Goal: Task Accomplishment & Management: Manage account settings

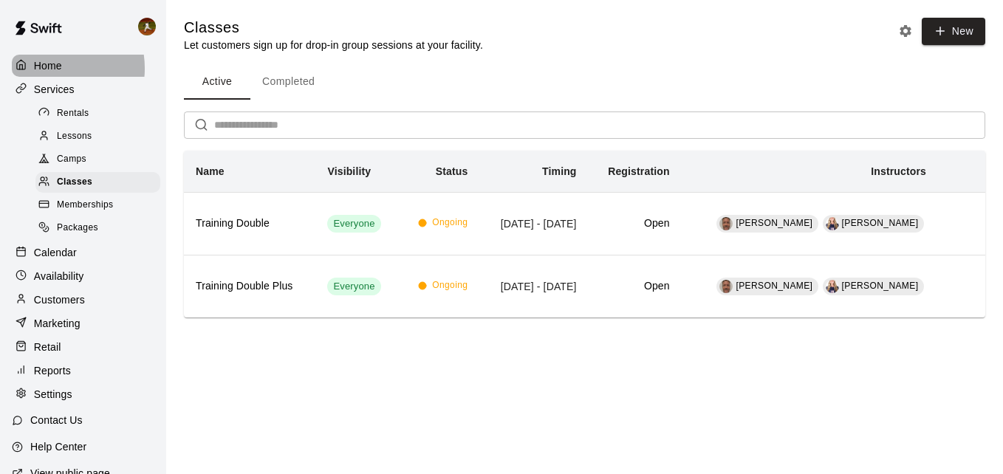
click at [51, 68] on p "Home" at bounding box center [48, 65] width 28 height 15
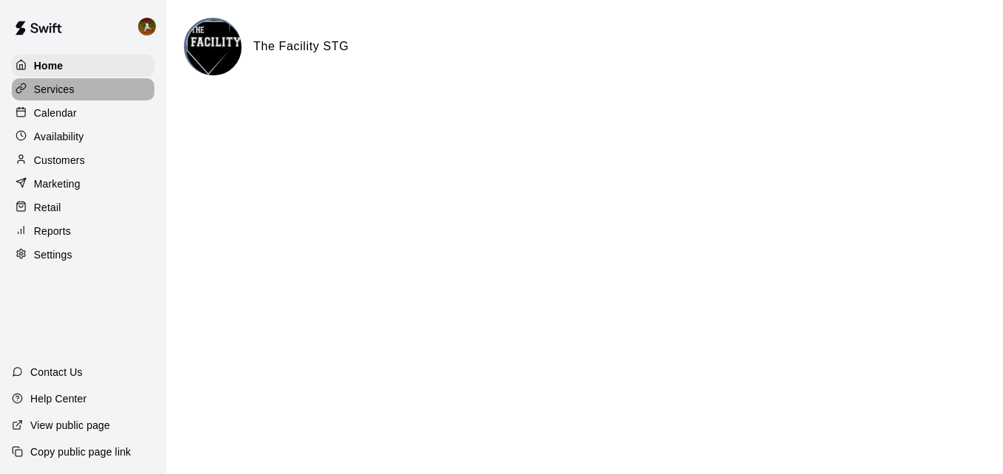
click at [40, 90] on p "Services" at bounding box center [54, 89] width 41 height 15
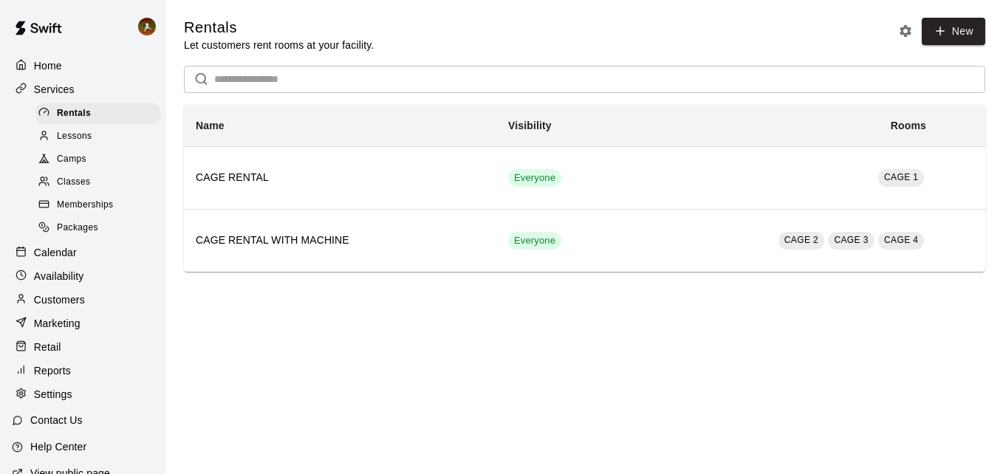
click at [629, 301] on html "Home Services Rentals Lessons Camps Classes Memberships Packages Calendar Avail…" at bounding box center [501, 150] width 1003 height 301
click at [56, 137] on div at bounding box center [47, 137] width 18 height 14
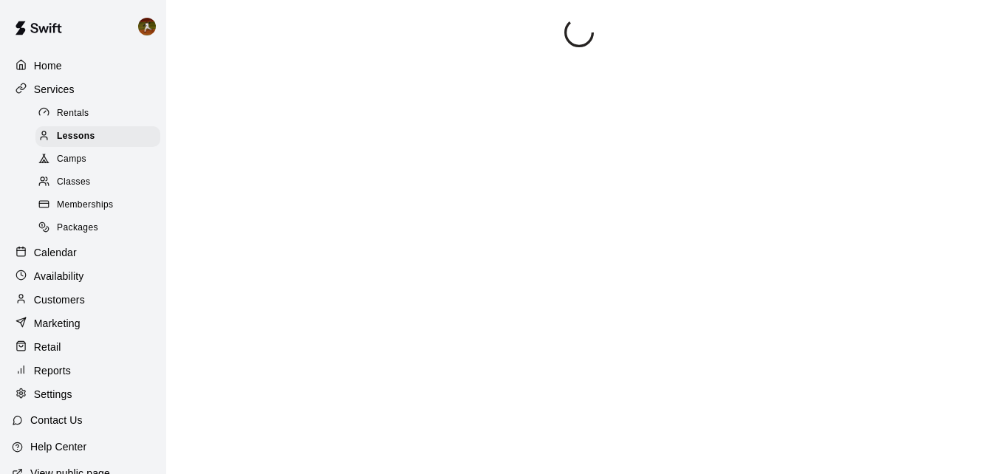
click at [50, 91] on p "Services" at bounding box center [54, 89] width 41 height 15
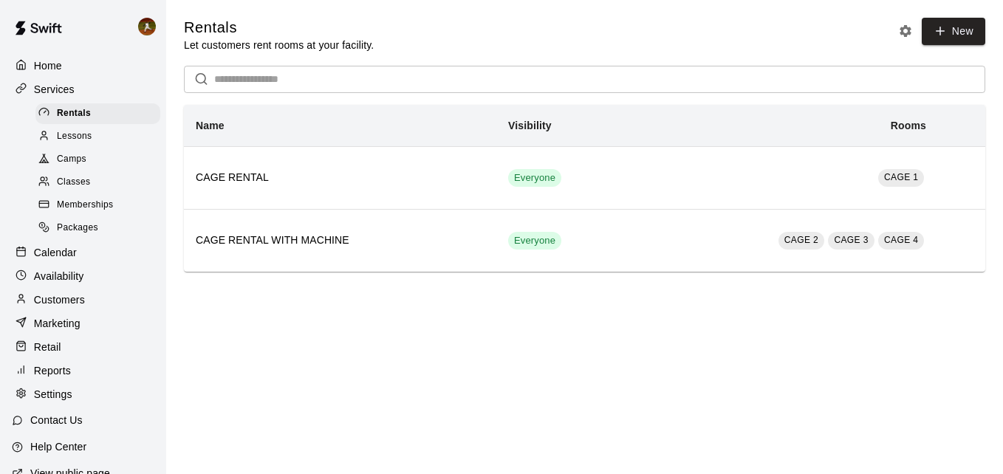
click at [67, 141] on span "Lessons" at bounding box center [74, 136] width 35 height 15
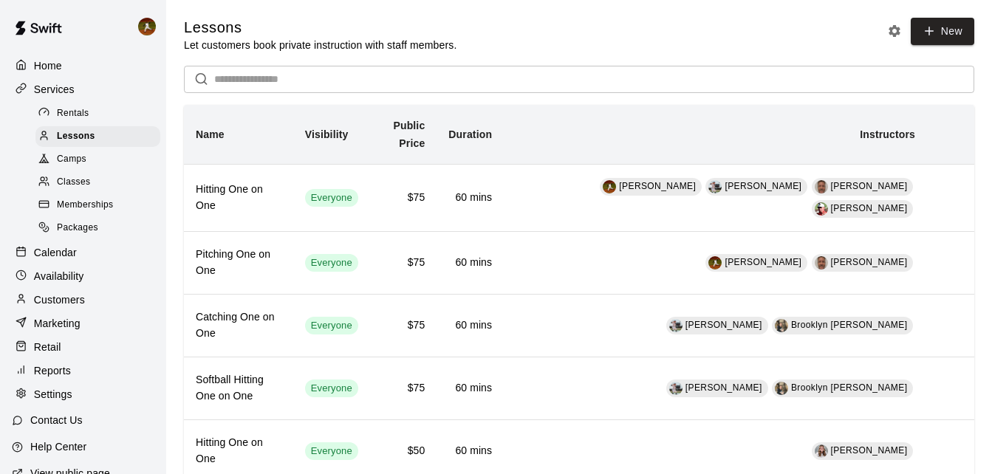
click at [87, 115] on span "Rentals" at bounding box center [73, 113] width 32 height 15
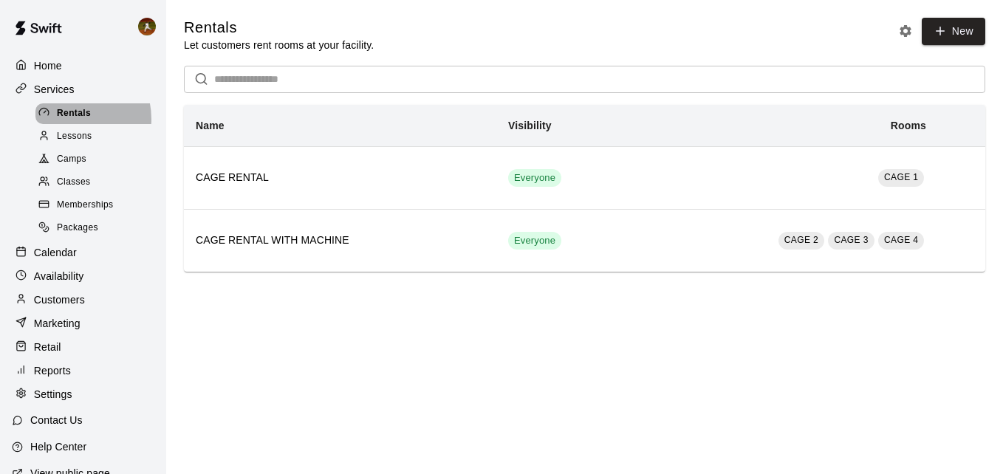
click at [70, 120] on span "Rentals" at bounding box center [74, 113] width 34 height 15
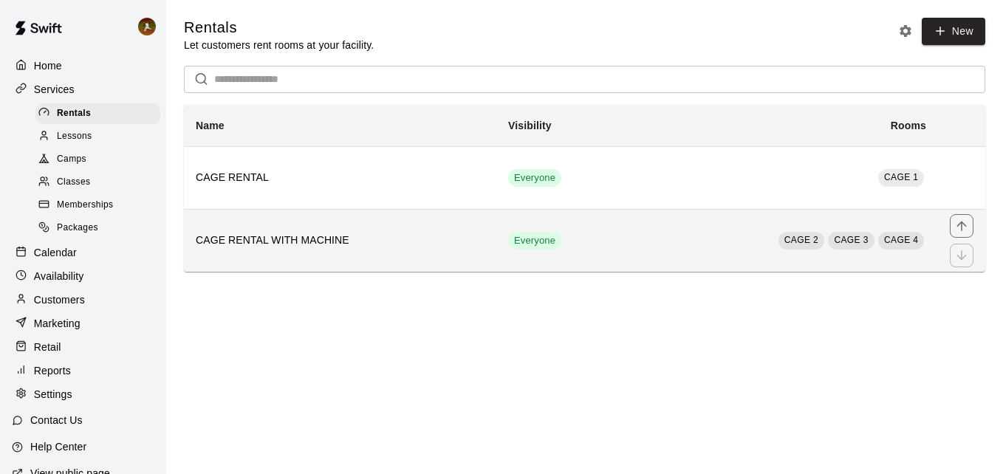
click at [614, 255] on td "Everyone" at bounding box center [564, 240] width 136 height 63
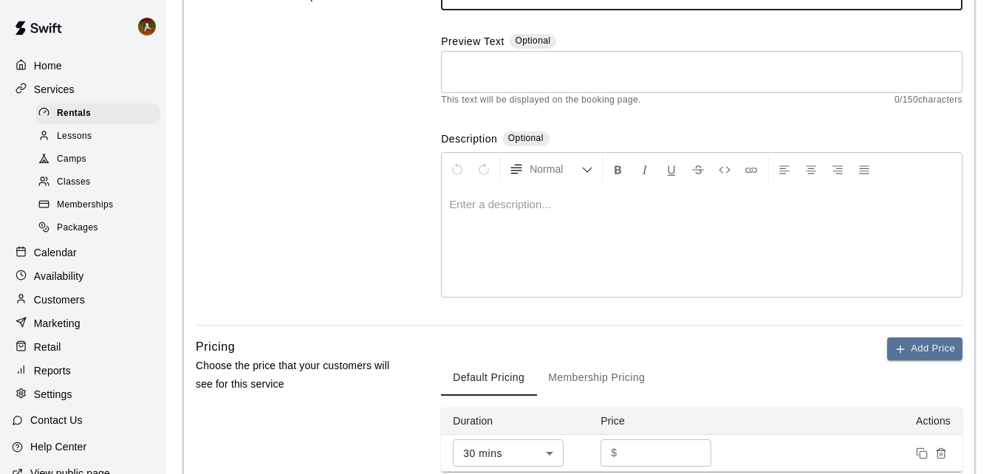
scroll to position [222, 0]
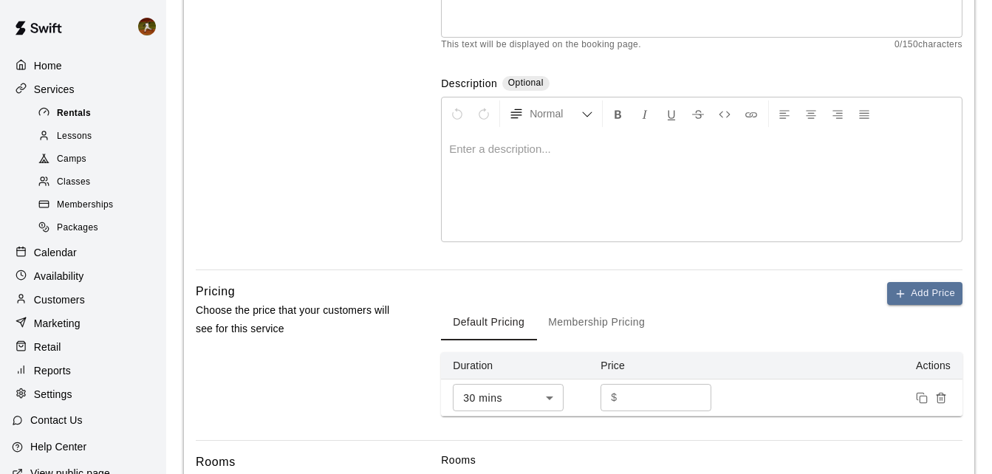
click at [69, 114] on span "Rentals" at bounding box center [74, 113] width 34 height 15
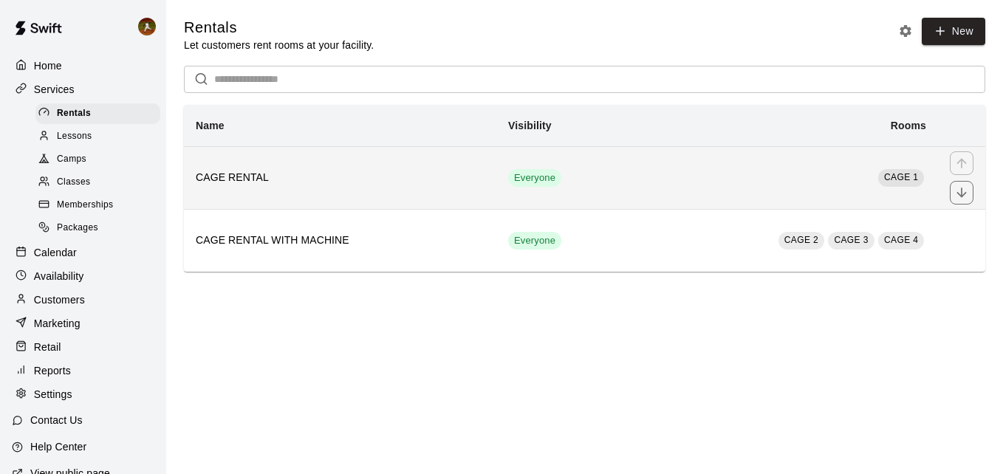
click at [369, 191] on th "CAGE RENTAL" at bounding box center [340, 177] width 312 height 63
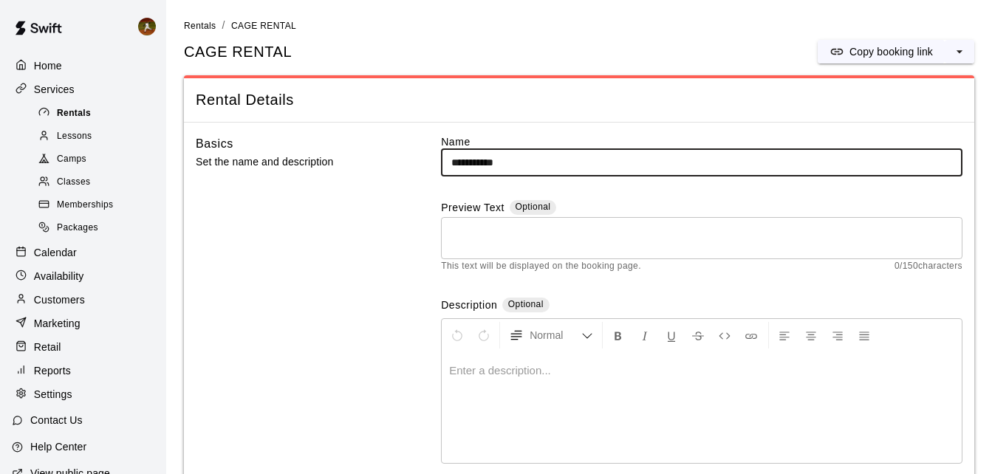
click at [94, 114] on div "Rentals" at bounding box center [97, 113] width 125 height 21
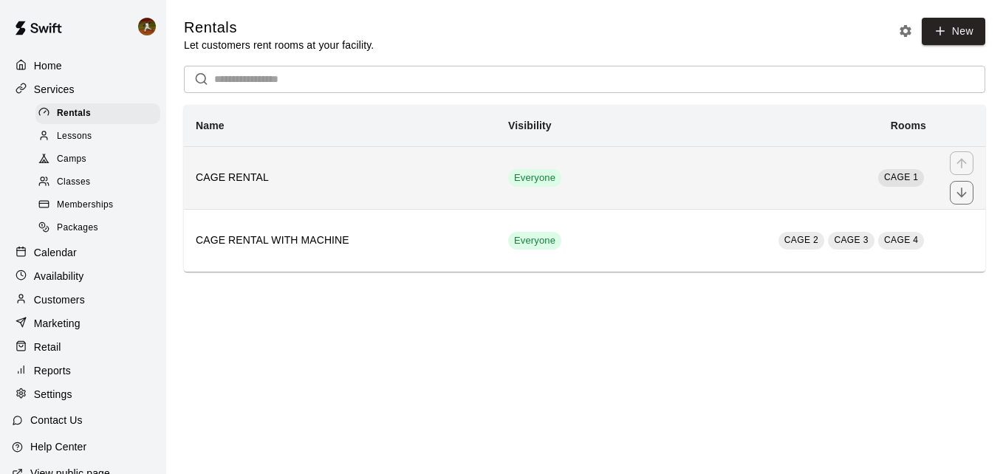
click at [272, 196] on th "CAGE RENTAL" at bounding box center [340, 177] width 312 height 63
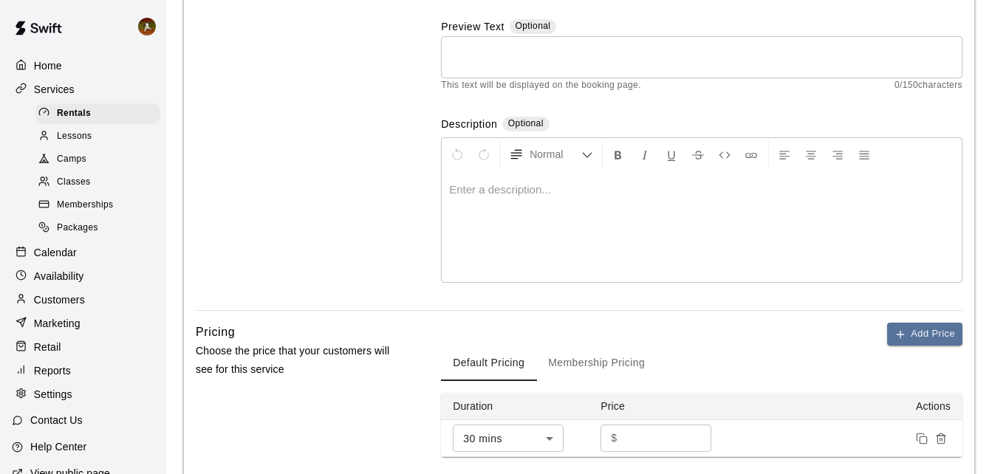
scroll to position [148, 0]
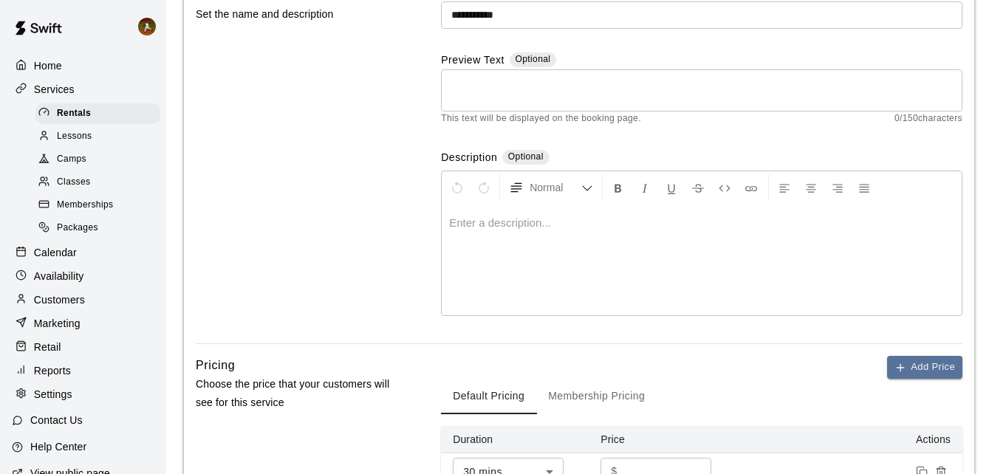
click at [455, 225] on p at bounding box center [701, 223] width 505 height 15
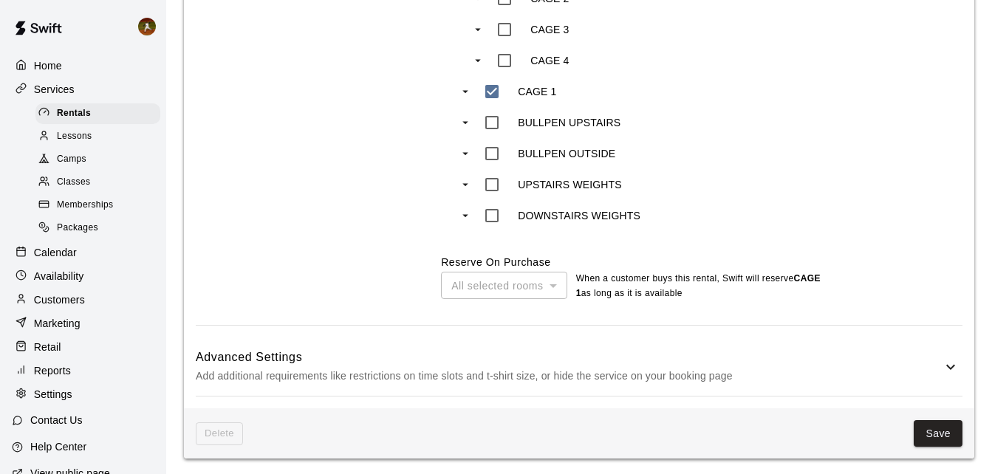
scroll to position [773, 0]
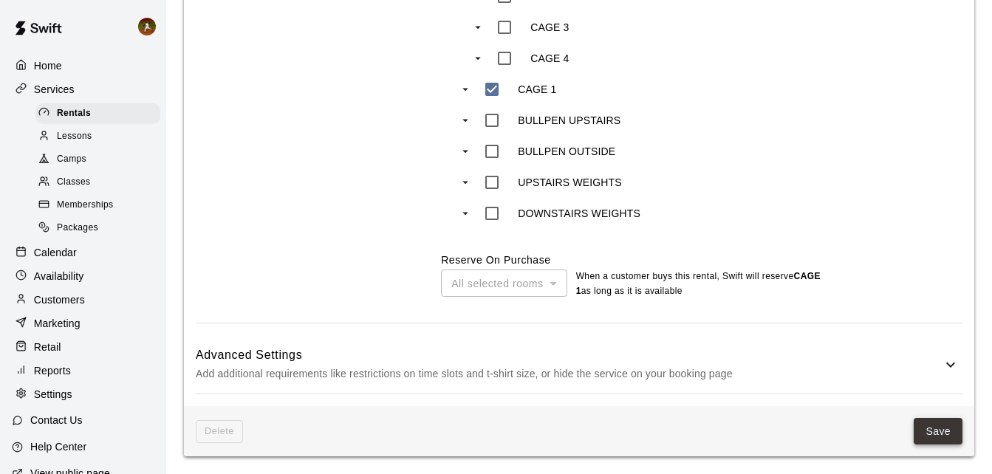
click at [931, 434] on button "Save" at bounding box center [938, 431] width 49 height 27
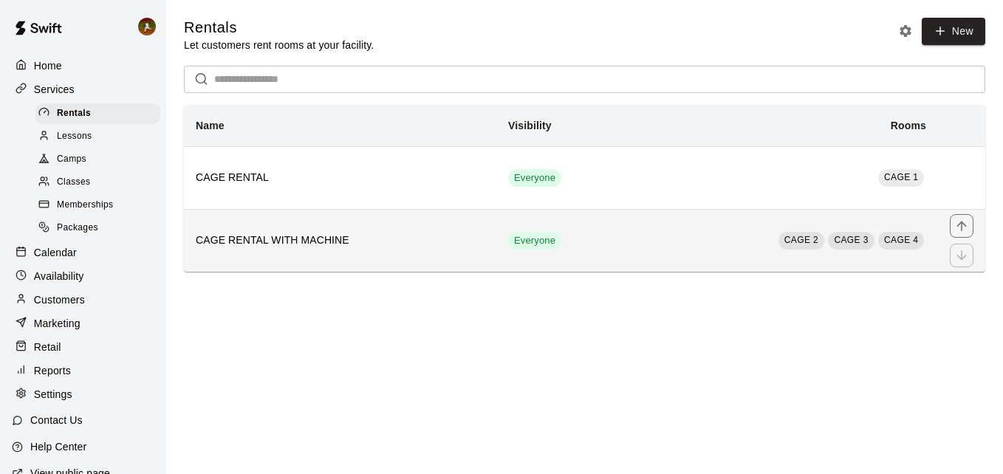
click at [705, 237] on td "CAGE 2 CAGE 3 CAGE 4" at bounding box center [785, 240] width 306 height 63
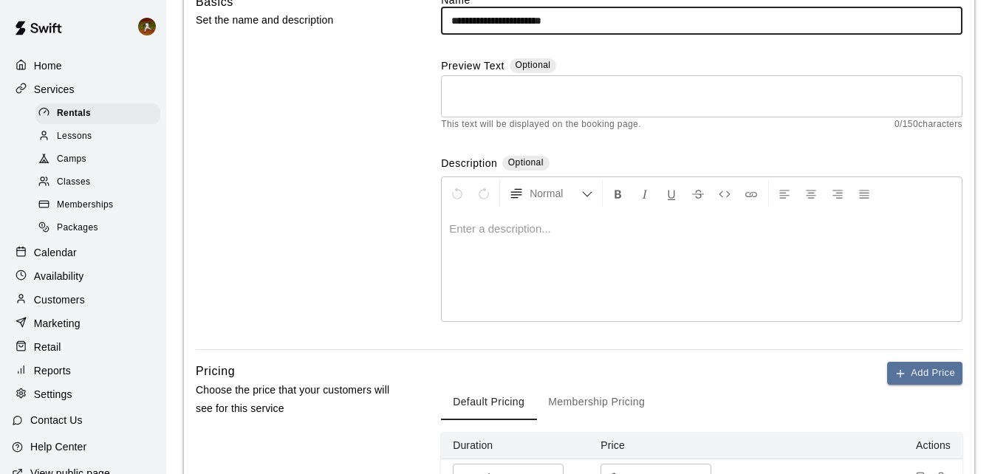
scroll to position [148, 0]
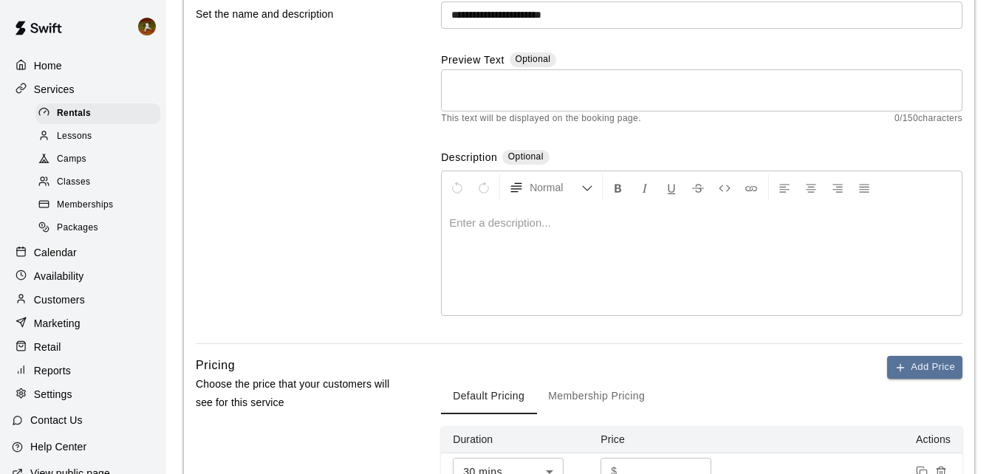
click at [558, 237] on div at bounding box center [702, 260] width 520 height 111
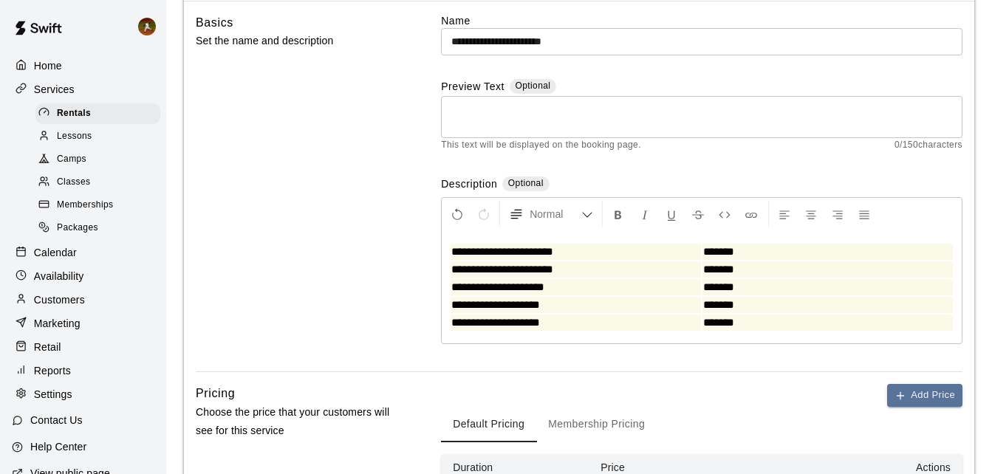
scroll to position [222, 0]
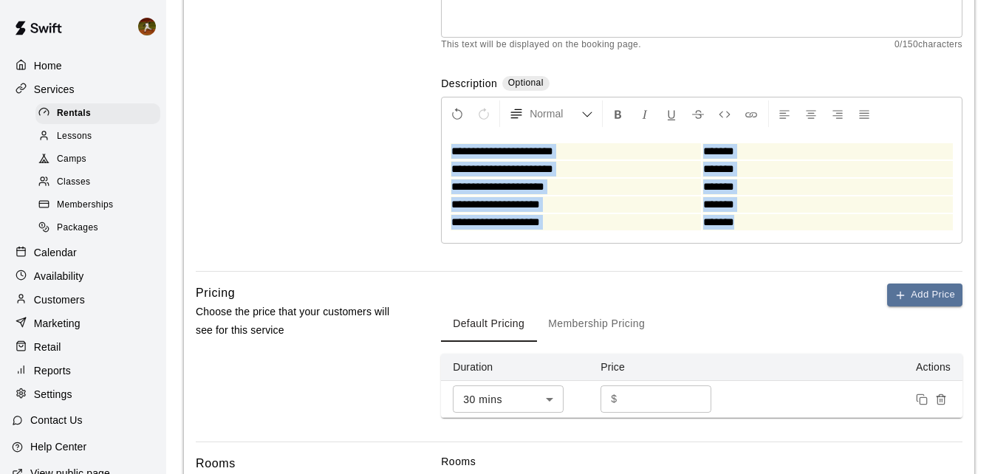
drag, startPoint x: 758, startPoint y: 225, endPoint x: 407, endPoint y: 140, distance: 361.0
click at [408, 140] on div "**********" at bounding box center [579, 92] width 767 height 359
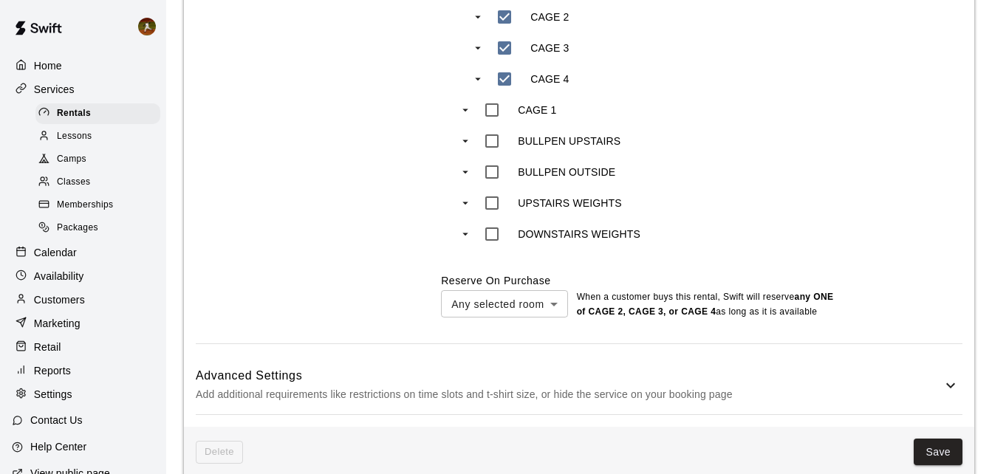
scroll to position [773, 0]
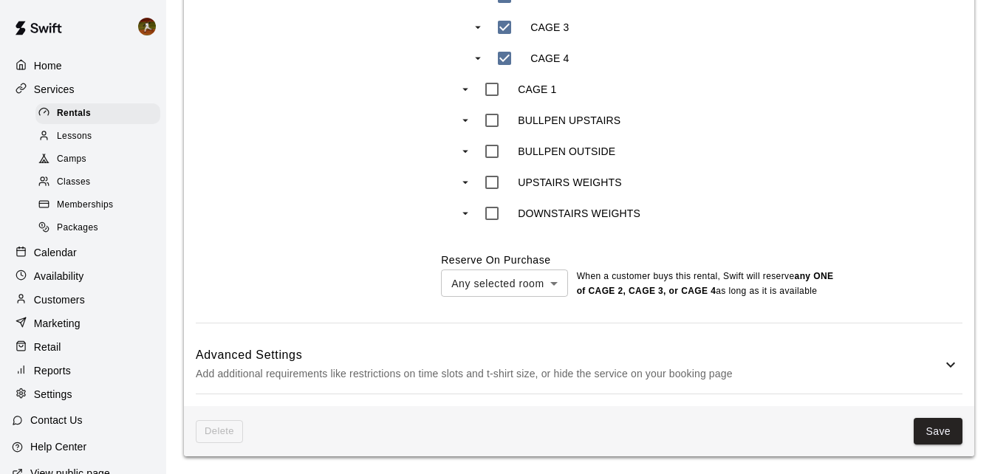
drag, startPoint x: 931, startPoint y: 426, endPoint x: 922, endPoint y: 426, distance: 9.6
click at [931, 426] on button "Save" at bounding box center [938, 431] width 49 height 27
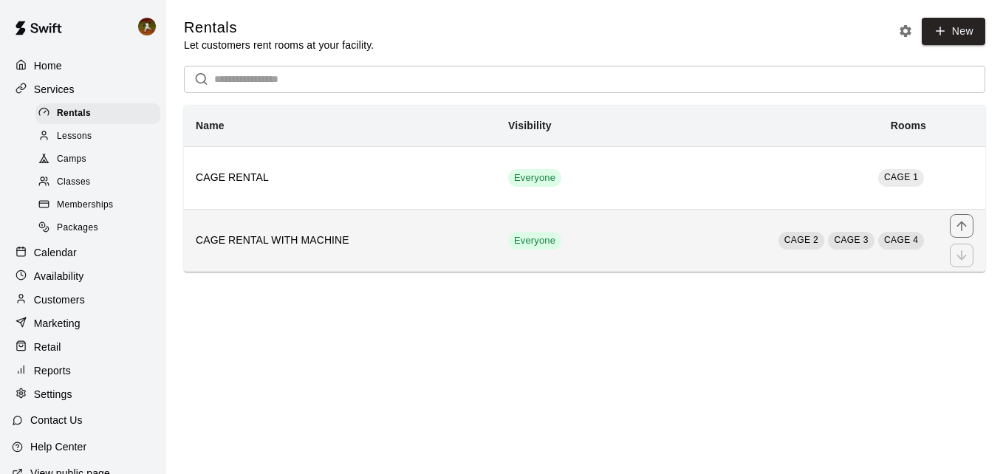
click at [453, 233] on th "CAGE RENTAL WITH MACHINE" at bounding box center [340, 240] width 312 height 63
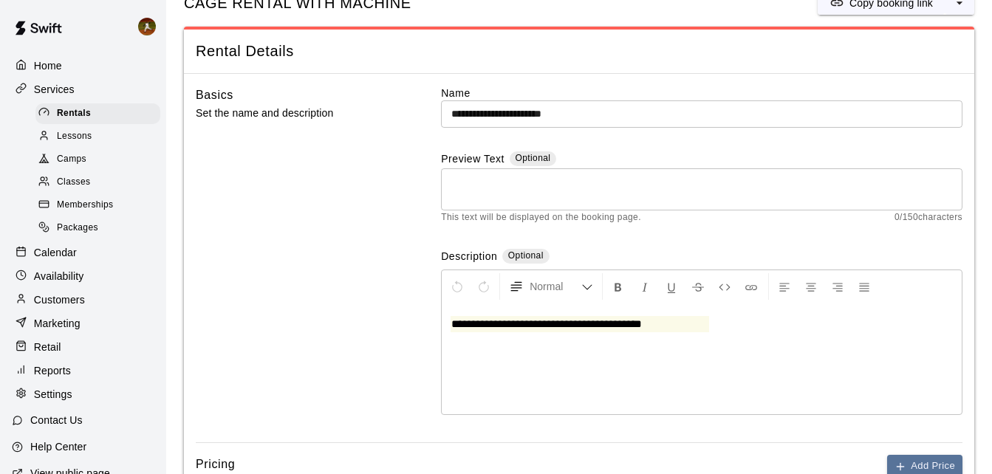
scroll to position [74, 0]
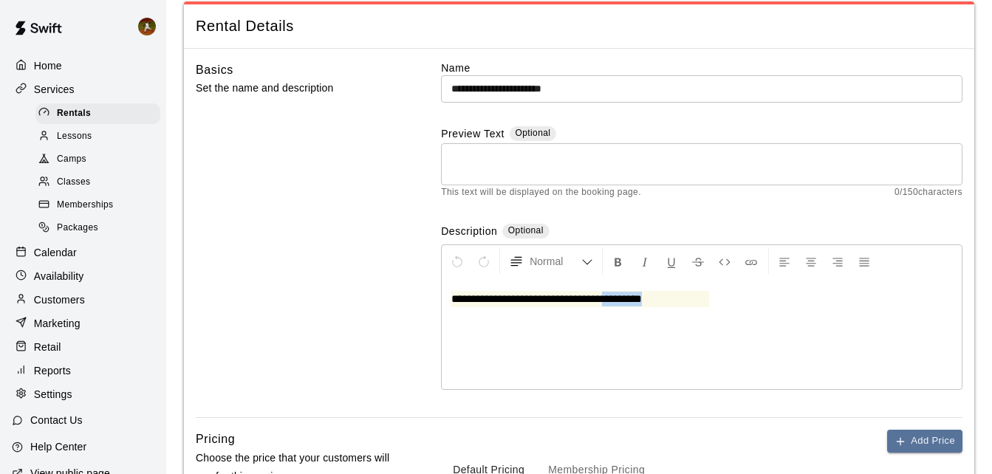
drag, startPoint x: 670, startPoint y: 301, endPoint x: 611, endPoint y: 302, distance: 59.1
click at [615, 307] on p "**********" at bounding box center [579, 299] width 257 height 15
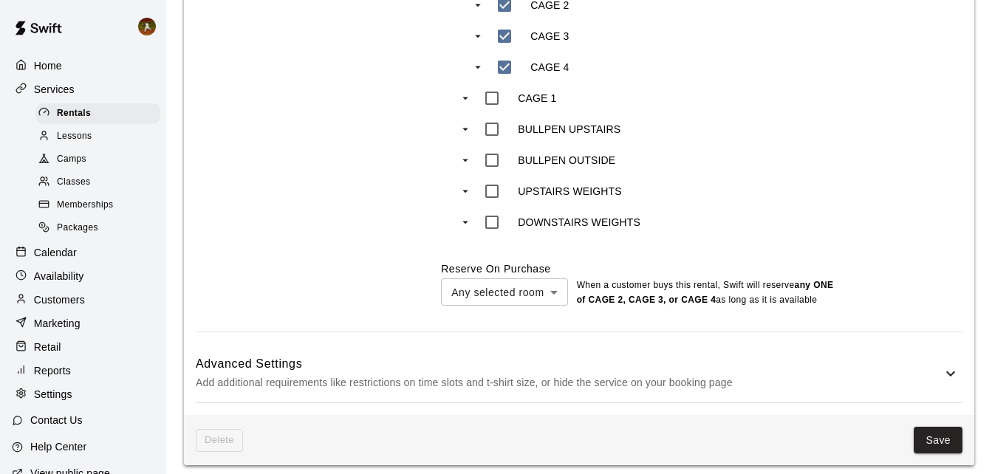
scroll to position [773, 0]
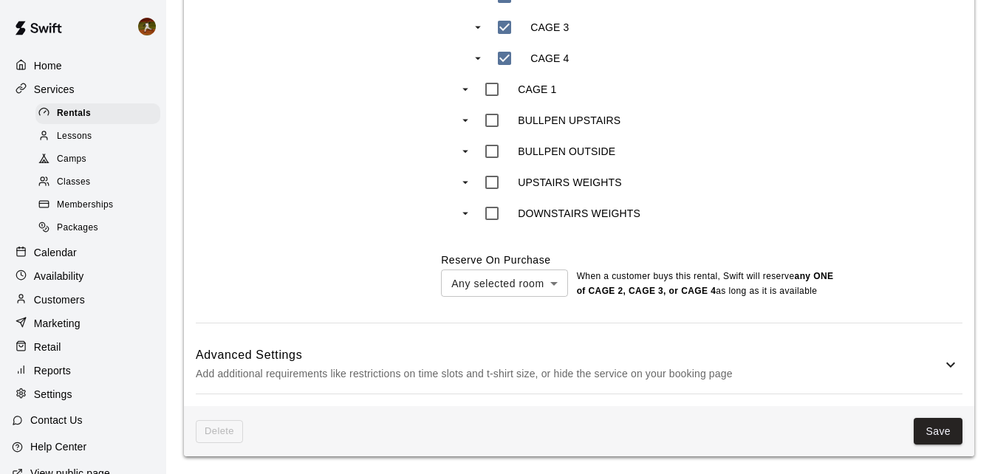
click at [943, 436] on button "Save" at bounding box center [938, 431] width 49 height 27
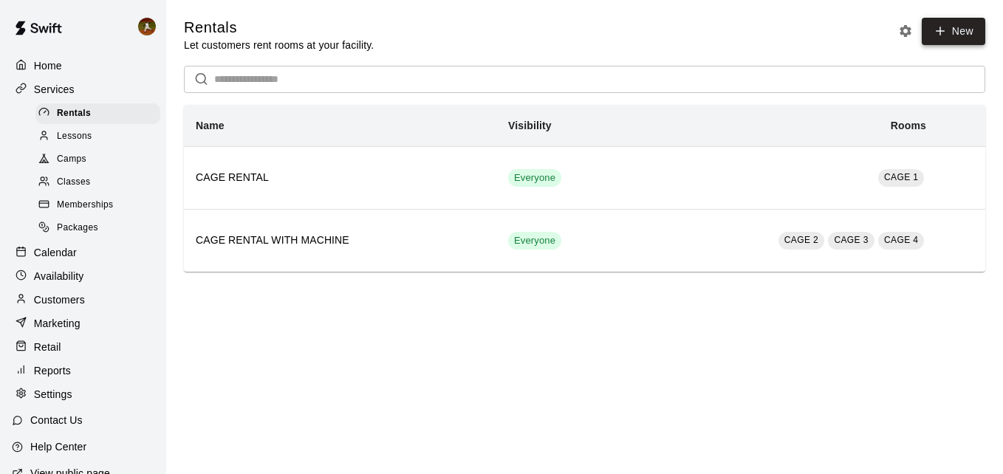
click at [951, 33] on link "New" at bounding box center [954, 31] width 64 height 27
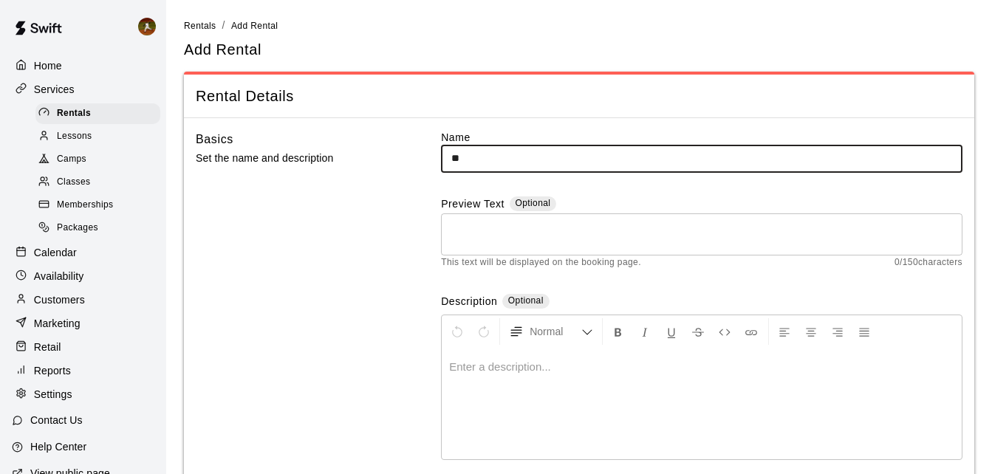
type input "*"
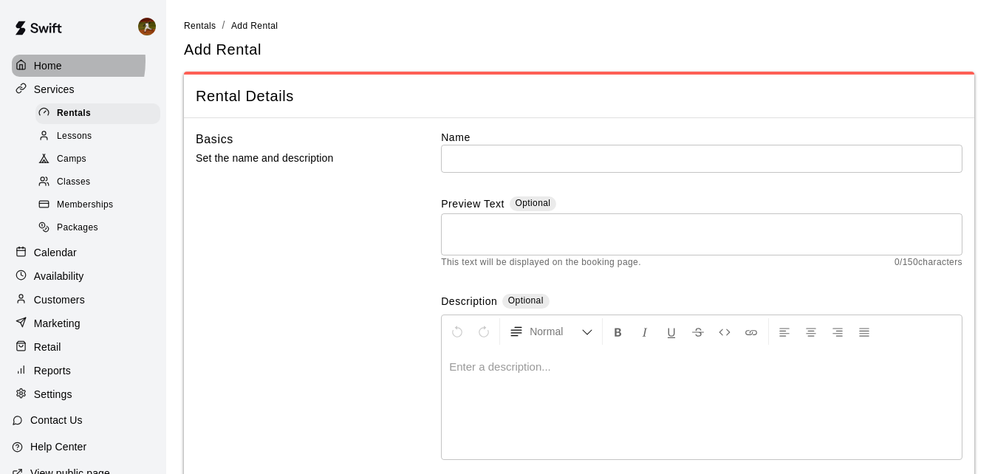
click at [54, 61] on p "Home" at bounding box center [48, 65] width 28 height 15
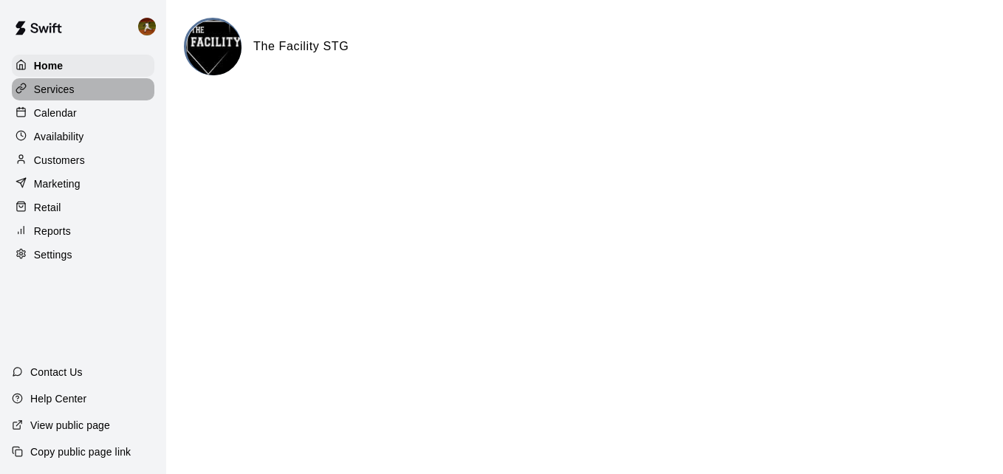
click at [69, 89] on p "Services" at bounding box center [54, 89] width 41 height 15
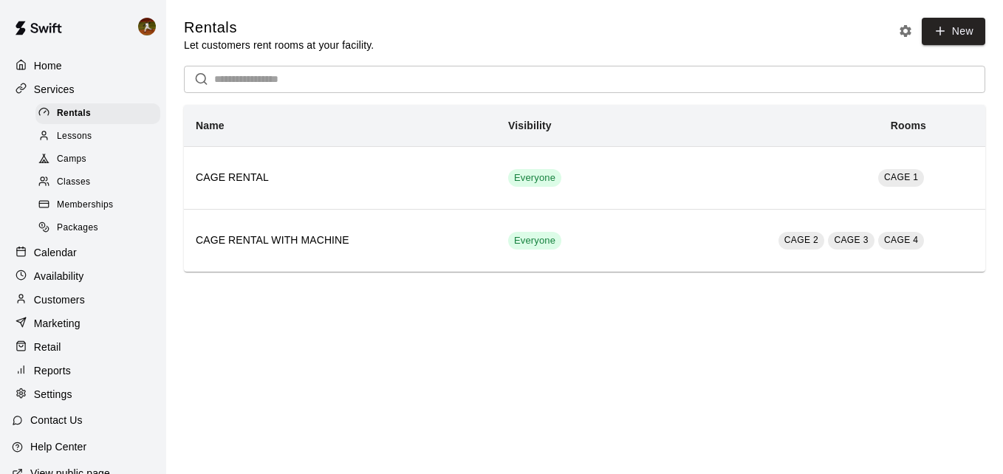
click at [83, 139] on span "Lessons" at bounding box center [74, 136] width 35 height 15
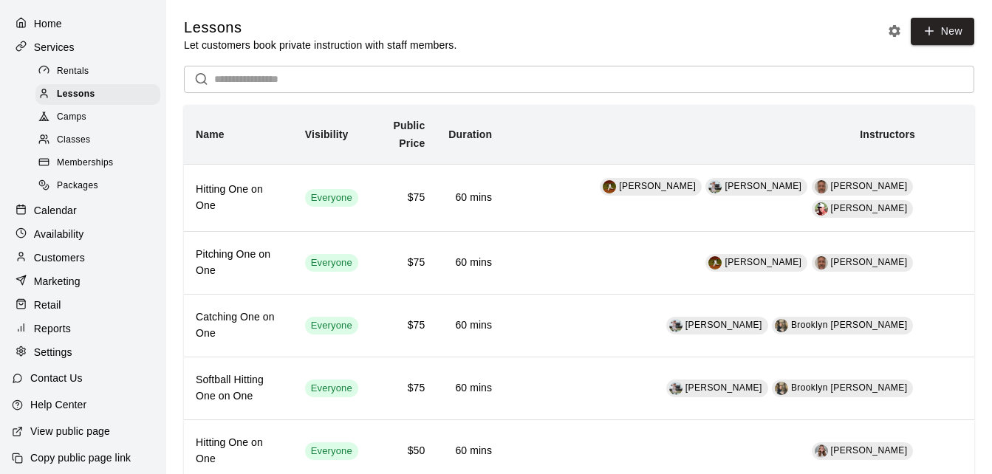
scroll to position [60, 0]
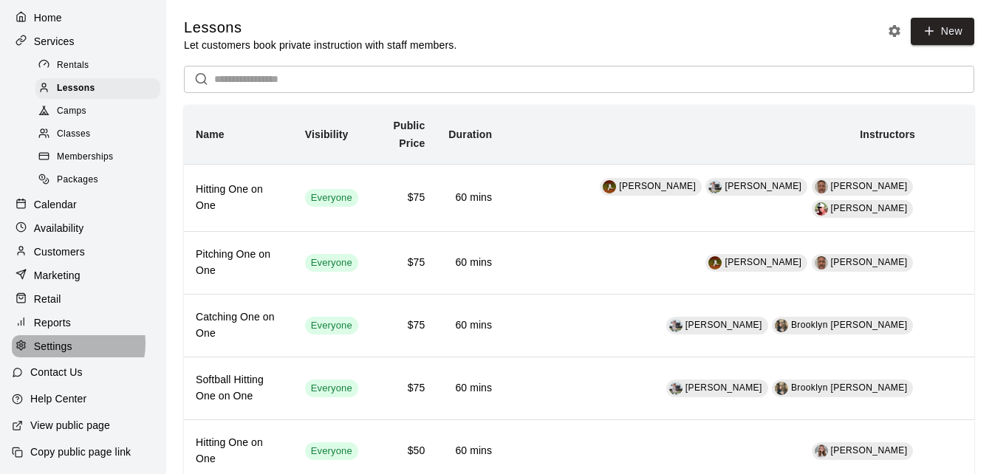
click at [64, 343] on p "Settings" at bounding box center [53, 346] width 38 height 15
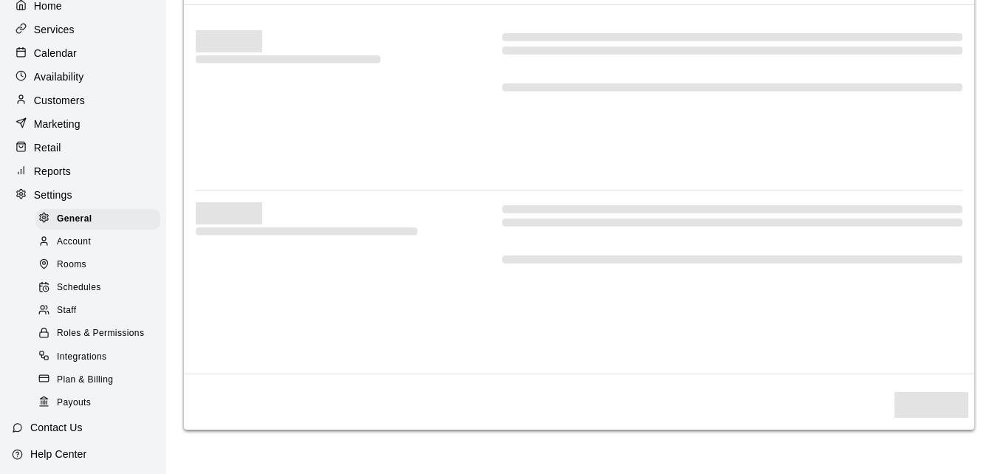
select select "**"
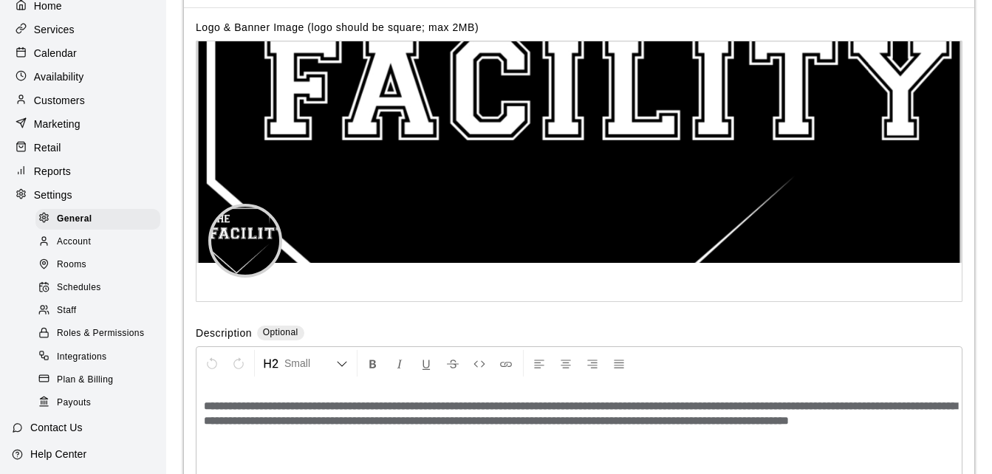
scroll to position [2783, 0]
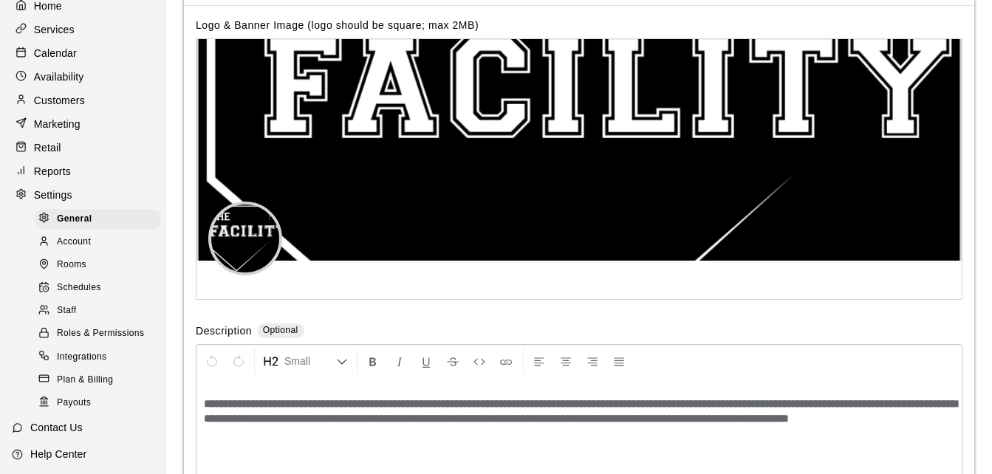
click at [107, 275] on div "Rooms" at bounding box center [97, 265] width 125 height 21
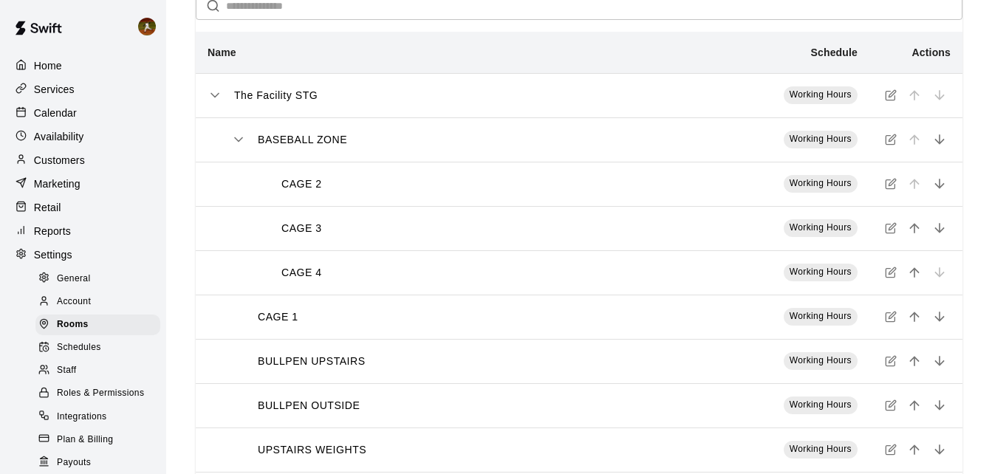
click at [42, 47] on img at bounding box center [38, 28] width 77 height 44
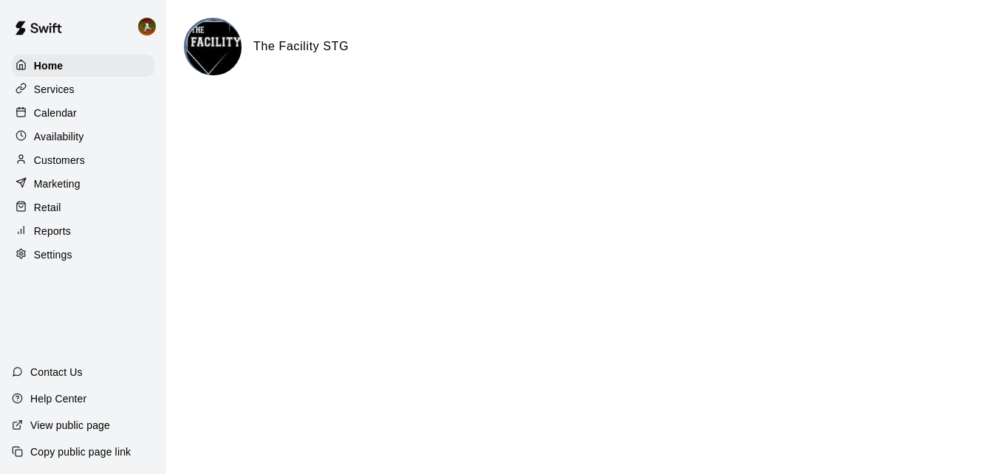
click at [40, 53] on div "Home Services Calendar Availability Customers Marketing Retail Reports Settings" at bounding box center [83, 160] width 166 height 214
click at [67, 95] on p "Services" at bounding box center [54, 89] width 41 height 15
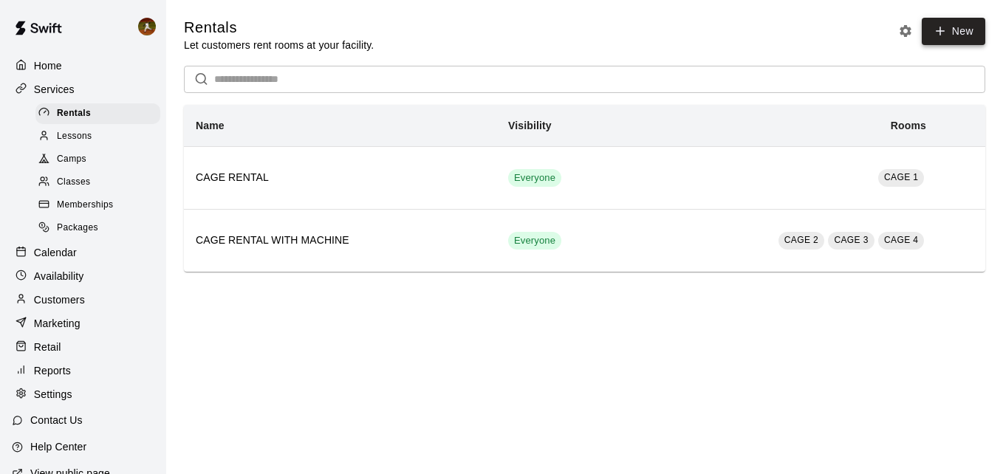
click at [944, 37] on icon at bounding box center [940, 30] width 13 height 13
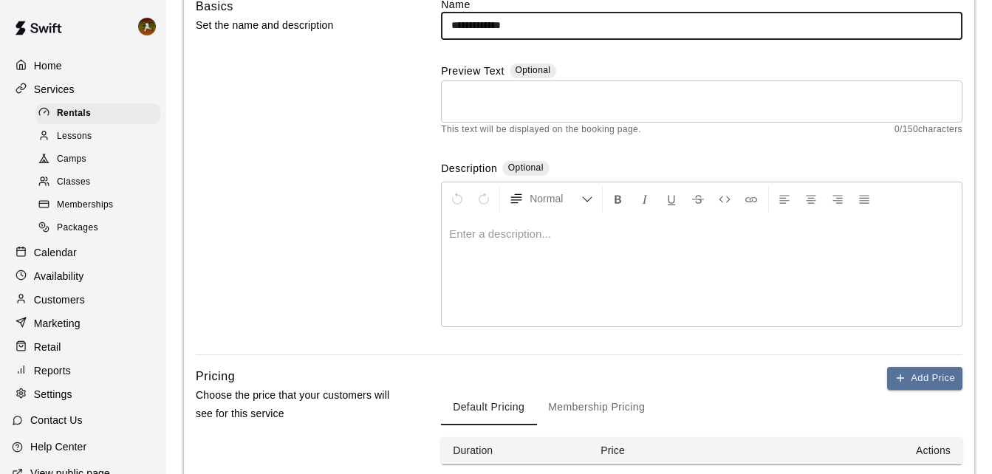
scroll to position [148, 0]
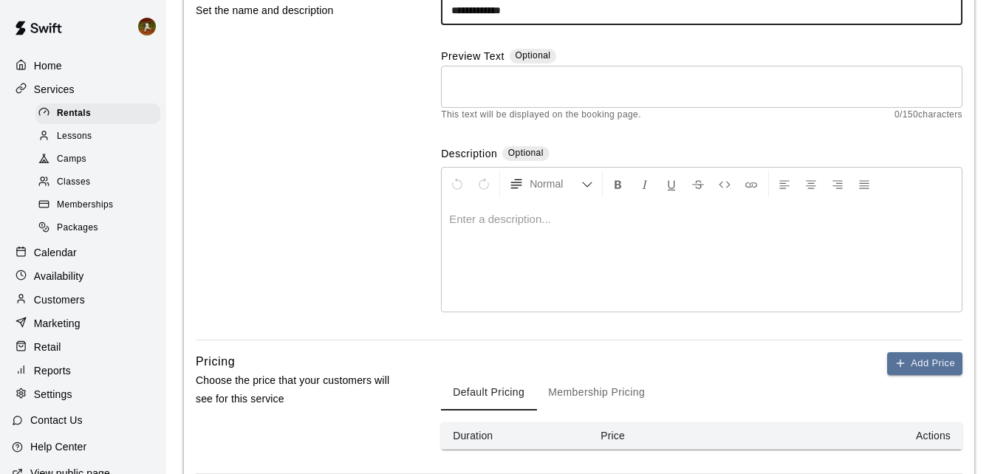
type input "**********"
click at [573, 232] on div at bounding box center [702, 256] width 520 height 111
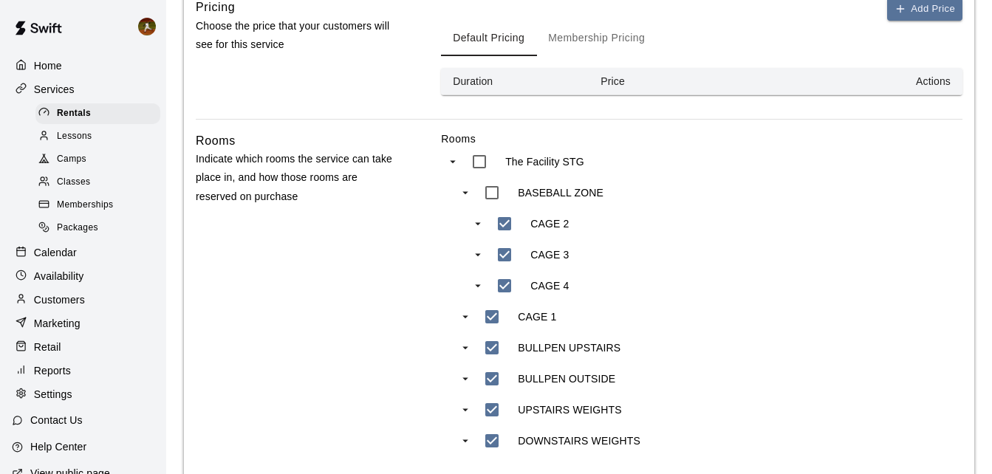
scroll to position [517, 0]
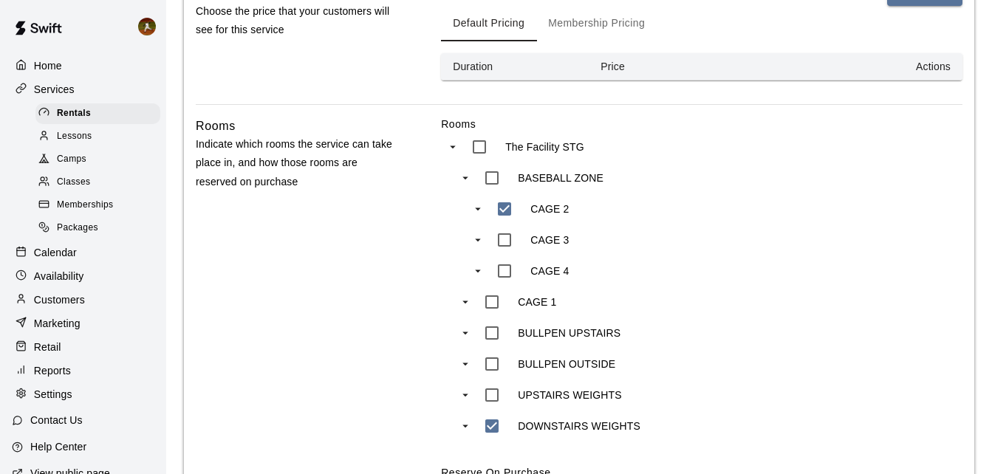
type input "***"
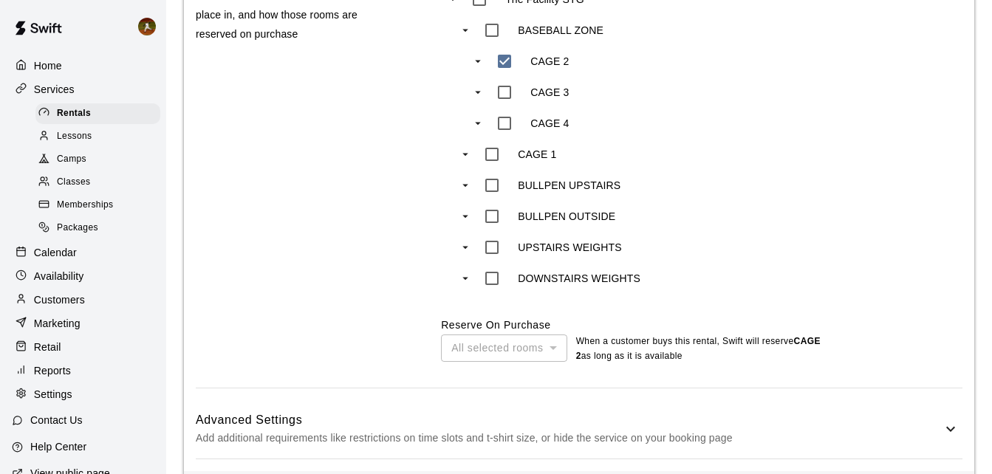
scroll to position [732, 0]
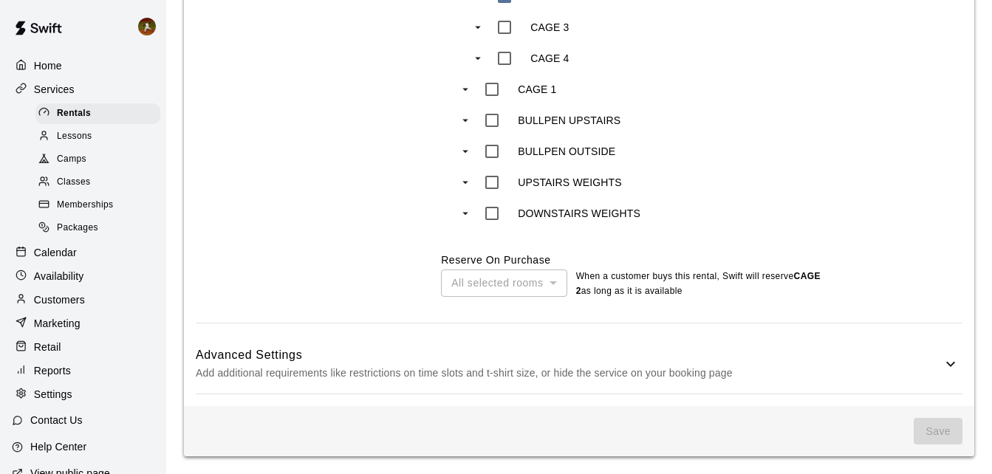
click at [530, 286] on div "All selected rooms" at bounding box center [504, 283] width 126 height 27
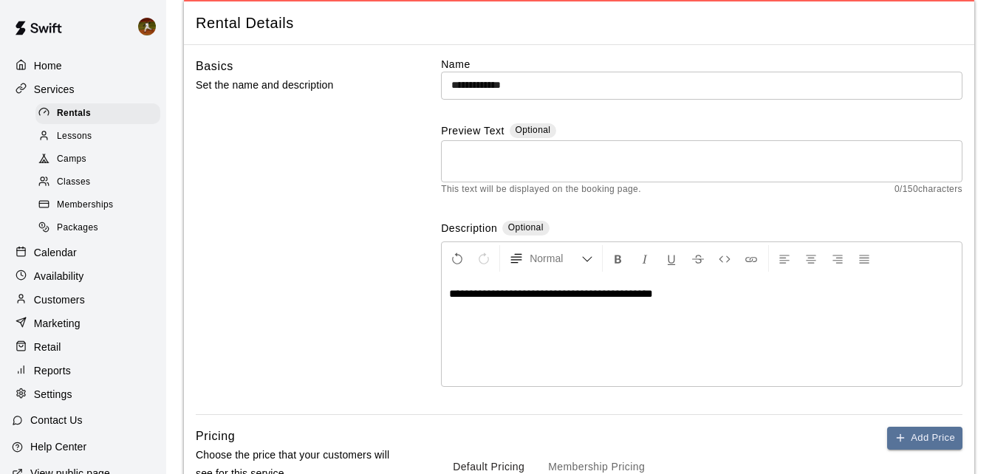
scroll to position [74, 0]
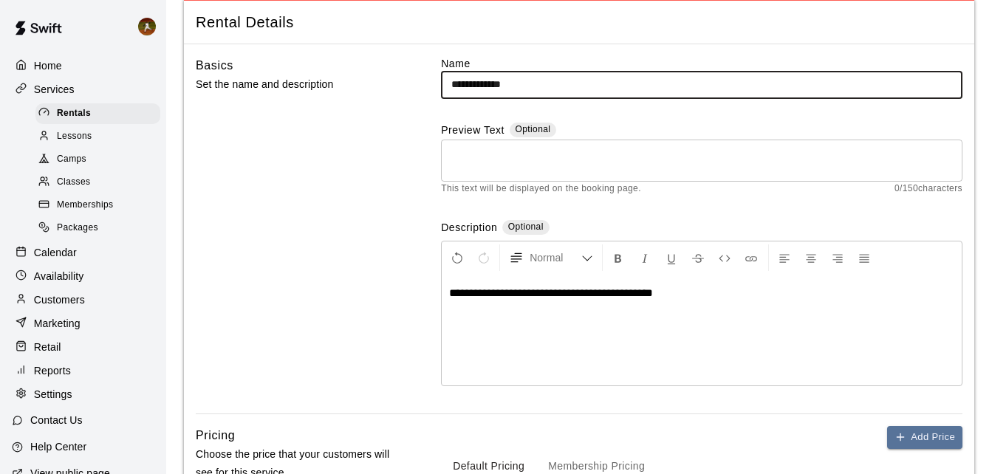
click at [530, 84] on input "**********" at bounding box center [701, 84] width 521 height 27
click at [481, 77] on input "**********" at bounding box center [701, 84] width 521 height 27
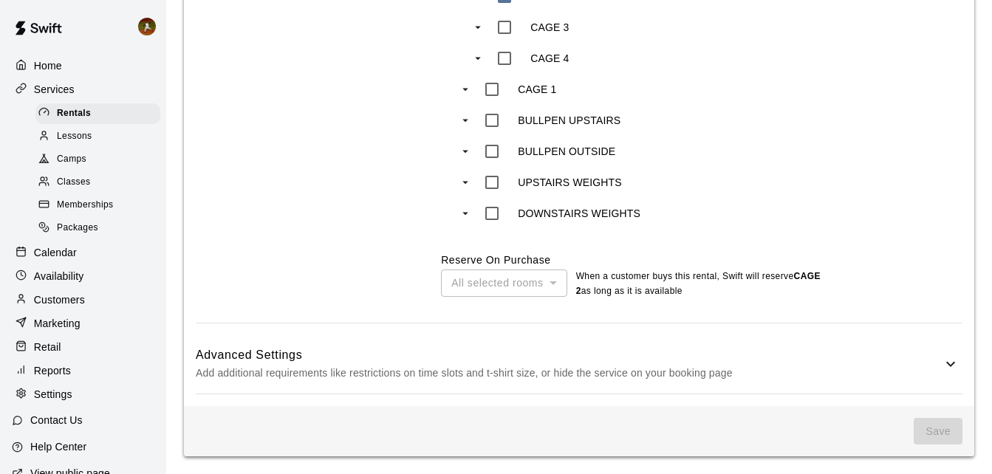
scroll to position [732, 0]
type input "**********"
click at [951, 369] on icon at bounding box center [951, 364] width 18 height 18
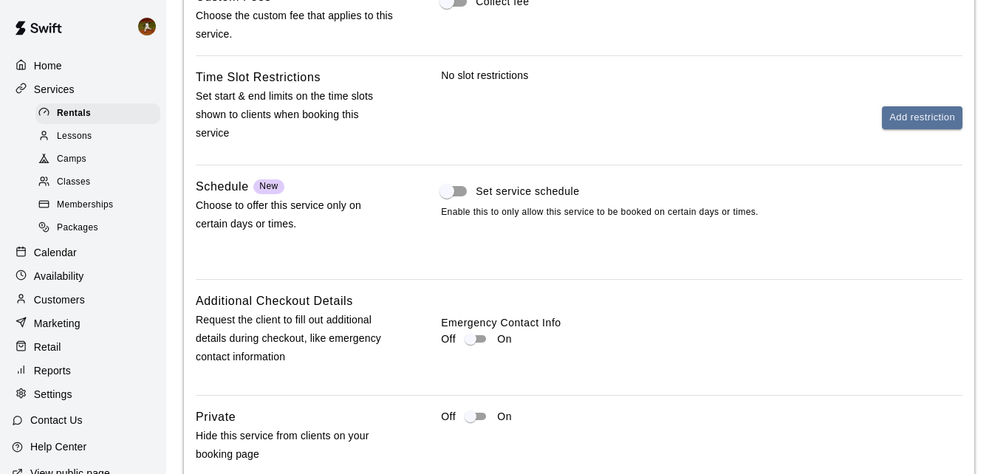
scroll to position [1249, 0]
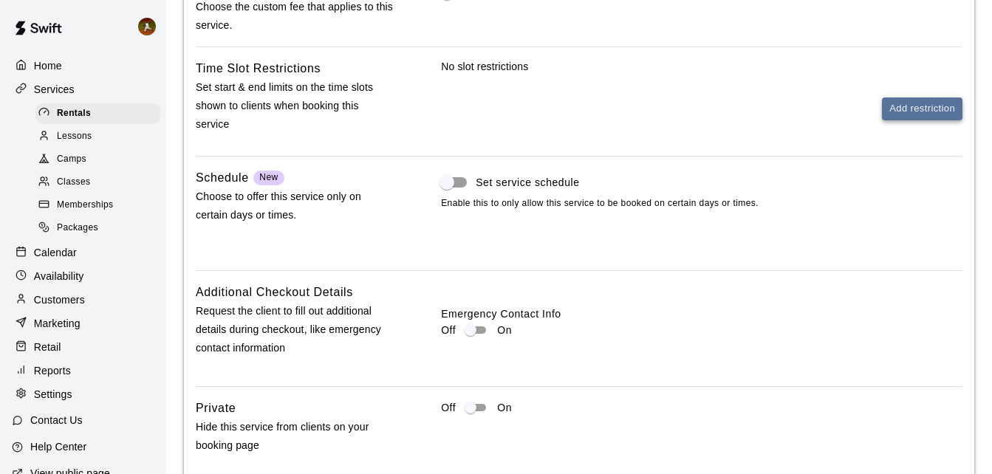
click at [904, 116] on button "Add restriction" at bounding box center [922, 108] width 81 height 23
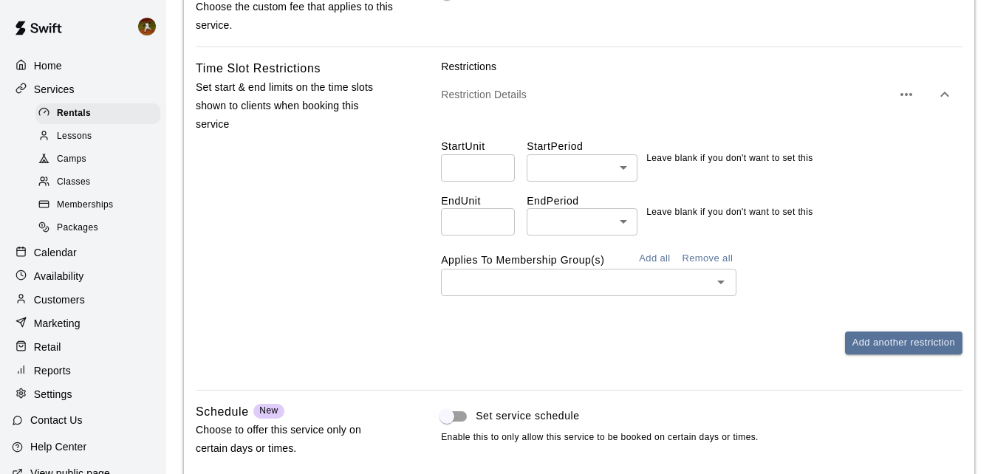
type input "*"
click at [501, 171] on input "*" at bounding box center [478, 167] width 74 height 27
click at [473, 221] on input "number" at bounding box center [478, 221] width 74 height 27
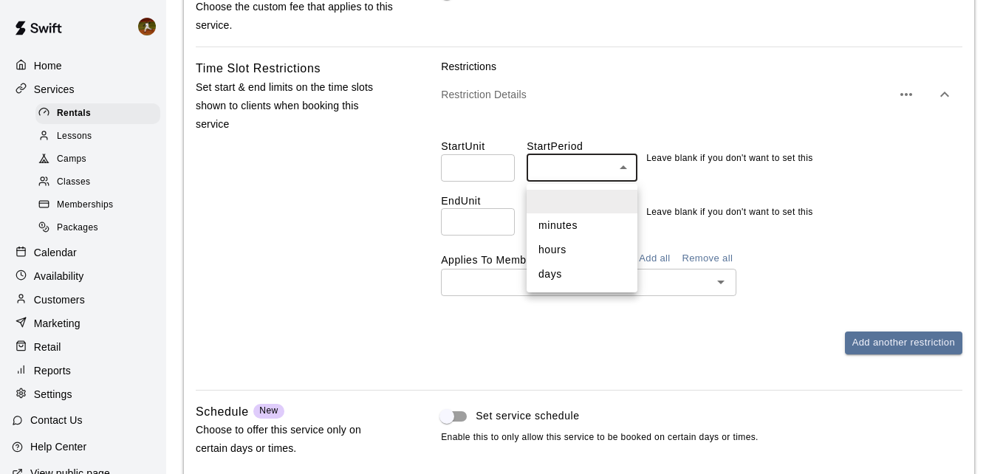
drag, startPoint x: 569, startPoint y: 165, endPoint x: 378, endPoint y: 202, distance: 195.0
click at [366, 208] on div at bounding box center [501, 237] width 1003 height 474
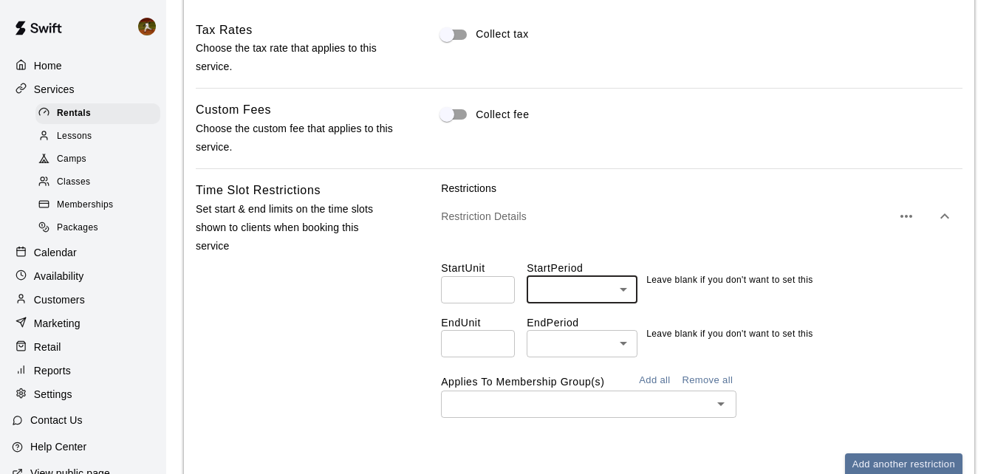
scroll to position [1027, 0]
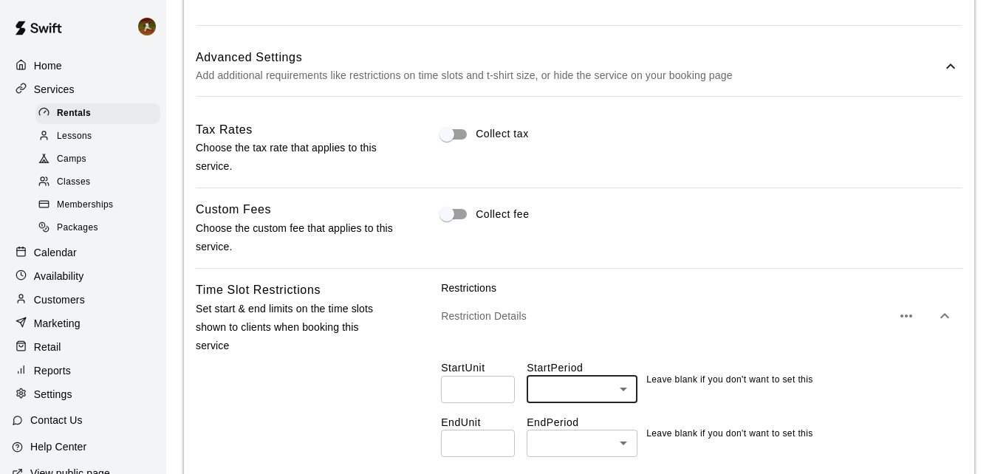
click at [939, 316] on icon "button" at bounding box center [945, 316] width 18 height 18
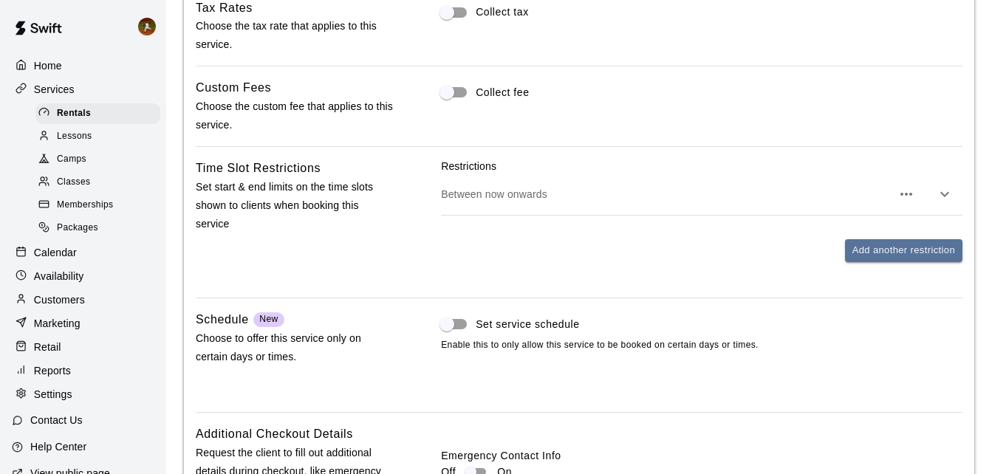
scroll to position [1175, 0]
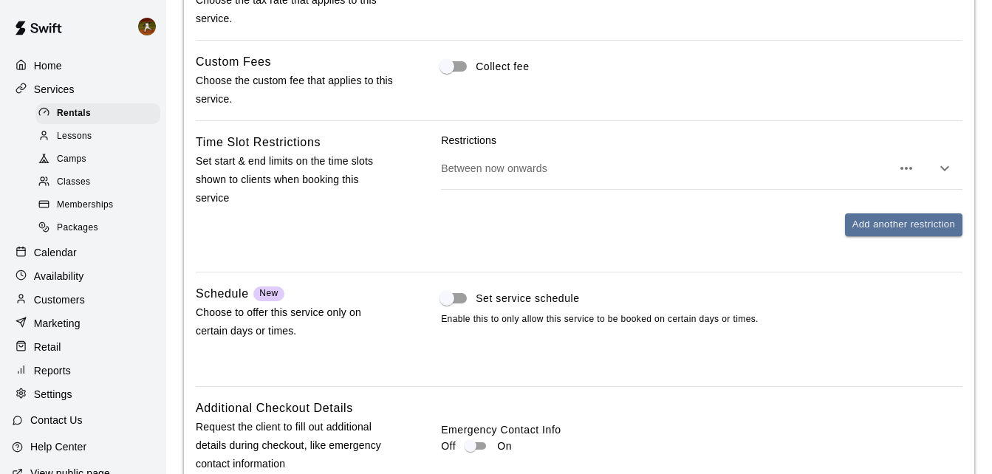
click at [904, 166] on icon "button" at bounding box center [906, 169] width 18 height 18
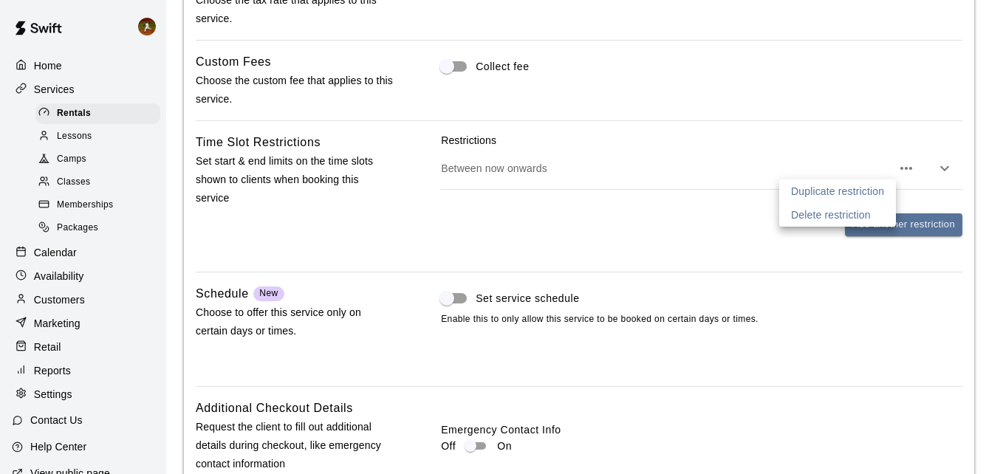
click at [851, 219] on p "Delete restriction" at bounding box center [831, 215] width 80 height 15
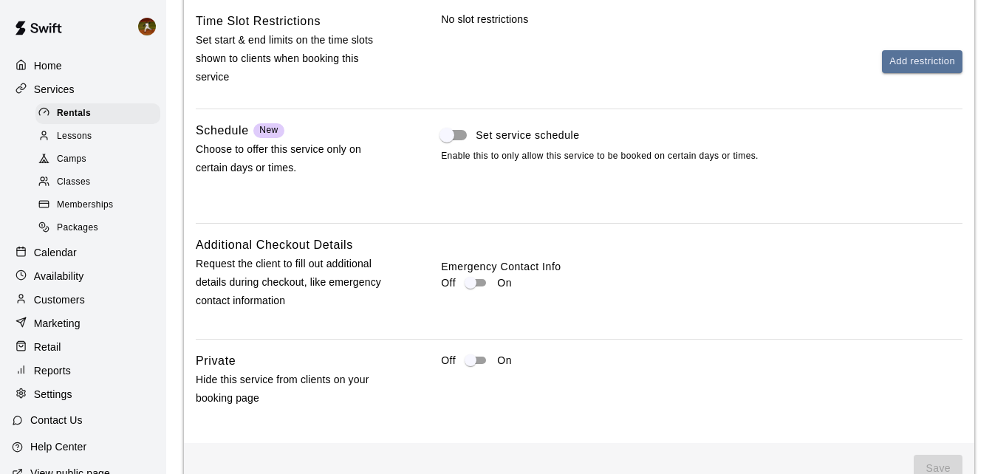
scroll to position [1323, 0]
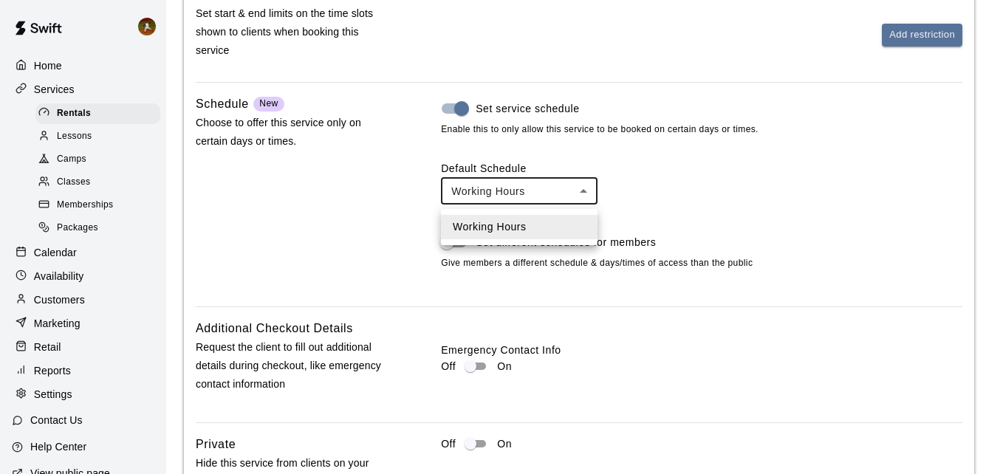
click at [673, 211] on div at bounding box center [501, 237] width 1003 height 474
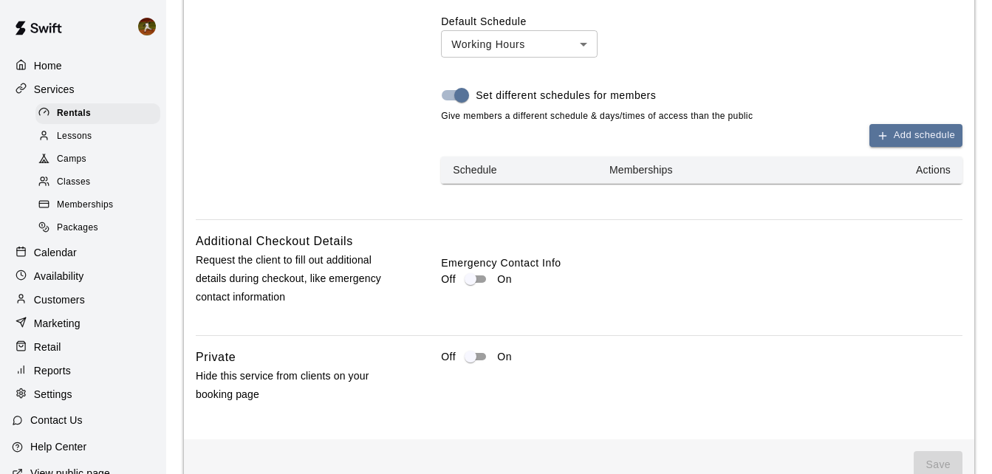
scroll to position [1471, 0]
click at [893, 140] on button "Add schedule" at bounding box center [915, 134] width 93 height 23
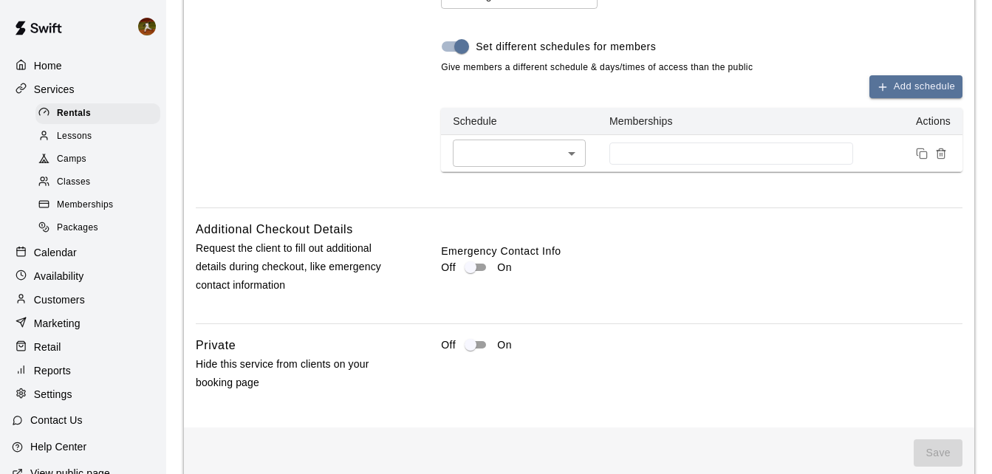
scroll to position [1544, 0]
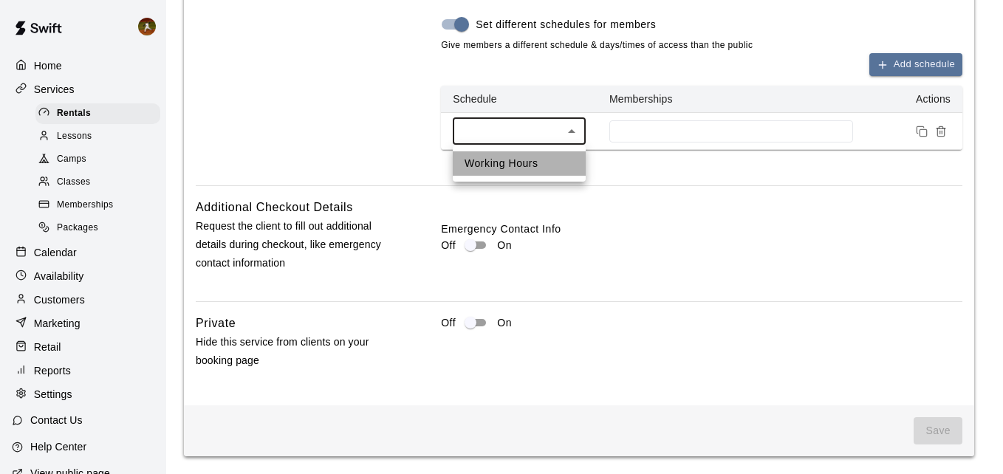
click at [546, 158] on li "Working Hours" at bounding box center [519, 163] width 133 height 24
type input "***"
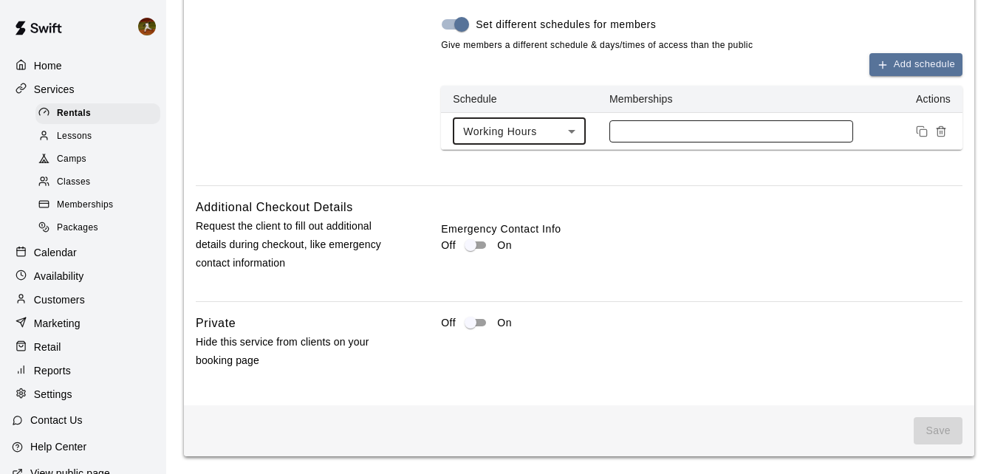
click at [693, 141] on div at bounding box center [731, 131] width 244 height 22
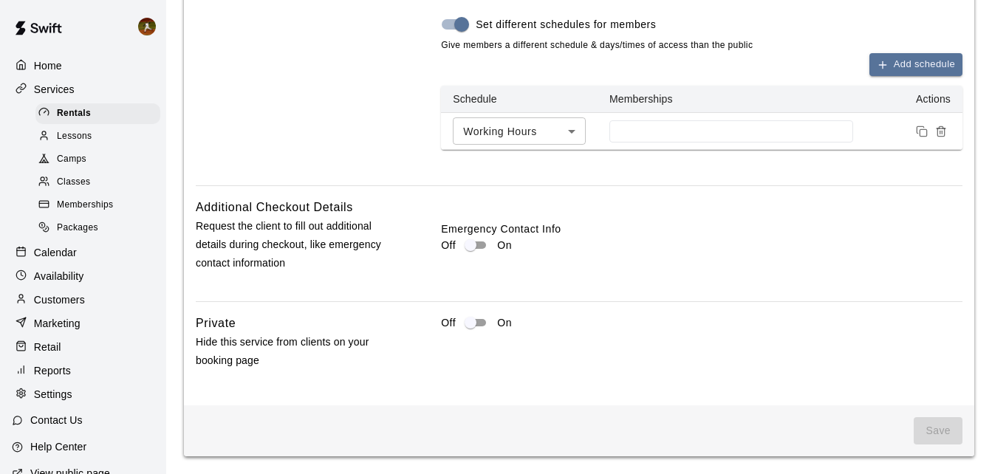
click at [297, 137] on div "Schedule New Choose to offer this service only on certain days or times." at bounding box center [295, 25] width 199 height 297
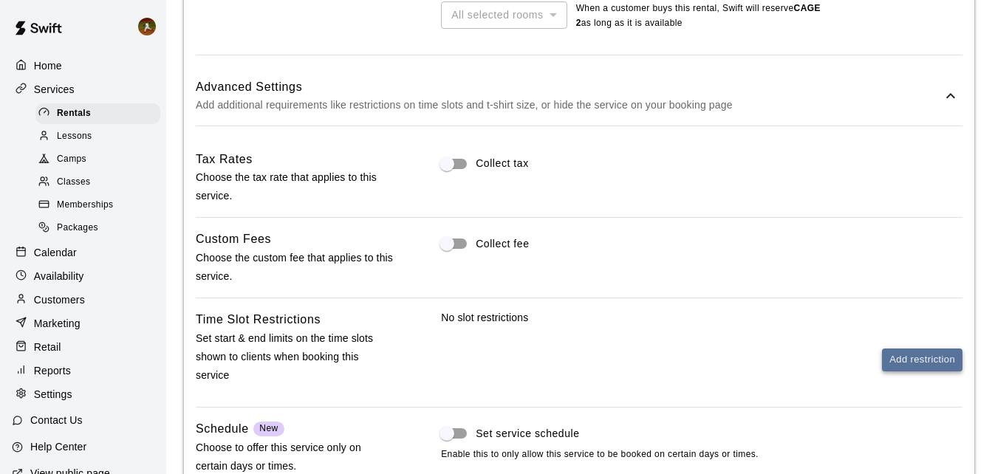
scroll to position [967, 0]
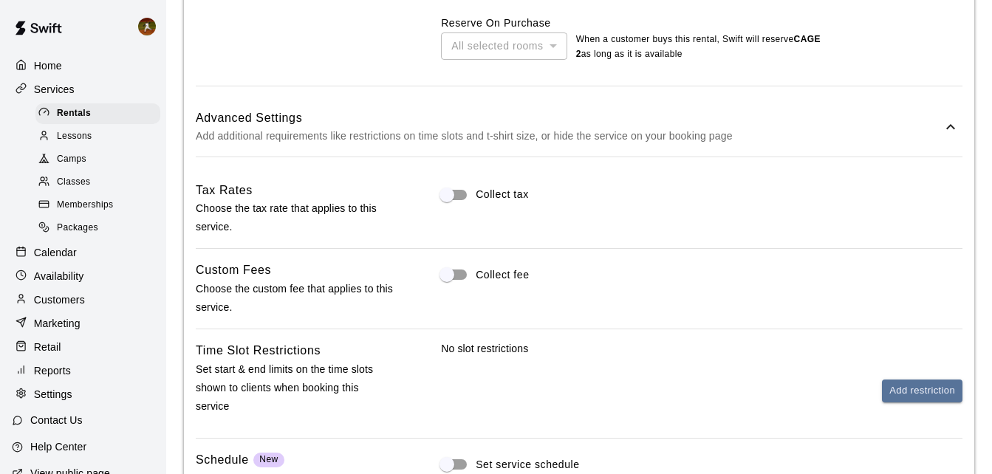
click at [945, 124] on icon at bounding box center [951, 127] width 18 height 18
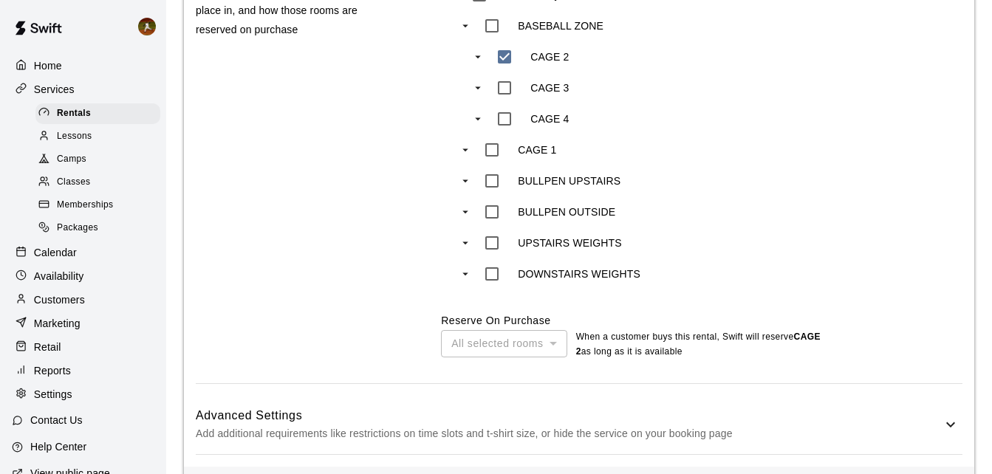
scroll to position [665, 0]
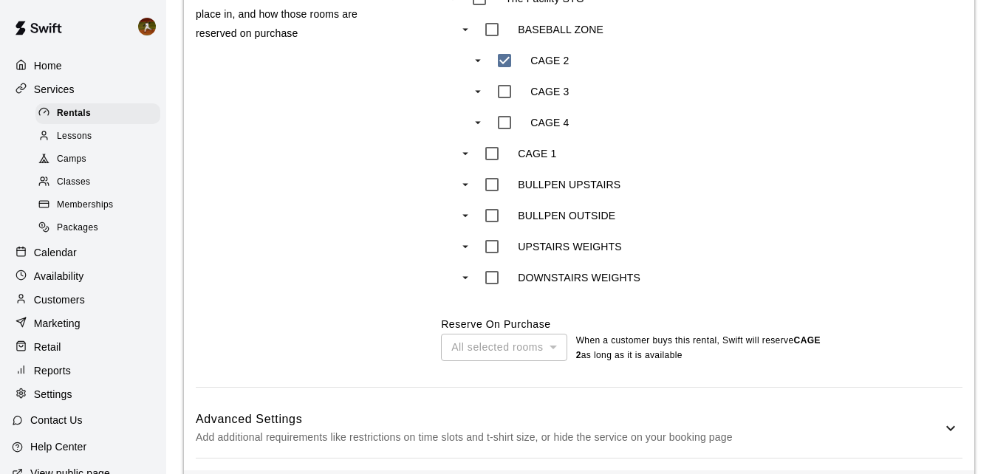
click at [511, 357] on div "All selected rooms" at bounding box center [504, 347] width 126 height 27
click at [583, 352] on p "When a customer buys this rental , Swift will reserve CAGE 2 as long as it is a…" at bounding box center [705, 349] width 259 height 30
click at [539, 352] on div "All selected rooms" at bounding box center [504, 347] width 126 height 27
click at [540, 352] on div "All selected rooms" at bounding box center [504, 347] width 126 height 27
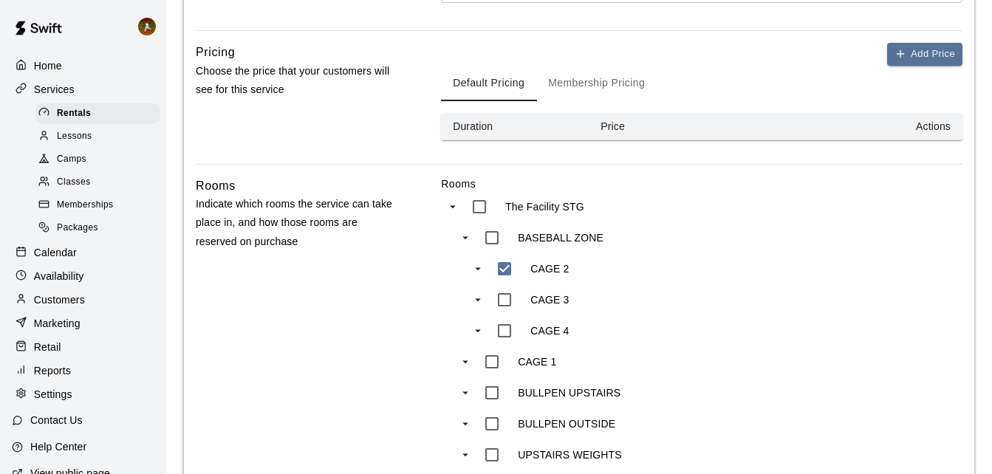
scroll to position [444, 0]
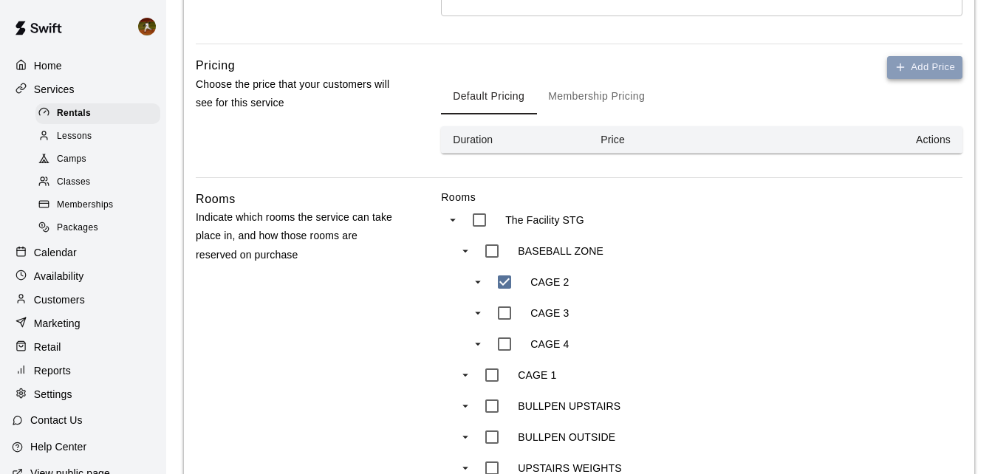
click at [902, 73] on icon "button" at bounding box center [900, 67] width 12 height 12
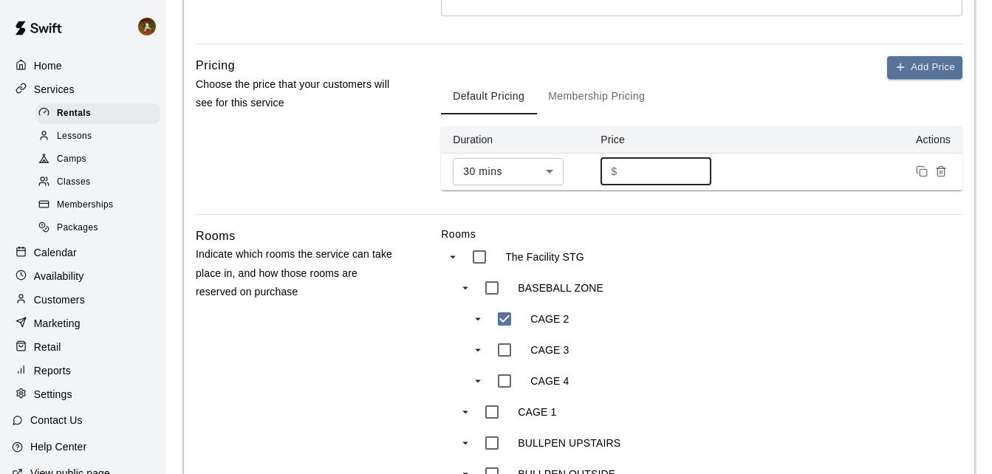
drag, startPoint x: 649, startPoint y: 173, endPoint x: 585, endPoint y: 171, distance: 64.3
click at [586, 172] on tr "30 mins ** ​ $ * ​" at bounding box center [701, 171] width 521 height 37
type input "**"
click at [367, 188] on div "Pricing Choose the price that your customers will see for this service" at bounding box center [295, 135] width 199 height 158
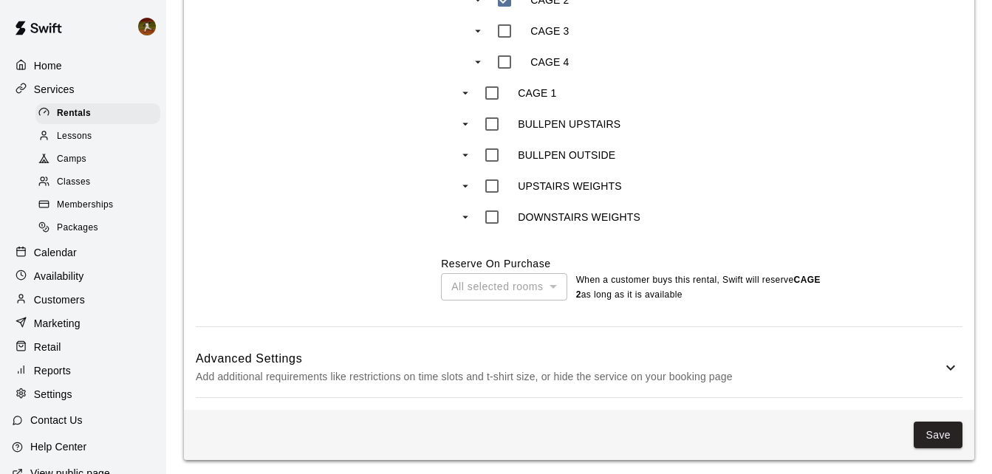
scroll to position [769, 0]
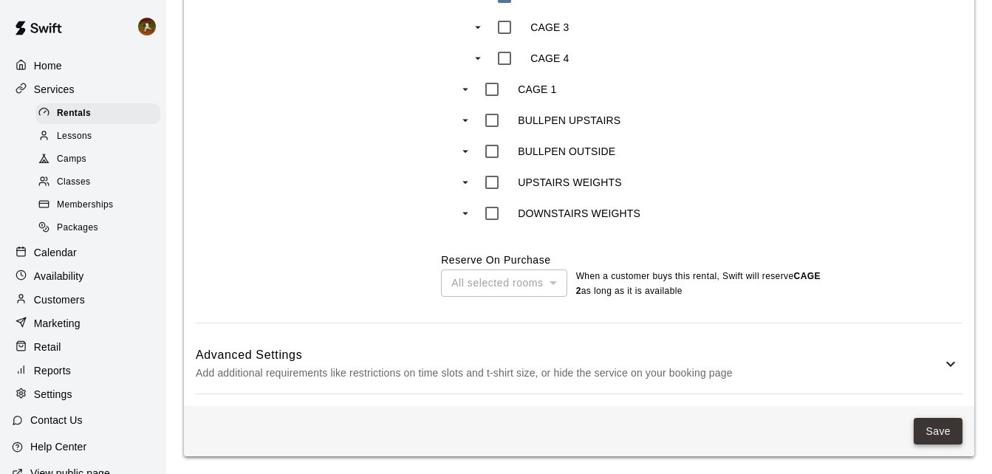
click at [931, 431] on button "Save" at bounding box center [938, 431] width 49 height 27
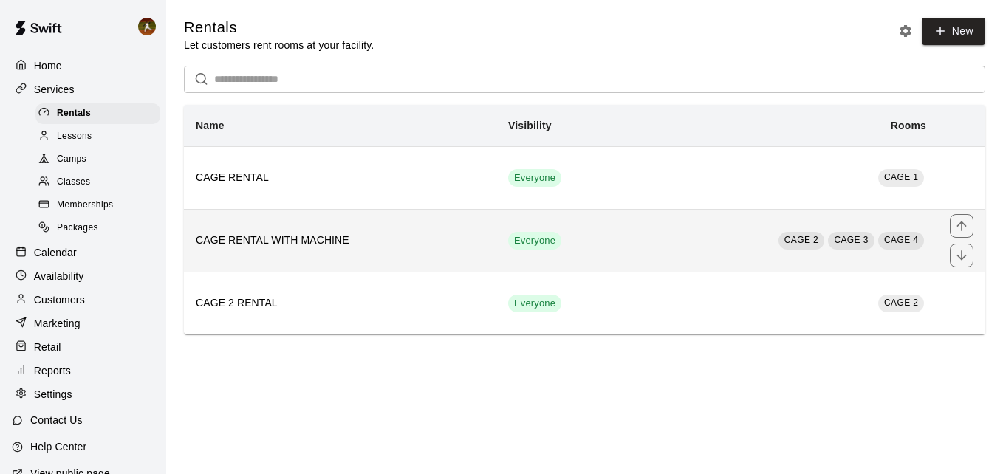
click at [812, 248] on span "CAGE 2" at bounding box center [801, 240] width 46 height 15
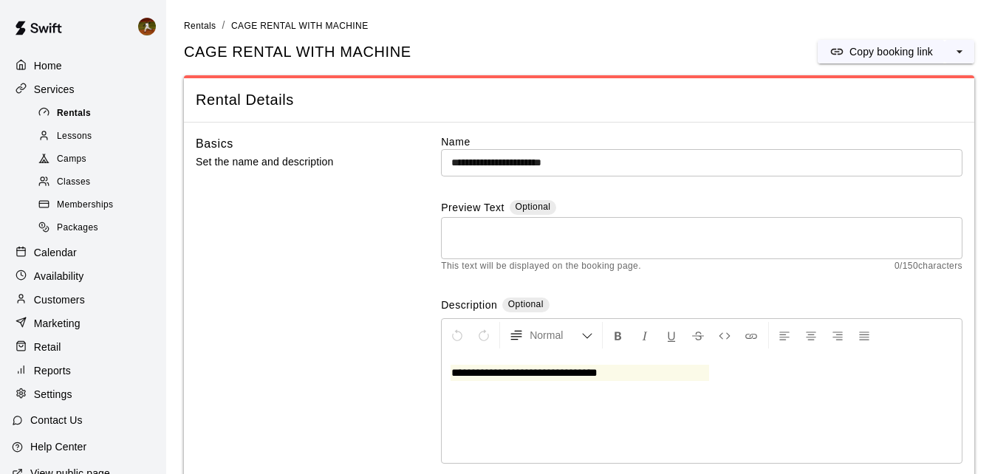
click at [72, 114] on span "Rentals" at bounding box center [74, 113] width 34 height 15
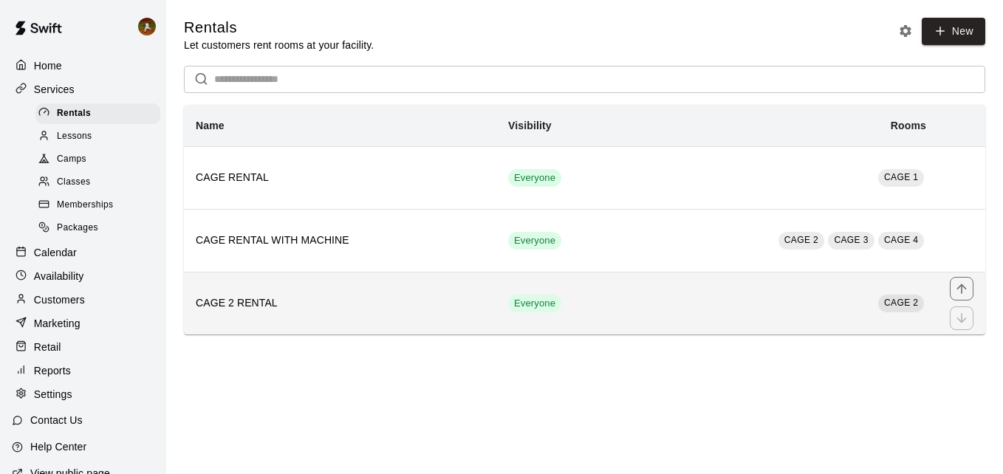
click at [352, 306] on h6 "CAGE 2 RENTAL" at bounding box center [340, 303] width 289 height 16
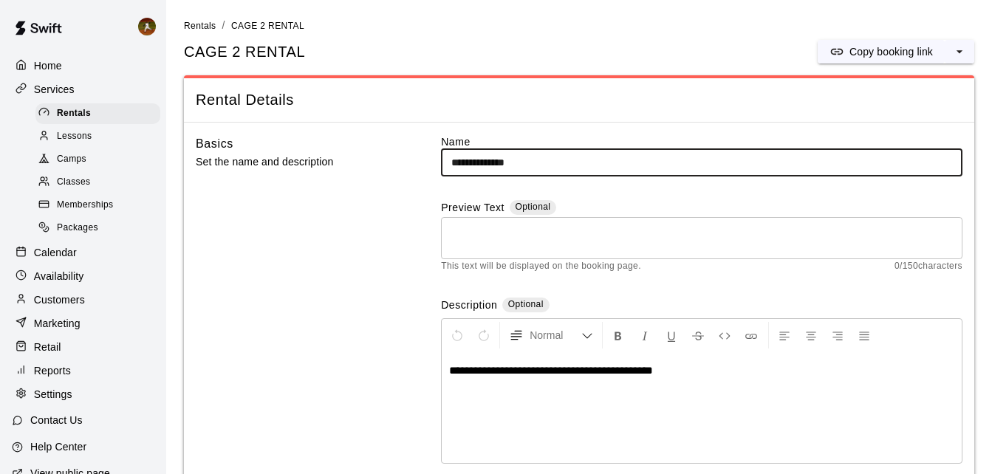
click at [581, 161] on input "**********" at bounding box center [701, 162] width 521 height 27
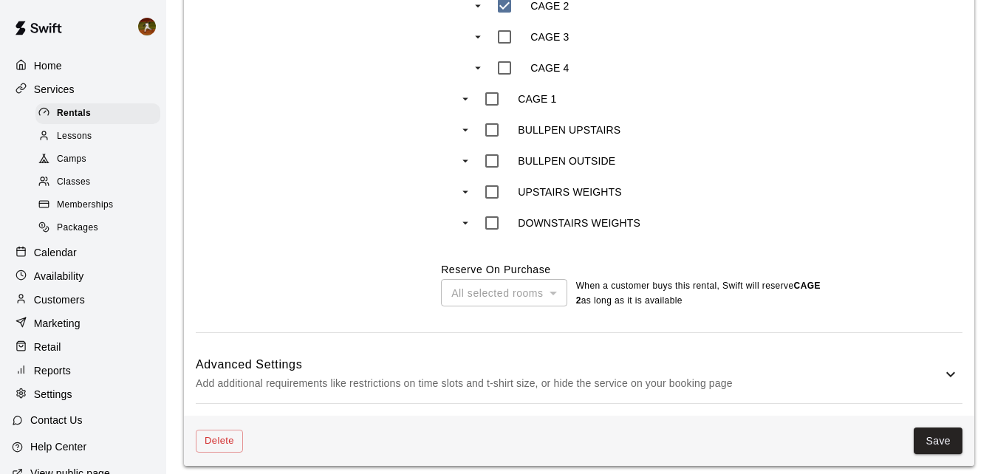
scroll to position [773, 0]
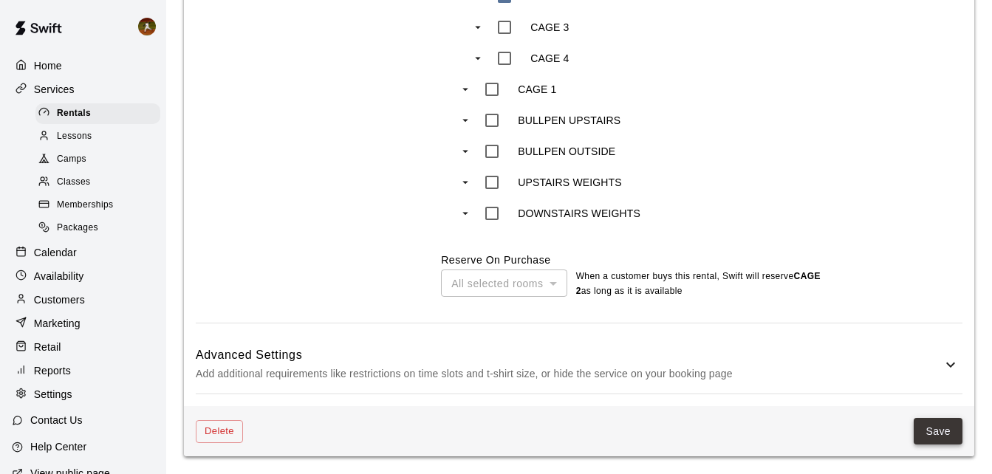
type input "**********"
click at [947, 435] on button "Save" at bounding box center [938, 431] width 49 height 27
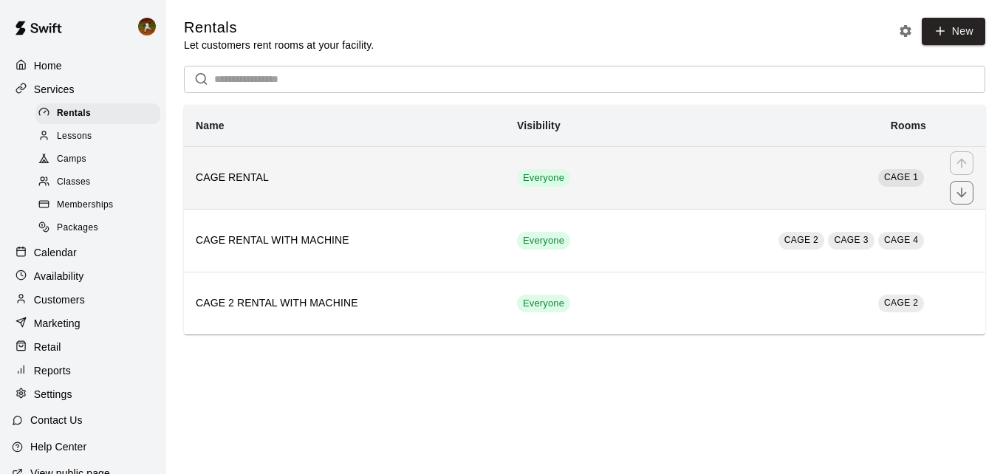
click at [667, 176] on td "CAGE 1" at bounding box center [788, 177] width 300 height 63
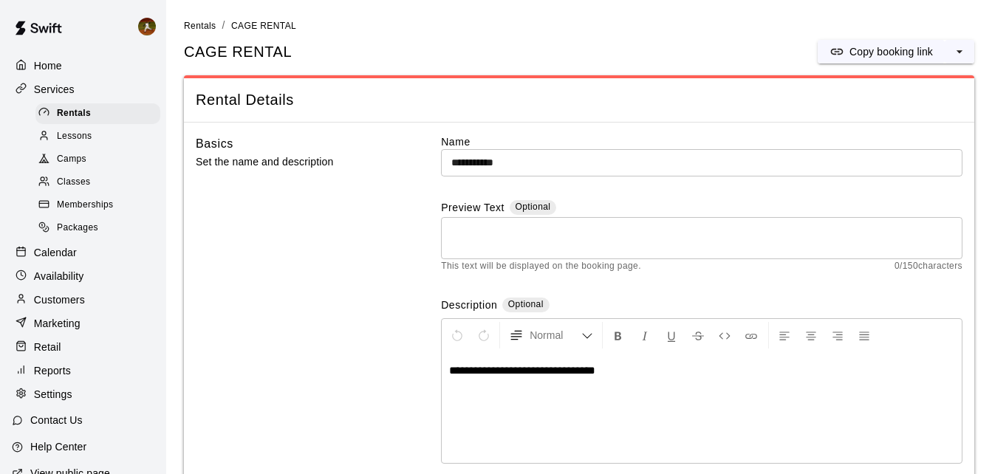
drag, startPoint x: 484, startPoint y: 165, endPoint x: 490, endPoint y: 170, distance: 8.0
click at [484, 165] on input "**********" at bounding box center [701, 162] width 521 height 27
click at [713, 177] on div "**********" at bounding box center [701, 312] width 521 height 357
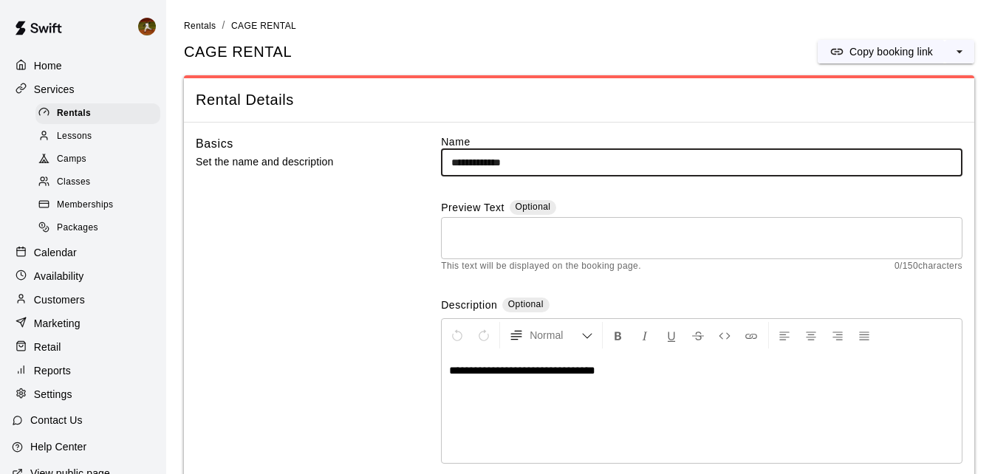
click at [666, 159] on input "**********" at bounding box center [701, 162] width 521 height 27
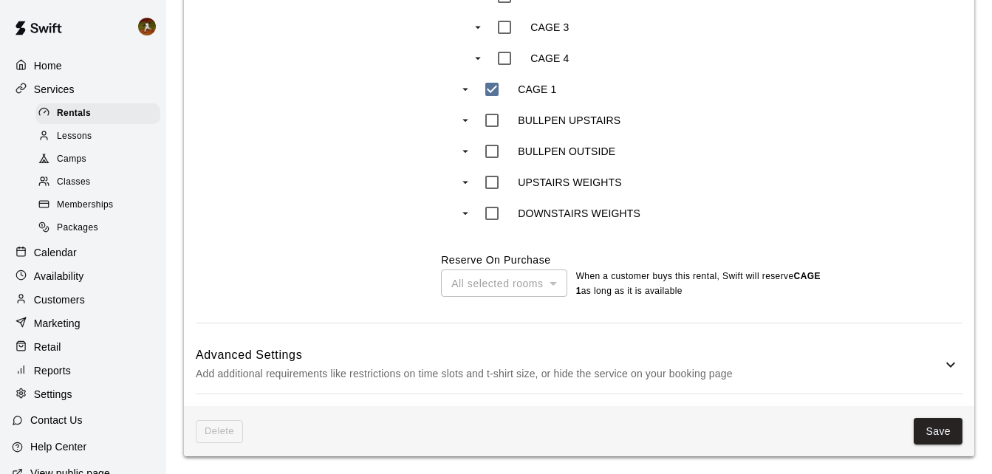
scroll to position [773, 0]
type input "**********"
click at [943, 438] on button "Save" at bounding box center [938, 431] width 49 height 27
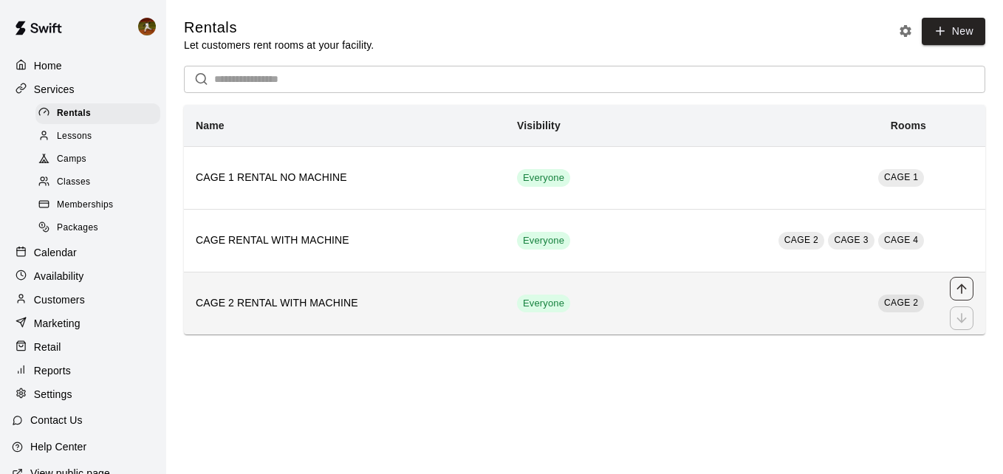
click at [966, 293] on icon "move item up" at bounding box center [961, 288] width 15 height 15
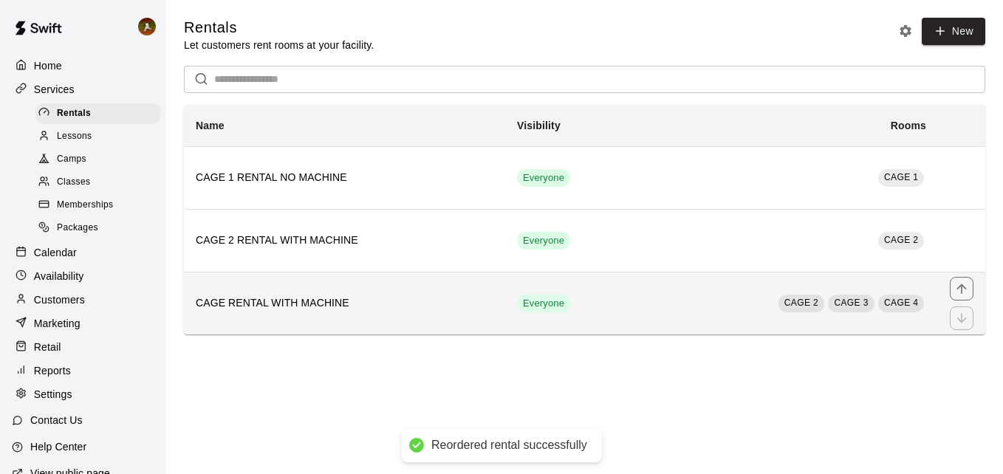
click at [712, 315] on td "CAGE 2 CAGE 3 CAGE 4" at bounding box center [788, 303] width 300 height 63
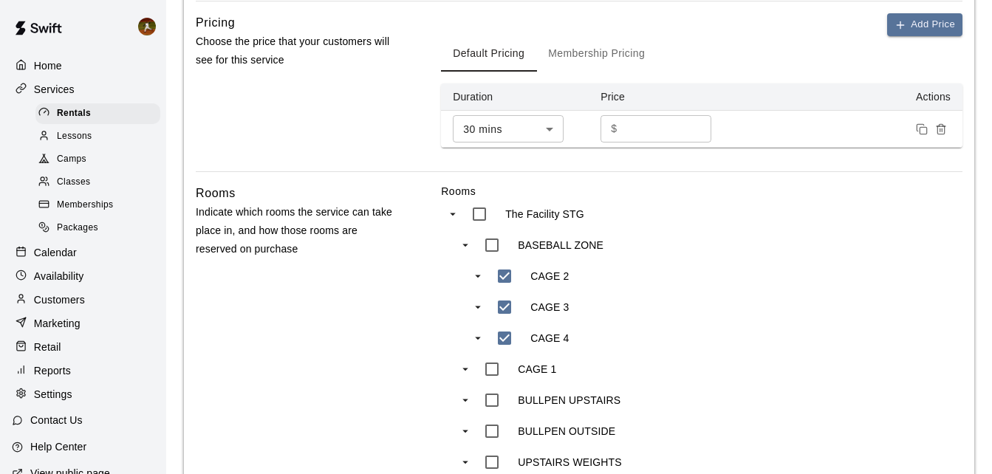
scroll to position [517, 0]
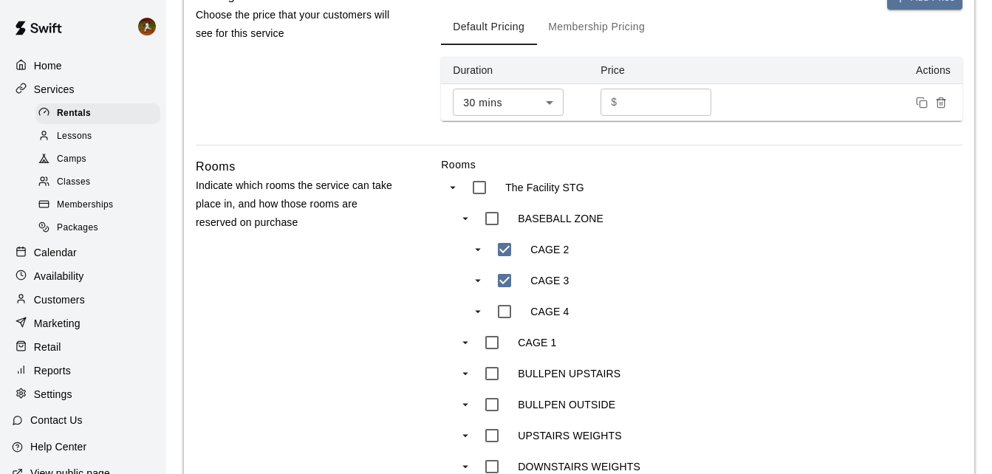
type input "***"
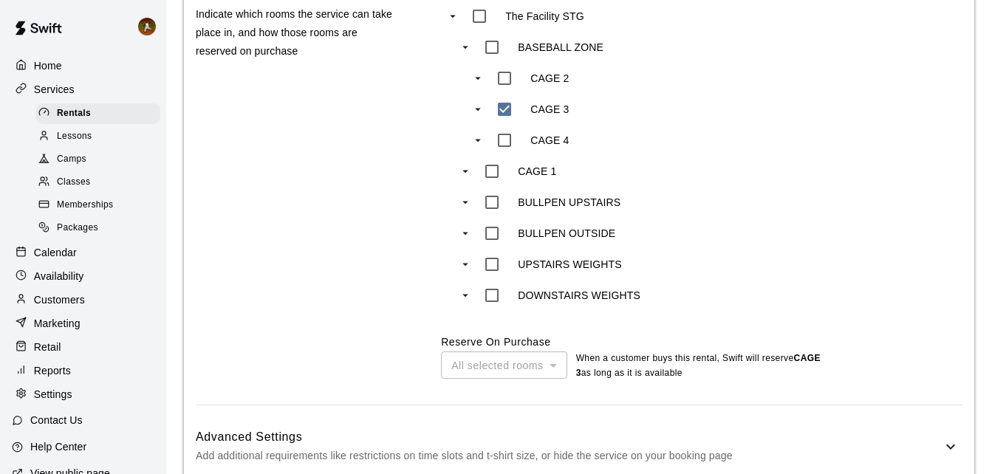
scroll to position [773, 0]
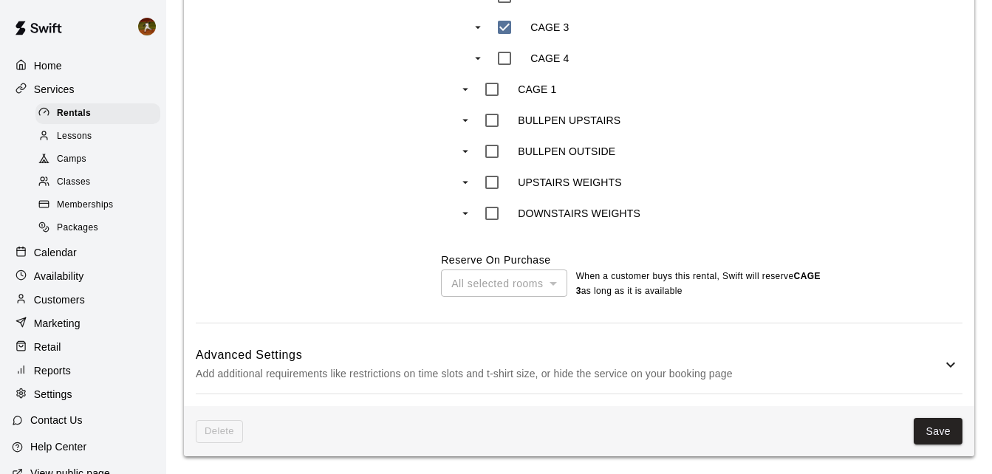
click at [944, 434] on button "Save" at bounding box center [938, 431] width 49 height 27
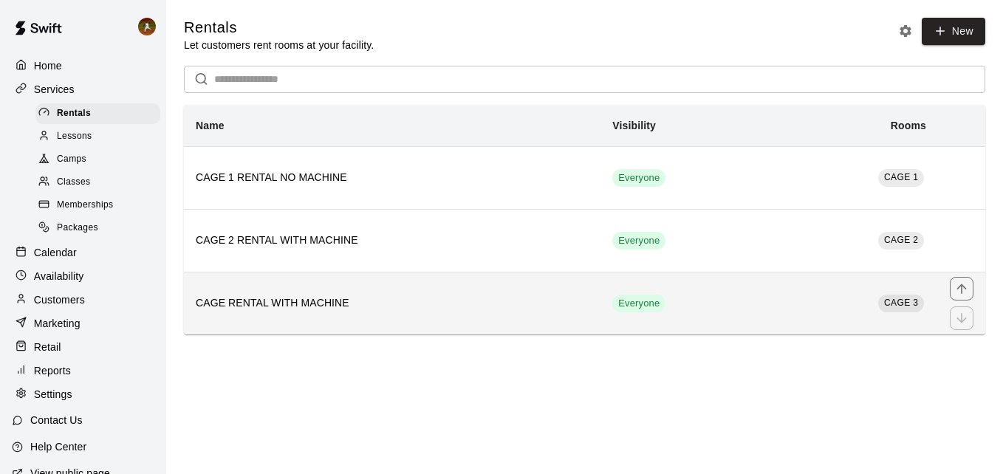
click at [697, 286] on td "Everyone" at bounding box center [686, 303] width 172 height 63
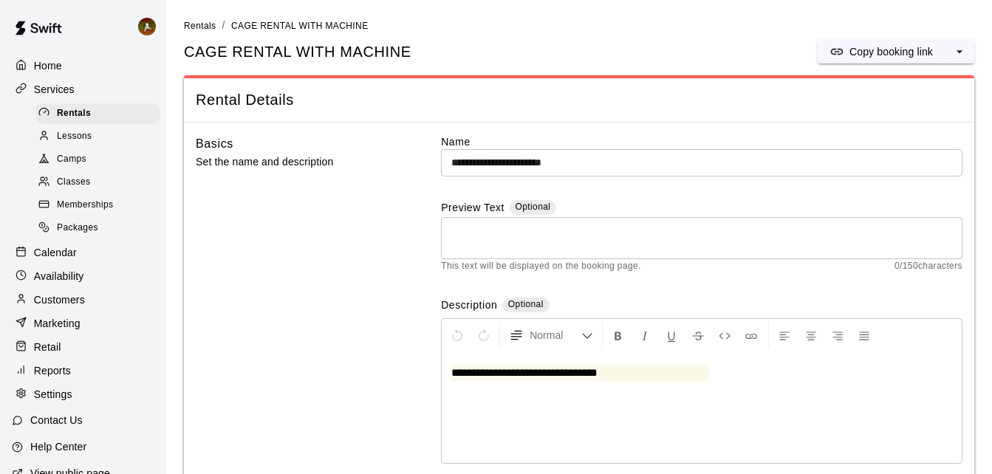
click at [479, 160] on input "**********" at bounding box center [701, 162] width 521 height 27
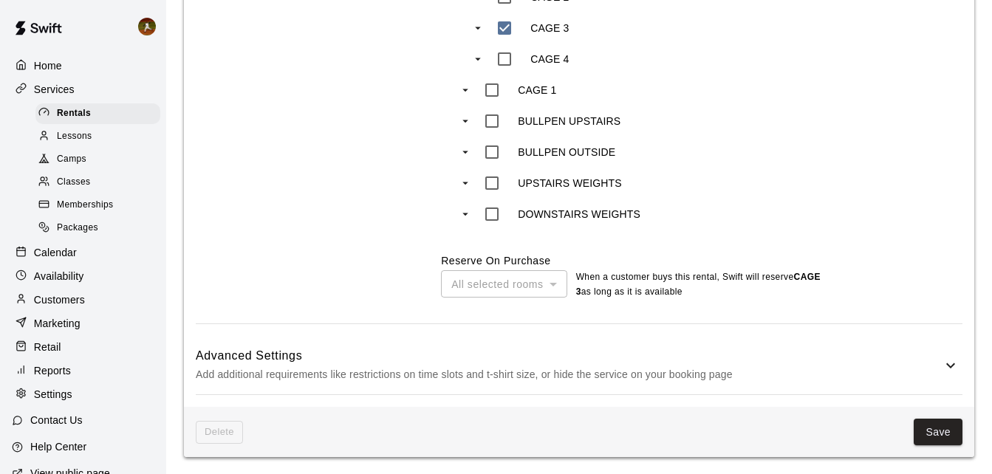
scroll to position [773, 0]
type input "**********"
click at [931, 442] on button "Save" at bounding box center [938, 431] width 49 height 27
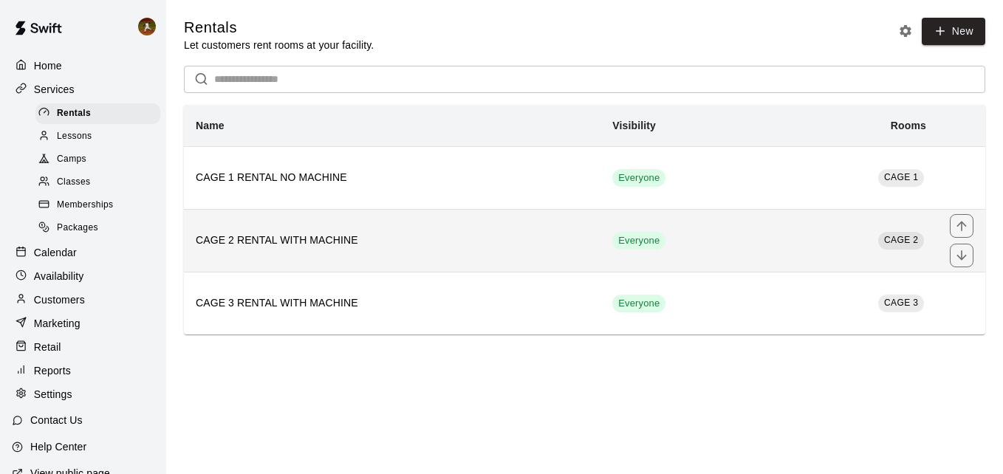
click at [458, 211] on th "CAGE 2 RENTAL WITH MACHINE" at bounding box center [392, 240] width 417 height 63
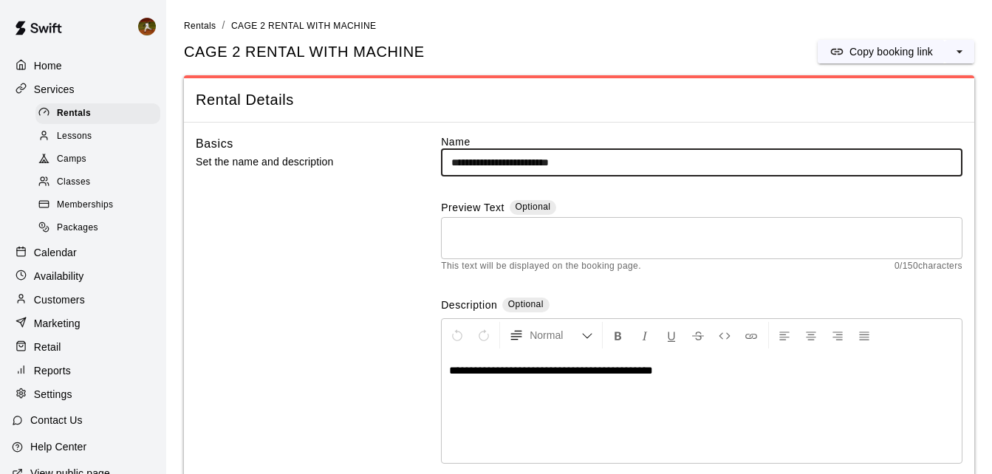
drag, startPoint x: 615, startPoint y: 163, endPoint x: 539, endPoint y: 166, distance: 76.1
click at [539, 166] on input "**********" at bounding box center [701, 162] width 521 height 27
type input "**********"
click at [555, 372] on span "**********" at bounding box center [551, 370] width 204 height 11
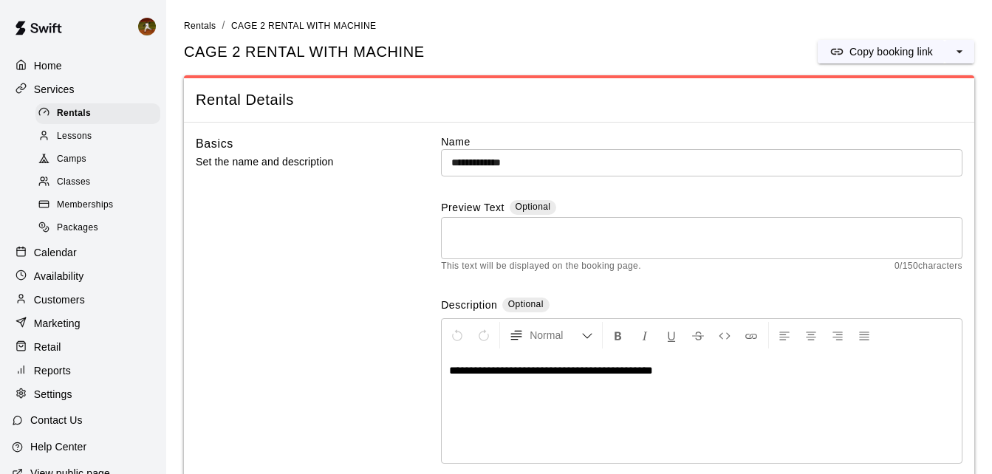
click at [653, 369] on span "**********" at bounding box center [551, 370] width 204 height 11
click at [552, 370] on span "**********" at bounding box center [551, 370] width 204 height 11
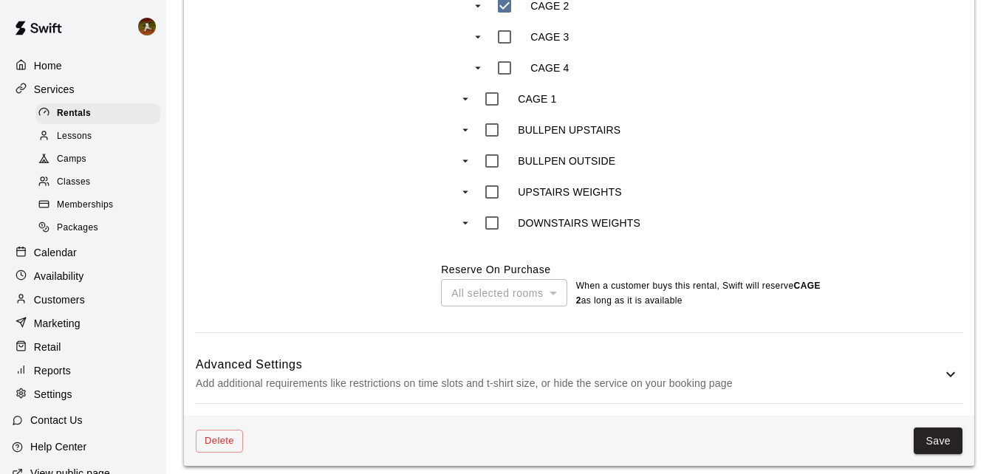
scroll to position [773, 0]
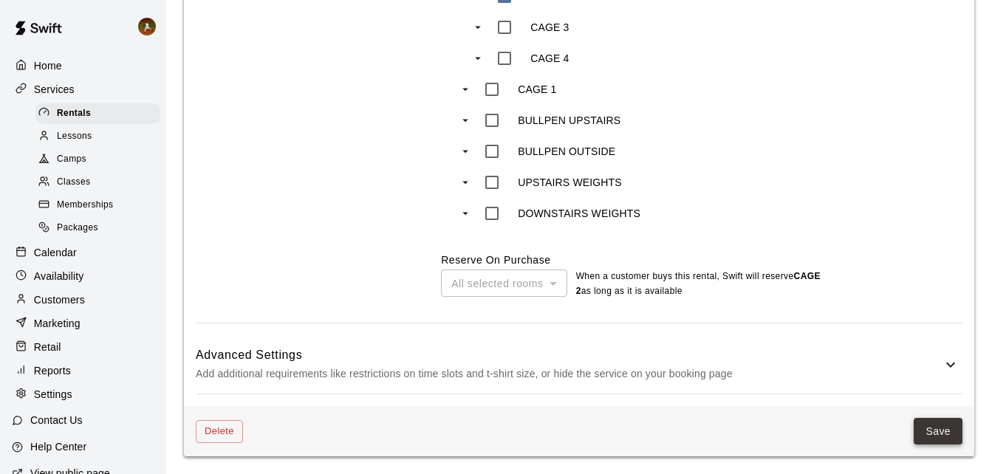
click at [922, 431] on button "Save" at bounding box center [938, 431] width 49 height 27
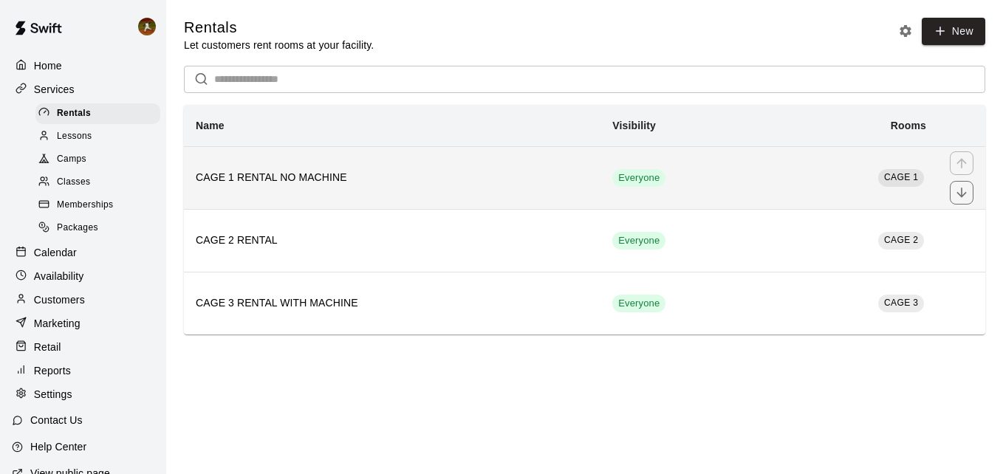
click at [479, 191] on th "CAGE 1 RENTAL NO MACHINE" at bounding box center [392, 177] width 417 height 63
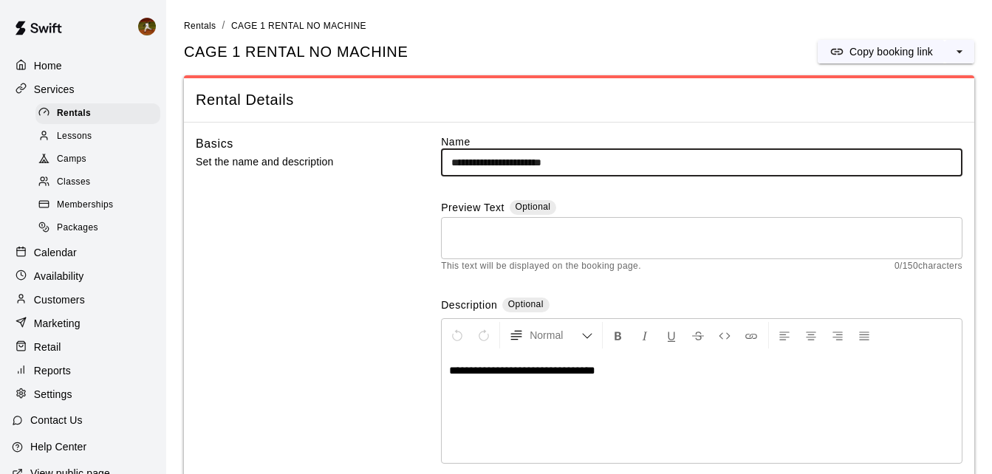
drag, startPoint x: 621, startPoint y: 159, endPoint x: 535, endPoint y: 162, distance: 85.8
click at [535, 162] on input "**********" at bounding box center [701, 162] width 521 height 27
type input "**********"
click at [669, 361] on div "**********" at bounding box center [702, 407] width 520 height 111
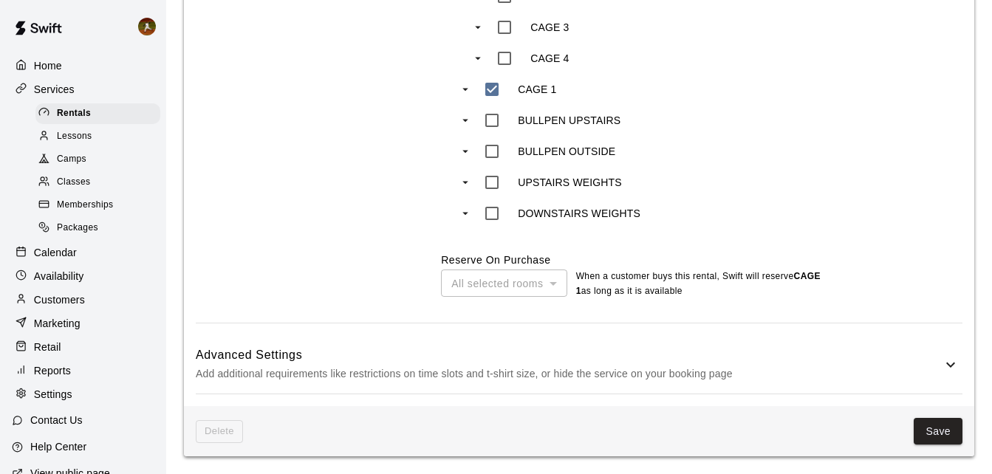
scroll to position [773, 0]
click at [954, 430] on button "Save" at bounding box center [938, 431] width 49 height 27
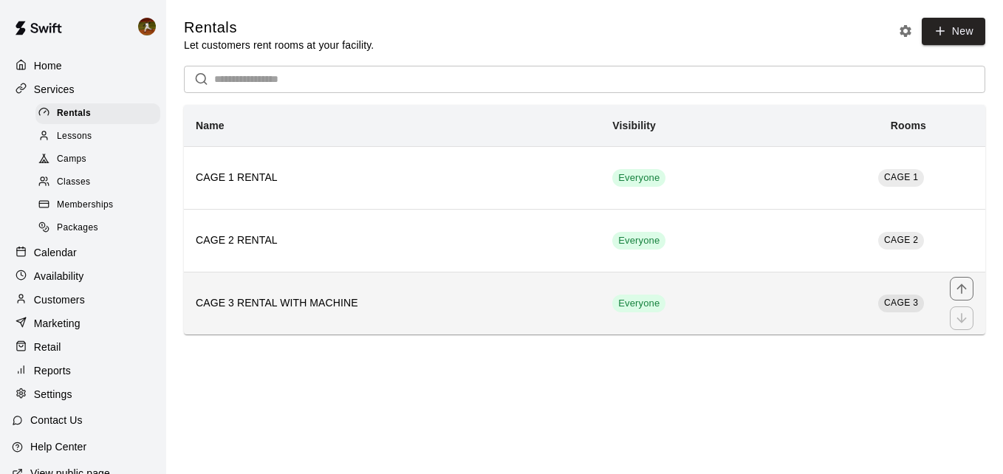
click at [489, 311] on h6 "CAGE 3 RENTAL WITH MACHINE" at bounding box center [392, 303] width 393 height 16
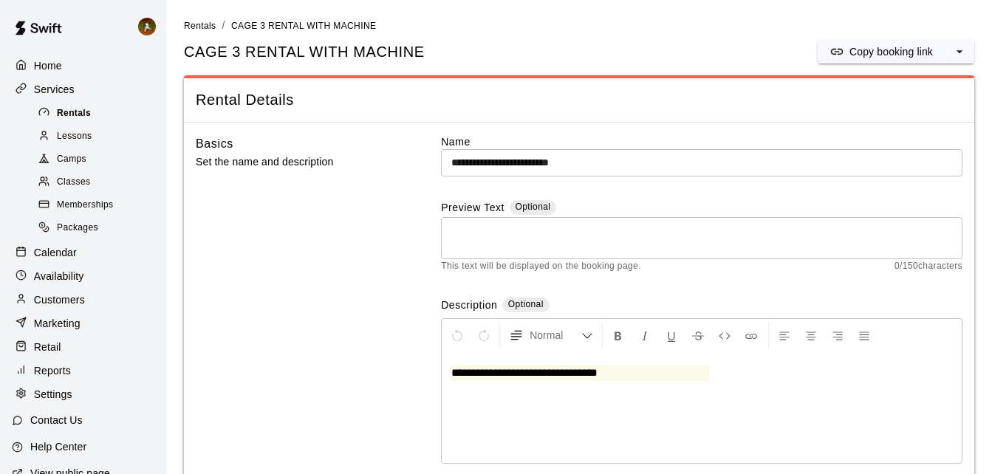
click at [69, 117] on span "Rentals" at bounding box center [74, 113] width 34 height 15
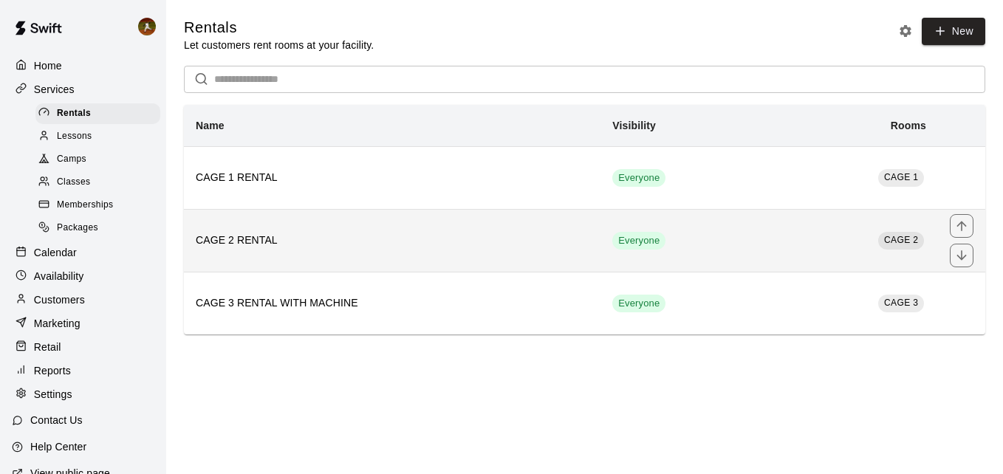
click at [397, 249] on h6 "CAGE 2 RENTAL" at bounding box center [392, 241] width 393 height 16
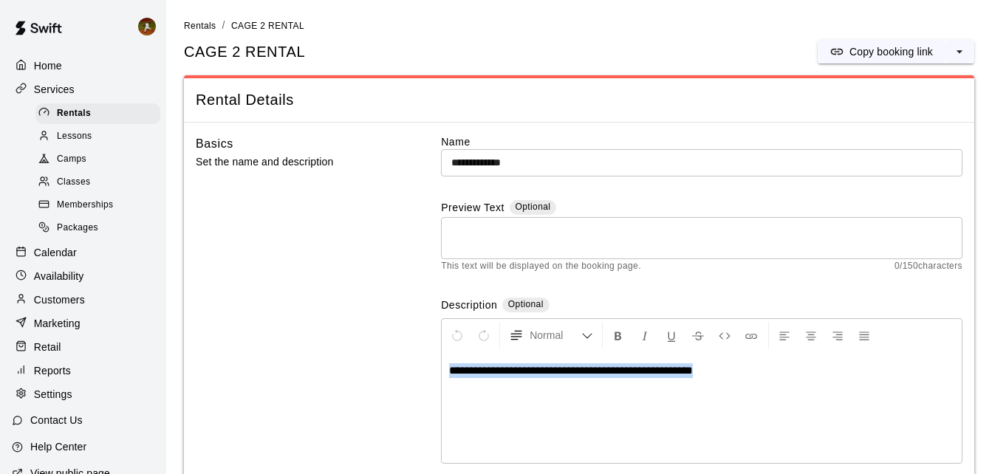
drag, startPoint x: 730, startPoint y: 373, endPoint x: 427, endPoint y: 371, distance: 303.6
click at [427, 371] on div "**********" at bounding box center [579, 312] width 767 height 357
copy span "**********"
click at [81, 110] on span "Rentals" at bounding box center [74, 113] width 34 height 15
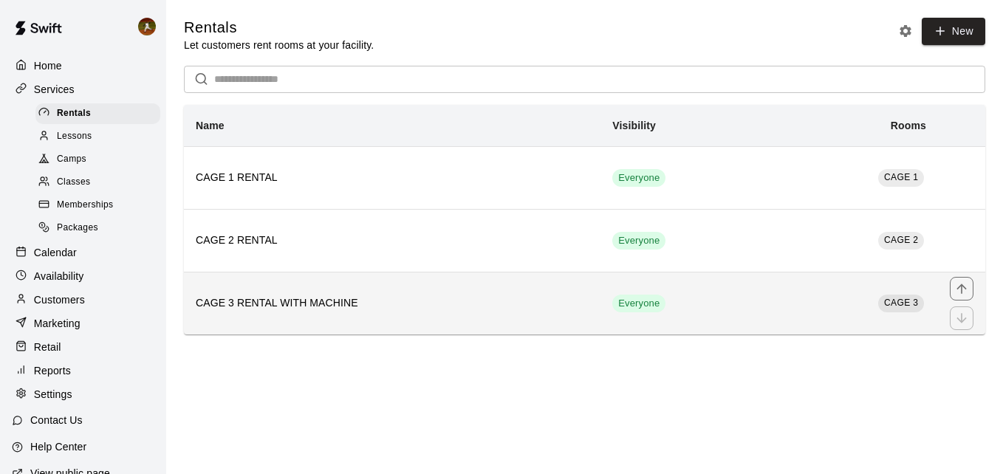
click at [466, 289] on th "CAGE 3 RENTAL WITH MACHINE" at bounding box center [392, 303] width 417 height 63
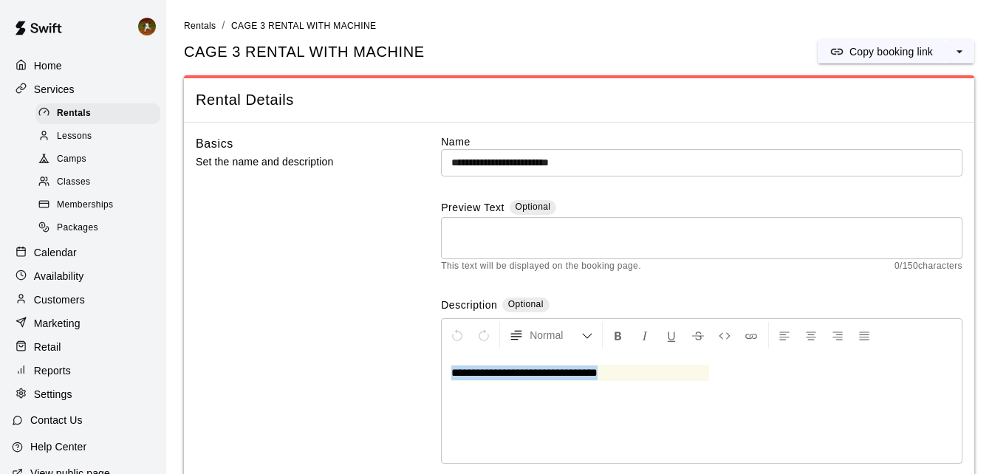
drag, startPoint x: 640, startPoint y: 382, endPoint x: 255, endPoint y: 379, distance: 385.5
click at [259, 380] on div "**********" at bounding box center [579, 312] width 767 height 357
click at [454, 378] on span "**********" at bounding box center [573, 372] width 244 height 11
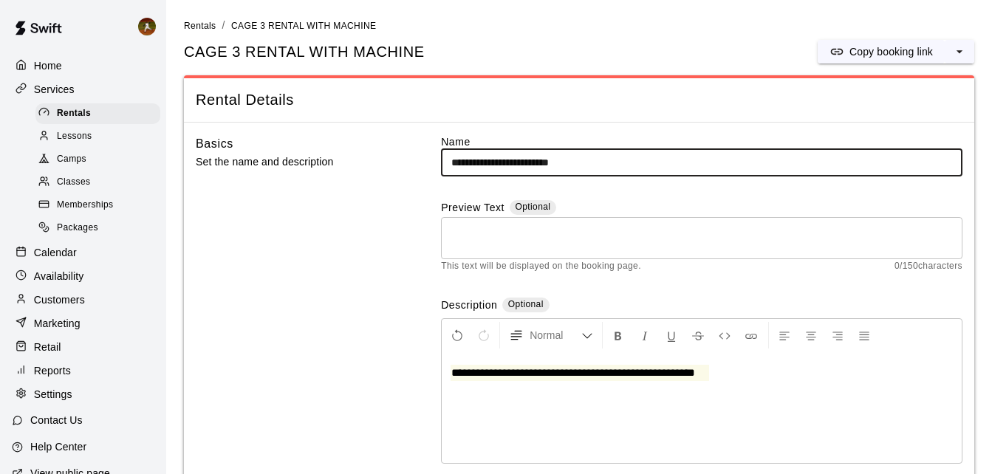
drag, startPoint x: 637, startPoint y: 165, endPoint x: 531, endPoint y: 164, distance: 105.6
click at [531, 164] on input "**********" at bounding box center [701, 162] width 521 height 27
type input "**********"
click at [298, 213] on div "Basics Set the name and description" at bounding box center [295, 312] width 199 height 357
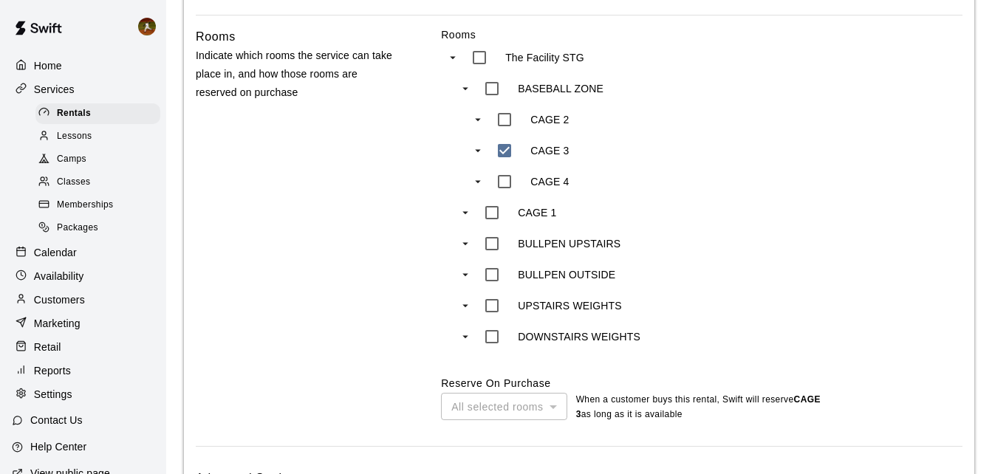
scroll to position [773, 0]
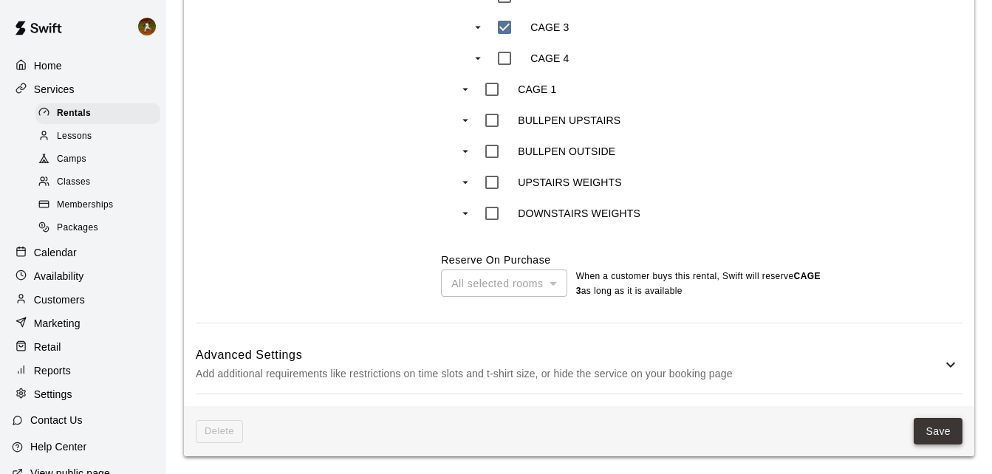
click at [930, 436] on button "Save" at bounding box center [938, 431] width 49 height 27
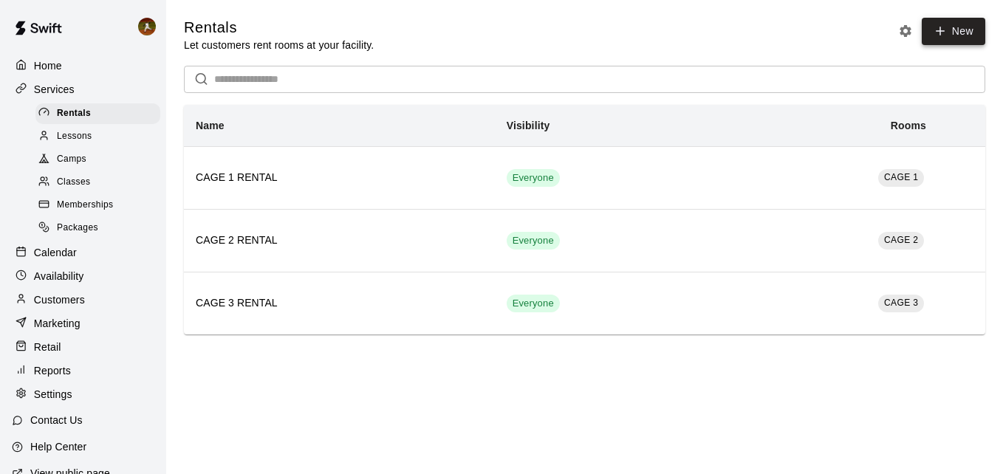
click at [944, 38] on icon at bounding box center [940, 30] width 13 height 13
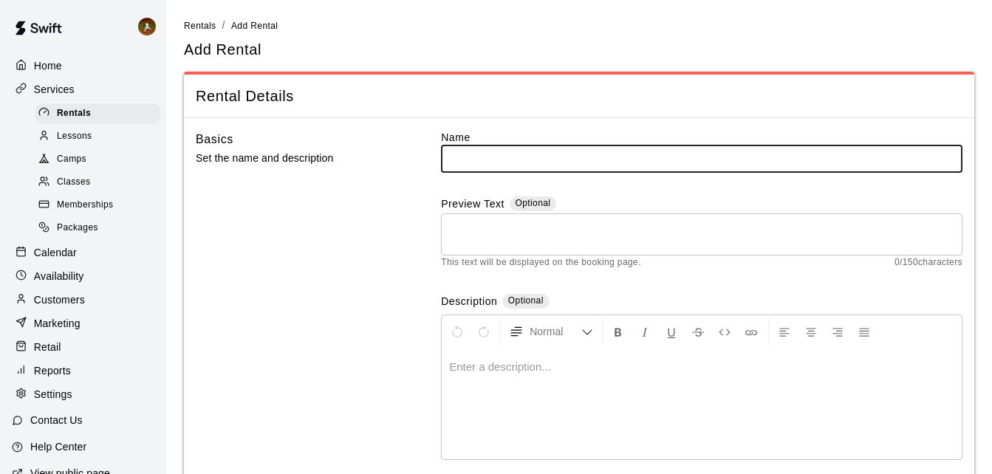
click at [518, 162] on input "text" at bounding box center [701, 158] width 521 height 27
type input "**********"
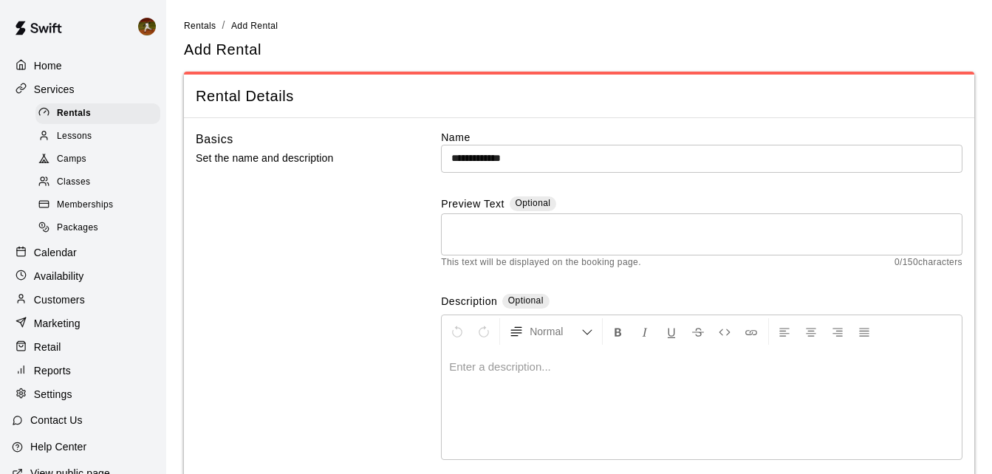
click at [507, 369] on p at bounding box center [701, 367] width 505 height 15
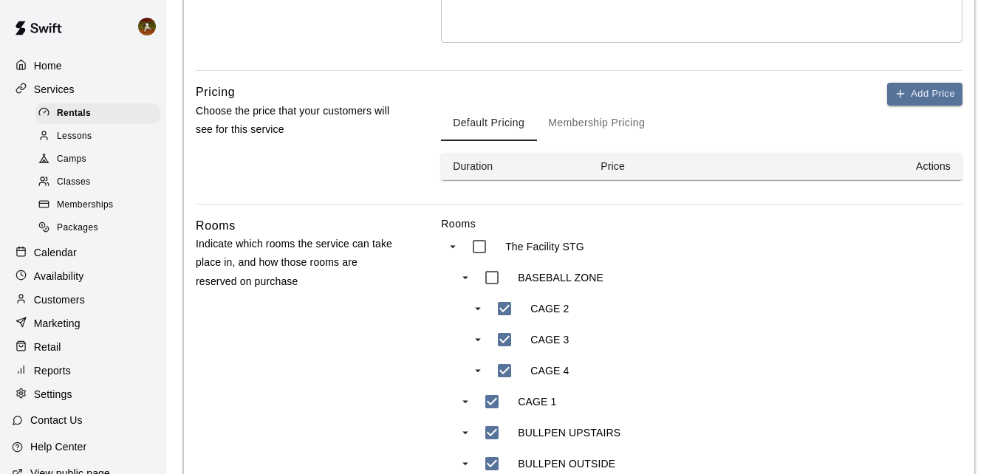
scroll to position [443, 0]
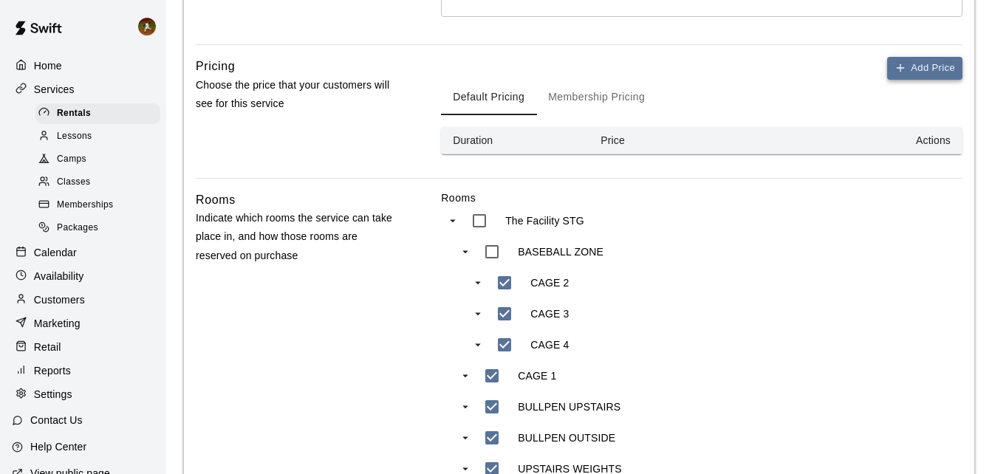
click at [917, 75] on button "Add Price" at bounding box center [924, 68] width 75 height 23
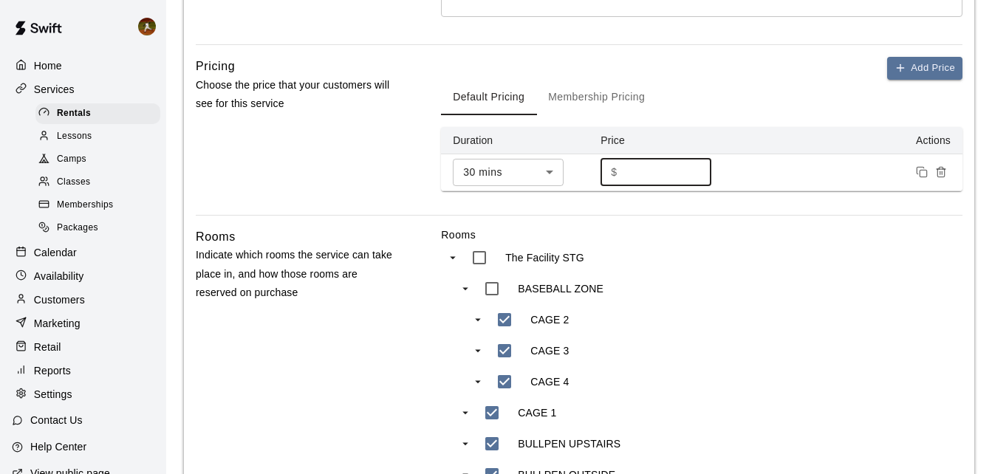
drag, startPoint x: 643, startPoint y: 166, endPoint x: 571, endPoint y: 169, distance: 71.7
click at [571, 169] on tr "30 mins ** ​ $ * ​" at bounding box center [701, 172] width 521 height 37
type input "**"
click at [333, 171] on div "Pricing Choose the price that your customers will see for this service" at bounding box center [295, 136] width 199 height 158
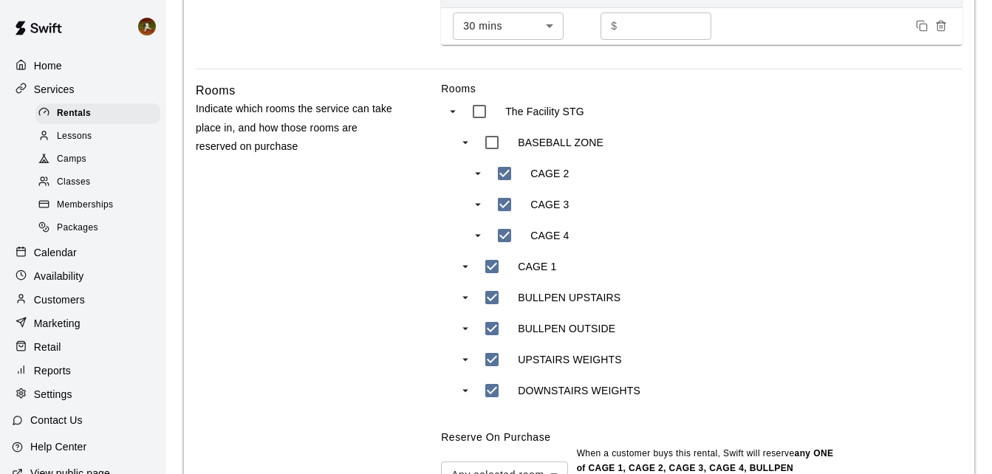
scroll to position [591, 0]
click at [487, 373] on div "BASEBALL ZONE CAGE 2 CAGE 3 CAGE 4 CAGE 1 BULLPEN UPSTAIRS BULLPEN OUTSIDE UPST…" at bounding box center [594, 265] width 283 height 279
type input "***"
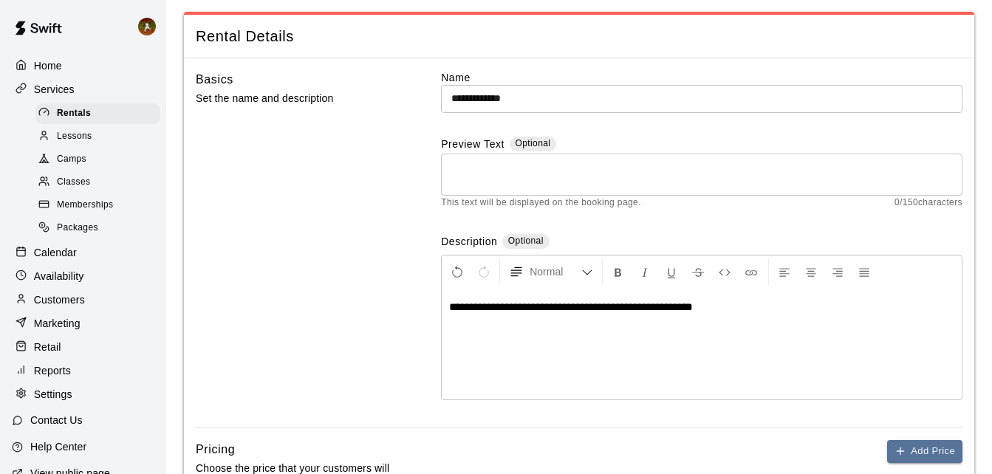
scroll to position [148, 0]
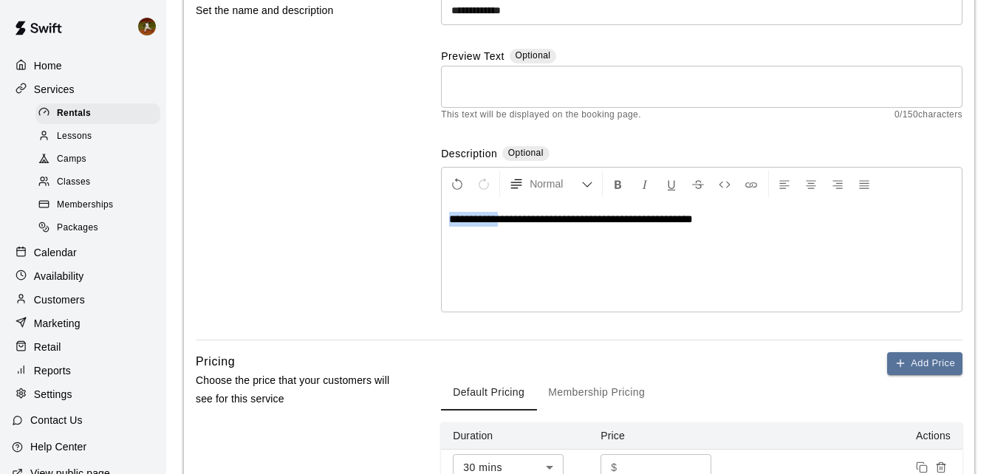
drag, startPoint x: 506, startPoint y: 223, endPoint x: 440, endPoint y: 222, distance: 65.7
click at [440, 222] on div "**********" at bounding box center [579, 160] width 767 height 357
drag, startPoint x: 631, startPoint y: 220, endPoint x: 600, endPoint y: 220, distance: 31.0
click at [600, 220] on span "**********" at bounding box center [562, 218] width 226 height 11
click at [654, 221] on span "**********" at bounding box center [562, 218] width 226 height 11
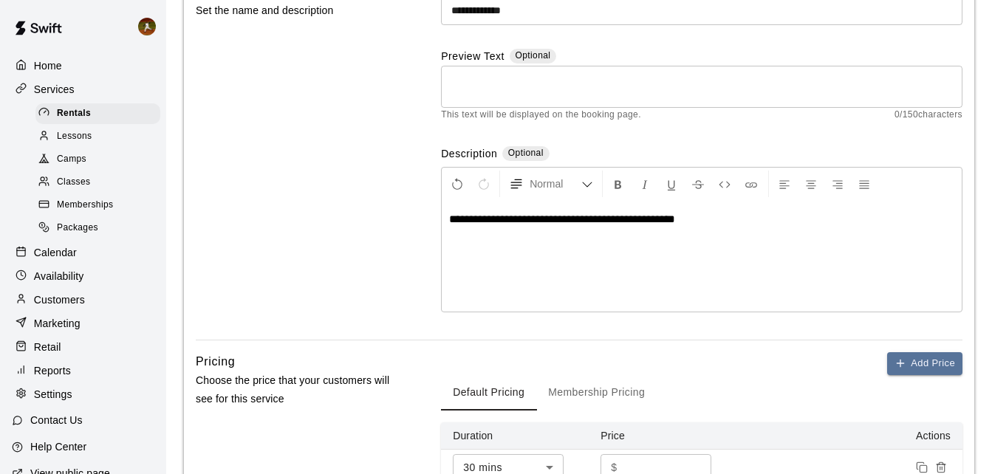
click at [713, 234] on div "**********" at bounding box center [702, 256] width 520 height 111
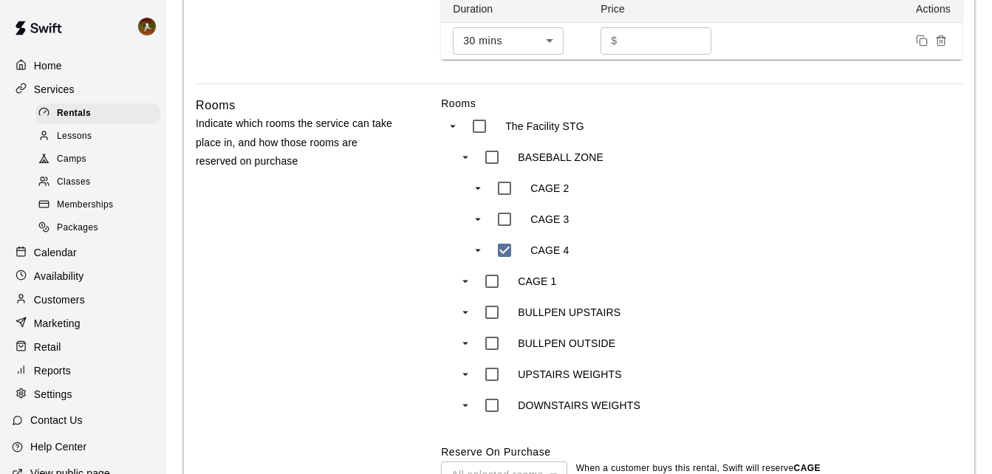
scroll to position [769, 0]
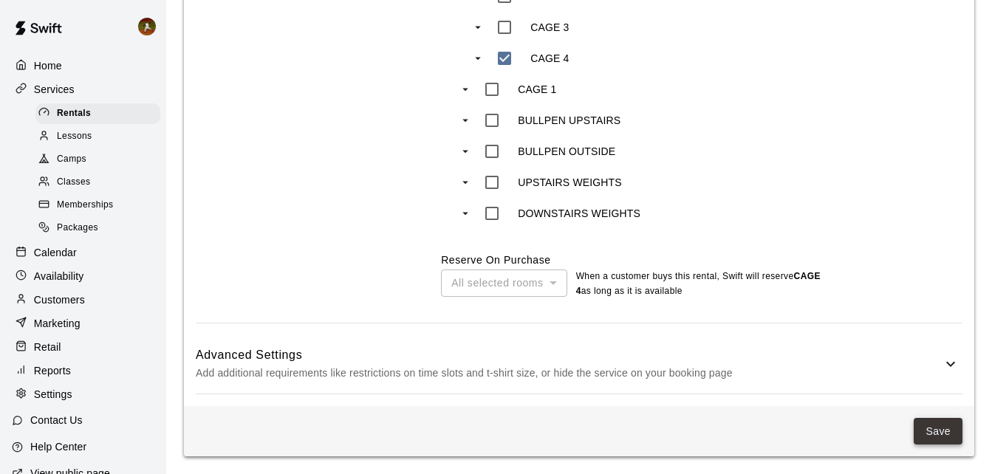
click at [931, 440] on button "Save" at bounding box center [938, 431] width 49 height 27
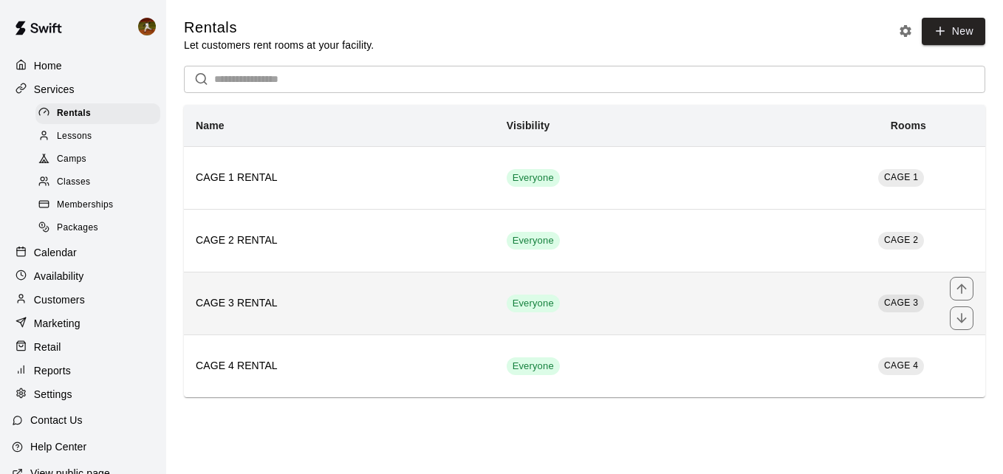
click at [315, 307] on h6 "CAGE 3 RENTAL" at bounding box center [339, 303] width 287 height 16
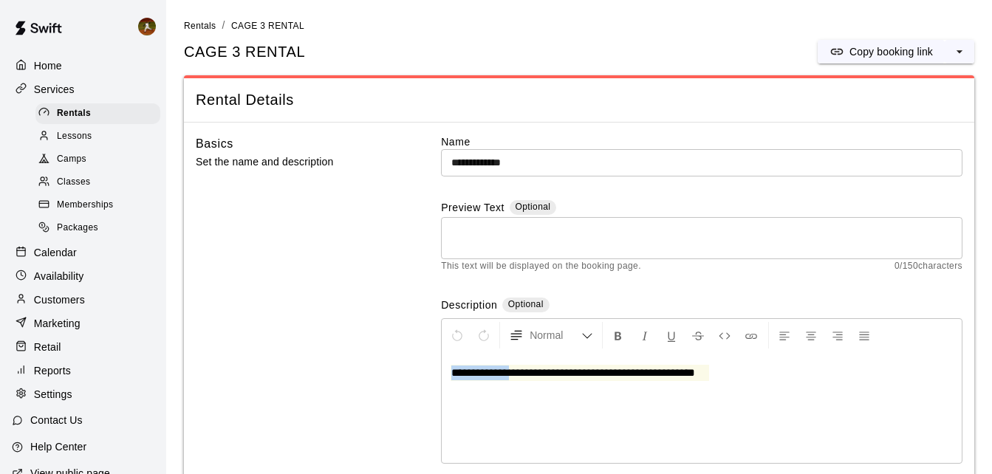
drag, startPoint x: 515, startPoint y: 369, endPoint x: 394, endPoint y: 364, distance: 121.2
click at [394, 366] on div "**********" at bounding box center [579, 312] width 767 height 357
click at [569, 374] on span "**********" at bounding box center [544, 372] width 186 height 11
click at [617, 381] on td "**********" at bounding box center [580, 373] width 259 height 16
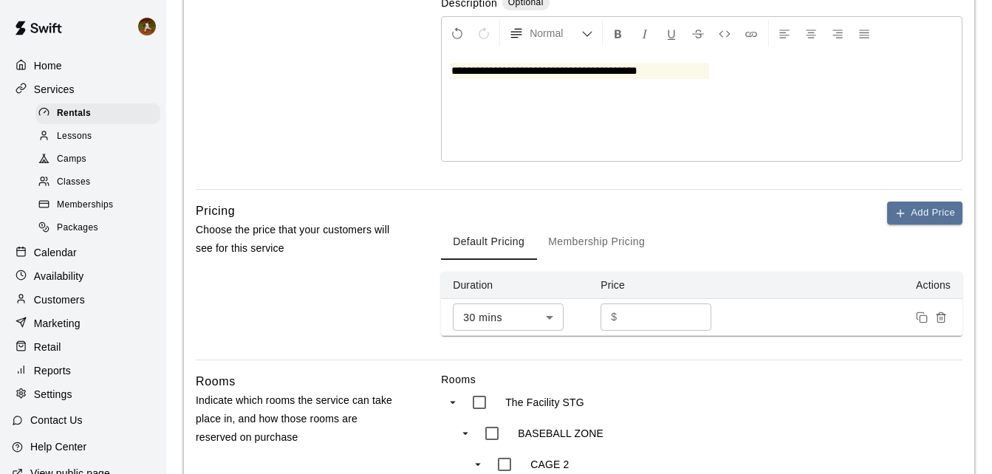
scroll to position [739, 0]
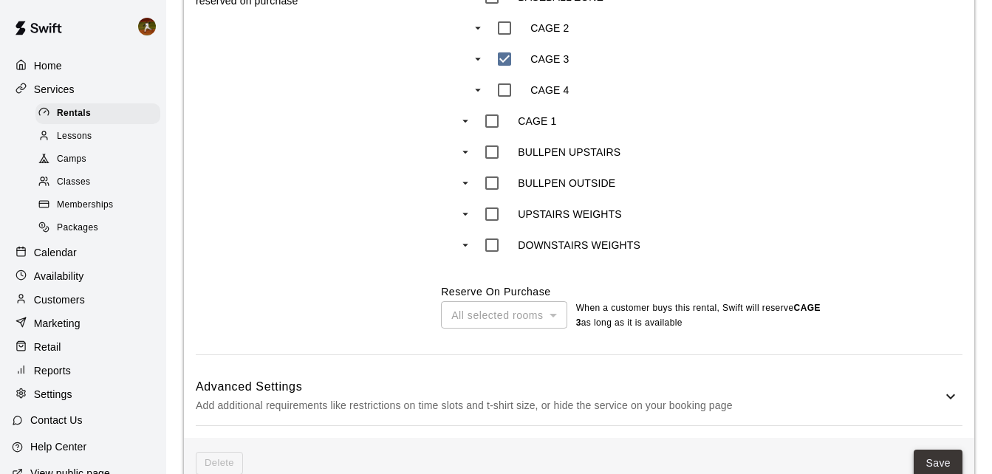
click at [934, 463] on button "Save" at bounding box center [938, 463] width 49 height 27
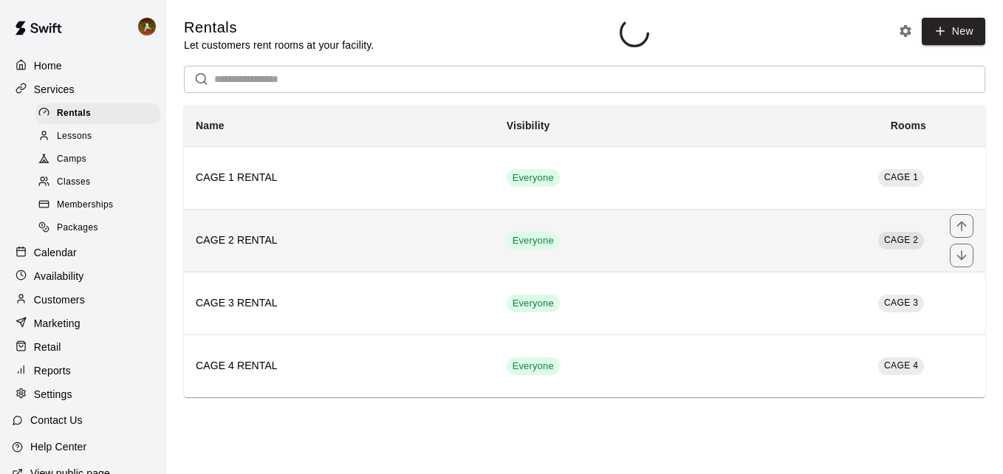
click at [454, 246] on h6 "CAGE 2 RENTAL" at bounding box center [339, 241] width 287 height 16
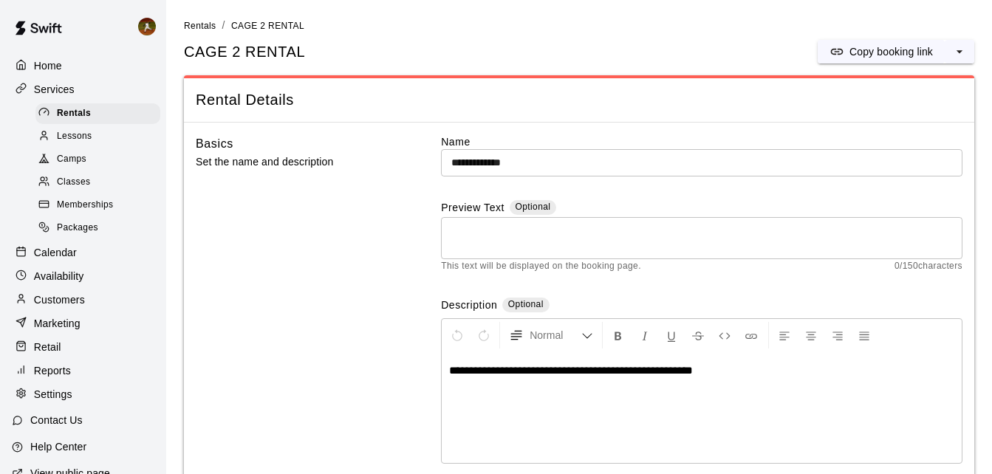
click at [628, 372] on span "**********" at bounding box center [571, 370] width 244 height 11
click at [680, 371] on span "**********" at bounding box center [571, 370] width 244 height 11
drag, startPoint x: 512, startPoint y: 370, endPoint x: 394, endPoint y: 370, distance: 118.2
click at [394, 370] on div "**********" at bounding box center [579, 312] width 767 height 357
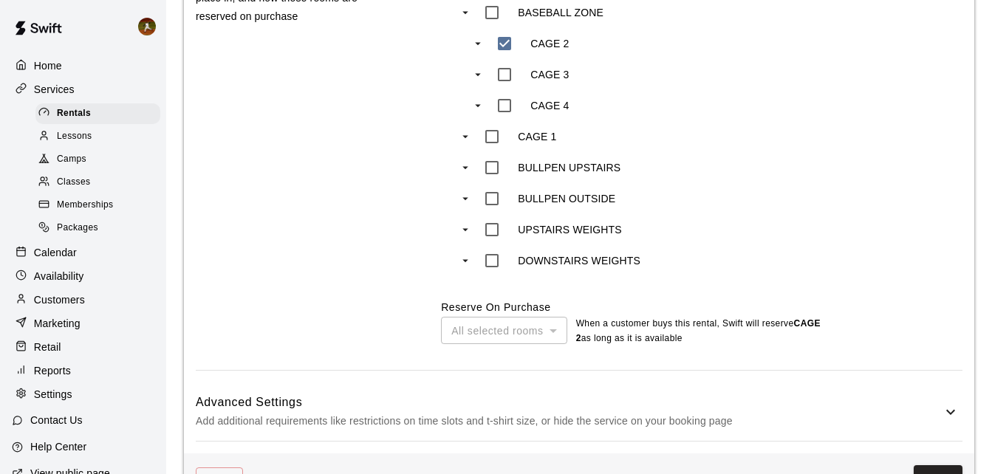
scroll to position [773, 0]
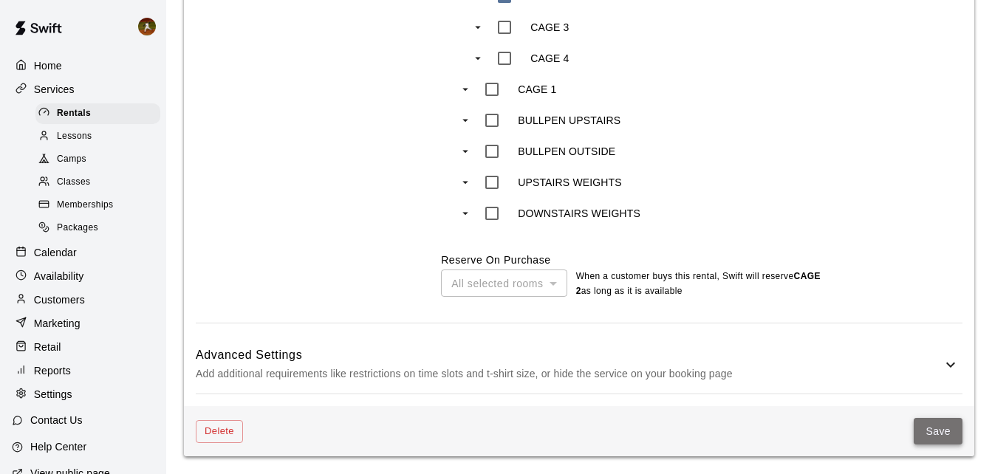
click at [937, 440] on button "Save" at bounding box center [938, 431] width 49 height 27
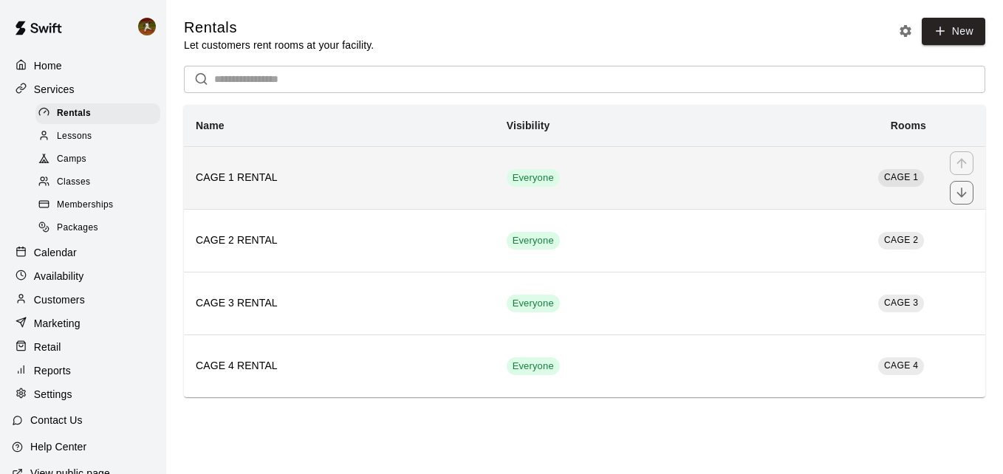
click at [735, 203] on td "CAGE 1" at bounding box center [829, 177] width 217 height 63
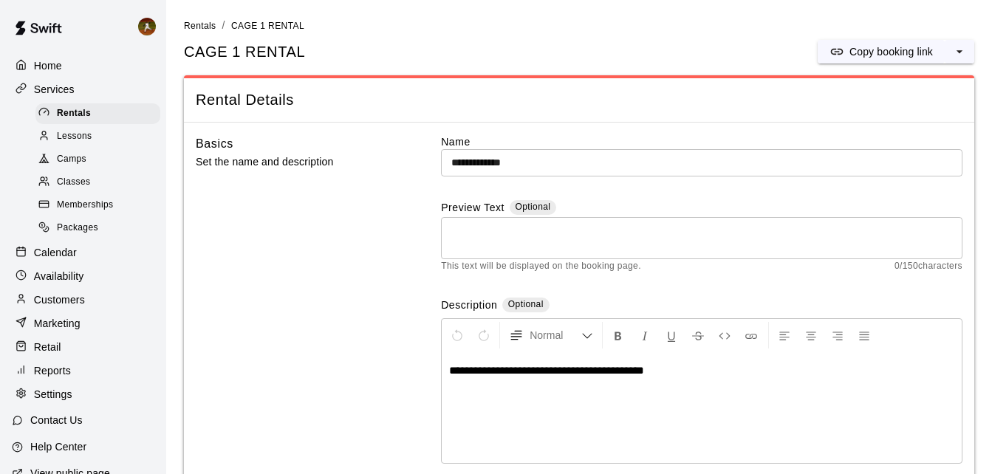
click at [521, 376] on span "**********" at bounding box center [546, 370] width 195 height 11
click at [567, 370] on span "**********" at bounding box center [546, 370] width 195 height 11
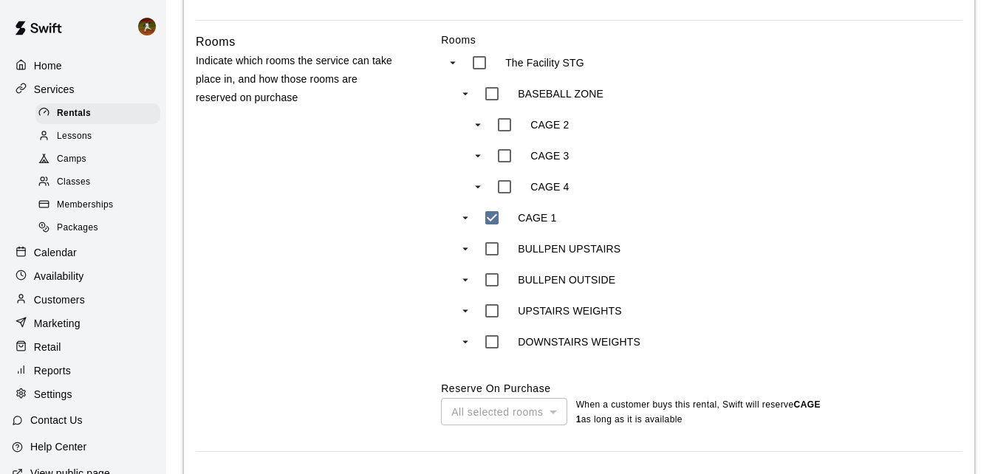
scroll to position [773, 0]
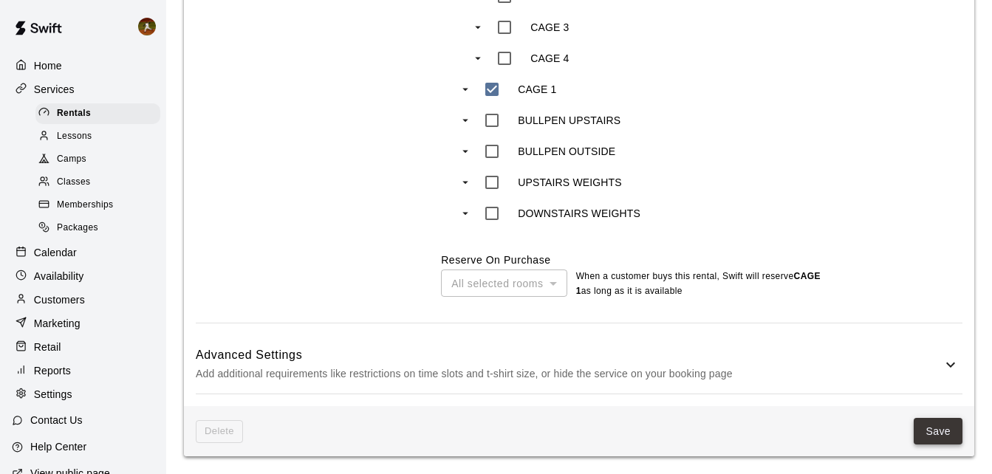
click at [916, 436] on button "Save" at bounding box center [938, 431] width 49 height 27
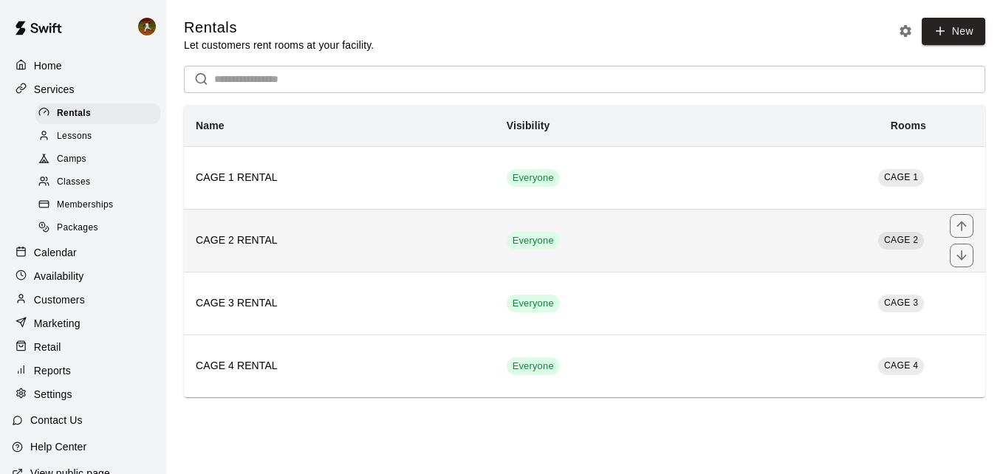
click at [479, 254] on th "CAGE 2 RENTAL" at bounding box center [339, 240] width 311 height 63
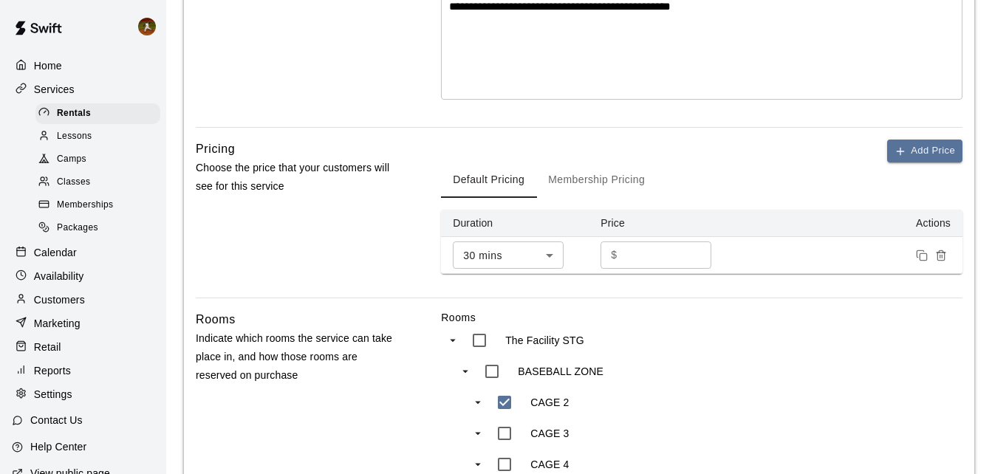
scroll to position [329, 0]
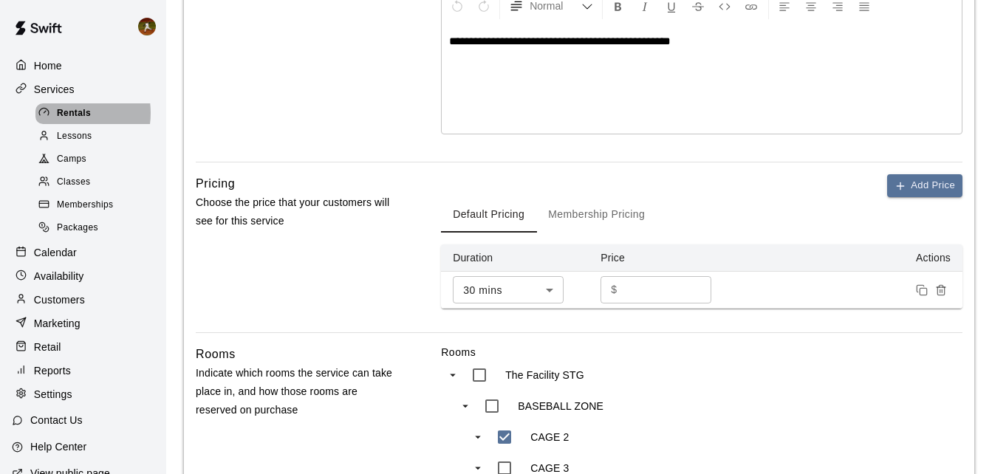
click at [64, 114] on span "Rentals" at bounding box center [74, 113] width 34 height 15
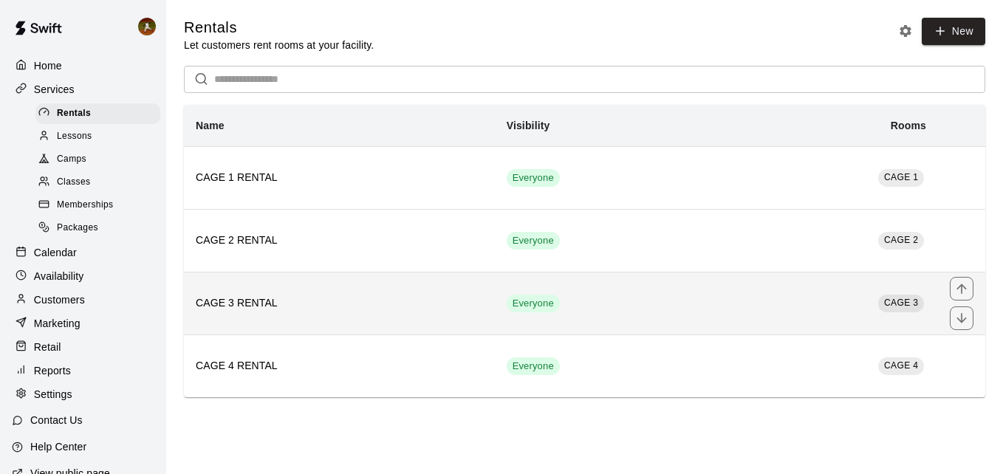
click at [583, 313] on td "Everyone" at bounding box center [608, 303] width 227 height 63
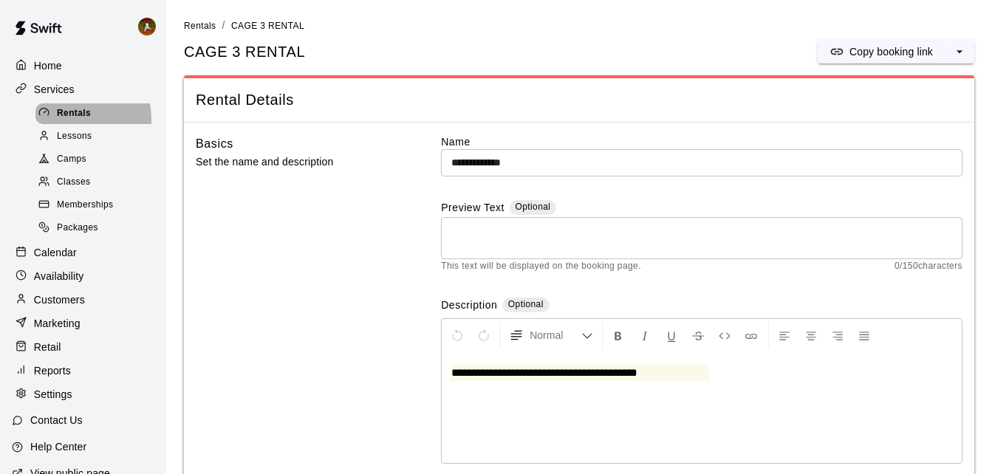
click at [75, 120] on span "Rentals" at bounding box center [74, 113] width 34 height 15
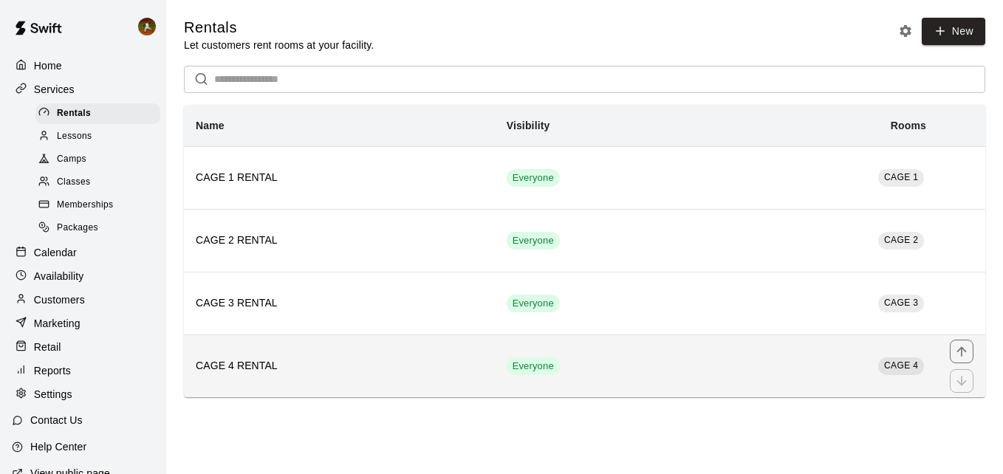
click at [437, 370] on h6 "CAGE 4 RENTAL" at bounding box center [339, 366] width 287 height 16
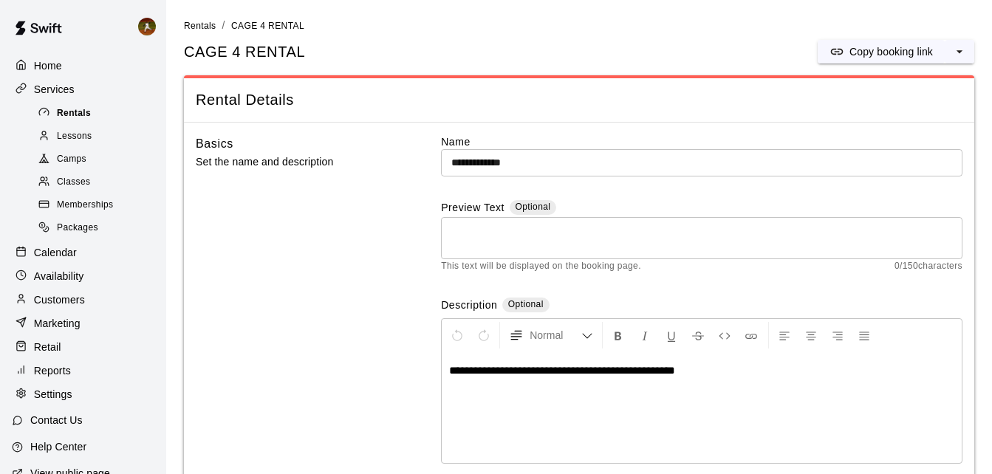
click at [58, 116] on span "Rentals" at bounding box center [74, 113] width 34 height 15
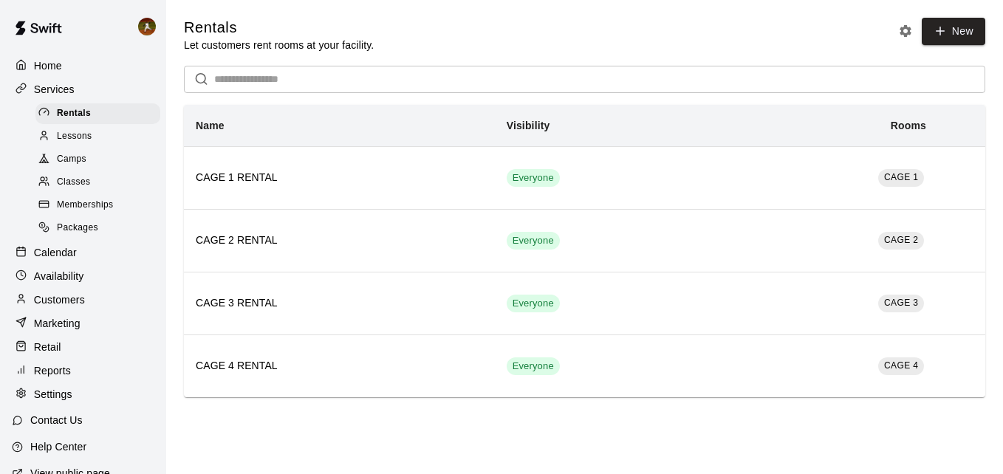
click at [58, 260] on p "Calendar" at bounding box center [55, 252] width 43 height 15
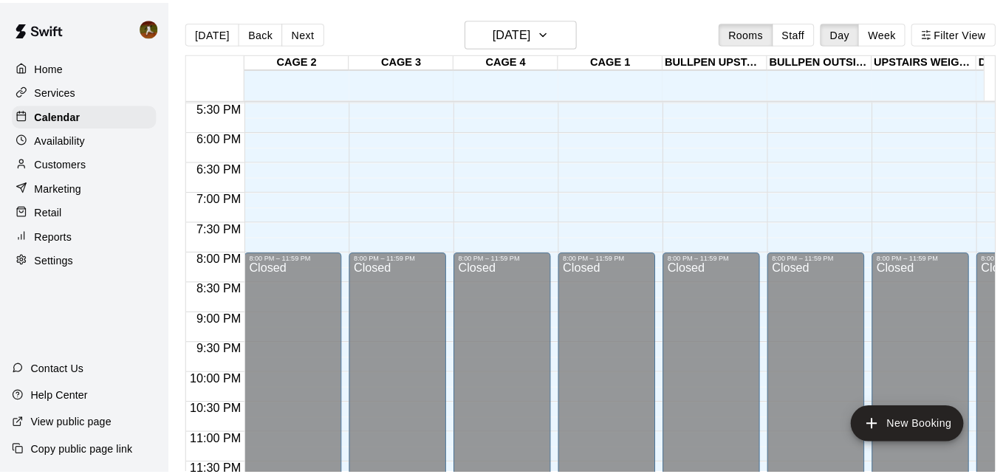
scroll to position [1038, 0]
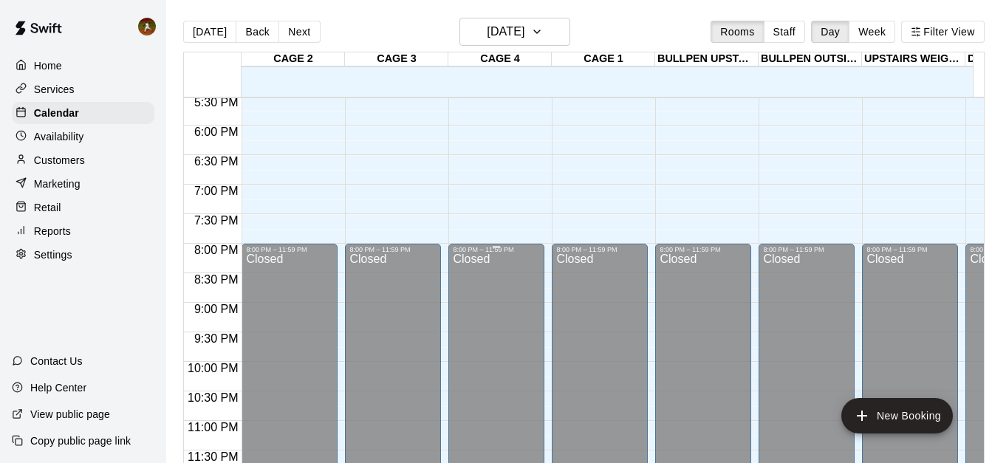
drag, startPoint x: 486, startPoint y: 307, endPoint x: 451, endPoint y: 310, distance: 35.6
click at [446, 310] on div at bounding box center [397, 310] width 103 height 15
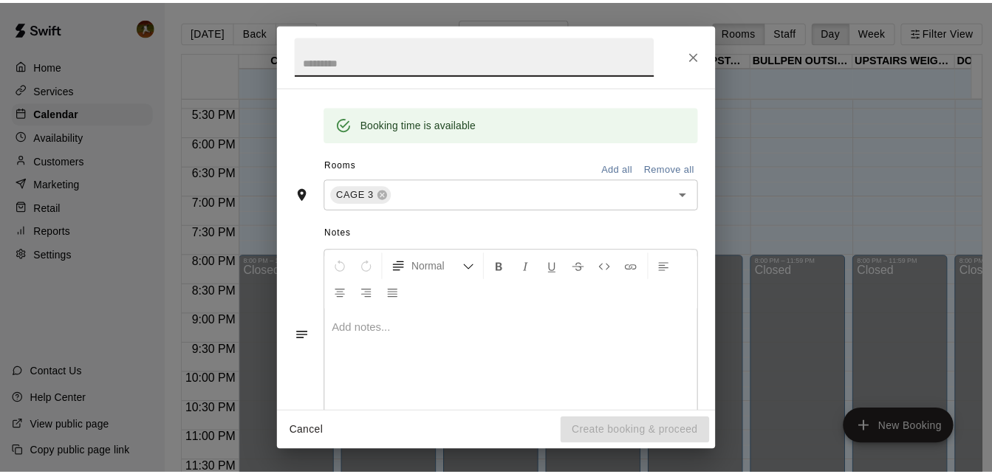
scroll to position [177, 0]
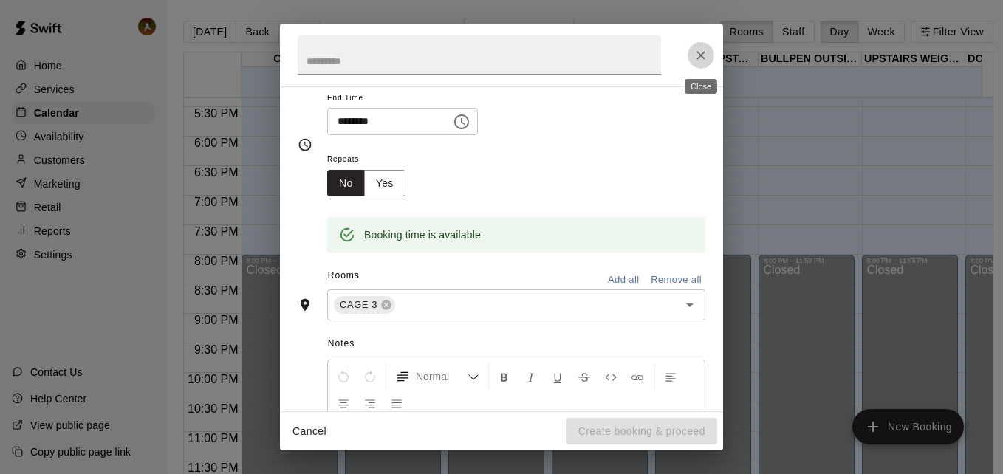
click at [707, 52] on icon "Close" at bounding box center [701, 55] width 15 height 15
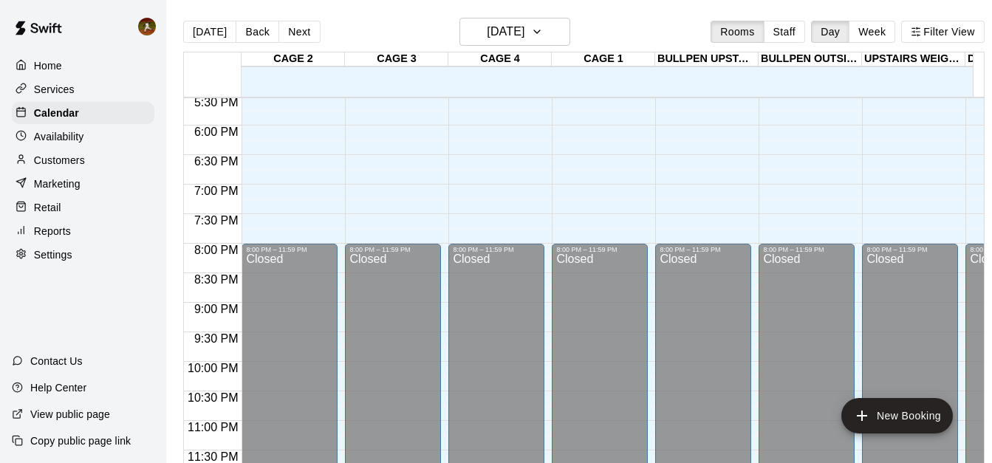
click at [44, 136] on p "Availability" at bounding box center [59, 136] width 50 height 15
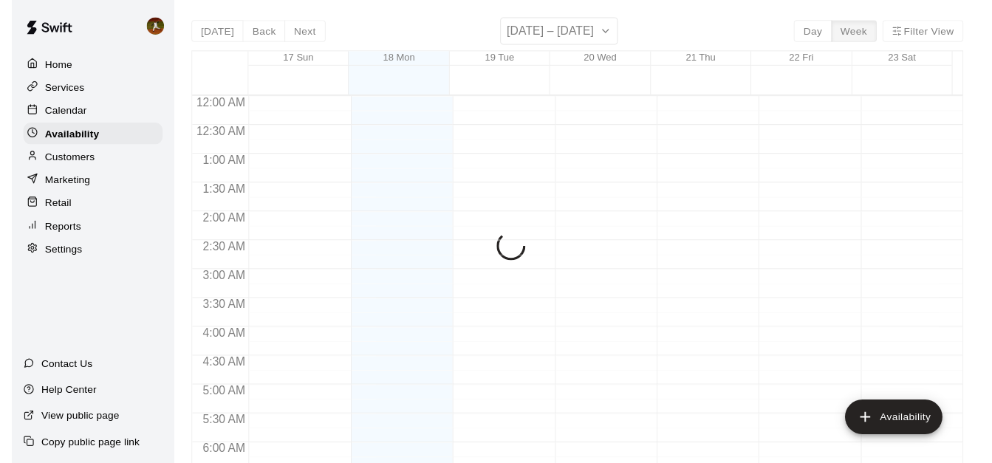
scroll to position [775, 0]
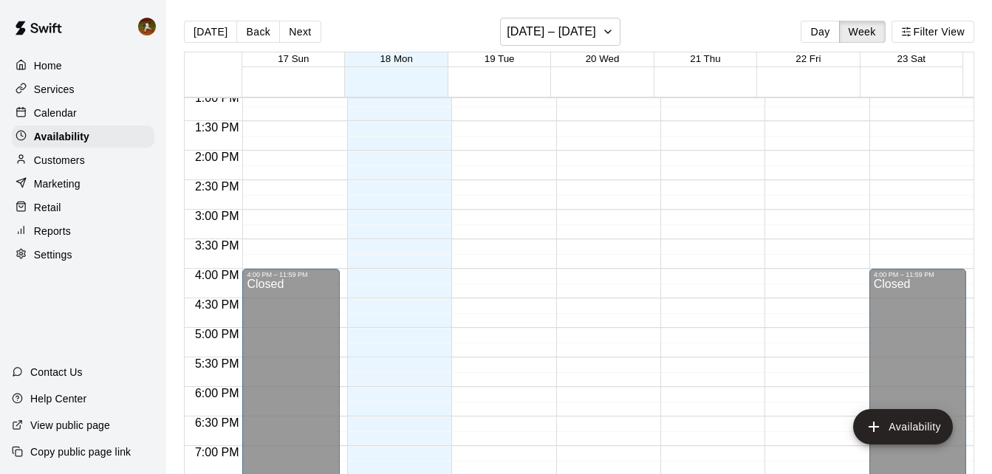
click at [77, 154] on div "Customers" at bounding box center [83, 160] width 143 height 22
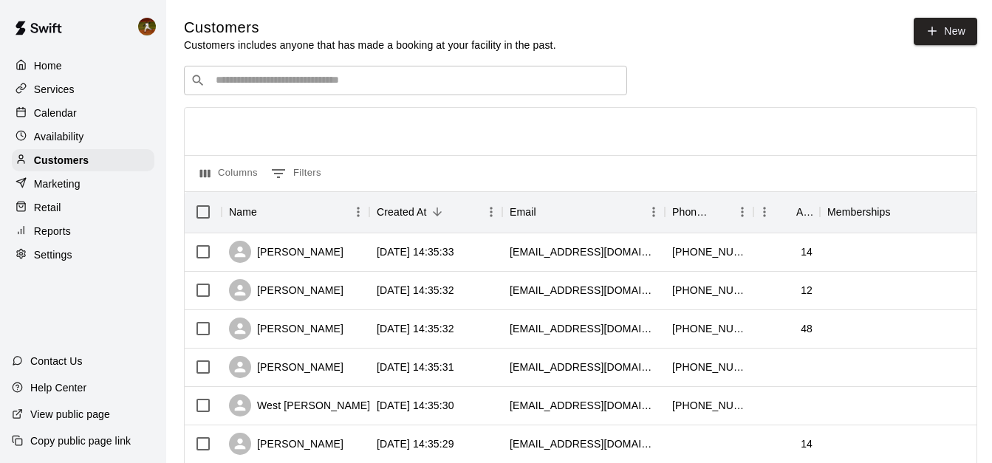
click at [57, 117] on p "Calendar" at bounding box center [55, 113] width 43 height 15
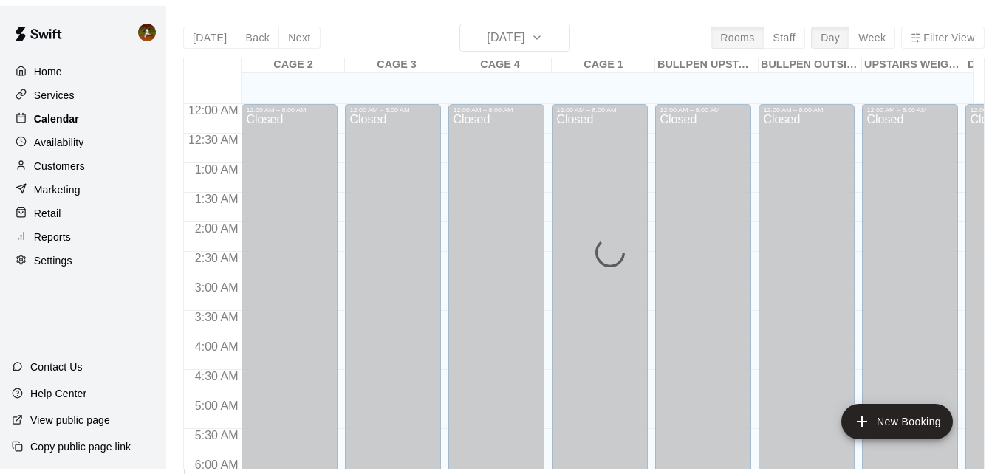
scroll to position [775, 0]
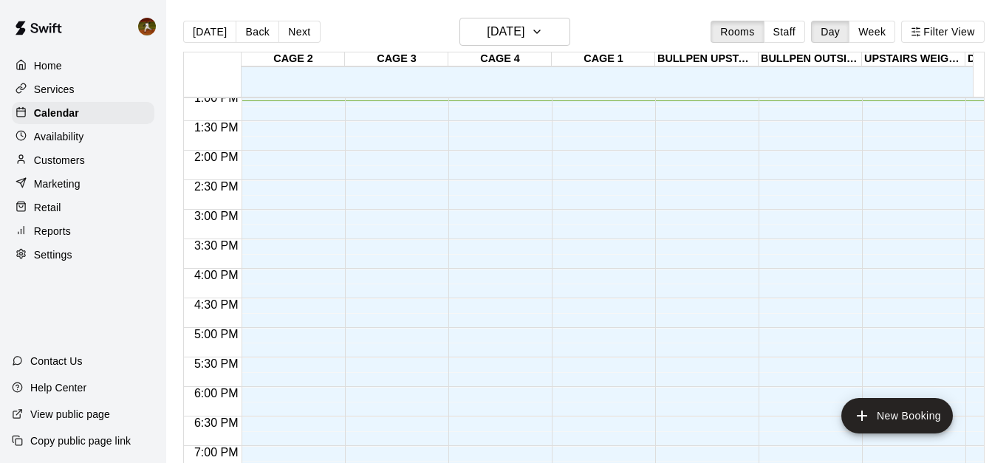
click at [49, 168] on p "Customers" at bounding box center [59, 160] width 51 height 15
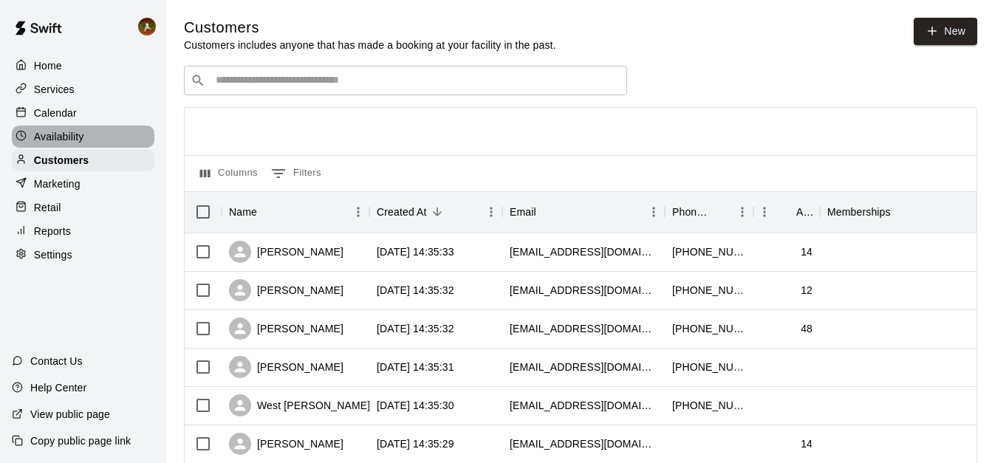
click at [52, 140] on p "Availability" at bounding box center [59, 136] width 50 height 15
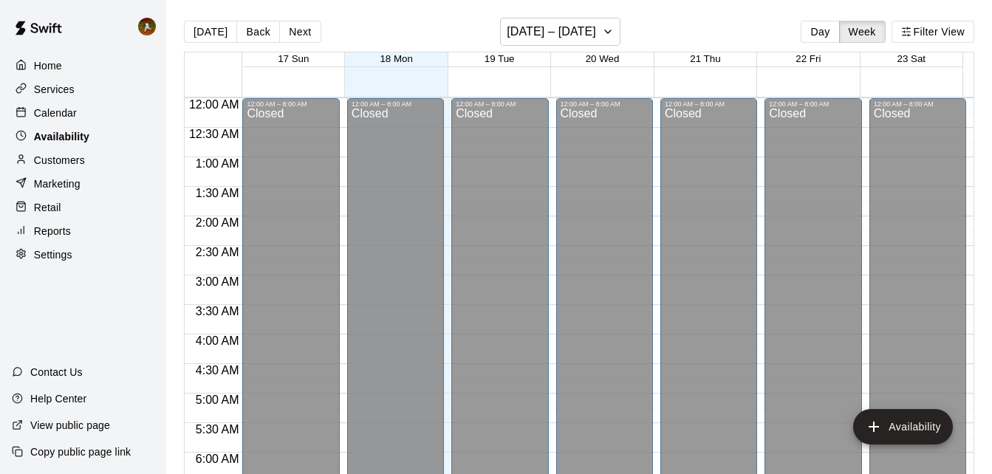
scroll to position [778, 0]
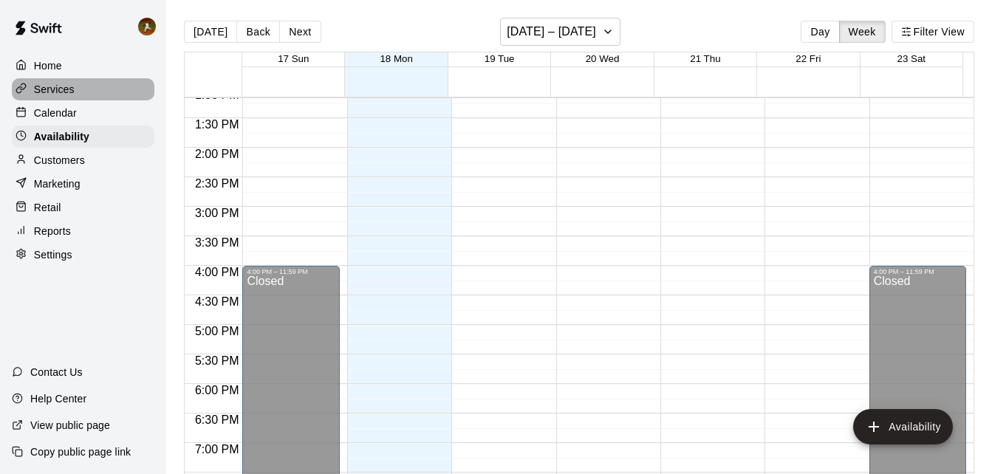
click at [61, 86] on p "Services" at bounding box center [54, 89] width 41 height 15
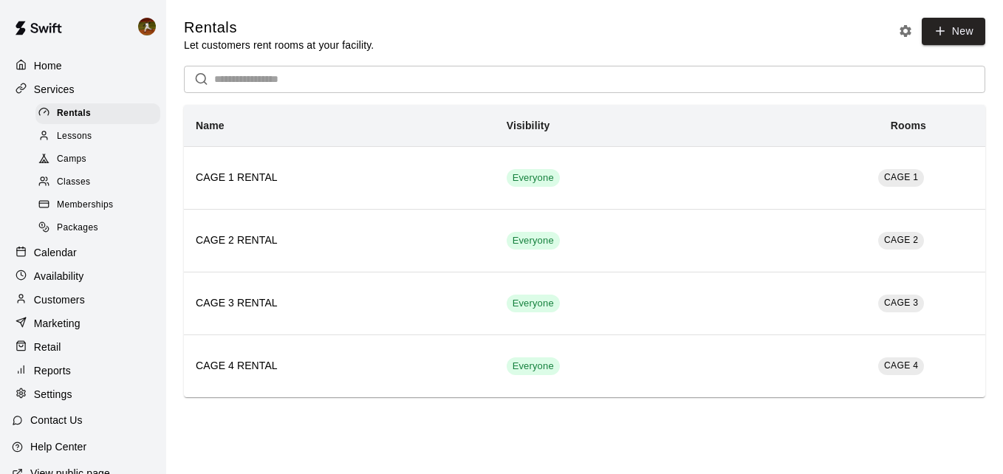
click at [74, 167] on span "Camps" at bounding box center [72, 159] width 30 height 15
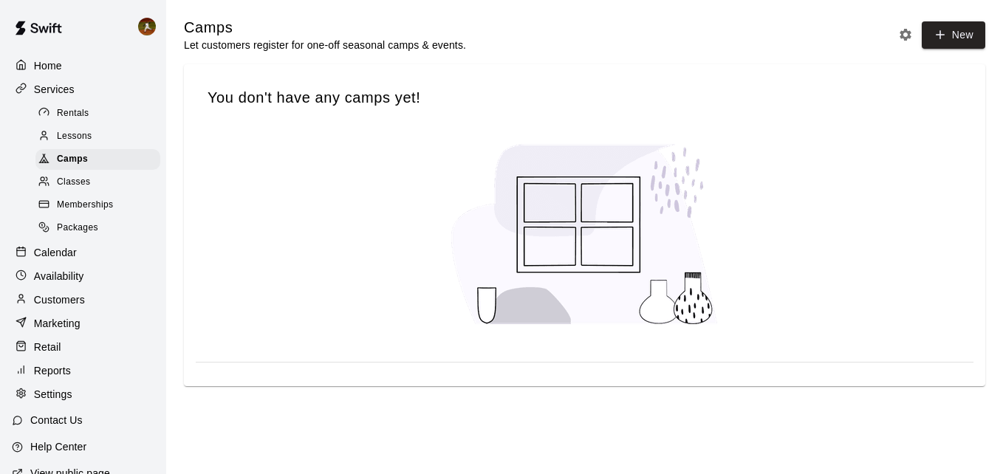
click at [60, 95] on p "Services" at bounding box center [54, 89] width 41 height 15
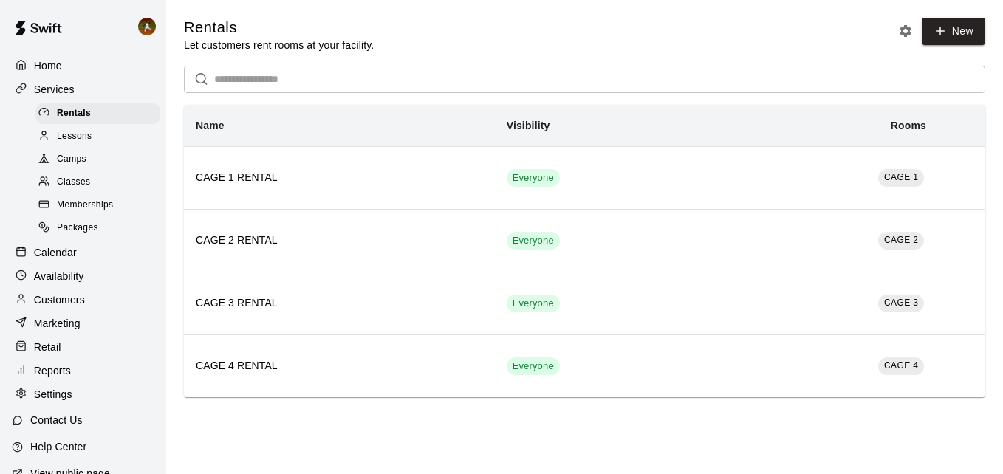
click at [52, 65] on p "Home" at bounding box center [48, 65] width 28 height 15
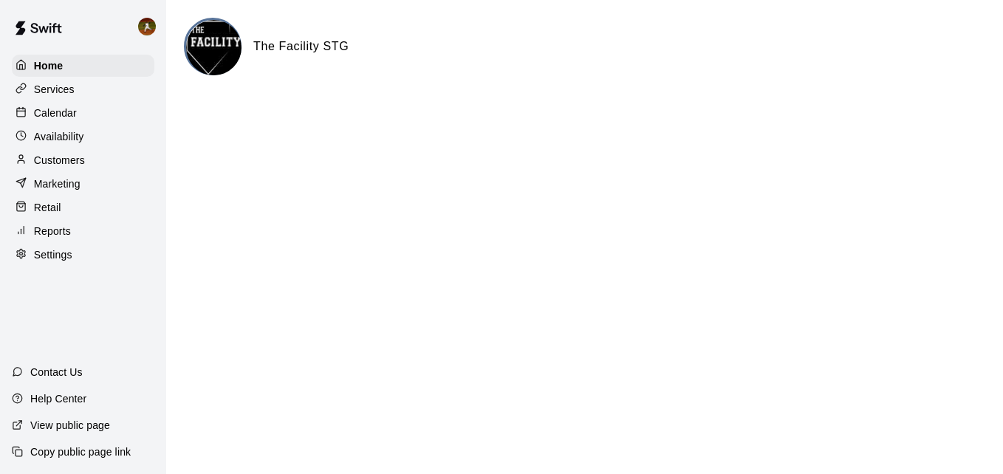
click at [38, 262] on p "Settings" at bounding box center [53, 254] width 38 height 15
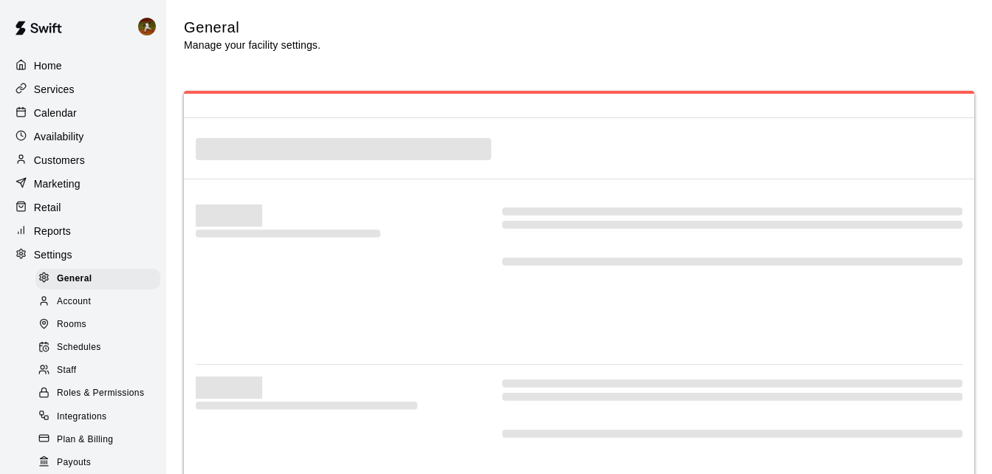
select select "**"
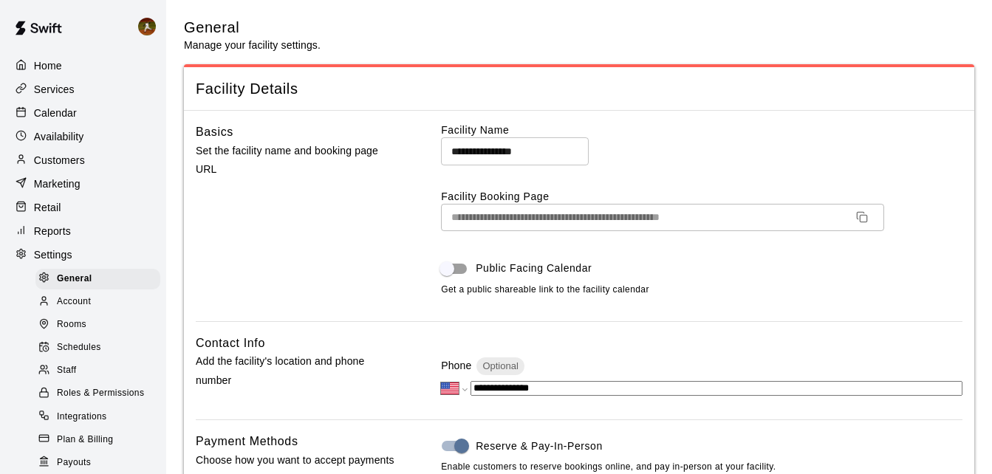
scroll to position [2946, 0]
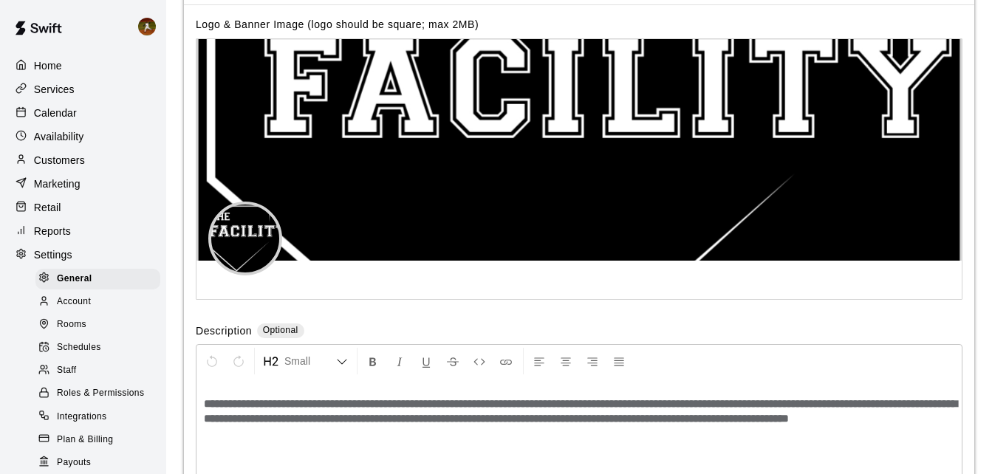
click at [82, 332] on span "Rooms" at bounding box center [72, 325] width 30 height 15
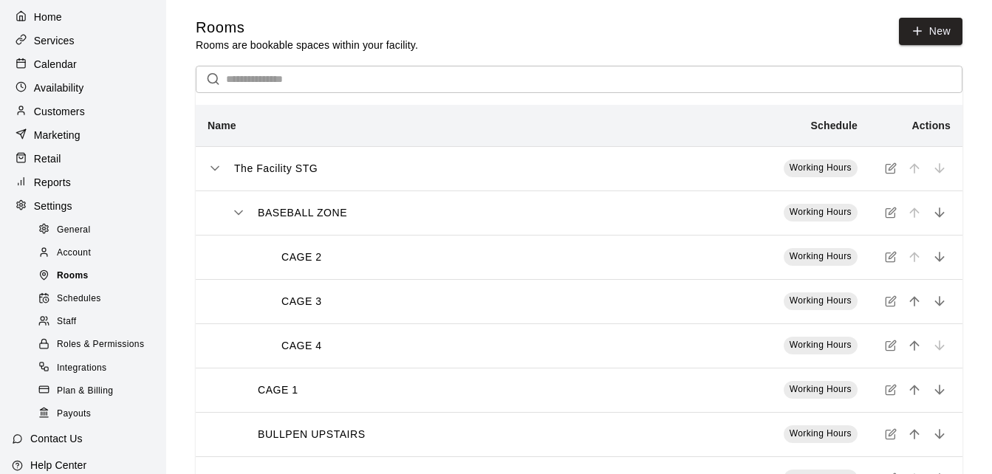
scroll to position [129, 0]
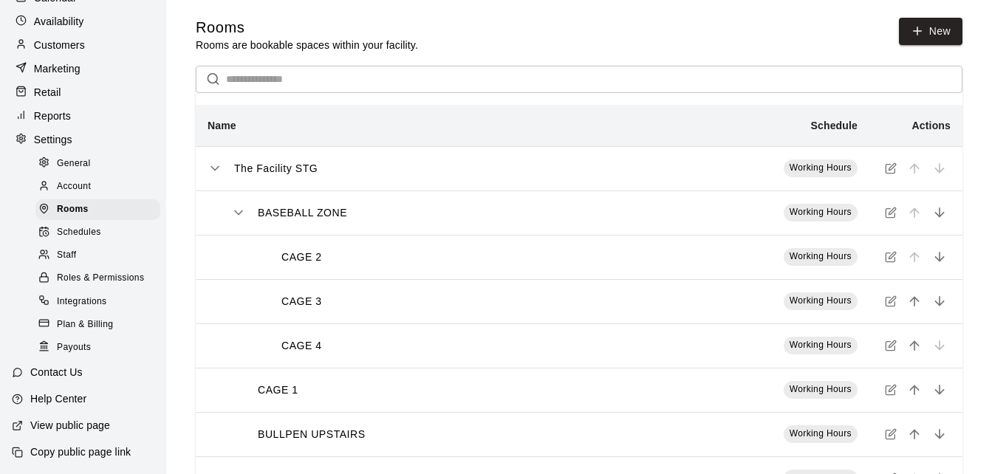
click at [81, 249] on div "Staff" at bounding box center [97, 255] width 125 height 21
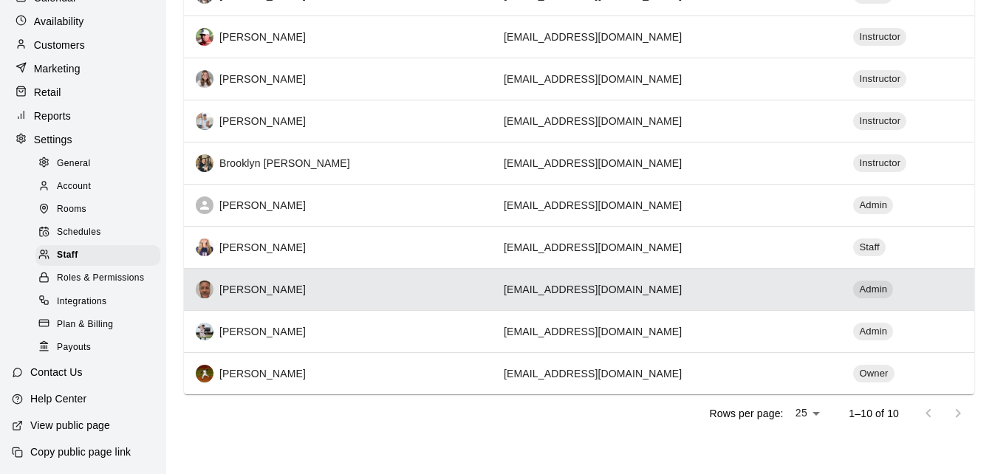
scroll to position [264, 0]
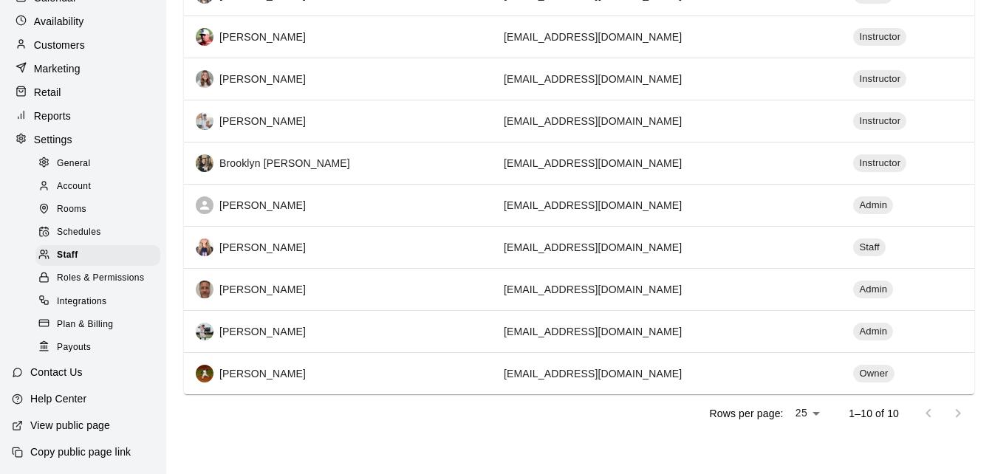
click at [113, 278] on span "Roles & Permissions" at bounding box center [100, 278] width 87 height 15
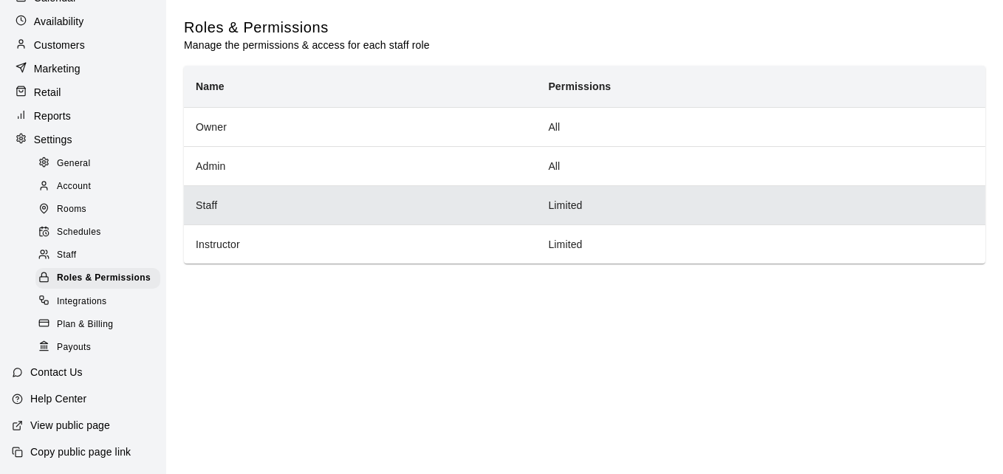
click at [502, 214] on th "Staff" at bounding box center [360, 204] width 352 height 39
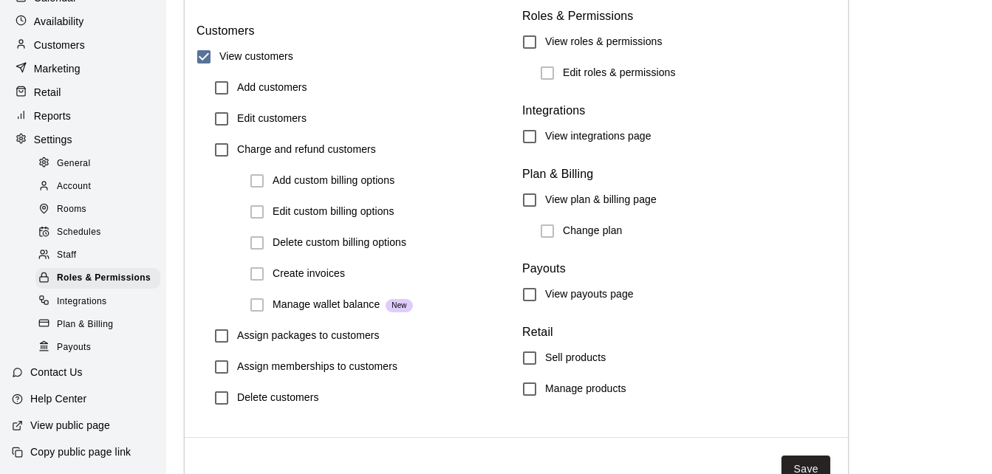
scroll to position [1746, 0]
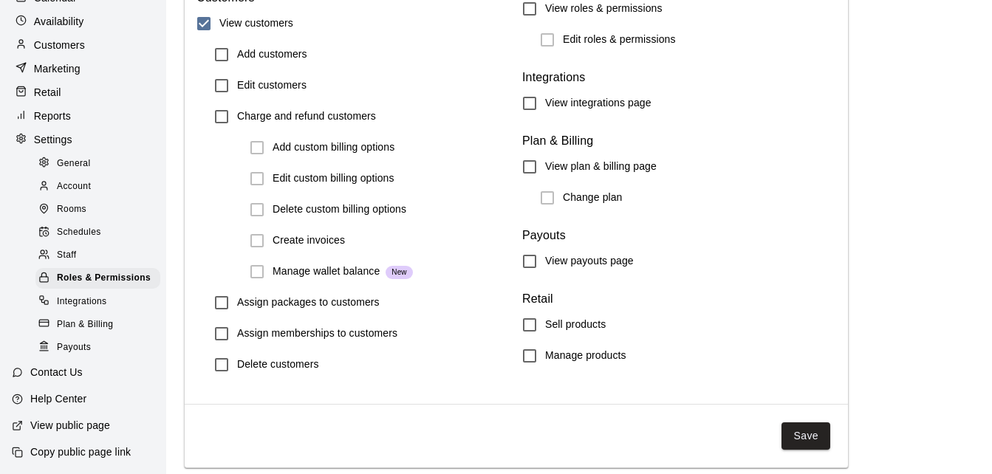
click at [809, 432] on button "Save" at bounding box center [805, 435] width 49 height 27
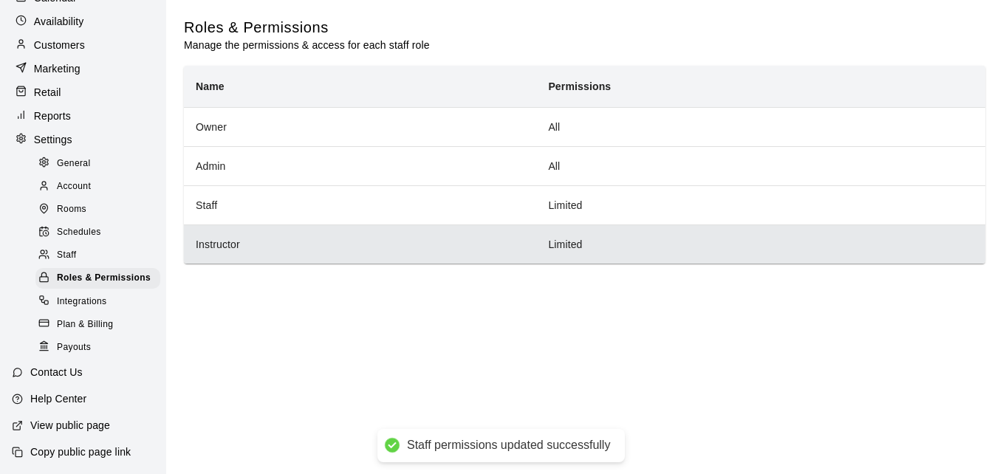
click at [527, 250] on th "Instructor" at bounding box center [360, 244] width 352 height 39
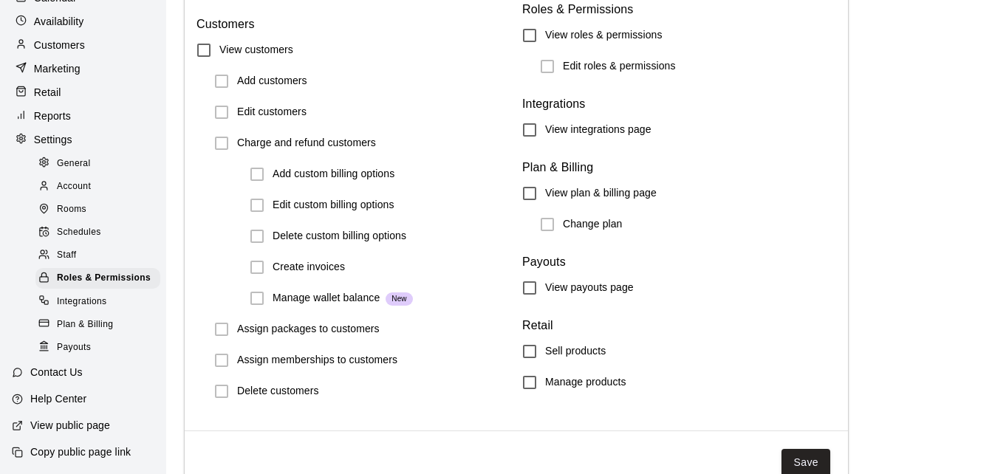
scroll to position [1746, 0]
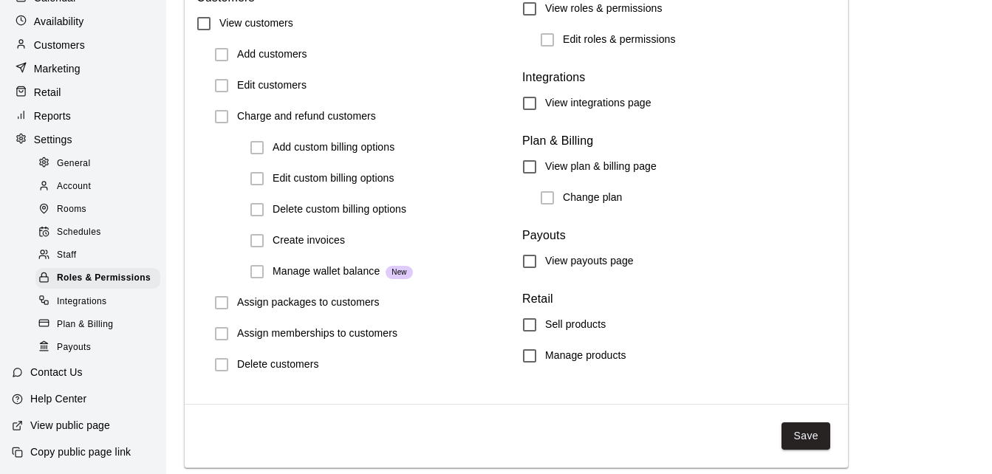
click at [788, 429] on button "Save" at bounding box center [805, 435] width 49 height 27
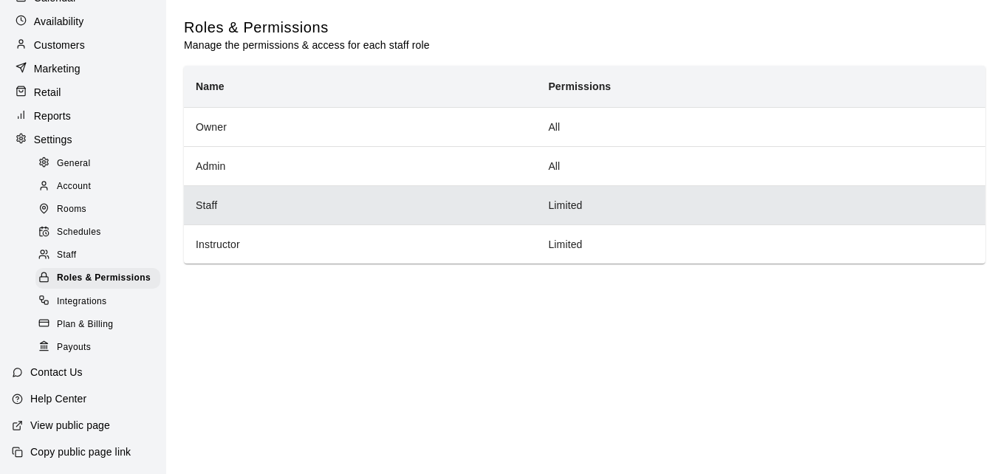
click at [312, 225] on th "Staff" at bounding box center [360, 204] width 352 height 39
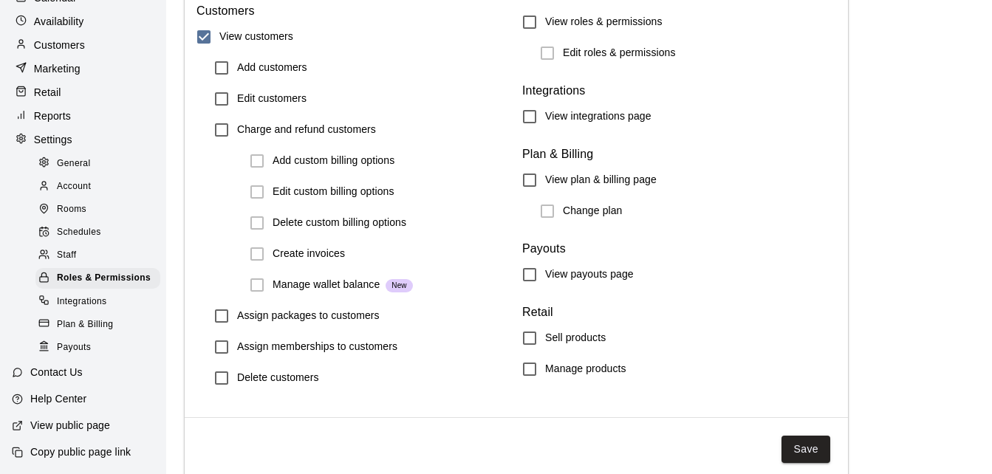
scroll to position [1746, 0]
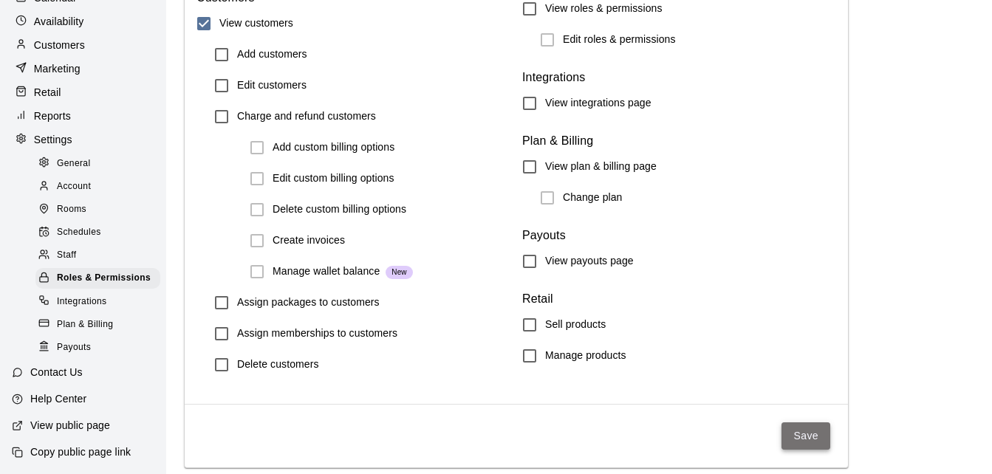
click at [795, 436] on button "Save" at bounding box center [805, 435] width 49 height 27
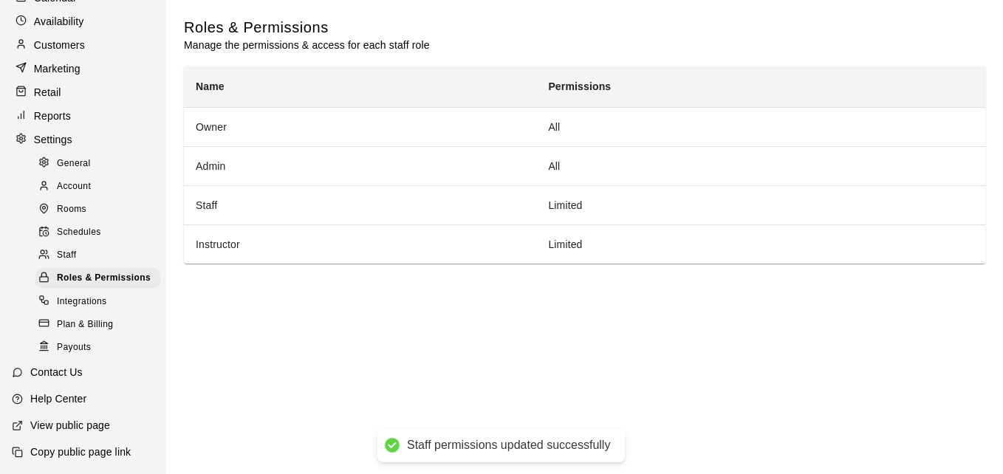
click at [57, 250] on span "Staff" at bounding box center [66, 255] width 19 height 15
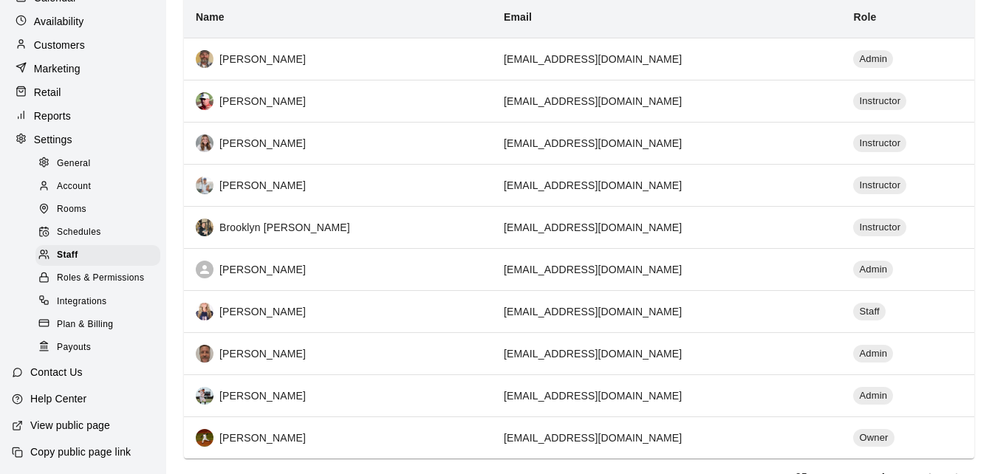
scroll to position [222, 0]
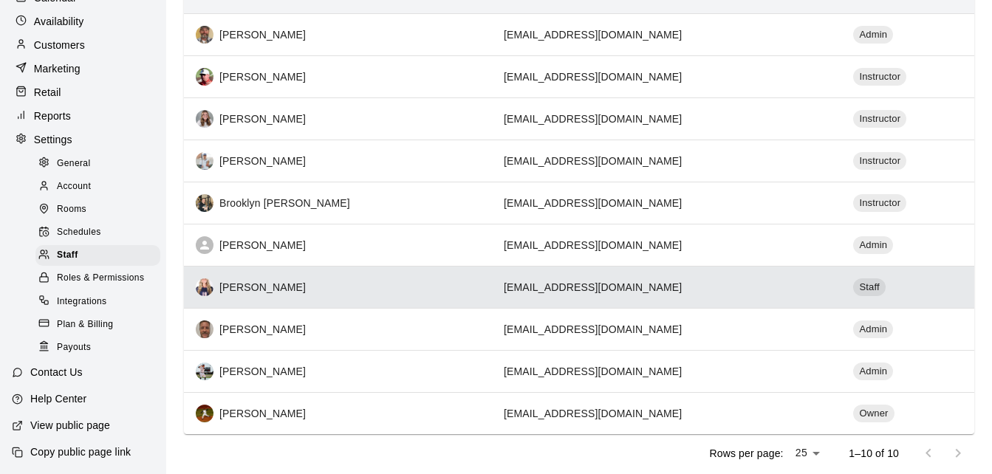
click at [338, 293] on div "[PERSON_NAME]" at bounding box center [338, 287] width 284 height 18
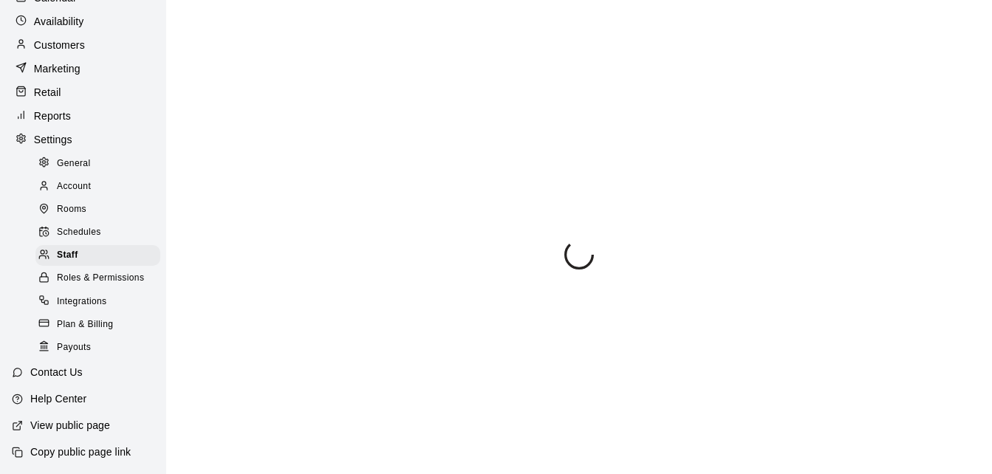
scroll to position [246, 0]
select select "**"
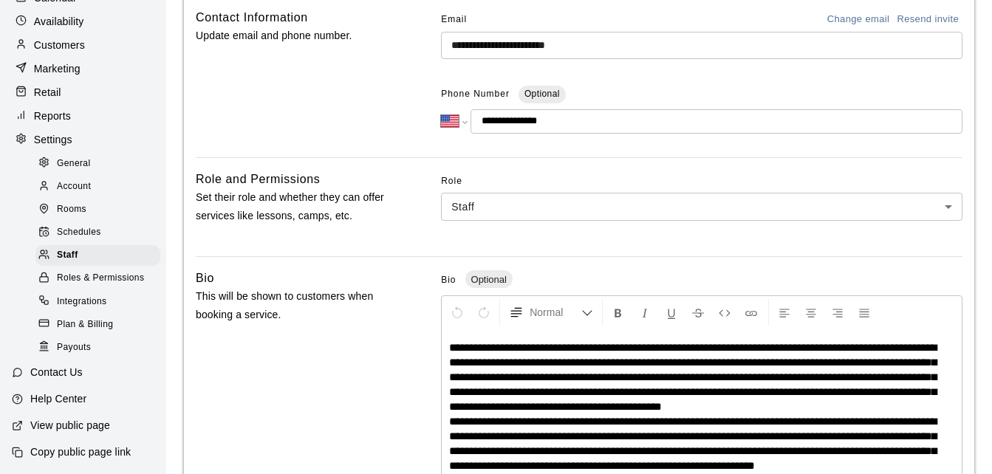
click at [514, 208] on body "**********" at bounding box center [496, 262] width 992 height 1016
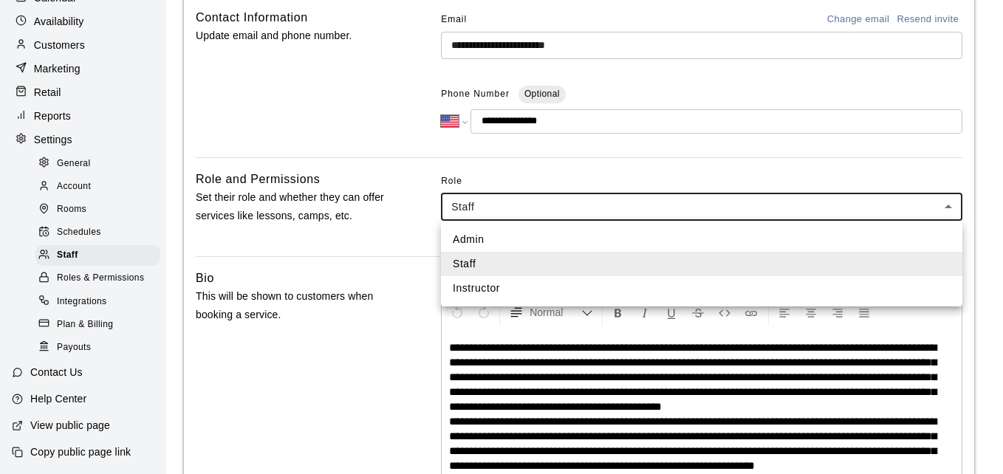
click at [474, 288] on li "Instructor" at bounding box center [701, 288] width 521 height 24
type input "**********"
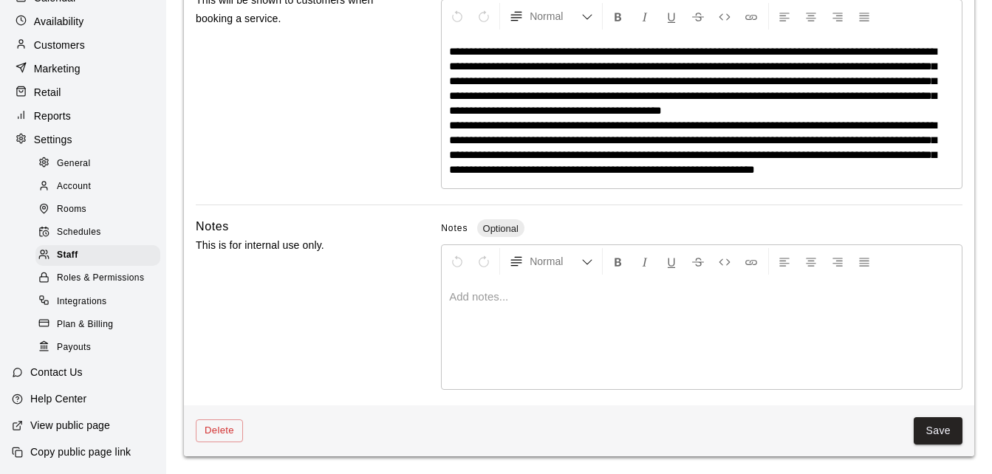
scroll to position [543, 0]
click at [921, 430] on button "Save" at bounding box center [938, 430] width 49 height 27
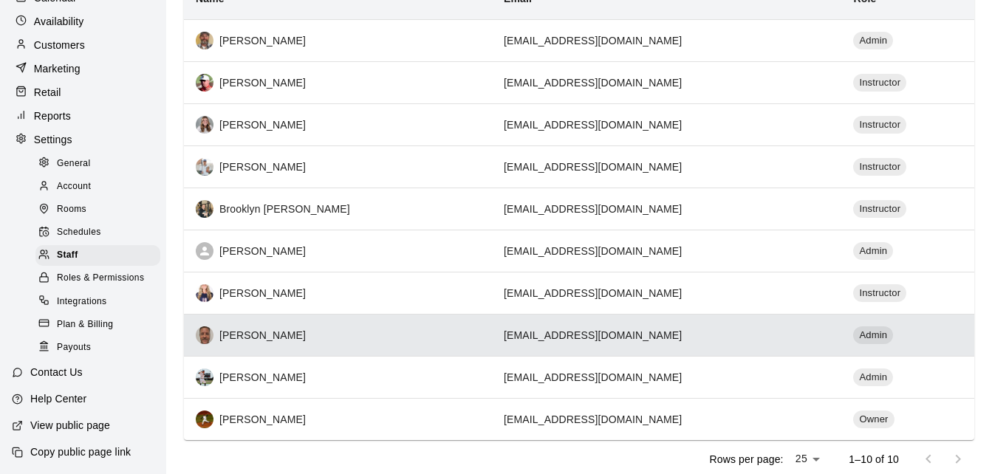
scroll to position [190, 0]
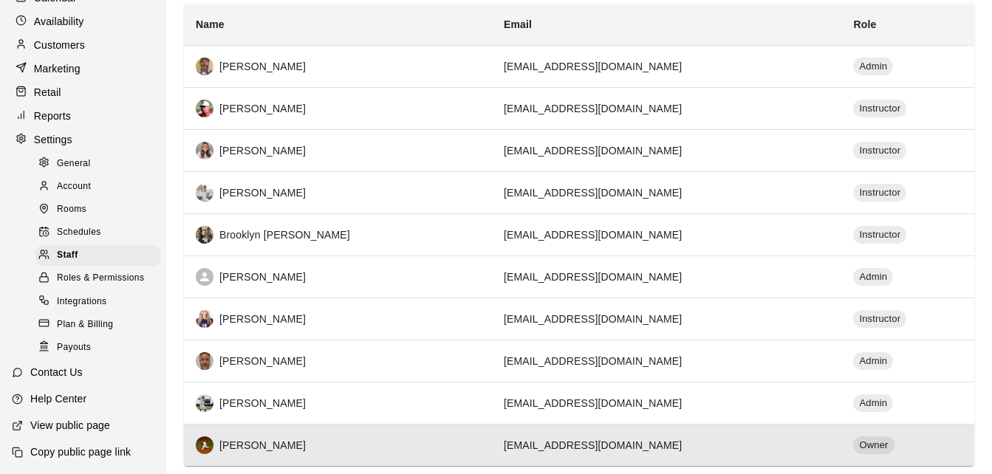
click at [762, 432] on td "[EMAIL_ADDRESS][DOMAIN_NAME]" at bounding box center [667, 445] width 350 height 42
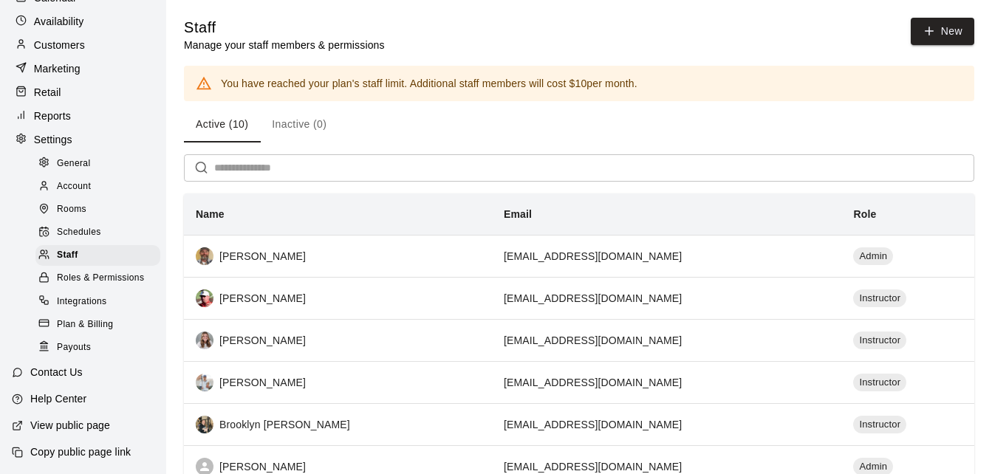
select select "**"
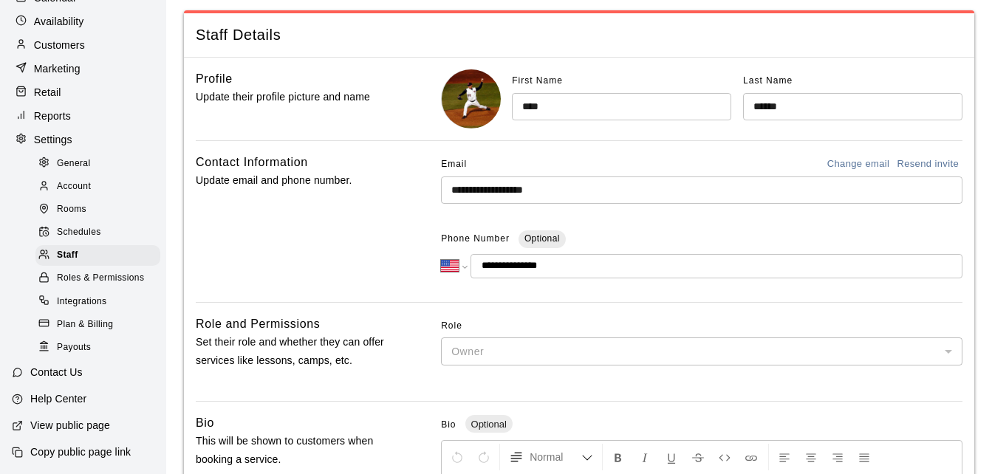
scroll to position [54, 0]
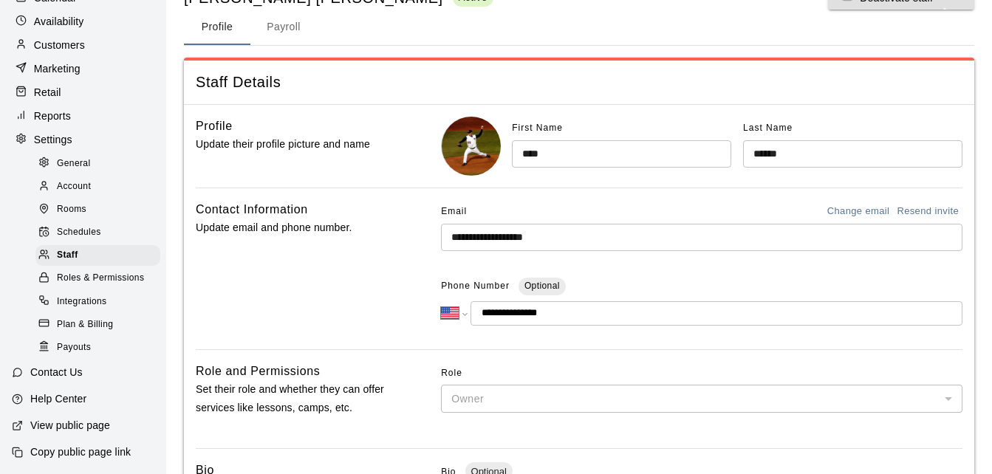
click at [638, 391] on div "Owner" at bounding box center [701, 398] width 521 height 27
click at [71, 253] on span "Staff" at bounding box center [67, 255] width 21 height 15
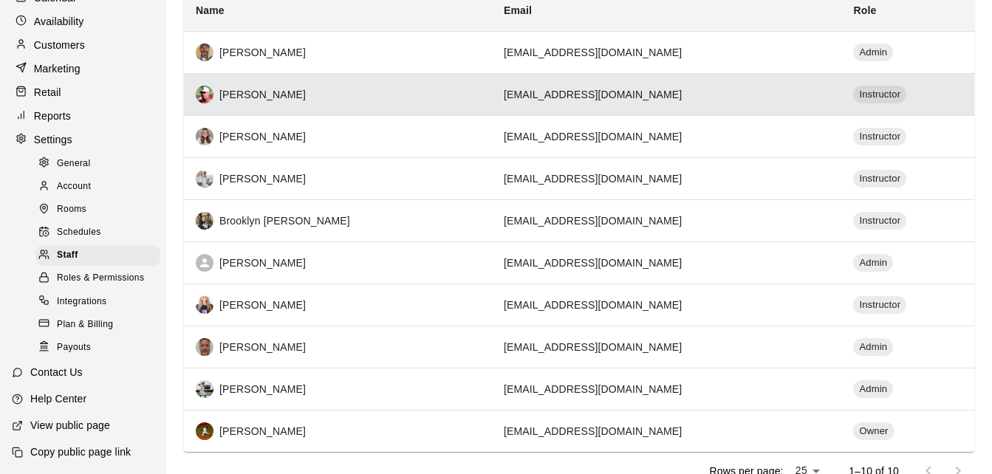
scroll to position [264, 0]
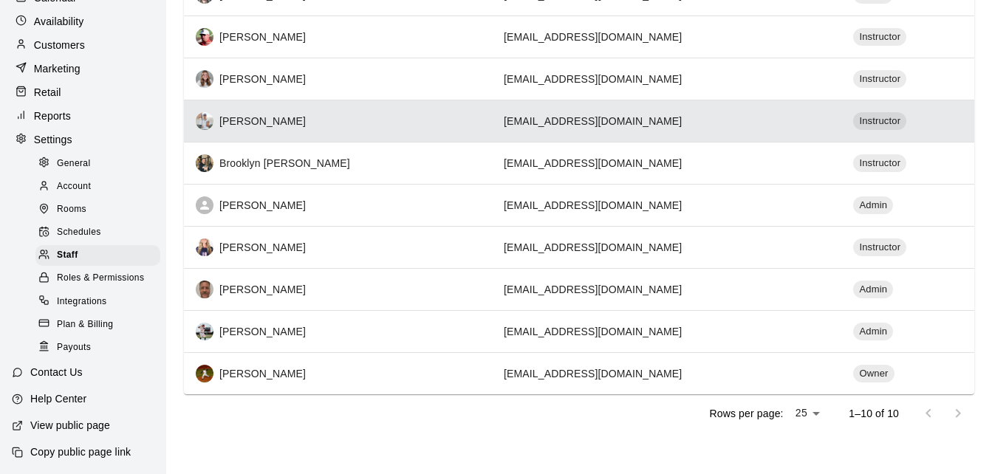
click at [384, 126] on div "[PERSON_NAME]" at bounding box center [338, 121] width 284 height 18
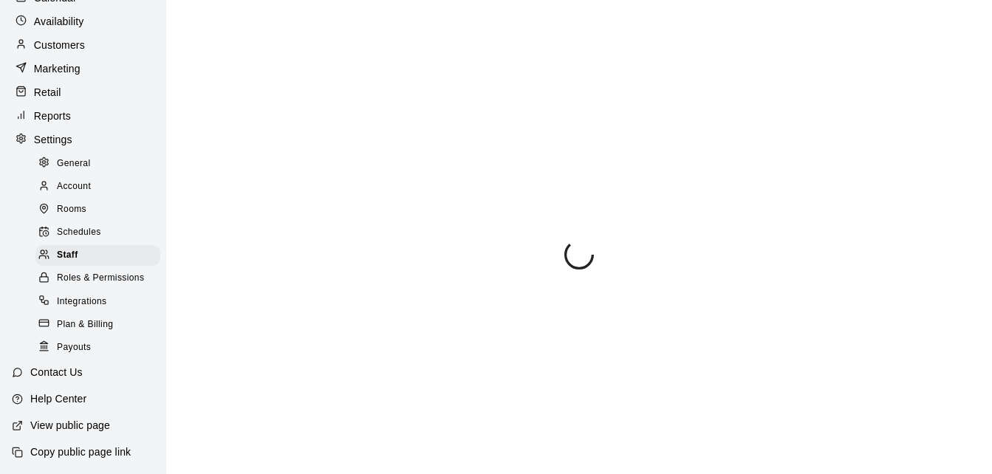
select select "**"
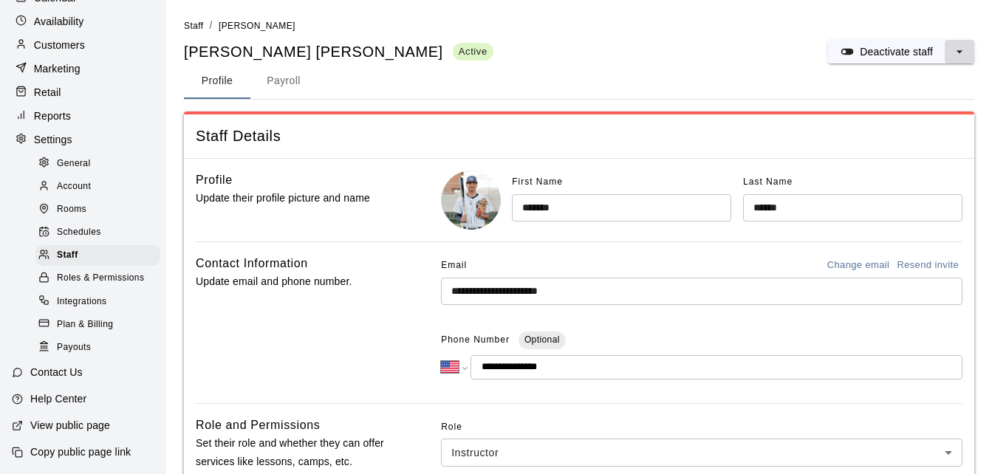
click at [955, 51] on icon "select merge strategy" at bounding box center [959, 51] width 15 height 15
click at [870, 80] on div "Deactivate staff" at bounding box center [900, 82] width 92 height 16
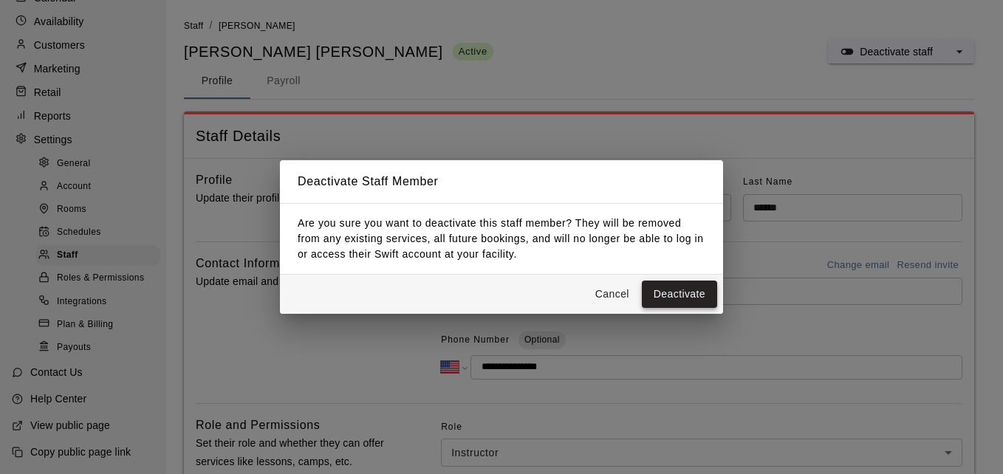
click at [665, 299] on button "Deactivate" at bounding box center [679, 294] width 75 height 27
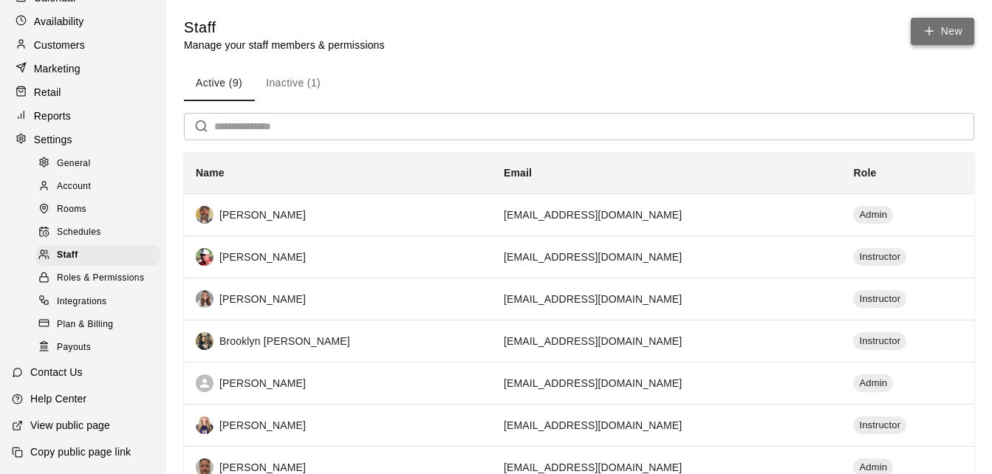
click at [926, 31] on icon at bounding box center [929, 31] width 8 height 0
select select "**"
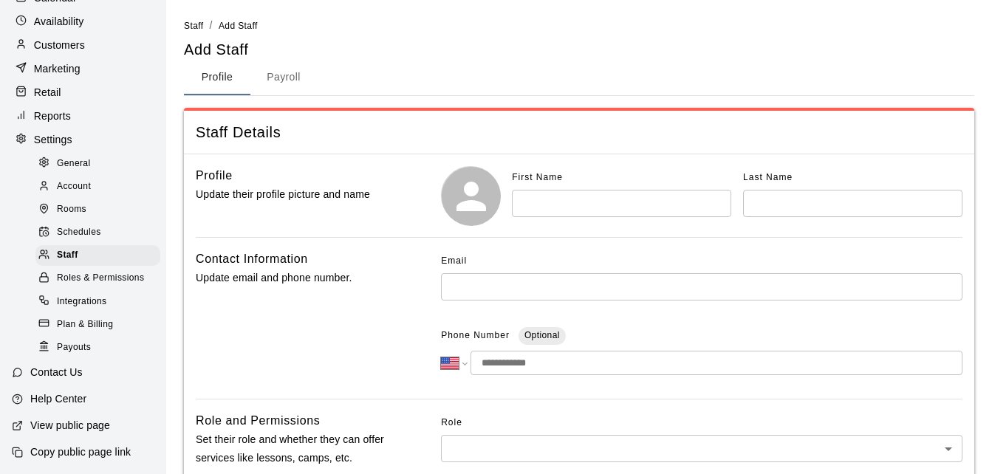
drag, startPoint x: 217, startPoint y: 69, endPoint x: 194, endPoint y: 43, distance: 35.6
click at [216, 69] on button "Profile" at bounding box center [217, 77] width 66 height 35
click at [75, 245] on div "Staff" at bounding box center [97, 255] width 125 height 21
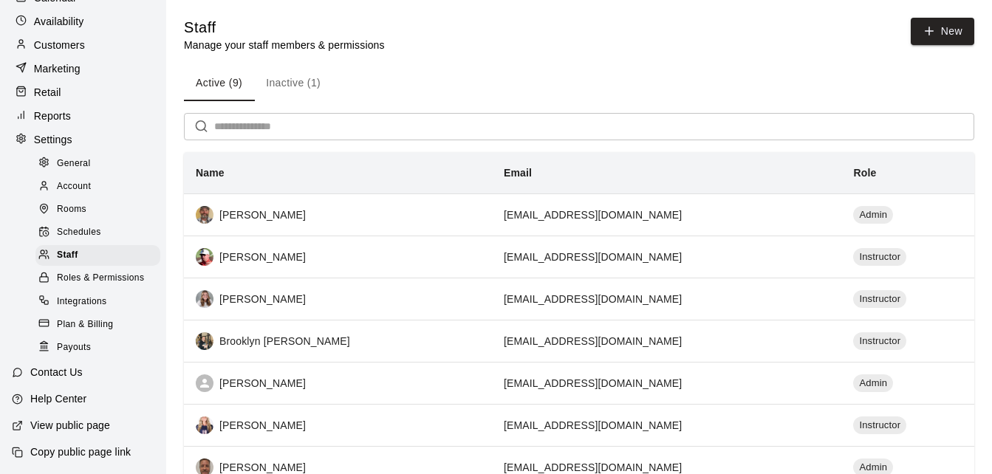
click at [279, 81] on button "Inactive (1)" at bounding box center [293, 83] width 78 height 35
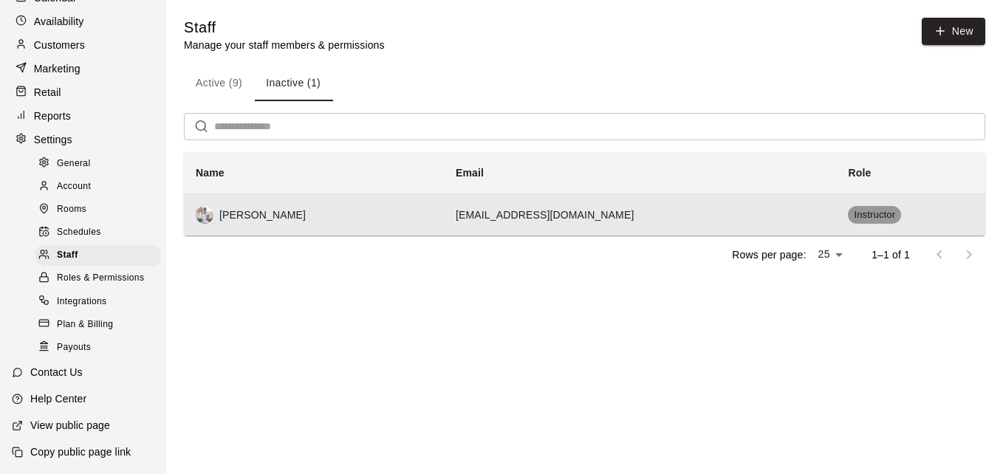
click at [848, 216] on span "Instructor" at bounding box center [874, 215] width 53 height 14
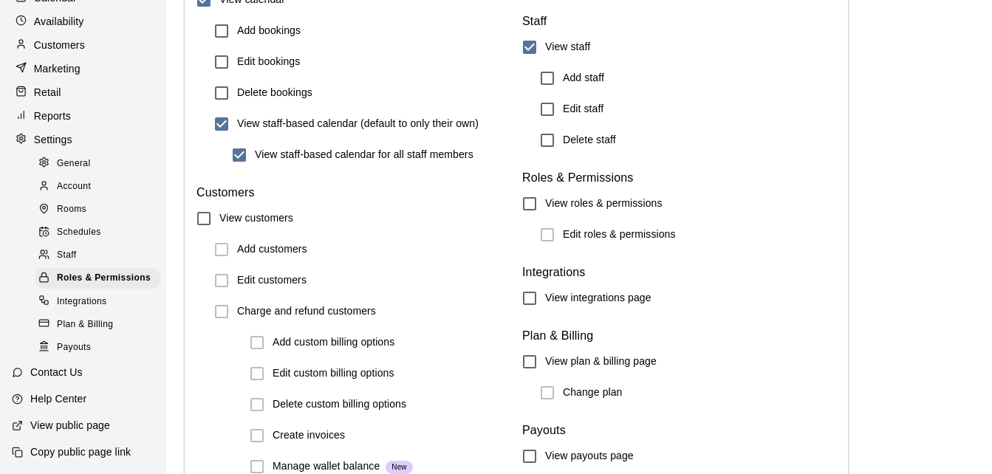
scroll to position [1746, 0]
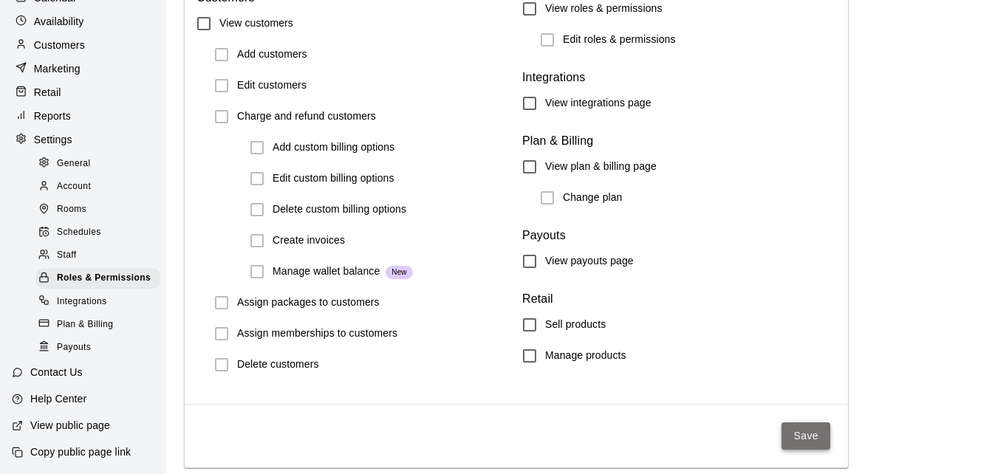
click at [815, 449] on button "Save" at bounding box center [805, 435] width 49 height 27
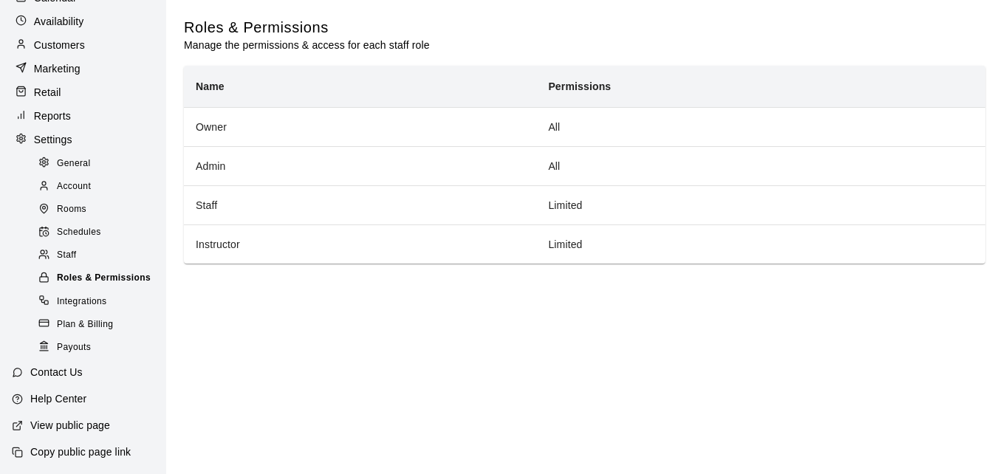
click at [86, 275] on span "Roles & Permissions" at bounding box center [104, 278] width 94 height 15
click at [80, 250] on div "Staff" at bounding box center [97, 255] width 125 height 21
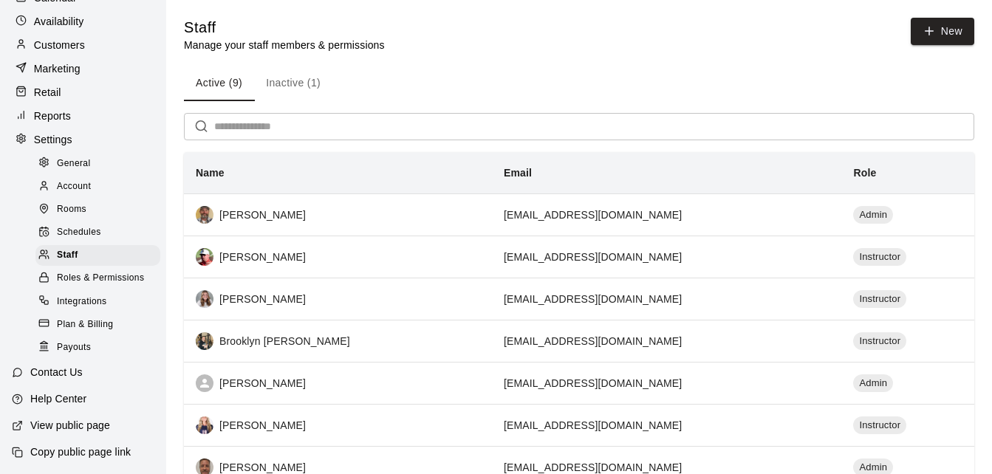
click at [301, 83] on button "Inactive (1)" at bounding box center [293, 83] width 78 height 35
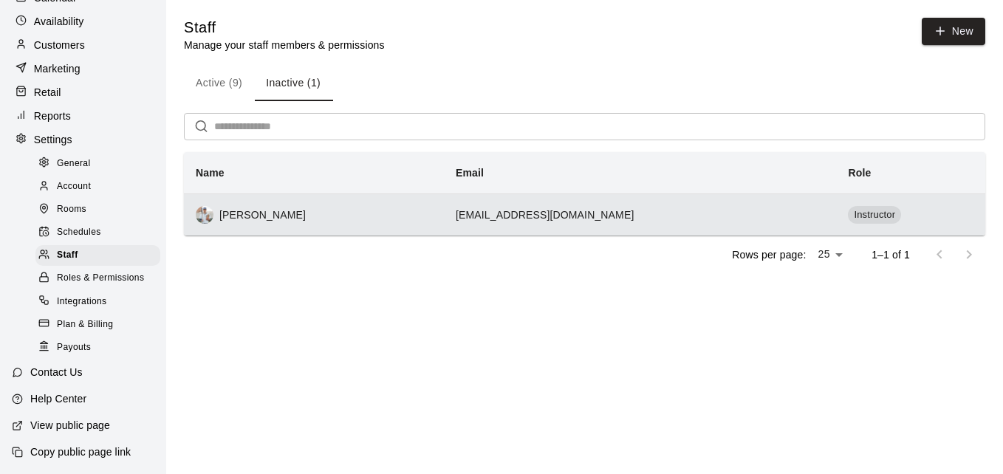
click at [252, 213] on div "[PERSON_NAME]" at bounding box center [314, 215] width 236 height 18
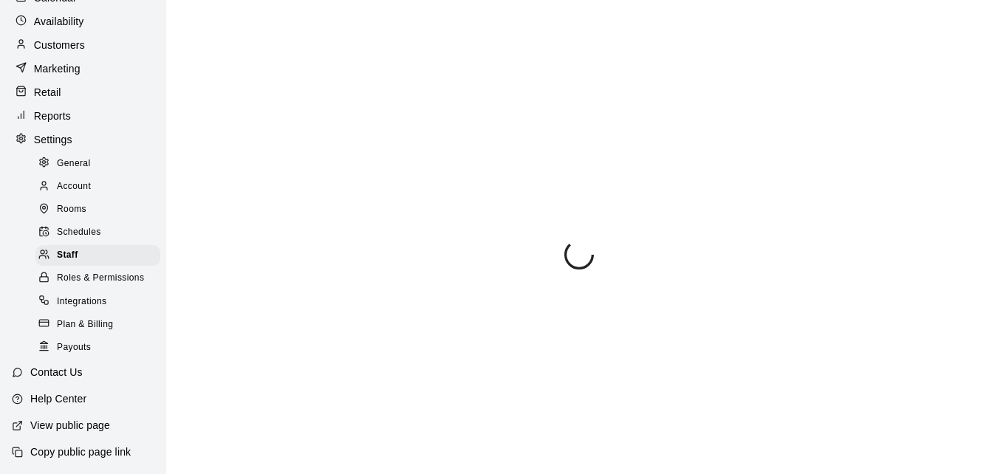
select select "**"
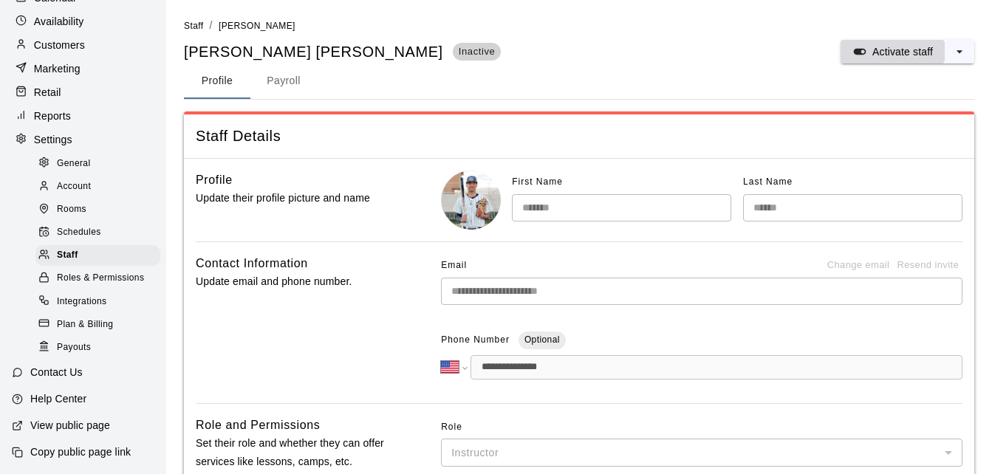
click at [912, 48] on p "Activate staff" at bounding box center [902, 51] width 61 height 15
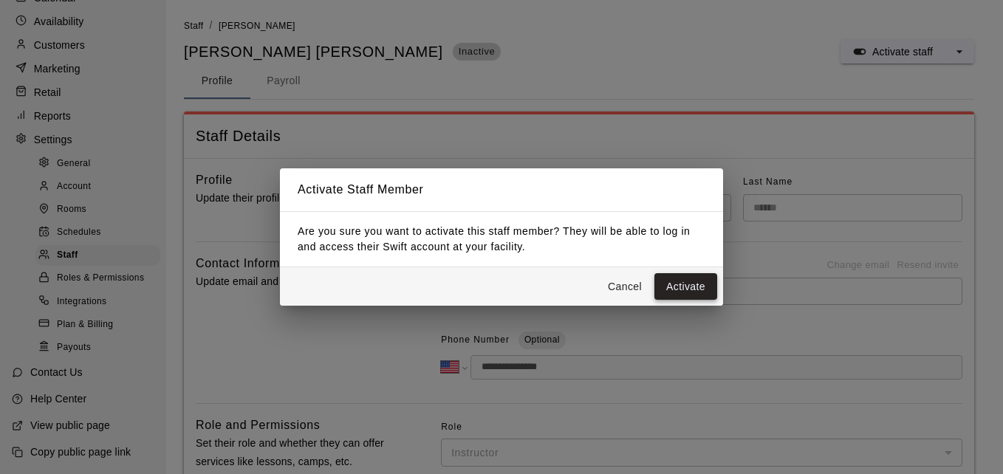
click at [674, 279] on button "Activate" at bounding box center [685, 286] width 63 height 27
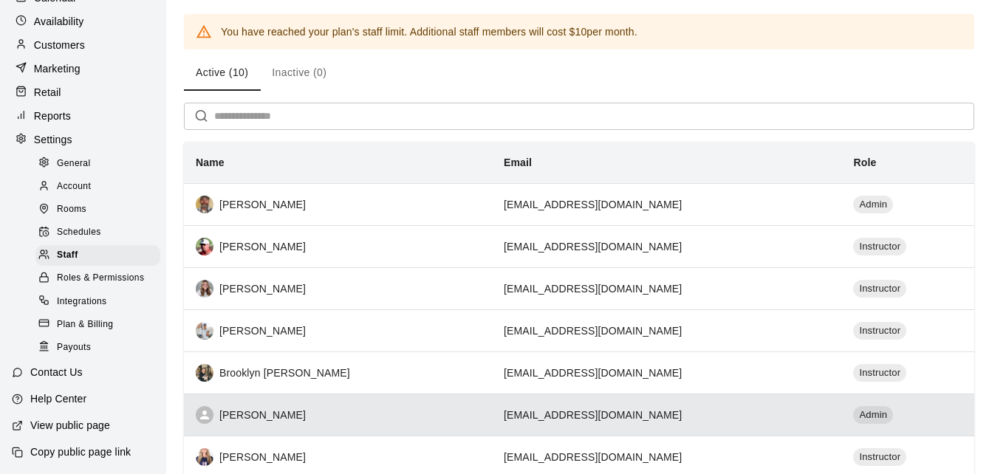
scroll to position [148, 0]
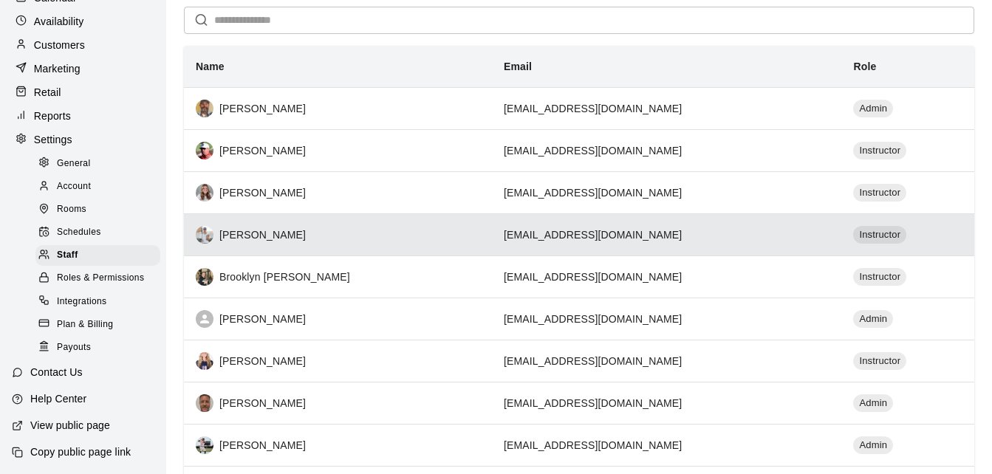
click at [530, 236] on td "[EMAIL_ADDRESS][DOMAIN_NAME]" at bounding box center [667, 234] width 350 height 42
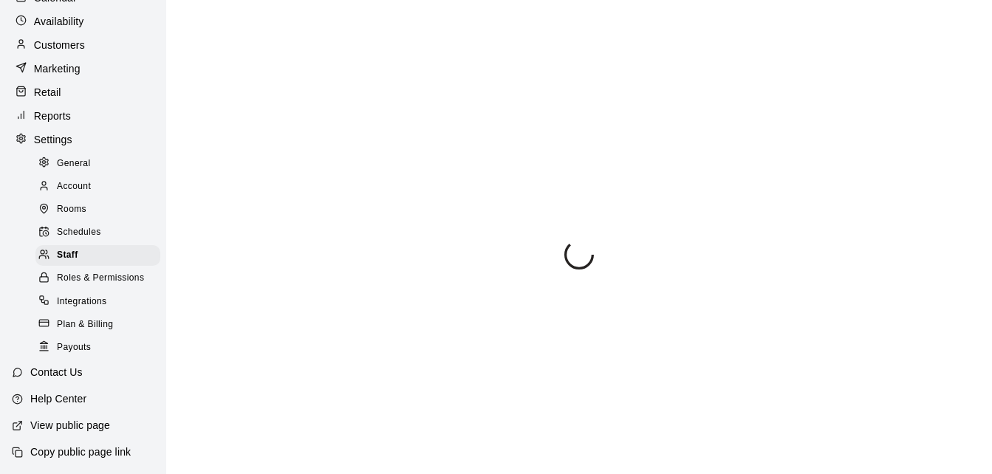
select select "**"
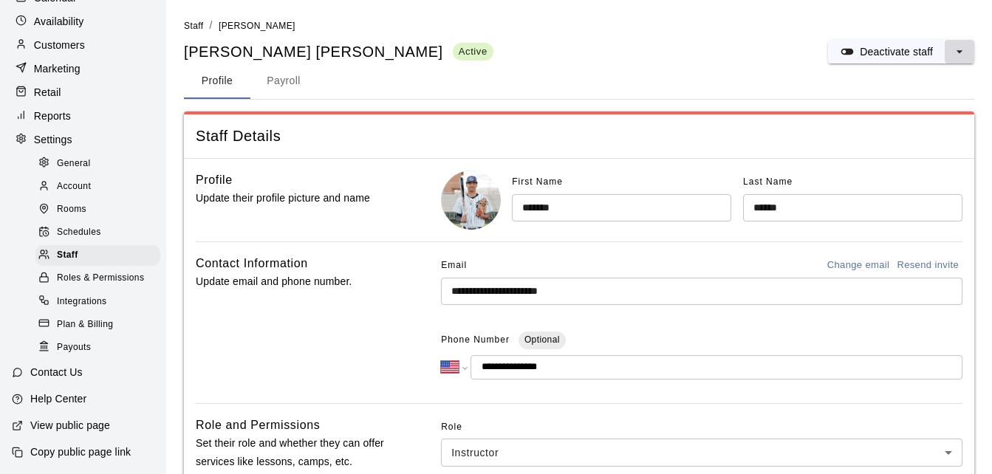
click at [957, 49] on icon "select merge strategy" at bounding box center [959, 51] width 15 height 15
click at [908, 83] on h6 "Deactivate staff" at bounding box center [910, 82] width 72 height 16
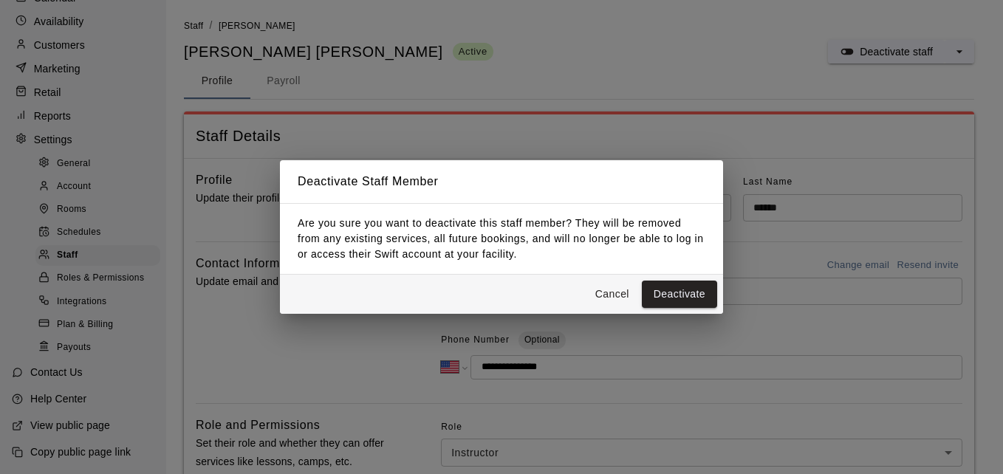
click at [672, 282] on button "Deactivate" at bounding box center [679, 294] width 75 height 27
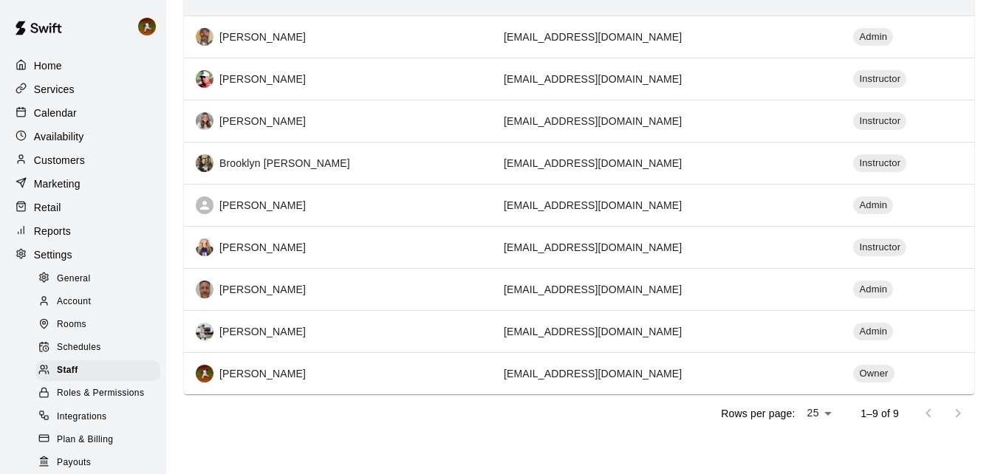
click at [67, 117] on p "Calendar" at bounding box center [55, 113] width 43 height 15
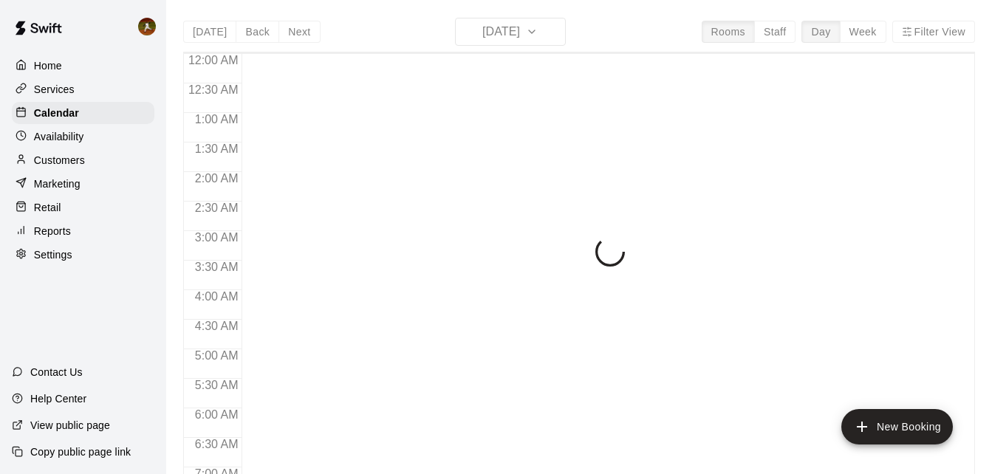
scroll to position [792, 0]
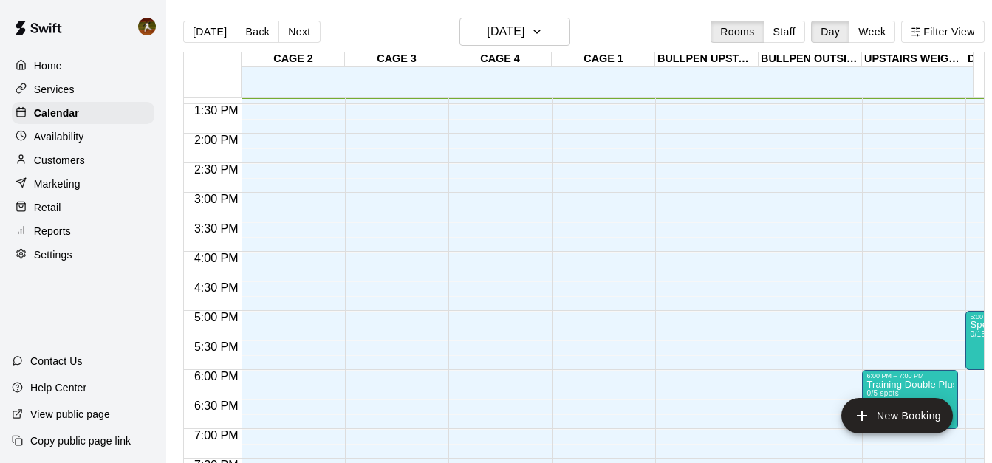
click at [86, 142] on div "Availability" at bounding box center [83, 137] width 143 height 22
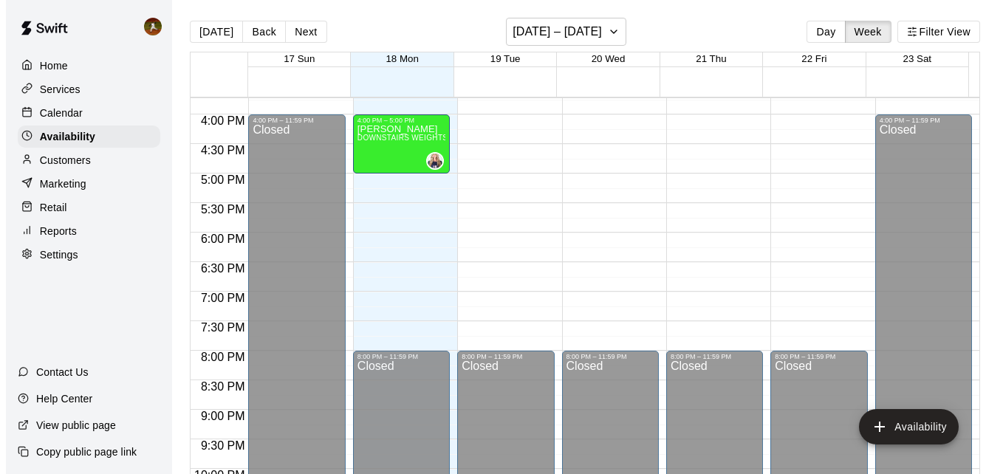
scroll to position [940, 0]
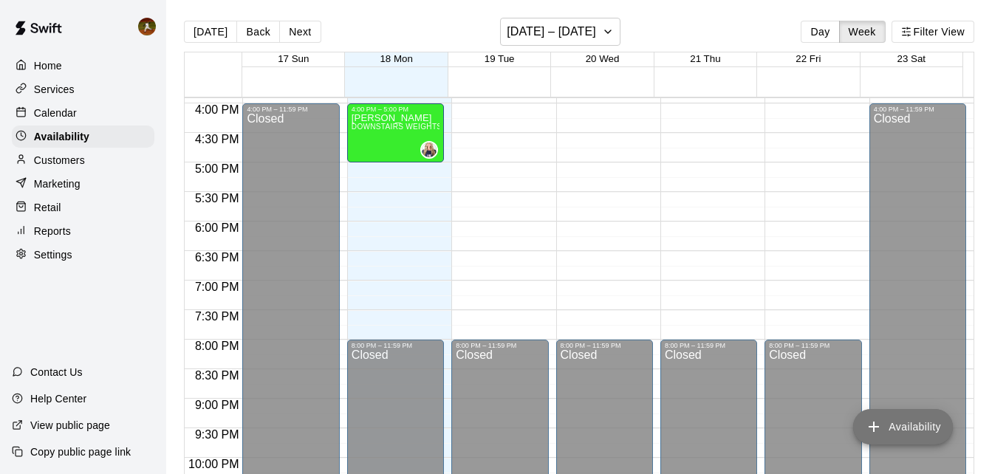
click at [891, 439] on button "Availability" at bounding box center [903, 426] width 100 height 35
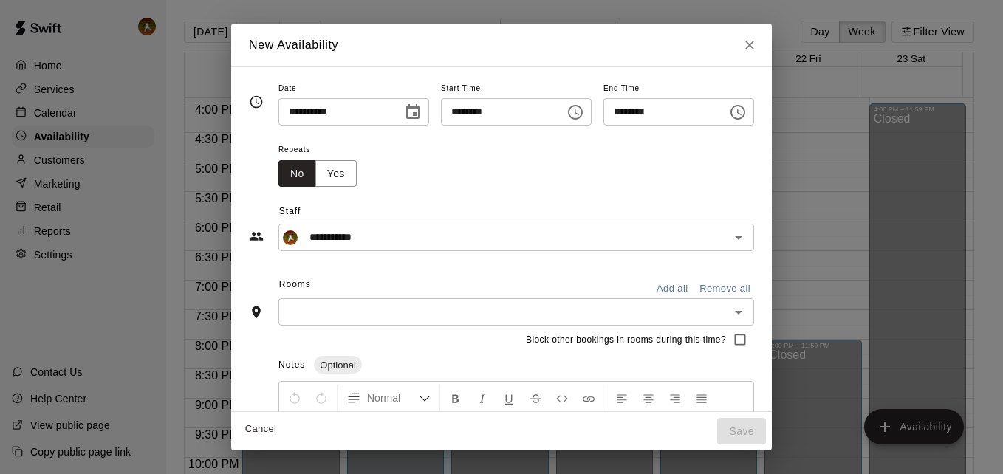
click at [422, 182] on div "Repeats No Yes" at bounding box center [516, 163] width 476 height 47
click at [365, 112] on input "**********" at bounding box center [335, 111] width 114 height 27
click at [464, 189] on div "**********" at bounding box center [501, 219] width 505 height 64
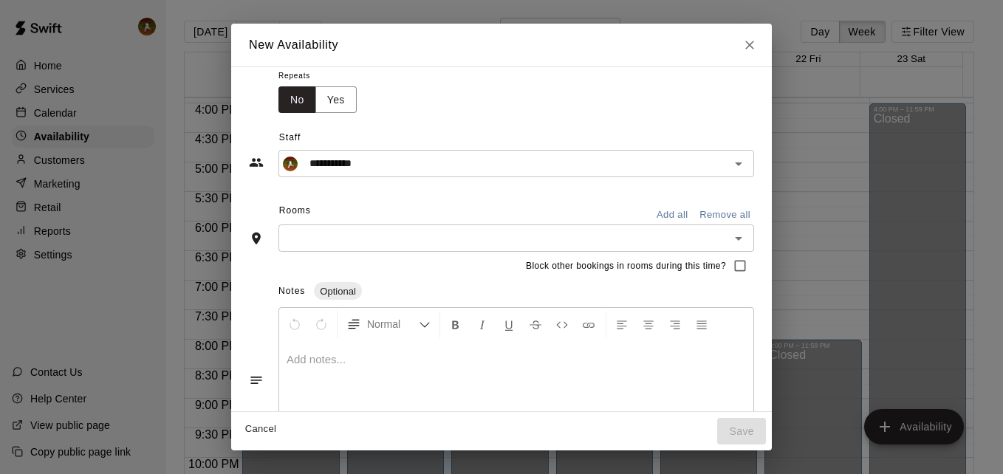
scroll to position [0, 0]
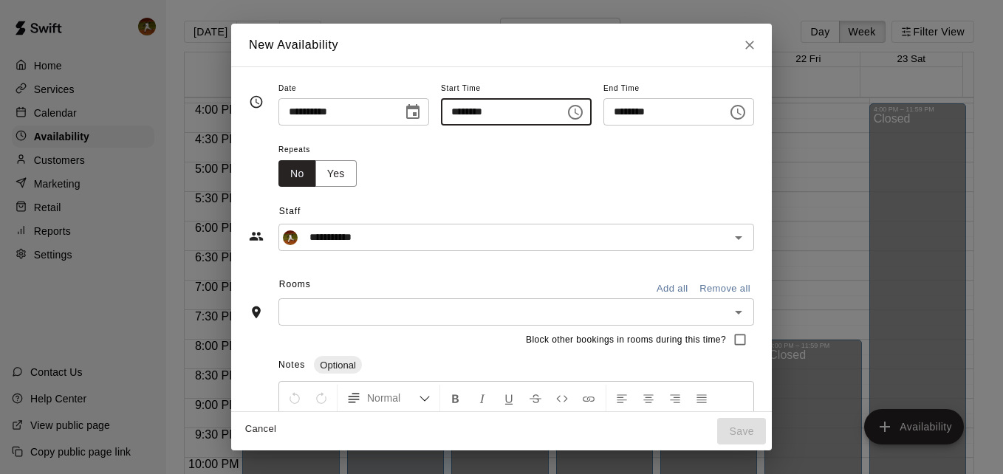
drag, startPoint x: 511, startPoint y: 116, endPoint x: 420, endPoint y: 112, distance: 91.7
click at [420, 112] on div "**********" at bounding box center [516, 102] width 476 height 47
click at [522, 117] on input "********" at bounding box center [498, 111] width 114 height 27
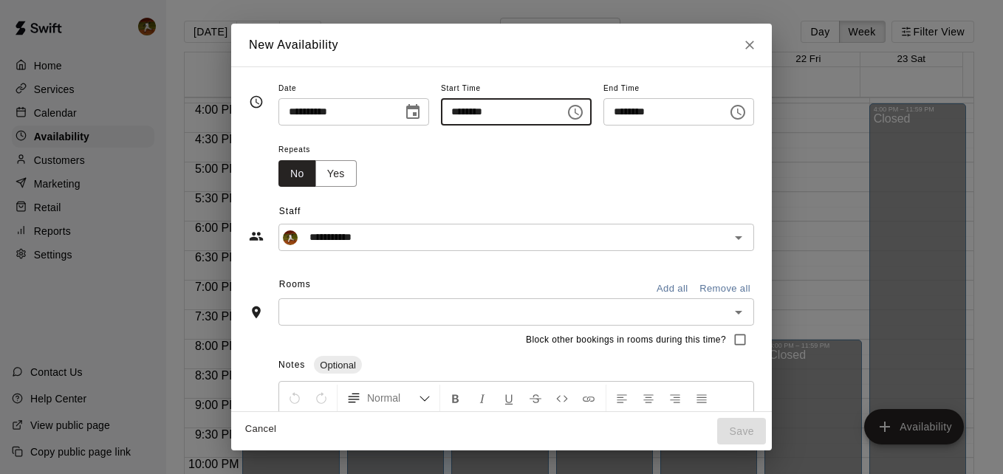
drag, startPoint x: 522, startPoint y: 117, endPoint x: 436, endPoint y: 106, distance: 86.3
click at [441, 106] on input "********" at bounding box center [498, 111] width 114 height 27
type input "********"
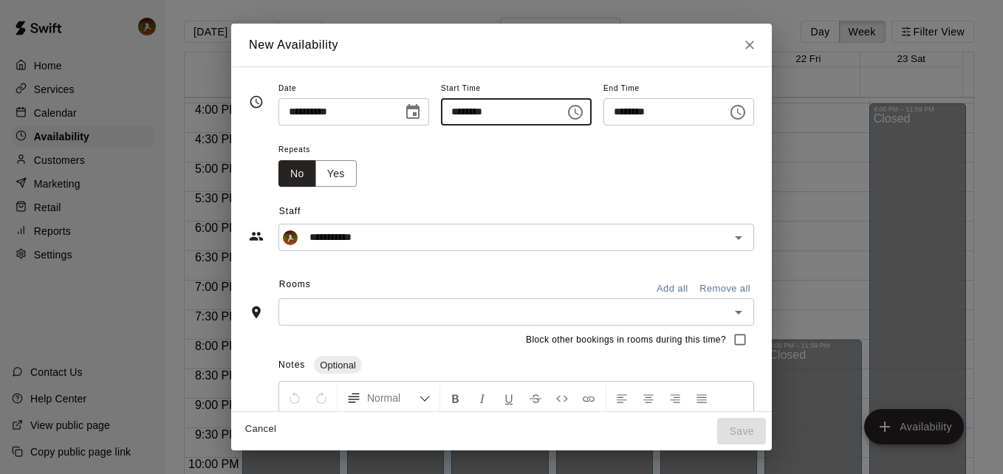
click at [699, 105] on input "********" at bounding box center [660, 111] width 114 height 27
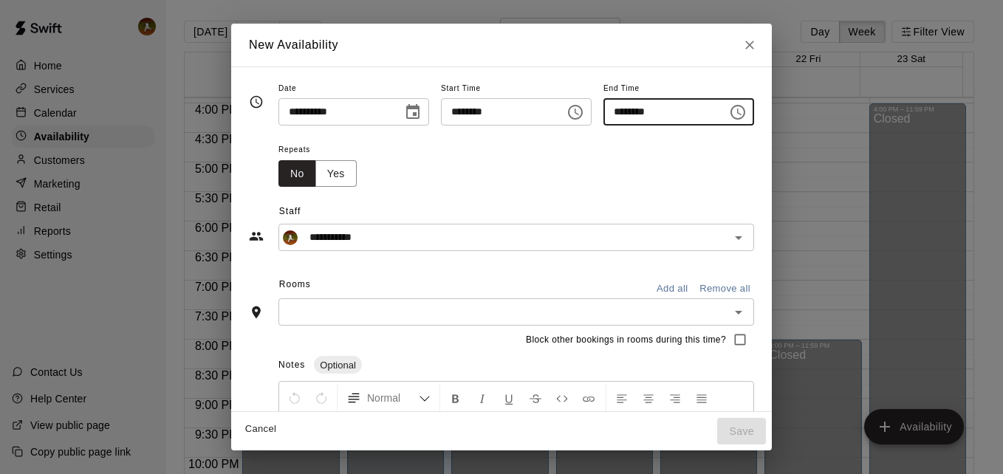
click at [641, 110] on input "********" at bounding box center [660, 111] width 114 height 27
click at [614, 110] on input "********" at bounding box center [660, 111] width 114 height 27
type input "********"
click at [612, 160] on div "Repeats No Yes" at bounding box center [516, 163] width 476 height 47
click at [323, 169] on button "Yes" at bounding box center [335, 173] width 41 height 27
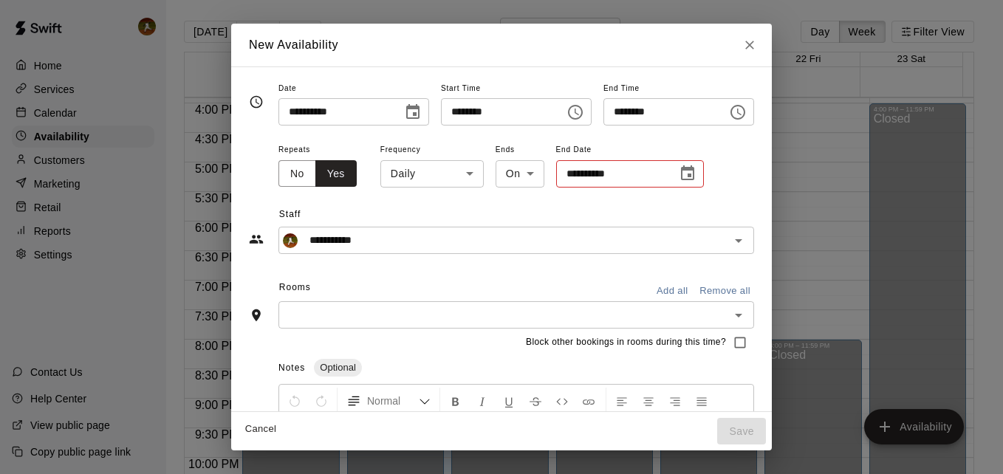
click at [442, 178] on body "Home Services Calendar Availability Customers Marketing Retail Reports Settings…" at bounding box center [501, 249] width 1003 height 498
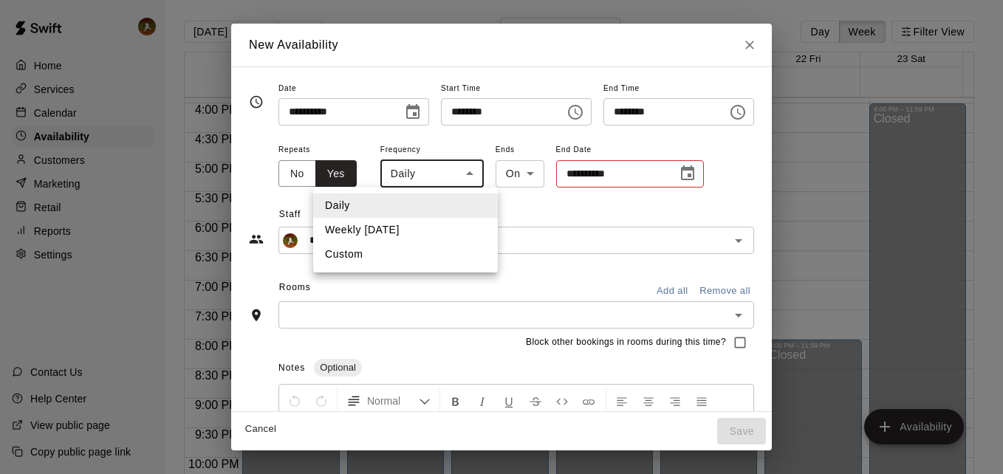
click at [445, 200] on li "Daily" at bounding box center [405, 206] width 185 height 24
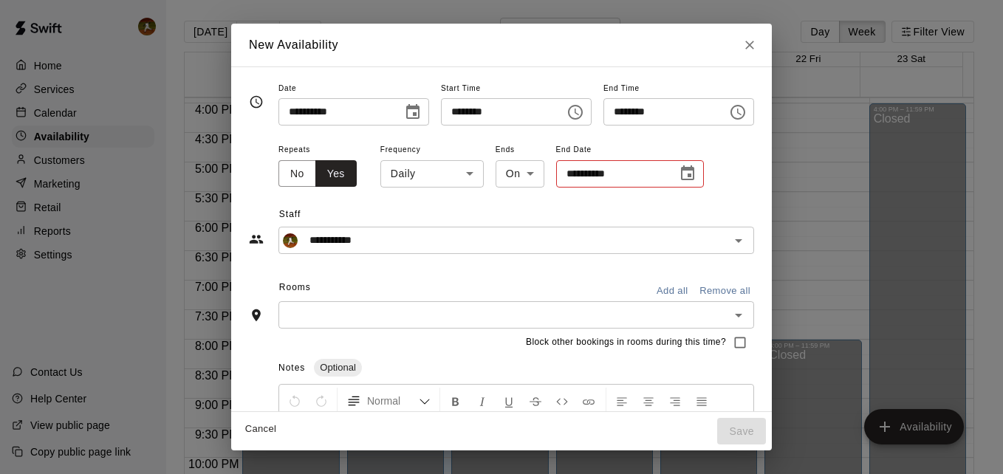
click at [470, 201] on div "**********" at bounding box center [501, 222] width 505 height 64
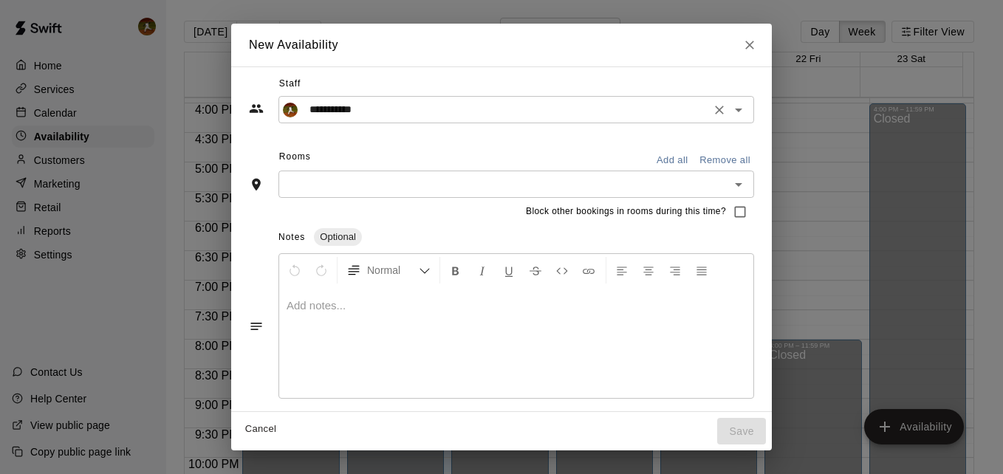
scroll to position [134, 0]
click at [479, 192] on div "​" at bounding box center [516, 181] width 476 height 27
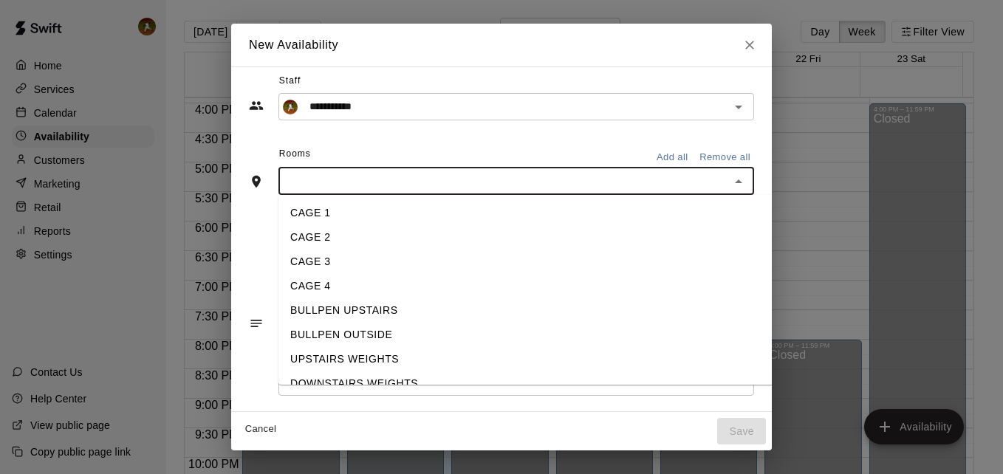
click at [510, 149] on div "Rooms Add all Remove all" at bounding box center [501, 155] width 505 height 25
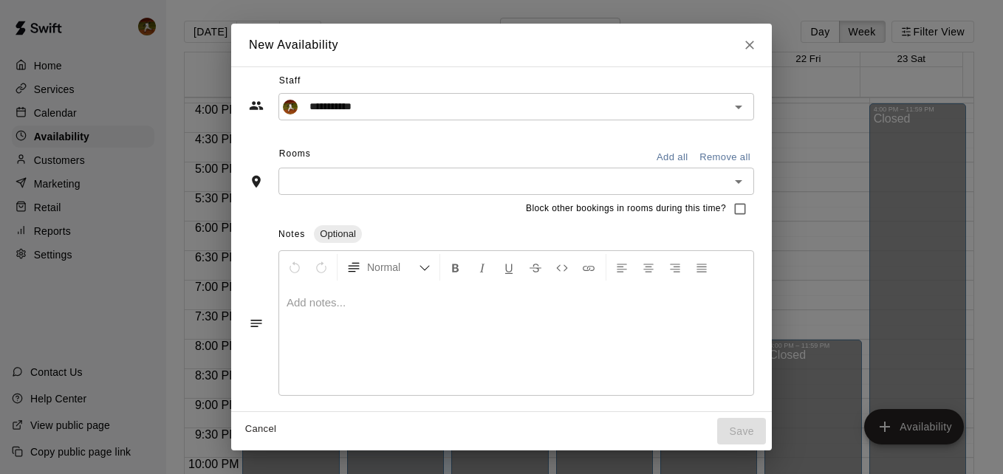
click at [493, 174] on input "text" at bounding box center [504, 181] width 442 height 18
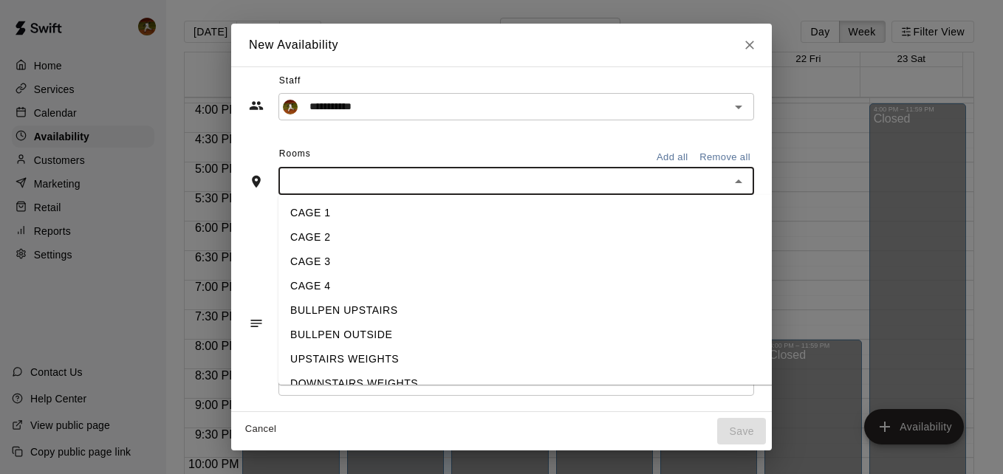
click at [397, 312] on li "BULLPEN UPSTAIRS" at bounding box center [537, 310] width 518 height 24
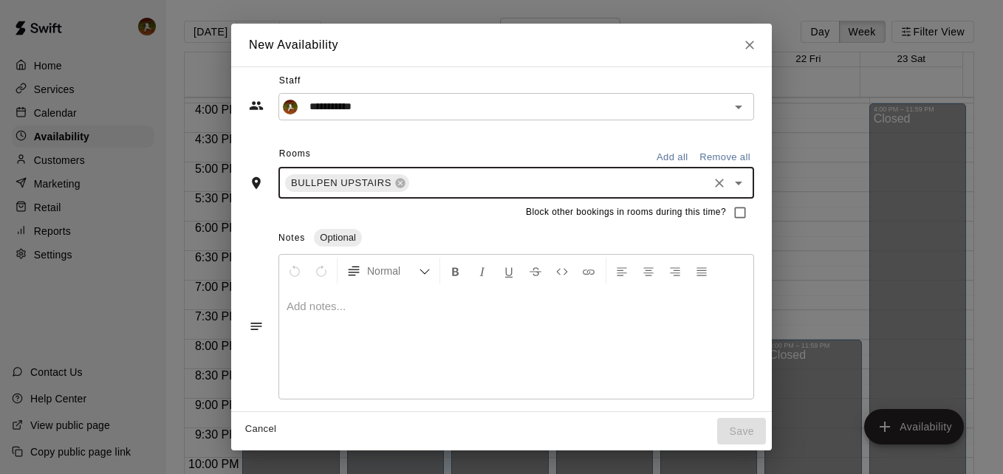
click at [747, 185] on icon "Open" at bounding box center [739, 183] width 18 height 18
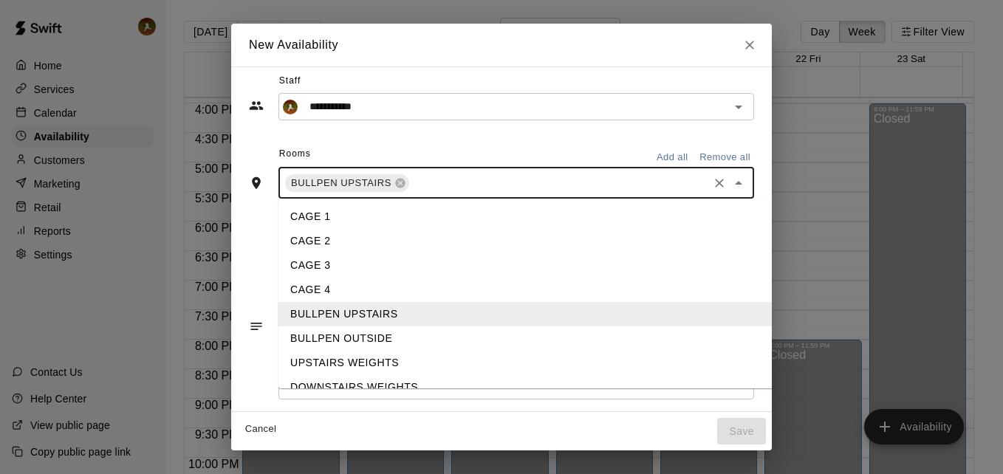
click at [350, 337] on li "BULLPEN OUTSIDE" at bounding box center [537, 338] width 518 height 24
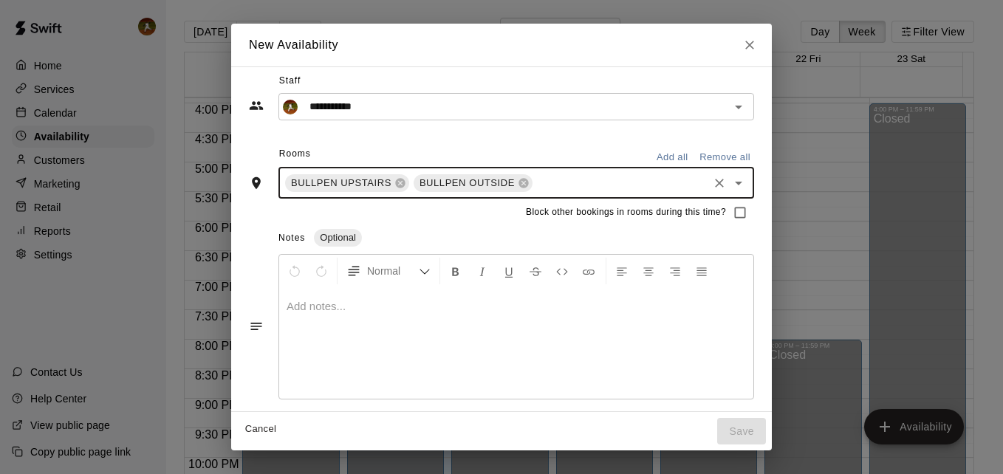
click at [747, 187] on icon "Open" at bounding box center [739, 183] width 18 height 18
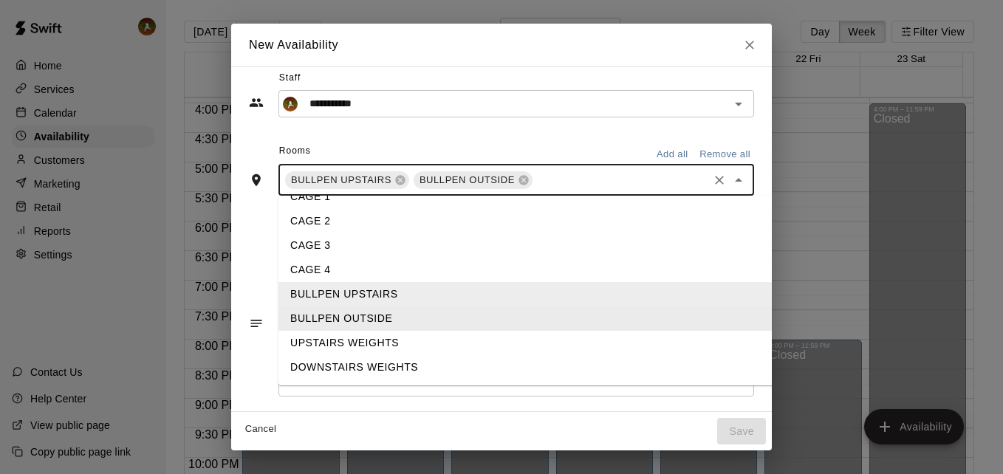
scroll to position [137, 0]
click at [757, 49] on icon "Close" at bounding box center [749, 45] width 15 height 15
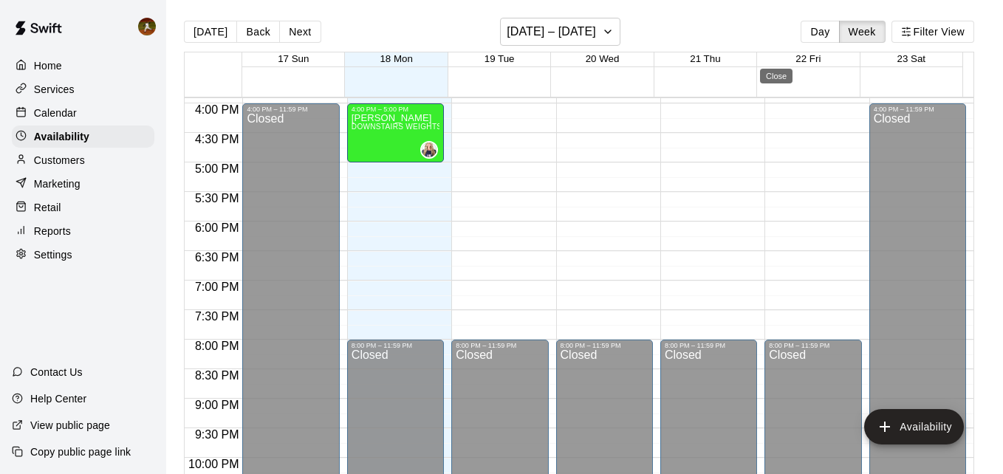
type input "**********"
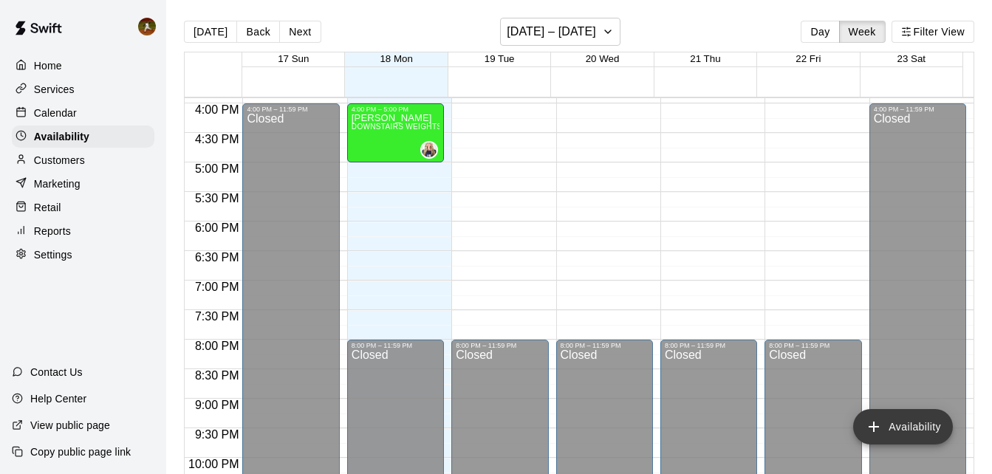
click at [900, 436] on button "Availability" at bounding box center [903, 426] width 100 height 35
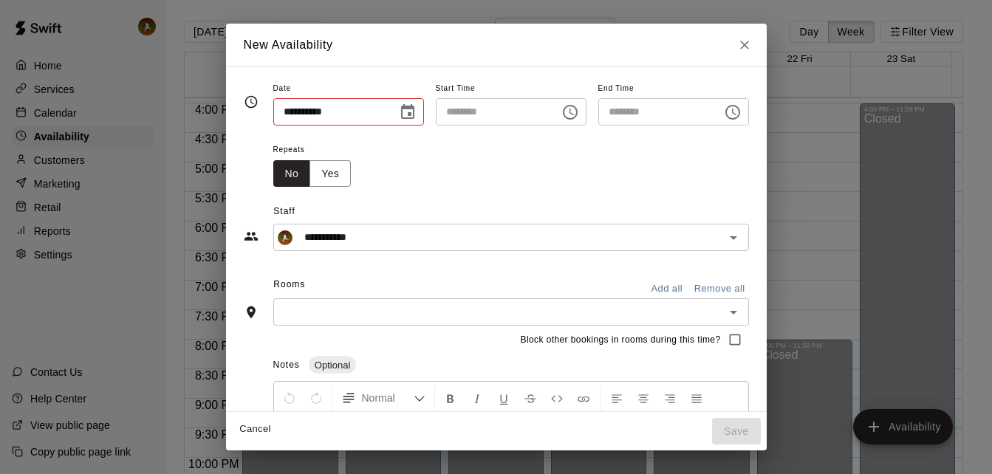
type input "**********"
type input "********"
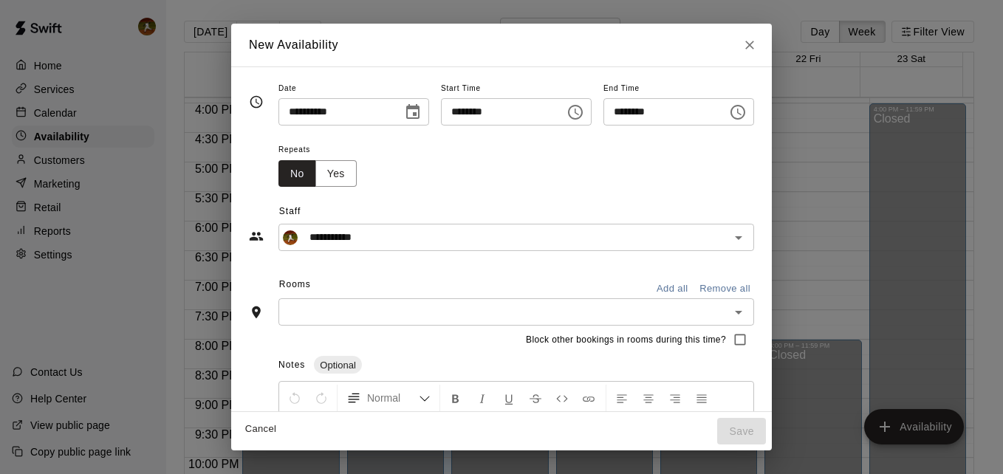
click at [514, 119] on input "********" at bounding box center [498, 111] width 114 height 27
type input "********"
click at [627, 109] on input "********" at bounding box center [660, 111] width 114 height 27
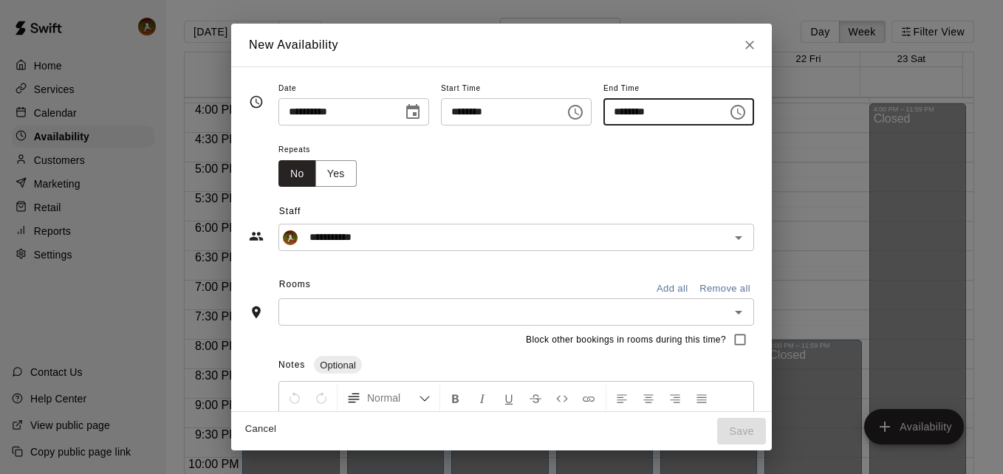
type input "********"
click at [417, 176] on div "Repeats No Yes" at bounding box center [516, 163] width 476 height 47
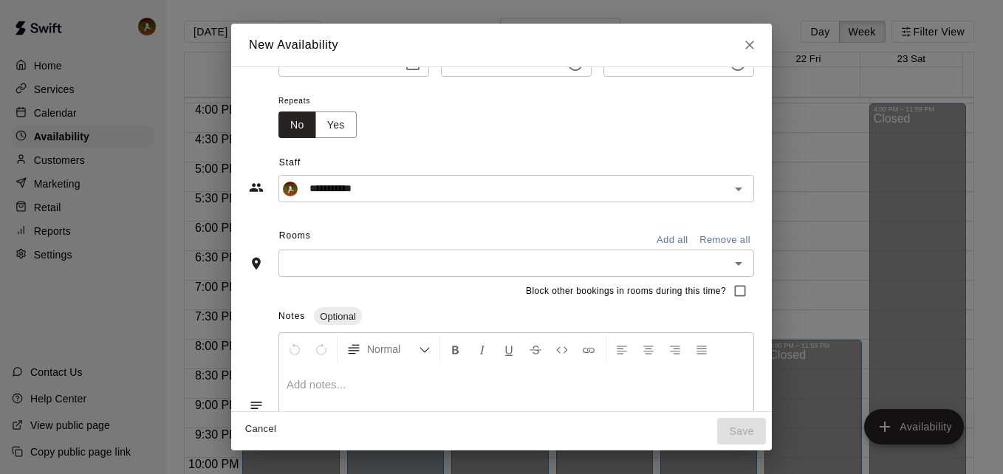
scroll to position [74, 0]
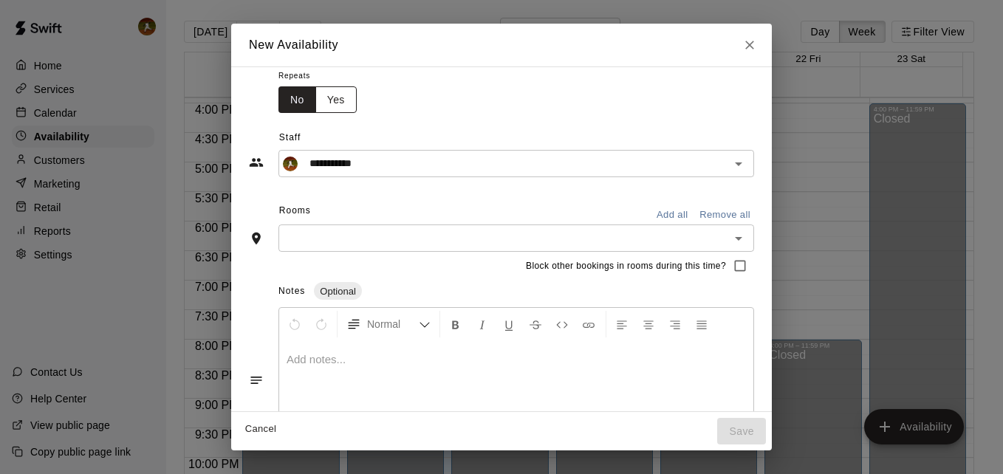
drag, startPoint x: 312, startPoint y: 97, endPoint x: 319, endPoint y: 107, distance: 12.1
click at [315, 97] on button "Yes" at bounding box center [335, 99] width 41 height 27
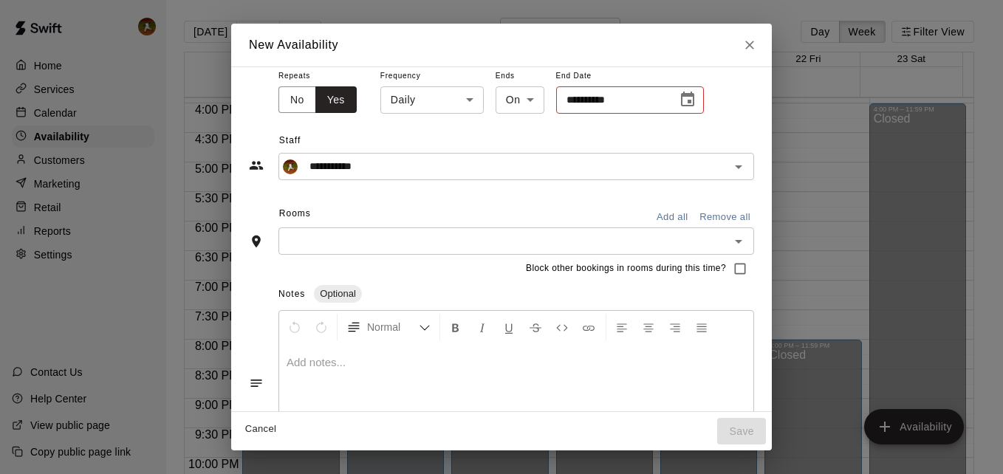
click at [393, 239] on input "text" at bounding box center [504, 241] width 442 height 18
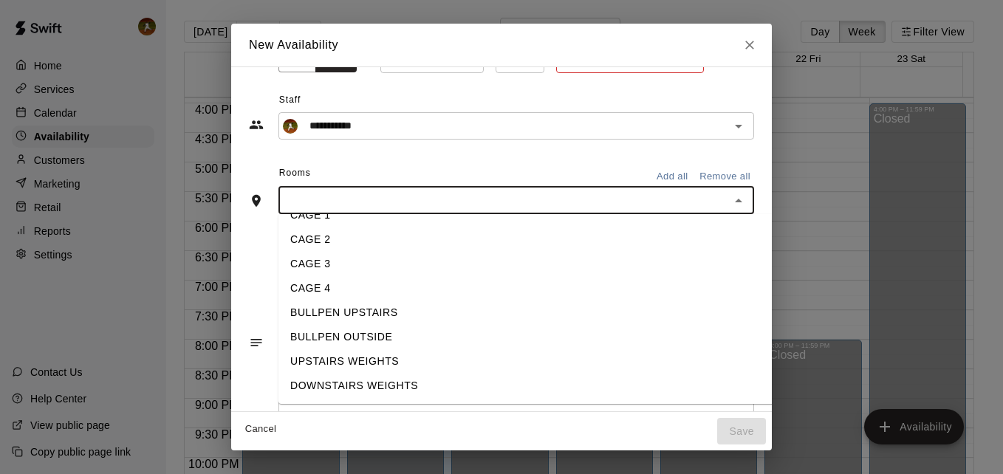
scroll to position [134, 0]
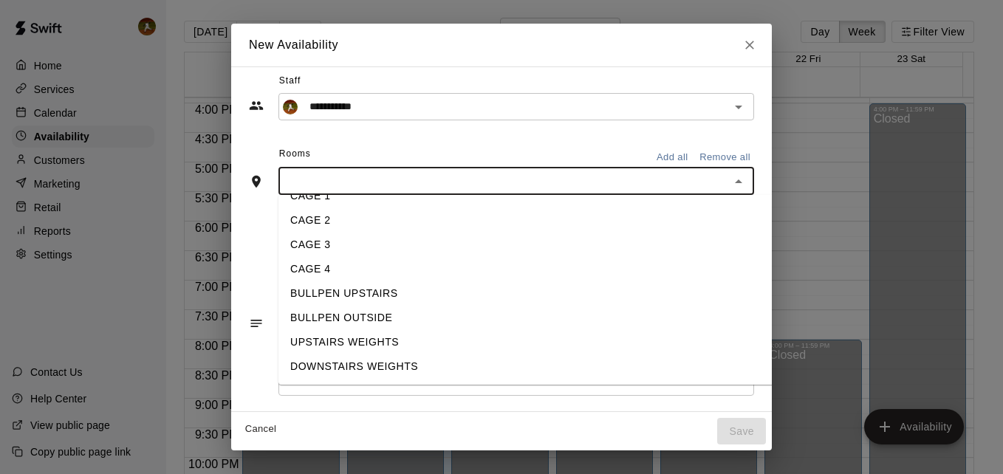
click at [315, 295] on li "BULLPEN UPSTAIRS" at bounding box center [537, 293] width 518 height 24
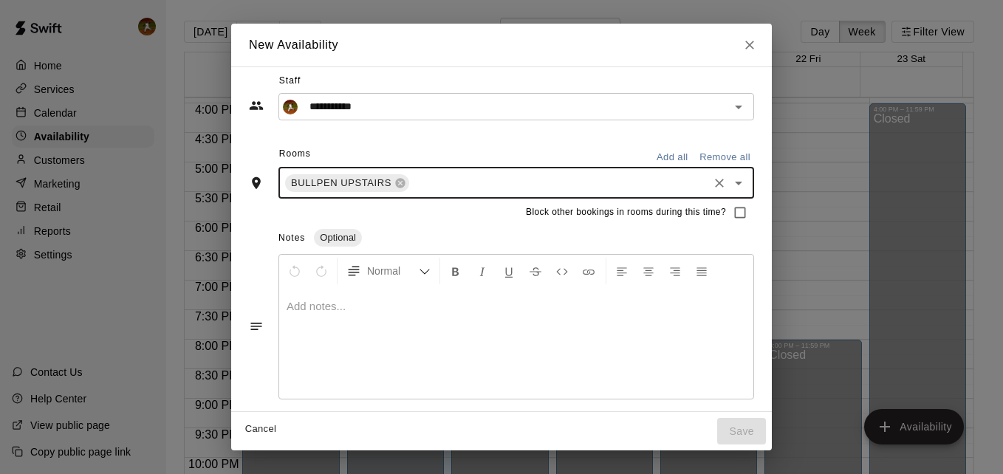
click at [530, 182] on input "text" at bounding box center [558, 183] width 295 height 18
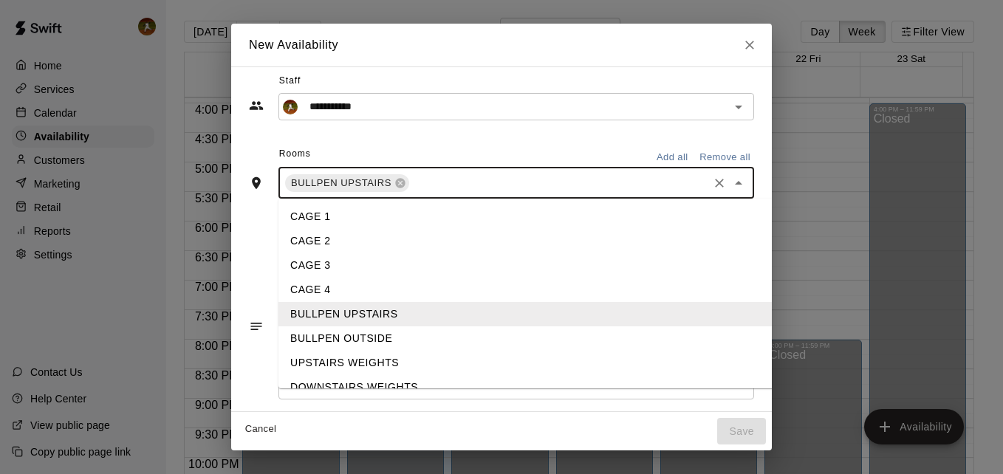
click at [328, 340] on li "BULLPEN OUTSIDE" at bounding box center [537, 338] width 518 height 24
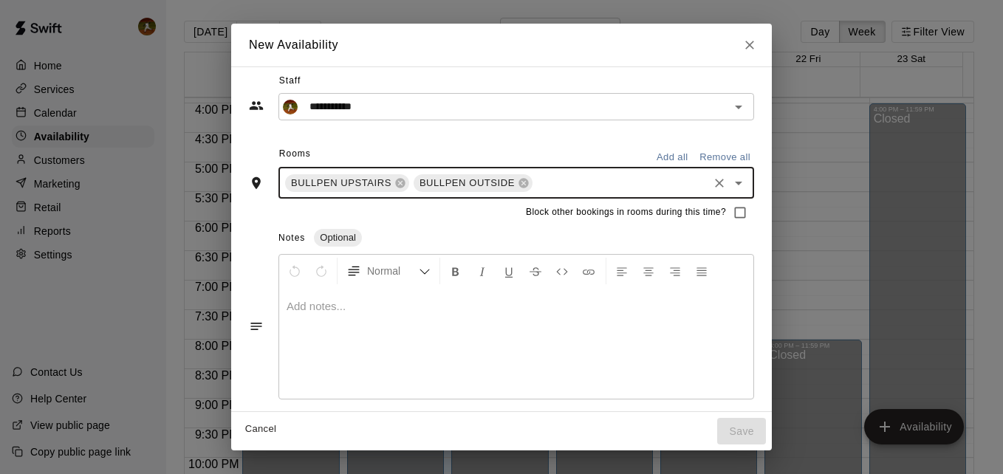
click at [438, 227] on div "Notes Optional" at bounding box center [516, 239] width 476 height 24
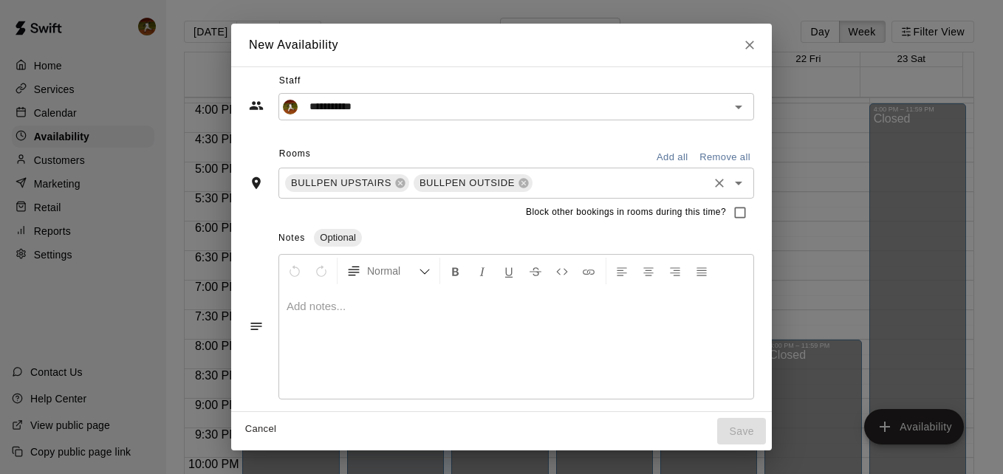
click at [535, 190] on input "text" at bounding box center [620, 183] width 171 height 18
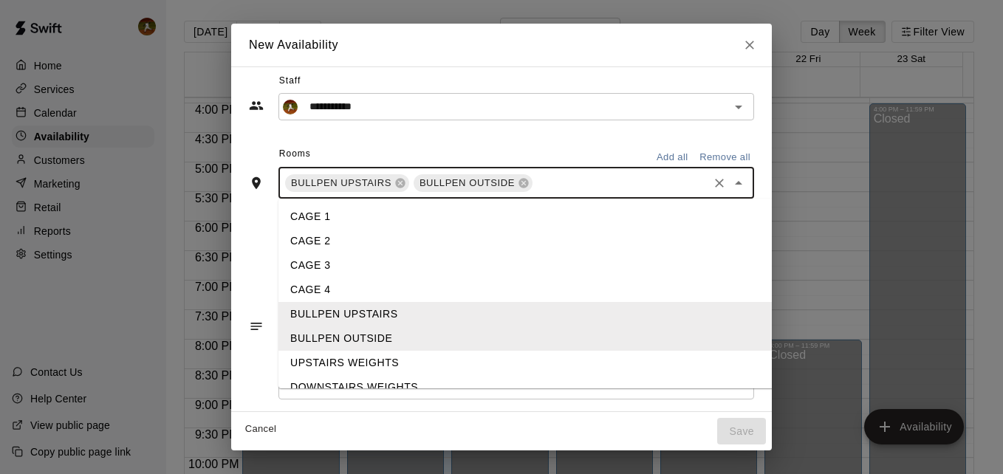
click at [312, 261] on li "CAGE 3" at bounding box center [537, 265] width 518 height 24
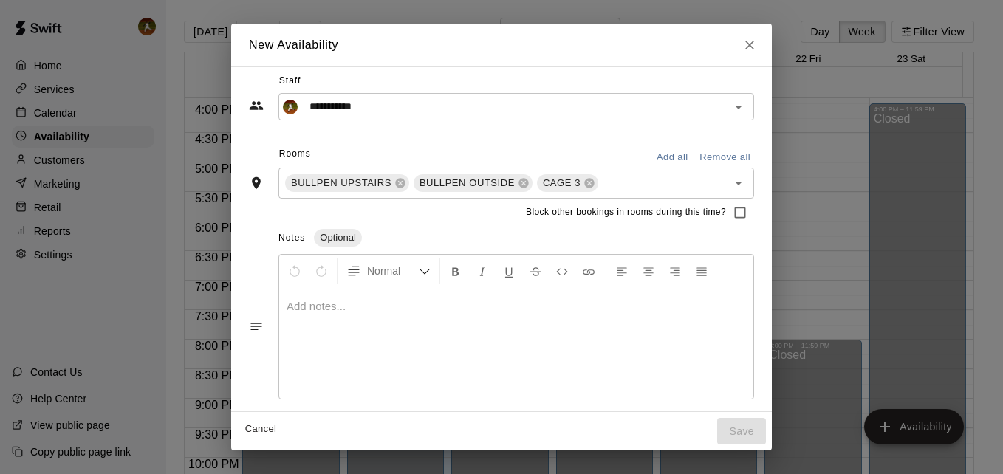
click at [439, 236] on div "Notes Optional" at bounding box center [516, 239] width 476 height 24
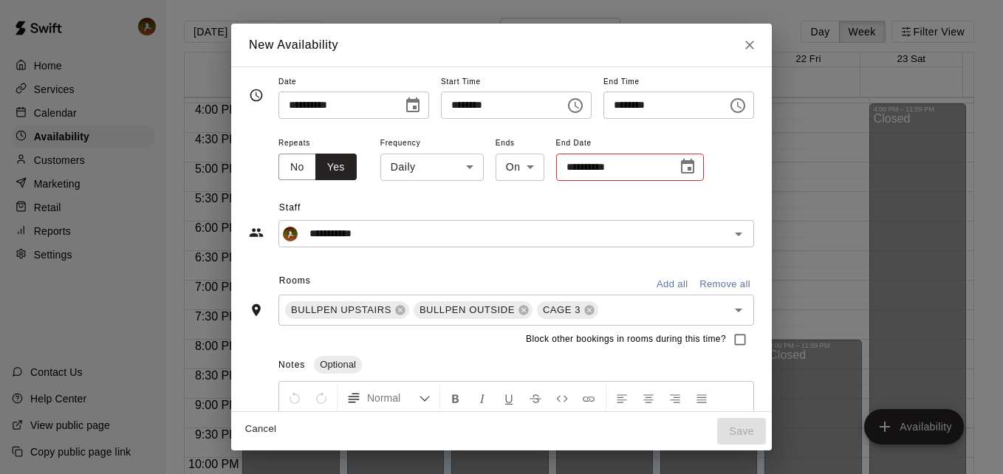
scroll to position [0, 0]
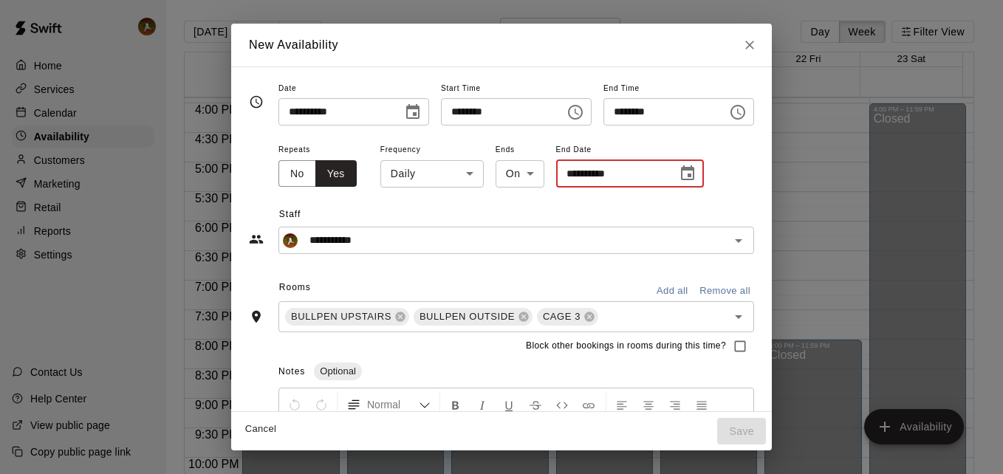
click at [556, 171] on input "**********" at bounding box center [611, 173] width 111 height 27
click at [500, 177] on body "Home Services Calendar Availability Customers Marketing Retail Reports Settings…" at bounding box center [501, 249] width 1003 height 498
drag, startPoint x: 452, startPoint y: 204, endPoint x: 448, endPoint y: 192, distance: 12.6
click at [451, 204] on div at bounding box center [501, 237] width 1003 height 474
click at [278, 168] on button "No" at bounding box center [297, 173] width 38 height 27
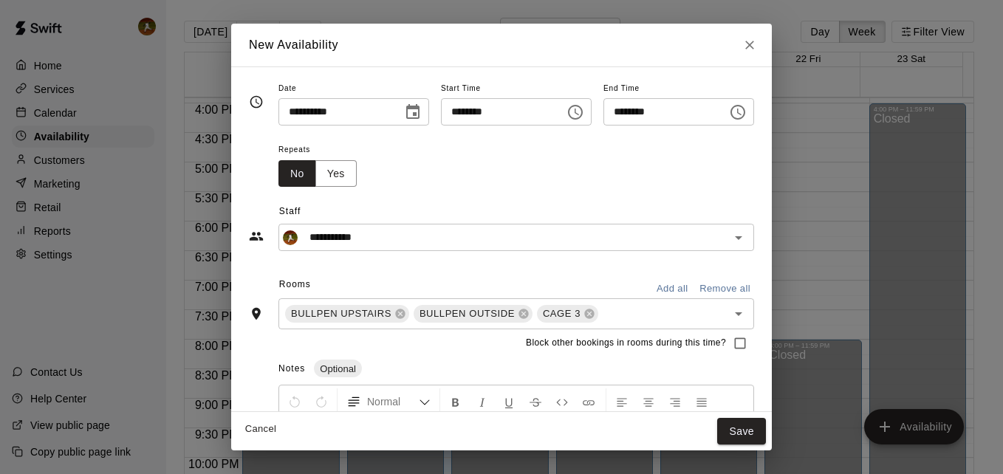
click at [423, 168] on div "Repeats No Yes" at bounding box center [516, 163] width 476 height 47
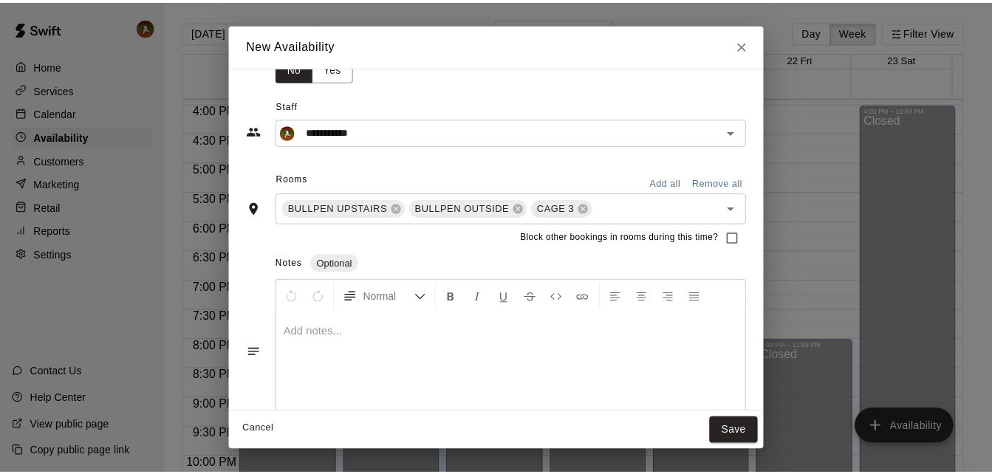
scroll to position [134, 0]
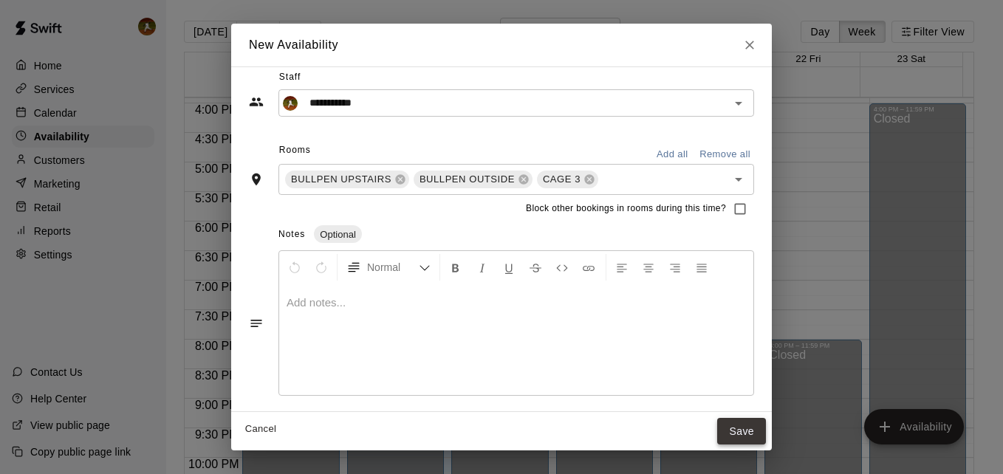
click at [766, 436] on button "Save" at bounding box center [741, 431] width 49 height 27
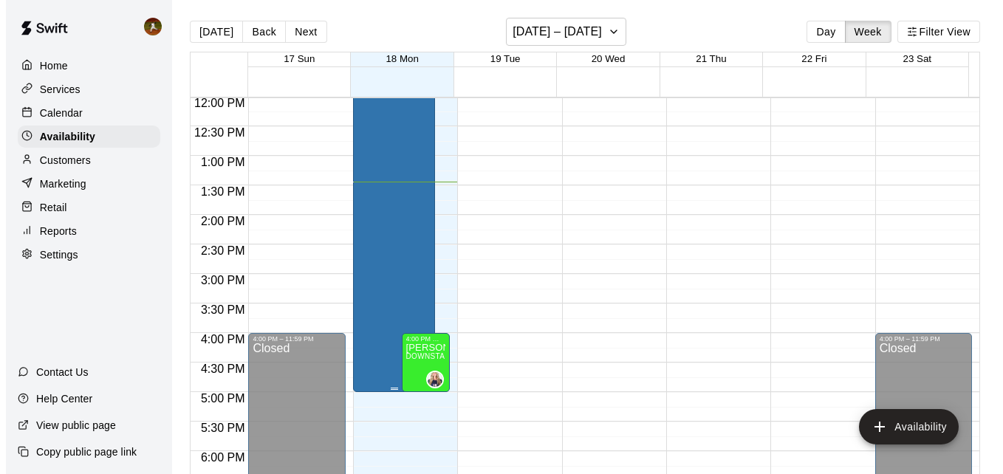
scroll to position [792, 0]
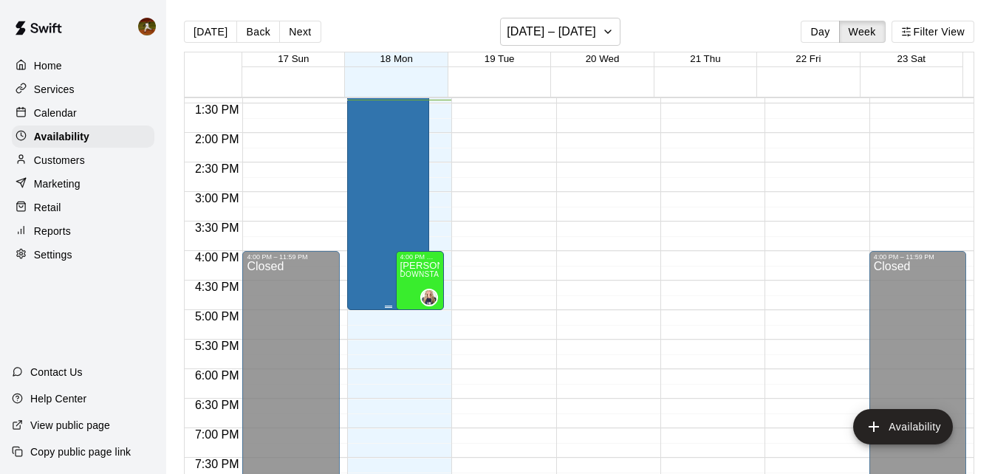
click at [372, 189] on div "[PERSON_NAME] BULLPEN UPSTAIRS, BULLPEN OUTSIDE, CAGE 3" at bounding box center [389, 114] width 74 height 474
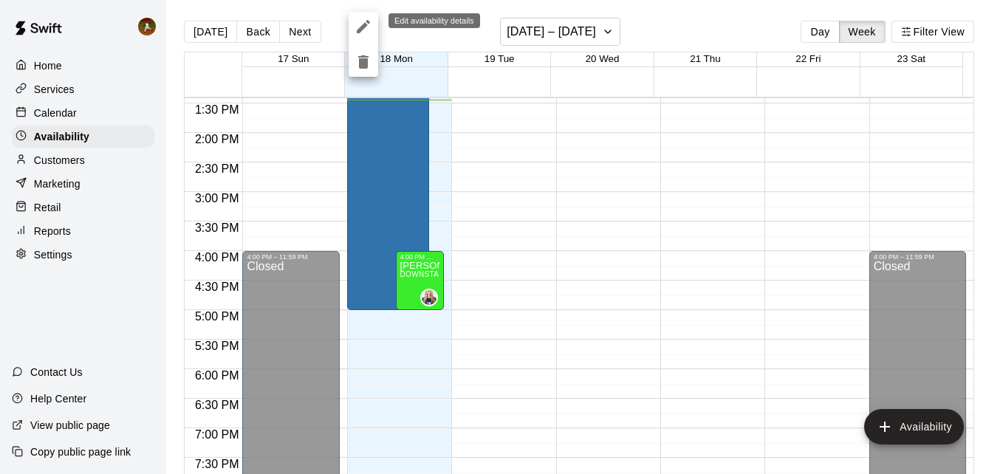
click at [355, 24] on icon "edit" at bounding box center [364, 27] width 18 height 18
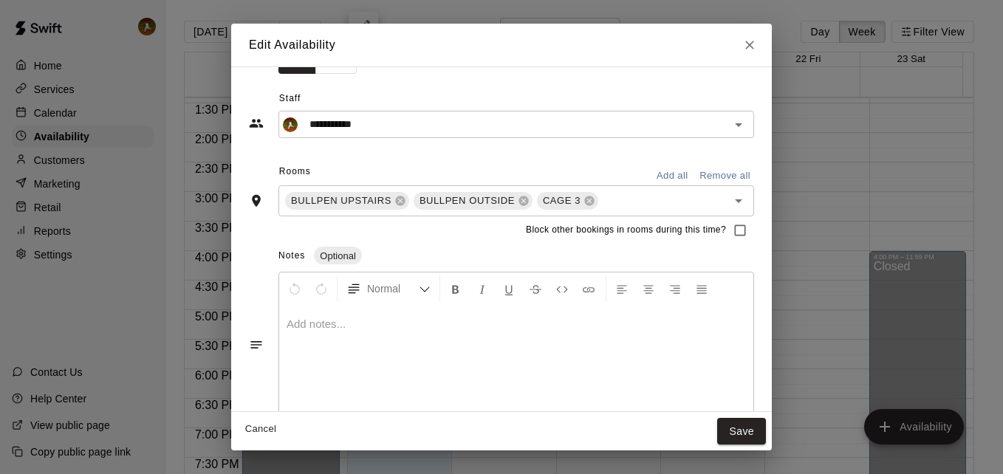
scroll to position [134, 0]
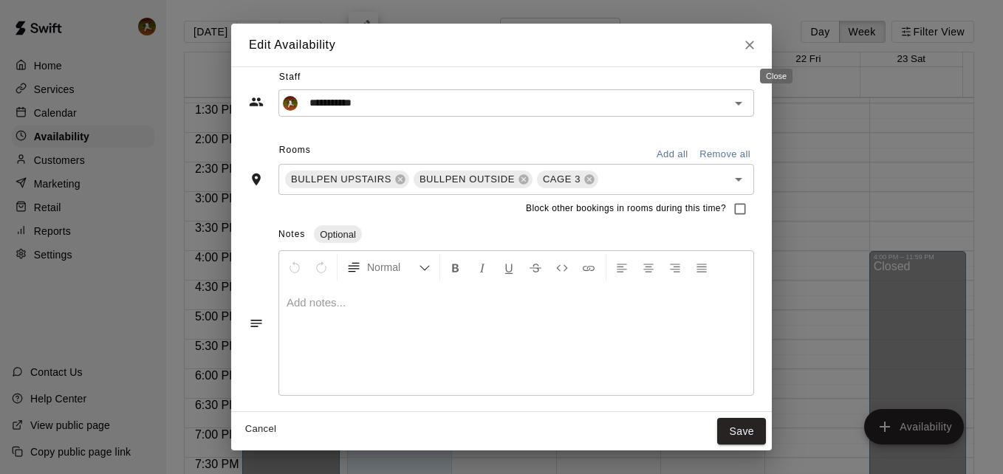
click at [757, 49] on icon "Close" at bounding box center [749, 45] width 15 height 15
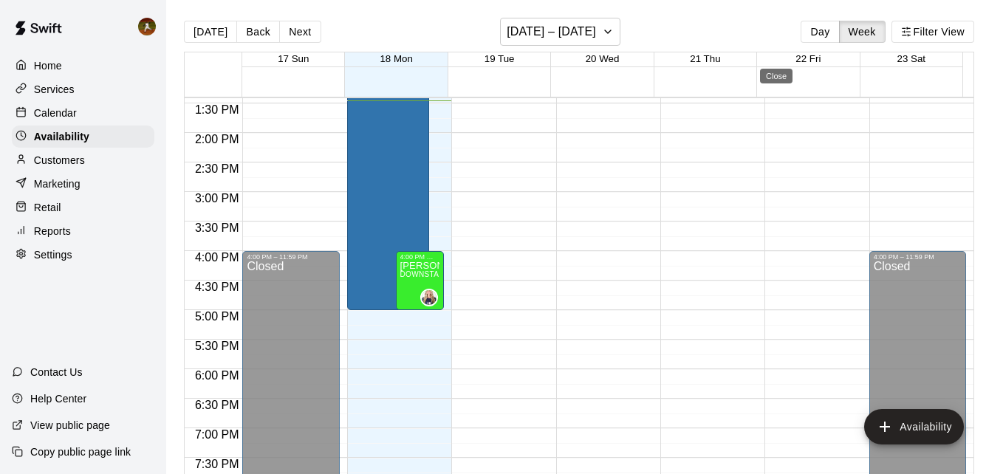
type input "**********"
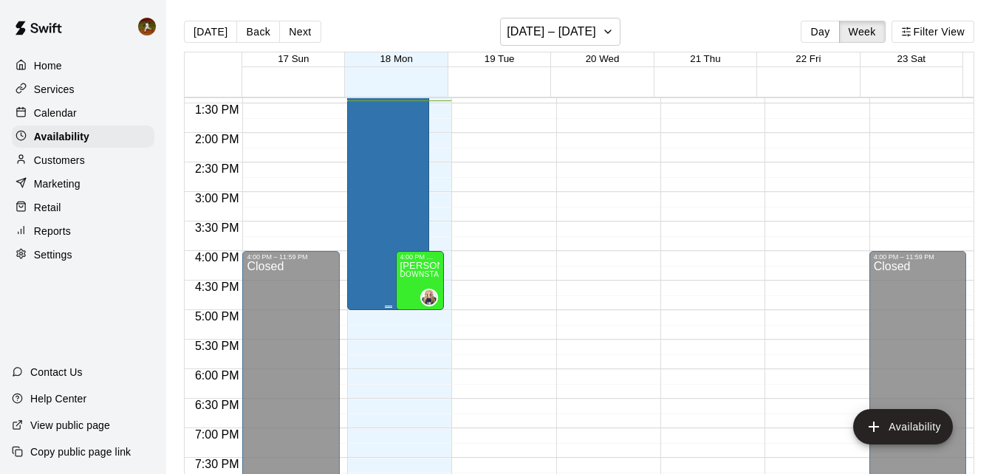
click at [417, 220] on div "[PERSON_NAME] BULLPEN UPSTAIRS, BULLPEN OUTSIDE, CAGE 3" at bounding box center [389, 114] width 74 height 474
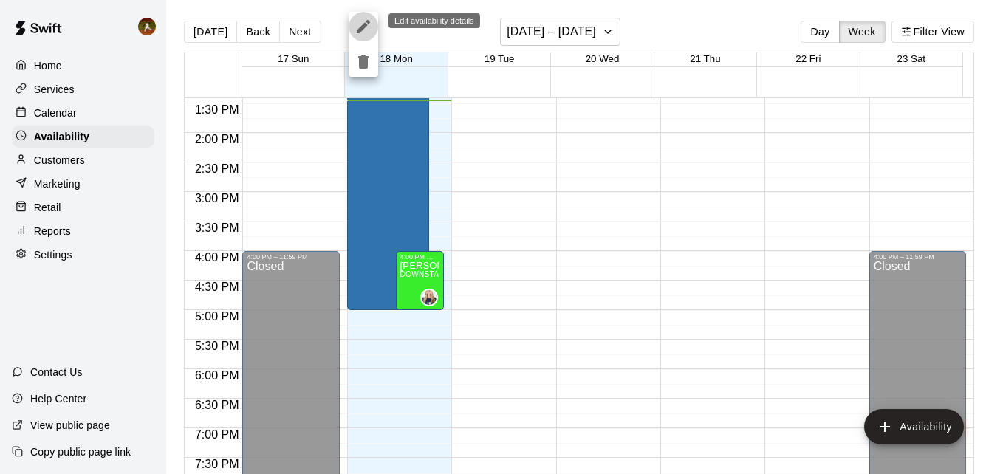
click at [358, 27] on icon "edit" at bounding box center [364, 27] width 18 height 18
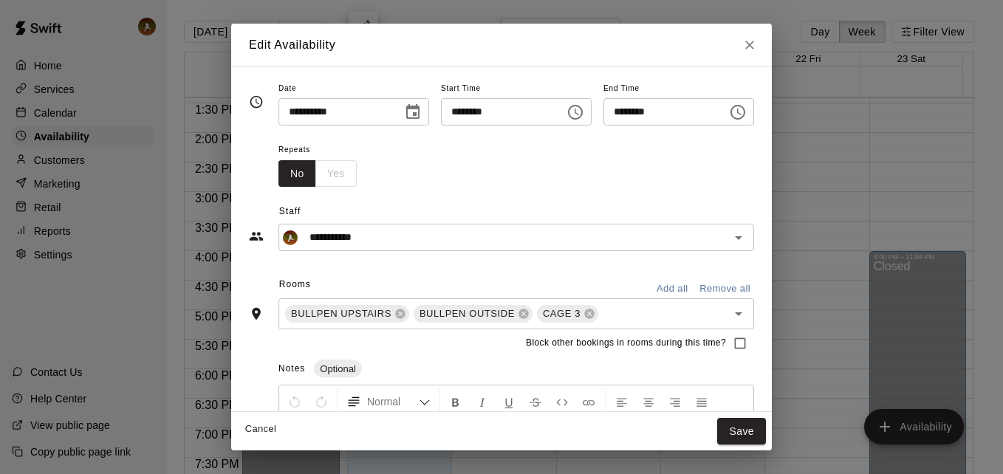
click at [318, 175] on div "No Yes" at bounding box center [317, 173] width 78 height 27
drag, startPoint x: 317, startPoint y: 172, endPoint x: 308, endPoint y: 174, distance: 9.1
click at [316, 172] on div "No Yes" at bounding box center [317, 173] width 78 height 27
click at [281, 177] on button "No" at bounding box center [297, 173] width 38 height 27
click at [308, 177] on div "No Yes" at bounding box center [317, 173] width 78 height 27
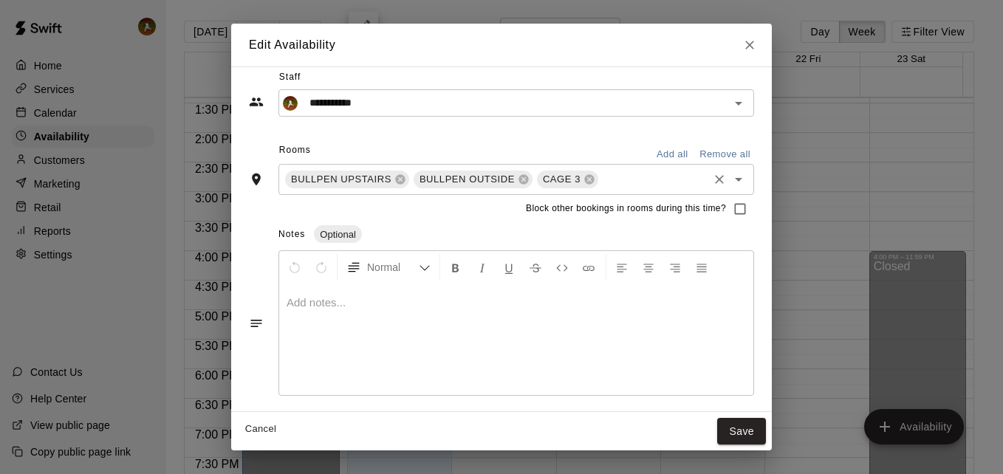
scroll to position [0, 0]
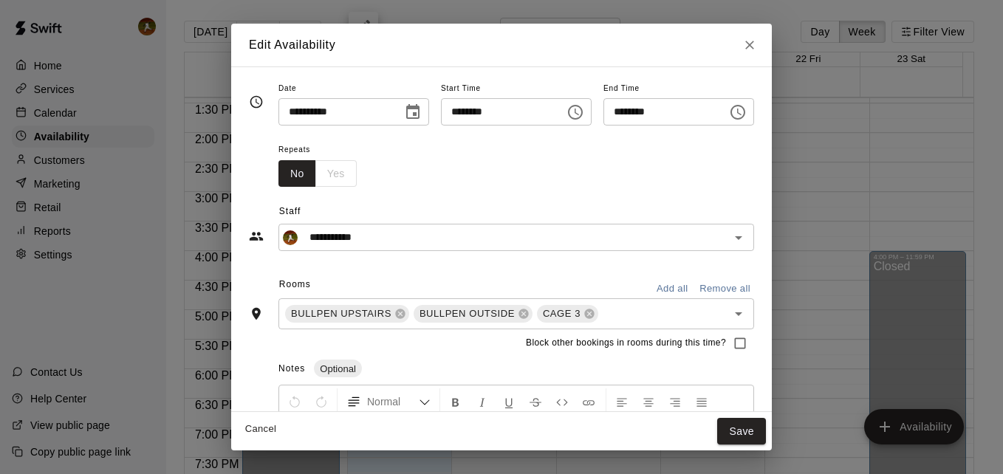
click at [296, 167] on div "No Yes" at bounding box center [317, 173] width 78 height 27
click at [298, 167] on div "No Yes" at bounding box center [317, 173] width 78 height 27
click at [301, 167] on div "No Yes" at bounding box center [317, 173] width 78 height 27
click at [305, 167] on div "No Yes" at bounding box center [317, 173] width 78 height 27
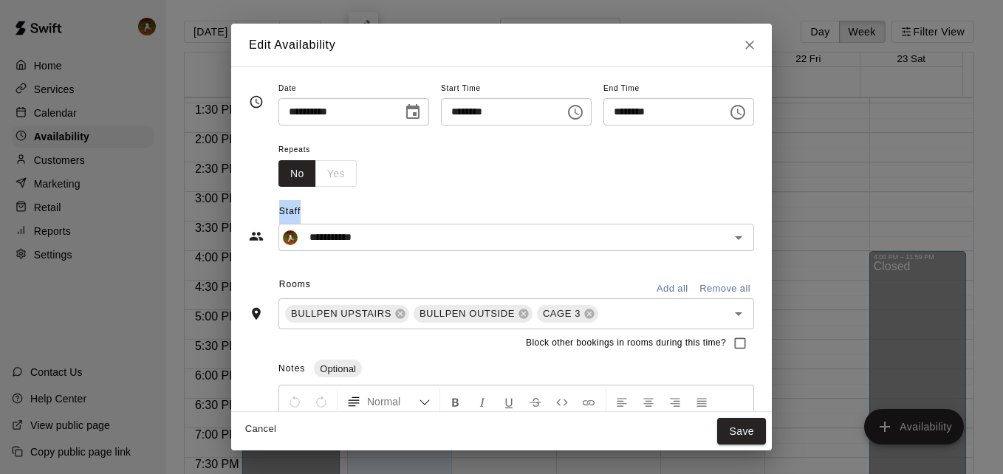
click at [305, 167] on div "No Yes" at bounding box center [317, 173] width 78 height 27
drag, startPoint x: 305, startPoint y: 167, endPoint x: 372, endPoint y: 180, distance: 67.8
click at [360, 180] on div "Repeats No Yes" at bounding box center [516, 163] width 476 height 47
click at [308, 181] on div "No Yes" at bounding box center [317, 173] width 78 height 27
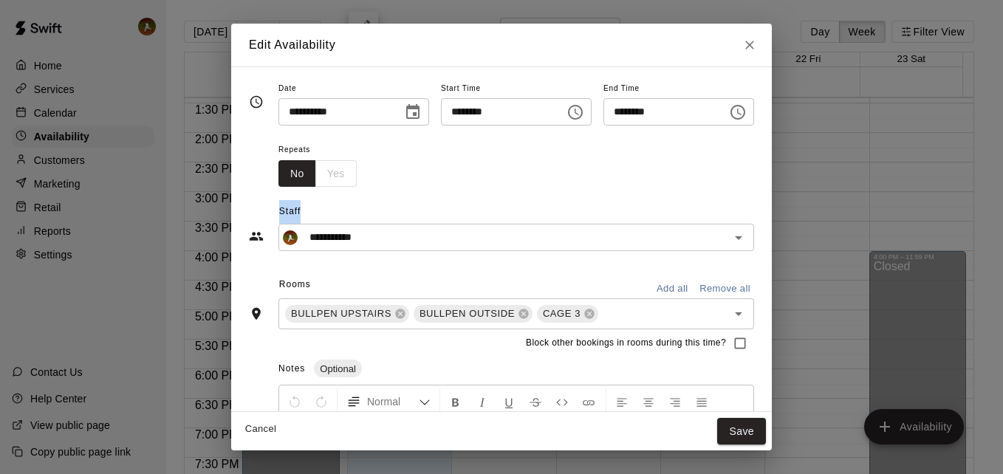
click at [308, 181] on div "No Yes" at bounding box center [317, 173] width 78 height 27
click at [308, 180] on div "No Yes" at bounding box center [317, 173] width 78 height 27
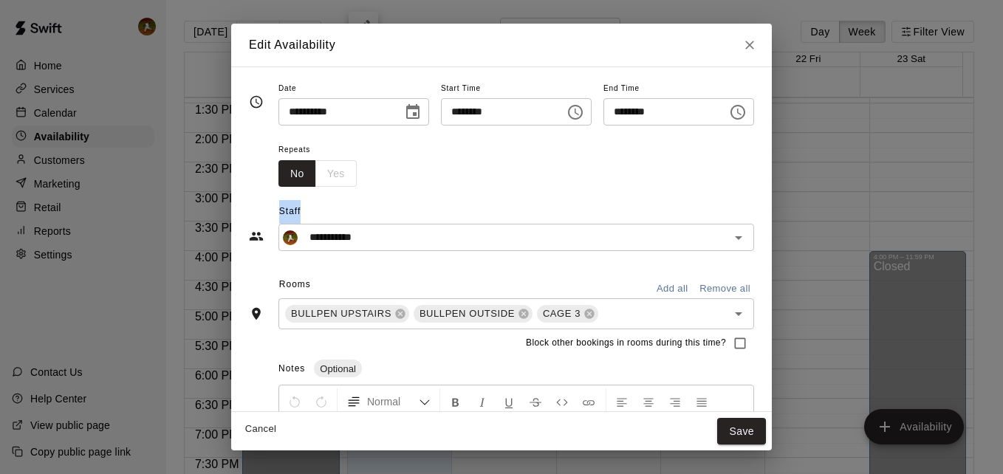
click at [308, 180] on div "No Yes" at bounding box center [317, 173] width 78 height 27
drag, startPoint x: 308, startPoint y: 180, endPoint x: 484, endPoint y: 199, distance: 176.8
click at [484, 199] on div "**********" at bounding box center [501, 219] width 505 height 64
click at [363, 155] on div "Repeats No Yes" at bounding box center [516, 163] width 476 height 47
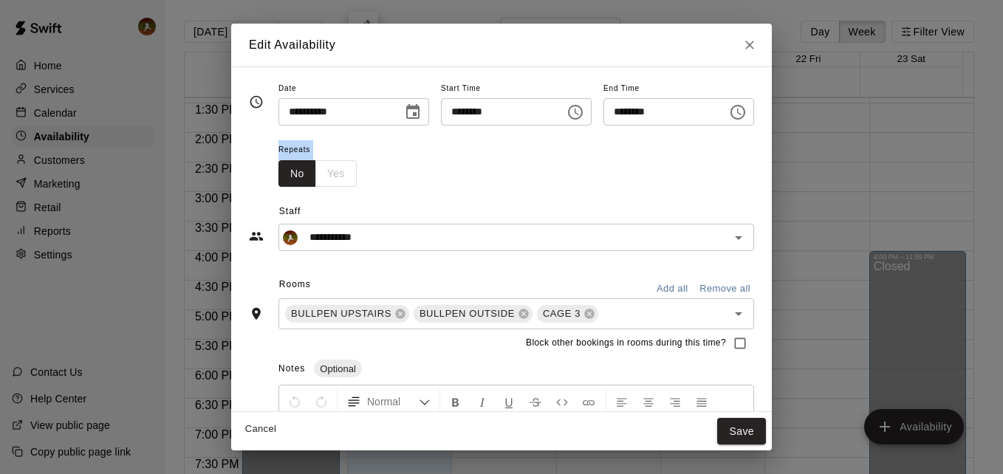
click at [363, 155] on div "Repeats No Yes" at bounding box center [516, 163] width 476 height 47
click at [363, 154] on div "Repeats No Yes" at bounding box center [516, 163] width 476 height 47
drag, startPoint x: 363, startPoint y: 154, endPoint x: 464, endPoint y: 179, distance: 104.1
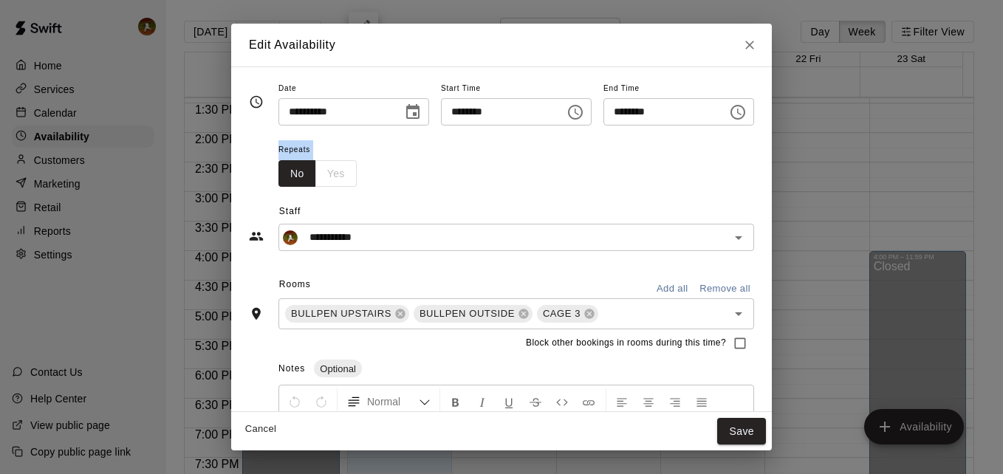
click at [464, 179] on div "Repeats No Yes" at bounding box center [516, 163] width 476 height 47
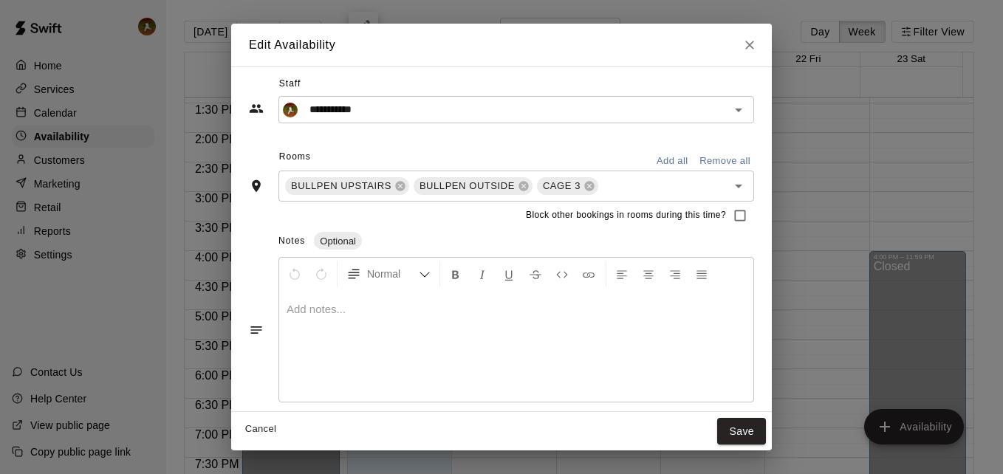
scroll to position [134, 0]
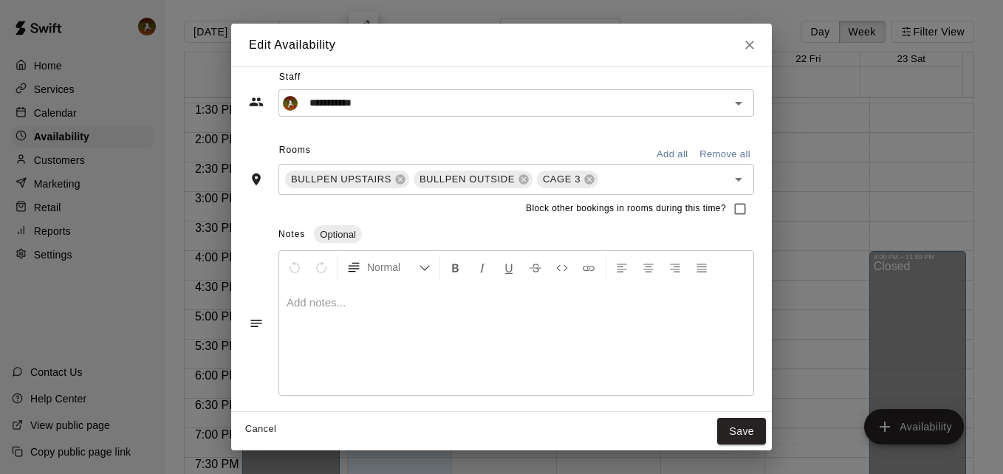
click at [239, 434] on button "Cancel" at bounding box center [260, 429] width 47 height 23
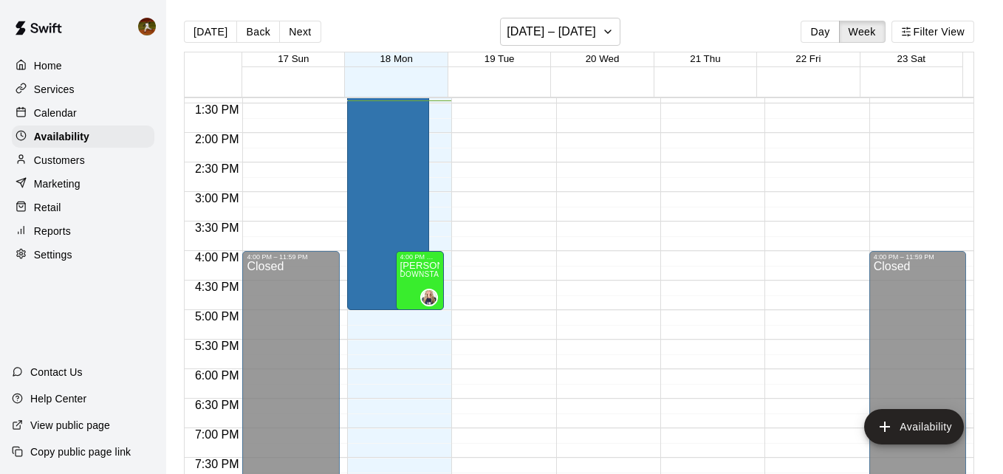
type input "**********"
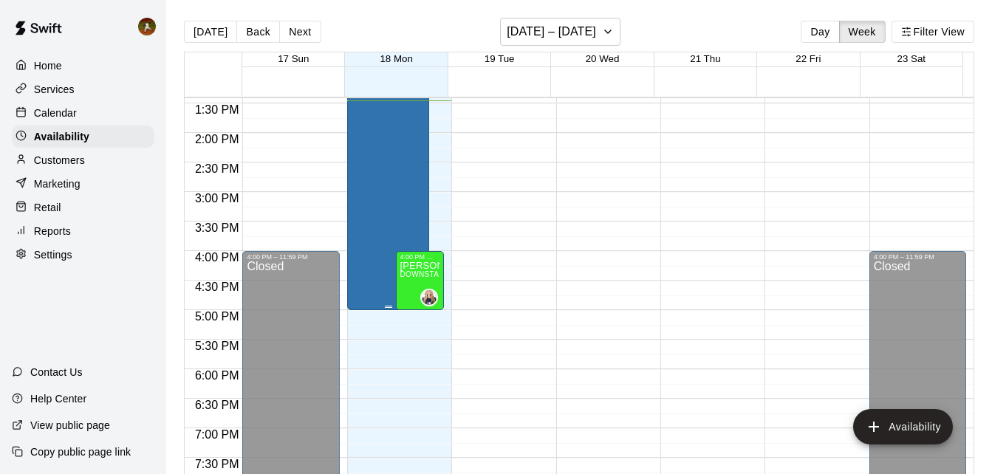
click at [376, 196] on div "[PERSON_NAME] BULLPEN UPSTAIRS, BULLPEN OUTSIDE, CAGE 3" at bounding box center [389, 114] width 74 height 474
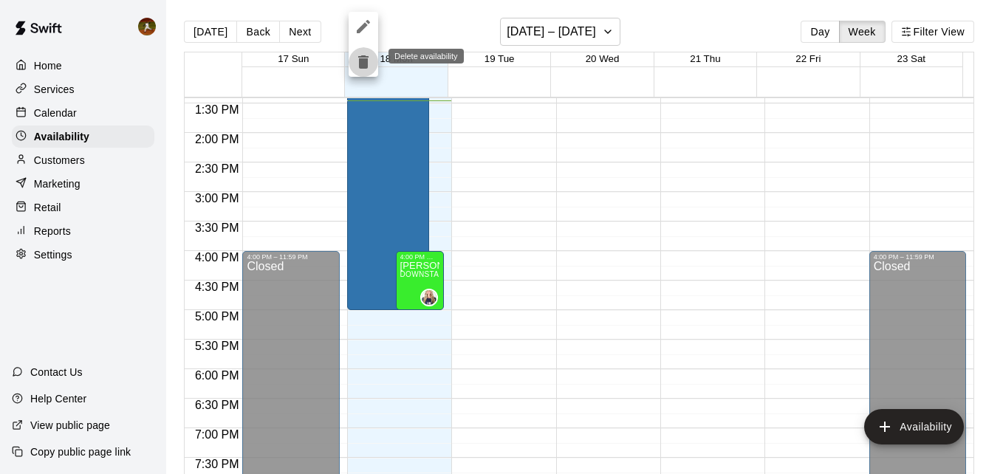
click at [363, 56] on icon "delete" at bounding box center [363, 61] width 10 height 13
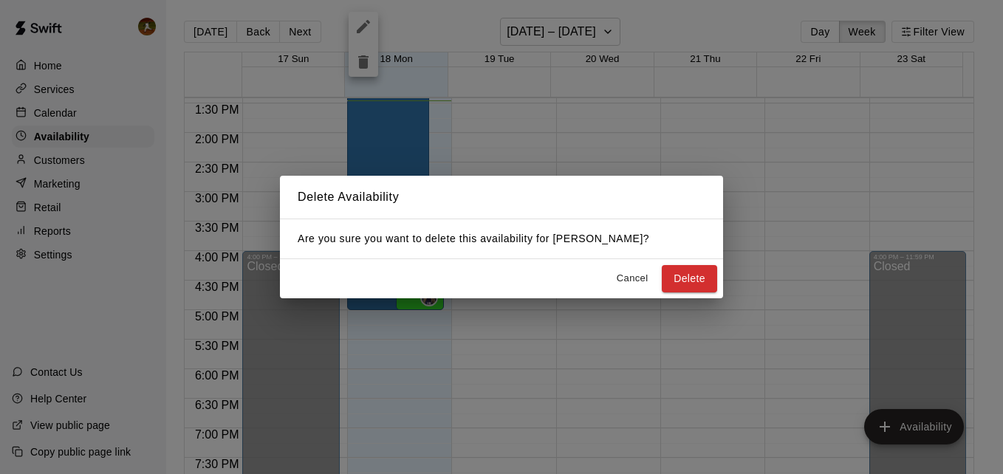
click at [682, 278] on button "Delete" at bounding box center [689, 278] width 55 height 27
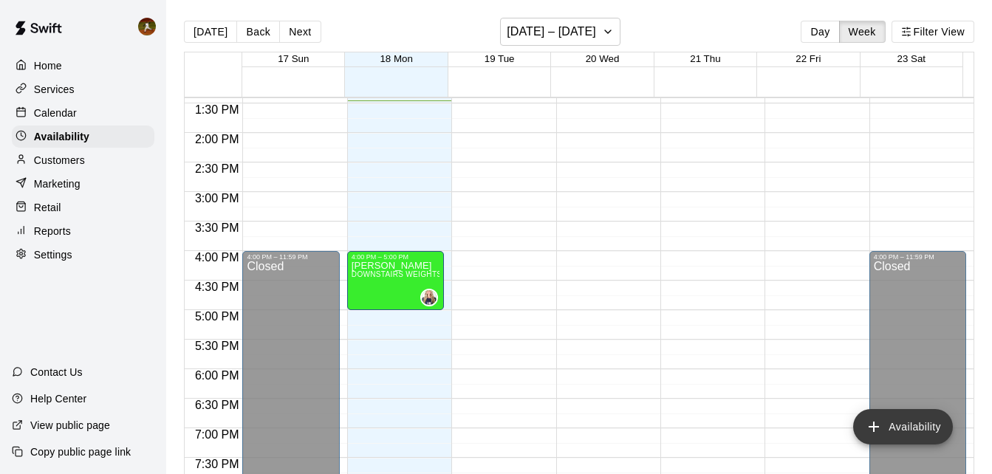
click at [889, 425] on button "Availability" at bounding box center [903, 426] width 100 height 35
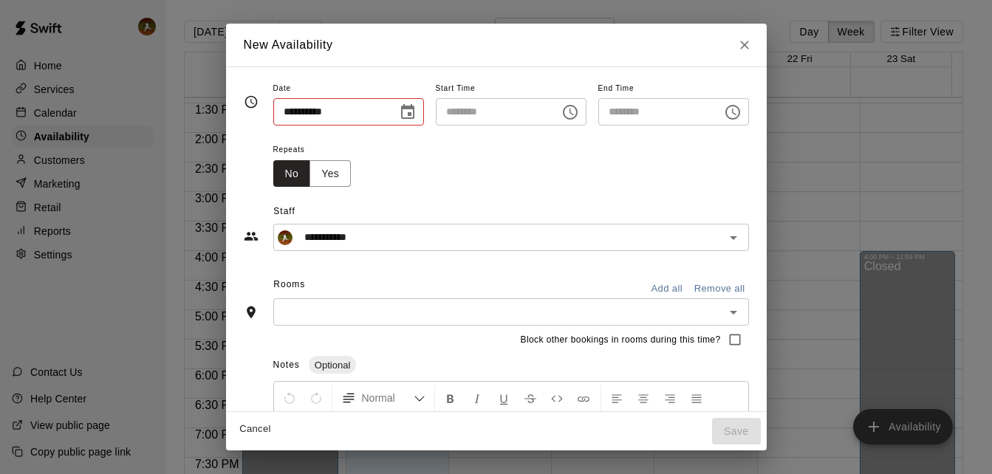
type input "**********"
type input "********"
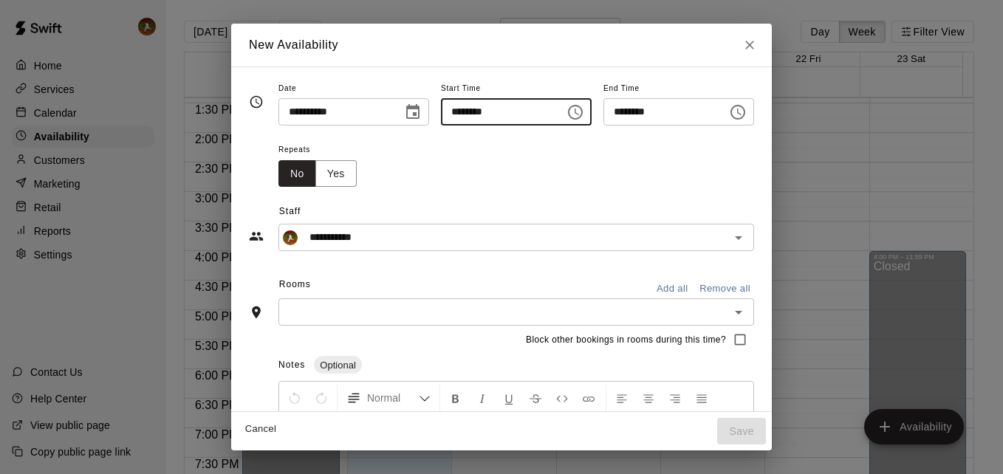
click at [449, 112] on input "********" at bounding box center [498, 111] width 114 height 27
type input "********"
click at [497, 109] on input "********" at bounding box center [498, 111] width 114 height 27
click at [464, 114] on input "********" at bounding box center [498, 111] width 114 height 27
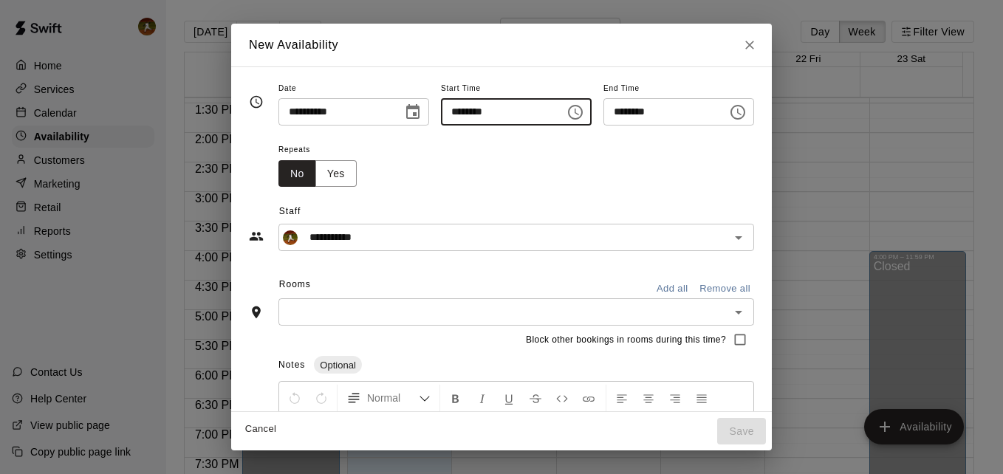
type input "********"
click at [459, 112] on input "********" at bounding box center [498, 111] width 114 height 27
type input "********"
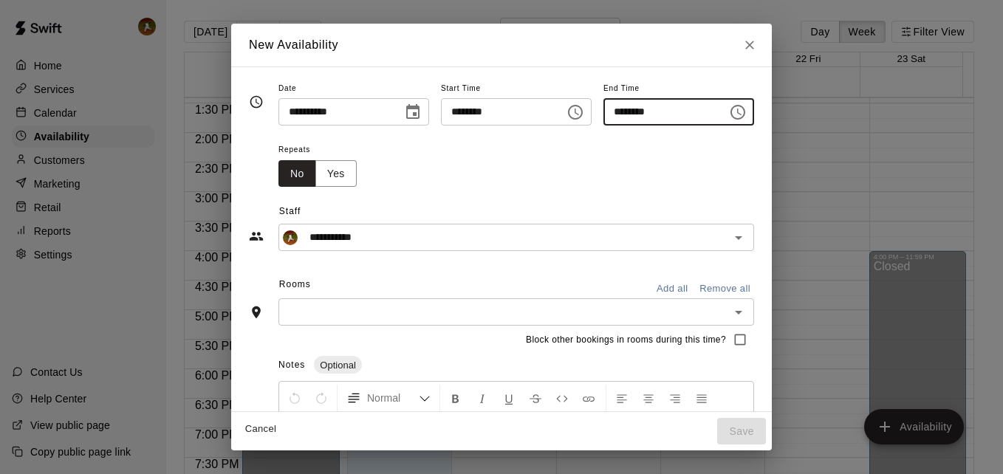
click at [642, 111] on input "********" at bounding box center [660, 111] width 114 height 27
click at [617, 112] on input "********" at bounding box center [660, 111] width 114 height 27
type input "********"
click at [594, 155] on div "Repeats No Yes" at bounding box center [516, 163] width 476 height 47
click at [324, 171] on button "Yes" at bounding box center [335, 173] width 41 height 27
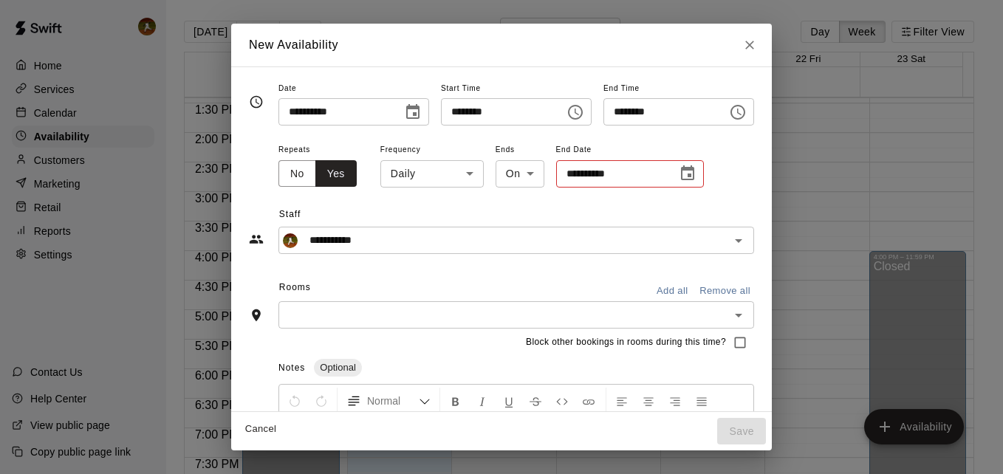
click at [436, 185] on body "Home Services Calendar Availability Customers Marketing Retail Reports Settings…" at bounding box center [501, 249] width 1003 height 498
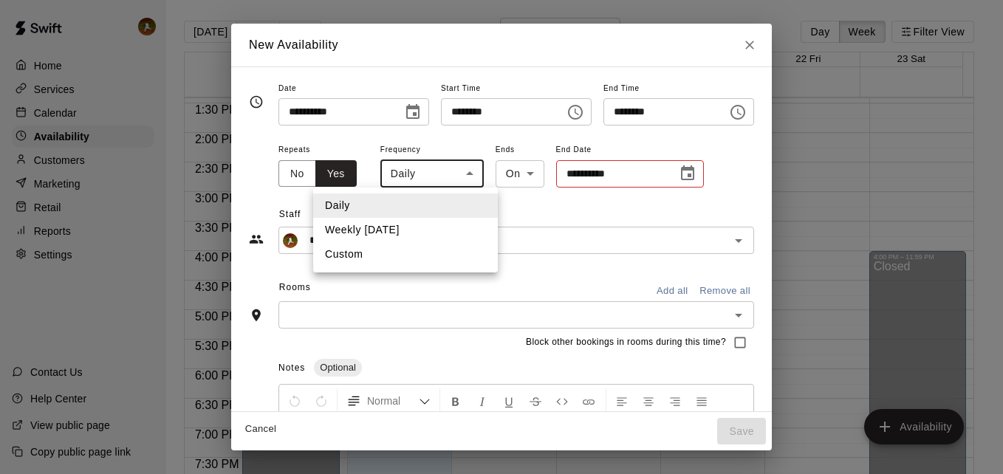
click at [377, 253] on li "Custom" at bounding box center [405, 254] width 185 height 24
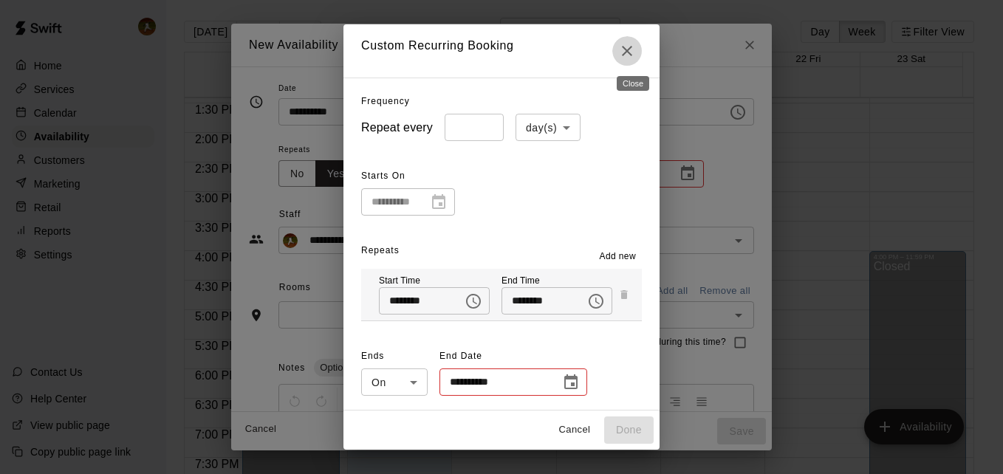
click at [633, 55] on icon "Close" at bounding box center [627, 51] width 18 height 18
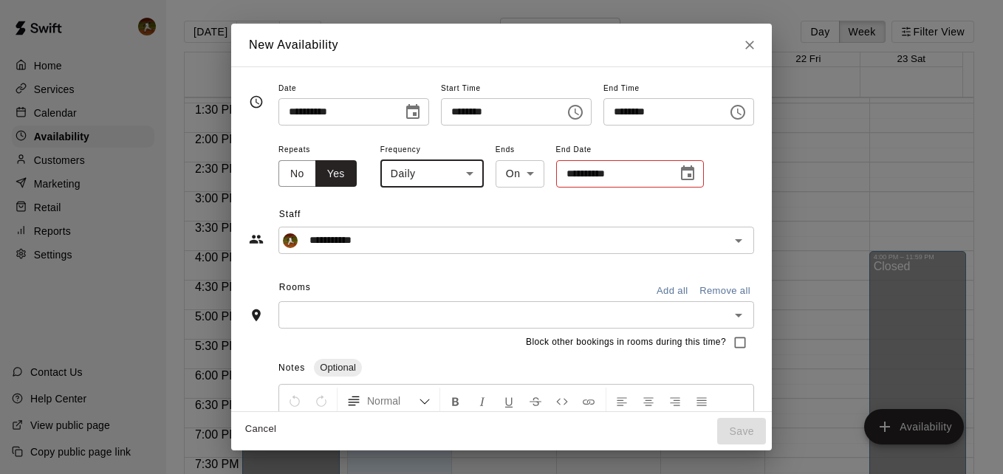
click at [556, 175] on input "**********" at bounding box center [611, 173] width 111 height 27
click at [528, 216] on span "Staff" at bounding box center [516, 215] width 475 height 24
click at [389, 165] on body "Home Services Calendar Availability Customers Marketing Retail Reports Settings…" at bounding box center [501, 249] width 1003 height 498
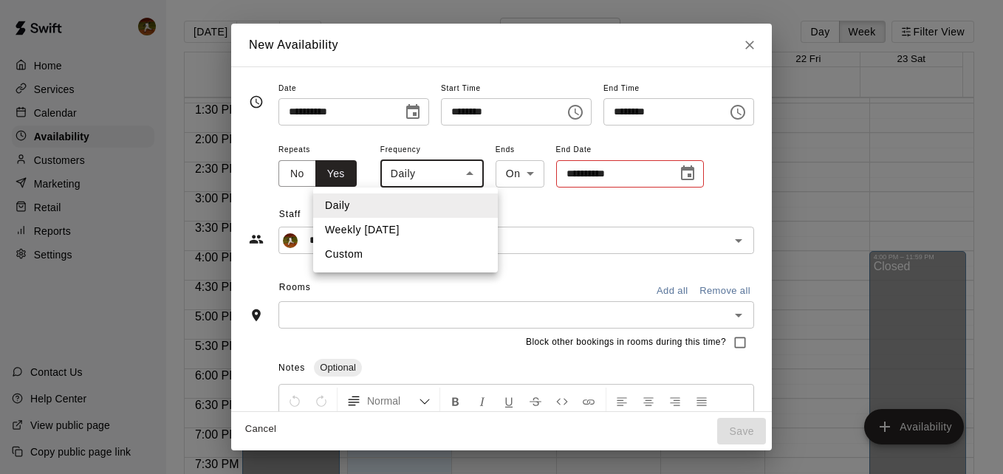
click at [387, 254] on li "Custom" at bounding box center [405, 254] width 185 height 24
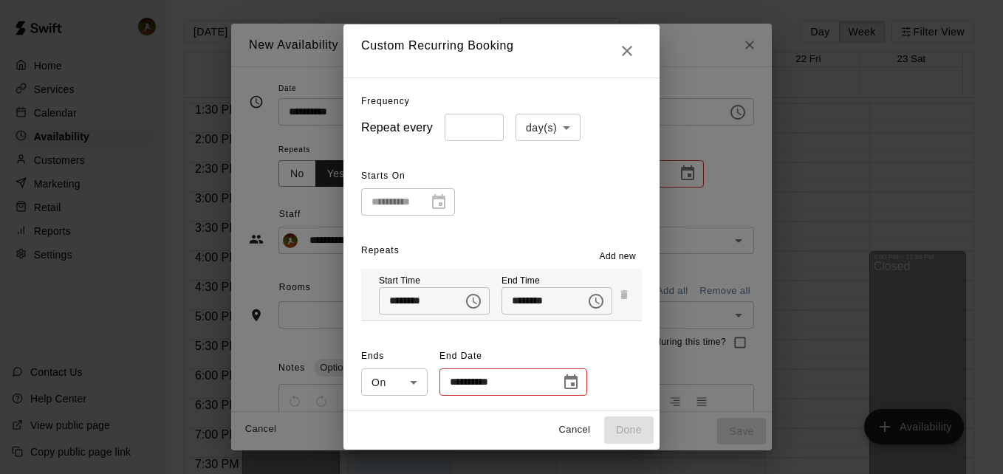
click at [475, 140] on input "*" at bounding box center [474, 127] width 59 height 27
click at [548, 131] on body "Home Services Calendar Availability Customers Marketing Retail Reports Settings…" at bounding box center [501, 249] width 1003 height 498
drag, startPoint x: 436, startPoint y: 162, endPoint x: 453, endPoint y: 159, distance: 16.5
click at [438, 161] on div at bounding box center [501, 237] width 1003 height 474
click at [538, 129] on body "Home Services Calendar Availability Customers Marketing Retail Reports Settings…" at bounding box center [501, 249] width 1003 height 498
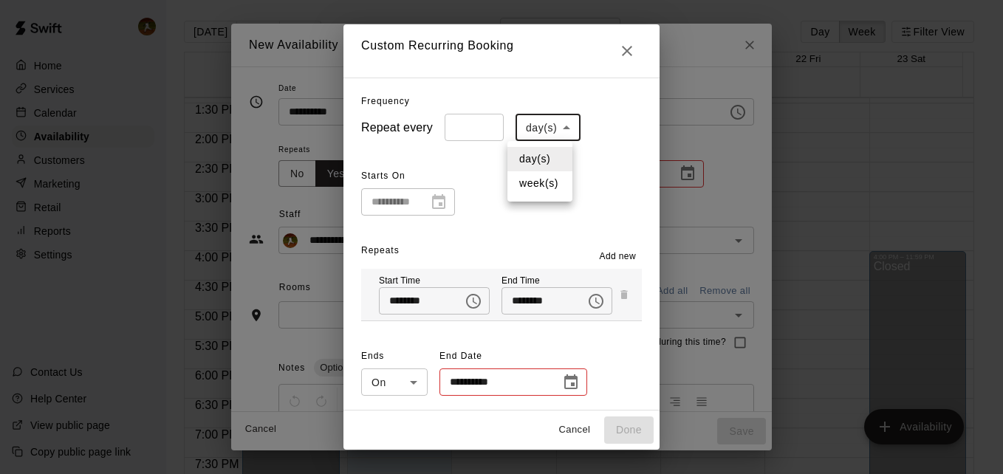
drag, startPoint x: 584, startPoint y: 196, endPoint x: 559, endPoint y: 202, distance: 25.8
click at [584, 196] on div at bounding box center [501, 237] width 1003 height 474
click at [433, 209] on div "**********" at bounding box center [408, 201] width 94 height 27
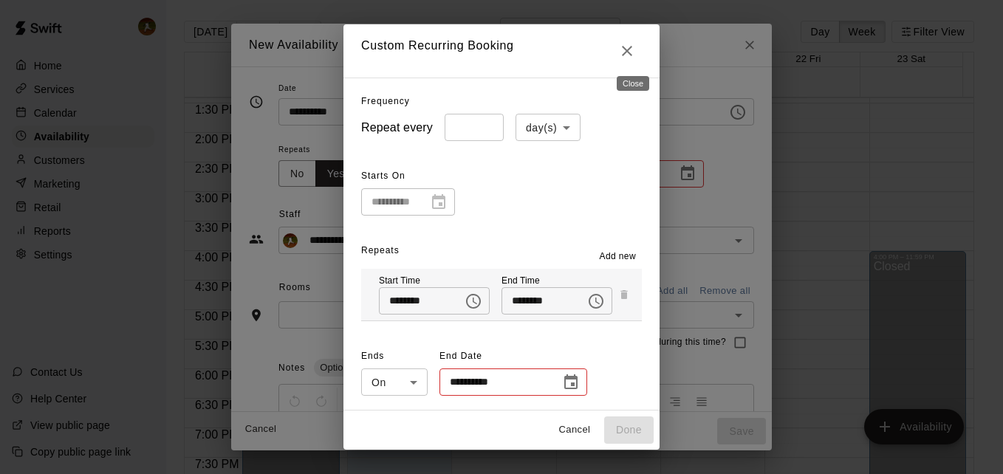
click at [631, 56] on icon "Close" at bounding box center [627, 51] width 18 height 18
type input "*****"
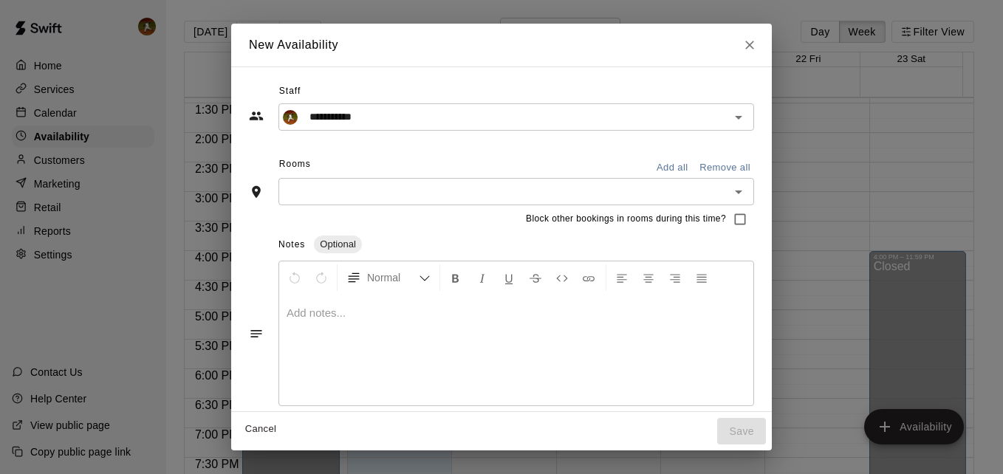
scroll to position [134, 0]
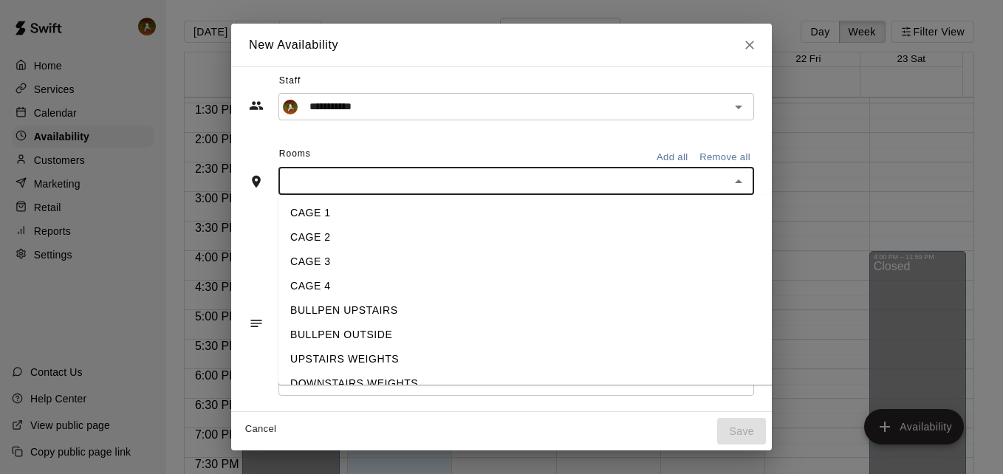
click at [678, 191] on input "text" at bounding box center [504, 181] width 442 height 18
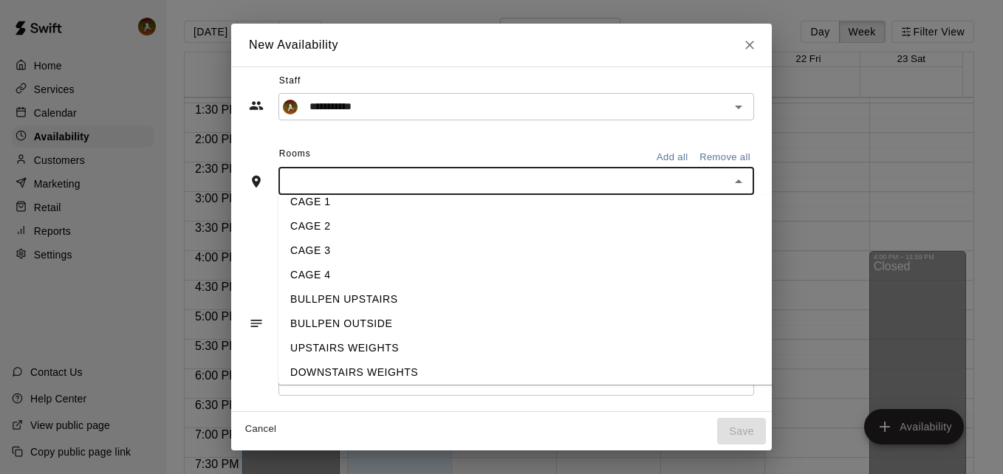
scroll to position [17, 0]
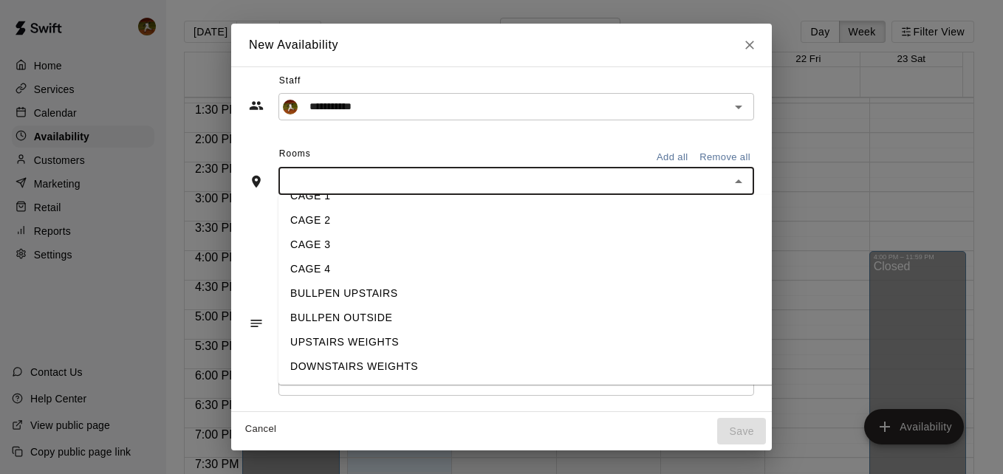
click at [312, 294] on li "BULLPEN UPSTAIRS" at bounding box center [537, 293] width 518 height 24
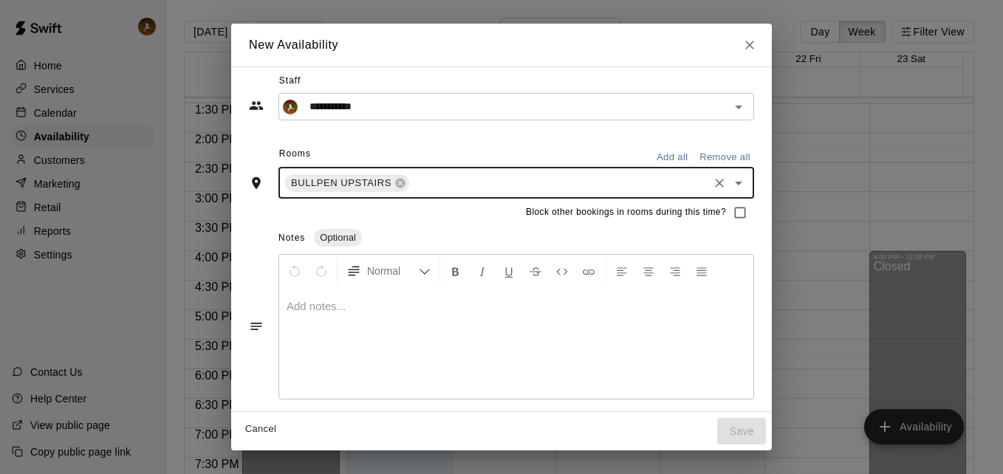
click at [487, 185] on input "text" at bounding box center [558, 183] width 295 height 18
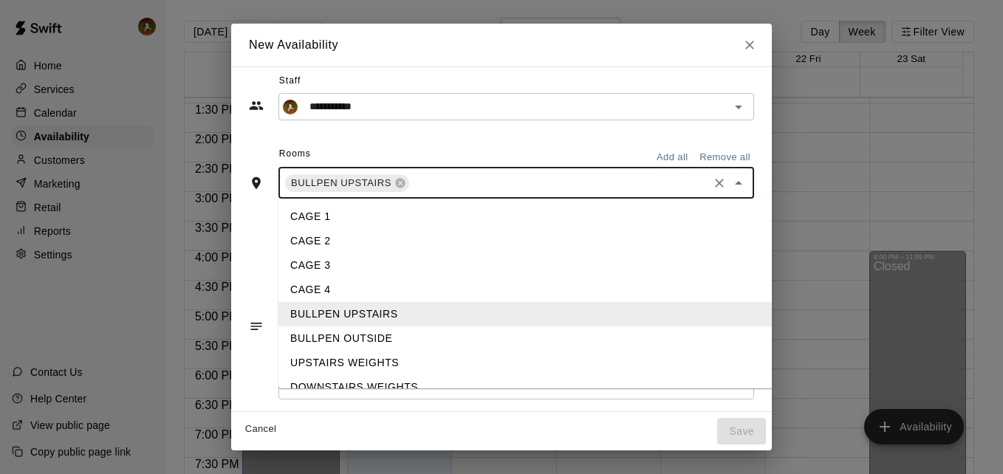
click at [332, 334] on li "BULLPEN OUTSIDE" at bounding box center [537, 338] width 518 height 24
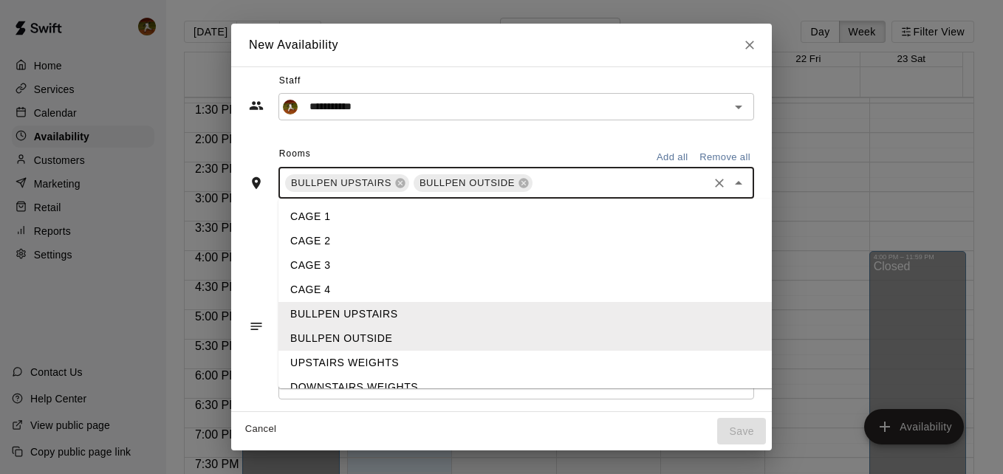
click at [566, 185] on input "text" at bounding box center [620, 183] width 171 height 18
click at [318, 243] on li "CAGE 2" at bounding box center [537, 241] width 518 height 24
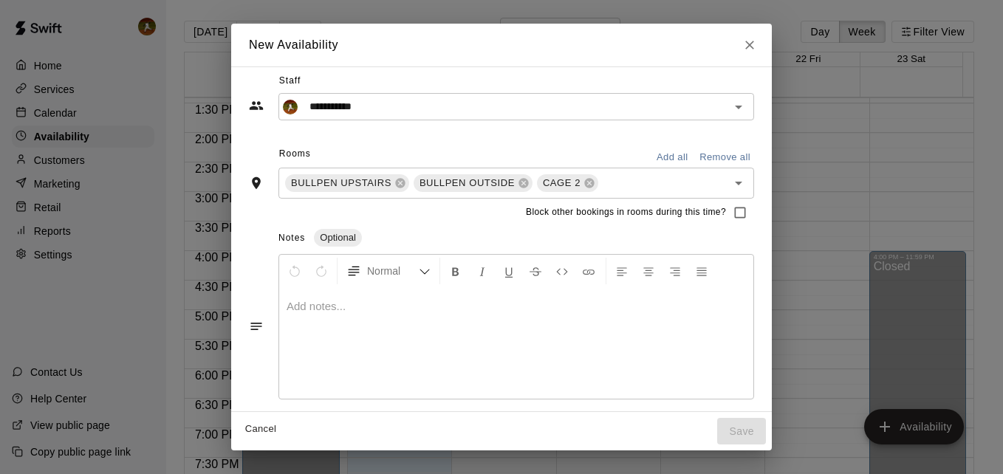
click at [428, 221] on div "Block other bookings in rooms during this time?" at bounding box center [501, 213] width 505 height 28
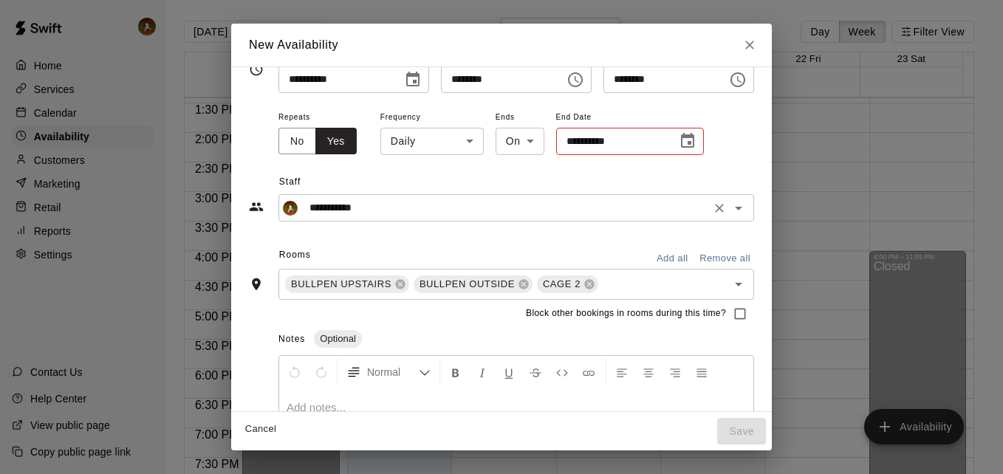
scroll to position [0, 0]
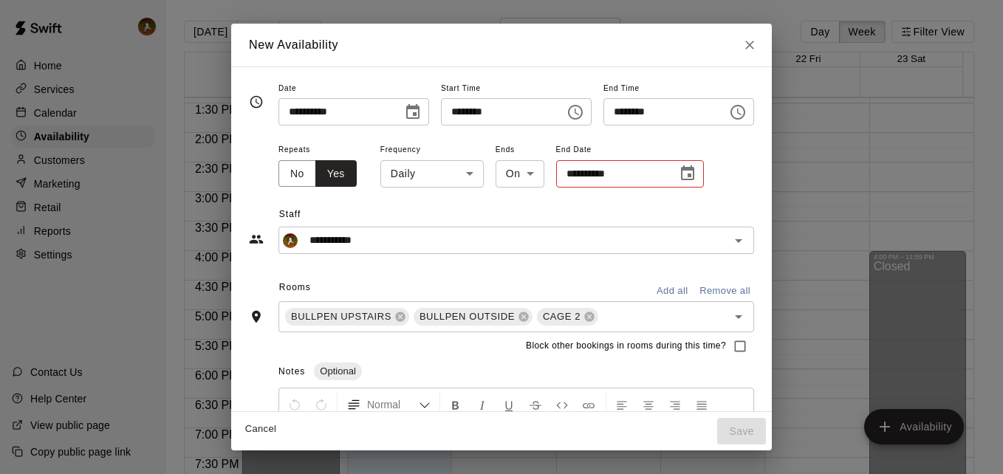
click at [556, 177] on input "**********" at bounding box center [611, 173] width 111 height 27
click at [679, 165] on icon "Choose date" at bounding box center [688, 174] width 18 height 18
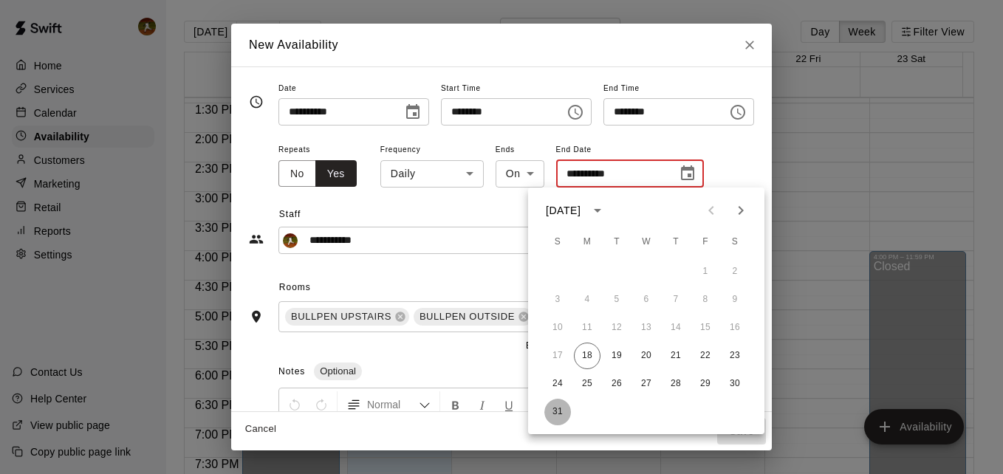
click at [557, 414] on button "31" at bounding box center [557, 412] width 27 height 27
type input "**********"
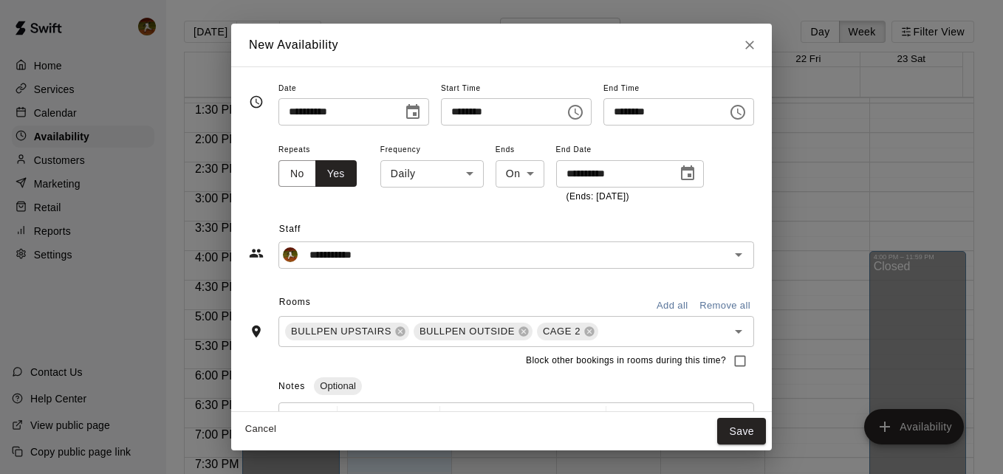
click at [504, 210] on div "**********" at bounding box center [501, 237] width 505 height 64
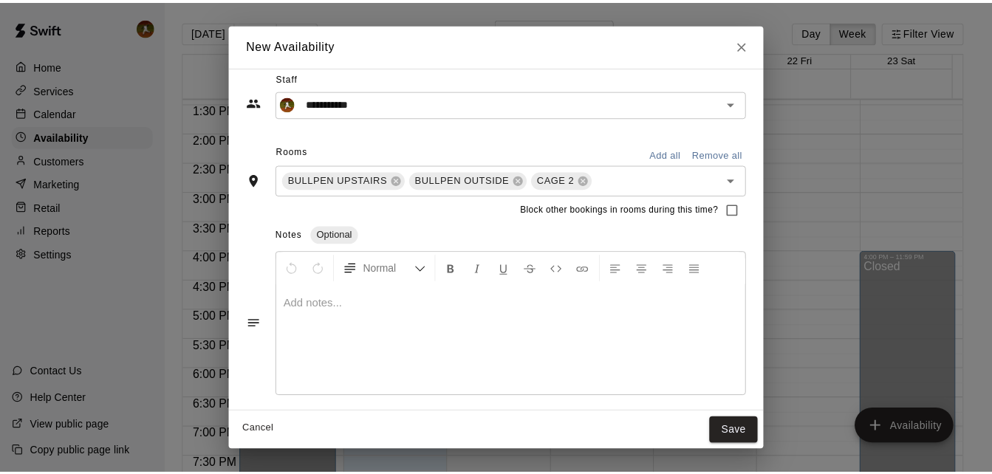
scroll to position [152, 0]
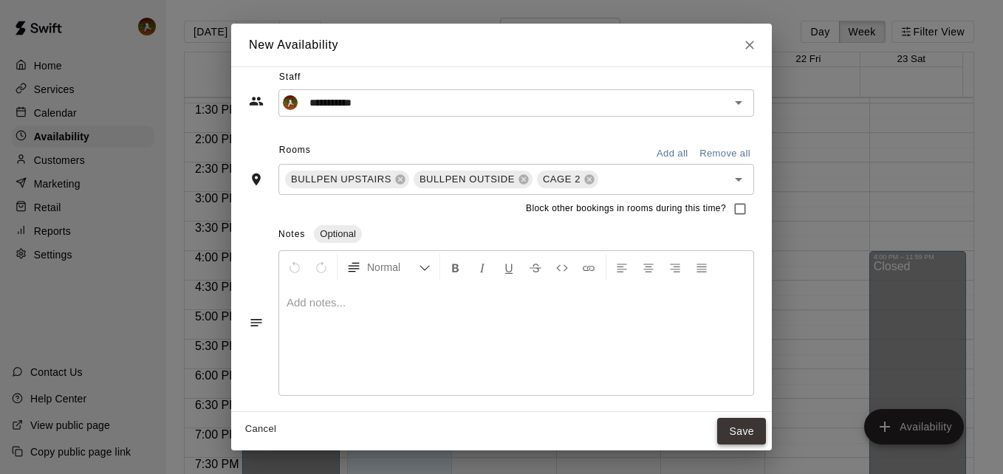
click at [766, 431] on button "Save" at bounding box center [741, 431] width 49 height 27
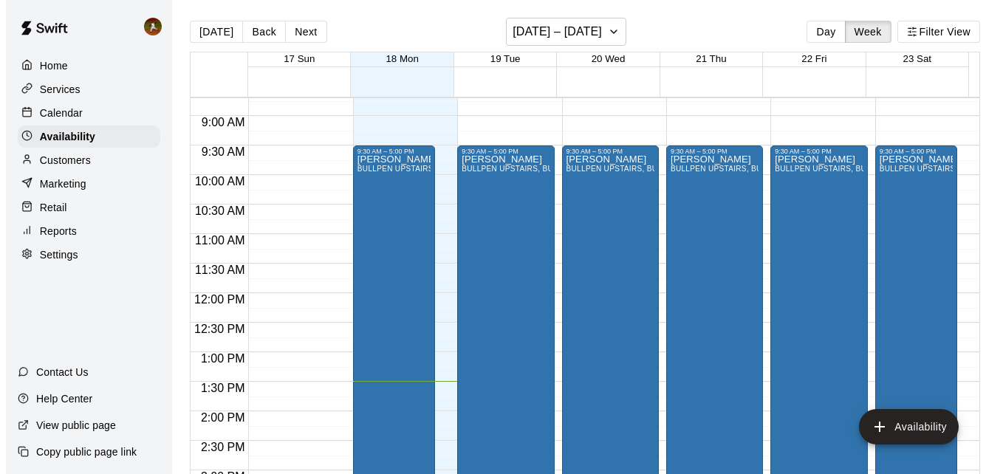
scroll to position [497, 0]
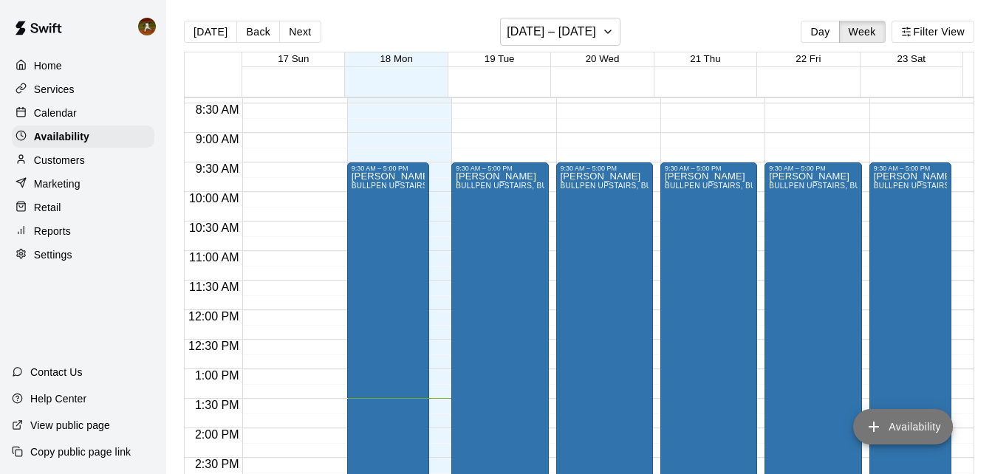
click at [919, 428] on button "Availability" at bounding box center [903, 426] width 100 height 35
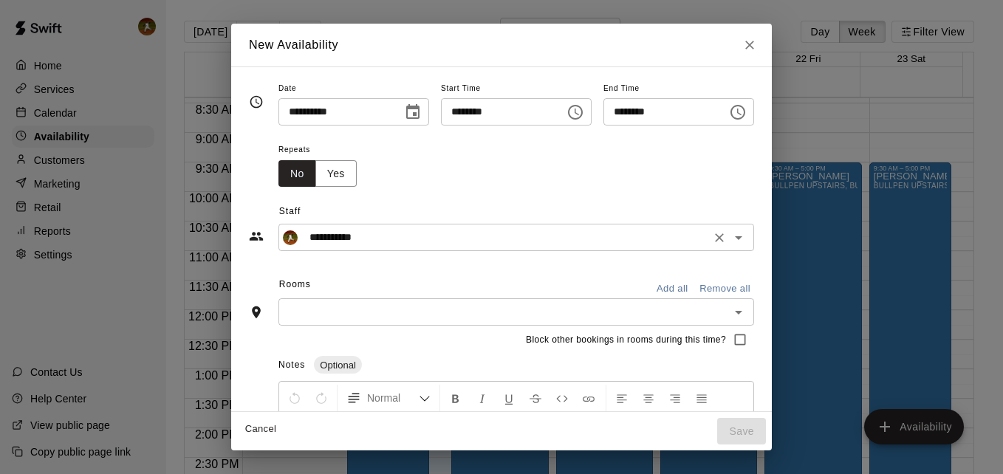
click at [509, 242] on input "**********" at bounding box center [505, 237] width 403 height 18
click at [476, 196] on div "**********" at bounding box center [501, 219] width 505 height 64
click at [742, 236] on icon "Open" at bounding box center [738, 238] width 7 height 4
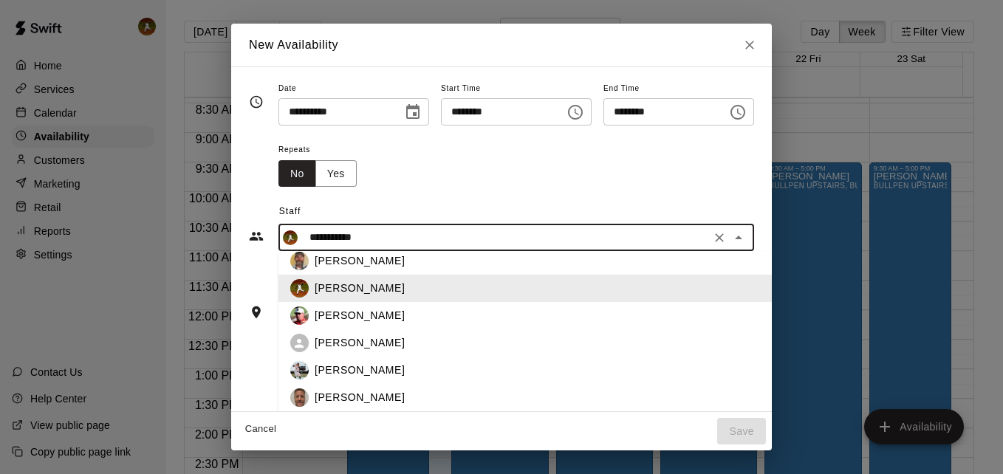
scroll to position [68, 0]
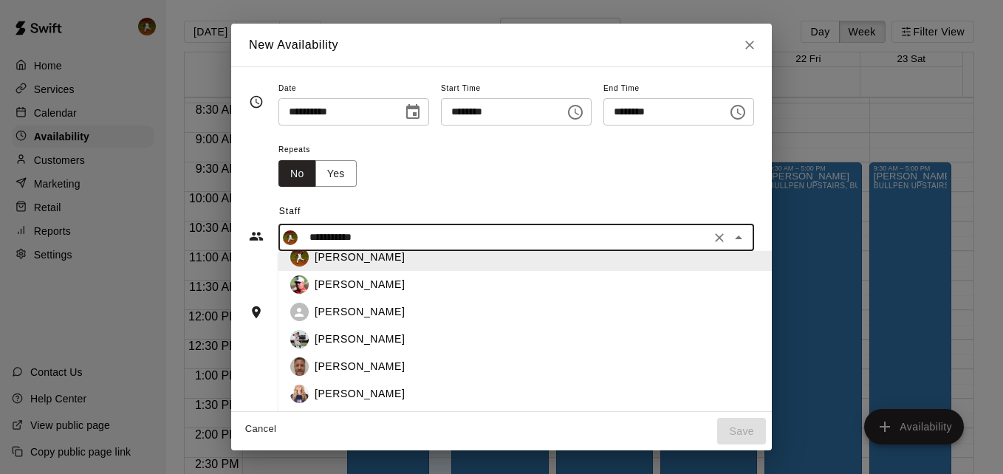
click at [334, 335] on div "[PERSON_NAME]" at bounding box center [550, 340] width 470 height 16
type input "*********"
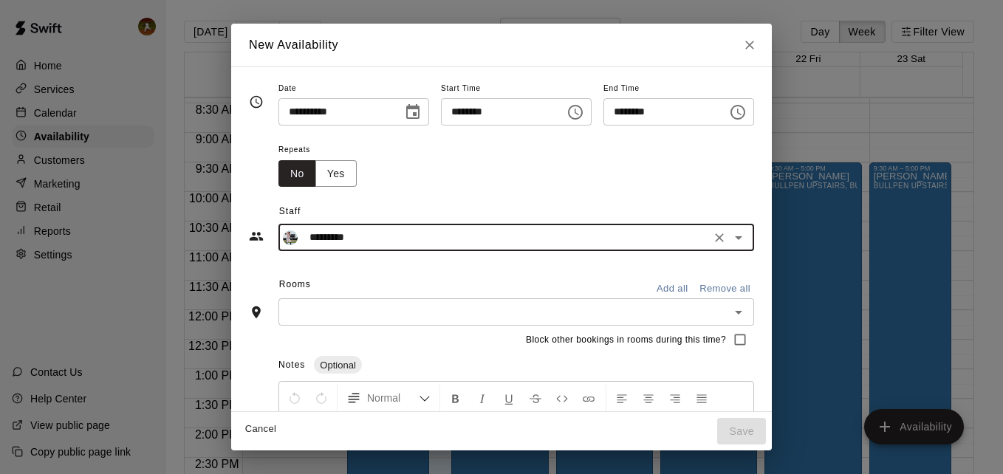
click at [367, 270] on div "**********" at bounding box center [501, 305] width 505 height 452
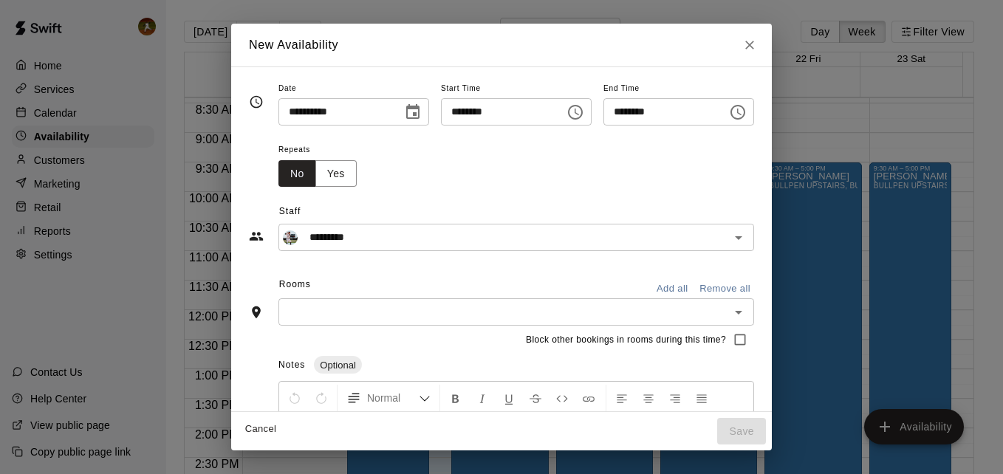
click at [450, 112] on input "********" at bounding box center [498, 111] width 114 height 27
type input "********"
click at [481, 114] on input "********" at bounding box center [498, 111] width 114 height 27
type input "********"
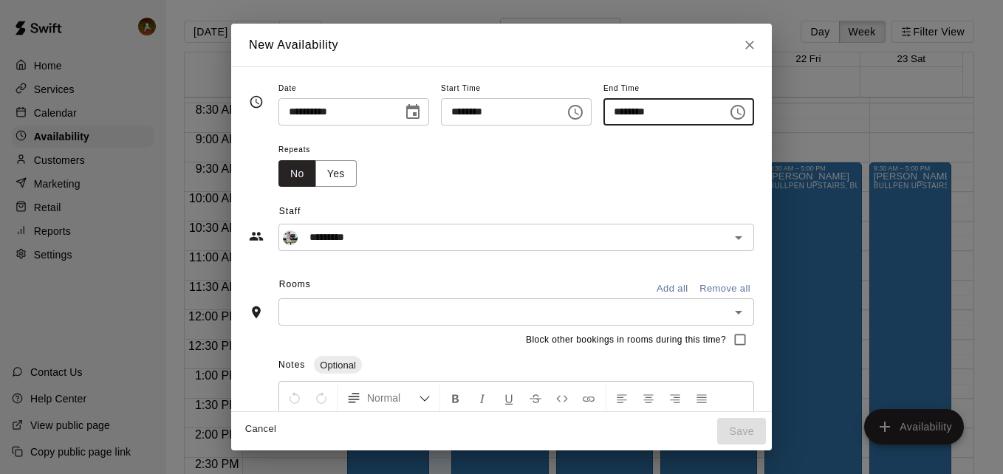
click at [643, 115] on input "********" at bounding box center [660, 111] width 114 height 27
click at [623, 112] on input "********" at bounding box center [660, 111] width 114 height 27
type input "********"
click at [632, 137] on div "**********" at bounding box center [501, 110] width 505 height 62
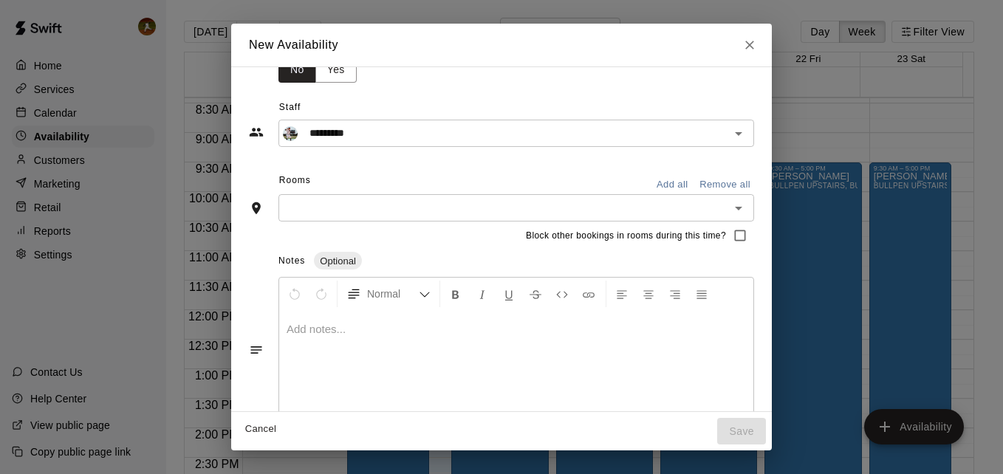
scroll to position [131, 0]
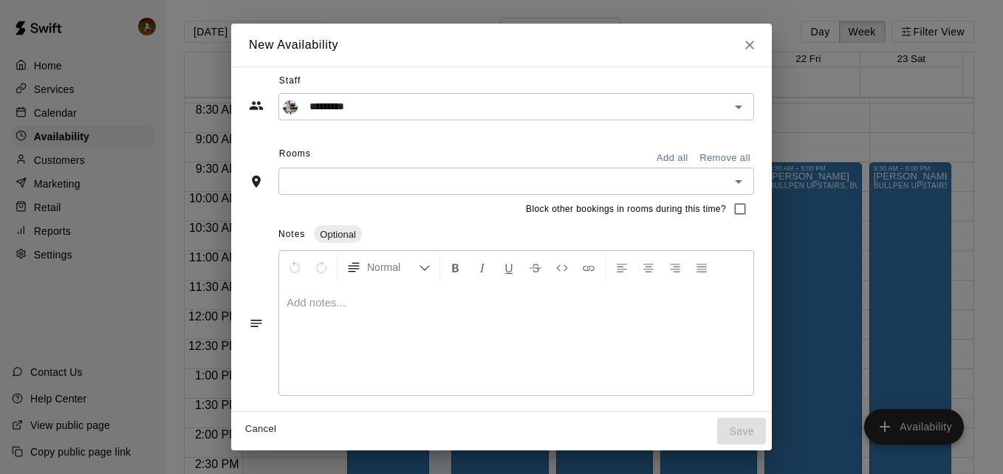
click at [437, 168] on div "​" at bounding box center [516, 181] width 476 height 27
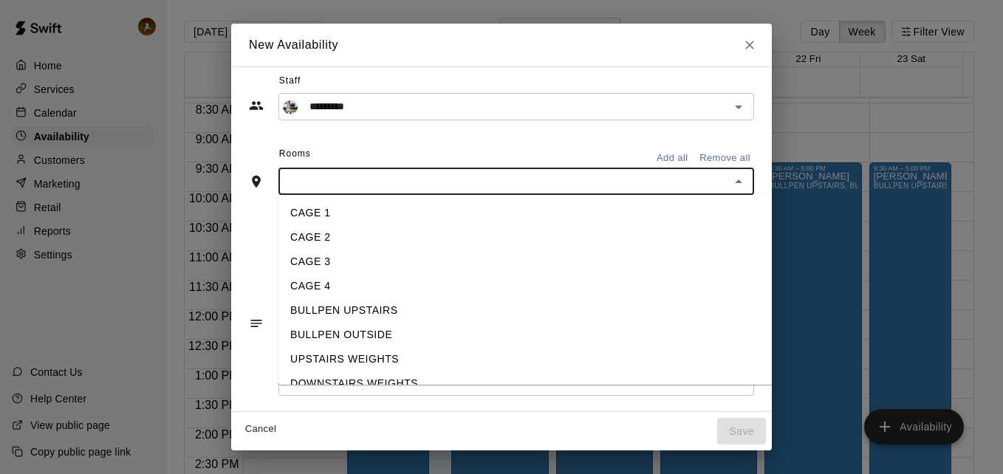
click at [317, 237] on li "CAGE 2" at bounding box center [537, 237] width 518 height 24
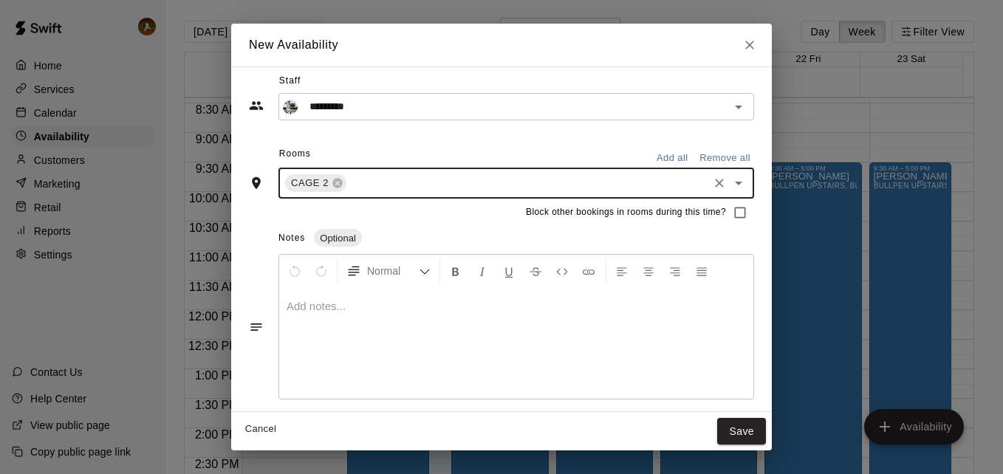
click at [417, 236] on div "Notes Optional" at bounding box center [516, 239] width 476 height 24
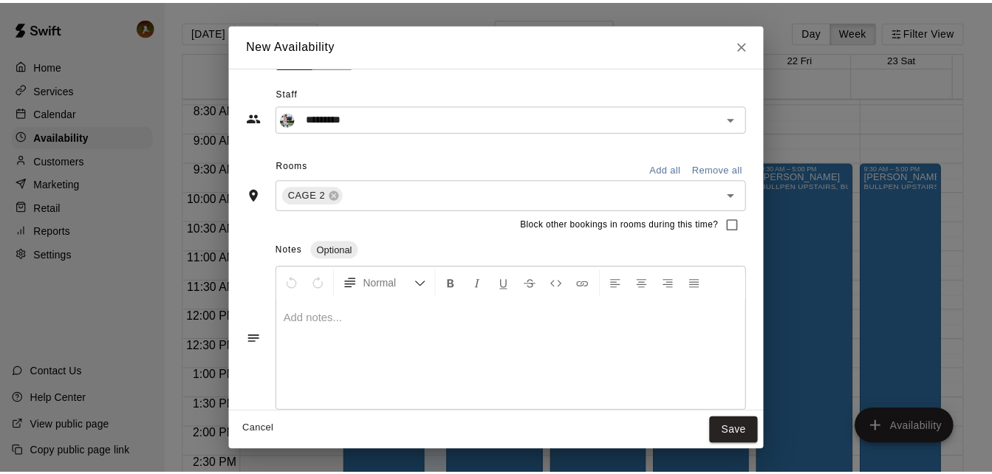
scroll to position [134, 0]
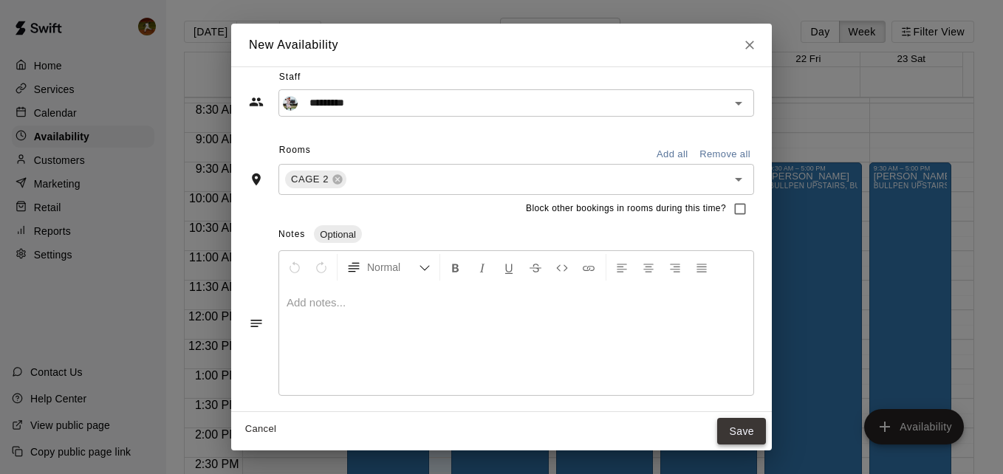
click at [754, 425] on button "Save" at bounding box center [741, 431] width 49 height 27
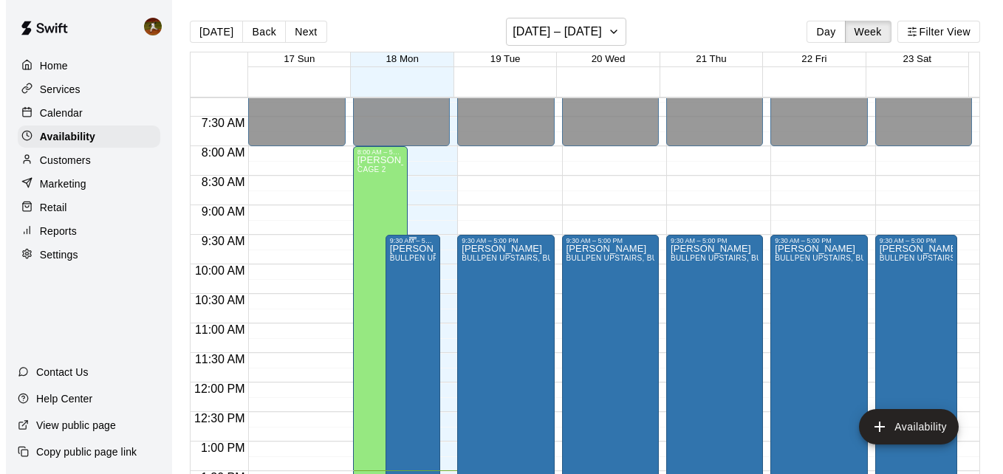
scroll to position [423, 0]
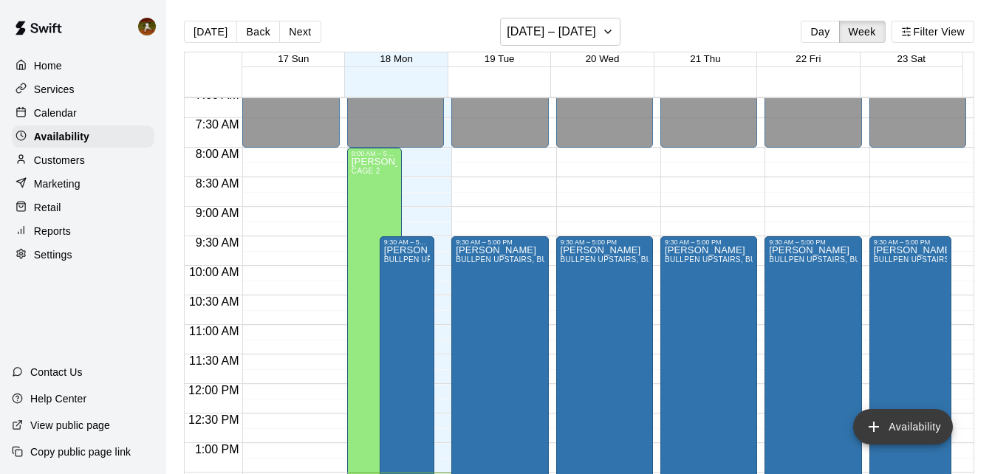
click at [920, 434] on button "Availability" at bounding box center [903, 426] width 100 height 35
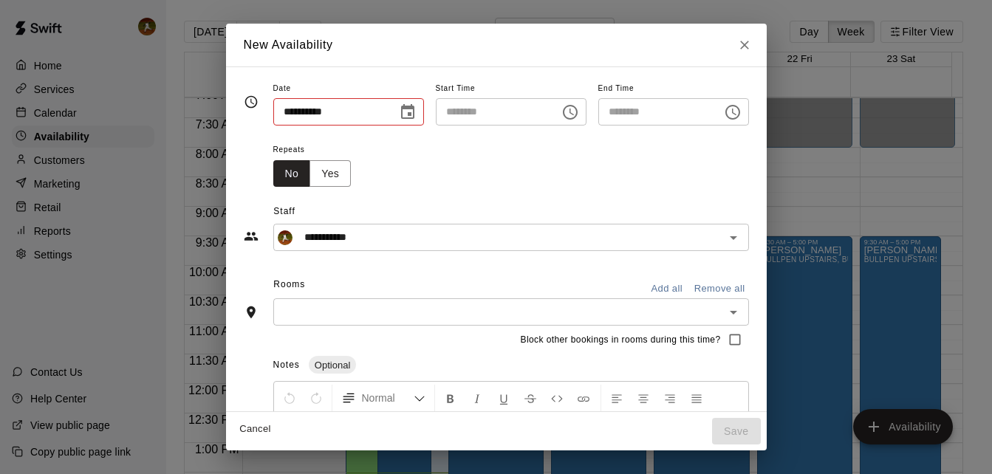
type input "**********"
type input "********"
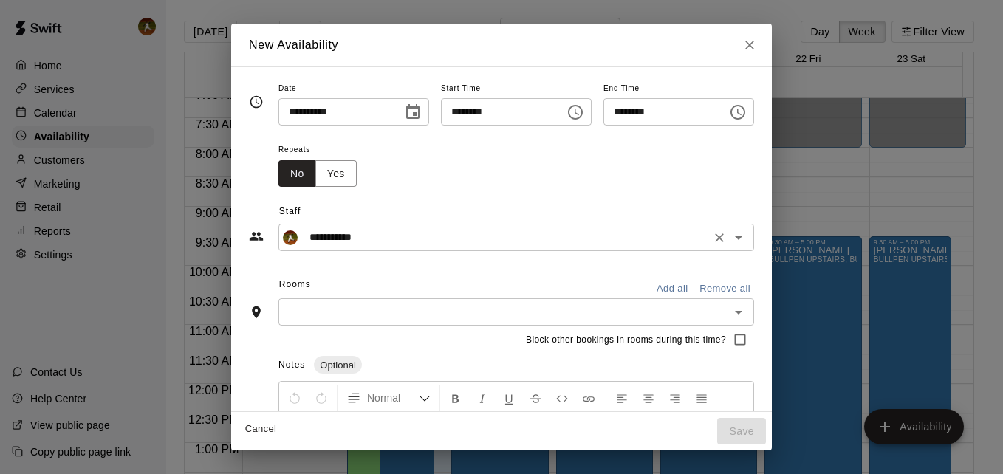
click at [425, 234] on input "**********" at bounding box center [505, 237] width 403 height 18
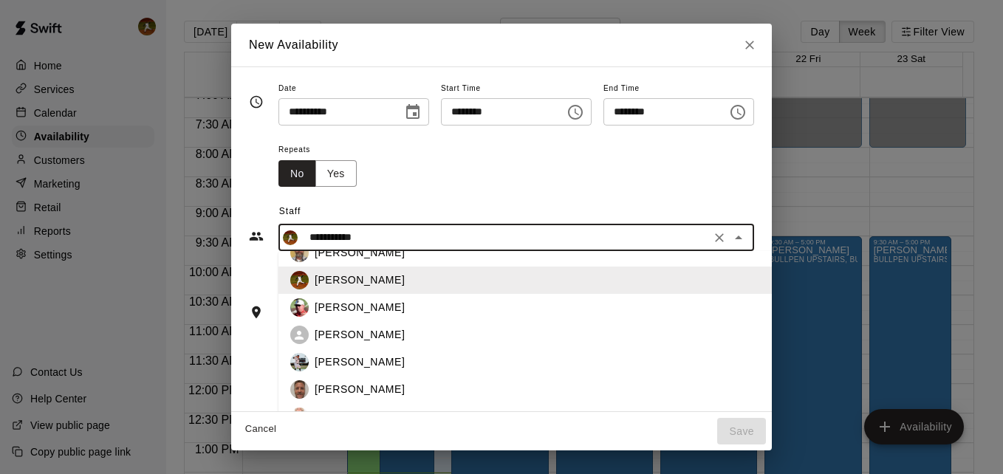
scroll to position [68, 0]
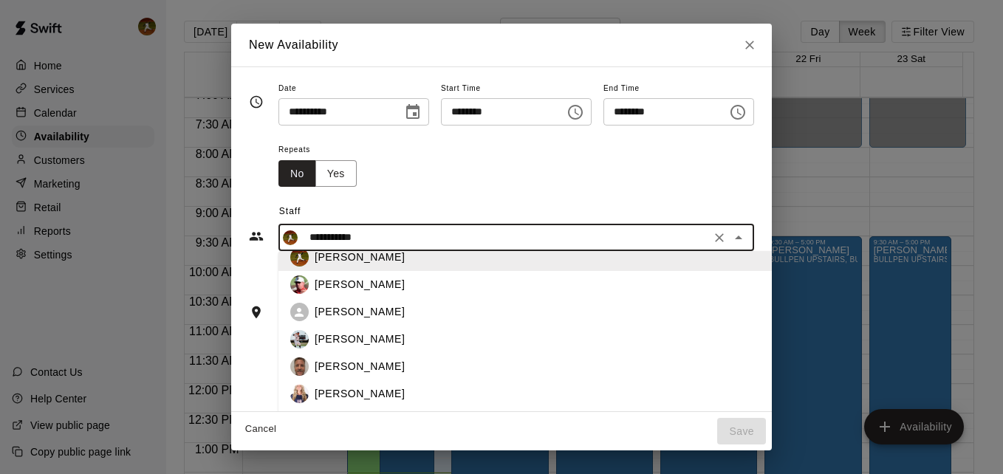
click at [331, 360] on p "[PERSON_NAME]" at bounding box center [360, 367] width 90 height 16
type input "**********"
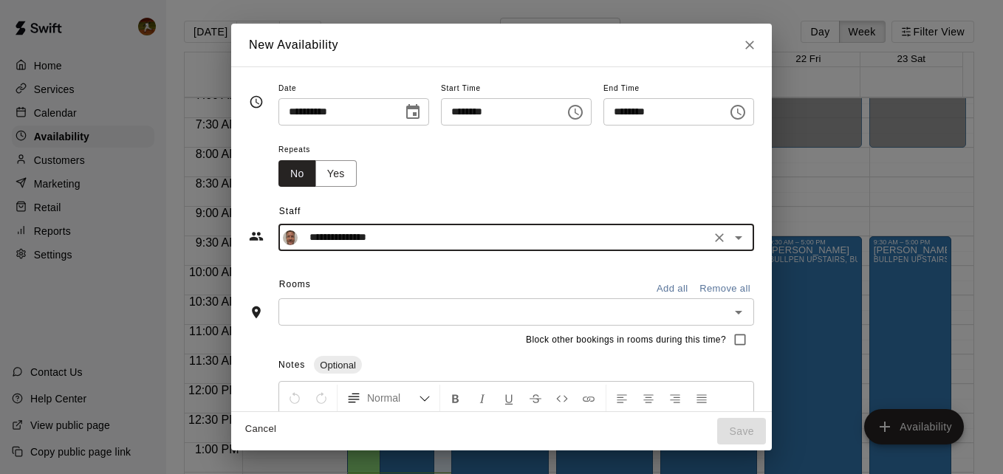
click at [479, 319] on input "text" at bounding box center [504, 312] width 442 height 18
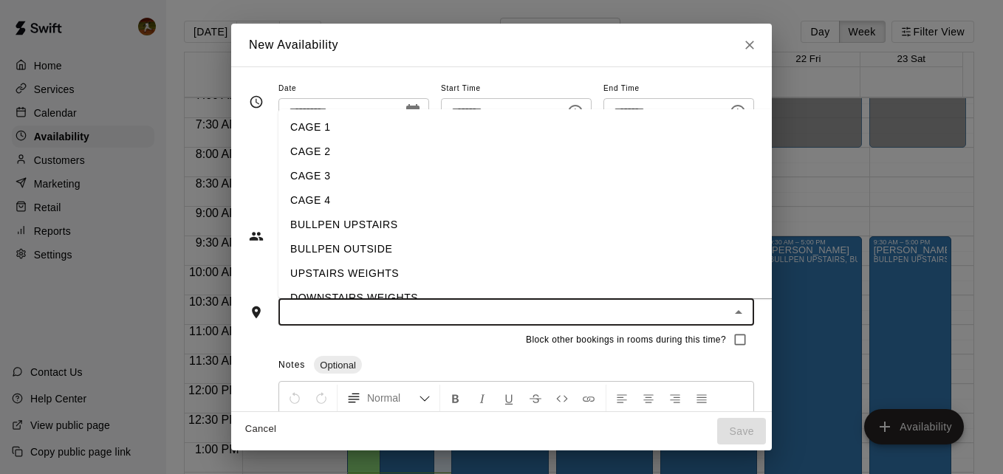
click at [360, 230] on li "BULLPEN UPSTAIRS" at bounding box center [537, 225] width 518 height 24
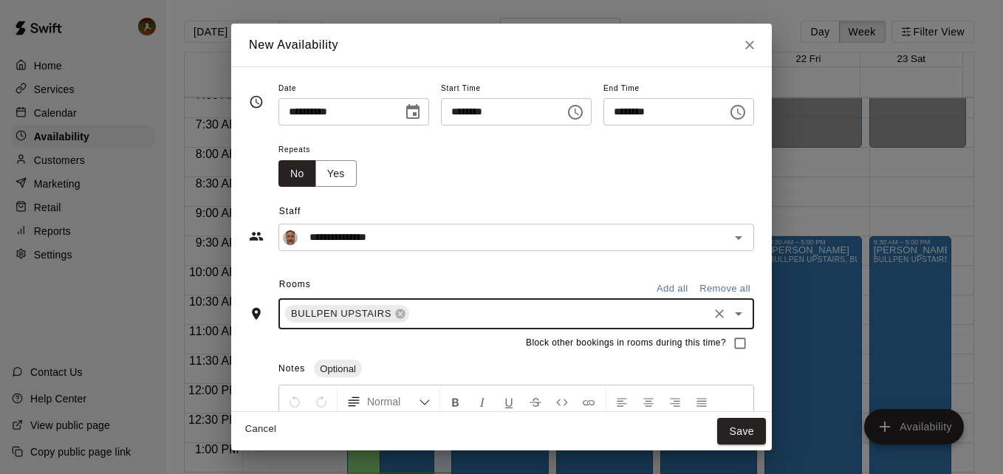
click at [427, 310] on input "text" at bounding box center [558, 314] width 295 height 18
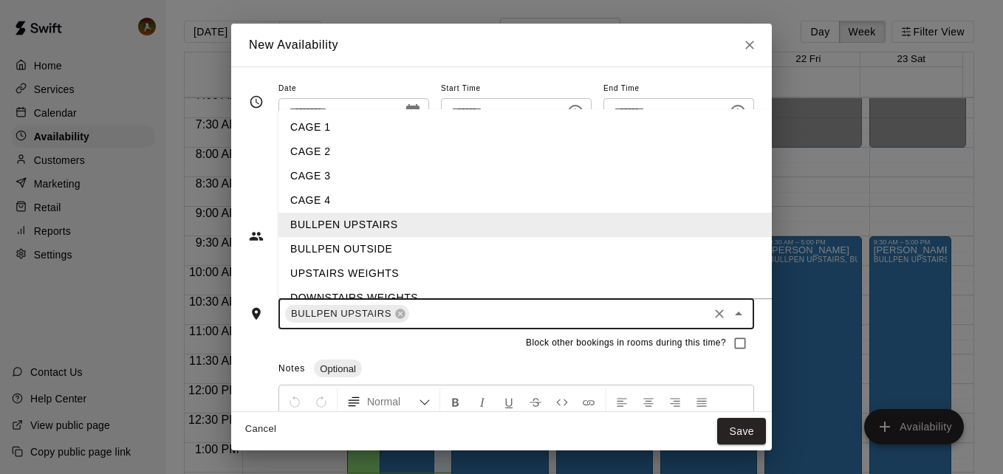
click at [352, 254] on li "BULLPEN OUTSIDE" at bounding box center [537, 249] width 518 height 24
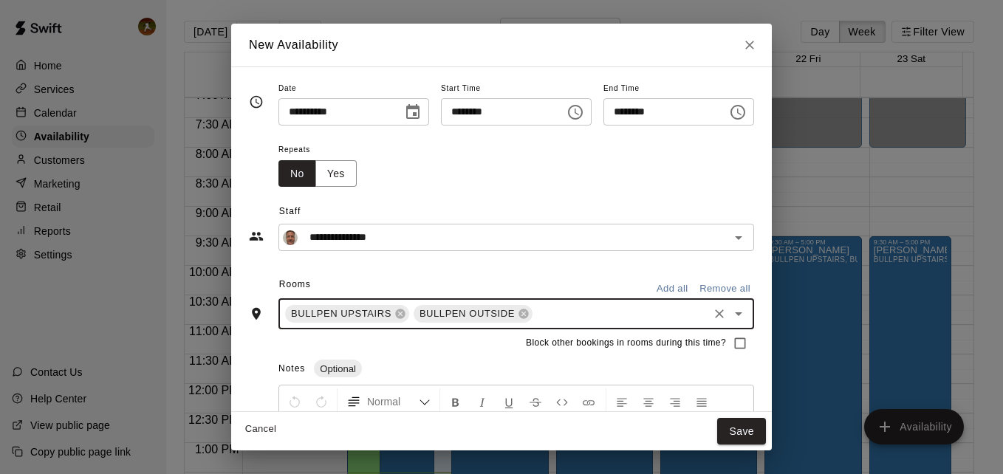
click at [537, 315] on input "text" at bounding box center [620, 314] width 171 height 18
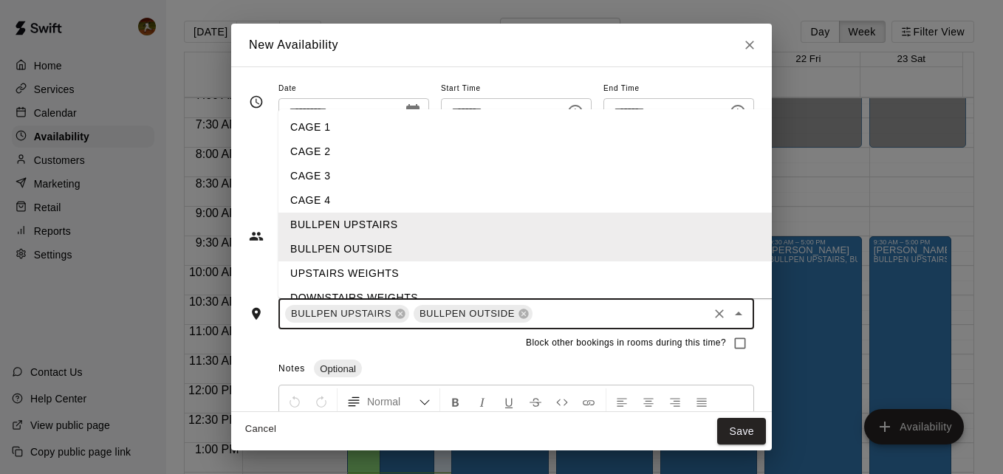
click at [309, 182] on li "CAGE 3" at bounding box center [537, 176] width 518 height 24
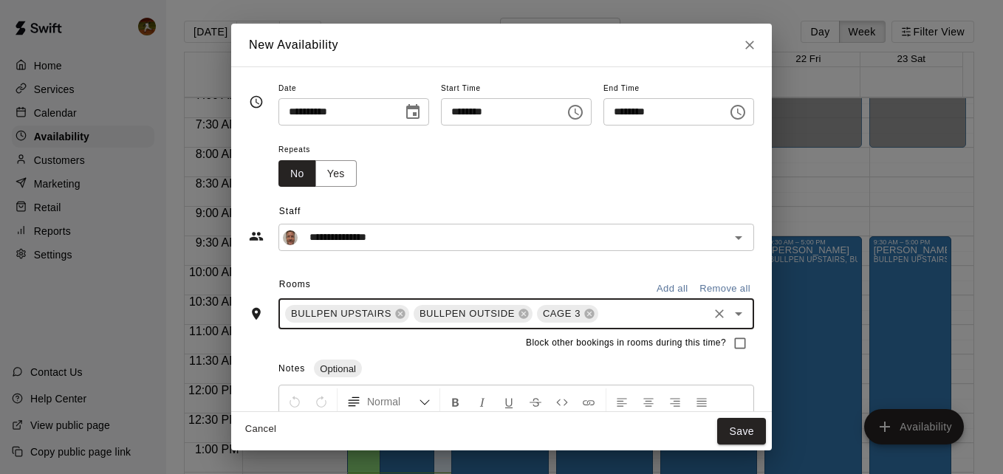
click at [499, 115] on input "********" at bounding box center [498, 111] width 114 height 27
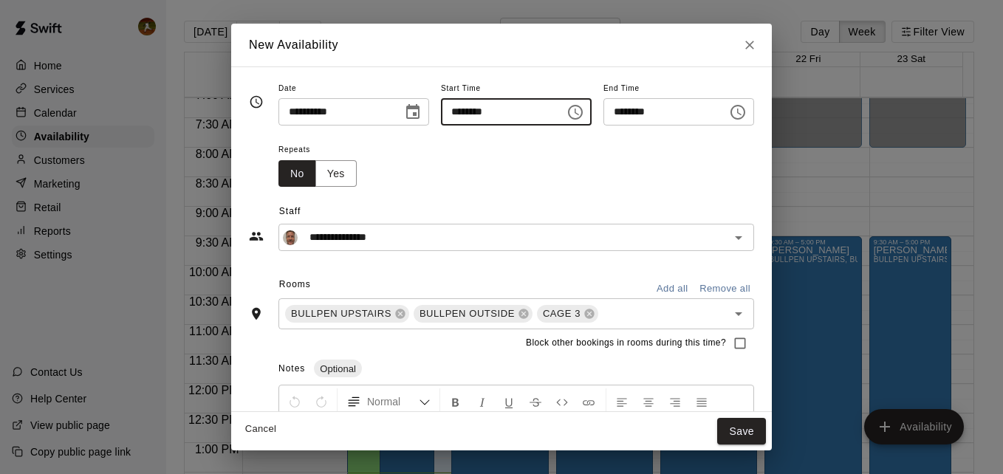
type input "********"
click at [480, 112] on input "********" at bounding box center [498, 111] width 114 height 27
type input "********"
click at [630, 112] on input "********" at bounding box center [660, 111] width 114 height 27
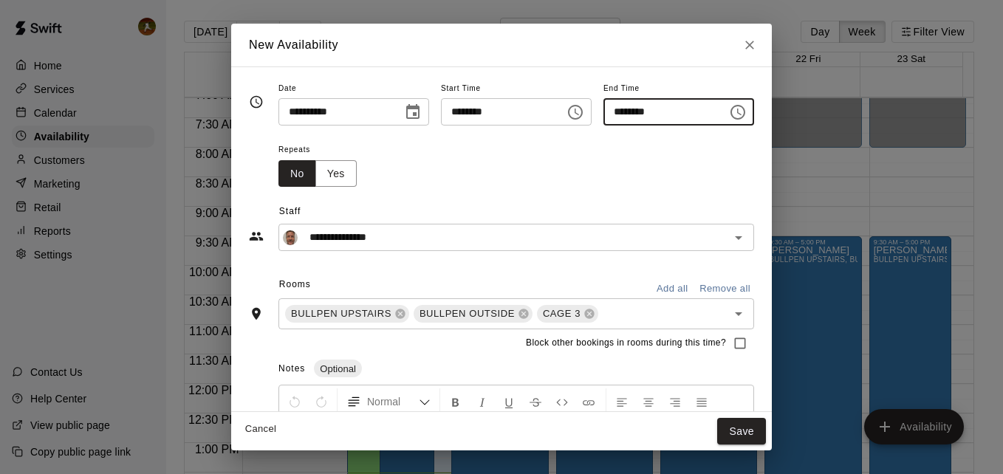
click at [619, 111] on input "********" at bounding box center [660, 111] width 114 height 27
click at [638, 114] on input "********" at bounding box center [660, 111] width 114 height 27
type input "********"
click at [652, 147] on div "Repeats No Yes" at bounding box center [516, 163] width 476 height 47
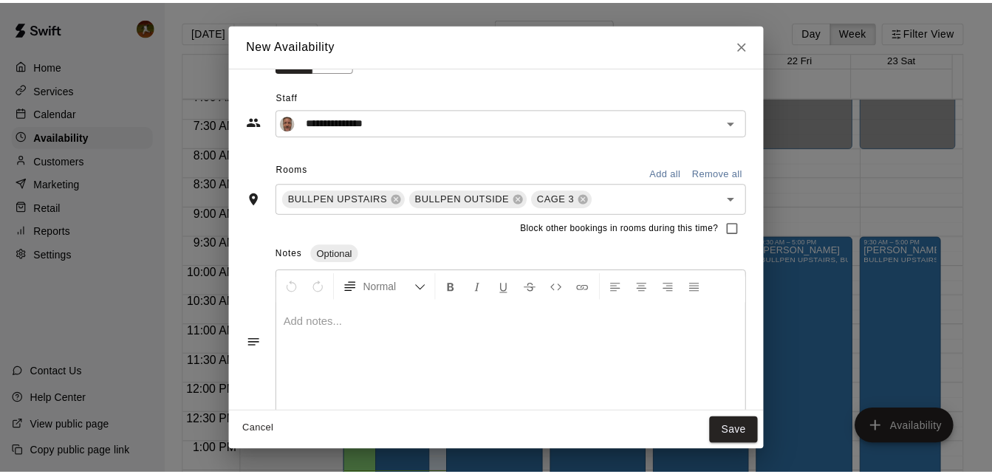
scroll to position [134, 0]
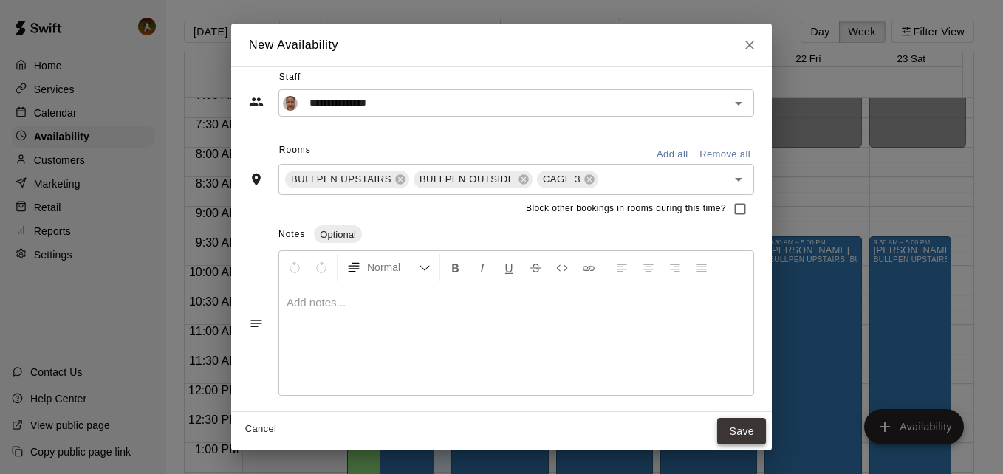
click at [766, 434] on button "Save" at bounding box center [741, 431] width 49 height 27
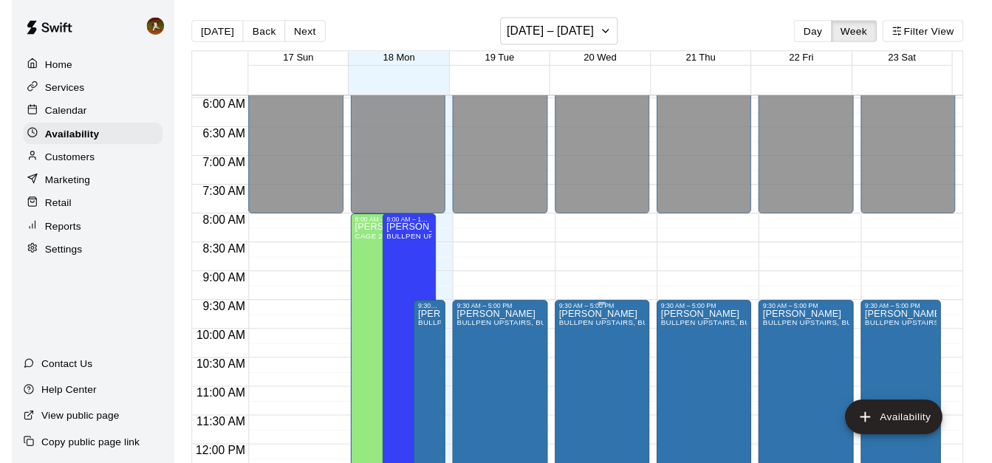
scroll to position [349, 0]
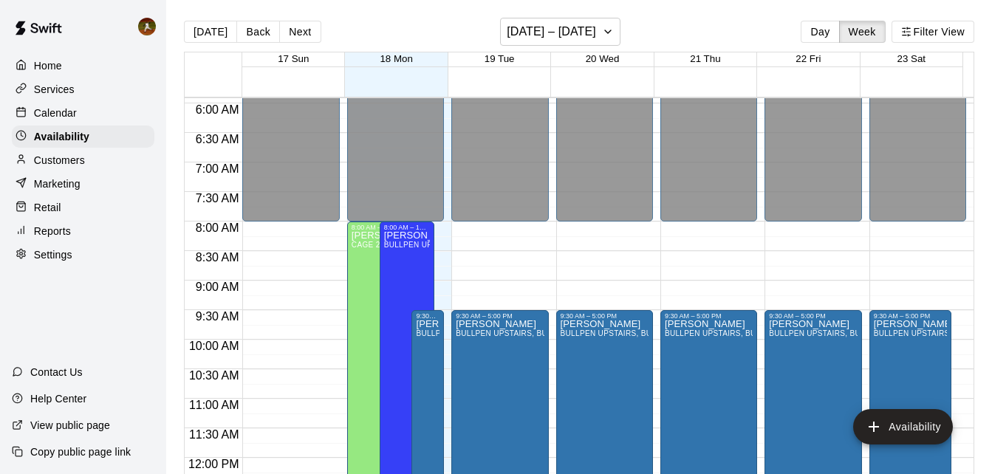
click at [64, 114] on p "Calendar" at bounding box center [55, 113] width 43 height 15
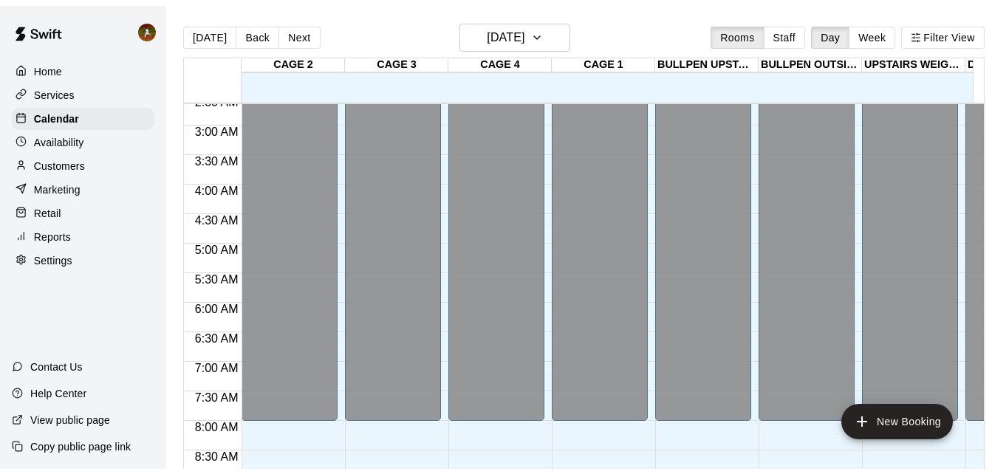
scroll to position [151, 0]
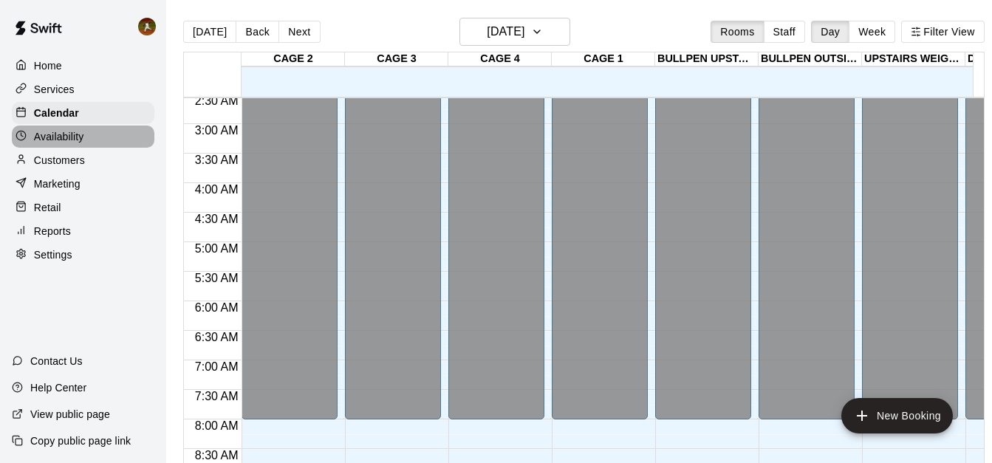
click at [64, 138] on p "Availability" at bounding box center [59, 136] width 50 height 15
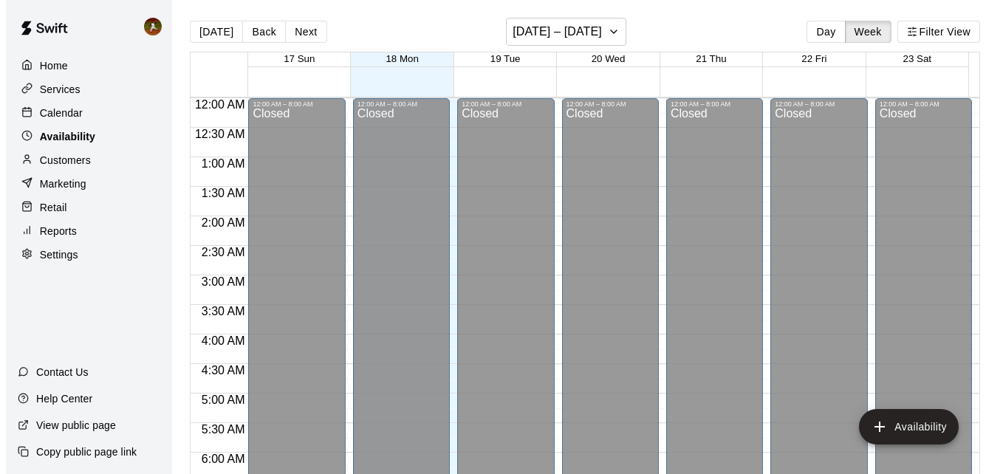
scroll to position [801, 0]
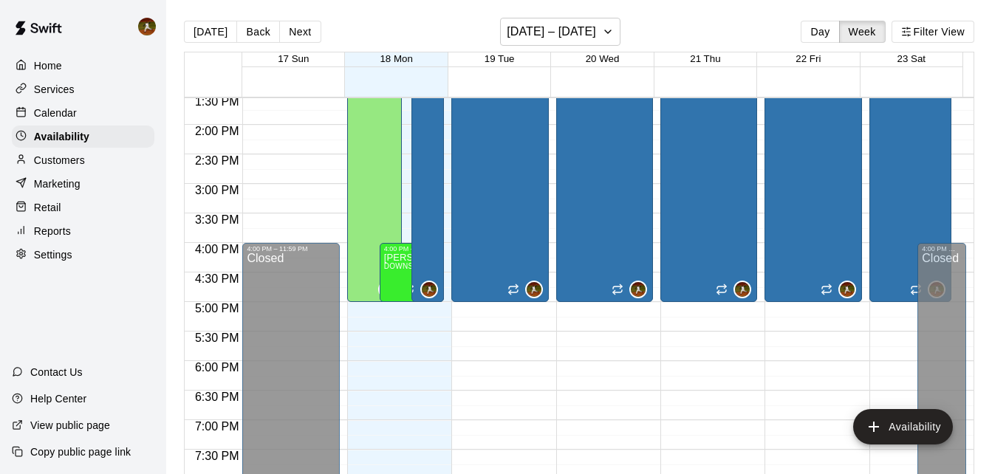
click at [63, 86] on p "Services" at bounding box center [54, 89] width 41 height 15
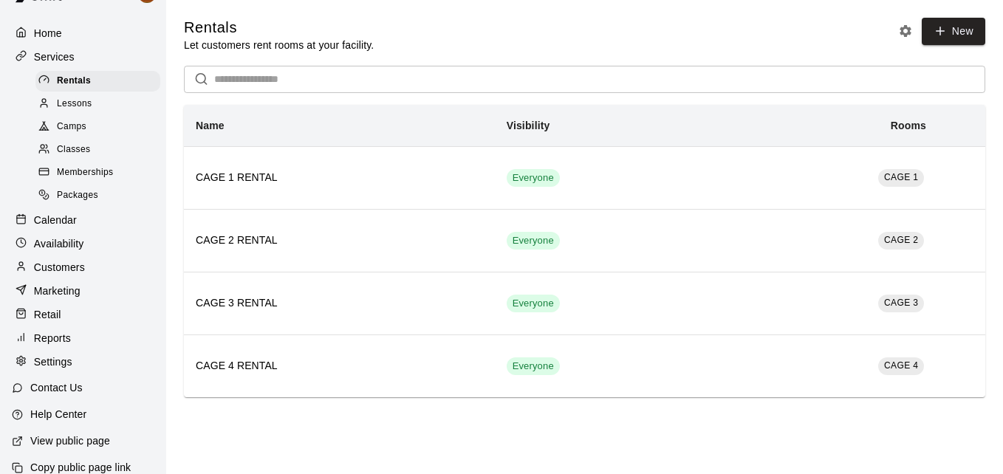
scroll to position [60, 0]
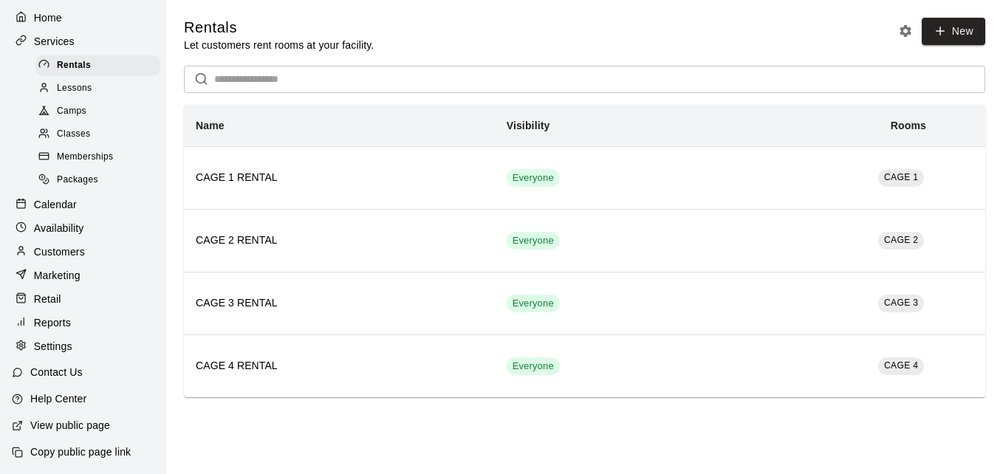
click at [58, 250] on p "Customers" at bounding box center [59, 251] width 51 height 15
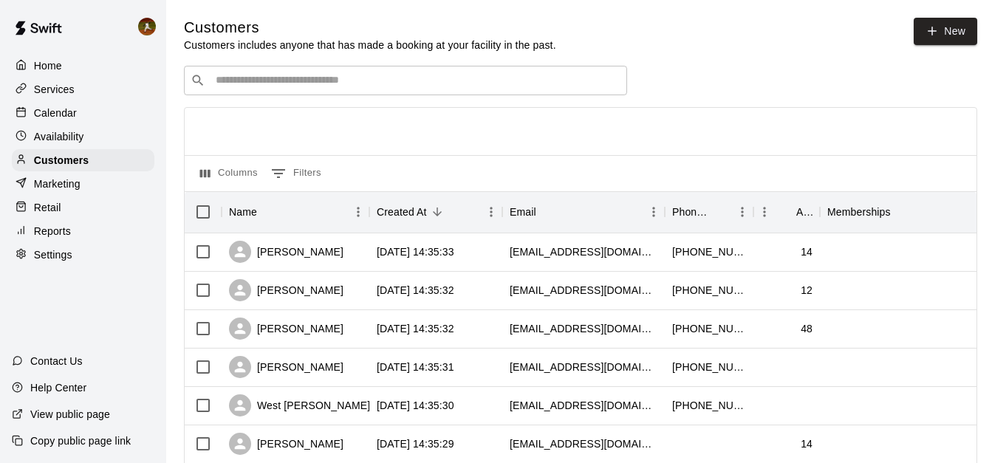
click at [245, 92] on div "​ ​" at bounding box center [405, 81] width 443 height 30
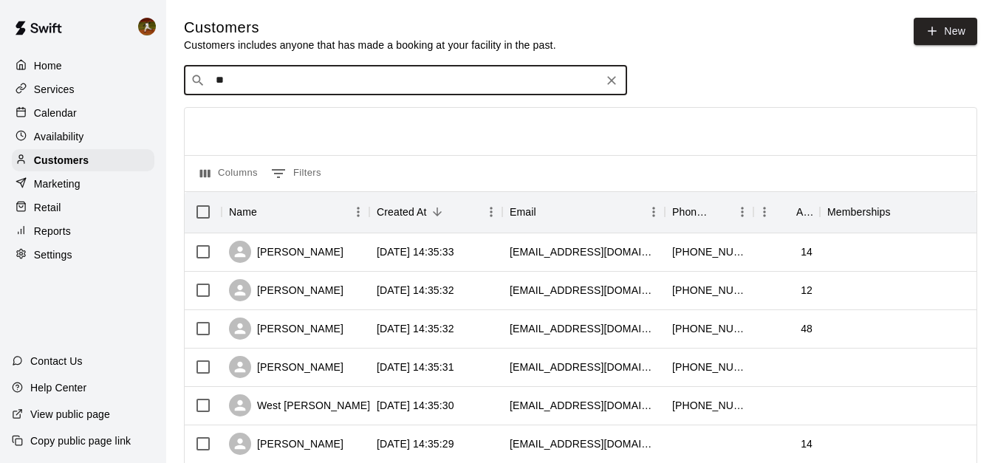
type input "***"
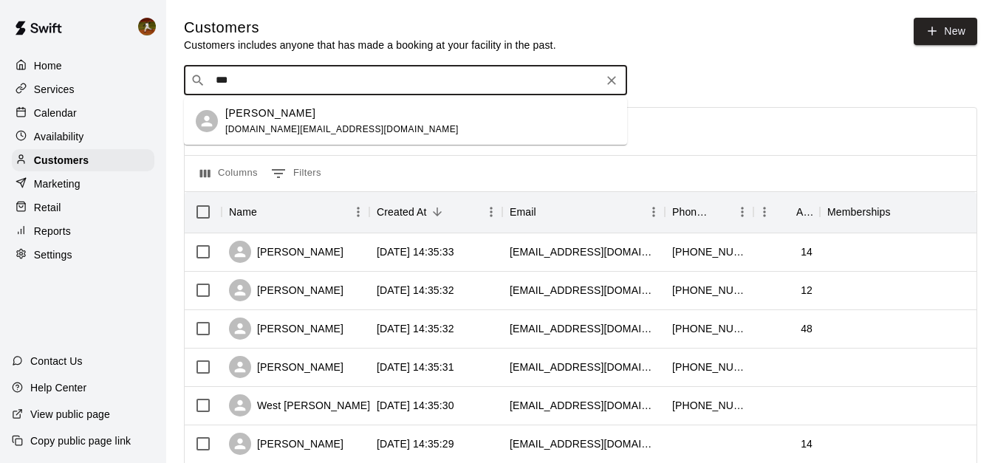
click at [273, 113] on p "[PERSON_NAME]" at bounding box center [270, 114] width 90 height 16
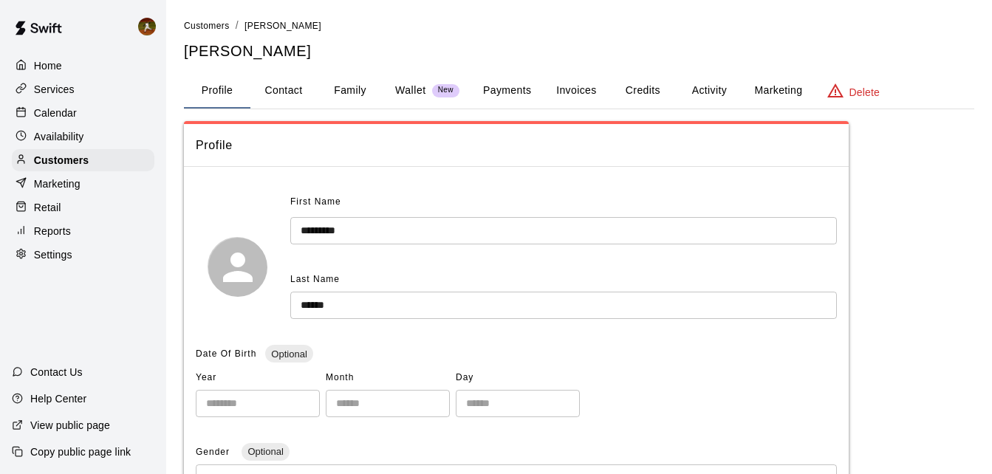
click at [490, 89] on button "Payments" at bounding box center [507, 90] width 72 height 35
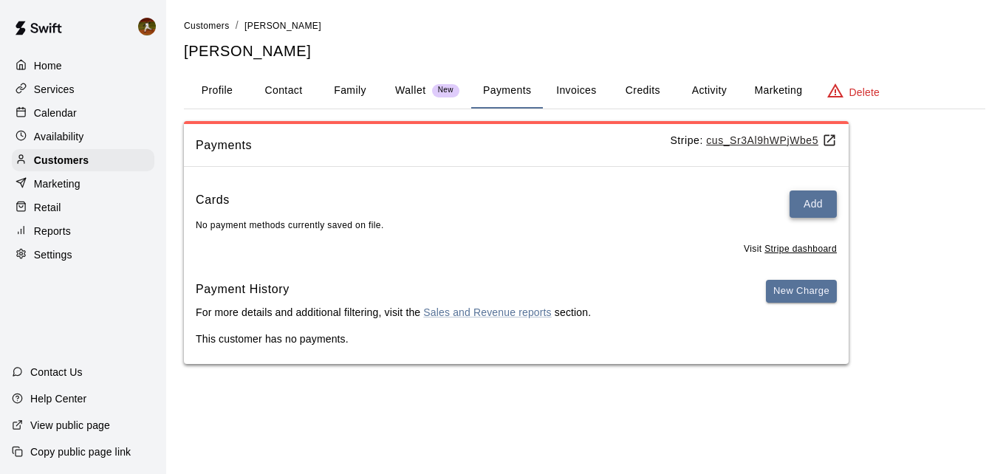
click at [827, 206] on button "Add" at bounding box center [813, 204] width 47 height 27
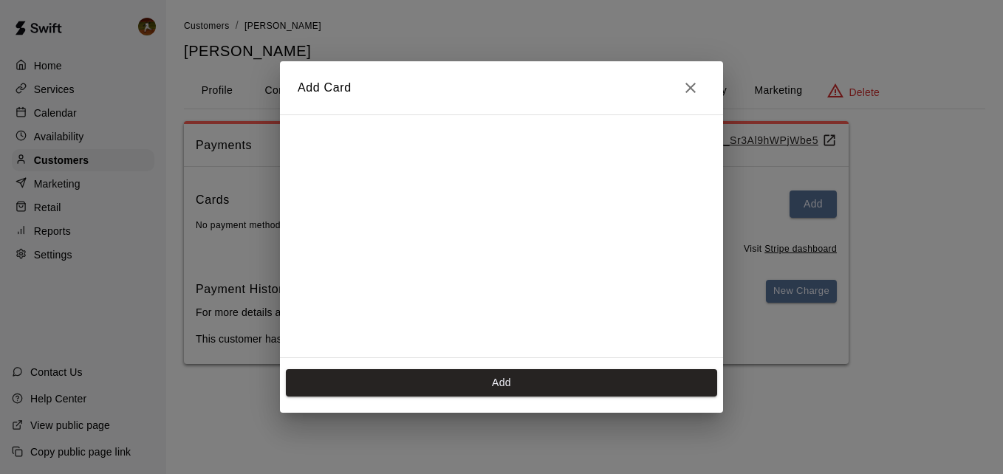
drag, startPoint x: 374, startPoint y: 329, endPoint x: 369, endPoint y: 321, distance: 9.3
click at [372, 329] on div at bounding box center [502, 235] width 408 height 222
click at [335, 329] on div at bounding box center [502, 235] width 408 height 222
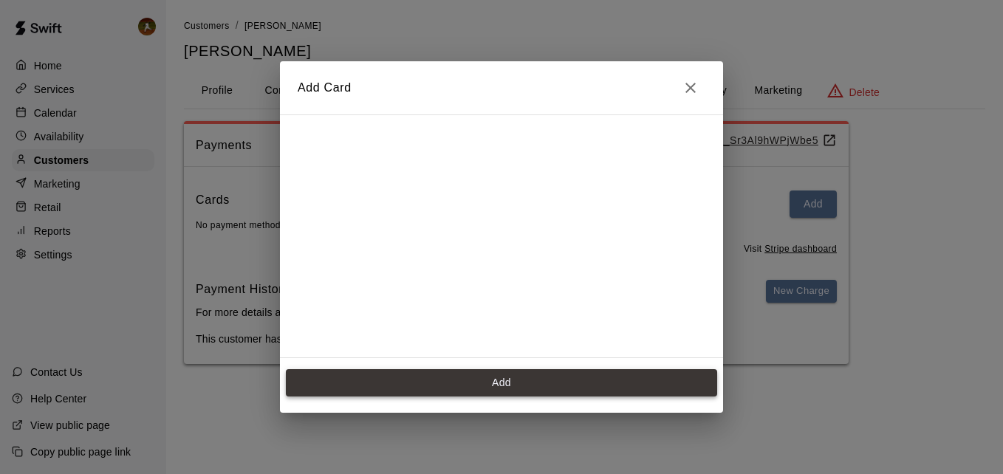
click at [543, 374] on button "Add" at bounding box center [501, 382] width 431 height 27
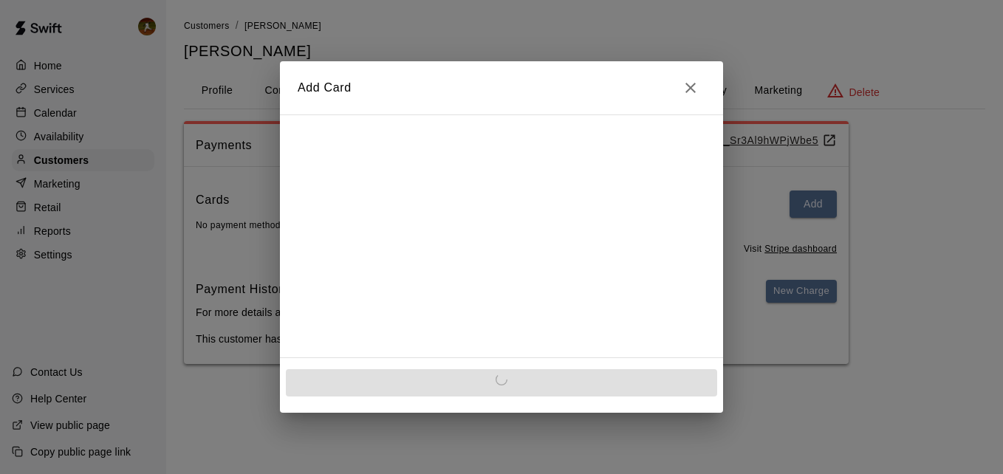
scroll to position [0, 0]
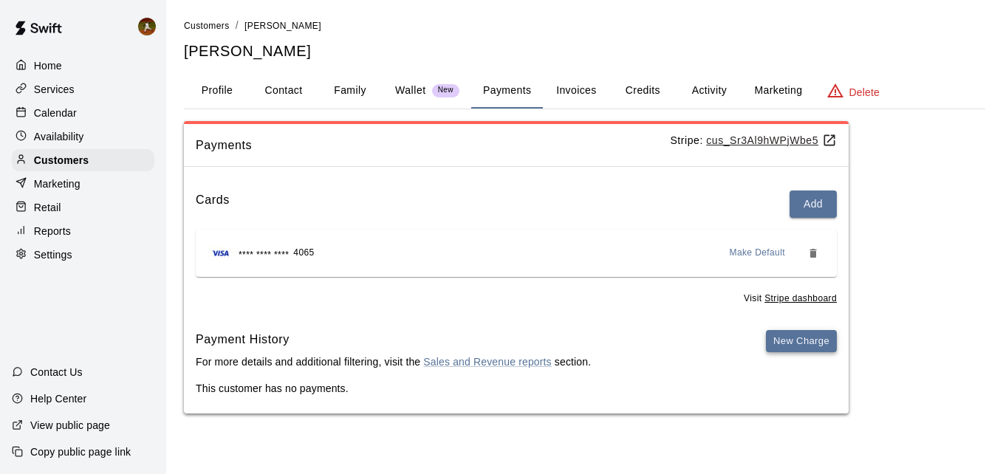
click at [778, 344] on button "New Charge" at bounding box center [801, 341] width 71 height 23
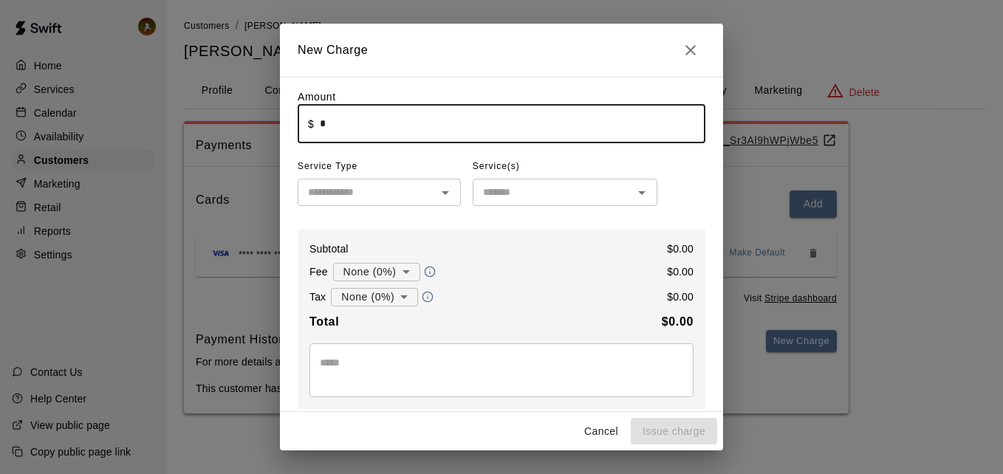
click at [414, 123] on input "*" at bounding box center [513, 123] width 386 height 39
type input "*****"
click at [399, 215] on div "Amount ​ $ ***** ​ Service Type ​ Service(s) ​ Subtotal $ 10.00 Fee None (0%) *…" at bounding box center [502, 334] width 408 height 490
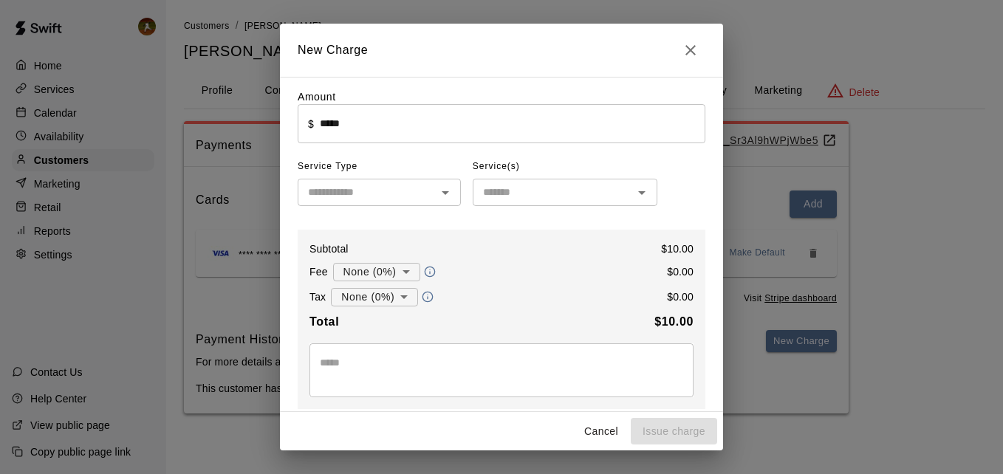
click at [398, 196] on input "text" at bounding box center [367, 192] width 130 height 18
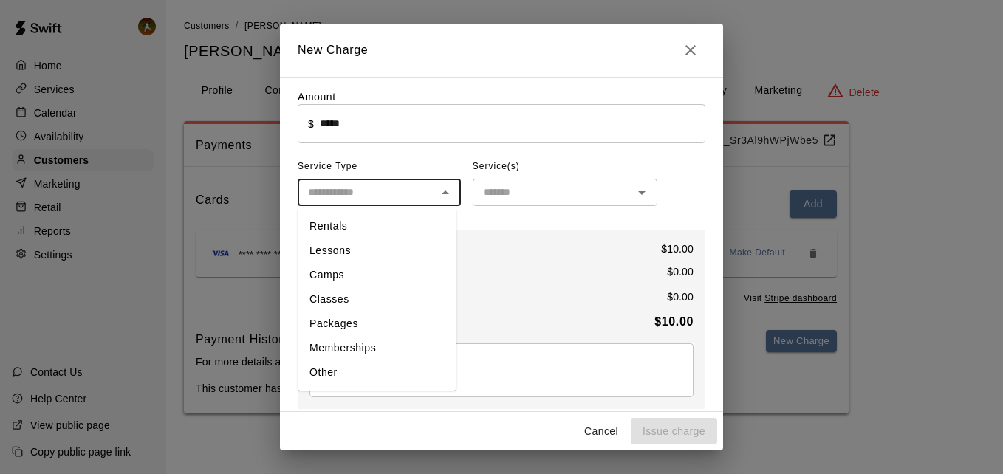
click at [357, 250] on li "Lessons" at bounding box center [377, 251] width 159 height 24
type input "*******"
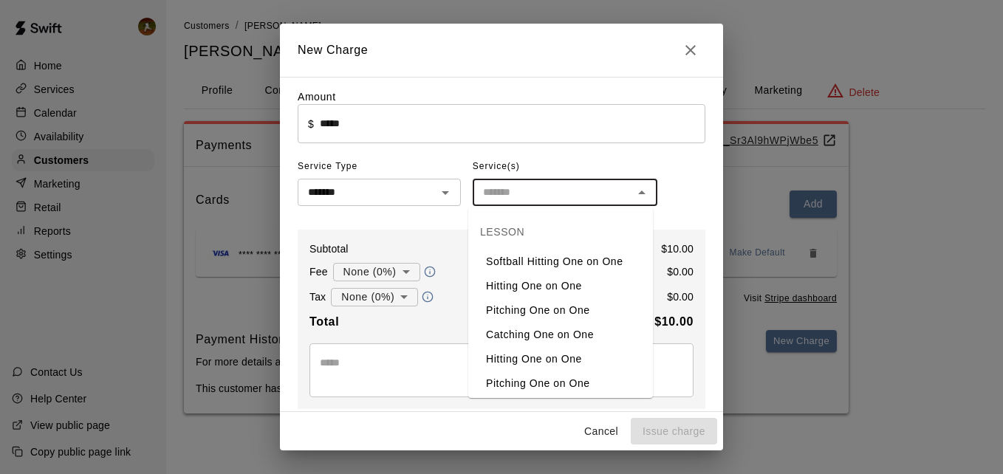
click at [538, 192] on input "text" at bounding box center [552, 192] width 151 height 18
click at [518, 314] on li "Pitching One on One" at bounding box center [560, 310] width 185 height 24
type input "**********"
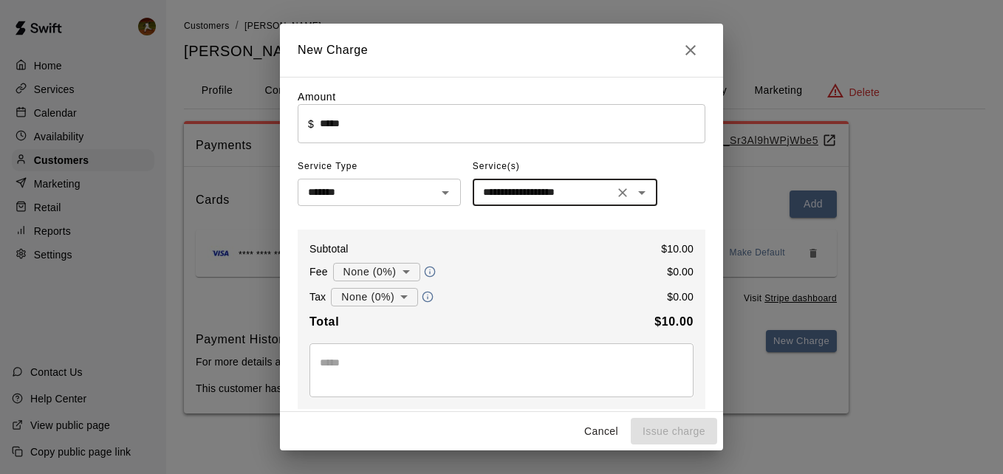
click at [434, 222] on div "**********" at bounding box center [502, 334] width 408 height 490
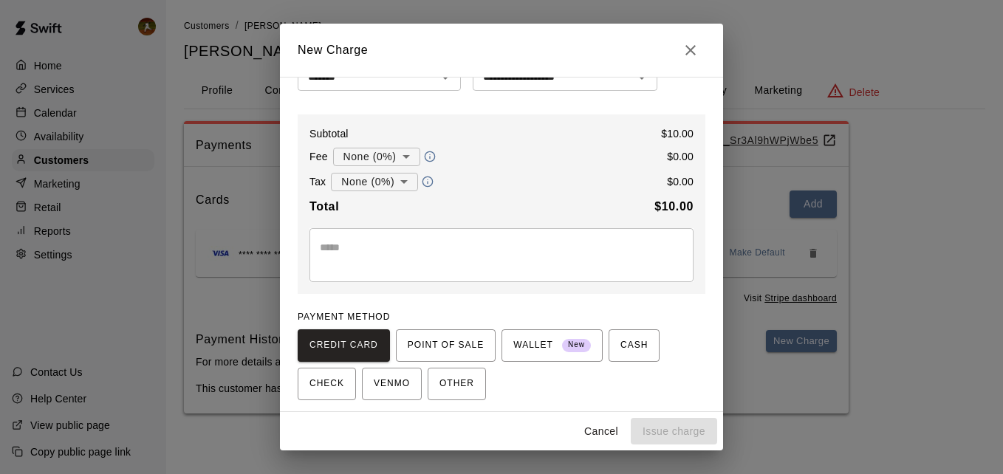
scroll to position [148, 0]
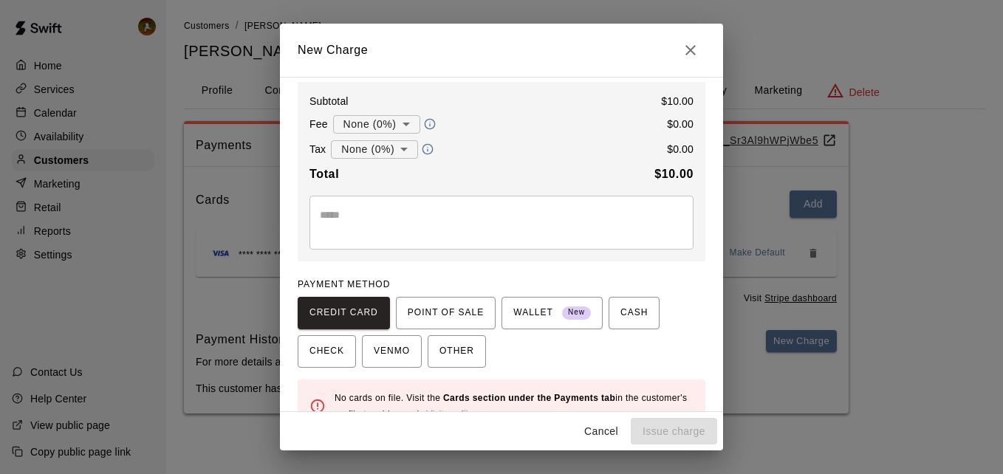
click at [432, 219] on textarea at bounding box center [501, 223] width 363 height 30
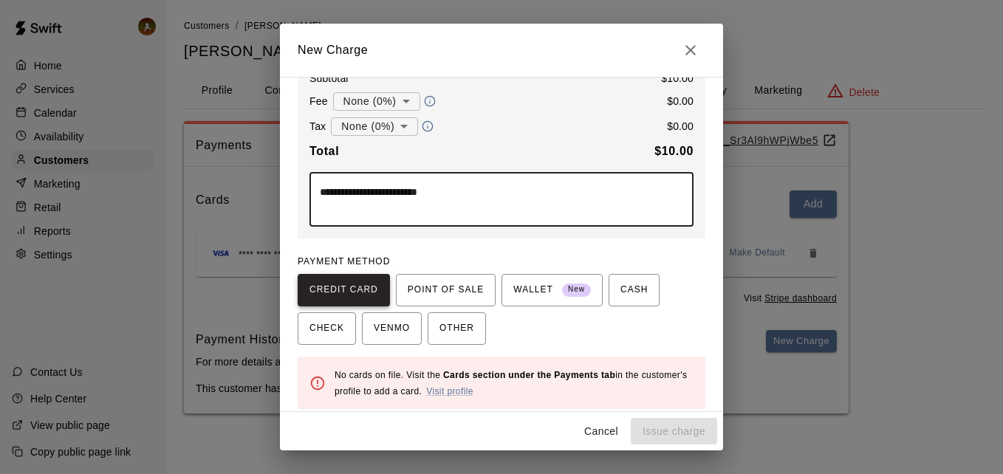
scroll to position [181, 0]
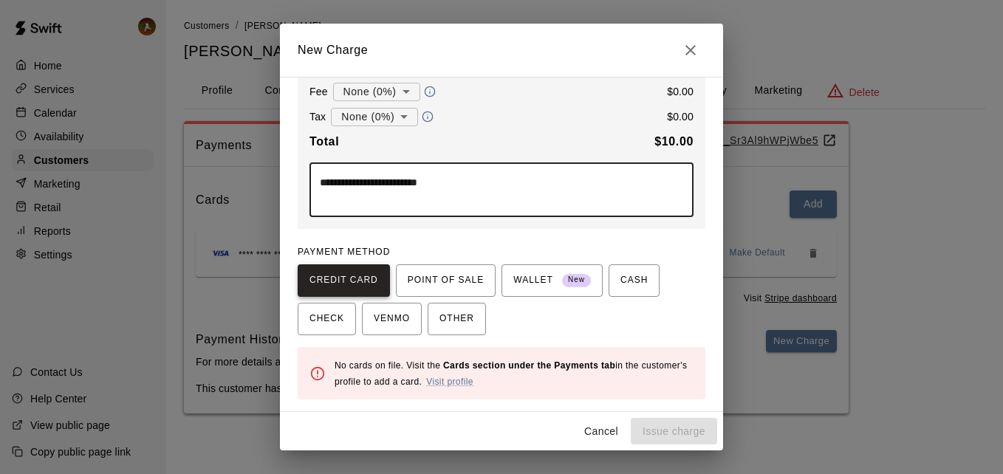
type textarea "**********"
click at [327, 268] on button "CREDIT CARD" at bounding box center [344, 280] width 92 height 32
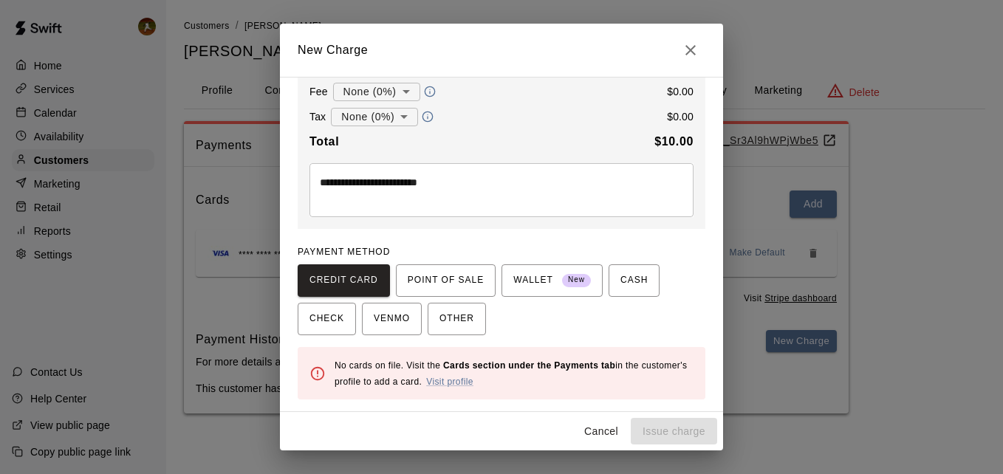
click at [507, 412] on div "Cancel Issue charge" at bounding box center [501, 431] width 443 height 39
click at [422, 286] on span "POINT OF SALE" at bounding box center [446, 281] width 76 height 24
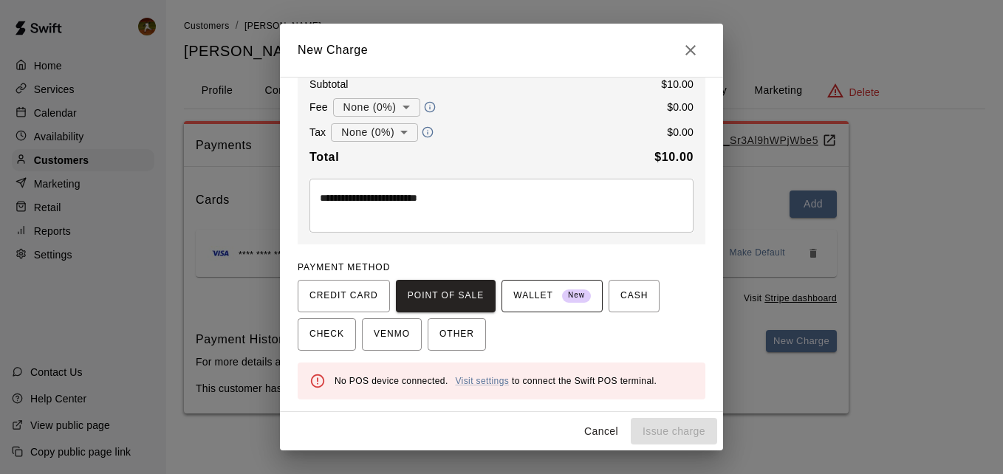
click at [569, 295] on span "New" at bounding box center [576, 296] width 29 height 20
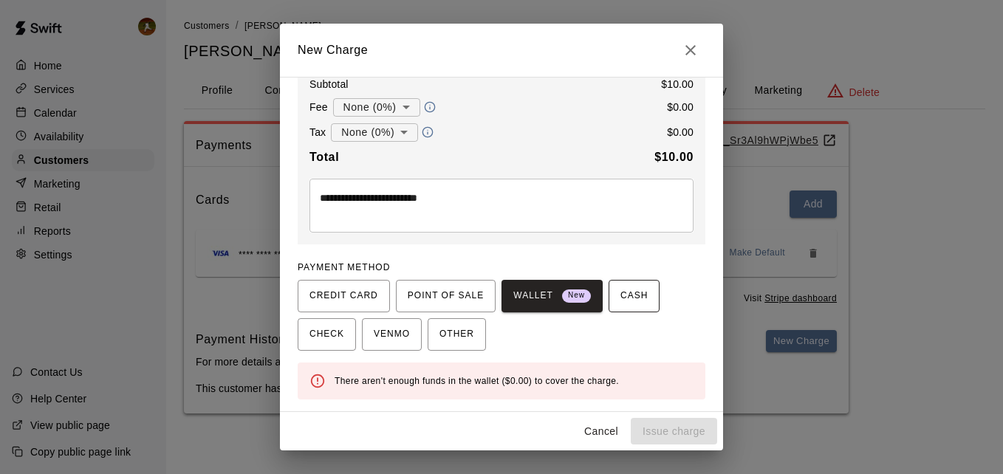
click at [624, 291] on span "CASH" at bounding box center [633, 296] width 27 height 24
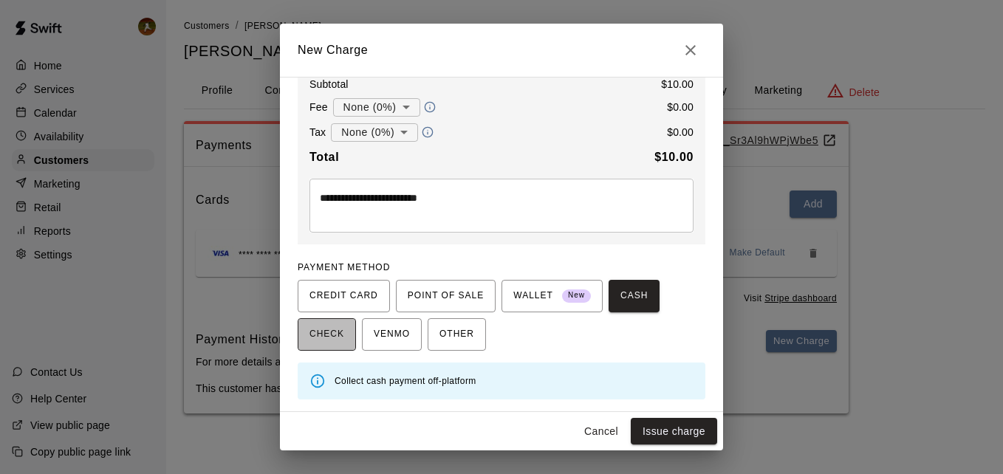
click at [337, 324] on span "CHECK" at bounding box center [326, 335] width 35 height 24
drag, startPoint x: 378, startPoint y: 329, endPoint x: 387, endPoint y: 329, distance: 8.9
click at [381, 329] on span "VENMO" at bounding box center [392, 335] width 36 height 24
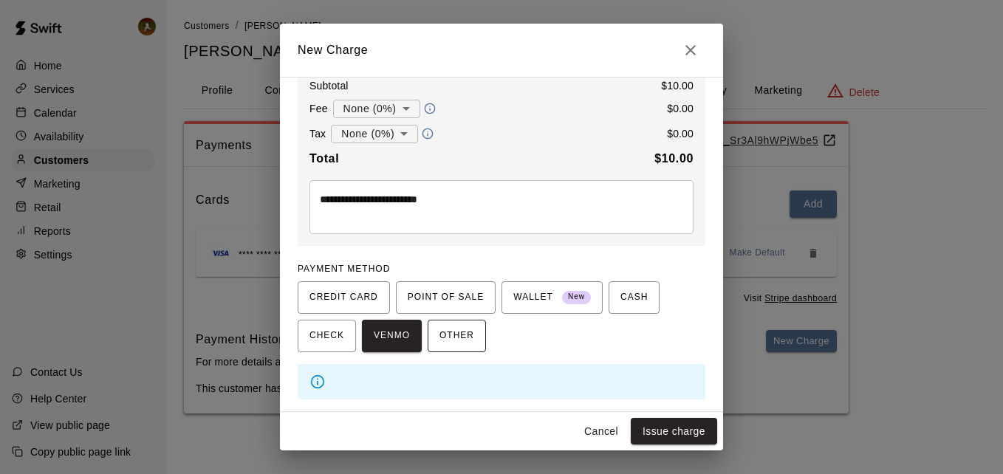
scroll to position [165, 0]
click at [442, 331] on span "OTHER" at bounding box center [456, 336] width 35 height 24
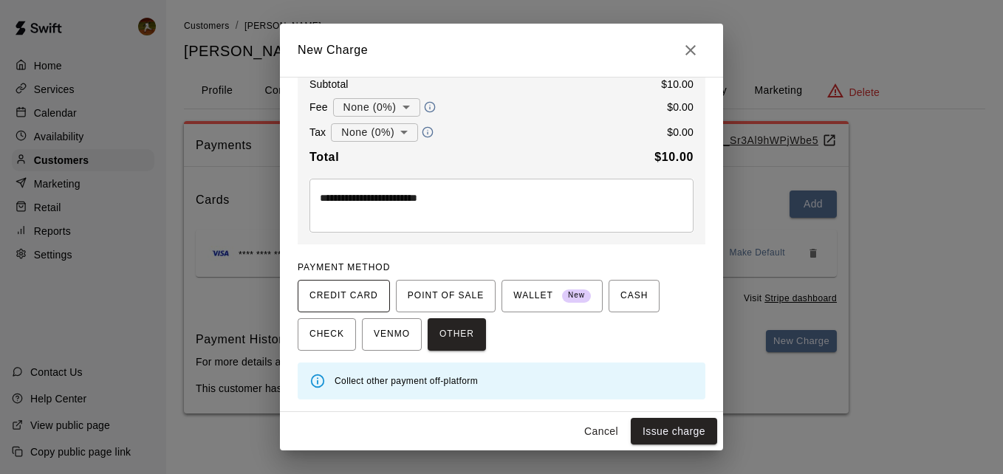
click at [343, 298] on span "CREDIT CARD" at bounding box center [343, 296] width 69 height 24
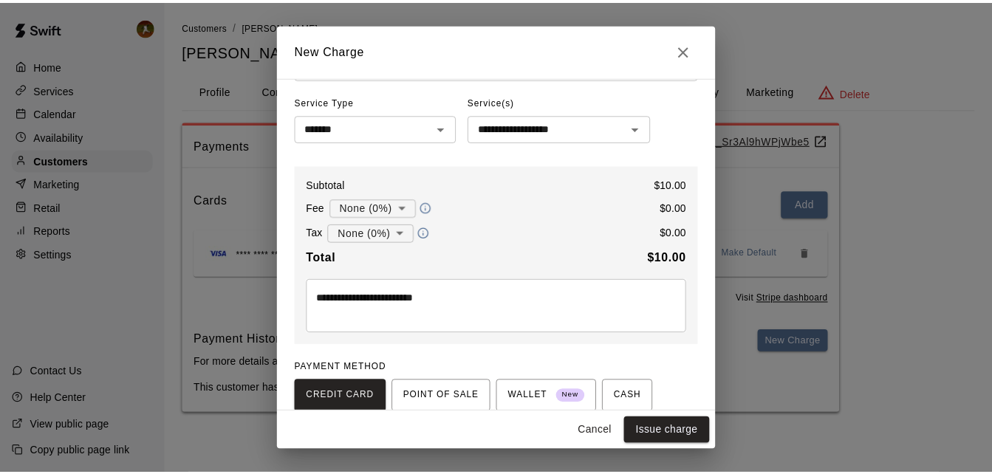
scroll to position [166, 0]
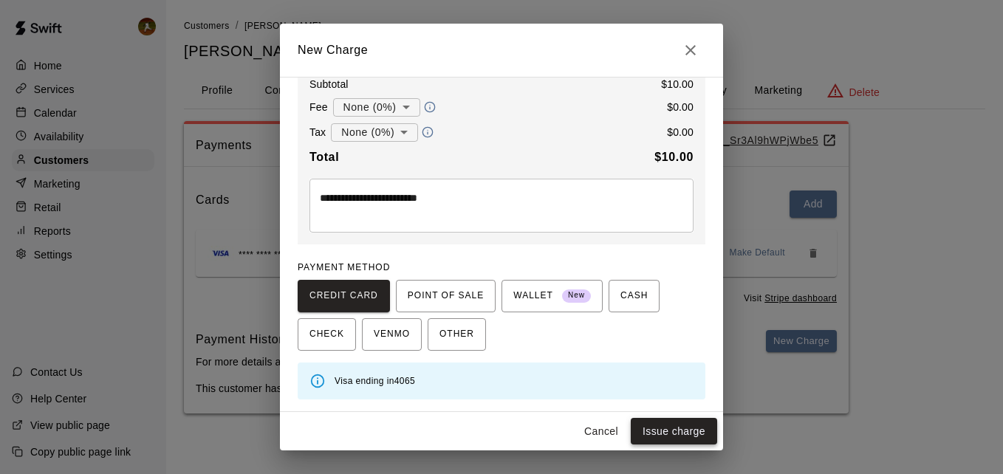
click at [646, 433] on button "Issue charge" at bounding box center [674, 431] width 86 height 27
type input "*"
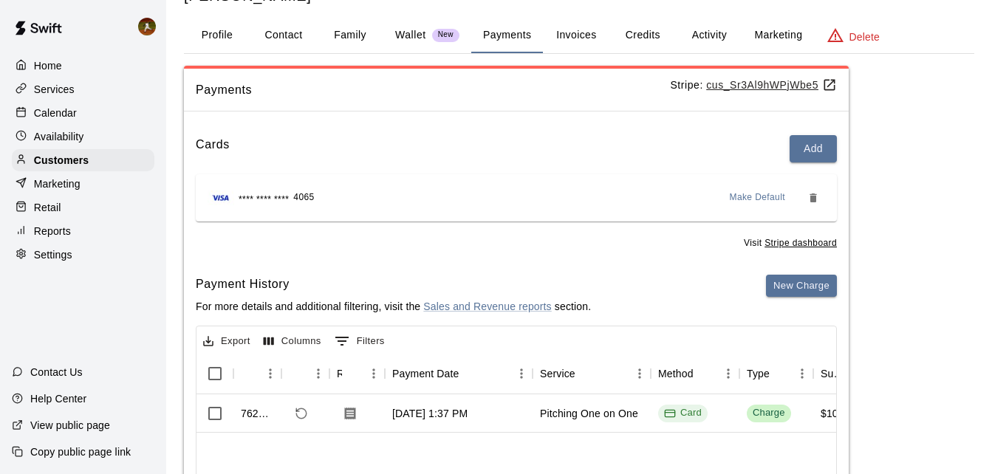
scroll to position [0, 0]
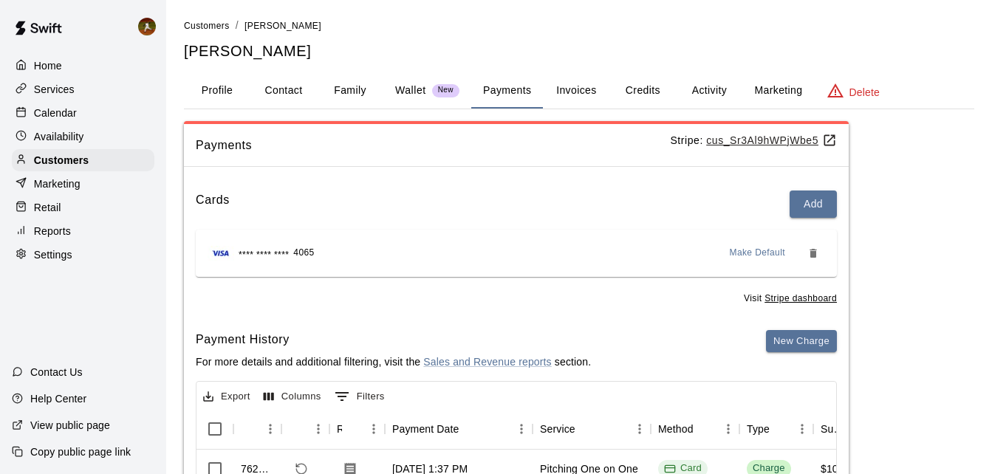
drag, startPoint x: 644, startPoint y: 90, endPoint x: 619, endPoint y: 94, distance: 25.4
click at [644, 90] on button "Credits" at bounding box center [642, 90] width 66 height 35
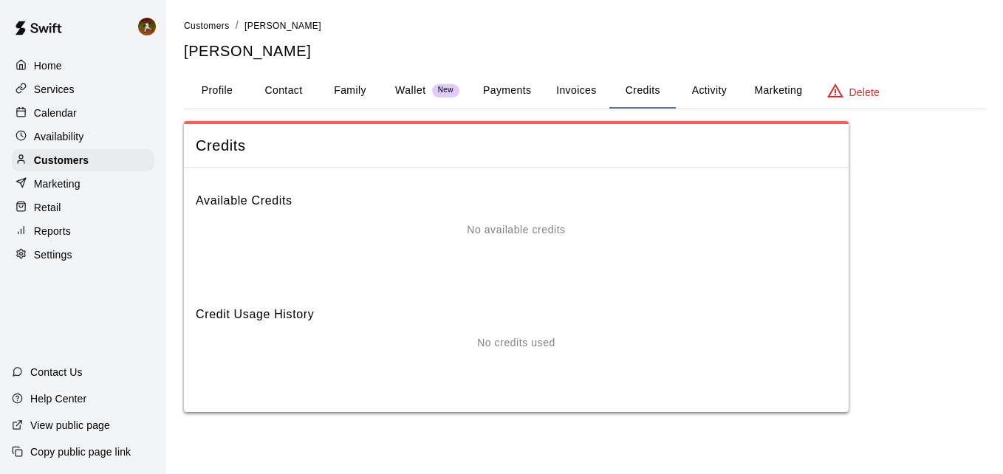
click at [540, 230] on p "No available credits" at bounding box center [516, 230] width 98 height 16
click at [278, 205] on h6 "Available Credits" at bounding box center [516, 194] width 641 height 31
click at [405, 95] on p "Wallet" at bounding box center [410, 91] width 31 height 16
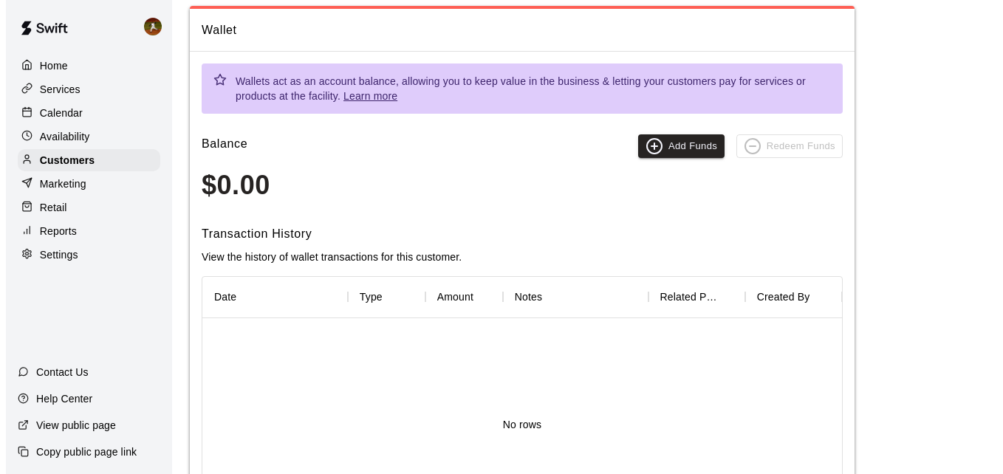
scroll to position [148, 0]
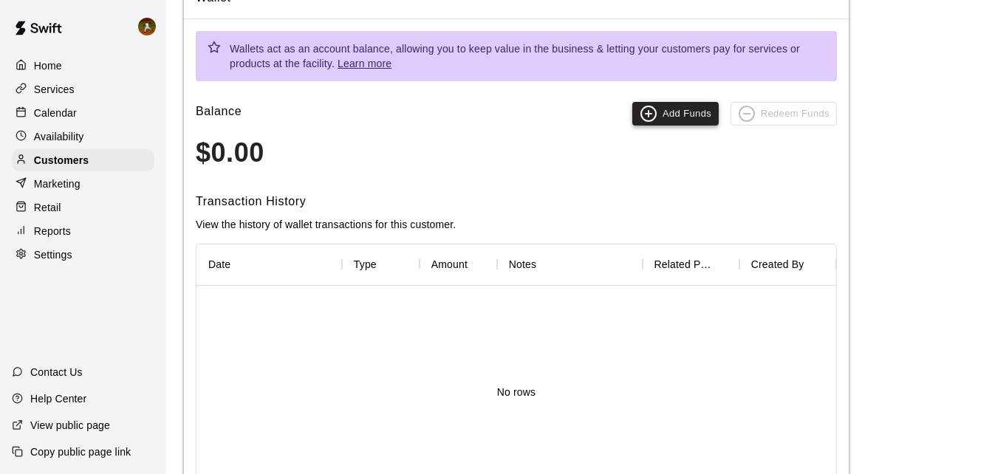
click at [695, 121] on button "Add Funds" at bounding box center [675, 114] width 86 height 24
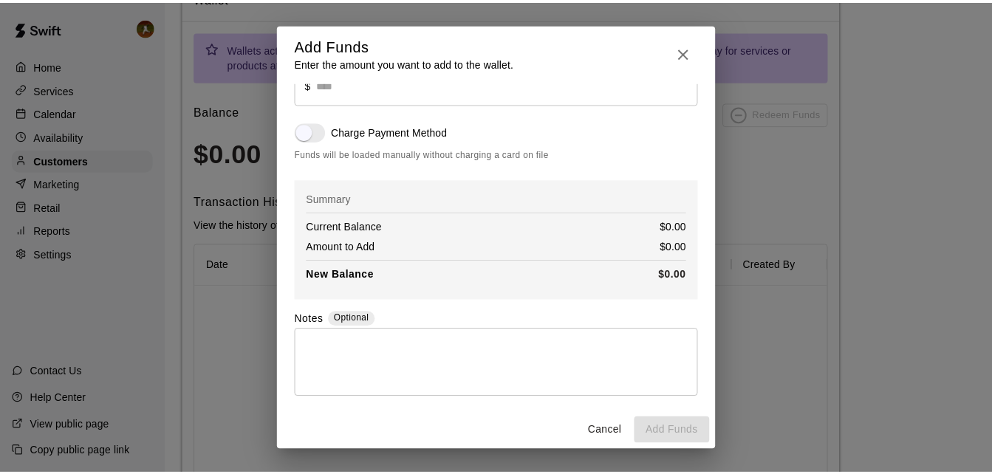
scroll to position [0, 0]
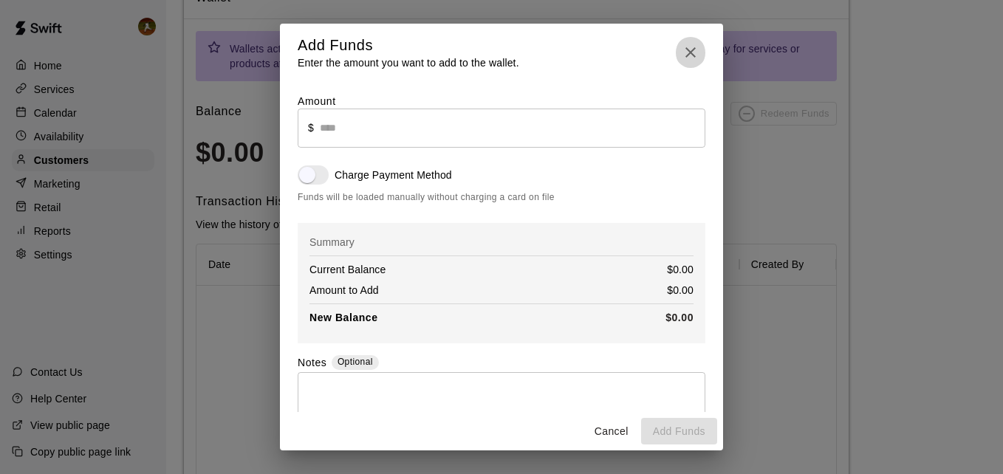
click at [689, 58] on icon "button" at bounding box center [691, 53] width 18 height 18
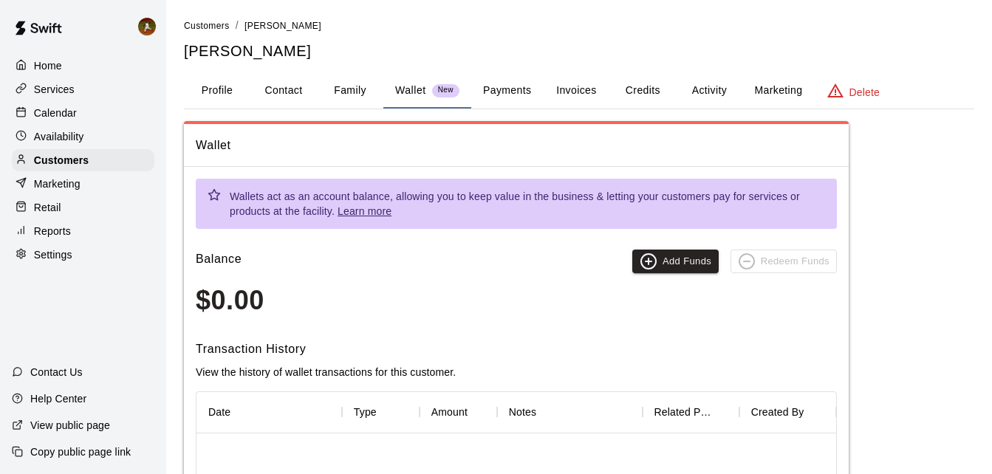
drag, startPoint x: 634, startPoint y: 83, endPoint x: 688, endPoint y: 92, distance: 53.8
click at [635, 83] on button "Credits" at bounding box center [642, 90] width 66 height 35
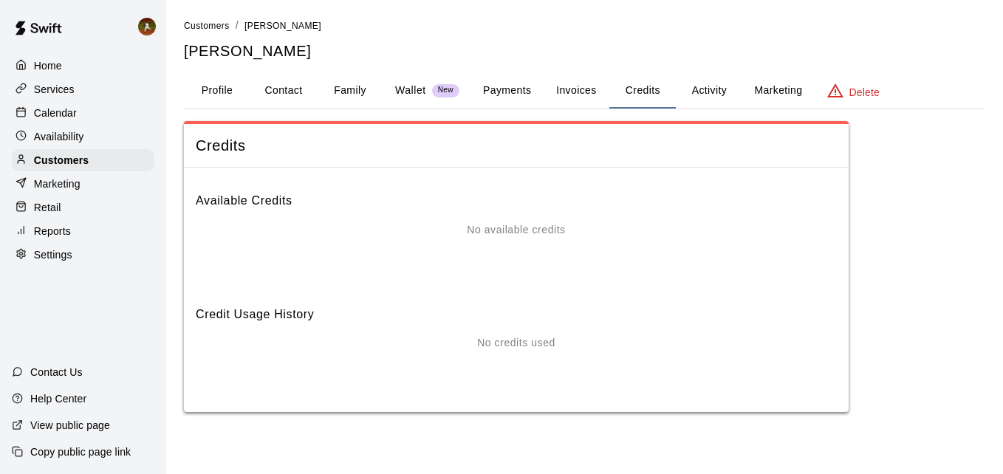
drag, startPoint x: 498, startPoint y: 230, endPoint x: 490, endPoint y: 228, distance: 7.5
click at [490, 228] on p "No available credits" at bounding box center [516, 230] width 98 height 16
click at [294, 196] on h6 "Available Credits" at bounding box center [516, 194] width 641 height 31
click at [770, 88] on button "Marketing" at bounding box center [778, 90] width 72 height 35
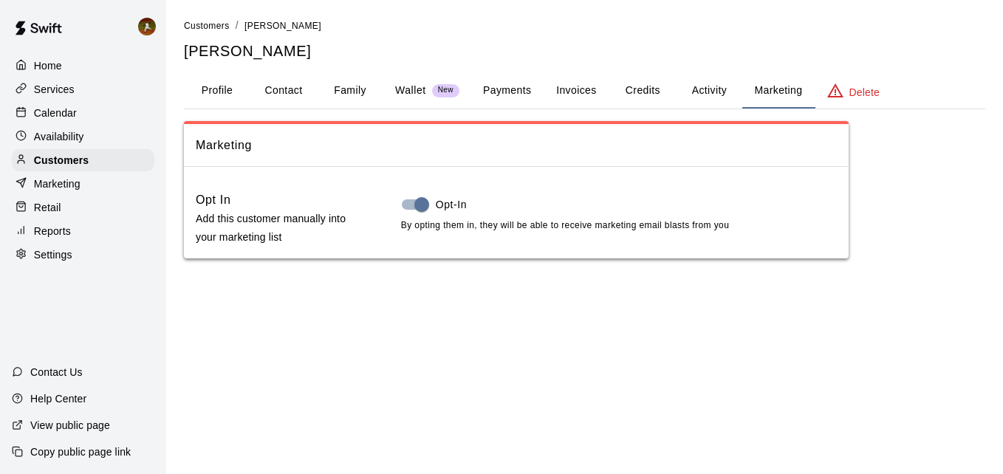
click at [651, 95] on button "Credits" at bounding box center [642, 90] width 66 height 35
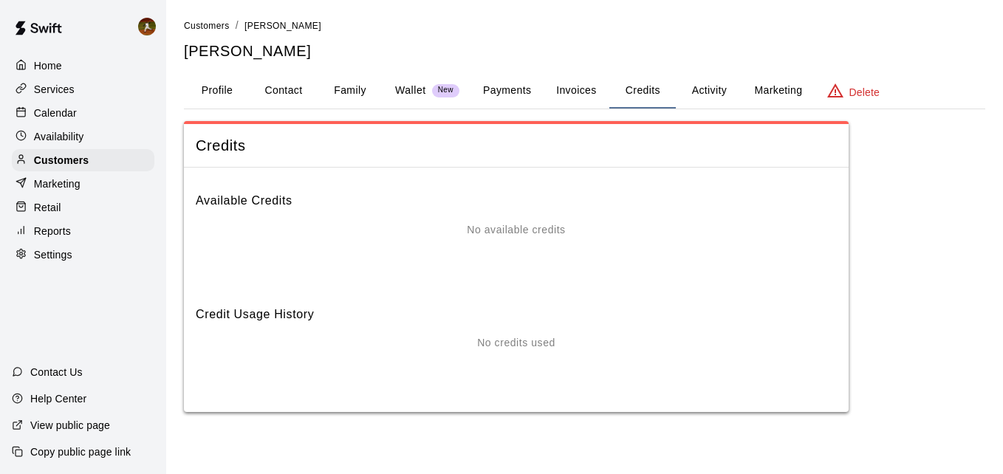
click at [586, 95] on button "Invoices" at bounding box center [576, 90] width 66 height 35
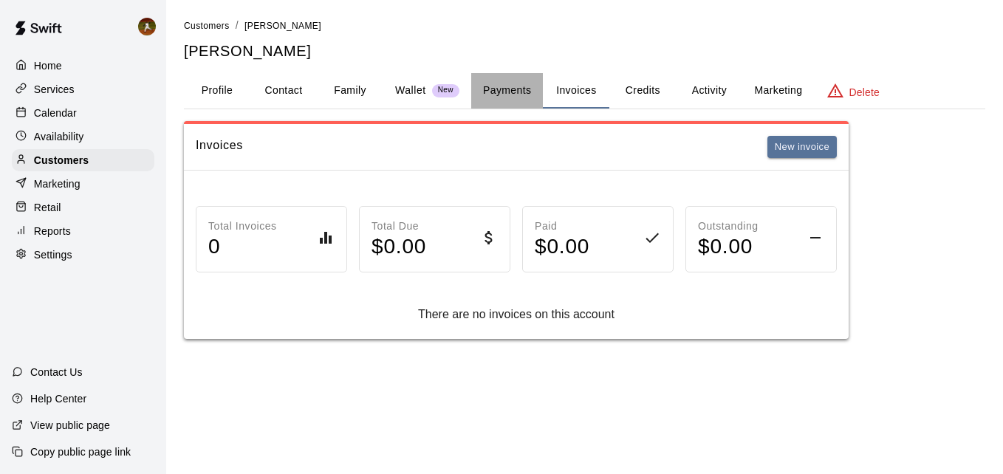
click at [504, 89] on button "Payments" at bounding box center [507, 90] width 72 height 35
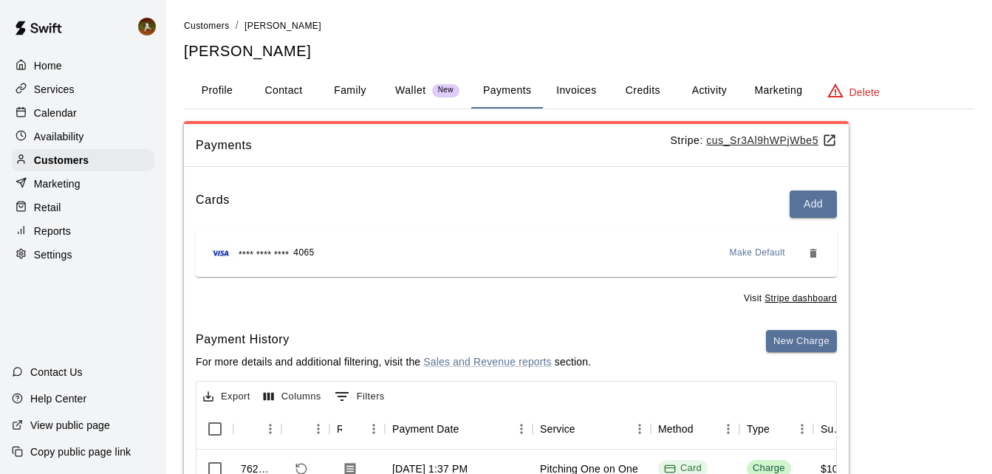
click at [275, 92] on button "Contact" at bounding box center [283, 90] width 66 height 35
select select "**"
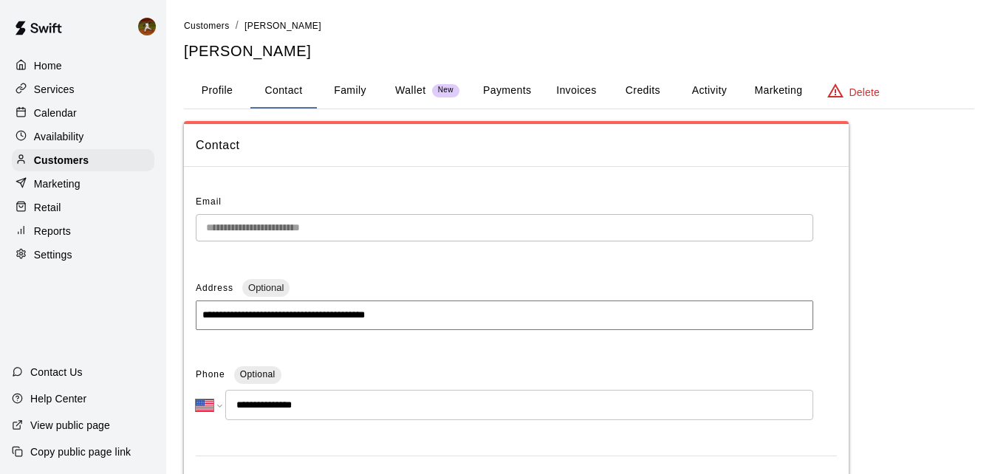
click at [227, 91] on button "Profile" at bounding box center [217, 90] width 66 height 35
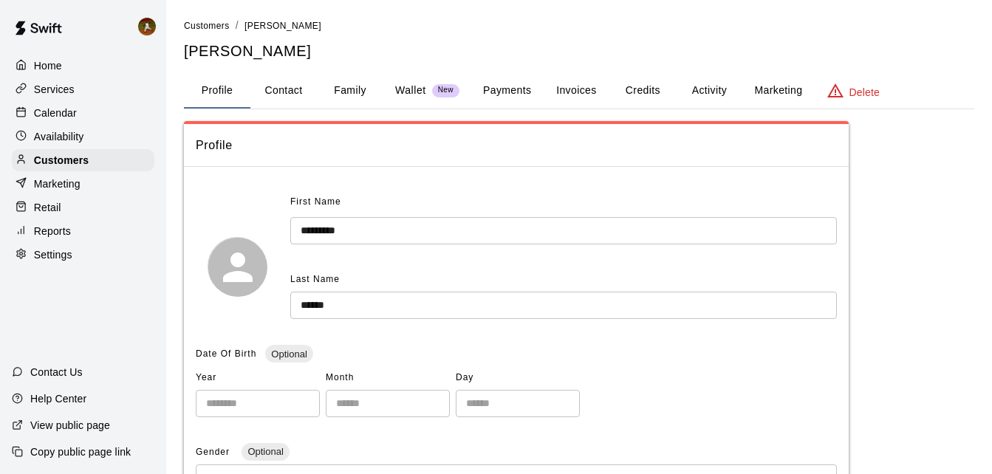
click at [653, 95] on button "Credits" at bounding box center [642, 90] width 66 height 35
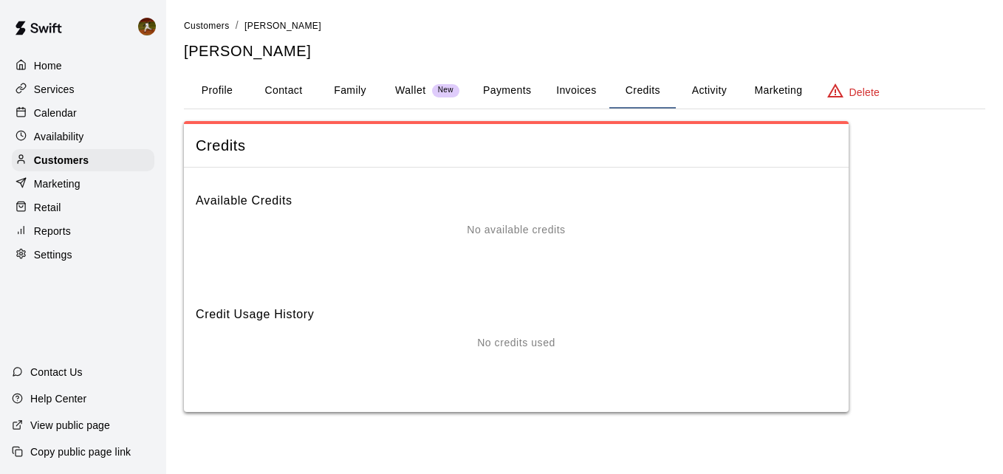
click at [532, 230] on p "No available credits" at bounding box center [516, 230] width 98 height 16
click at [527, 348] on p "No credits used" at bounding box center [516, 343] width 78 height 16
click at [776, 86] on button "Marketing" at bounding box center [778, 90] width 72 height 35
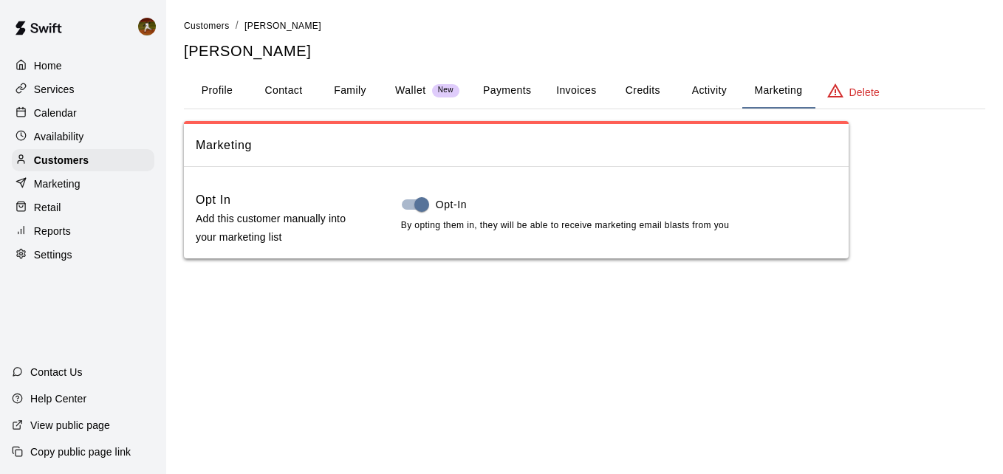
click at [725, 86] on button "Activity" at bounding box center [709, 90] width 66 height 35
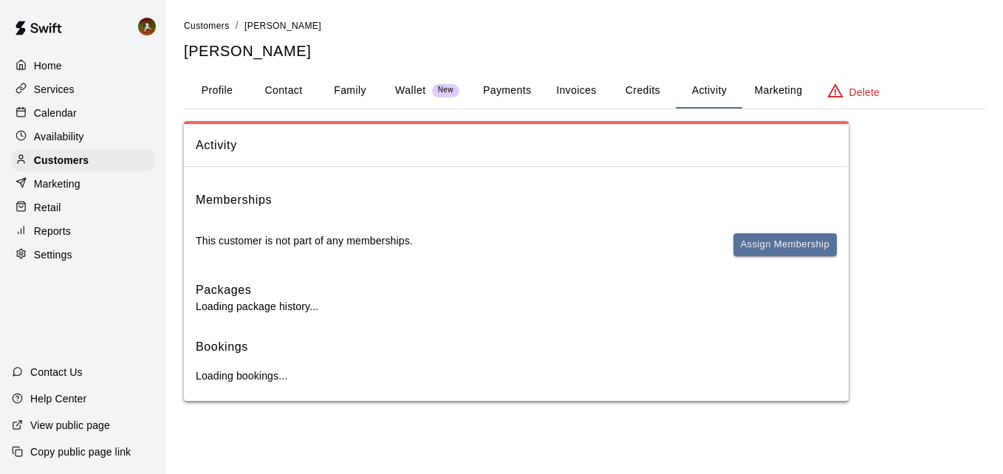
click at [575, 86] on button "Invoices" at bounding box center [576, 90] width 66 height 35
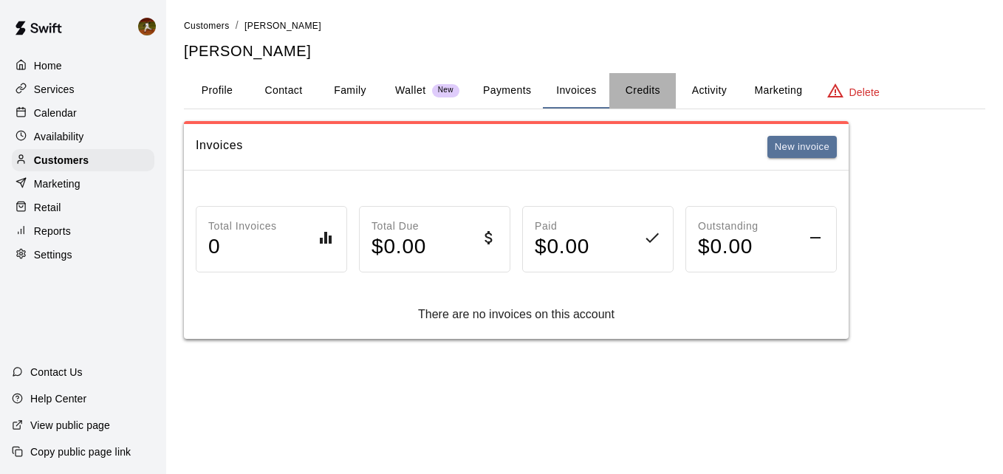
click at [619, 84] on button "Credits" at bounding box center [642, 90] width 66 height 35
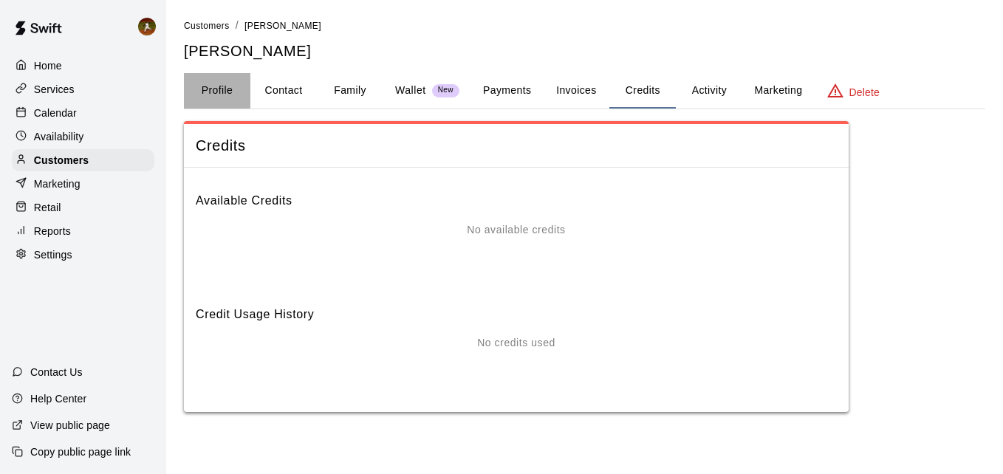
click at [215, 89] on button "Profile" at bounding box center [217, 90] width 66 height 35
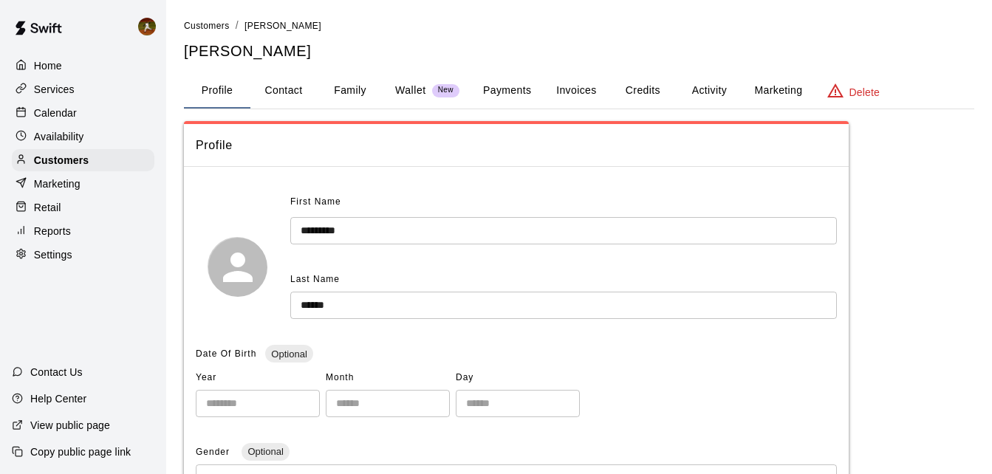
click at [372, 86] on button "Family" at bounding box center [350, 90] width 66 height 35
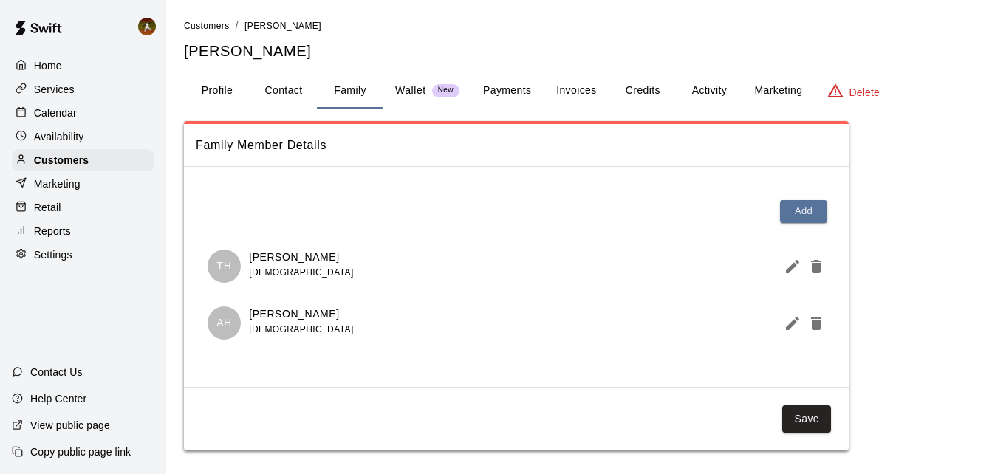
click at [288, 271] on span "[DEMOGRAPHIC_DATA]" at bounding box center [301, 272] width 104 height 10
click at [425, 92] on p "Wallet" at bounding box center [410, 91] width 31 height 16
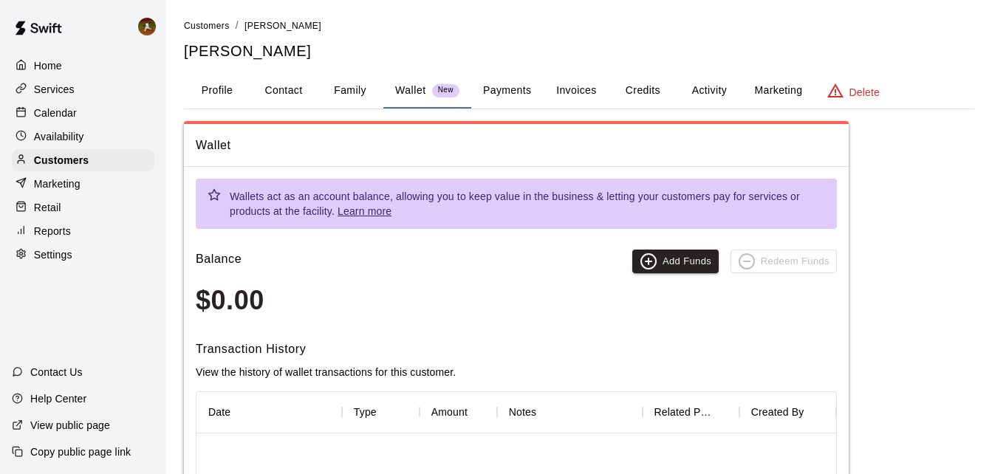
click at [617, 85] on button "Credits" at bounding box center [642, 90] width 66 height 35
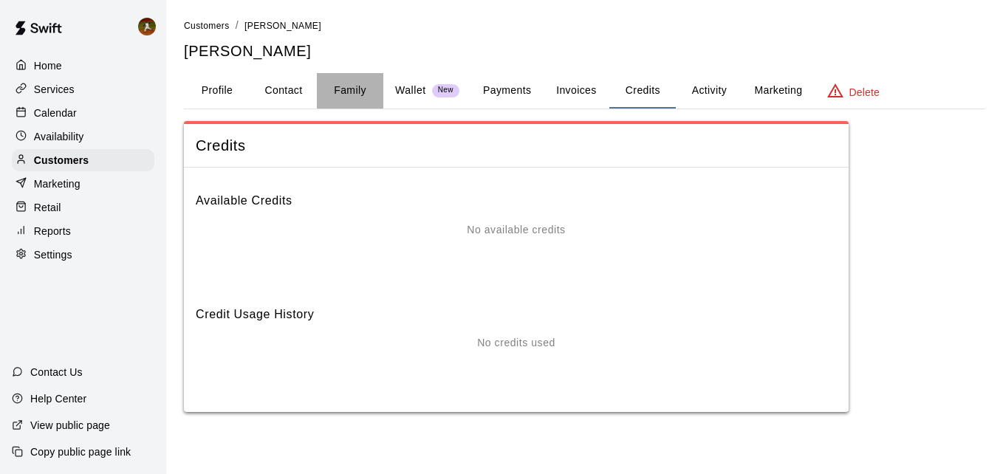
click at [349, 88] on button "Family" at bounding box center [350, 90] width 66 height 35
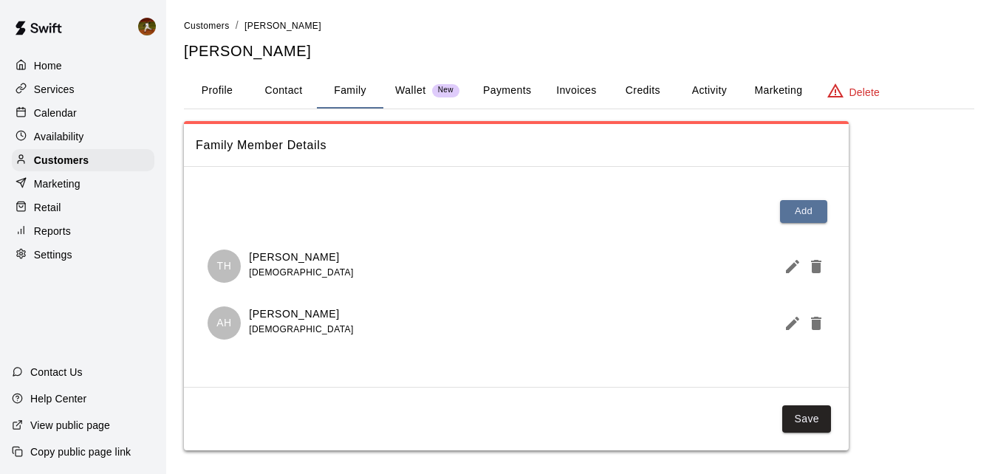
click at [252, 277] on span "[DEMOGRAPHIC_DATA]" at bounding box center [301, 272] width 104 height 10
drag, startPoint x: 400, startPoint y: 270, endPoint x: 368, endPoint y: 271, distance: 32.5
click at [394, 271] on div "TH [PERSON_NAME] [DEMOGRAPHIC_DATA]" at bounding box center [516, 266] width 617 height 33
click at [801, 267] on icon "Edit Member" at bounding box center [793, 267] width 18 height 18
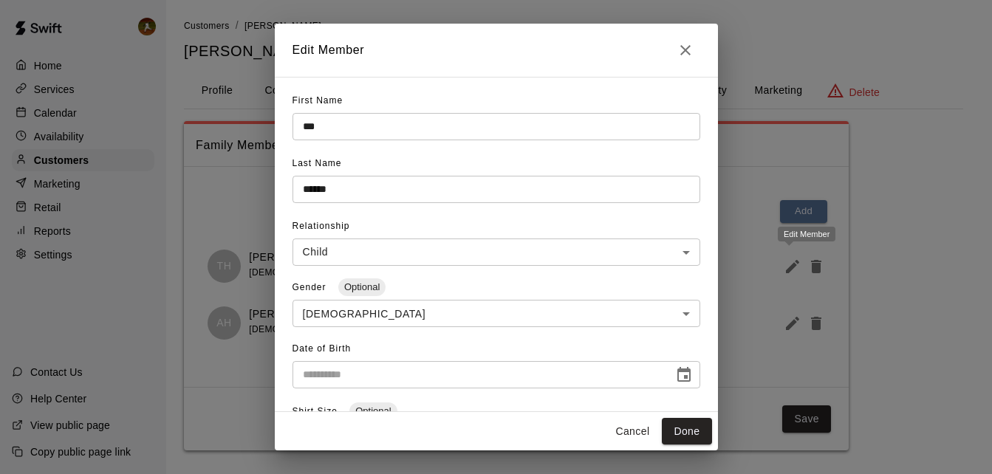
type input "**********"
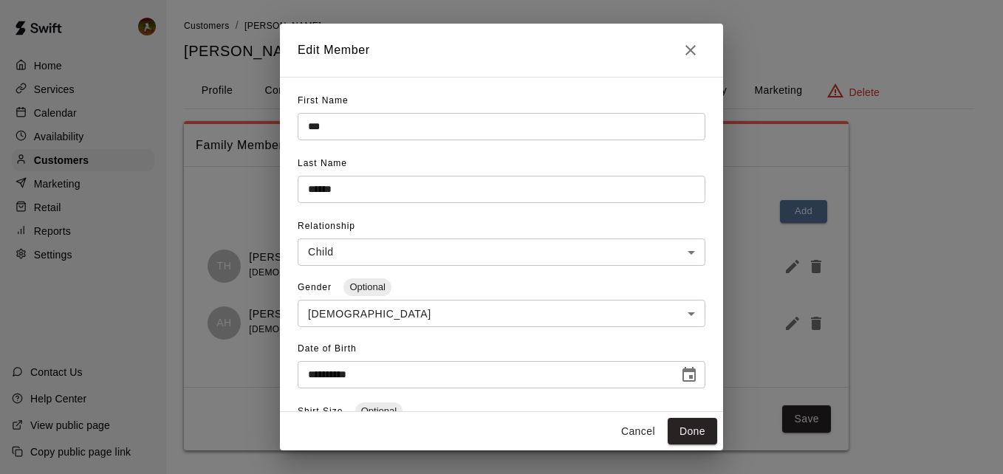
click at [636, 434] on button "Cancel" at bounding box center [637, 431] width 47 height 27
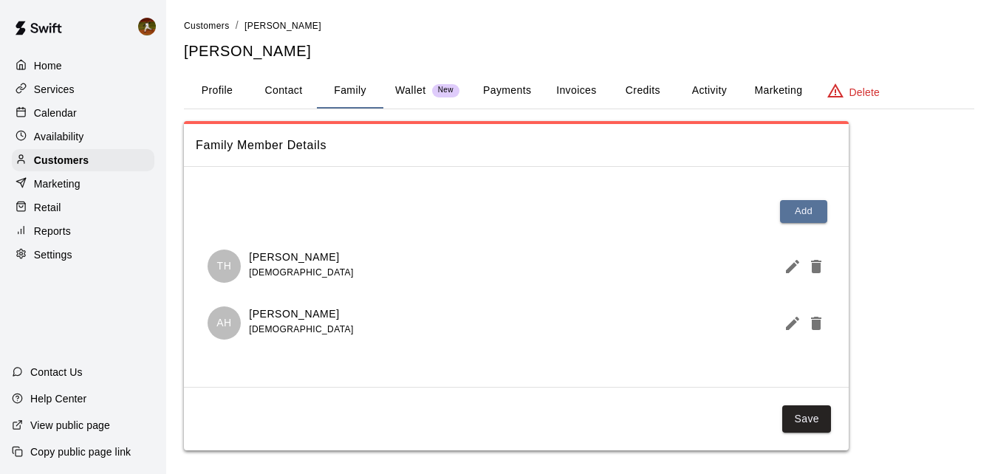
click at [256, 88] on button "Contact" at bounding box center [283, 90] width 66 height 35
select select "**"
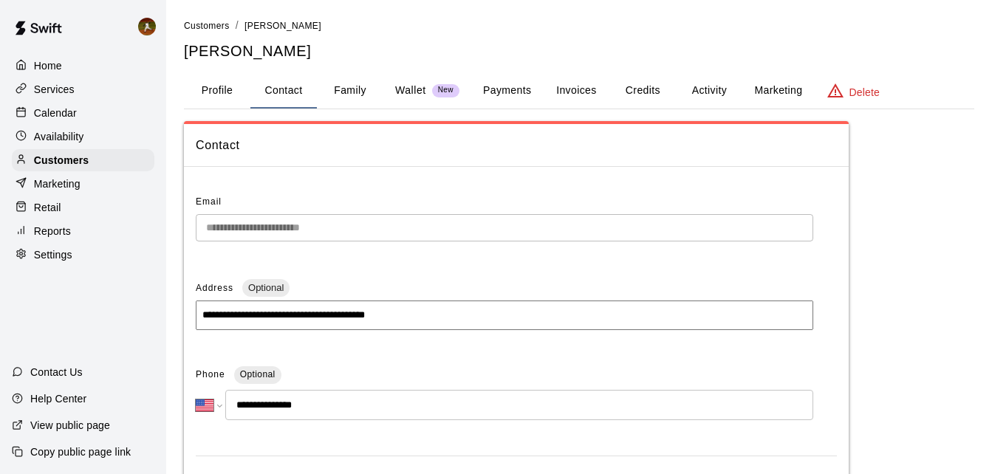
click at [513, 95] on button "Payments" at bounding box center [507, 90] width 72 height 35
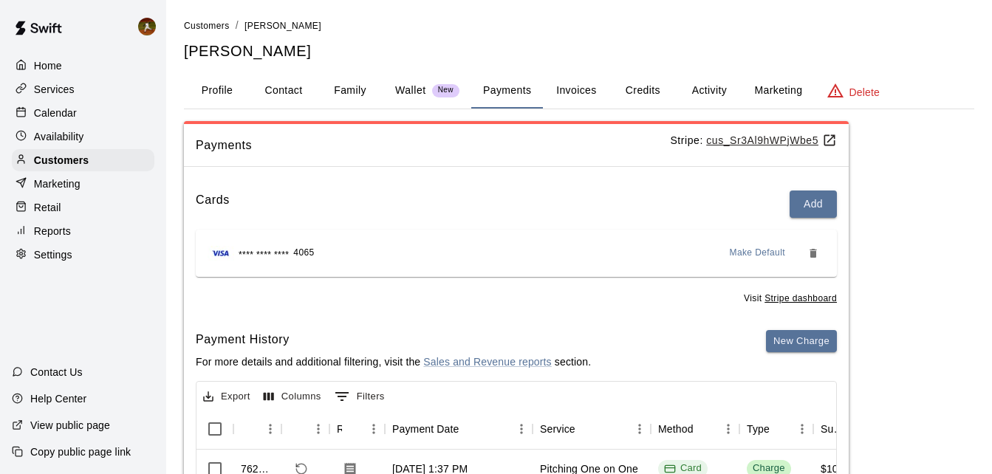
click at [571, 100] on button "Invoices" at bounding box center [576, 90] width 66 height 35
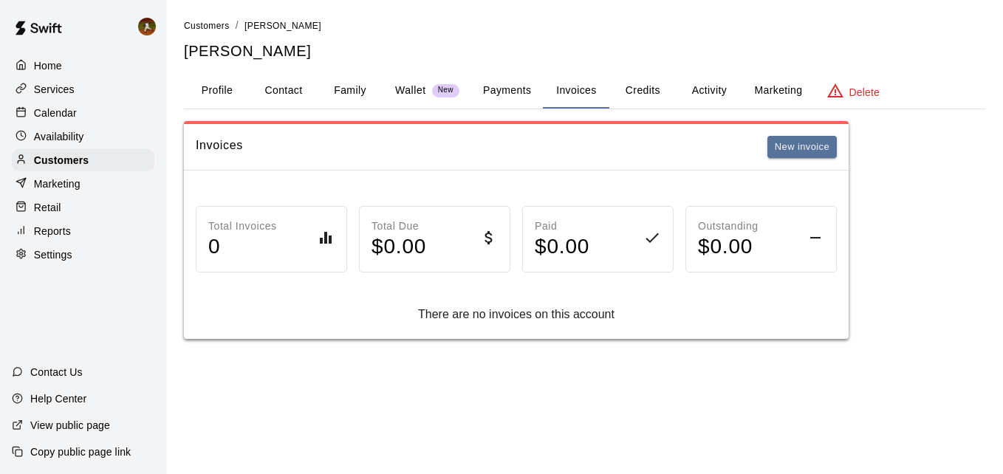
click at [699, 95] on button "Activity" at bounding box center [709, 90] width 66 height 35
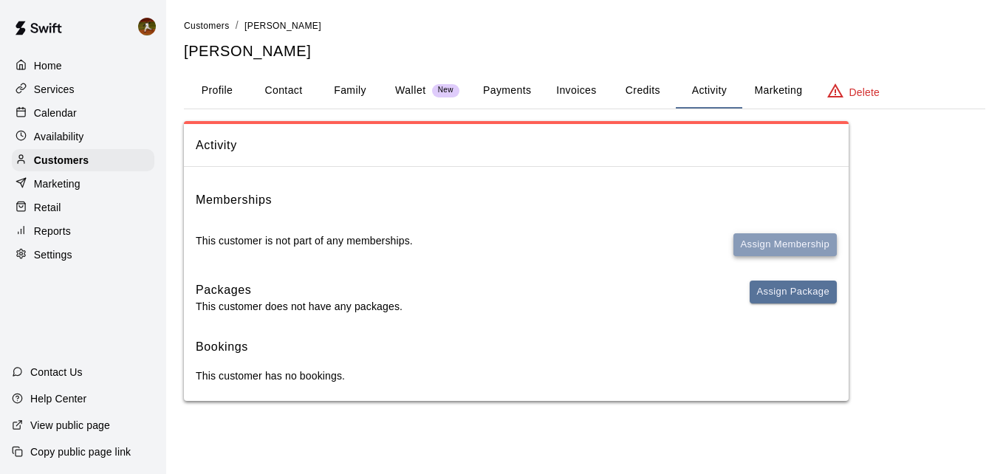
click at [783, 250] on button "Assign Membership" at bounding box center [784, 244] width 103 height 23
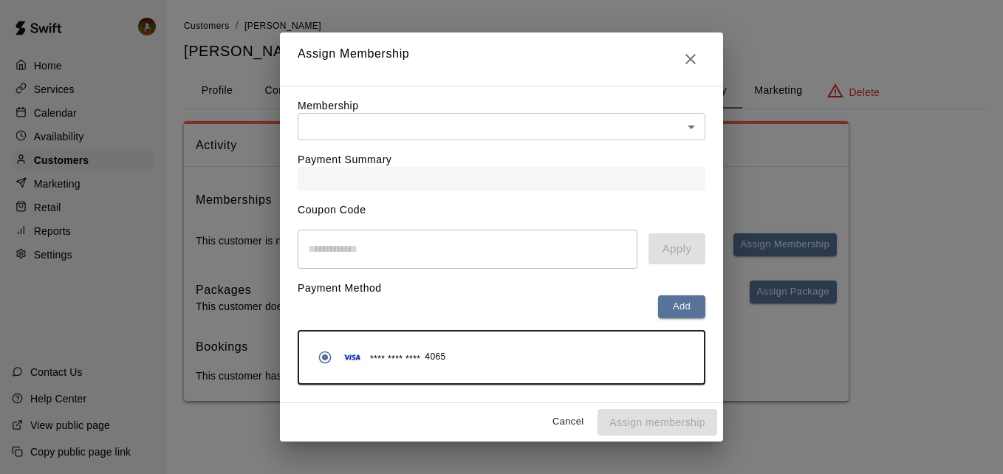
click at [696, 120] on body "Home Services Calendar Availability Customers Marketing Retail Reports Settings…" at bounding box center [501, 215] width 1003 height 431
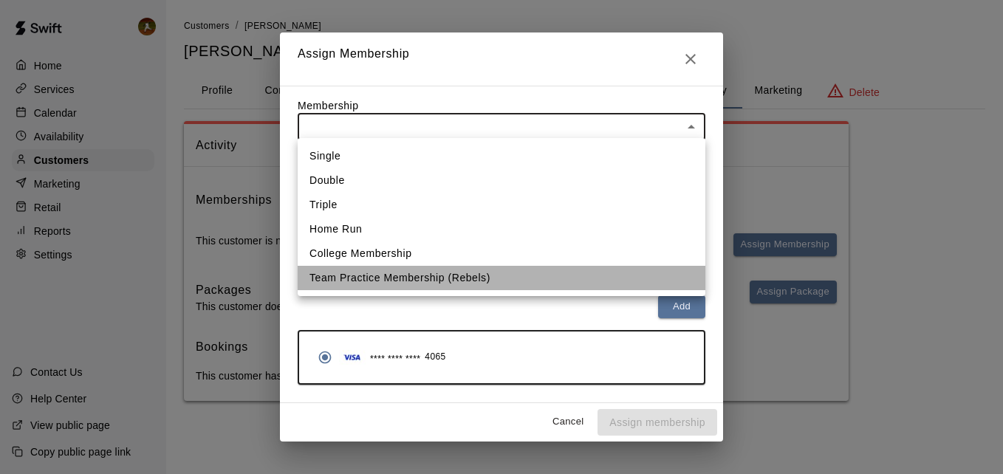
click at [410, 273] on li "Team Practice Membership (Rebels)" at bounding box center [502, 278] width 408 height 24
type input "**********"
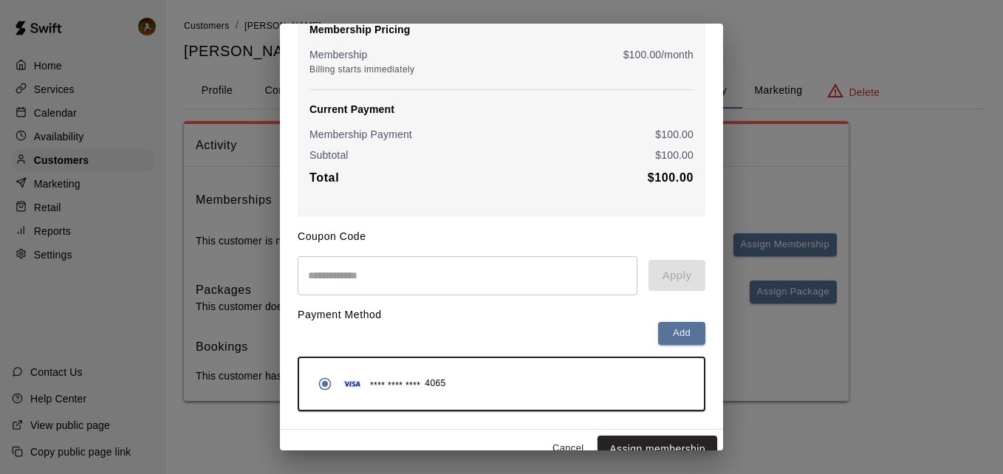
scroll to position [174, 0]
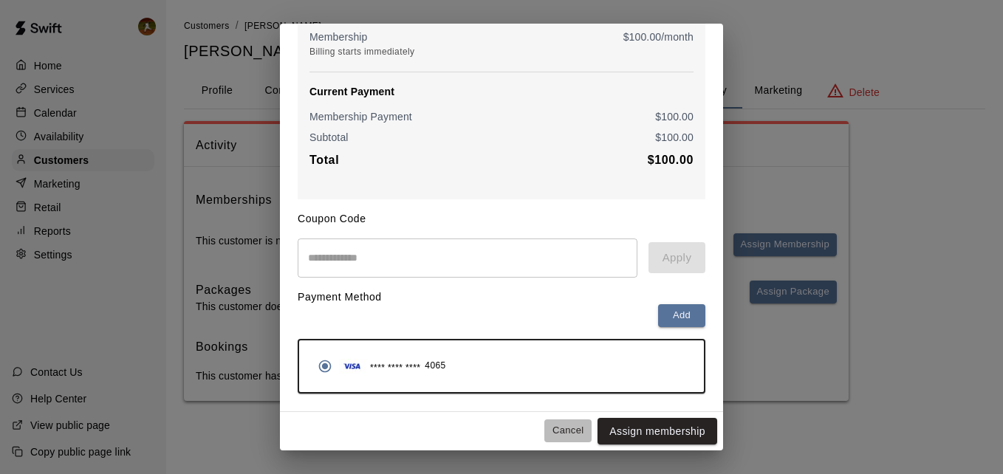
click at [552, 425] on button "Cancel" at bounding box center [567, 431] width 47 height 23
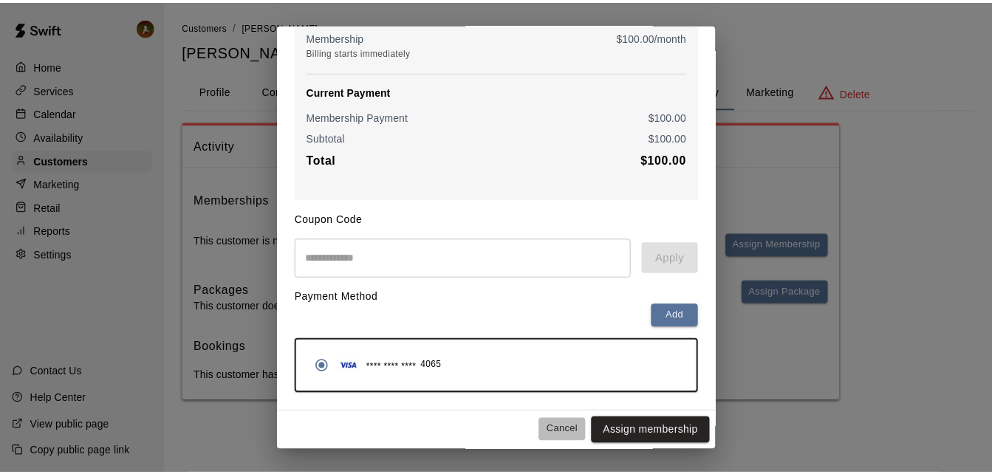
scroll to position [0, 0]
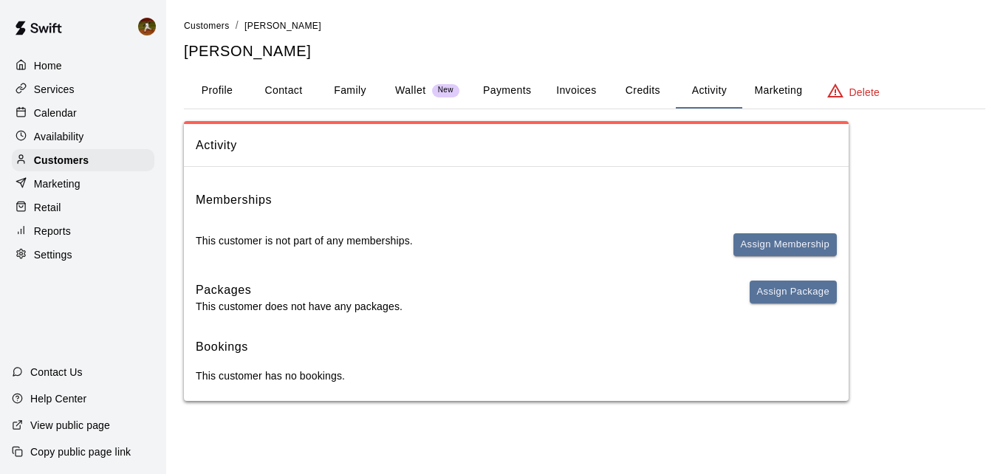
click at [287, 340] on h6 "Bookings" at bounding box center [516, 347] width 641 height 19
click at [270, 363] on div "Bookings This customer has no bookings." at bounding box center [516, 361] width 641 height 46
click at [51, 168] on p "Customers" at bounding box center [61, 160] width 55 height 15
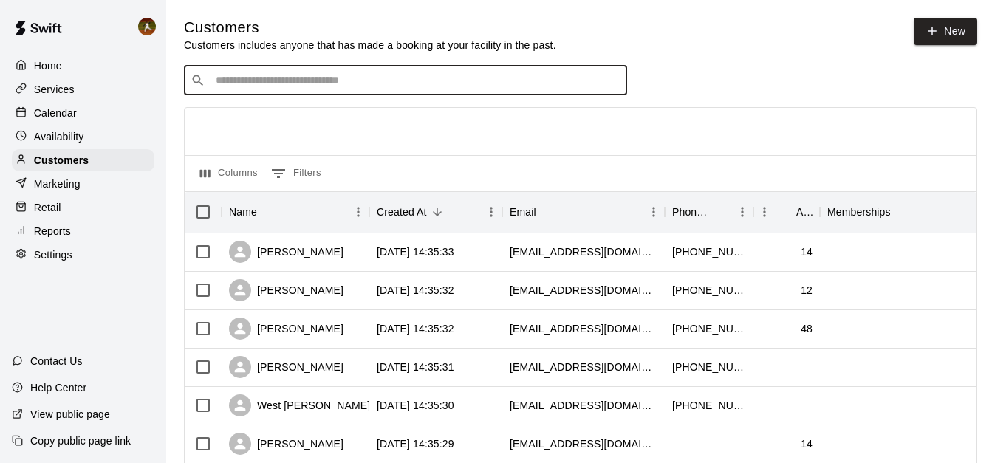
click at [294, 76] on input "Search customers by name or email" at bounding box center [415, 80] width 409 height 15
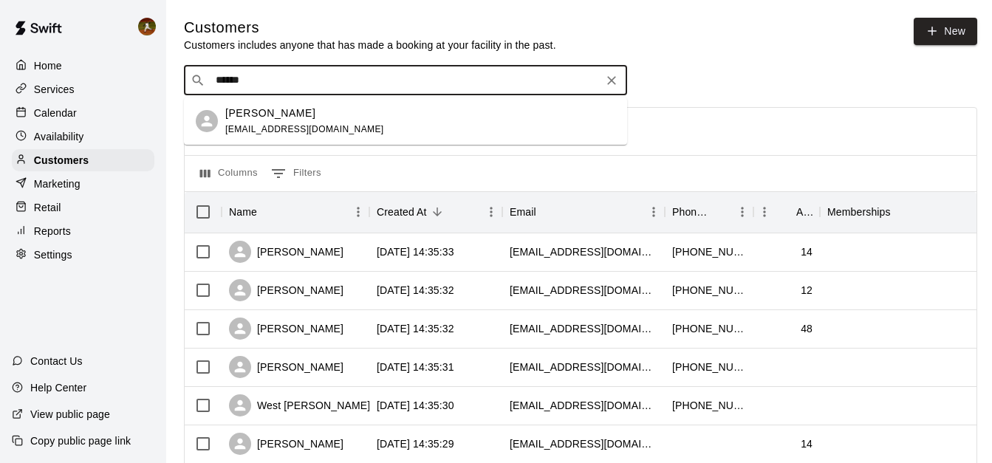
type input "******"
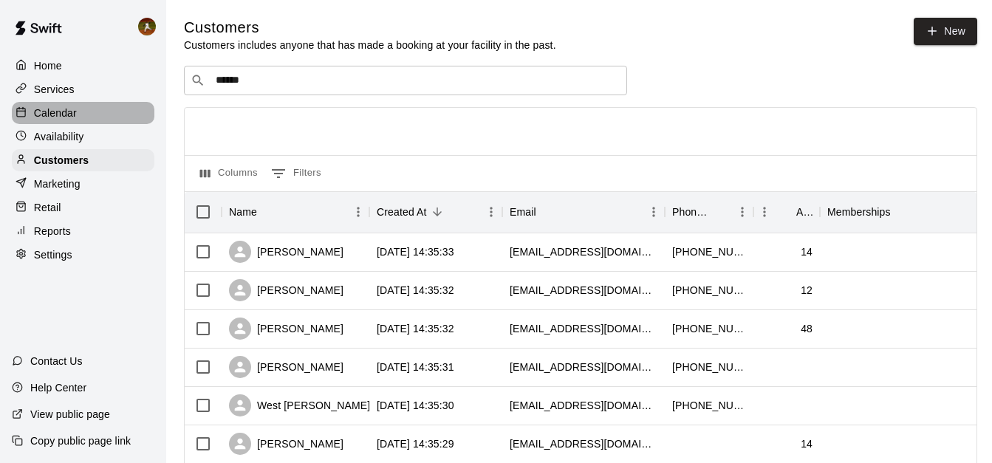
click at [46, 114] on p "Calendar" at bounding box center [55, 113] width 43 height 15
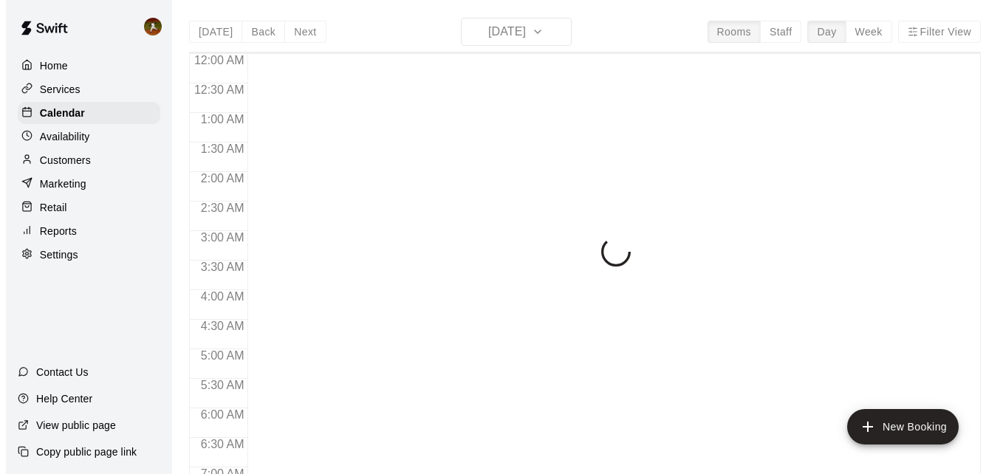
scroll to position [807, 0]
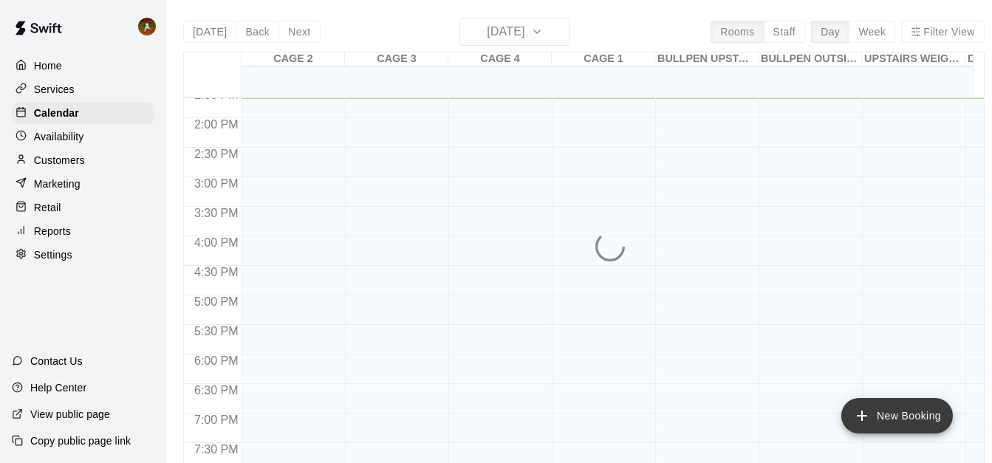
click at [879, 416] on button "New Booking" at bounding box center [897, 415] width 112 height 35
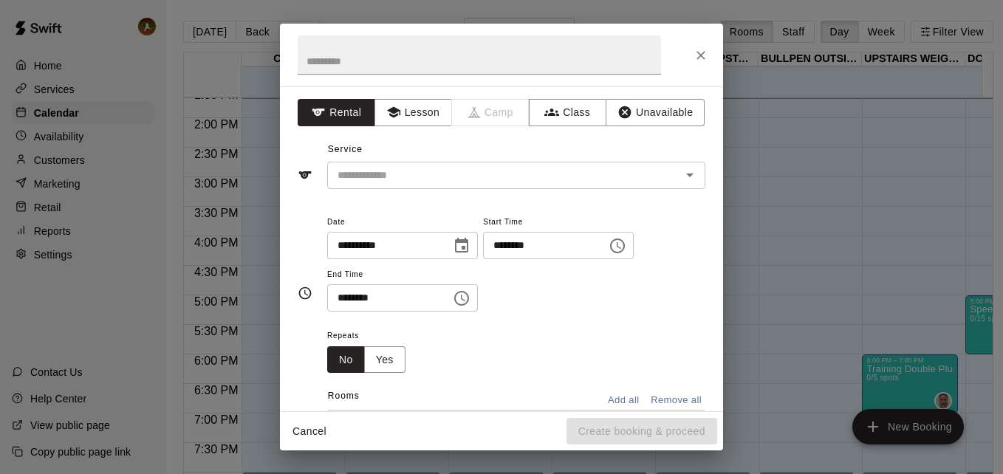
click at [406, 126] on div "**********" at bounding box center [501, 248] width 443 height 325
click at [409, 114] on button "Lesson" at bounding box center [413, 112] width 78 height 27
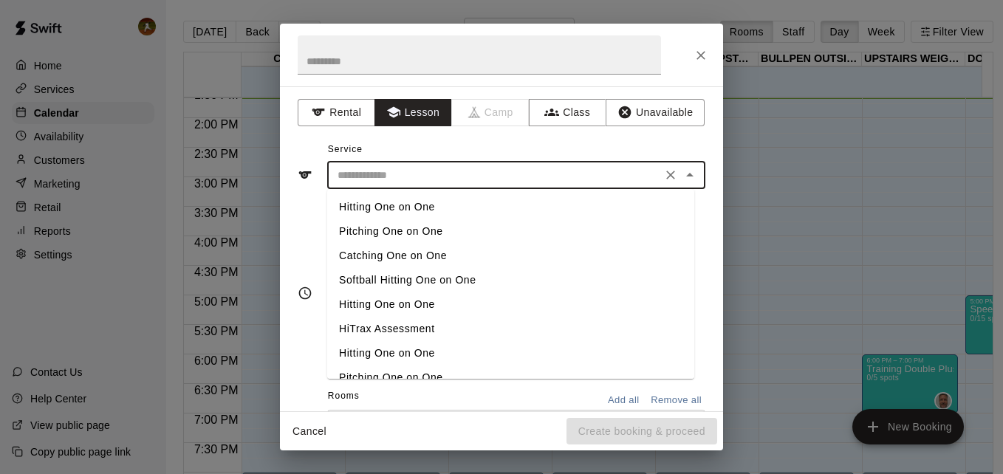
click at [417, 174] on input "text" at bounding box center [495, 175] width 326 height 18
click at [403, 230] on li "Pitching One on One" at bounding box center [510, 231] width 367 height 24
type input "**********"
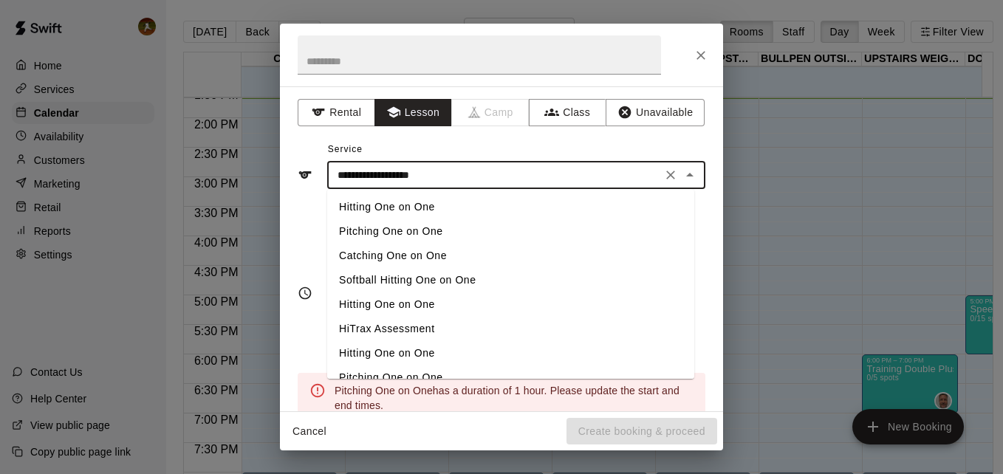
click at [564, 177] on input "**********" at bounding box center [495, 175] width 326 height 18
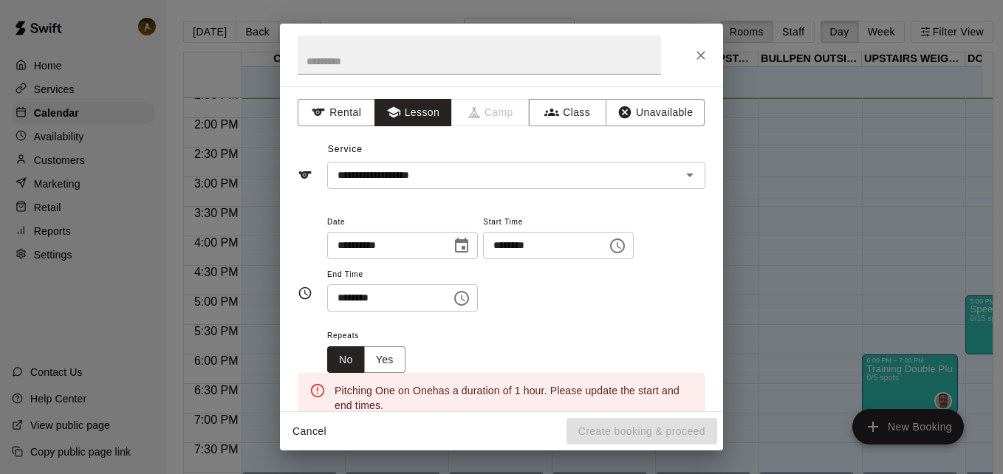
click at [543, 153] on div "**********" at bounding box center [502, 163] width 408 height 51
click at [441, 251] on input "**********" at bounding box center [384, 245] width 114 height 27
drag, startPoint x: 657, startPoint y: 304, endPoint x: 605, endPoint y: 270, distance: 62.9
click at [657, 304] on div "**********" at bounding box center [516, 263] width 378 height 100
click at [550, 249] on input "********" at bounding box center [540, 245] width 114 height 27
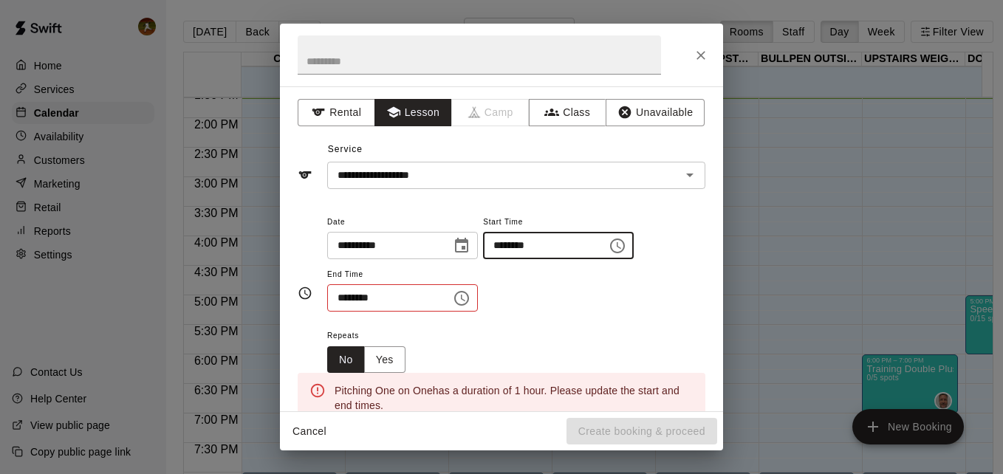
type input "********"
click at [555, 287] on div "**********" at bounding box center [516, 263] width 378 height 100
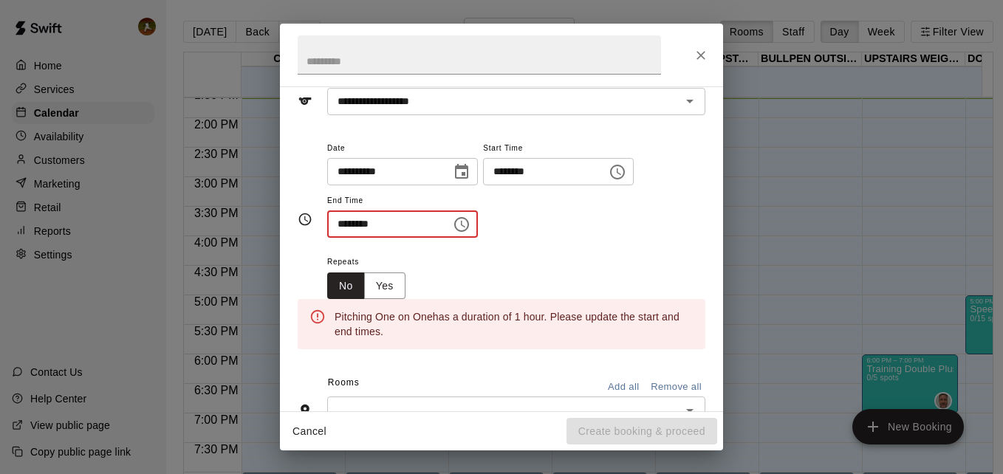
click at [349, 223] on input "********" at bounding box center [384, 223] width 114 height 27
type input "********"
click at [514, 256] on div "Repeats No Yes" at bounding box center [516, 276] width 378 height 47
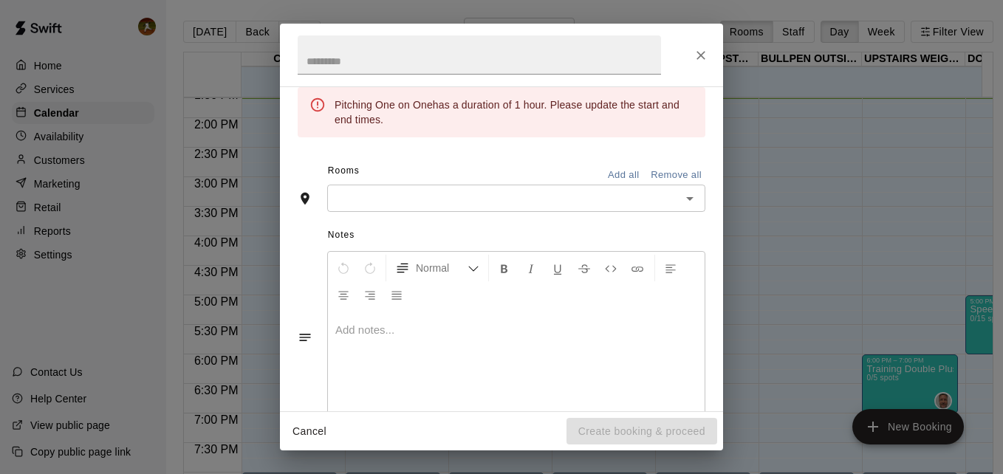
scroll to position [295, 0]
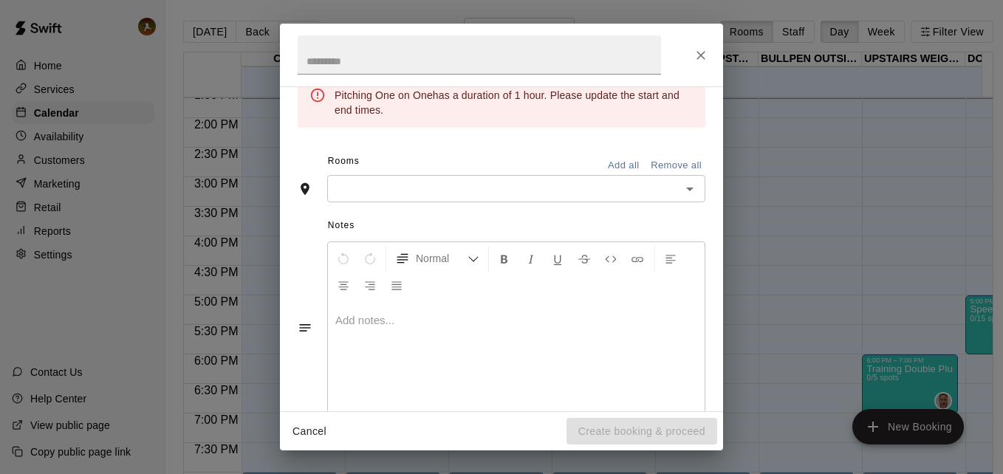
click at [616, 194] on input "text" at bounding box center [504, 188] width 345 height 18
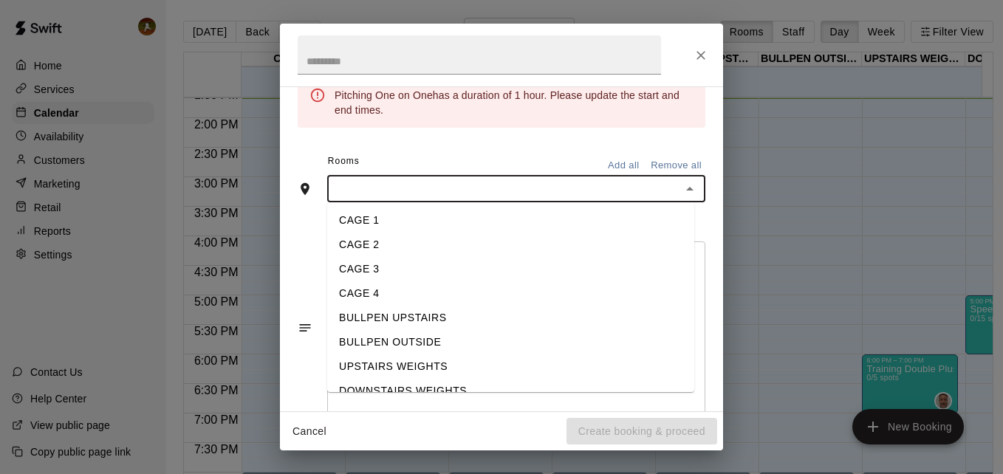
click at [403, 267] on li "CAGE 3" at bounding box center [510, 269] width 367 height 24
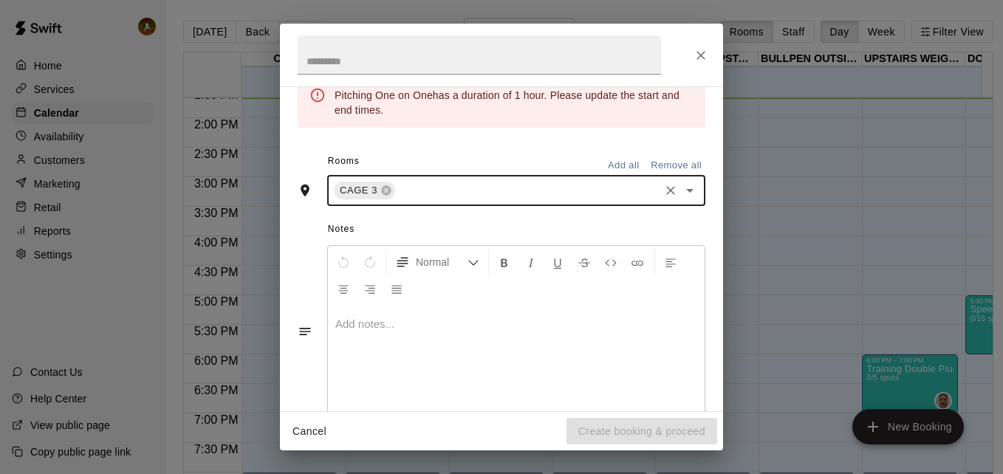
click at [471, 142] on div "**********" at bounding box center [502, -1] width 408 height 301
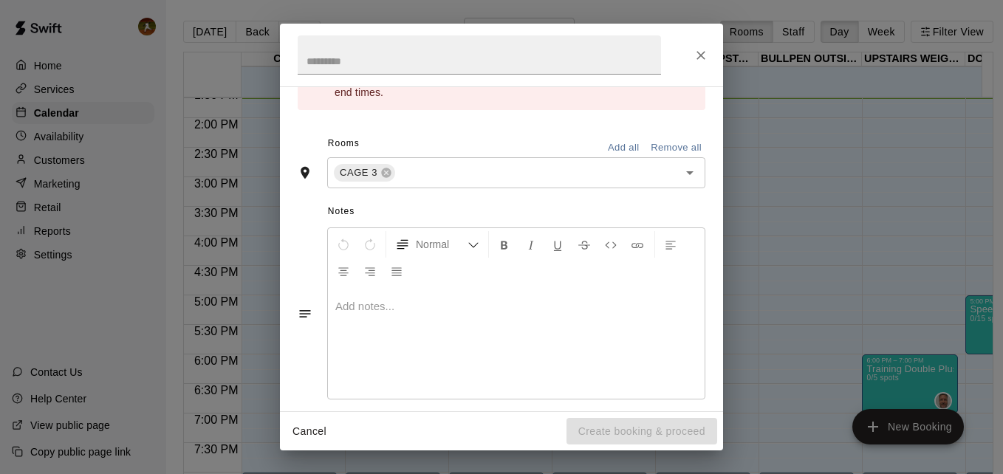
scroll to position [385, 0]
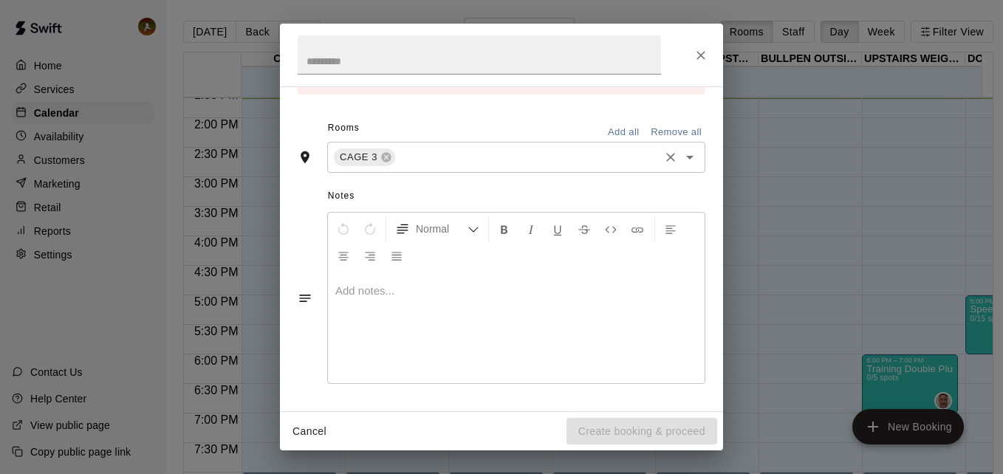
click at [560, 165] on input "text" at bounding box center [527, 157] width 260 height 18
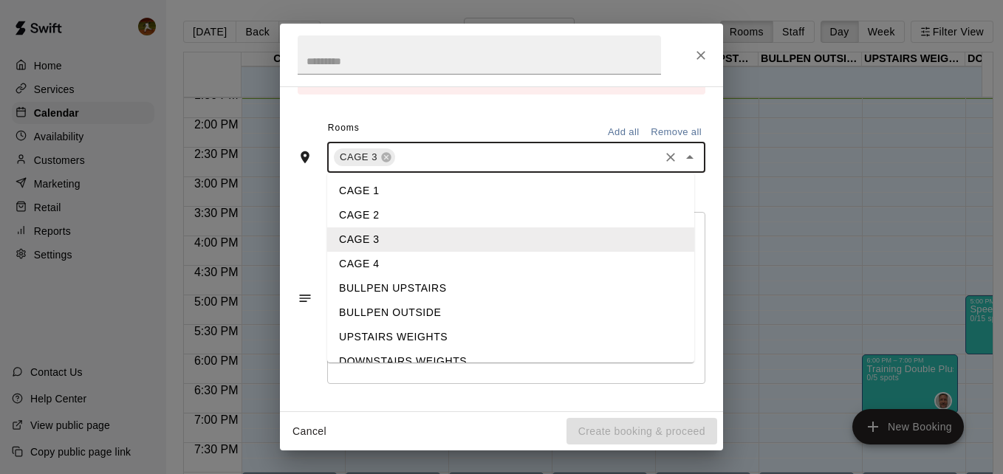
click at [424, 286] on li "BULLPEN UPSTAIRS" at bounding box center [510, 288] width 367 height 24
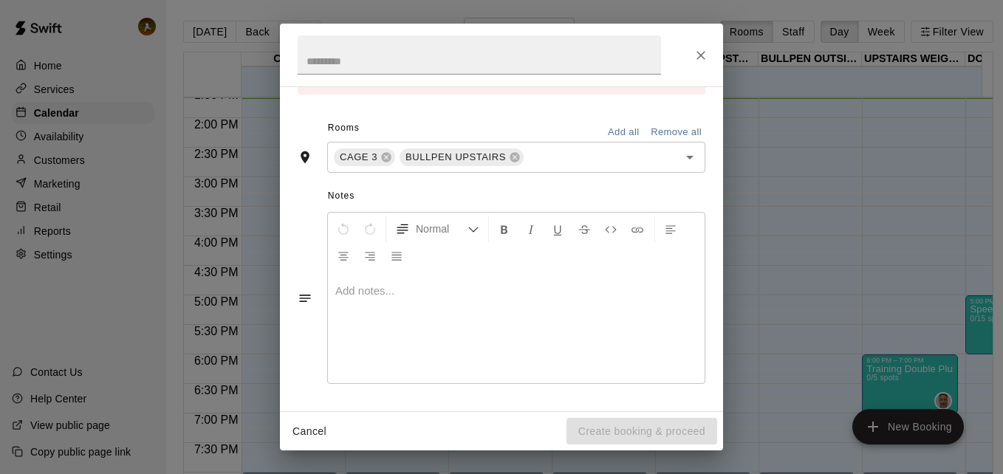
click at [456, 128] on div "Rooms Add all Remove all" at bounding box center [502, 129] width 408 height 25
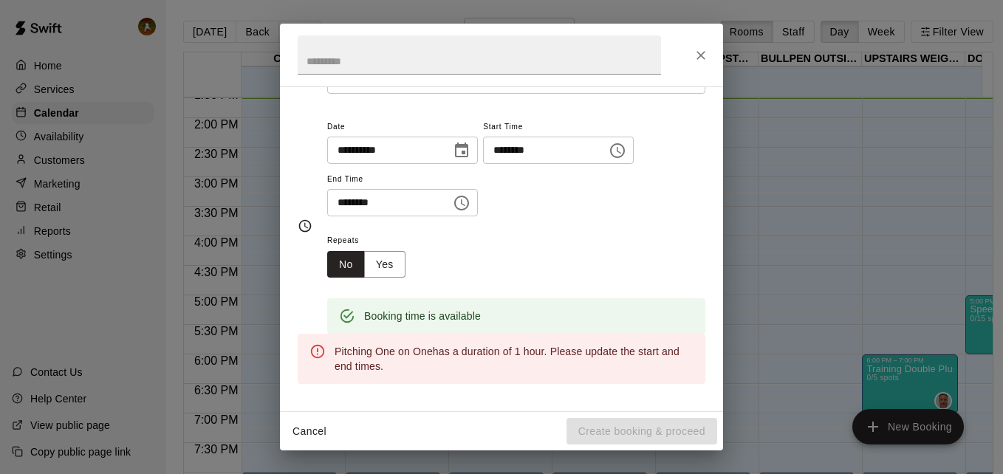
scroll to position [16, 0]
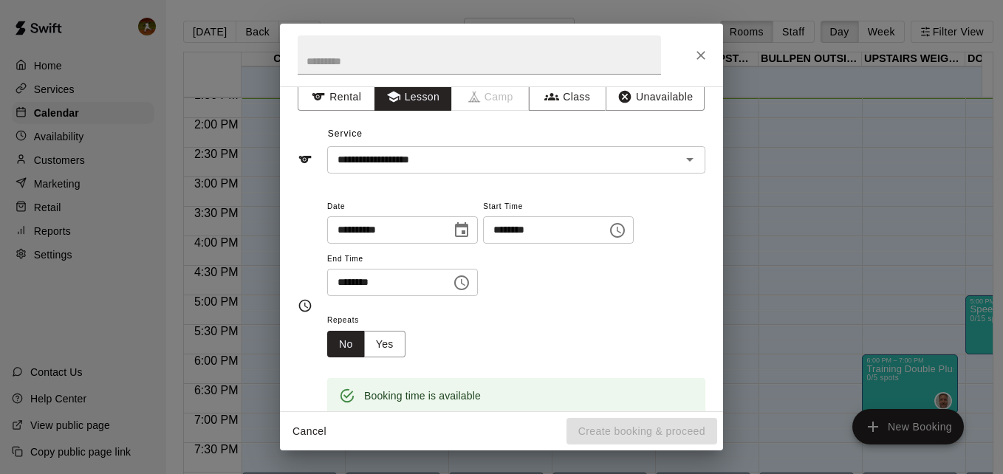
click at [532, 227] on input "********" at bounding box center [540, 229] width 114 height 27
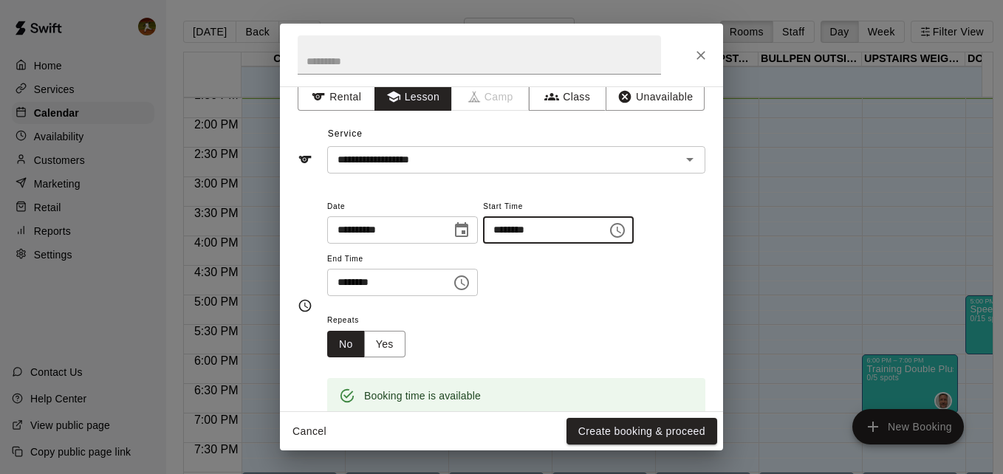
type input "********"
click at [537, 273] on div "**********" at bounding box center [516, 247] width 378 height 100
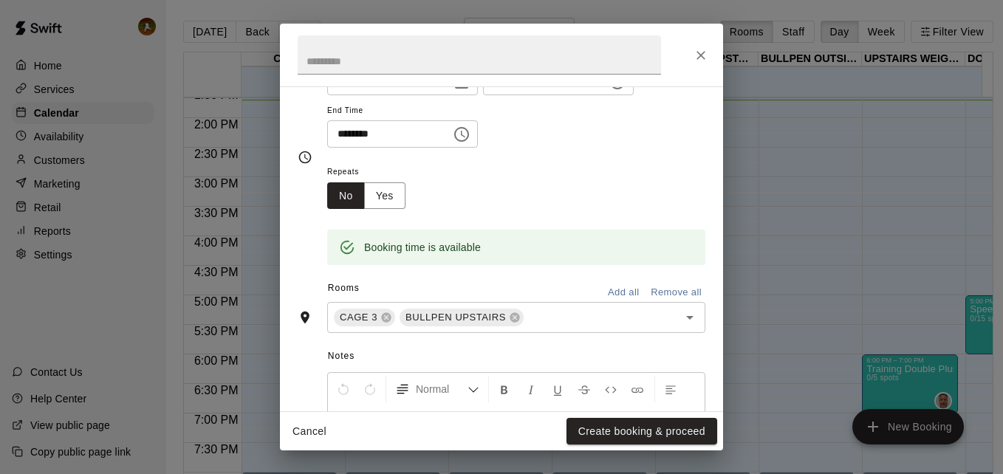
scroll to position [0, 0]
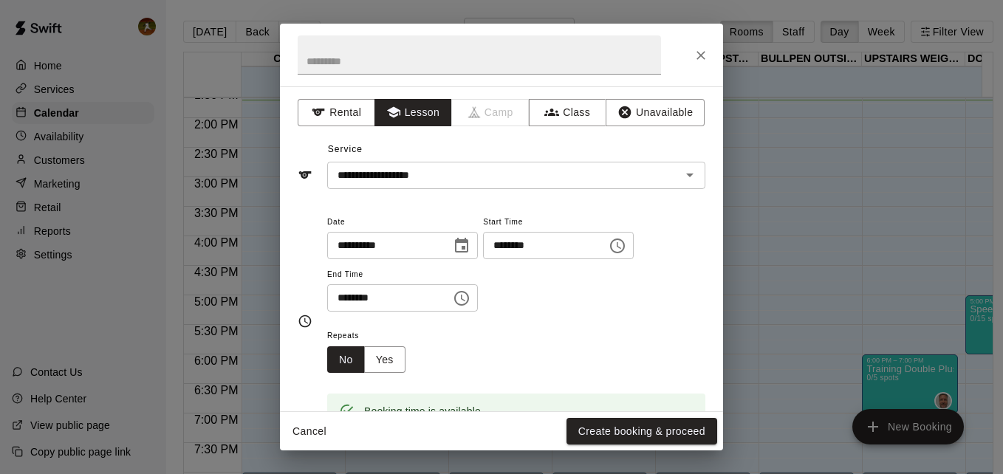
click at [575, 423] on button "Create booking & proceed" at bounding box center [641, 431] width 151 height 27
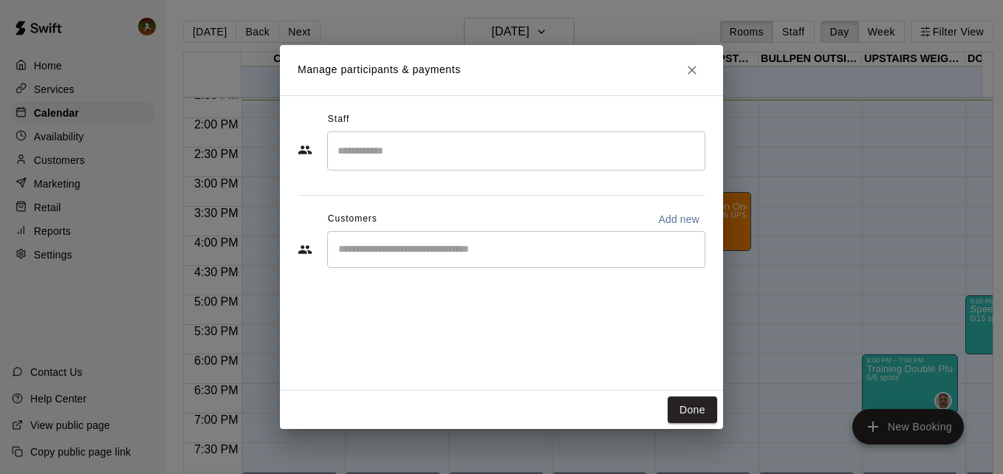
click at [430, 154] on input "Search staff" at bounding box center [516, 151] width 365 height 26
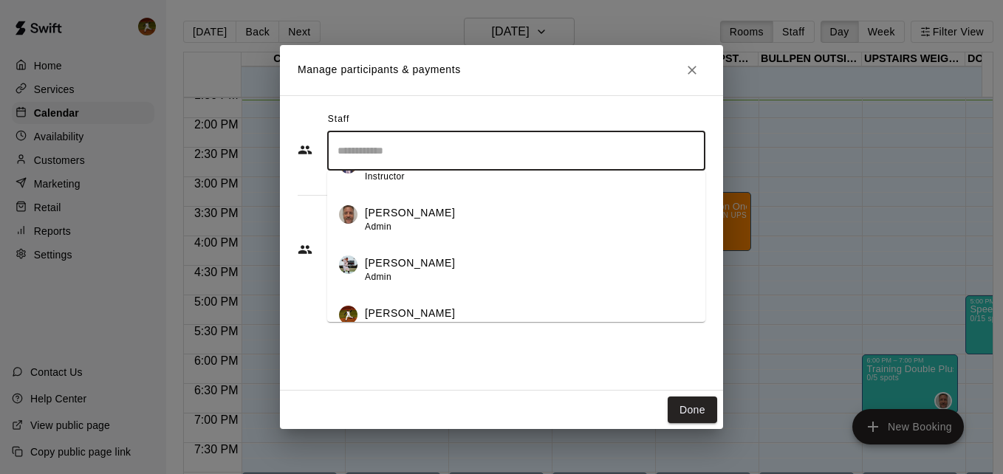
scroll to position [301, 0]
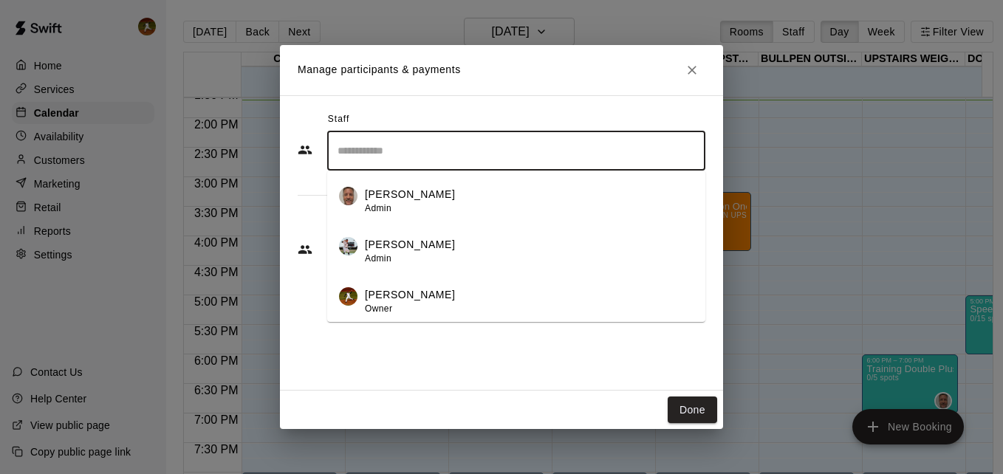
click at [417, 205] on div "[PERSON_NAME] Admin" at bounding box center [410, 201] width 90 height 29
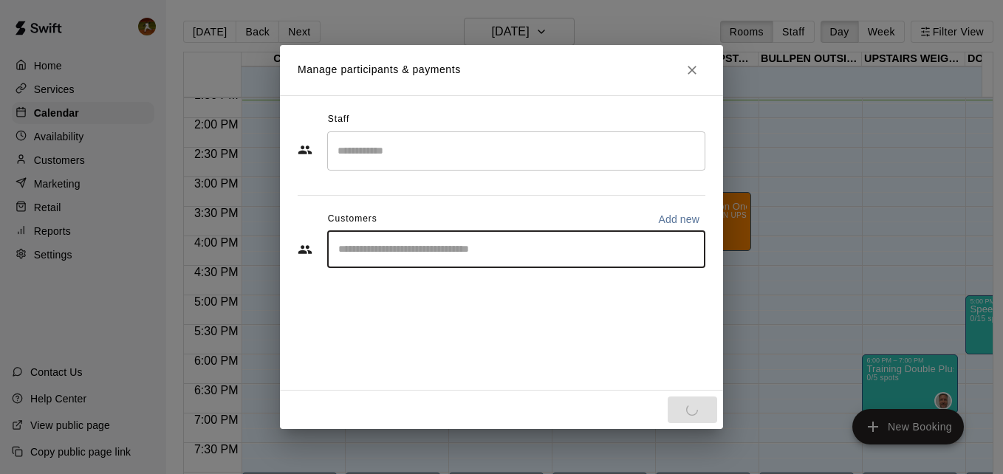
click at [425, 251] on input "Start typing to search customers..." at bounding box center [516, 249] width 365 height 15
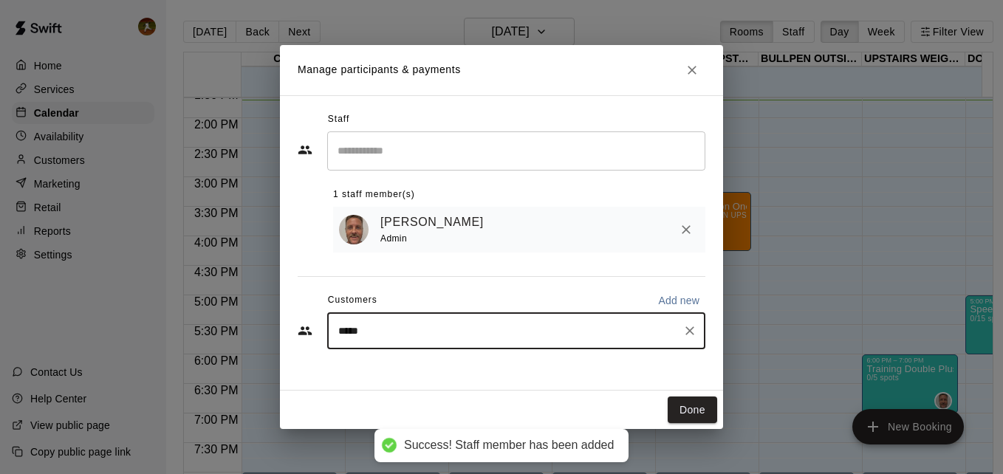
type input "******"
click at [457, 368] on div "[PERSON_NAME]" at bounding box center [448, 368] width 159 height 16
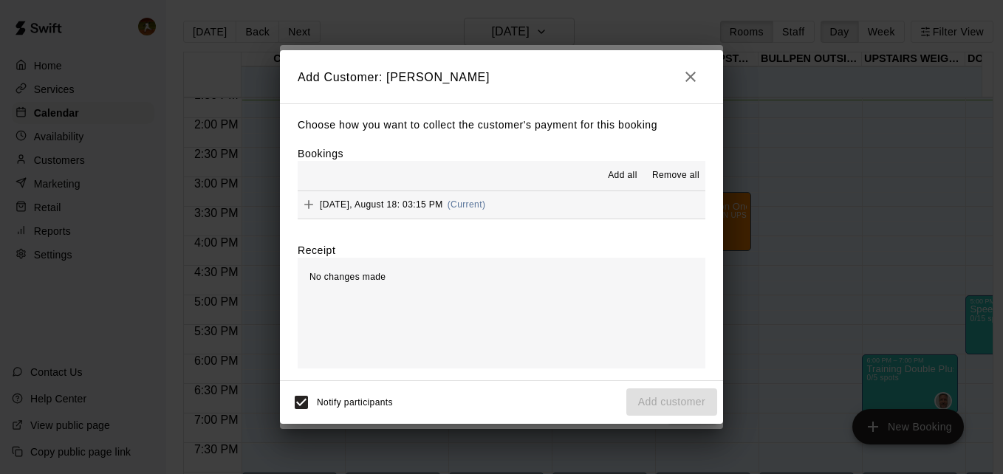
click at [352, 205] on span "[DATE], August 18: 03:15 PM" at bounding box center [381, 204] width 123 height 10
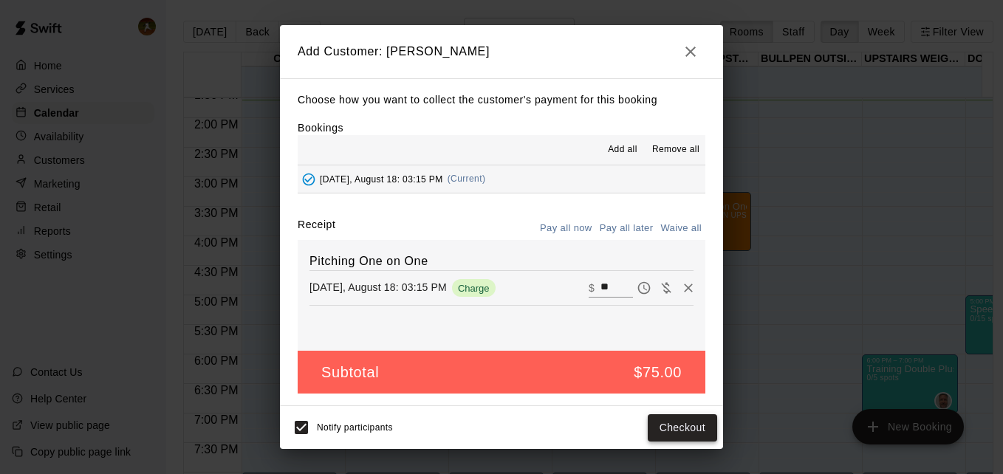
click at [705, 428] on button "Checkout" at bounding box center [682, 427] width 69 height 27
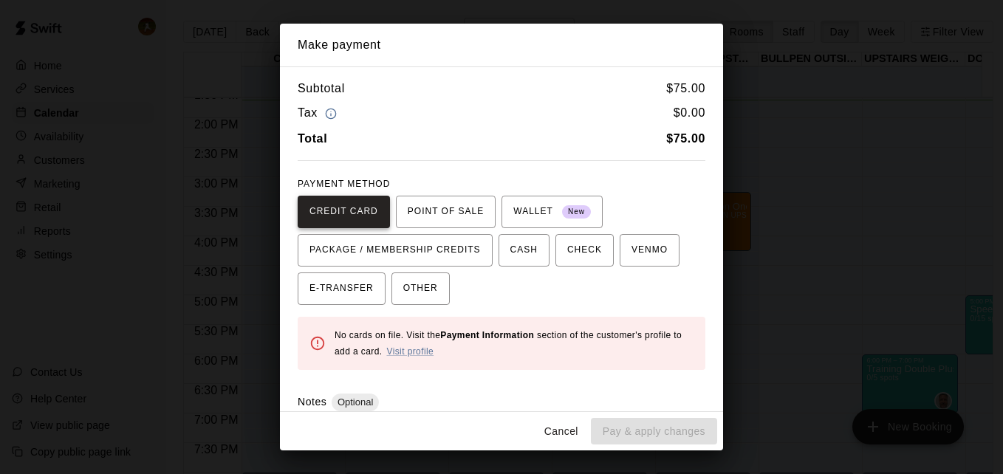
click at [335, 213] on span "CREDIT CARD" at bounding box center [343, 212] width 69 height 24
click at [404, 388] on div "Subtotal $ 75.00 Tax $ 0.00 Total $ 75.00 PAYMENT METHOD CREDIT CARD POINT OF S…" at bounding box center [501, 239] width 443 height 346
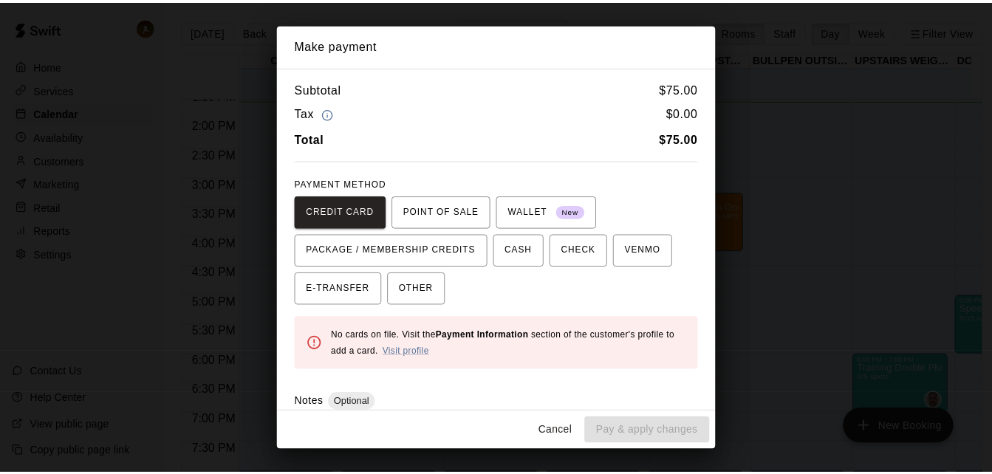
scroll to position [86, 0]
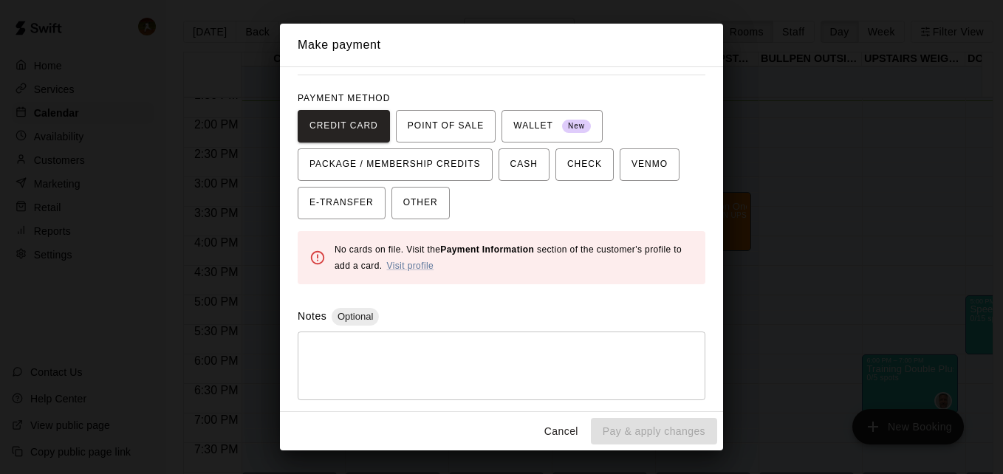
click at [561, 435] on button "Cancel" at bounding box center [561, 431] width 47 height 27
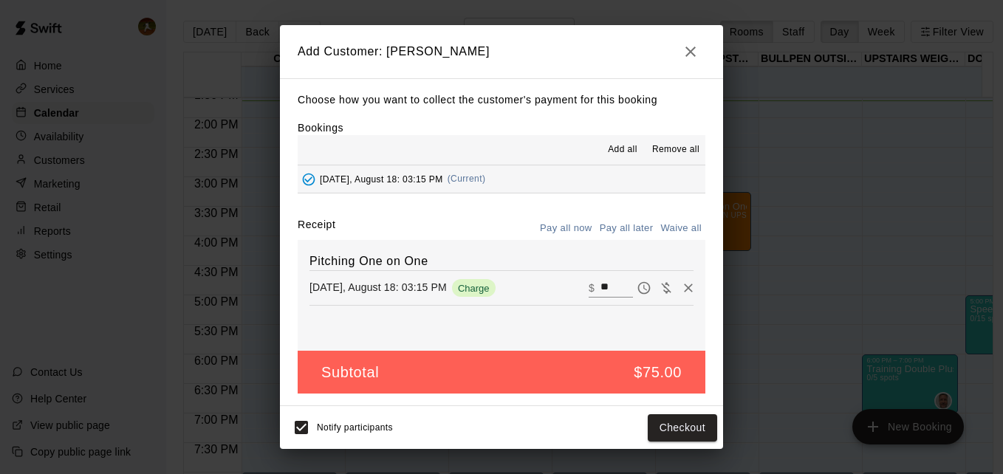
click at [686, 55] on icon "button" at bounding box center [691, 52] width 18 height 18
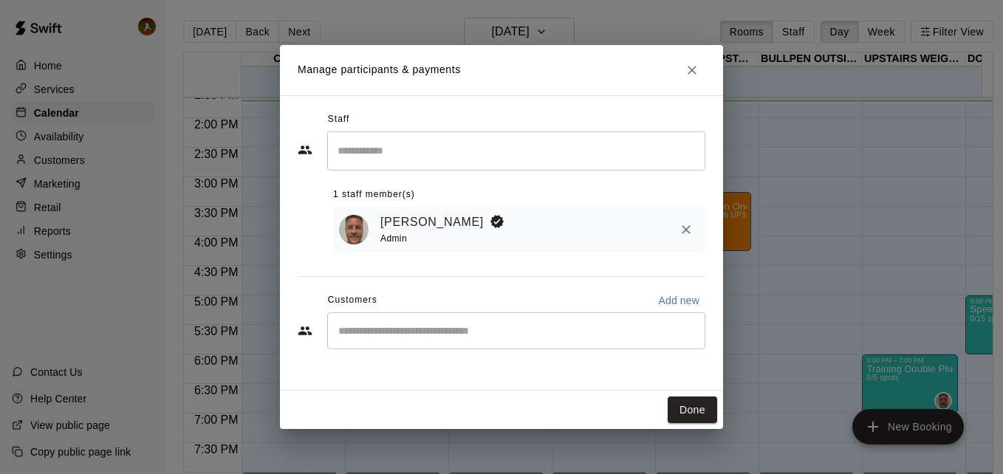
click at [691, 69] on icon "Close" at bounding box center [692, 70] width 9 height 9
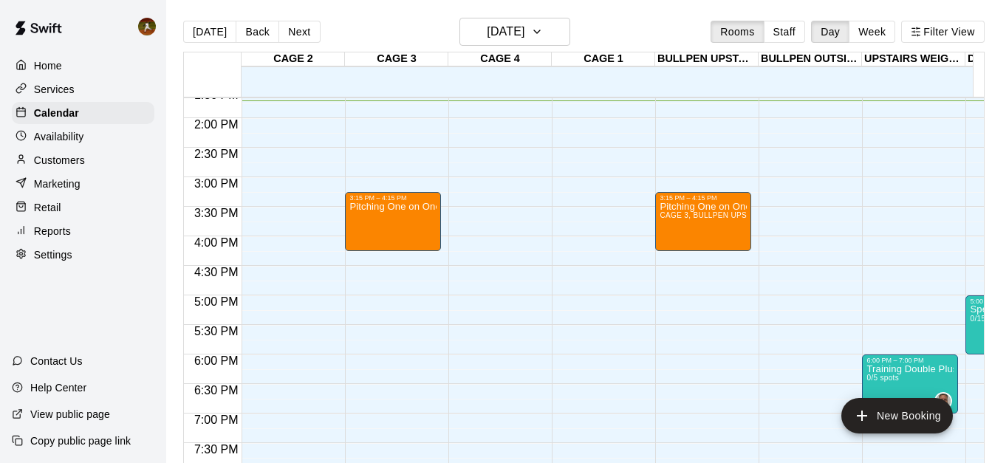
click at [50, 262] on p "Settings" at bounding box center [53, 254] width 38 height 15
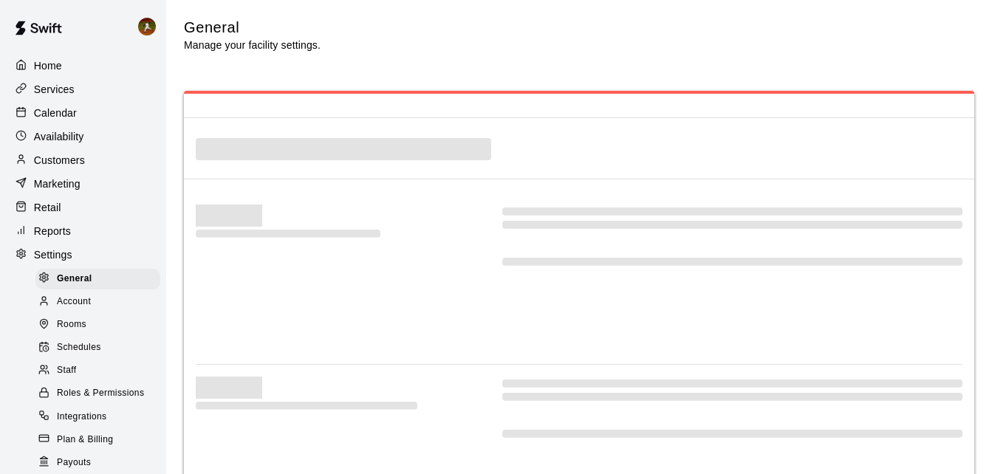
select select "**"
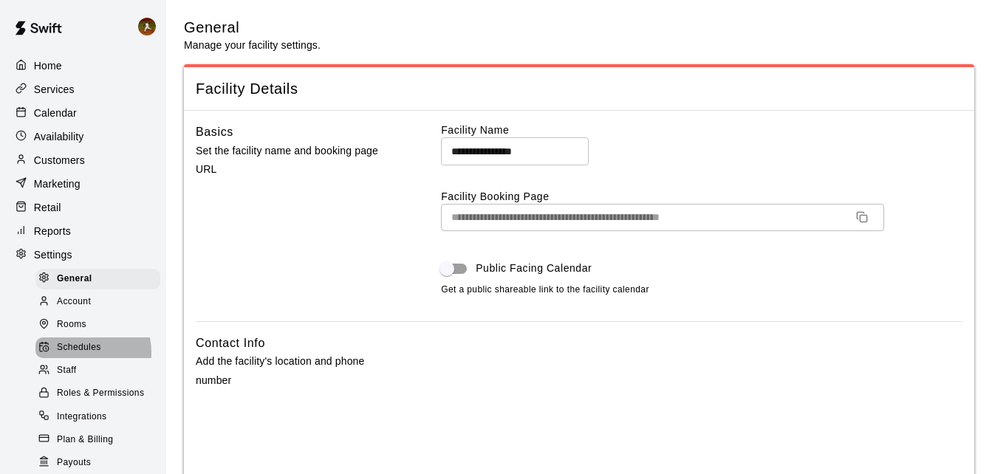
click at [81, 355] on span "Schedules" at bounding box center [79, 347] width 44 height 15
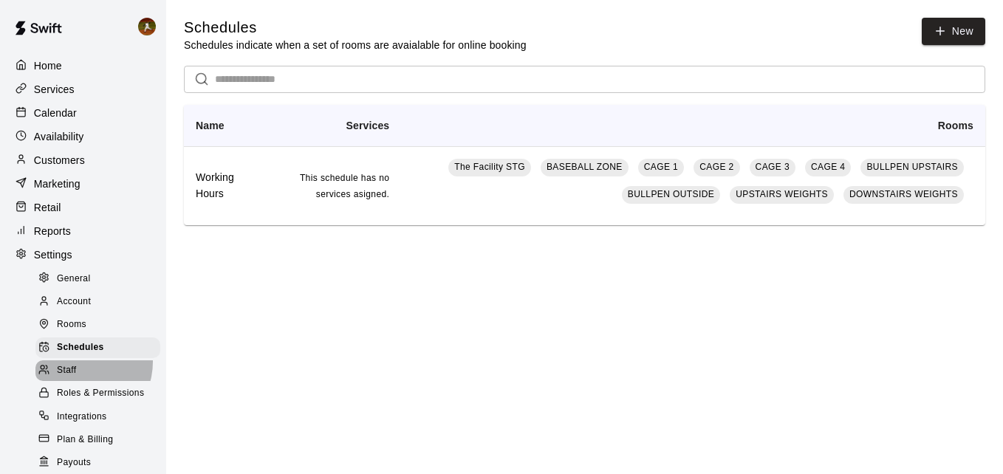
click at [78, 372] on div "Staff" at bounding box center [97, 370] width 125 height 21
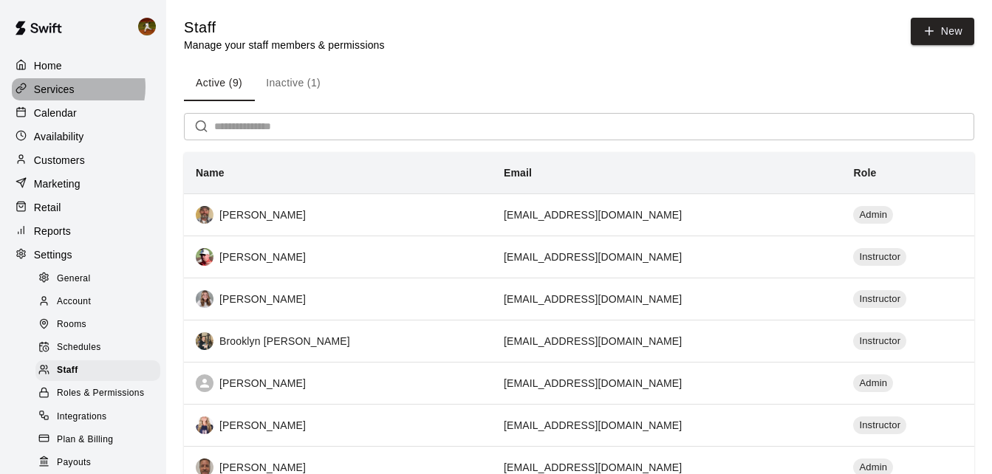
click at [71, 88] on p "Services" at bounding box center [54, 89] width 41 height 15
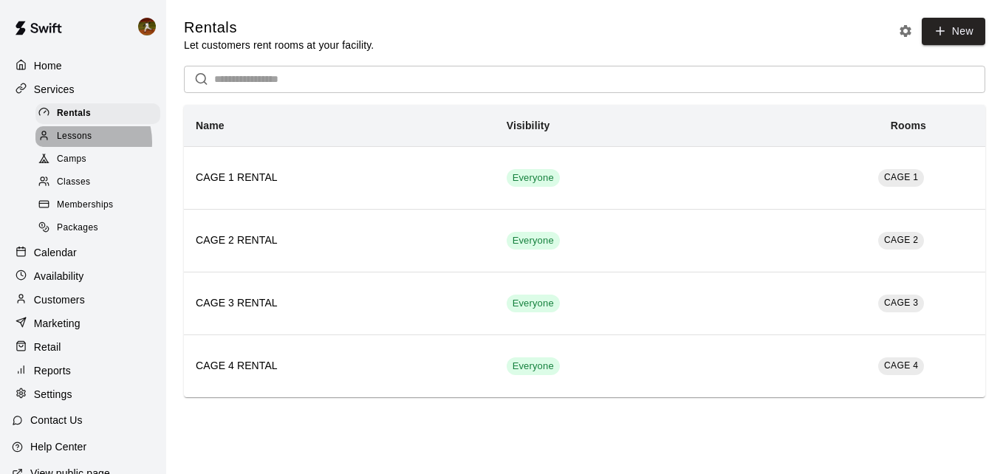
click at [81, 144] on span "Lessons" at bounding box center [74, 136] width 35 height 15
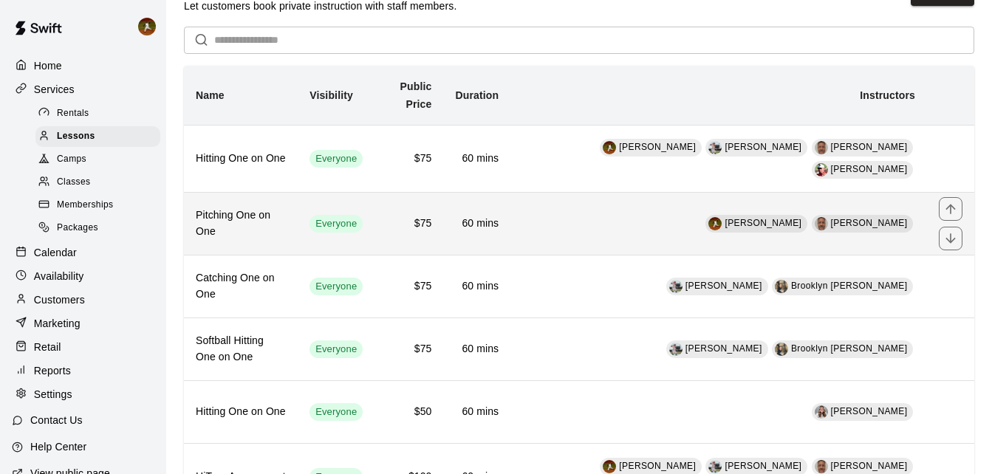
scroll to position [74, 0]
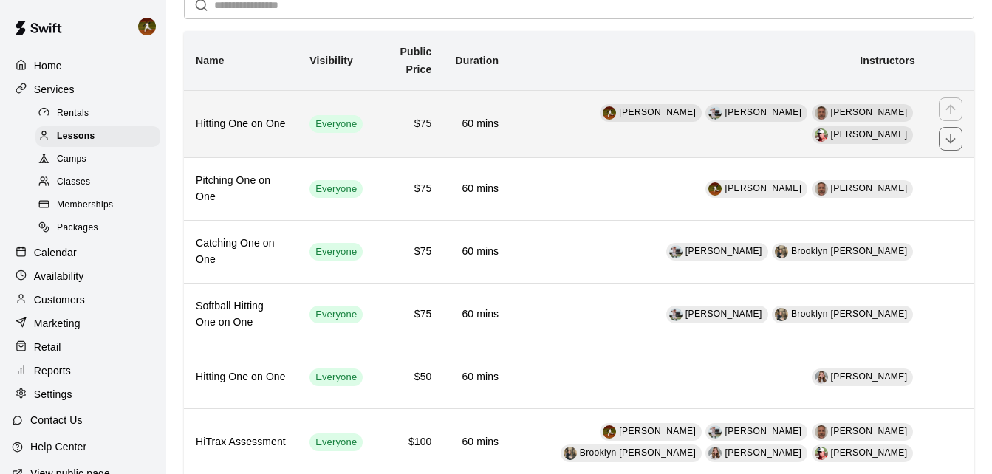
click at [571, 150] on td "[PERSON_NAME] [PERSON_NAME] [PERSON_NAME] [PERSON_NAME]" at bounding box center [718, 123] width 417 height 67
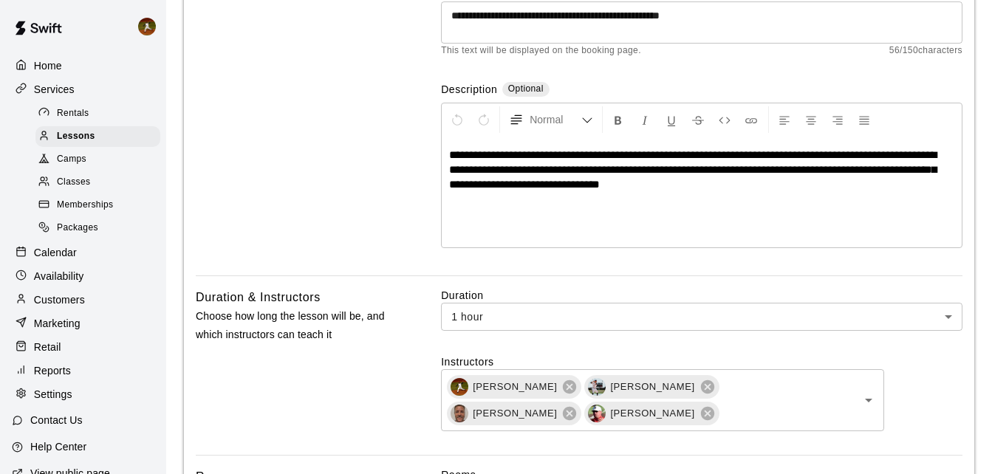
scroll to position [222, 0]
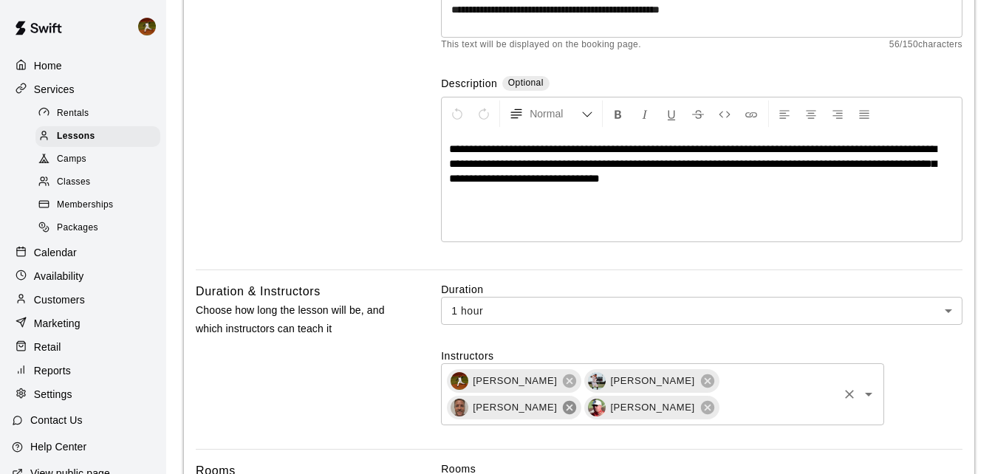
click at [578, 400] on icon at bounding box center [569, 408] width 16 height 16
click at [293, 386] on div "Duration & Instructors Choose how long the lesson will be, and which instructor…" at bounding box center [295, 365] width 199 height 166
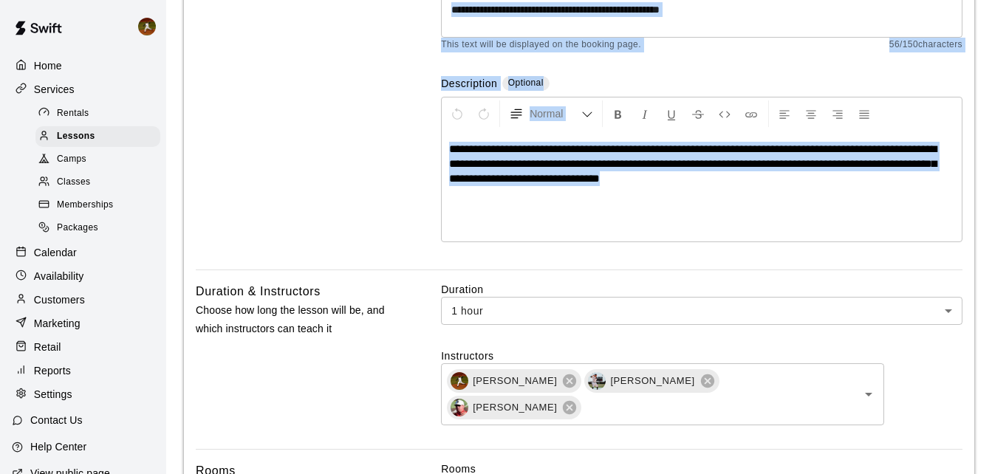
drag, startPoint x: 776, startPoint y: 185, endPoint x: 401, endPoint y: 148, distance: 377.0
click at [401, 148] on div "**********" at bounding box center [579, 91] width 767 height 357
drag, startPoint x: 401, startPoint y: 148, endPoint x: 340, endPoint y: 183, distance: 70.2
click at [340, 183] on div "Basics Set the name and description" at bounding box center [295, 91] width 199 height 357
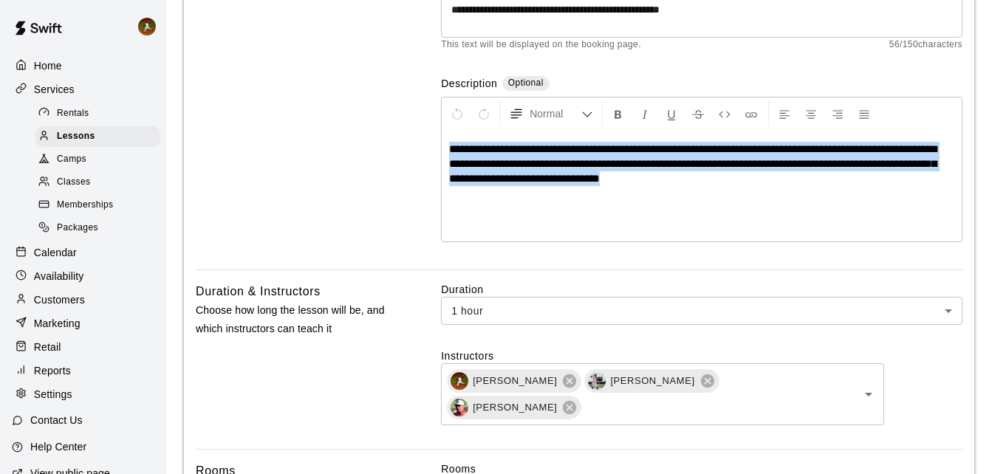
drag, startPoint x: 790, startPoint y: 176, endPoint x: 431, endPoint y: 148, distance: 360.0
click at [431, 148] on div "**********" at bounding box center [579, 91] width 767 height 357
copy span "**********"
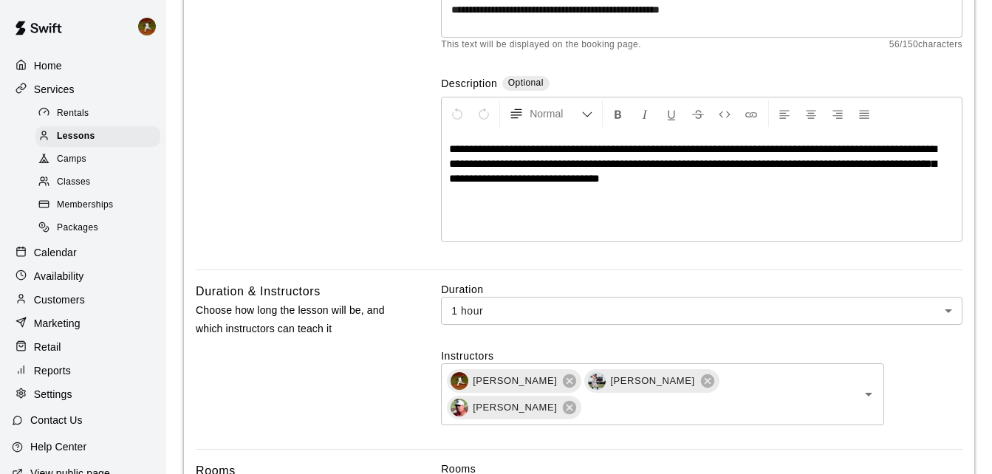
click at [352, 164] on div "Basics Set the name and description" at bounding box center [295, 91] width 199 height 357
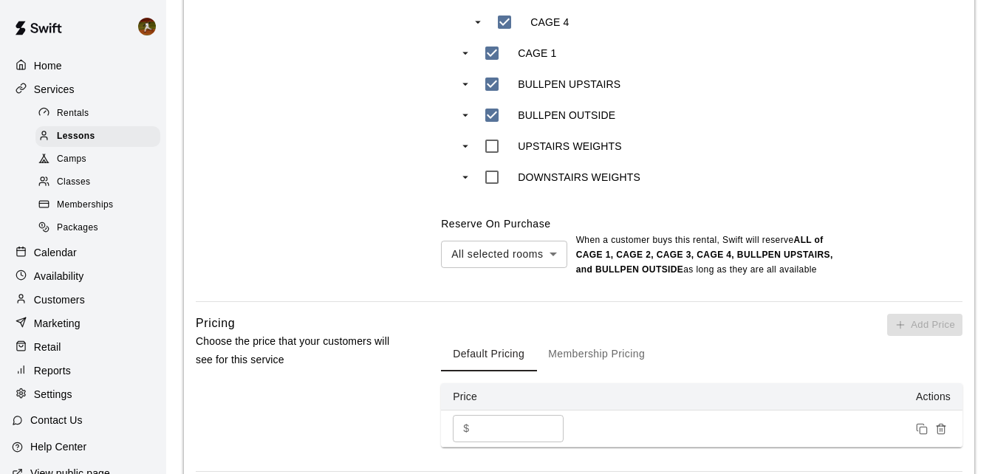
scroll to position [1034, 0]
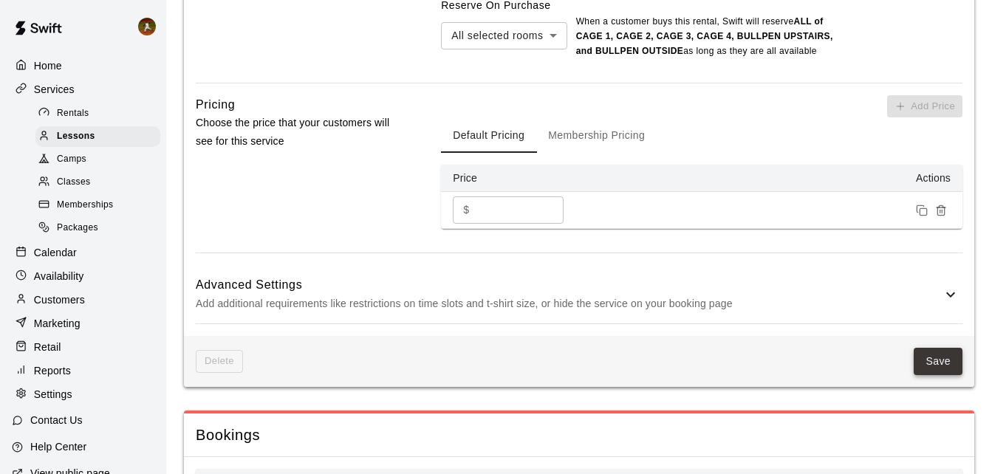
click at [939, 348] on button "Save" at bounding box center [938, 361] width 49 height 27
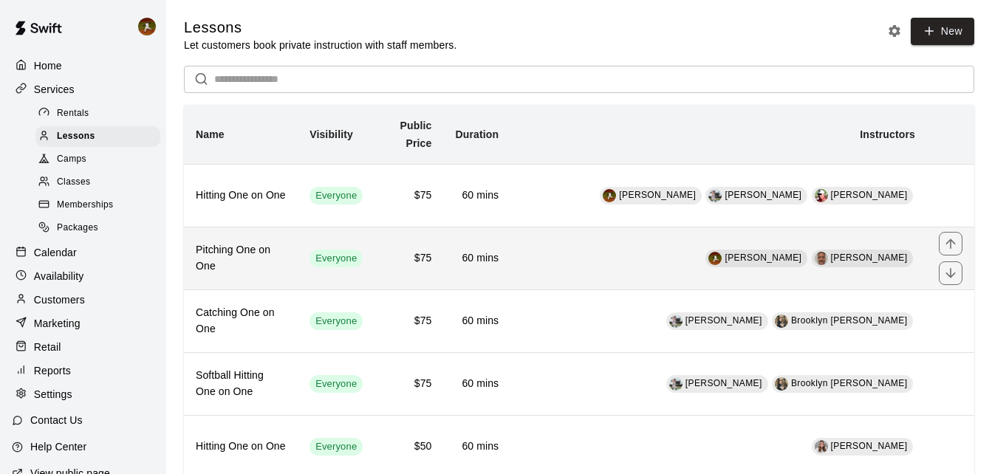
click at [640, 266] on td "[PERSON_NAME] [PERSON_NAME]" at bounding box center [718, 258] width 417 height 63
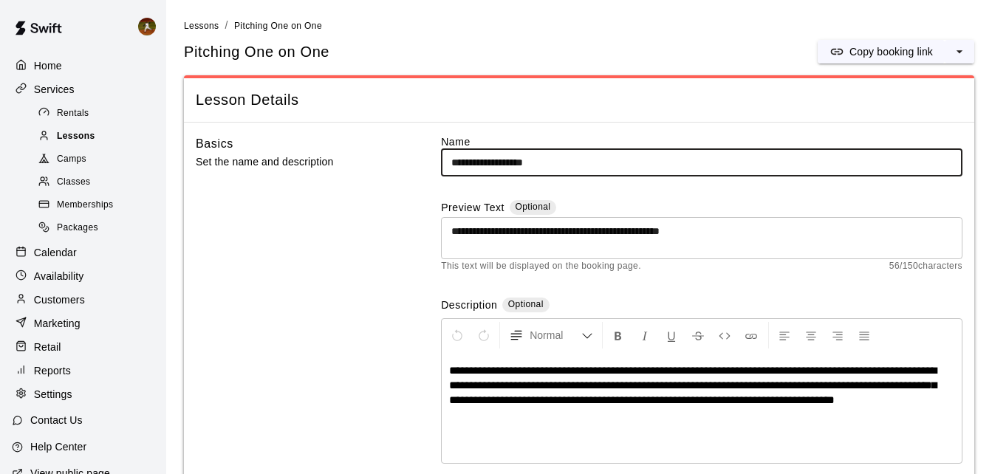
click at [67, 135] on span "Lessons" at bounding box center [76, 136] width 38 height 15
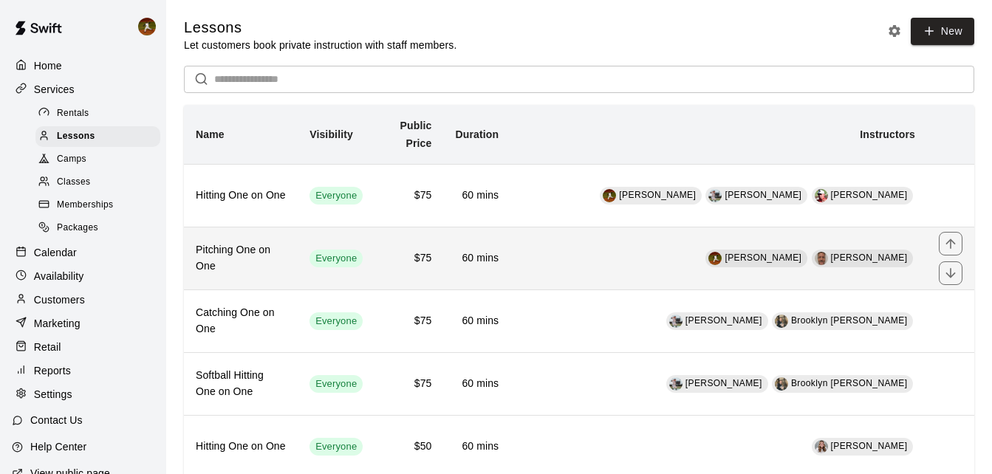
click at [649, 267] on td "[PERSON_NAME] [PERSON_NAME]" at bounding box center [718, 258] width 417 height 63
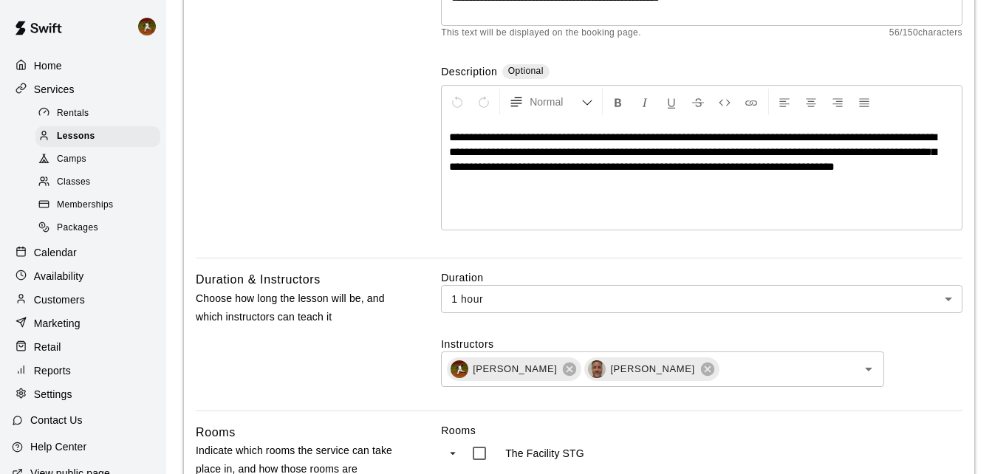
scroll to position [369, 0]
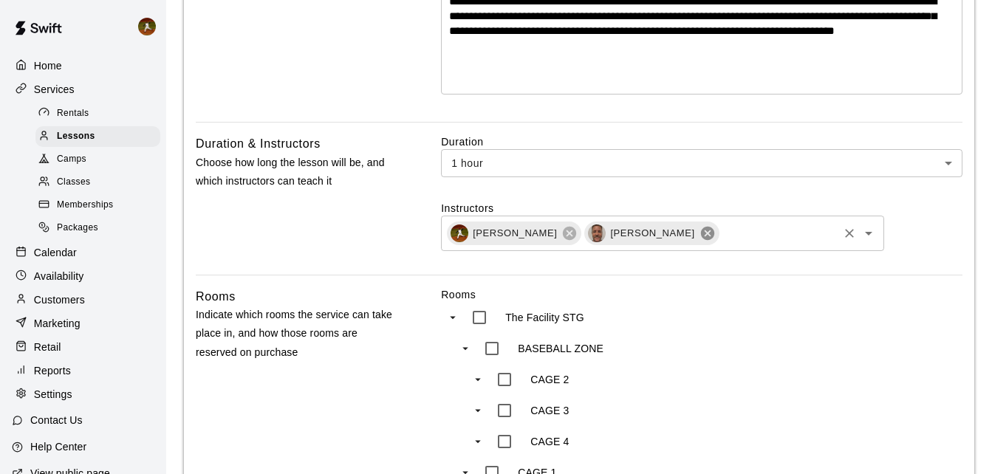
click at [699, 236] on icon at bounding box center [707, 233] width 16 height 16
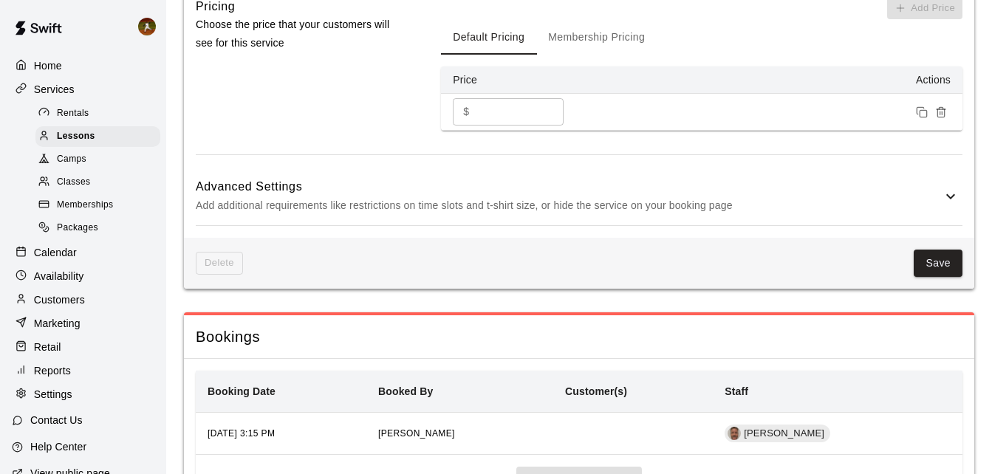
scroll to position [1108, 0]
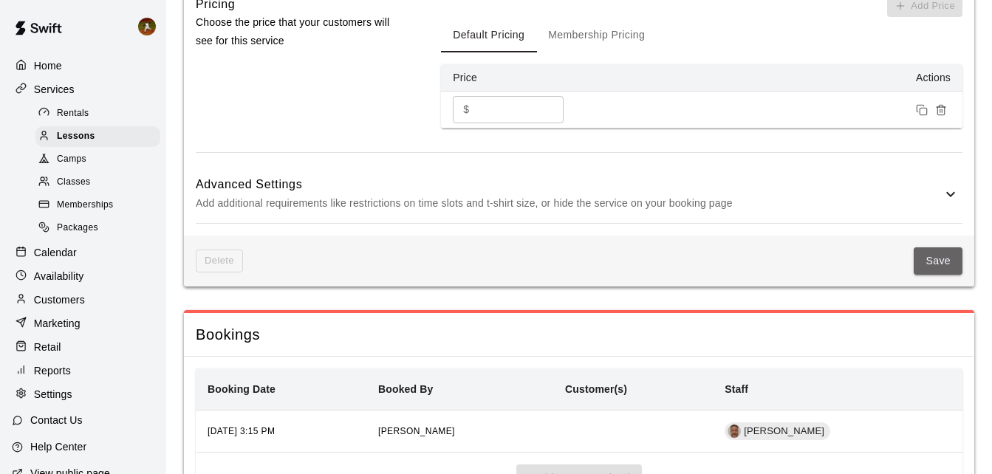
click at [934, 264] on button "Save" at bounding box center [938, 260] width 49 height 27
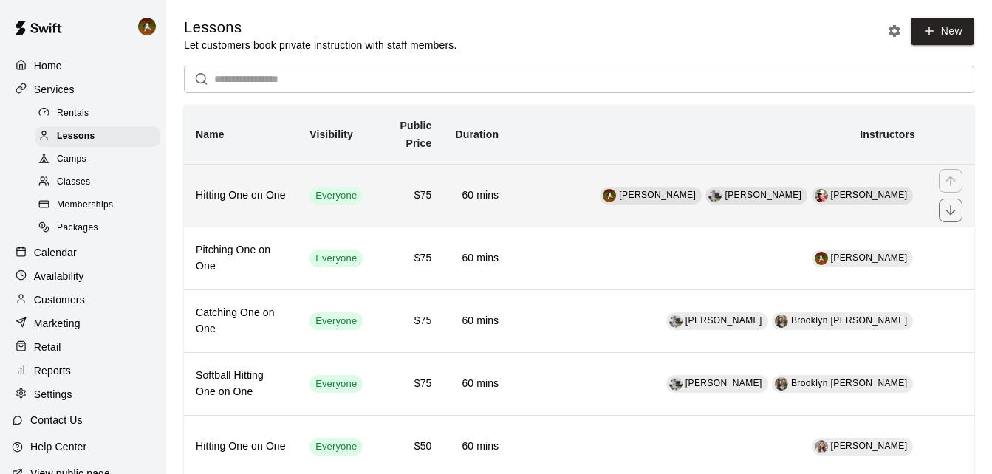
click at [584, 197] on td "[PERSON_NAME] [PERSON_NAME] [PERSON_NAME]" at bounding box center [718, 195] width 417 height 63
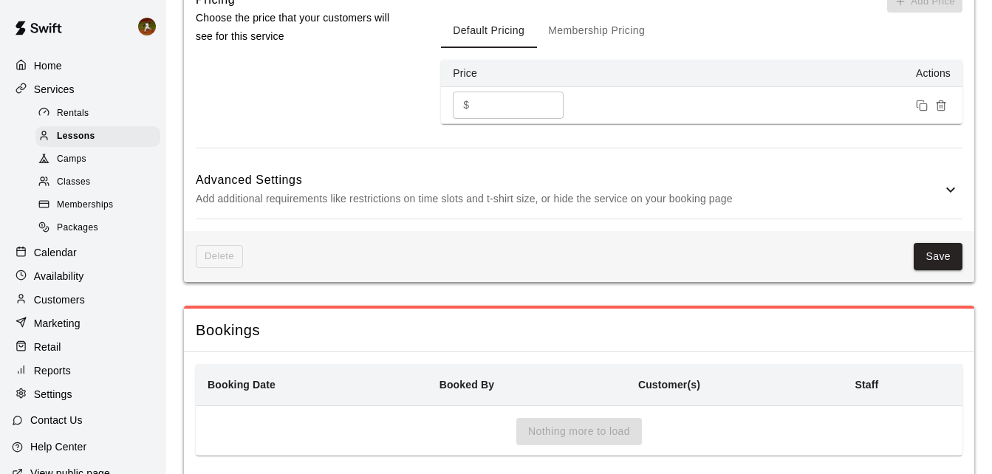
scroll to position [1155, 0]
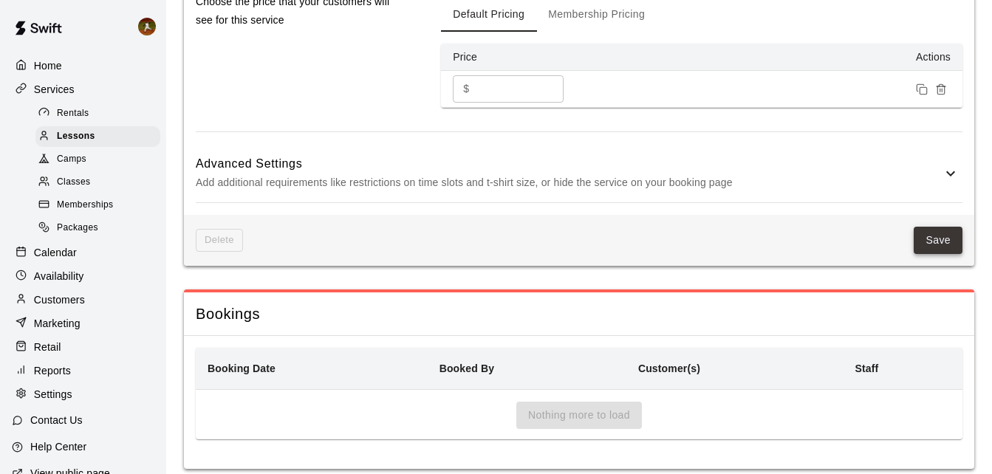
click at [922, 227] on button "Save" at bounding box center [938, 240] width 49 height 27
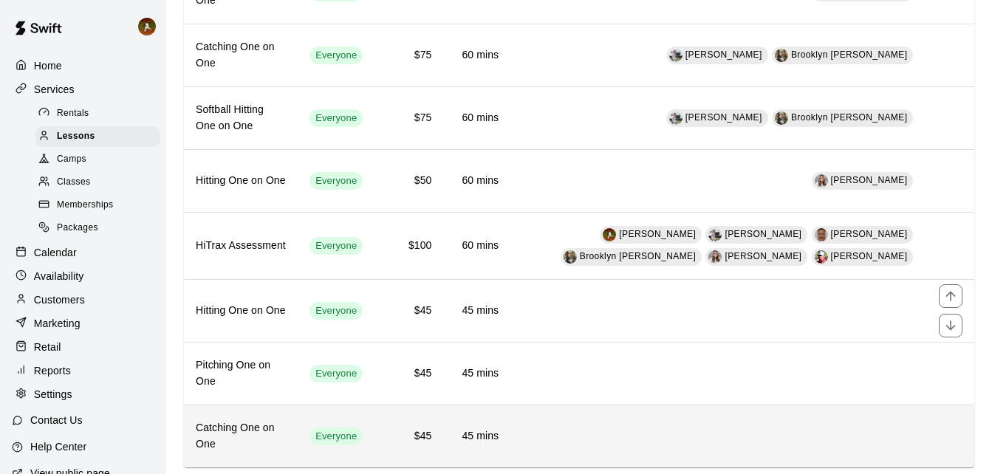
scroll to position [303, 0]
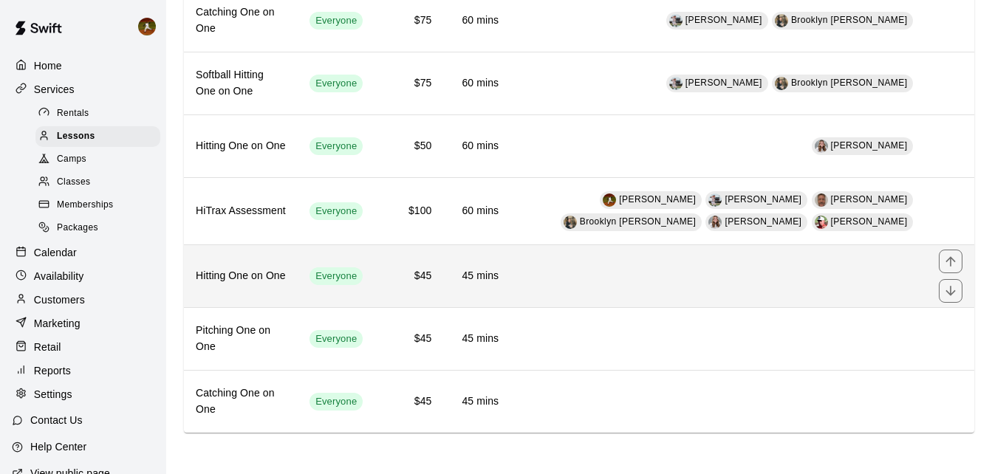
click at [705, 281] on td "simple table" at bounding box center [718, 276] width 417 height 63
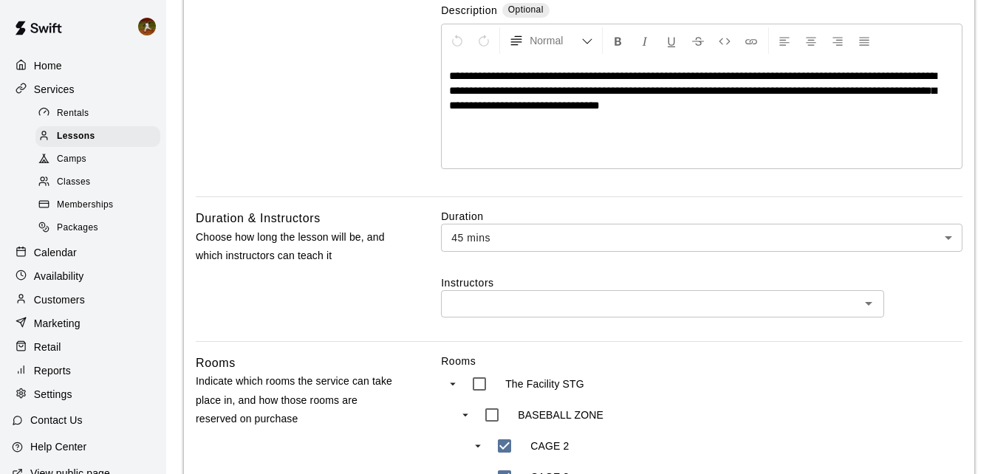
scroll to position [295, 0]
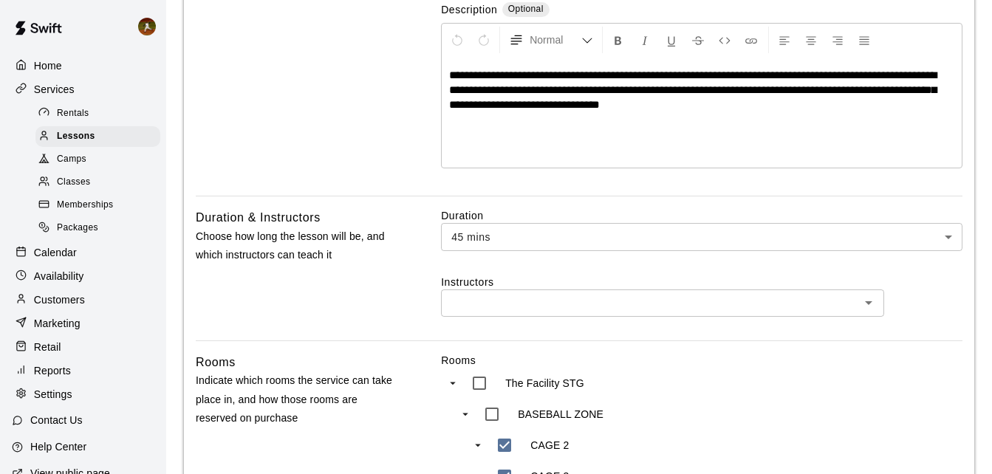
click at [558, 299] on input "text" at bounding box center [650, 303] width 410 height 18
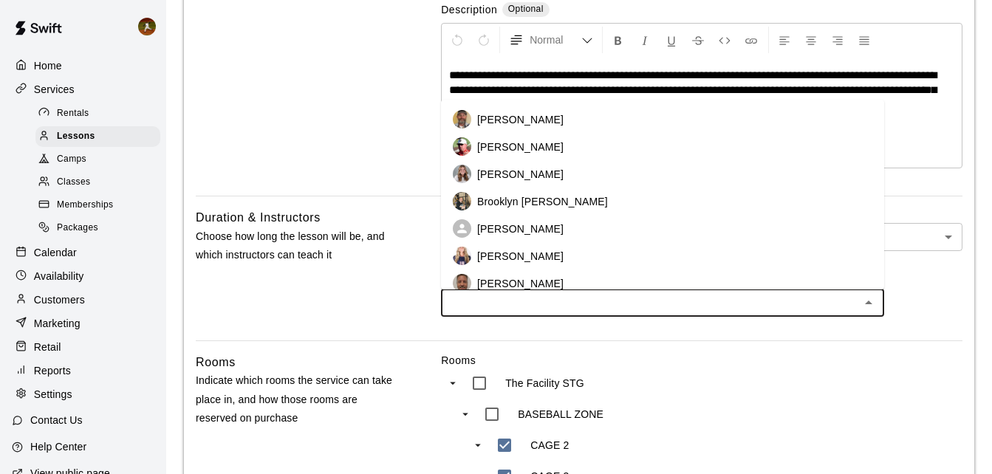
click at [521, 287] on p "[PERSON_NAME]" at bounding box center [520, 283] width 86 height 15
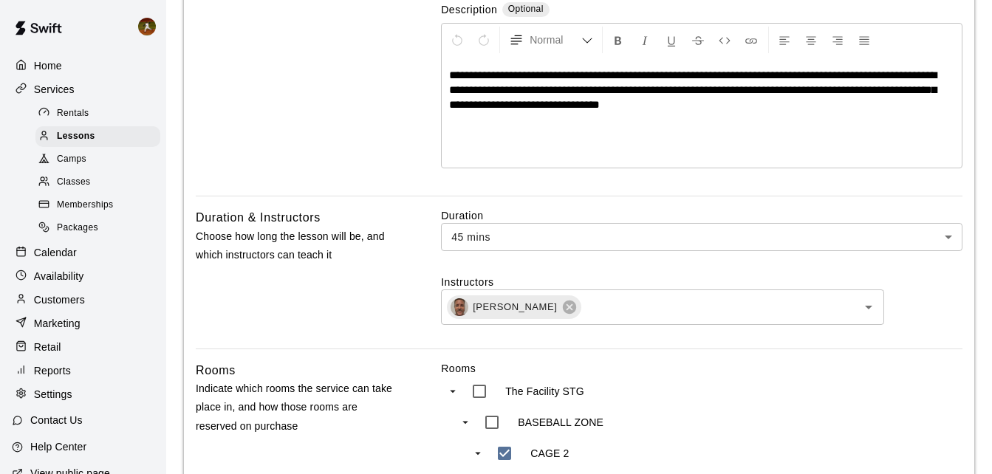
click at [340, 309] on div "Duration & Instructors Choose how long the lesson will be, and which instructor…" at bounding box center [295, 278] width 199 height 140
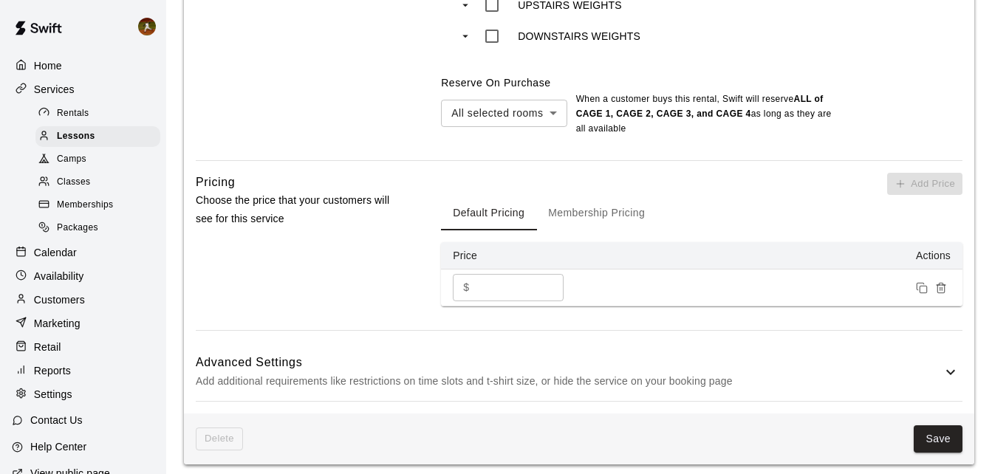
scroll to position [960, 0]
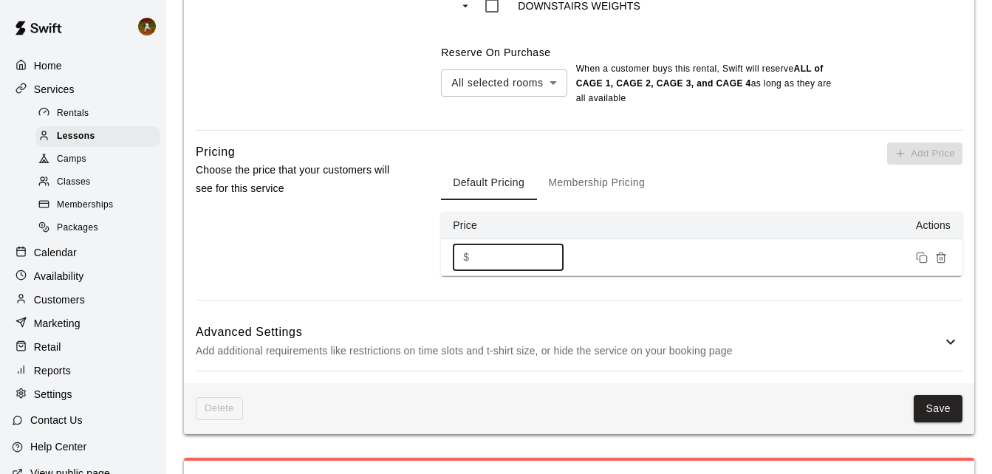
drag, startPoint x: 522, startPoint y: 269, endPoint x: 426, endPoint y: 269, distance: 96.0
click at [427, 269] on div "Pricing Choose the price that your customers will see for this service Add Pric…" at bounding box center [579, 222] width 767 height 158
type input "**"
click at [955, 413] on button "Save" at bounding box center [938, 408] width 49 height 27
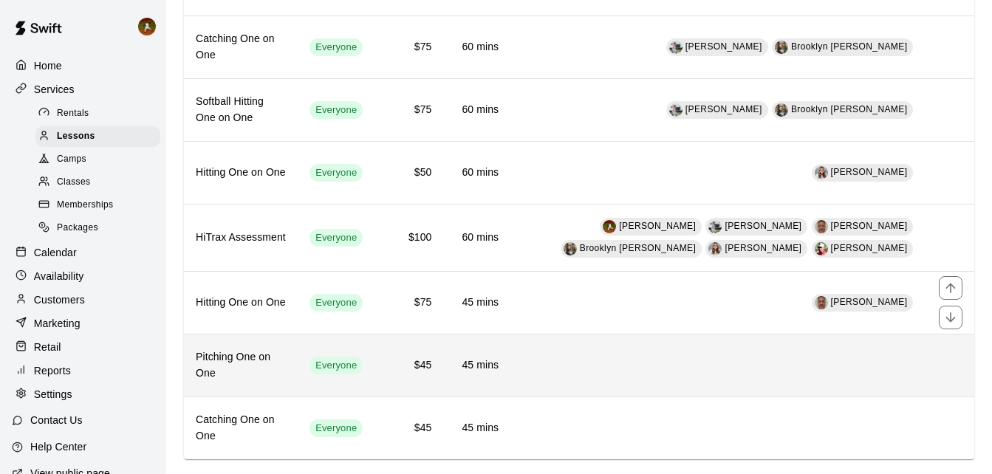
scroll to position [303, 0]
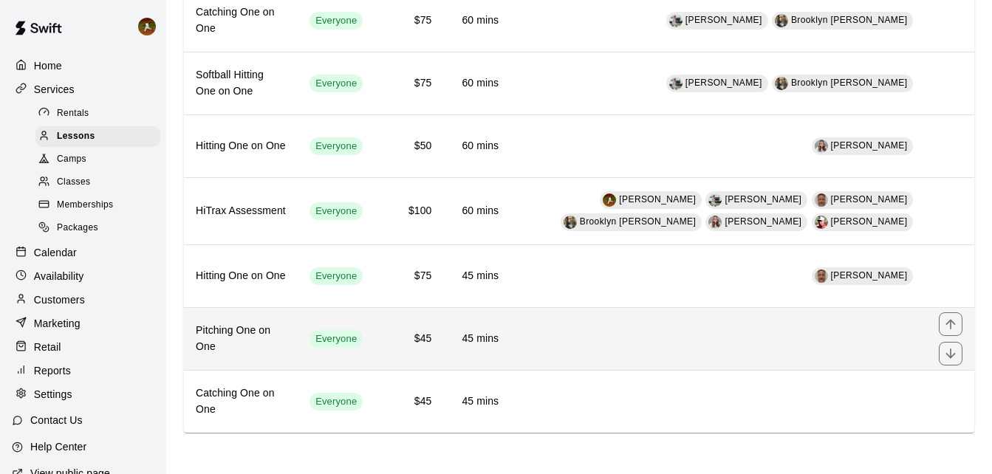
click at [736, 349] on td "simple table" at bounding box center [718, 339] width 417 height 63
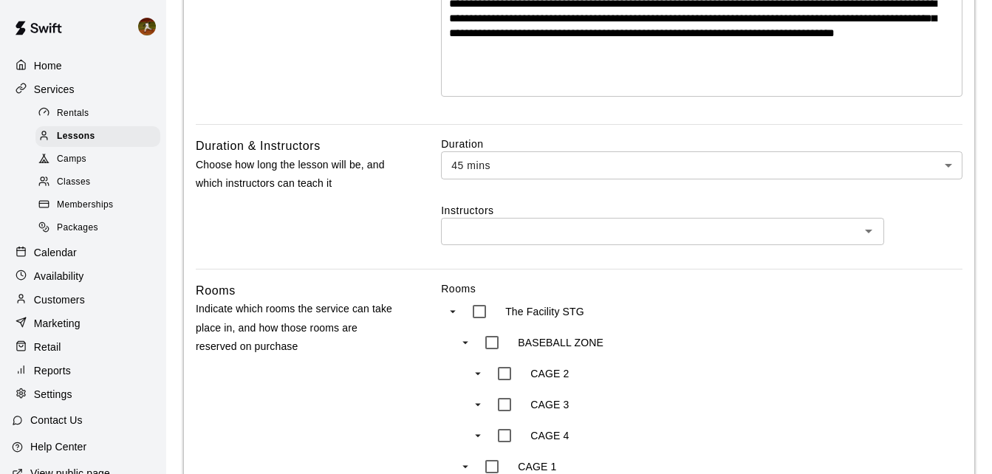
scroll to position [369, 0]
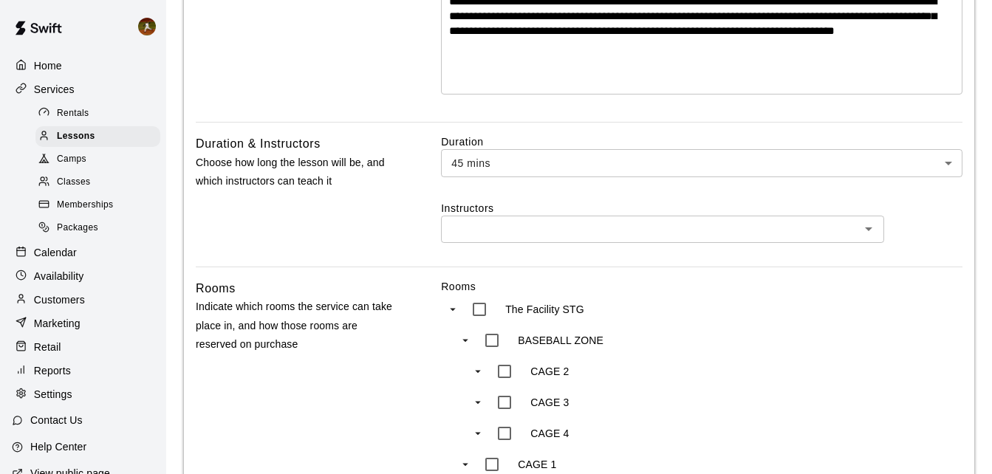
click at [530, 236] on input "text" at bounding box center [650, 229] width 410 height 18
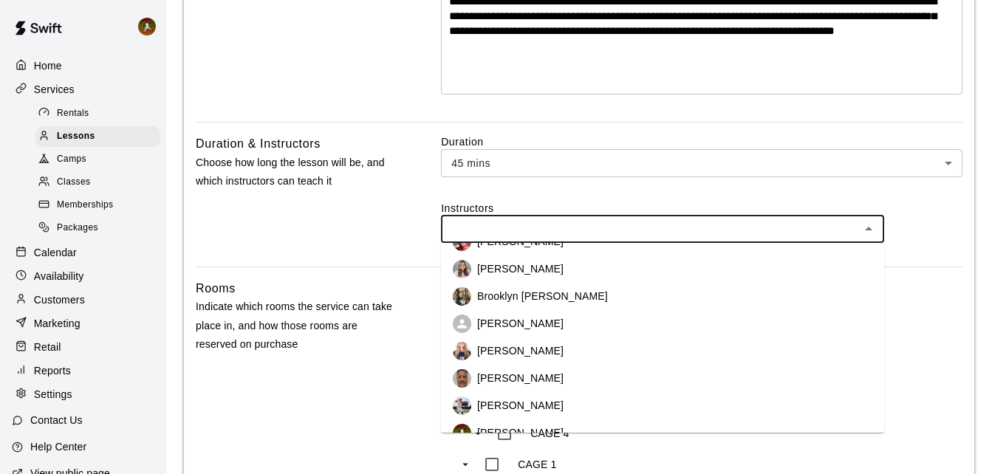
scroll to position [68, 0]
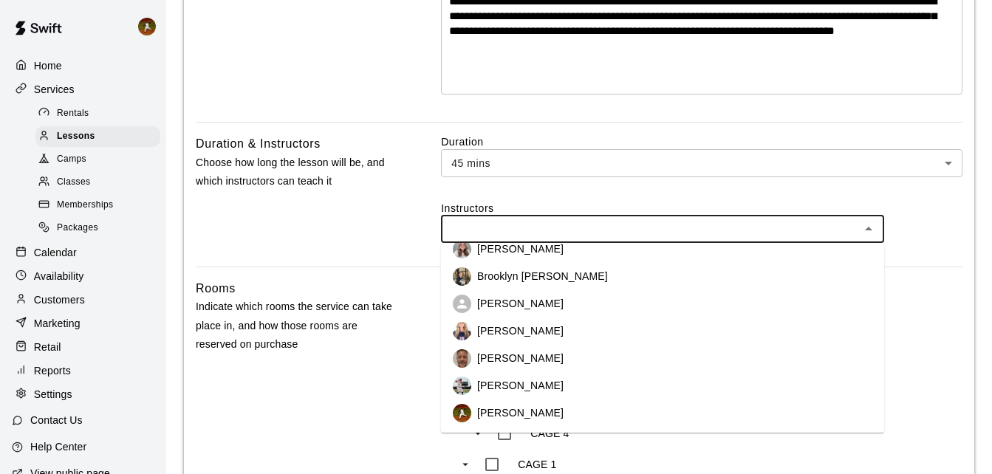
click at [524, 353] on p "[PERSON_NAME]" at bounding box center [520, 358] width 86 height 15
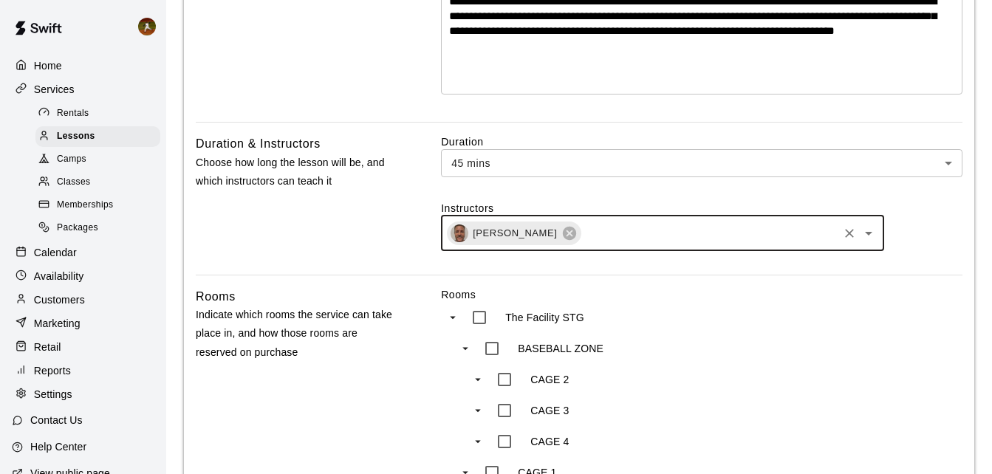
click at [365, 280] on div "**********" at bounding box center [579, 364] width 790 height 1222
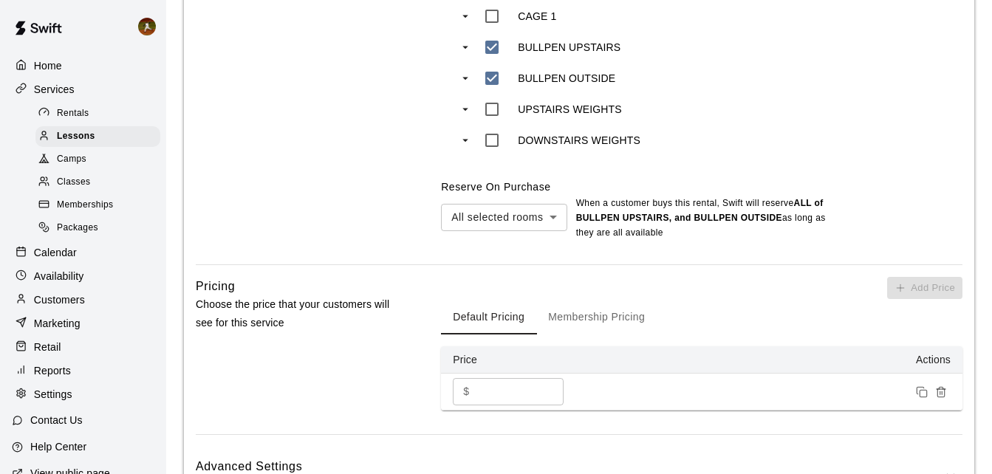
scroll to position [886, 0]
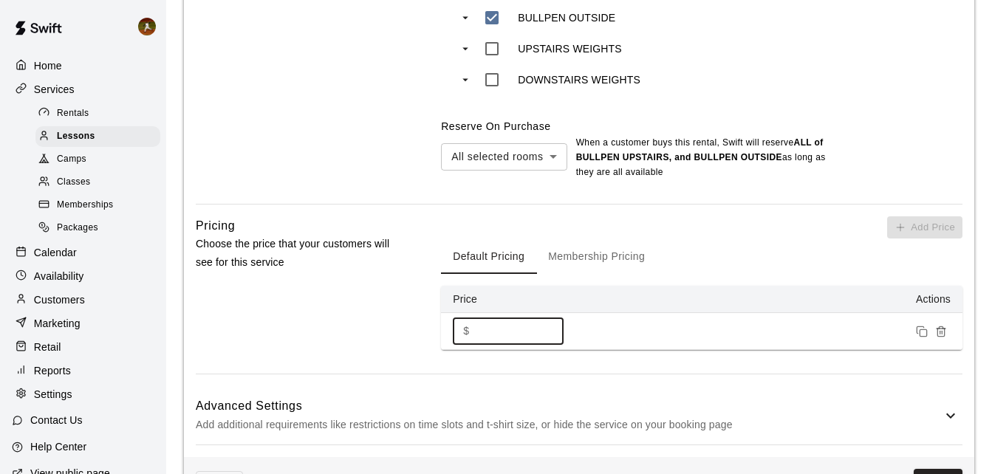
drag, startPoint x: 470, startPoint y: 333, endPoint x: 348, endPoint y: 351, distance: 123.1
click at [348, 351] on div "Pricing Choose the price that your customers will see for this service Add Pric…" at bounding box center [579, 295] width 767 height 158
type input "**"
click at [345, 338] on div "Pricing Choose the price that your customers will see for this service" at bounding box center [295, 295] width 199 height 158
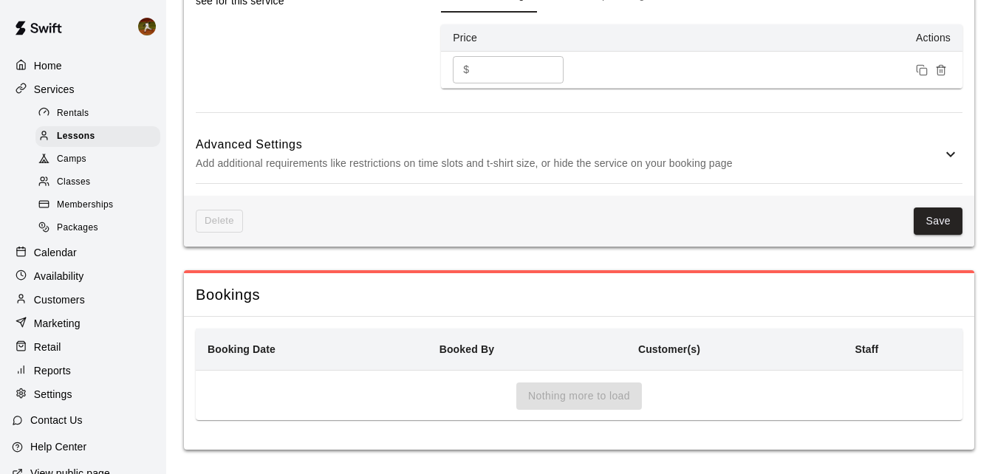
scroll to position [1155, 0]
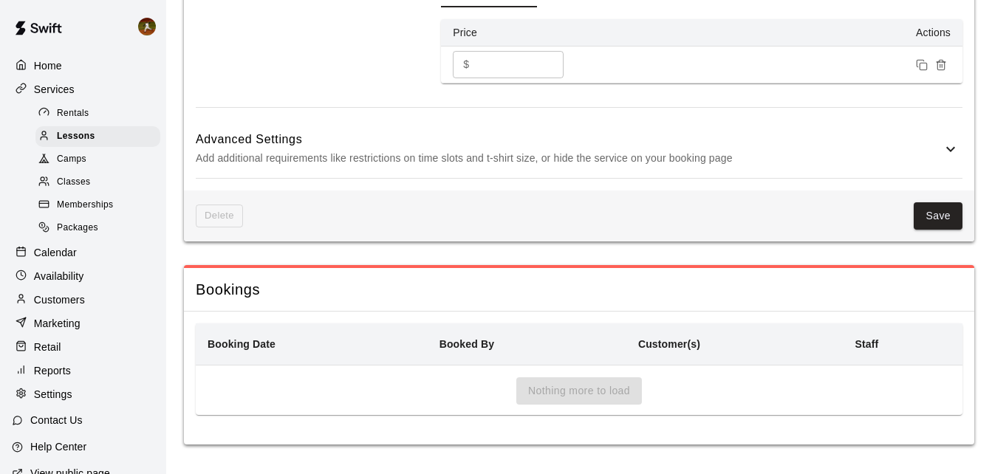
click at [918, 216] on button "Save" at bounding box center [938, 215] width 49 height 27
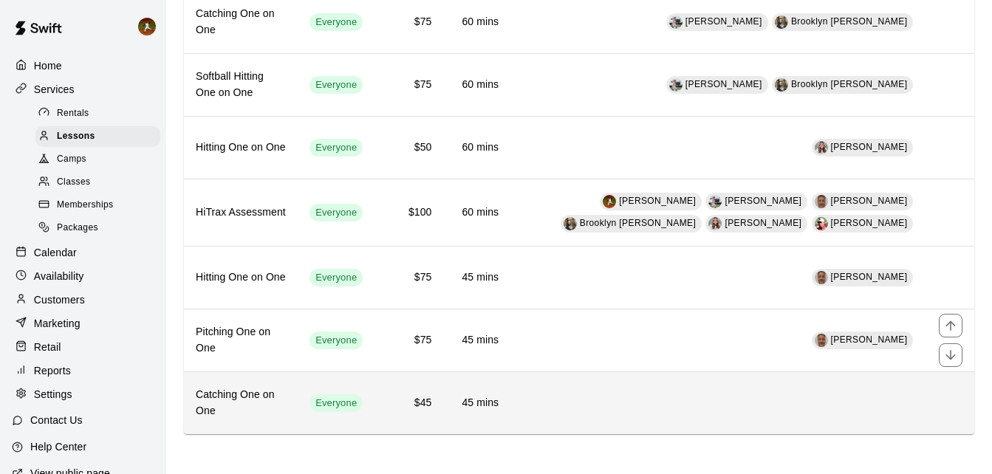
scroll to position [303, 0]
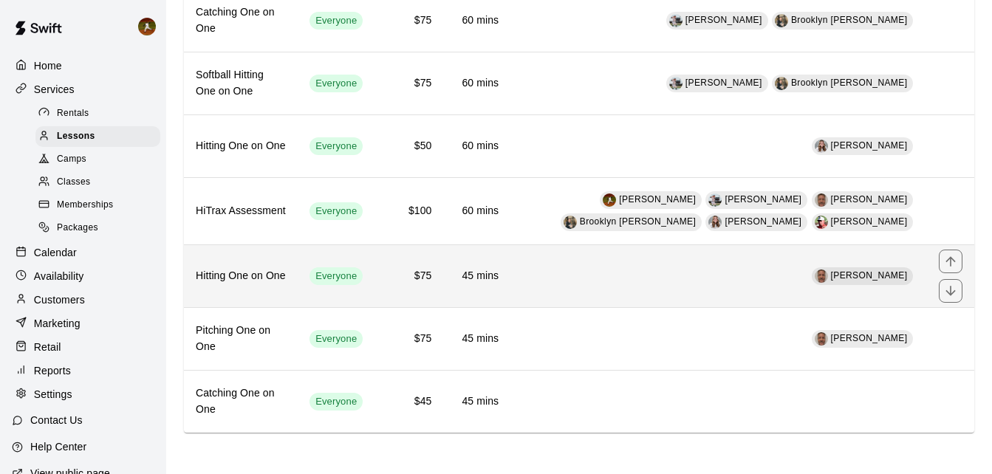
click at [401, 280] on h6 "$75" at bounding box center [408, 276] width 45 height 16
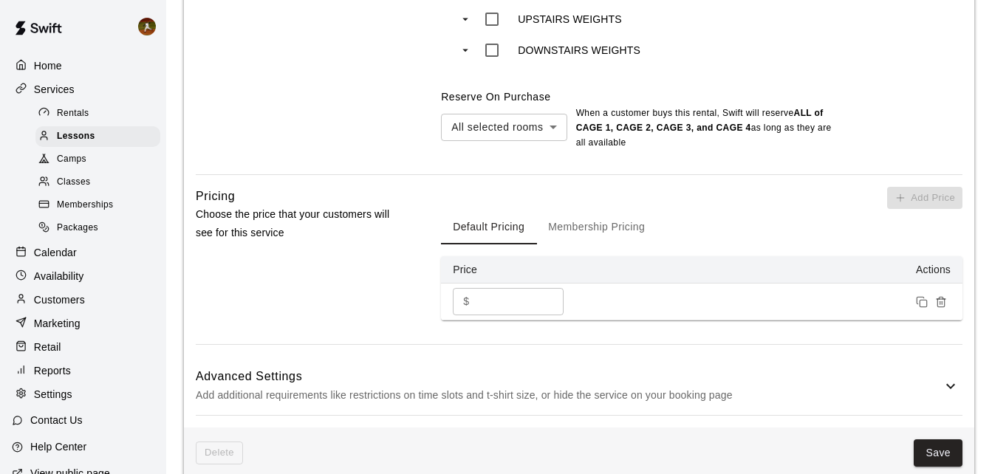
scroll to position [960, 0]
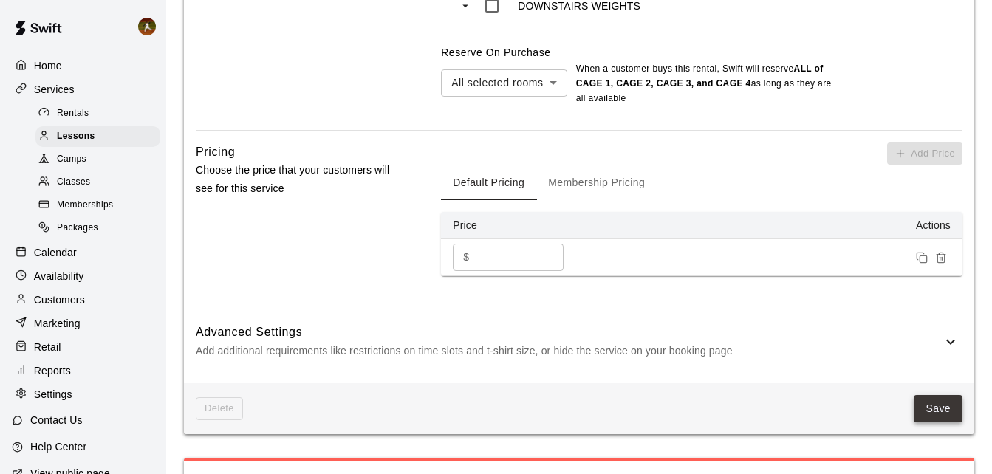
click at [929, 403] on button "Save" at bounding box center [938, 408] width 49 height 27
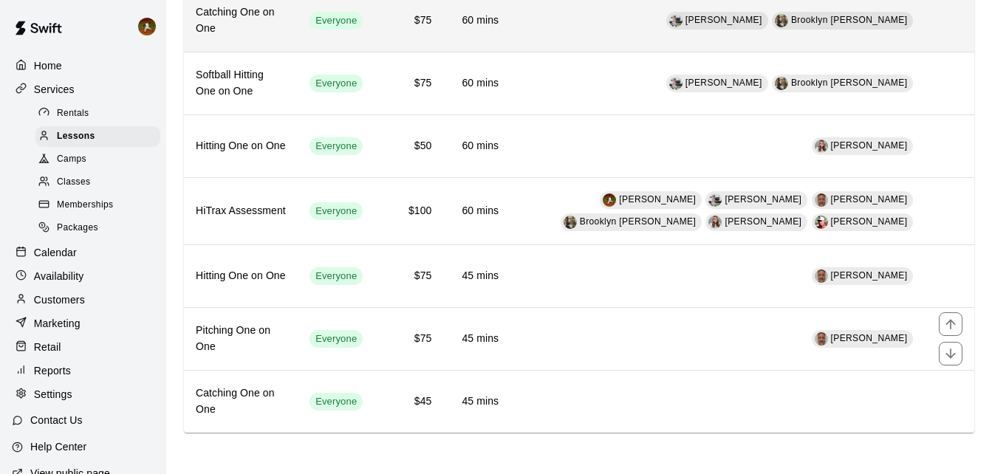
scroll to position [303, 0]
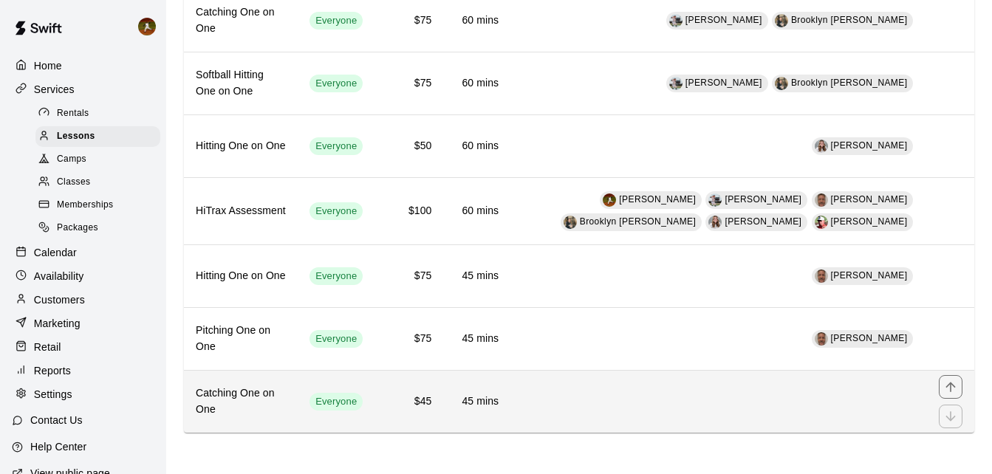
click at [388, 403] on td "$45" at bounding box center [408, 402] width 69 height 63
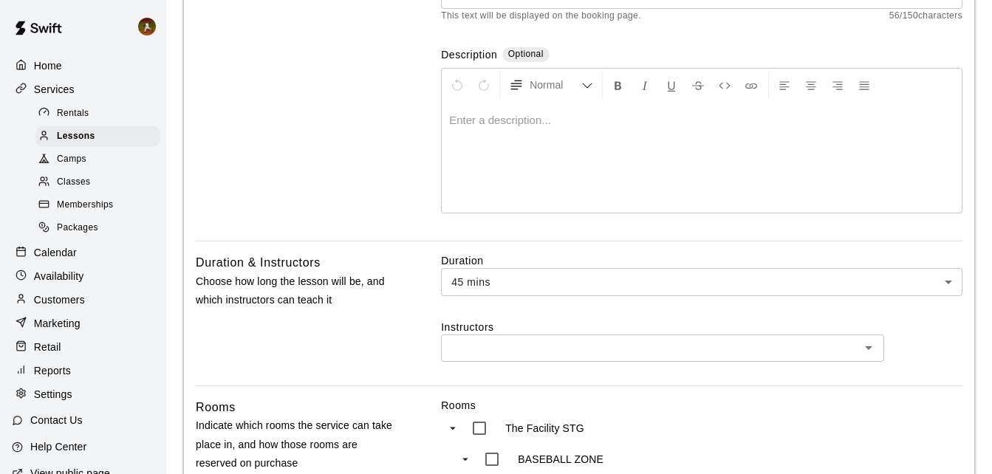
scroll to position [295, 0]
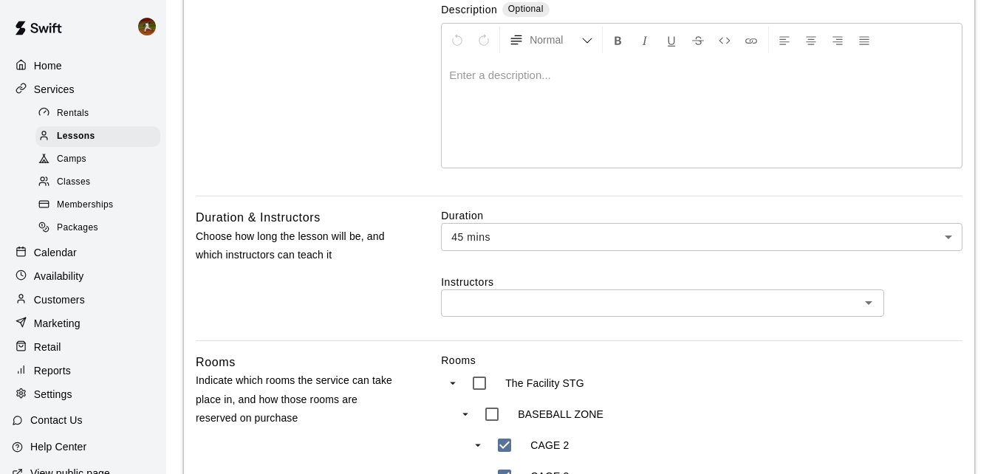
click at [561, 302] on input "text" at bounding box center [650, 303] width 410 height 18
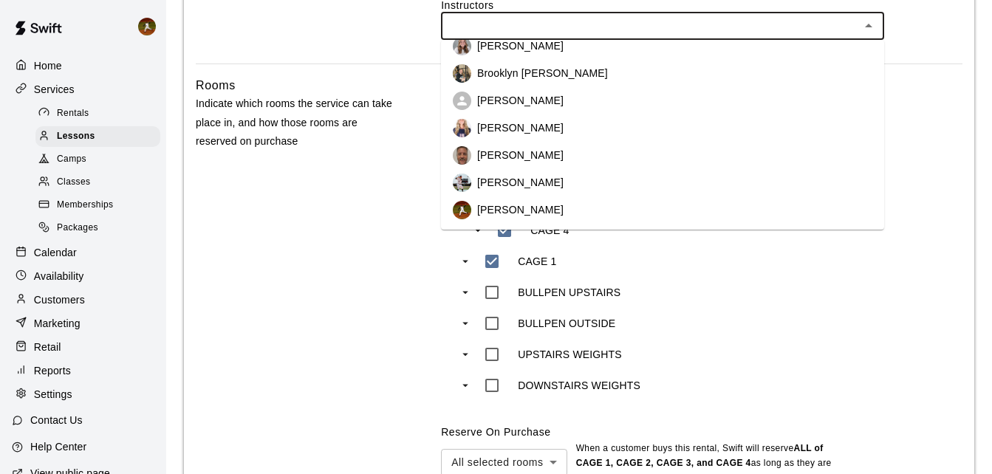
scroll to position [148, 0]
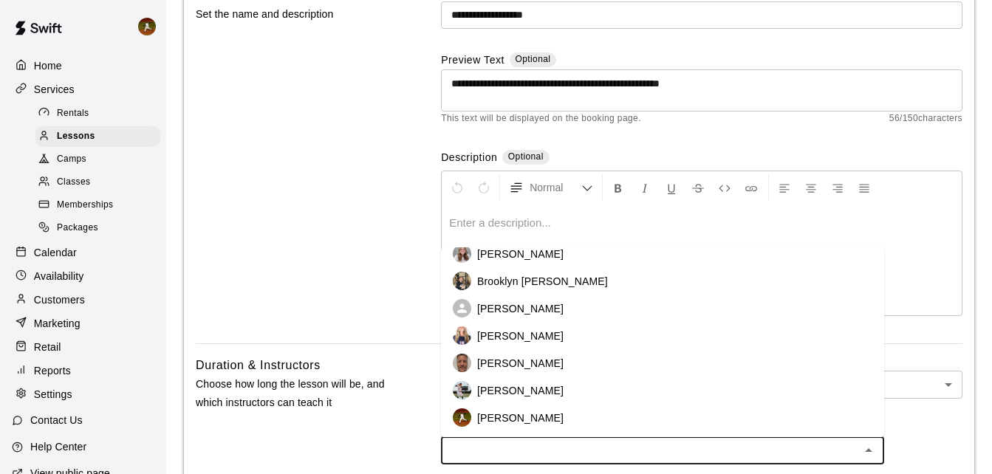
drag, startPoint x: 341, startPoint y: 338, endPoint x: 341, endPoint y: 346, distance: 8.1
click at [341, 340] on div "Basics Set the name and description" at bounding box center [295, 165] width 199 height 357
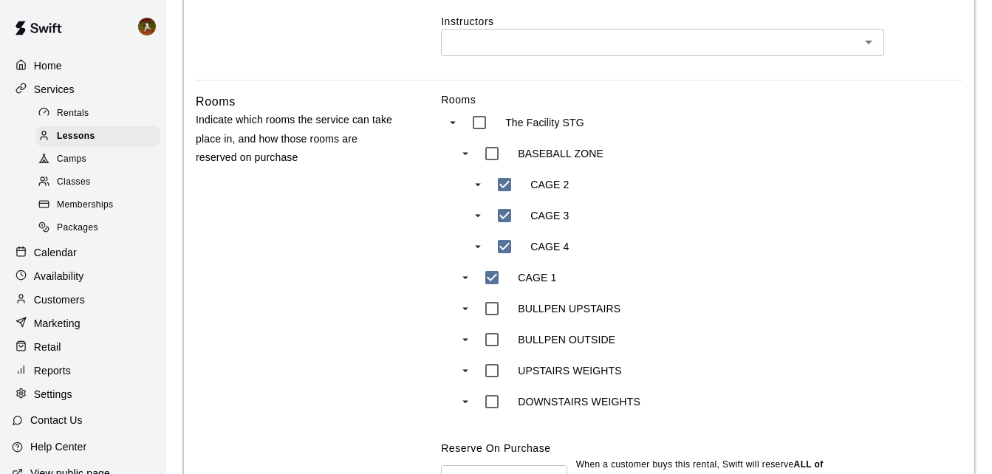
scroll to position [39, 0]
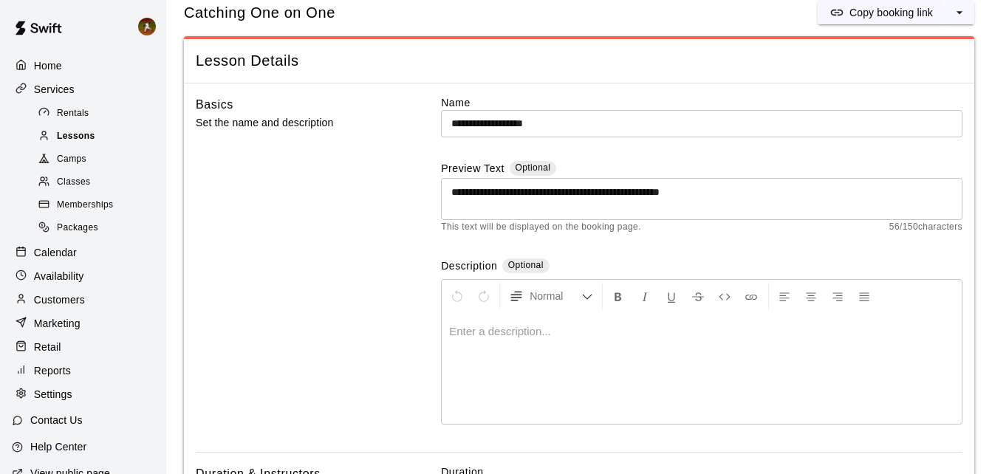
click at [91, 144] on span "Lessons" at bounding box center [76, 136] width 38 height 15
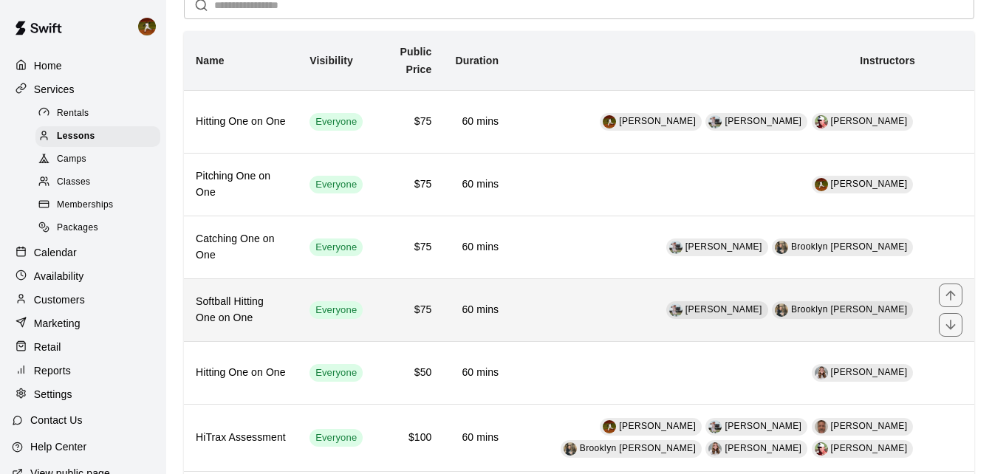
scroll to position [148, 0]
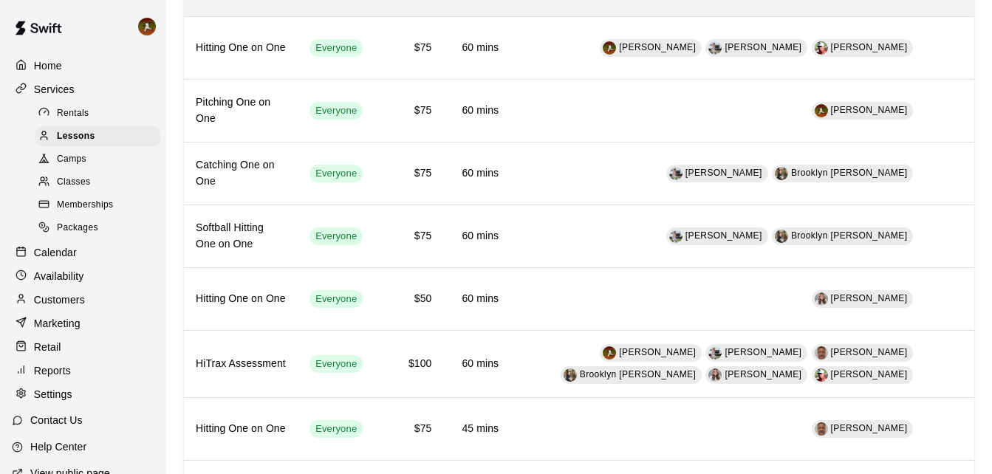
click at [49, 258] on p "Calendar" at bounding box center [55, 252] width 43 height 15
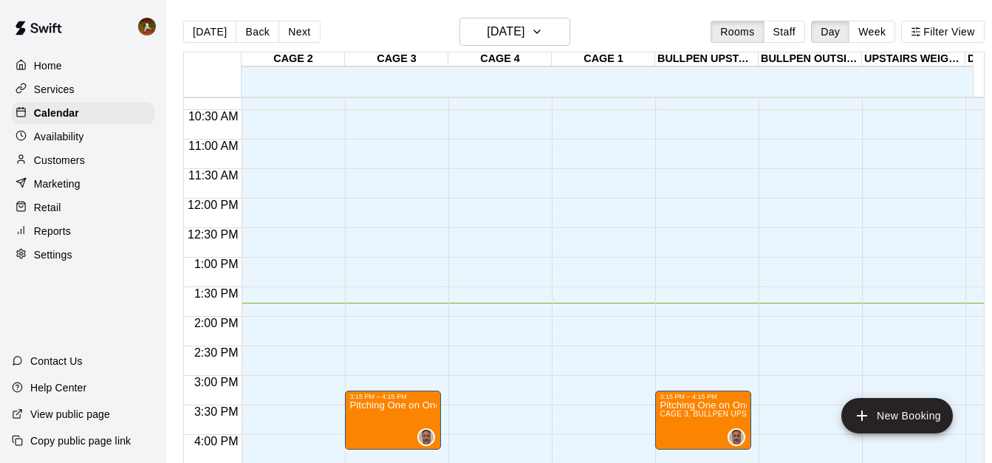
scroll to position [739, 0]
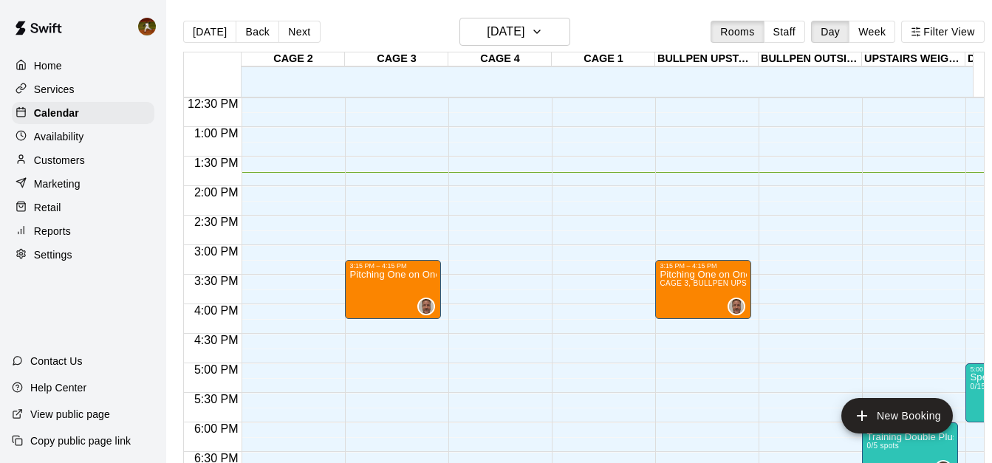
click at [79, 165] on p "Customers" at bounding box center [59, 160] width 51 height 15
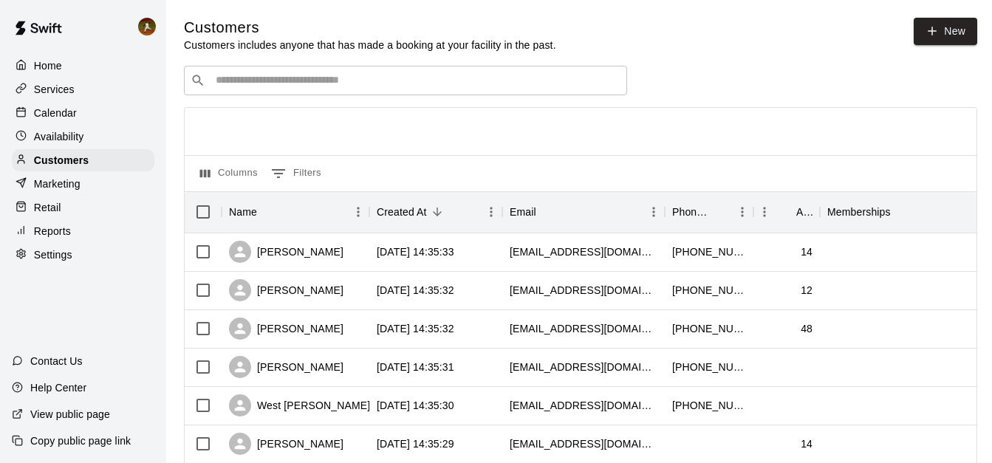
click at [264, 91] on div "​ ​" at bounding box center [405, 81] width 443 height 30
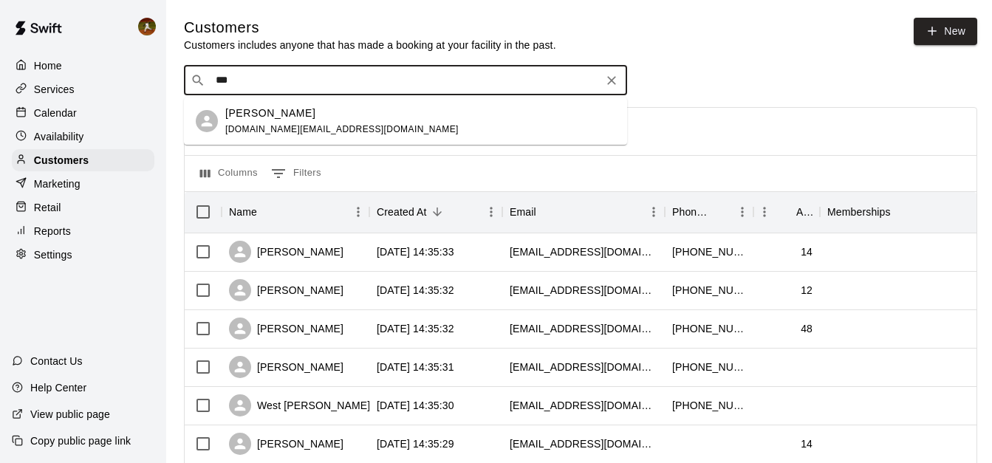
type input "***"
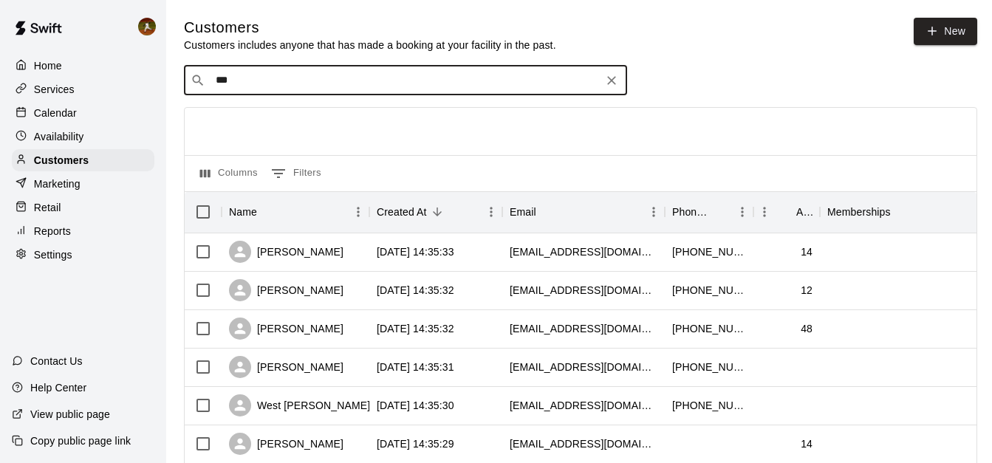
click at [387, 95] on div "​ *** ​" at bounding box center [405, 81] width 443 height 30
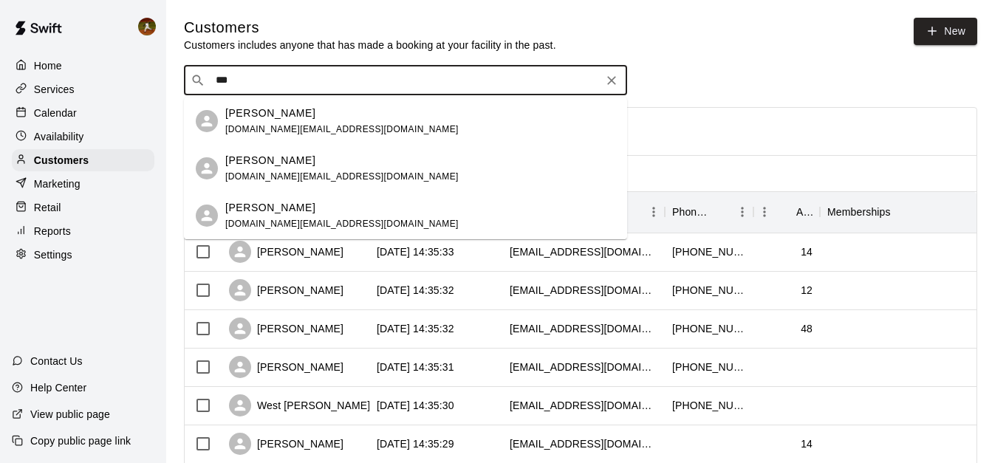
click at [351, 157] on div "[PERSON_NAME] [DOMAIN_NAME][EMAIL_ADDRESS][DOMAIN_NAME]" at bounding box center [420, 169] width 390 height 32
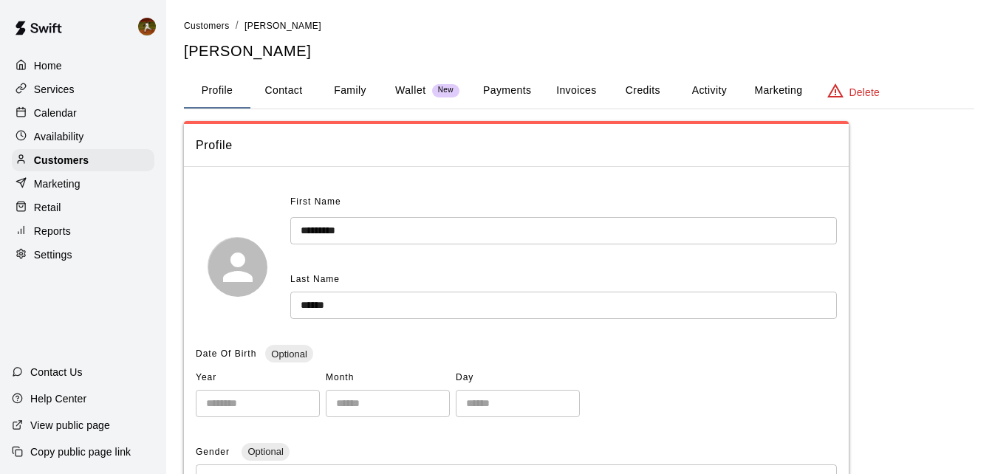
click at [646, 98] on button "Credits" at bounding box center [642, 90] width 66 height 35
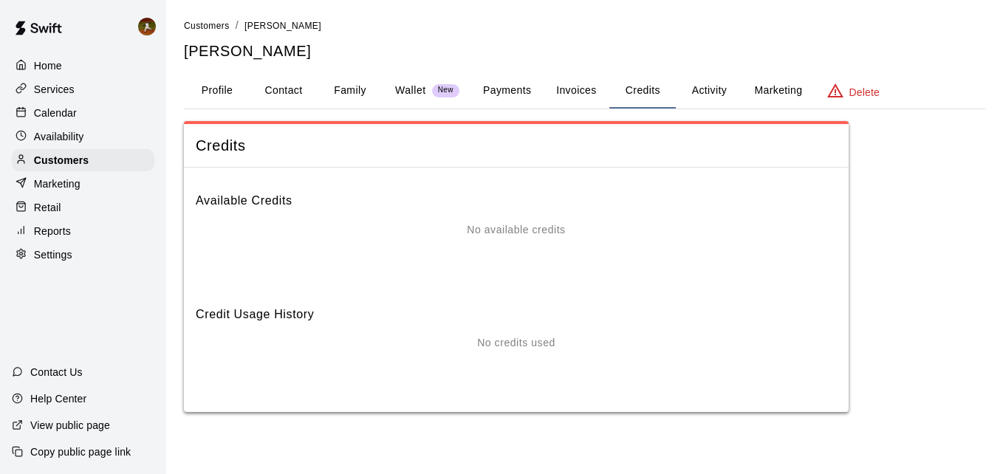
click at [544, 240] on div "No available credits" at bounding box center [516, 251] width 641 height 59
click at [544, 236] on p "No available credits" at bounding box center [516, 230] width 98 height 16
click at [542, 247] on div "No available credits" at bounding box center [516, 251] width 641 height 59
click at [519, 333] on div "Credit Usage History No credits used" at bounding box center [516, 344] width 641 height 102
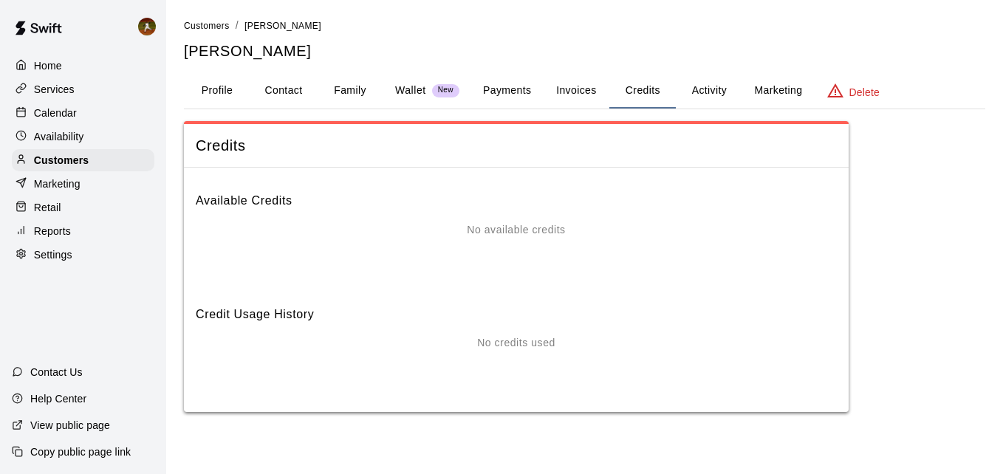
drag, startPoint x: 519, startPoint y: 333, endPoint x: 510, endPoint y: 232, distance: 101.6
click at [510, 232] on p "No available credits" at bounding box center [516, 230] width 98 height 16
drag, startPoint x: 510, startPoint y: 232, endPoint x: 488, endPoint y: 298, distance: 69.1
click at [488, 298] on h6 "Credit Usage History" at bounding box center [516, 308] width 641 height 31
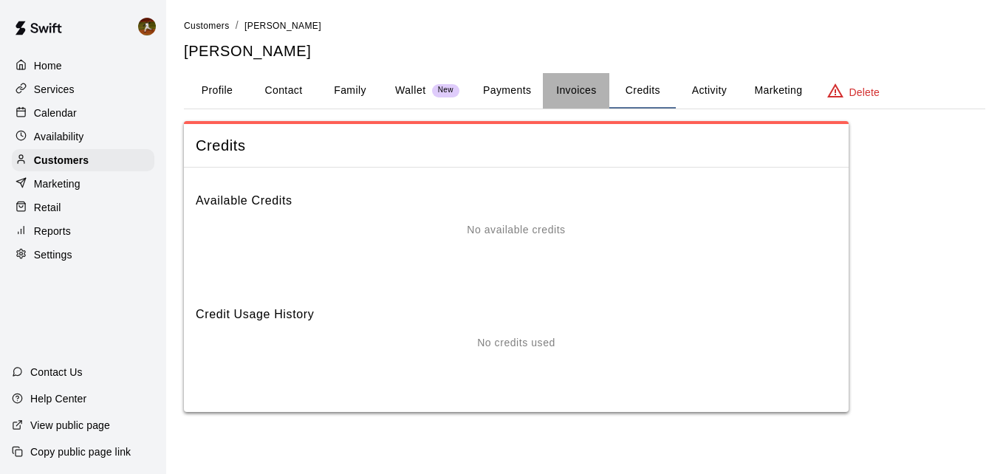
click at [572, 95] on button "Invoices" at bounding box center [576, 90] width 66 height 35
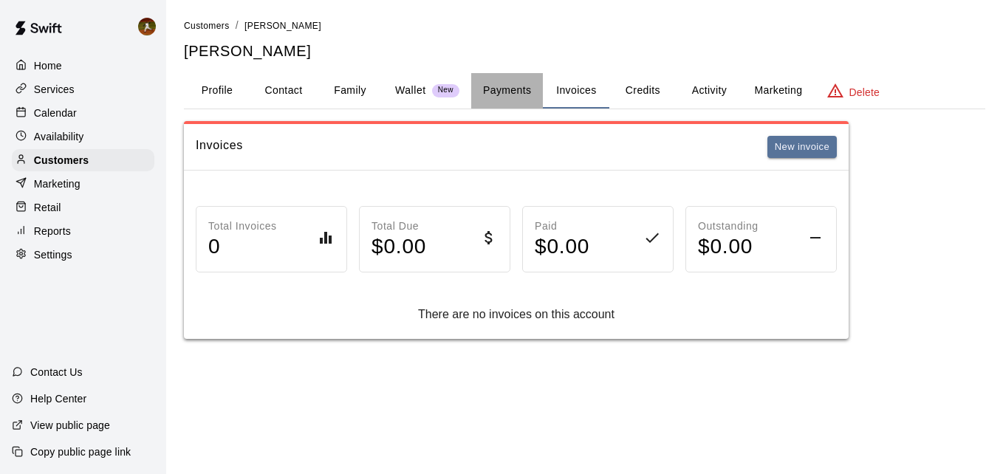
click at [532, 87] on button "Payments" at bounding box center [507, 90] width 72 height 35
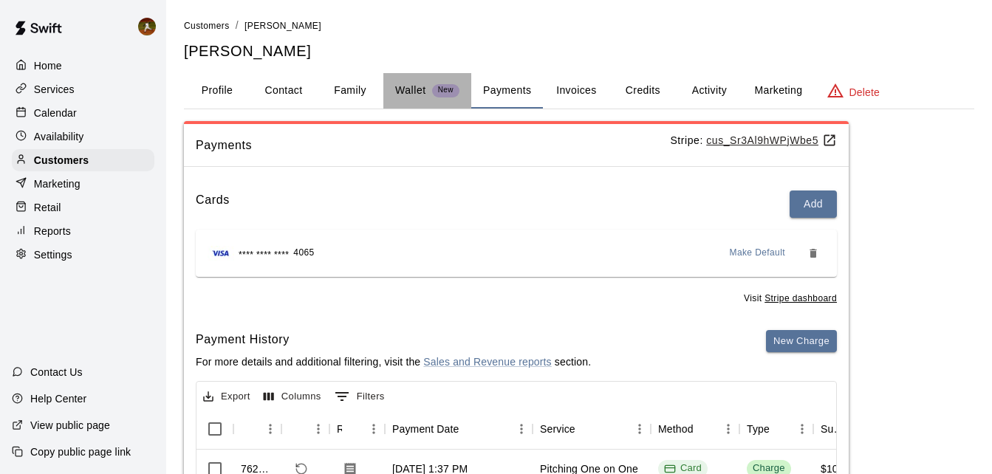
click at [401, 85] on p "Wallet" at bounding box center [410, 91] width 31 height 16
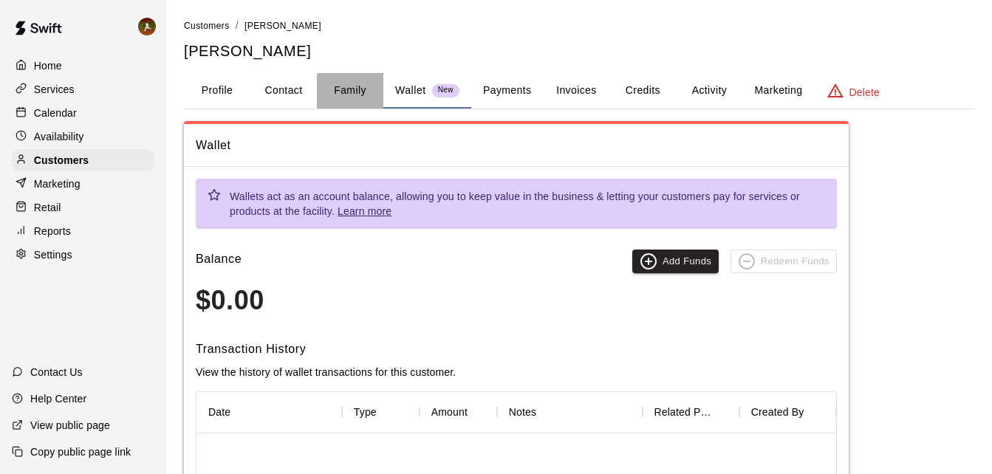
click at [356, 92] on button "Family" at bounding box center [350, 90] width 66 height 35
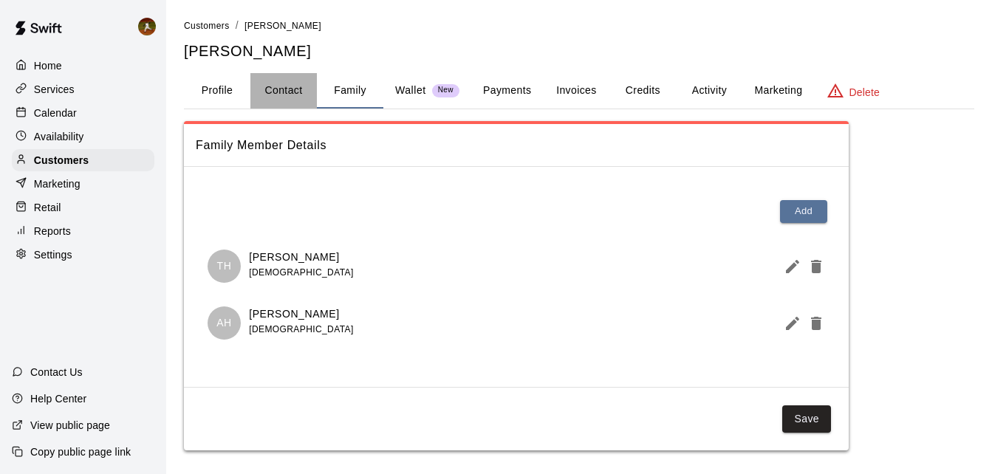
click at [299, 96] on button "Contact" at bounding box center [283, 90] width 66 height 35
select select "**"
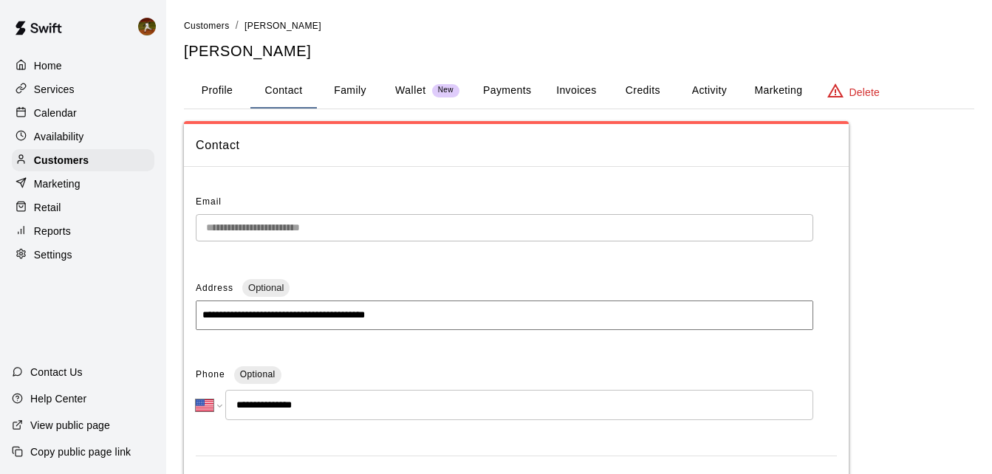
click at [196, 86] on button "Profile" at bounding box center [217, 90] width 66 height 35
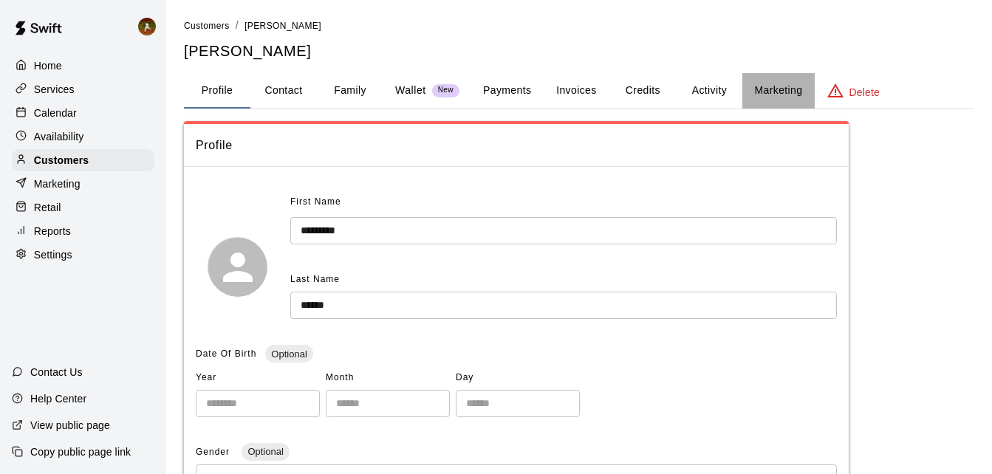
click at [787, 91] on button "Marketing" at bounding box center [778, 90] width 72 height 35
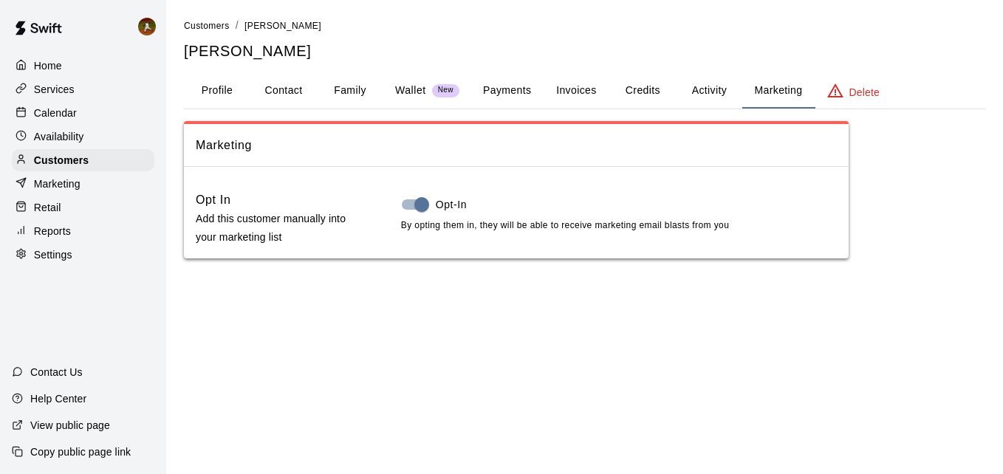
click at [711, 79] on button "Activity" at bounding box center [709, 90] width 66 height 35
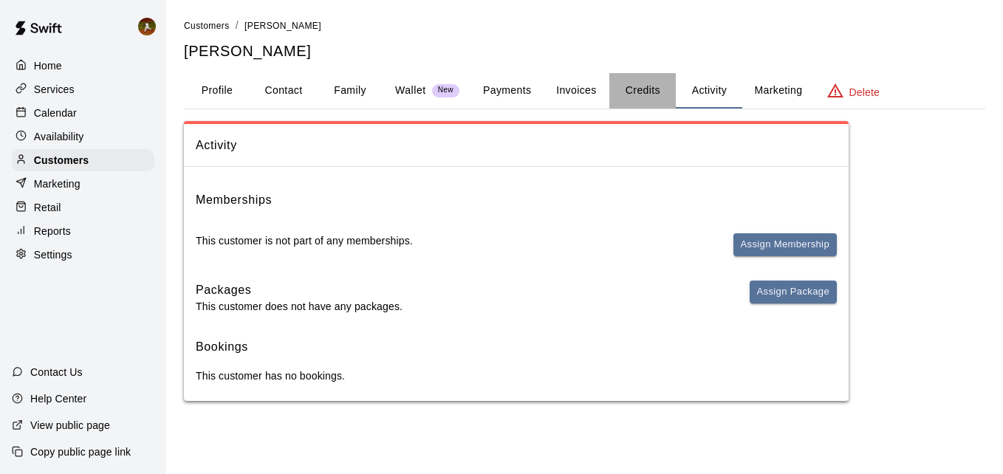
click at [643, 99] on button "Credits" at bounding box center [642, 90] width 66 height 35
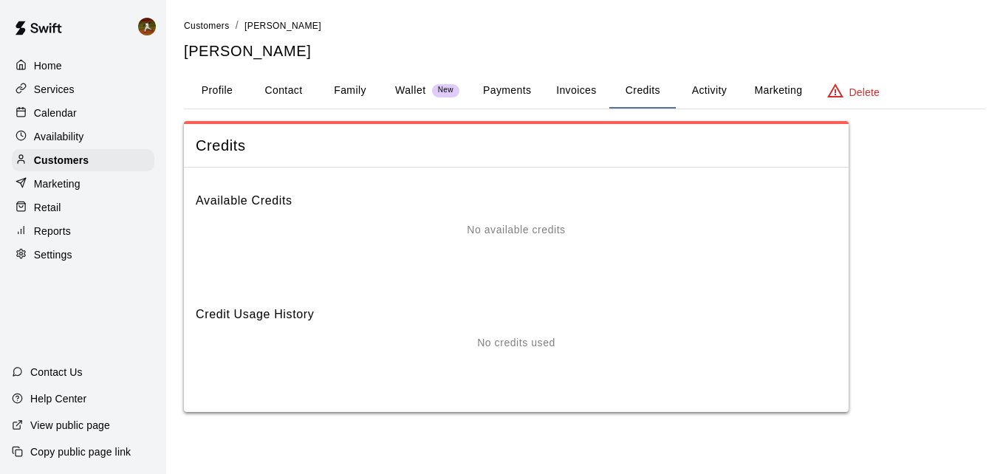
click at [255, 308] on h6 "Credit Usage History" at bounding box center [516, 308] width 641 height 31
click at [498, 336] on p "No credits used" at bounding box center [516, 343] width 78 height 16
click at [493, 352] on div "No credits used" at bounding box center [516, 364] width 641 height 59
click at [479, 244] on div "No available credits" at bounding box center [516, 251] width 641 height 59
click at [479, 238] on div "No available credits" at bounding box center [516, 251] width 641 height 59
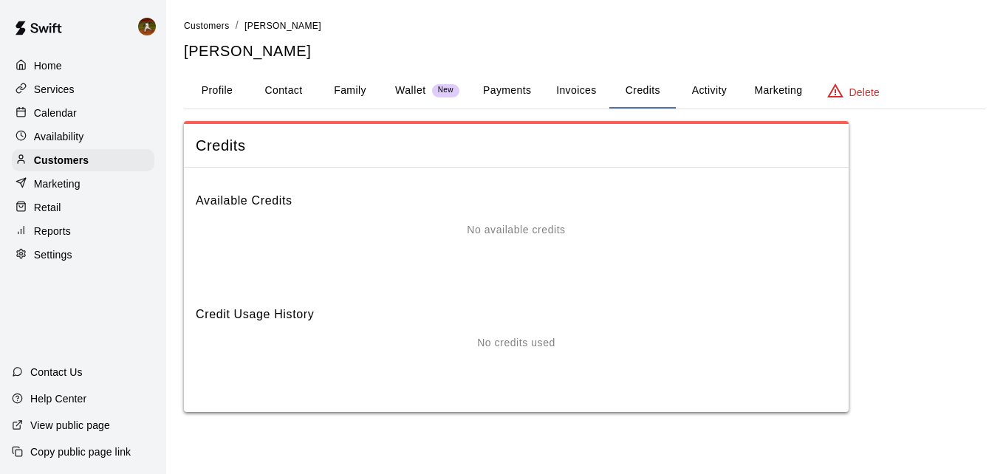
click at [216, 66] on div "Customers / [PERSON_NAME] [PERSON_NAME] Profile Contact Family Wallet New Payme…" at bounding box center [584, 215] width 801 height 394
click at [212, 81] on button "Profile" at bounding box center [217, 90] width 66 height 35
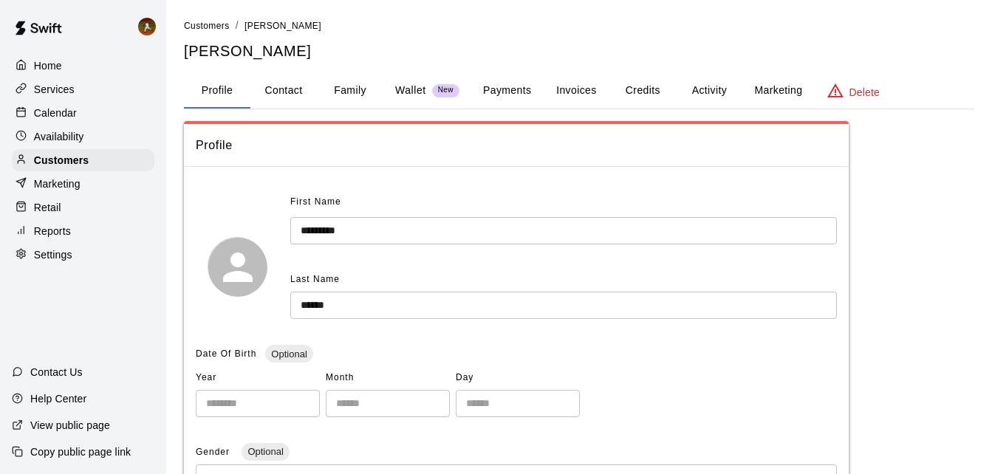
click at [283, 92] on button "Contact" at bounding box center [283, 90] width 66 height 35
select select "**"
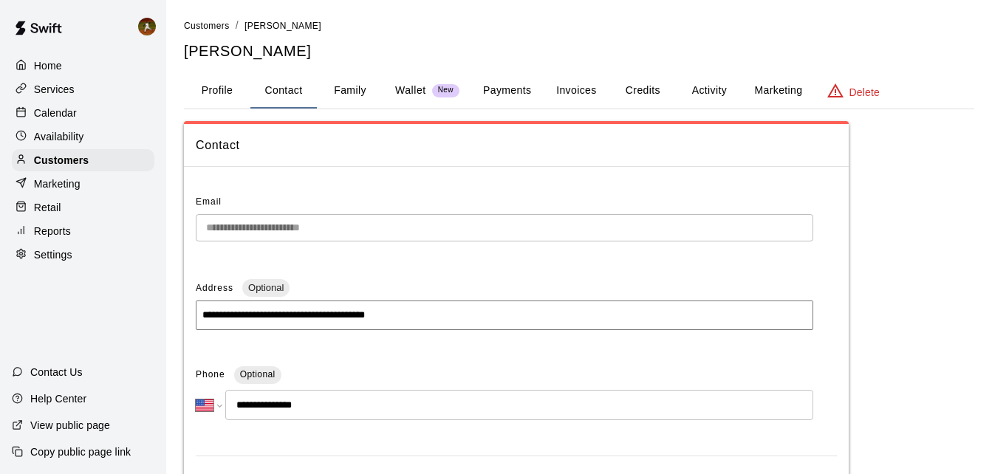
click at [343, 86] on button "Family" at bounding box center [350, 90] width 66 height 35
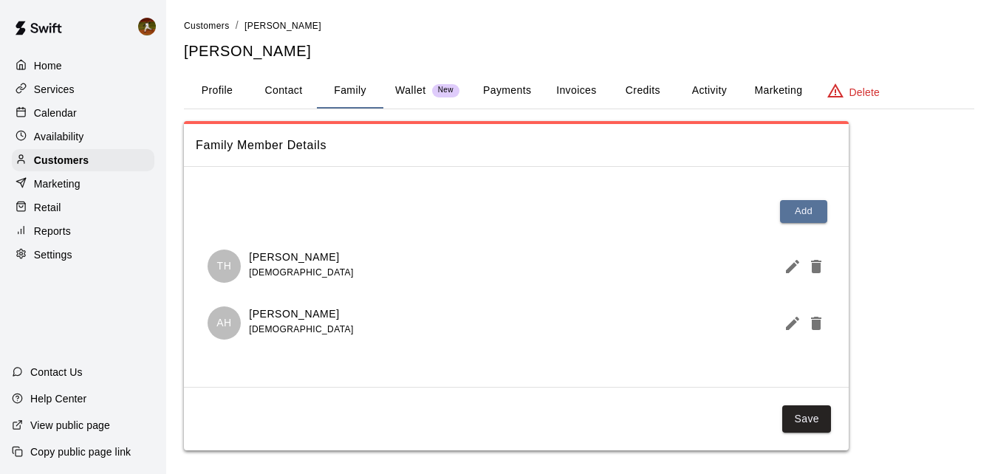
click at [425, 87] on p "Wallet" at bounding box center [410, 91] width 31 height 16
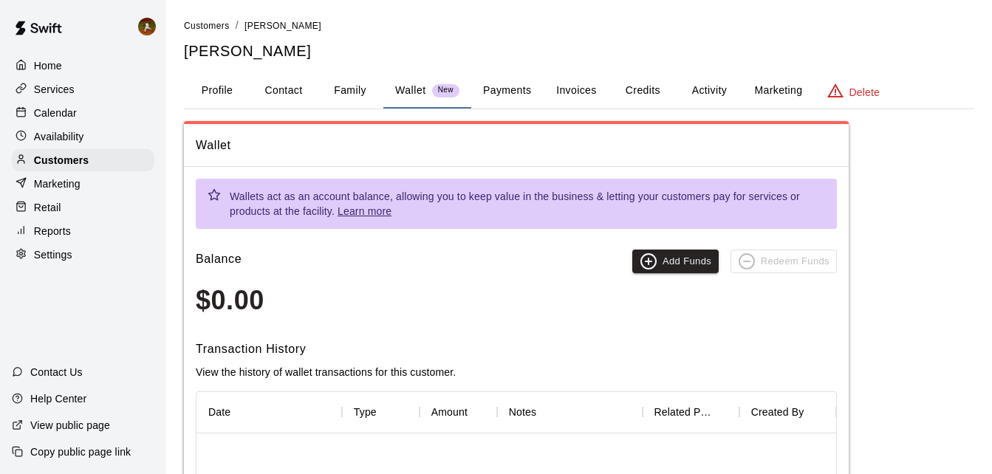
click at [497, 94] on button "Payments" at bounding box center [507, 90] width 72 height 35
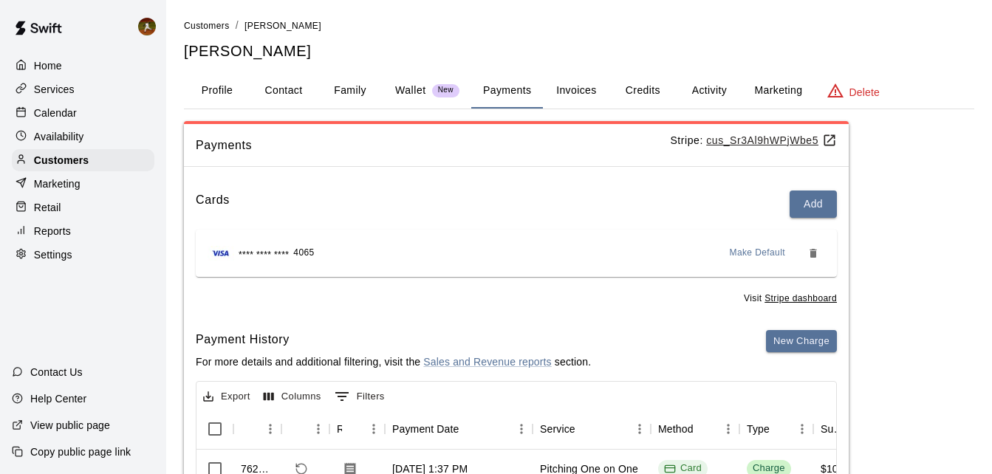
scroll to position [74, 0]
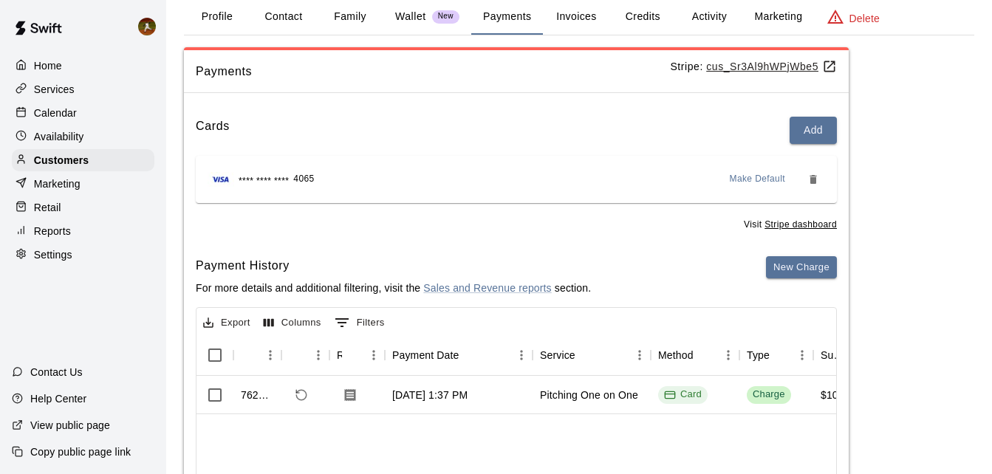
click at [572, 18] on button "Invoices" at bounding box center [576, 16] width 66 height 35
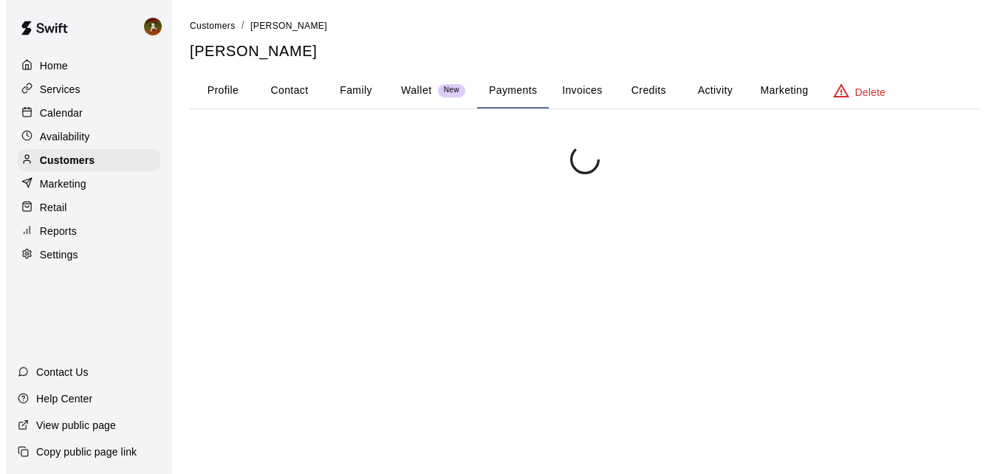
scroll to position [0, 0]
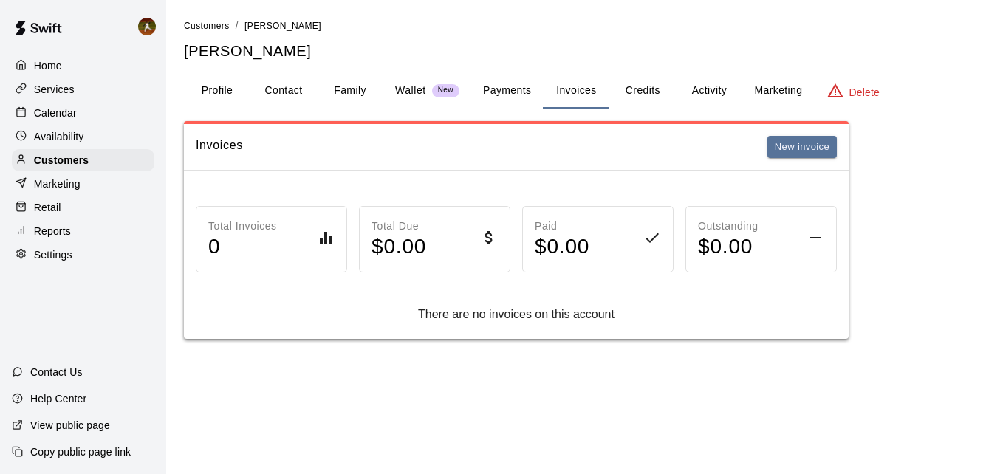
click at [640, 100] on button "Credits" at bounding box center [642, 90] width 66 height 35
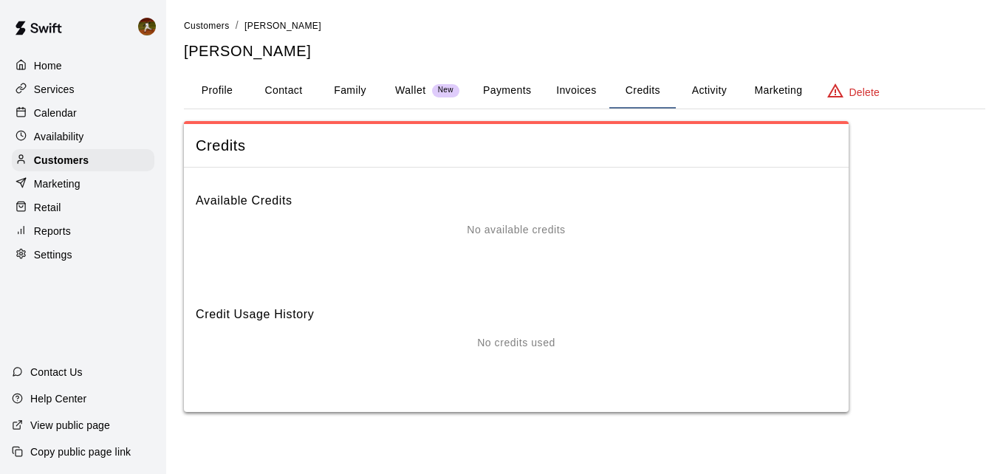
click at [708, 98] on button "Activity" at bounding box center [709, 90] width 66 height 35
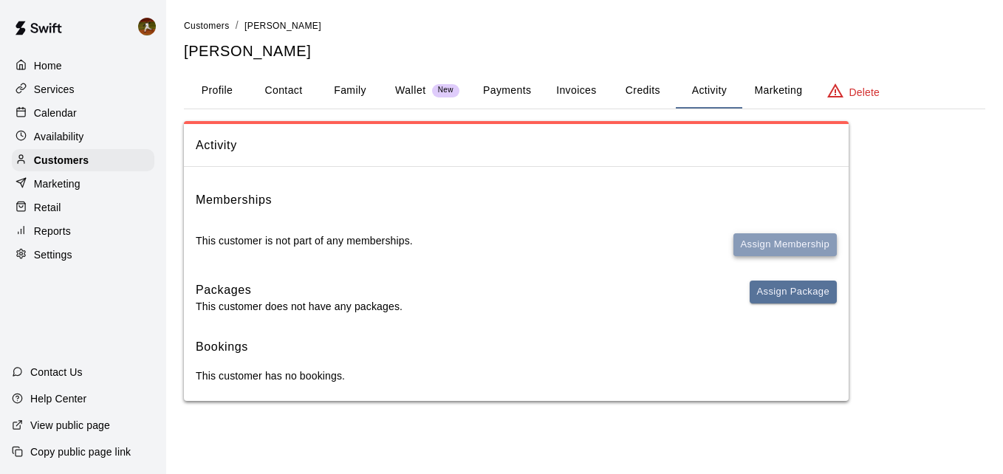
click at [747, 250] on button "Assign Membership" at bounding box center [784, 244] width 103 height 23
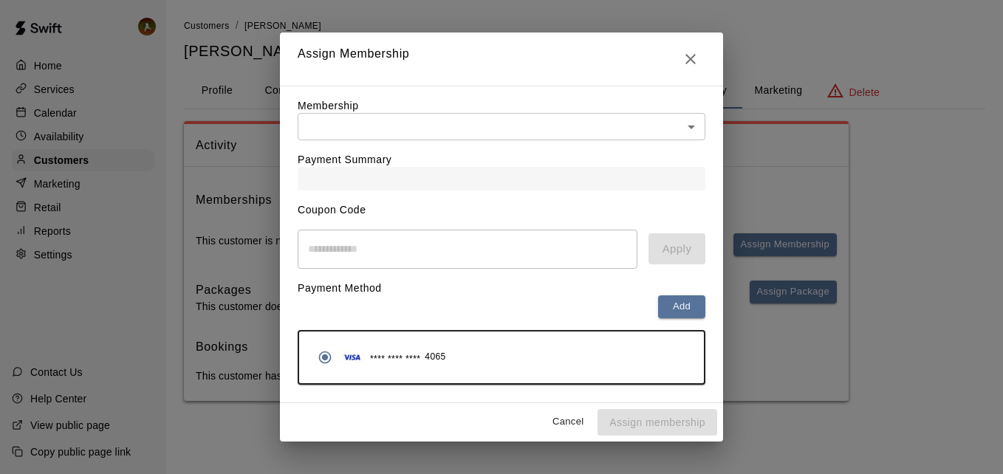
click at [677, 119] on body "Home Services Calendar Availability Customers Marketing Retail Reports Settings…" at bounding box center [501, 215] width 1003 height 431
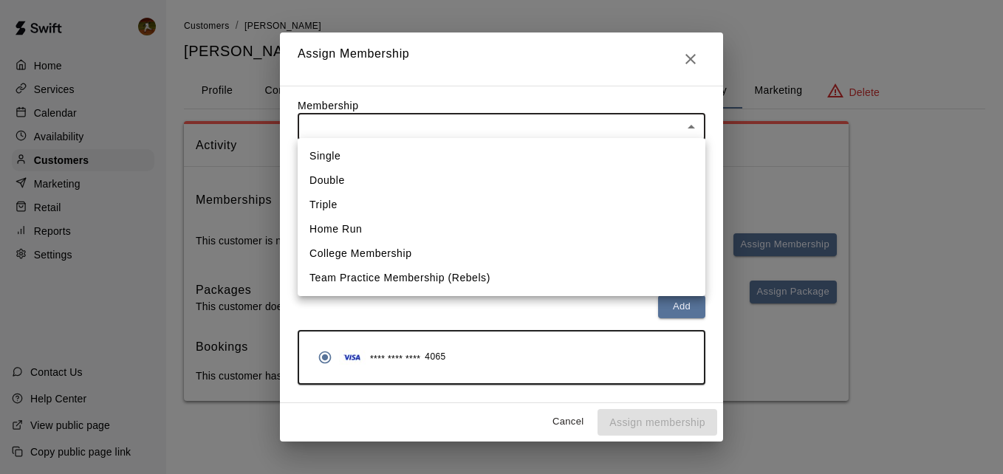
click at [357, 276] on li "Team Practice Membership (Rebels)" at bounding box center [502, 278] width 408 height 24
type input "**********"
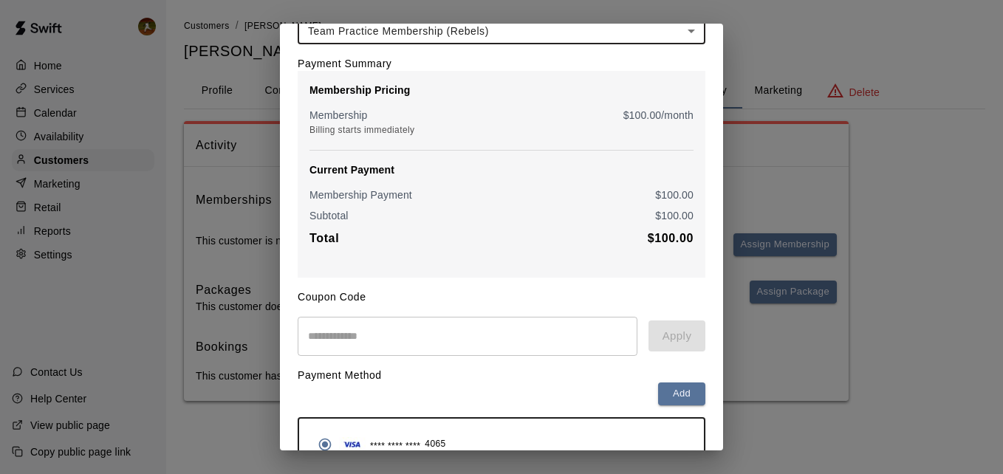
scroll to position [148, 0]
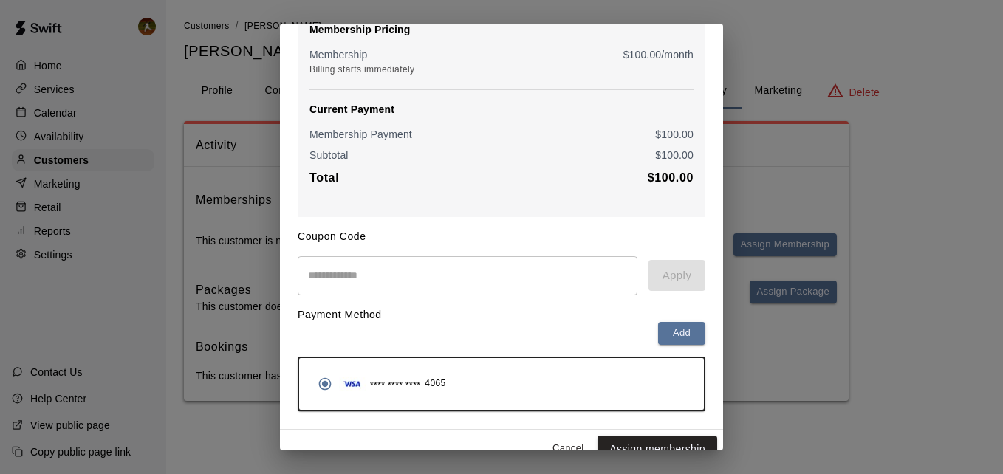
click at [358, 195] on div "Membership Pricing Membership $ 100.00 /month Billing starts immediately Curren…" at bounding box center [501, 113] width 384 height 183
click at [363, 183] on div "Total $ 100.00" at bounding box center [501, 177] width 384 height 19
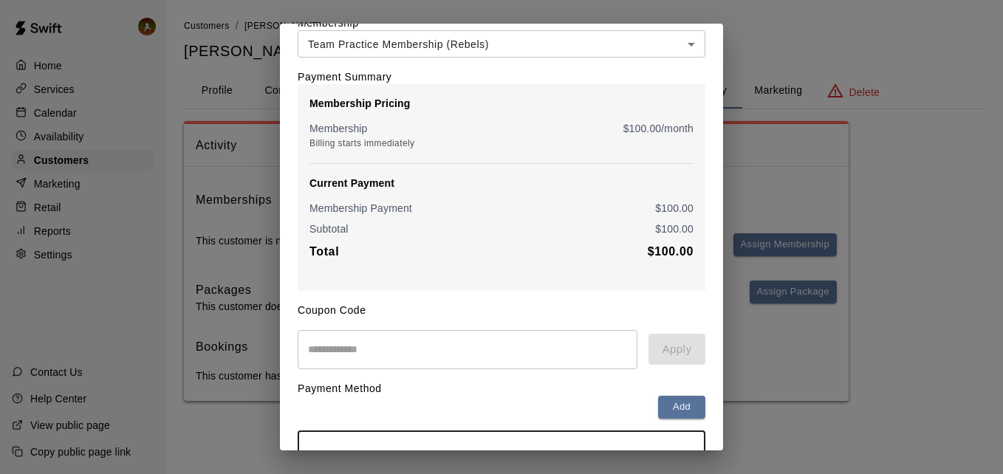
click at [501, 131] on div "$ 100.00 /month" at bounding box center [531, 128] width 326 height 15
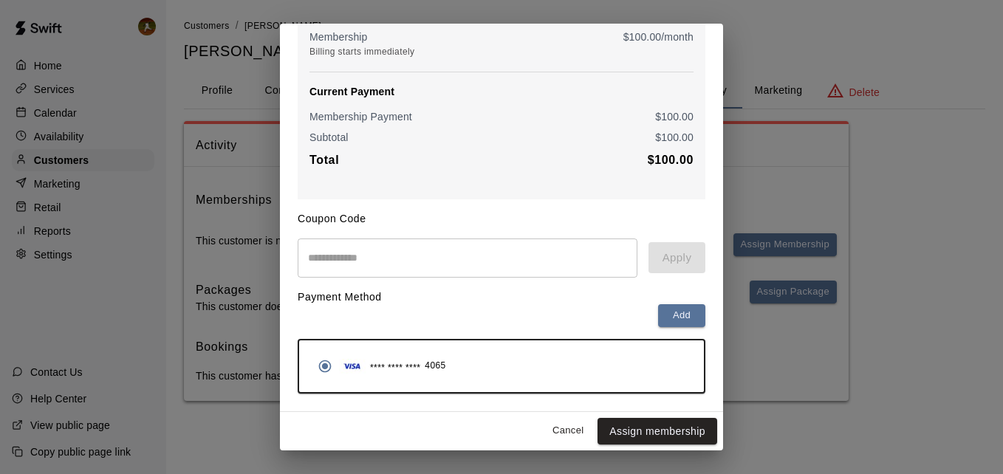
scroll to position [174, 0]
click at [484, 248] on input "text" at bounding box center [468, 258] width 340 height 39
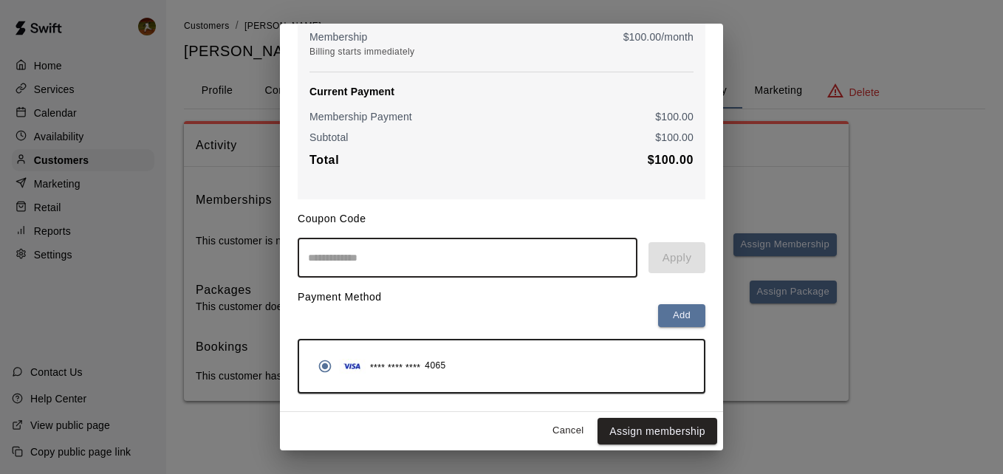
click at [563, 436] on button "Cancel" at bounding box center [567, 431] width 47 height 23
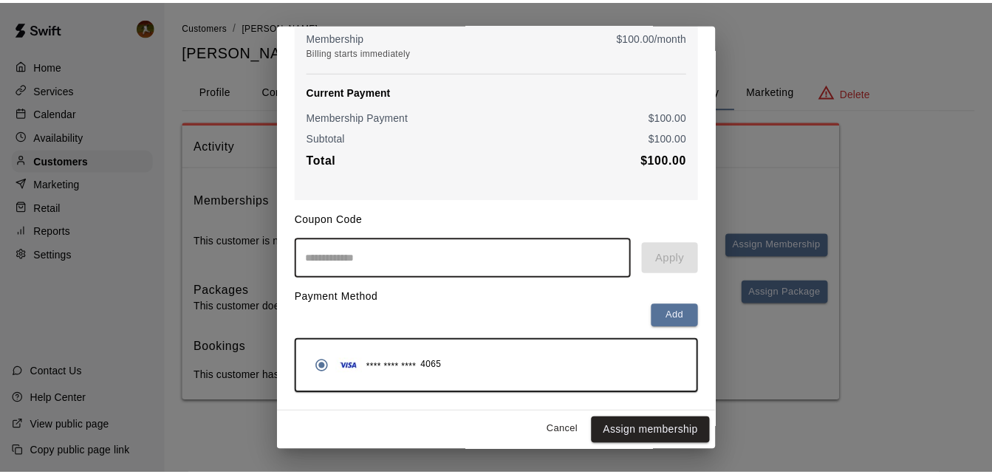
scroll to position [0, 0]
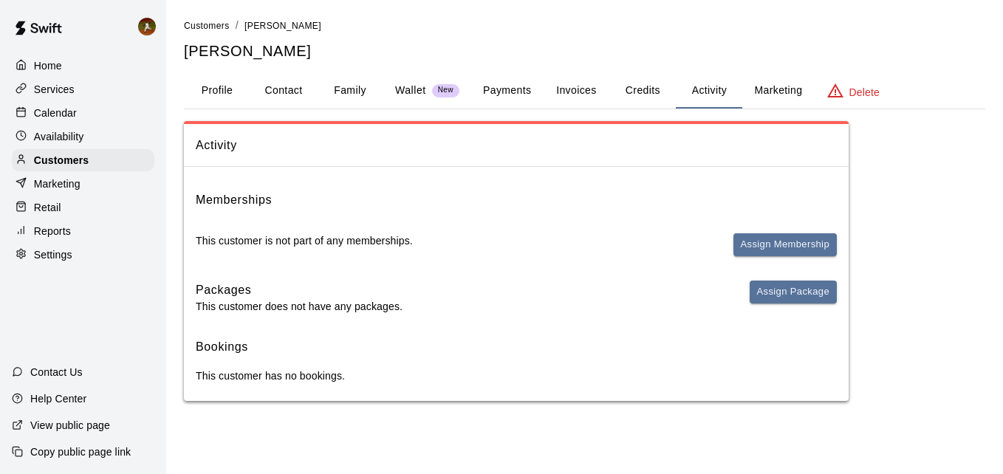
click at [40, 262] on p "Settings" at bounding box center [53, 254] width 38 height 15
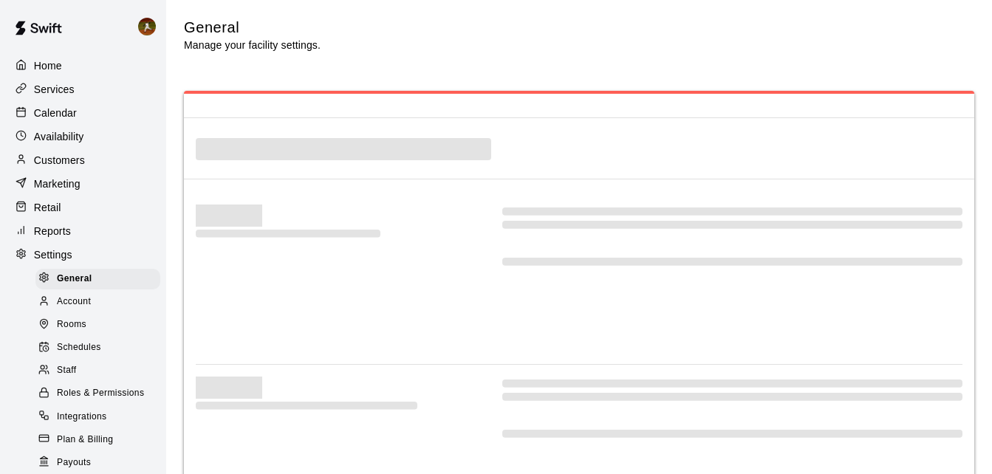
select select "**"
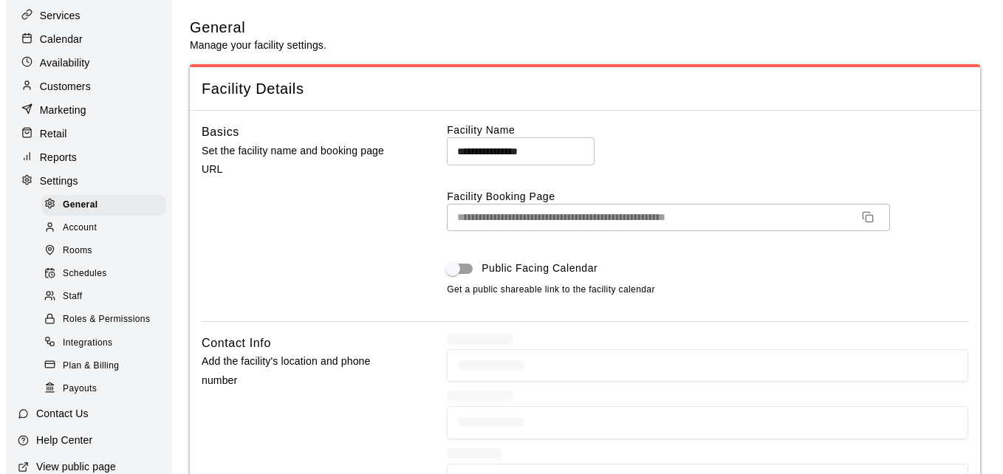
scroll to position [129, 0]
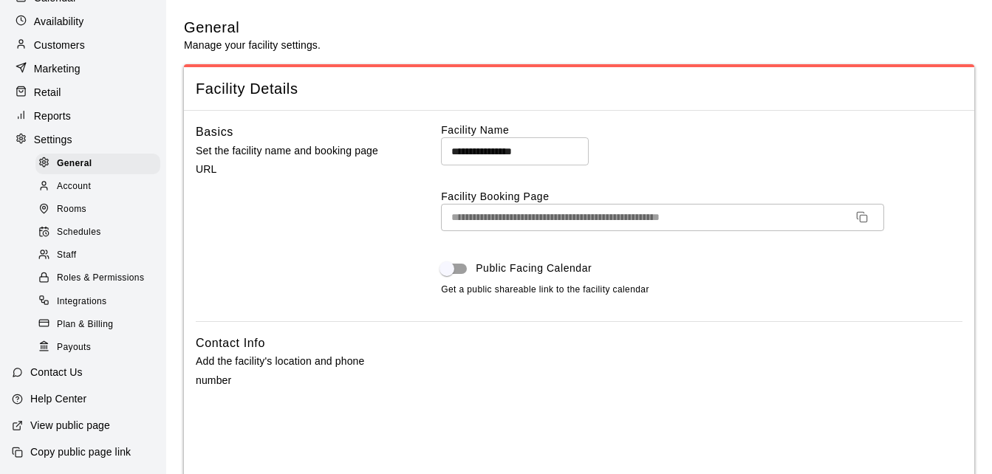
click at [75, 346] on span "Payouts" at bounding box center [74, 347] width 34 height 15
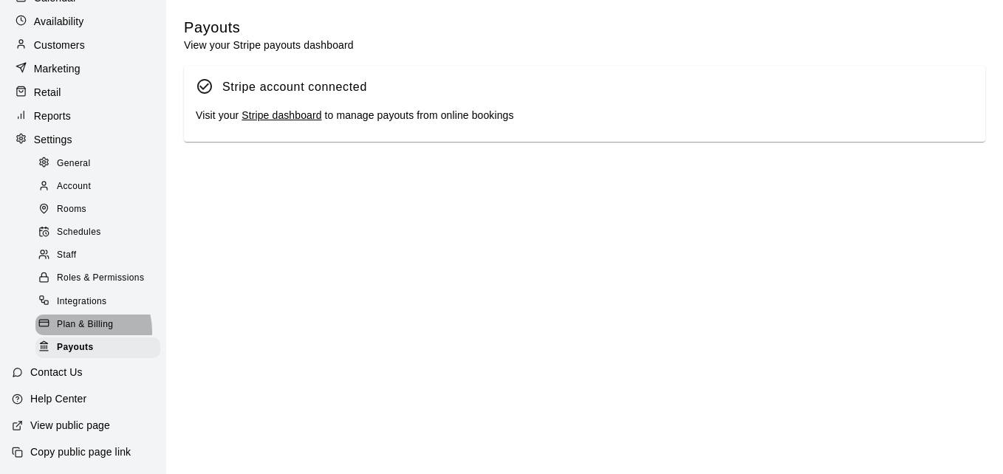
click at [77, 329] on span "Plan & Billing" at bounding box center [85, 325] width 56 height 15
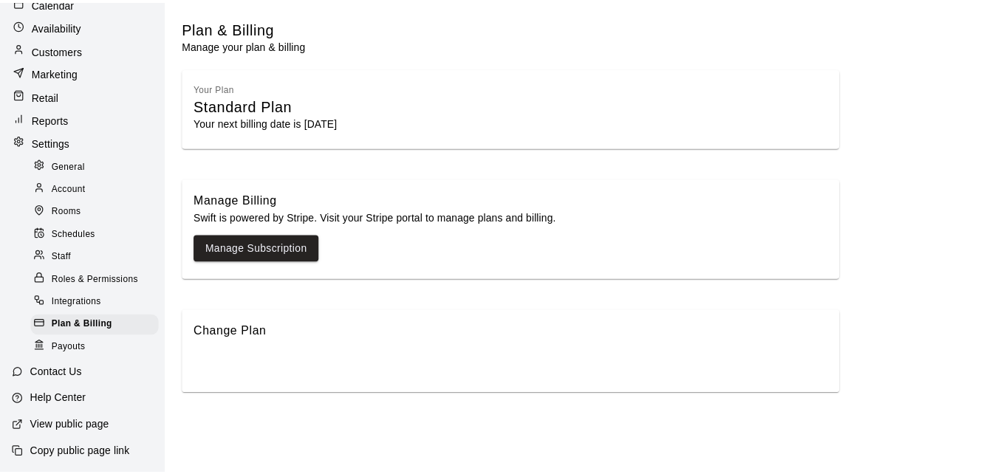
scroll to position [110, 0]
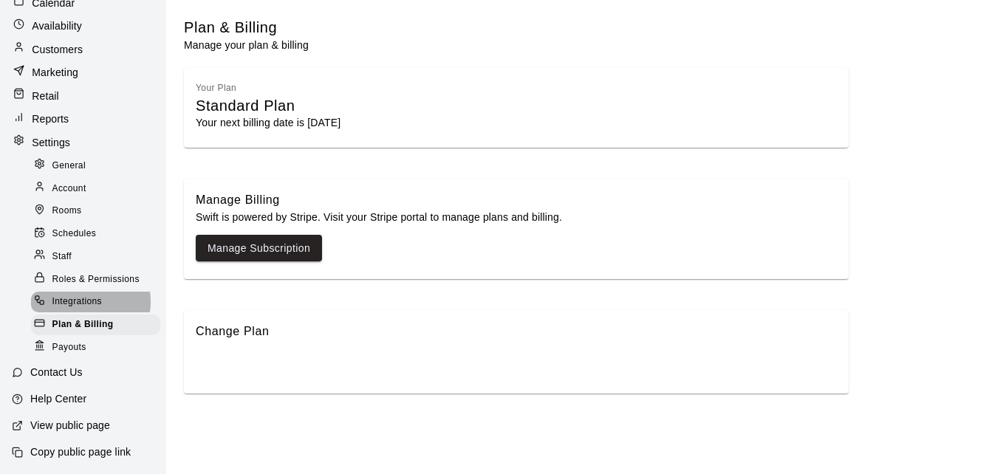
click at [81, 301] on span "Integrations" at bounding box center [77, 302] width 50 height 15
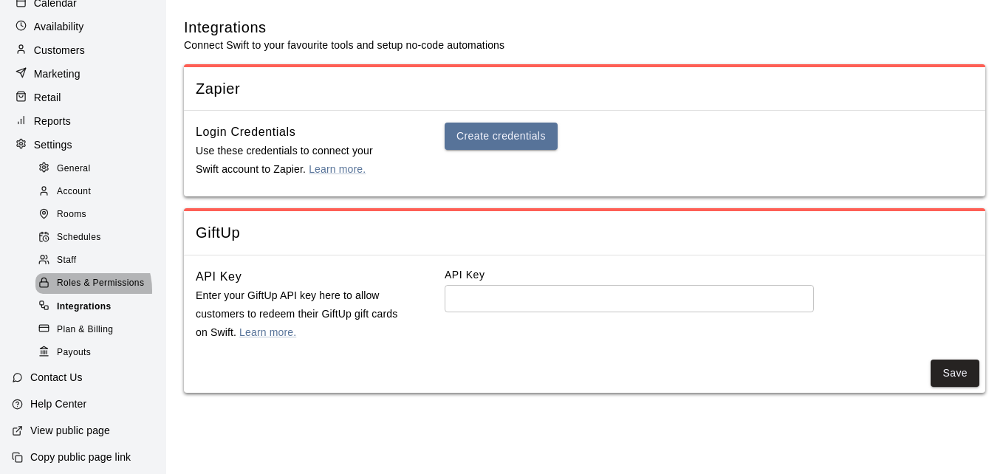
click at [81, 291] on span "Roles & Permissions" at bounding box center [100, 283] width 87 height 15
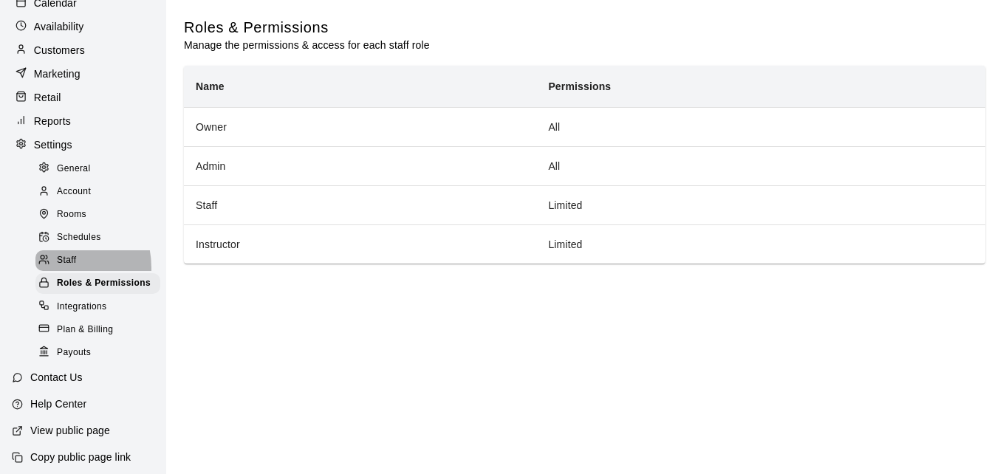
click at [60, 268] on span "Staff" at bounding box center [66, 260] width 19 height 15
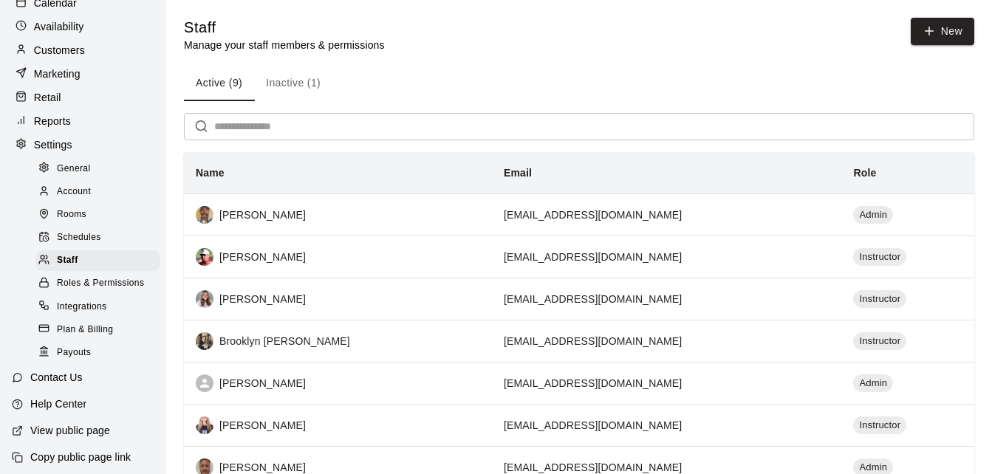
click at [93, 245] on span "Schedules" at bounding box center [79, 237] width 44 height 15
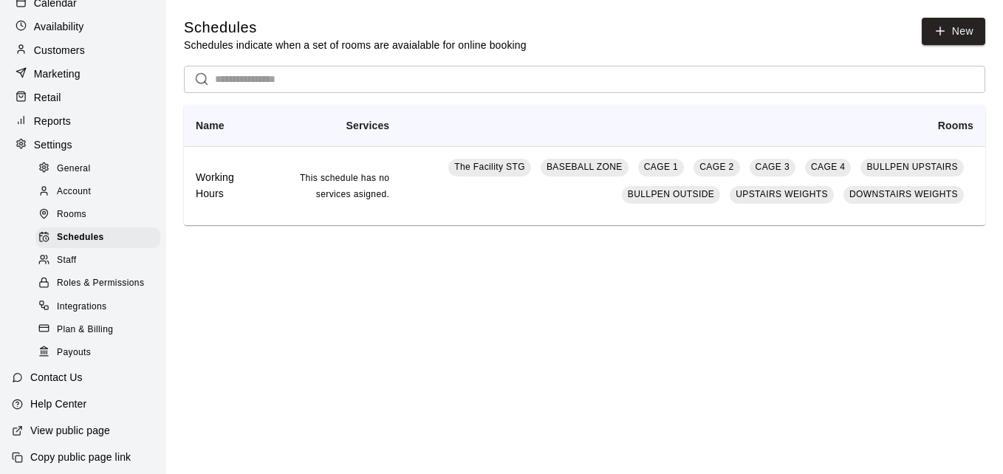
click at [66, 219] on span "Rooms" at bounding box center [72, 215] width 30 height 15
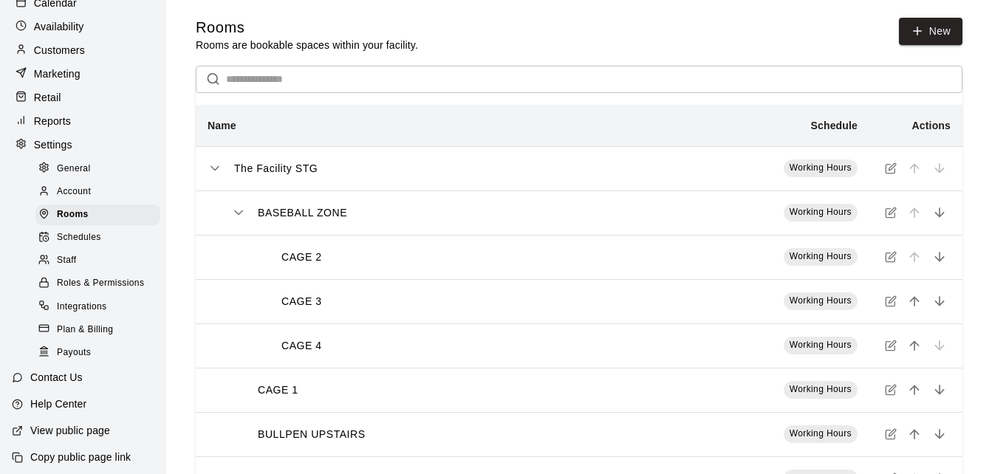
click at [76, 199] on span "Account" at bounding box center [74, 192] width 34 height 15
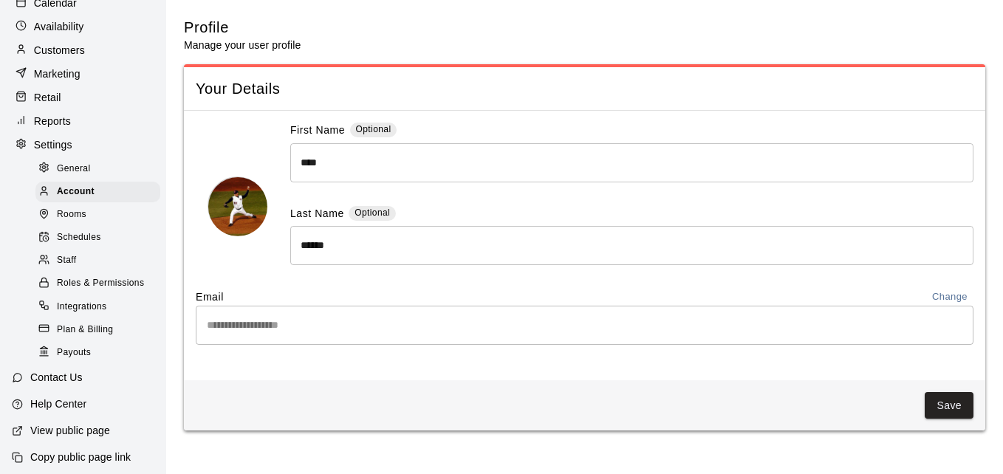
click at [81, 172] on span "General" at bounding box center [74, 169] width 34 height 15
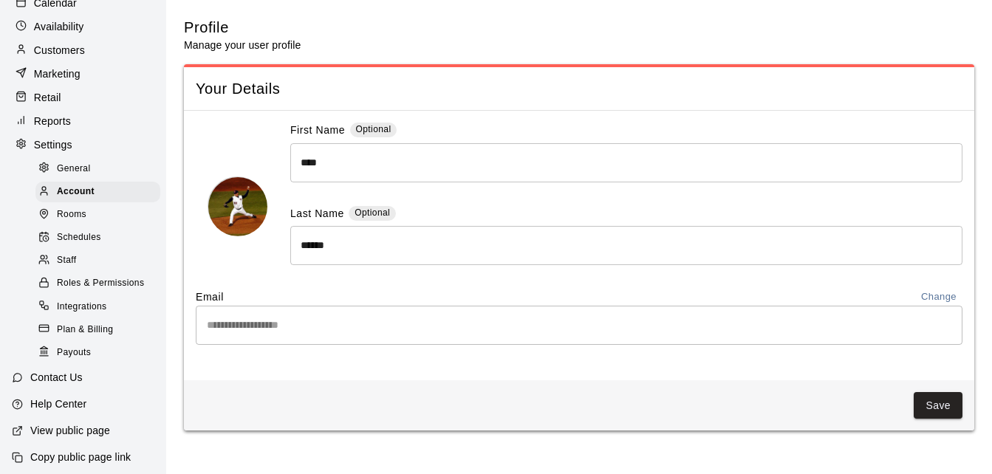
select select "**"
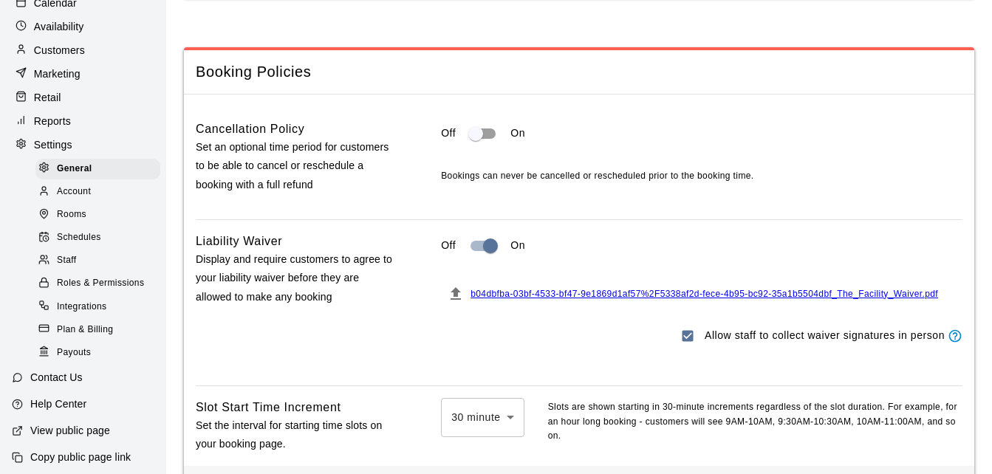
scroll to position [1256, 0]
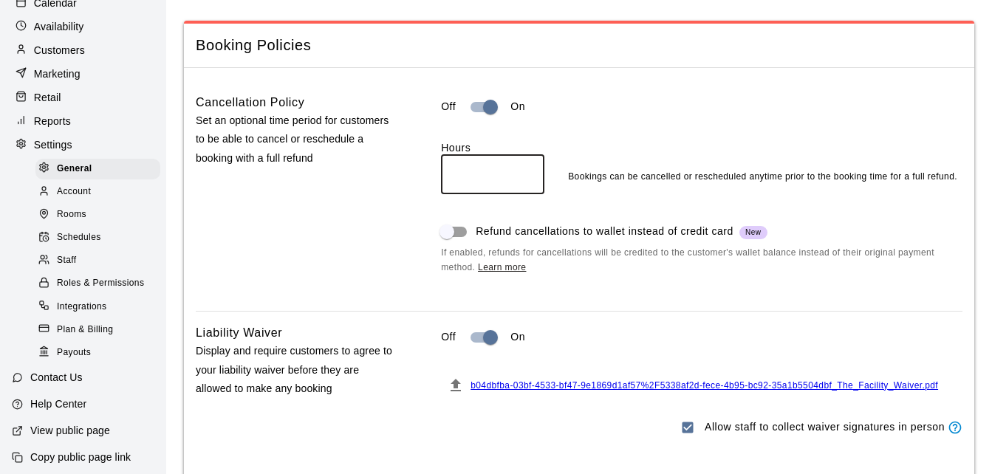
drag, startPoint x: 468, startPoint y: 183, endPoint x: 369, endPoint y: 177, distance: 98.4
click at [369, 182] on div "Cancellation Policy Set an optional time period for customers to be able to can…" at bounding box center [579, 196] width 767 height 206
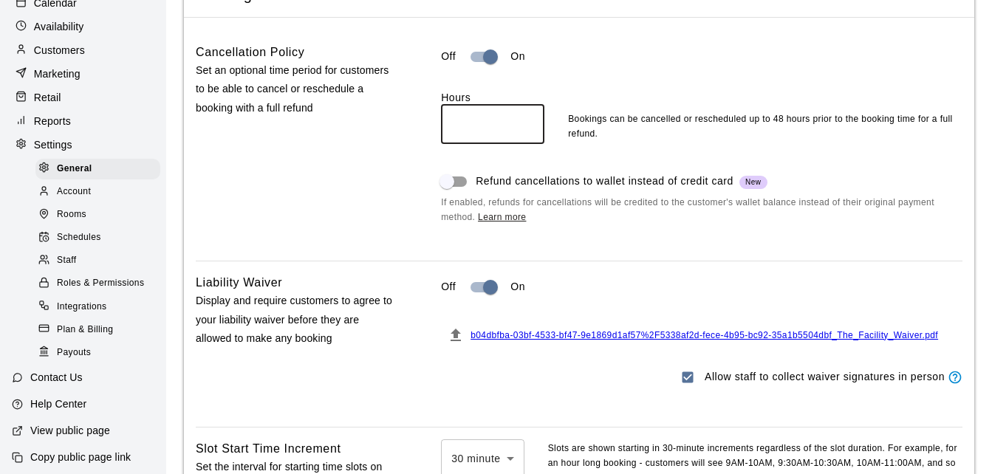
scroll to position [1329, 0]
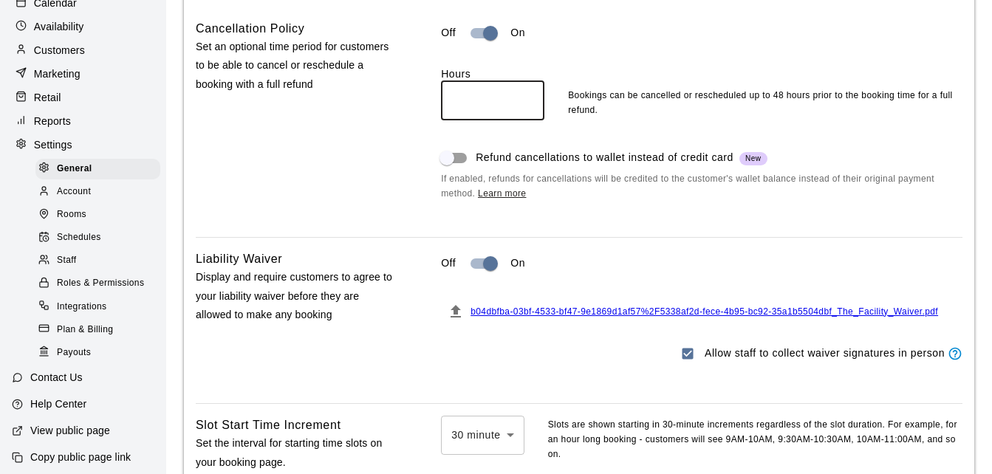
type input "**"
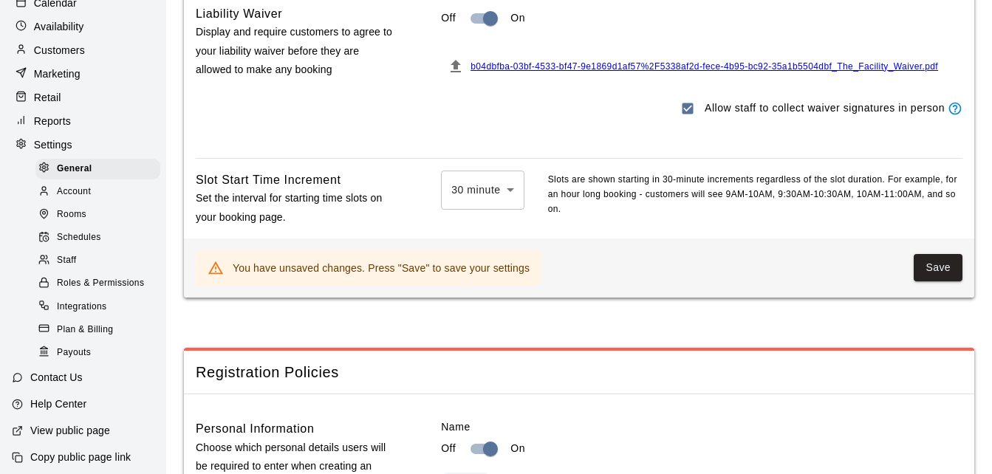
scroll to position [1625, 0]
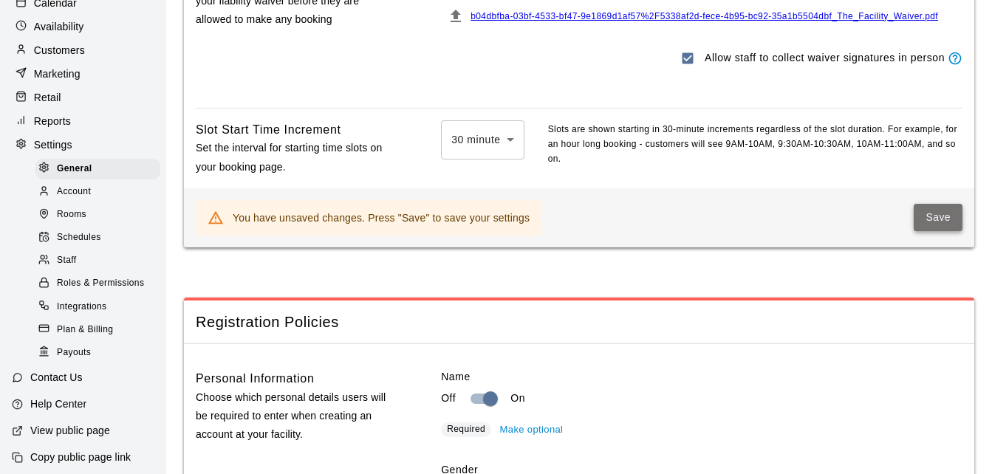
click at [921, 231] on button "Save" at bounding box center [938, 217] width 49 height 27
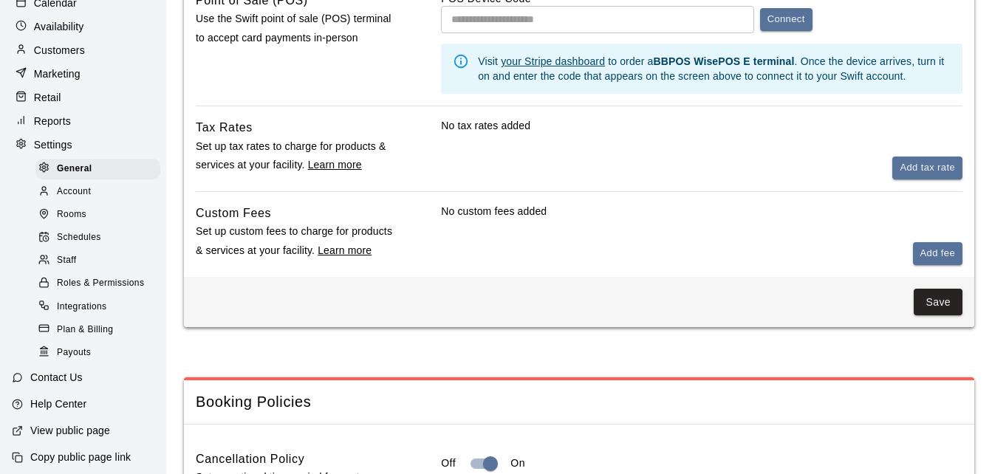
scroll to position [970, 0]
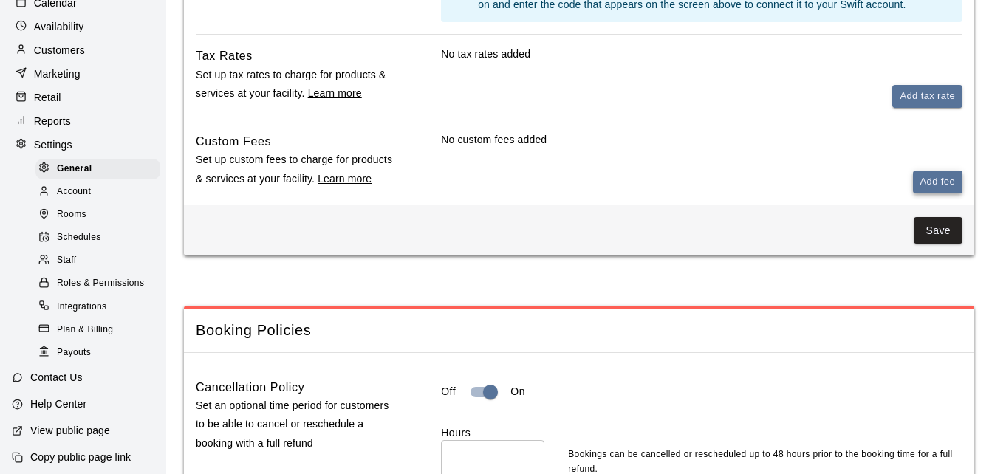
click at [922, 182] on button "Add fee" at bounding box center [937, 182] width 49 height 23
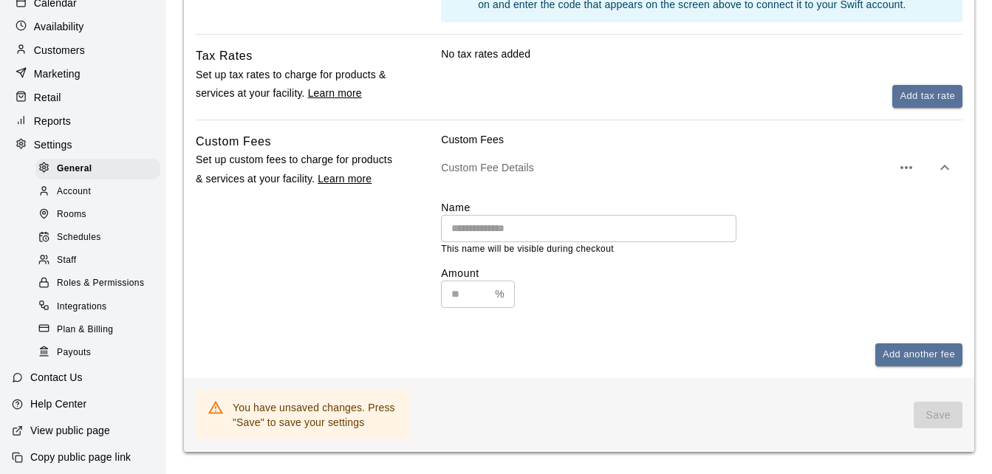
click at [594, 232] on input "text" at bounding box center [588, 228] width 295 height 27
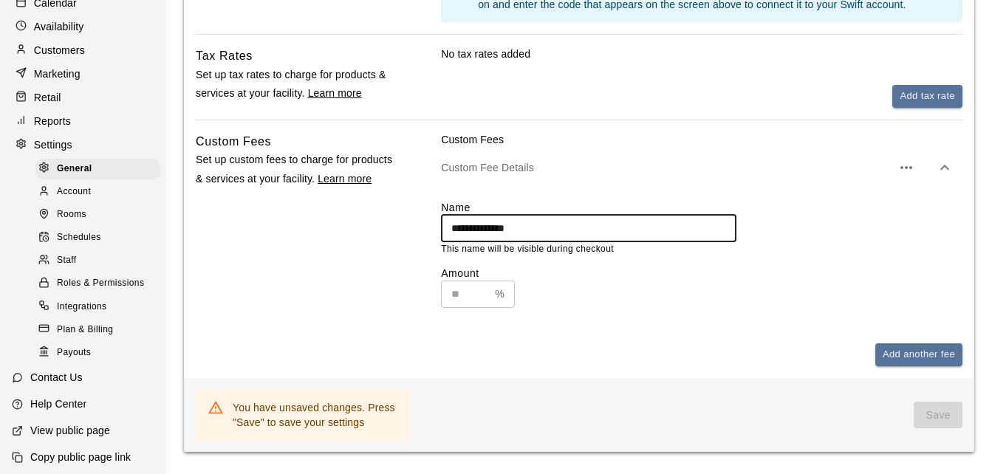
type input "**********"
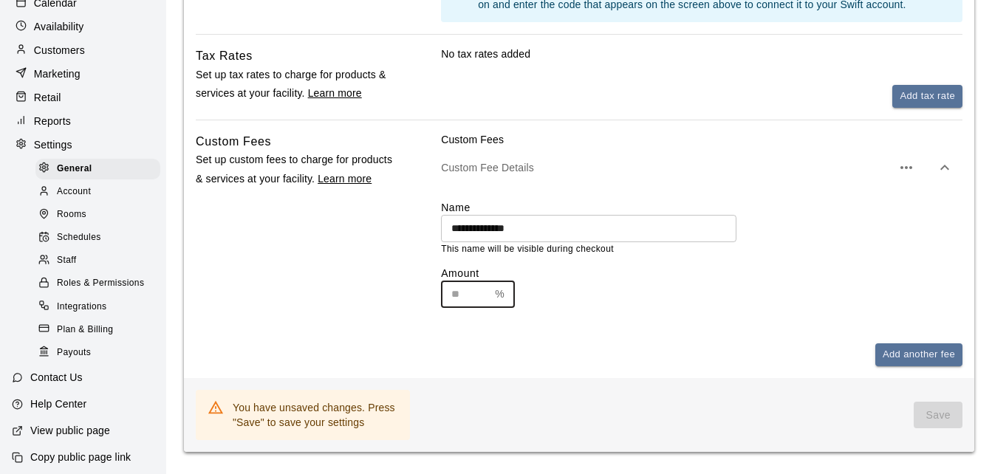
click at [461, 302] on input "text" at bounding box center [465, 294] width 48 height 27
click at [368, 307] on div "Custom Fees Set up custom fees to charge for products & services at your facili…" at bounding box center [295, 249] width 199 height 234
drag, startPoint x: 472, startPoint y: 296, endPoint x: 421, endPoint y: 298, distance: 51.0
click at [421, 298] on div "**********" at bounding box center [579, 249] width 767 height 234
click at [417, 298] on div "**********" at bounding box center [579, 249] width 767 height 234
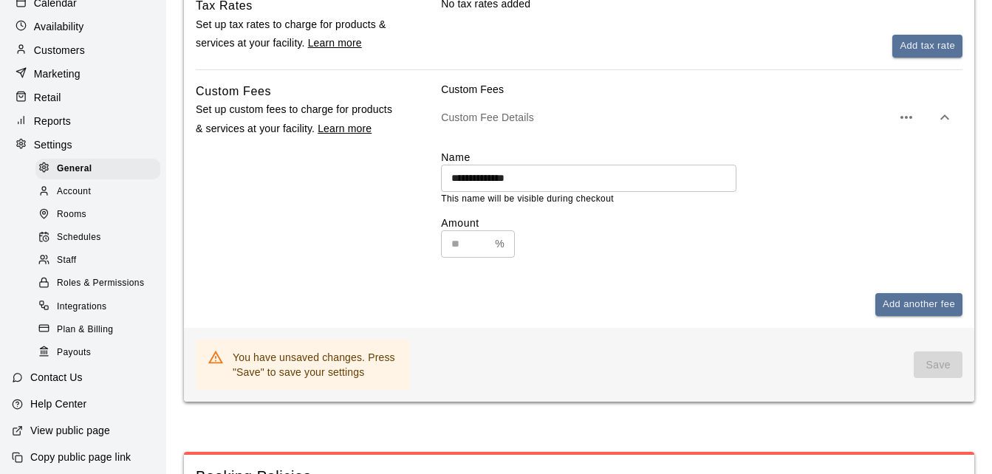
scroll to position [1044, 0]
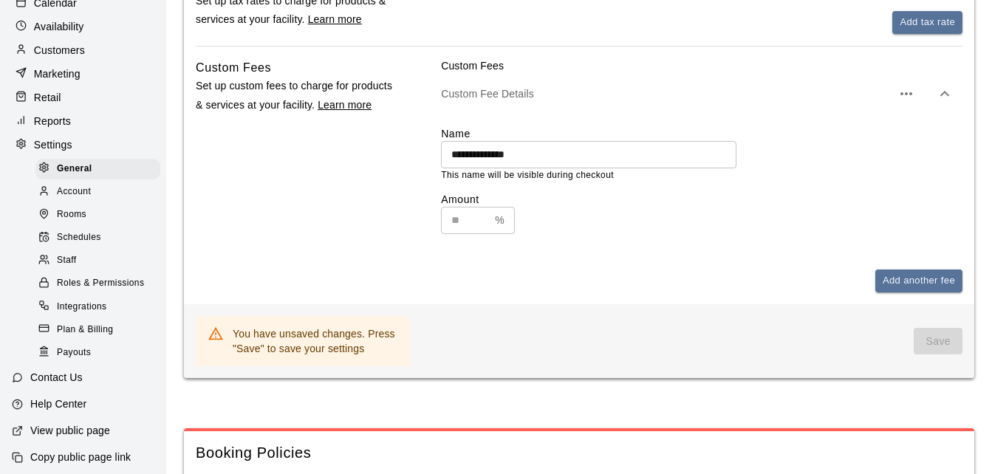
click at [572, 124] on div "**********" at bounding box center [701, 179] width 521 height 131
click at [513, 101] on p "Custom Fee Details" at bounding box center [666, 93] width 451 height 15
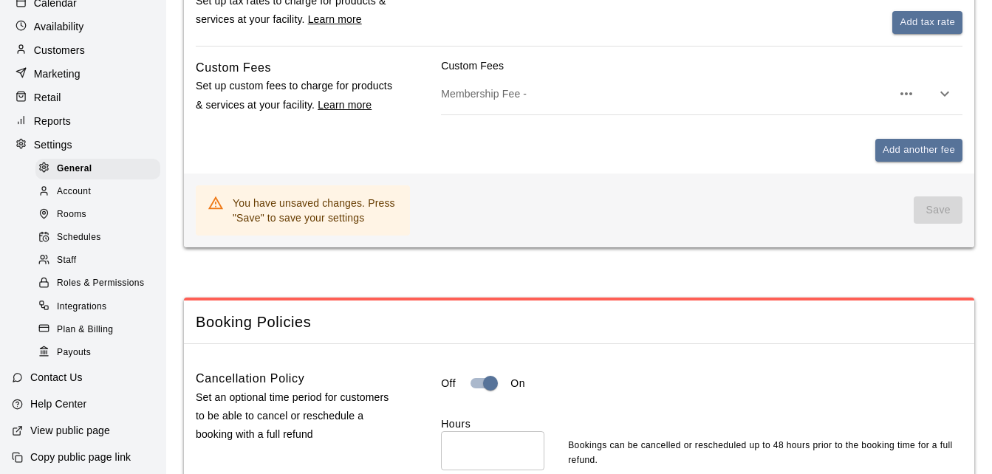
click at [504, 101] on p "Membership Fee -" at bounding box center [666, 93] width 451 height 15
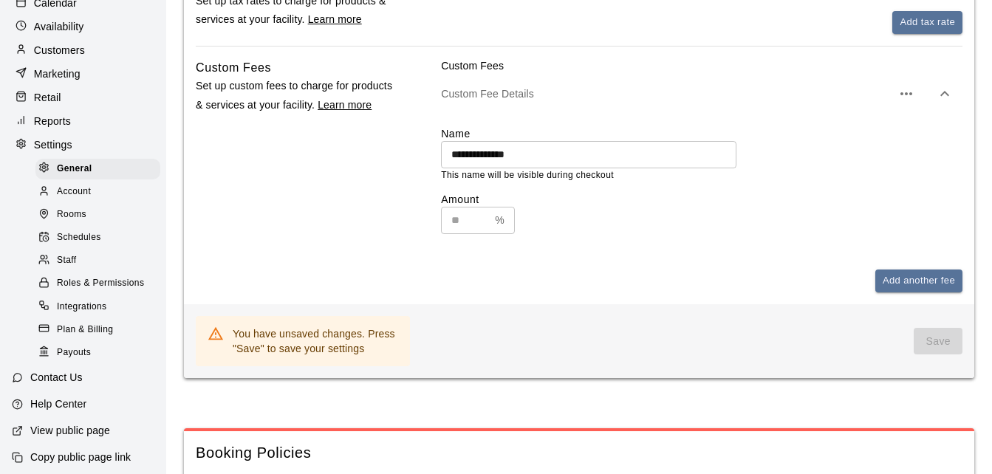
click at [403, 203] on div "**********" at bounding box center [579, 175] width 767 height 234
click at [908, 98] on icon "button" at bounding box center [906, 94] width 18 height 18
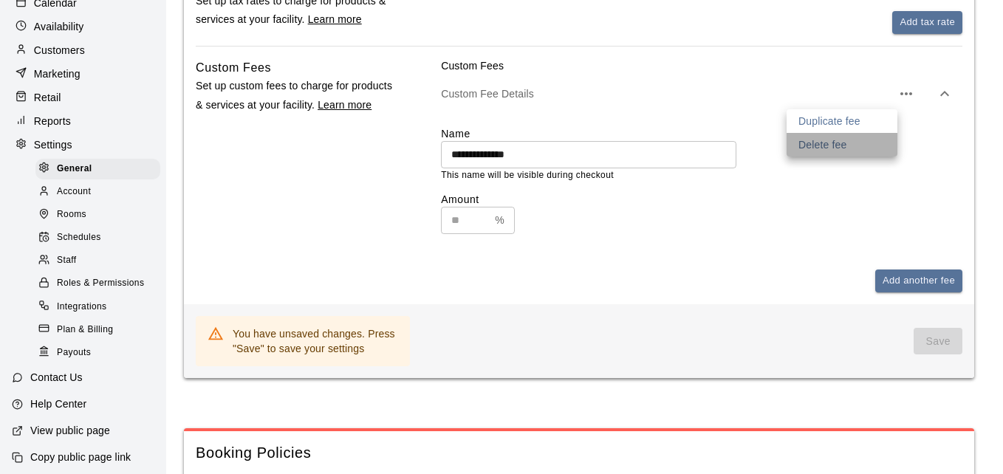
click at [831, 139] on p "Delete fee" at bounding box center [822, 144] width 48 height 15
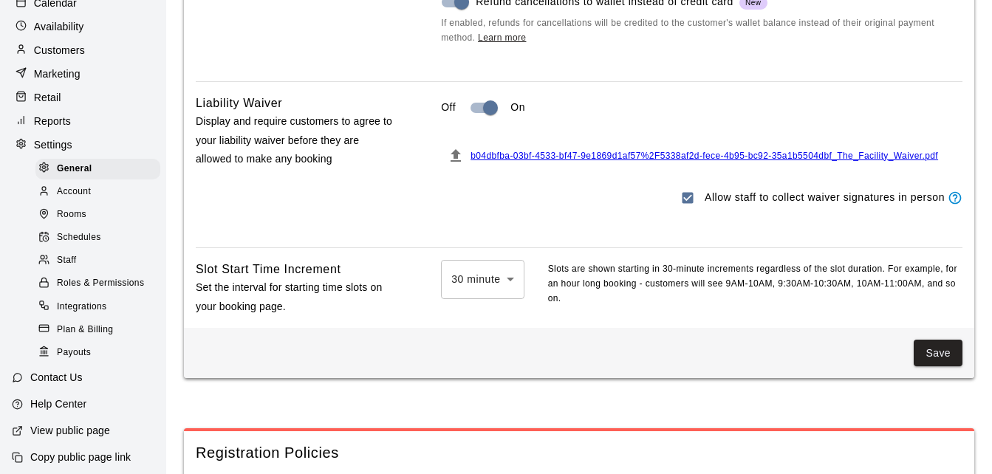
scroll to position [1487, 0]
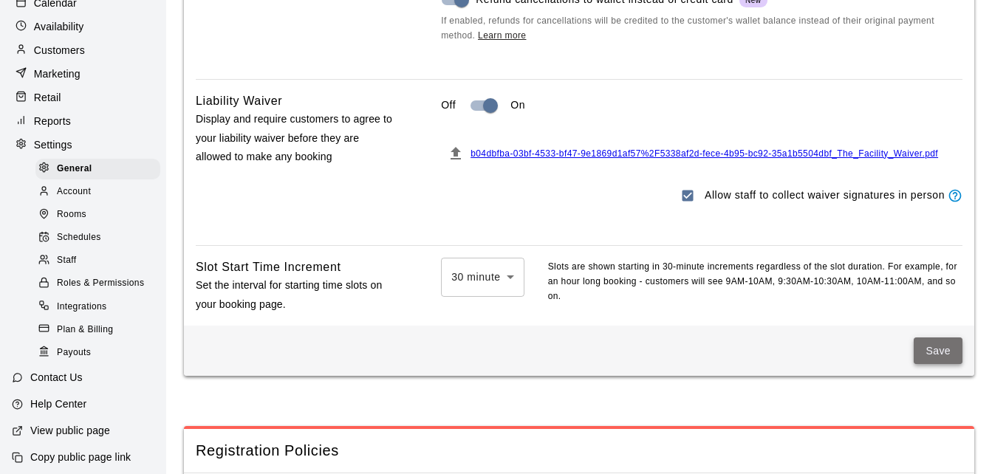
click at [949, 365] on button "Save" at bounding box center [938, 351] width 49 height 27
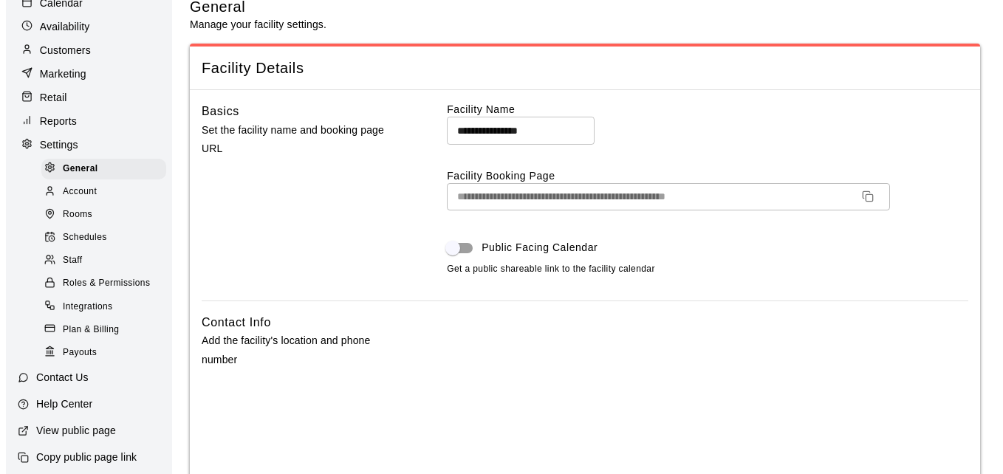
scroll to position [0, 0]
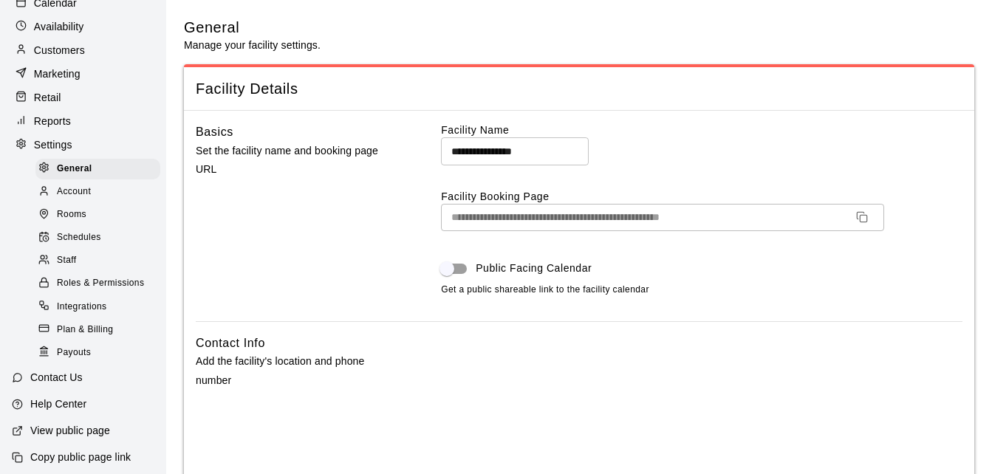
click at [52, 129] on p "Reports" at bounding box center [52, 121] width 37 height 15
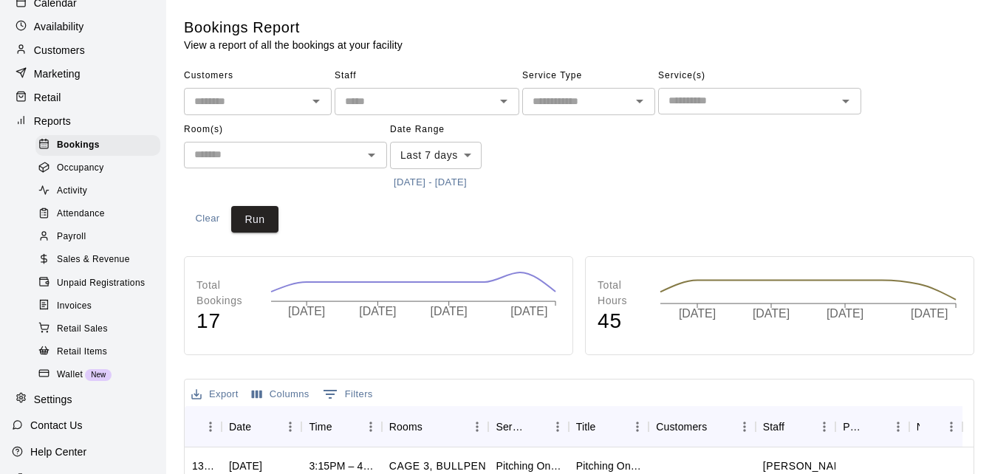
click at [32, 100] on div at bounding box center [25, 98] width 18 height 14
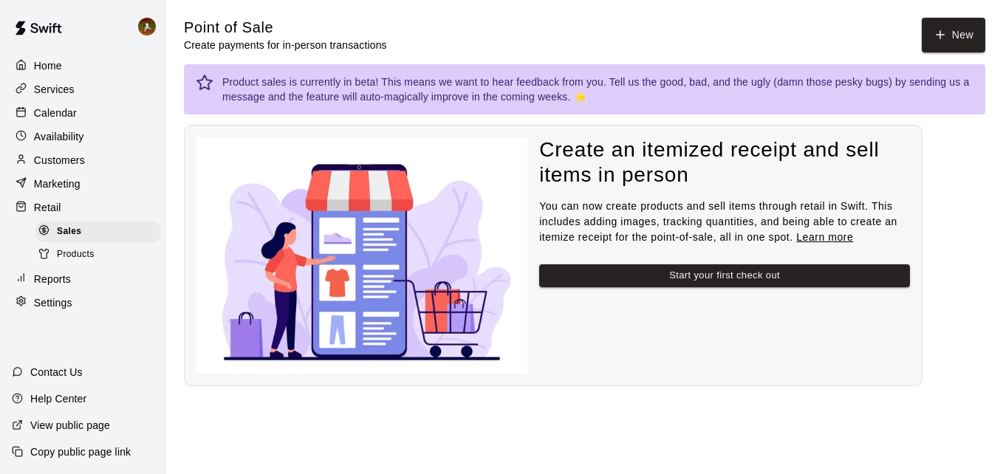
click at [66, 179] on div "Marketing" at bounding box center [83, 184] width 143 height 22
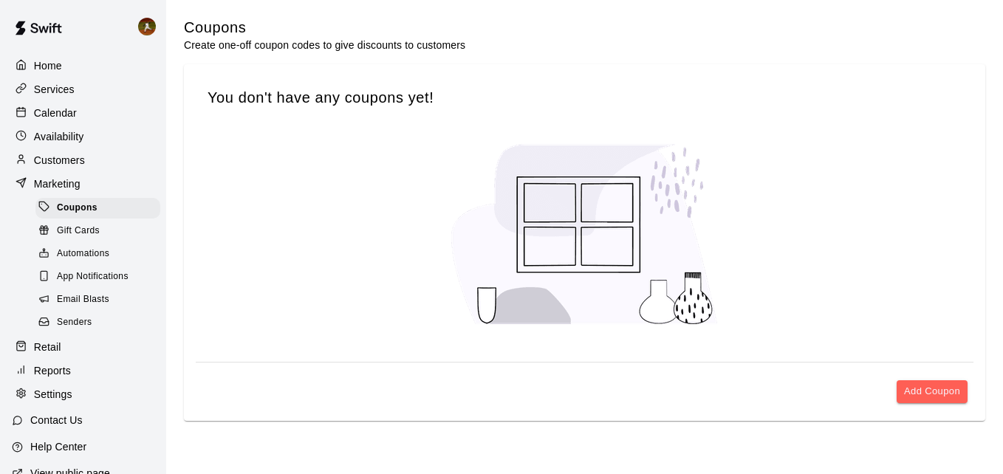
click at [55, 161] on p "Customers" at bounding box center [59, 160] width 51 height 15
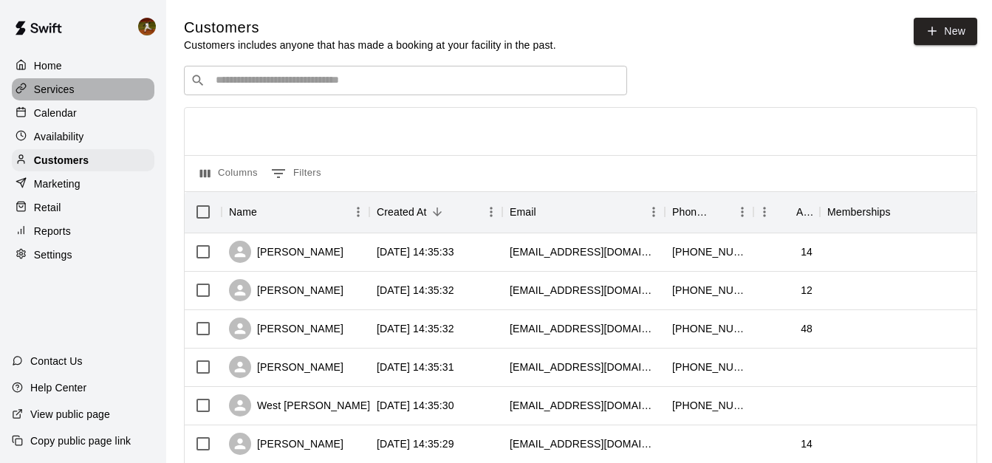
click at [64, 88] on p "Services" at bounding box center [54, 89] width 41 height 15
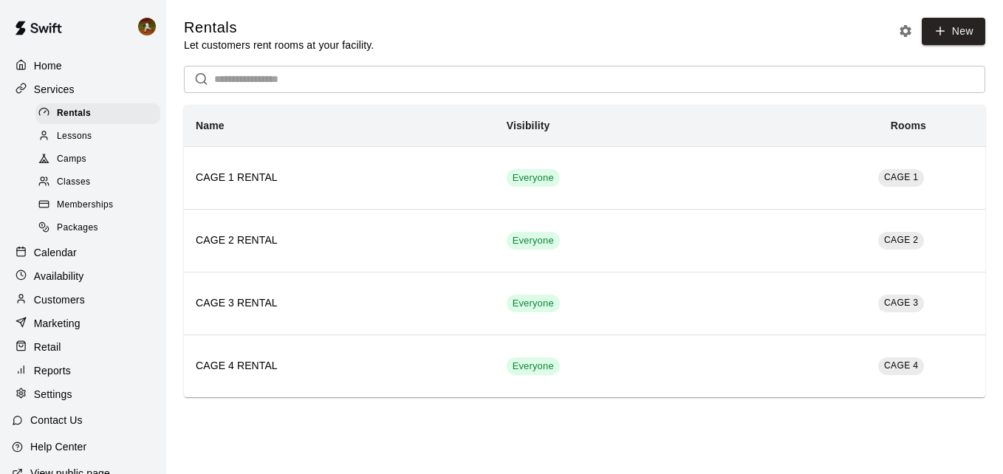
click at [105, 213] on span "Memberships" at bounding box center [85, 205] width 56 height 15
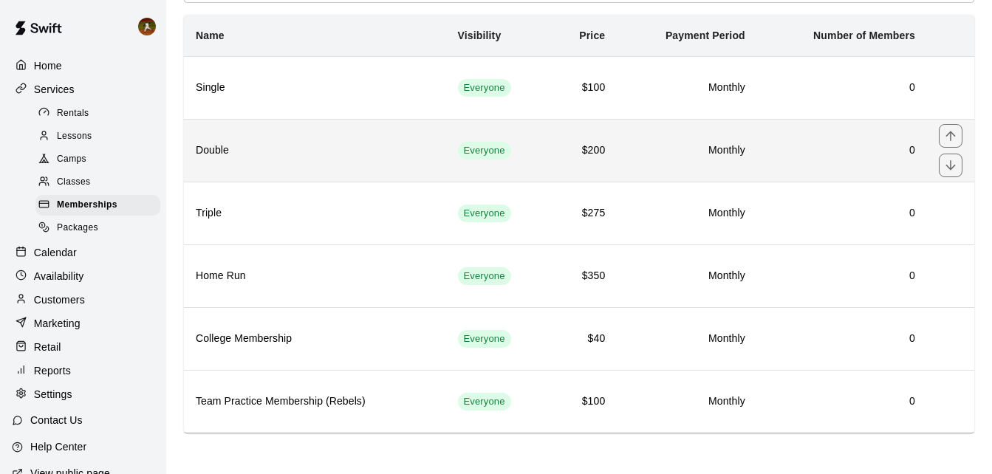
scroll to position [92, 0]
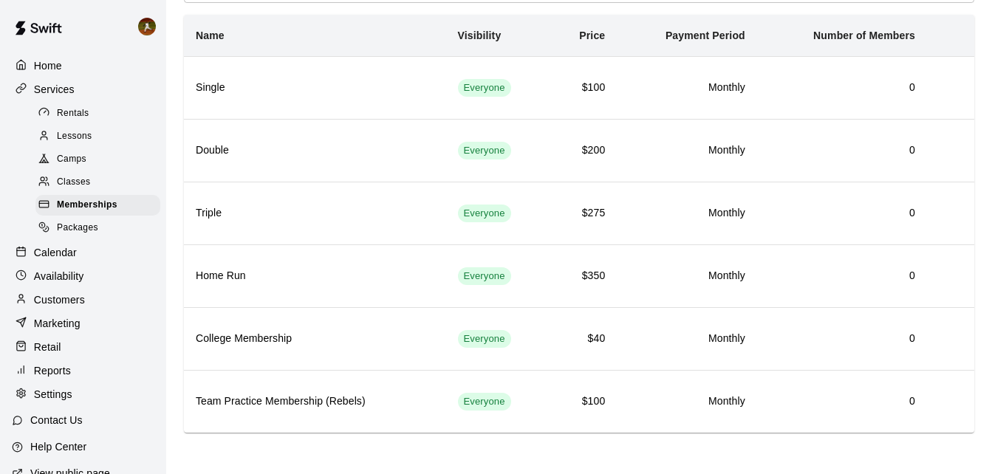
click at [89, 236] on span "Packages" at bounding box center [77, 228] width 41 height 15
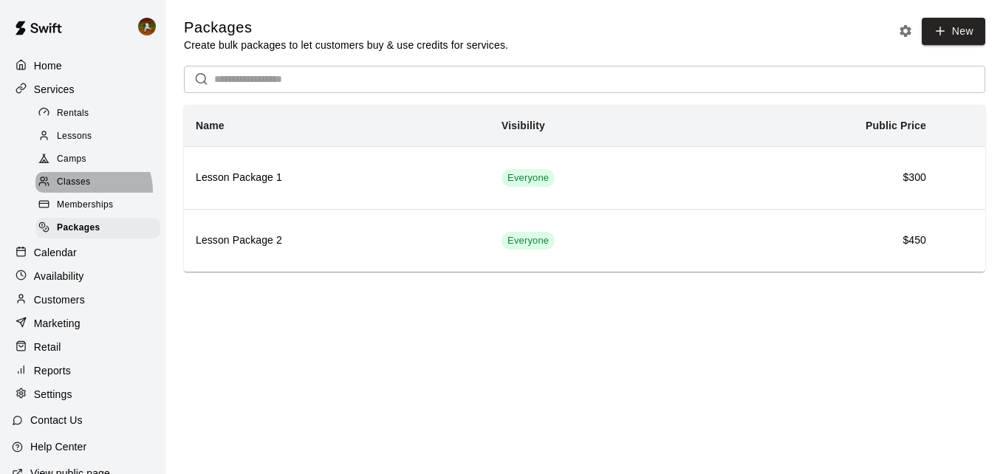
click at [85, 193] on div "Classes" at bounding box center [97, 182] width 125 height 21
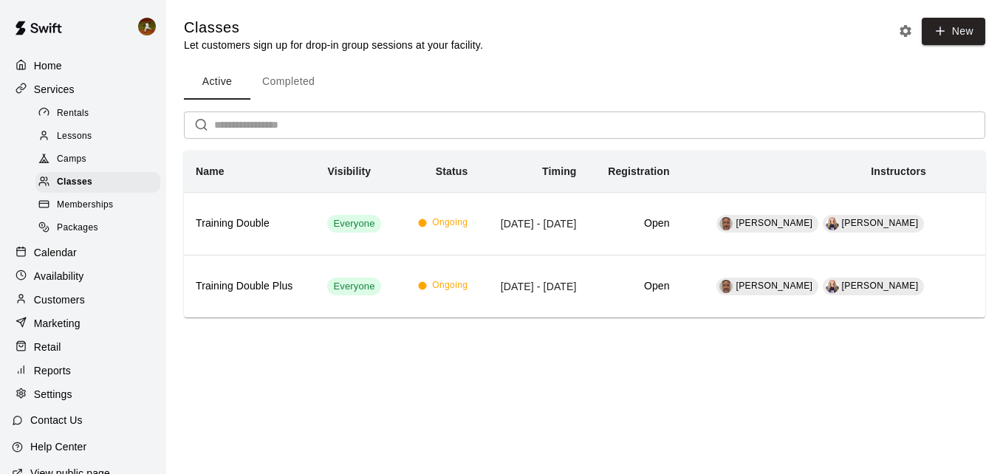
click at [56, 68] on p "Home" at bounding box center [48, 65] width 28 height 15
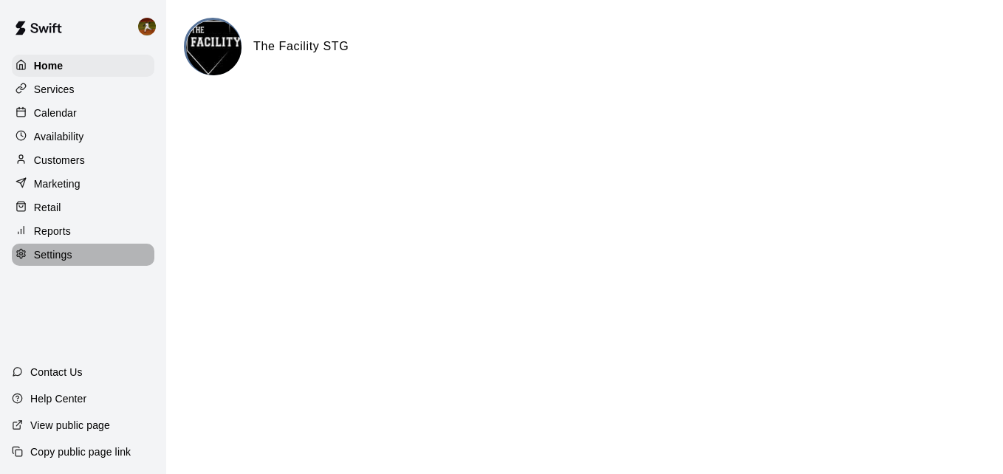
click at [81, 259] on div "Settings" at bounding box center [83, 255] width 143 height 22
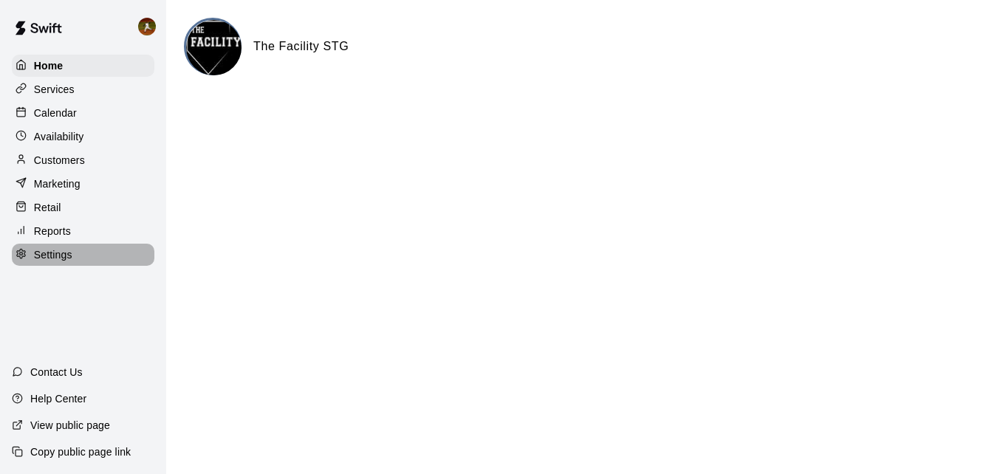
select select "**"
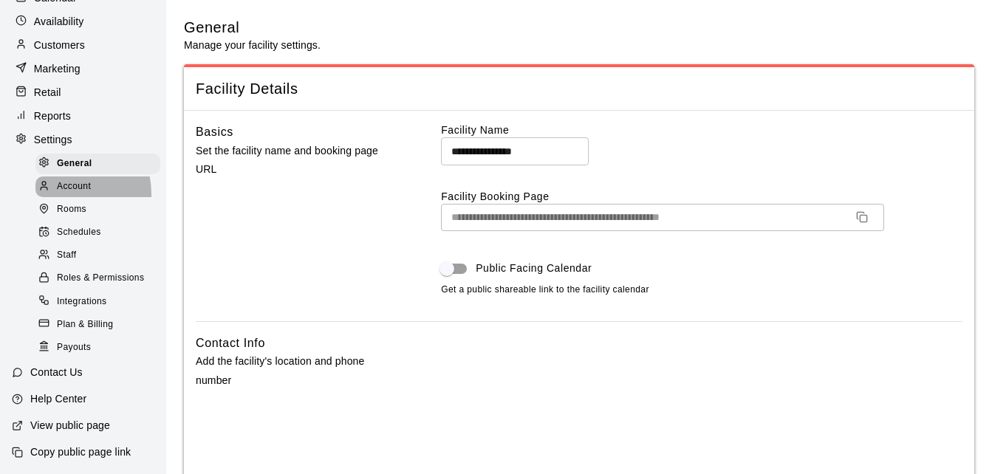
click at [56, 188] on div at bounding box center [47, 187] width 18 height 14
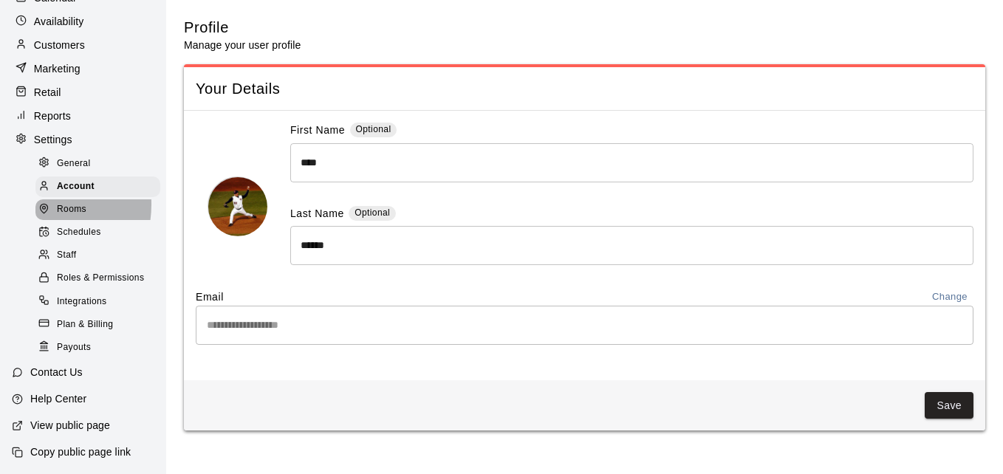
click at [38, 203] on icon at bounding box center [43, 208] width 11 height 11
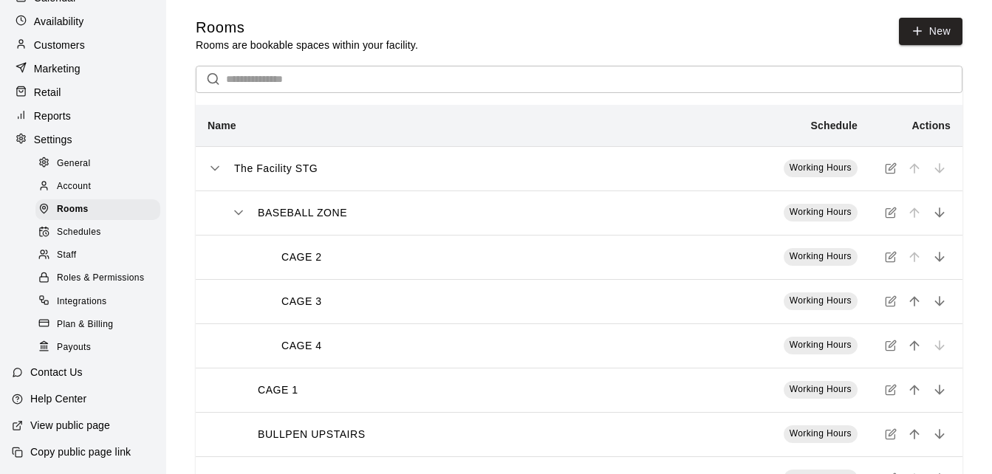
click at [89, 227] on span "Schedules" at bounding box center [79, 232] width 44 height 15
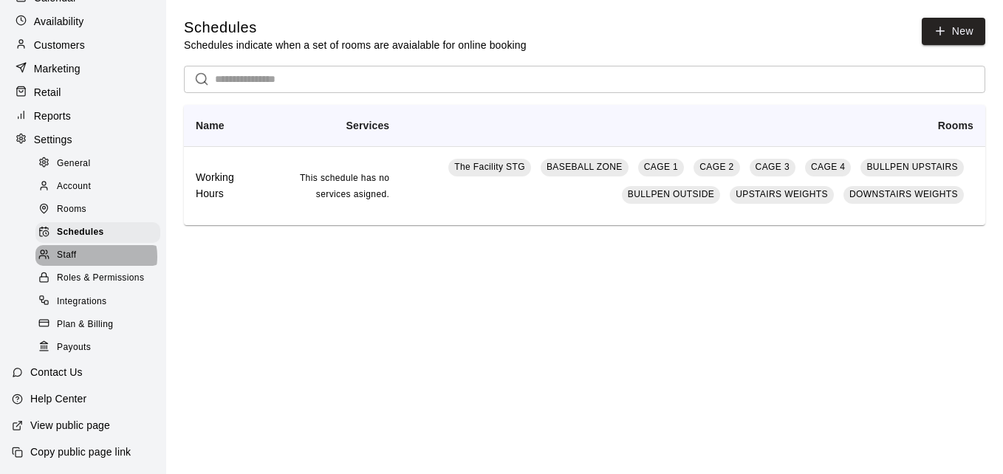
click at [95, 253] on div "Staff" at bounding box center [97, 255] width 125 height 21
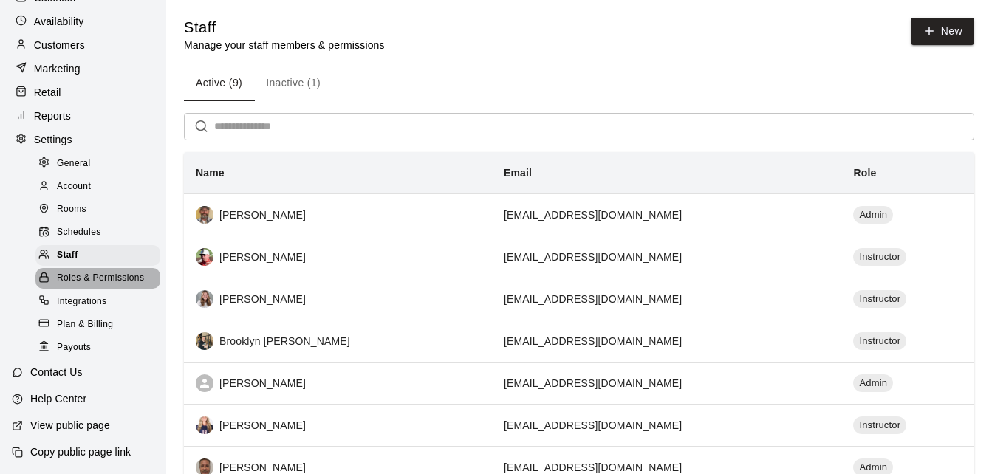
click at [112, 281] on span "Roles & Permissions" at bounding box center [100, 278] width 87 height 15
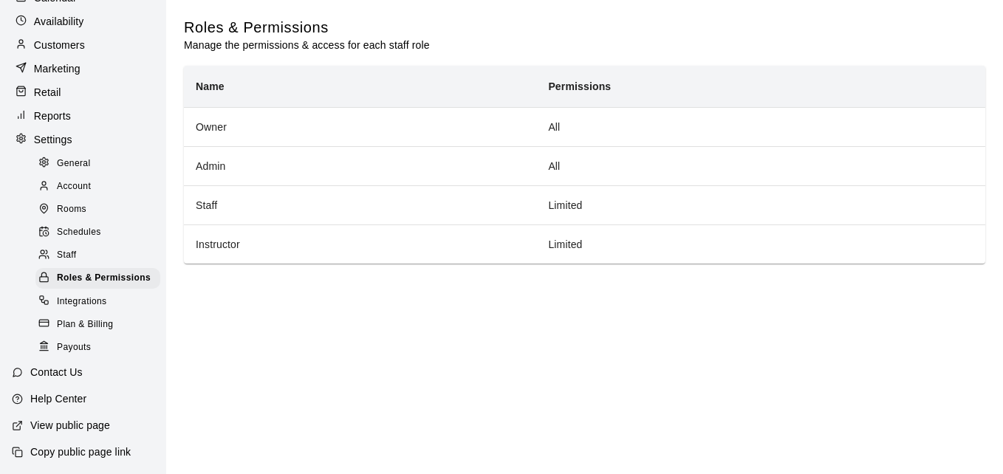
click at [114, 301] on div "Integrations" at bounding box center [97, 302] width 125 height 21
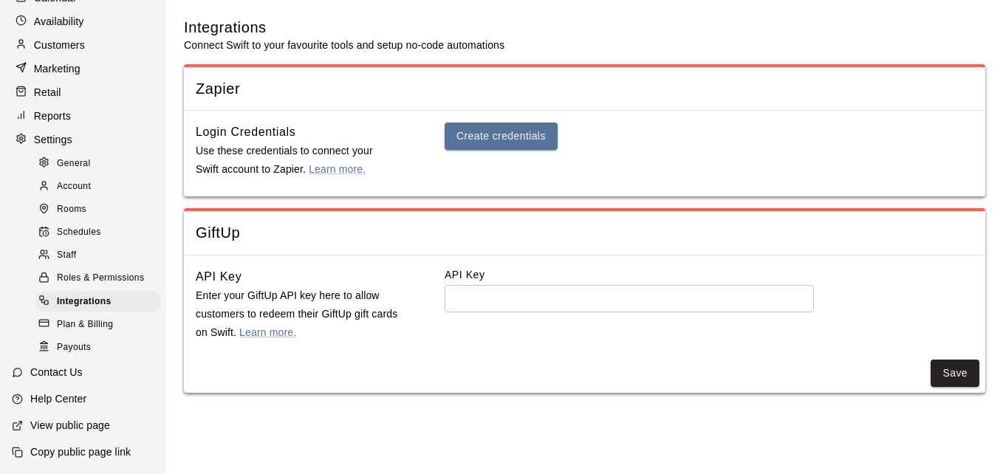
click at [114, 318] on div "Plan & Billing" at bounding box center [97, 325] width 125 height 21
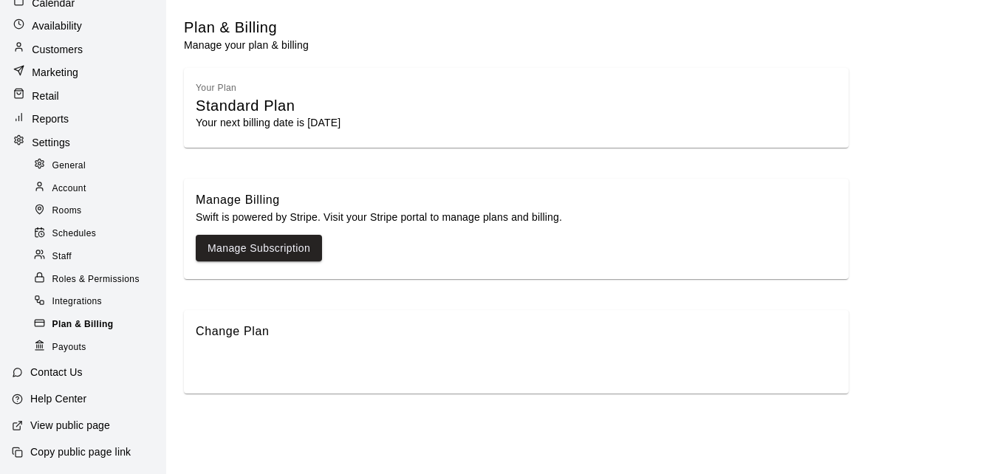
scroll to position [110, 0]
click at [49, 347] on div at bounding box center [43, 348] width 18 height 16
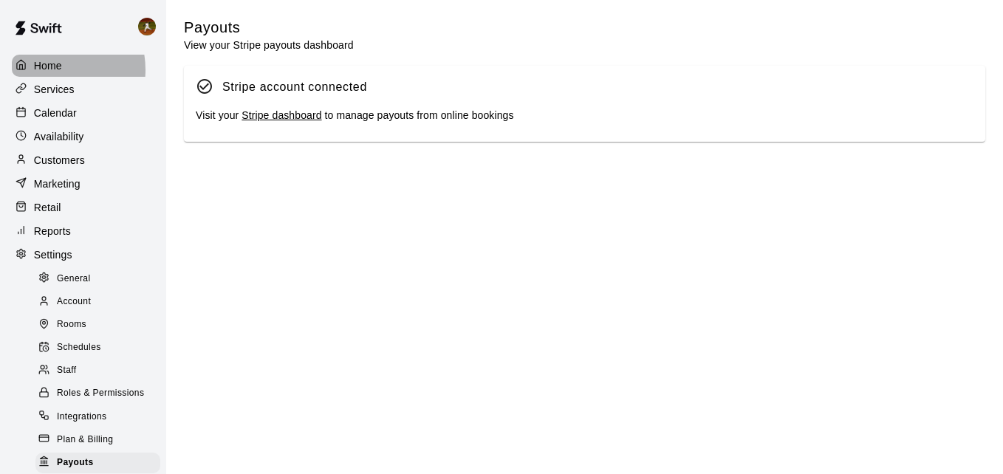
click at [47, 69] on p "Home" at bounding box center [48, 65] width 28 height 15
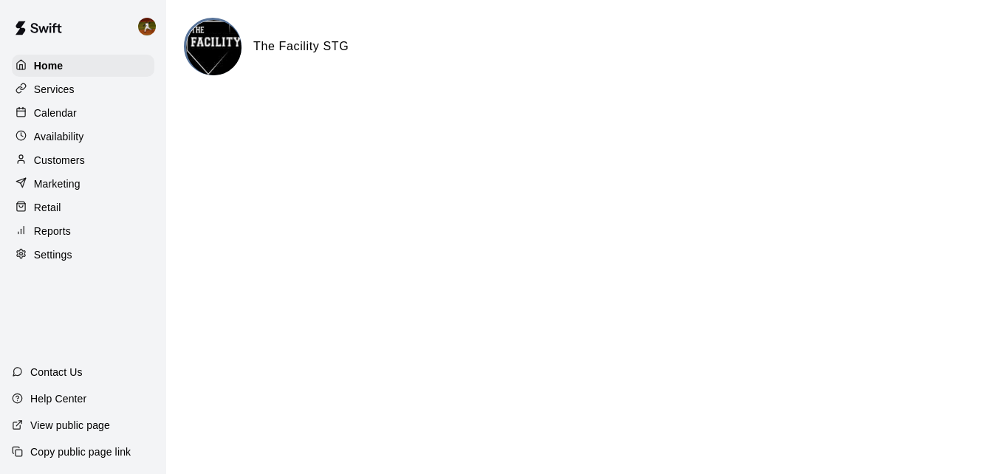
click at [54, 97] on p "Services" at bounding box center [54, 89] width 41 height 15
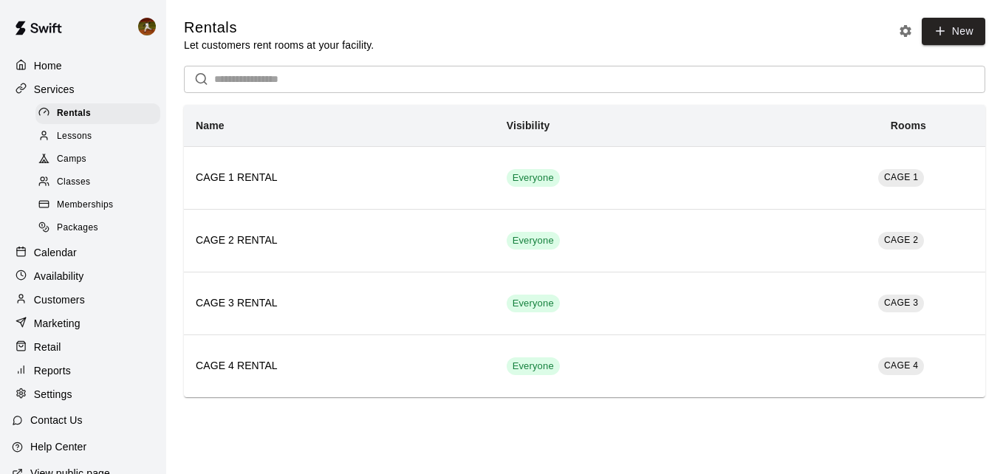
click at [78, 213] on span "Memberships" at bounding box center [85, 205] width 56 height 15
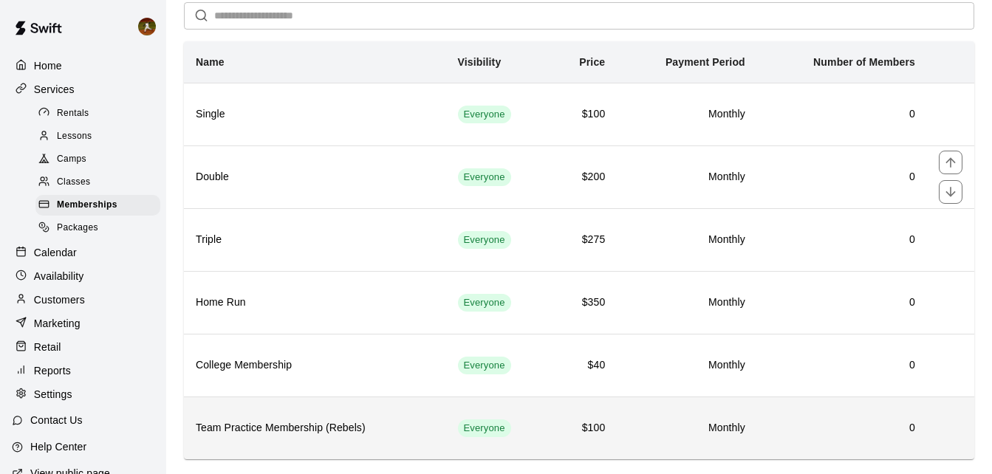
scroll to position [92, 0]
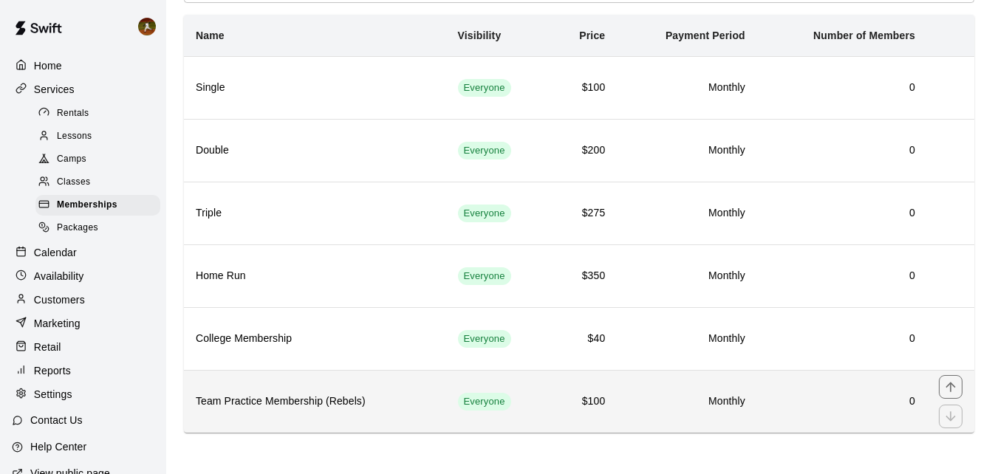
click at [361, 406] on h6 "Team Practice Membership (Rebels)" at bounding box center [315, 402] width 239 height 16
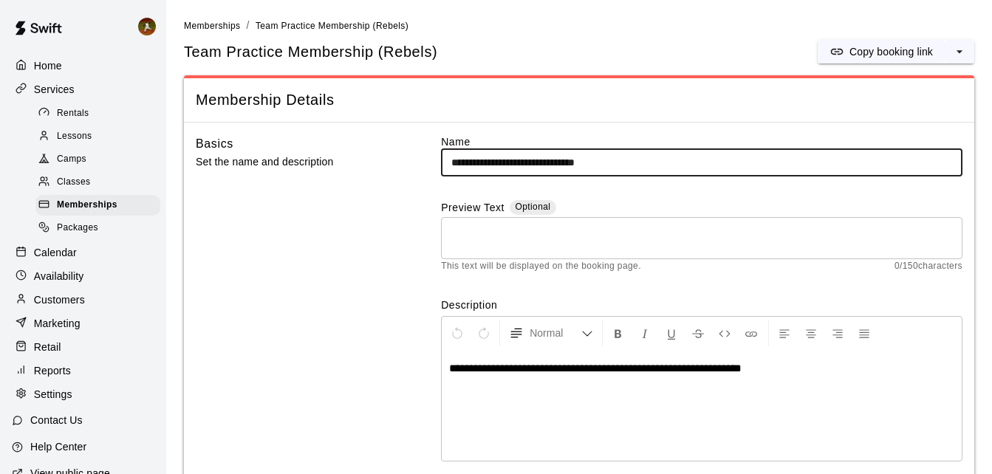
drag, startPoint x: 648, startPoint y: 164, endPoint x: 391, endPoint y: 171, distance: 256.4
click at [397, 174] on div "**********" at bounding box center [579, 311] width 767 height 355
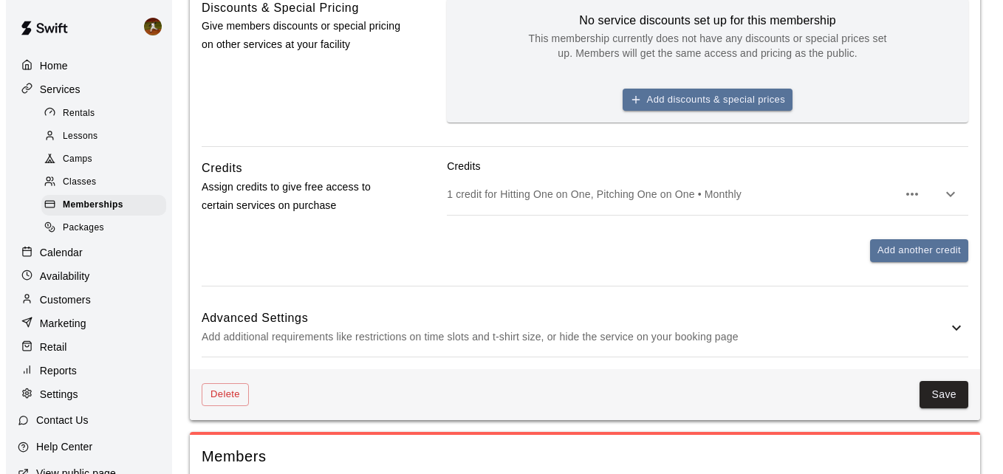
scroll to position [517, 0]
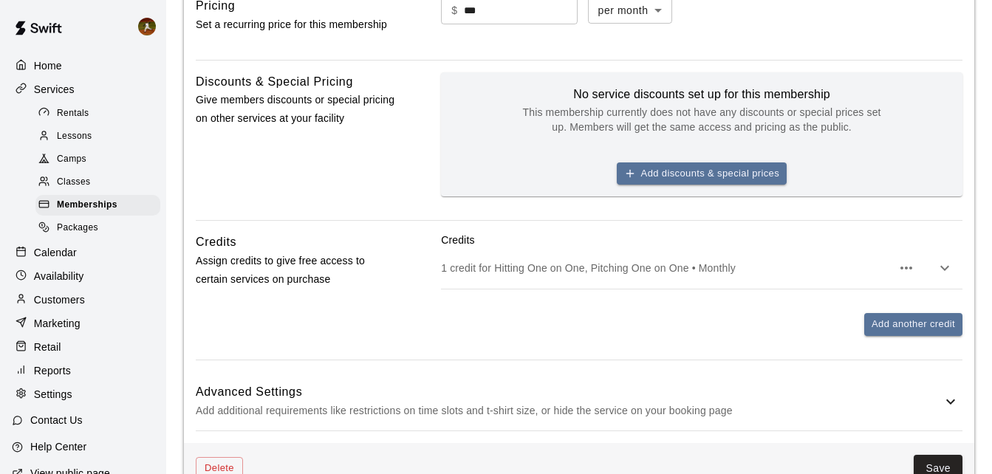
click at [386, 176] on div "Discounts & Special Pricing Give members discounts or special pricing on other …" at bounding box center [295, 146] width 199 height 148
click at [677, 180] on button "Add discounts & special prices" at bounding box center [702, 173] width 170 height 23
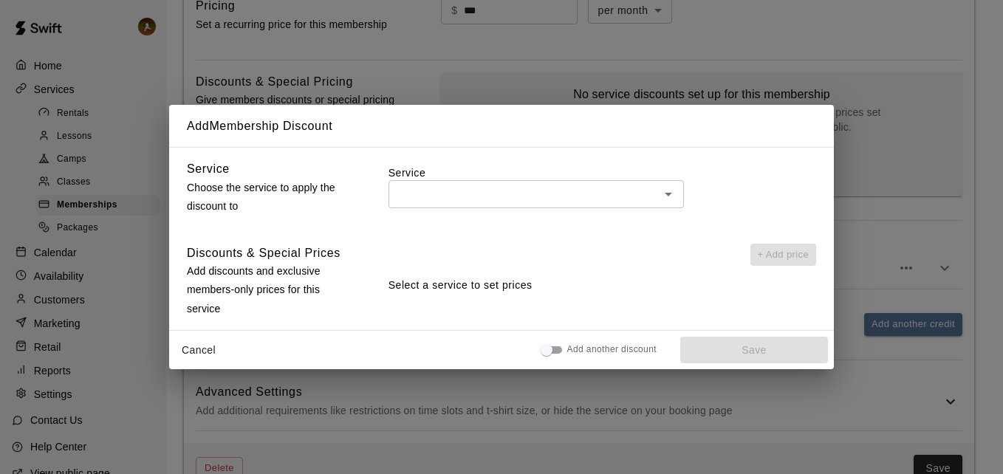
click at [587, 203] on input "text" at bounding box center [524, 194] width 262 height 18
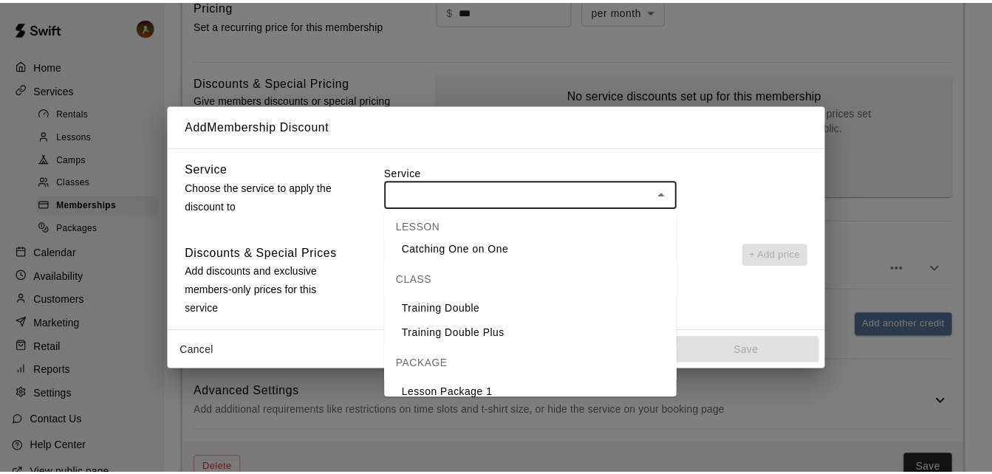
scroll to position [378, 0]
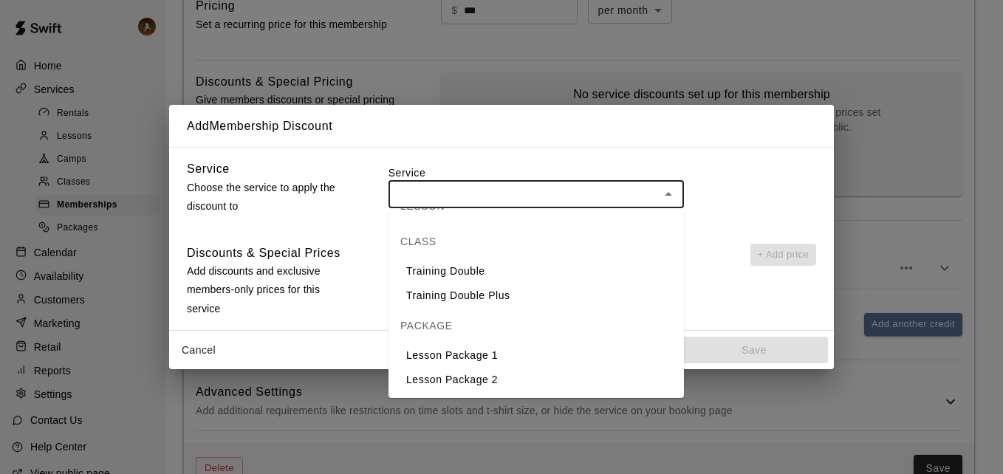
click at [237, 236] on div "Service Choose the service to apply the discount to Service ​ Discounts & Speci…" at bounding box center [501, 238] width 665 height 183
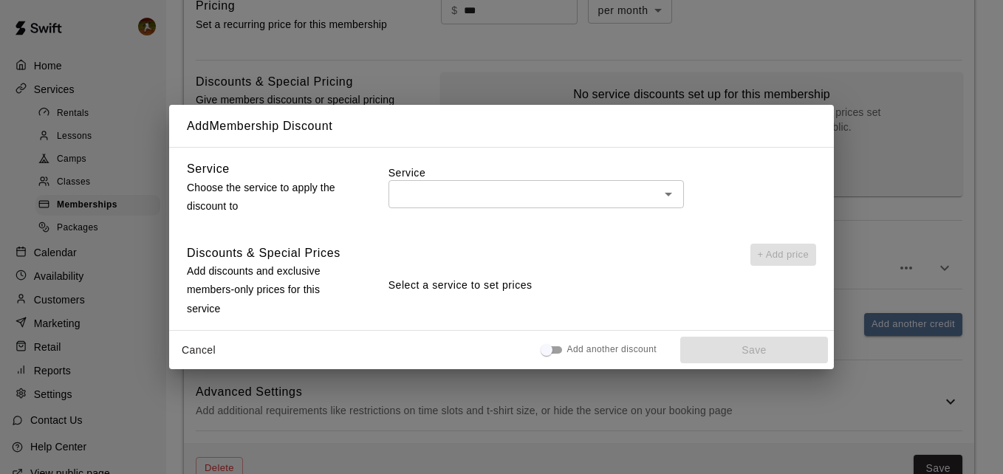
click at [445, 293] on p "Select a service to set prices" at bounding box center [602, 286] width 428 height 16
click at [880, 103] on div "Add Membership Discount Service Choose the service to apply the discount to Ser…" at bounding box center [501, 237] width 1003 height 474
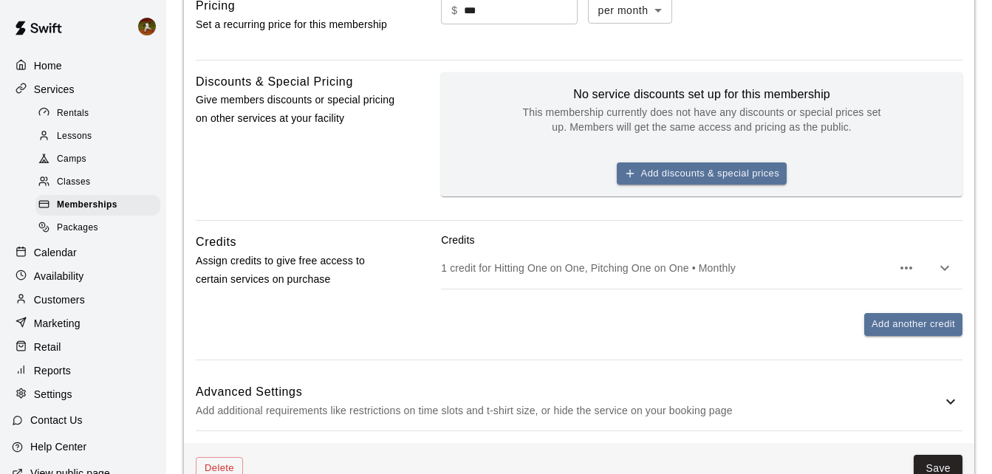
click at [607, 323] on div "Add another credit" at bounding box center [701, 324] width 521 height 23
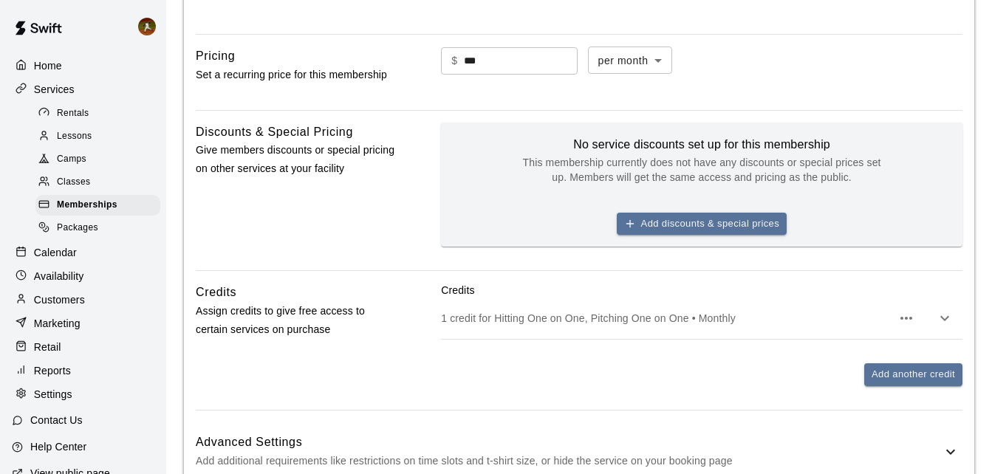
scroll to position [443, 0]
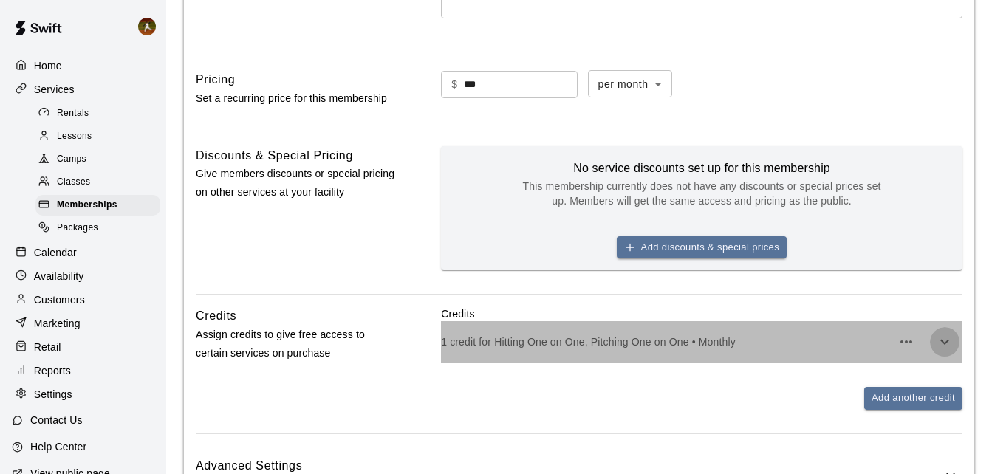
click at [948, 347] on icon "button" at bounding box center [945, 342] width 18 height 18
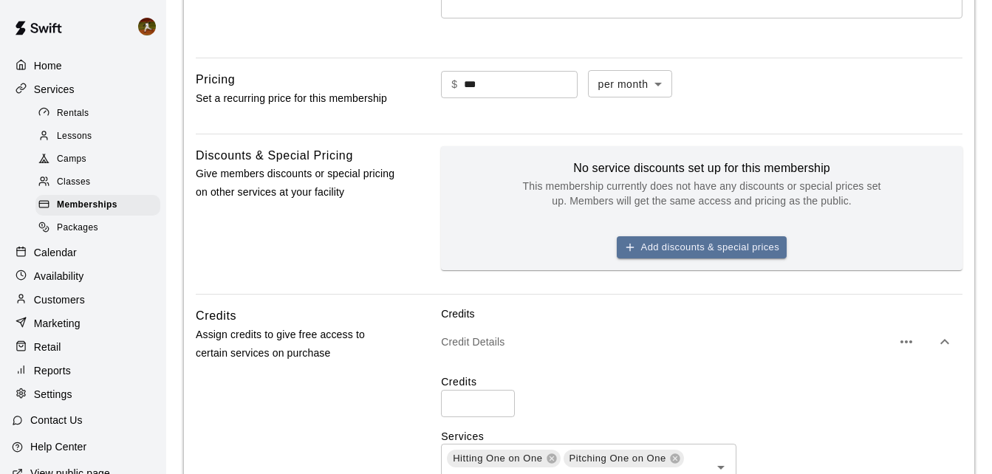
click at [948, 347] on icon "button" at bounding box center [945, 342] width 18 height 18
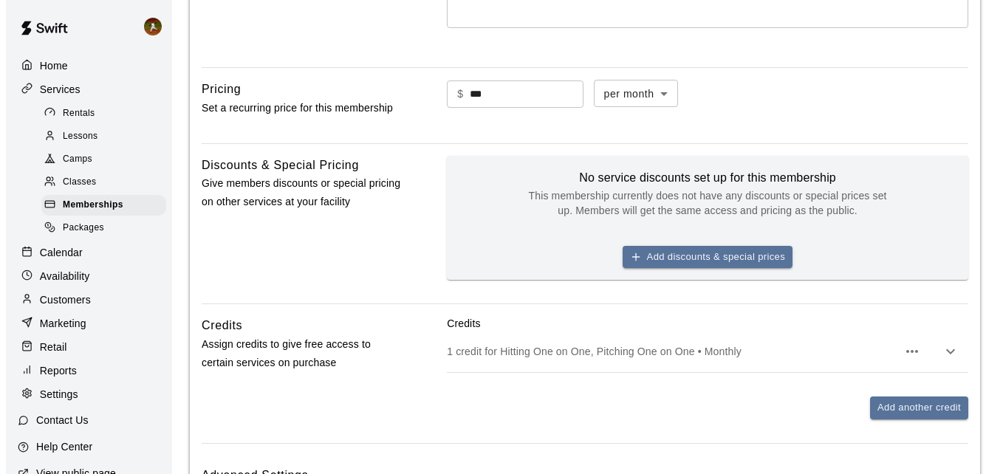
scroll to position [517, 0]
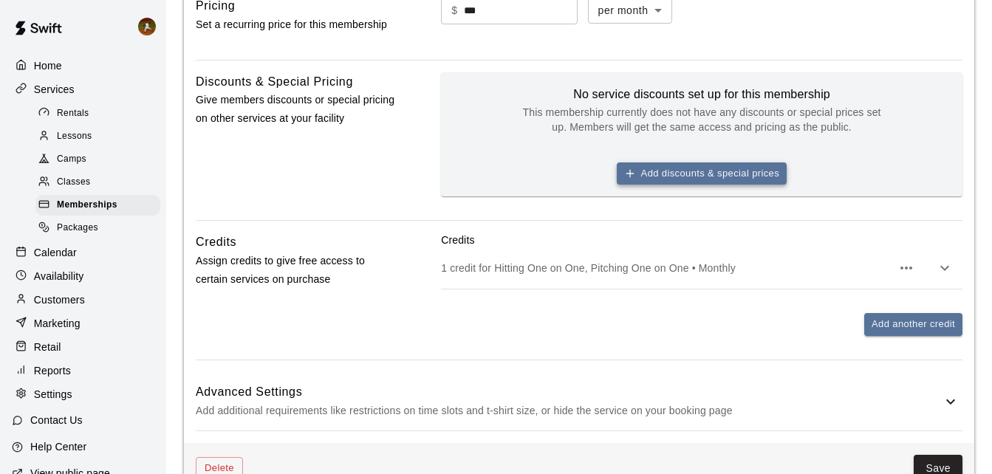
click at [635, 168] on icon "button" at bounding box center [630, 174] width 12 height 12
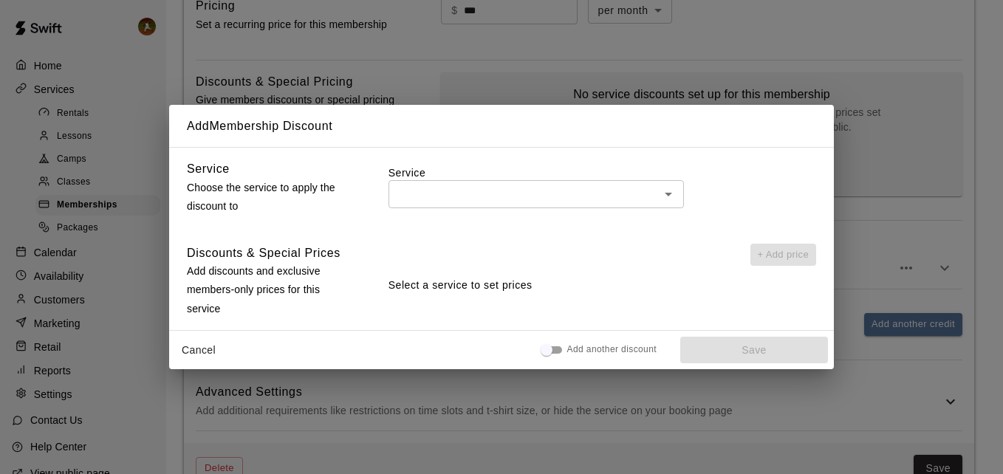
click at [668, 206] on div "​" at bounding box center [535, 193] width 295 height 27
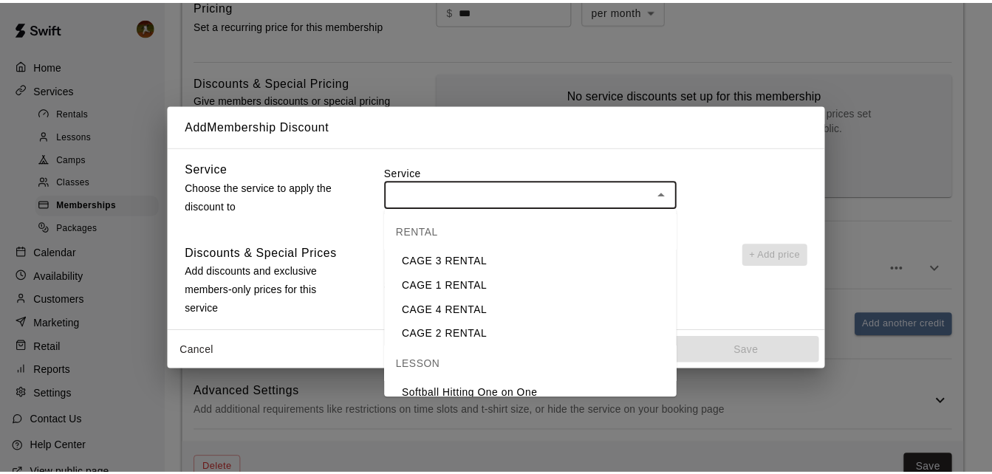
scroll to position [0, 0]
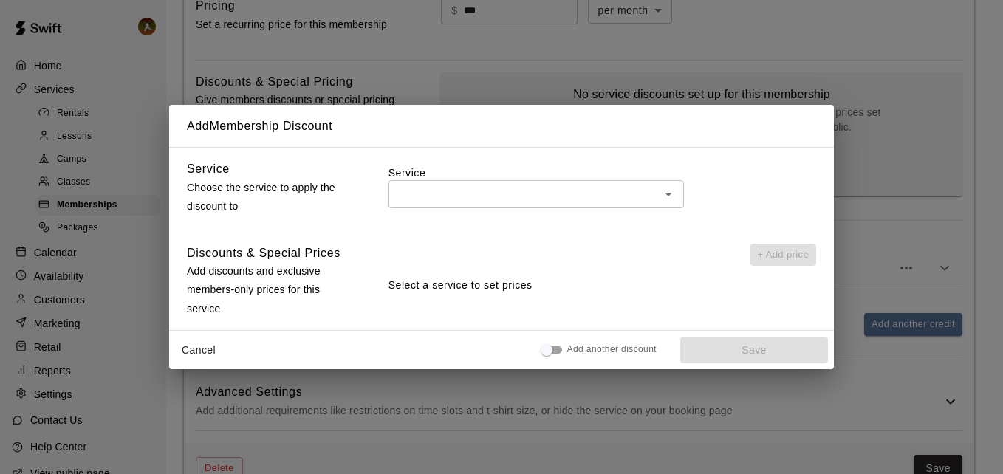
click at [288, 191] on p "Choose the service to apply the discount to" at bounding box center [269, 197] width 164 height 37
click at [199, 349] on button "Cancel" at bounding box center [198, 350] width 47 height 27
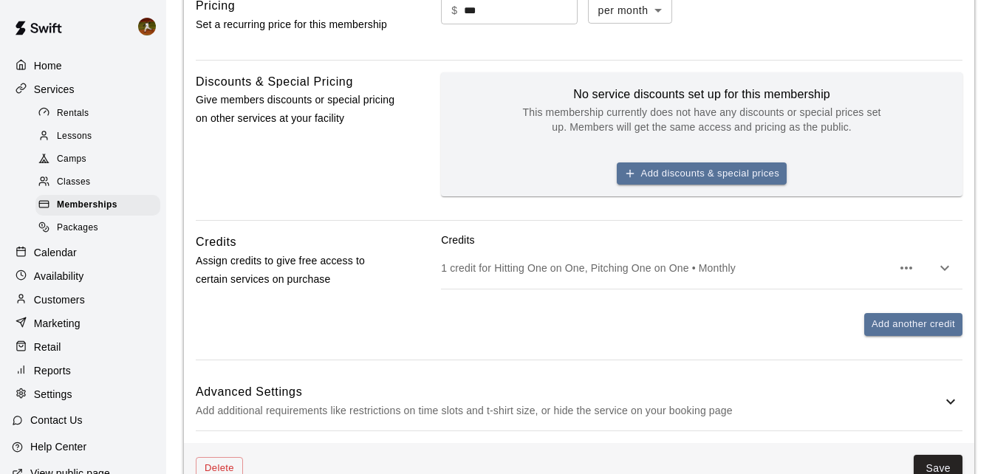
click at [950, 271] on icon "button" at bounding box center [945, 268] width 18 height 18
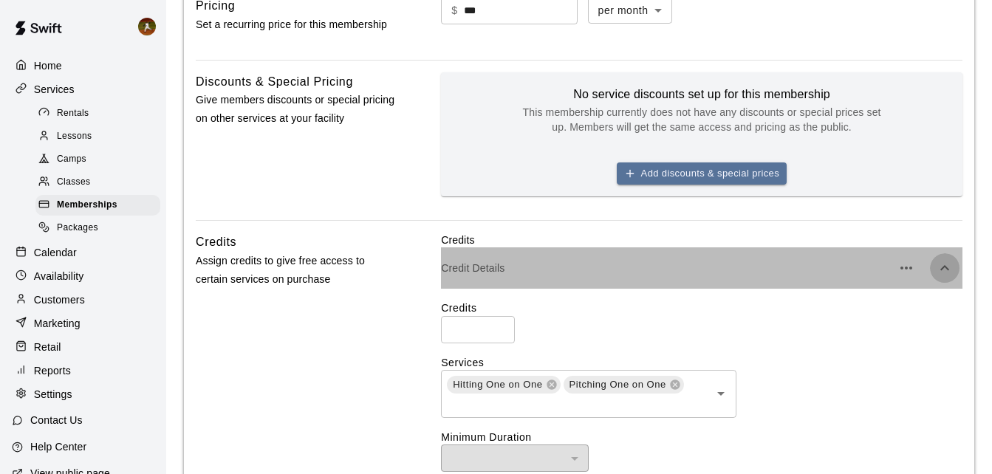
click at [950, 272] on icon "button" at bounding box center [945, 268] width 18 height 18
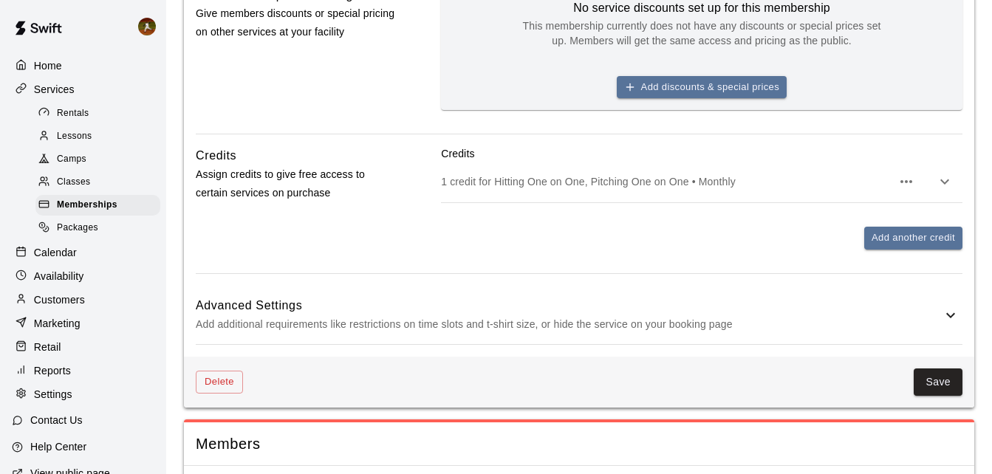
scroll to position [643, 0]
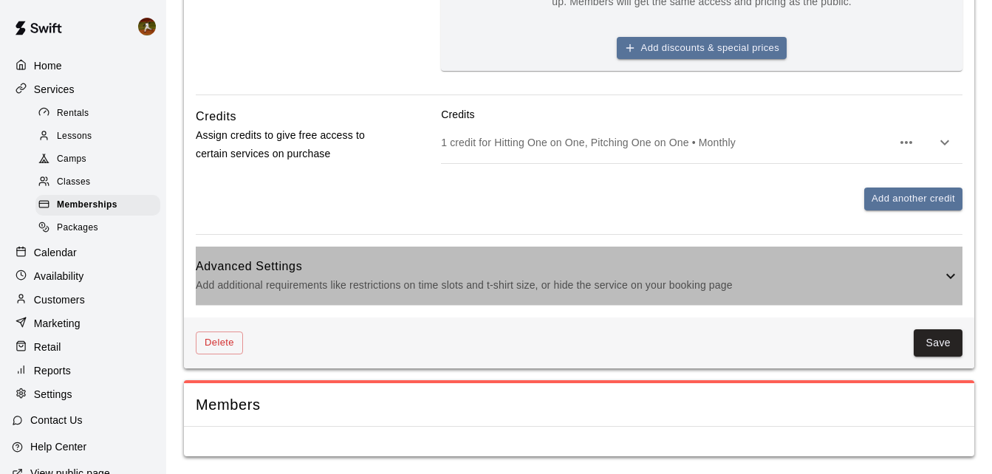
click at [952, 279] on icon at bounding box center [951, 276] width 18 height 18
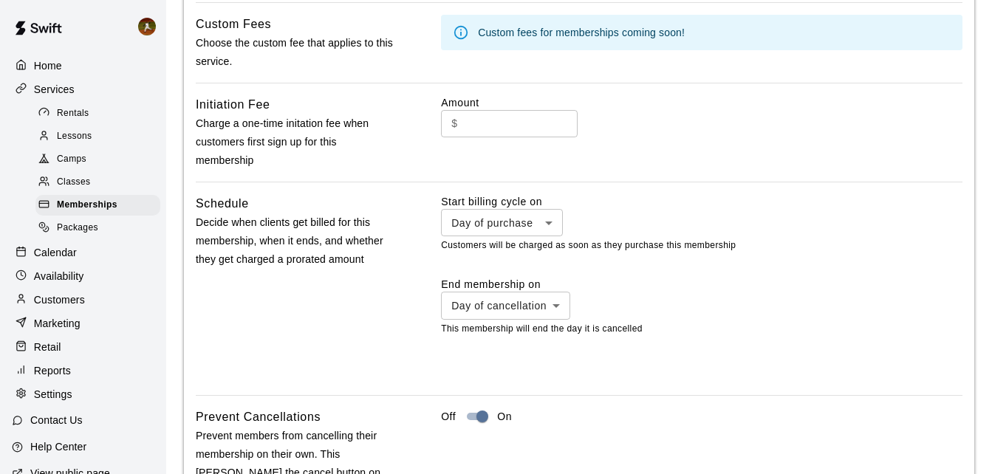
scroll to position [1012, 0]
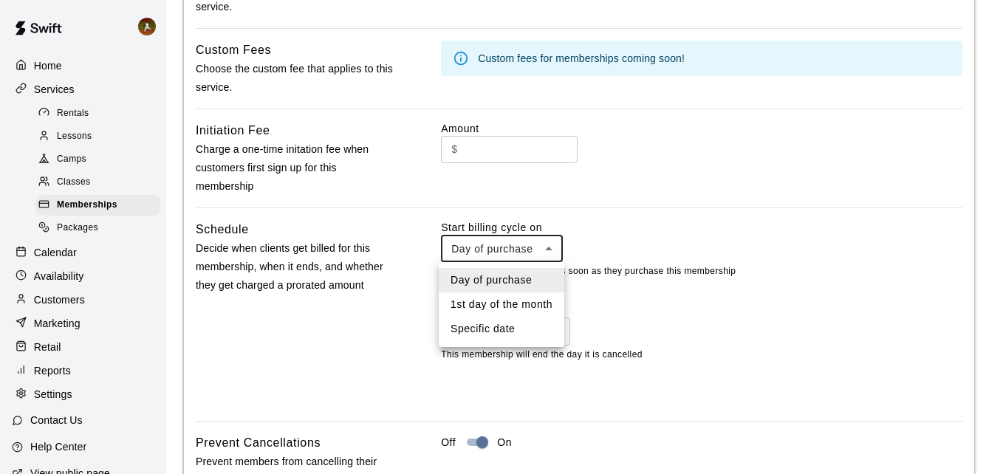
click at [496, 307] on li "1st day of the month" at bounding box center [502, 304] width 126 height 24
type input "**********"
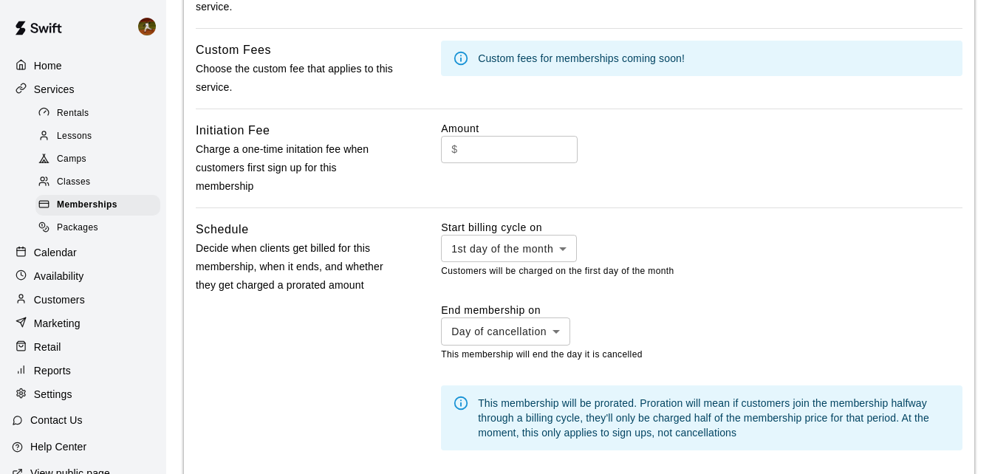
click at [393, 346] on div "Schedule Decide when clients get billed for this membership, when it ends, and …" at bounding box center [295, 347] width 199 height 254
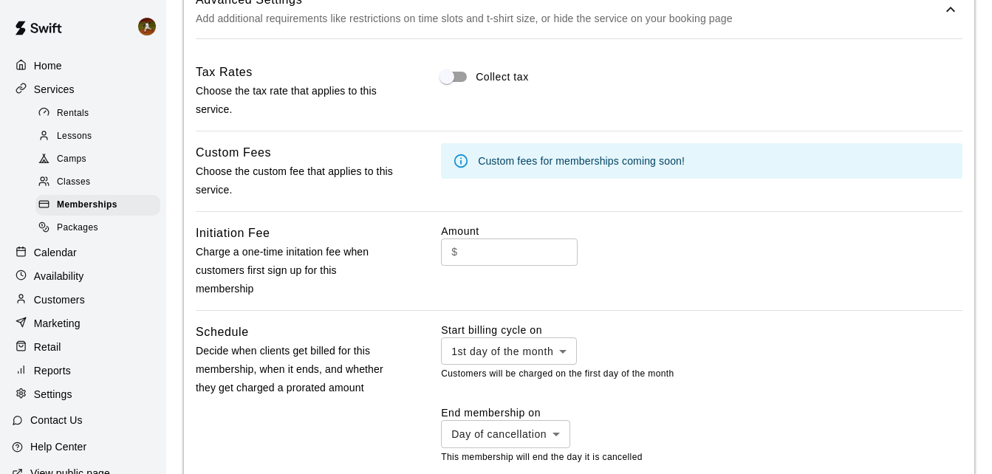
scroll to position [864, 0]
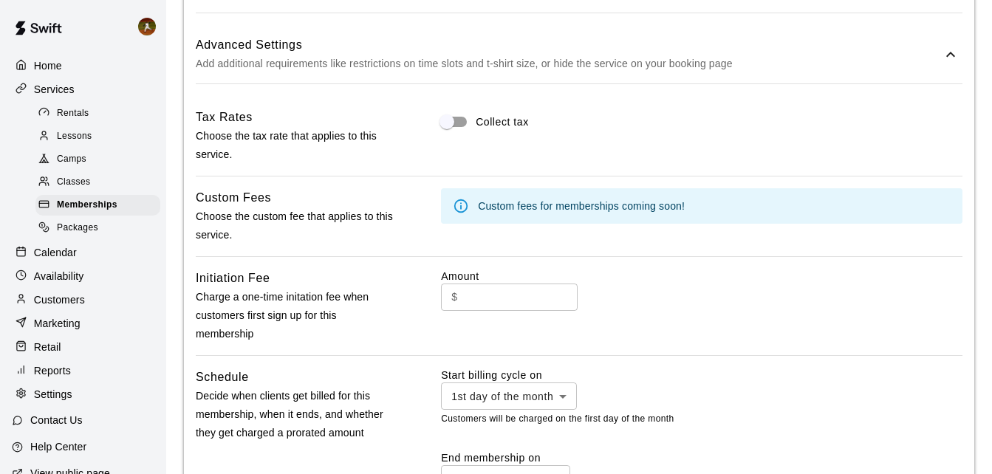
click at [614, 209] on div "Custom fees for memberships coming soon!" at bounding box center [581, 206] width 207 height 27
click at [467, 206] on icon at bounding box center [460, 205] width 13 height 13
click at [460, 210] on icon at bounding box center [461, 206] width 16 height 16
click at [458, 210] on icon at bounding box center [461, 206] width 16 height 16
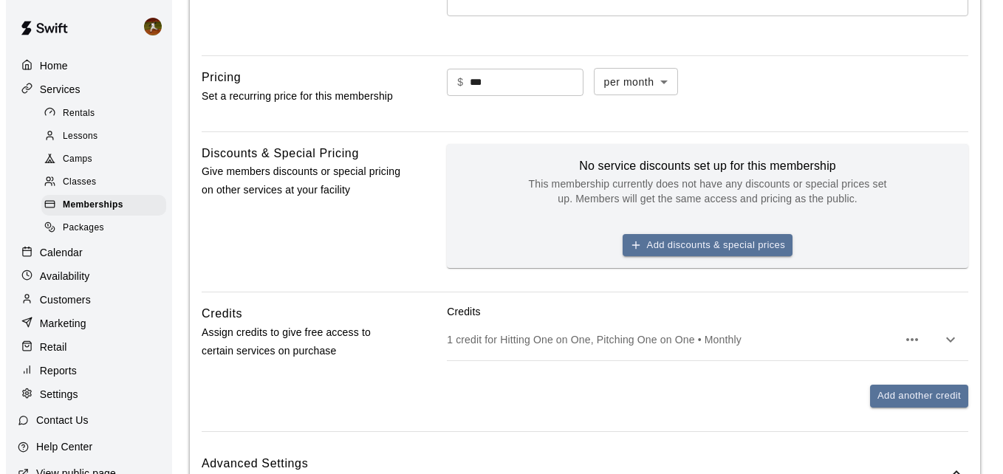
scroll to position [421, 0]
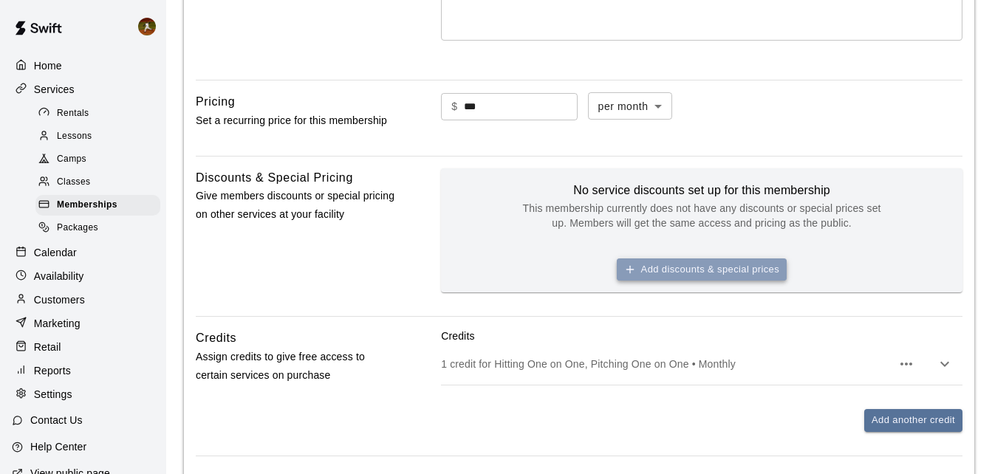
click at [674, 269] on button "Add discounts & special prices" at bounding box center [702, 270] width 170 height 23
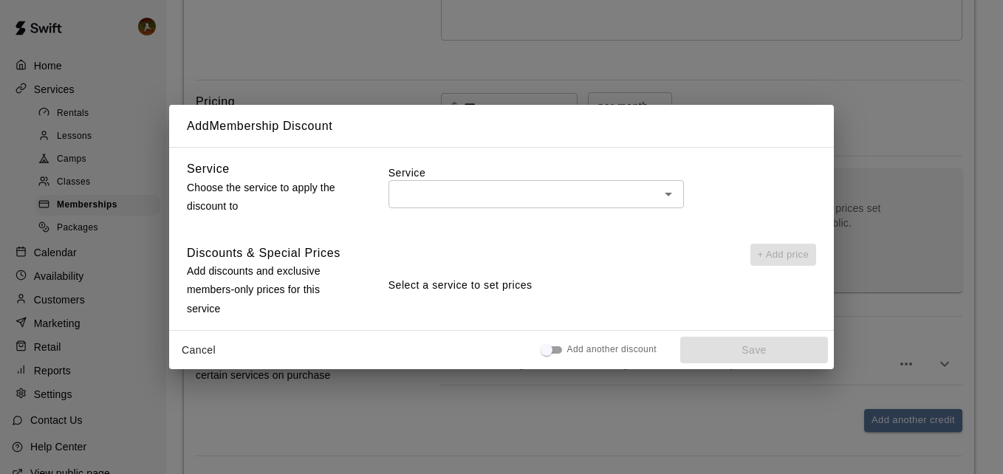
click at [284, 258] on h6 "Discounts & Special Prices" at bounding box center [264, 253] width 154 height 19
click at [682, 192] on div "​" at bounding box center [602, 193] width 428 height 27
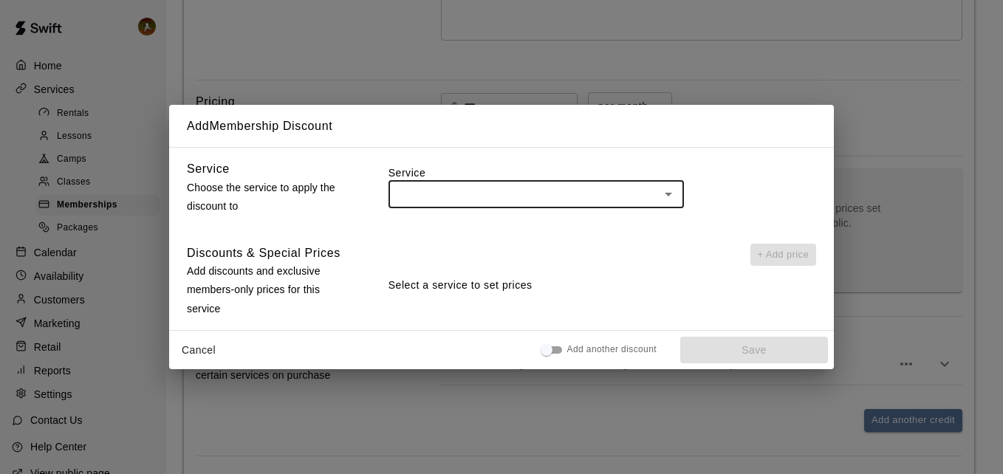
click at [671, 197] on icon "Open" at bounding box center [669, 194] width 18 height 18
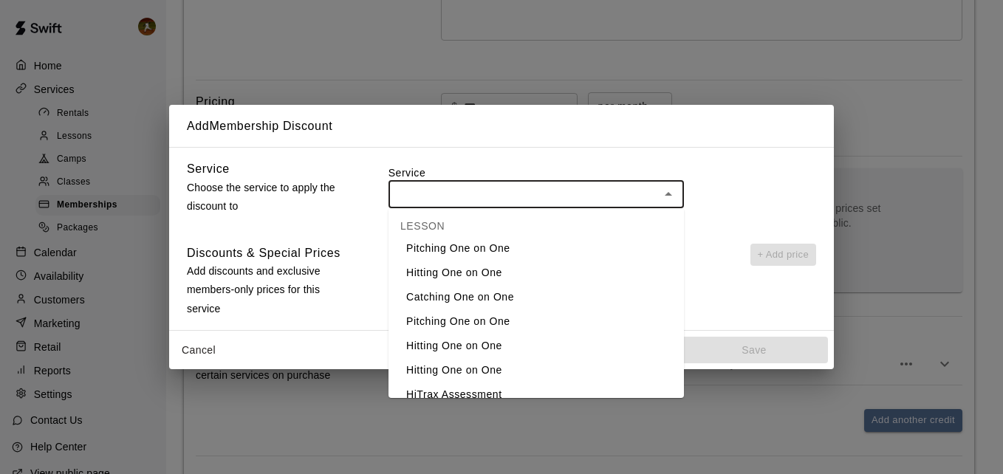
scroll to position [148, 0]
click at [470, 275] on li "Pitching One on One" at bounding box center [535, 271] width 295 height 24
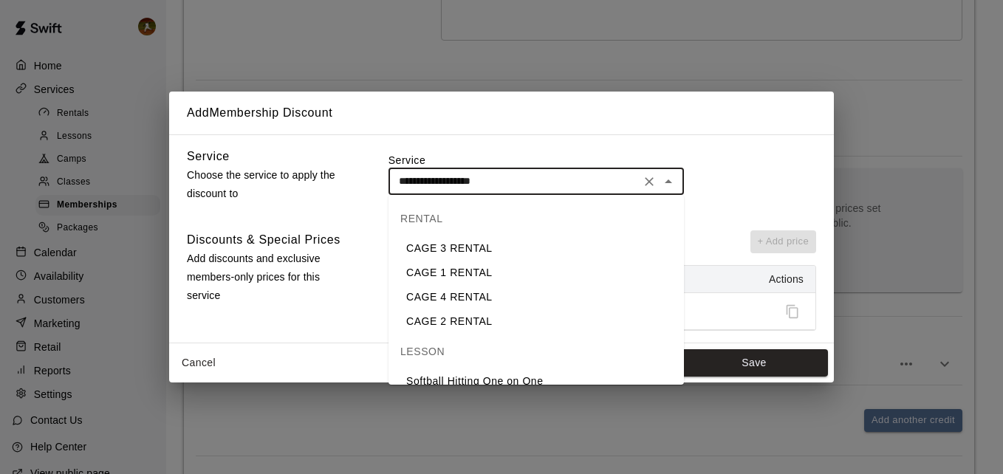
click at [574, 185] on input "**********" at bounding box center [514, 181] width 243 height 18
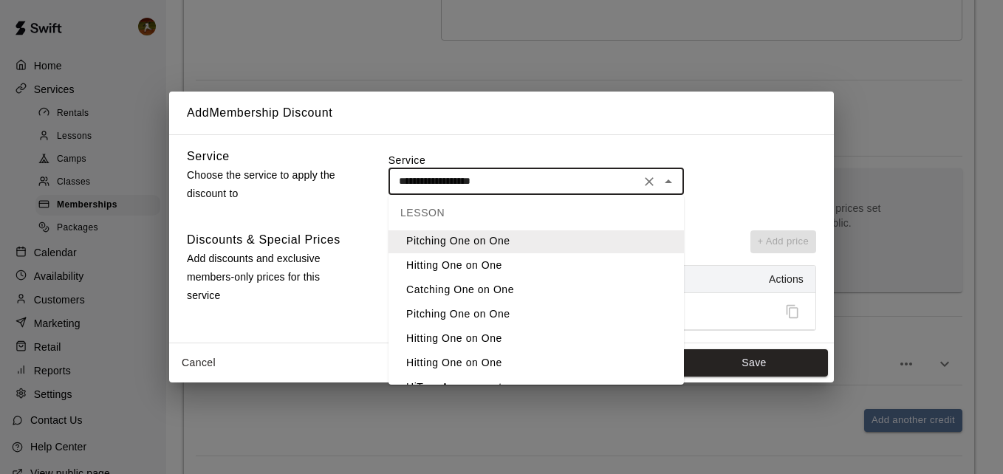
scroll to position [181, 0]
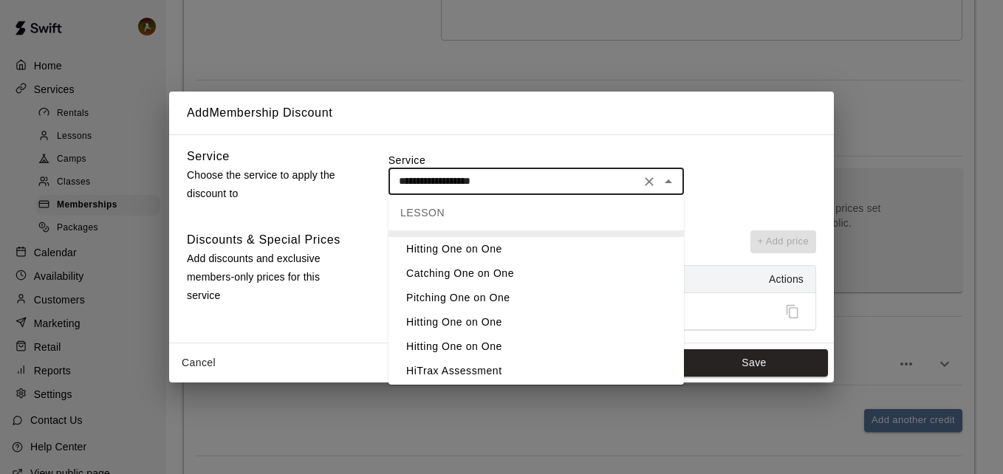
click at [445, 321] on li "Hitting One on One" at bounding box center [535, 322] width 295 height 24
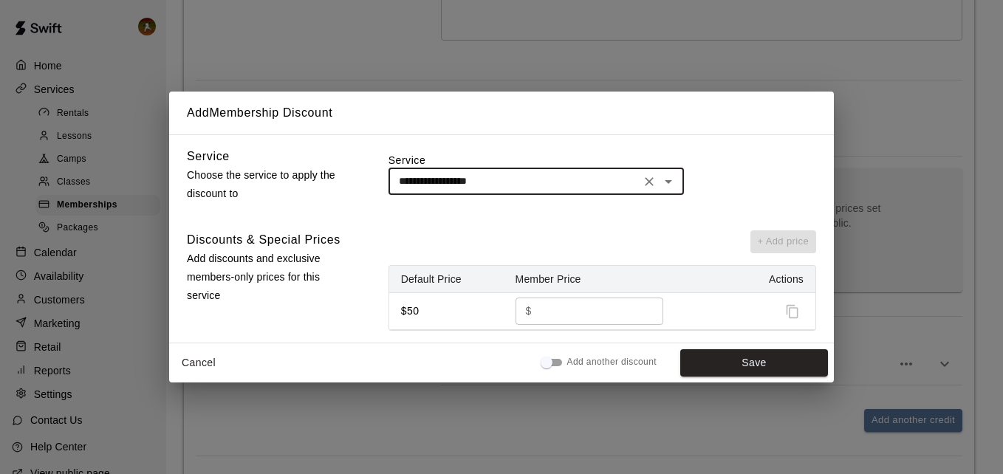
click at [672, 188] on icon "Open" at bounding box center [669, 182] width 18 height 18
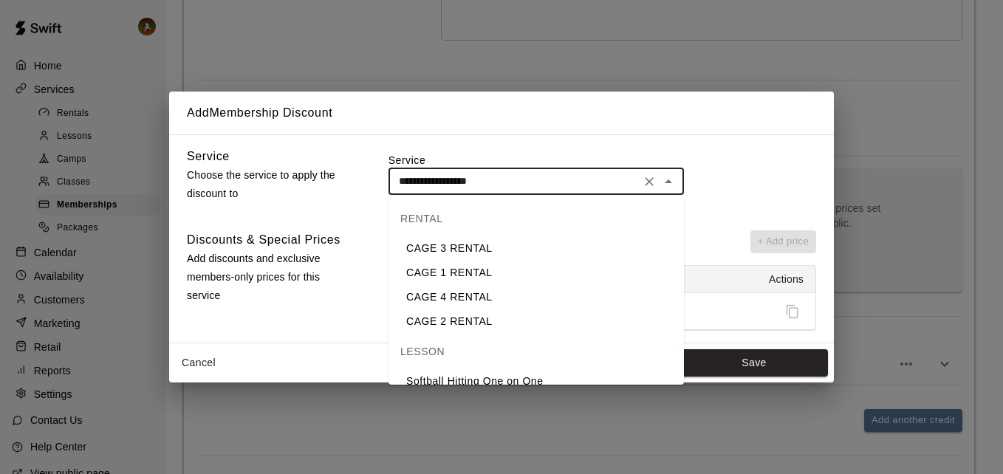
scroll to position [131, 0]
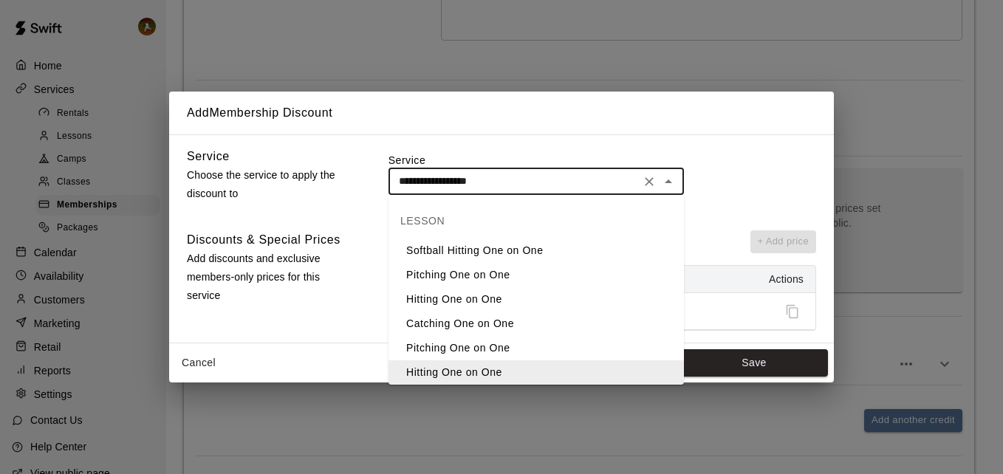
click at [470, 304] on li "Hitting One on One" at bounding box center [535, 299] width 295 height 24
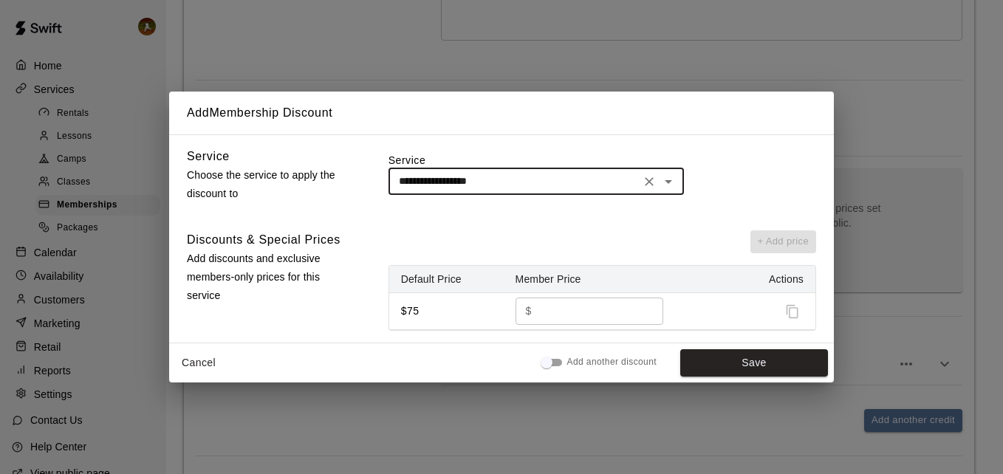
click at [668, 184] on icon "Open" at bounding box center [669, 182] width 18 height 18
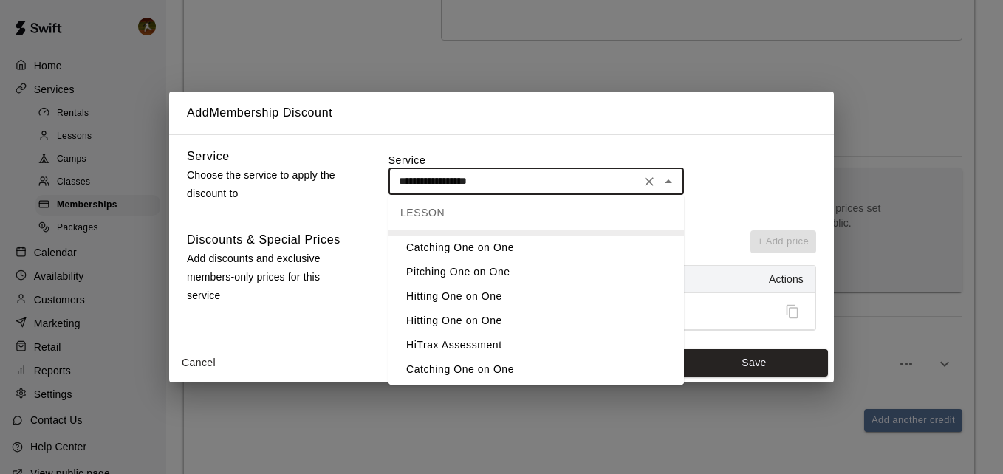
scroll to position [222, 0]
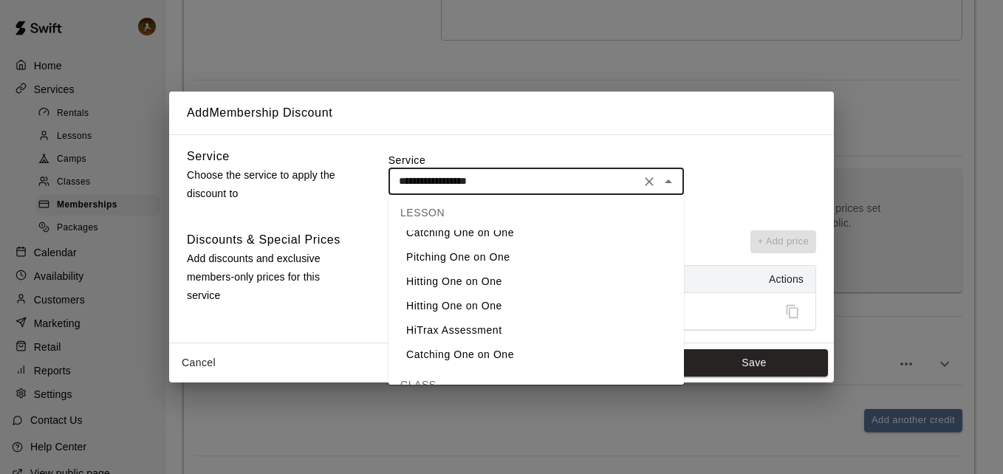
click at [470, 262] on li "Pitching One on One" at bounding box center [535, 257] width 295 height 24
type input "**********"
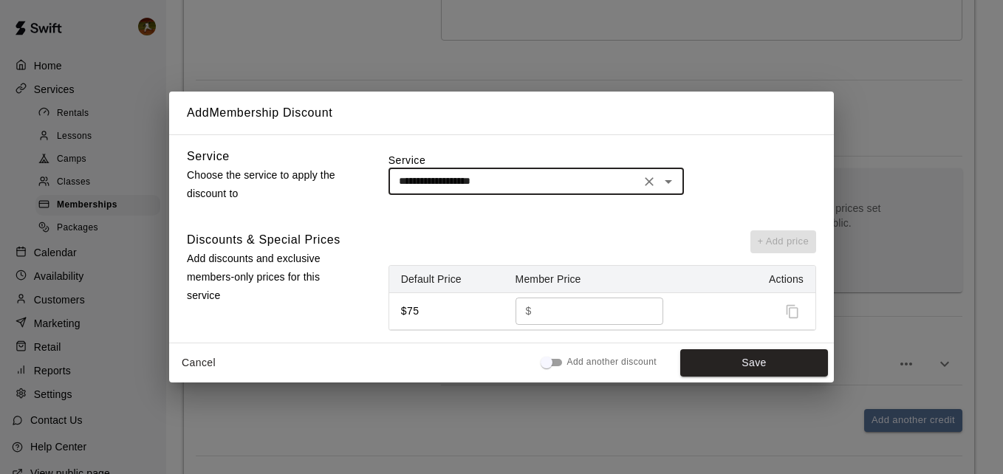
click at [308, 250] on p "Add discounts and exclusive members-only prices for this service" at bounding box center [269, 278] width 164 height 56
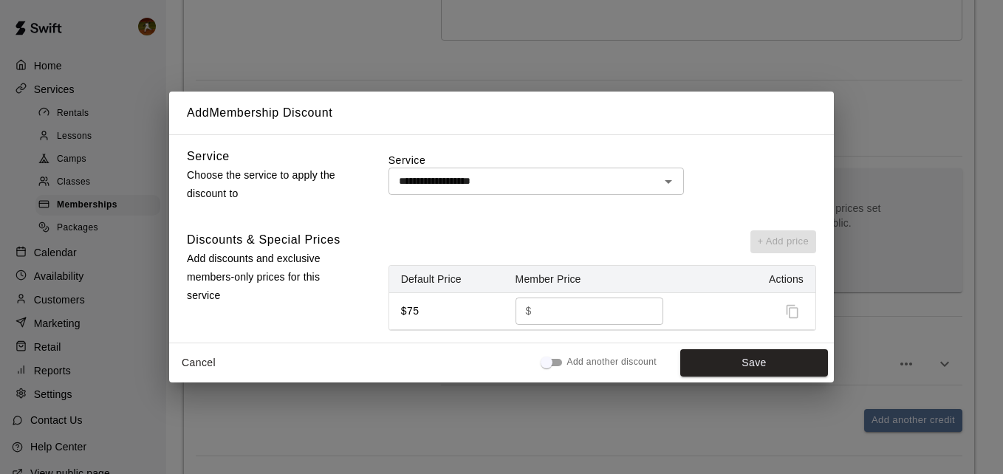
click at [191, 352] on button "Cancel" at bounding box center [198, 362] width 47 height 27
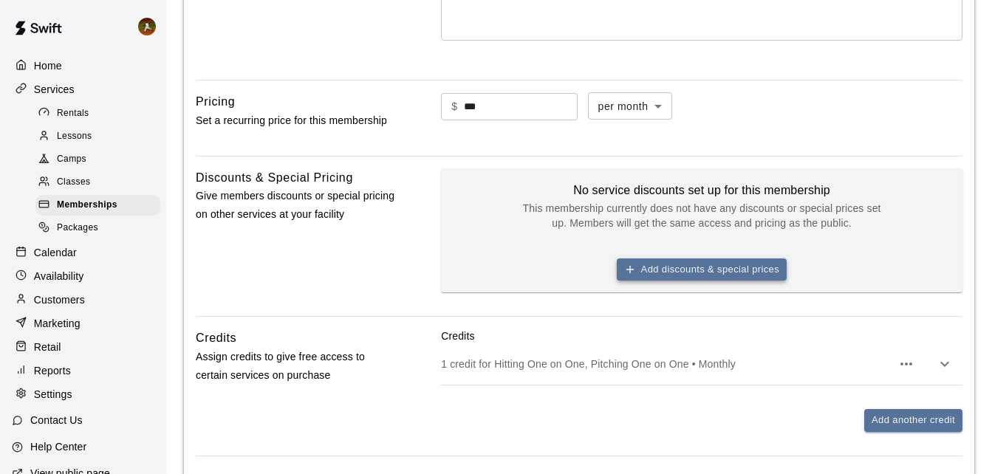
click at [632, 265] on icon "button" at bounding box center [630, 270] width 12 height 12
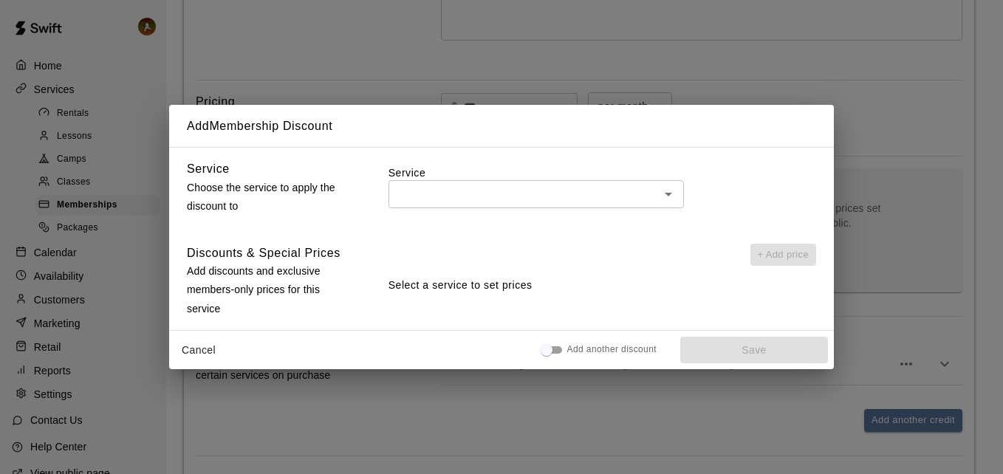
click at [451, 189] on input "text" at bounding box center [524, 194] width 262 height 18
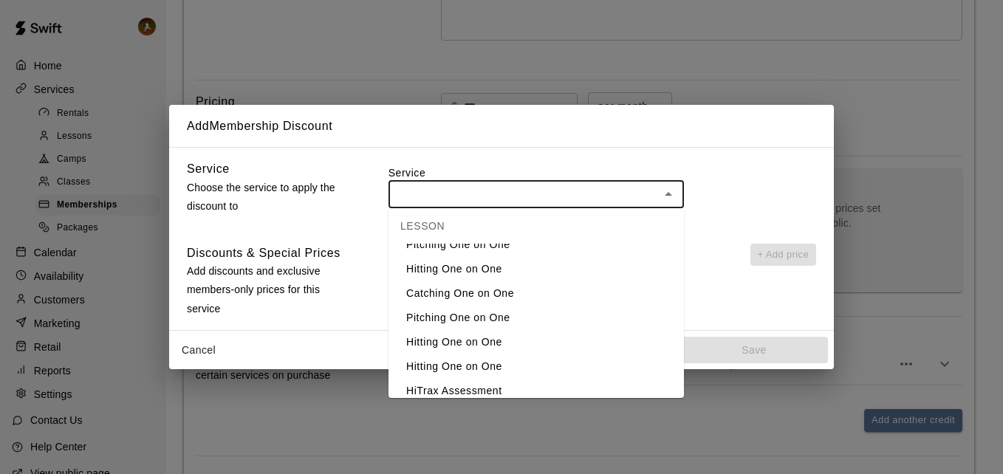
scroll to position [148, 0]
click at [288, 259] on h6 "Discounts & Special Prices" at bounding box center [264, 253] width 154 height 19
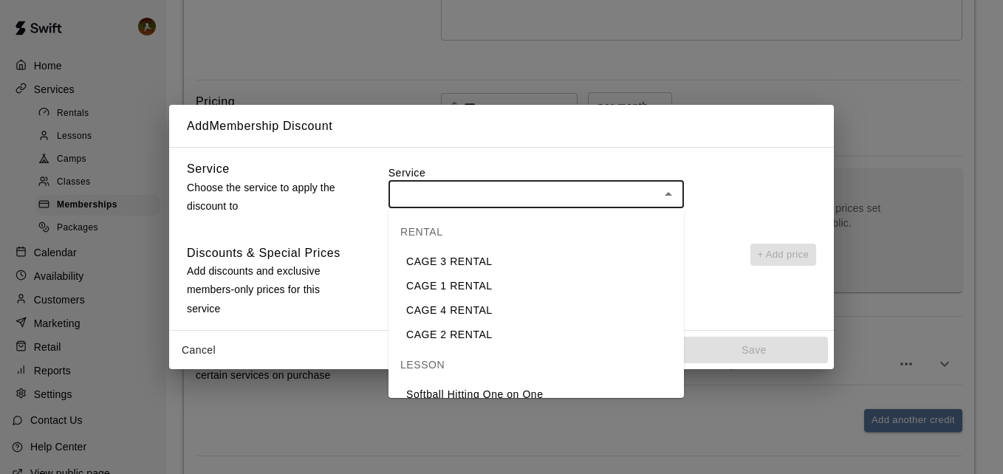
click at [539, 198] on input "text" at bounding box center [524, 194] width 262 height 18
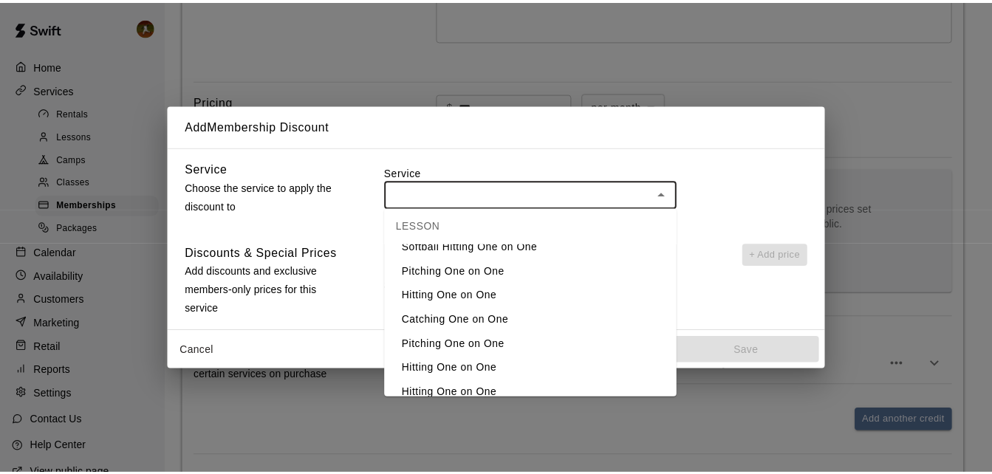
scroll to position [222, 0]
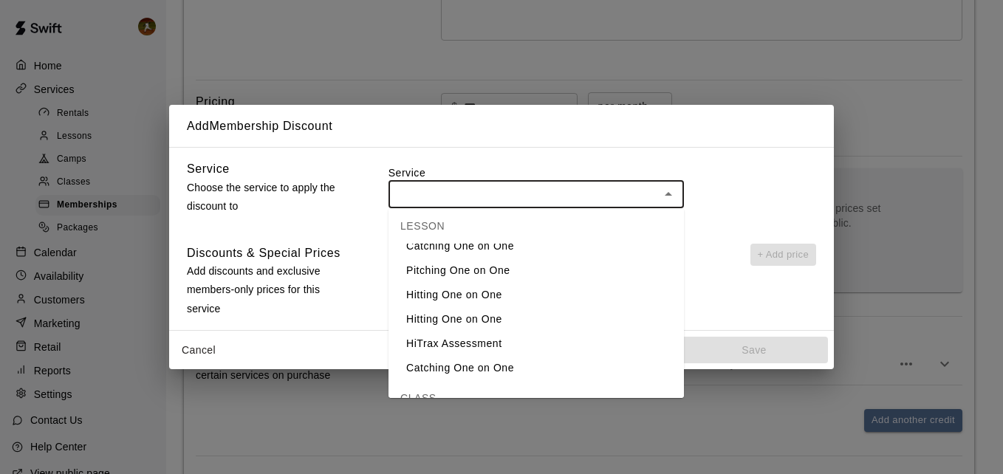
click at [445, 275] on li "Pitching One on One" at bounding box center [535, 271] width 295 height 24
type input "**********"
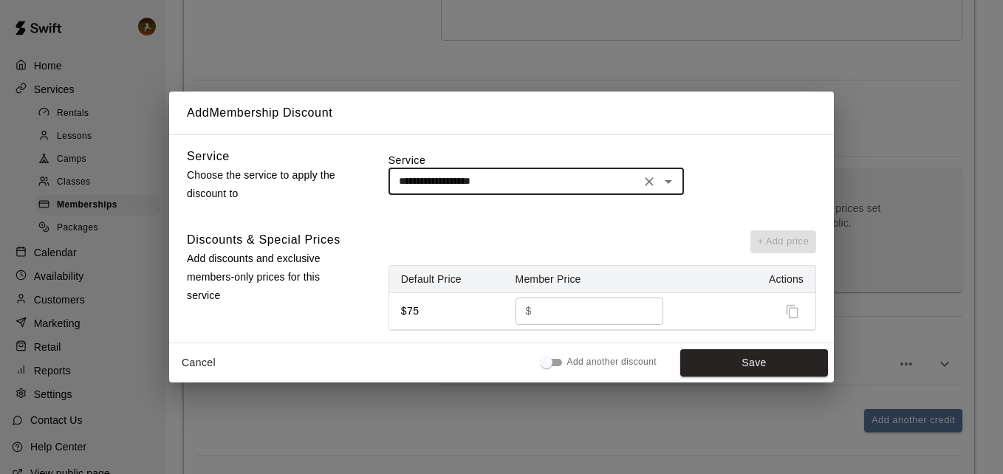
click at [307, 256] on p "Add discounts and exclusive members-only prices for this service" at bounding box center [269, 278] width 164 height 56
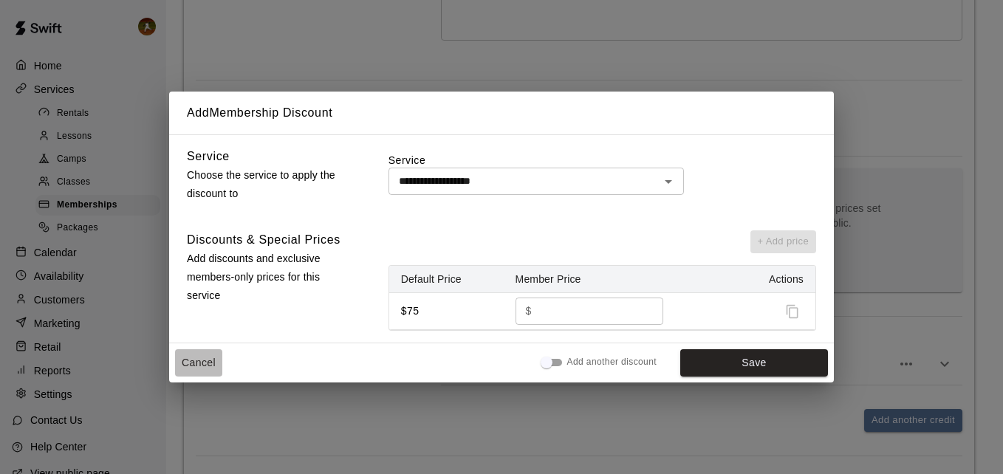
click at [197, 362] on button "Cancel" at bounding box center [198, 362] width 47 height 27
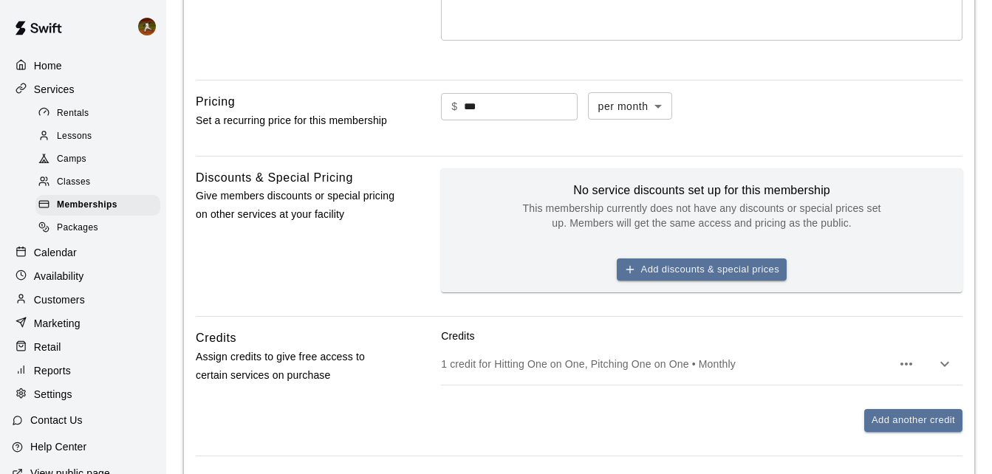
click at [41, 402] on p "Settings" at bounding box center [53, 394] width 38 height 15
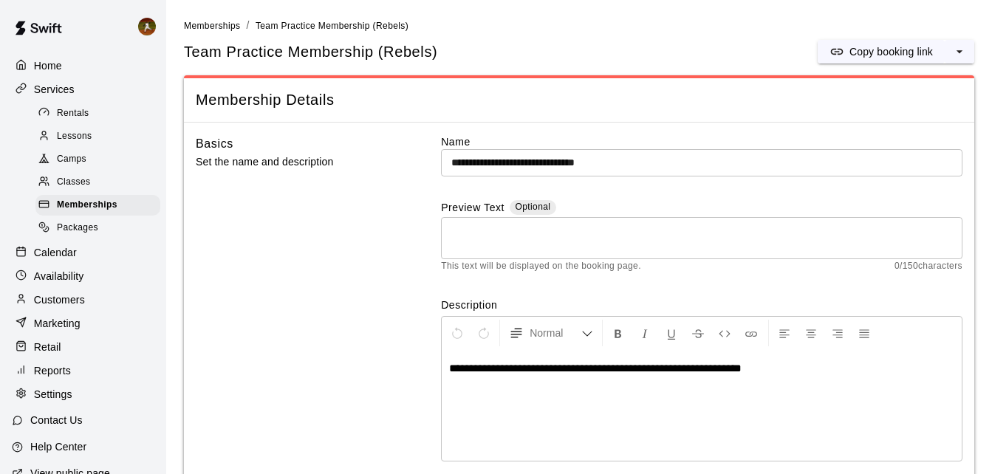
select select "**"
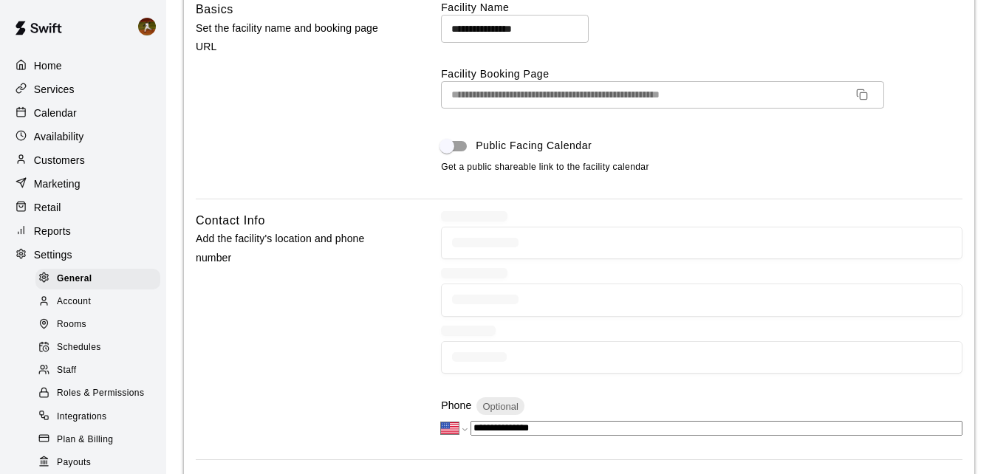
scroll to position [443, 0]
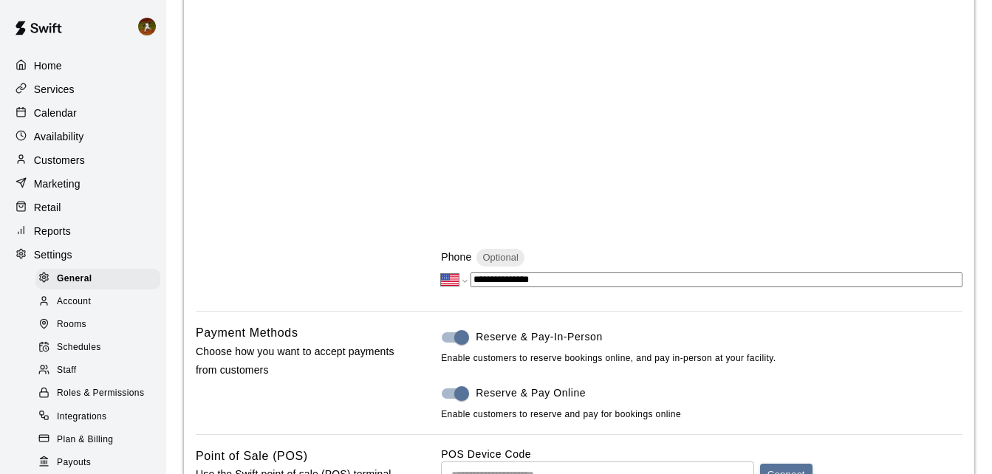
click at [61, 305] on span "Account" at bounding box center [74, 302] width 34 height 15
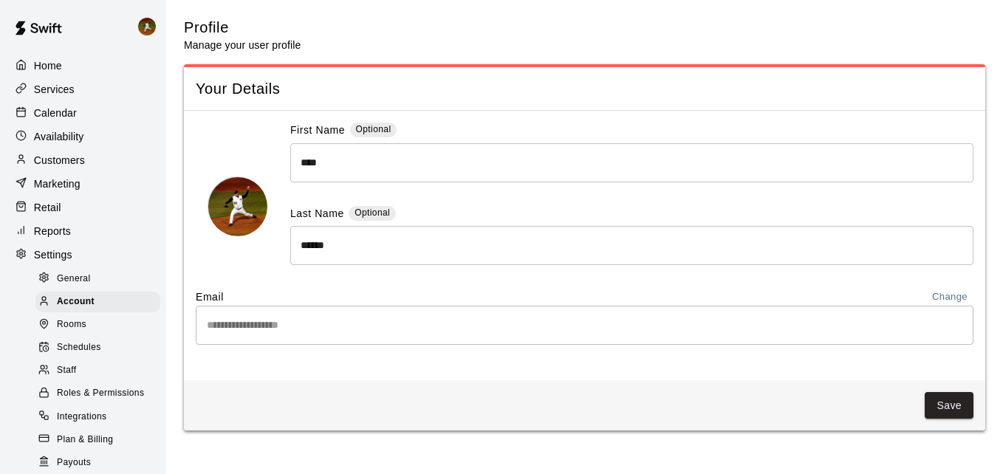
click at [63, 326] on div "Rooms" at bounding box center [97, 325] width 125 height 21
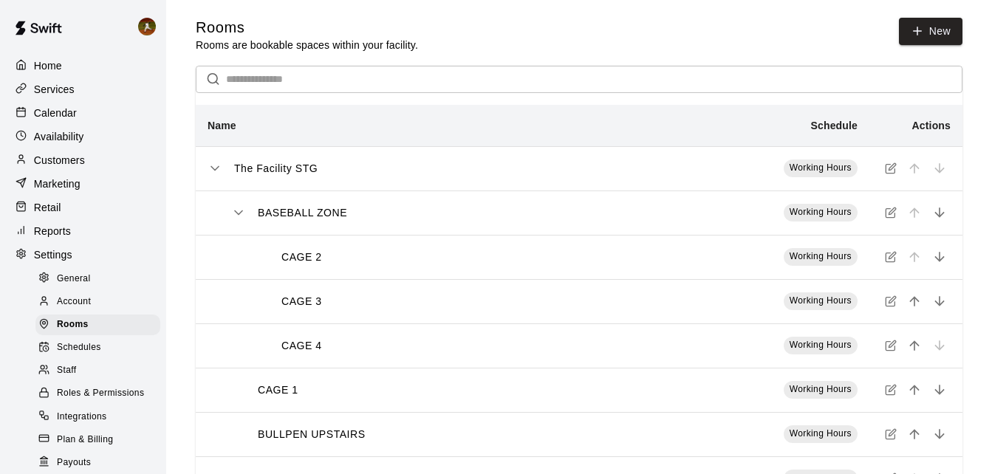
click at [64, 355] on span "Schedules" at bounding box center [79, 347] width 44 height 15
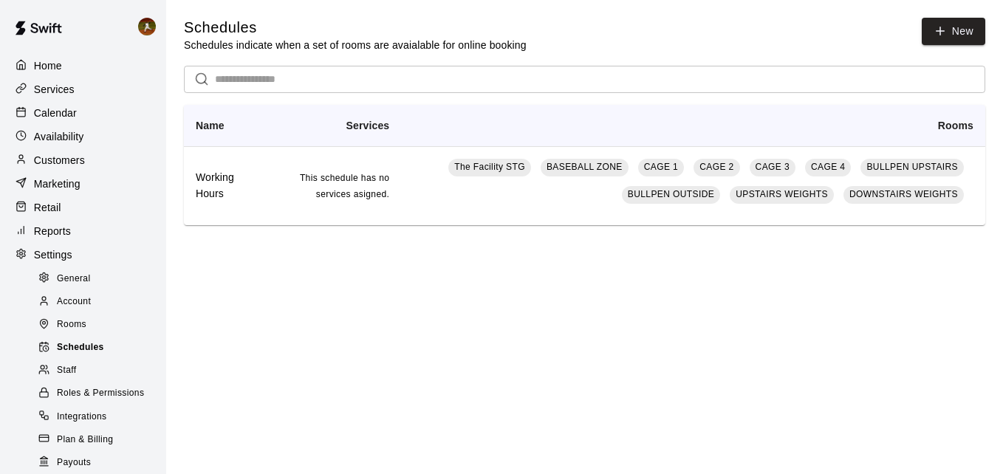
scroll to position [74, 0]
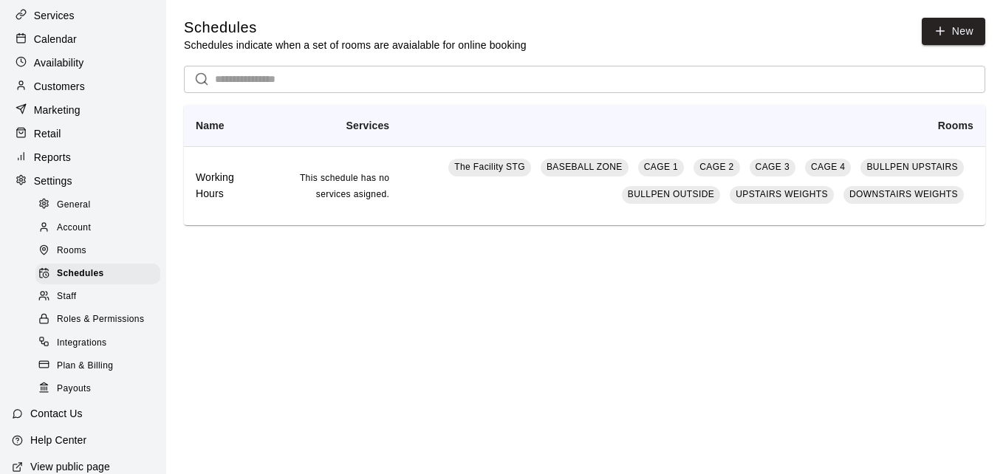
click at [64, 304] on span "Staff" at bounding box center [66, 297] width 19 height 15
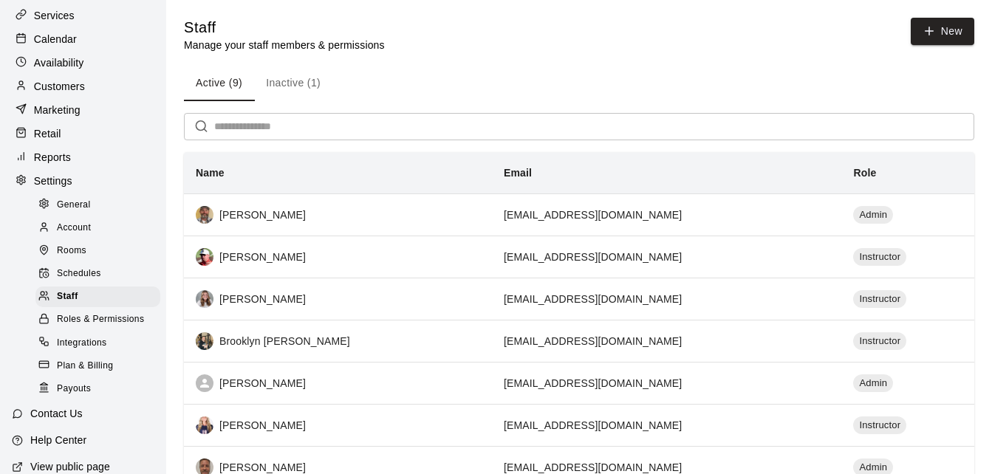
click at [64, 327] on span "Roles & Permissions" at bounding box center [100, 319] width 87 height 15
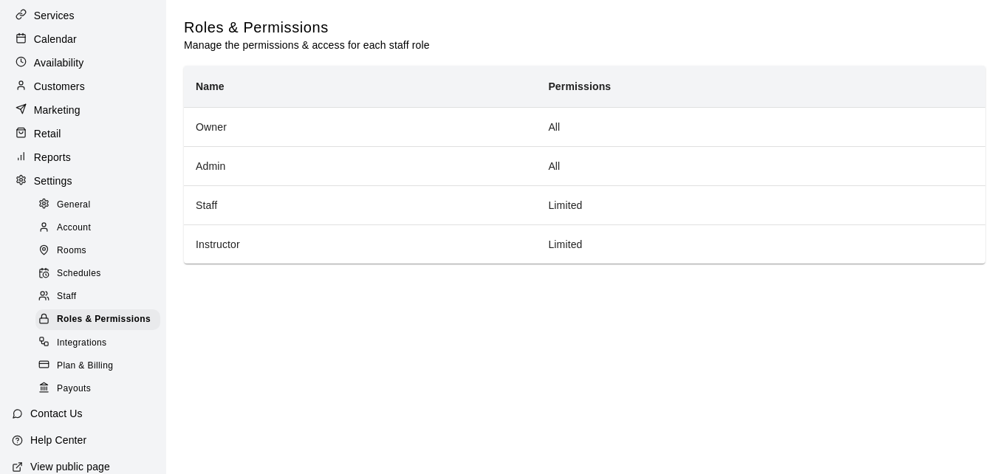
click at [83, 351] on span "Integrations" at bounding box center [82, 343] width 50 height 15
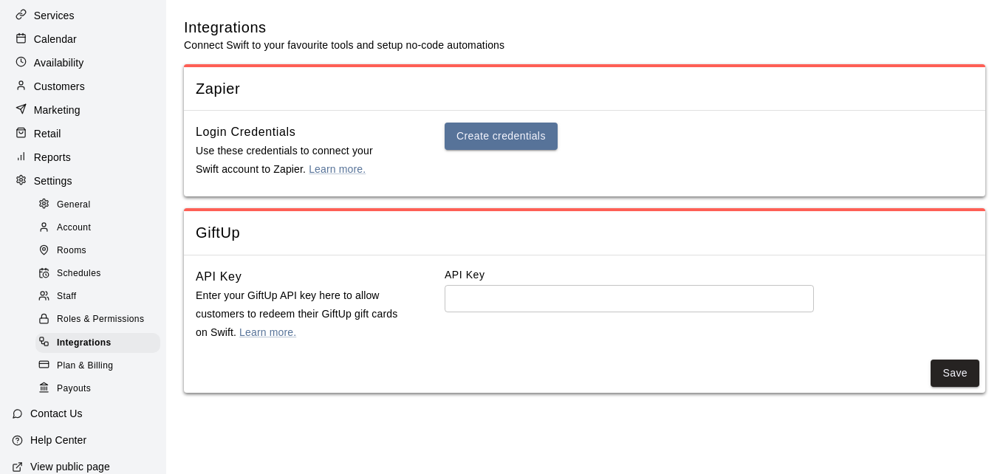
click at [83, 374] on span "Plan & Billing" at bounding box center [85, 366] width 56 height 15
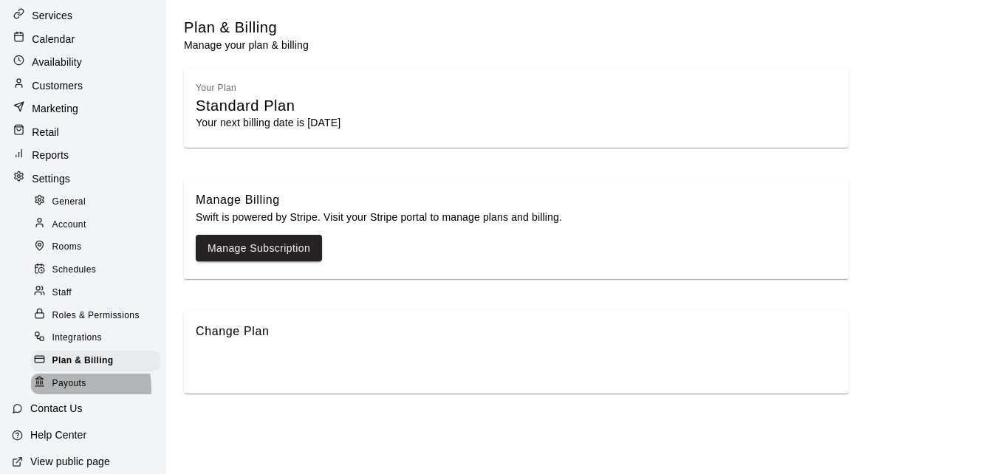
click at [72, 388] on span "Payouts" at bounding box center [69, 384] width 34 height 15
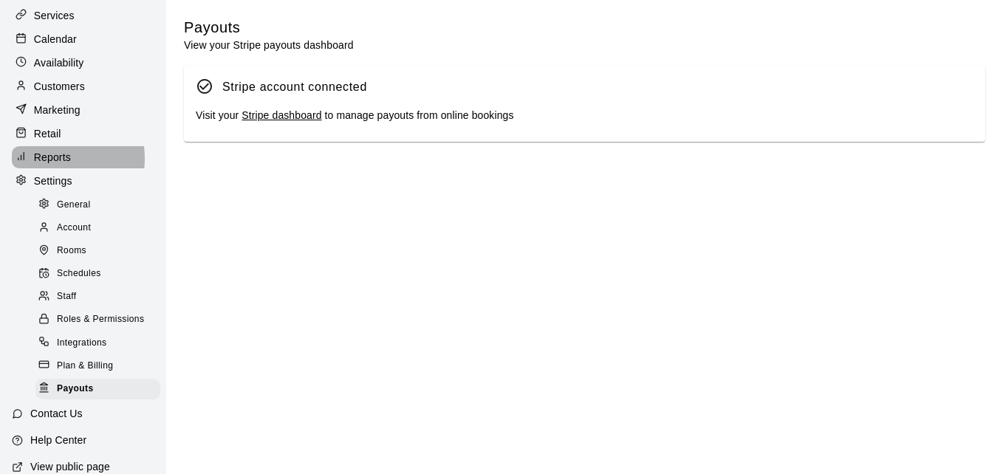
click at [48, 163] on p "Reports" at bounding box center [52, 157] width 37 height 15
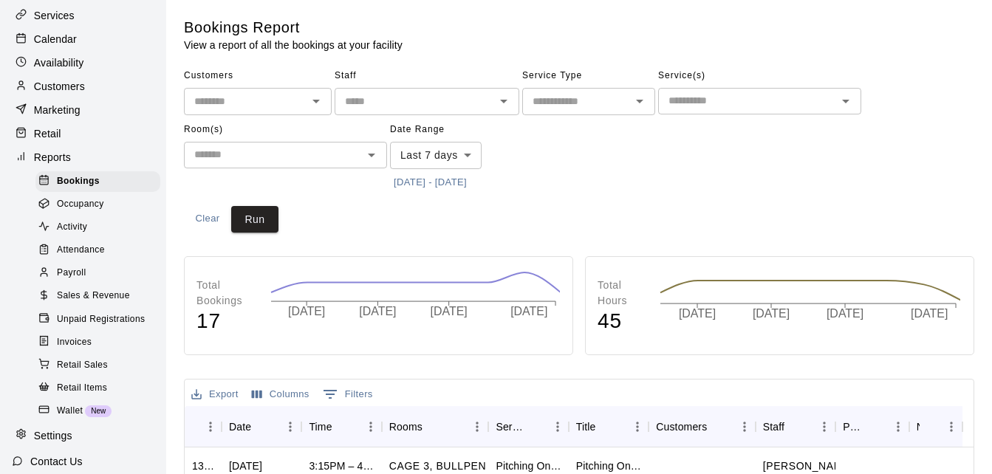
click at [55, 212] on div at bounding box center [47, 205] width 18 height 14
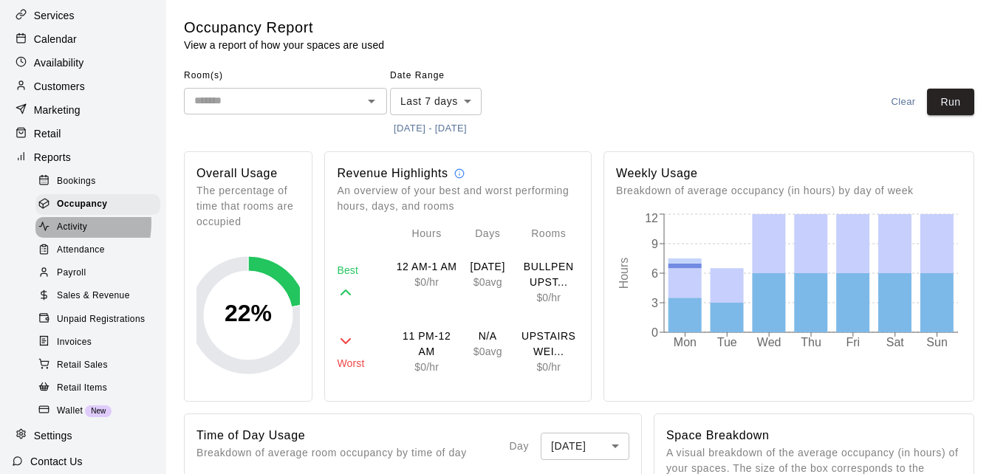
click at [61, 230] on span "Activity" at bounding box center [72, 227] width 30 height 15
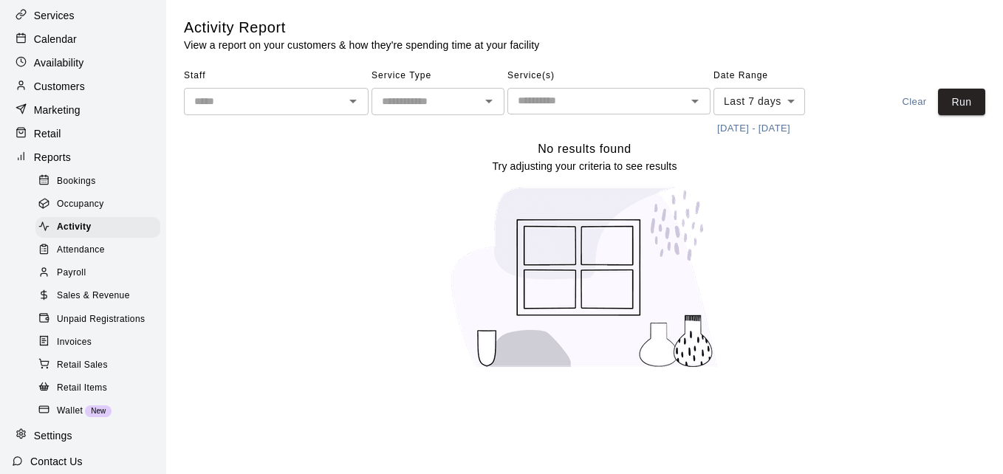
click at [44, 145] on div "Retail" at bounding box center [83, 134] width 143 height 22
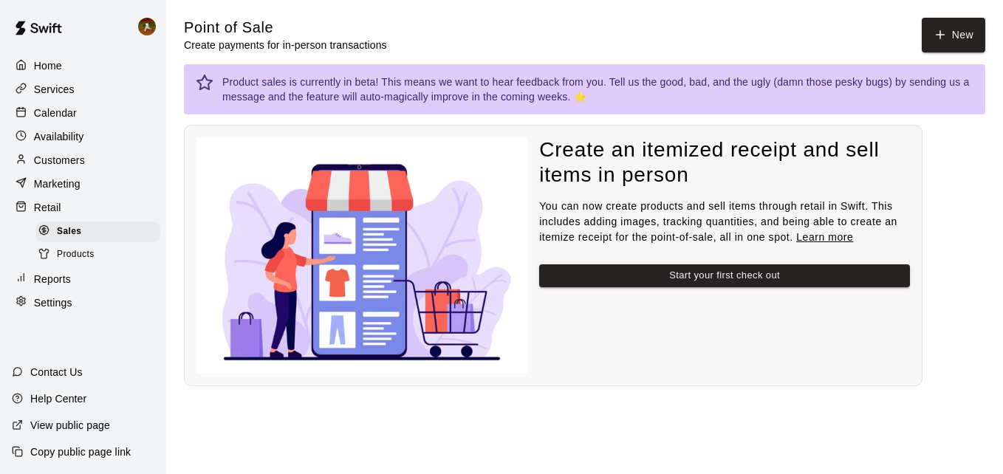
click at [64, 163] on p "Customers" at bounding box center [59, 160] width 51 height 15
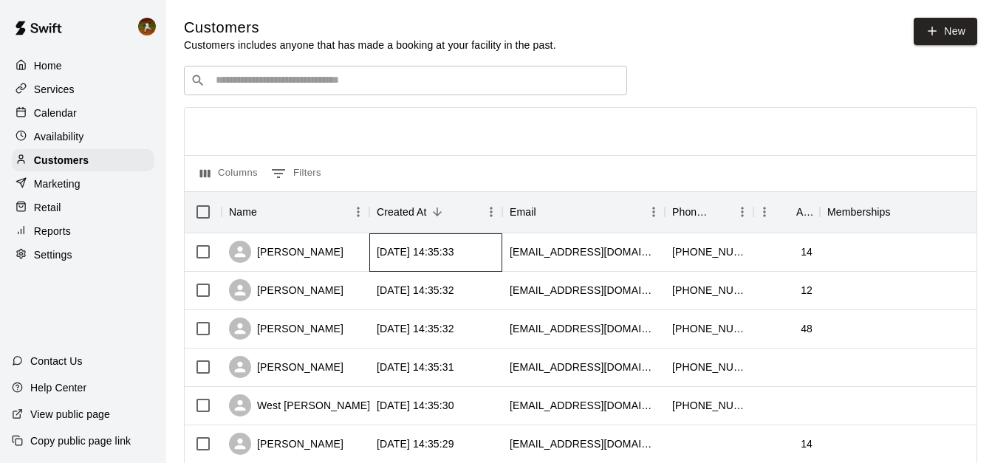
click at [417, 252] on div "[DATE] 14:35:33" at bounding box center [416, 251] width 78 height 15
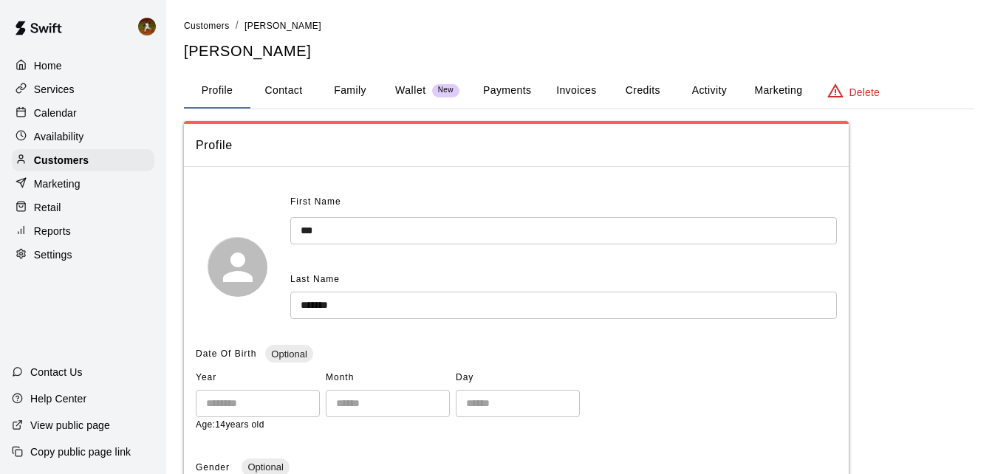
click at [641, 86] on button "Credits" at bounding box center [642, 90] width 66 height 35
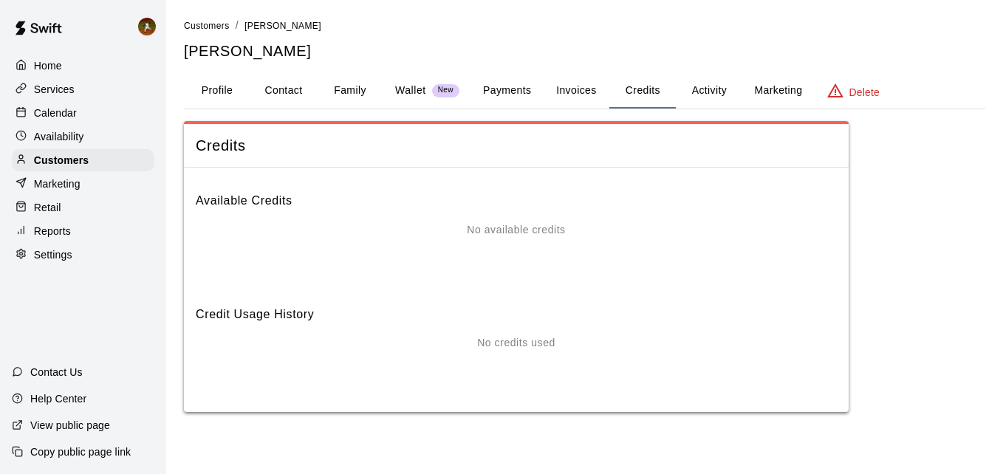
click at [524, 327] on div "Credit Usage History No credits used" at bounding box center [516, 344] width 641 height 102
click at [528, 228] on p "No available credits" at bounding box center [516, 230] width 98 height 16
click at [573, 89] on button "Invoices" at bounding box center [576, 90] width 66 height 35
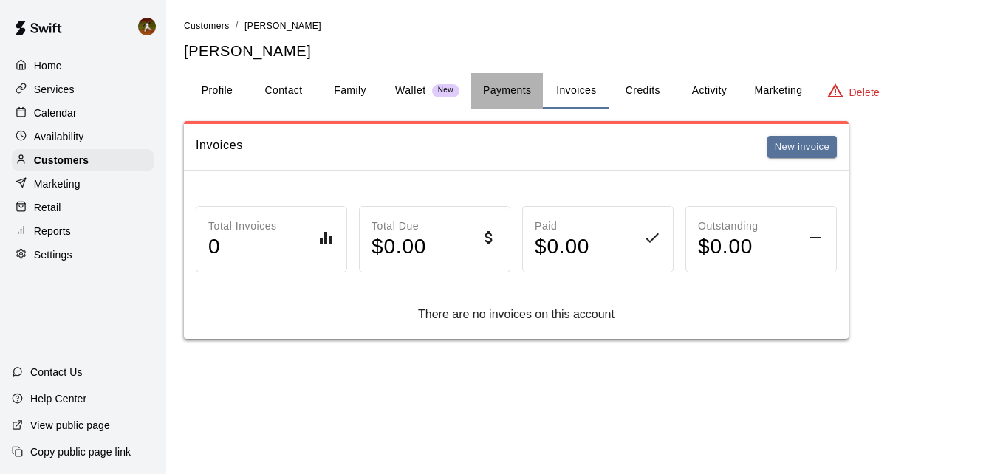
click at [516, 95] on button "Payments" at bounding box center [507, 90] width 72 height 35
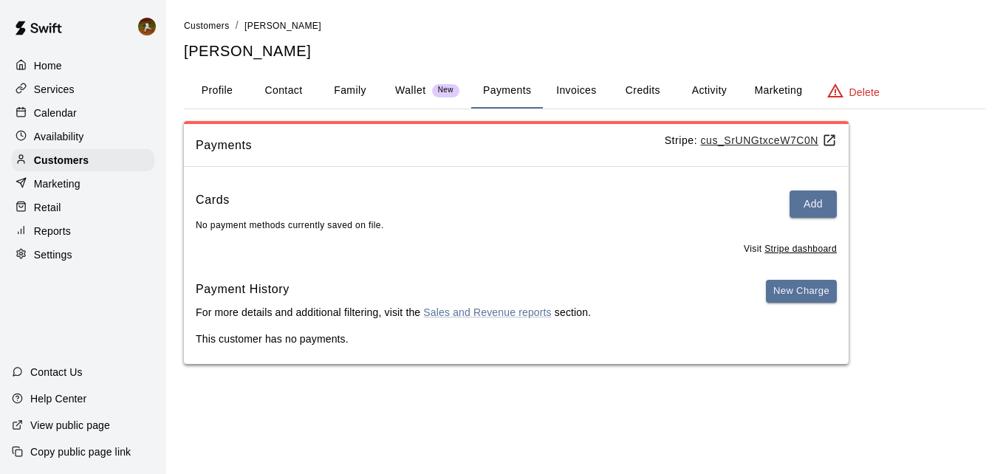
drag, startPoint x: 205, startPoint y: 92, endPoint x: 229, endPoint y: 92, distance: 24.4
click at [205, 92] on button "Profile" at bounding box center [217, 90] width 66 height 35
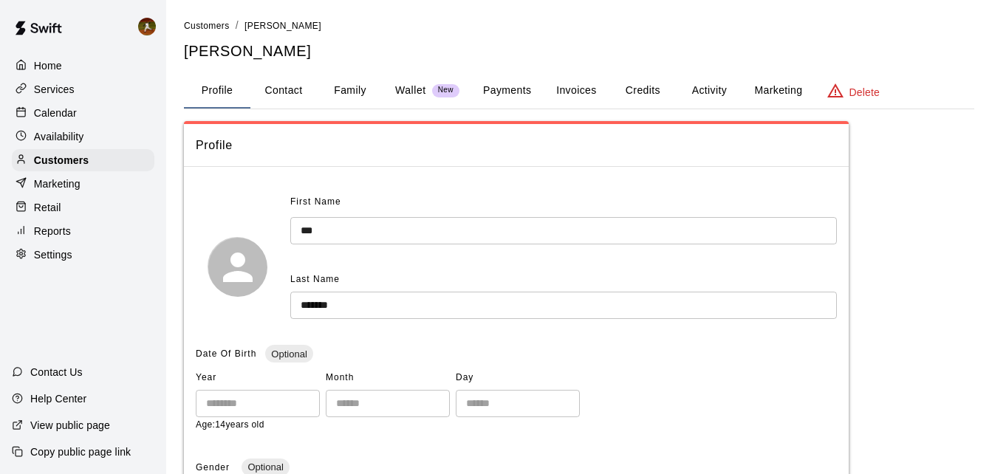
click at [278, 93] on button "Contact" at bounding box center [283, 90] width 66 height 35
select select "**"
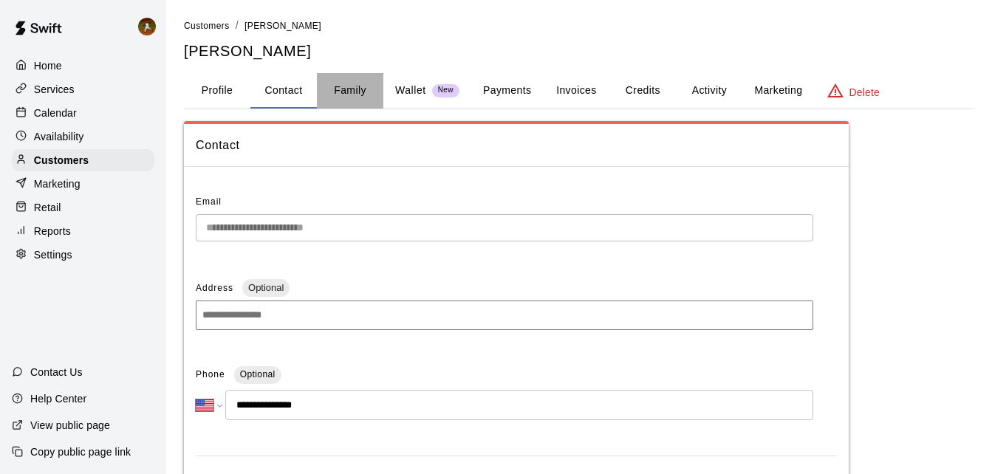
click at [343, 97] on button "Family" at bounding box center [350, 90] width 66 height 35
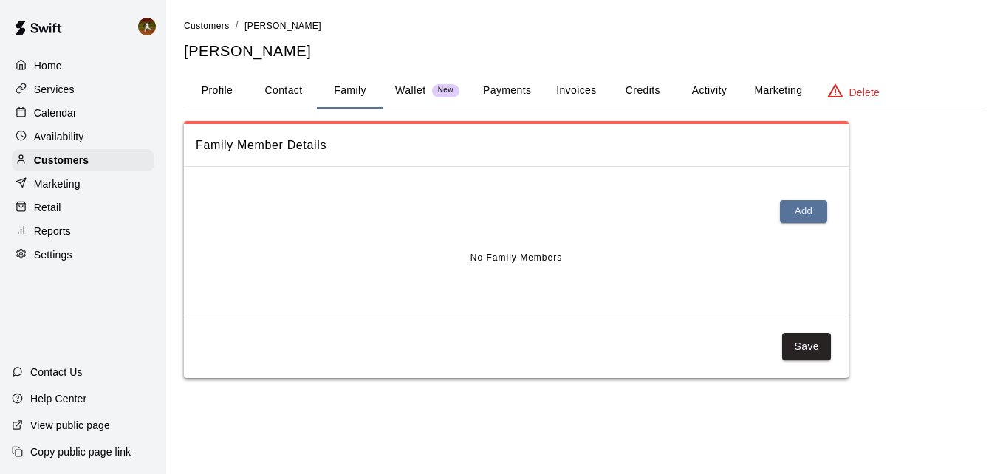
click at [58, 137] on p "Availability" at bounding box center [59, 136] width 50 height 15
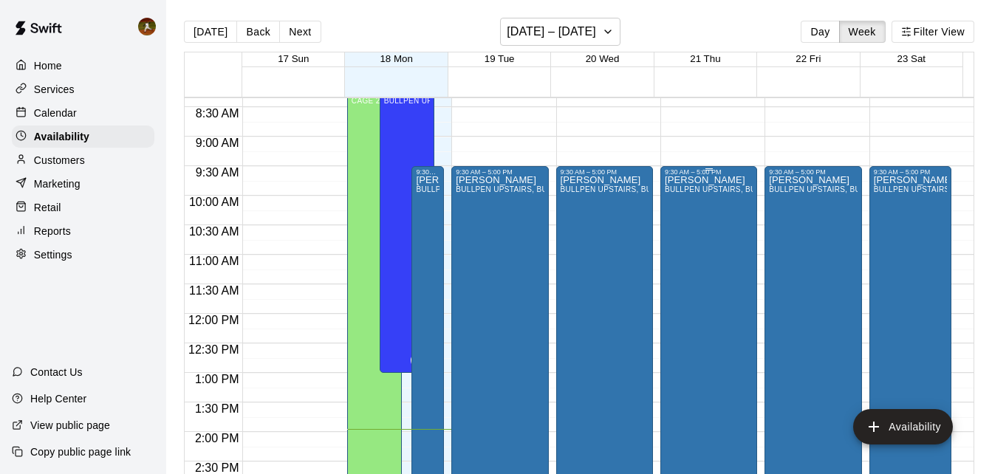
scroll to position [456, 0]
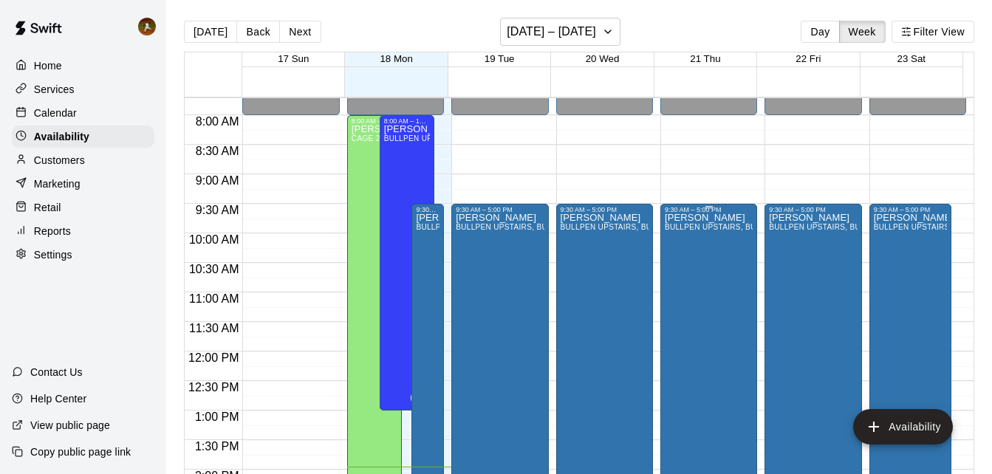
click at [691, 264] on div "[PERSON_NAME] BULLPEN UPSTAIRS, BULLPEN OUTSIDE, CAGE 2" at bounding box center [709, 450] width 88 height 474
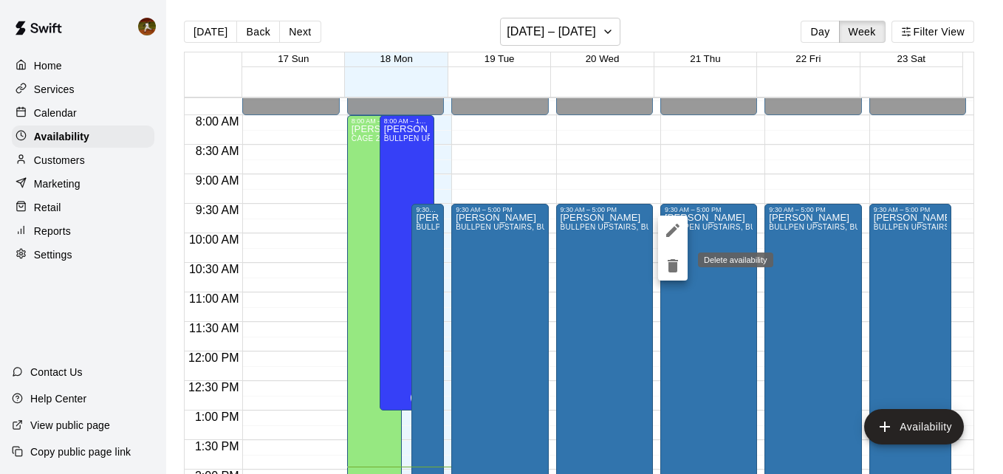
click at [667, 264] on icon "delete" at bounding box center [673, 266] width 18 height 18
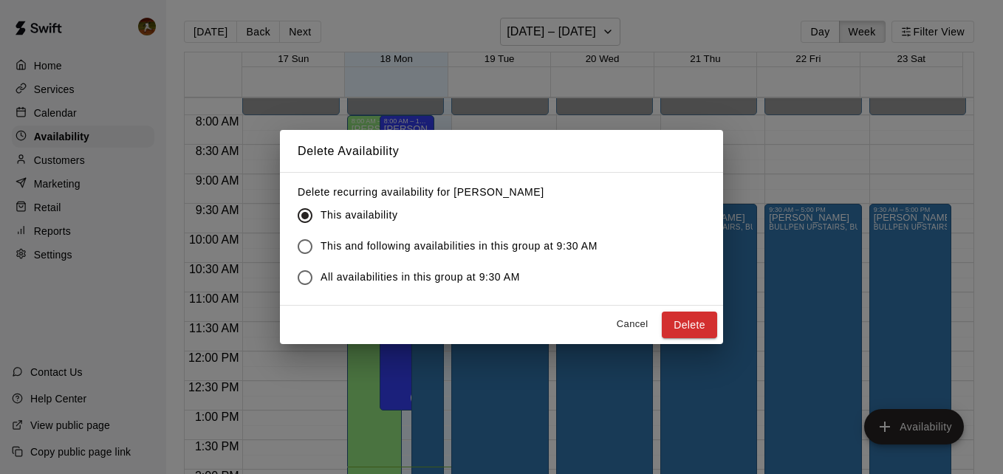
click at [380, 279] on span "All availabilities in this group at 9:30 AM" at bounding box center [420, 278] width 199 height 16
click at [686, 325] on button "Delete" at bounding box center [689, 325] width 55 height 27
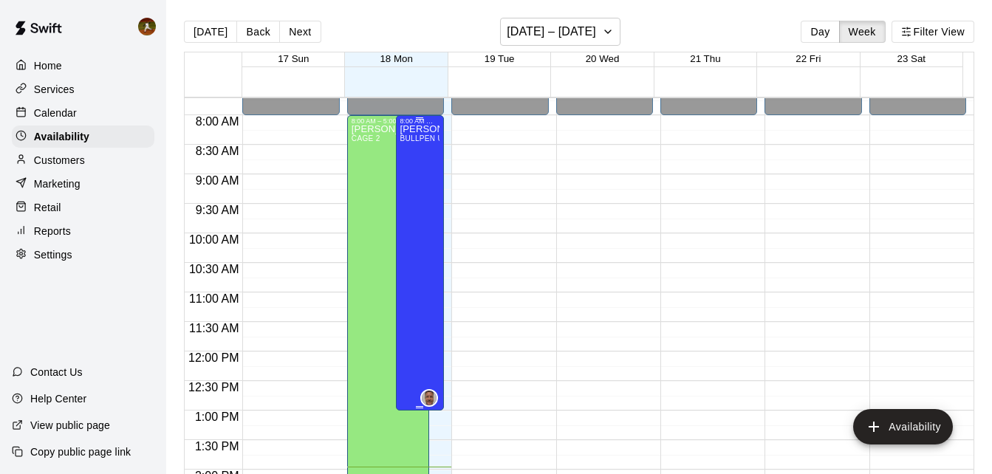
click at [411, 222] on div "[PERSON_NAME] BULLPEN UPSTAIRS, BULLPEN OUTSIDE, CAGE 3" at bounding box center [420, 362] width 40 height 474
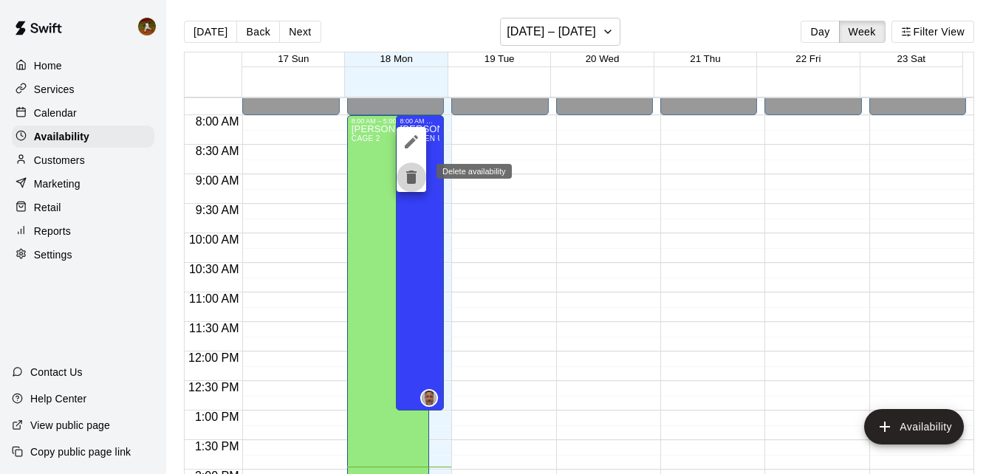
click at [410, 182] on icon "delete" at bounding box center [411, 177] width 10 height 13
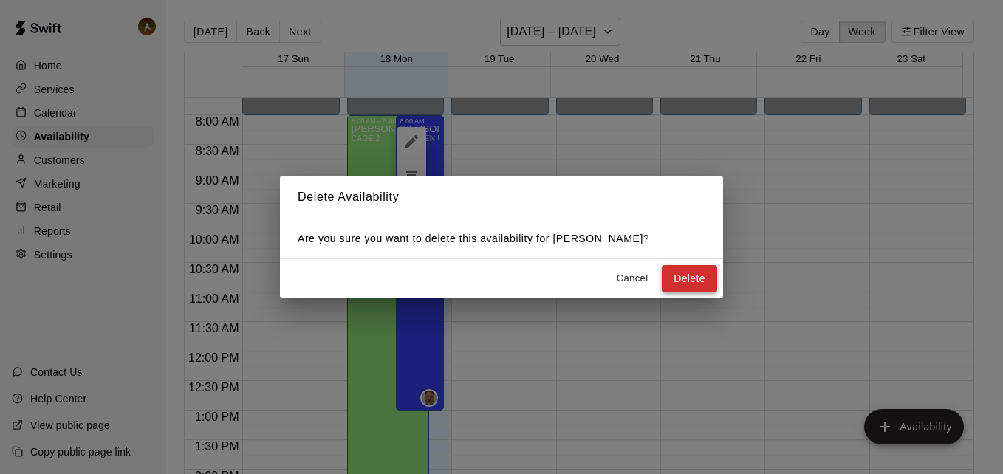
click at [689, 289] on button "Delete" at bounding box center [689, 278] width 55 height 27
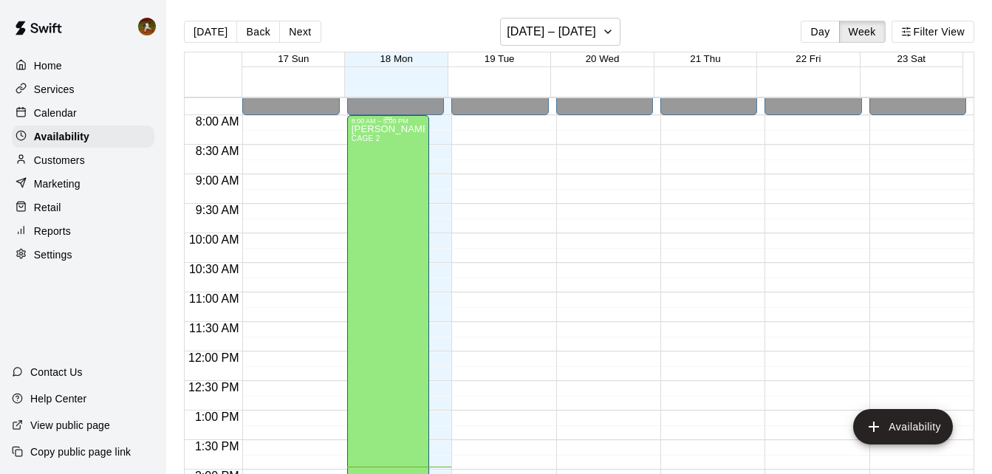
click at [357, 204] on div "[PERSON_NAME] CAGE 2" at bounding box center [389, 362] width 74 height 474
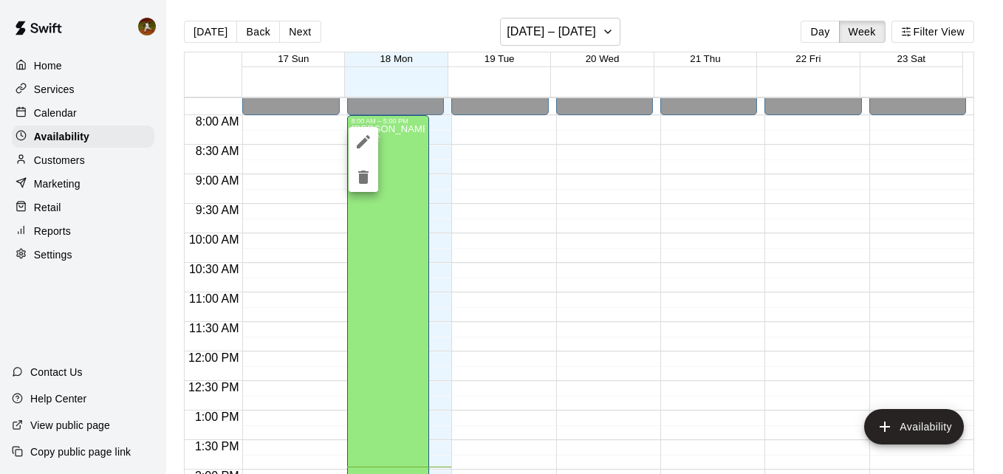
click at [370, 175] on icon "delete" at bounding box center [364, 177] width 18 height 18
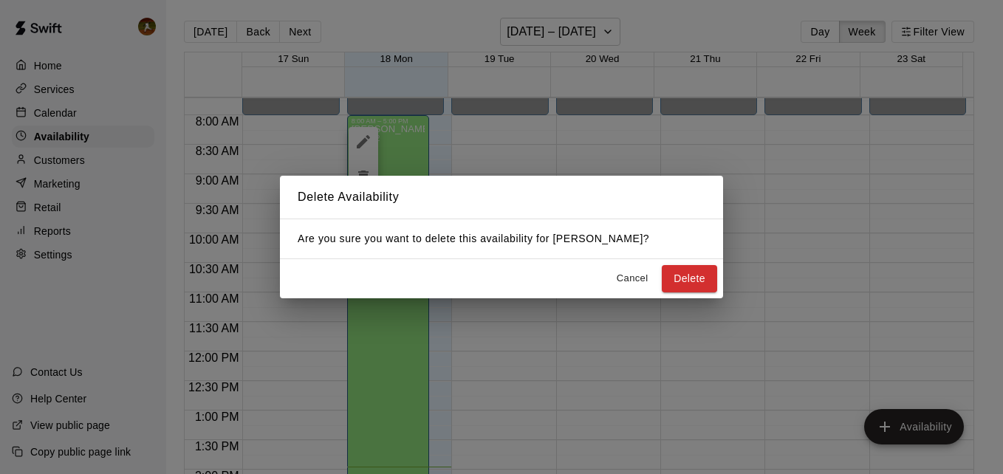
click at [681, 287] on button "Delete" at bounding box center [689, 278] width 55 height 27
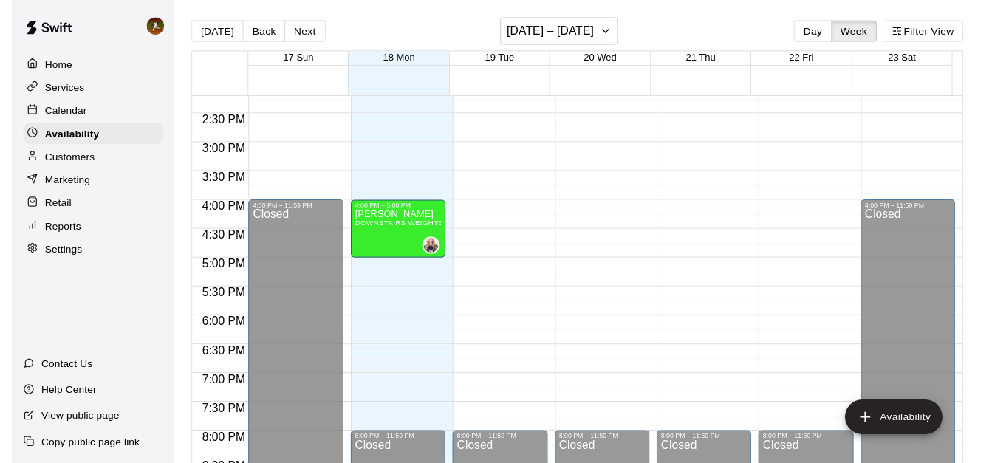
scroll to position [751, 0]
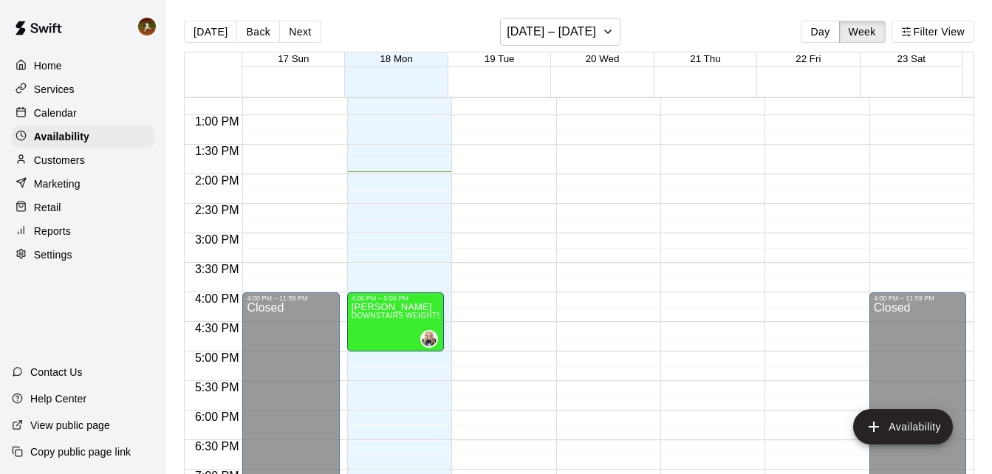
click at [49, 120] on p "Calendar" at bounding box center [55, 113] width 43 height 15
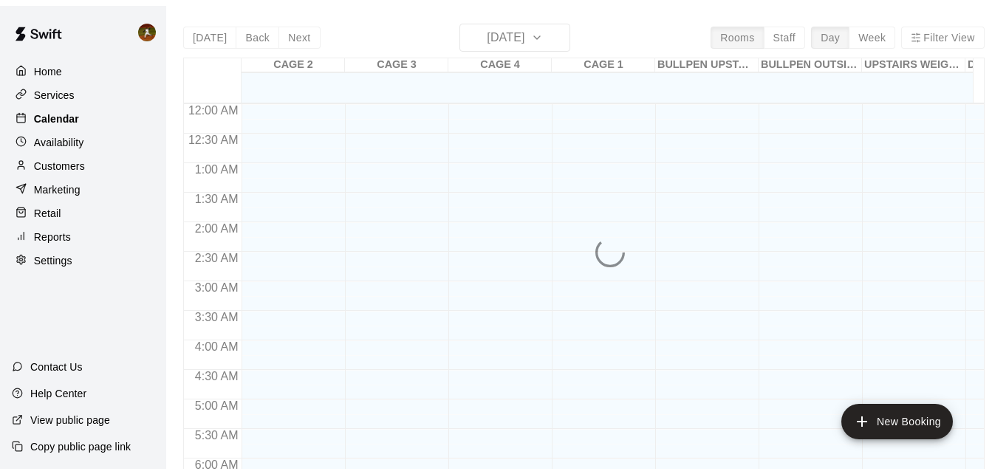
scroll to position [825, 0]
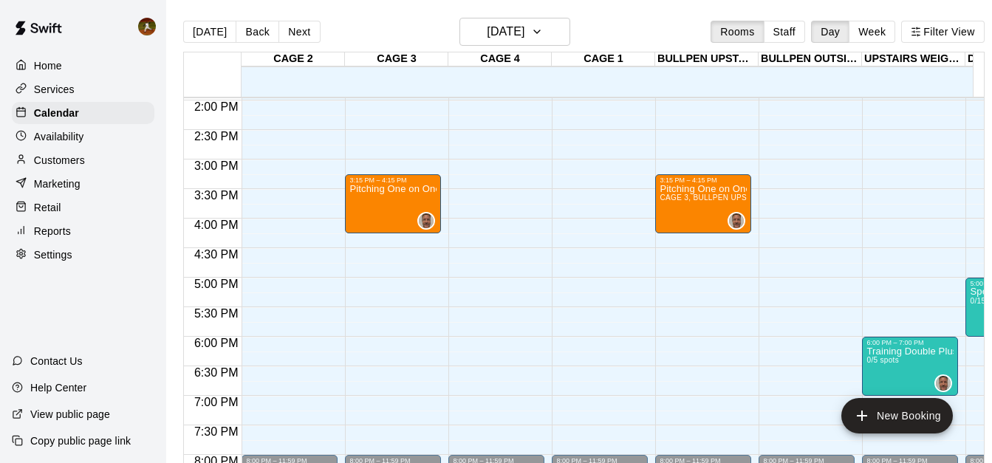
click at [57, 137] on p "Availability" at bounding box center [59, 136] width 50 height 15
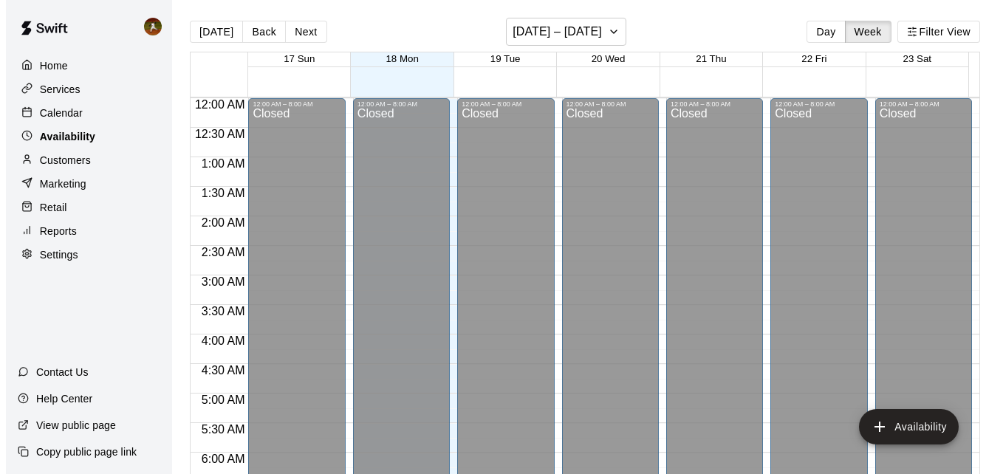
scroll to position [825, 0]
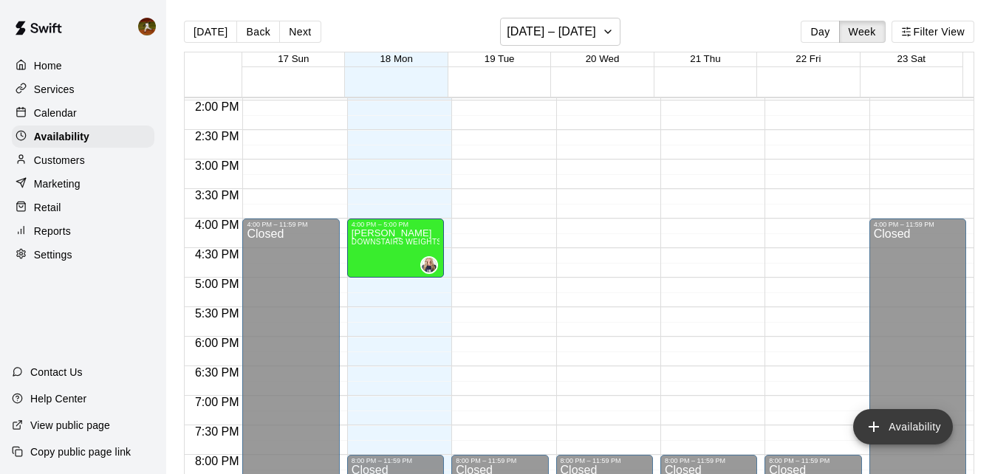
click at [874, 425] on icon "add" at bounding box center [874, 427] width 18 height 18
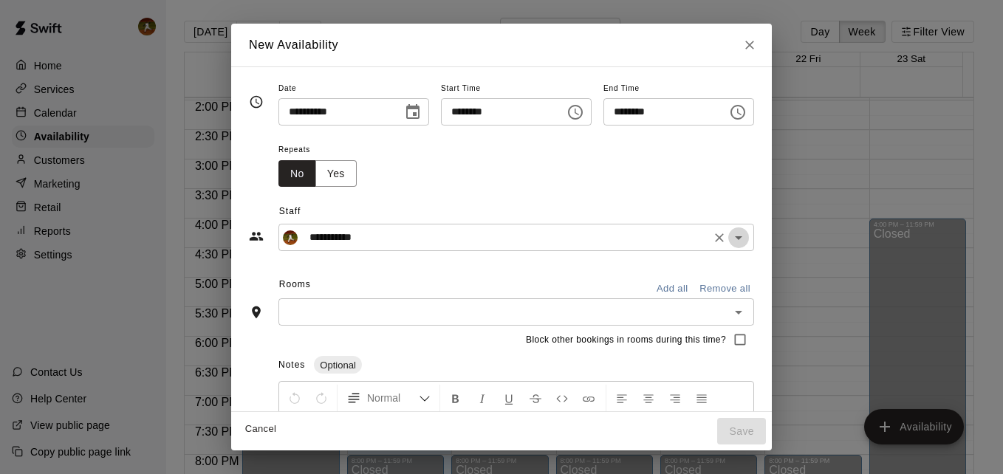
click at [747, 242] on icon "Open" at bounding box center [739, 238] width 18 height 18
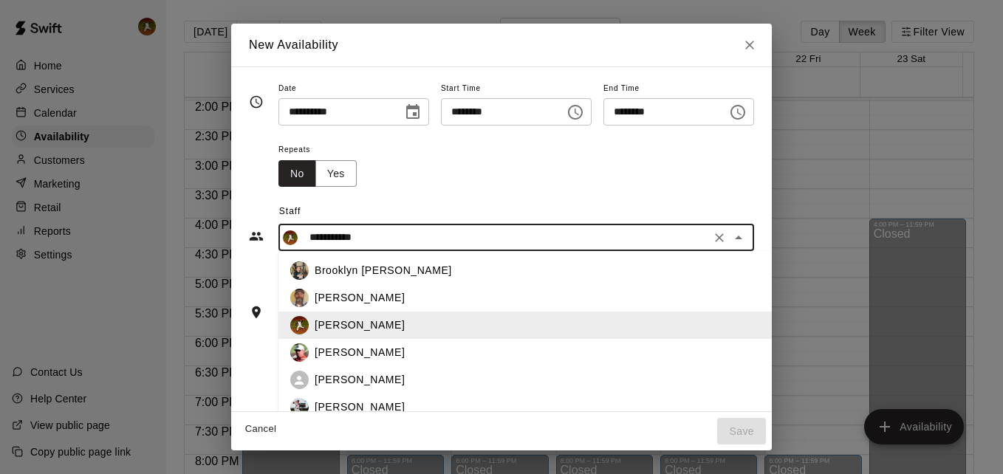
click at [315, 400] on p "[PERSON_NAME]" at bounding box center [360, 408] width 90 height 16
type input "*********"
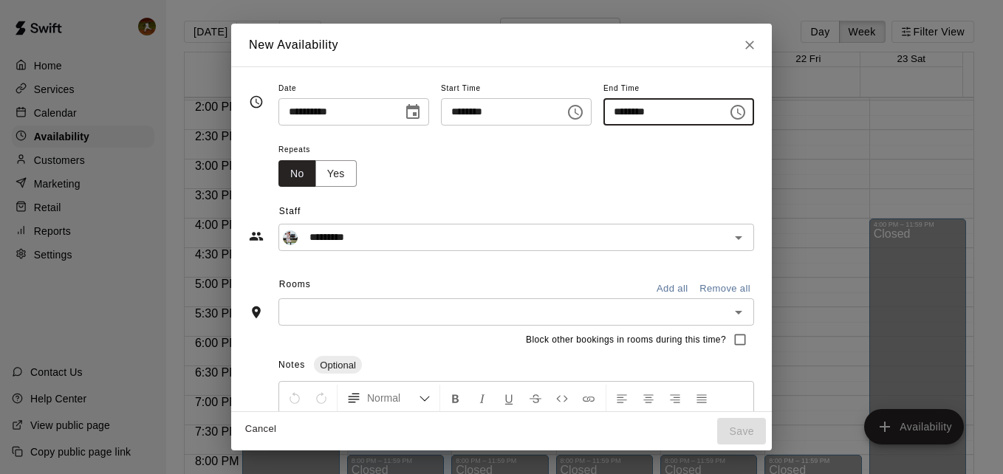
click at [676, 117] on input "********" at bounding box center [660, 111] width 114 height 27
type input "********"
click at [615, 152] on div "Repeats No Yes" at bounding box center [516, 163] width 476 height 47
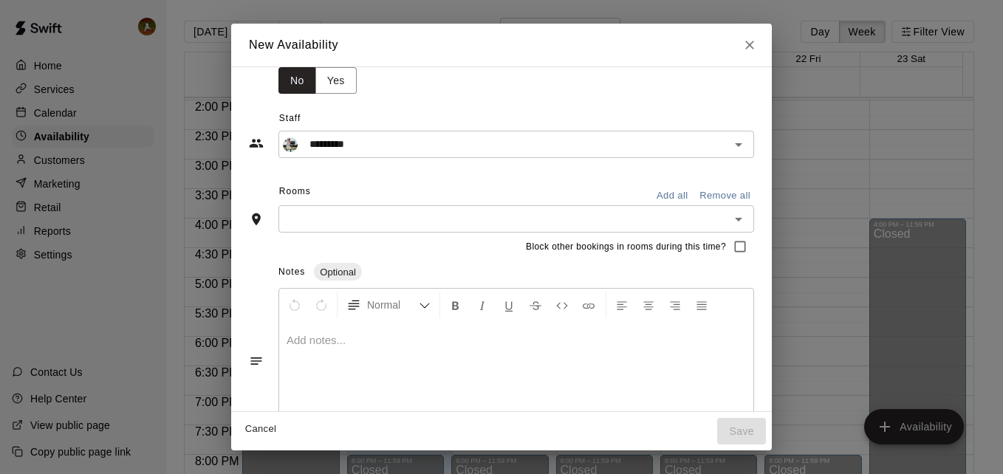
scroll to position [131, 0]
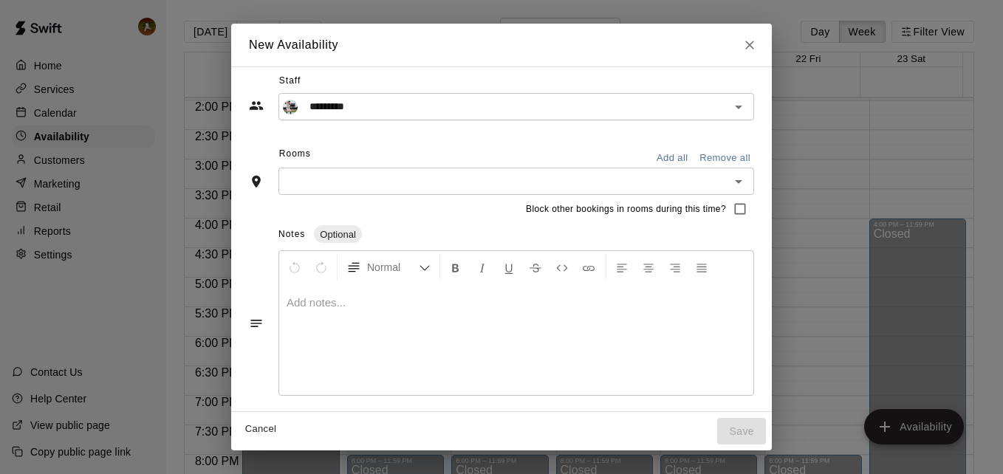
click at [590, 185] on input "text" at bounding box center [504, 181] width 442 height 18
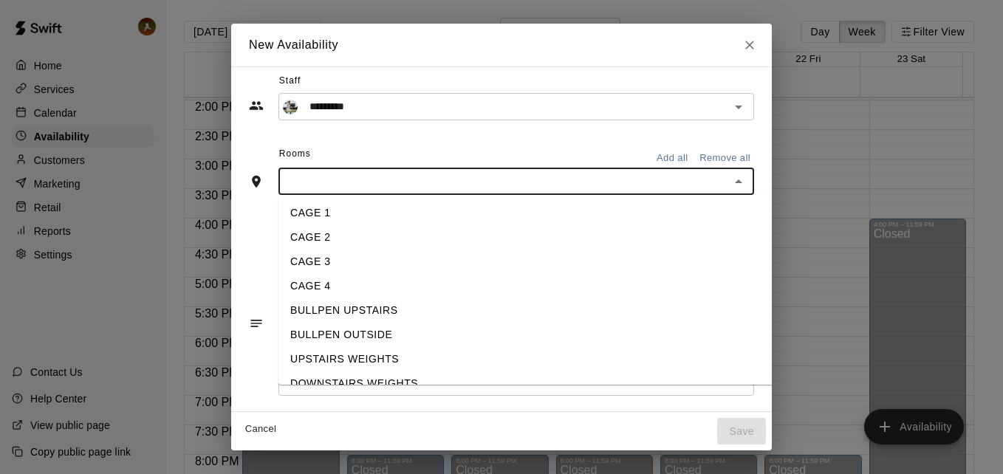
click at [312, 218] on li "CAGE 1" at bounding box center [537, 213] width 518 height 24
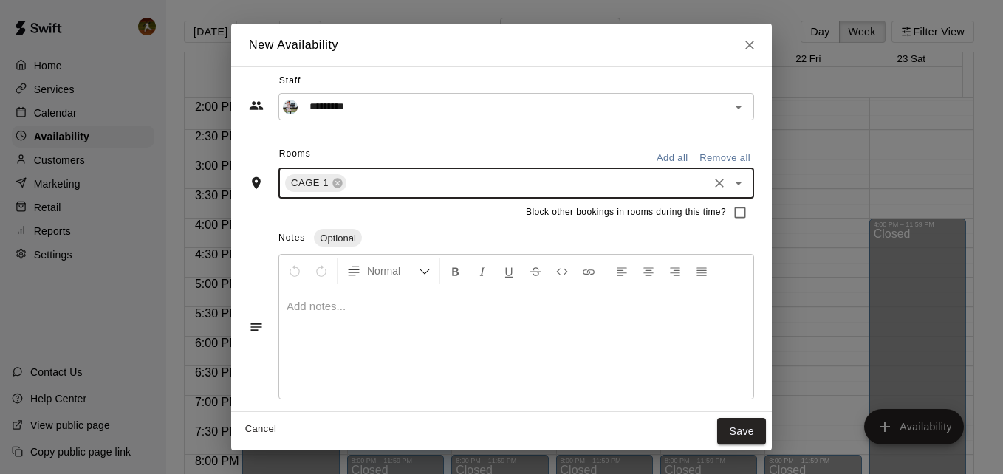
click at [372, 183] on input "text" at bounding box center [527, 183] width 357 height 18
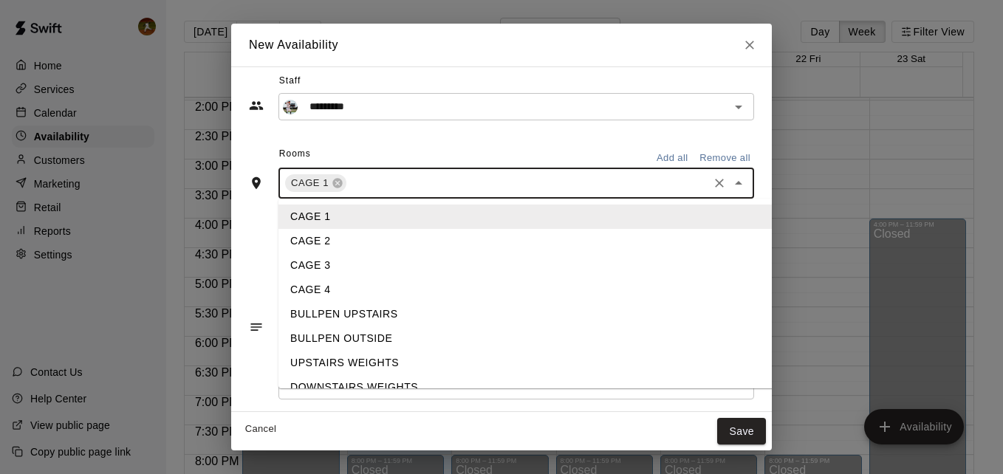
click at [333, 242] on li "CAGE 2" at bounding box center [537, 241] width 518 height 24
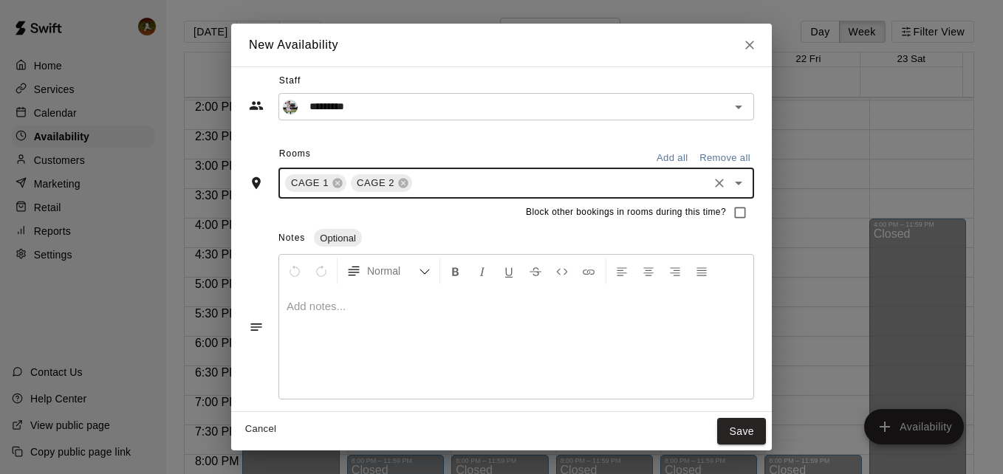
click at [419, 189] on input "text" at bounding box center [560, 183] width 292 height 18
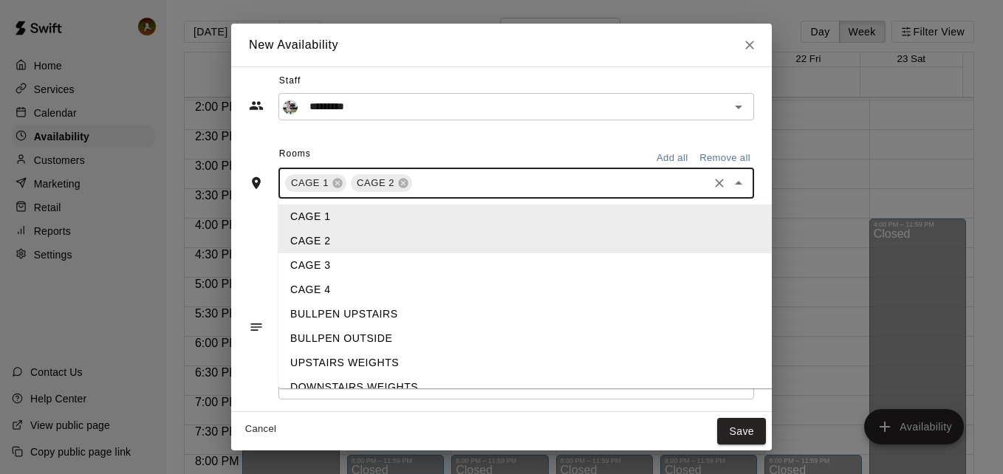
click at [340, 267] on li "CAGE 3" at bounding box center [537, 265] width 518 height 24
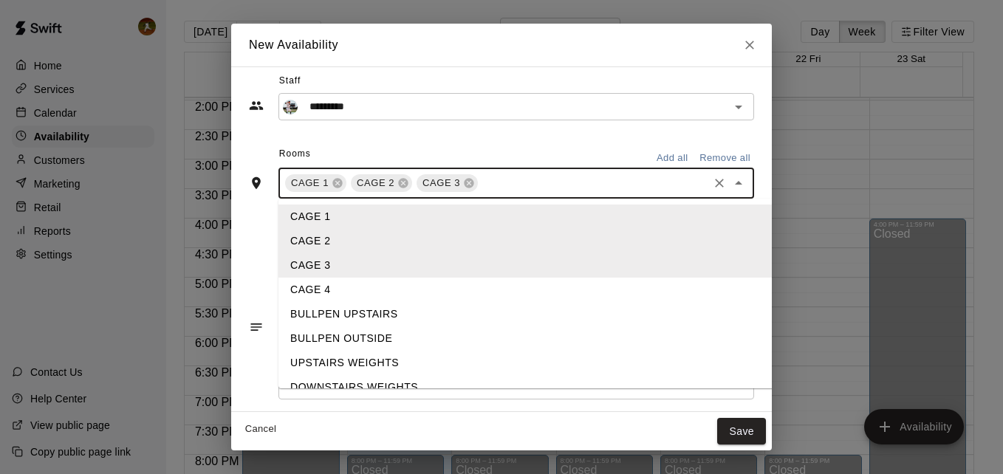
click at [480, 187] on input "text" at bounding box center [593, 183] width 226 height 18
click at [329, 287] on li "CAGE 4" at bounding box center [537, 290] width 518 height 24
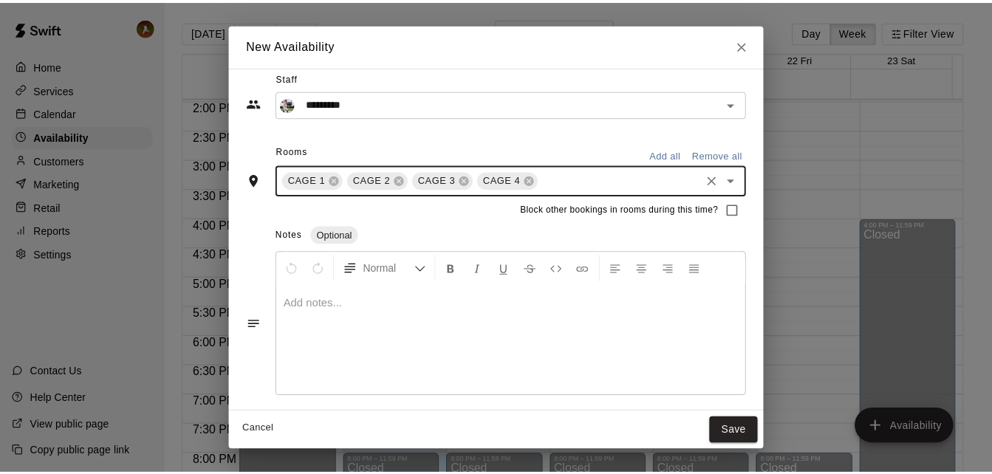
scroll to position [134, 0]
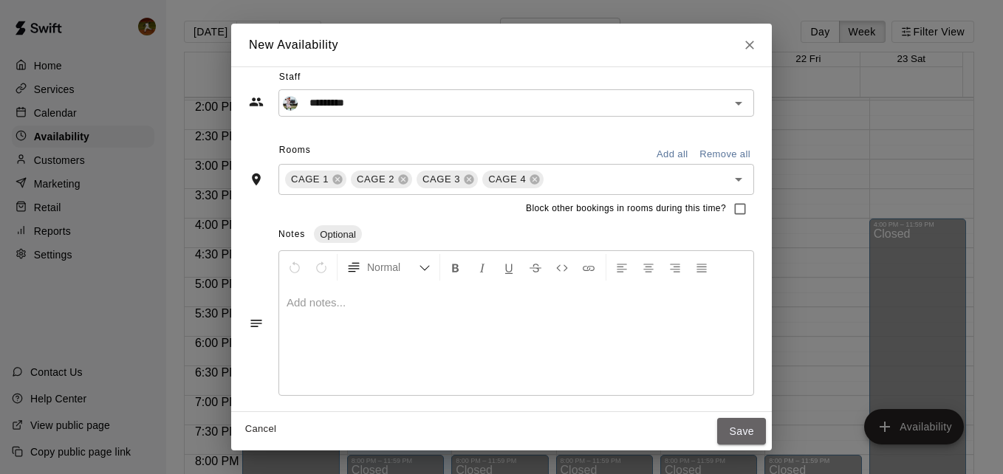
click at [757, 422] on button "Save" at bounding box center [741, 431] width 49 height 27
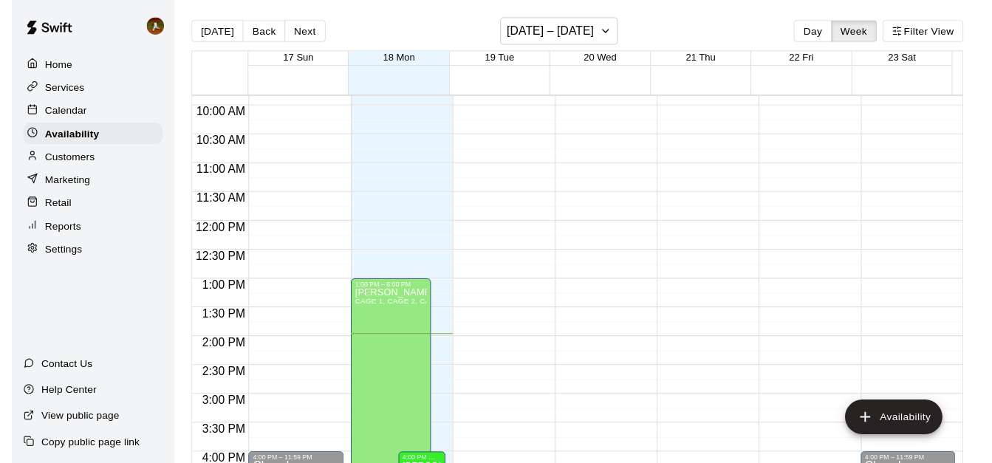
scroll to position [603, 0]
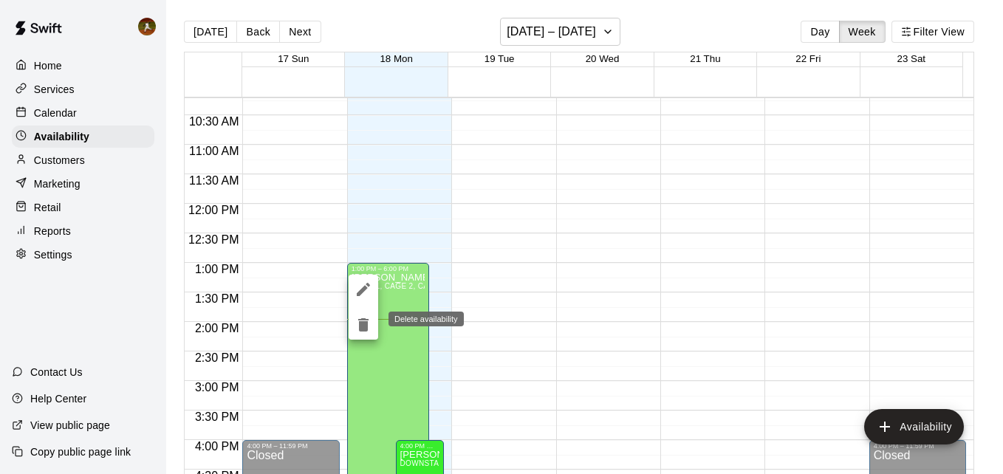
click at [350, 330] on button "delete" at bounding box center [364, 325] width 30 height 30
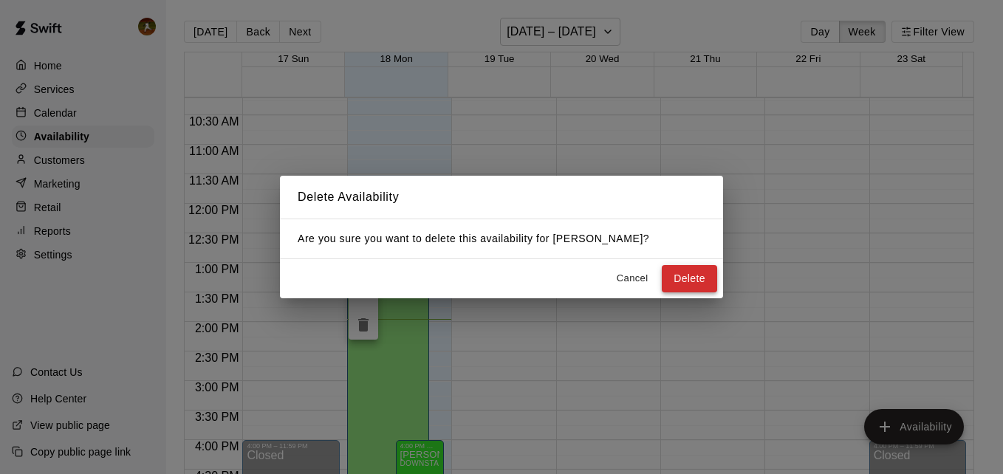
click at [674, 283] on button "Delete" at bounding box center [689, 278] width 55 height 27
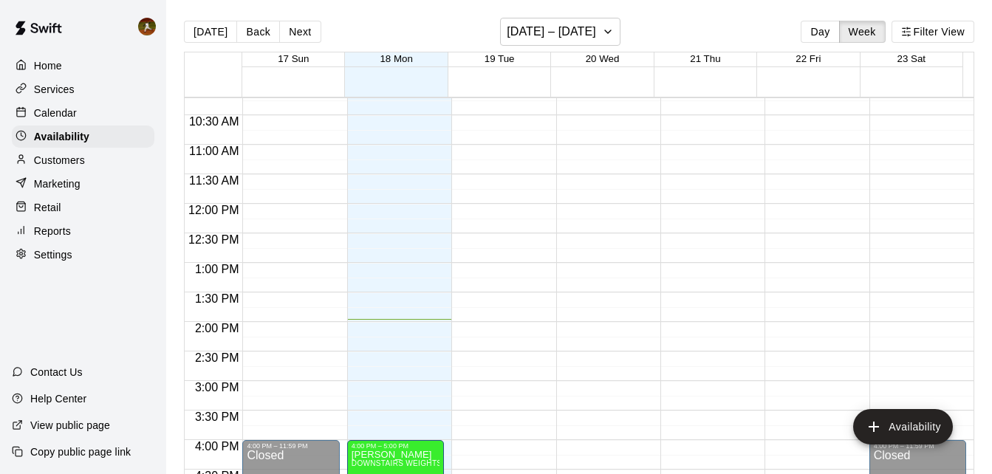
click at [50, 111] on p "Calendar" at bounding box center [55, 113] width 43 height 15
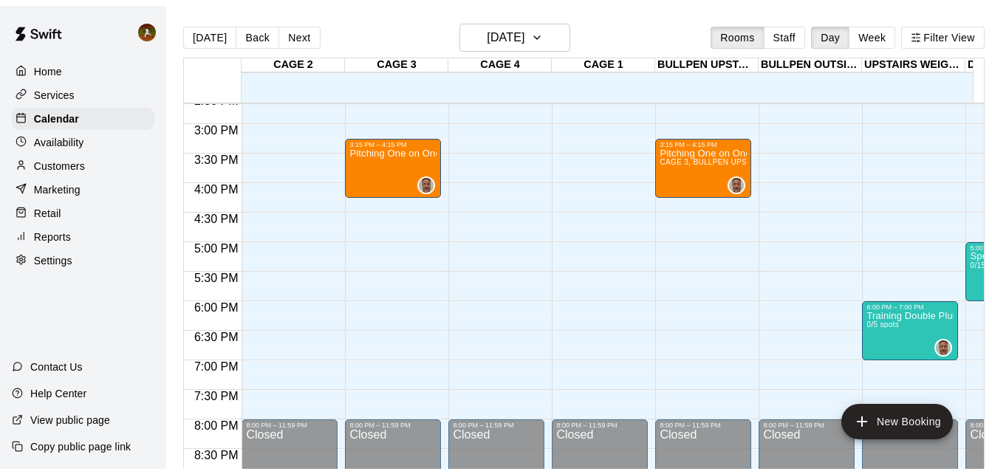
scroll to position [900, 0]
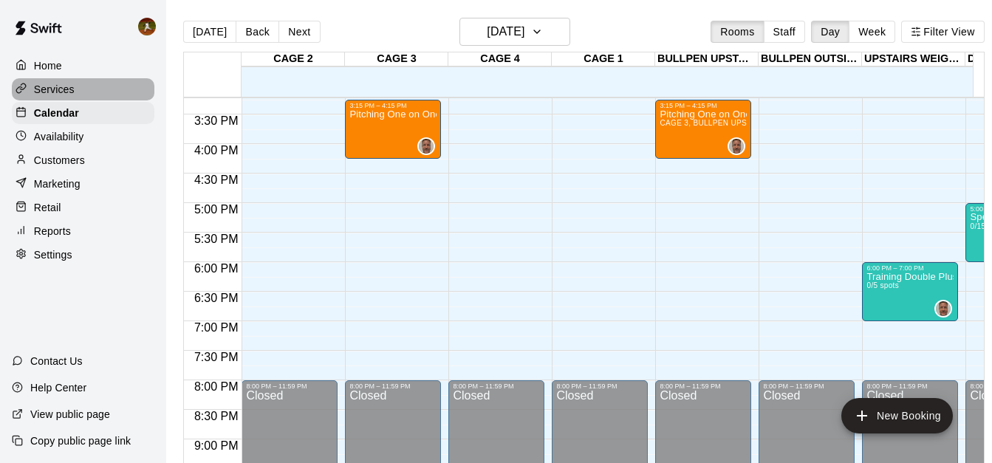
click at [37, 94] on p "Services" at bounding box center [54, 89] width 41 height 15
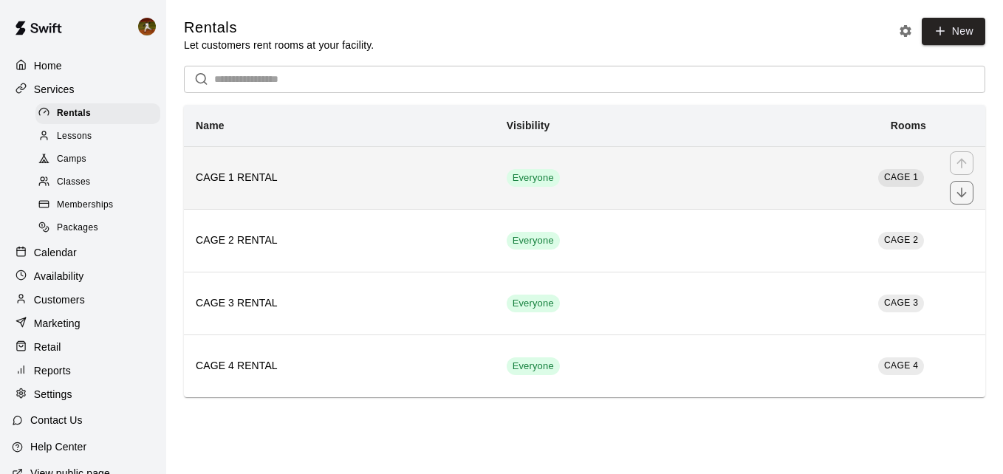
click at [334, 186] on h6 "CAGE 1 RENTAL" at bounding box center [339, 178] width 287 height 16
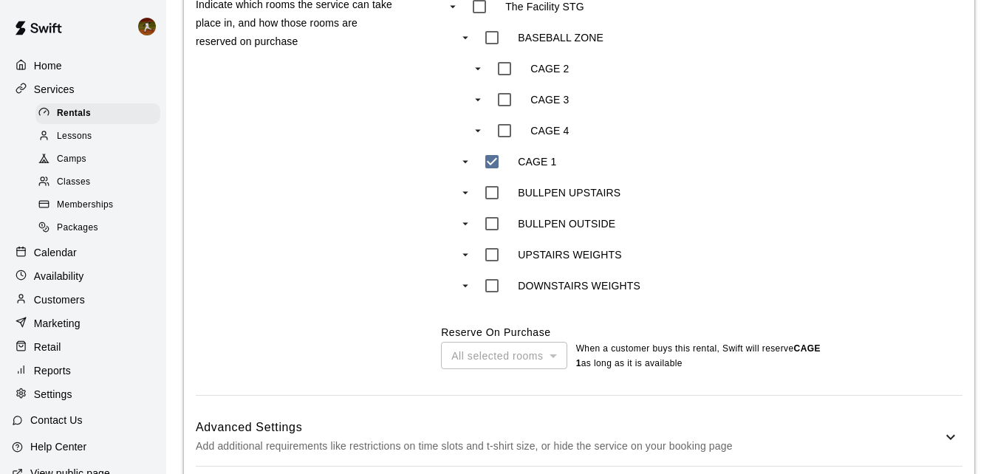
scroll to position [773, 0]
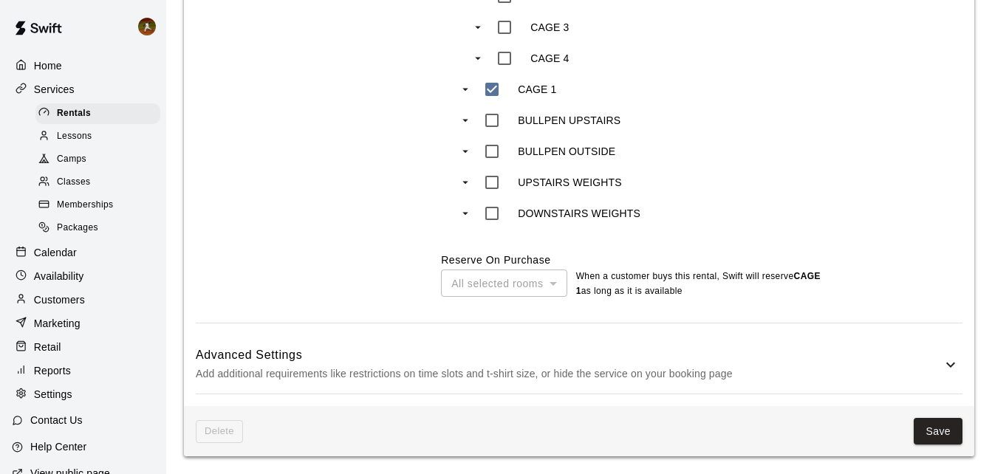
drag, startPoint x: 950, startPoint y: 368, endPoint x: 933, endPoint y: 371, distance: 17.2
click at [949, 367] on icon at bounding box center [951, 365] width 18 height 18
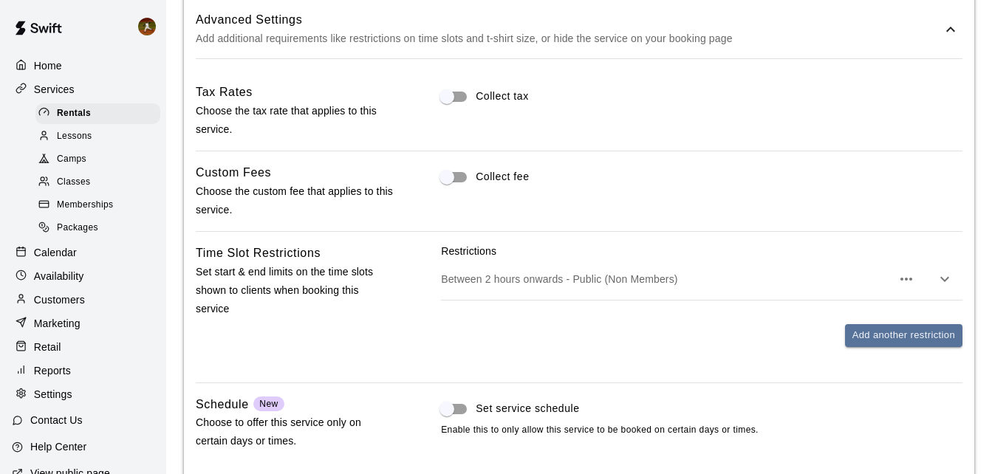
scroll to position [1142, 0]
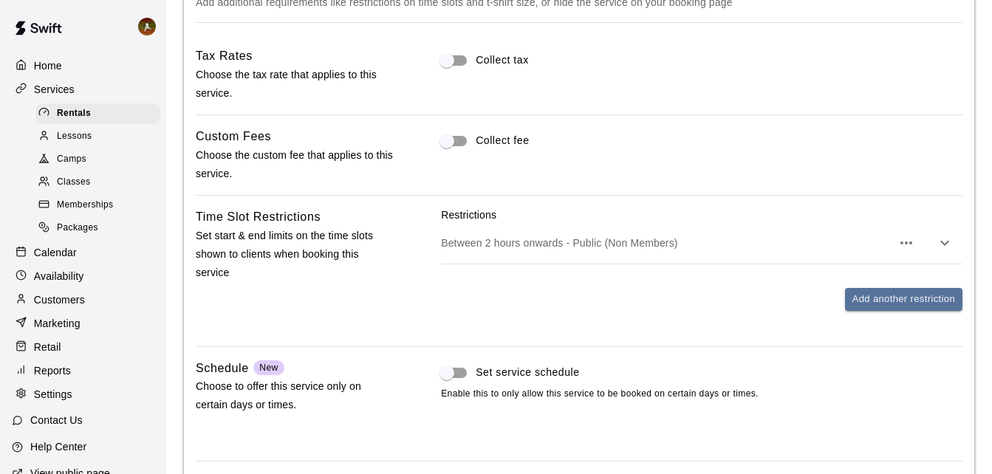
click at [946, 247] on icon "button" at bounding box center [945, 243] width 18 height 18
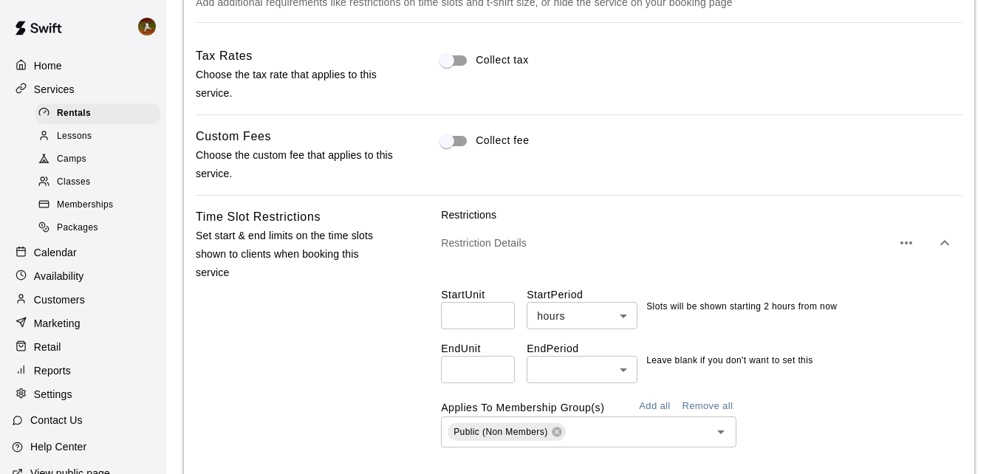
click at [946, 247] on icon "button" at bounding box center [945, 243] width 18 height 18
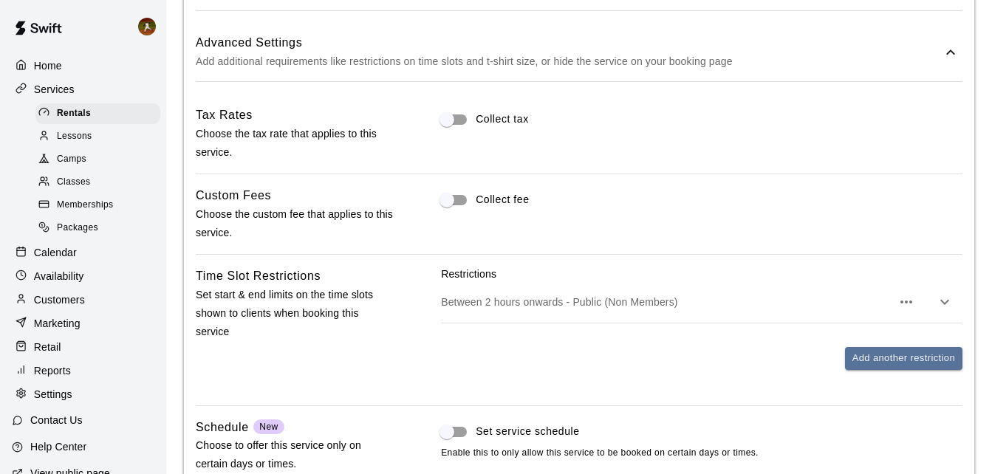
scroll to position [1108, 0]
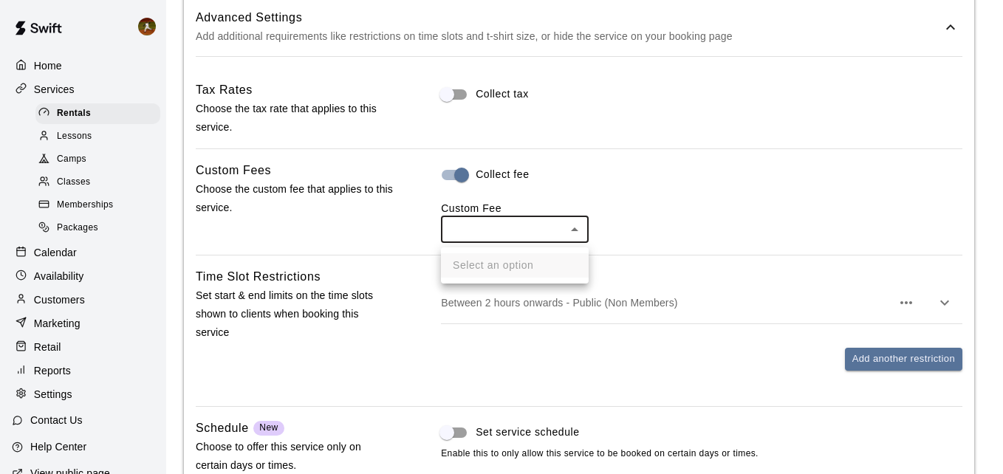
click at [558, 257] on ul "Select an option" at bounding box center [515, 265] width 148 height 36
click at [525, 269] on ul "Select an option" at bounding box center [515, 265] width 148 height 36
drag, startPoint x: 525, startPoint y: 269, endPoint x: 652, endPoint y: 228, distance: 133.4
click at [652, 228] on div at bounding box center [501, 237] width 1003 height 474
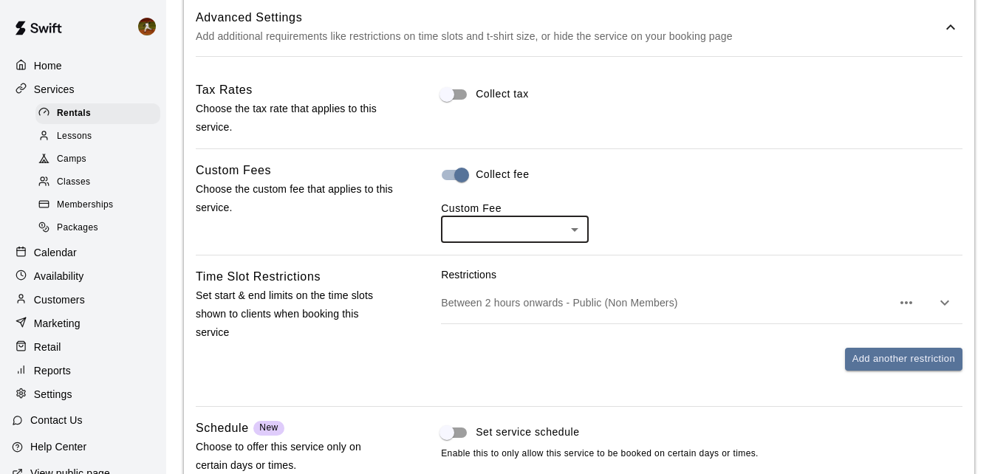
drag, startPoint x: 620, startPoint y: 208, endPoint x: 597, endPoint y: 207, distance: 22.9
click at [619, 208] on div "Custom Fee ​ ​" at bounding box center [701, 222] width 521 height 42
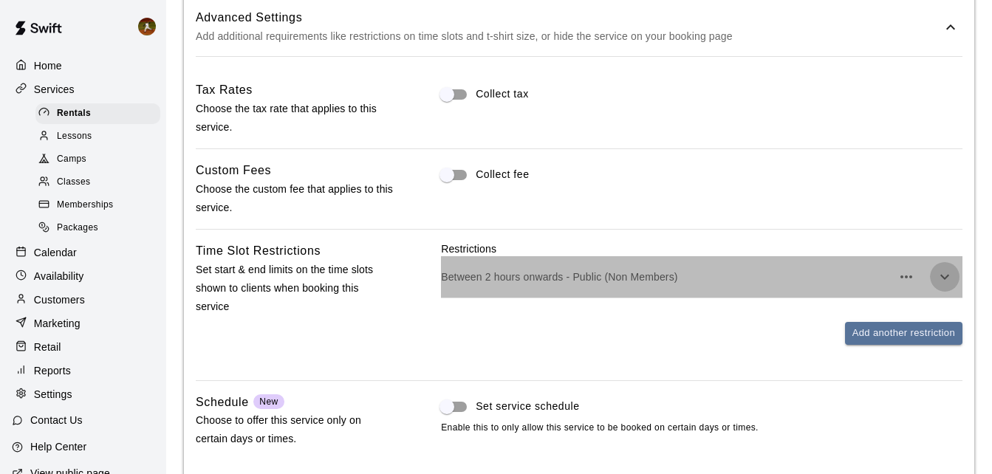
click at [939, 276] on icon "button" at bounding box center [945, 277] width 18 height 18
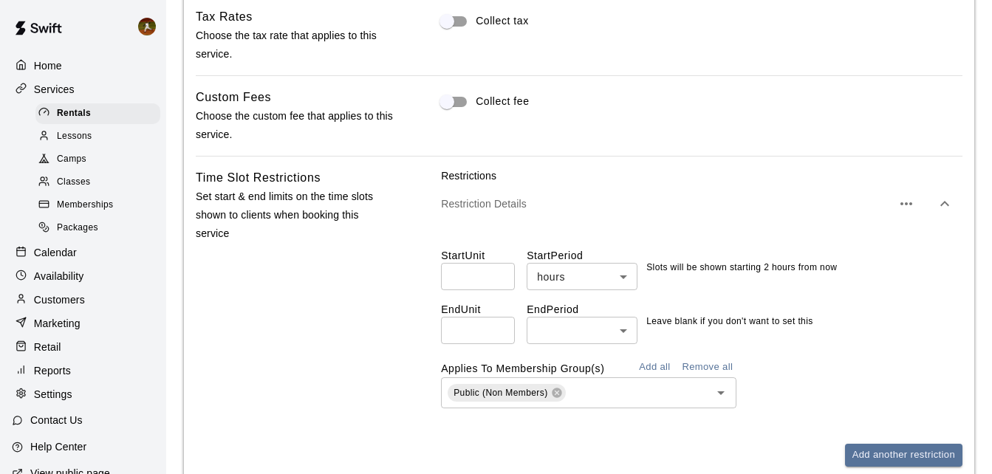
scroll to position [1182, 0]
drag, startPoint x: 473, startPoint y: 278, endPoint x: 432, endPoint y: 278, distance: 40.6
click at [432, 278] on div "Time Slot Restrictions Set start & end limits on the time slots shown to client…" at bounding box center [579, 329] width 767 height 322
type input "*"
click at [351, 293] on div "Time Slot Restrictions Set start & end limits on the time slots shown to client…" at bounding box center [295, 329] width 199 height 322
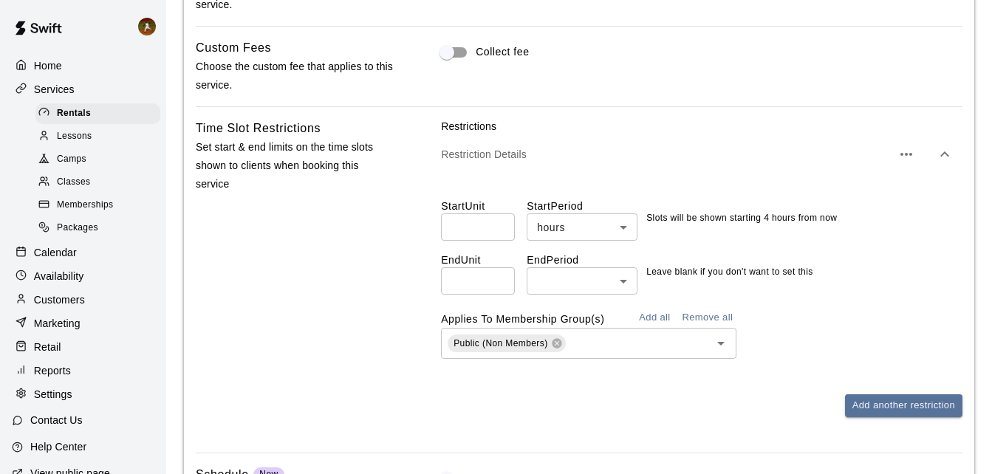
scroll to position [1256, 0]
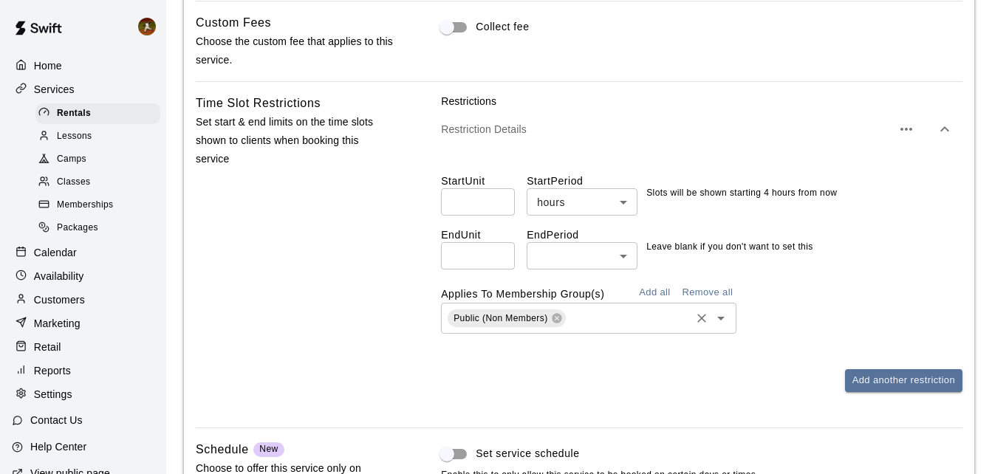
click at [724, 323] on icon "Open" at bounding box center [721, 318] width 18 height 18
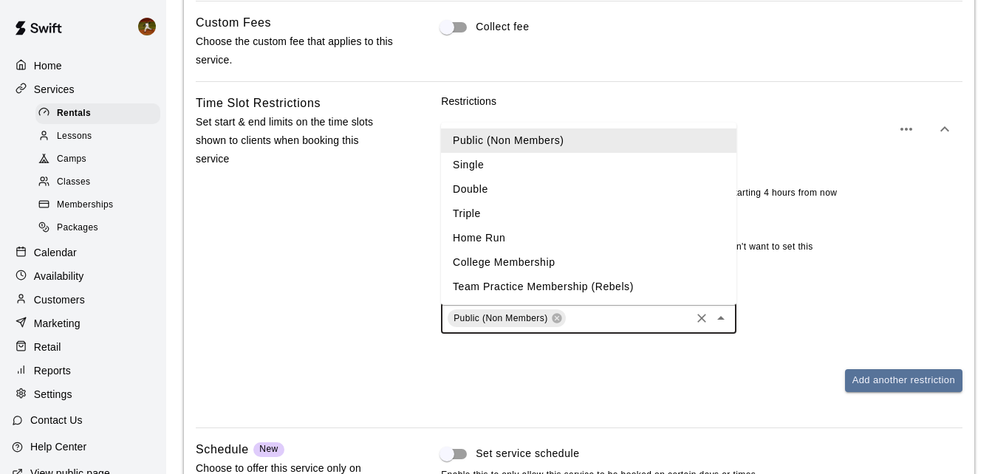
click at [481, 384] on div "Add another restriction" at bounding box center [701, 380] width 521 height 23
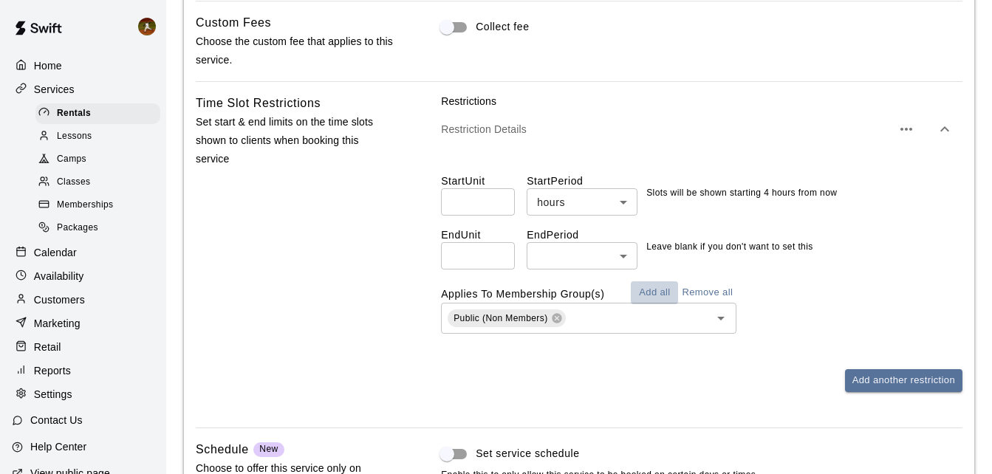
click at [660, 299] on button "Add all" at bounding box center [654, 292] width 47 height 23
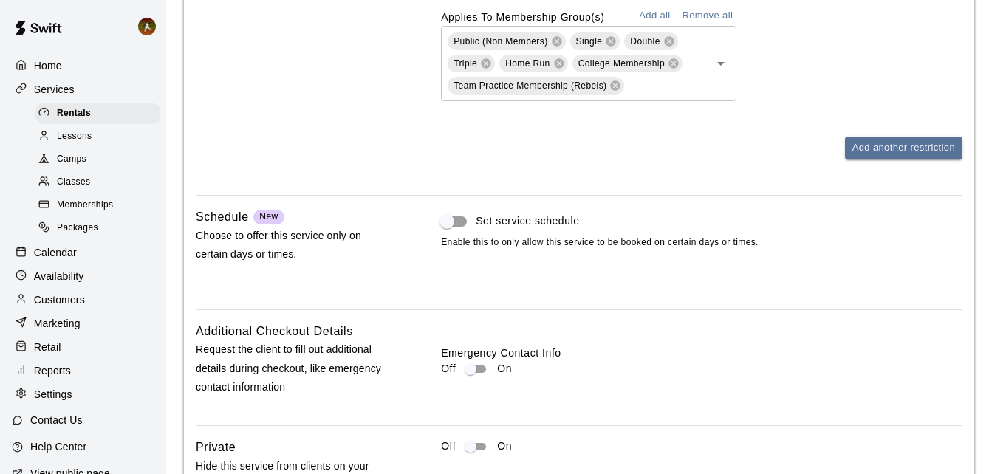
scroll to position [1551, 0]
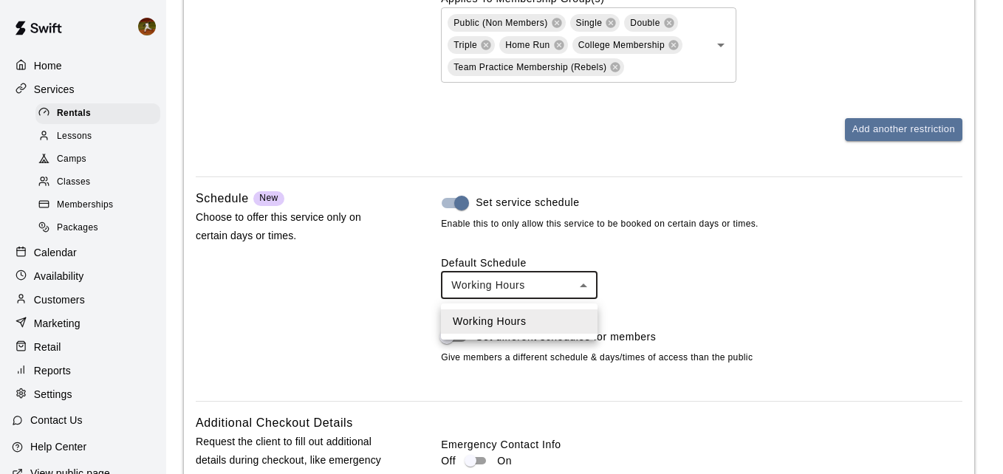
click at [670, 290] on div at bounding box center [501, 237] width 1003 height 474
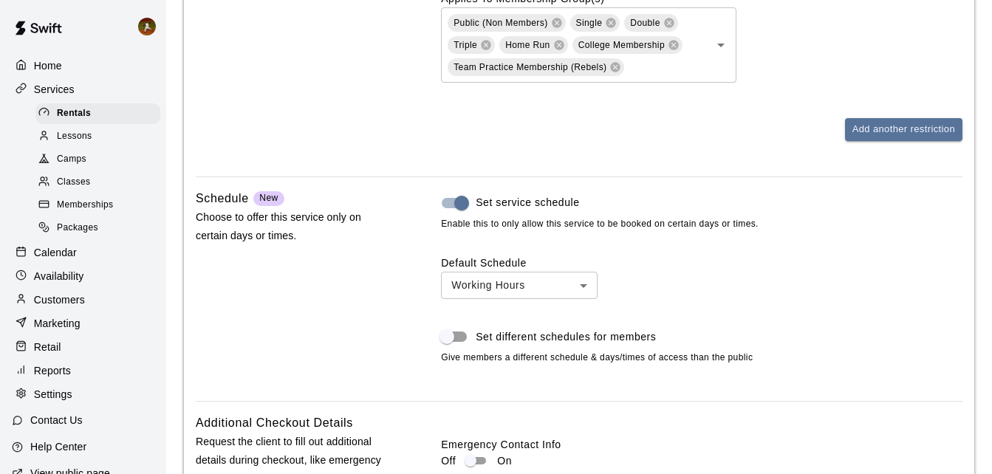
click at [405, 341] on div "Schedule New Choose to offer this service only on certain days or times. Set se…" at bounding box center [579, 289] width 767 height 200
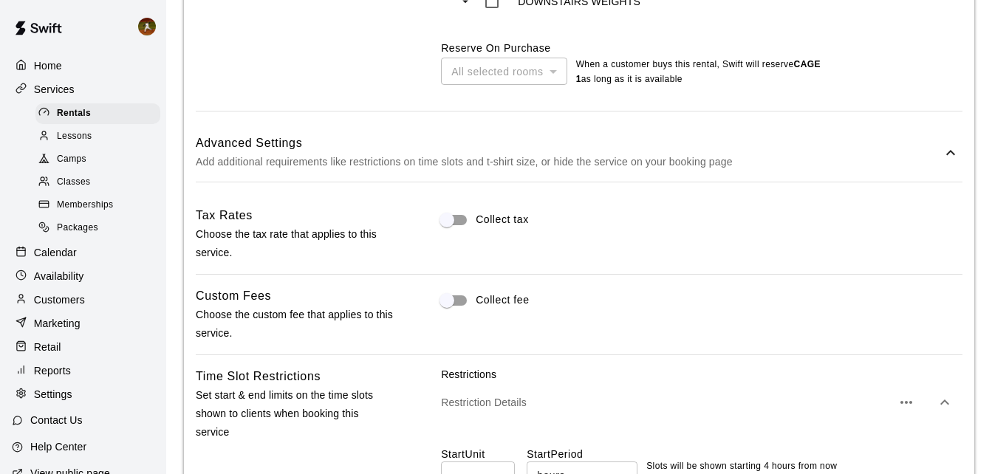
scroll to position [1033, 0]
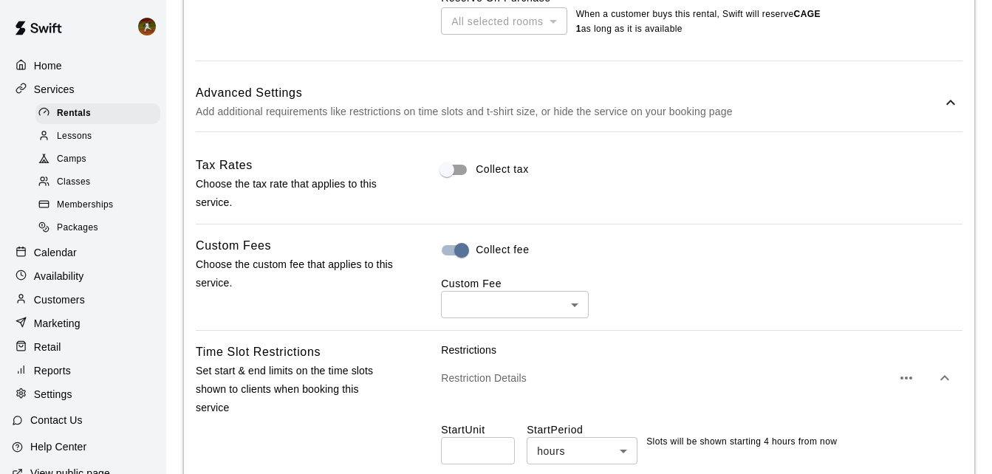
click at [558, 302] on body "**********" at bounding box center [496, 100] width 992 height 2267
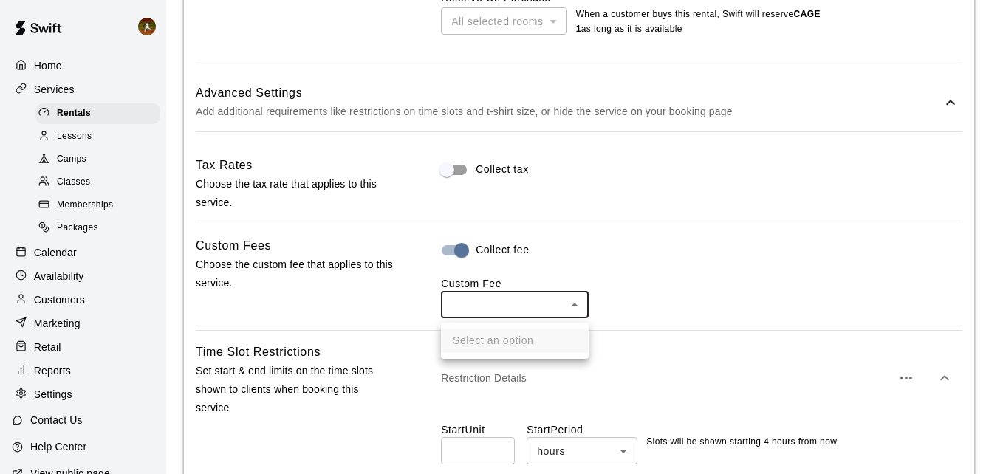
click at [456, 343] on ul "Select an option" at bounding box center [515, 341] width 148 height 36
click at [378, 312] on div at bounding box center [501, 237] width 1003 height 474
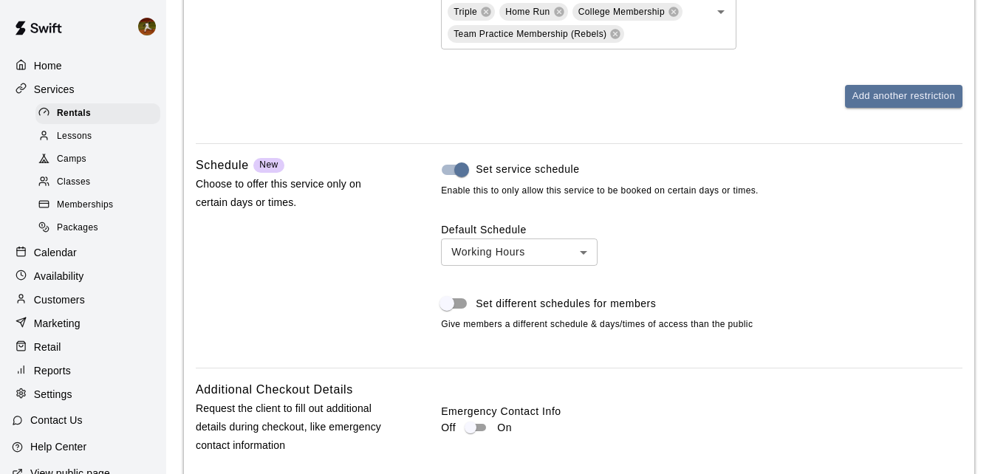
scroll to position [1550, 0]
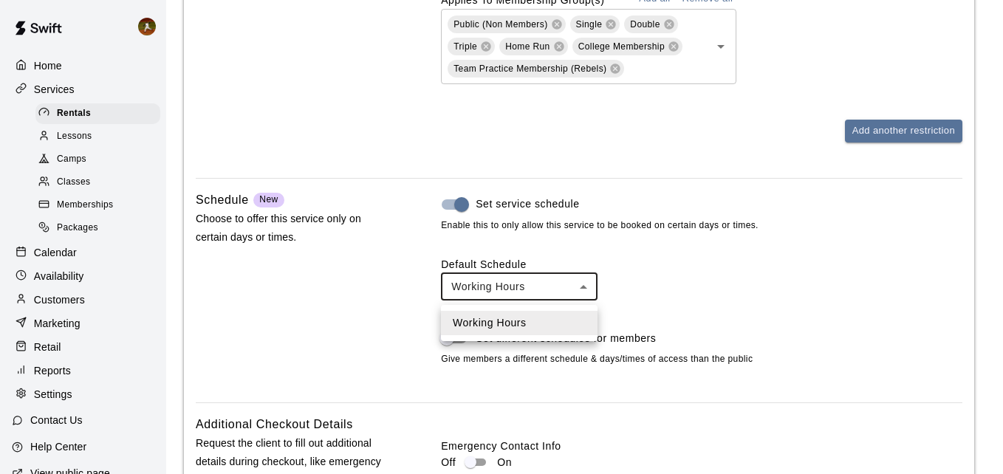
click at [287, 315] on div at bounding box center [501, 237] width 1003 height 474
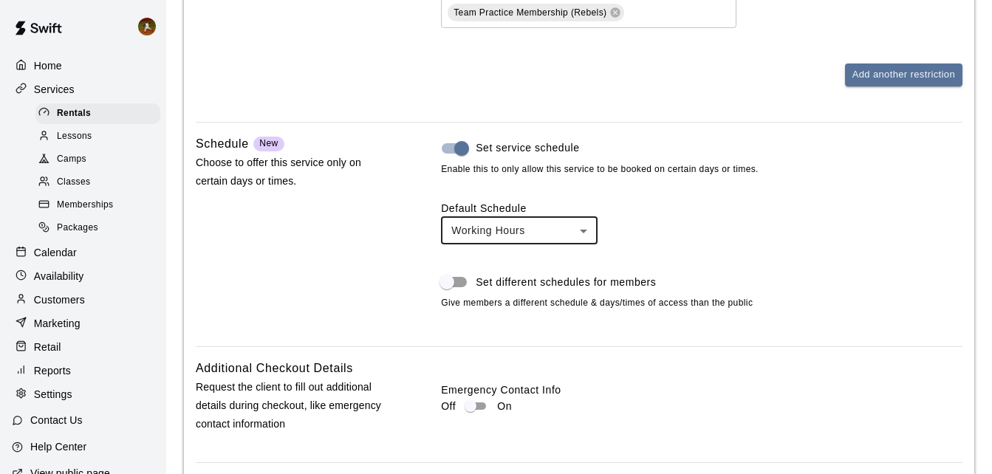
scroll to position [1771, 0]
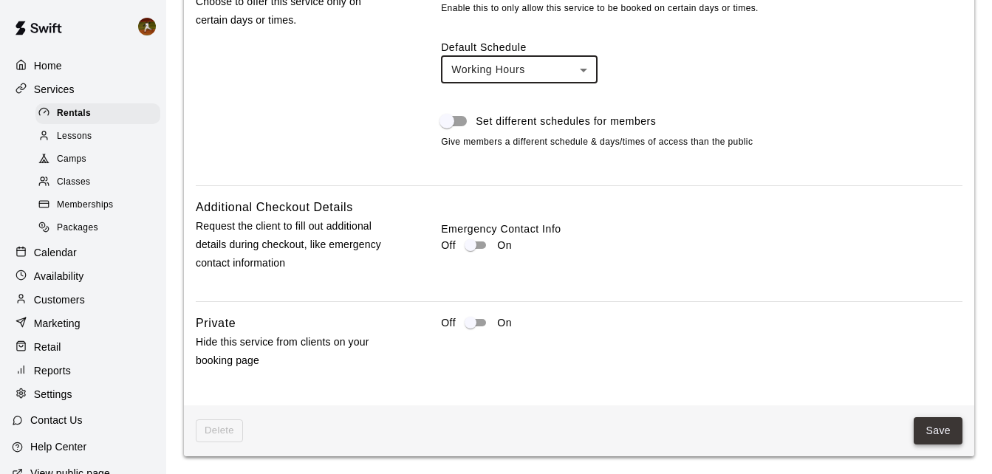
click at [934, 423] on button "Save" at bounding box center [938, 430] width 49 height 27
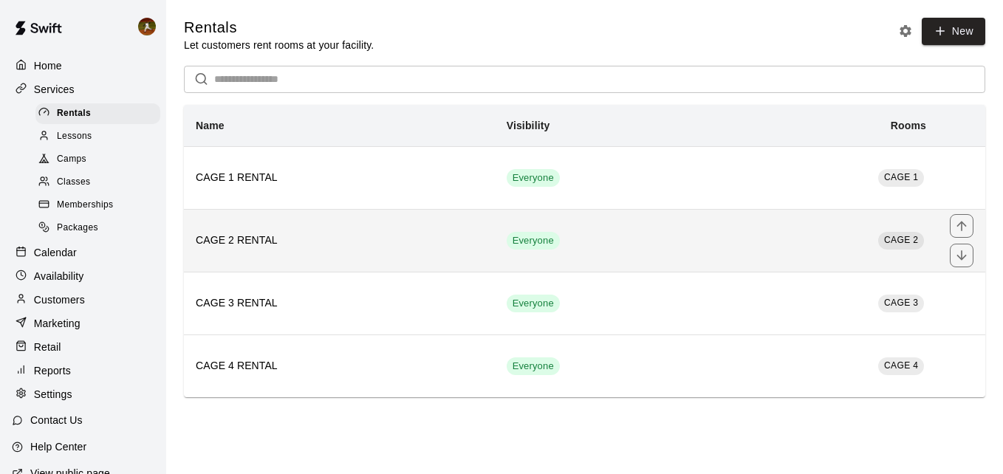
click at [346, 239] on h6 "CAGE 2 RENTAL" at bounding box center [339, 241] width 287 height 16
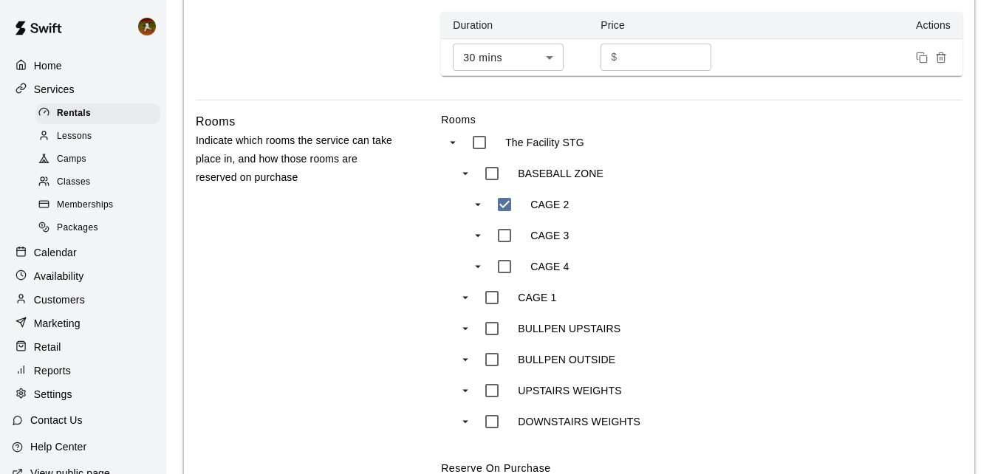
scroll to position [773, 0]
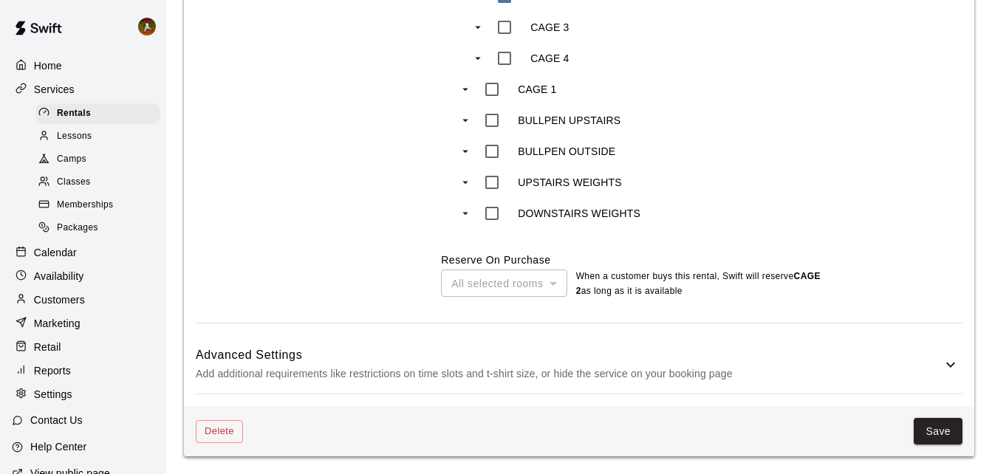
click at [883, 345] on div "Advanced Settings Add additional requirements like restrictions on time slots a…" at bounding box center [579, 364] width 767 height 58
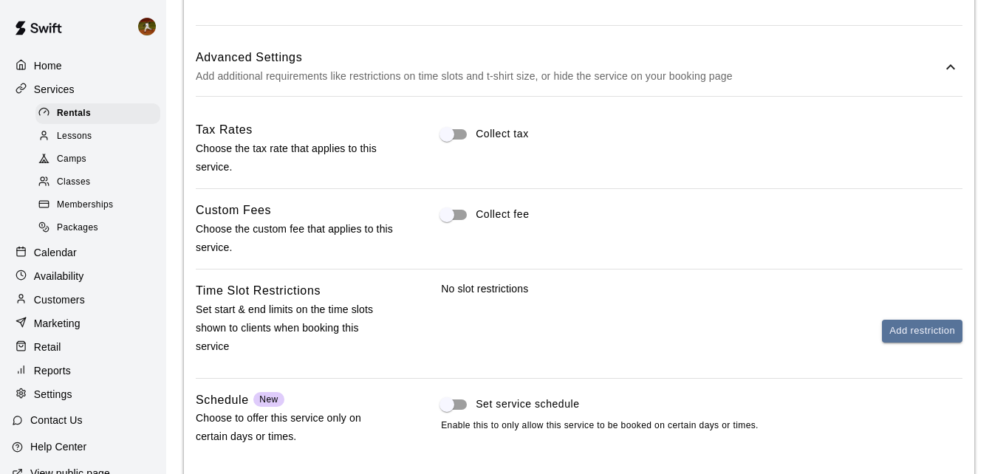
scroll to position [1142, 0]
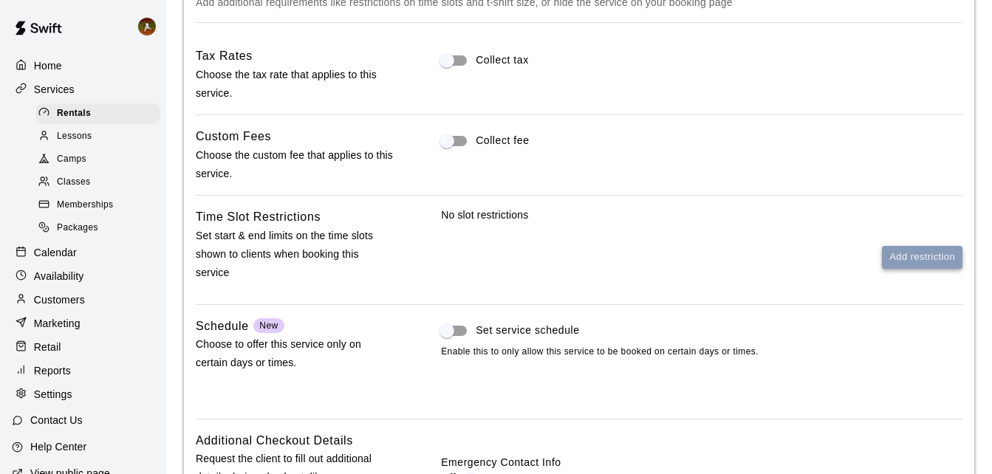
click at [900, 265] on button "Add restriction" at bounding box center [922, 257] width 81 height 23
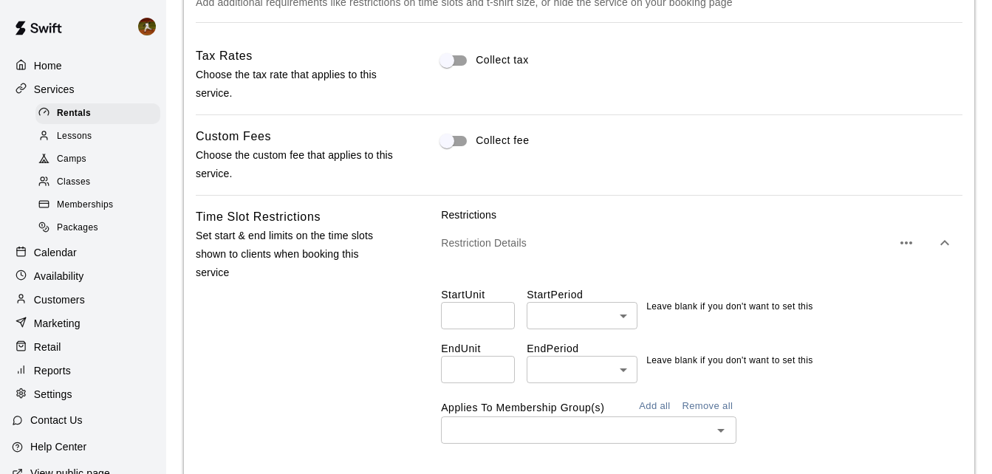
click at [485, 315] on input "number" at bounding box center [478, 315] width 74 height 27
type input "*"
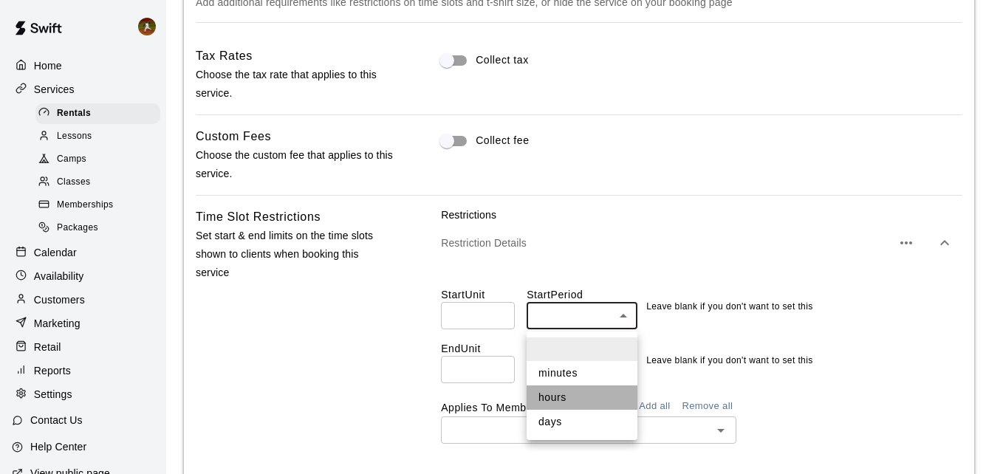
drag, startPoint x: 560, startPoint y: 405, endPoint x: 545, endPoint y: 397, distance: 16.9
click at [558, 405] on li "hours" at bounding box center [582, 398] width 111 height 24
type input "*****"
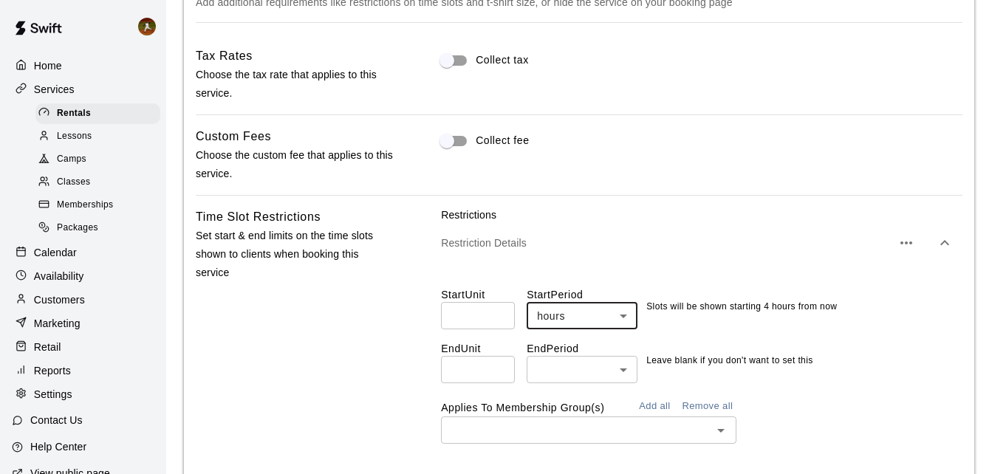
click at [369, 391] on div "Time Slot Restrictions Set start & end limits on the time slots shown to client…" at bounding box center [295, 367] width 199 height 318
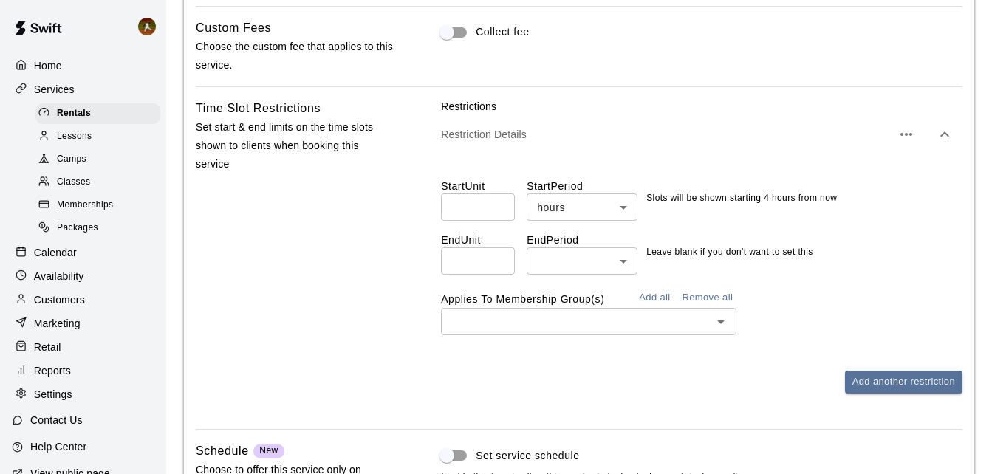
scroll to position [1290, 0]
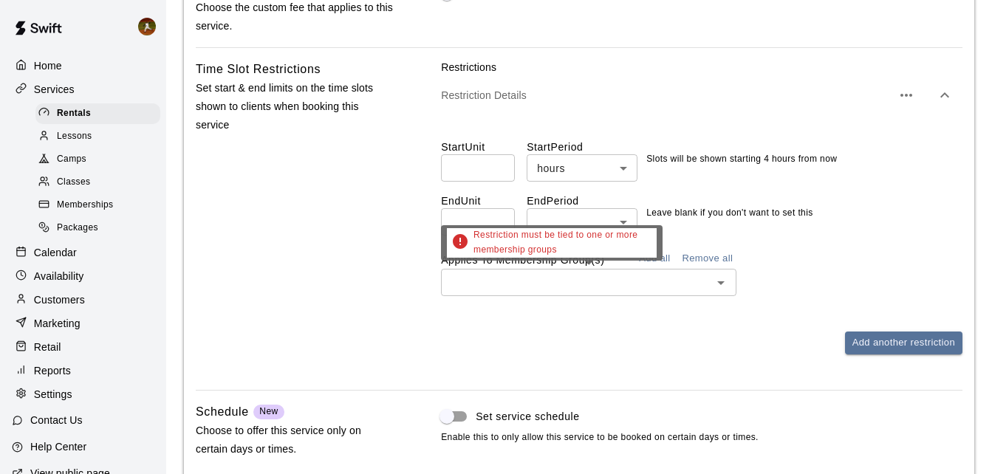
click at [713, 292] on icon "Open" at bounding box center [721, 283] width 18 height 18
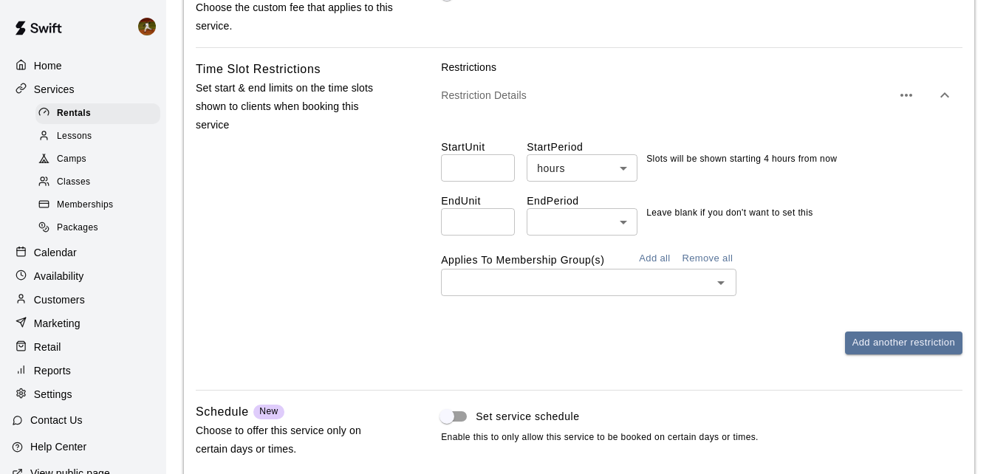
drag, startPoint x: 614, startPoint y: 326, endPoint x: 637, endPoint y: 294, distance: 39.3
click at [615, 326] on div "Restrictions Restriction Details Start Unit * ​ Start Period hours ***** ​ Slot…" at bounding box center [701, 207] width 521 height 295
click at [656, 253] on button "Add all" at bounding box center [654, 258] width 47 height 23
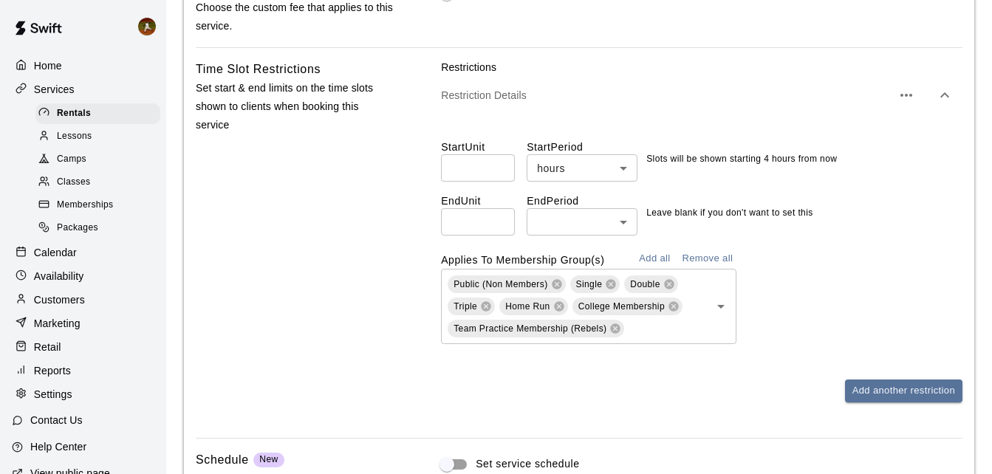
click at [755, 411] on div "Restrictions Restriction Details Start Unit * ​ Start Period hours ***** ​ Slot…" at bounding box center [701, 243] width 521 height 366
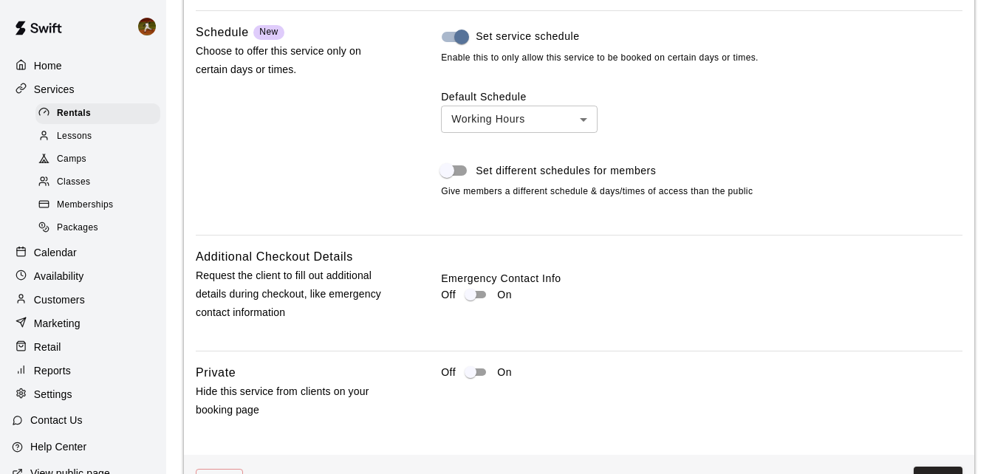
scroll to position [1771, 0]
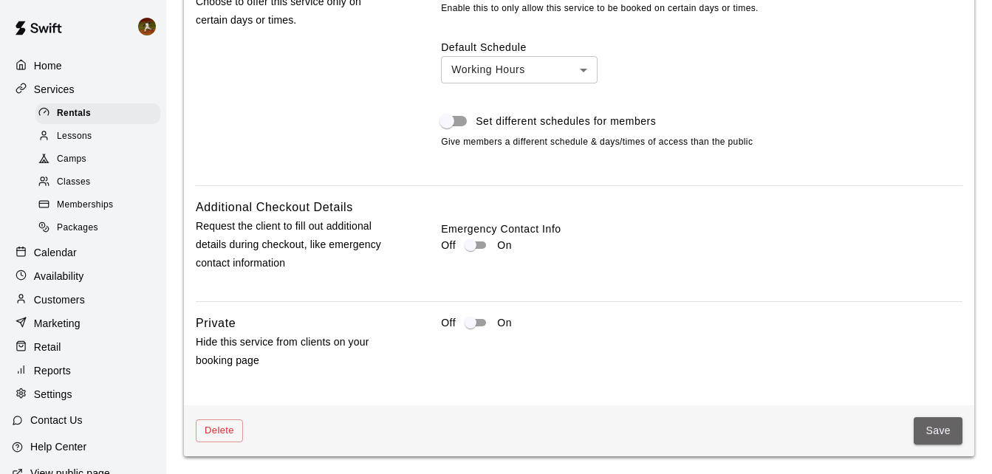
click at [923, 439] on button "Save" at bounding box center [938, 430] width 49 height 27
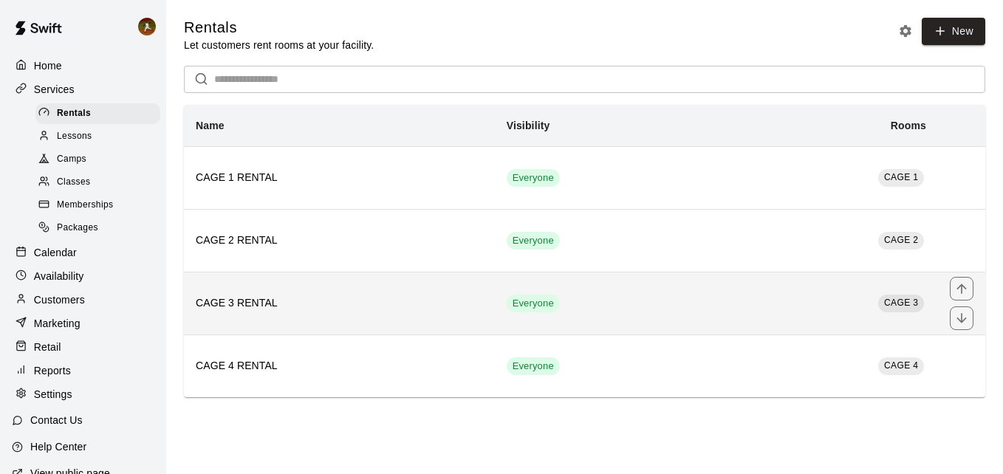
click at [403, 312] on h6 "CAGE 3 RENTAL" at bounding box center [339, 303] width 287 height 16
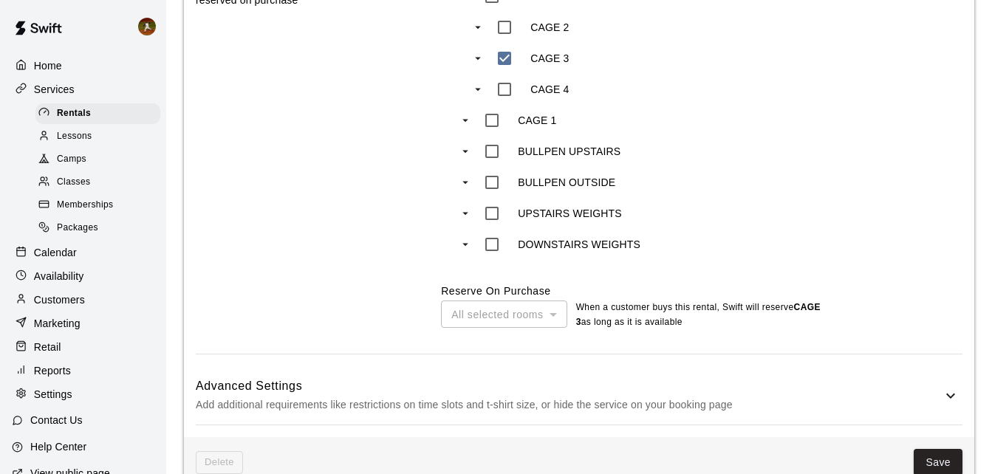
scroll to position [773, 0]
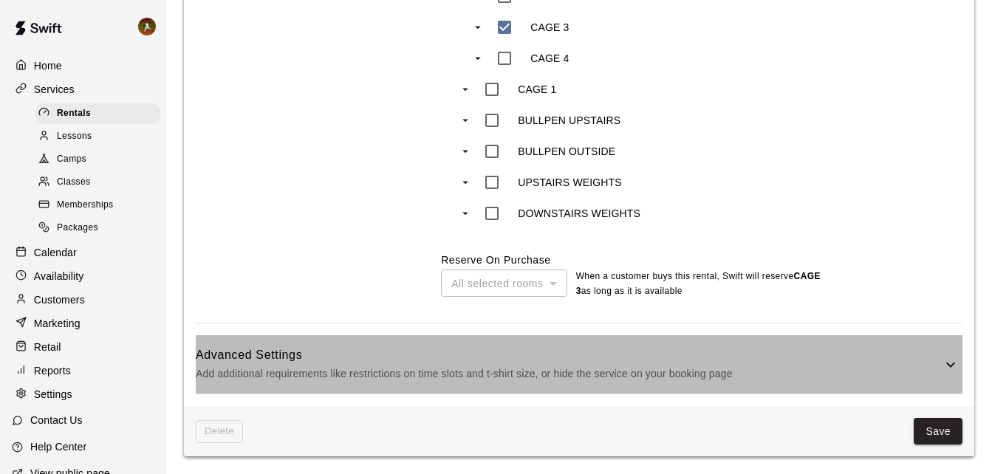
click at [855, 358] on h6 "Advanced Settings" at bounding box center [569, 355] width 746 height 19
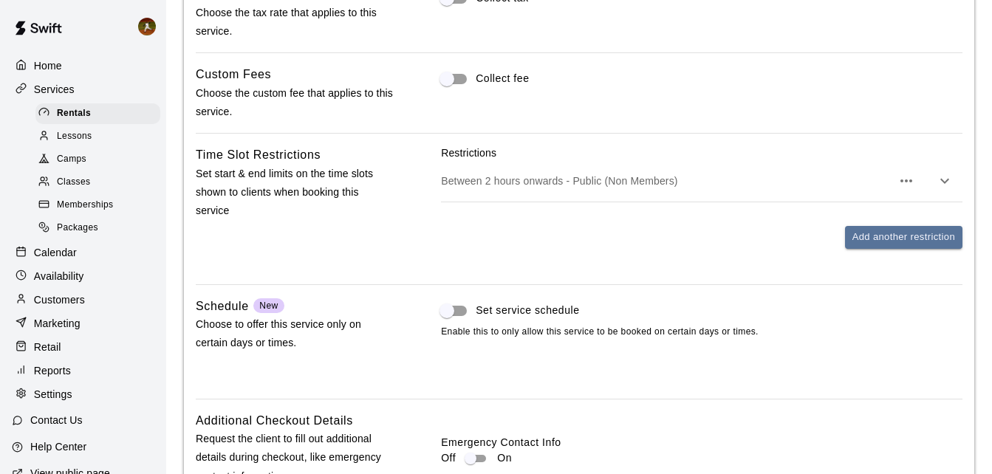
scroll to position [1216, 0]
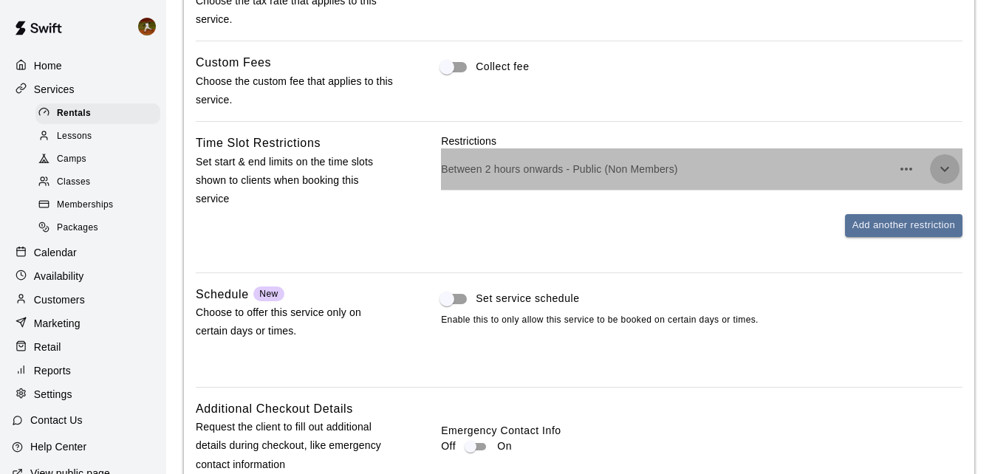
click at [936, 173] on icon "button" at bounding box center [945, 169] width 18 height 18
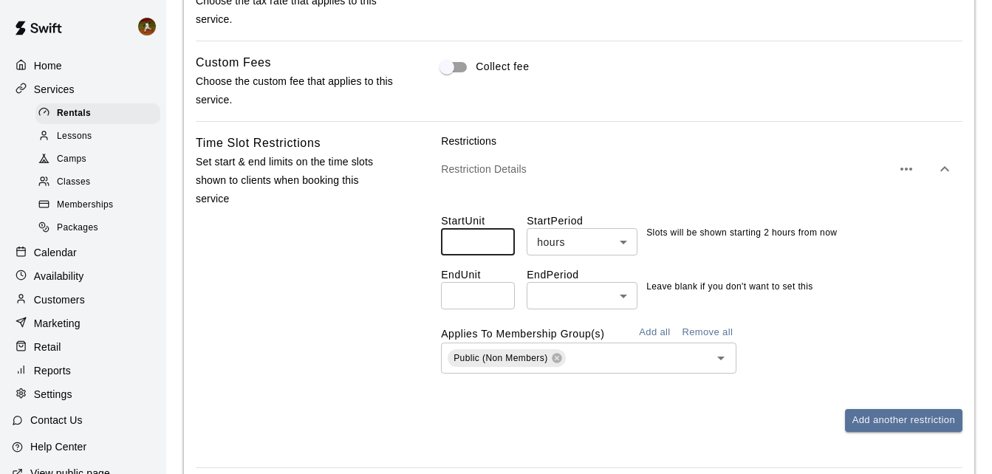
drag, startPoint x: 476, startPoint y: 233, endPoint x: 422, endPoint y: 241, distance: 55.3
click at [422, 241] on div "Time Slot Restrictions Set start & end limits on the time slots shown to client…" at bounding box center [579, 295] width 767 height 322
type input "*"
click at [391, 233] on div "Time Slot Restrictions Set start & end limits on the time slots shown to client…" at bounding box center [295, 295] width 199 height 322
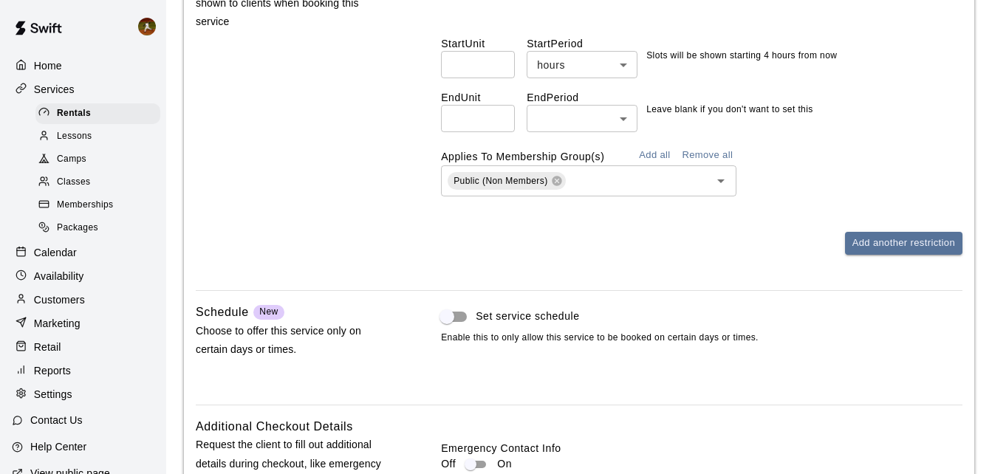
scroll to position [1437, 0]
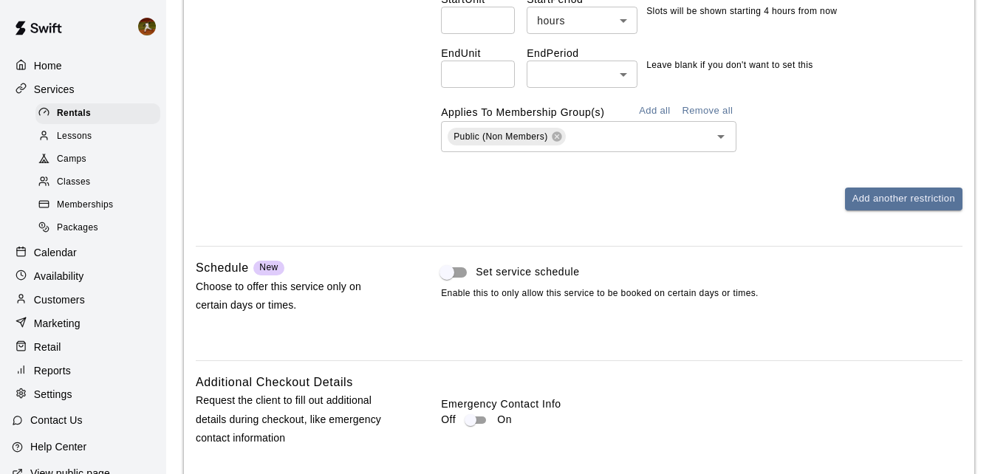
click at [655, 114] on button "Add all" at bounding box center [654, 111] width 47 height 23
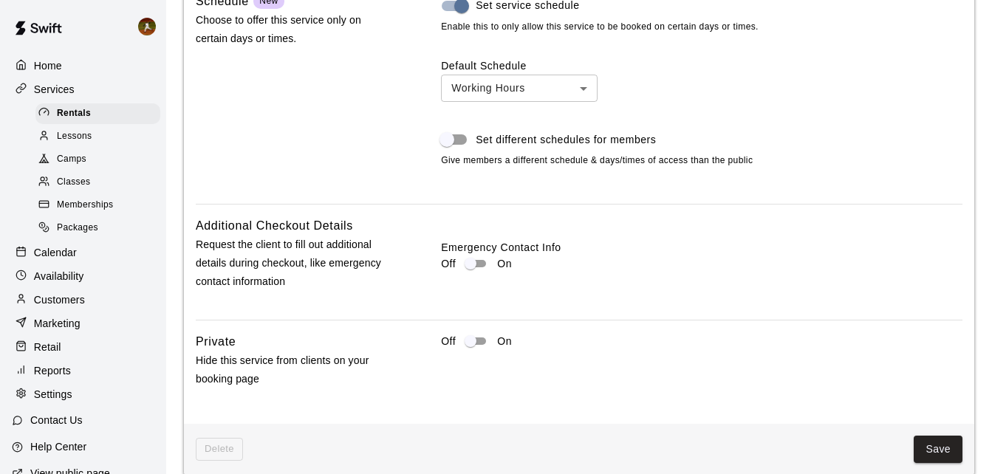
scroll to position [1771, 0]
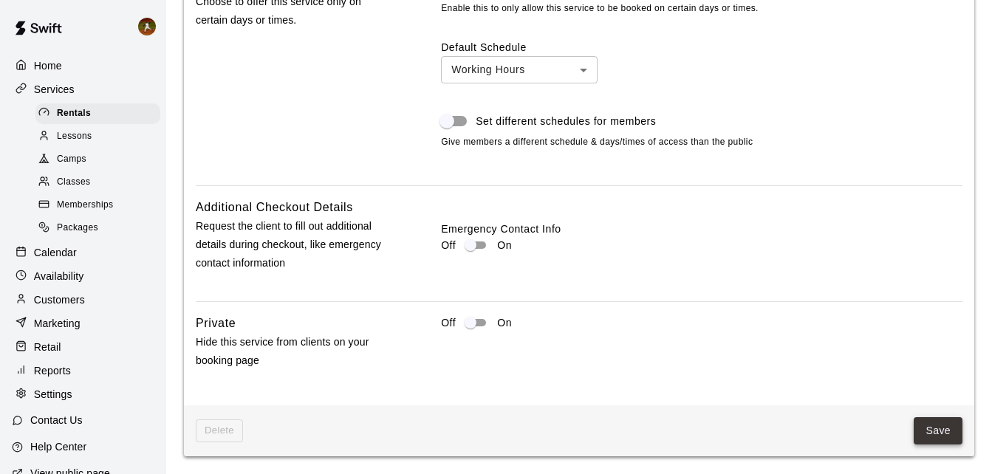
click at [920, 428] on button "Save" at bounding box center [938, 430] width 49 height 27
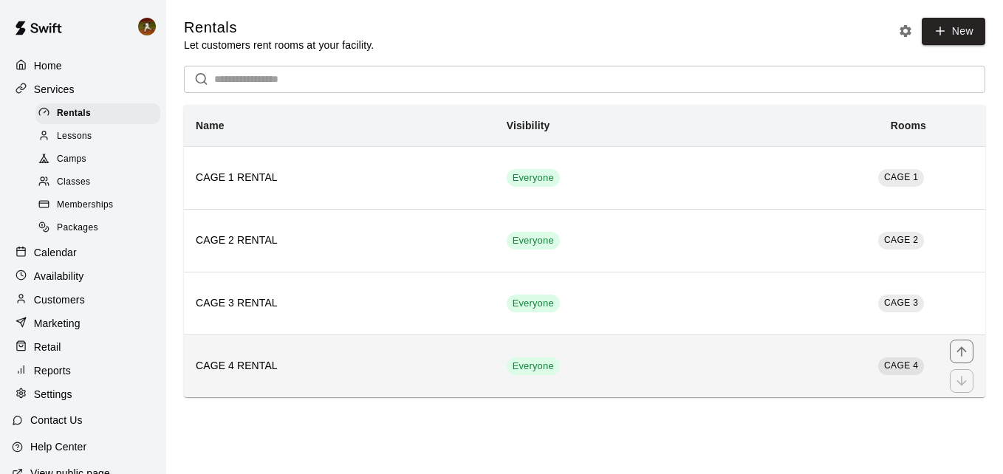
click at [302, 382] on th "CAGE 4 RENTAL" at bounding box center [339, 366] width 311 height 63
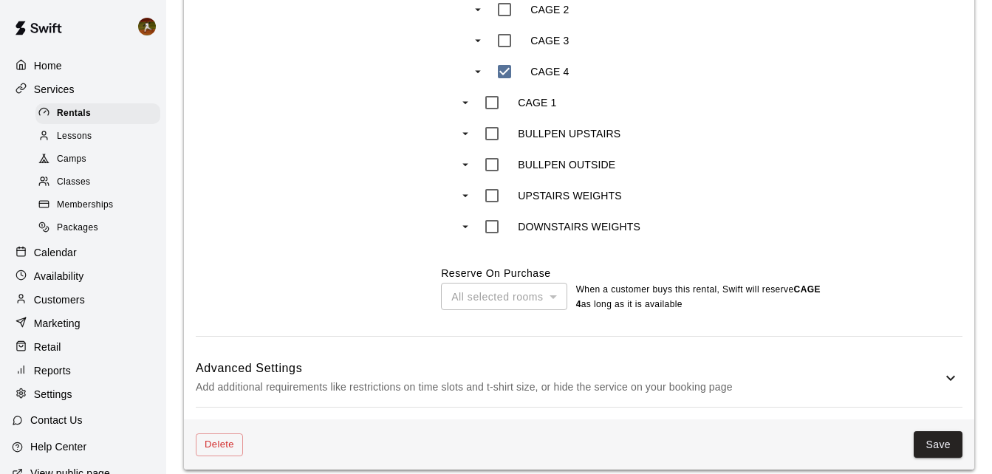
scroll to position [773, 0]
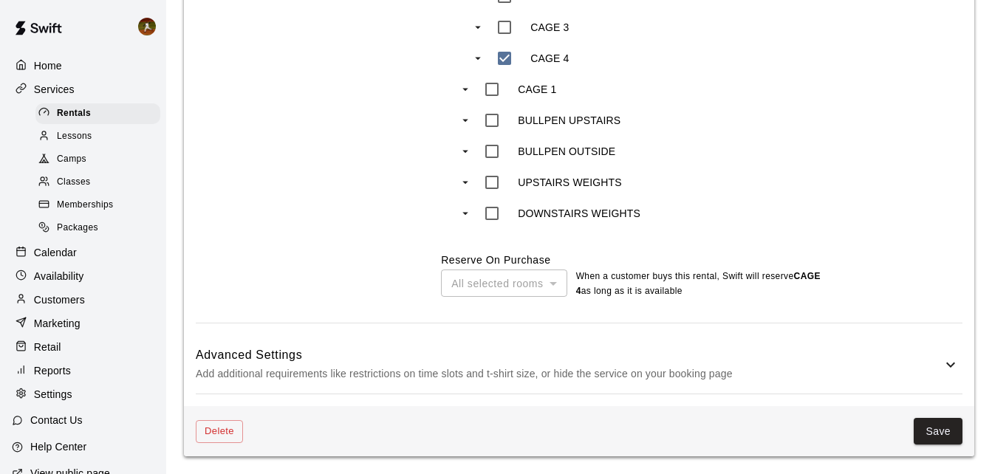
click at [528, 287] on div "All selected rooms" at bounding box center [504, 283] width 126 height 27
click at [932, 369] on p "Add additional requirements like restrictions on time slots and t-shirt size, o…" at bounding box center [569, 374] width 746 height 18
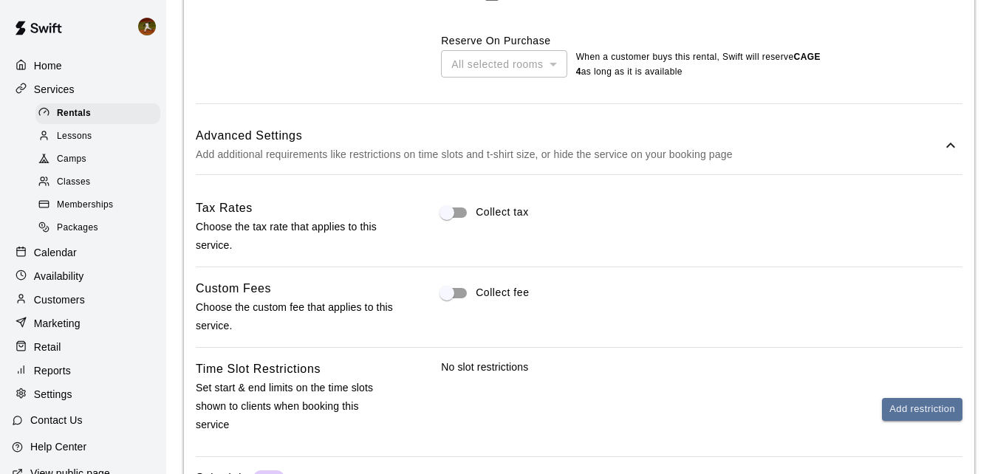
scroll to position [1068, 0]
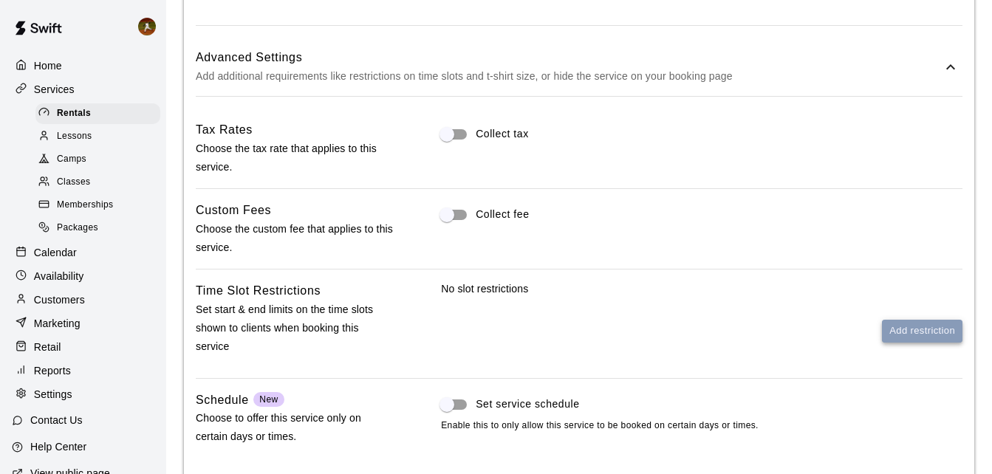
click at [903, 335] on button "Add restriction" at bounding box center [922, 331] width 81 height 23
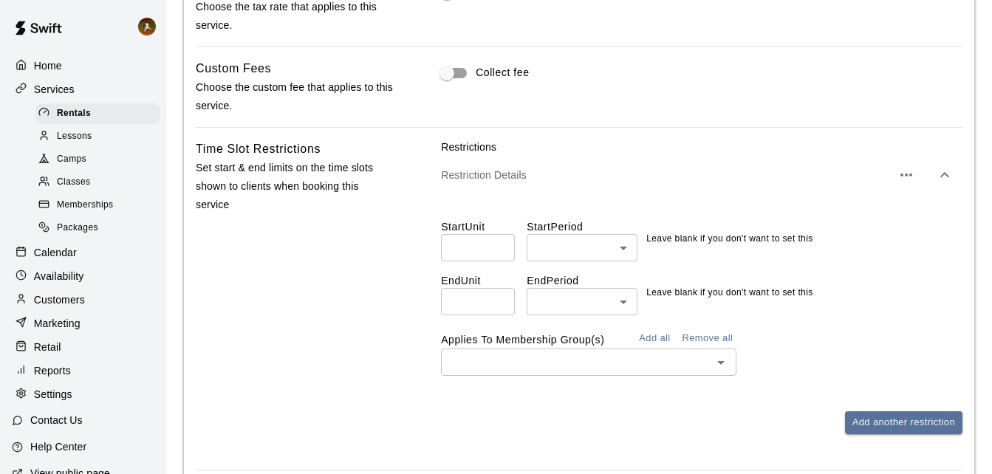
scroll to position [1216, 0]
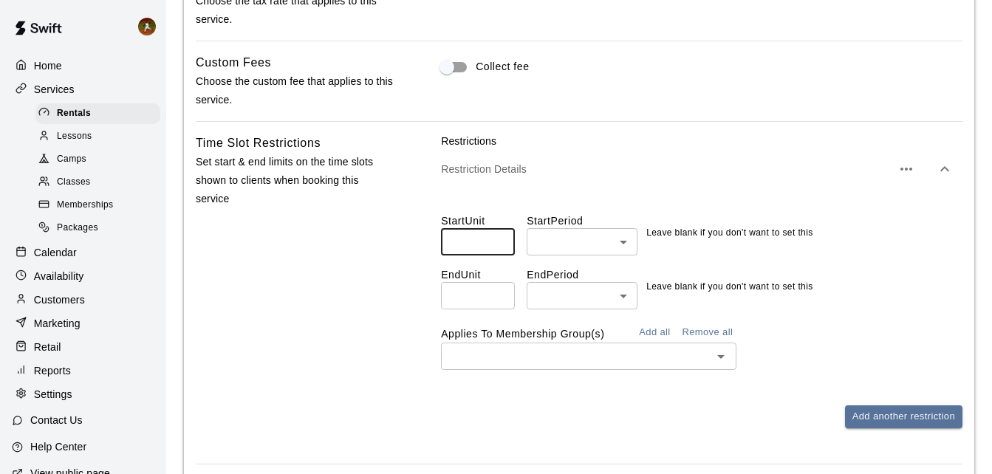
click at [500, 256] on input "number" at bounding box center [478, 241] width 74 height 27
type input "*"
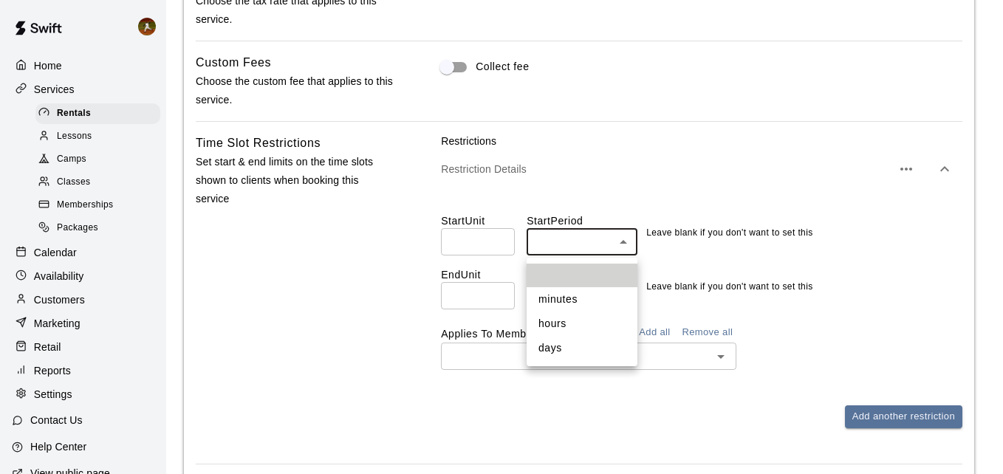
drag, startPoint x: 556, startPoint y: 323, endPoint x: 496, endPoint y: 319, distance: 59.9
click at [555, 323] on li "hours" at bounding box center [582, 324] width 111 height 24
type input "*****"
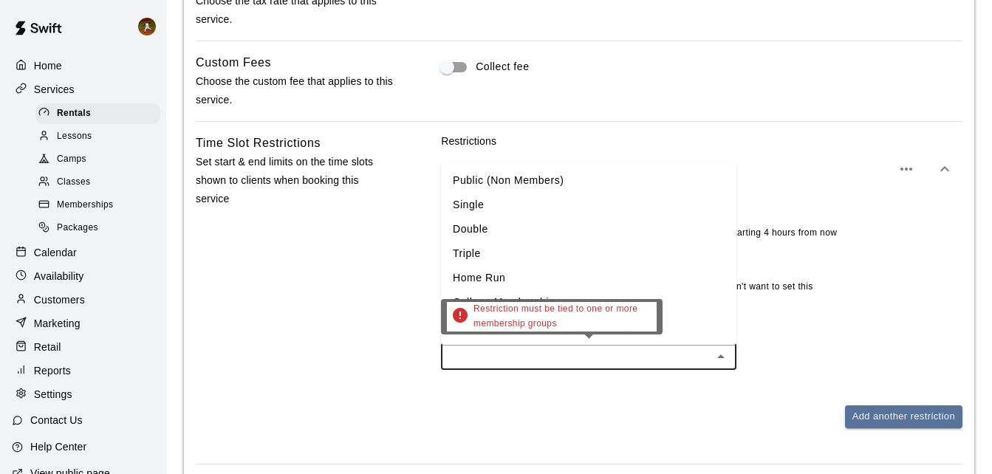
click at [496, 366] on input "text" at bounding box center [576, 356] width 262 height 18
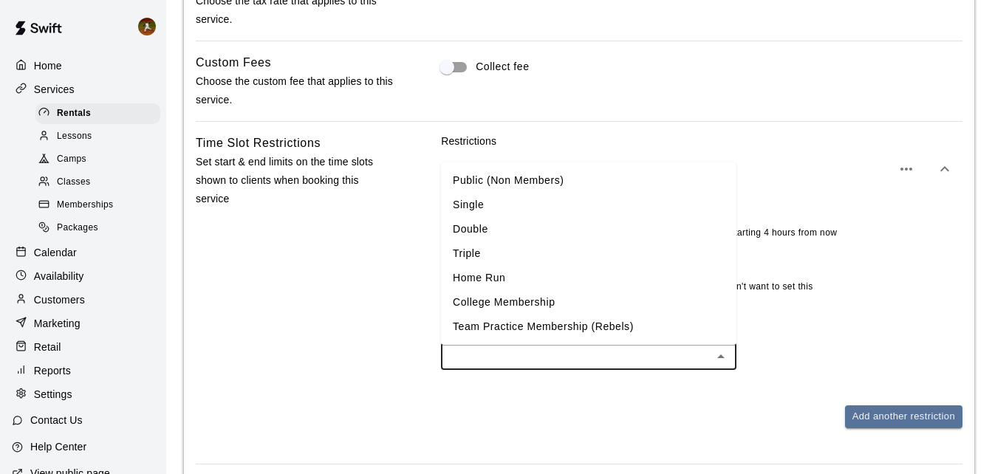
drag, startPoint x: 335, startPoint y: 366, endPoint x: 363, endPoint y: 366, distance: 28.1
click at [344, 366] on div "Time Slot Restrictions Set start & end limits on the time slots shown to client…" at bounding box center [295, 293] width 199 height 318
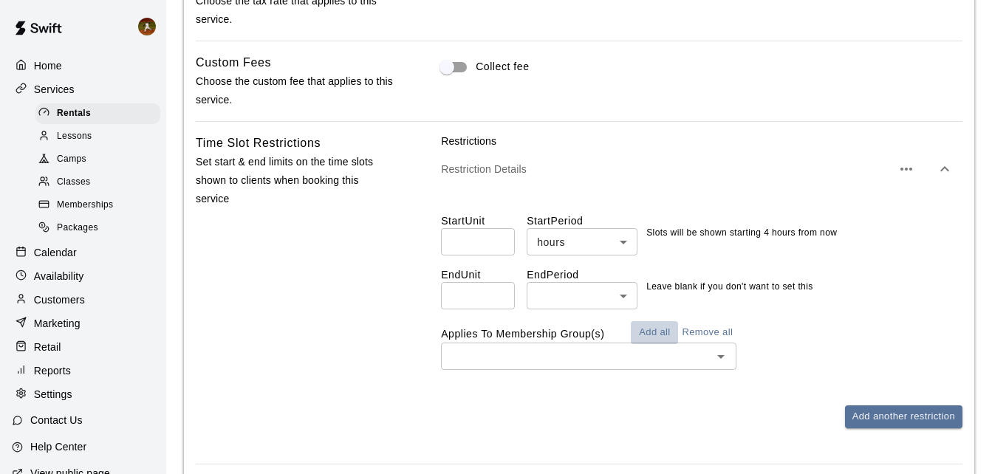
click at [667, 338] on button "Add all" at bounding box center [654, 332] width 47 height 23
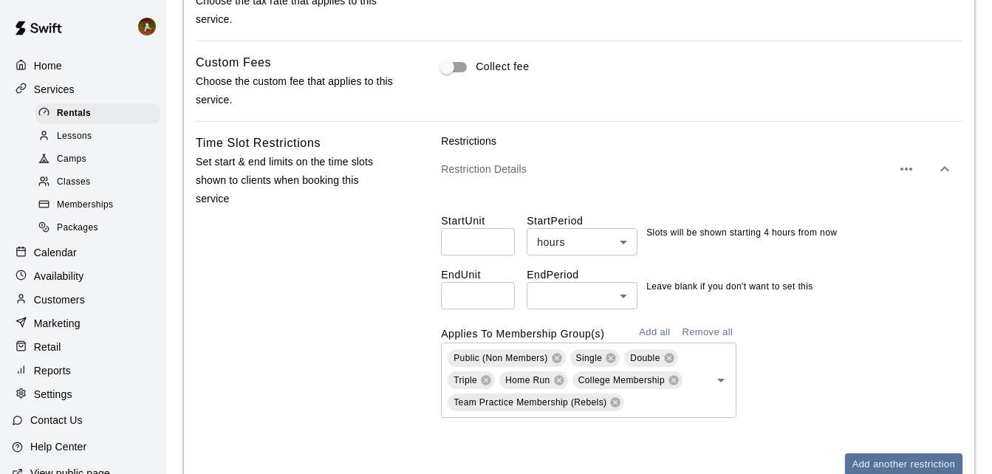
click at [326, 359] on div "Time Slot Restrictions Set start & end limits on the time slots shown to client…" at bounding box center [295, 317] width 199 height 366
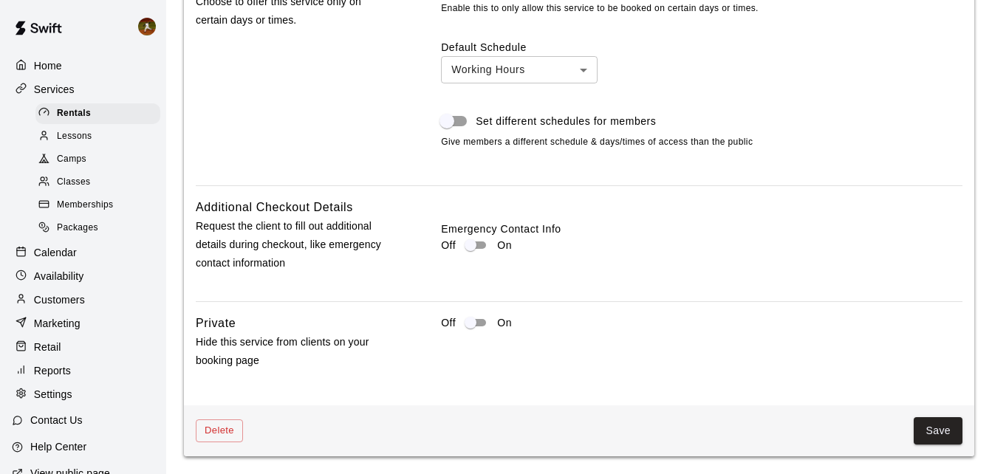
scroll to position [1771, 0]
click at [935, 430] on button "Save" at bounding box center [938, 430] width 49 height 27
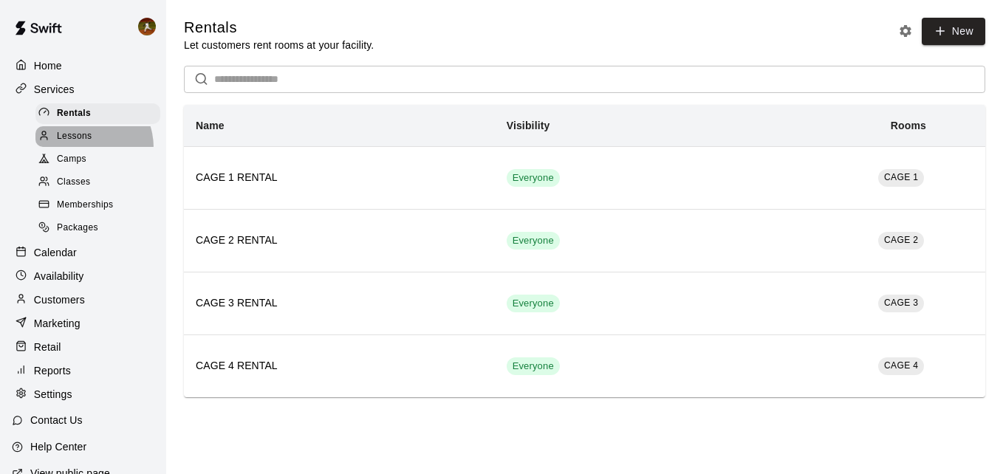
click at [81, 147] on div "Lessons" at bounding box center [97, 136] width 125 height 21
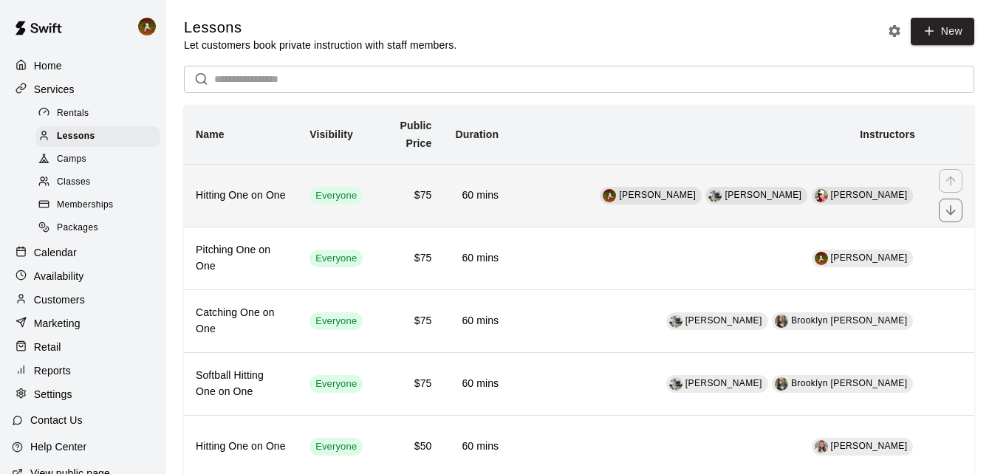
click at [272, 225] on th "Hitting One on One" at bounding box center [241, 195] width 114 height 63
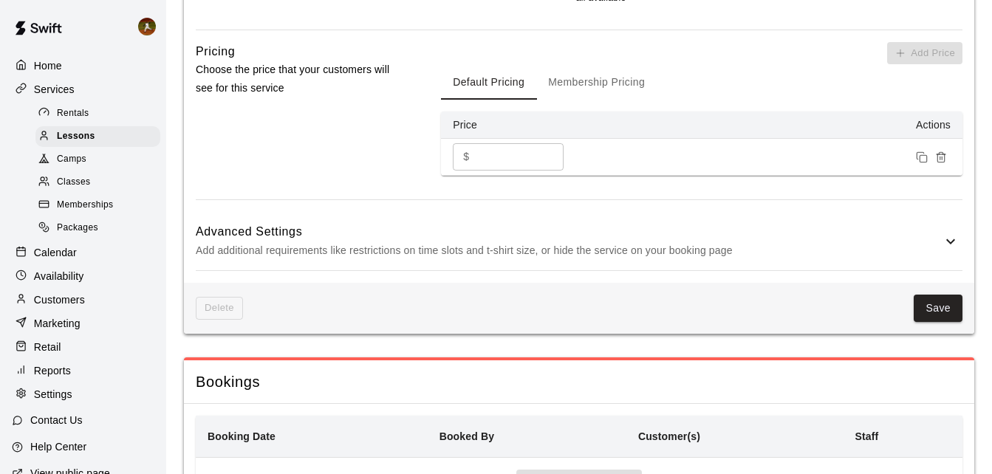
scroll to position [1155, 0]
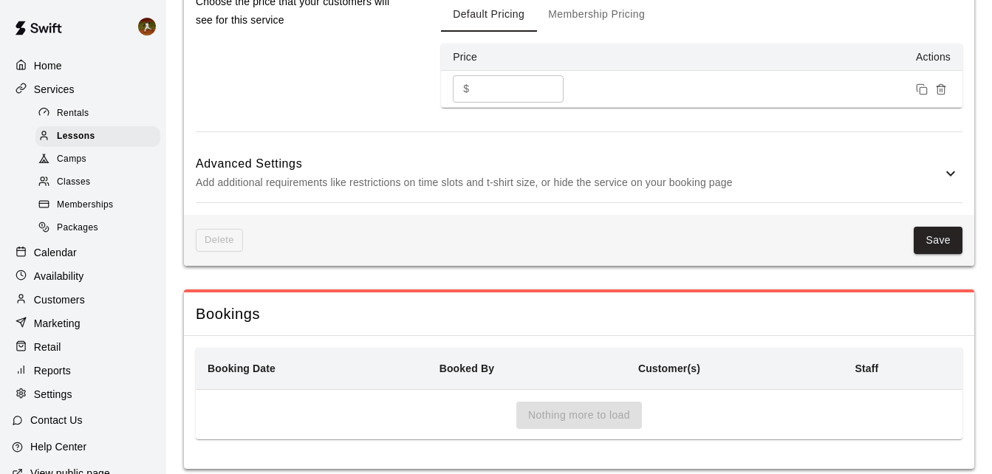
click at [949, 165] on icon at bounding box center [951, 174] width 18 height 18
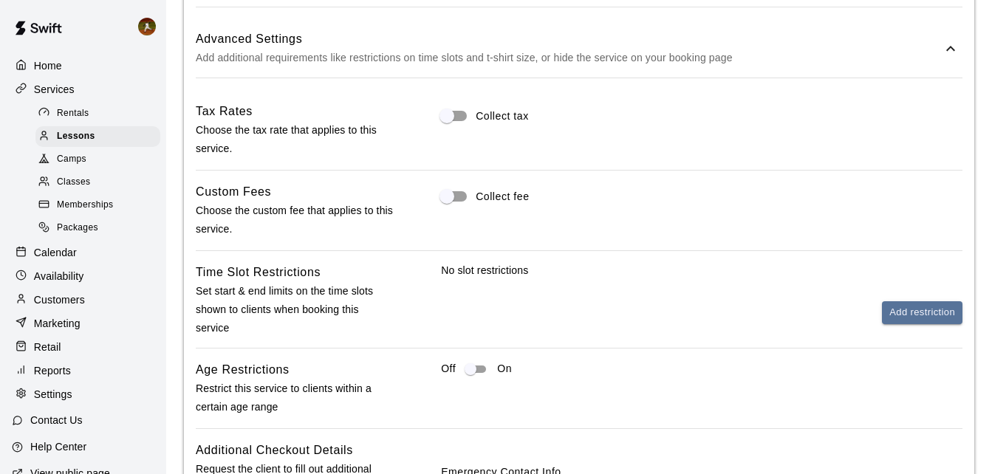
scroll to position [1303, 0]
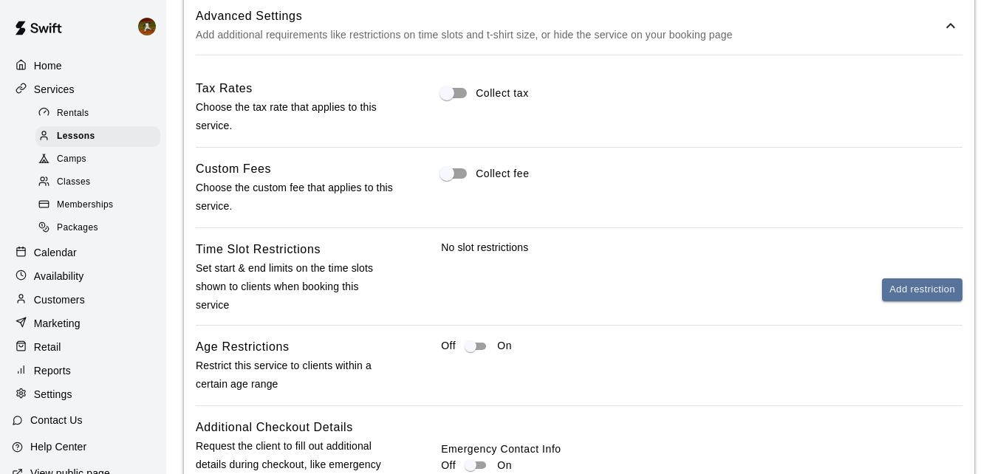
click at [500, 244] on div "No slot restrictions Add restriction" at bounding box center [701, 270] width 521 height 61
click at [922, 278] on button "Add restriction" at bounding box center [922, 289] width 81 height 23
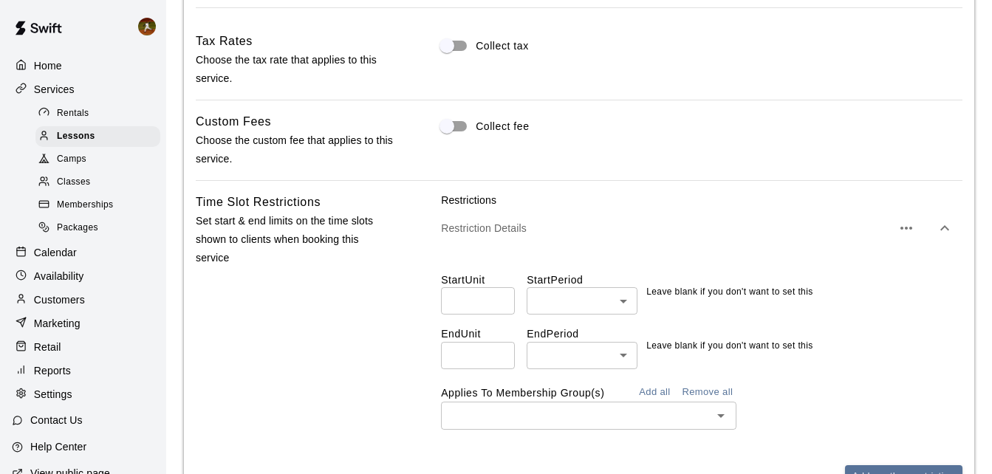
scroll to position [1377, 0]
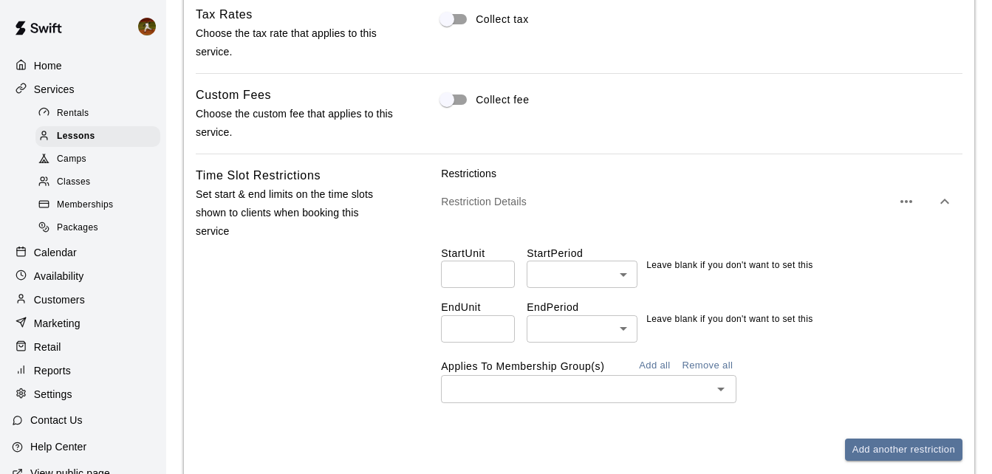
click at [485, 261] on input "number" at bounding box center [478, 274] width 74 height 27
type input "*"
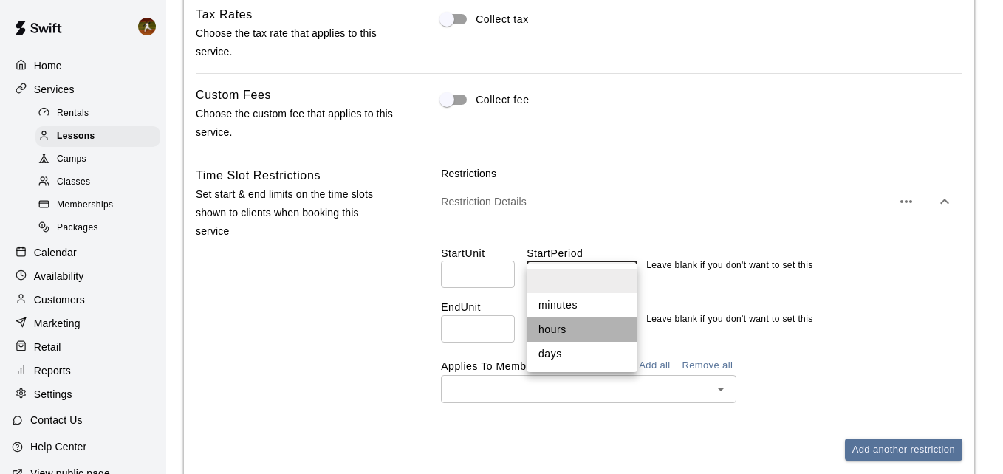
click at [556, 329] on li "hours" at bounding box center [582, 330] width 111 height 24
type input "*****"
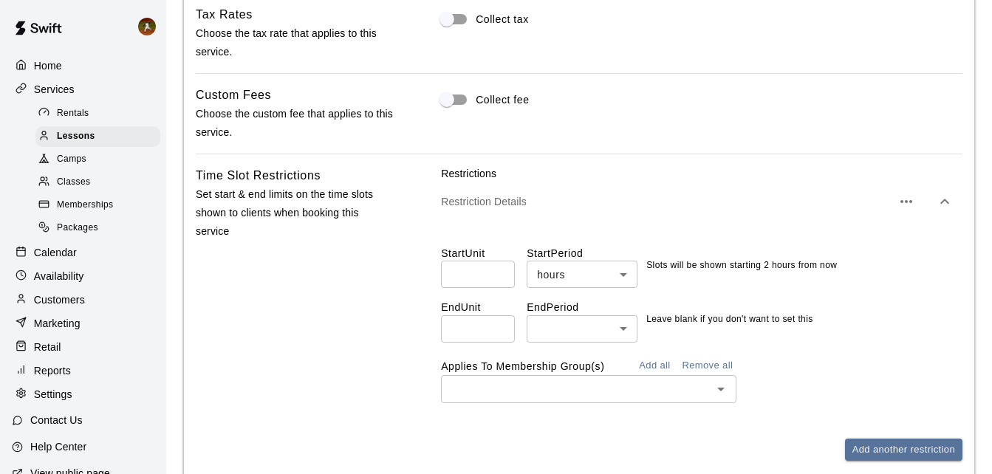
click at [421, 344] on div "Time Slot Restrictions Set start & end limits on the time slots shown to client…" at bounding box center [579, 325] width 767 height 318
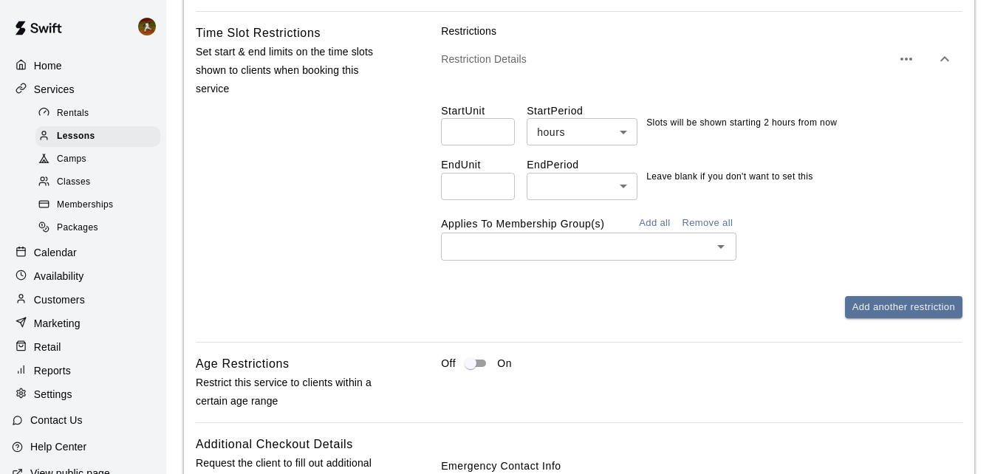
scroll to position [1524, 0]
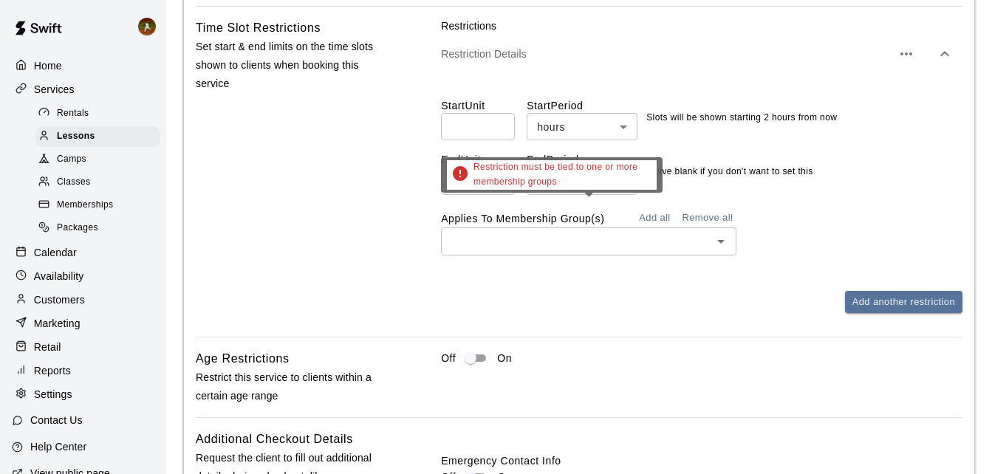
click at [657, 196] on div "Restriction must be tied to one or more membership groups" at bounding box center [552, 180] width 222 height 46
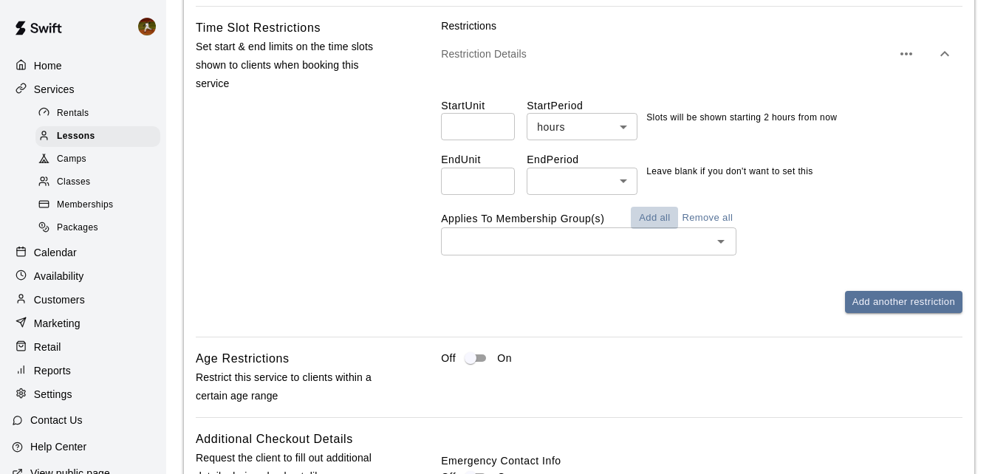
click at [665, 207] on button "Add all" at bounding box center [654, 218] width 47 height 23
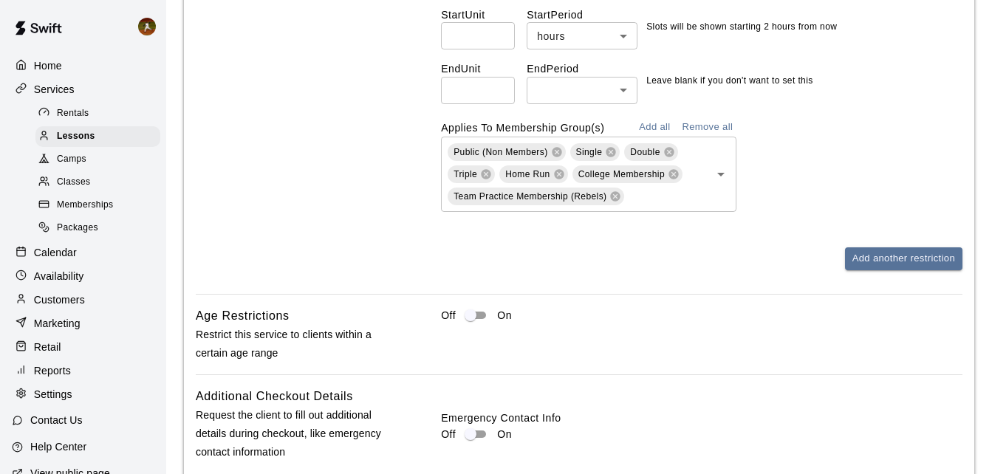
scroll to position [1921, 0]
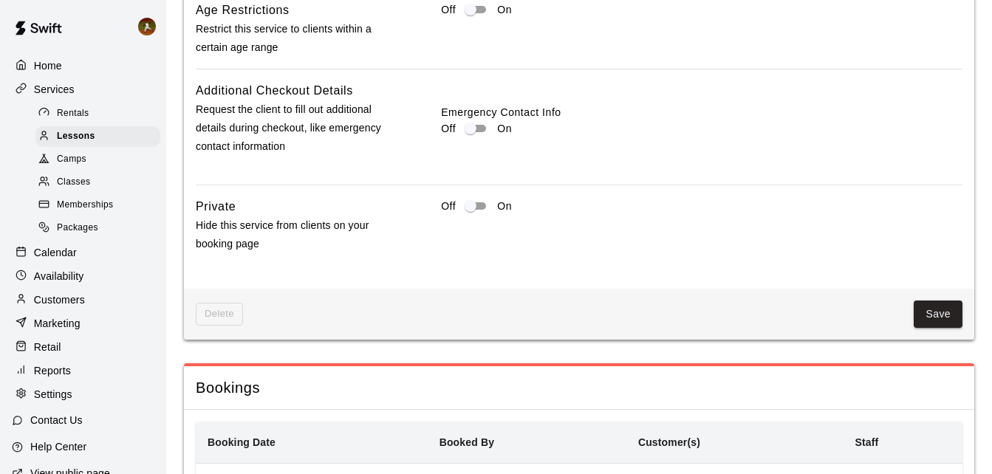
click at [943, 301] on button "Save" at bounding box center [938, 314] width 49 height 27
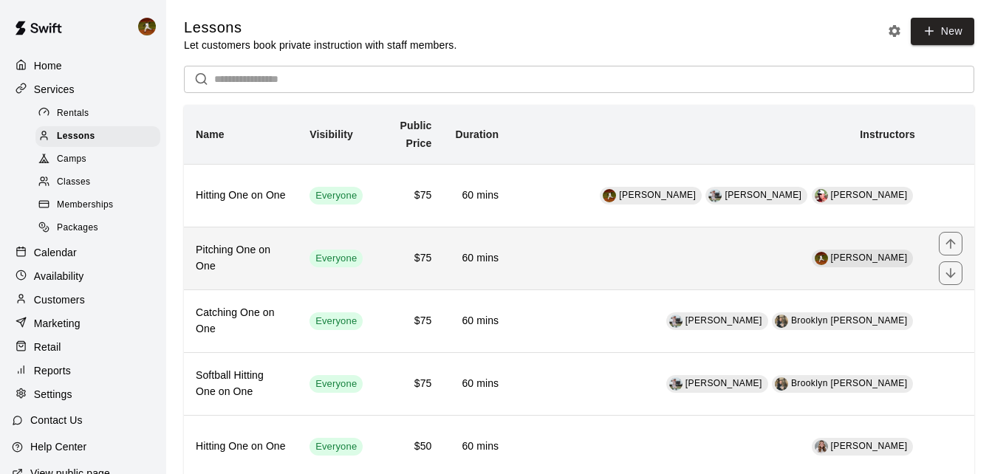
click at [553, 264] on td "[PERSON_NAME]" at bounding box center [718, 258] width 417 height 63
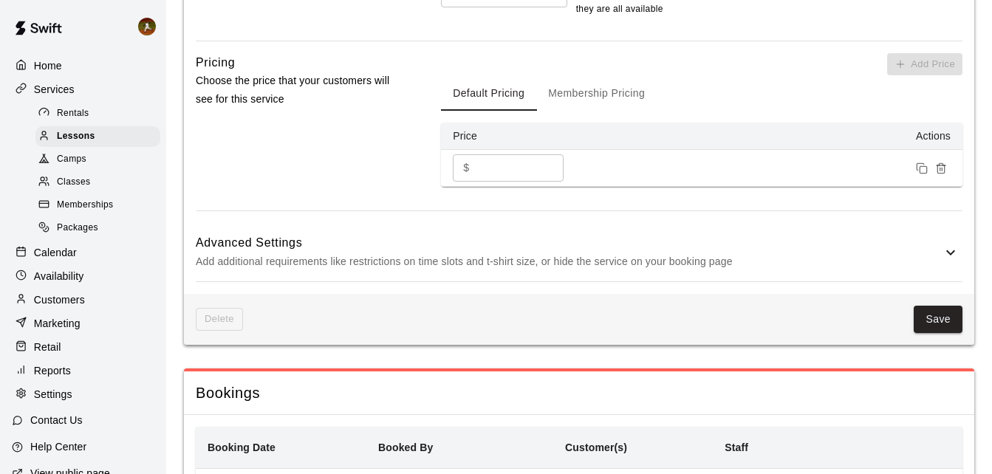
scroll to position [1182, 0]
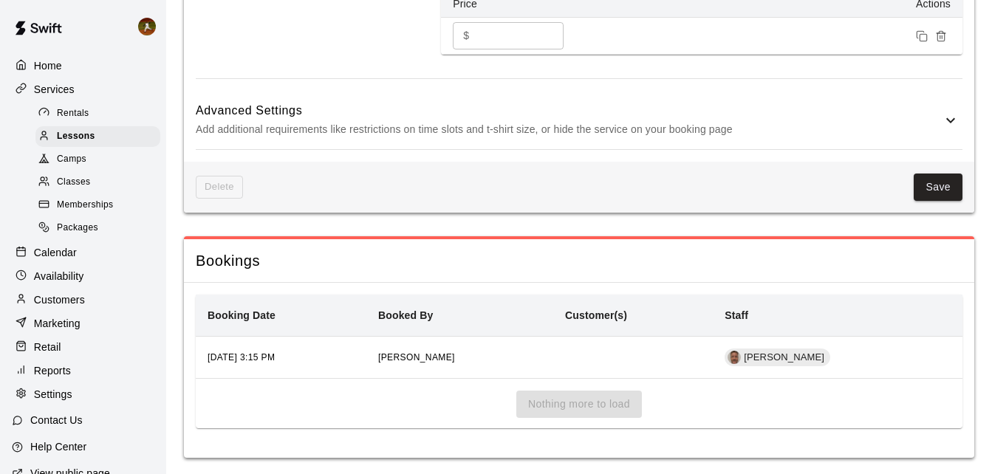
drag, startPoint x: 928, startPoint y: 128, endPoint x: 883, endPoint y: 147, distance: 49.0
click at [926, 128] on p "Add additional requirements like restrictions on time slots and t-shirt size, o…" at bounding box center [569, 129] width 746 height 18
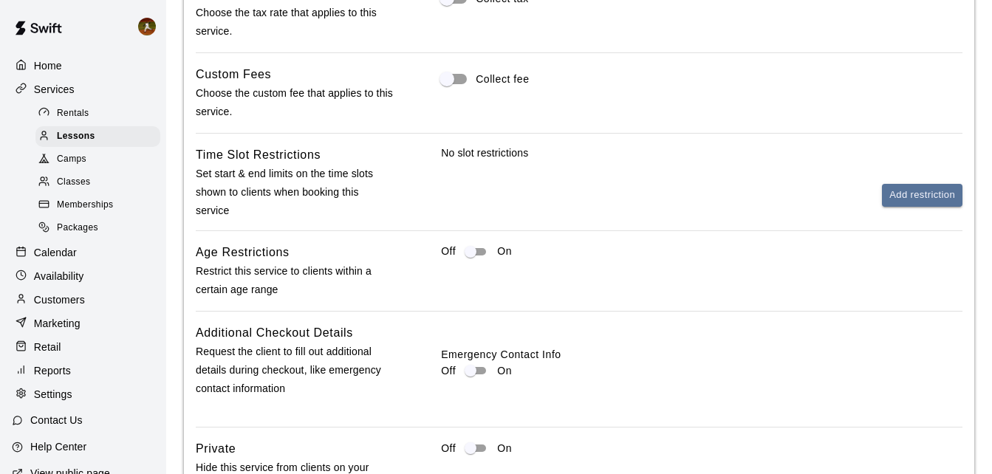
scroll to position [1403, 0]
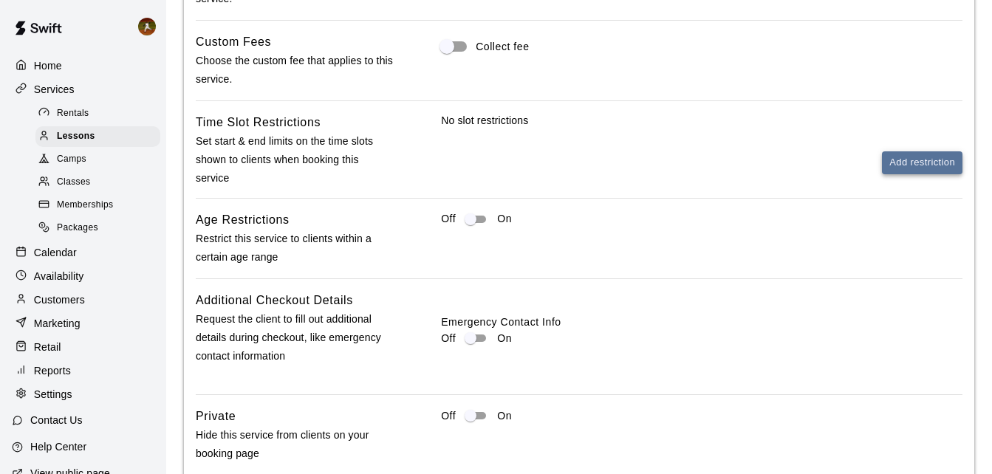
click at [913, 172] on button "Add restriction" at bounding box center [922, 162] width 81 height 23
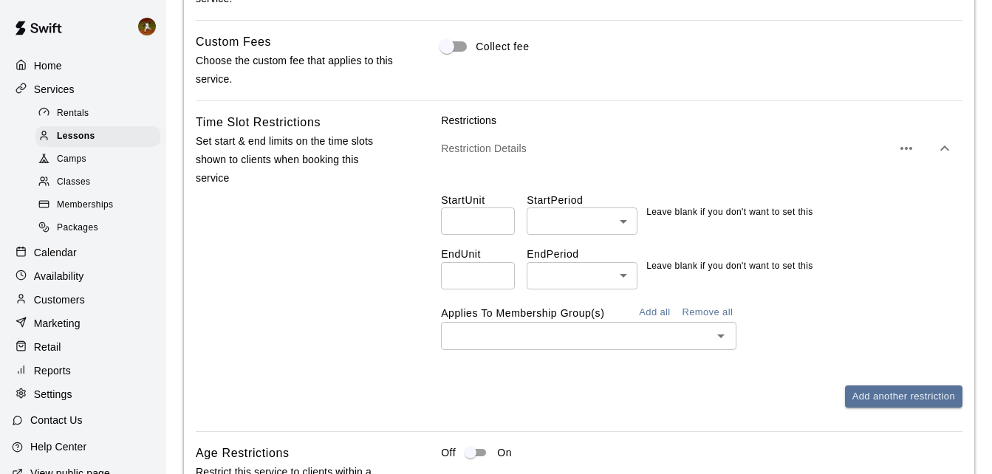
click at [503, 227] on input "*" at bounding box center [478, 221] width 74 height 27
type input "*"
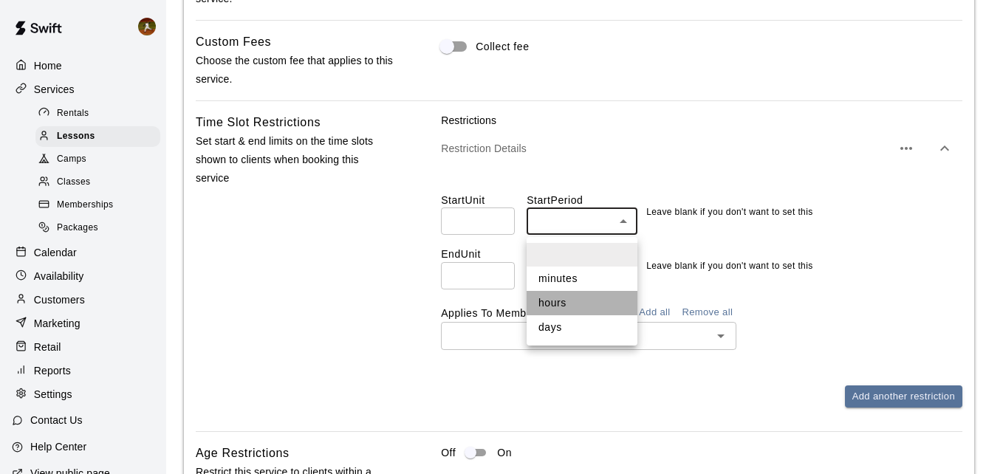
click at [538, 312] on li "hours" at bounding box center [582, 303] width 111 height 24
type input "*****"
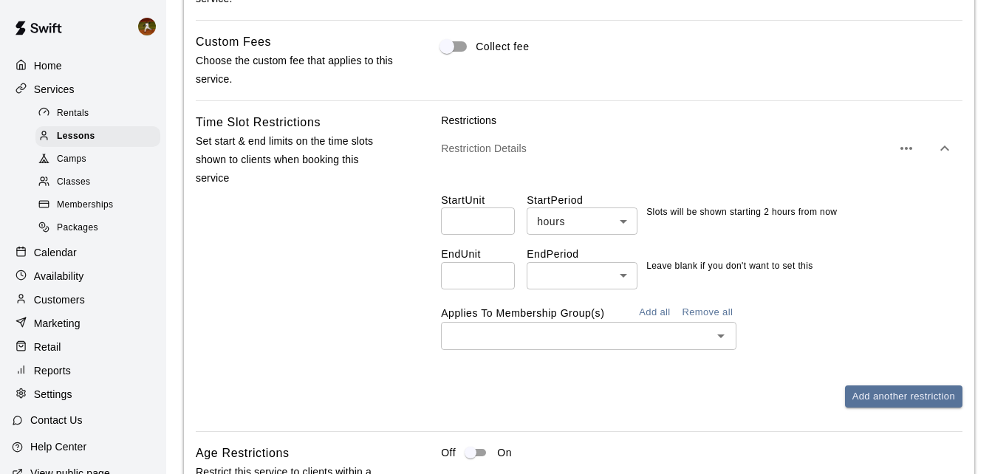
click at [347, 314] on div "Time Slot Restrictions Set start & end limits on the time slots shown to client…" at bounding box center [295, 272] width 199 height 318
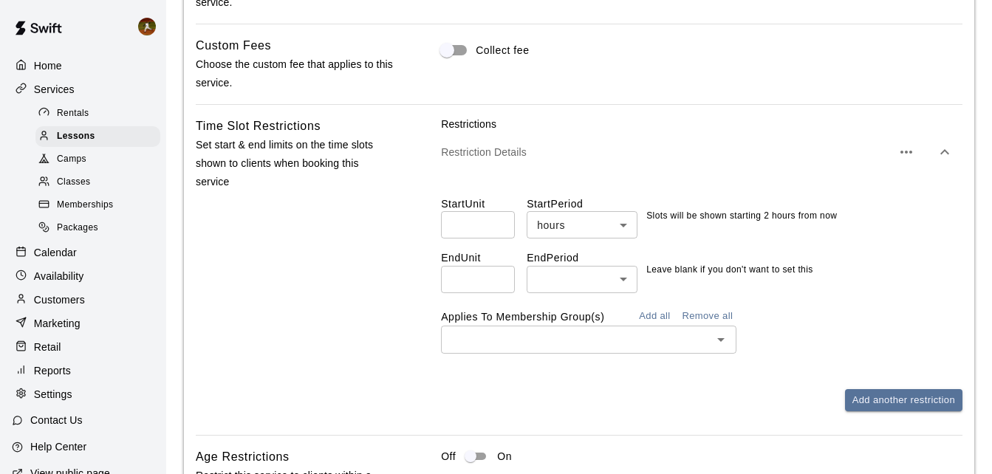
scroll to position [1329, 0]
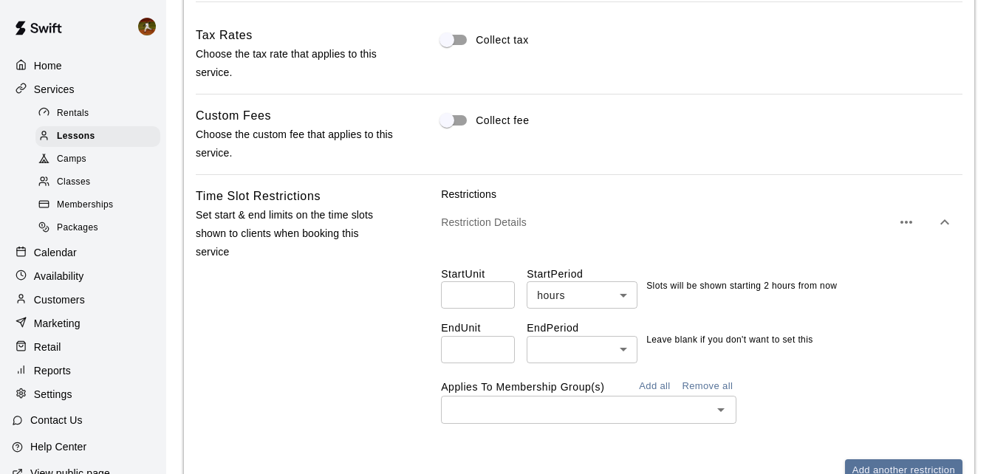
click at [662, 390] on button "Add all" at bounding box center [654, 386] width 47 height 23
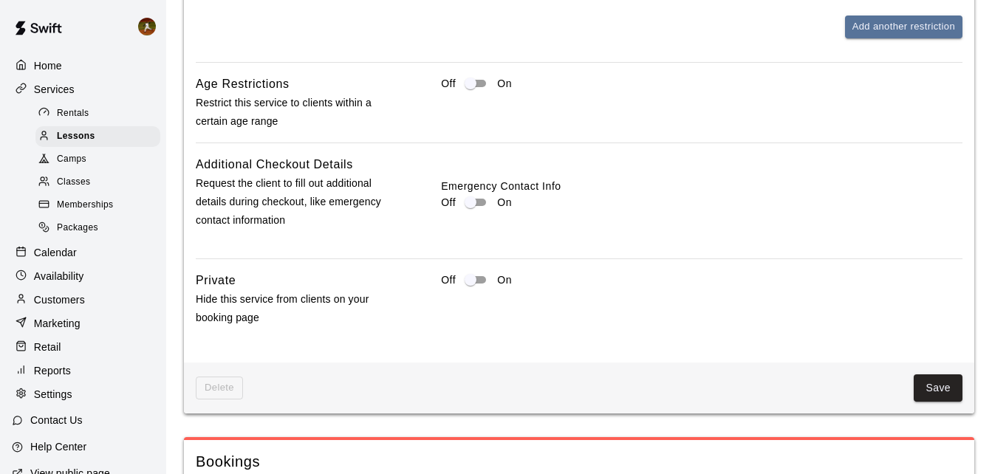
scroll to position [1846, 0]
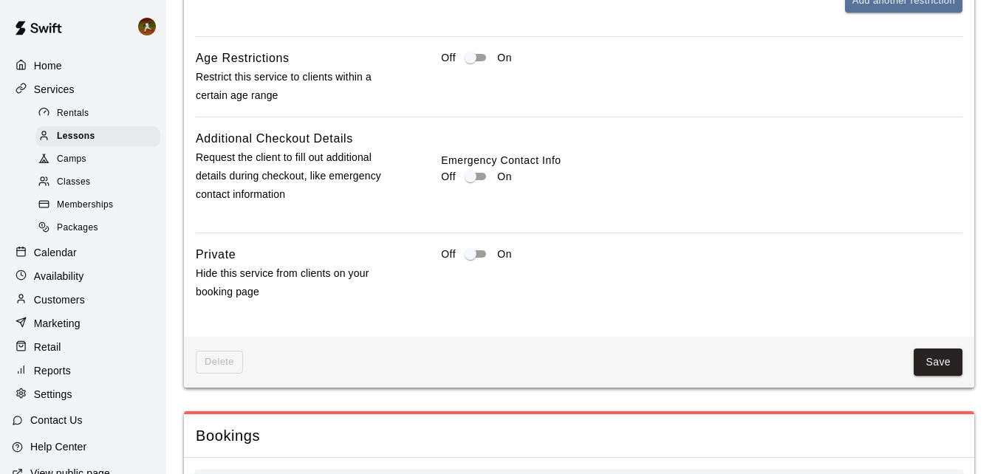
click at [908, 351] on div "Save" at bounding box center [602, 362] width 719 height 27
click at [930, 365] on button "Save" at bounding box center [938, 362] width 49 height 27
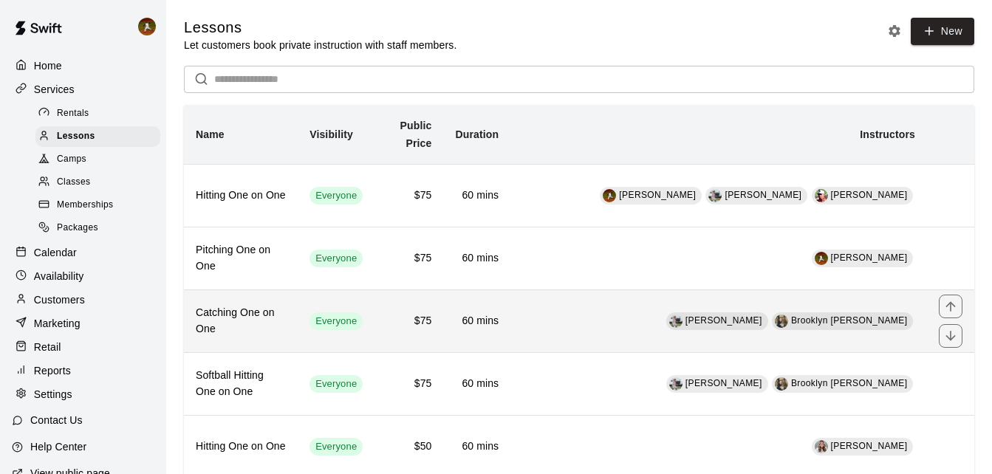
click at [660, 320] on td "[PERSON_NAME] Brooklyn [PERSON_NAME]" at bounding box center [718, 321] width 417 height 63
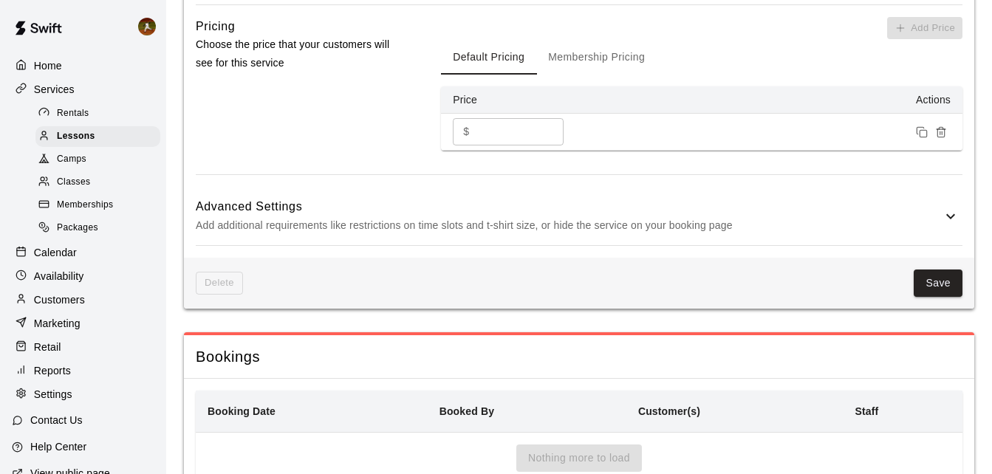
scroll to position [1108, 0]
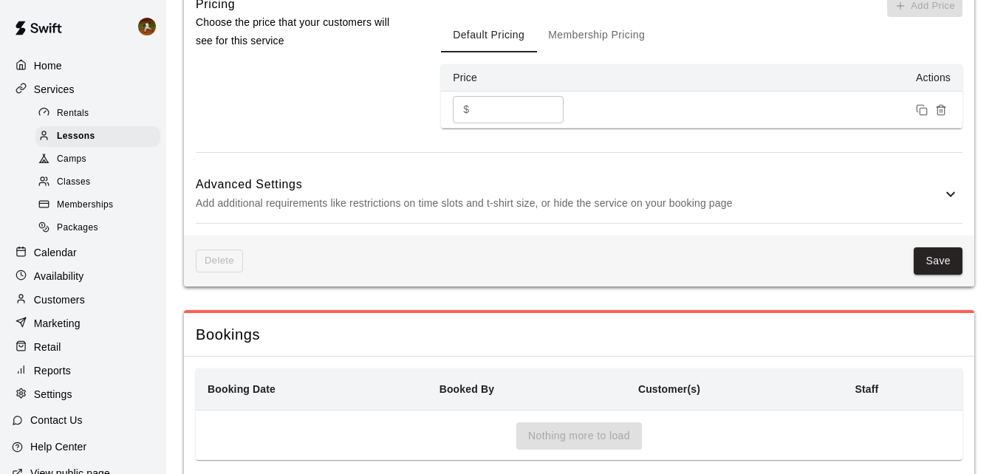
click at [946, 199] on icon at bounding box center [951, 194] width 18 height 18
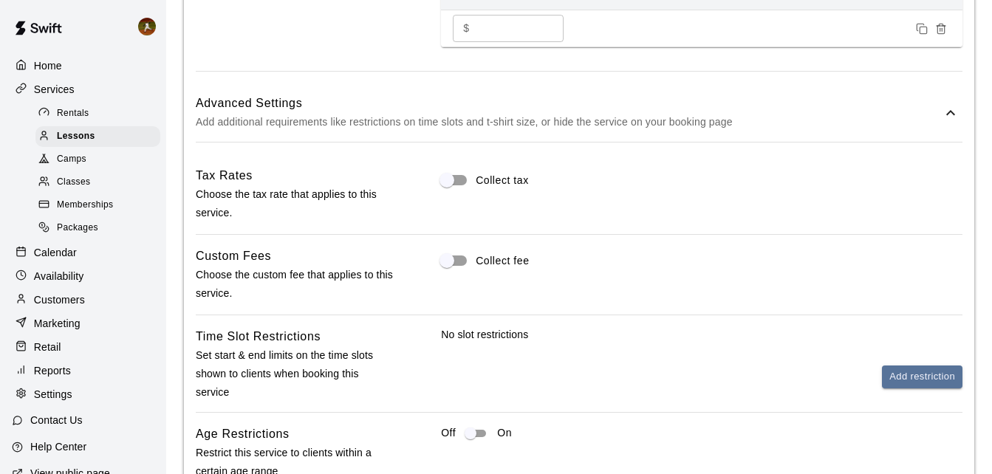
scroll to position [1329, 0]
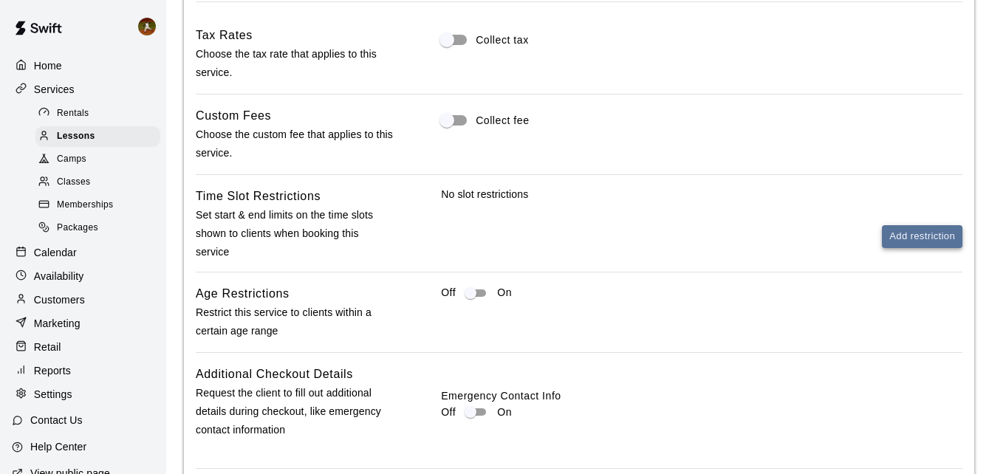
click at [894, 243] on button "Add restriction" at bounding box center [922, 236] width 81 height 23
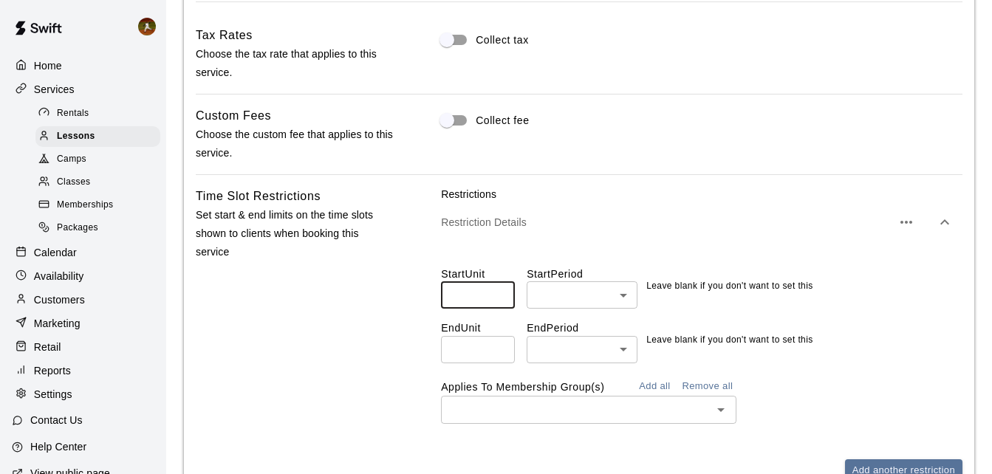
click at [477, 291] on input "number" at bounding box center [478, 294] width 74 height 27
type input "*"
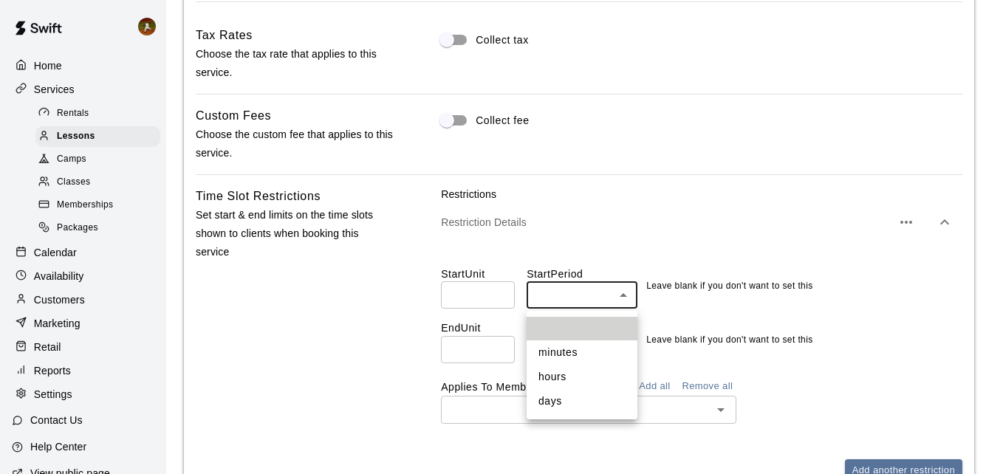
click at [563, 372] on li "hours" at bounding box center [582, 377] width 111 height 24
type input "*****"
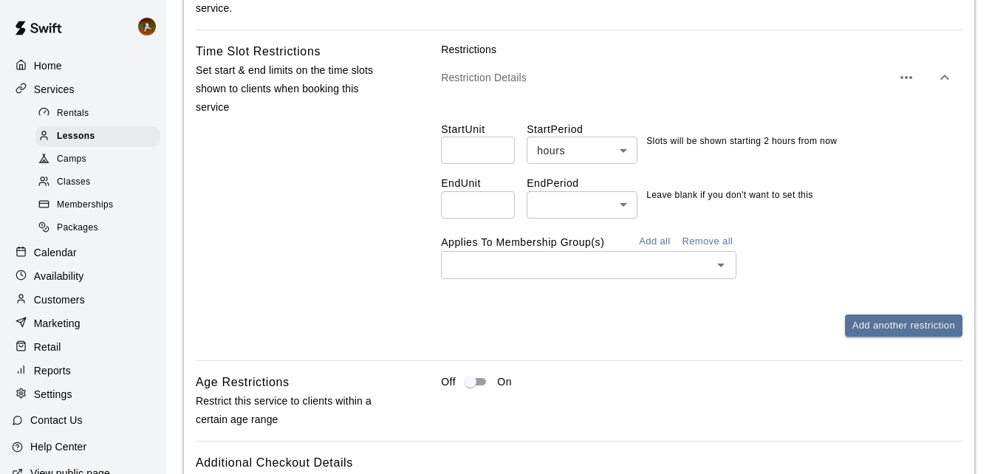
scroll to position [1477, 0]
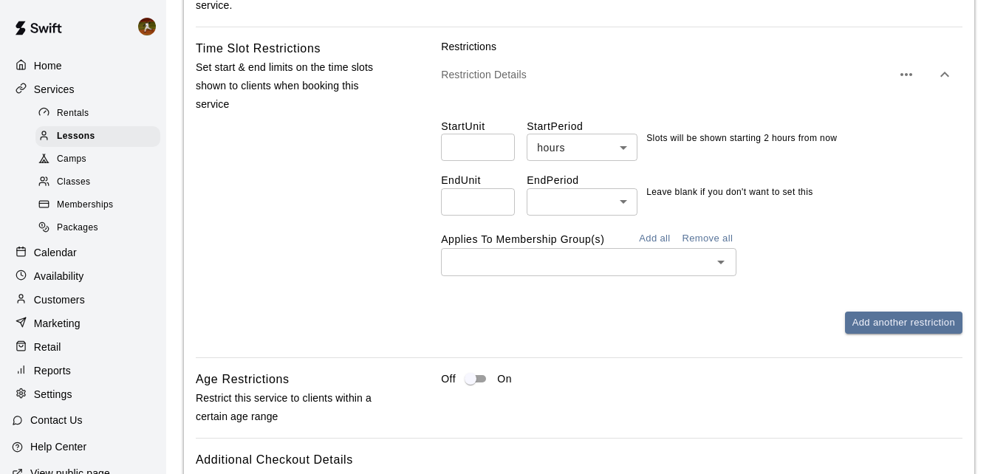
click at [594, 259] on input "text" at bounding box center [576, 262] width 262 height 18
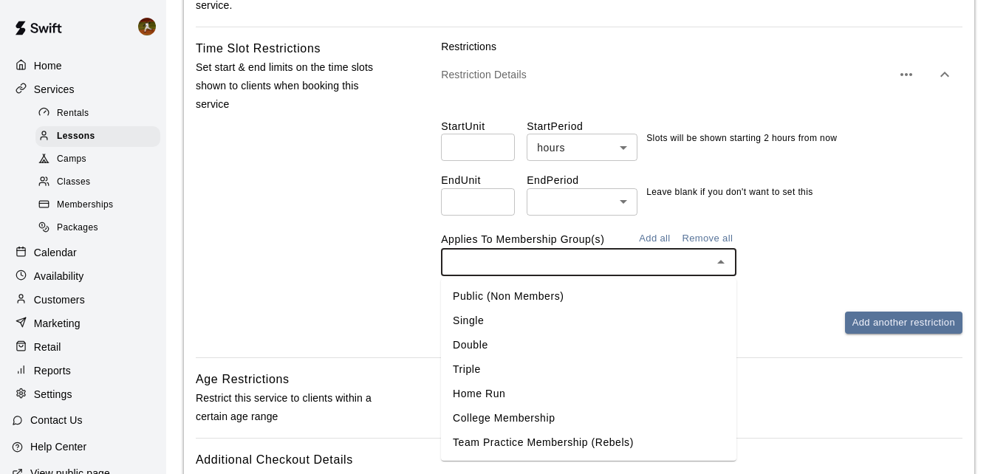
click at [663, 241] on button "Add all" at bounding box center [654, 238] width 47 height 23
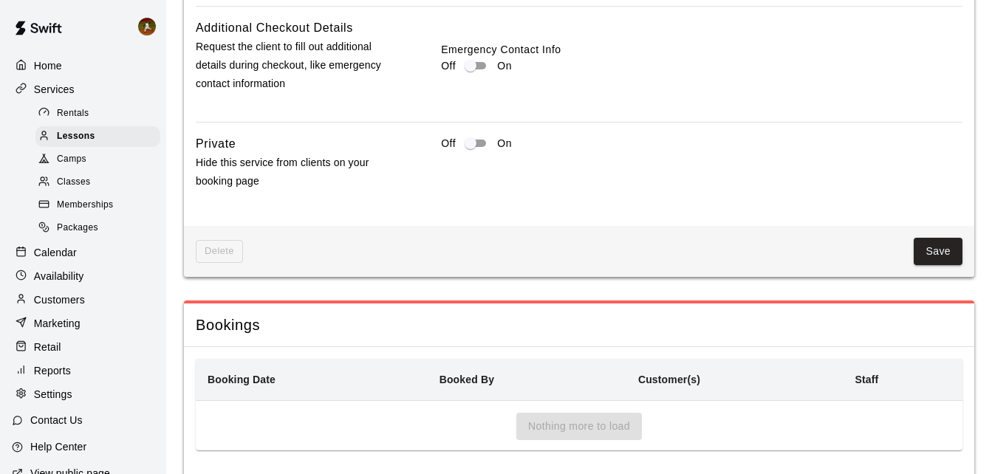
scroll to position [1995, 0]
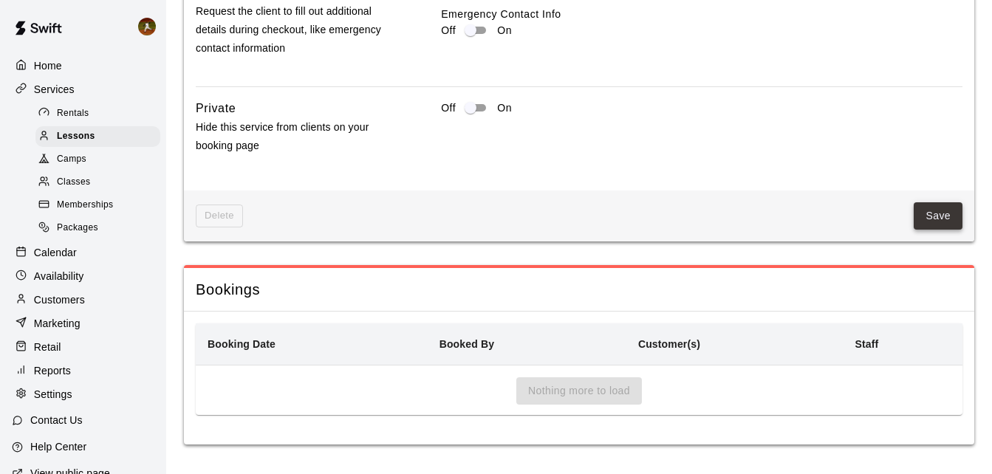
click at [939, 217] on button "Save" at bounding box center [938, 215] width 49 height 27
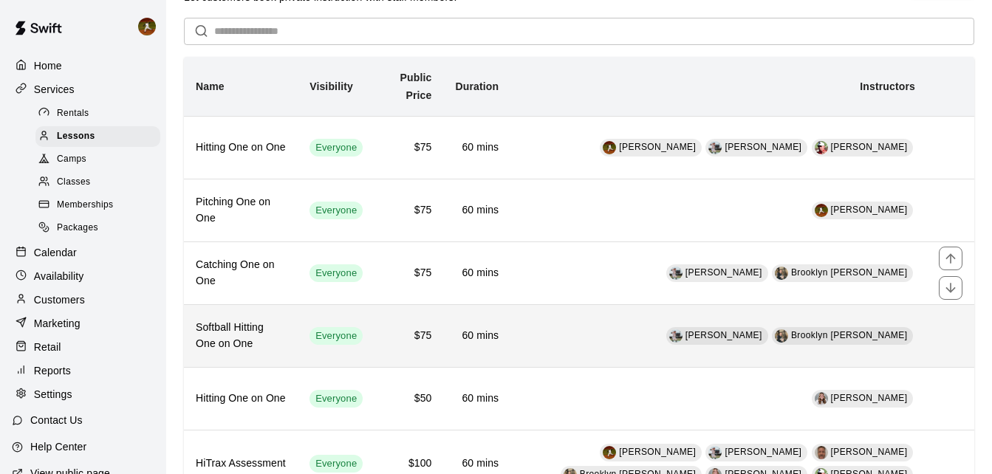
scroll to position [74, 0]
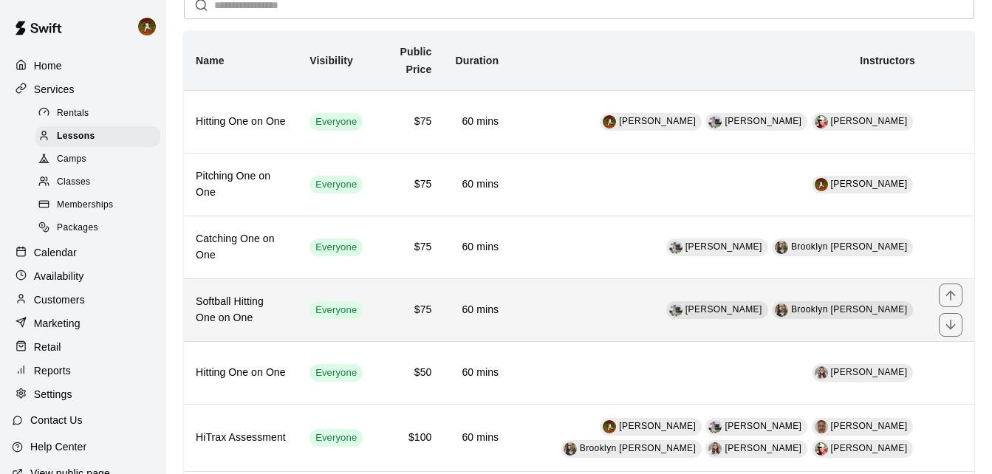
click at [560, 332] on td "[PERSON_NAME] Brooklyn [PERSON_NAME]" at bounding box center [718, 309] width 417 height 63
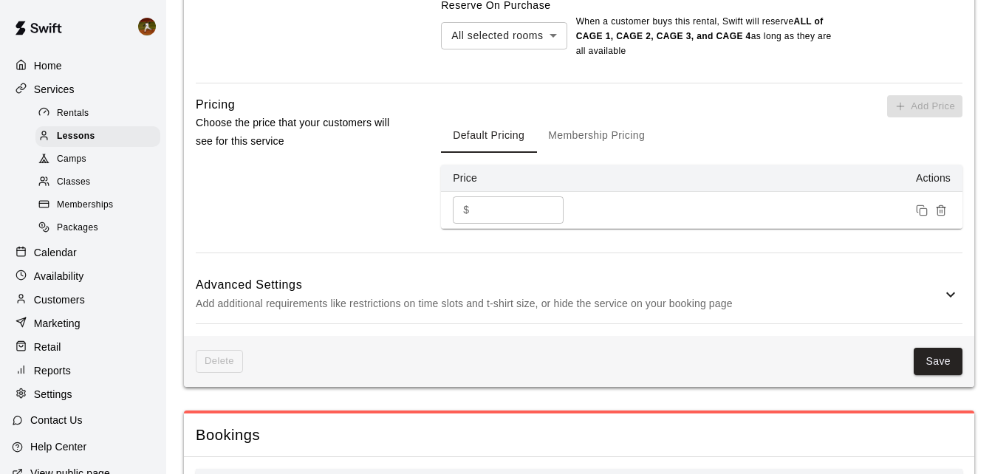
scroll to position [1034, 0]
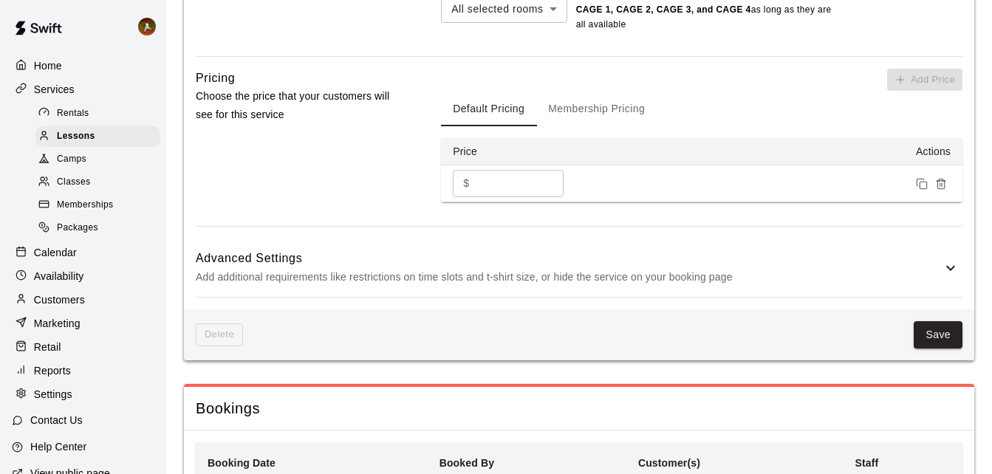
click at [900, 275] on p "Add additional requirements like restrictions on time slots and t-shirt size, o…" at bounding box center [569, 277] width 746 height 18
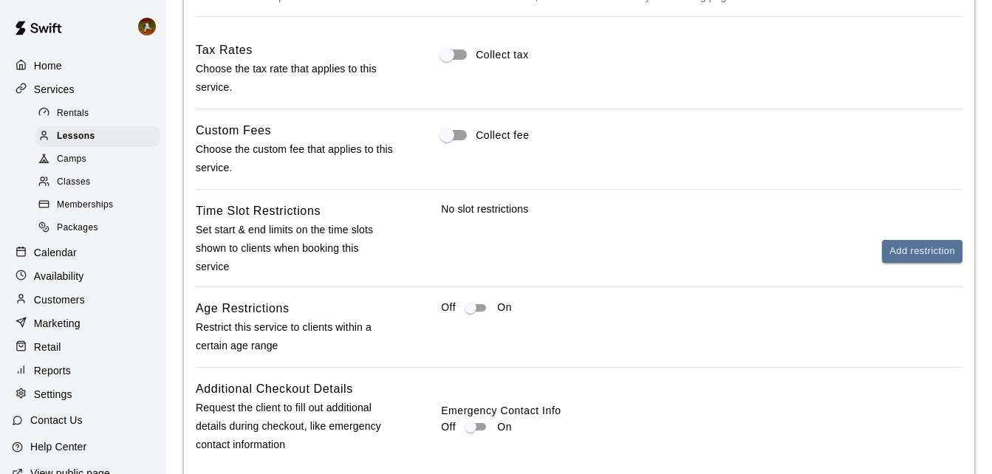
scroll to position [1403, 0]
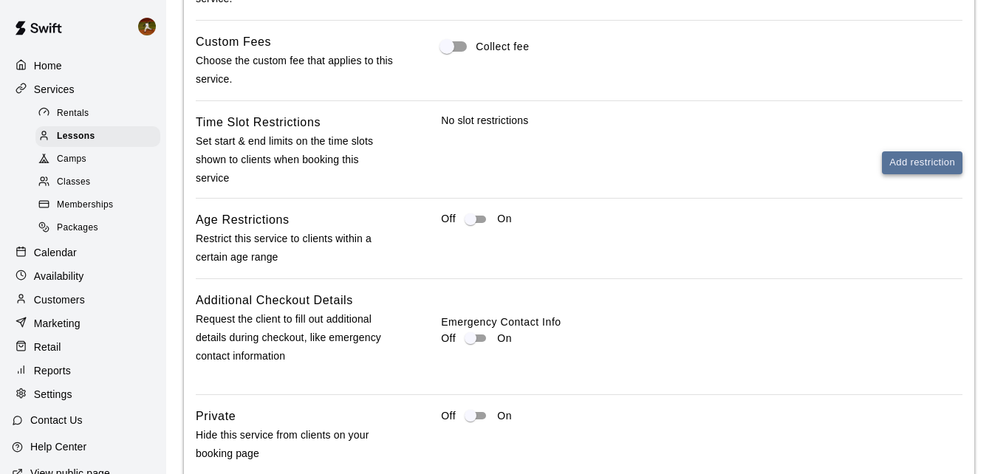
click at [905, 168] on button "Add restriction" at bounding box center [922, 162] width 81 height 23
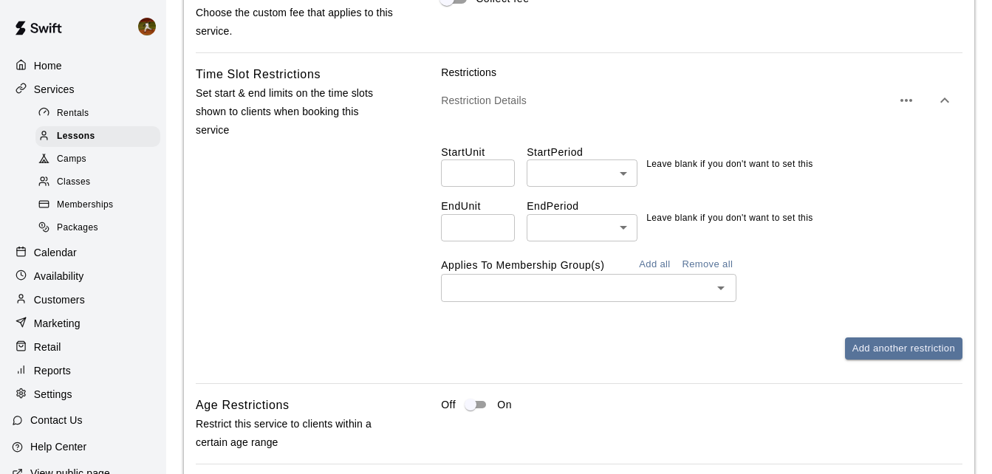
scroll to position [1477, 0]
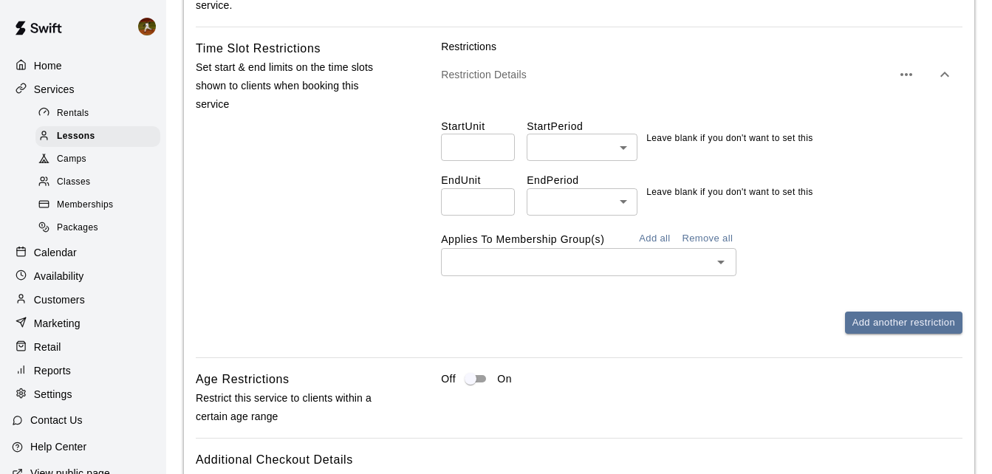
click at [478, 149] on input "number" at bounding box center [478, 147] width 74 height 27
type input "*"
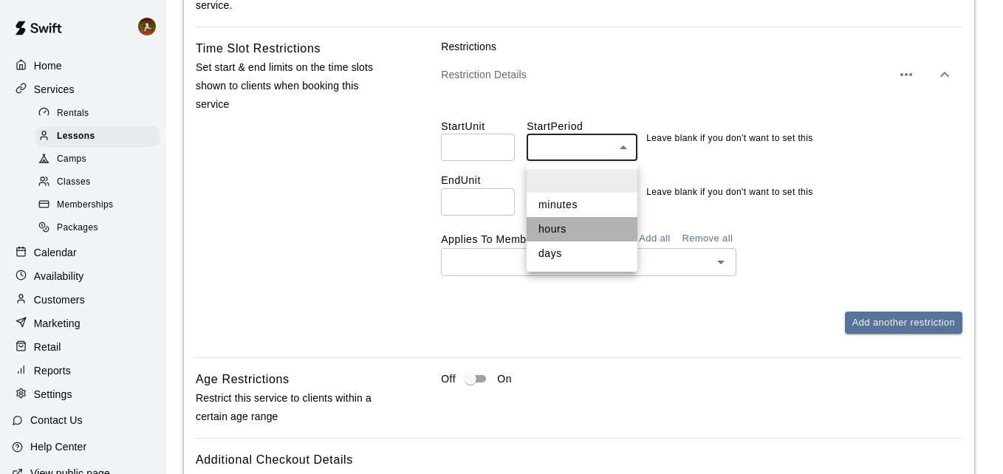
drag, startPoint x: 547, startPoint y: 225, endPoint x: 397, endPoint y: 226, distance: 150.7
click at [547, 226] on li "hours" at bounding box center [582, 229] width 111 height 24
type input "*****"
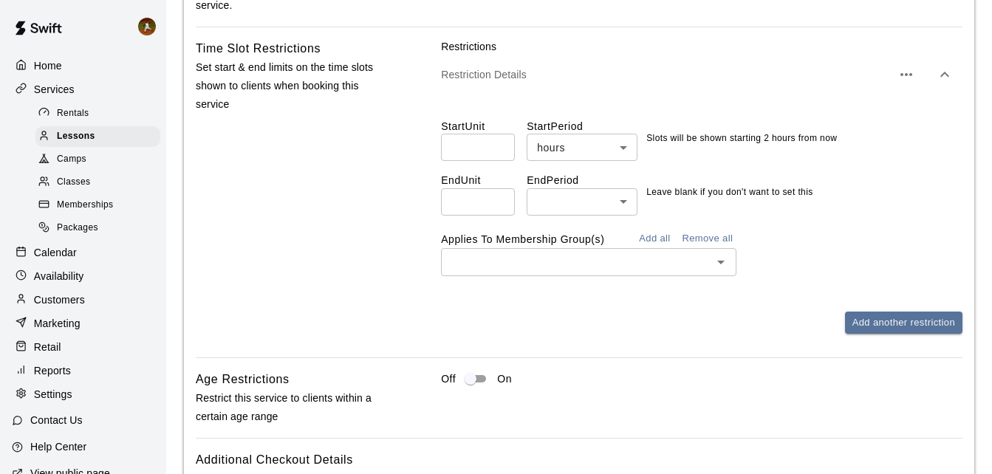
drag, startPoint x: 329, startPoint y: 226, endPoint x: 338, endPoint y: 227, distance: 9.0
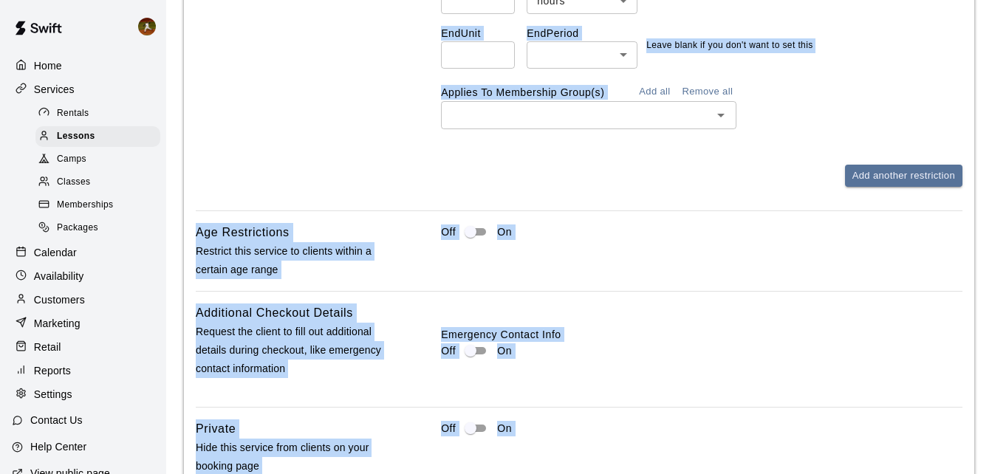
scroll to position [1625, 0]
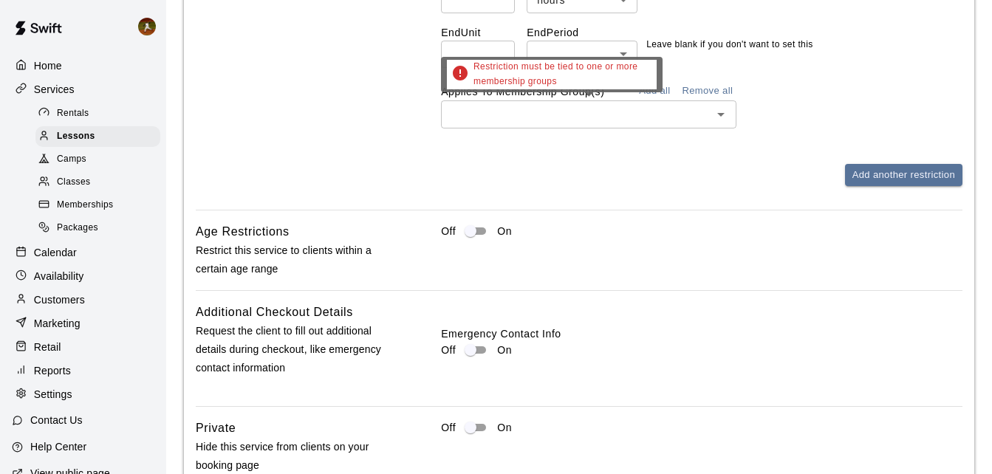
click at [659, 99] on div "Restriction must be tied to one or more membership groups" at bounding box center [552, 80] width 222 height 46
click at [660, 95] on div "Restriction must be tied to one or more membership groups" at bounding box center [552, 80] width 222 height 46
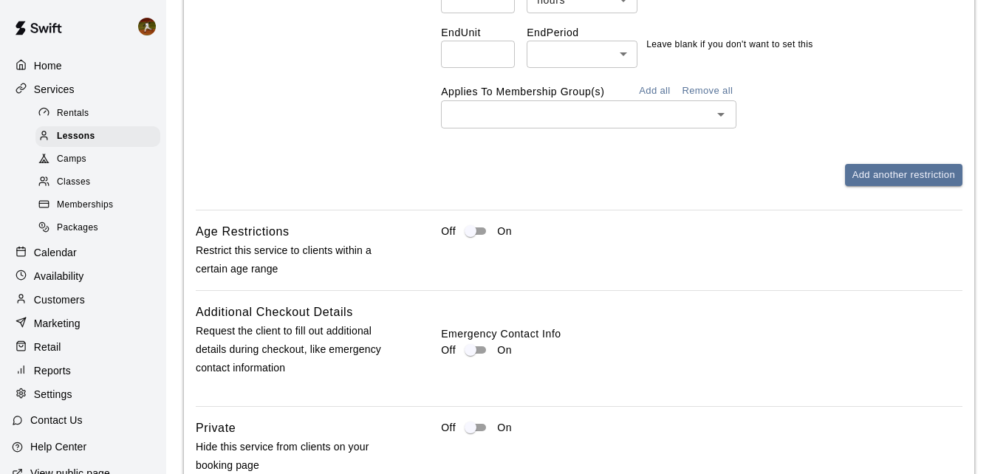
click at [666, 95] on button "Add all" at bounding box center [654, 91] width 47 height 23
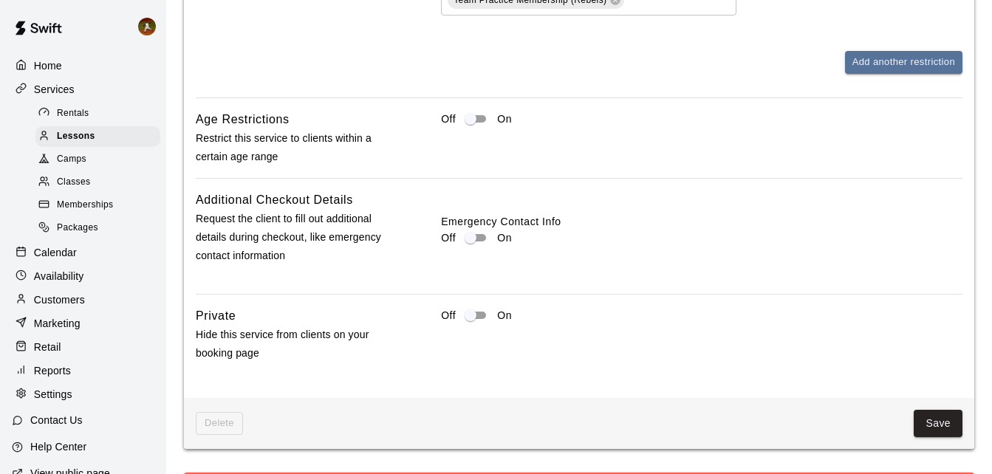
scroll to position [1920, 0]
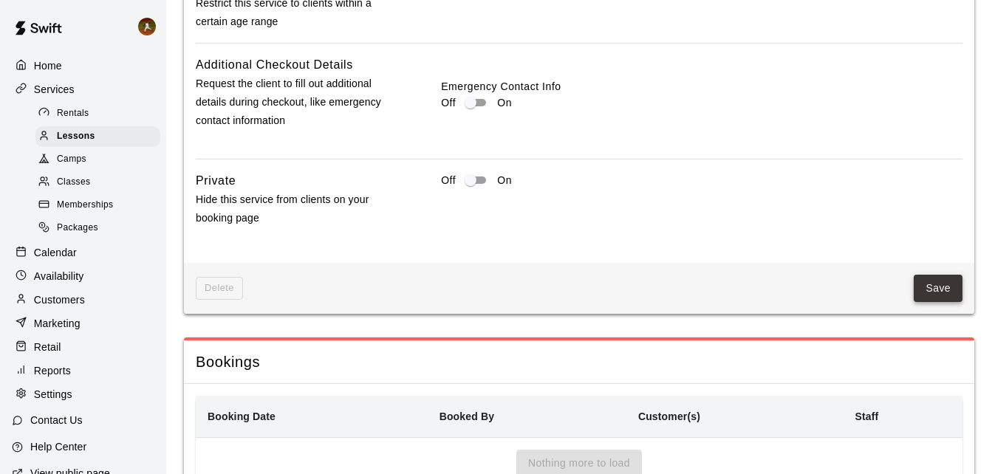
click at [945, 290] on button "Save" at bounding box center [938, 288] width 49 height 27
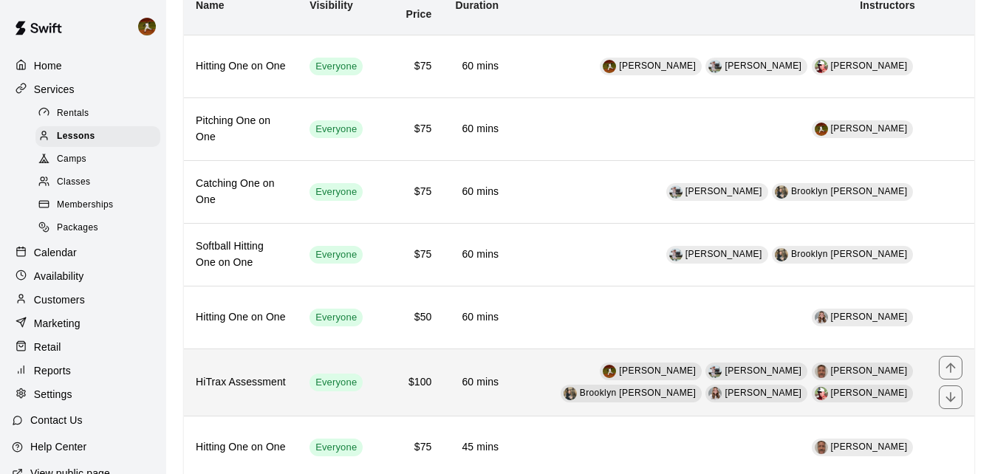
scroll to position [148, 0]
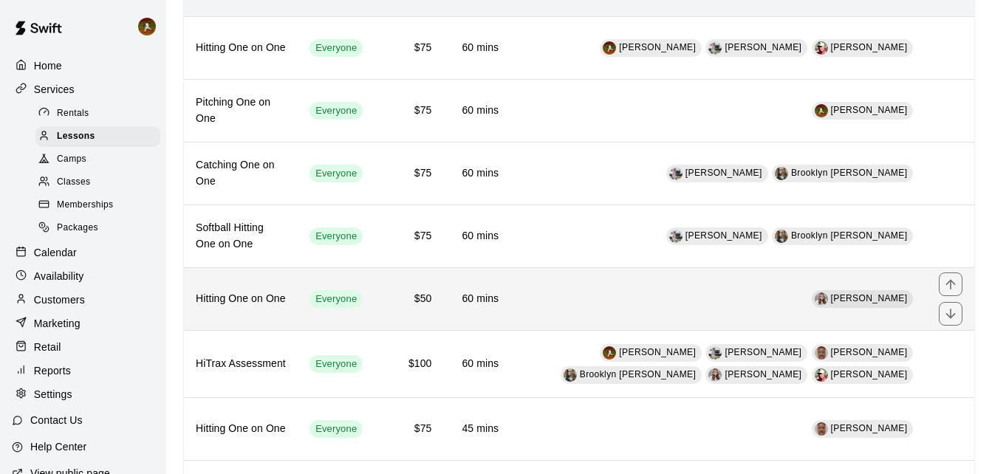
click at [549, 306] on td "[PERSON_NAME]" at bounding box center [718, 298] width 417 height 63
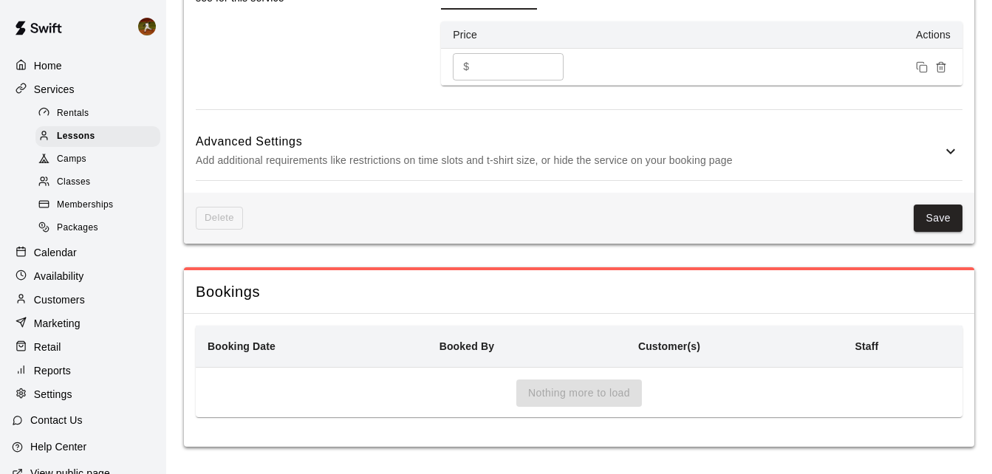
scroll to position [1155, 0]
click at [901, 160] on p "Add additional requirements like restrictions on time slots and t-shirt size, o…" at bounding box center [569, 158] width 746 height 18
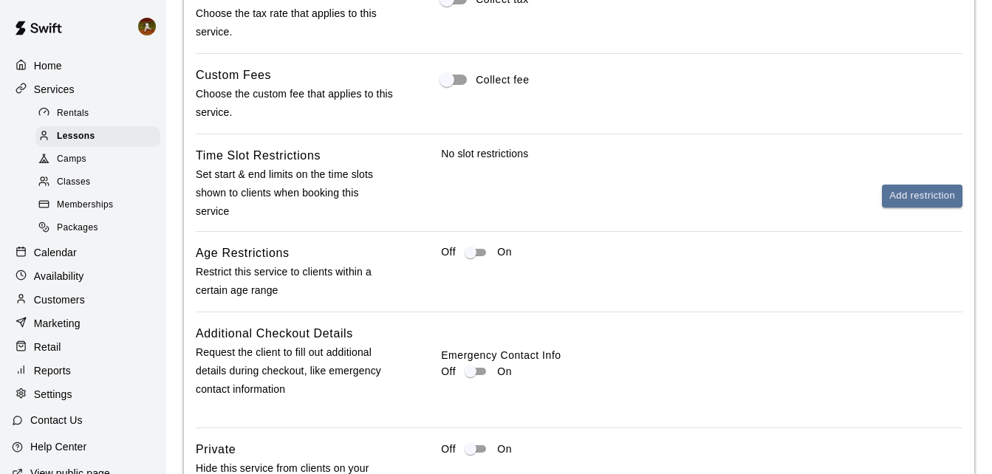
scroll to position [1377, 0]
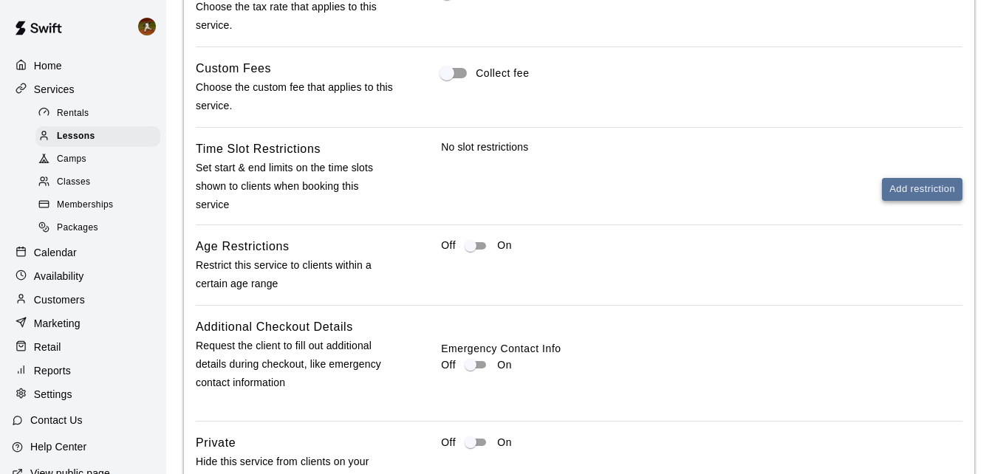
click at [898, 190] on button "Add restriction" at bounding box center [922, 189] width 81 height 23
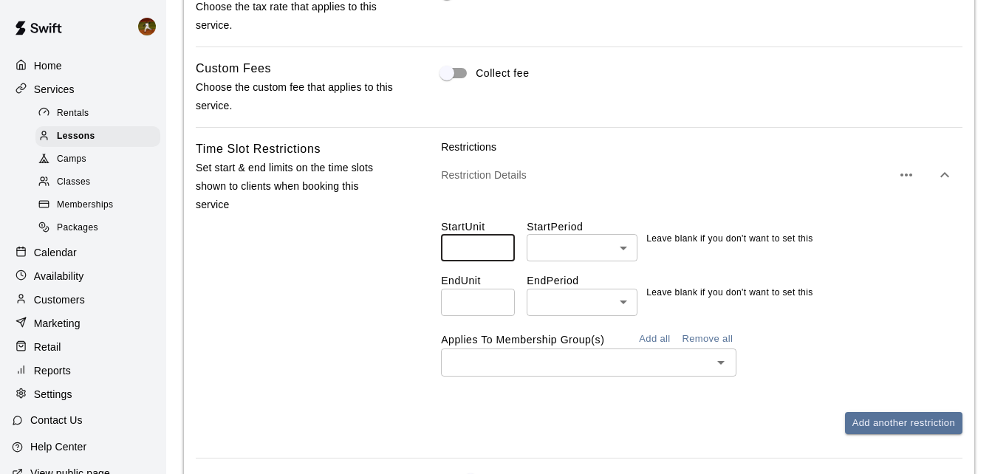
click at [480, 247] on input "number" at bounding box center [478, 247] width 74 height 27
type input "*"
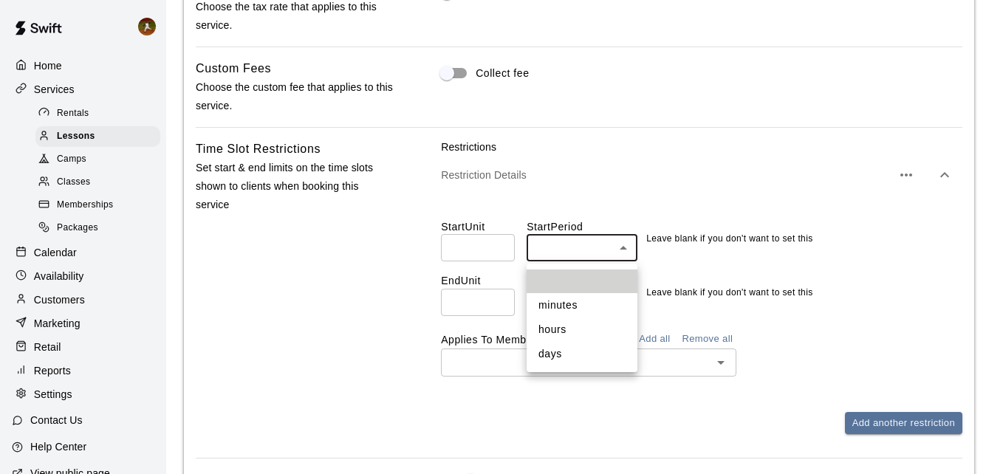
drag, startPoint x: 548, startPoint y: 325, endPoint x: 535, endPoint y: 326, distance: 13.3
click at [548, 326] on li "hours" at bounding box center [582, 330] width 111 height 24
type input "*****"
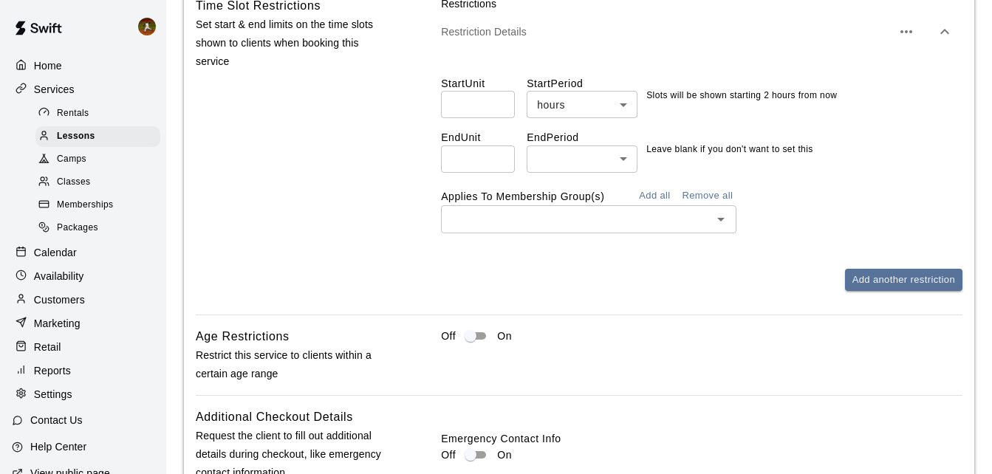
scroll to position [1524, 0]
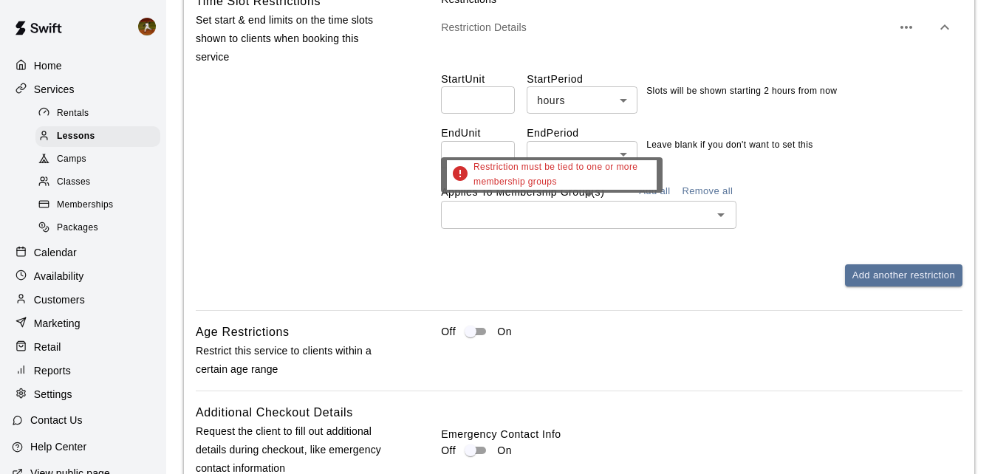
click at [648, 195] on div "Restriction must be tied to one or more membership groups" at bounding box center [552, 180] width 222 height 46
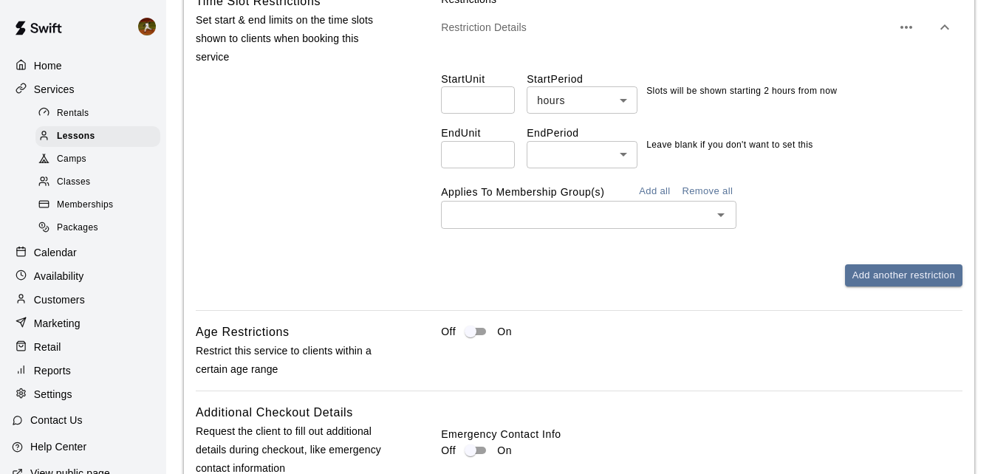
click at [665, 192] on button "Add all" at bounding box center [654, 191] width 47 height 23
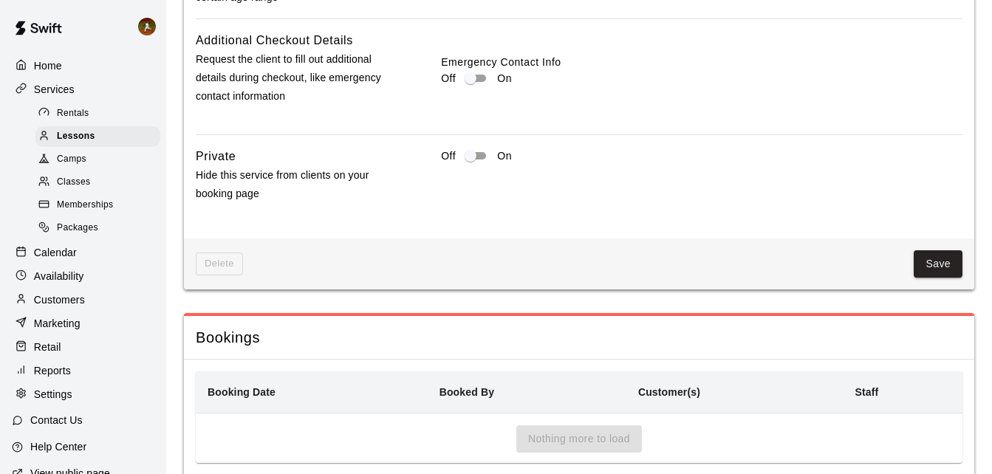
scroll to position [1995, 0]
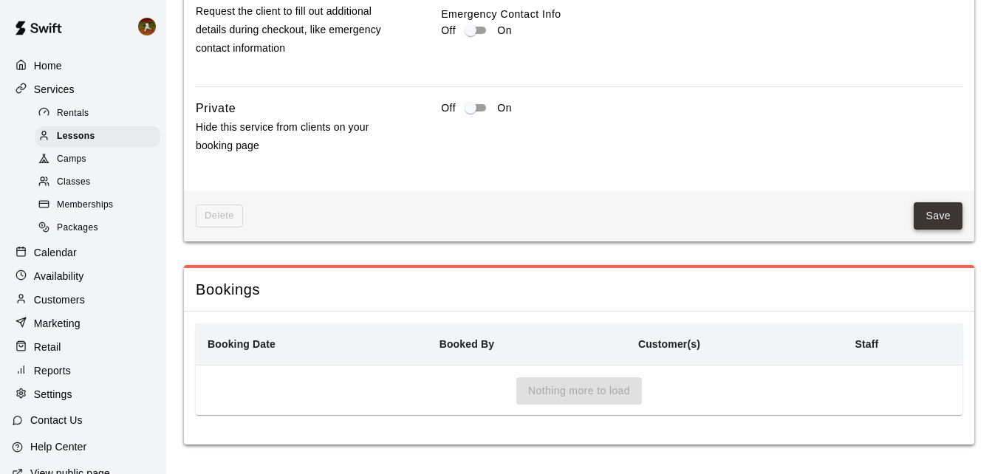
click at [946, 211] on button "Save" at bounding box center [938, 215] width 49 height 27
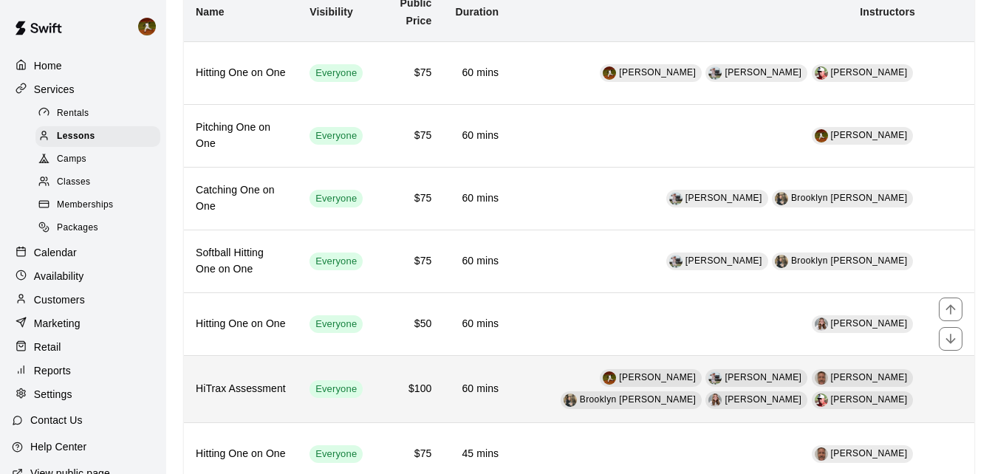
scroll to position [148, 0]
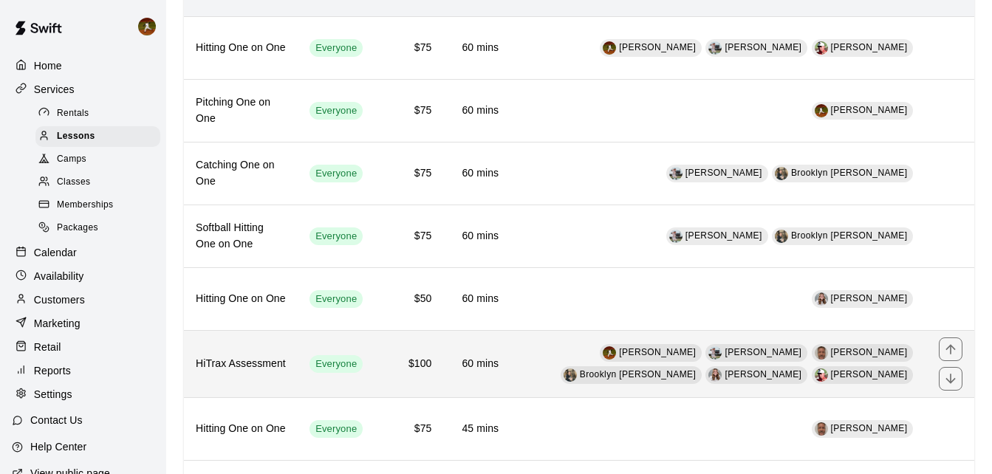
click at [671, 379] on td "[PERSON_NAME] [PERSON_NAME] [PERSON_NAME] Brooklyn [PERSON_NAME] [PERSON_NAME] …" at bounding box center [718, 363] width 417 height 67
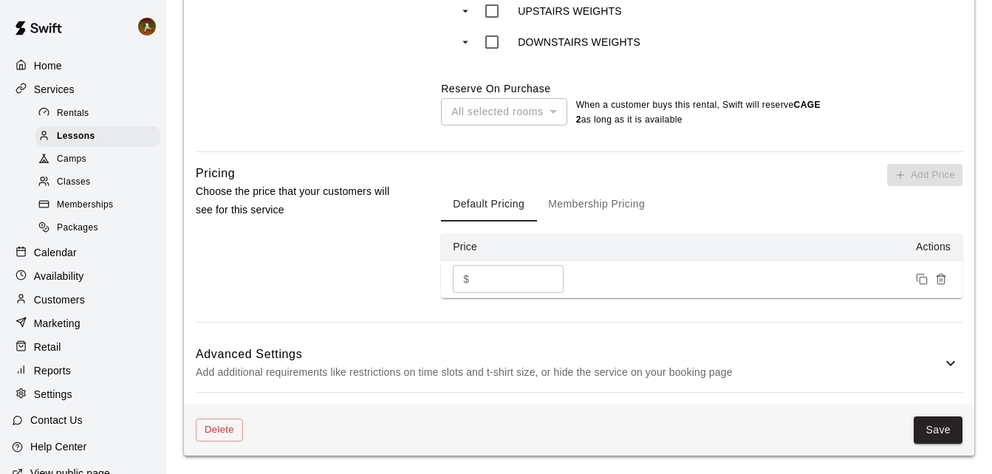
scroll to position [1034, 0]
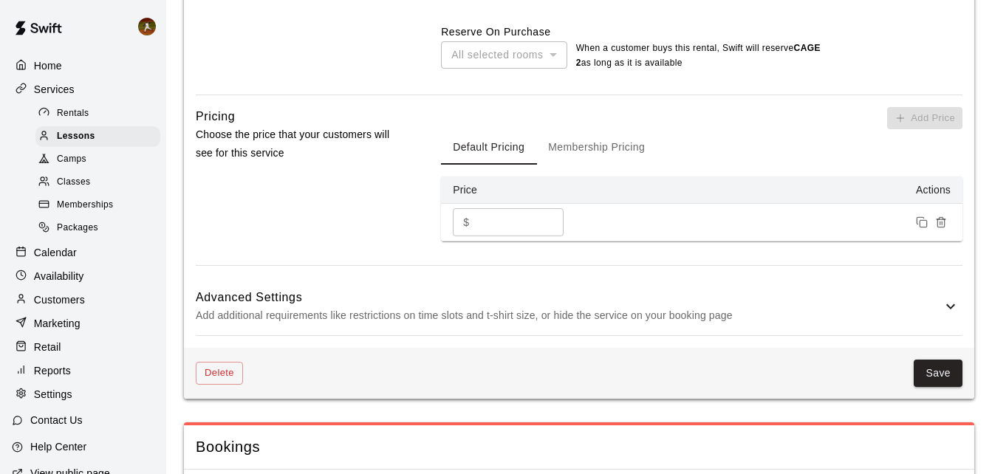
click at [857, 308] on p "Add additional requirements like restrictions on time slots and t-shirt size, o…" at bounding box center [569, 316] width 746 height 18
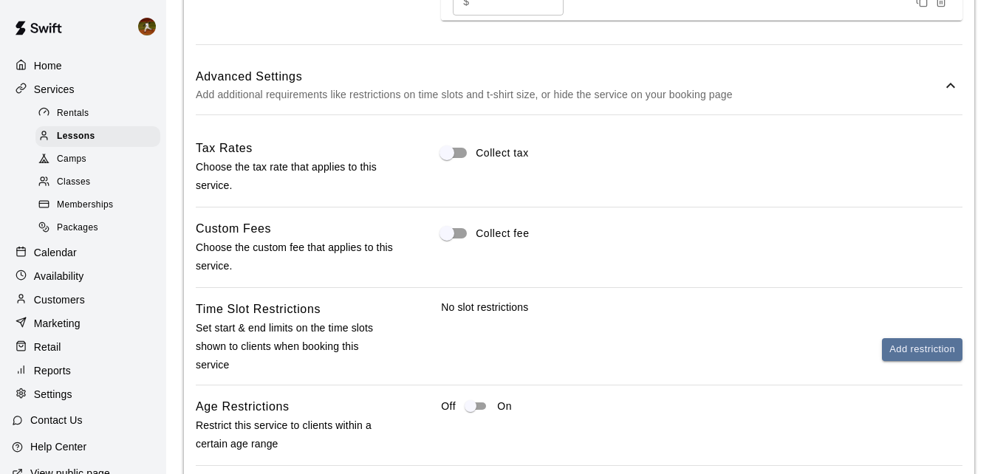
scroll to position [1329, 0]
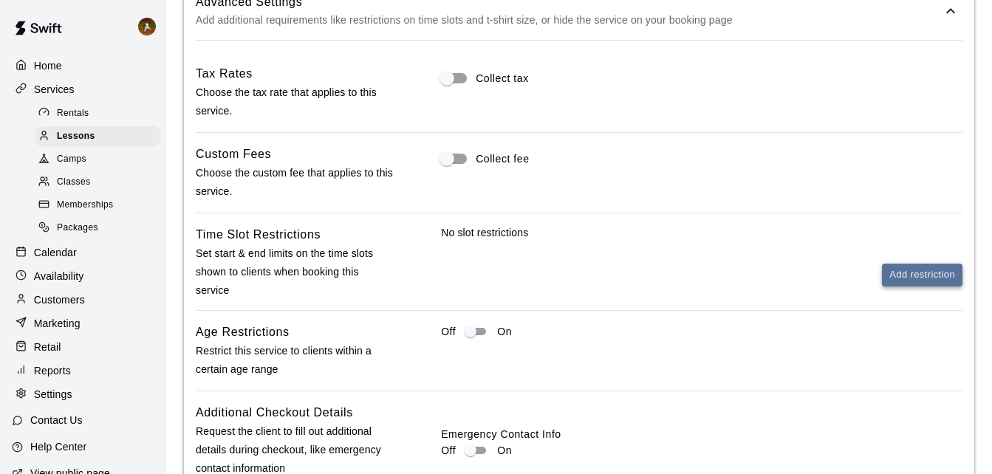
click at [903, 264] on button "Add restriction" at bounding box center [922, 275] width 81 height 23
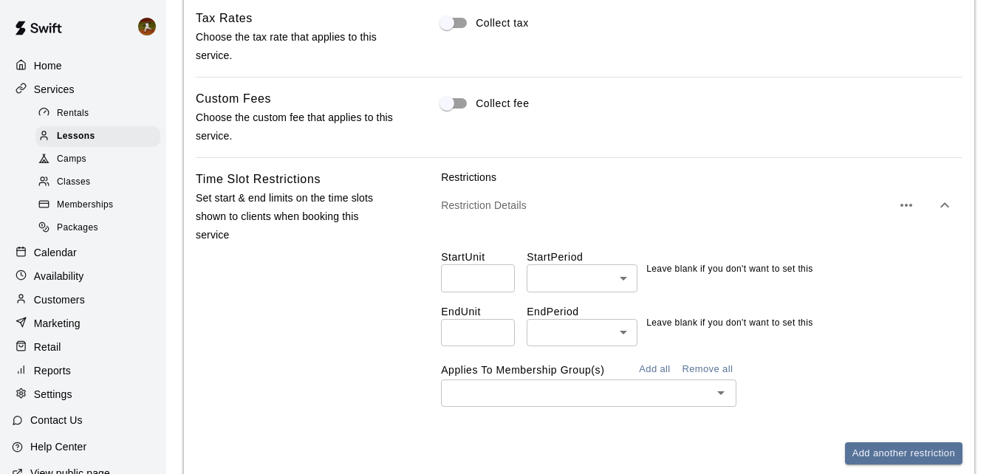
scroll to position [1477, 0]
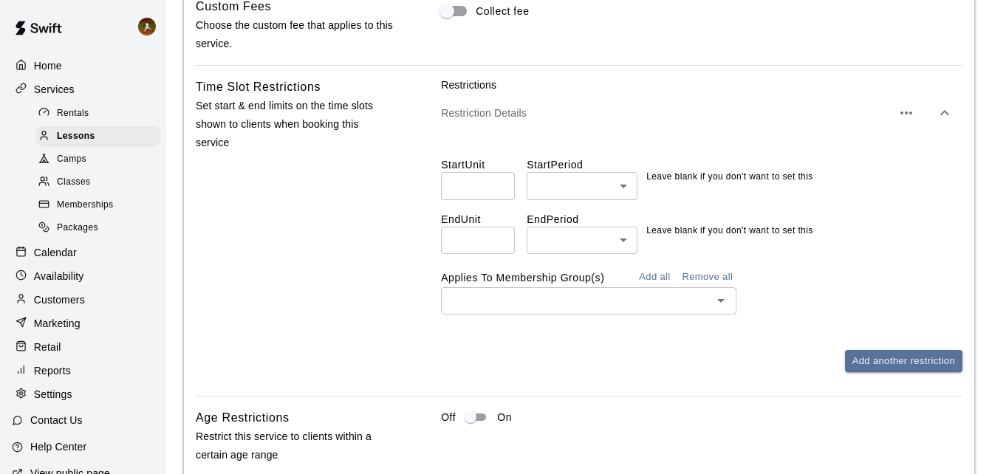
click at [497, 182] on input "*" at bounding box center [478, 185] width 74 height 27
type input "*"
click at [495, 179] on input "*" at bounding box center [478, 185] width 74 height 27
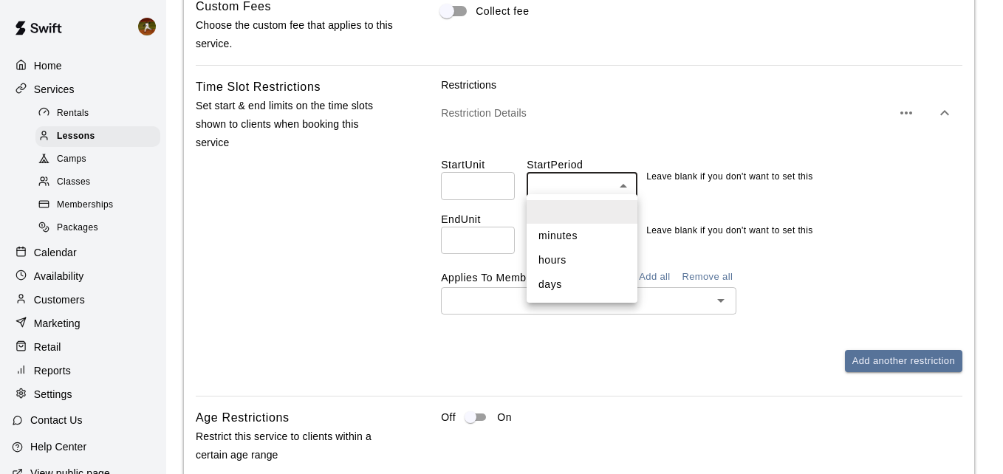
click at [558, 252] on li "hours" at bounding box center [582, 260] width 111 height 24
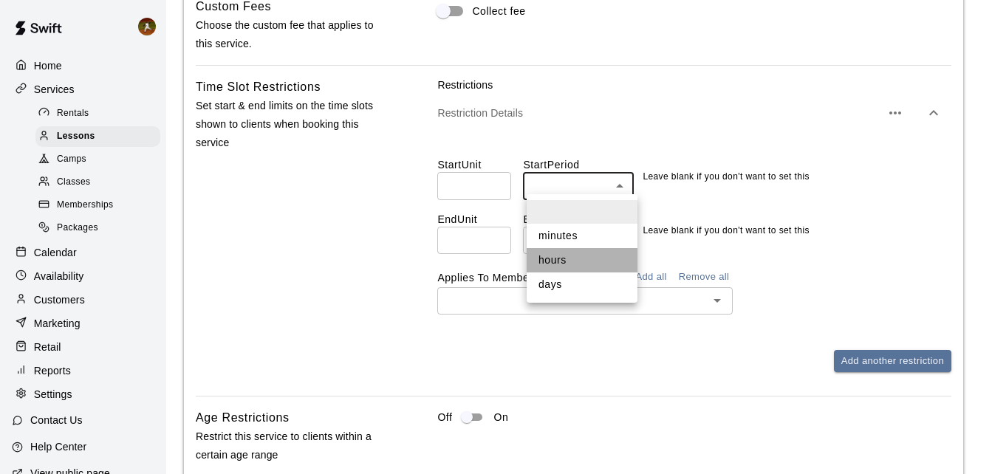
type input "*****"
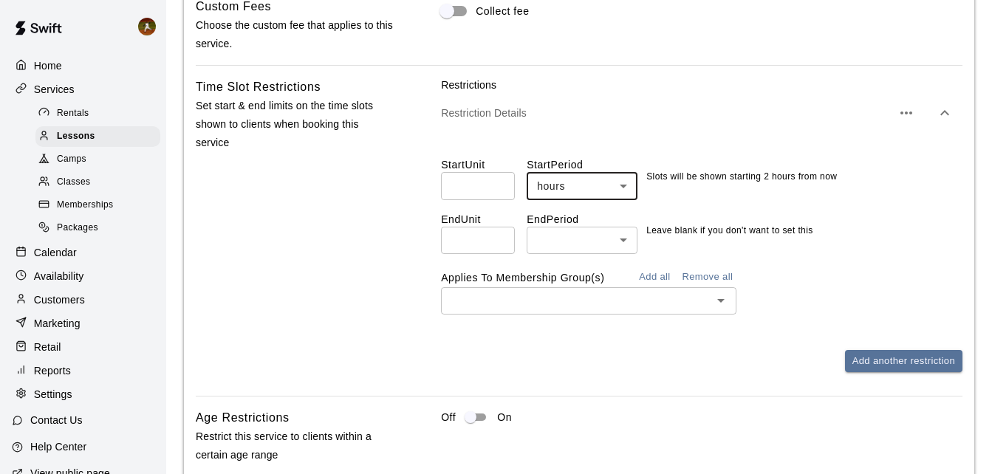
click at [351, 256] on div "Time Slot Restrictions Set start & end limits on the time slots shown to client…" at bounding box center [295, 237] width 199 height 318
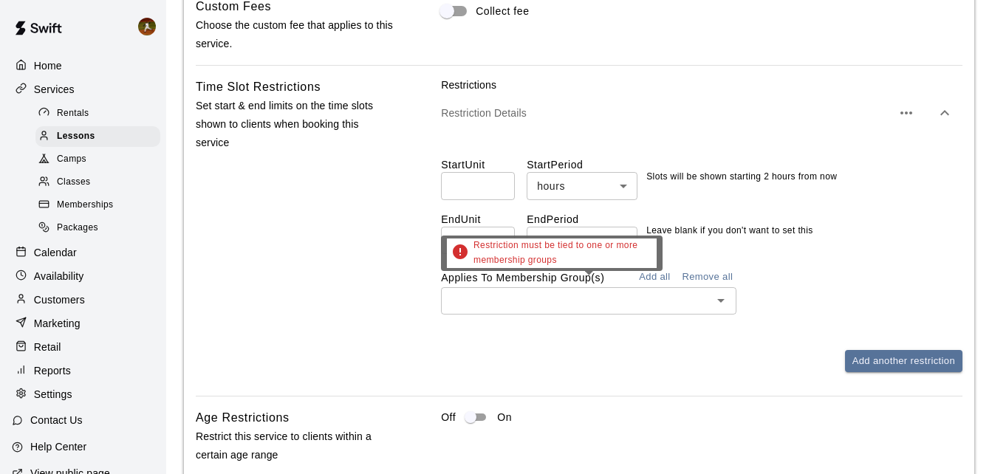
click at [555, 301] on input "text" at bounding box center [576, 301] width 262 height 18
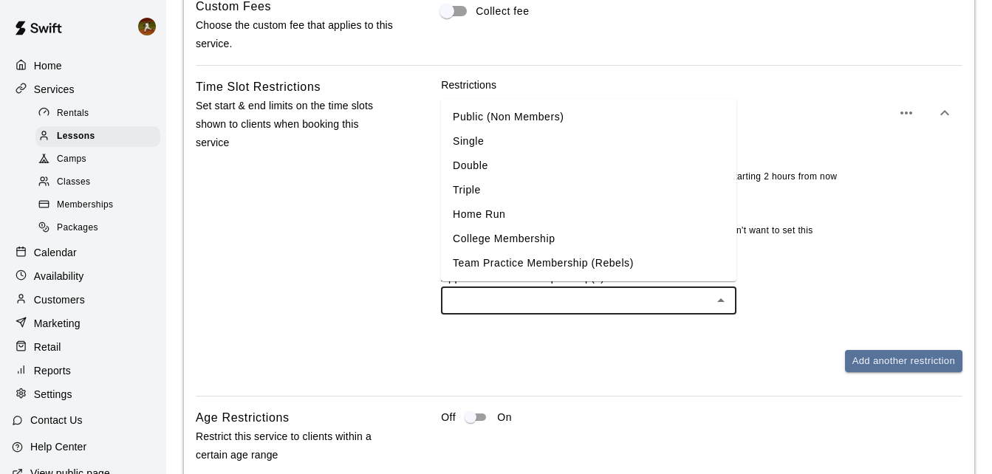
click at [742, 335] on div "Restrictions Restriction Details Start Unit * ​ Start Period hours ***** ​ Slot…" at bounding box center [701, 225] width 521 height 295
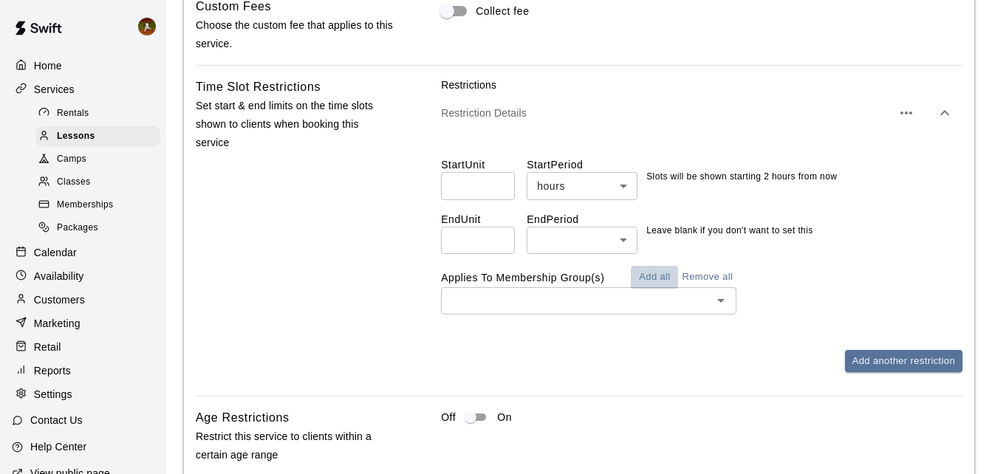
drag, startPoint x: 659, startPoint y: 266, endPoint x: 666, endPoint y: 273, distance: 10.4
click at [659, 266] on button "Add all" at bounding box center [654, 277] width 47 height 23
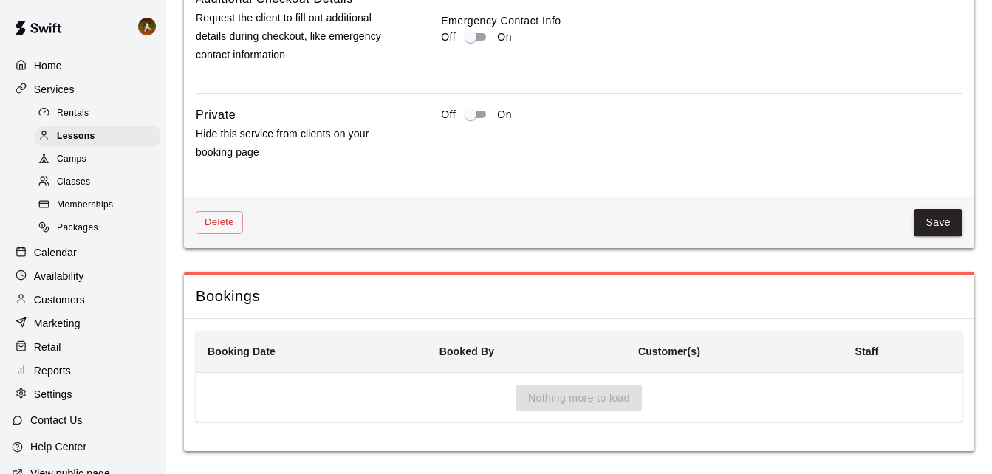
scroll to position [2025, 0]
click at [940, 216] on button "Save" at bounding box center [938, 221] width 49 height 27
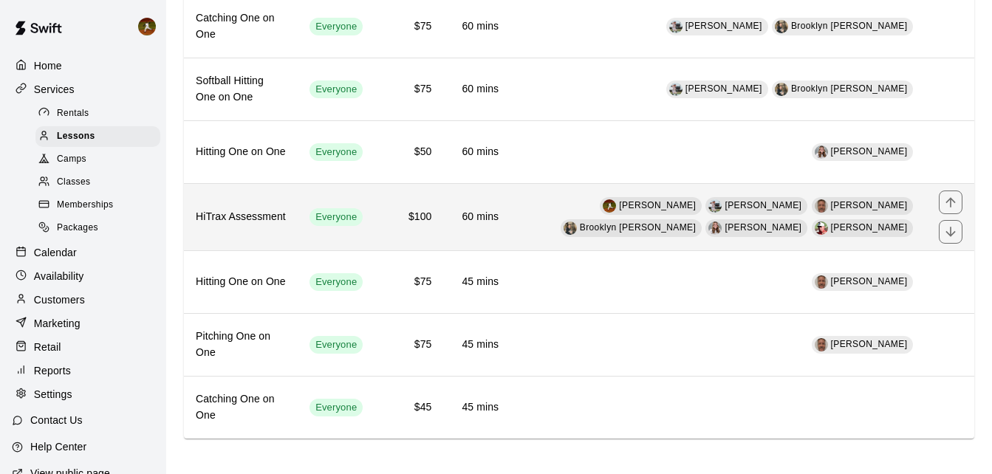
scroll to position [295, 0]
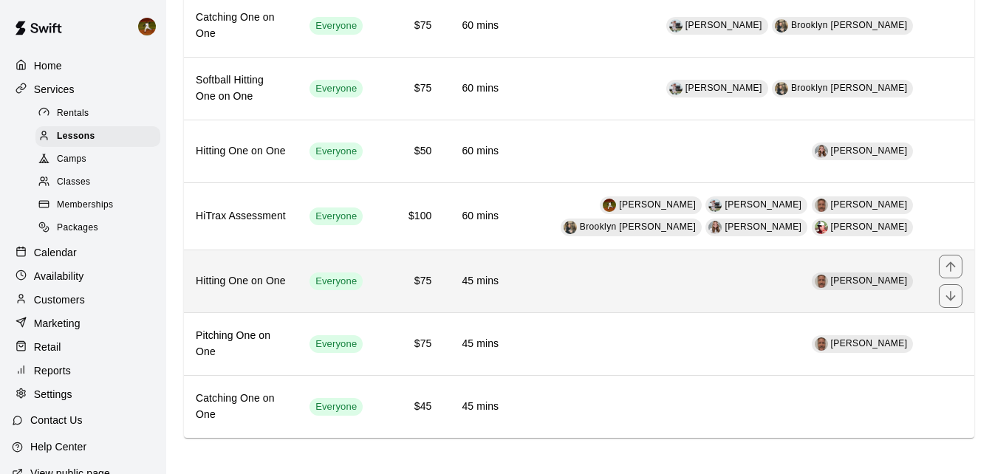
click at [558, 289] on td "[PERSON_NAME]" at bounding box center [718, 281] width 417 height 63
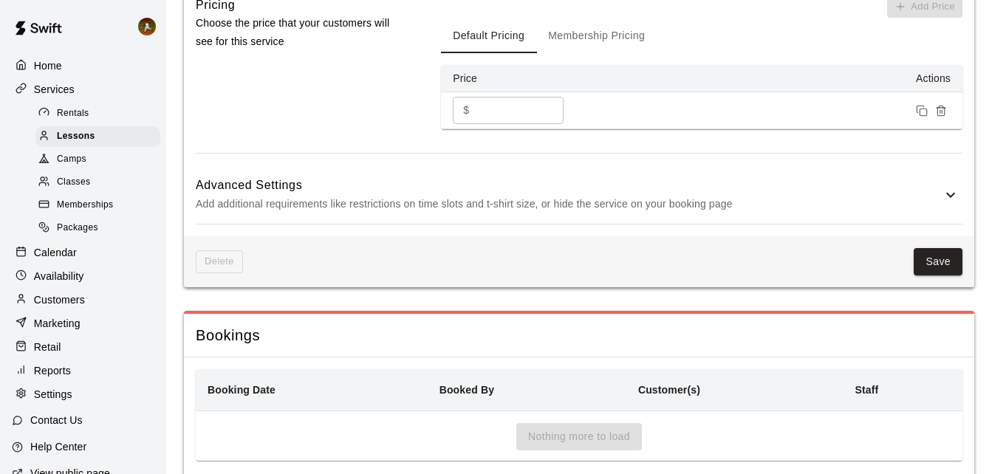
scroll to position [1108, 0]
click at [834, 178] on h6 "Advanced Settings" at bounding box center [569, 184] width 746 height 19
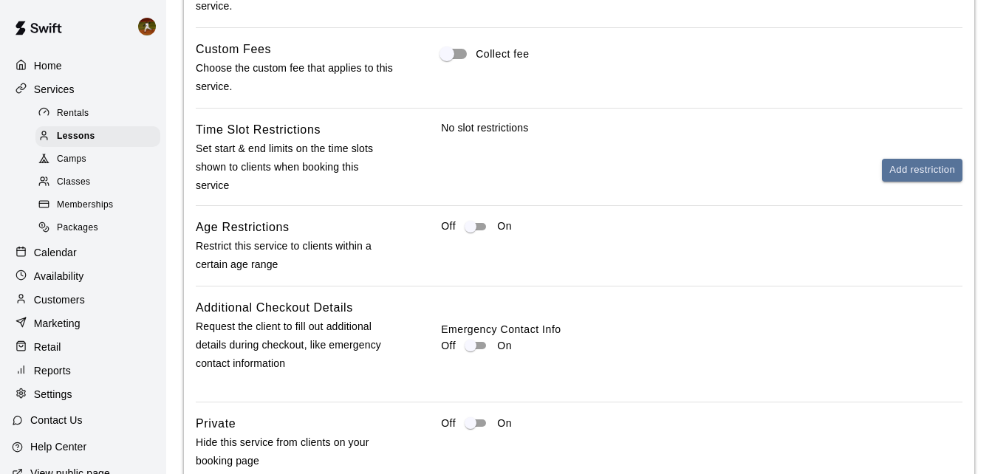
scroll to position [1403, 0]
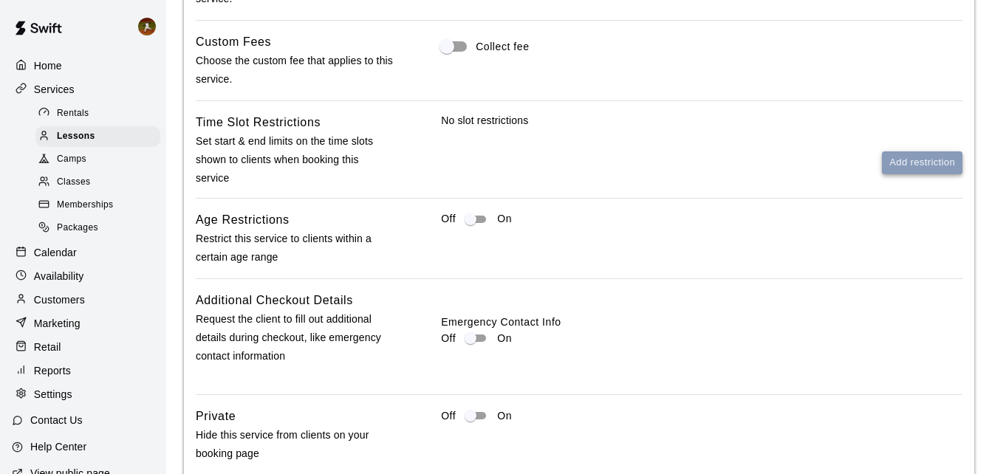
click at [905, 174] on button "Add restriction" at bounding box center [922, 162] width 81 height 23
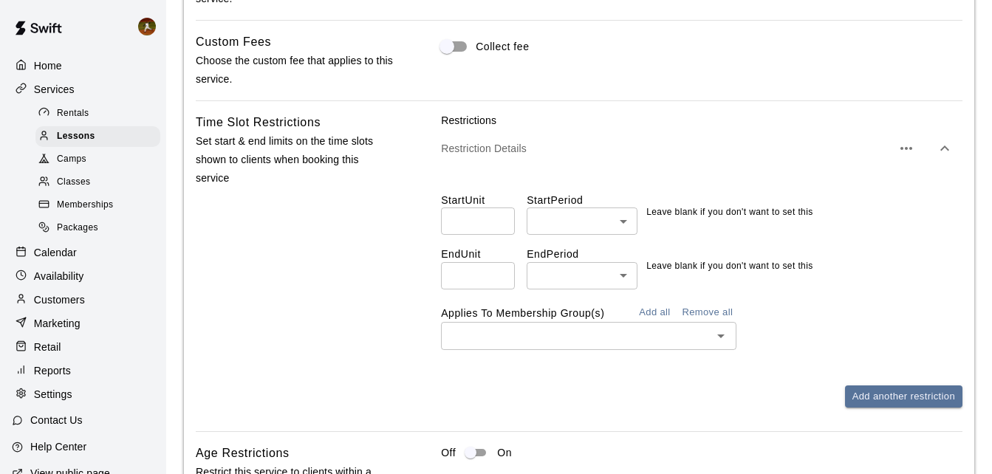
click at [476, 220] on input "number" at bounding box center [478, 221] width 74 height 27
type input "*"
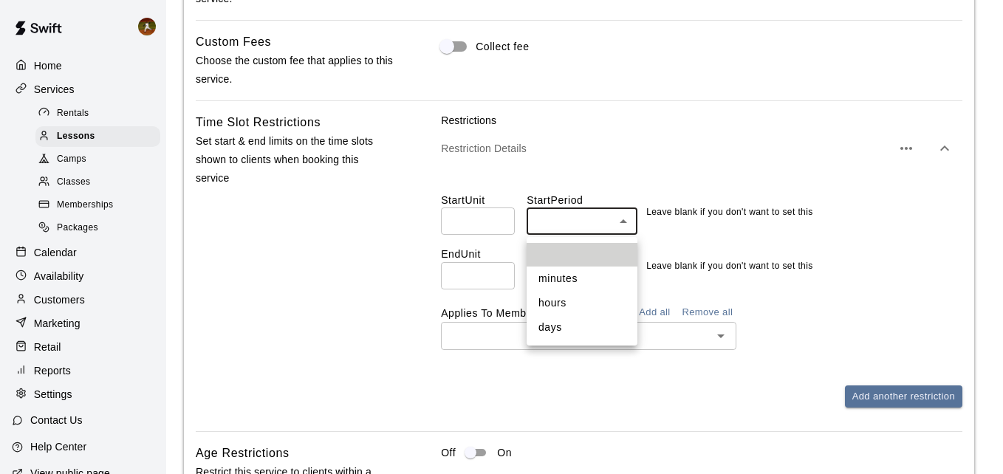
click at [556, 295] on li "hours" at bounding box center [582, 303] width 111 height 24
type input "*****"
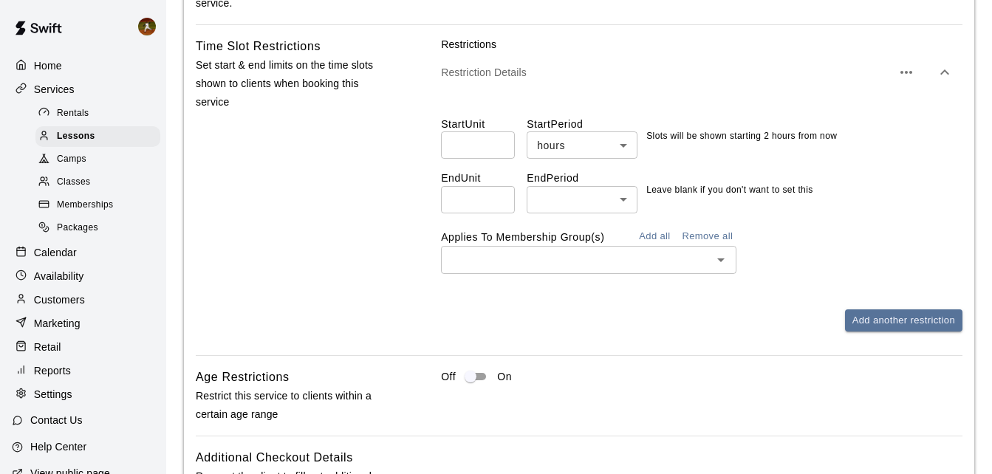
scroll to position [1551, 0]
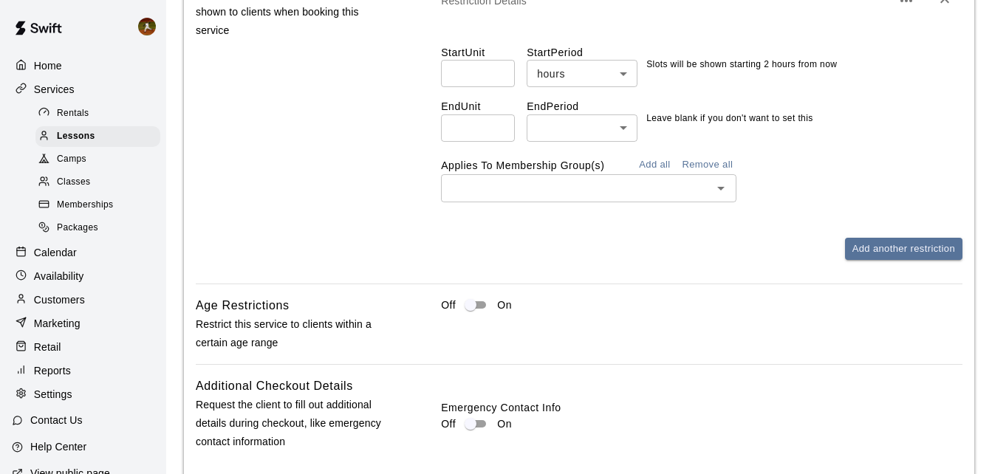
drag, startPoint x: 654, startPoint y: 168, endPoint x: 663, endPoint y: 169, distance: 8.3
click at [653, 168] on button "Add all" at bounding box center [654, 165] width 47 height 23
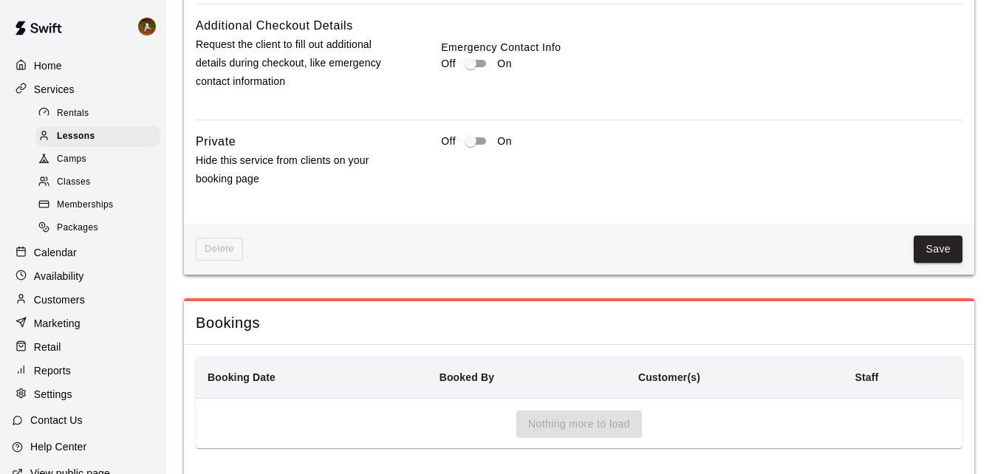
scroll to position [1995, 0]
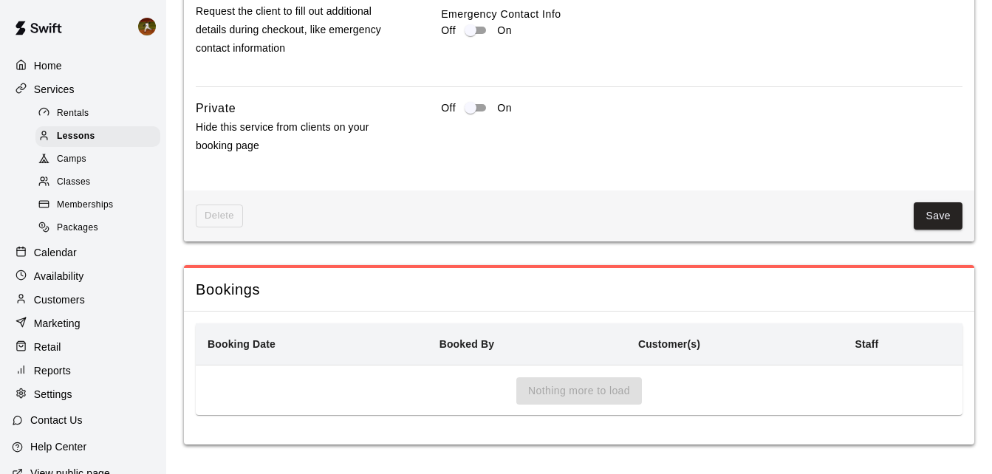
click at [945, 213] on button "Save" at bounding box center [938, 215] width 49 height 27
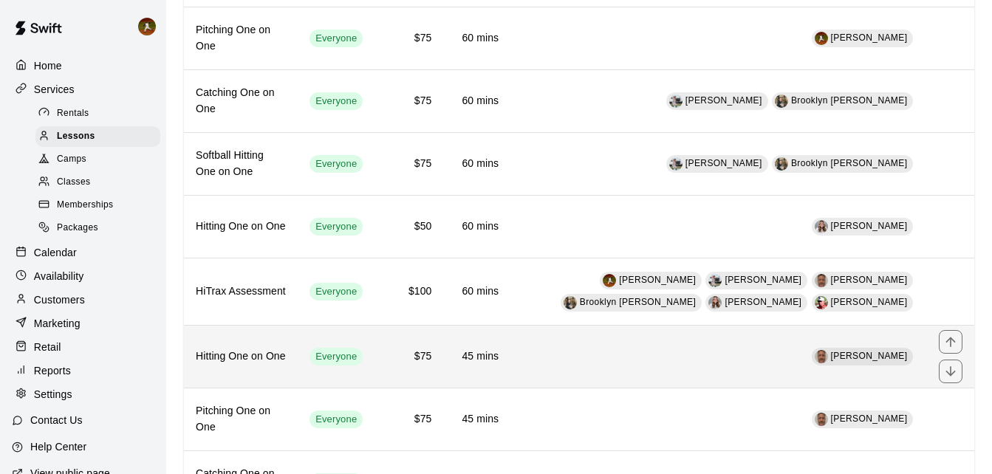
scroll to position [222, 0]
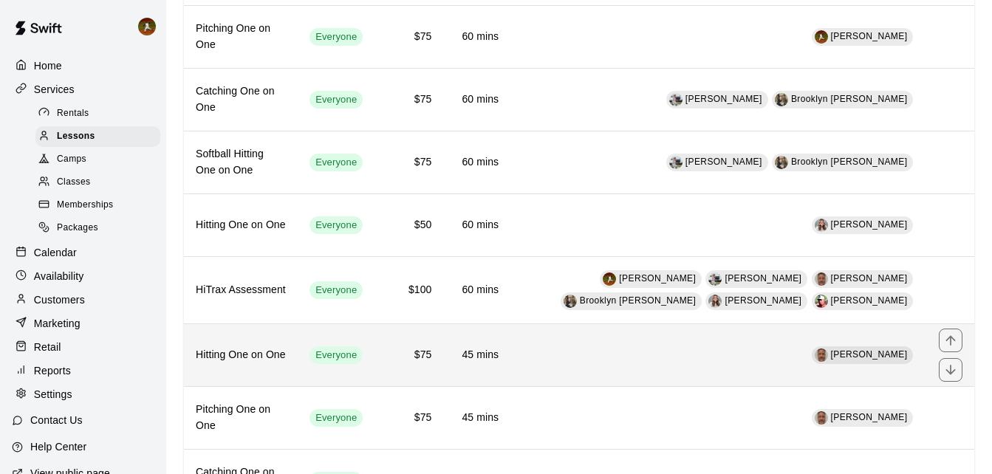
click at [557, 368] on td "[PERSON_NAME]" at bounding box center [718, 355] width 417 height 63
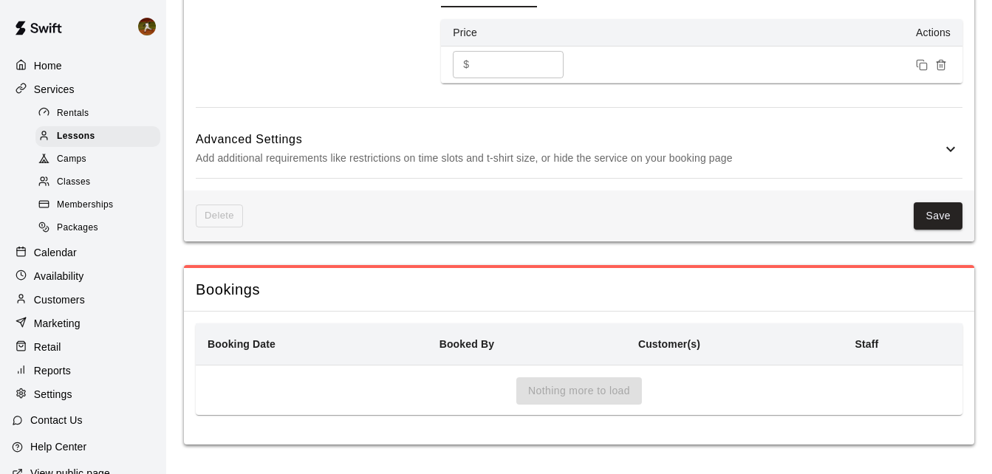
scroll to position [1155, 0]
click at [934, 152] on p "Add additional requirements like restrictions on time slots and t-shirt size, o…" at bounding box center [569, 158] width 746 height 18
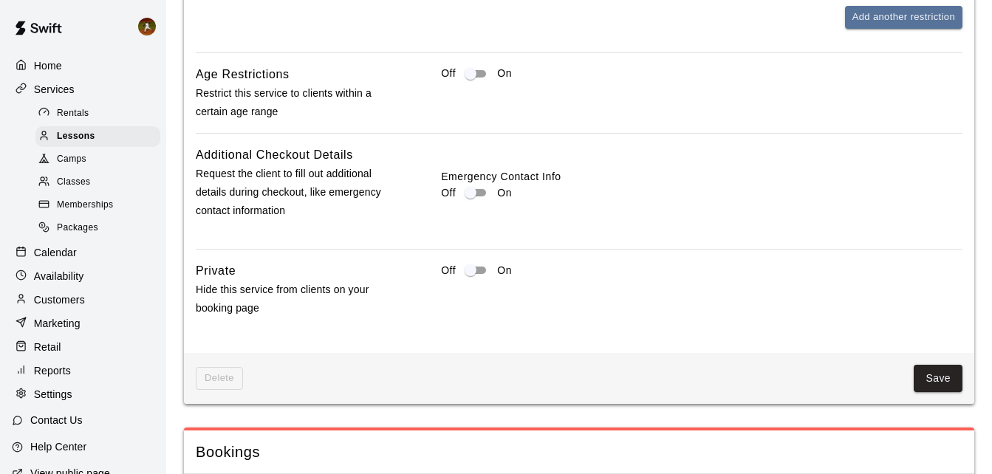
scroll to position [1598, 0]
click at [876, 24] on button "Add another restriction" at bounding box center [903, 15] width 117 height 23
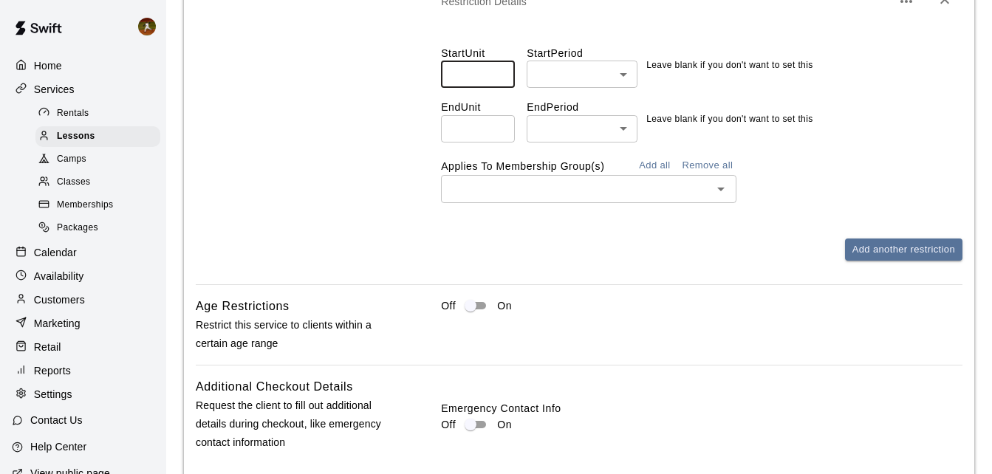
click at [473, 76] on input "number" at bounding box center [478, 74] width 74 height 27
type input "*"
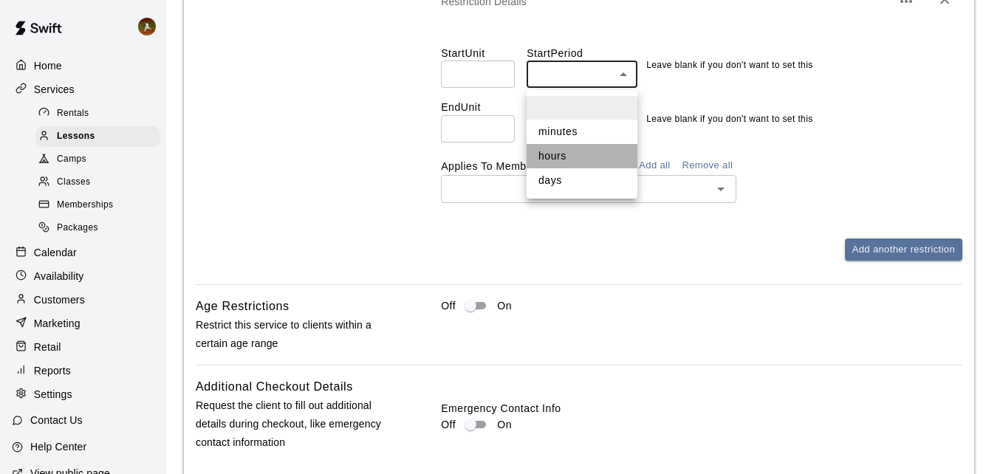
click at [560, 155] on li "hours" at bounding box center [582, 156] width 111 height 24
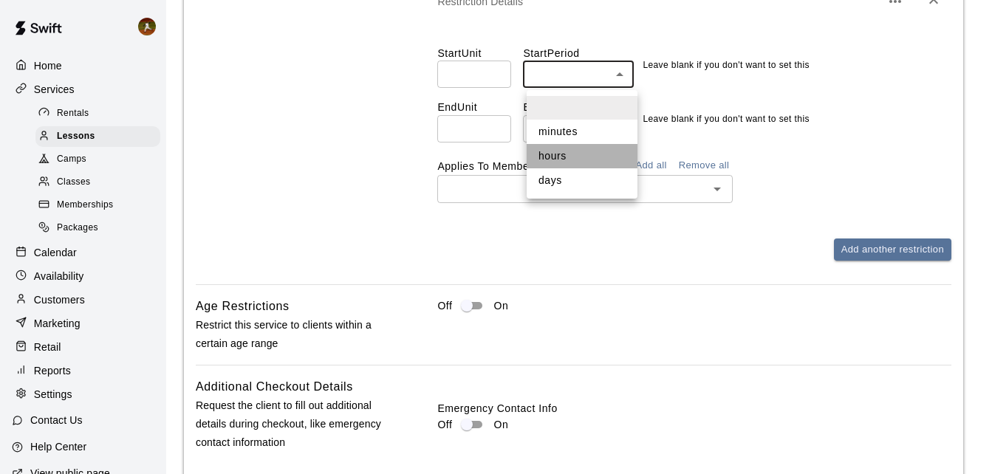
type input "*****"
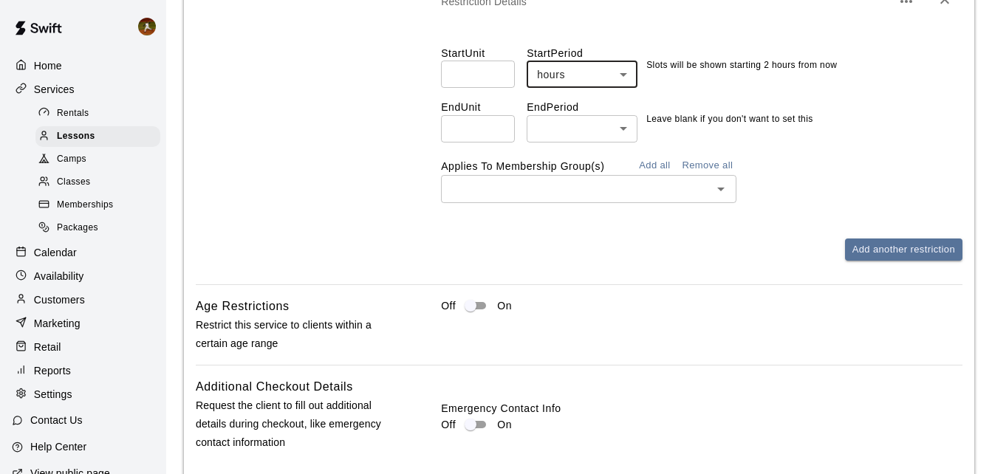
drag, startPoint x: 334, startPoint y: 168, endPoint x: 596, endPoint y: 230, distance: 269.4
click at [334, 169] on div "Time Slot Restrictions Set start & end limits on the time slots shown to client…" at bounding box center [295, 101] width 199 height 366
click at [657, 162] on button "Add all" at bounding box center [654, 165] width 47 height 23
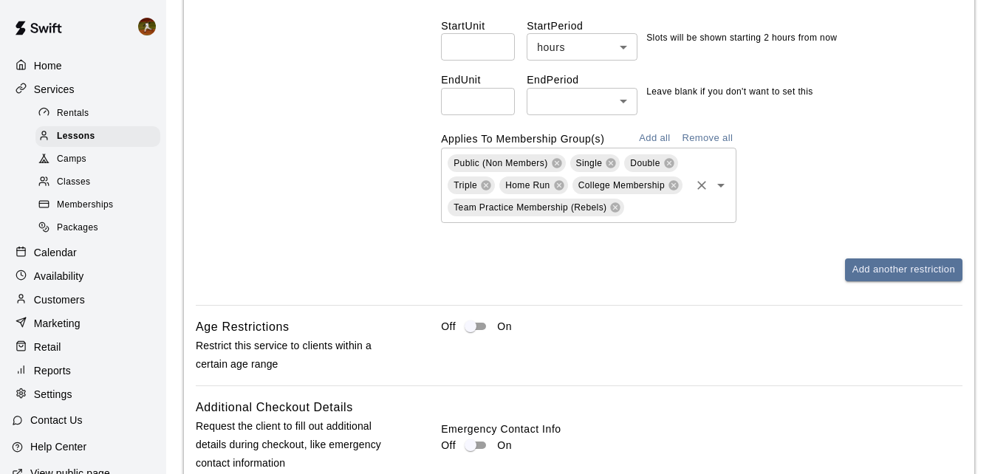
scroll to position [1600, 0]
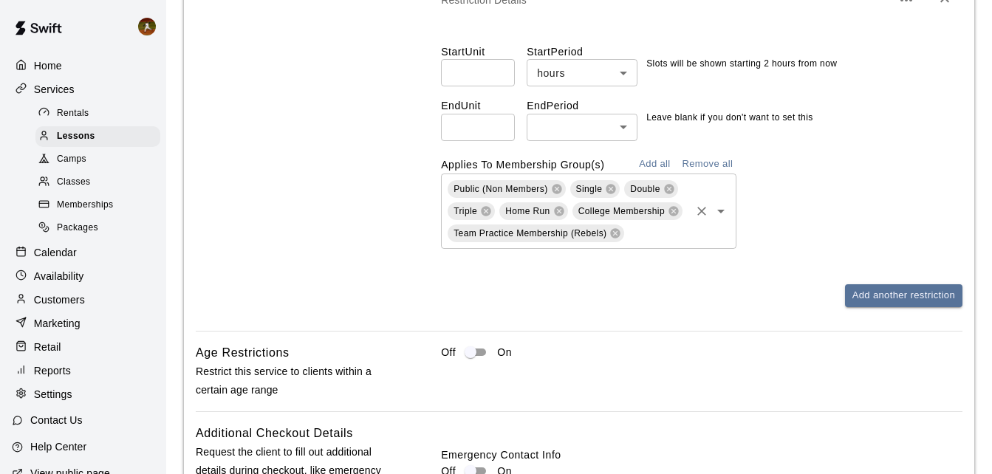
click at [526, 238] on span "Team Practice Membership (Rebels)" at bounding box center [529, 233] width 153 height 10
click at [380, 266] on div "Time Slot Restrictions Set start & end limits on the time slots shown to client…" at bounding box center [295, 124] width 199 height 414
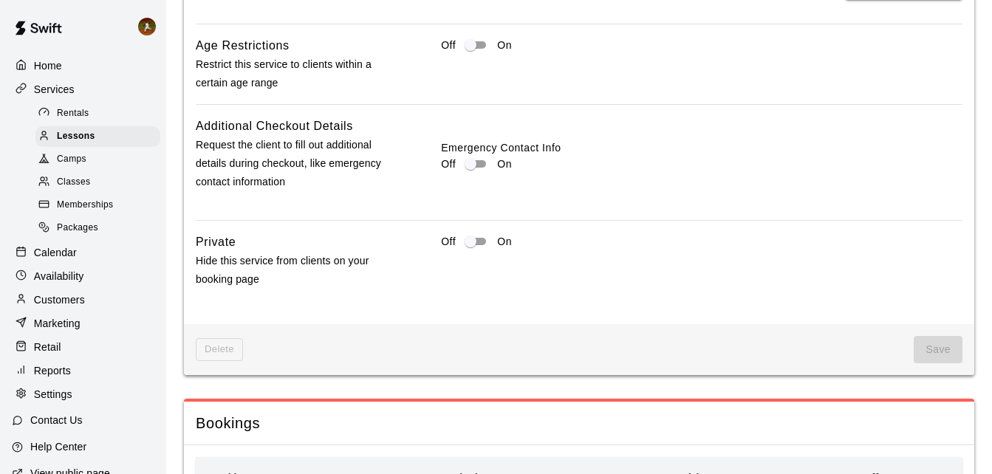
scroll to position [2043, 0]
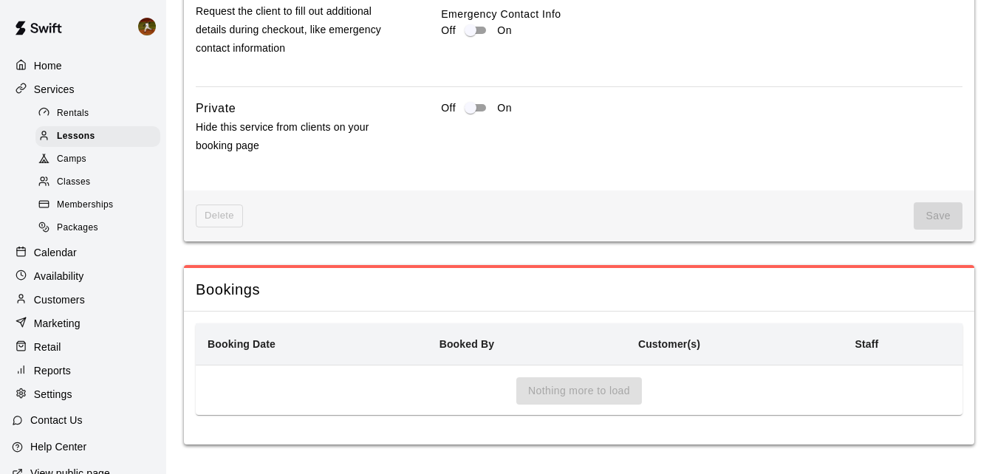
click at [930, 218] on span "Save" at bounding box center [938, 215] width 49 height 27
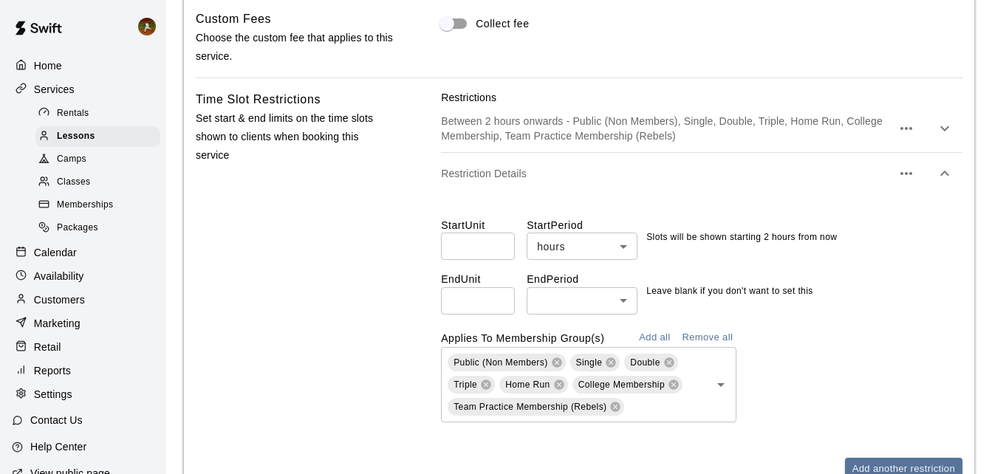
scroll to position [1452, 0]
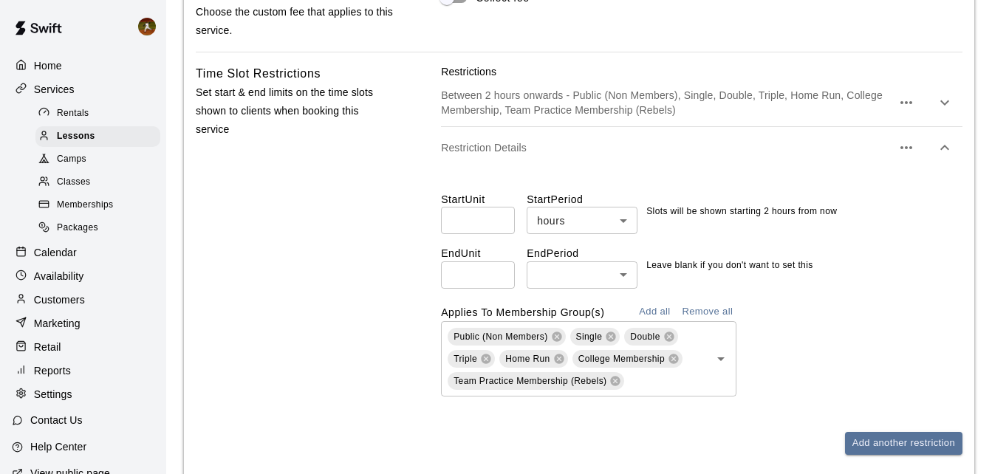
click at [942, 148] on icon "button" at bounding box center [945, 148] width 18 height 18
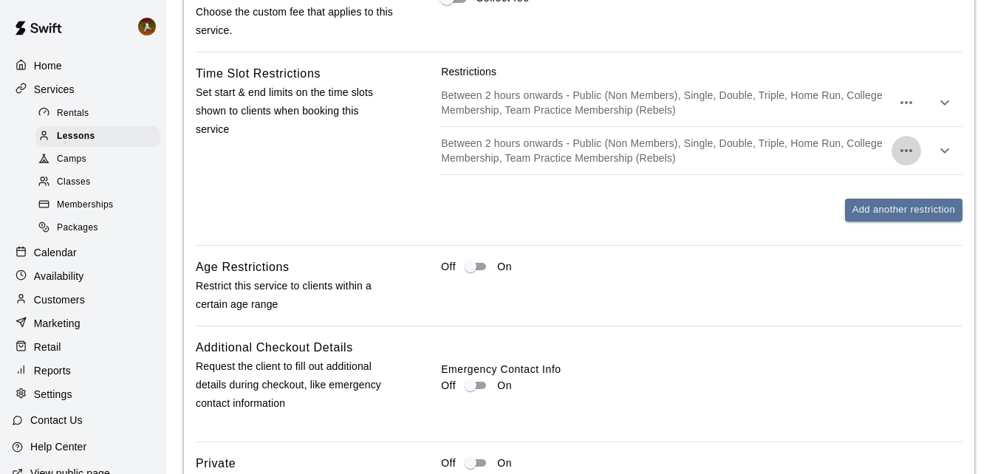
click at [905, 156] on icon "button" at bounding box center [906, 151] width 18 height 18
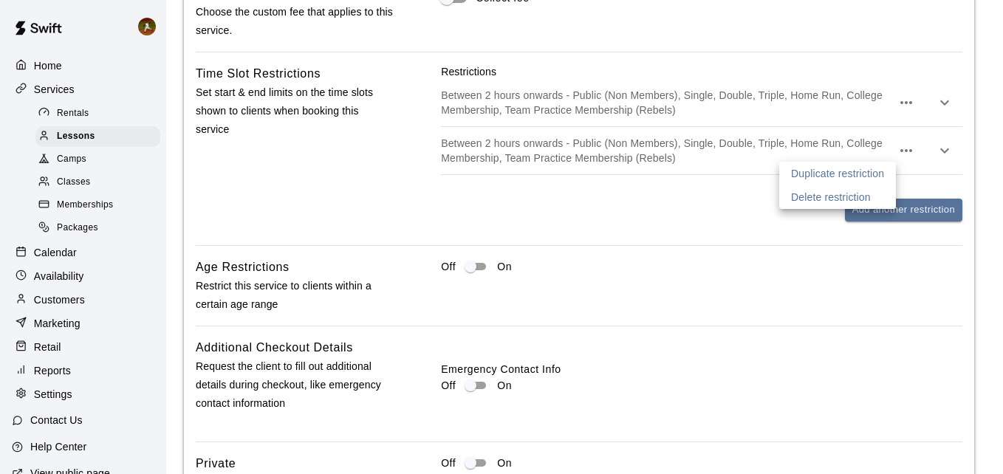
click at [840, 192] on p "Delete restriction" at bounding box center [831, 197] width 80 height 15
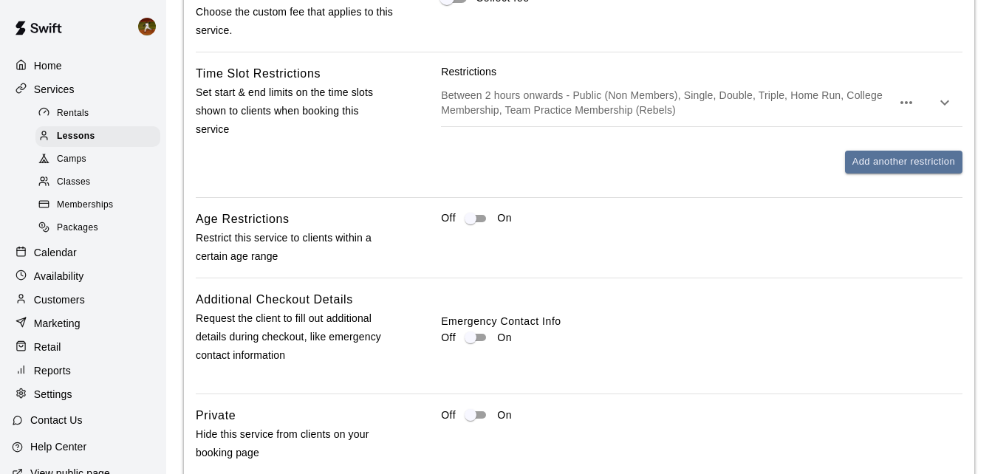
click at [859, 110] on p "Between 2 hours onwards - Public (Non Members), Single, Double, Triple, Home Ru…" at bounding box center [666, 103] width 451 height 30
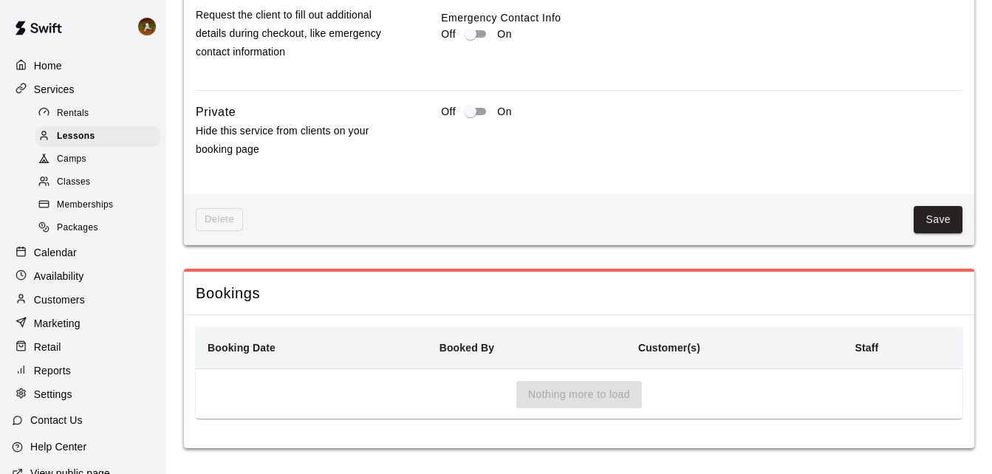
scroll to position [1995, 0]
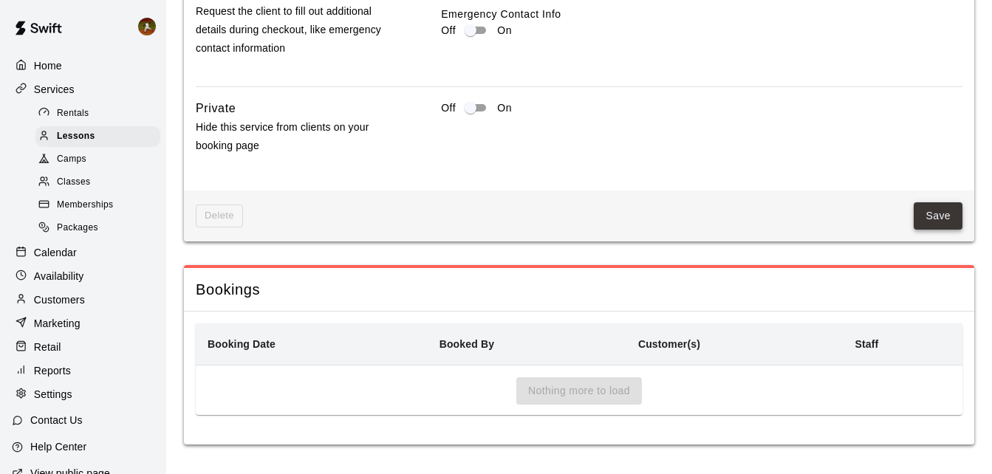
click at [943, 213] on button "Save" at bounding box center [938, 215] width 49 height 27
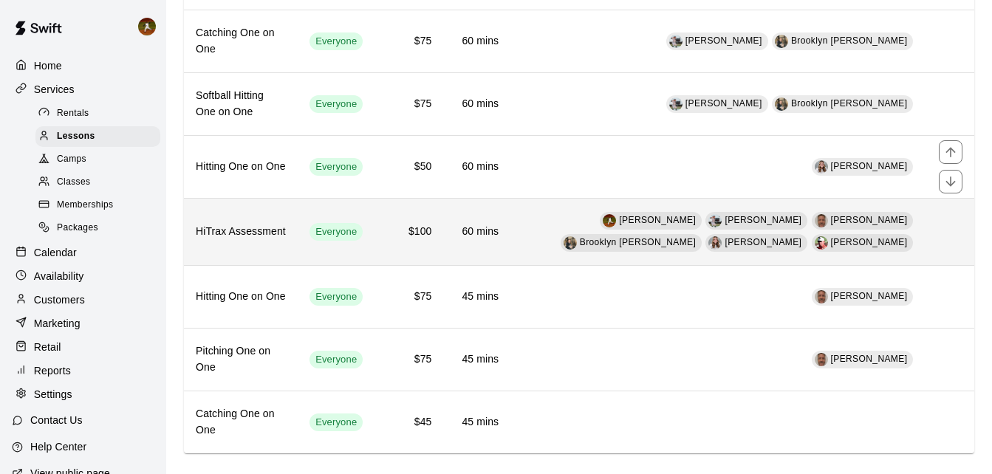
scroll to position [295, 0]
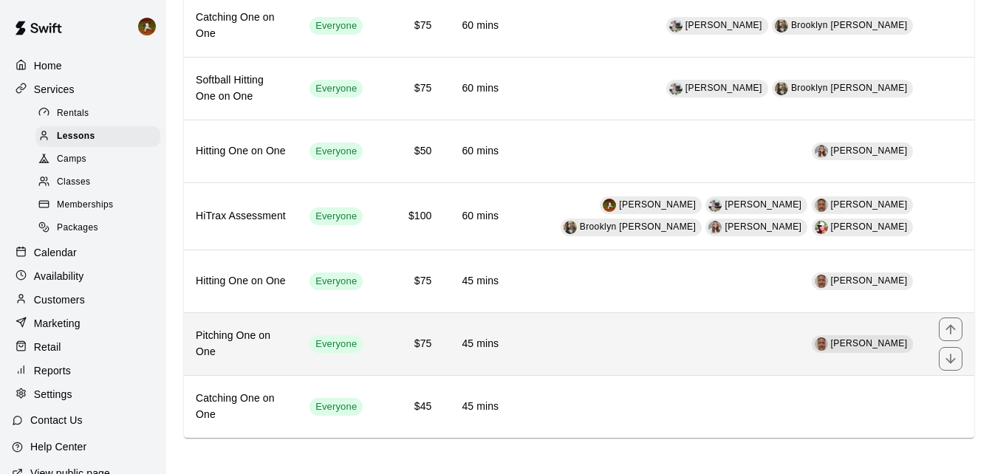
click at [623, 342] on td "[PERSON_NAME]" at bounding box center [718, 344] width 417 height 63
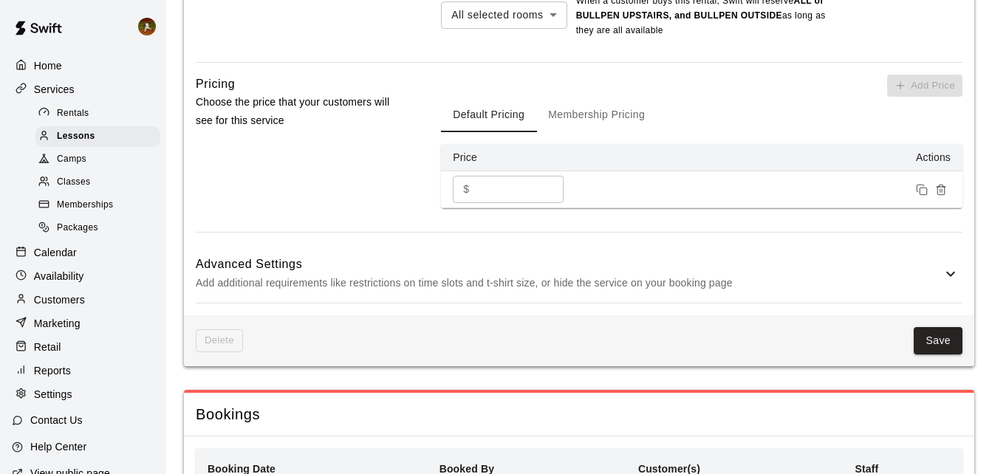
scroll to position [1034, 0]
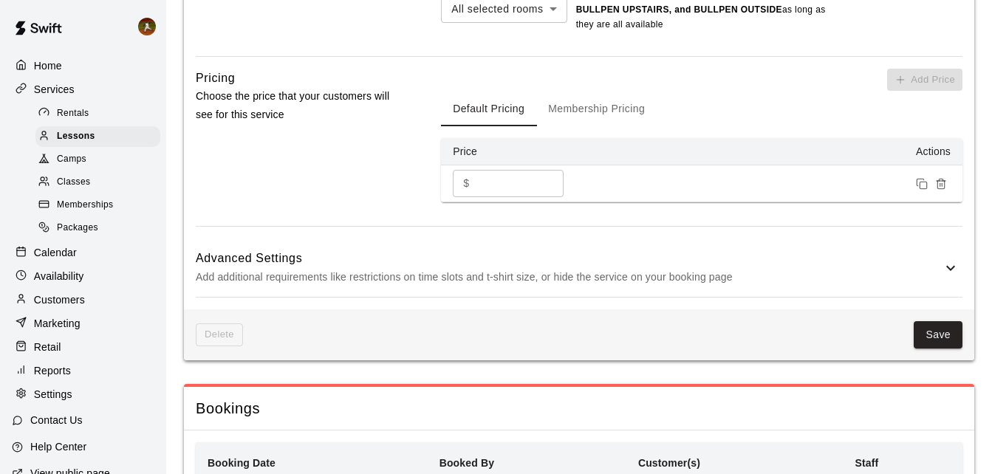
click at [901, 278] on p "Add additional requirements like restrictions on time slots and t-shirt size, o…" at bounding box center [569, 277] width 746 height 18
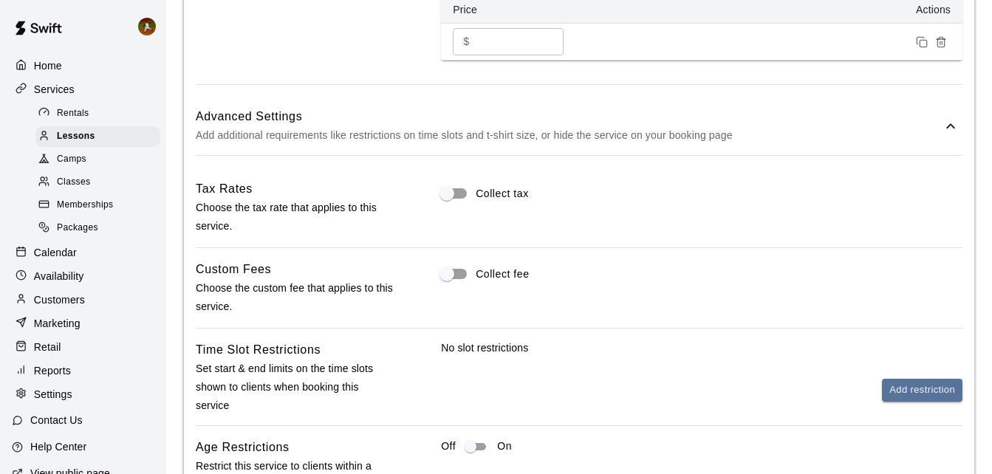
scroll to position [1182, 0]
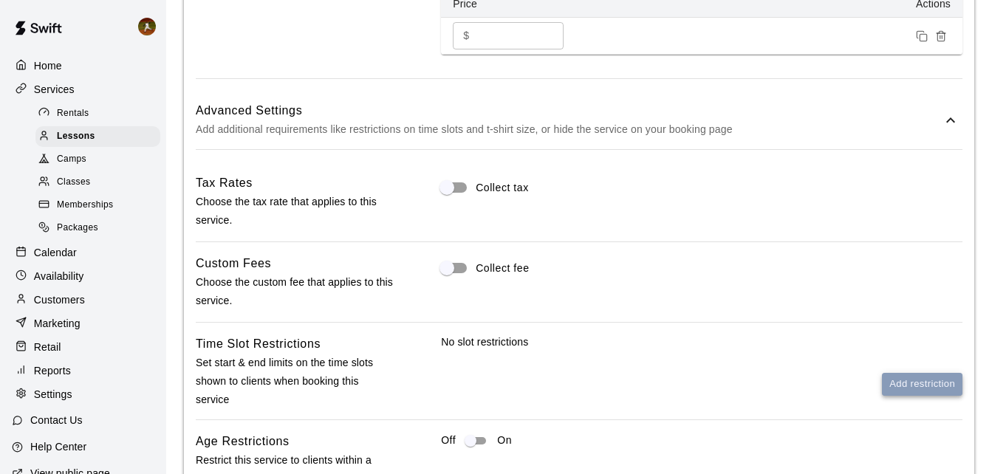
click at [905, 380] on button "Add restriction" at bounding box center [922, 384] width 81 height 23
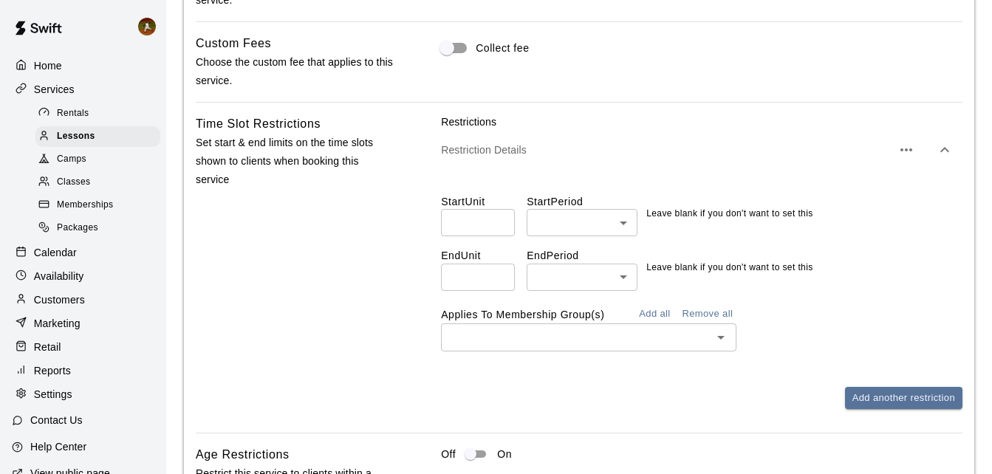
scroll to position [1403, 0]
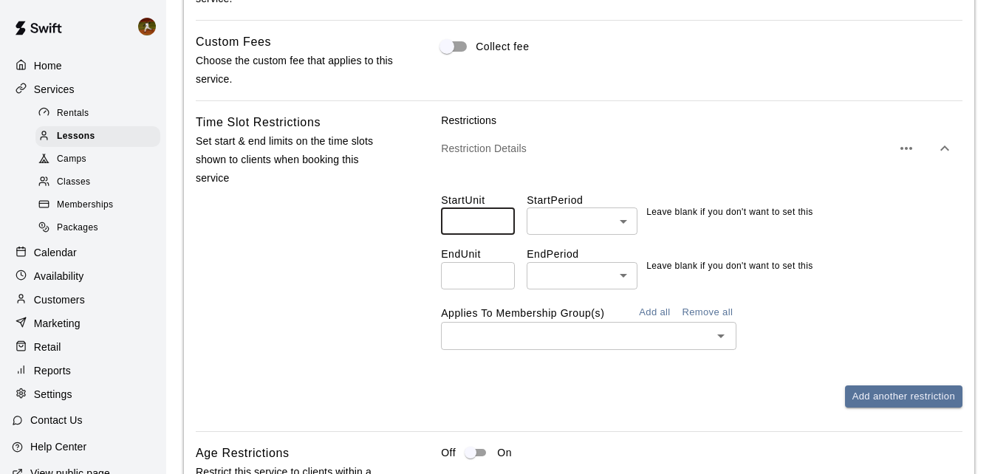
click at [485, 227] on input "number" at bounding box center [478, 221] width 74 height 27
type input "*"
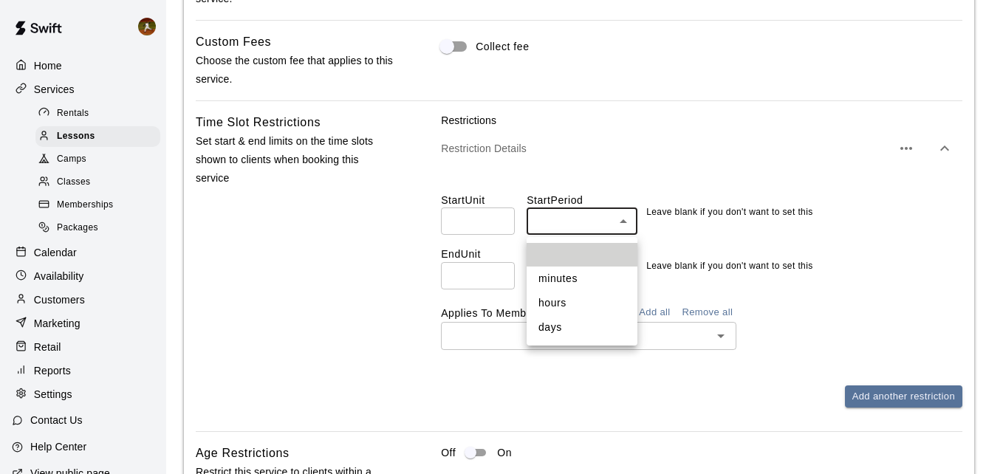
drag, startPoint x: 541, startPoint y: 299, endPoint x: 483, endPoint y: 296, distance: 58.4
click at [535, 300] on li "hours" at bounding box center [582, 303] width 111 height 24
type input "*****"
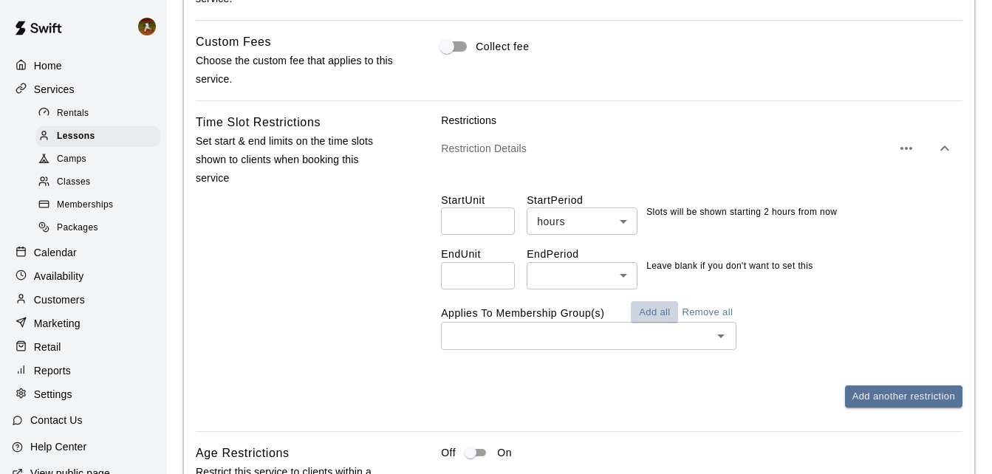
click at [662, 313] on button "Add all" at bounding box center [654, 312] width 47 height 23
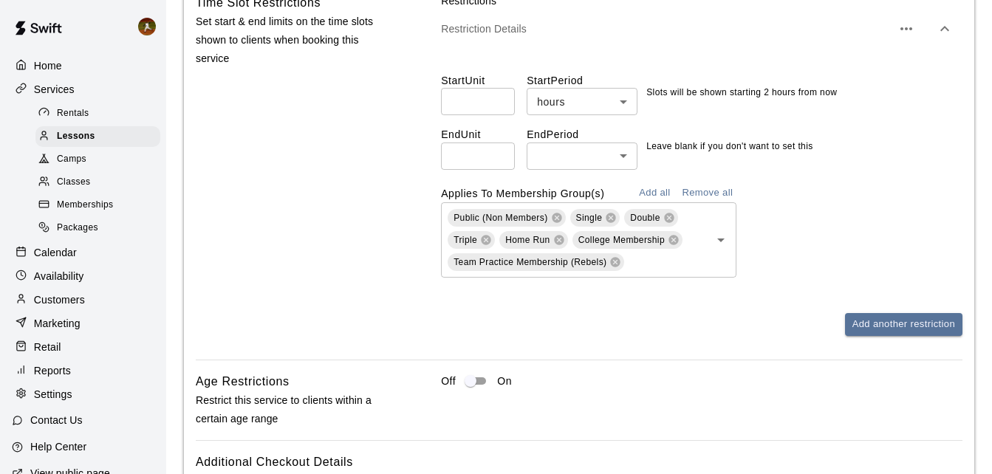
scroll to position [1773, 0]
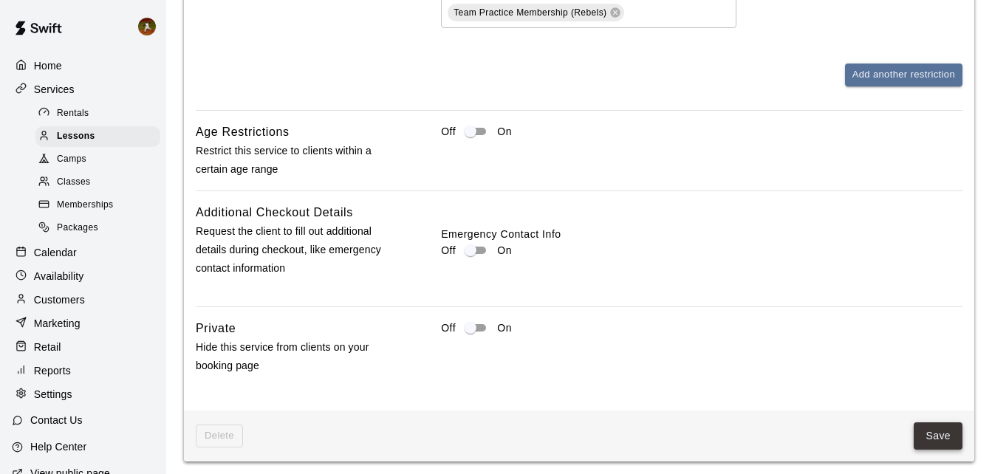
click at [931, 428] on button "Save" at bounding box center [938, 435] width 49 height 27
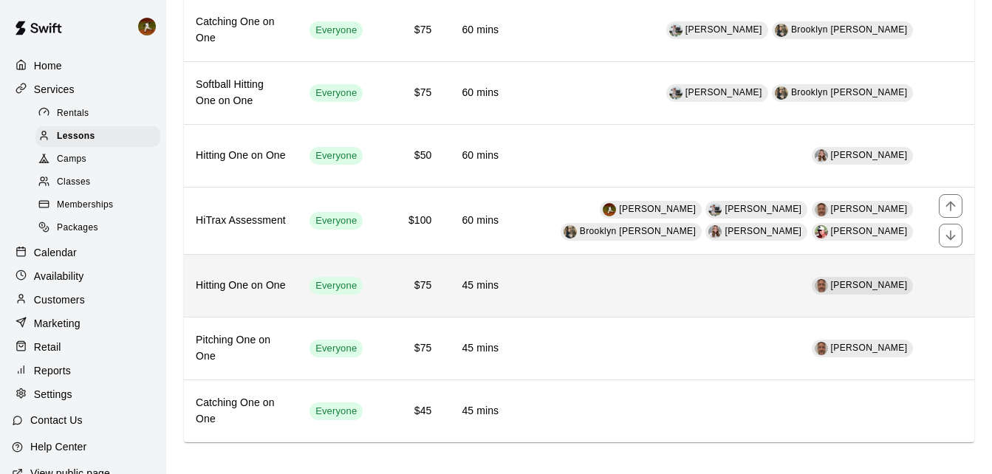
scroll to position [303, 0]
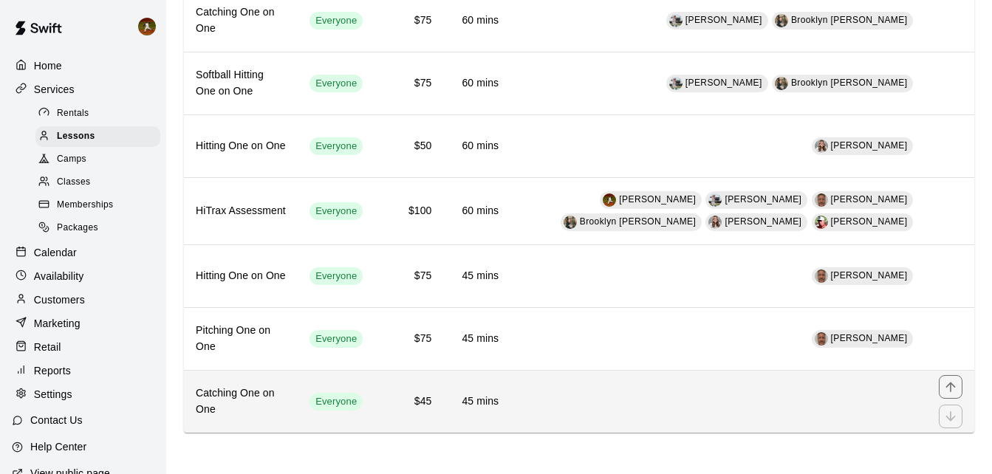
click at [634, 394] on td "simple table" at bounding box center [718, 402] width 417 height 63
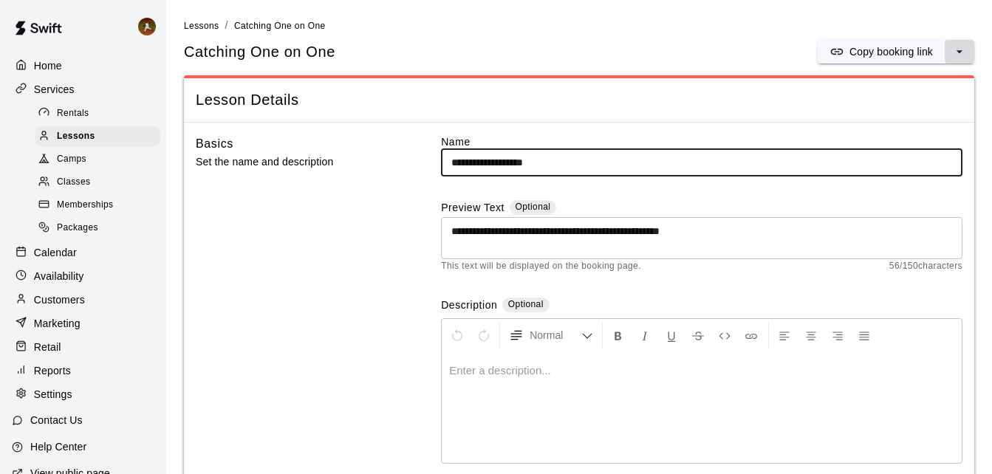
click at [951, 49] on button "select merge strategy" at bounding box center [960, 52] width 30 height 24
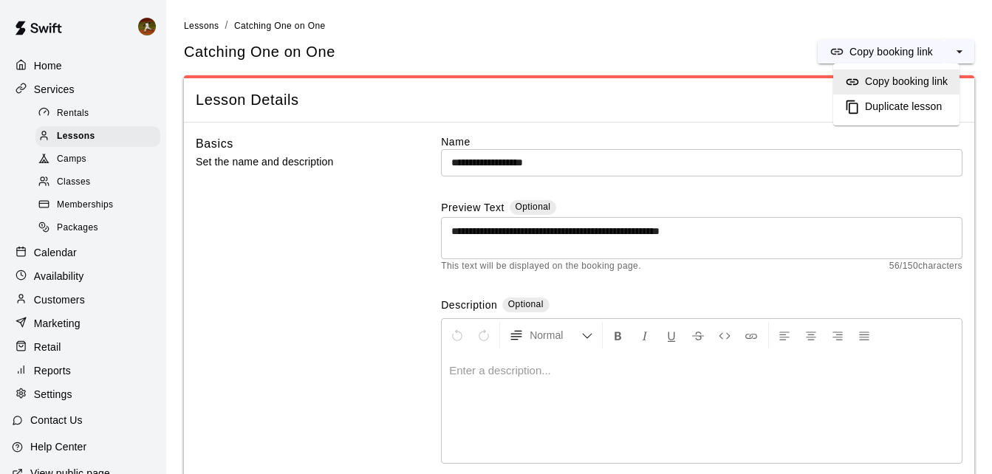
click at [703, 112] on div "Lesson Details" at bounding box center [579, 100] width 790 height 44
drag, startPoint x: 76, startPoint y: 132, endPoint x: 89, endPoint y: 134, distance: 12.6
click at [76, 132] on span "Lessons" at bounding box center [76, 136] width 38 height 15
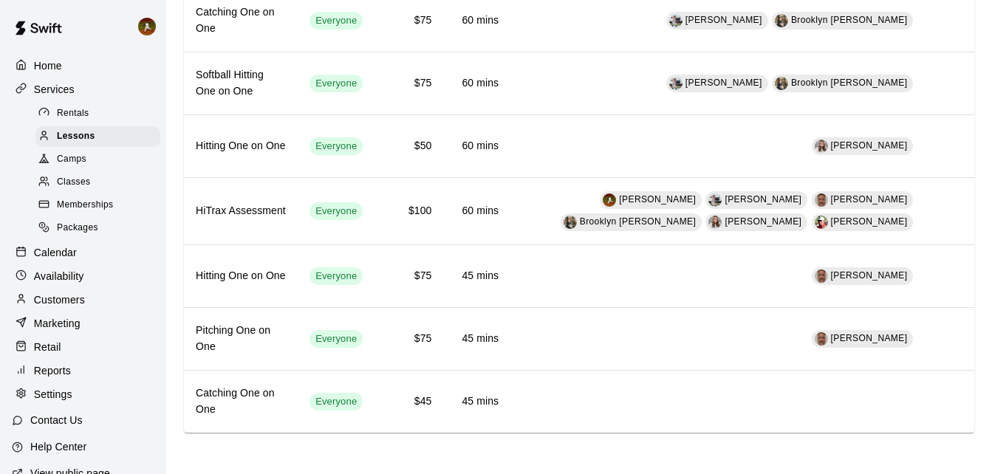
scroll to position [303, 0]
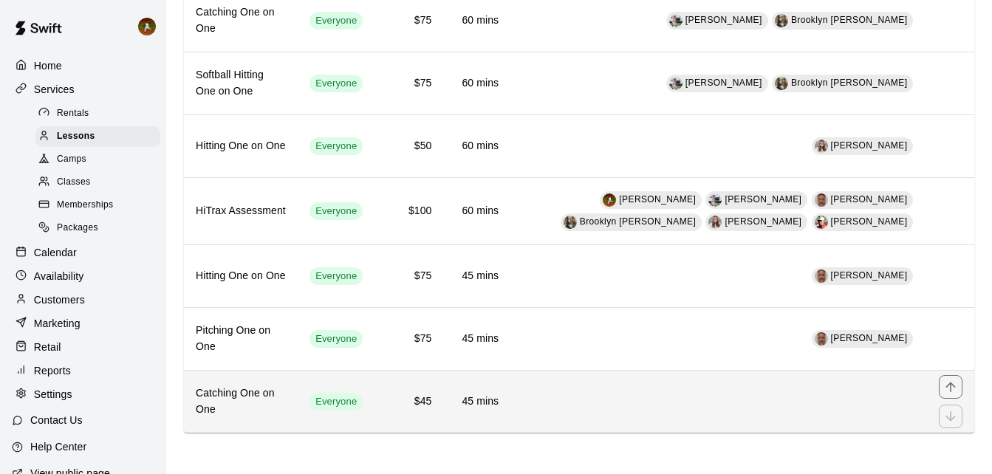
drag, startPoint x: 555, startPoint y: 402, endPoint x: 544, endPoint y: 408, distance: 13.6
click at [544, 408] on td "simple table" at bounding box center [718, 402] width 417 height 63
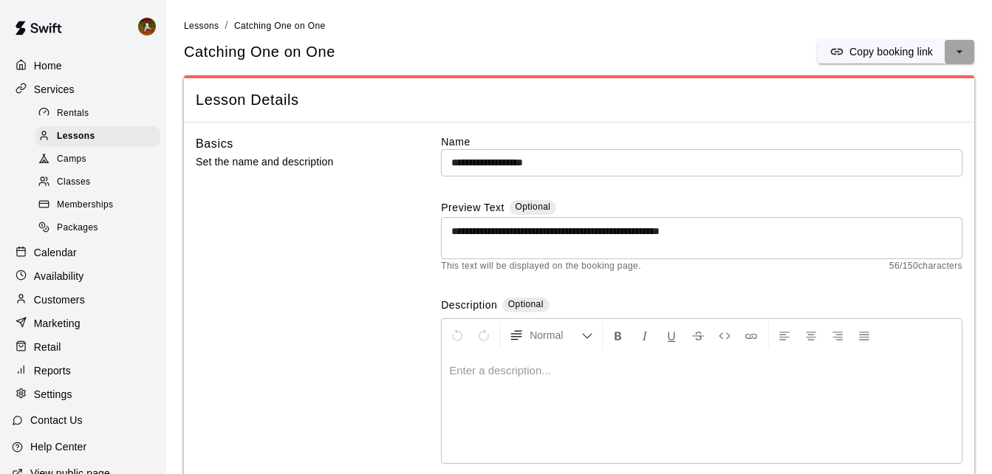
click at [962, 47] on icon "select merge strategy" at bounding box center [959, 51] width 15 height 15
click at [699, 109] on span "Lesson Details" at bounding box center [579, 100] width 767 height 20
click at [940, 56] on button "Copy booking link" at bounding box center [881, 52] width 127 height 24
click at [968, 52] on button "select merge strategy" at bounding box center [960, 52] width 30 height 24
click at [312, 184] on div "Basics Set the name and description" at bounding box center [295, 312] width 199 height 357
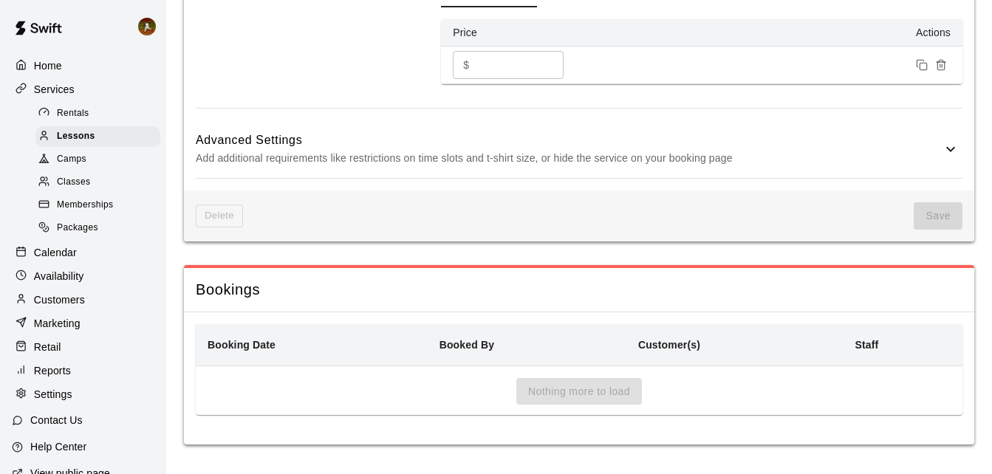
scroll to position [1147, 0]
click at [938, 67] on icon "Remove price" at bounding box center [940, 66] width 7 height 8
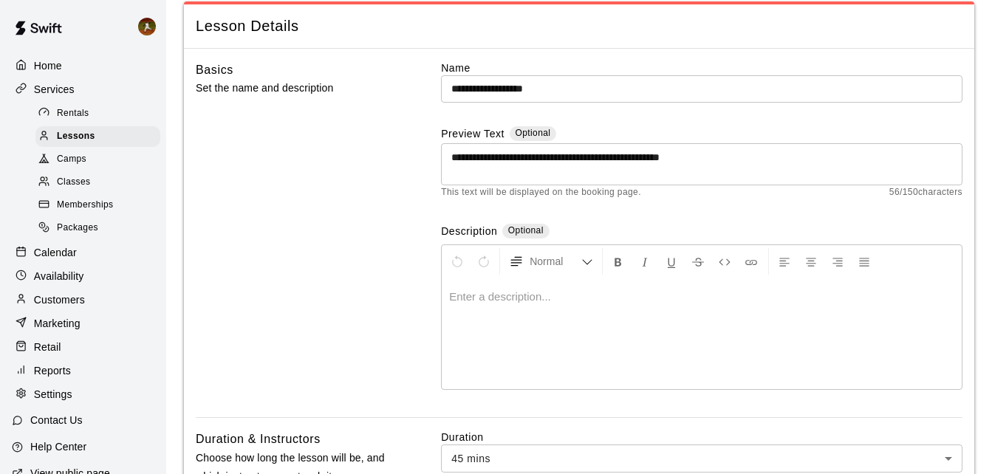
scroll to position [0, 0]
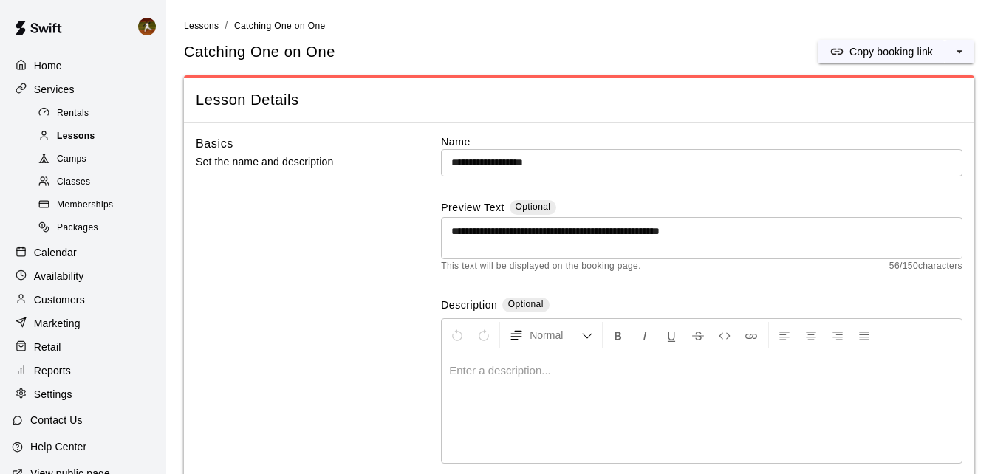
click at [71, 139] on span "Lessons" at bounding box center [76, 136] width 38 height 15
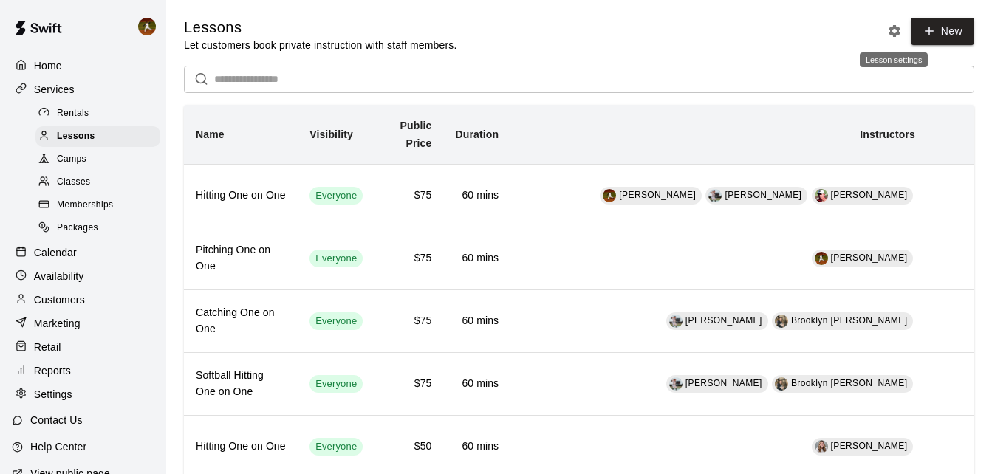
click at [889, 23] on button "Lesson settings" at bounding box center [894, 31] width 22 height 22
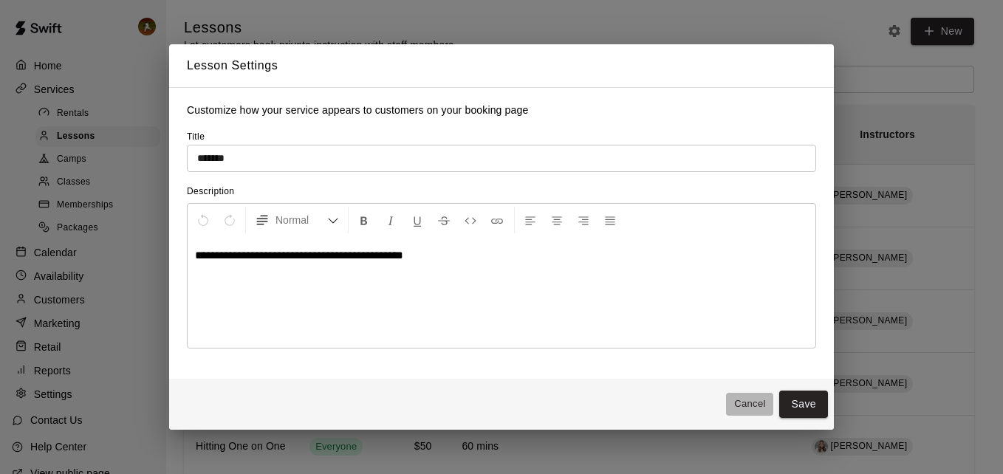
click at [741, 397] on button "Cancel" at bounding box center [749, 404] width 47 height 23
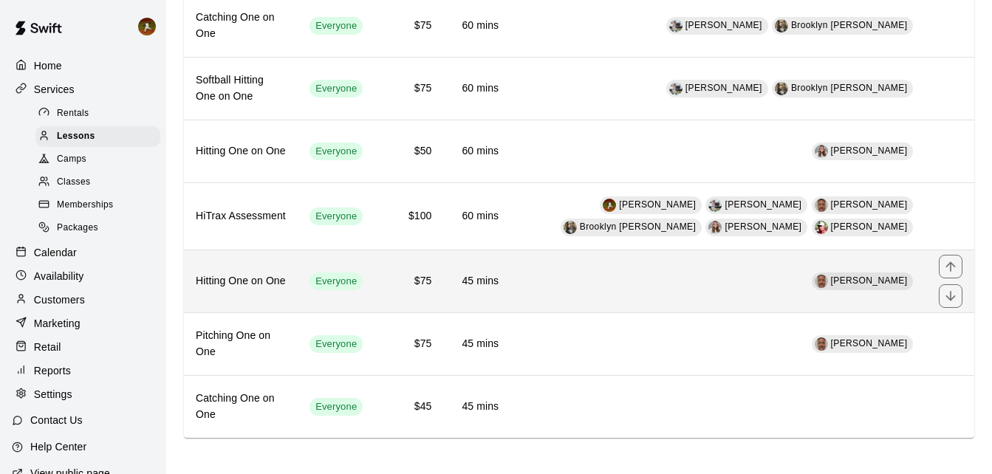
scroll to position [303, 0]
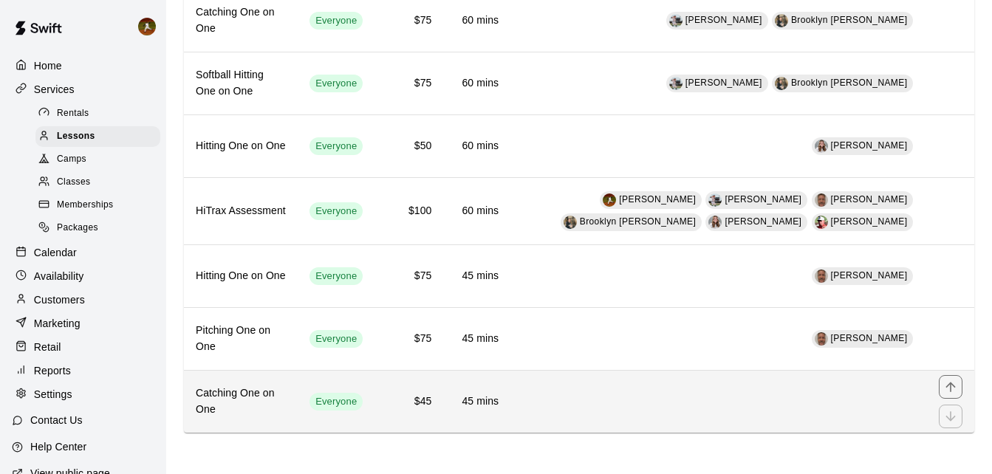
click at [551, 391] on td "simple table" at bounding box center [718, 402] width 417 height 63
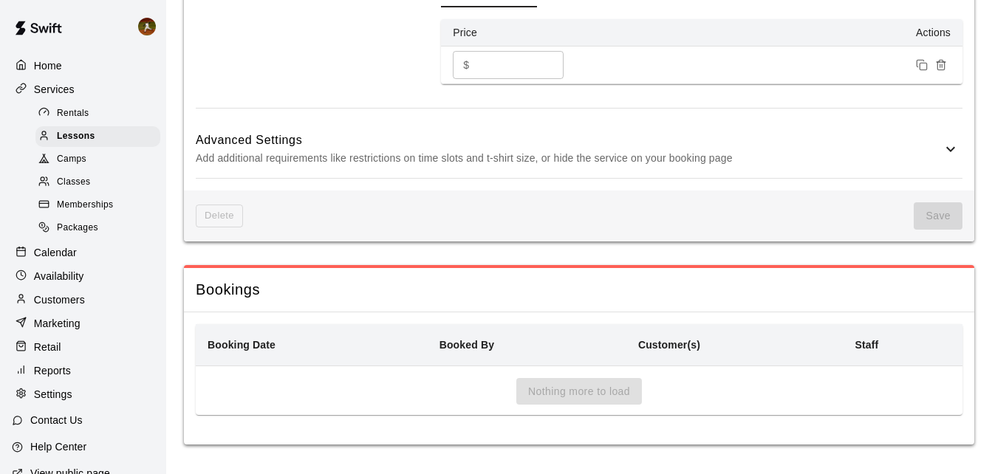
scroll to position [1147, 0]
click at [531, 406] on div "Nothing more to load" at bounding box center [579, 397] width 767 height 38
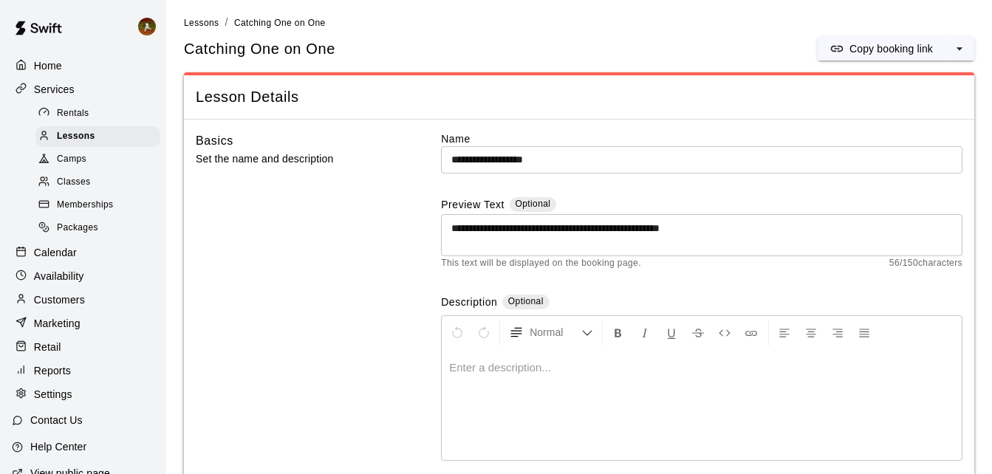
scroll to position [0, 0]
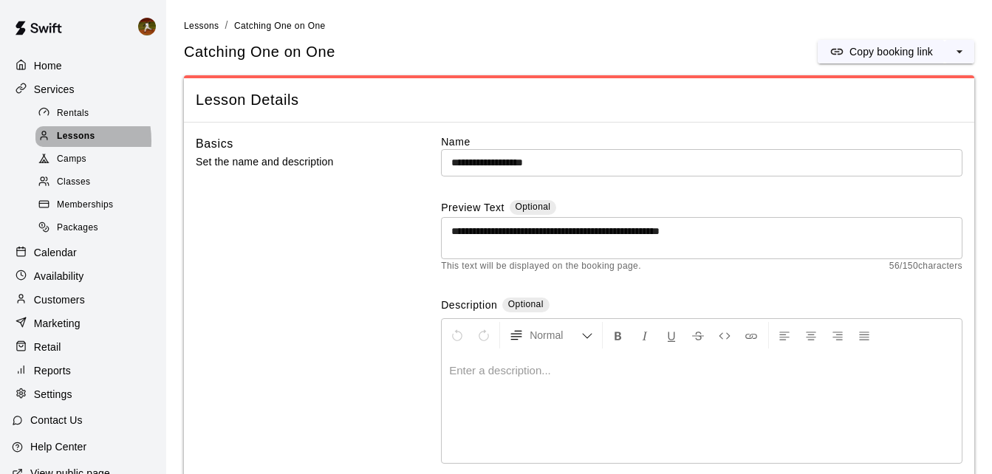
click at [52, 143] on div at bounding box center [47, 137] width 18 height 14
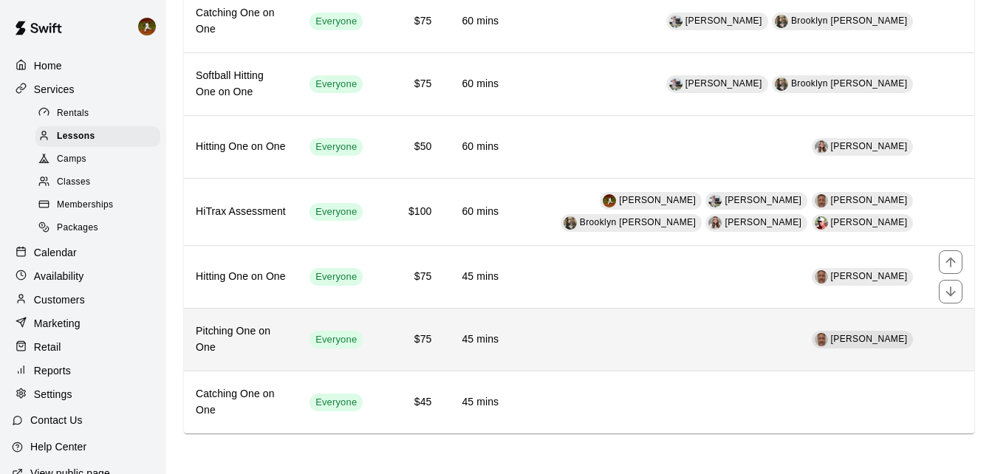
scroll to position [303, 0]
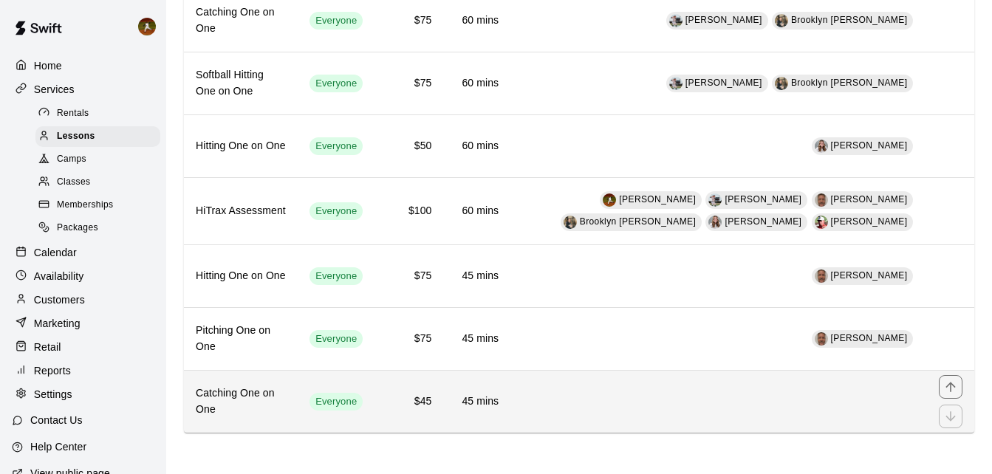
click at [747, 404] on td "simple table" at bounding box center [718, 402] width 417 height 63
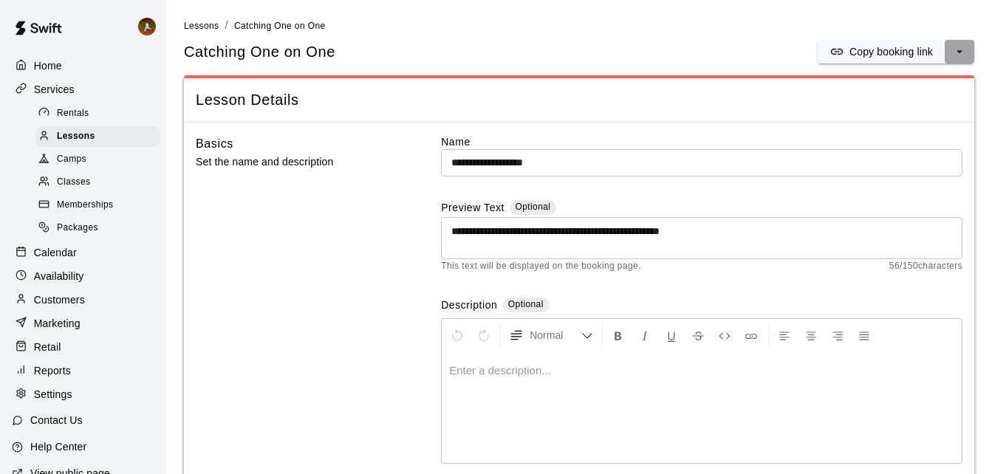
click at [964, 55] on icon "select merge strategy" at bounding box center [959, 51] width 15 height 15
click at [716, 117] on div "Lesson Details" at bounding box center [579, 100] width 790 height 44
click at [84, 142] on span "Lessons" at bounding box center [76, 136] width 38 height 15
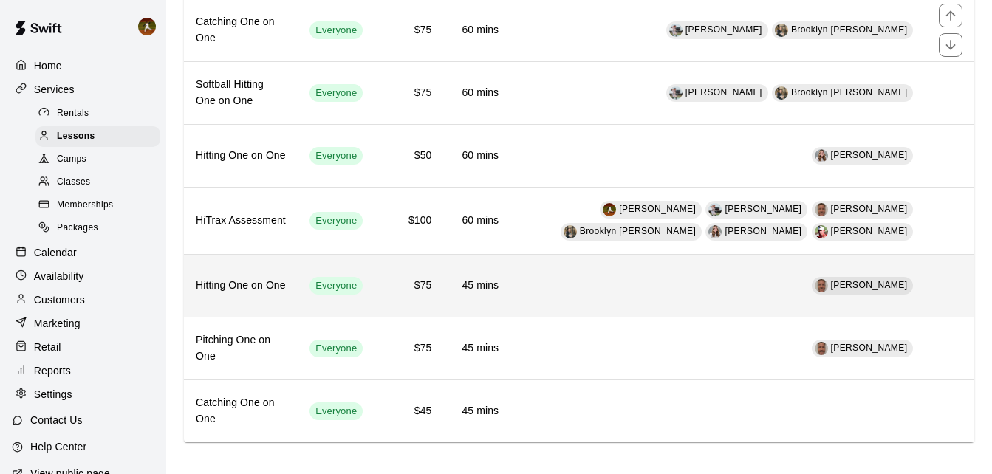
scroll to position [303, 0]
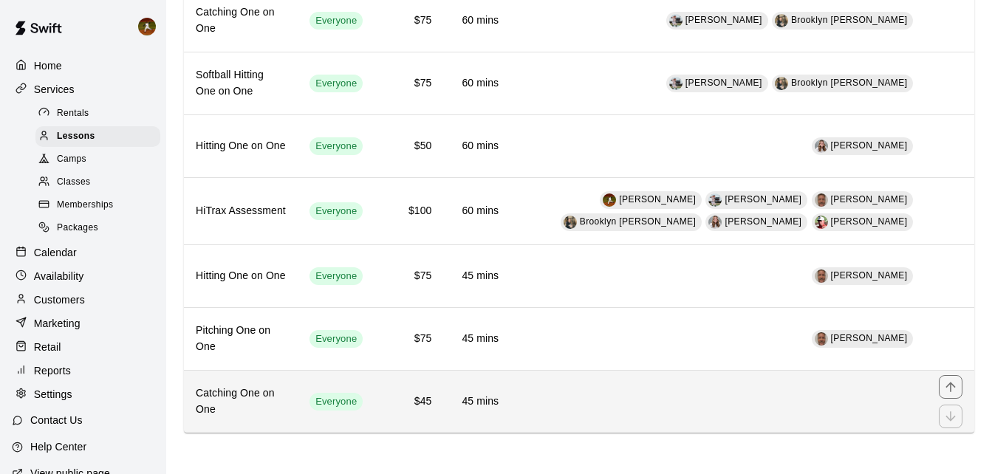
click at [566, 393] on td "simple table" at bounding box center [718, 402] width 417 height 63
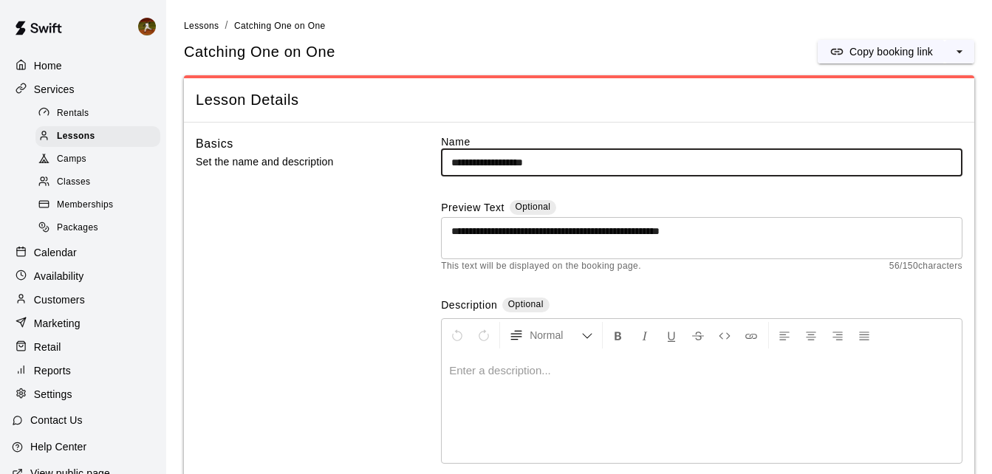
click at [203, 20] on link "Lessons" at bounding box center [201, 25] width 35 height 12
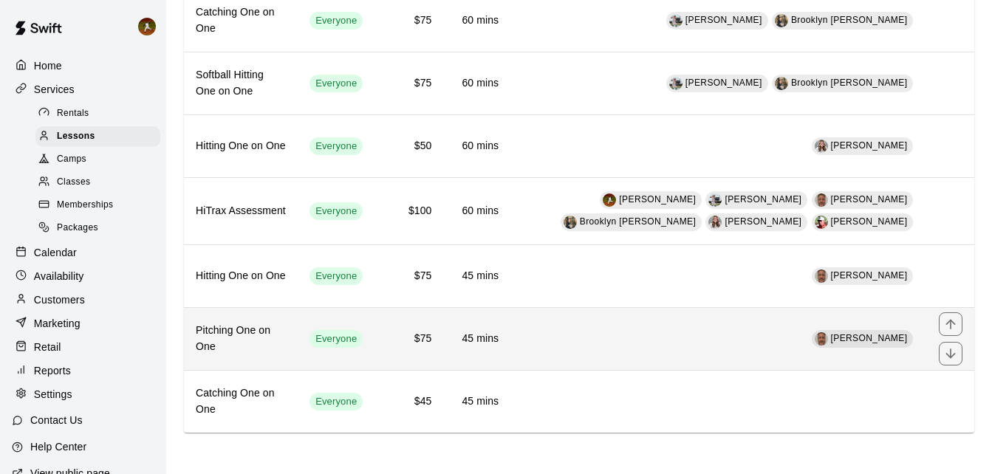
scroll to position [303, 0]
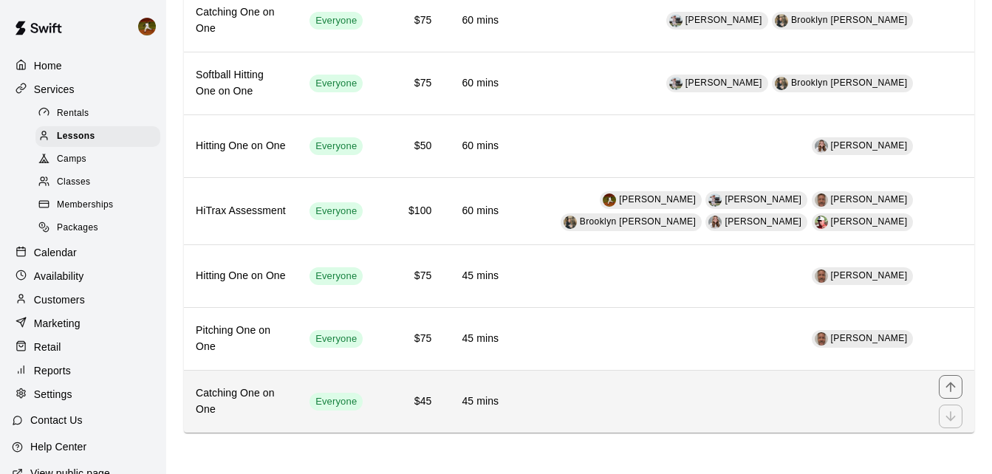
click at [273, 399] on h6 "Catching One on One" at bounding box center [241, 402] width 90 height 32
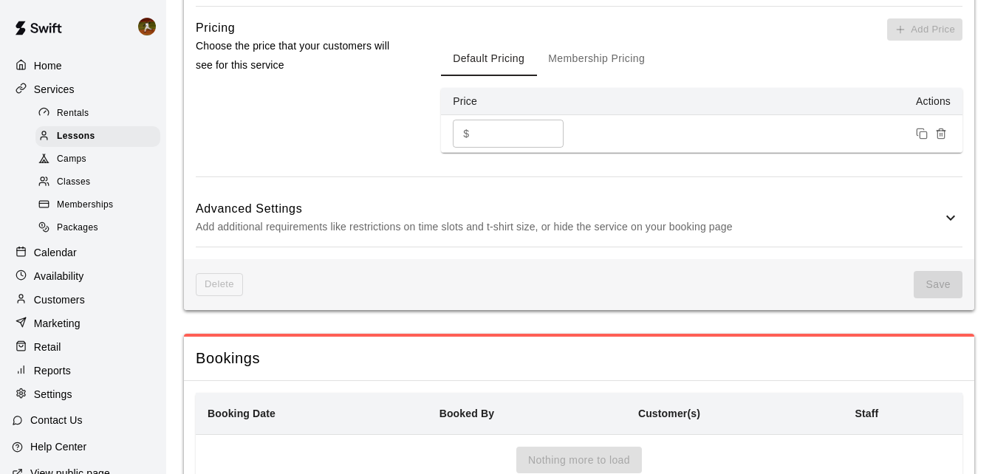
scroll to position [1147, 0]
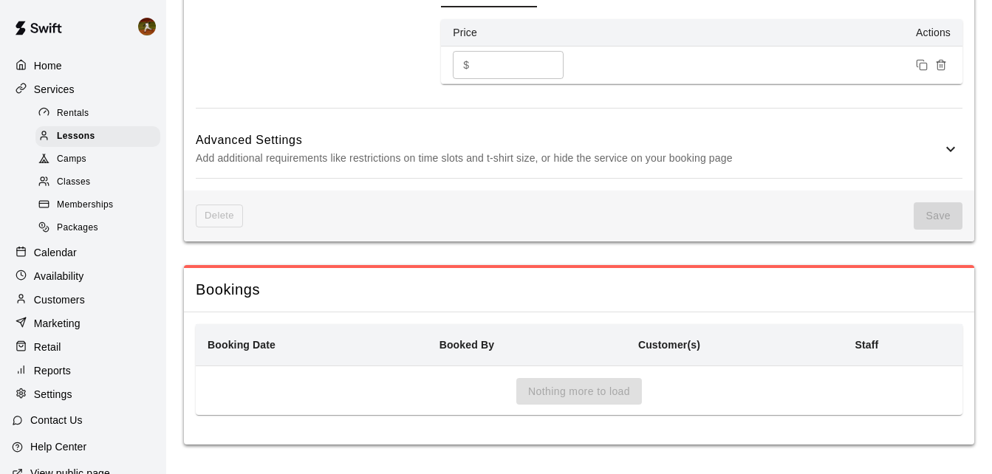
click at [219, 225] on span "Delete" at bounding box center [219, 216] width 47 height 23
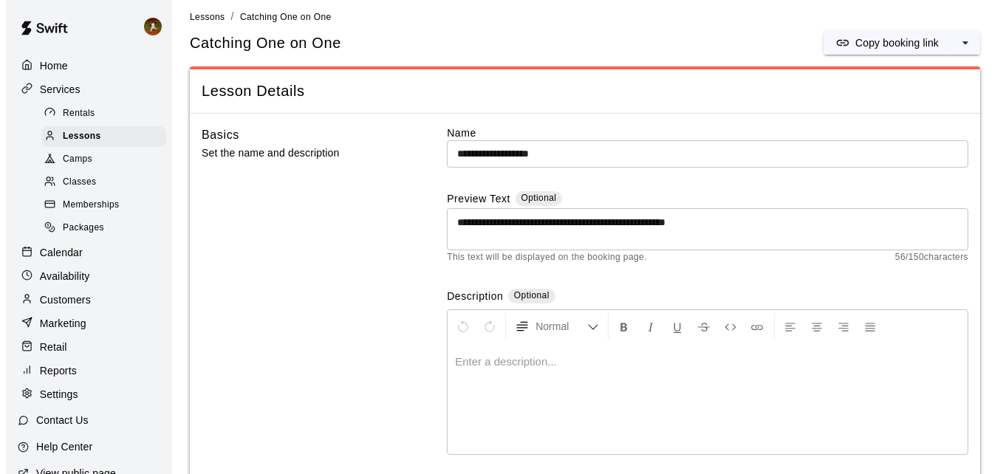
scroll to position [0, 0]
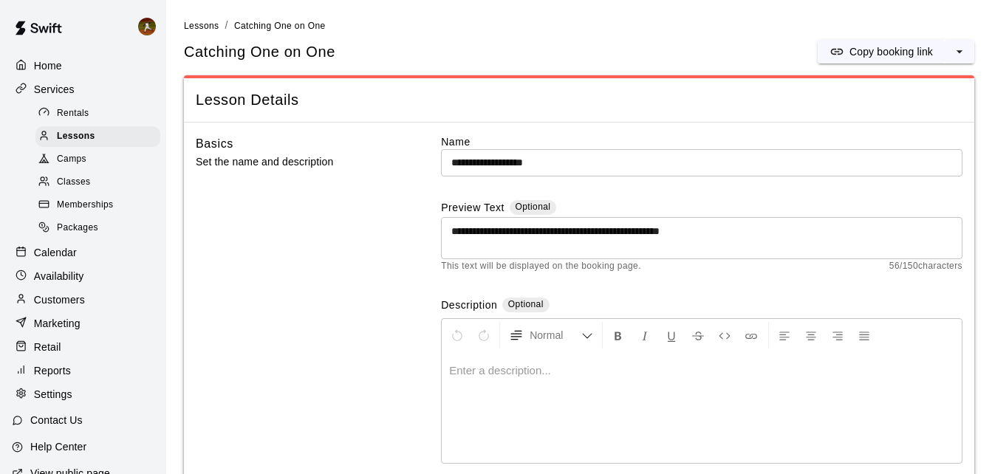
click at [80, 190] on span "Classes" at bounding box center [73, 182] width 33 height 15
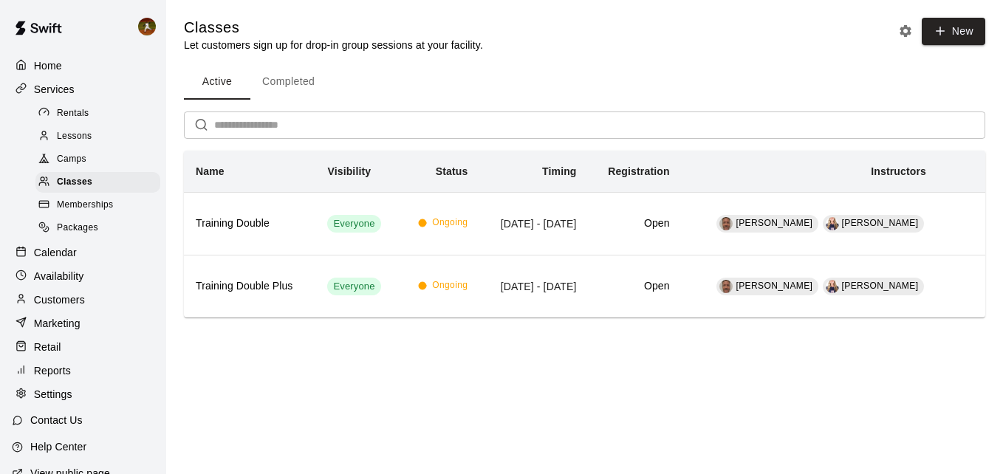
click at [100, 208] on span "Memberships" at bounding box center [85, 205] width 56 height 15
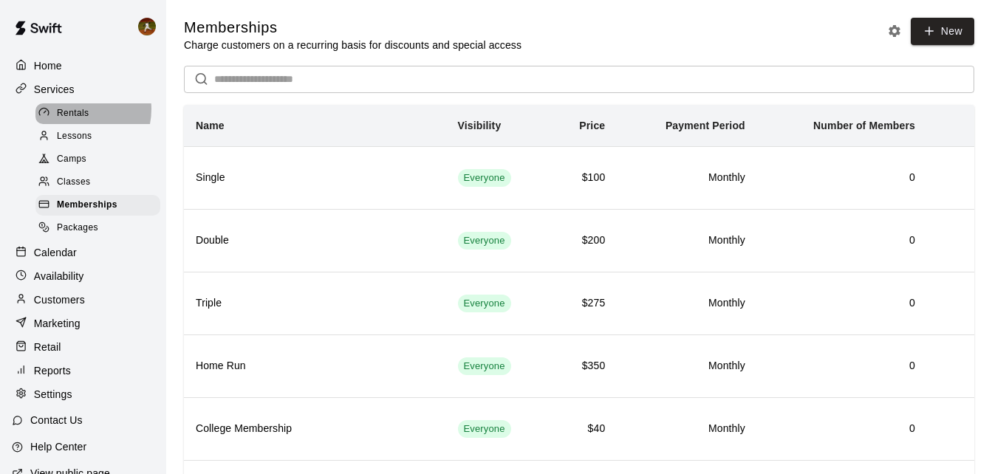
click at [77, 111] on span "Rentals" at bounding box center [73, 113] width 32 height 15
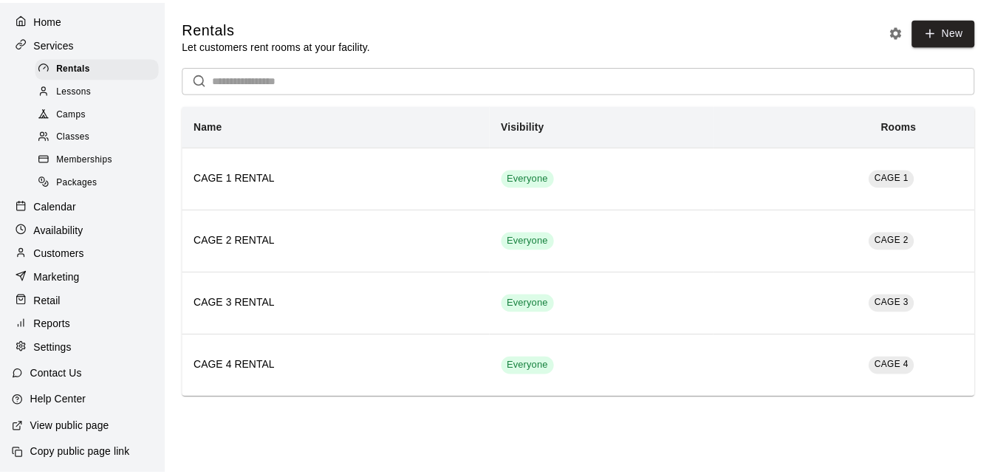
scroll to position [60, 0]
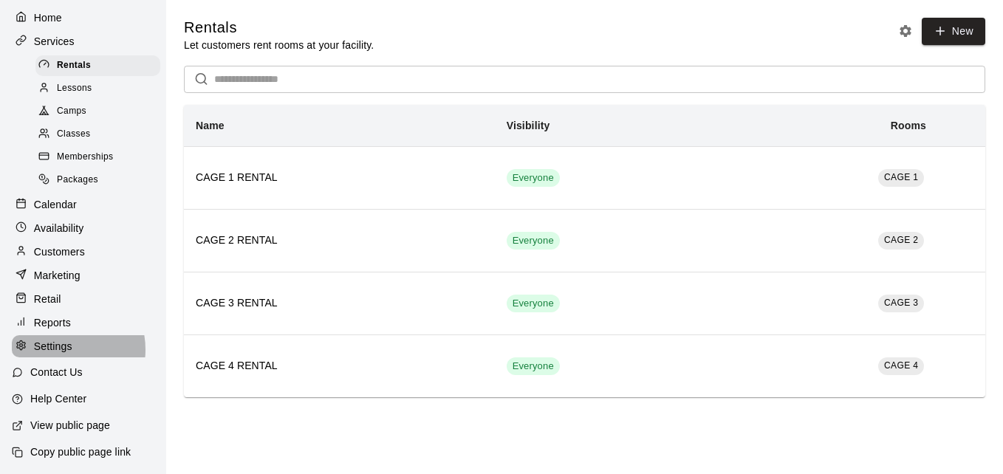
click at [58, 349] on p "Settings" at bounding box center [53, 346] width 38 height 15
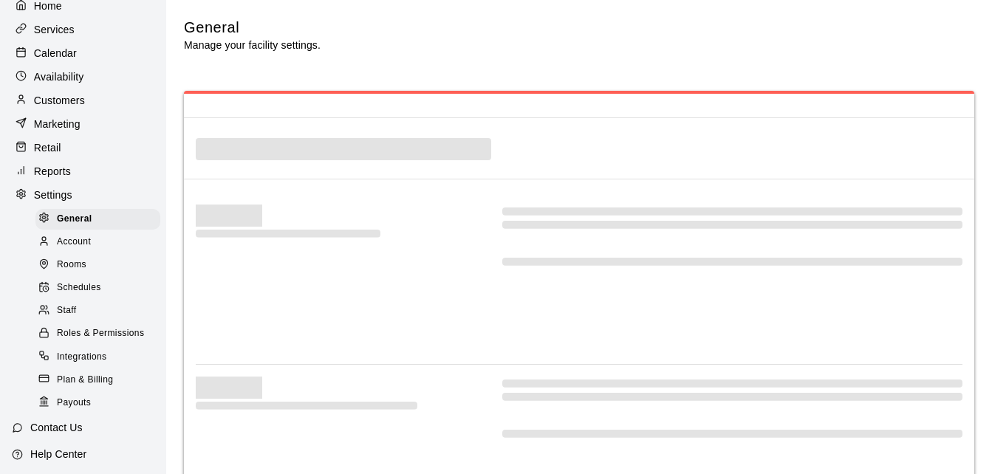
select select "**"
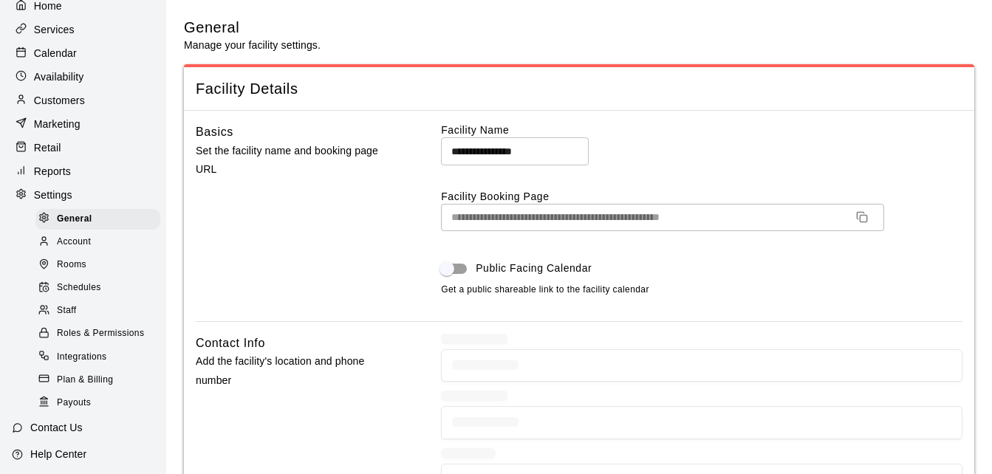
click at [78, 250] on span "Account" at bounding box center [74, 242] width 34 height 15
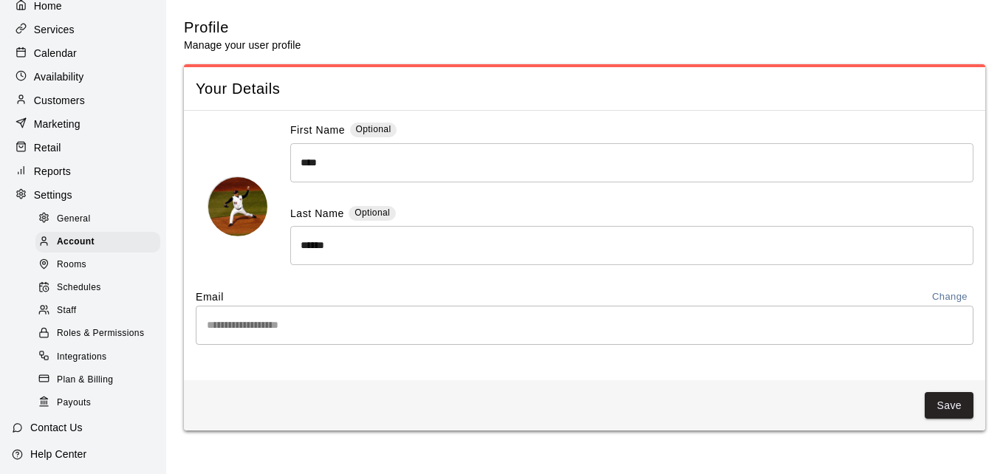
click at [72, 318] on span "Staff" at bounding box center [66, 311] width 19 height 15
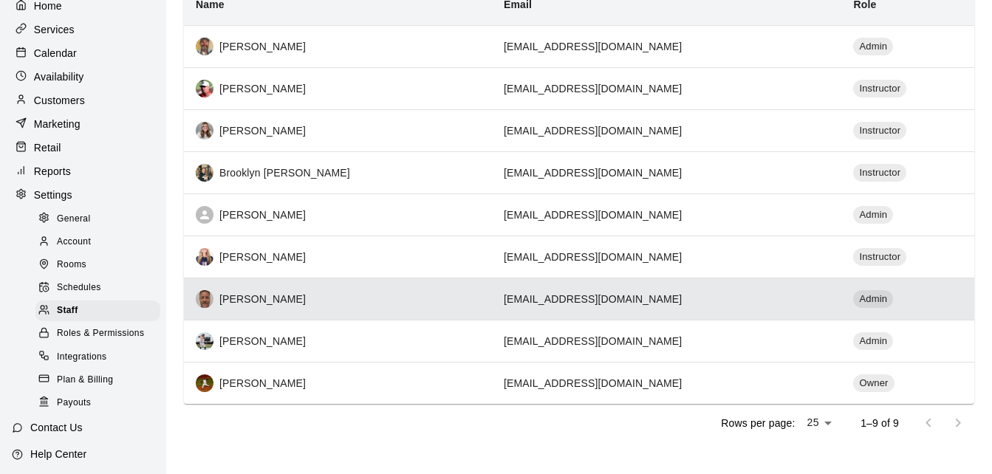
scroll to position [180, 0]
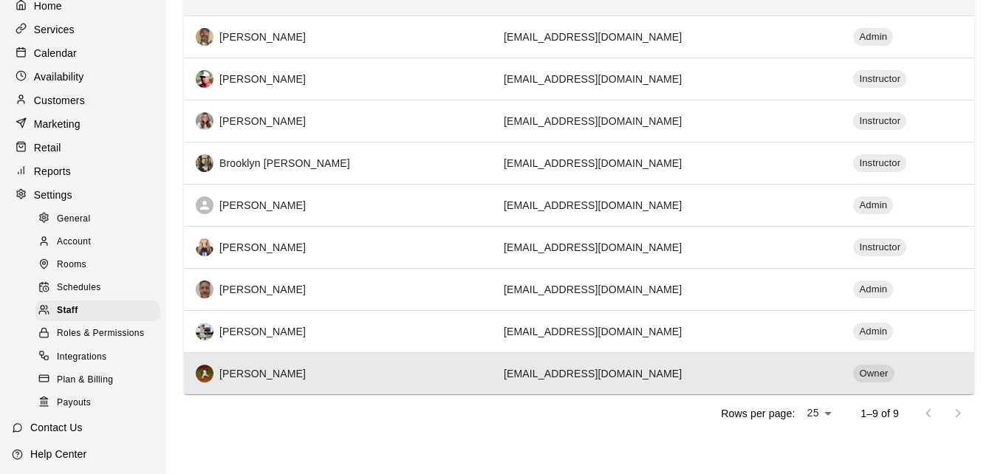
click at [285, 385] on th "[PERSON_NAME]" at bounding box center [338, 373] width 308 height 42
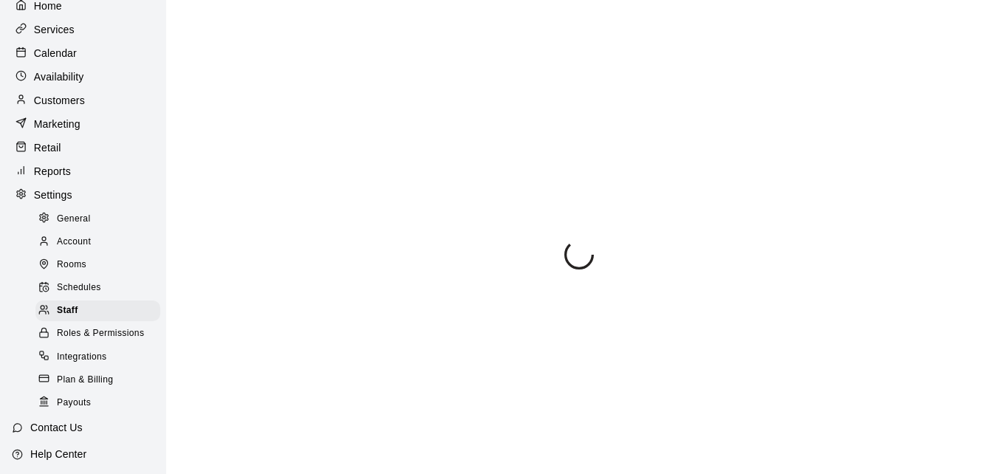
select select "**"
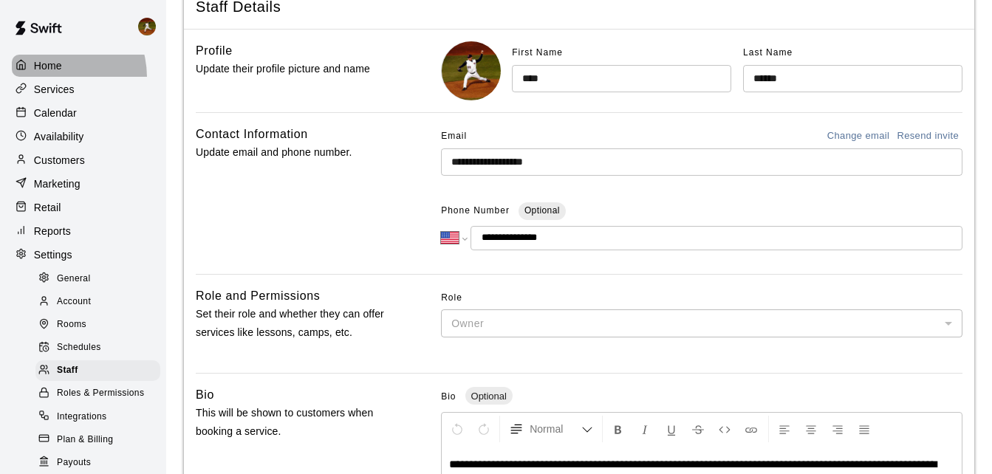
click at [49, 77] on div "Home" at bounding box center [83, 66] width 143 height 22
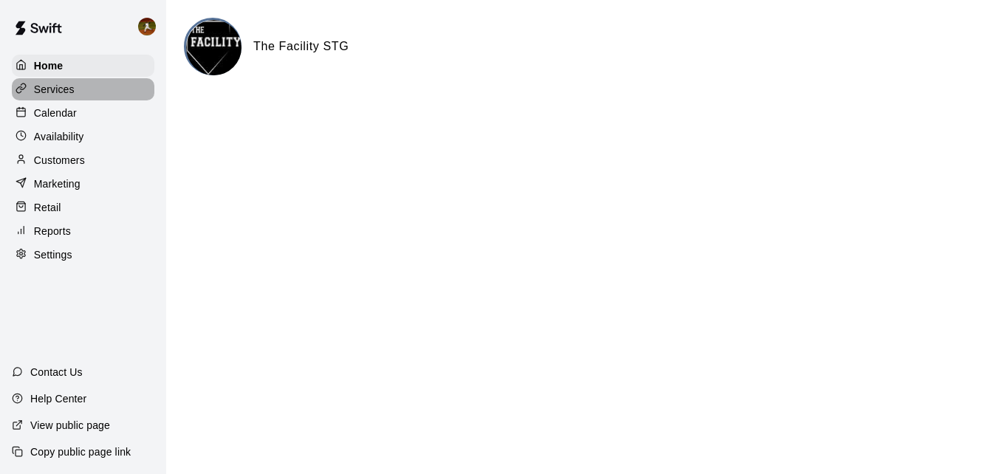
click at [50, 88] on p "Services" at bounding box center [54, 89] width 41 height 15
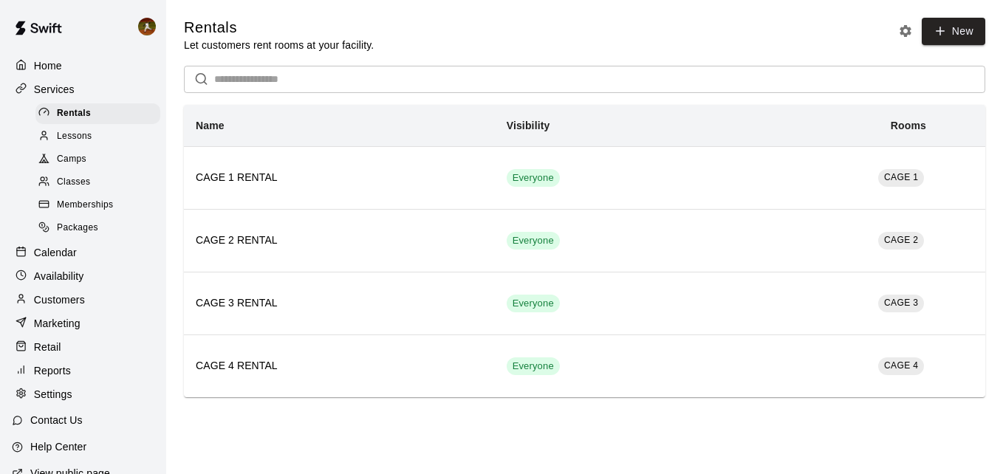
click at [79, 138] on span "Lessons" at bounding box center [74, 136] width 35 height 15
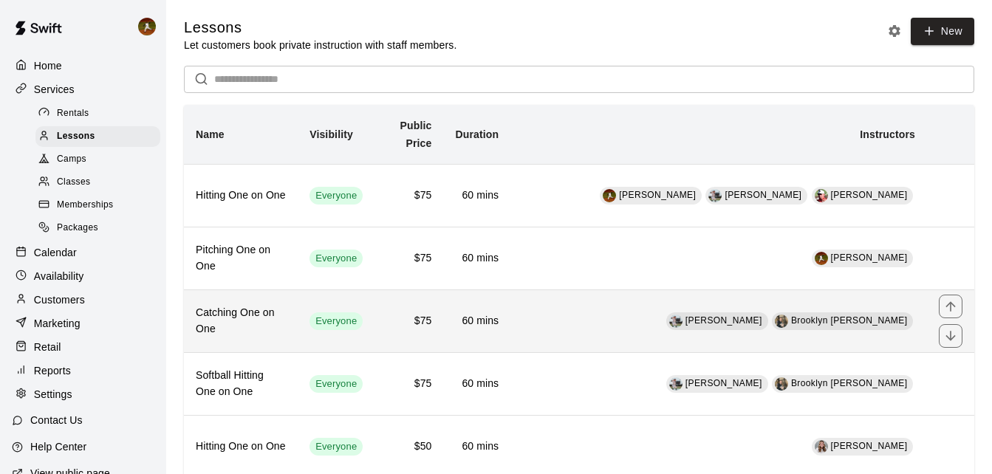
click at [290, 334] on th "Catching One on One" at bounding box center [241, 321] width 114 height 63
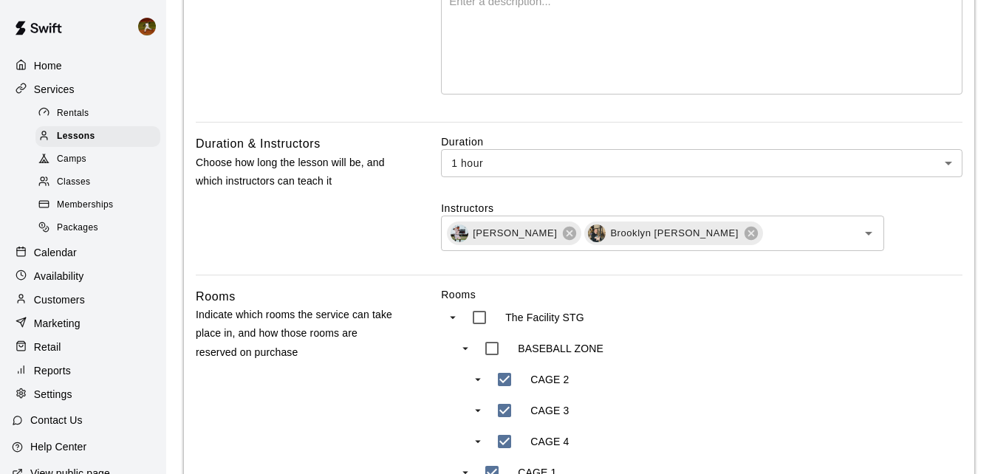
scroll to position [517, 0]
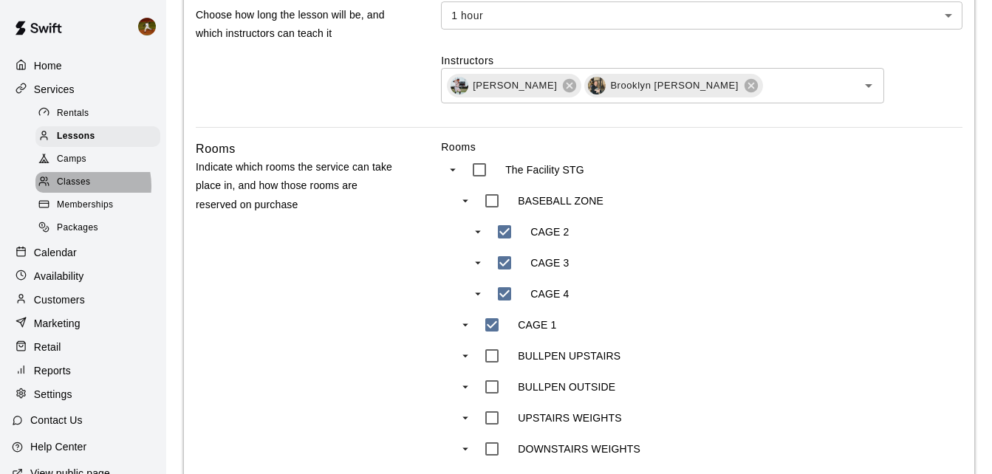
click at [75, 190] on span "Classes" at bounding box center [73, 182] width 33 height 15
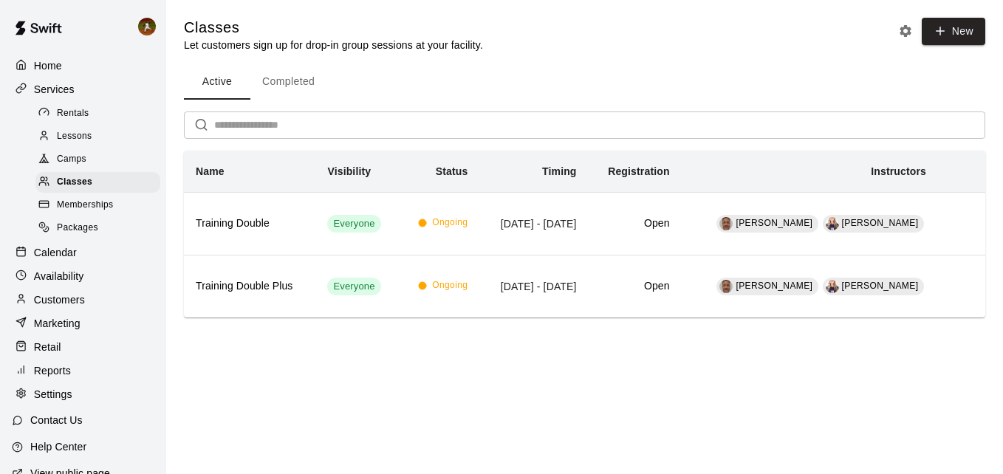
click at [106, 234] on div "Packages" at bounding box center [97, 228] width 125 height 21
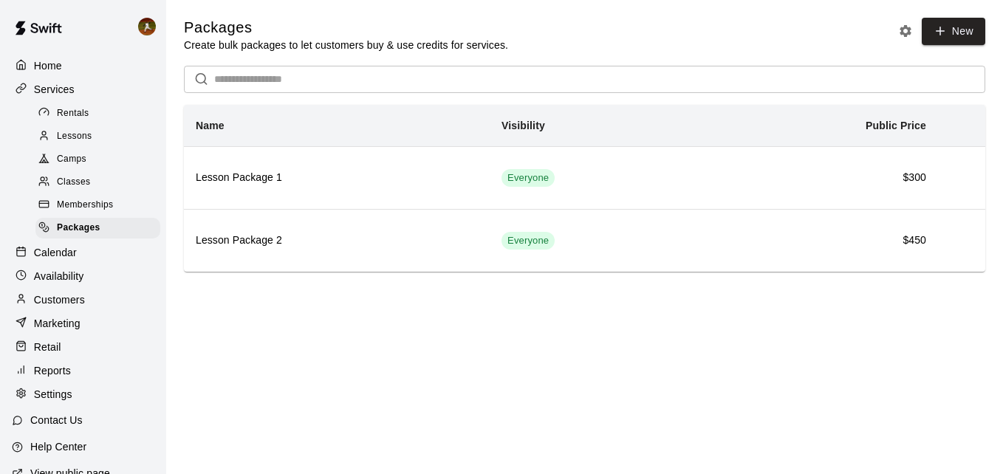
click at [101, 213] on span "Memberships" at bounding box center [85, 205] width 56 height 15
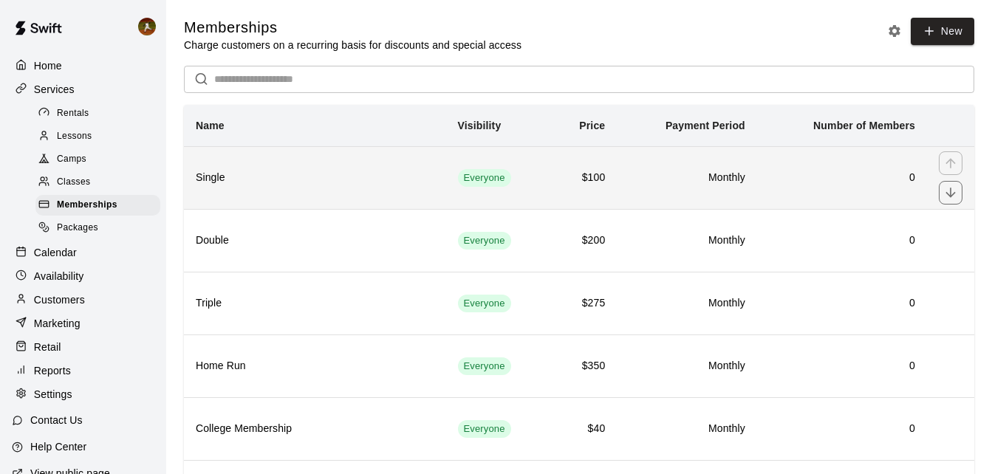
click at [364, 182] on h6 "Single" at bounding box center [315, 178] width 239 height 16
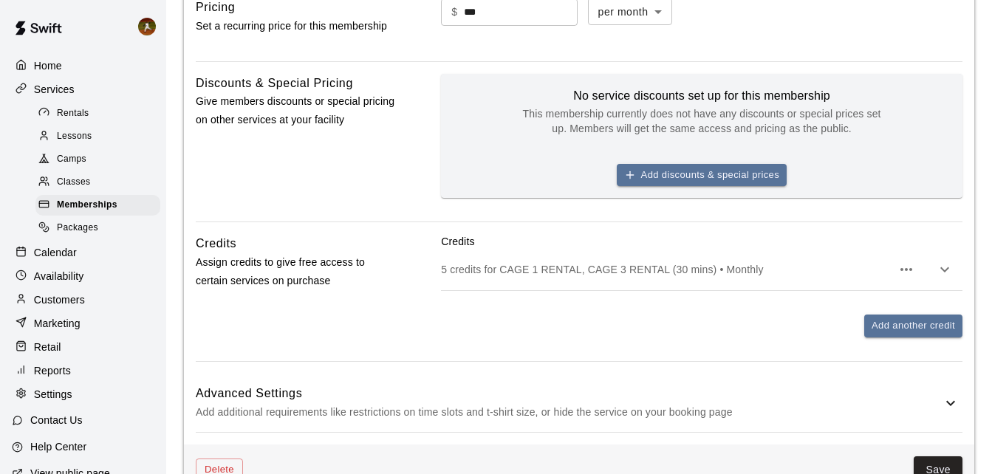
scroll to position [569, 0]
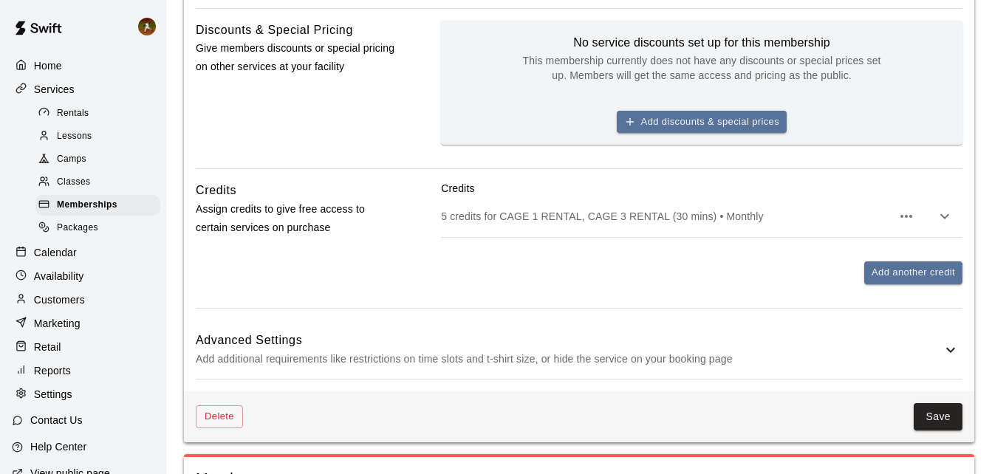
click at [944, 220] on icon "button" at bounding box center [945, 217] width 18 height 18
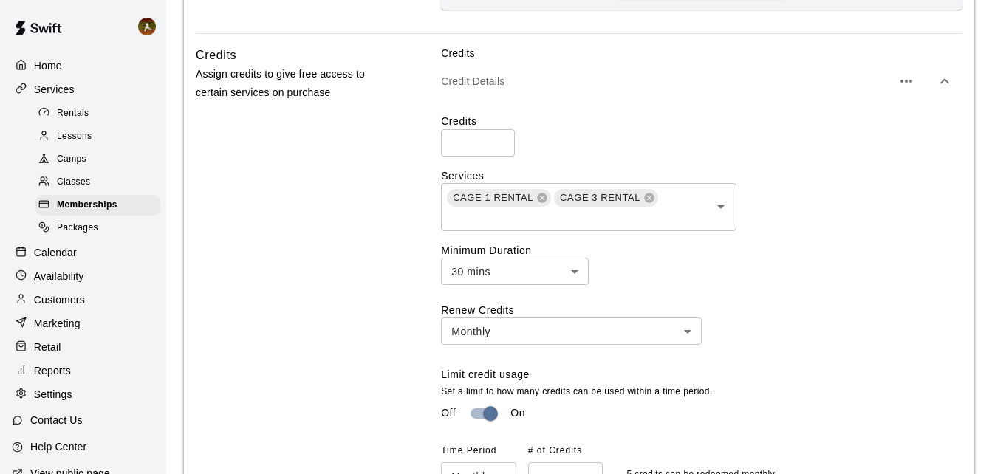
scroll to position [716, 0]
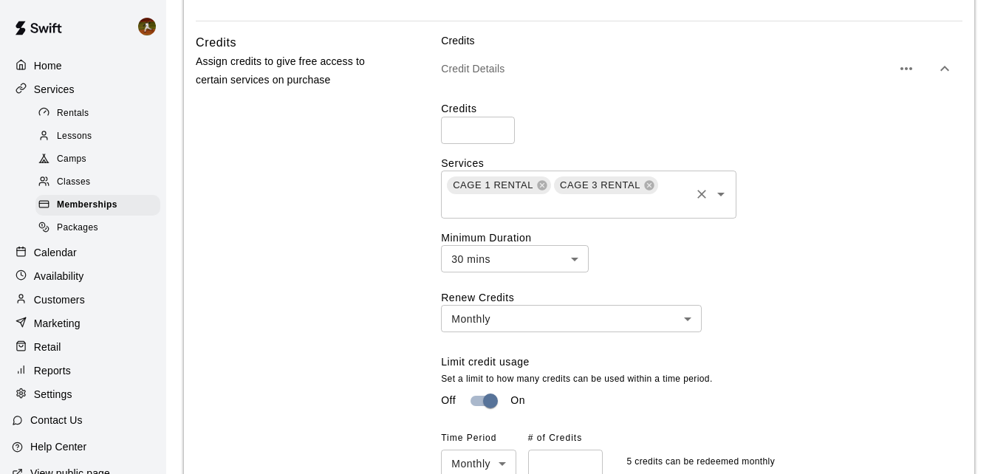
click at [719, 191] on icon "Open" at bounding box center [721, 194] width 18 height 18
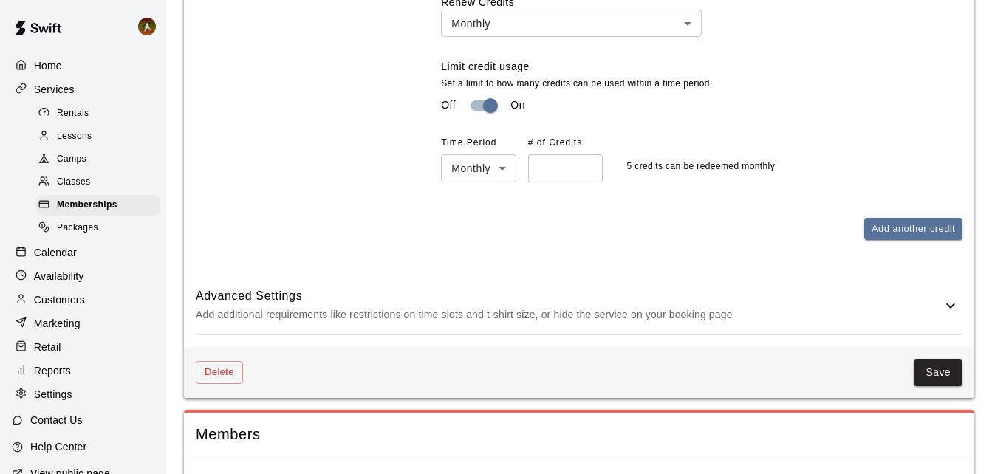
click at [382, 212] on div "Credits Assign credits to give free access to certain services on purchase" at bounding box center [295, 1] width 199 height 526
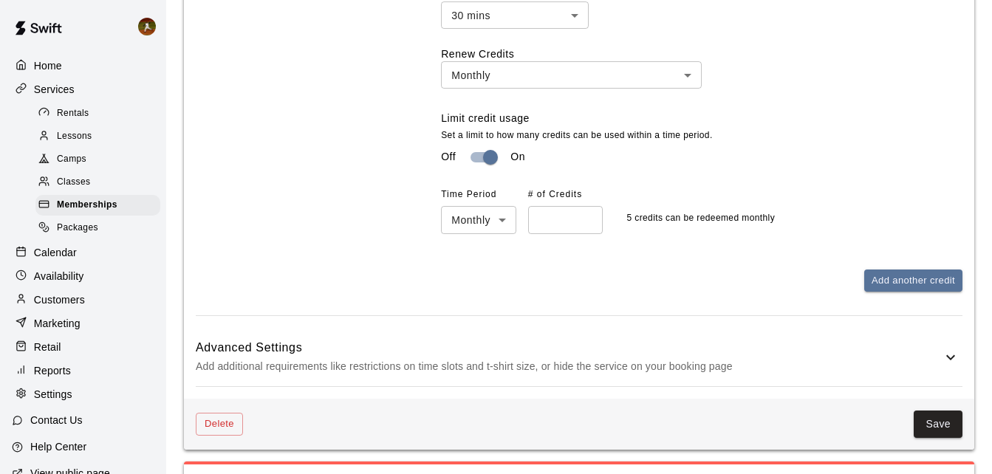
scroll to position [1027, 0]
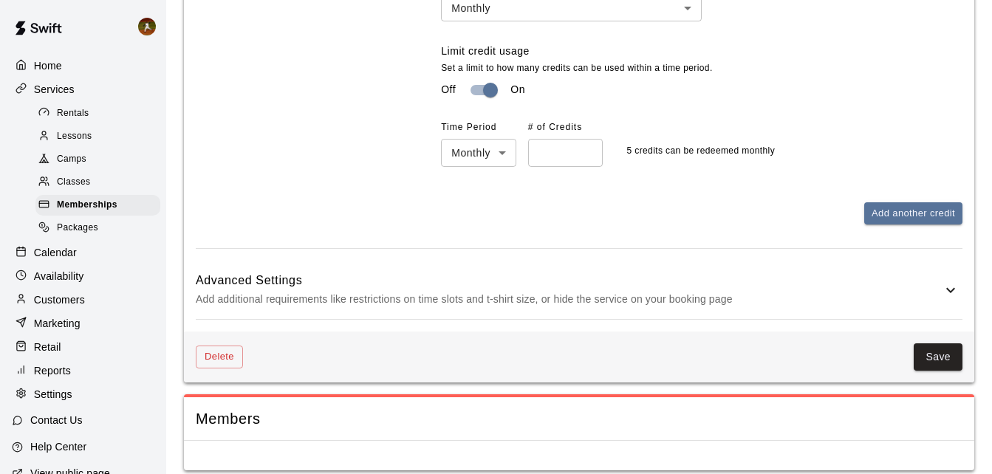
click at [947, 281] on icon at bounding box center [951, 290] width 18 height 18
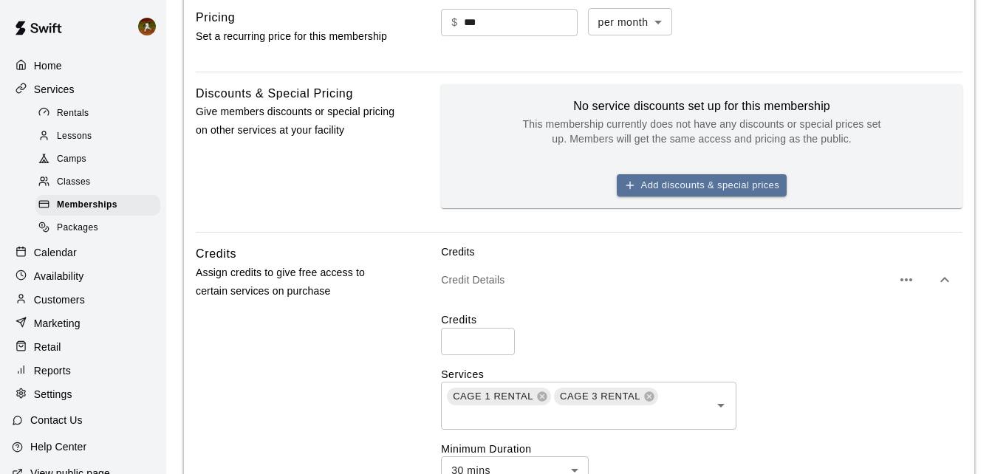
scroll to position [517, 0]
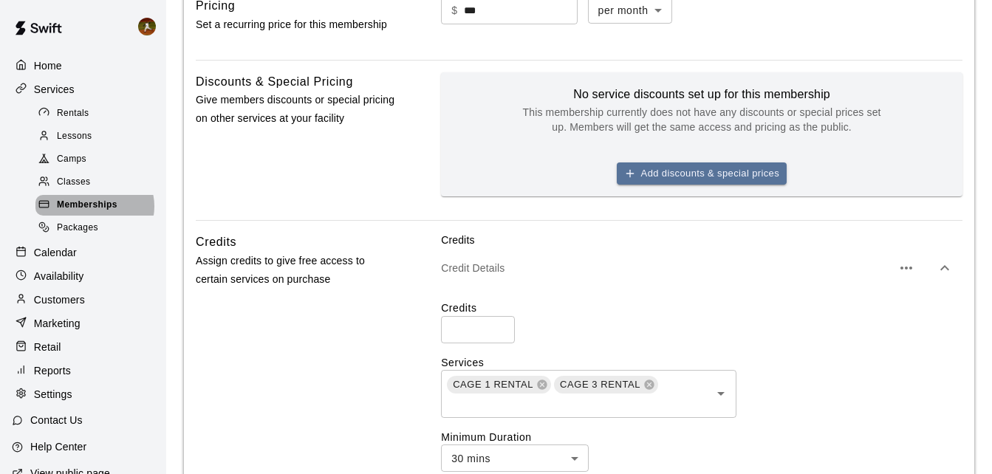
click at [94, 211] on span "Memberships" at bounding box center [87, 205] width 61 height 15
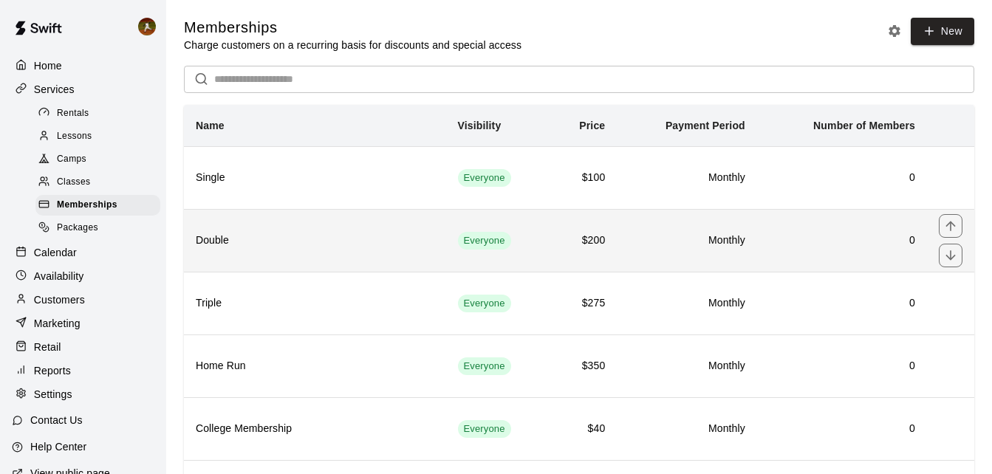
click at [336, 224] on th "Double" at bounding box center [315, 240] width 262 height 63
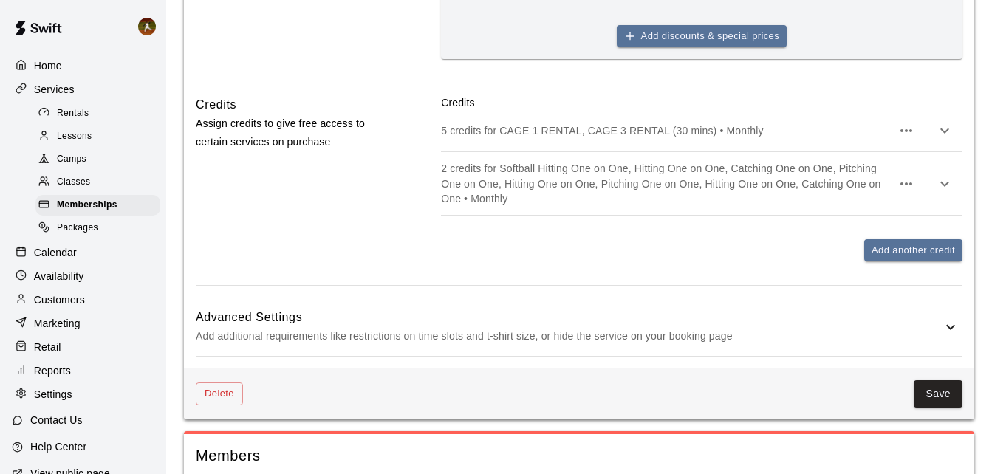
scroll to position [665, 0]
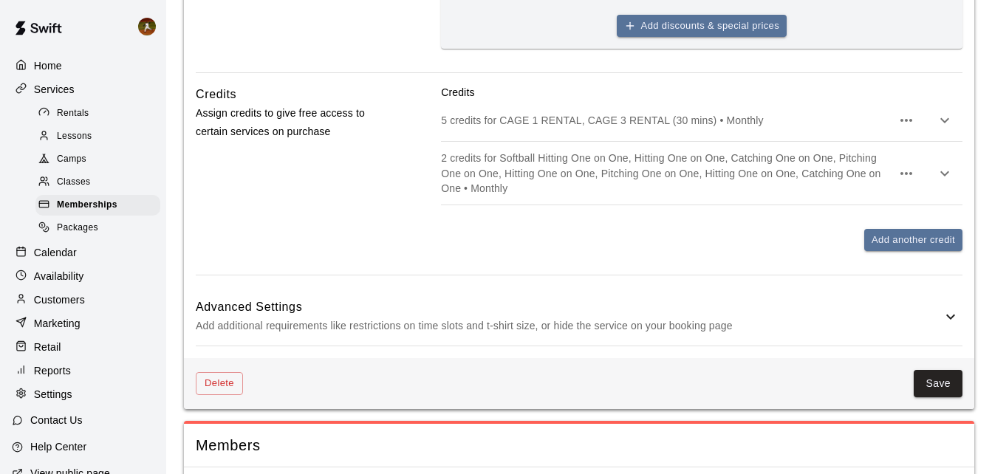
click at [939, 169] on icon "button" at bounding box center [945, 174] width 18 height 18
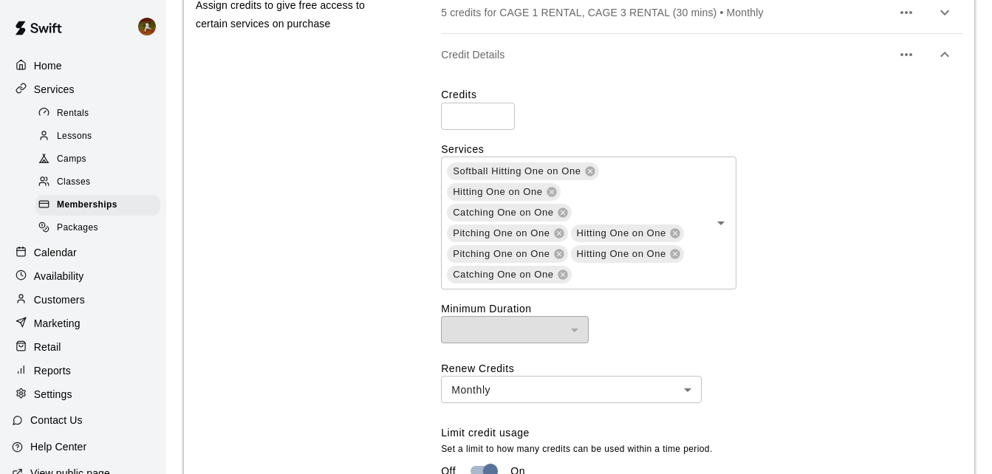
scroll to position [812, 0]
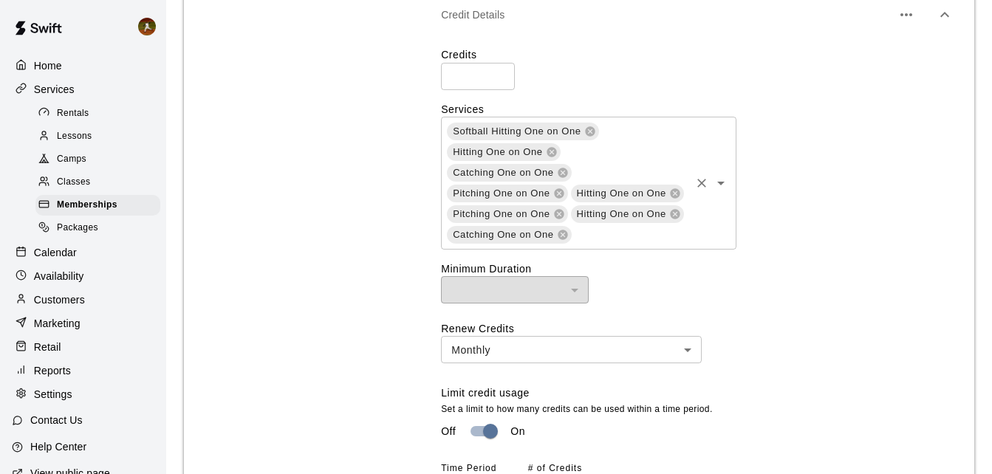
click at [561, 229] on icon at bounding box center [563, 235] width 12 height 12
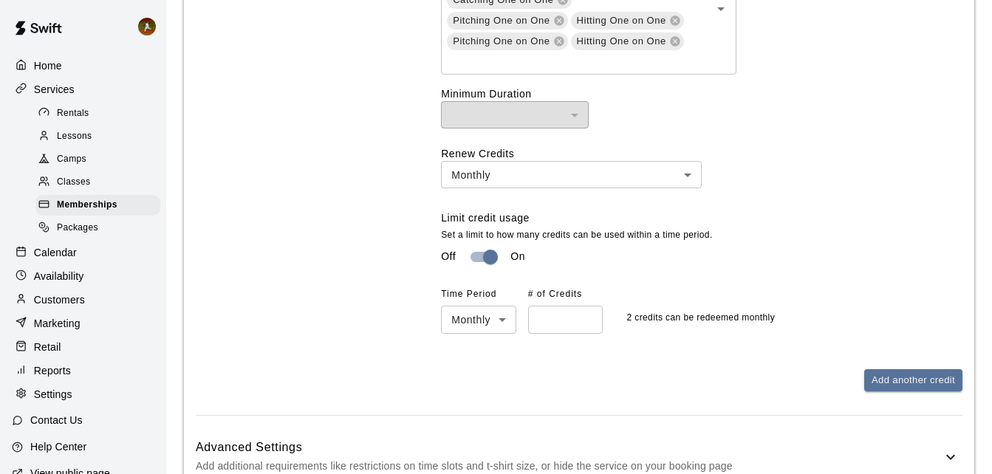
scroll to position [1150, 0]
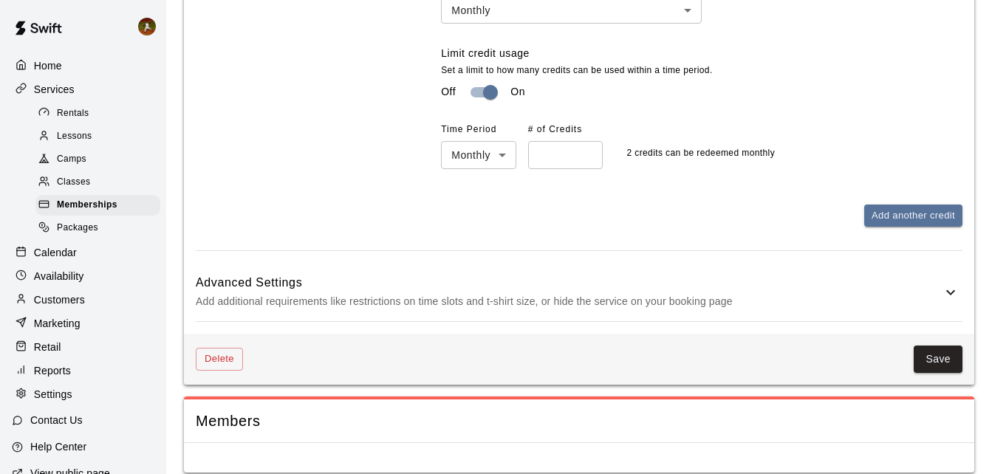
click at [957, 346] on button "Save" at bounding box center [938, 359] width 49 height 27
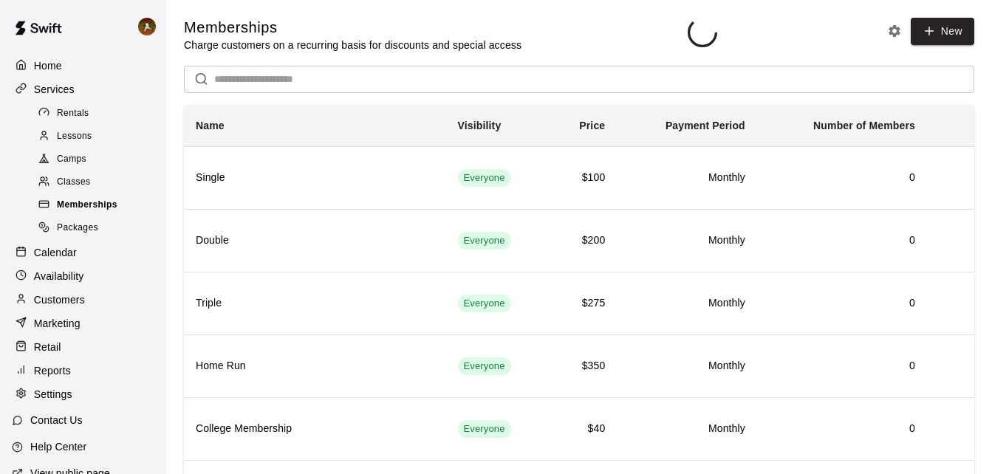
click at [98, 208] on span "Memberships" at bounding box center [87, 205] width 61 height 15
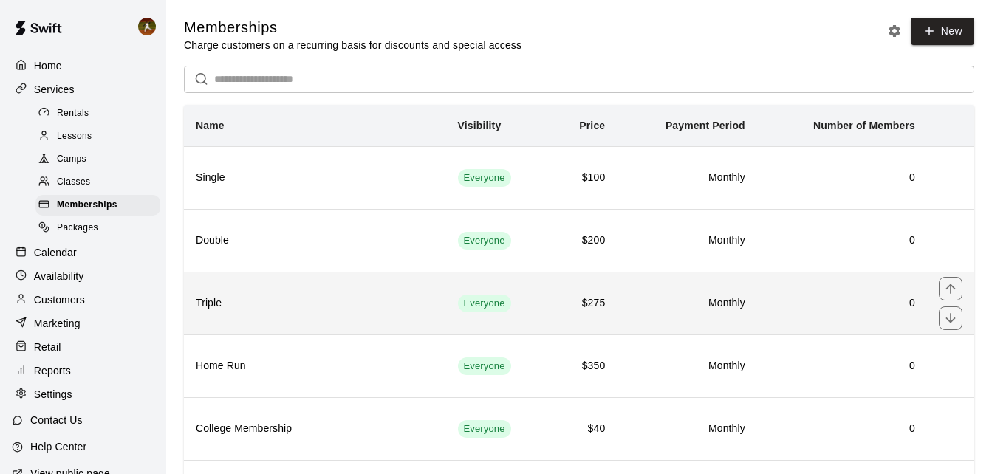
click at [290, 321] on th "Triple" at bounding box center [315, 303] width 262 height 63
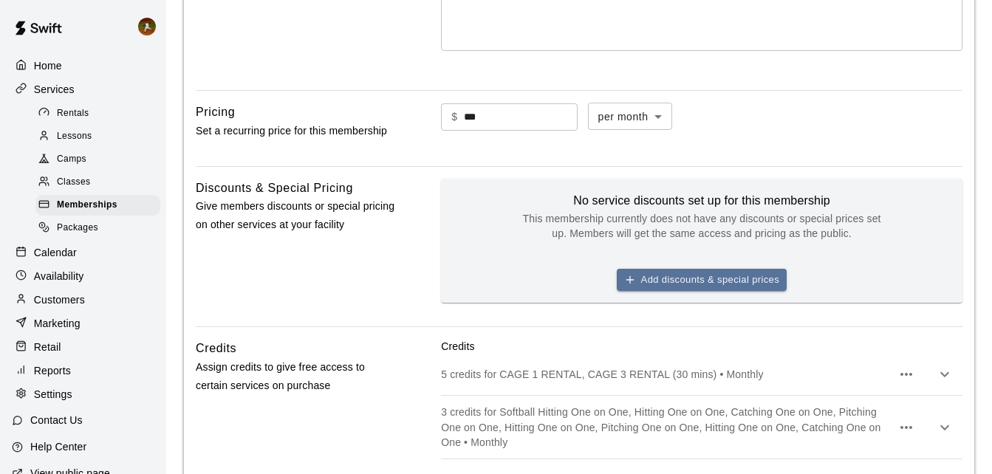
scroll to position [591, 0]
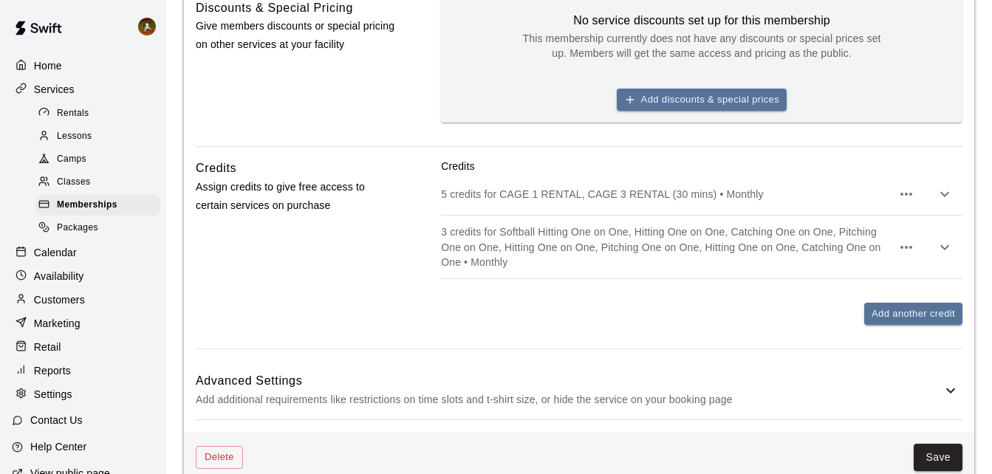
click at [944, 243] on icon "button" at bounding box center [945, 248] width 18 height 18
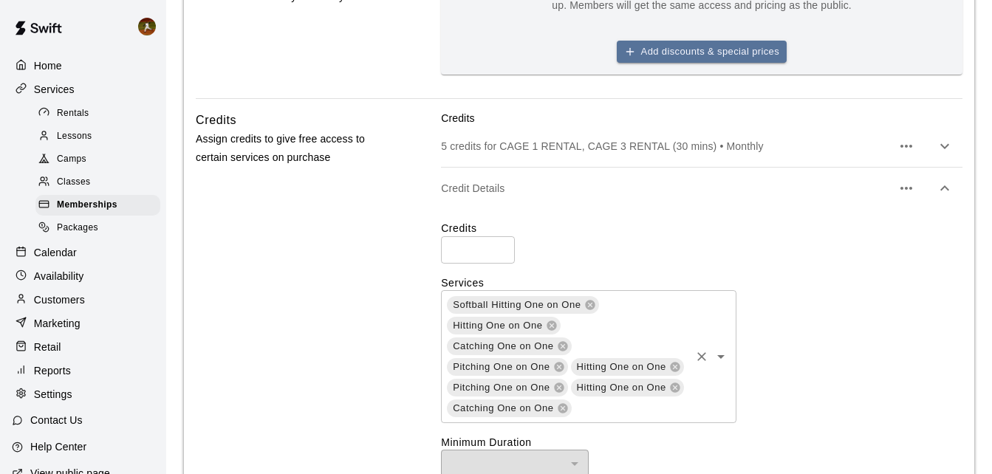
scroll to position [665, 0]
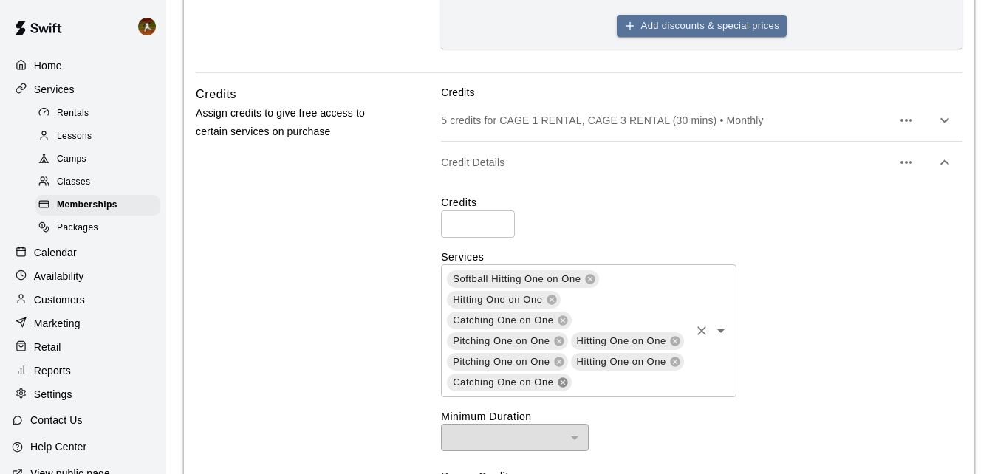
click at [558, 377] on icon at bounding box center [563, 382] width 10 height 10
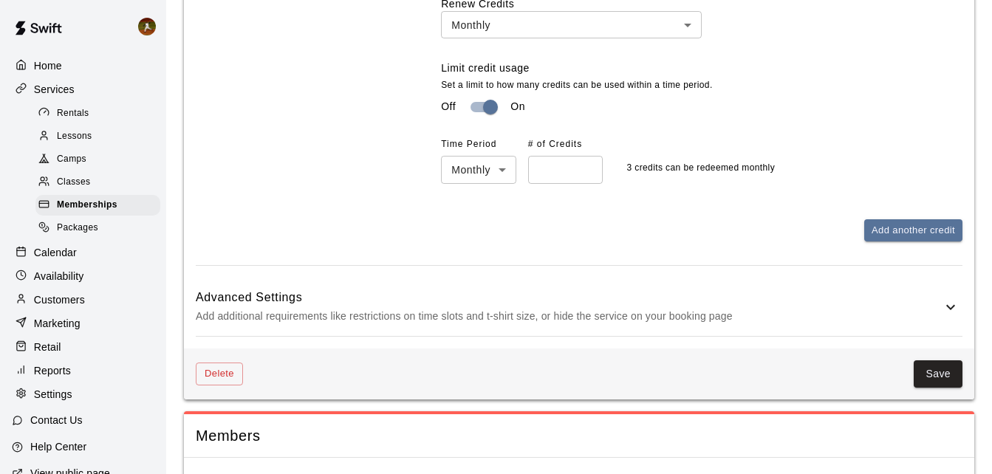
scroll to position [1150, 0]
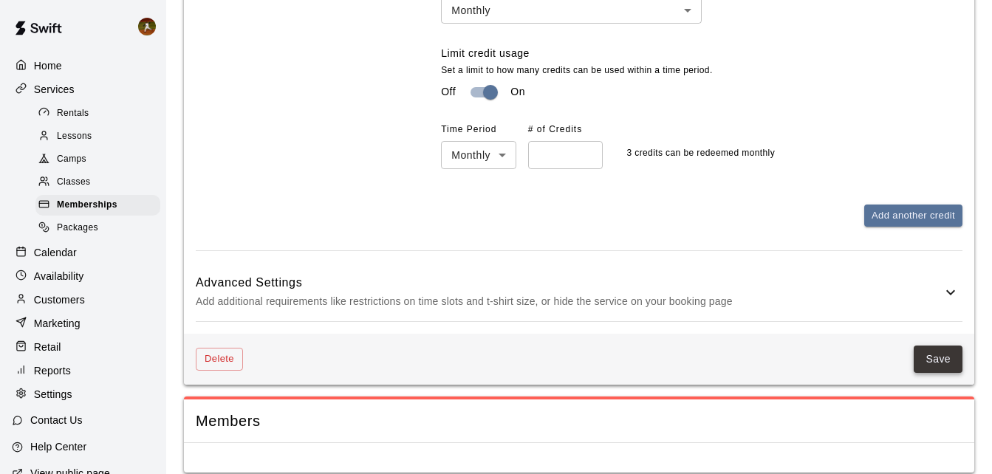
click at [948, 347] on button "Save" at bounding box center [938, 359] width 49 height 27
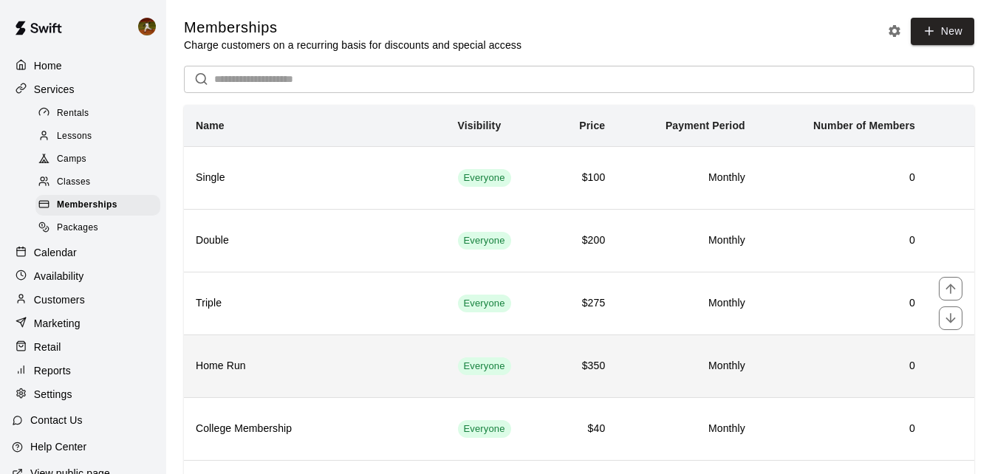
scroll to position [74, 0]
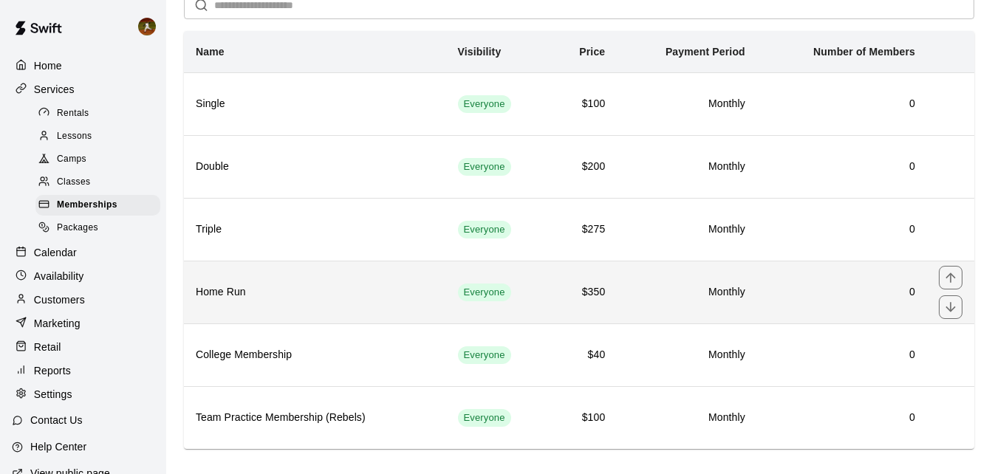
click at [284, 284] on th "Home Run" at bounding box center [315, 292] width 262 height 63
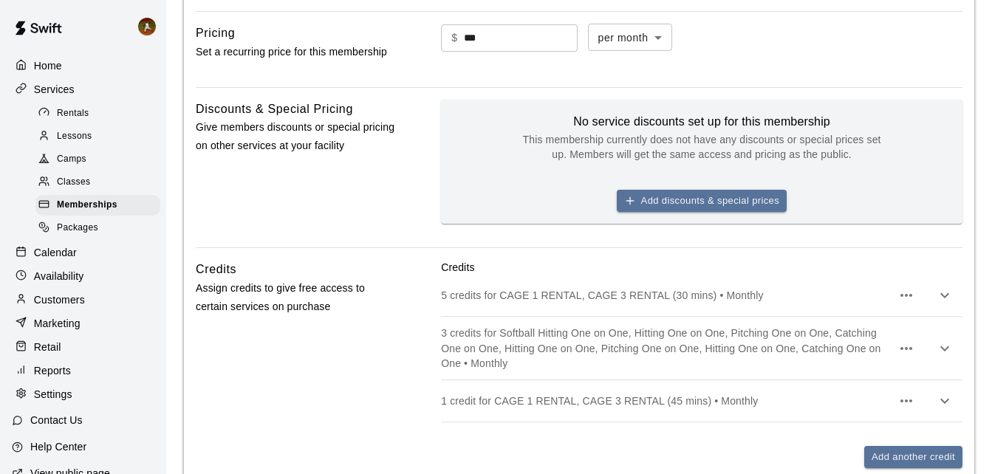
scroll to position [517, 0]
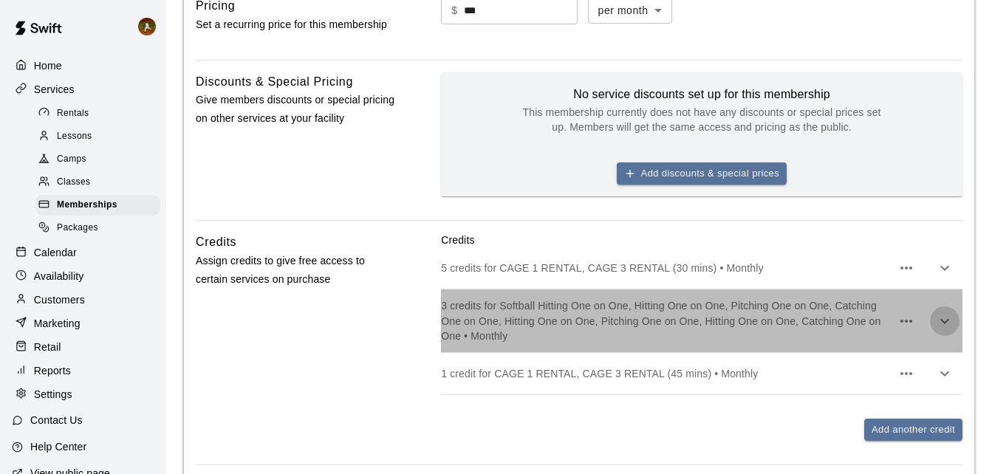
click at [948, 325] on icon "button" at bounding box center [945, 321] width 18 height 18
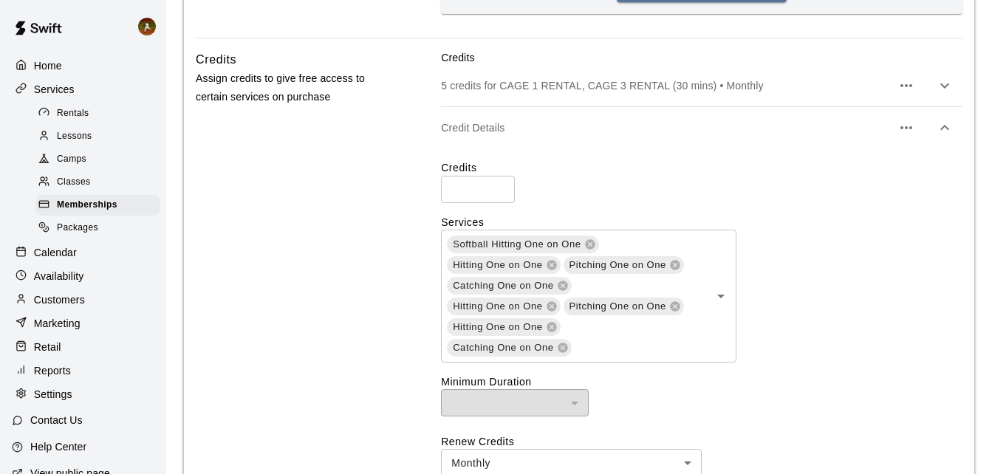
scroll to position [739, 0]
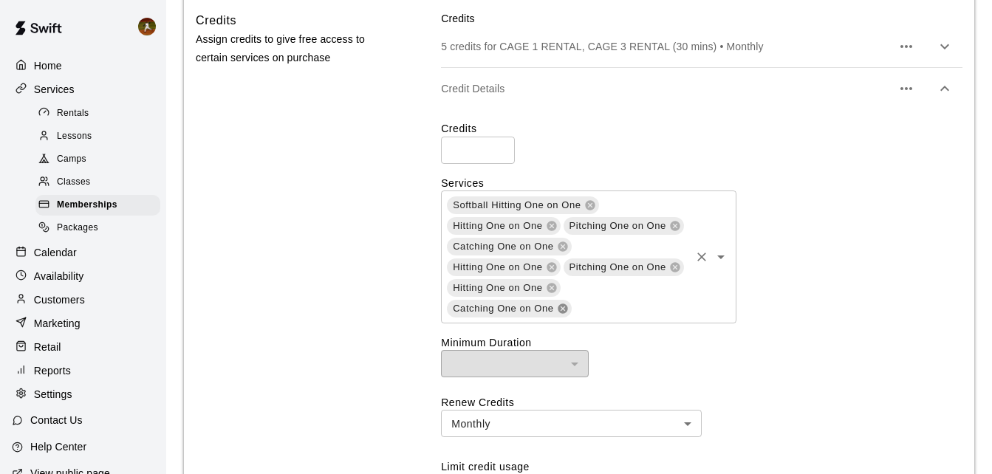
click at [557, 303] on icon at bounding box center [563, 309] width 12 height 12
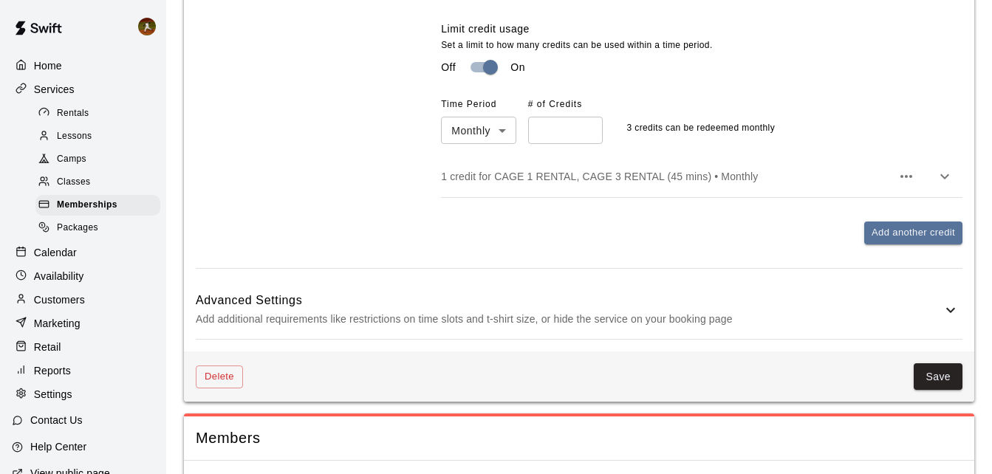
scroll to position [1192, 0]
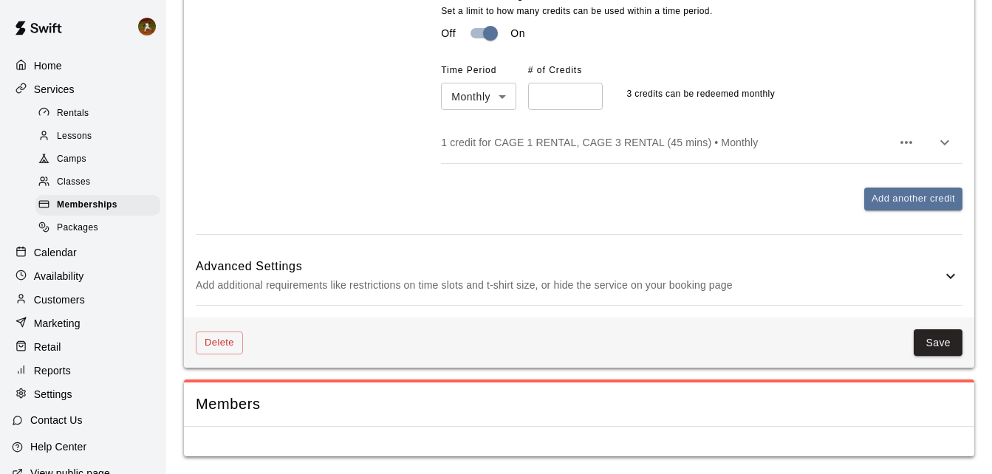
click at [932, 346] on button "Save" at bounding box center [938, 342] width 49 height 27
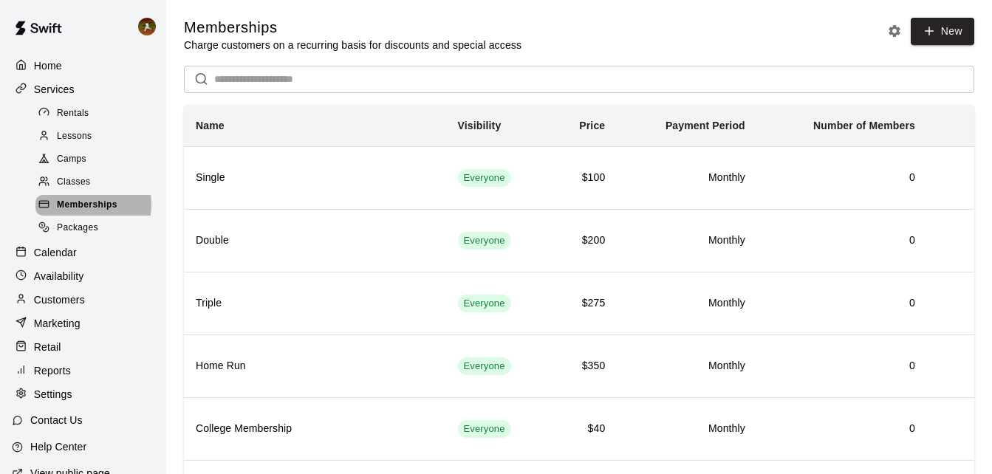
click at [83, 209] on span "Memberships" at bounding box center [87, 205] width 61 height 15
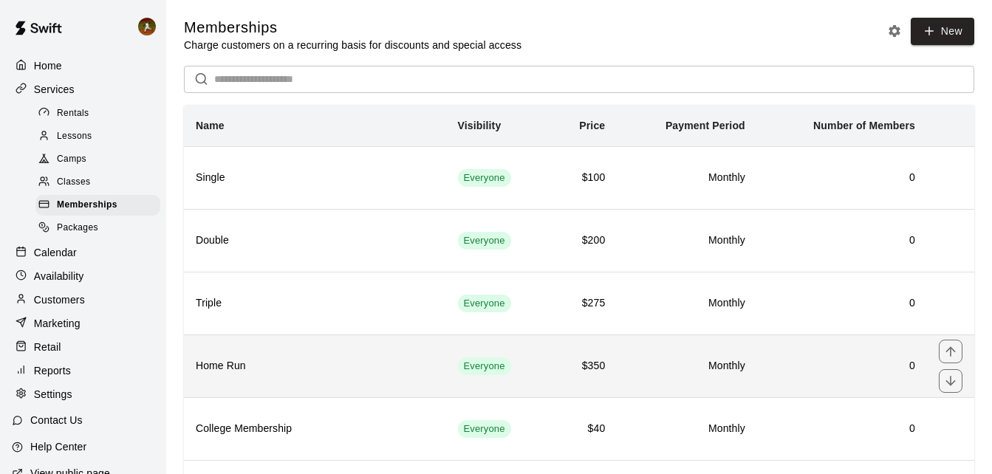
click at [663, 383] on td "Monthly" at bounding box center [687, 366] width 140 height 63
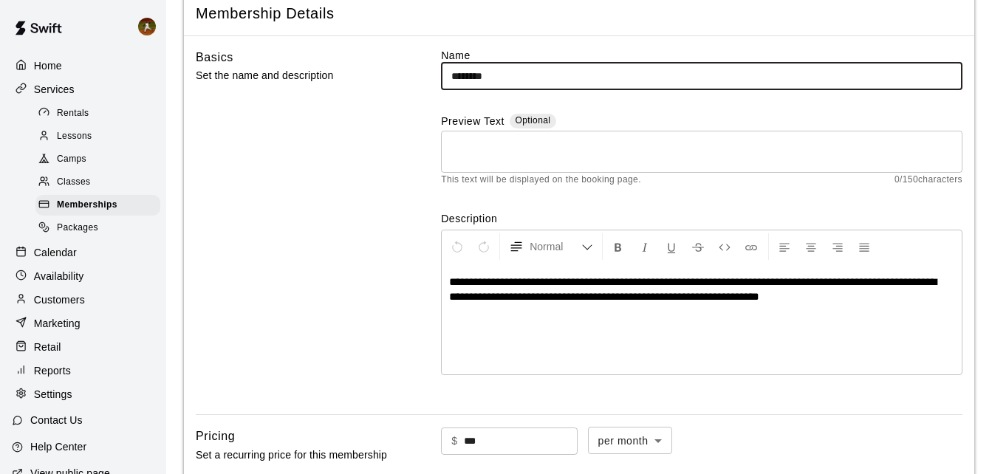
scroll to position [517, 0]
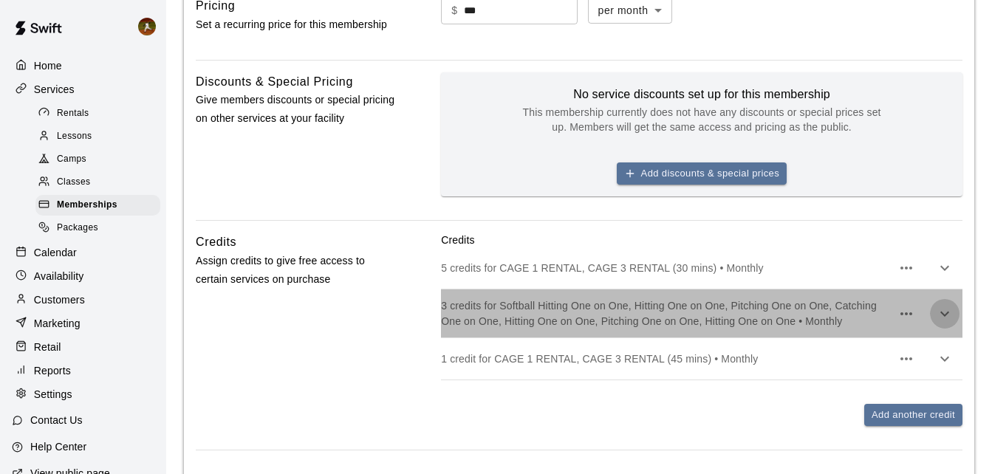
click at [945, 314] on icon "button" at bounding box center [944, 313] width 9 height 5
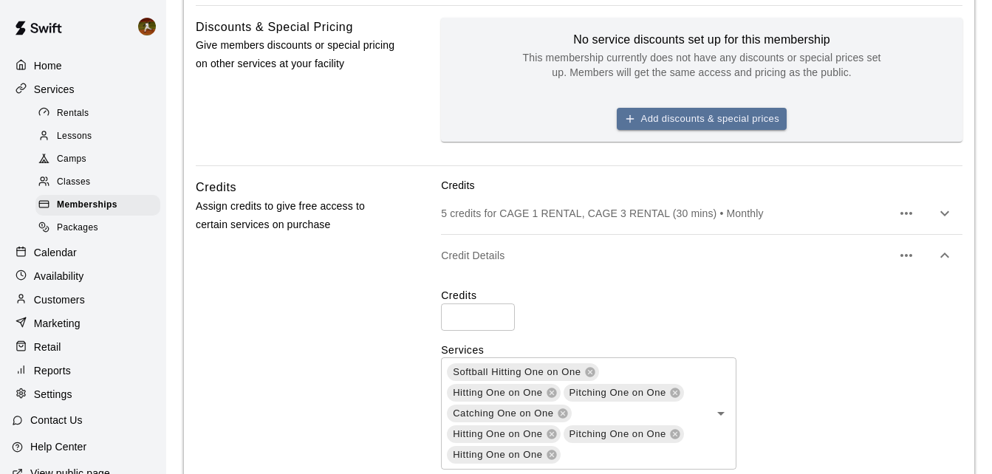
scroll to position [665, 0]
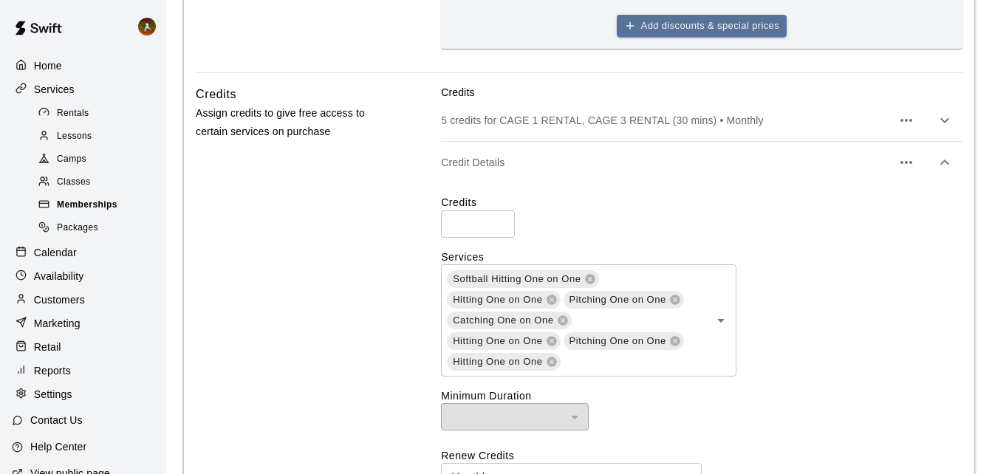
click at [94, 207] on span "Memberships" at bounding box center [87, 205] width 61 height 15
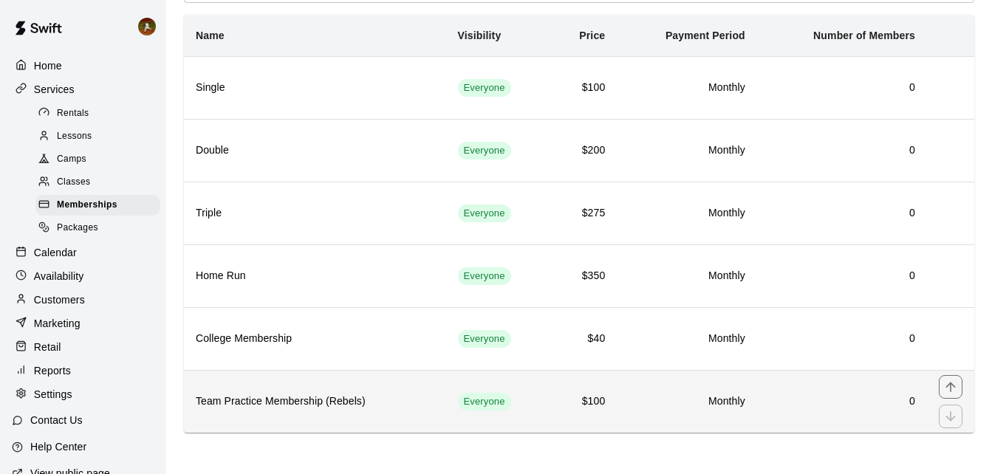
scroll to position [92, 0]
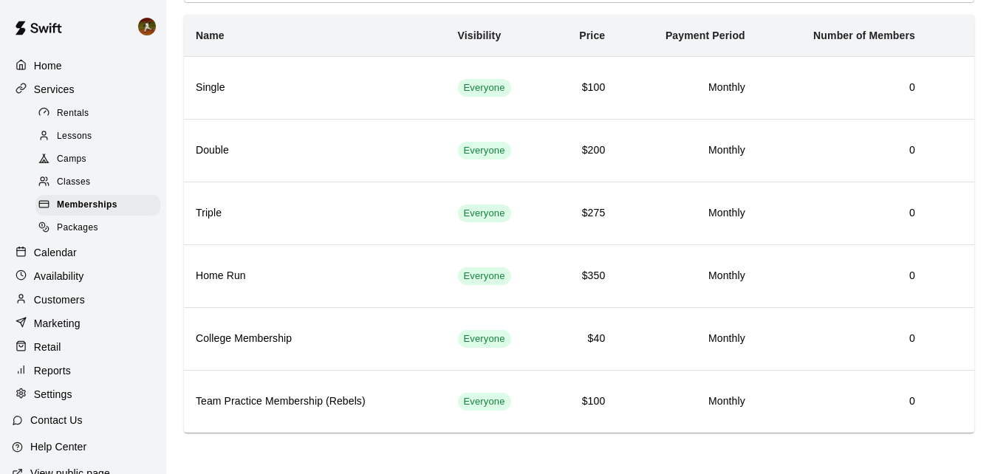
click at [64, 133] on span "Lessons" at bounding box center [74, 136] width 35 height 15
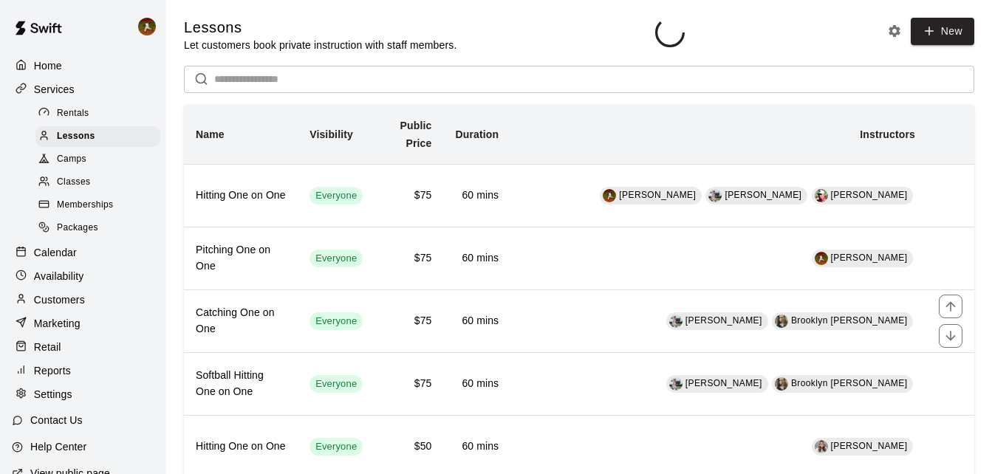
scroll to position [303, 0]
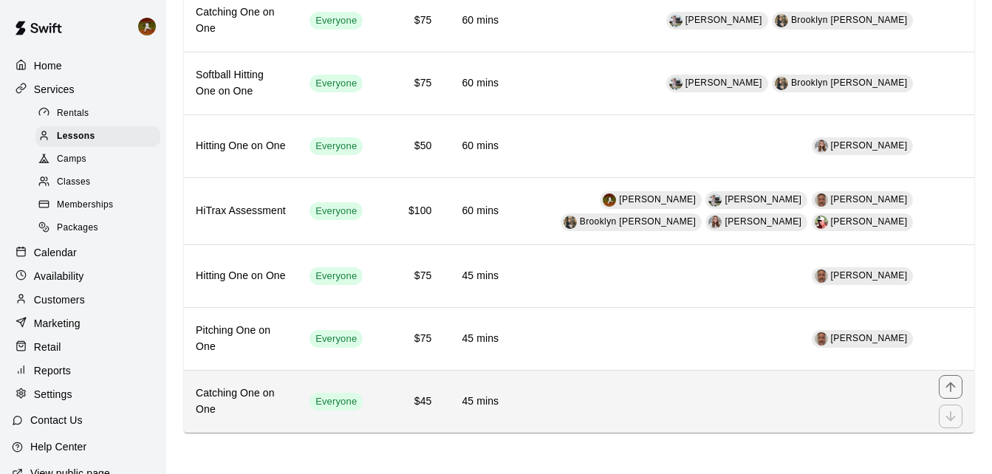
click at [609, 399] on td "simple table" at bounding box center [718, 402] width 417 height 63
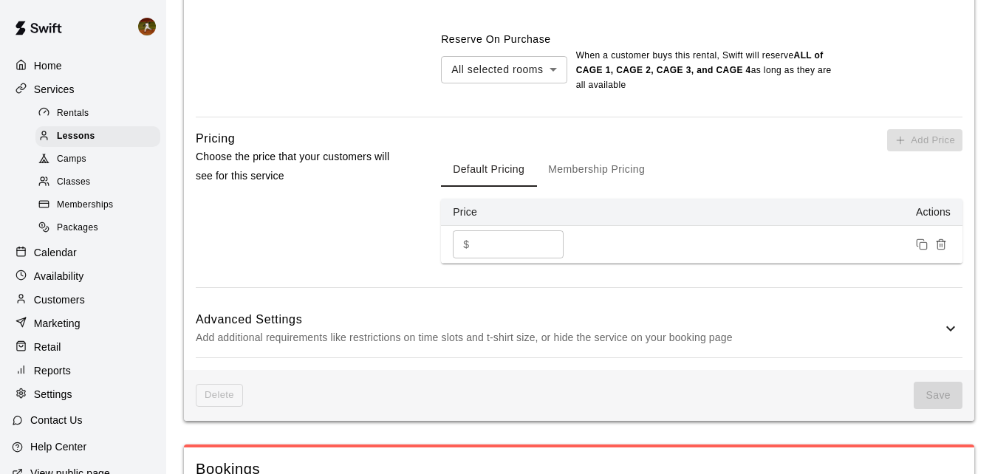
scroll to position [1147, 0]
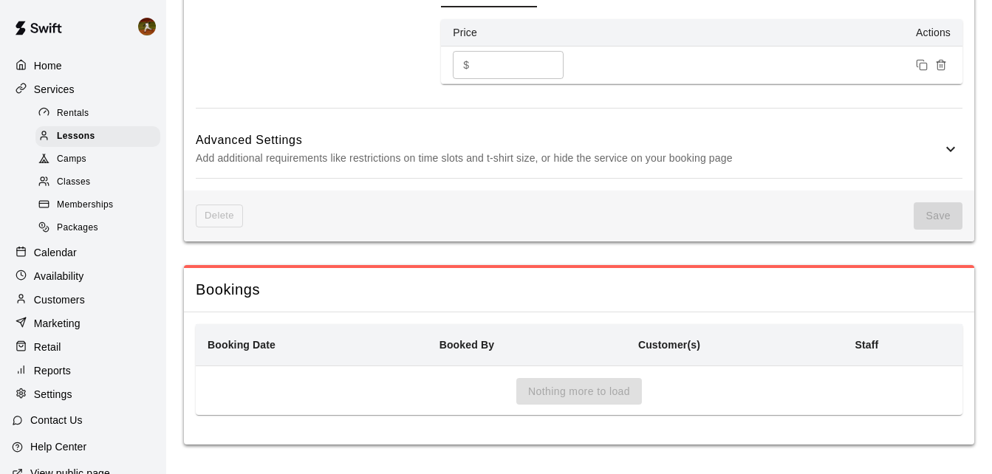
click at [216, 204] on div "Delete Save" at bounding box center [579, 216] width 790 height 51
click at [215, 203] on div "Delete Save" at bounding box center [579, 216] width 790 height 51
click at [942, 143] on icon at bounding box center [951, 149] width 18 height 18
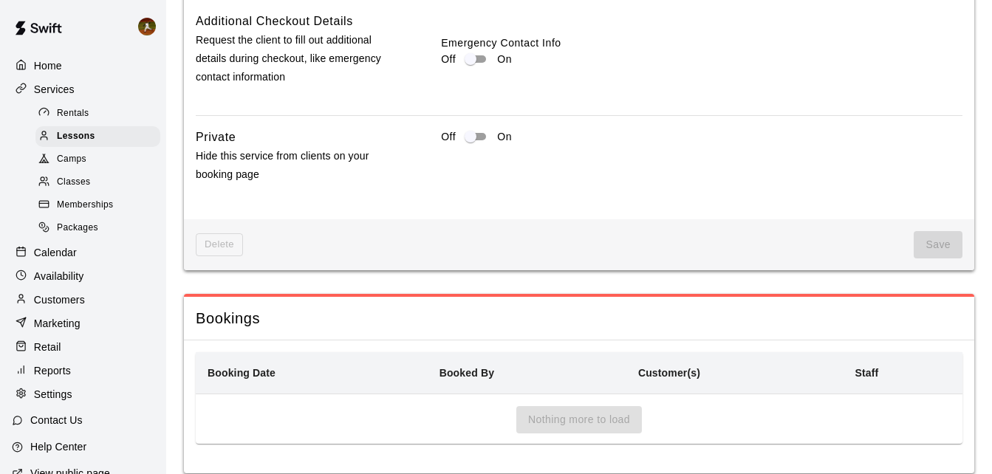
scroll to position [1705, 0]
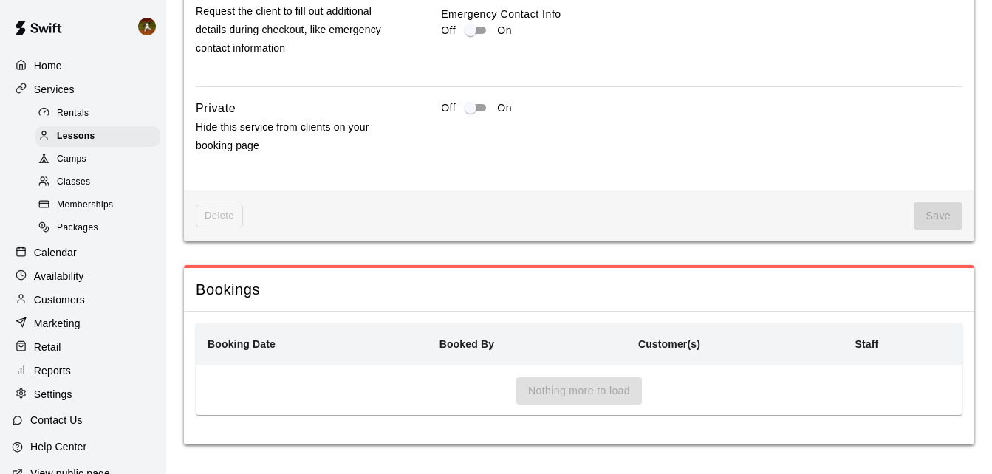
click at [213, 216] on span "Delete" at bounding box center [219, 216] width 47 height 23
click at [97, 213] on span "Memberships" at bounding box center [85, 205] width 56 height 15
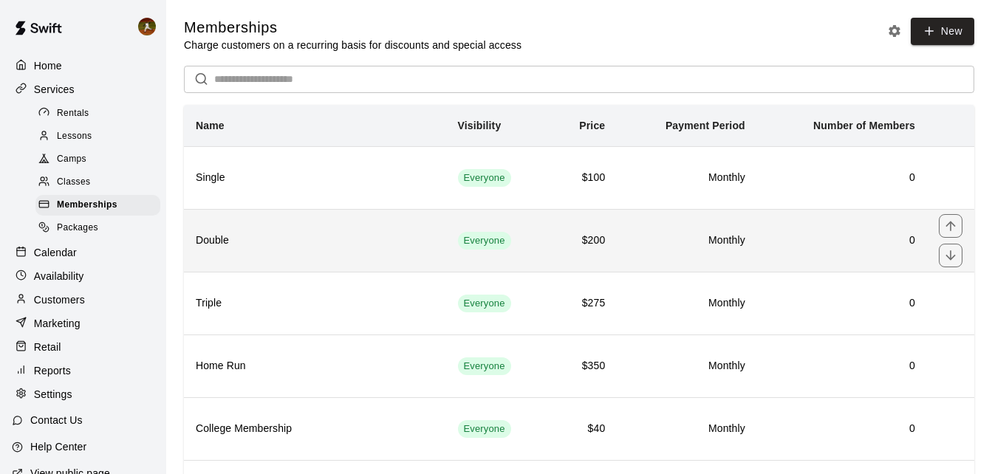
click at [309, 233] on th "Double" at bounding box center [315, 240] width 262 height 63
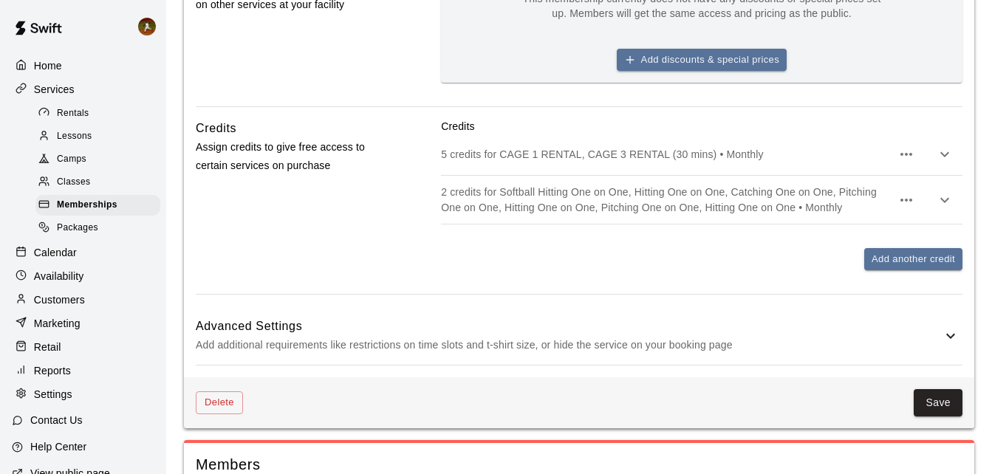
scroll to position [691, 0]
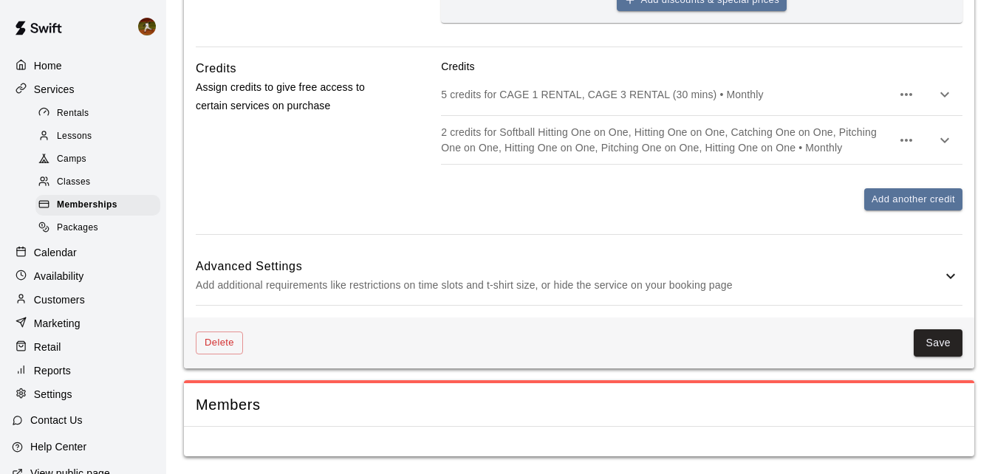
click at [940, 136] on icon "button" at bounding box center [945, 140] width 18 height 18
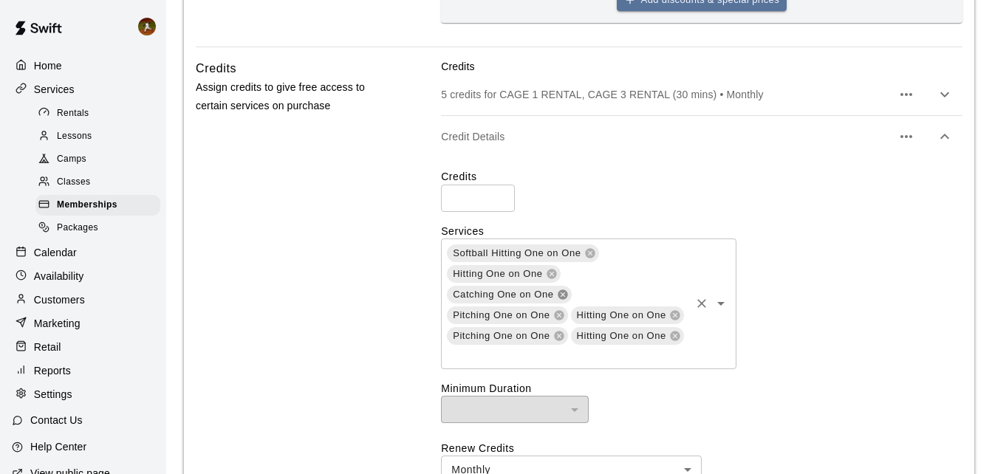
click at [567, 290] on icon at bounding box center [563, 295] width 10 height 10
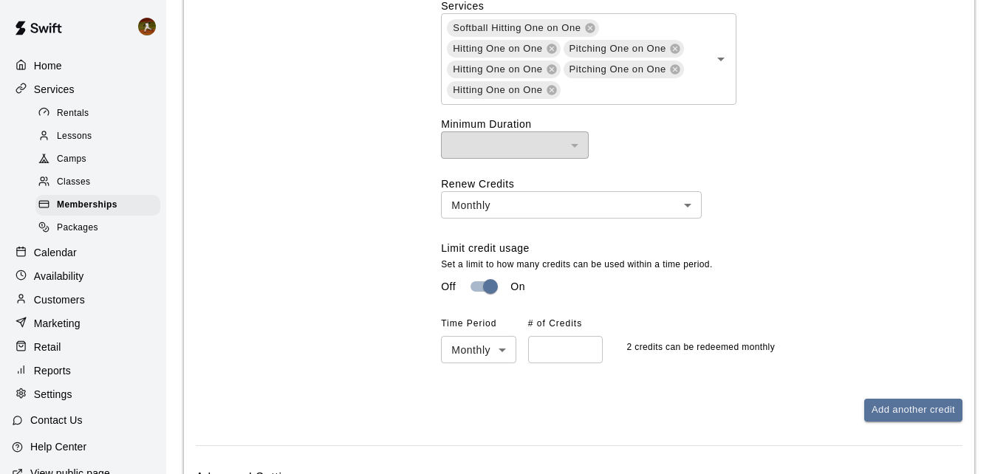
scroll to position [1131, 0]
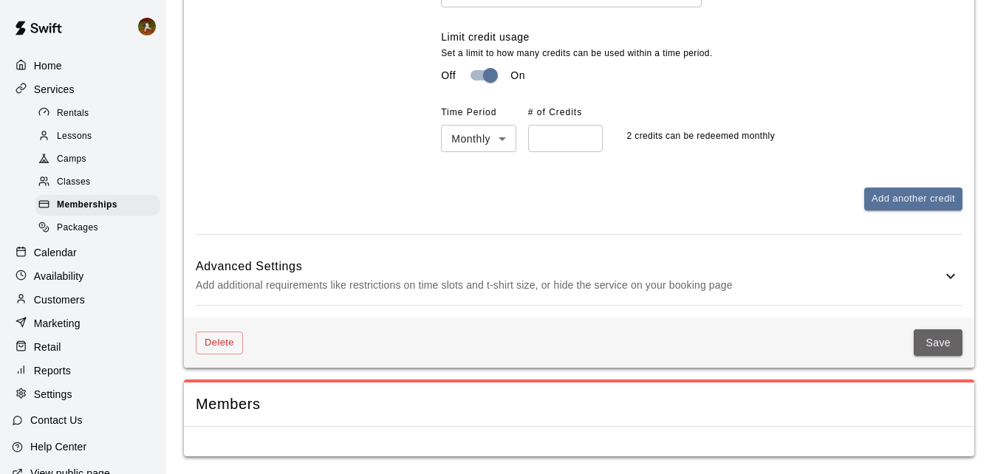
drag, startPoint x: 945, startPoint y: 339, endPoint x: 933, endPoint y: 339, distance: 11.8
click at [944, 339] on button "Save" at bounding box center [938, 342] width 49 height 27
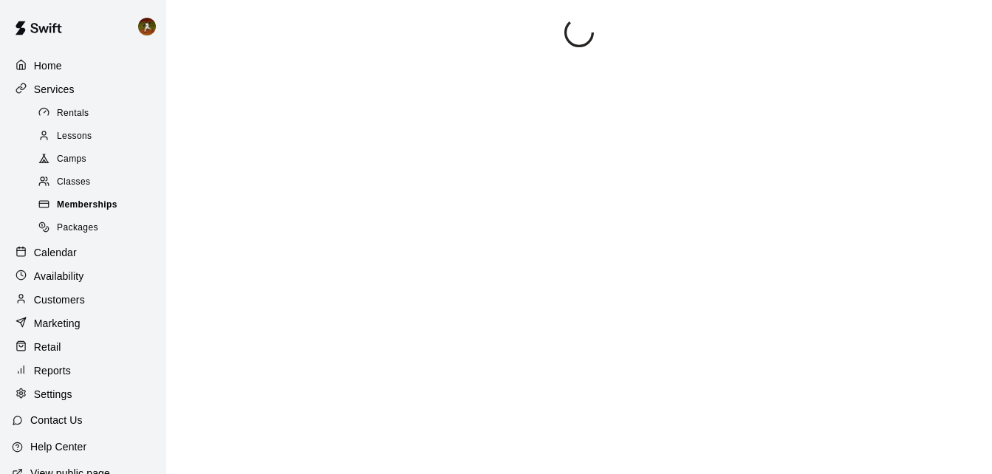
click at [98, 210] on span "Memberships" at bounding box center [87, 205] width 61 height 15
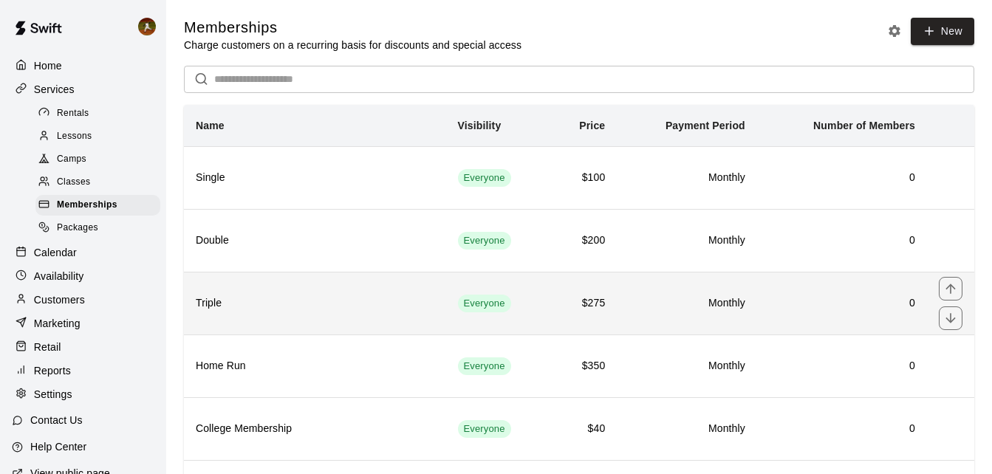
click at [267, 310] on h6 "Triple" at bounding box center [315, 303] width 239 height 16
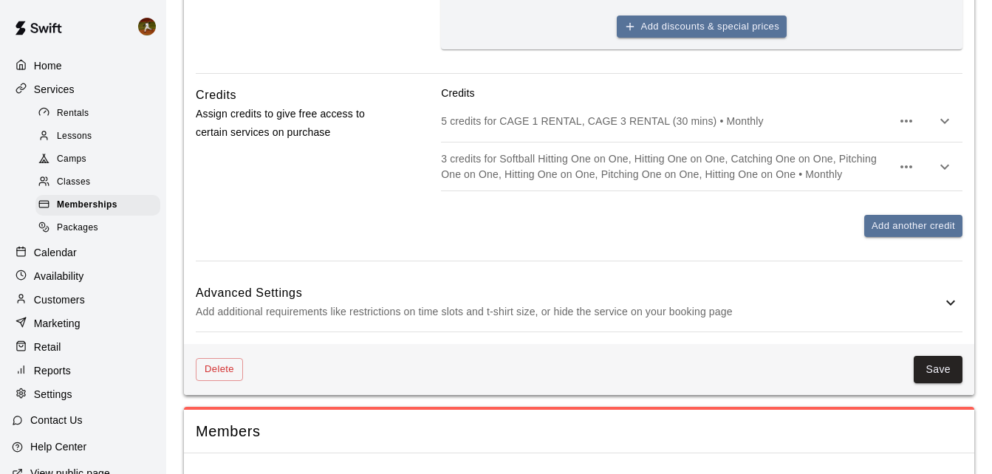
scroll to position [665, 0]
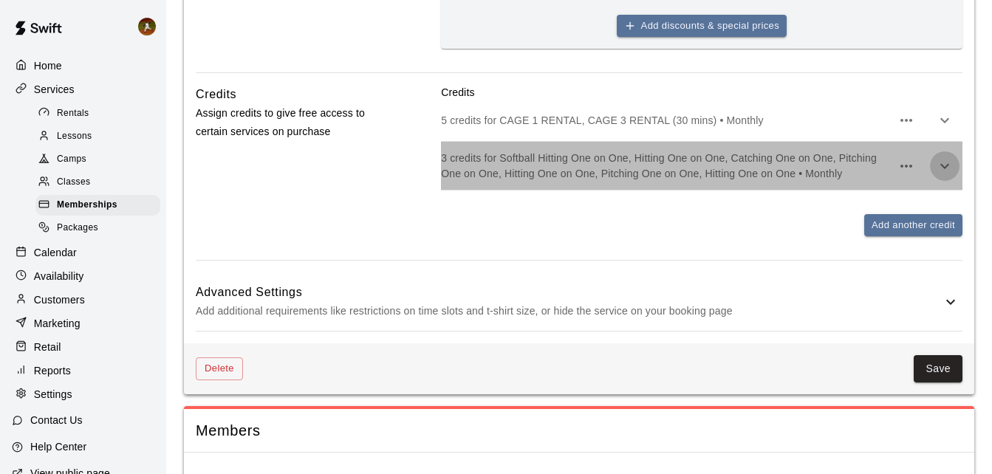
click at [945, 167] on icon "button" at bounding box center [944, 165] width 9 height 5
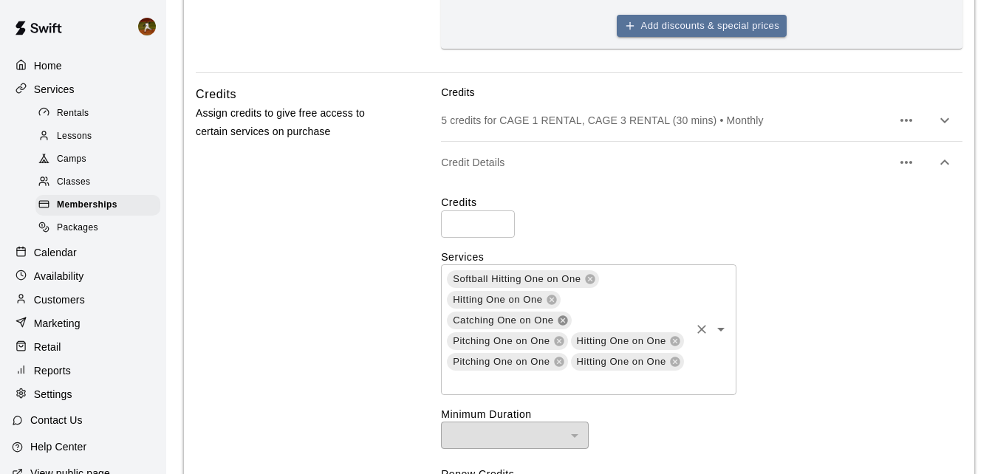
click at [569, 315] on icon at bounding box center [563, 321] width 12 height 12
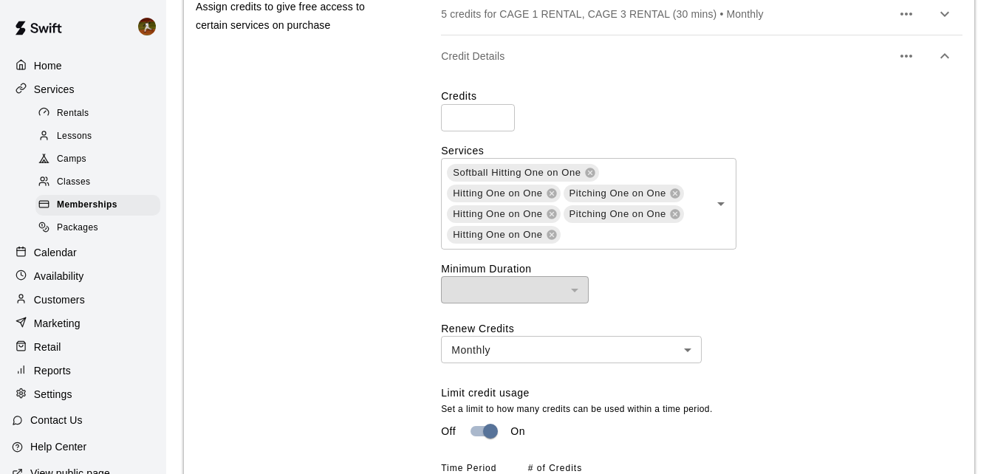
scroll to position [1131, 0]
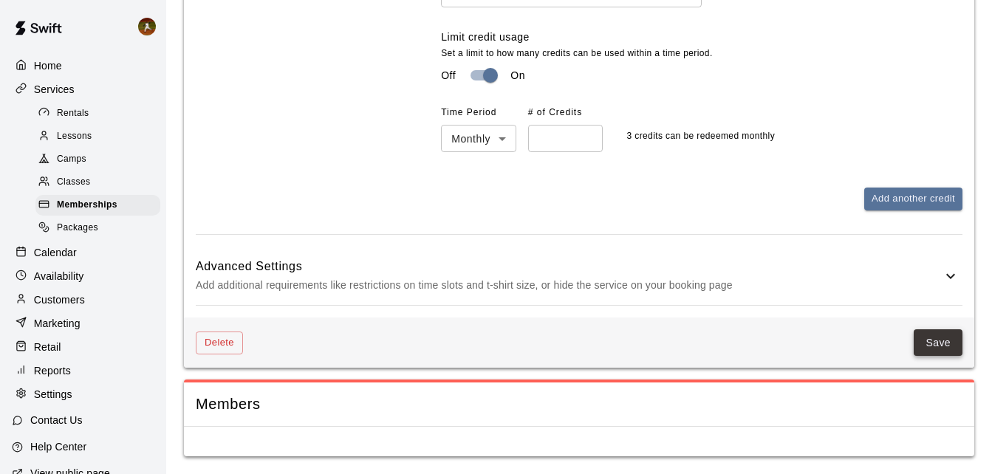
click at [938, 340] on button "Save" at bounding box center [938, 342] width 49 height 27
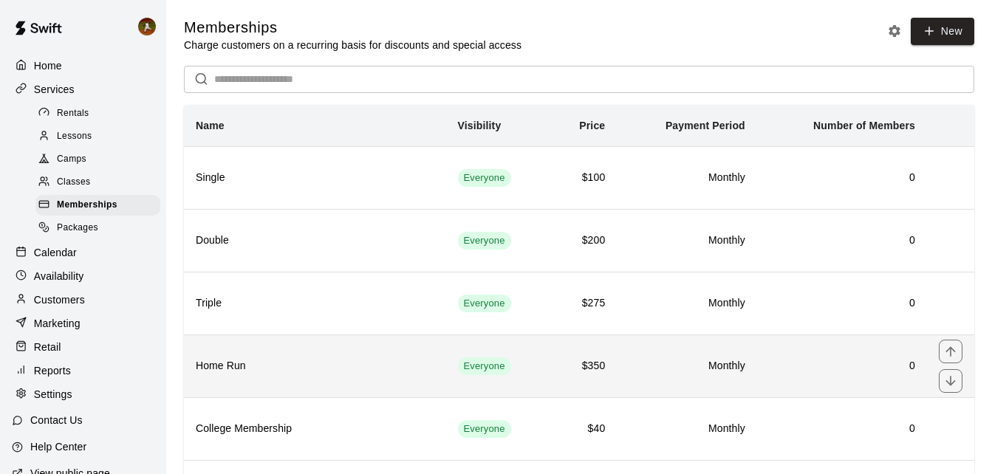
click at [325, 380] on th "Home Run" at bounding box center [315, 366] width 262 height 63
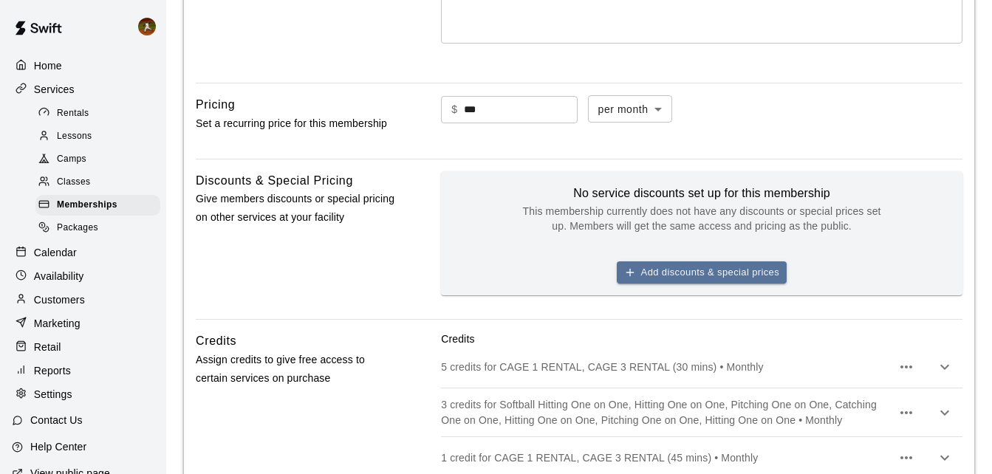
scroll to position [443, 0]
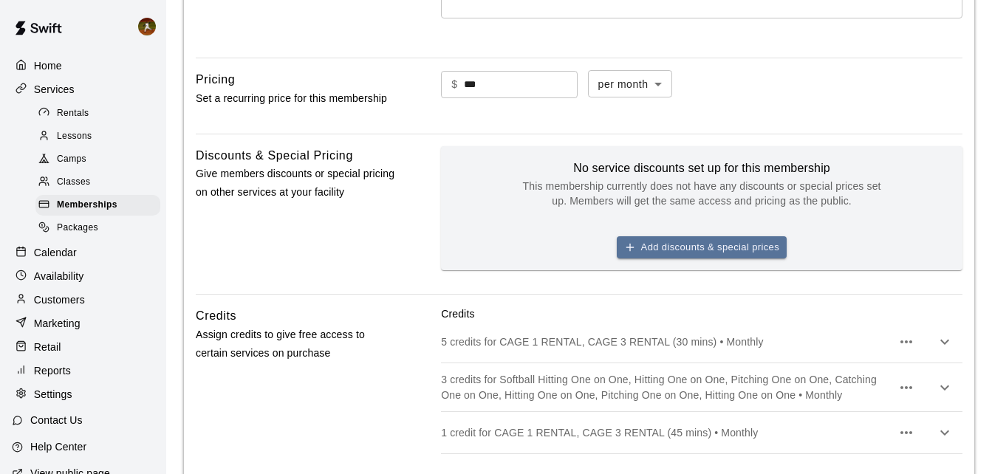
click at [942, 386] on icon "button" at bounding box center [944, 387] width 9 height 5
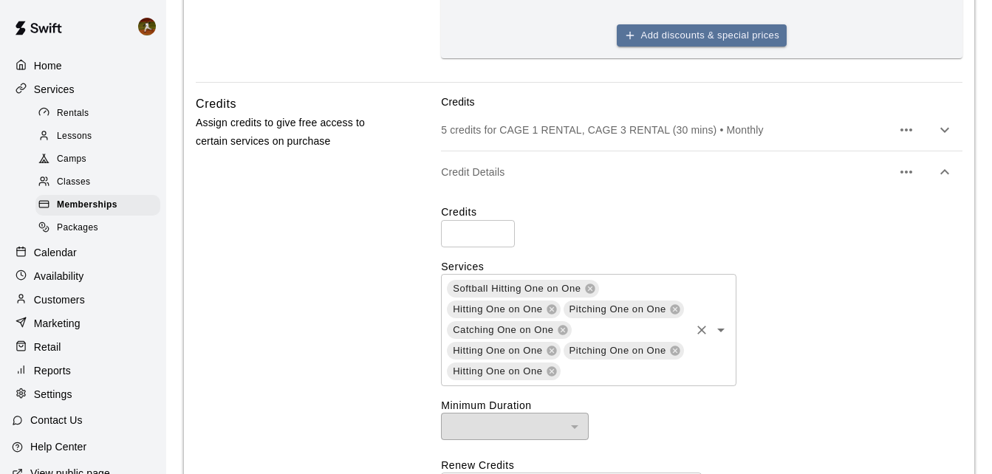
scroll to position [665, 0]
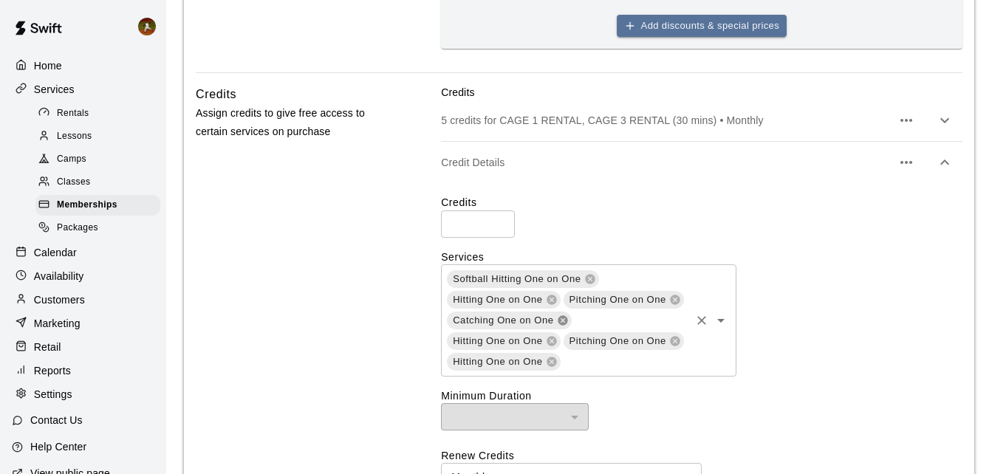
click at [557, 317] on icon at bounding box center [563, 321] width 12 height 12
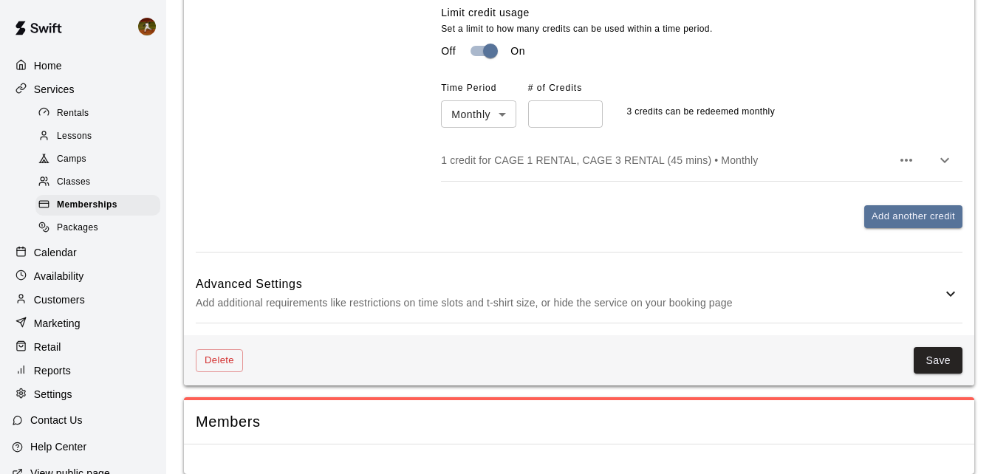
scroll to position [1174, 0]
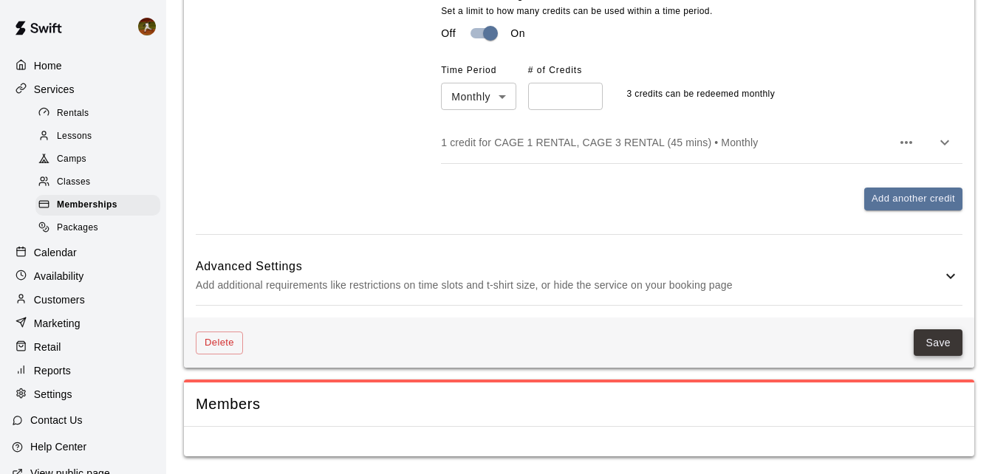
click at [921, 352] on button "Save" at bounding box center [938, 342] width 49 height 27
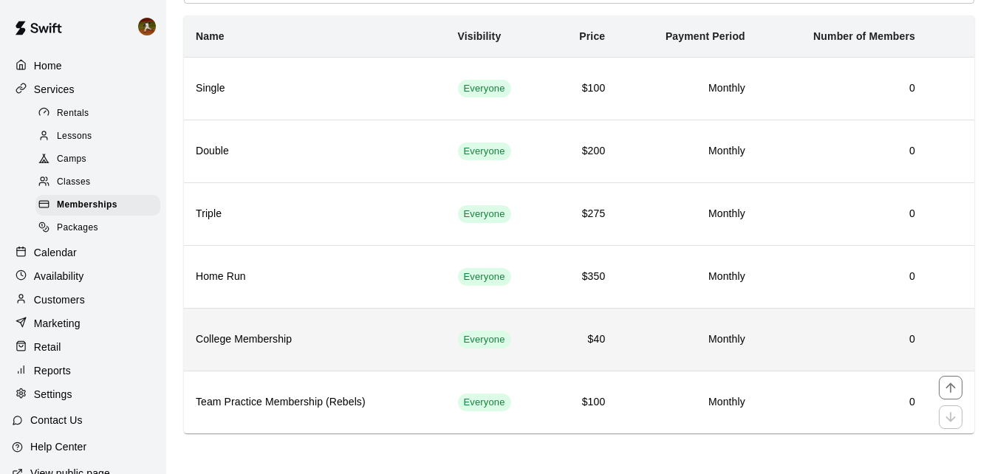
scroll to position [92, 0]
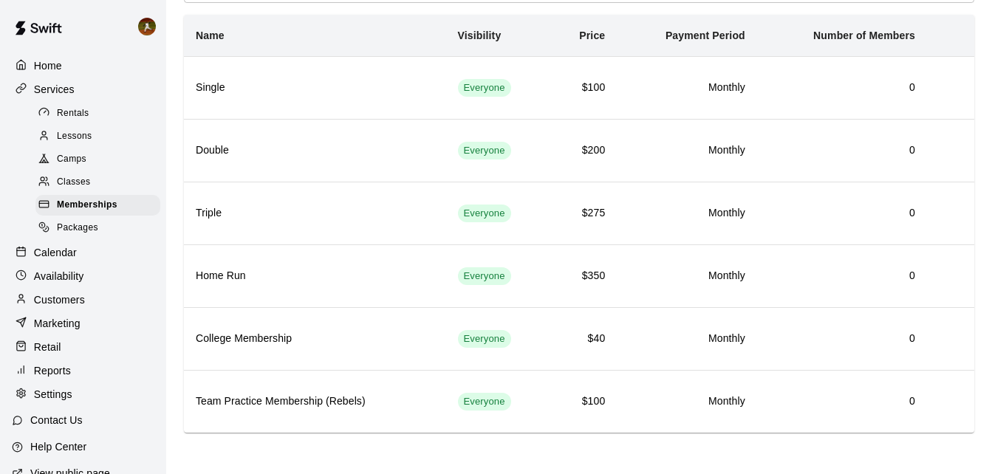
drag, startPoint x: 77, startPoint y: 142, endPoint x: 95, endPoint y: 148, distance: 19.4
click at [77, 142] on span "Lessons" at bounding box center [74, 136] width 35 height 15
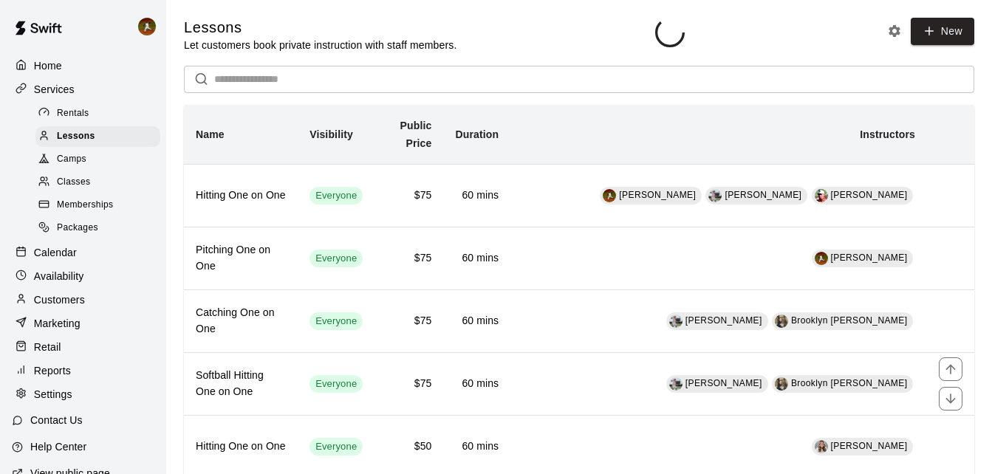
scroll to position [303, 0]
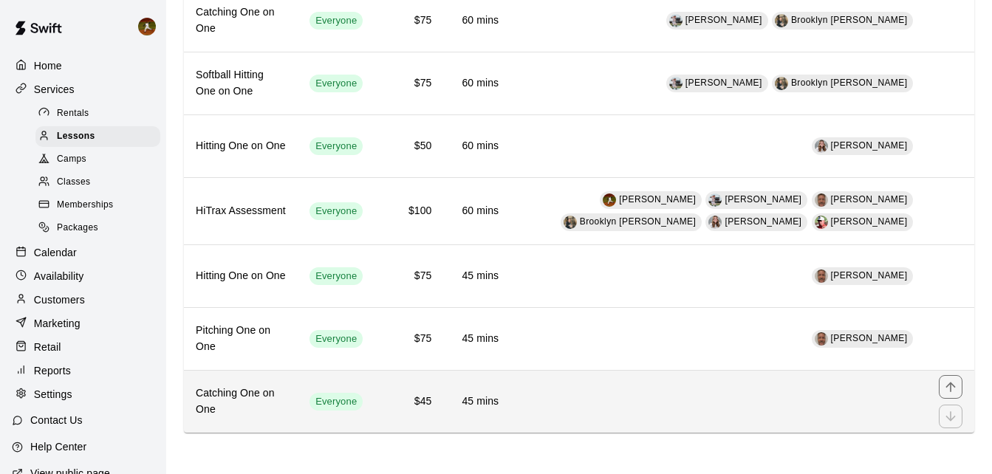
click at [443, 390] on td "$45" at bounding box center [408, 402] width 69 height 63
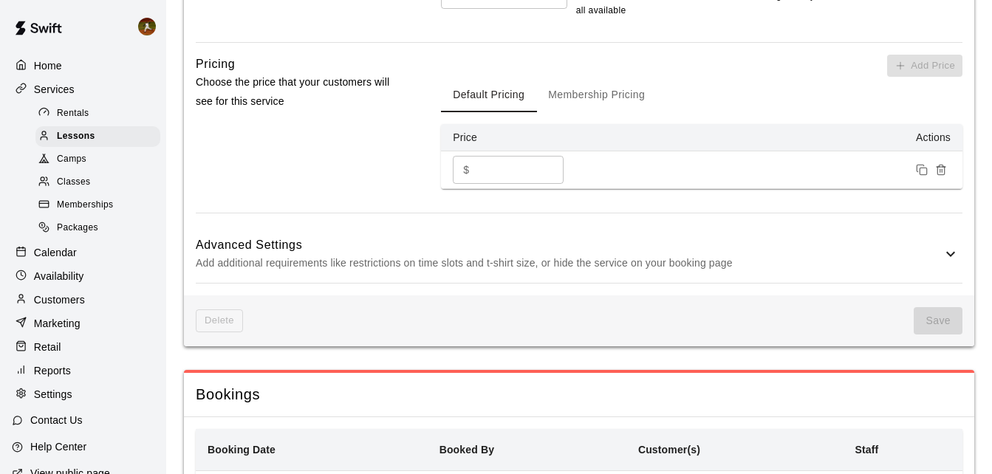
scroll to position [1147, 0]
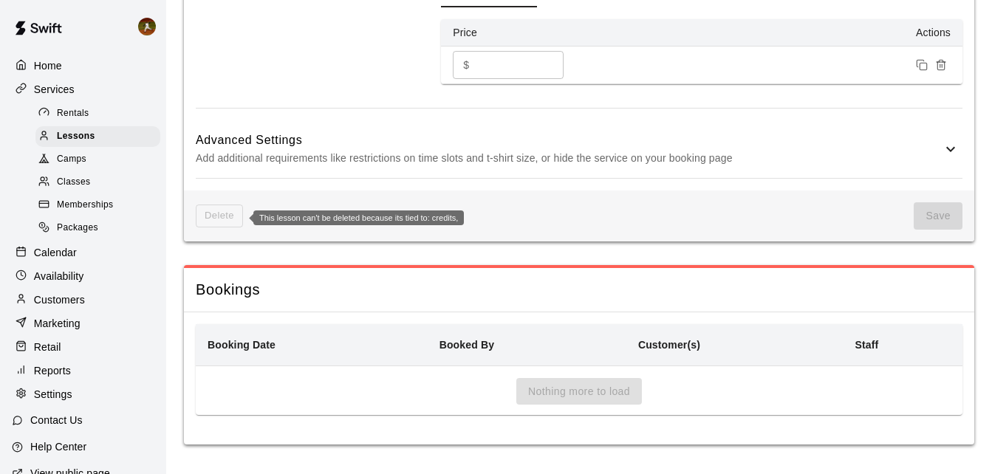
click at [215, 213] on span "Delete" at bounding box center [219, 216] width 47 height 23
click at [89, 209] on span "Memberships" at bounding box center [85, 205] width 56 height 15
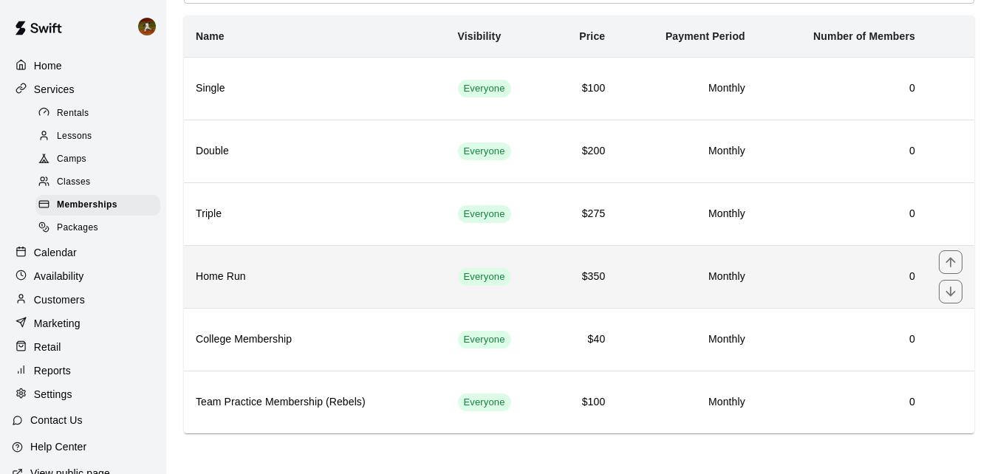
scroll to position [92, 0]
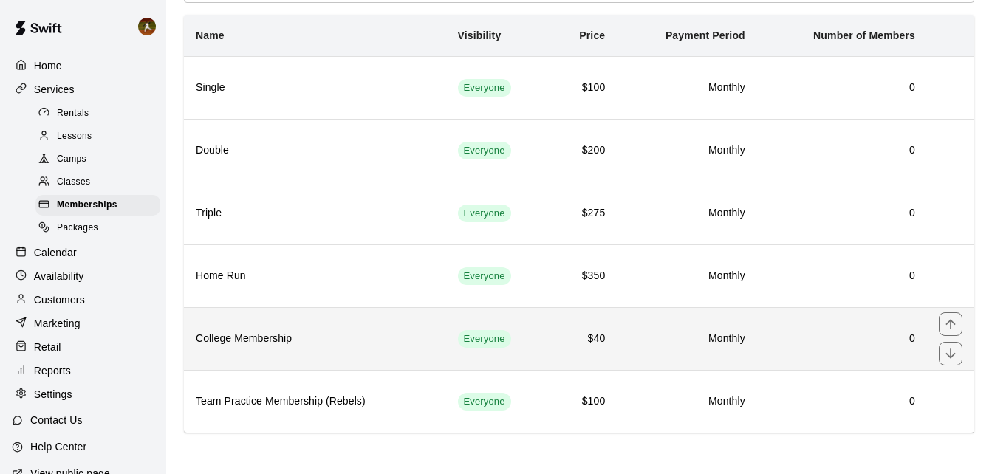
click at [326, 327] on th "College Membership" at bounding box center [315, 338] width 262 height 63
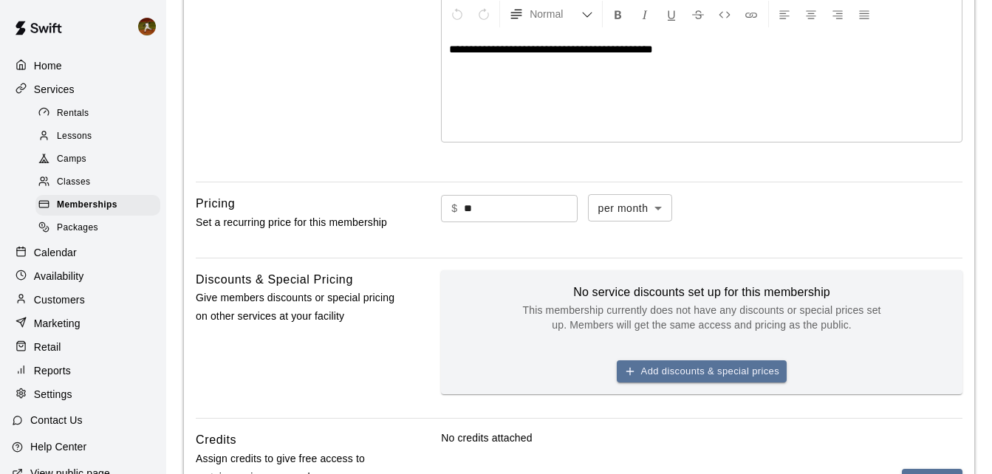
scroll to position [600, 0]
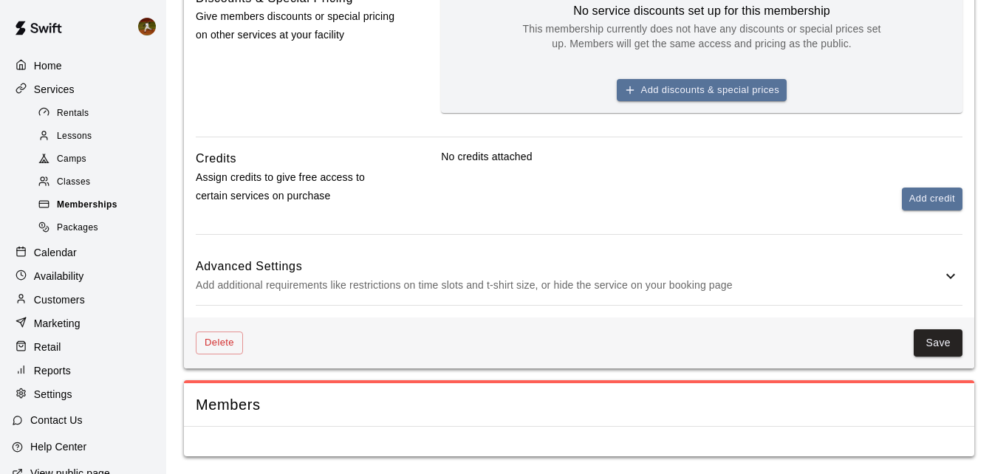
click at [95, 207] on span "Memberships" at bounding box center [87, 205] width 61 height 15
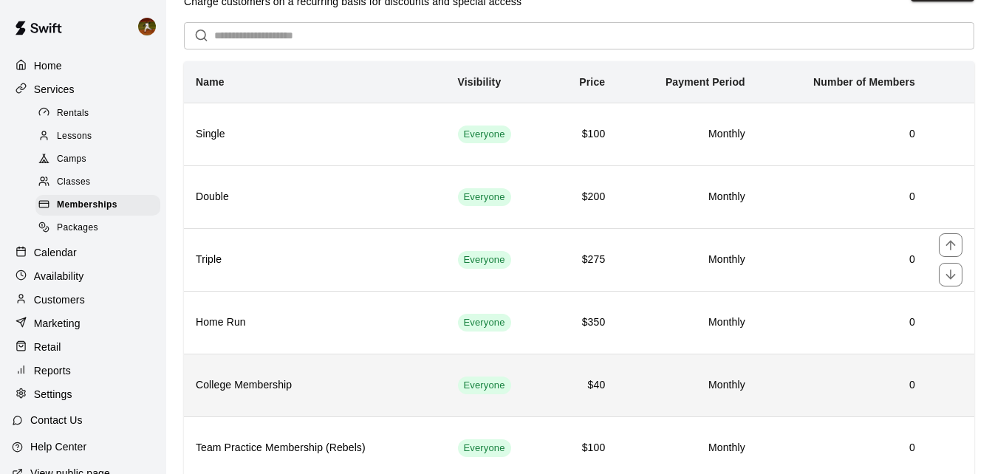
scroll to position [92, 0]
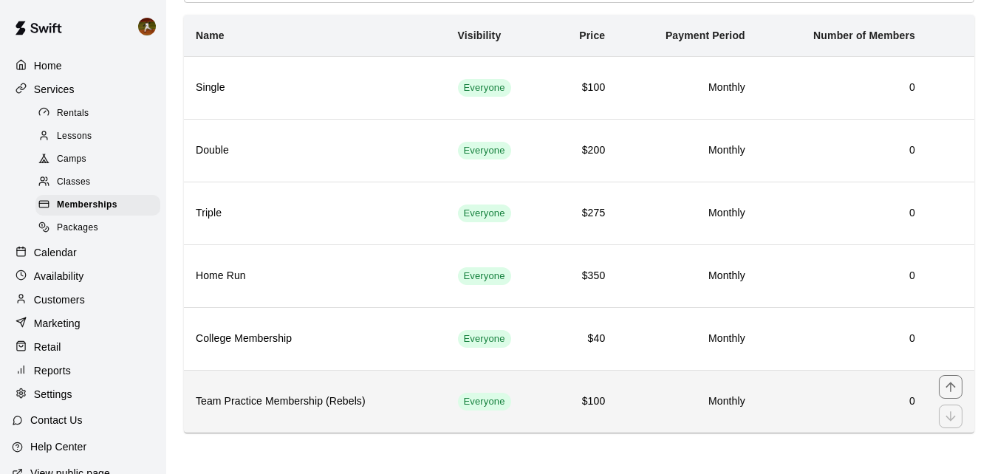
click at [295, 386] on th "Team Practice Membership (Rebels)" at bounding box center [315, 401] width 262 height 63
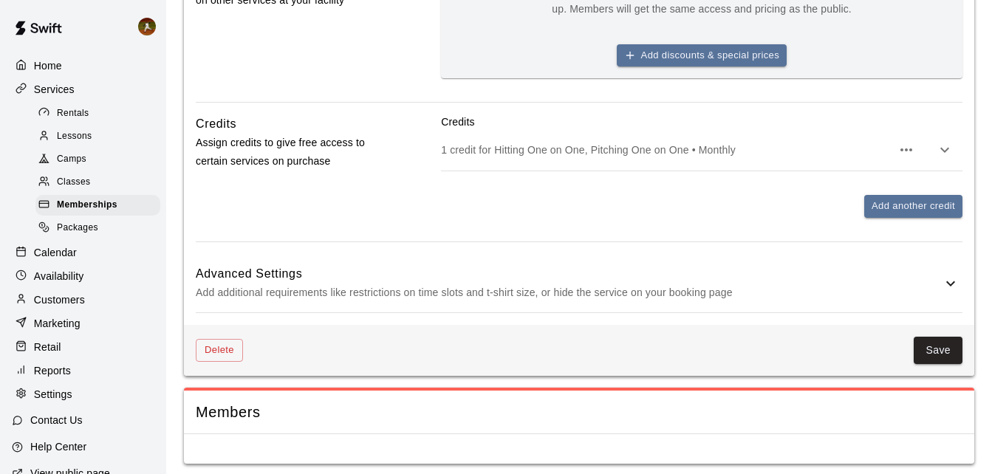
scroll to position [643, 0]
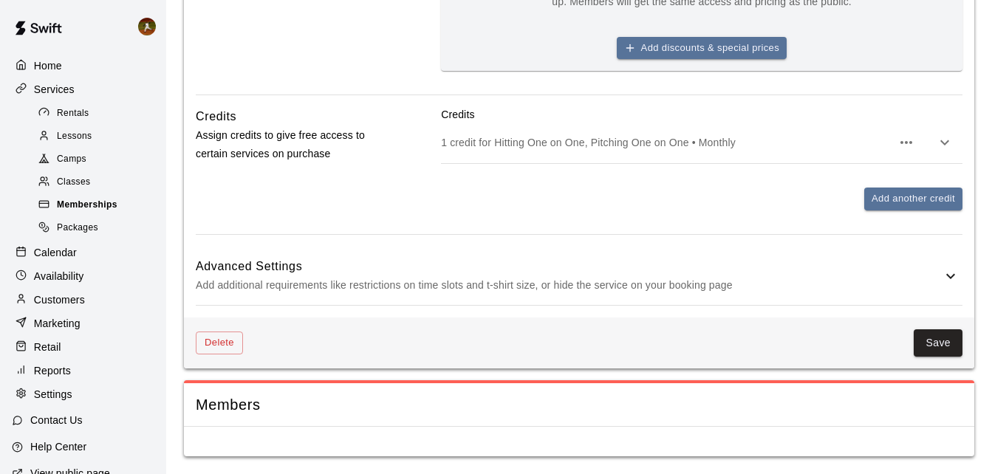
click at [64, 206] on span "Memberships" at bounding box center [87, 205] width 61 height 15
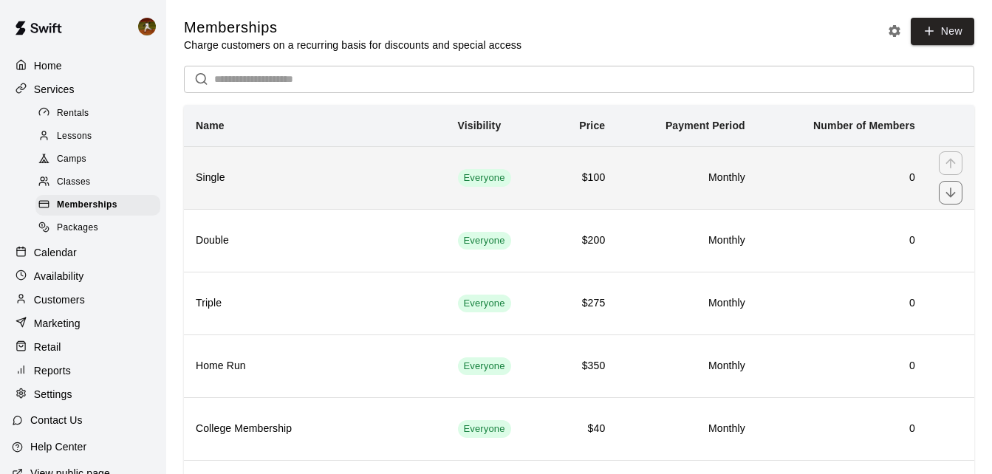
click at [450, 188] on tr "Single Everyone $100 Monthly 0" at bounding box center [579, 177] width 790 height 63
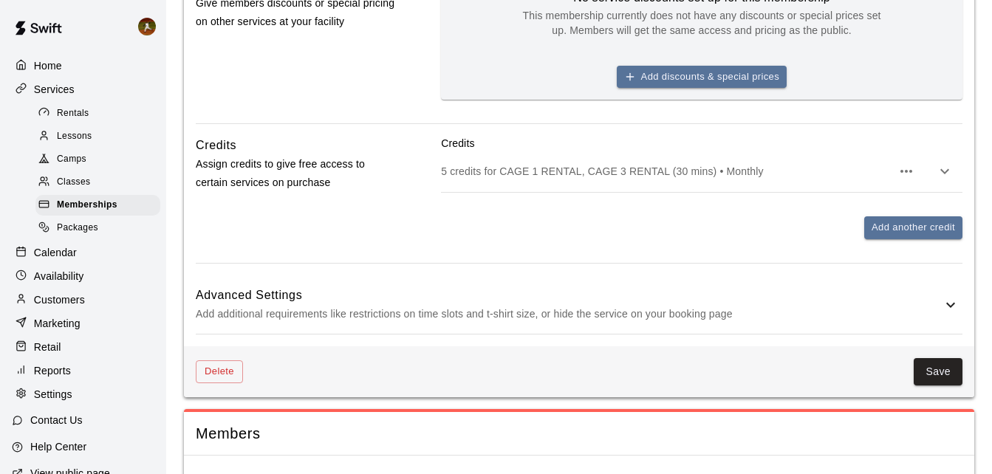
scroll to position [643, 0]
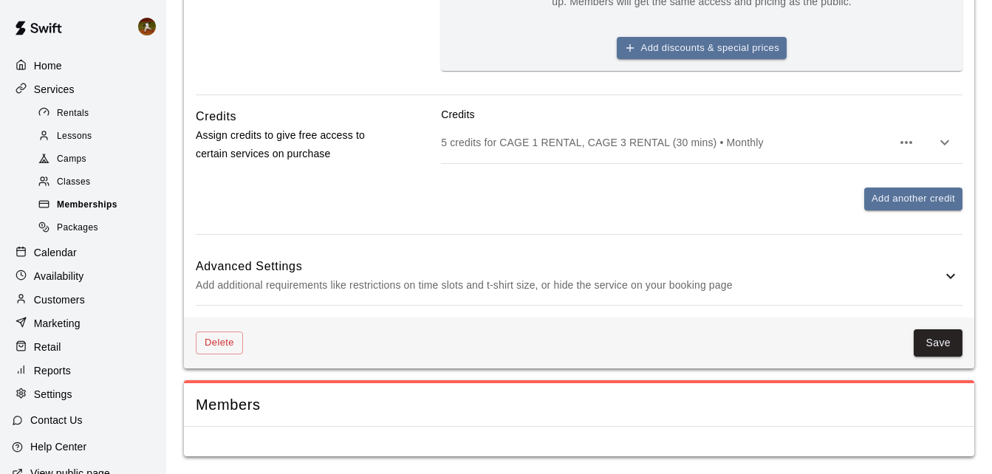
drag, startPoint x: 72, startPoint y: 202, endPoint x: 103, endPoint y: 213, distance: 32.9
click at [73, 202] on div "Memberships" at bounding box center [97, 205] width 125 height 21
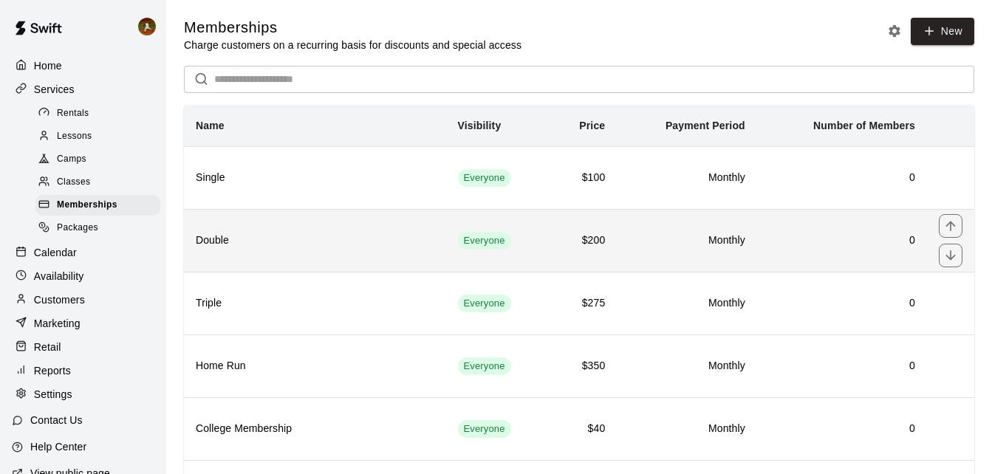
click at [387, 264] on th "Double" at bounding box center [315, 240] width 262 height 63
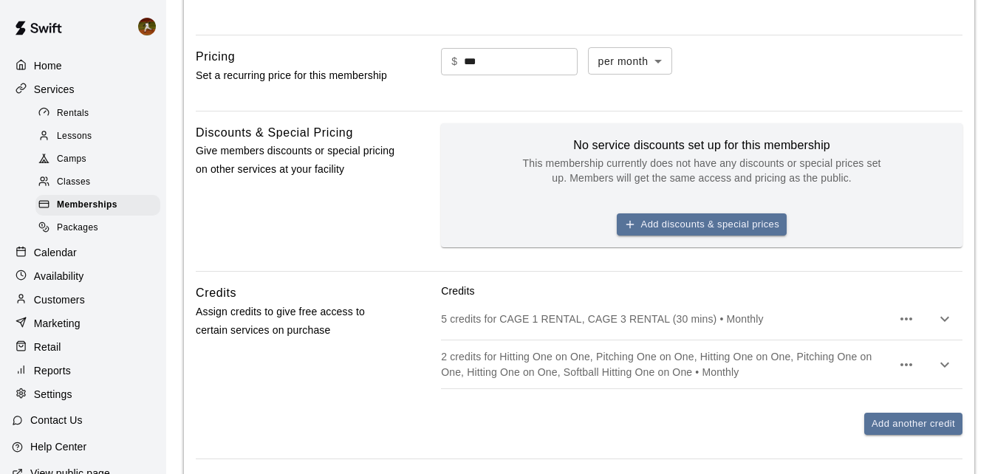
scroll to position [517, 0]
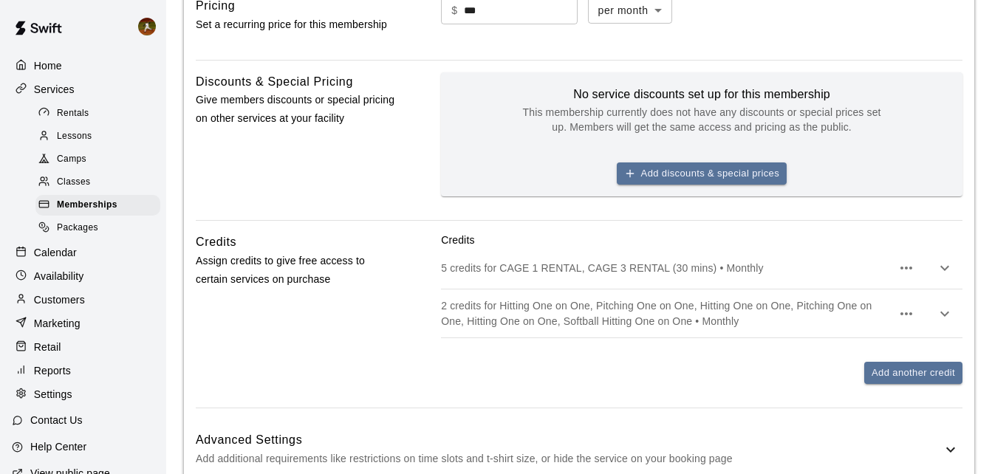
click at [942, 310] on icon "button" at bounding box center [945, 314] width 18 height 18
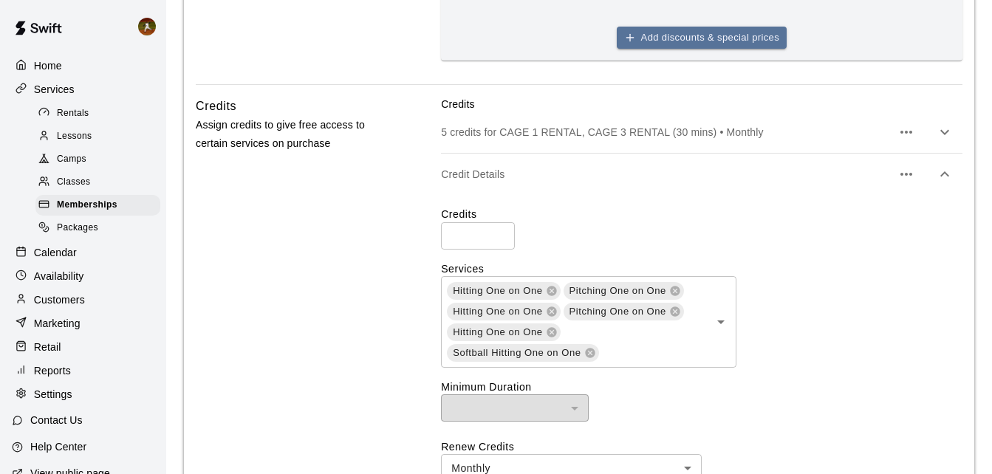
scroll to position [665, 0]
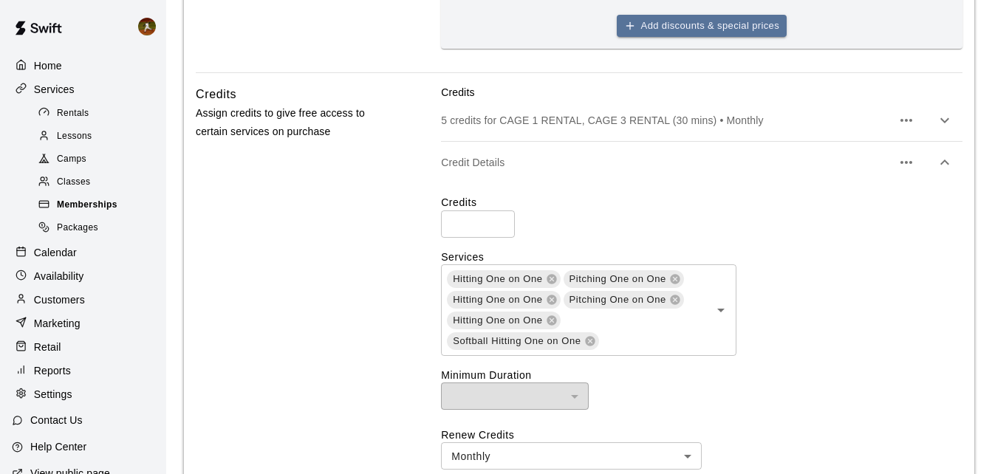
click at [97, 210] on span "Memberships" at bounding box center [87, 205] width 61 height 15
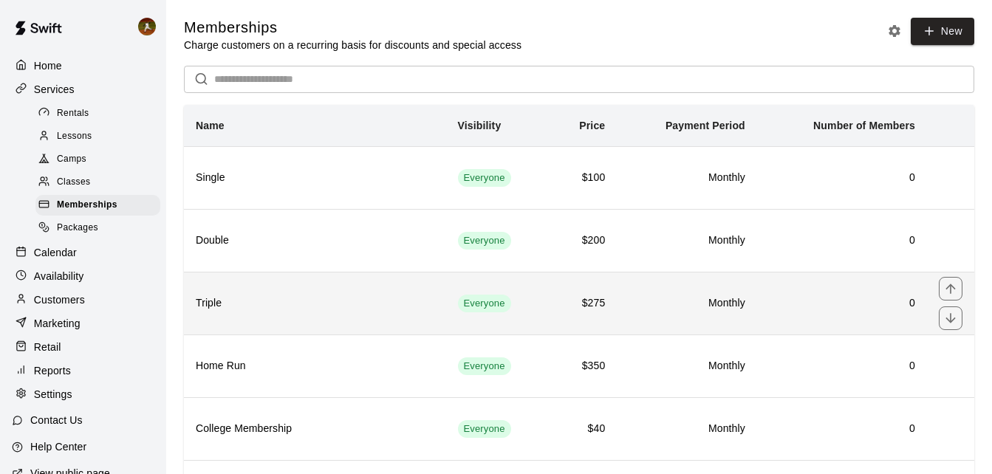
click at [501, 315] on td "Everyone" at bounding box center [498, 303] width 104 height 63
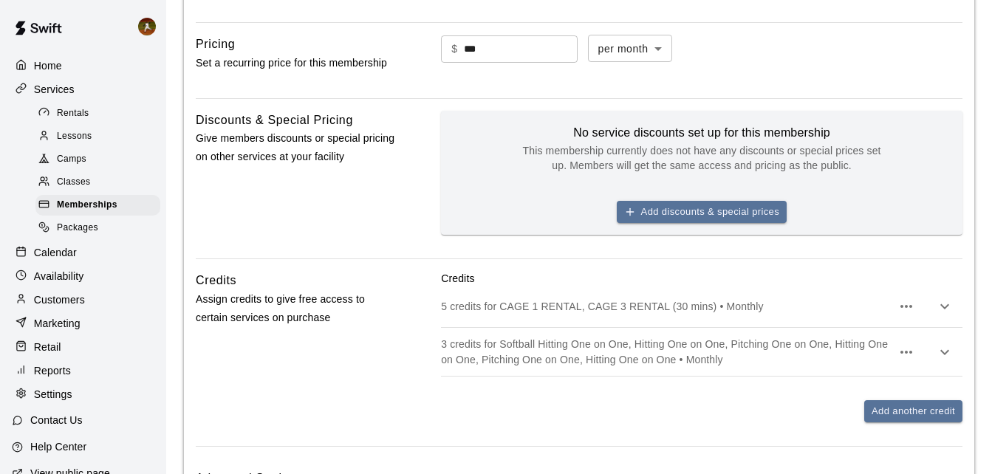
scroll to position [665, 0]
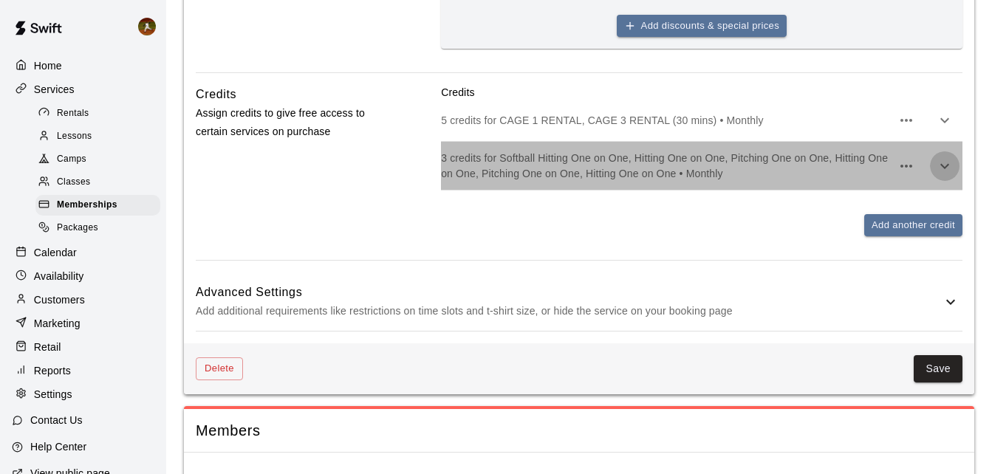
click at [940, 162] on icon "button" at bounding box center [945, 166] width 18 height 18
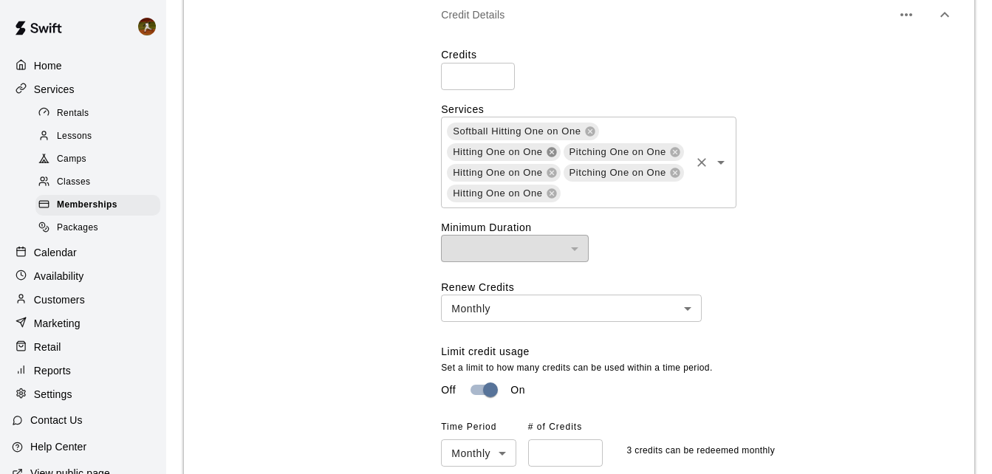
scroll to position [739, 0]
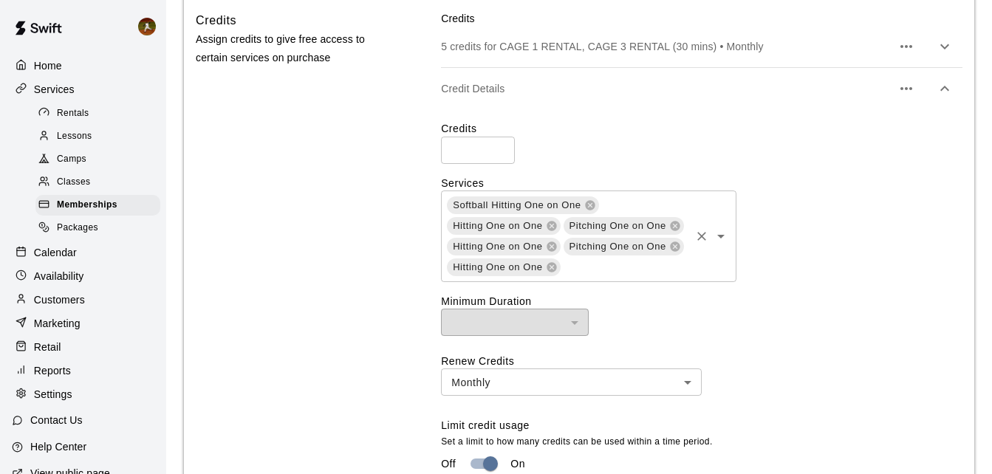
click at [722, 239] on icon "Open" at bounding box center [721, 236] width 18 height 18
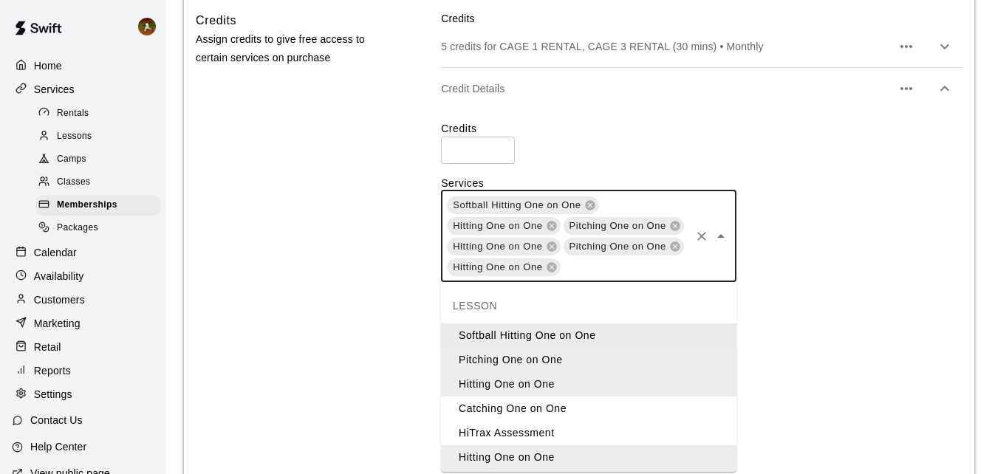
click at [719, 236] on icon "Close" at bounding box center [720, 236] width 7 height 4
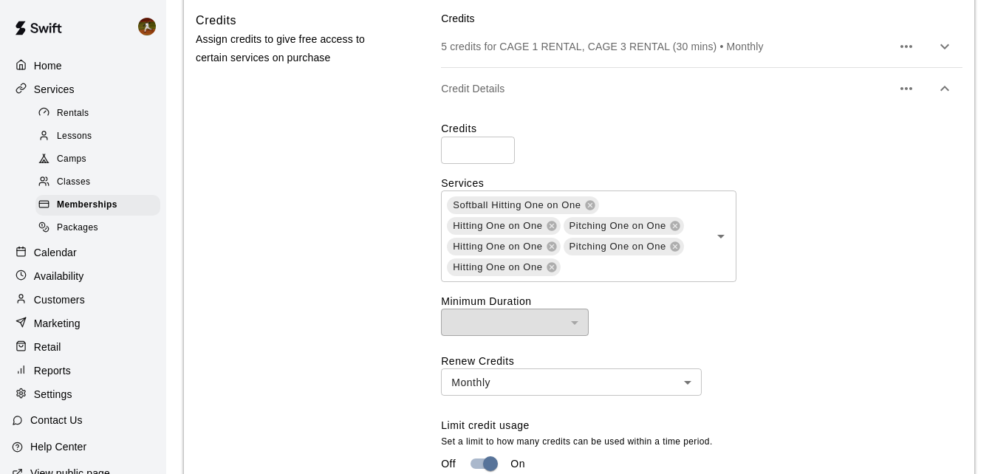
click at [821, 285] on div "Credits * ​ Services Softball Hitting One on One Hitting One on One Pitching On…" at bounding box center [701, 331] width 521 height 420
click at [85, 205] on span "Memberships" at bounding box center [87, 205] width 61 height 15
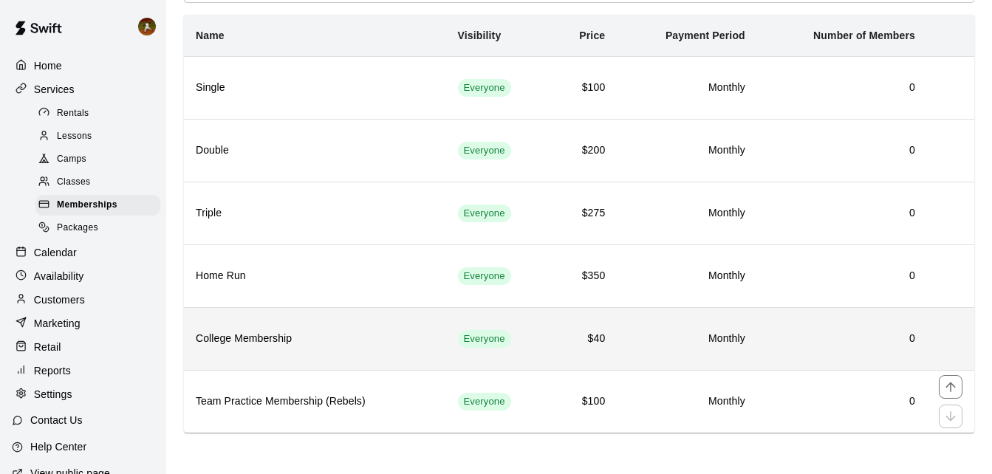
scroll to position [92, 0]
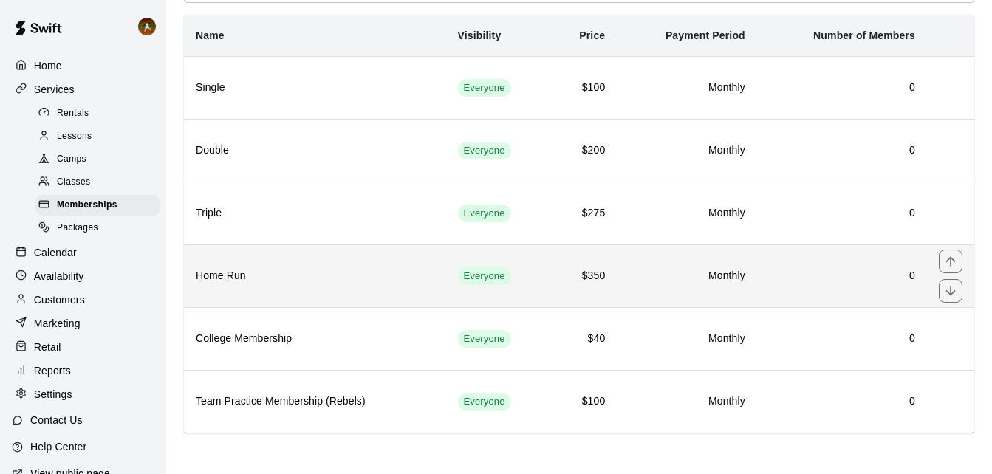
click at [358, 278] on h6 "Home Run" at bounding box center [315, 276] width 239 height 16
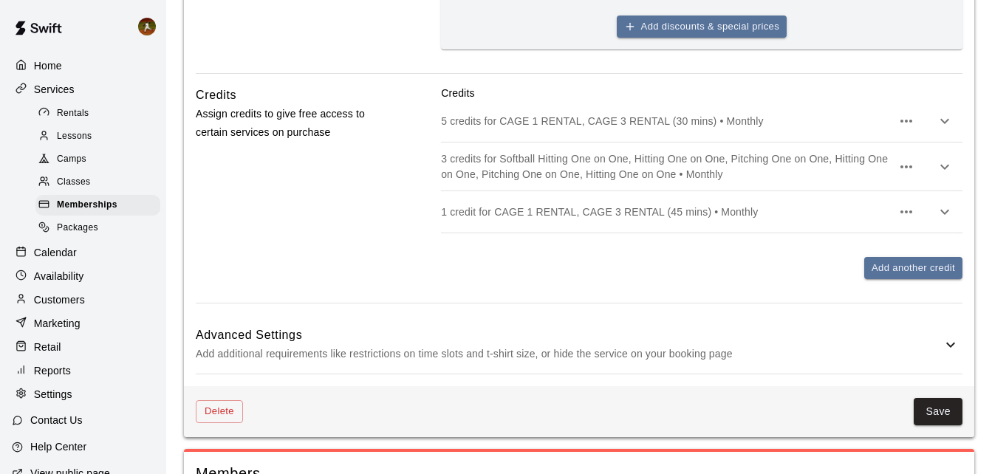
scroll to position [665, 0]
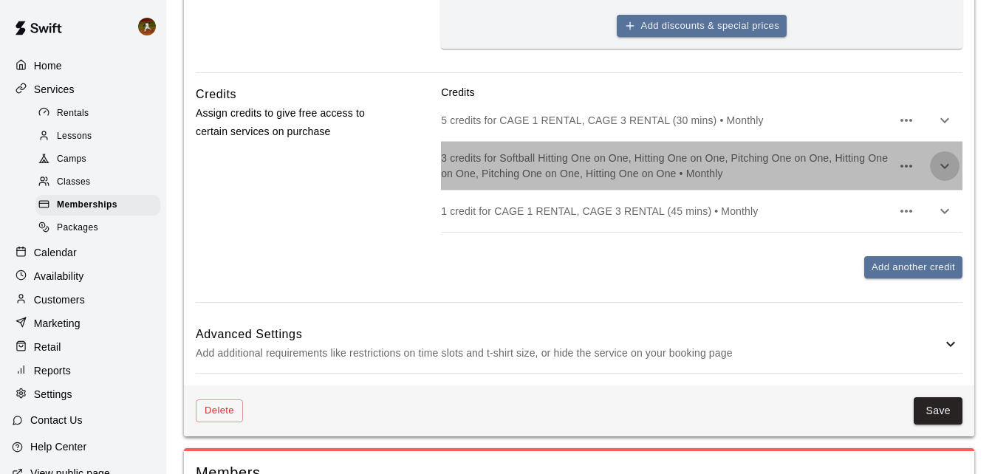
click at [943, 168] on icon "button" at bounding box center [945, 166] width 18 height 18
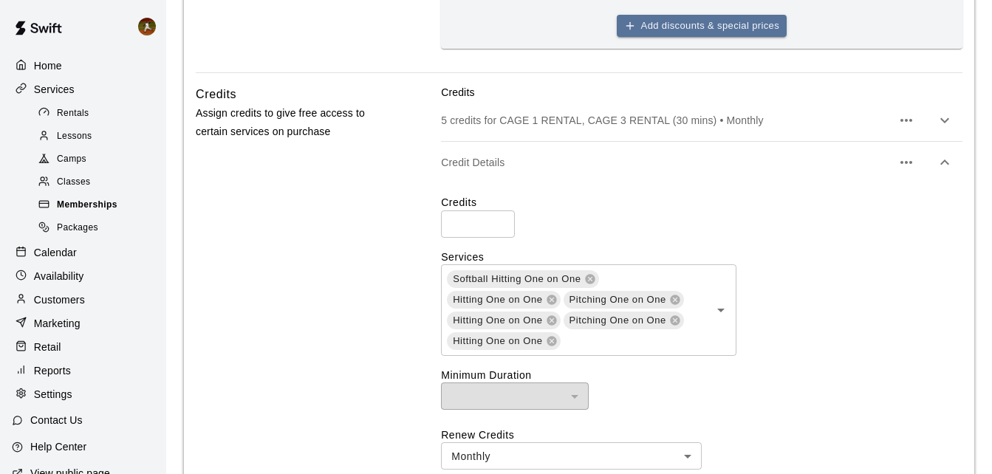
click at [83, 208] on span "Memberships" at bounding box center [87, 205] width 61 height 15
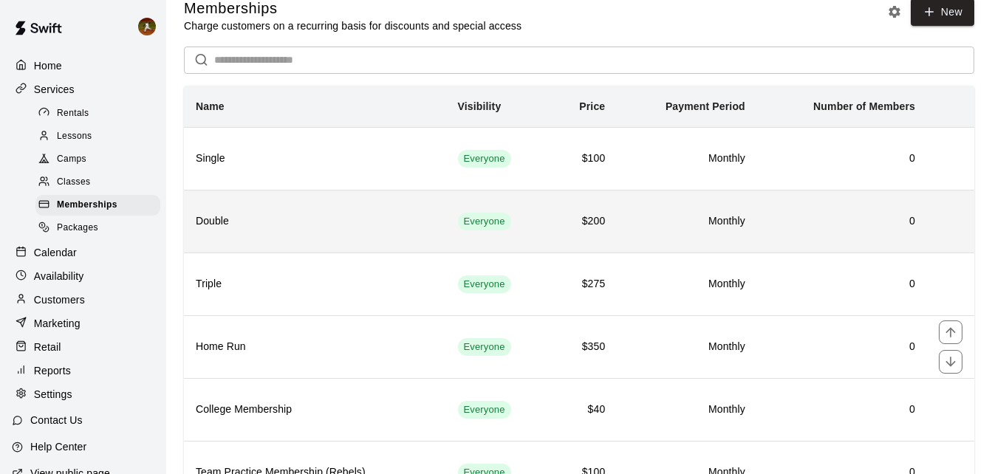
scroll to position [18, 0]
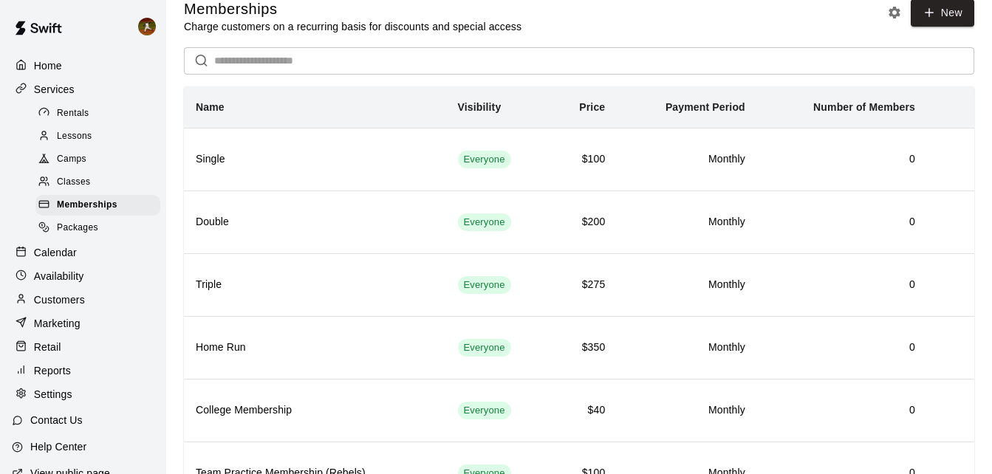
click at [60, 189] on span "Classes" at bounding box center [73, 182] width 33 height 15
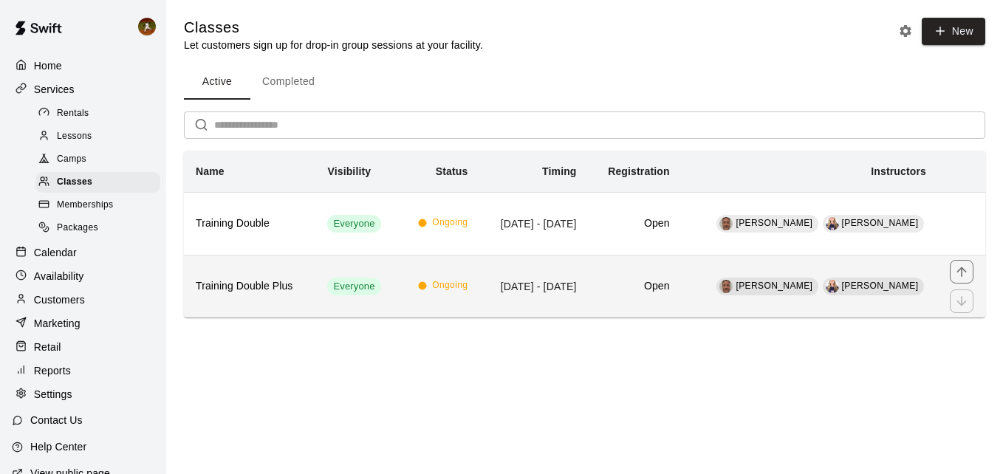
click at [286, 292] on h6 "Training Double Plus" at bounding box center [250, 286] width 108 height 16
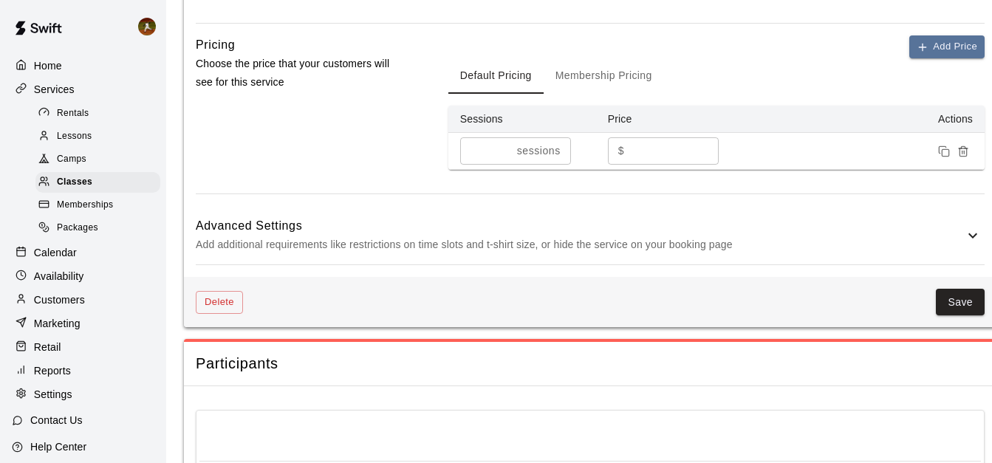
scroll to position [1034, 0]
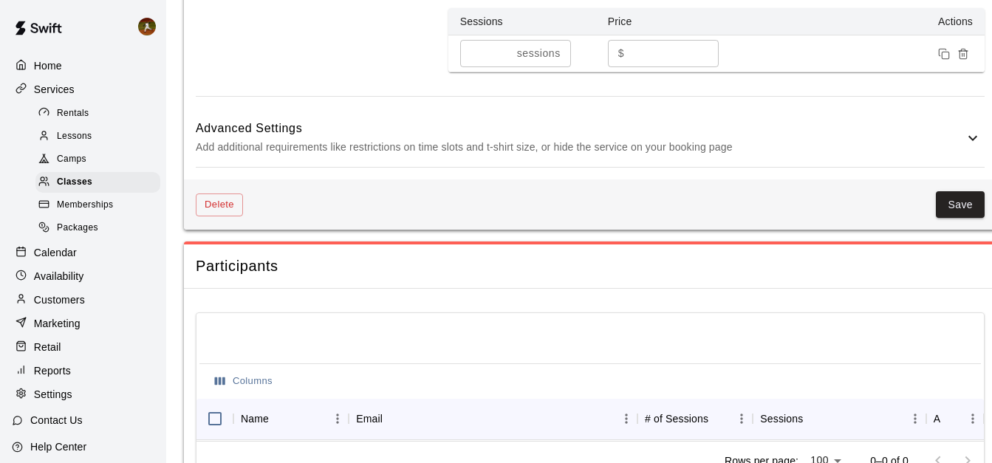
click at [975, 138] on icon at bounding box center [972, 137] width 9 height 5
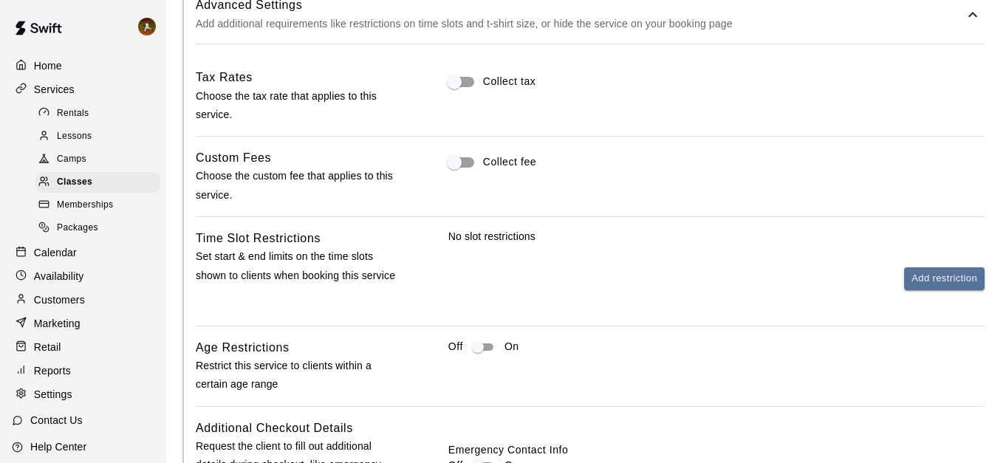
scroll to position [714, 0]
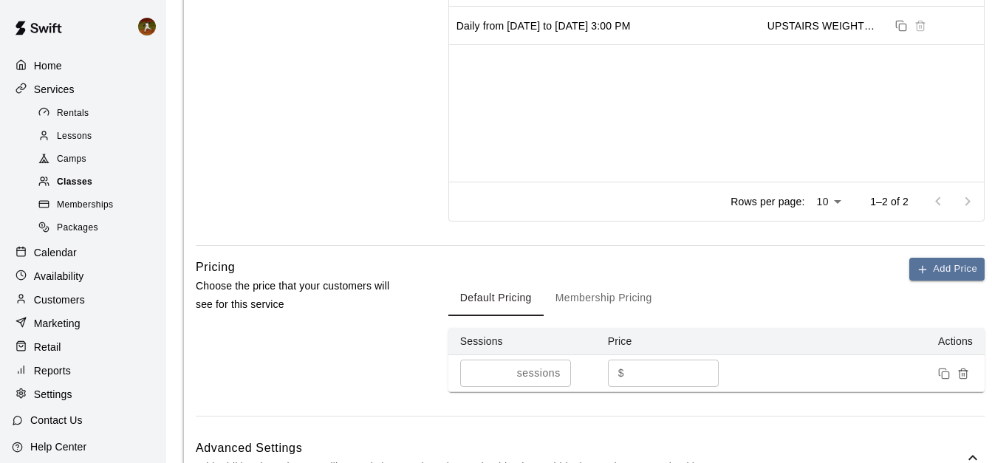
click at [75, 181] on span "Classes" at bounding box center [74, 182] width 35 height 15
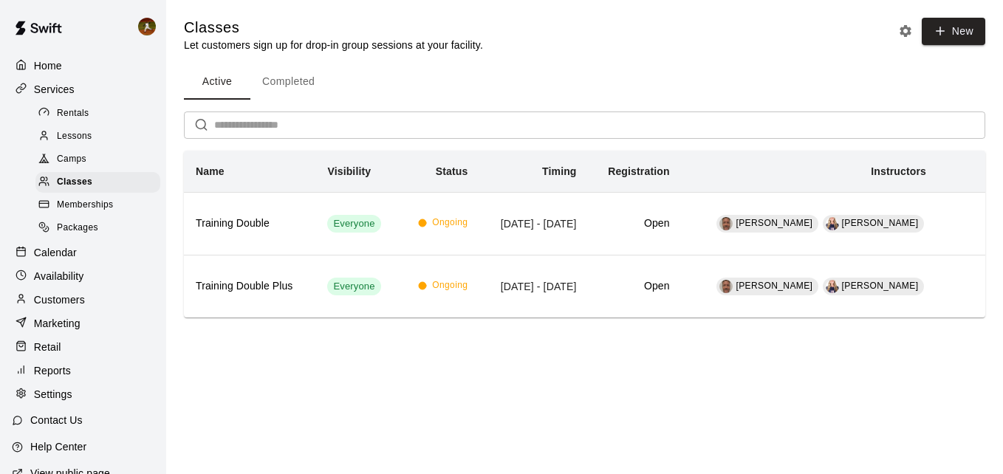
click at [61, 136] on span "Lessons" at bounding box center [74, 136] width 35 height 15
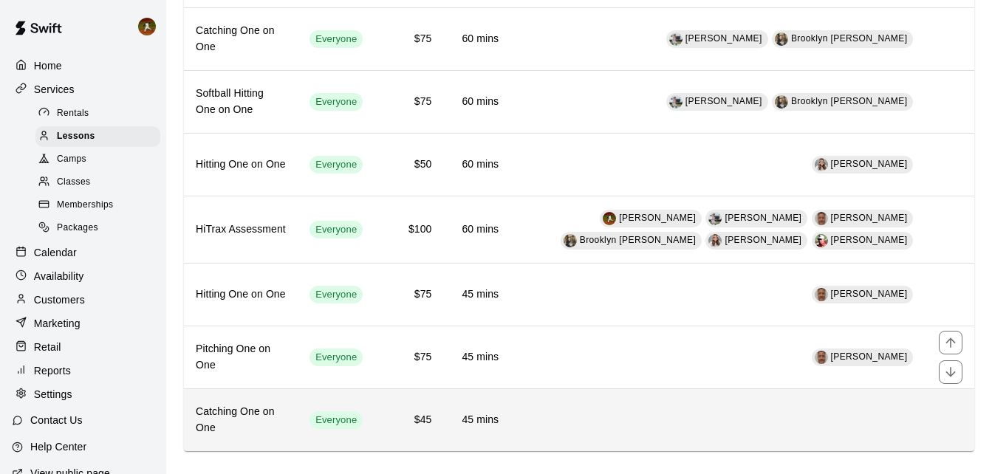
scroll to position [295, 0]
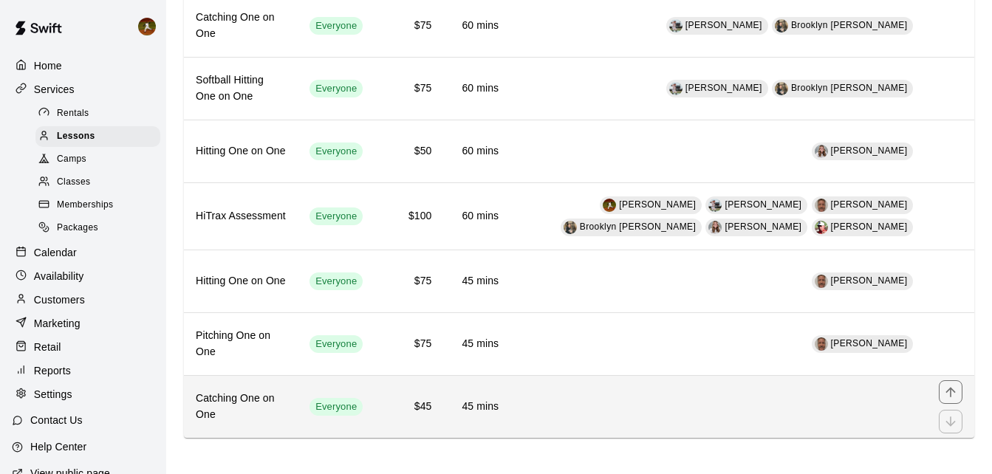
click at [397, 425] on td "$45" at bounding box center [408, 407] width 69 height 63
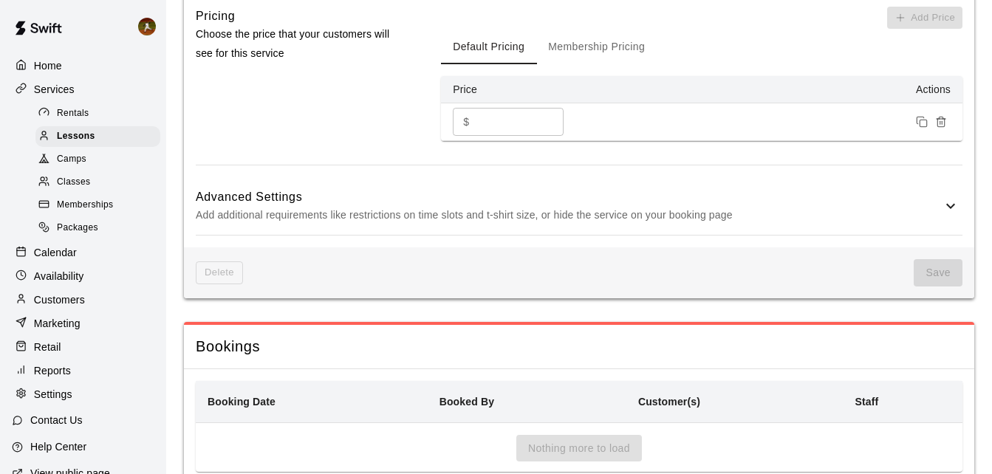
scroll to position [1108, 0]
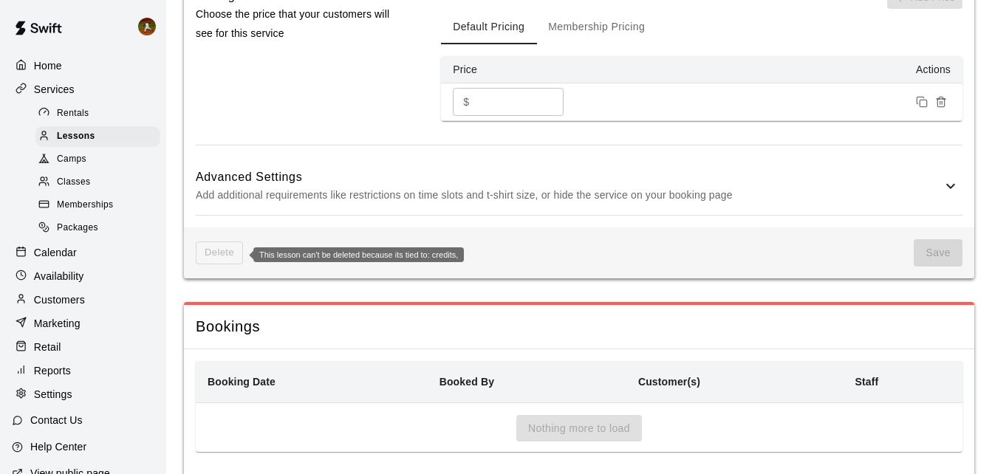
click at [205, 259] on span "Delete" at bounding box center [219, 253] width 47 height 23
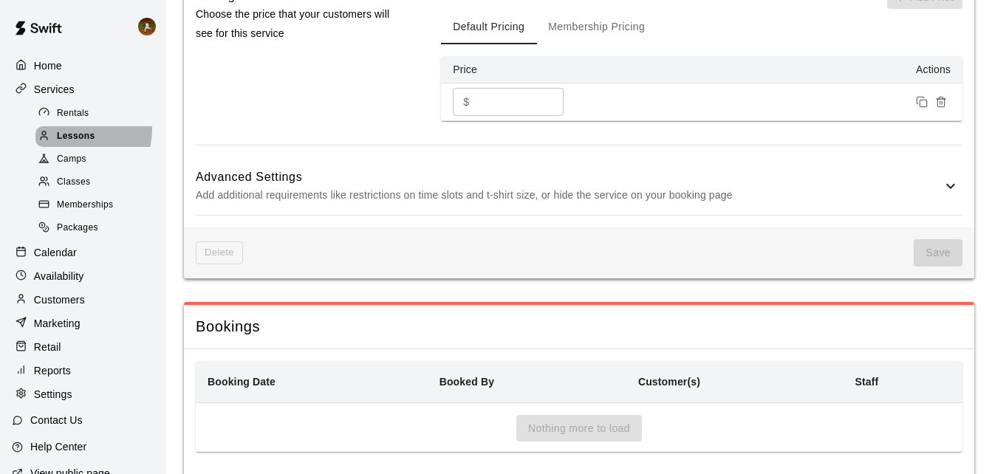
click at [71, 131] on span "Lessons" at bounding box center [76, 136] width 38 height 15
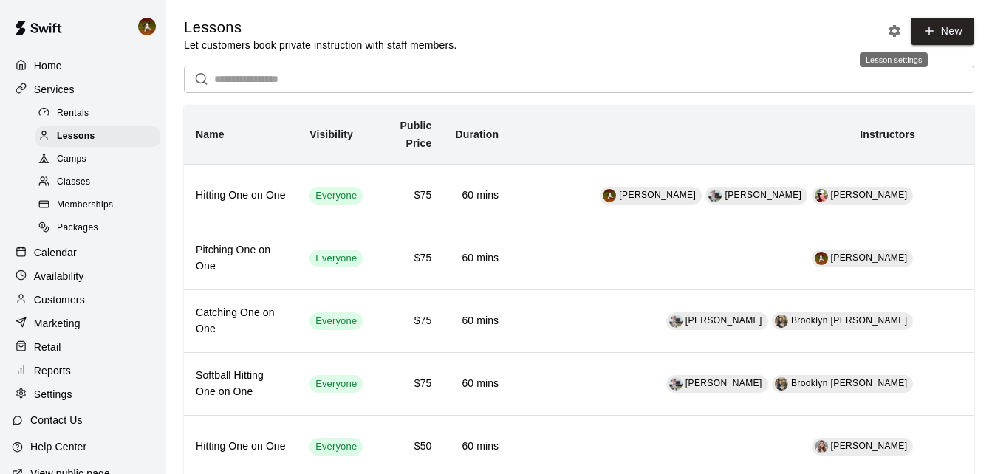
click at [892, 32] on icon "Lesson settings" at bounding box center [895, 31] width 12 height 12
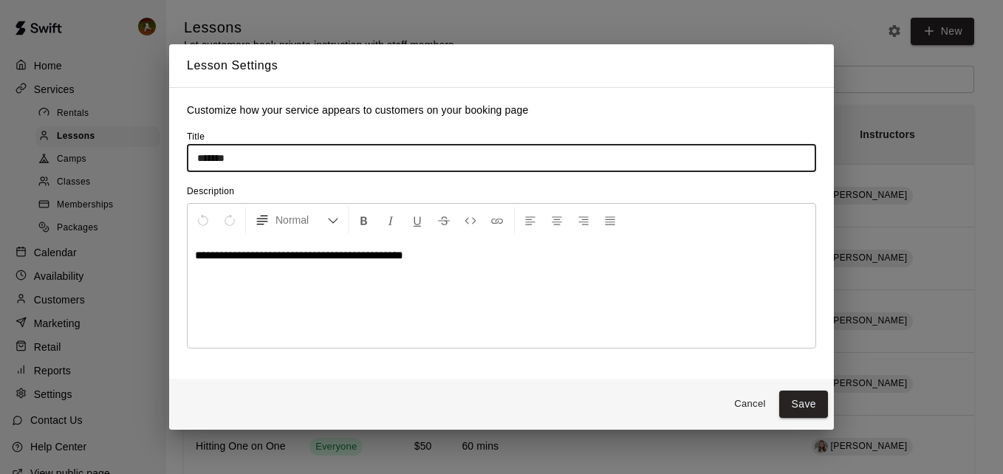
click at [751, 407] on button "Cancel" at bounding box center [749, 404] width 47 height 23
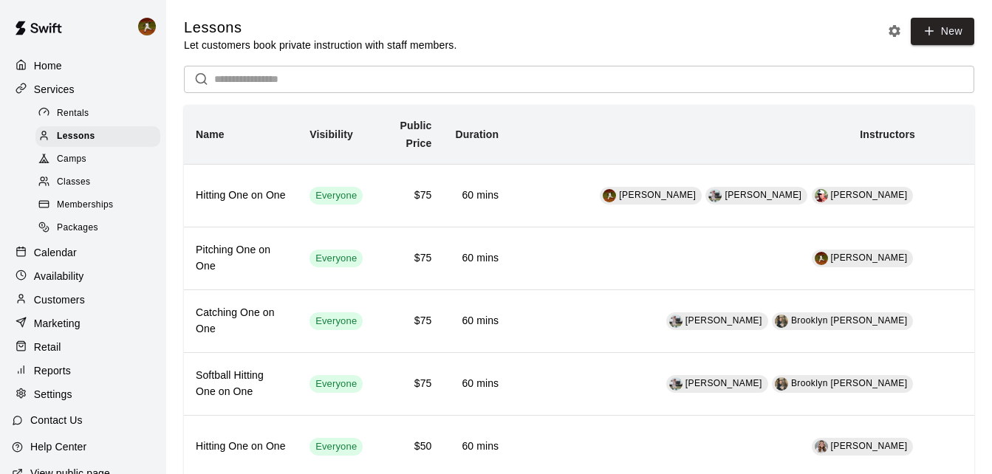
click at [57, 213] on span "Memberships" at bounding box center [85, 205] width 56 height 15
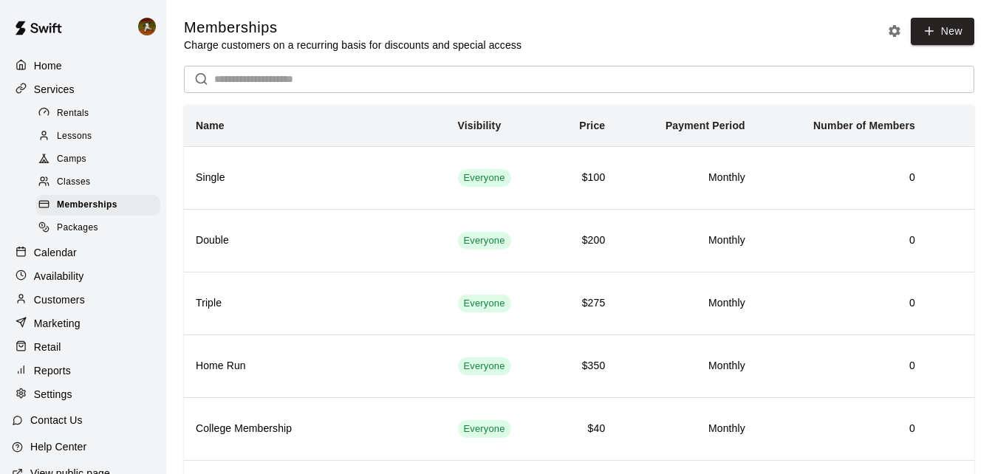
click at [64, 233] on span "Packages" at bounding box center [77, 228] width 41 height 15
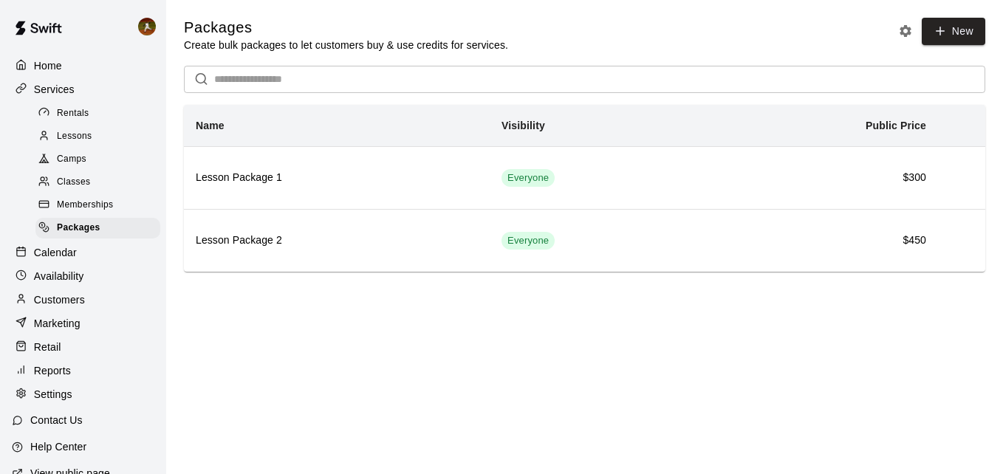
click at [77, 116] on span "Rentals" at bounding box center [73, 113] width 32 height 15
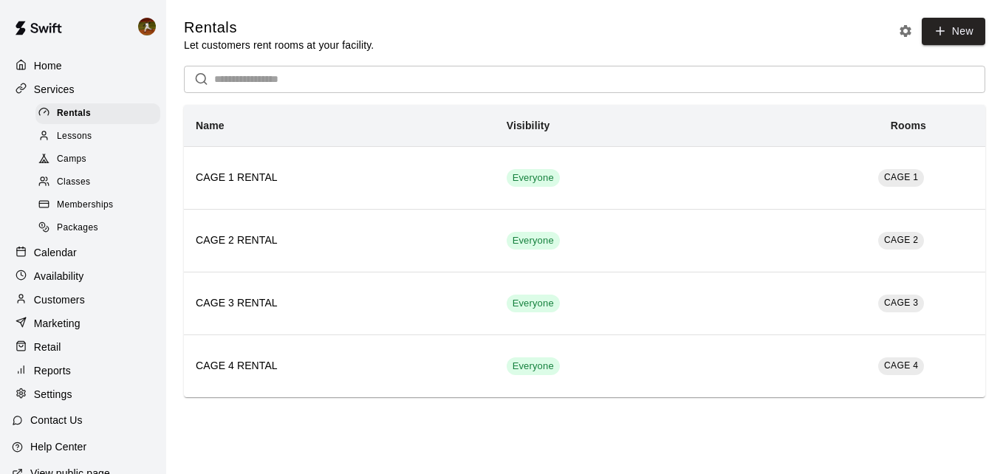
click at [73, 134] on span "Lessons" at bounding box center [74, 136] width 35 height 15
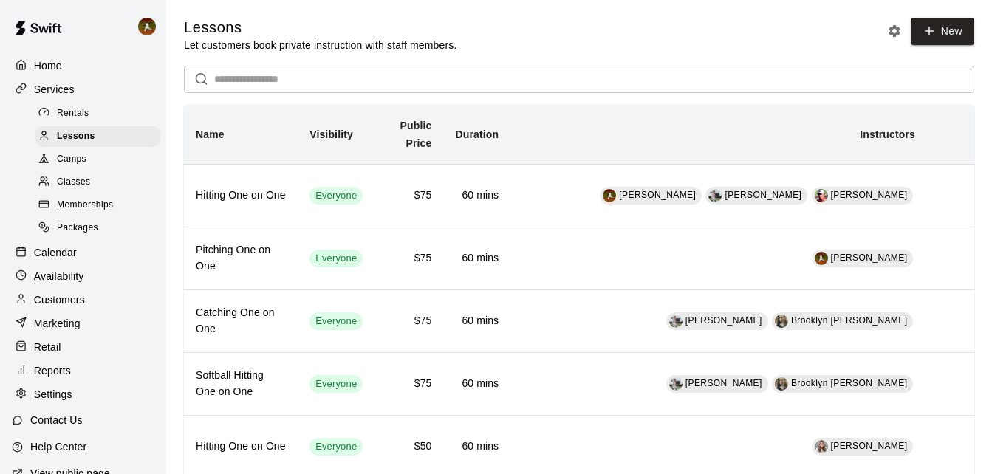
click at [87, 168] on div "Camps" at bounding box center [97, 159] width 125 height 21
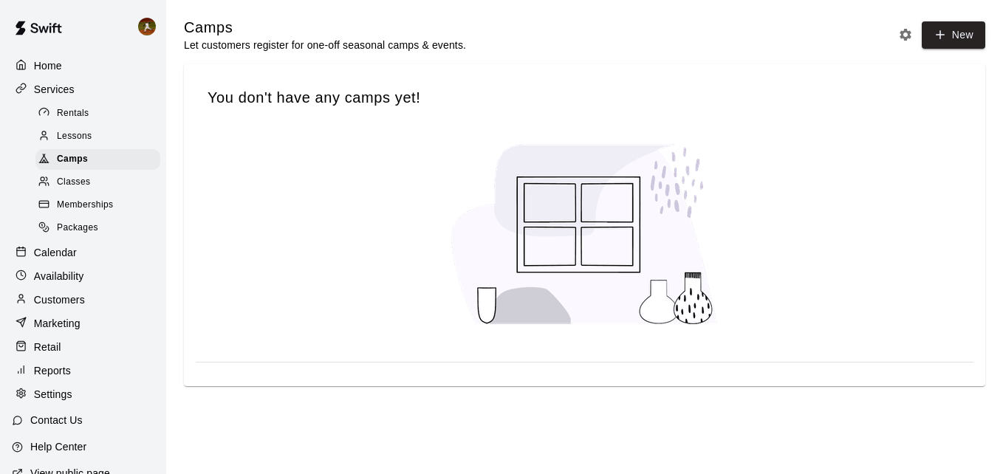
click at [86, 183] on span "Classes" at bounding box center [73, 182] width 33 height 15
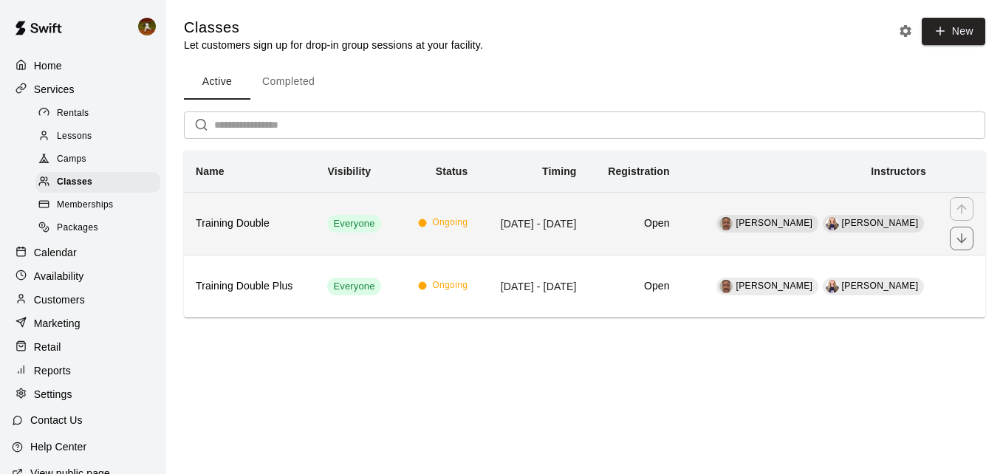
click at [253, 231] on h6 "Training Double" at bounding box center [250, 224] width 108 height 16
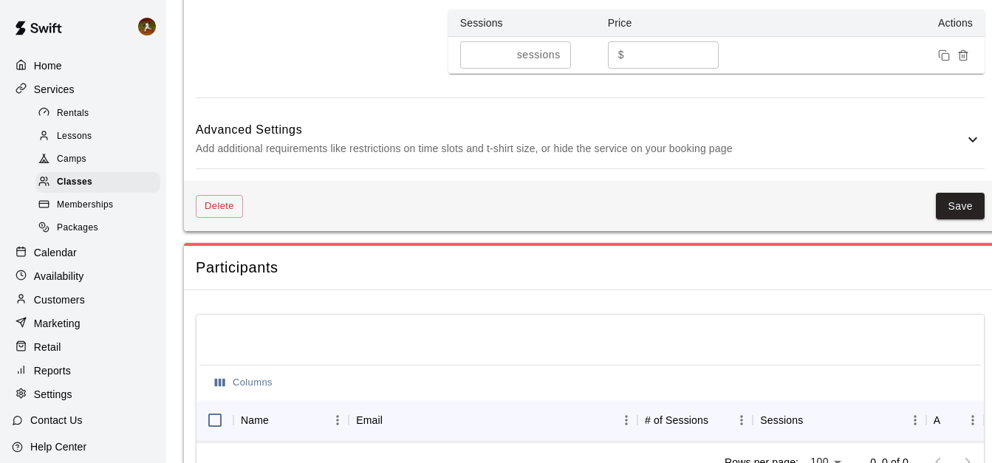
scroll to position [1034, 0]
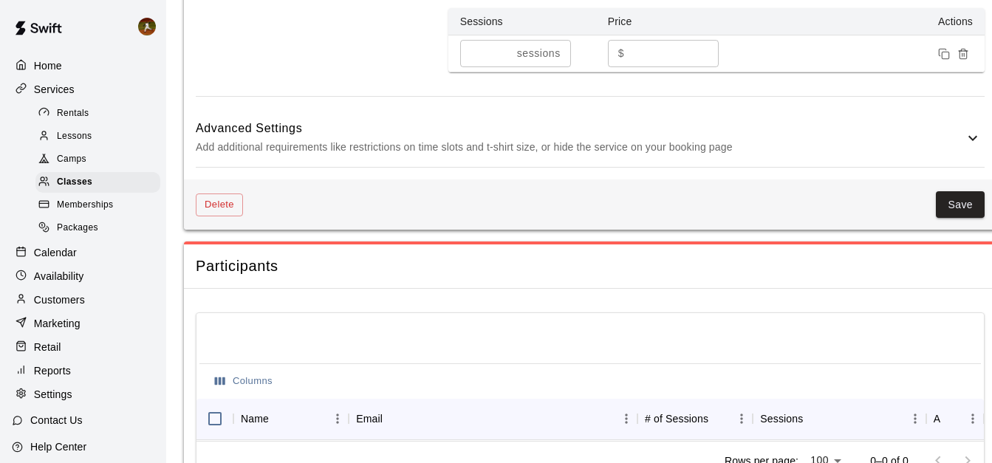
click at [968, 137] on icon at bounding box center [973, 138] width 18 height 18
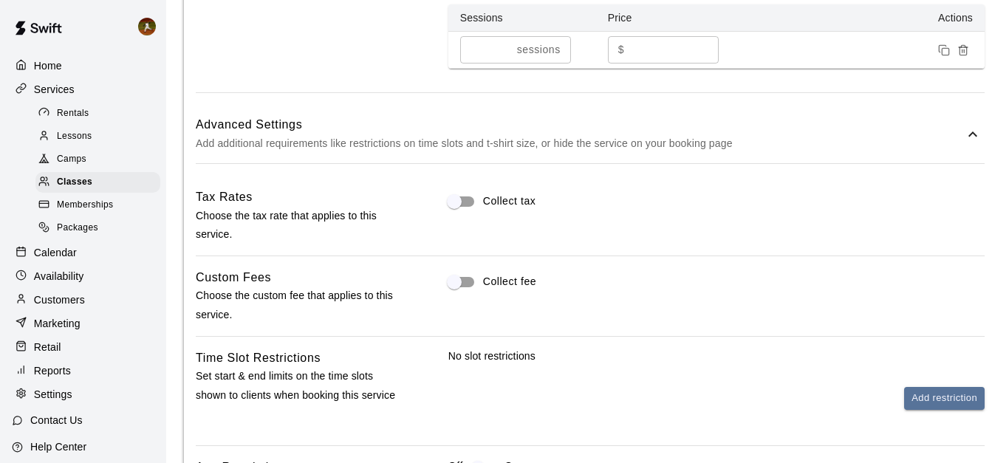
scroll to position [862, 0]
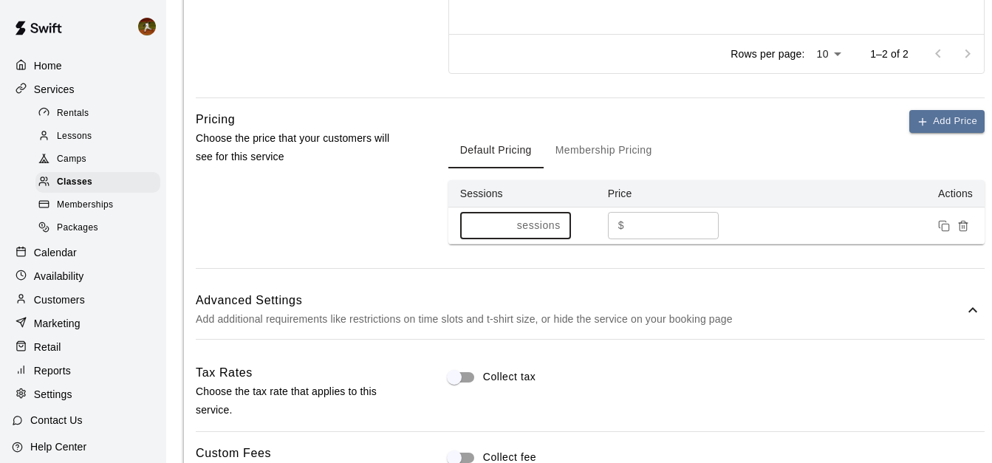
drag, startPoint x: 477, startPoint y: 234, endPoint x: 436, endPoint y: 225, distance: 41.7
click at [436, 225] on div "Pricing Choose the price that your customers will see for this service Add Pric…" at bounding box center [590, 189] width 789 height 158
click at [397, 214] on div "Pricing Choose the price that your customers will see for this service" at bounding box center [298, 189] width 205 height 158
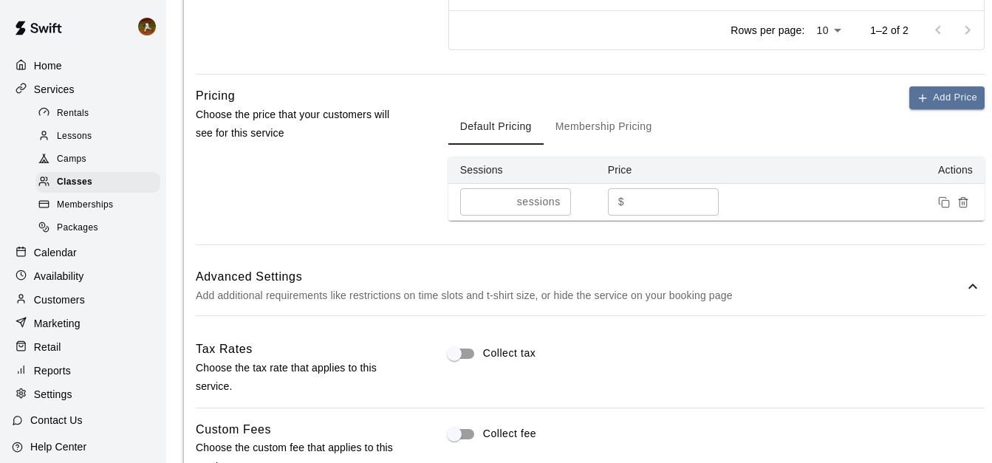
scroll to position [886, 0]
drag, startPoint x: 473, startPoint y: 196, endPoint x: 392, endPoint y: 196, distance: 81.2
click at [392, 196] on div "Pricing Choose the price that your customers will see for this service Add Pric…" at bounding box center [590, 165] width 789 height 158
type input "*"
click at [392, 196] on div "Pricing Choose the price that your customers will see for this service" at bounding box center [298, 165] width 205 height 158
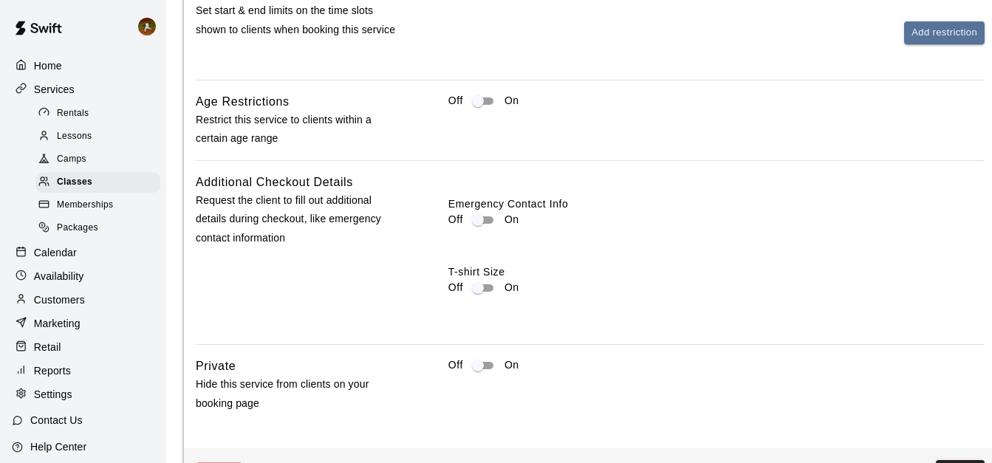
scroll to position [1748, 0]
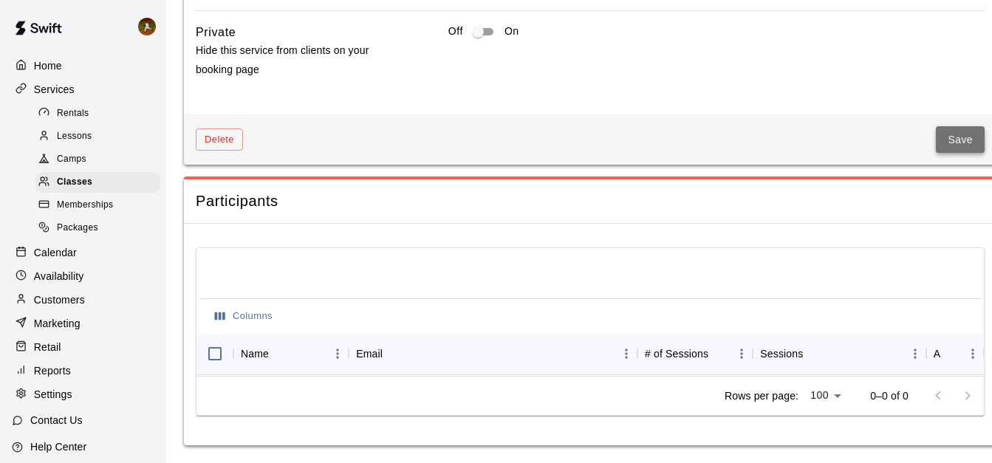
click at [945, 130] on button "Save" at bounding box center [960, 139] width 49 height 27
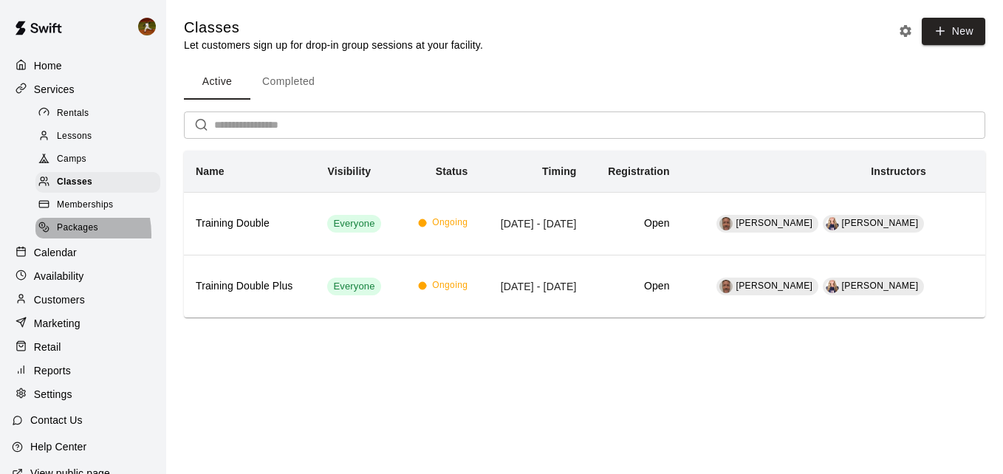
click at [62, 236] on span "Packages" at bounding box center [77, 228] width 41 height 15
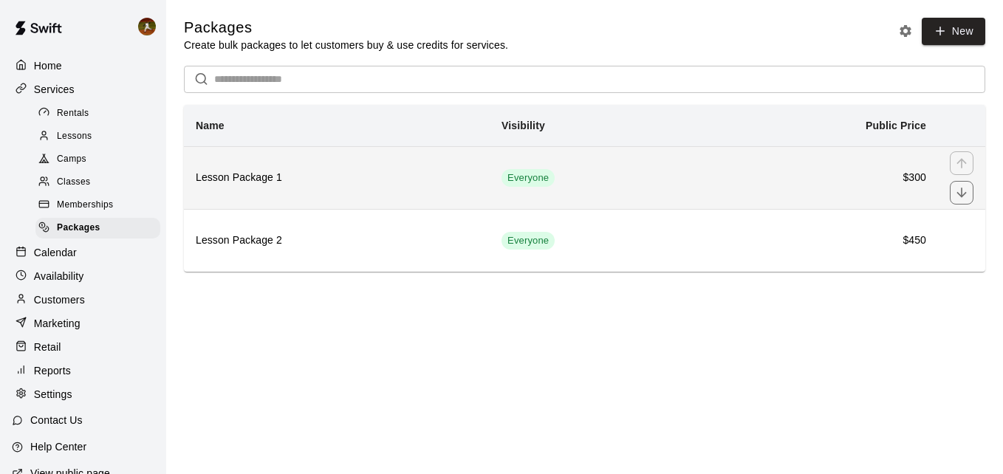
click at [396, 173] on h6 "Lesson Package 1" at bounding box center [337, 178] width 282 height 16
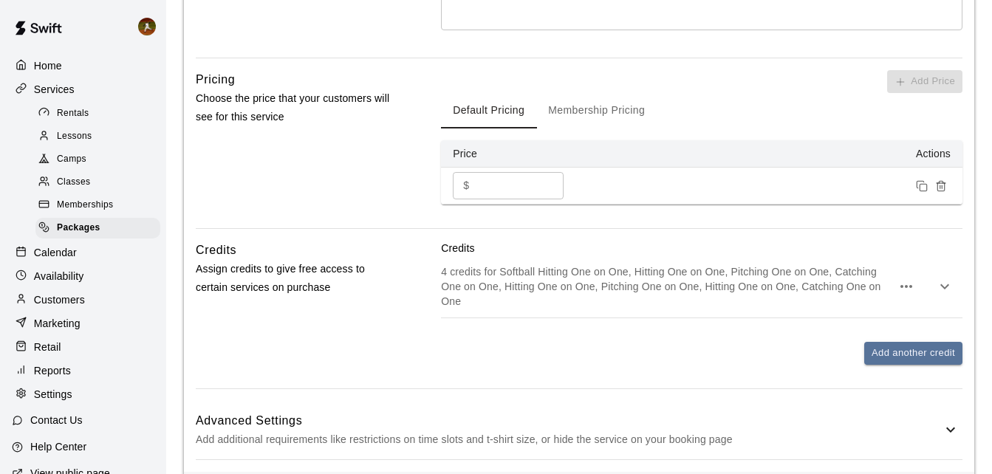
scroll to position [531, 0]
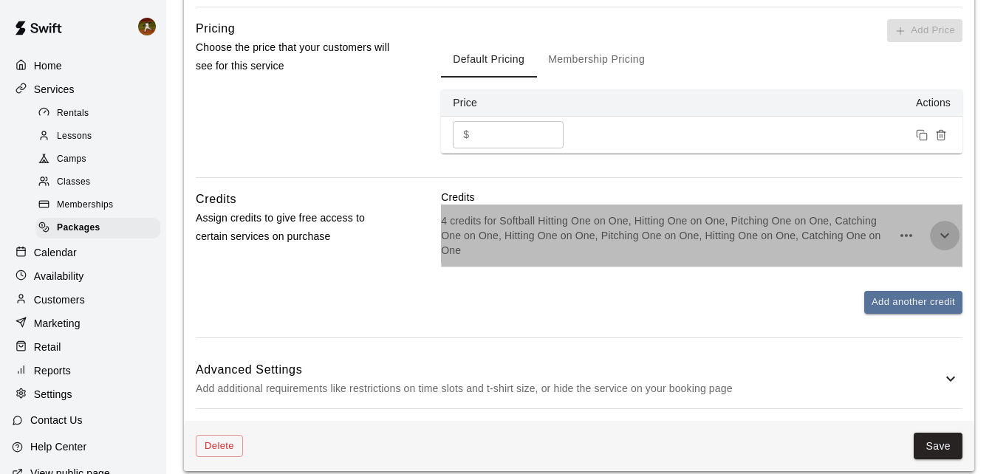
click at [940, 227] on icon "button" at bounding box center [945, 236] width 18 height 18
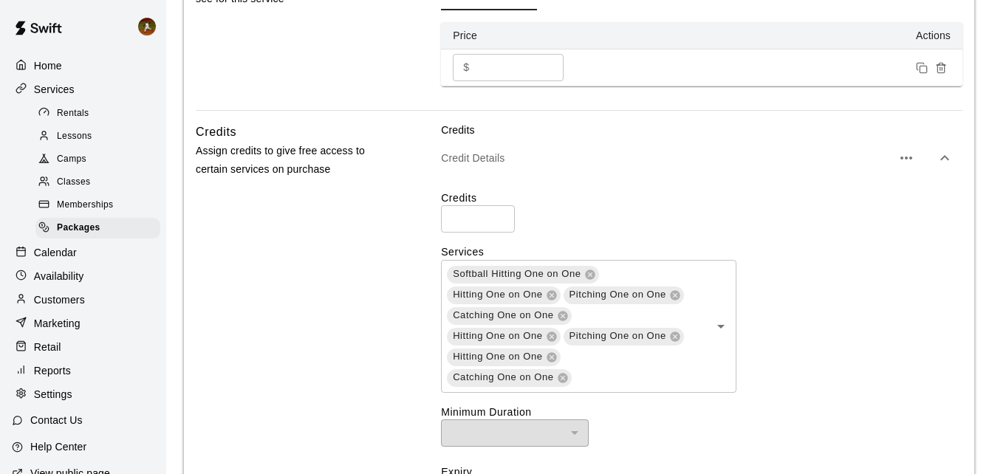
scroll to position [753, 0]
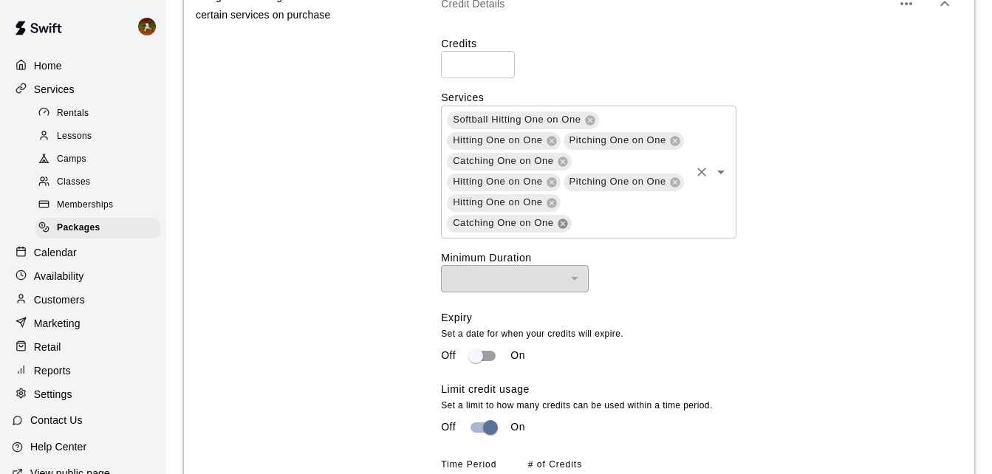
click at [563, 219] on icon at bounding box center [563, 224] width 10 height 10
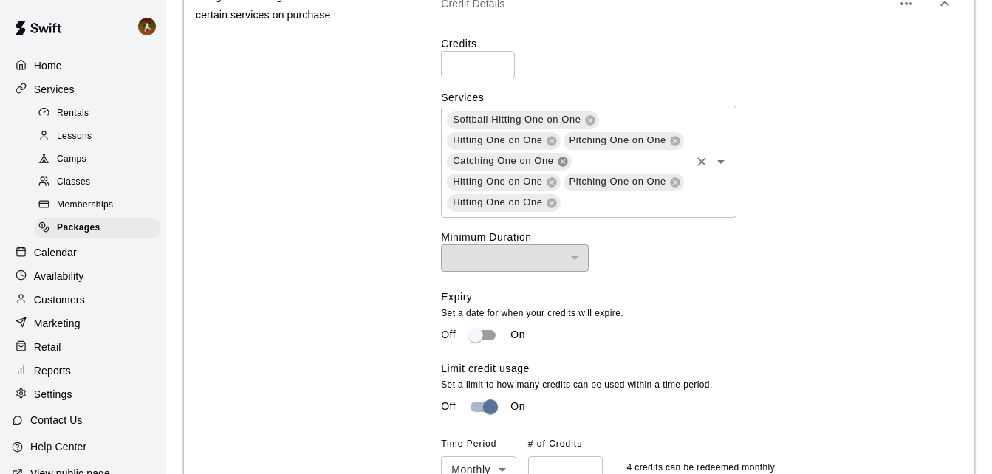
click at [558, 165] on icon at bounding box center [563, 162] width 10 height 10
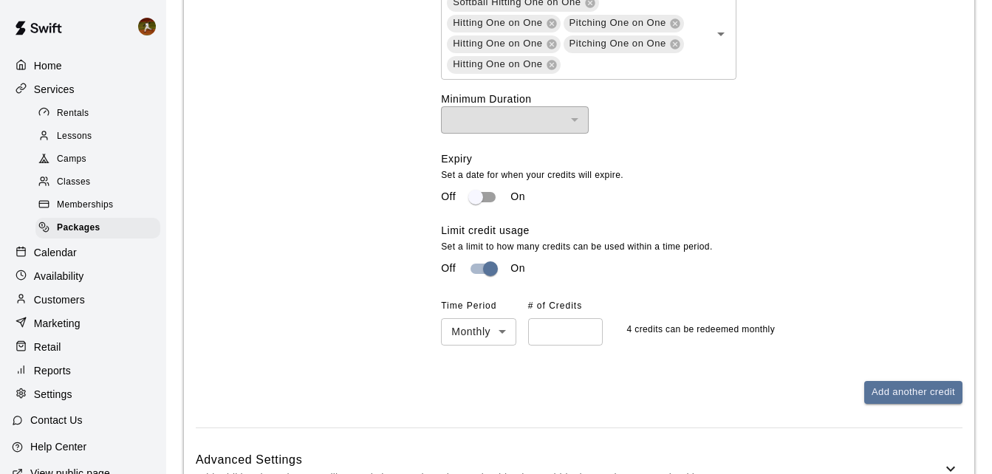
scroll to position [979, 0]
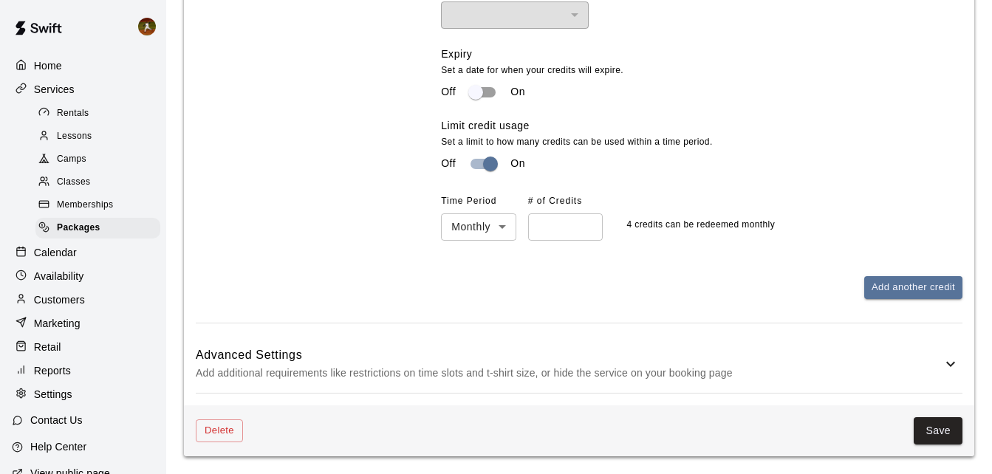
click at [924, 428] on button "Save" at bounding box center [938, 430] width 49 height 27
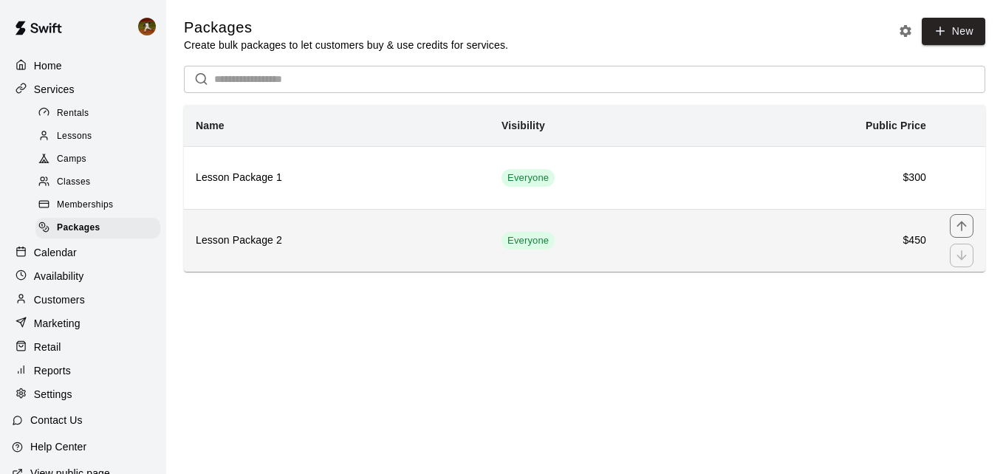
click at [295, 255] on th "Lesson Package 2" at bounding box center [337, 240] width 306 height 63
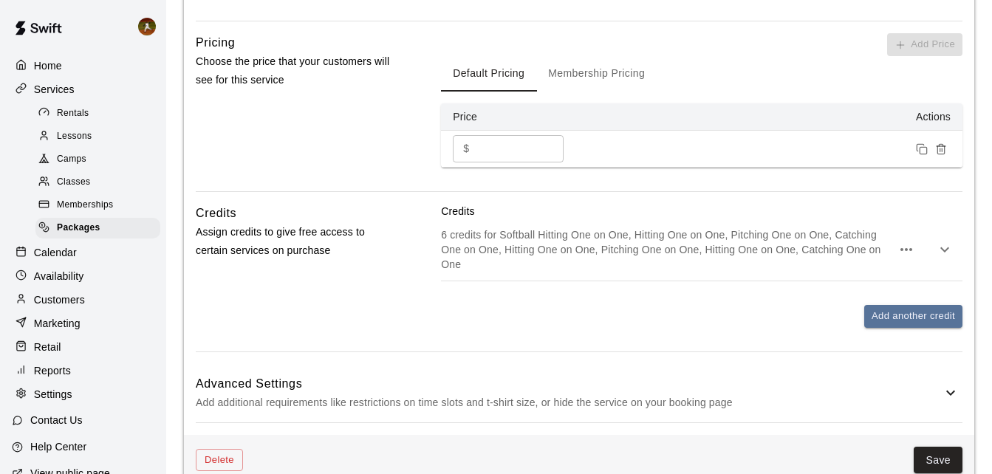
scroll to position [531, 0]
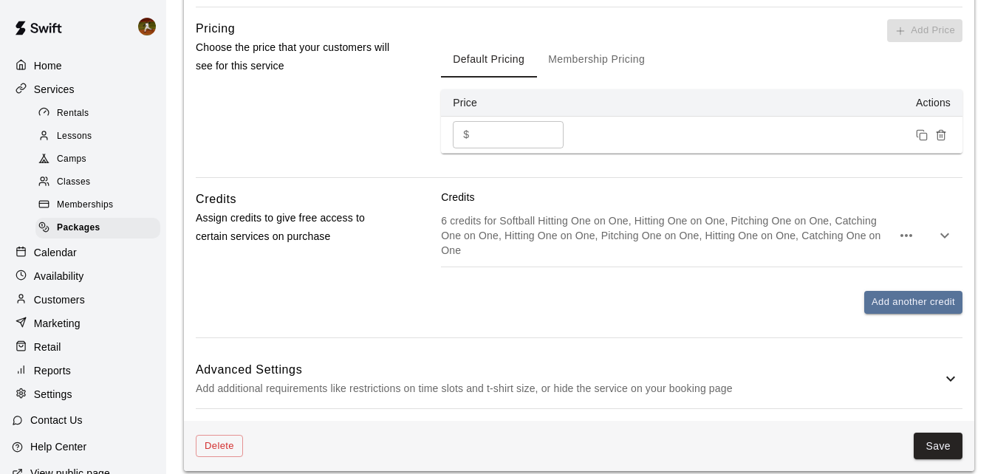
click at [948, 227] on icon "button" at bounding box center [945, 236] width 18 height 18
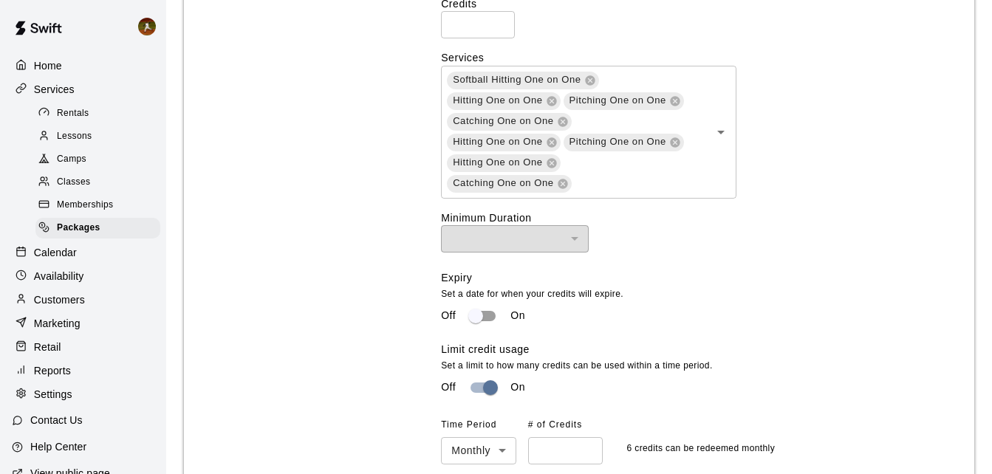
scroll to position [826, 0]
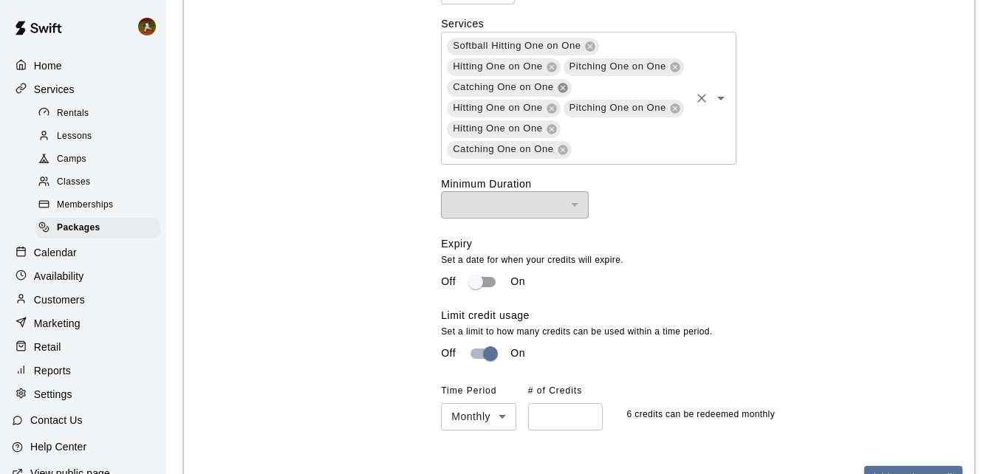
click at [558, 87] on icon at bounding box center [563, 88] width 10 height 10
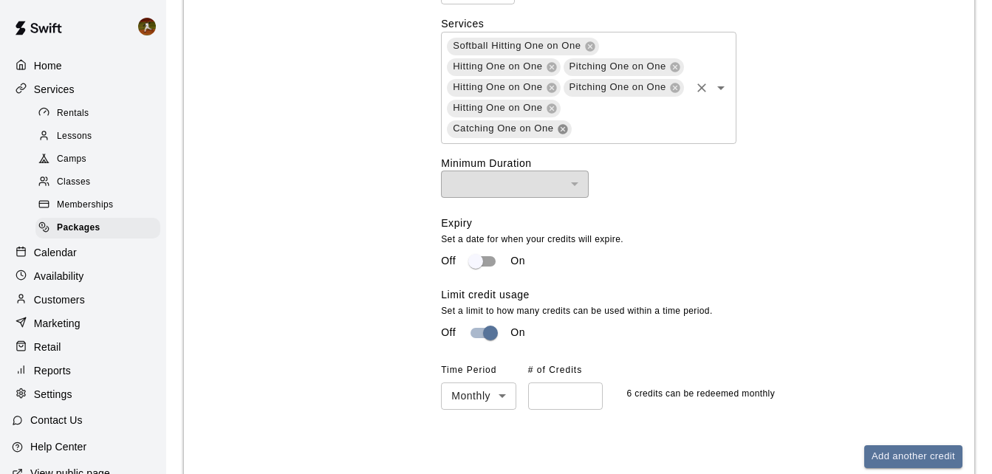
click at [569, 123] on icon at bounding box center [563, 129] width 12 height 12
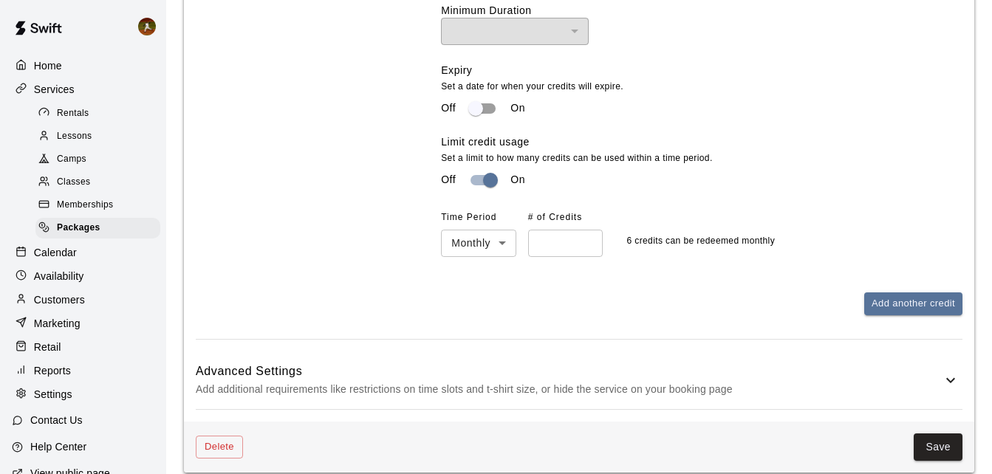
scroll to position [979, 0]
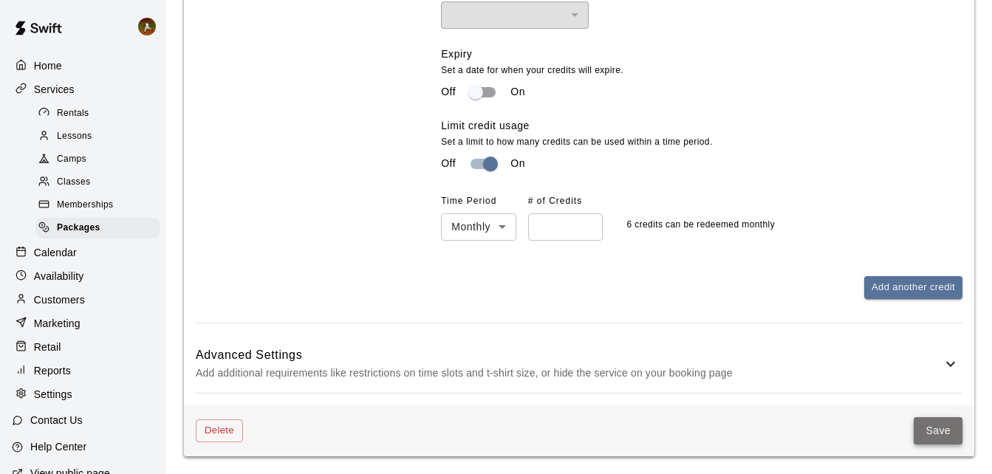
click at [930, 426] on button "Save" at bounding box center [938, 430] width 49 height 27
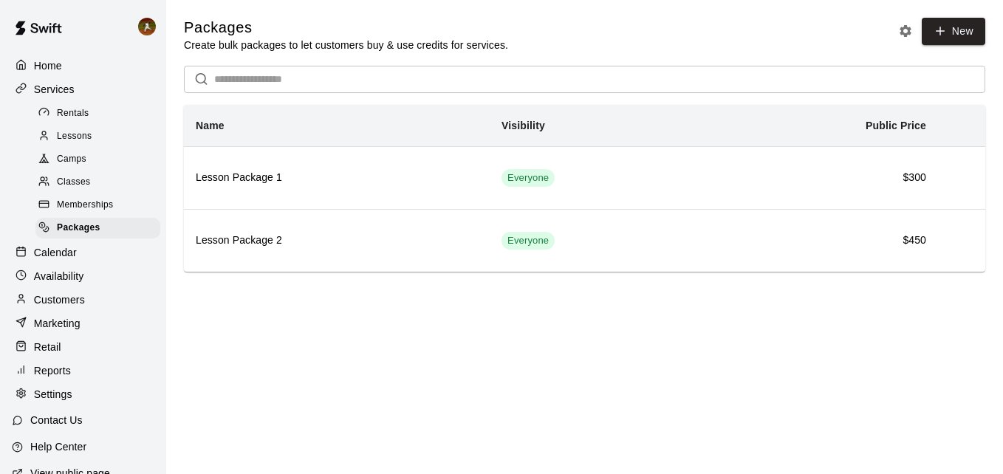
click at [74, 136] on span "Lessons" at bounding box center [74, 136] width 35 height 15
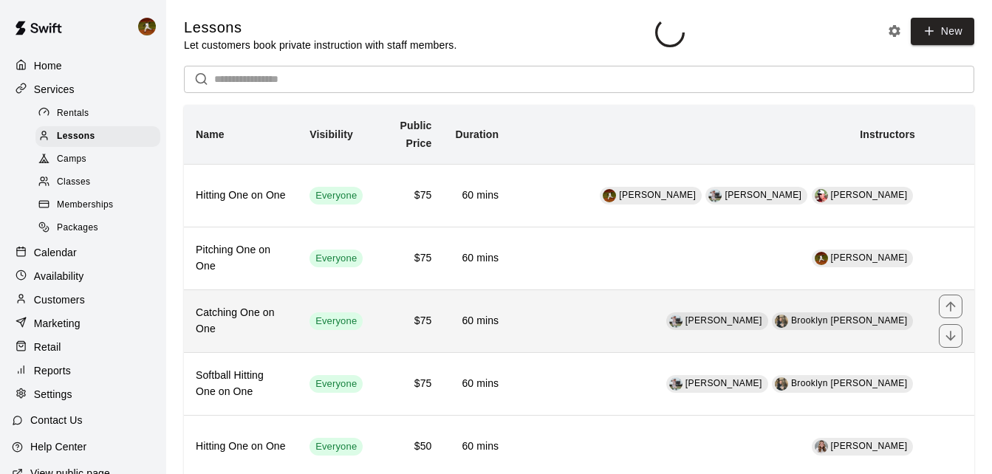
scroll to position [74, 0]
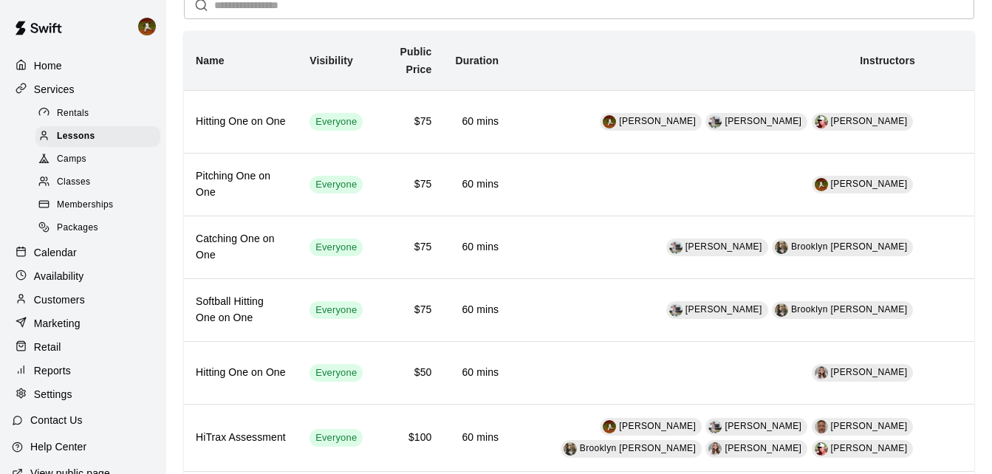
click at [73, 208] on span "Memberships" at bounding box center [85, 205] width 56 height 15
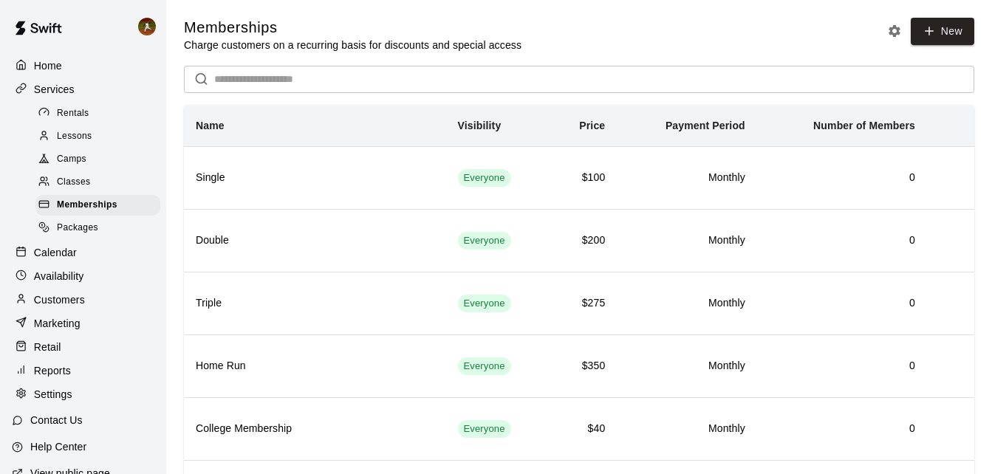
click at [74, 131] on div "Lessons" at bounding box center [97, 136] width 125 height 21
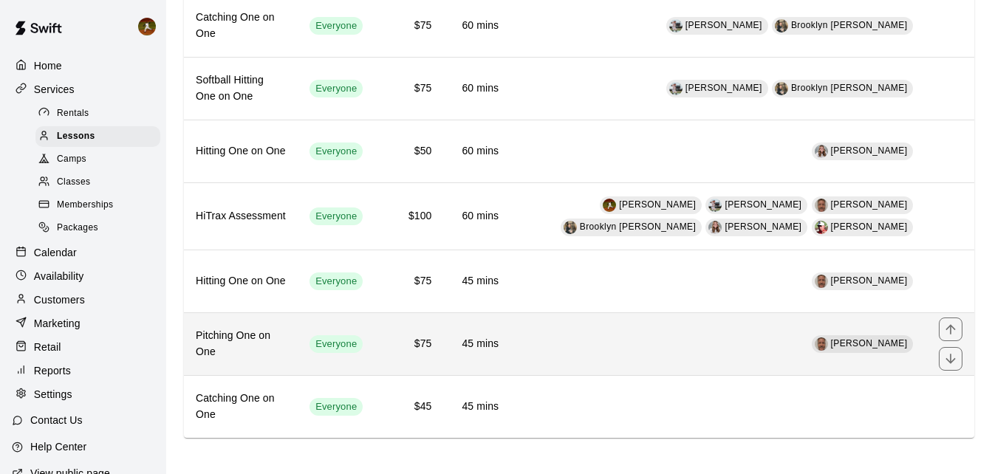
scroll to position [303, 0]
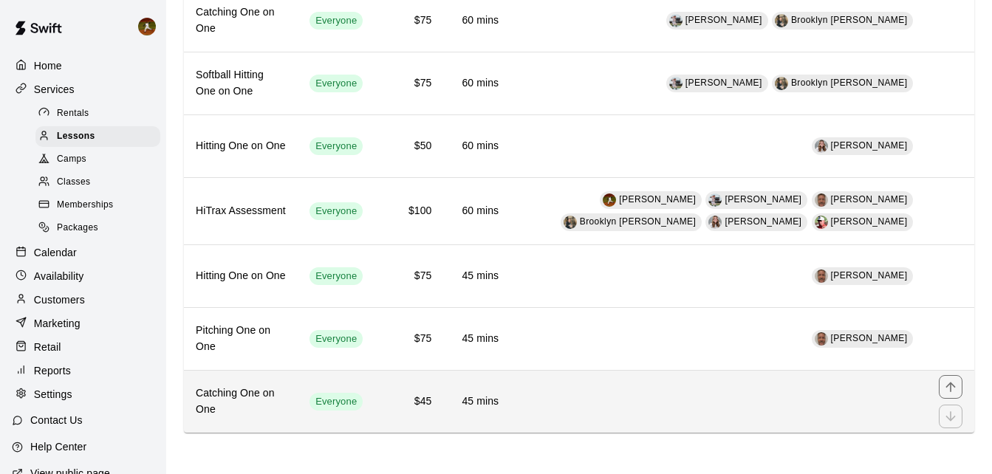
click at [282, 405] on h6 "Catching One on One" at bounding box center [241, 402] width 90 height 32
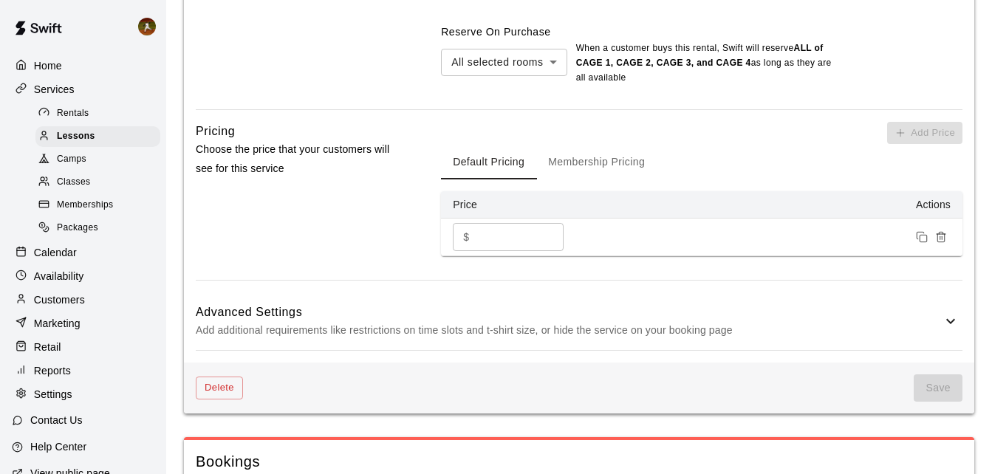
scroll to position [1108, 0]
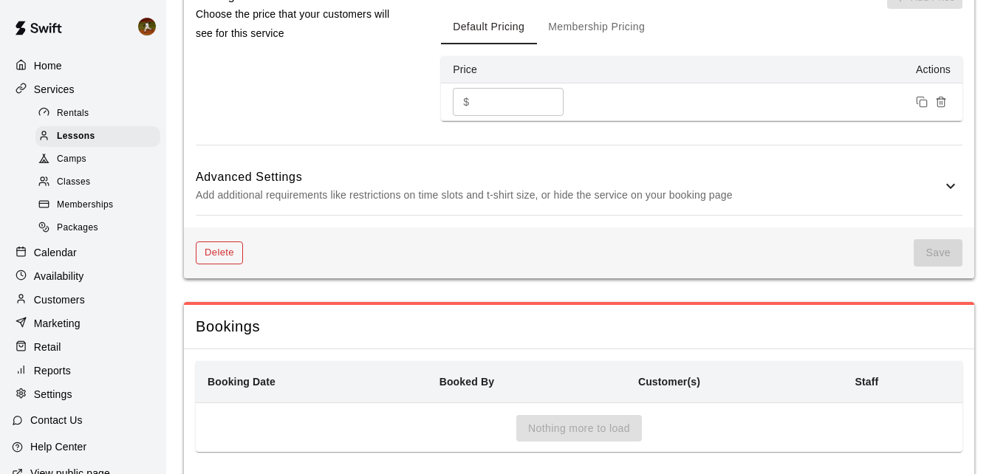
click at [234, 256] on button "Delete" at bounding box center [219, 253] width 47 height 23
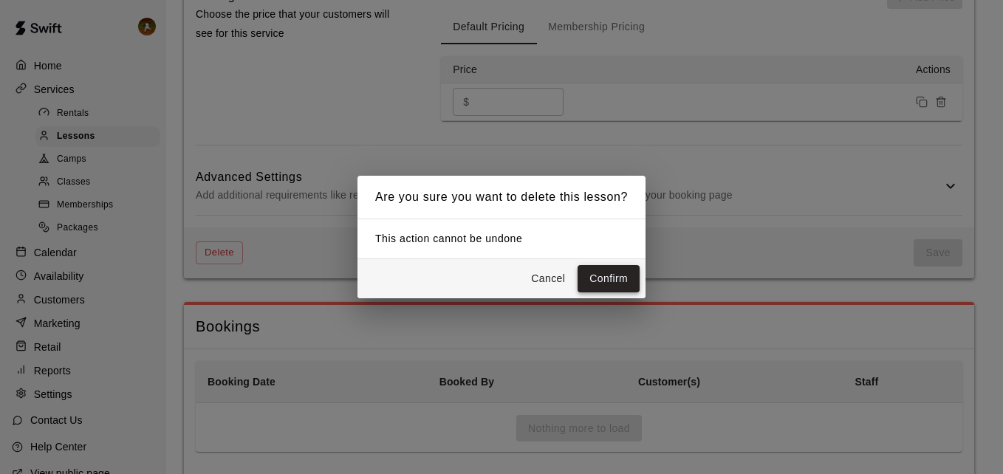
click at [598, 273] on button "Confirm" at bounding box center [609, 278] width 62 height 27
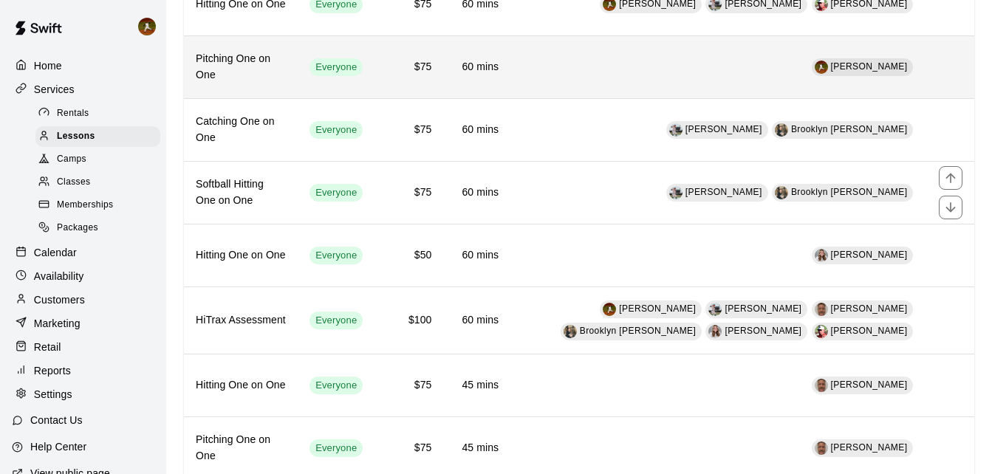
scroll to position [92, 0]
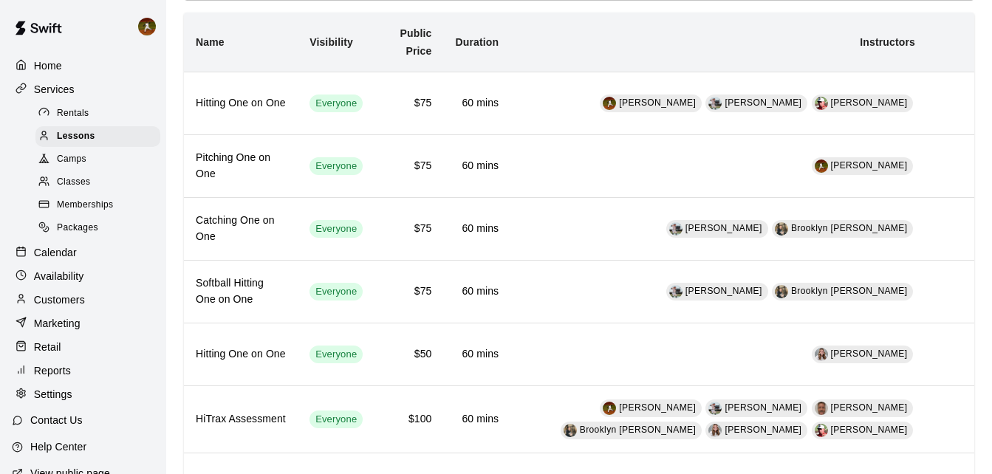
click at [83, 213] on span "Memberships" at bounding box center [85, 205] width 56 height 15
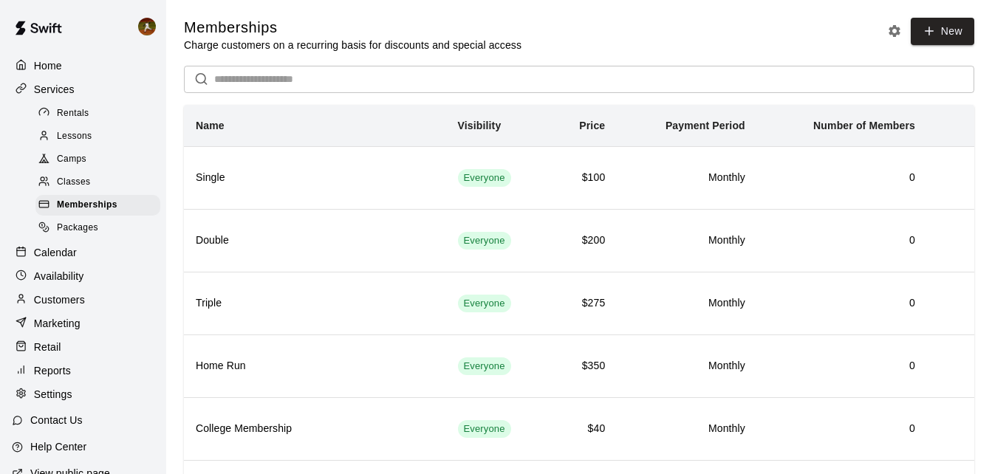
click at [112, 239] on div "Packages" at bounding box center [97, 228] width 125 height 21
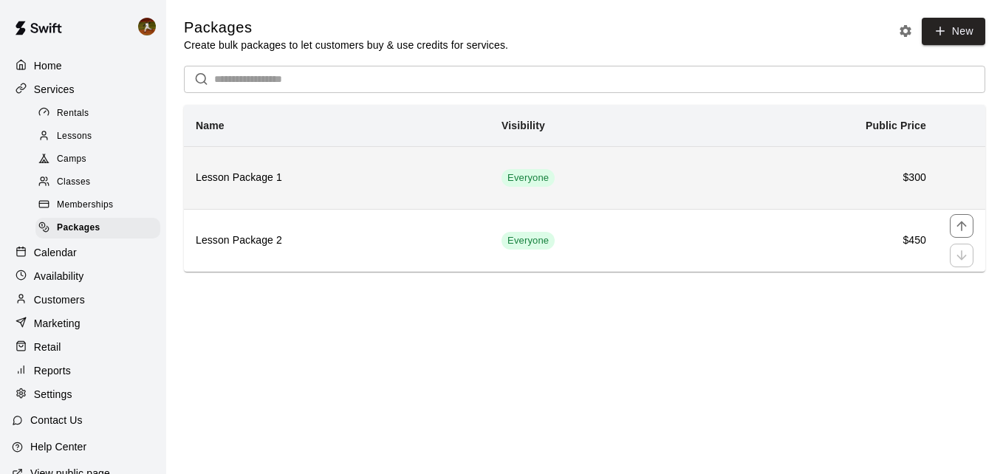
click at [417, 194] on th "Lesson Package 1" at bounding box center [337, 177] width 306 height 63
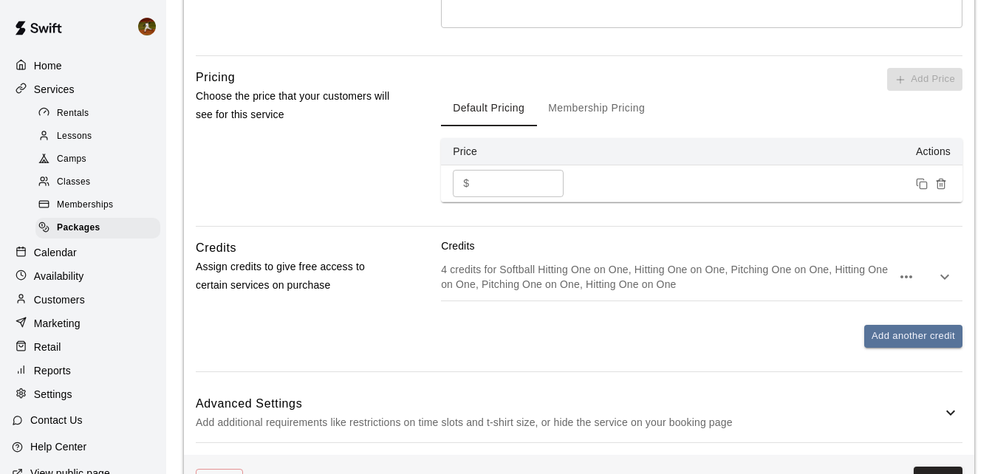
scroll to position [531, 0]
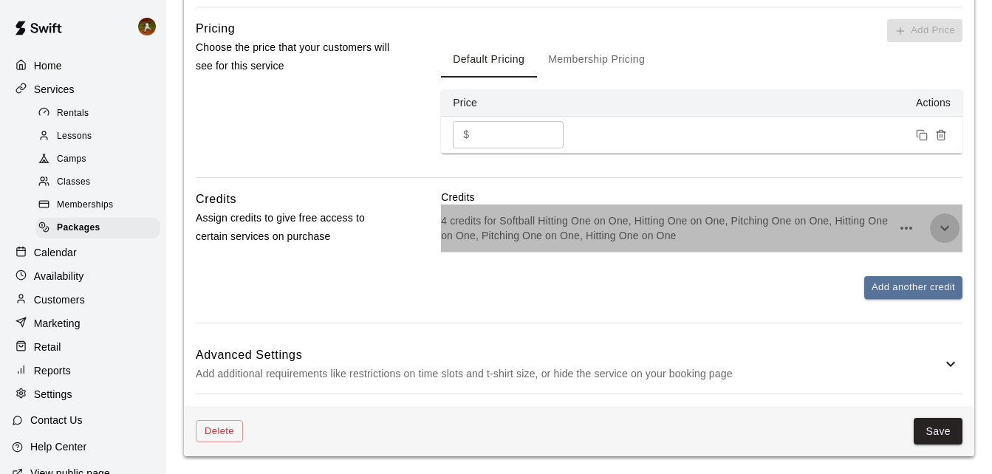
click at [944, 225] on icon "button" at bounding box center [945, 228] width 18 height 18
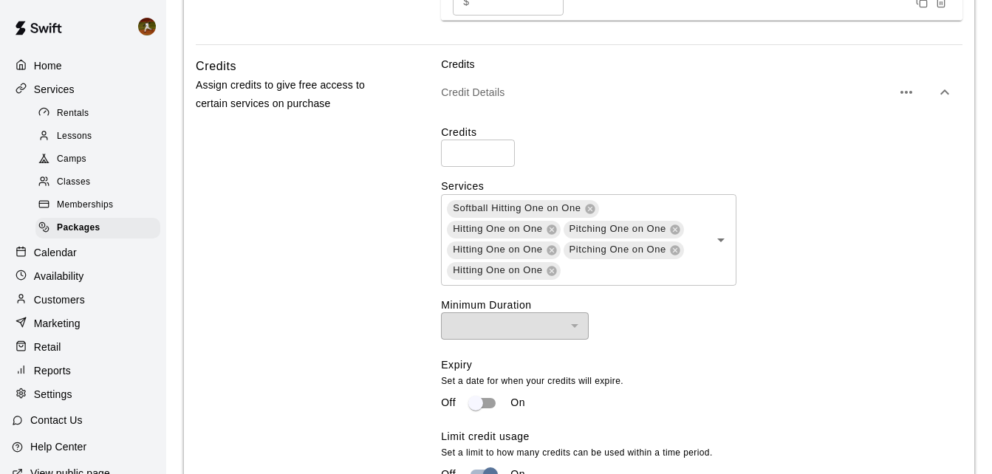
scroll to position [679, 0]
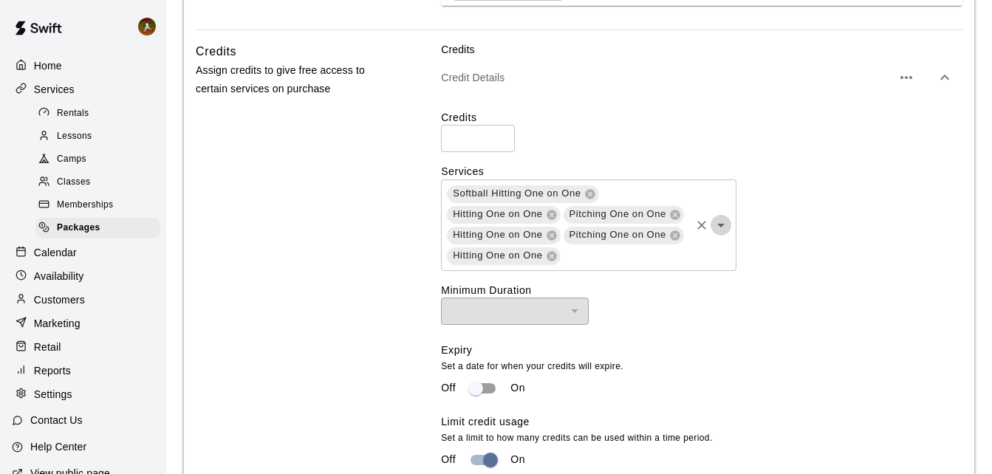
click at [720, 226] on icon "Open" at bounding box center [720, 226] width 7 height 4
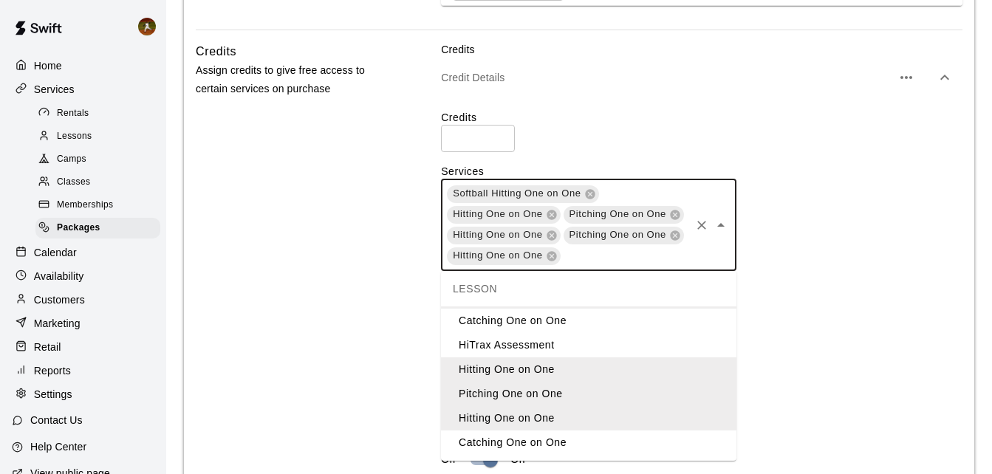
scroll to position [3, 0]
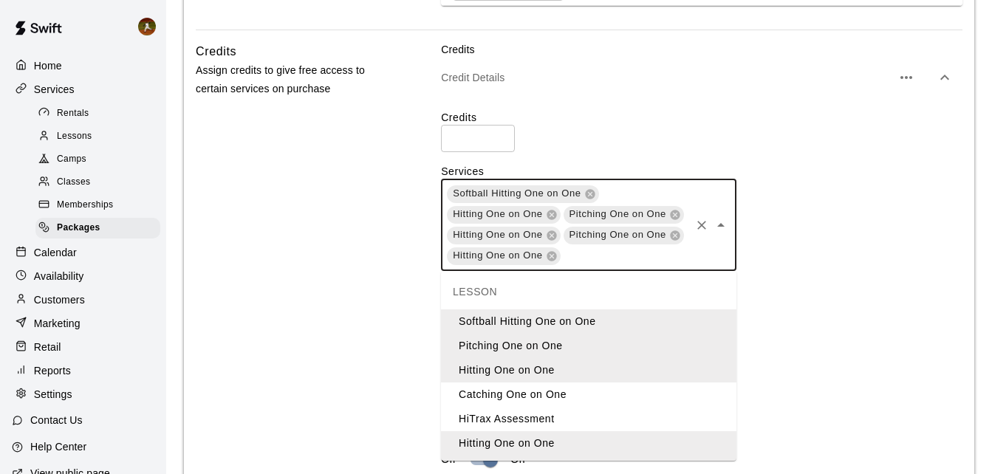
click at [560, 397] on li "Catching One on One" at bounding box center [588, 395] width 295 height 24
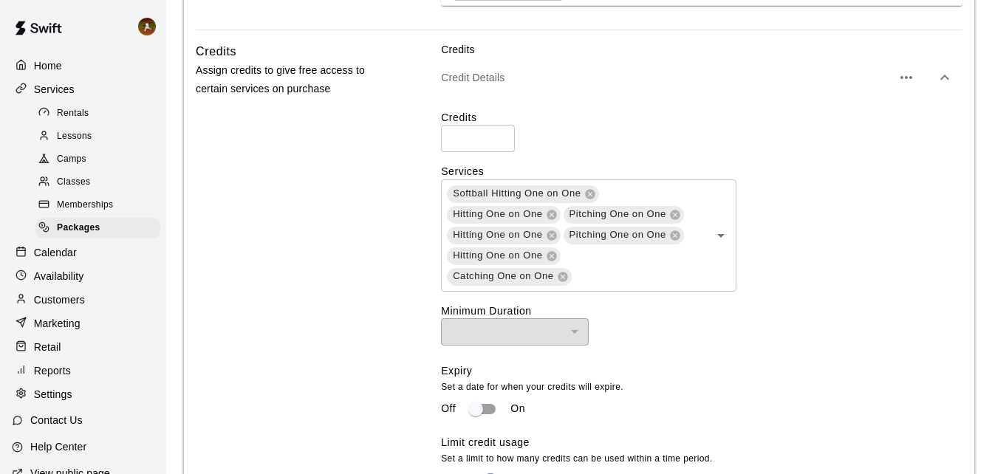
click at [293, 319] on div "Credits Assign credits to give free access to certain services on purchase" at bounding box center [295, 340] width 199 height 597
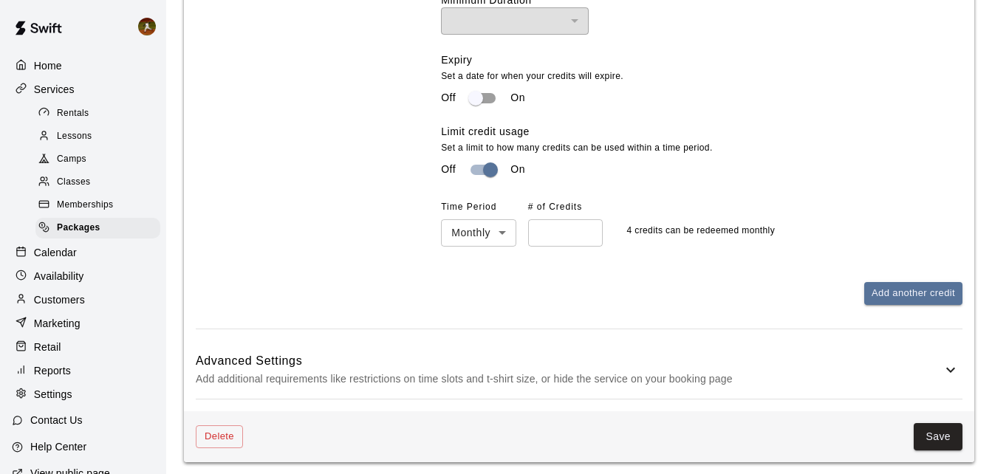
scroll to position [998, 0]
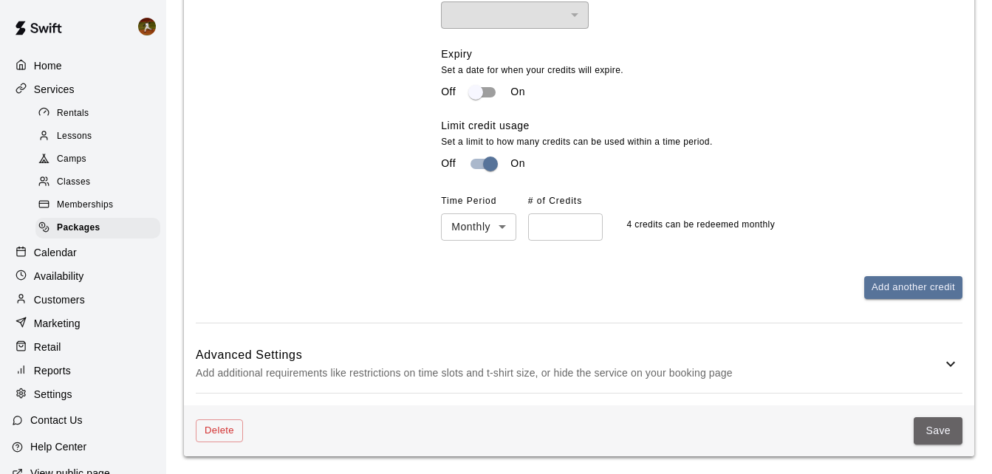
click at [931, 422] on button "Save" at bounding box center [938, 430] width 49 height 27
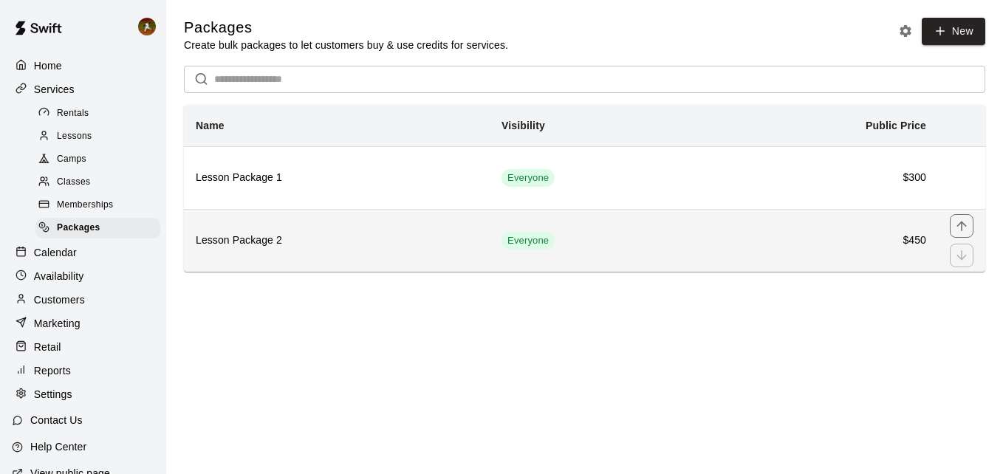
click at [301, 251] on th "Lesson Package 2" at bounding box center [337, 240] width 306 height 63
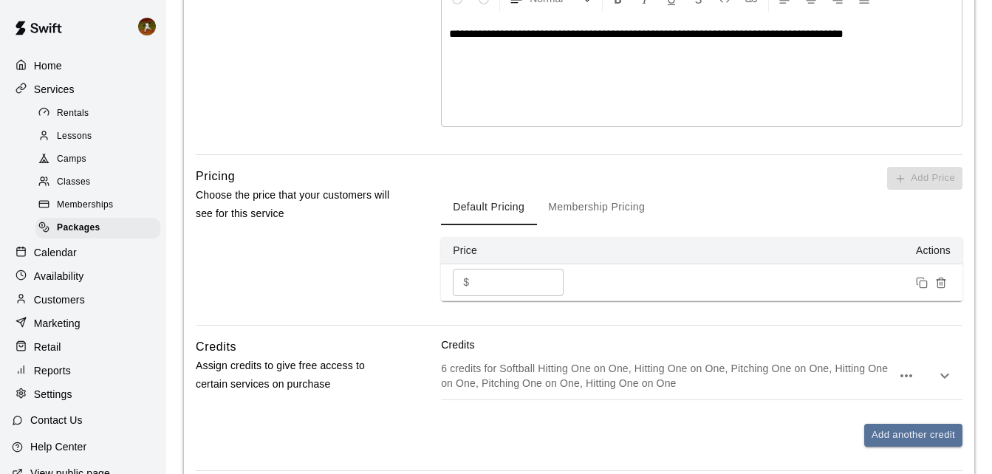
scroll to position [531, 0]
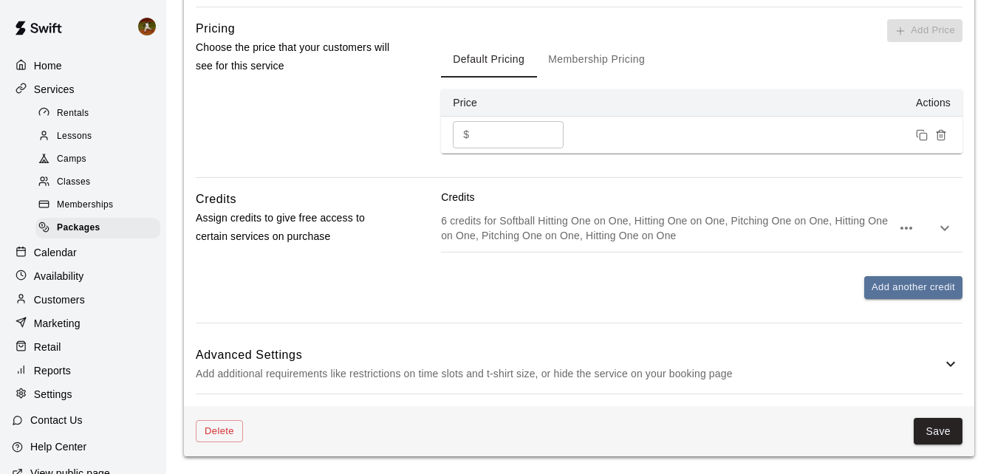
click at [945, 227] on icon "button" at bounding box center [945, 228] width 18 height 18
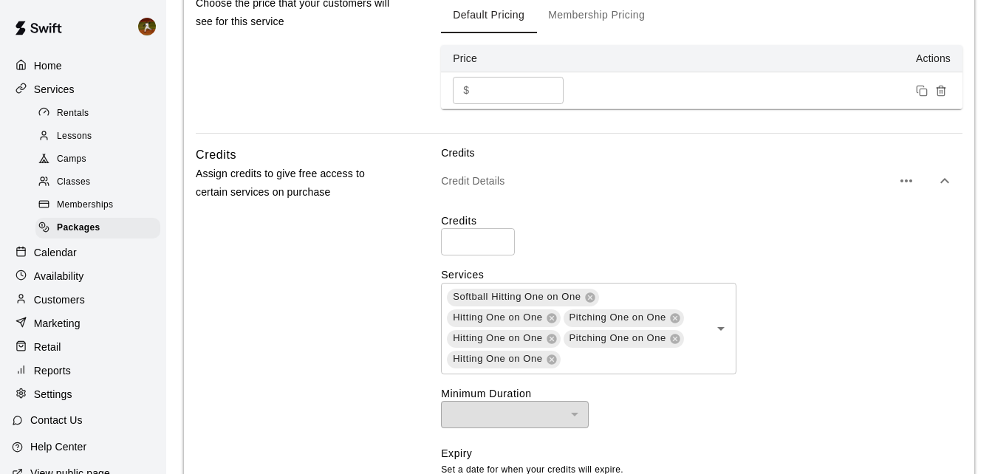
scroll to position [679, 0]
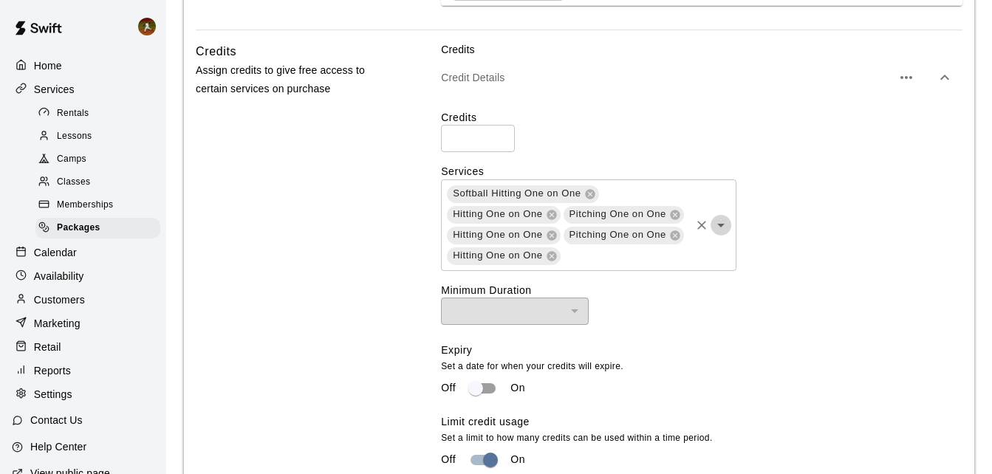
click at [719, 229] on icon "Open" at bounding box center [721, 225] width 18 height 18
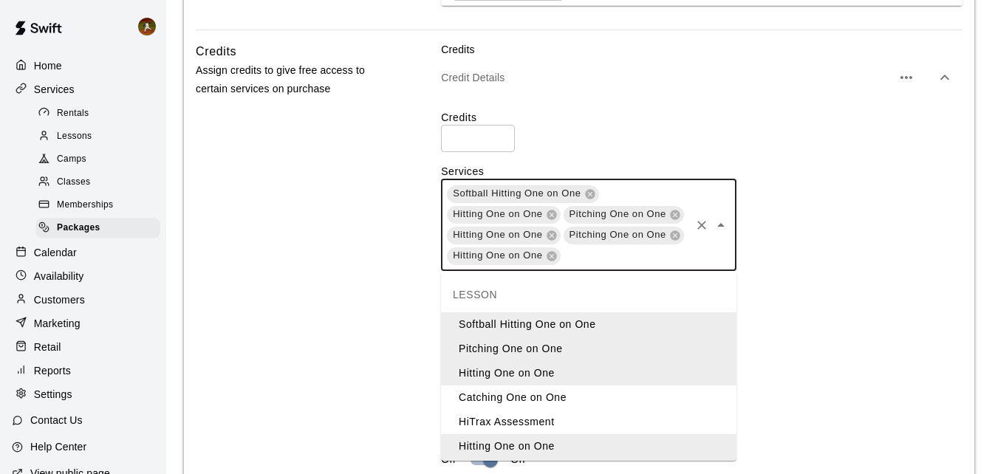
click at [507, 394] on li "Catching One on One" at bounding box center [588, 398] width 295 height 24
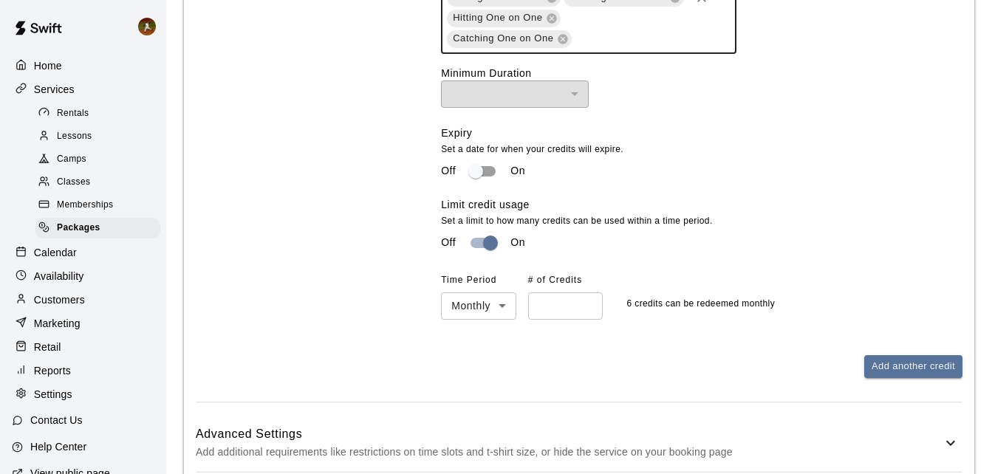
scroll to position [998, 0]
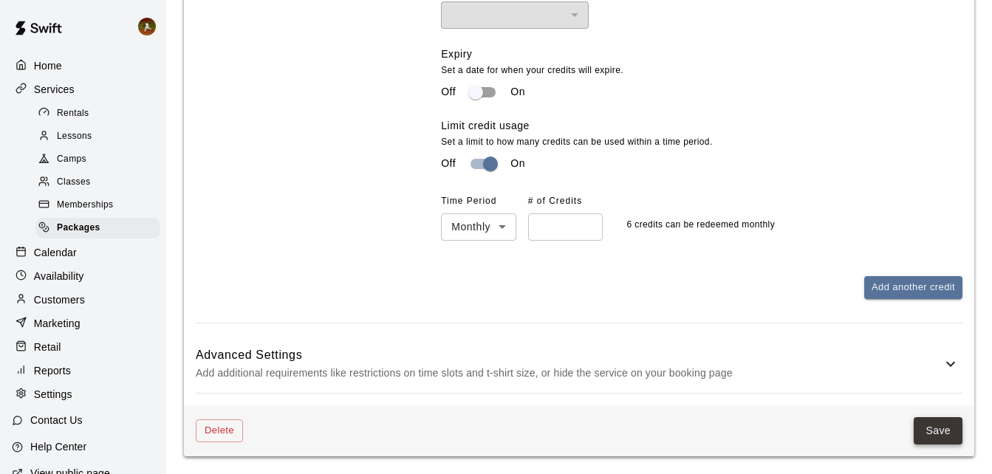
click at [937, 442] on button "Save" at bounding box center [938, 430] width 49 height 27
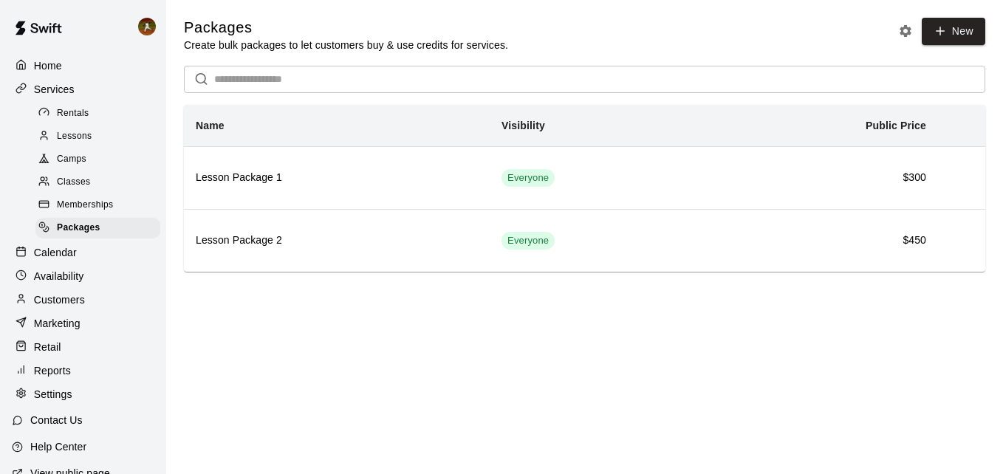
click at [77, 211] on span "Memberships" at bounding box center [85, 205] width 56 height 15
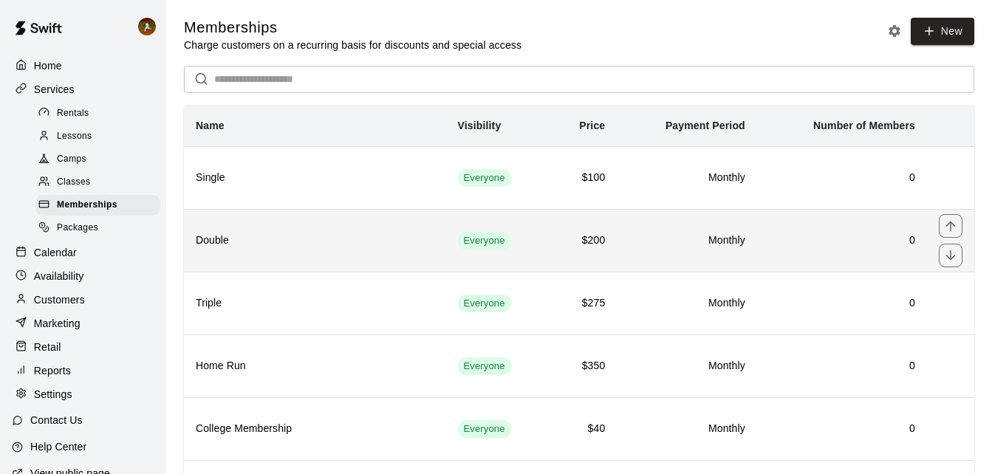
click at [434, 240] on h6 "Double" at bounding box center [315, 241] width 239 height 16
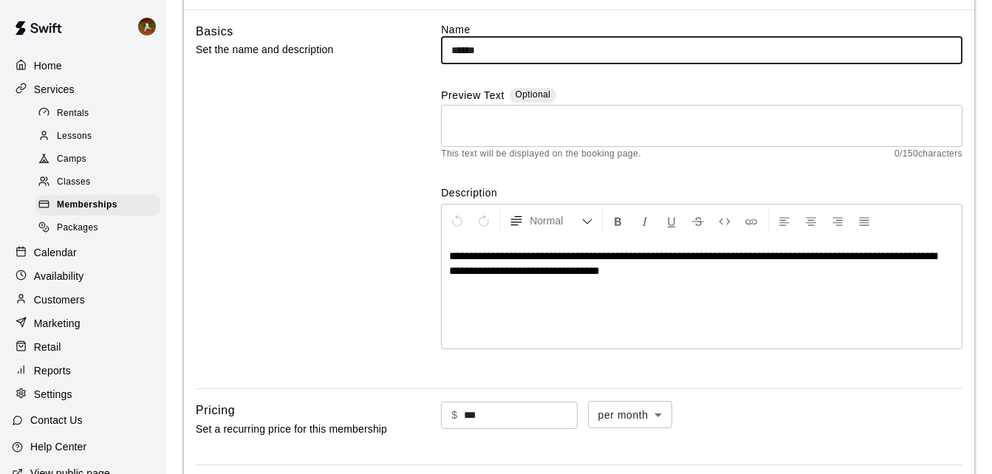
scroll to position [517, 0]
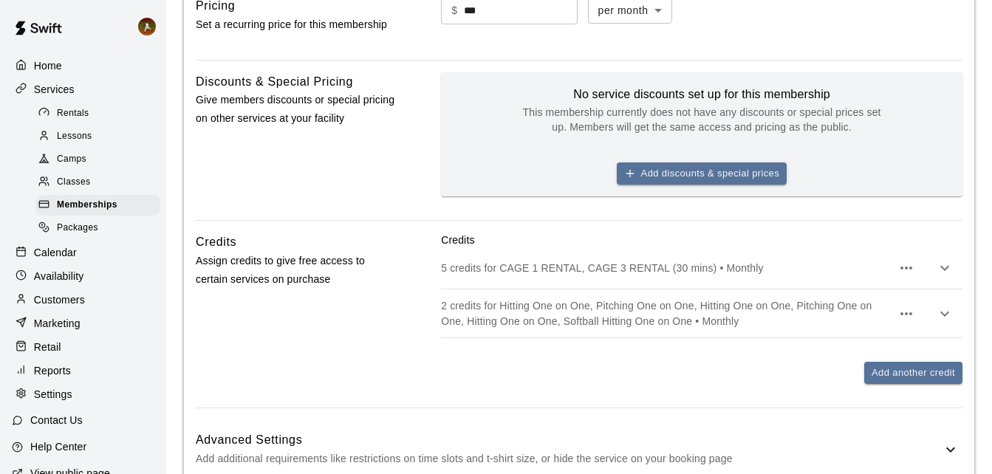
click at [943, 315] on icon "button" at bounding box center [945, 314] width 18 height 18
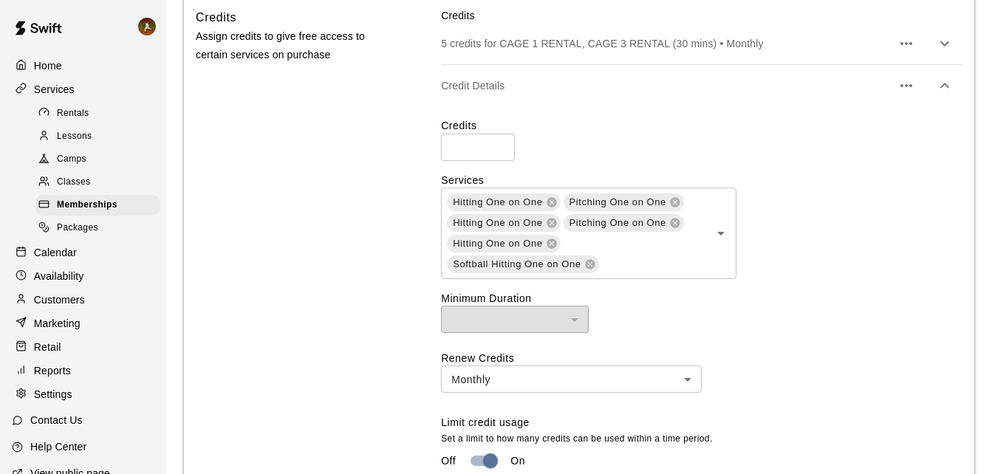
scroll to position [812, 0]
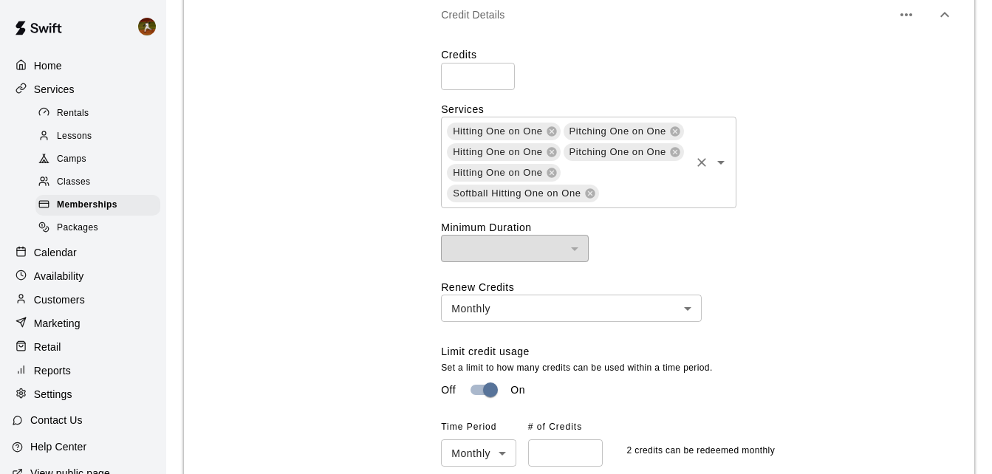
click at [725, 168] on icon "Open" at bounding box center [721, 163] width 18 height 18
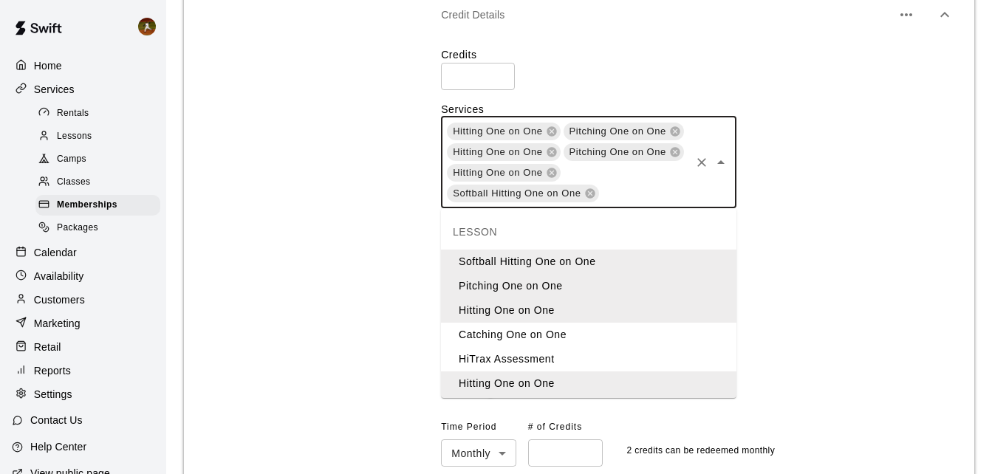
click at [530, 330] on li "Catching One on One" at bounding box center [588, 335] width 295 height 24
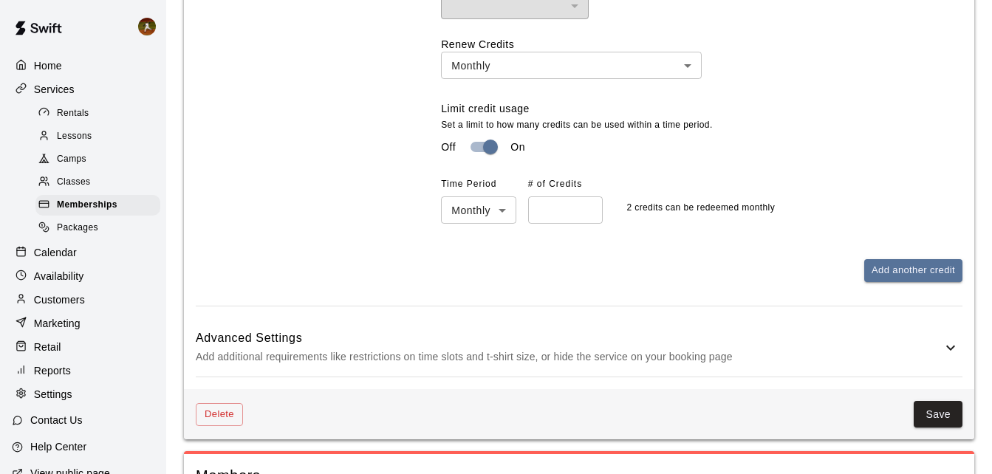
scroll to position [1152, 0]
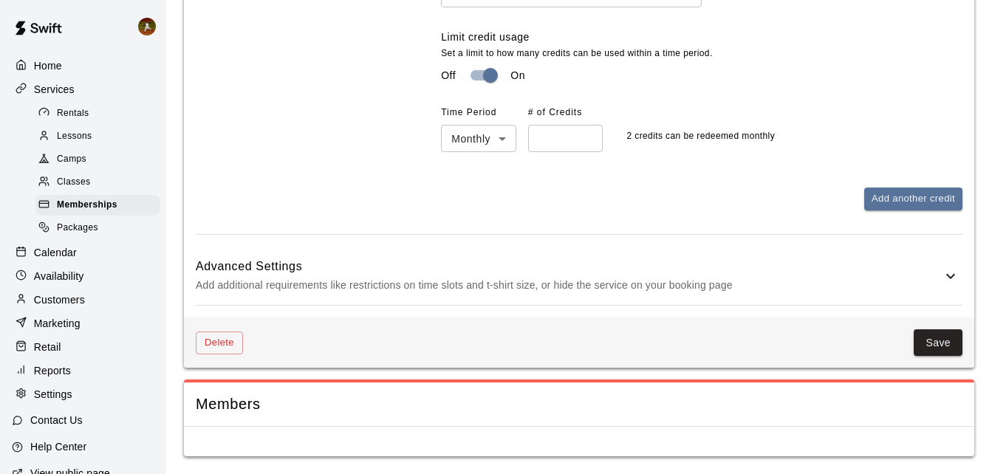
drag, startPoint x: 930, startPoint y: 340, endPoint x: 709, endPoint y: 340, distance: 220.8
click at [929, 341] on button "Save" at bounding box center [938, 342] width 49 height 27
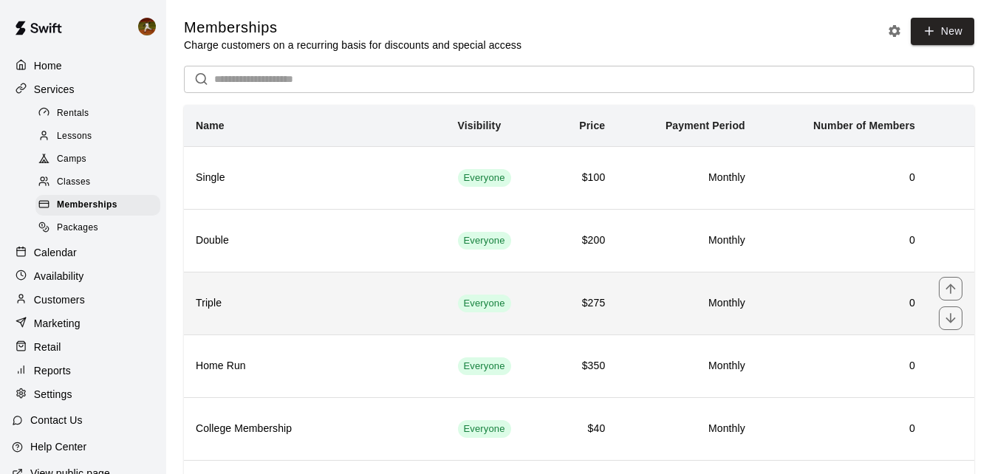
click at [309, 307] on h6 "Triple" at bounding box center [315, 303] width 239 height 16
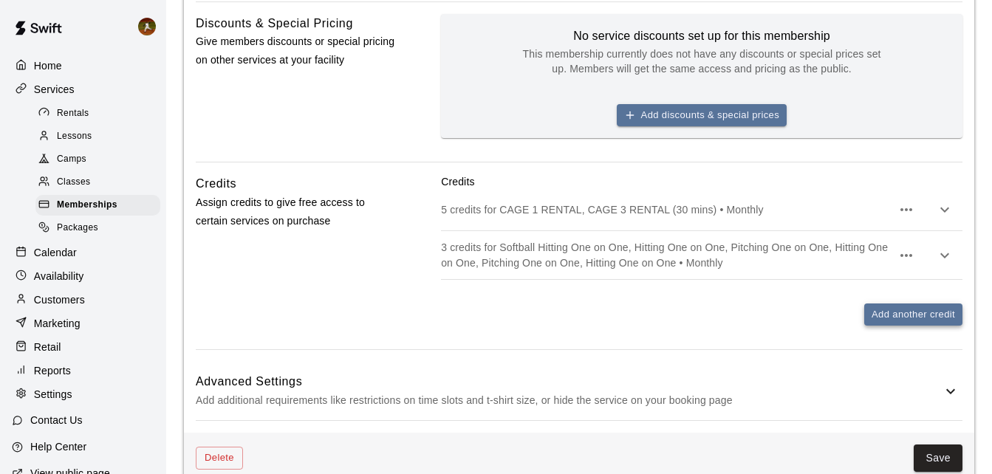
scroll to position [591, 0]
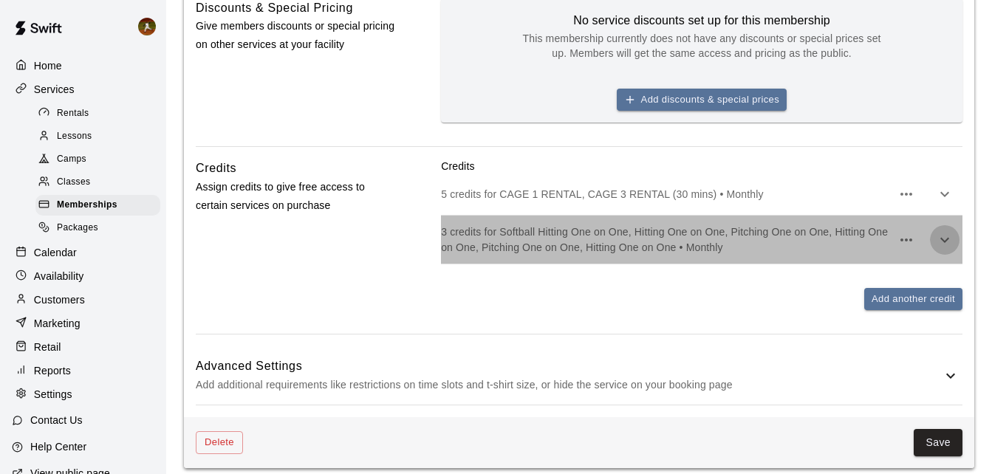
drag, startPoint x: 944, startPoint y: 239, endPoint x: 935, endPoint y: 250, distance: 14.2
click at [943, 239] on icon "button" at bounding box center [945, 240] width 18 height 18
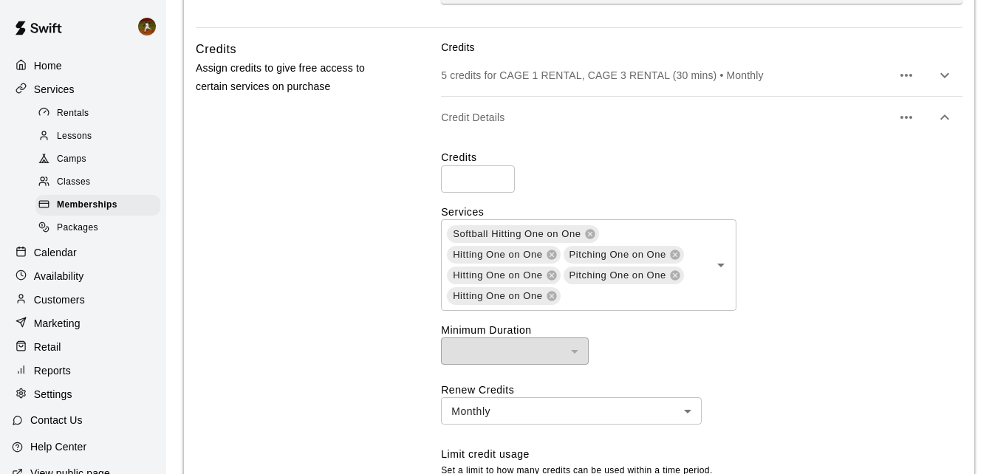
scroll to position [739, 0]
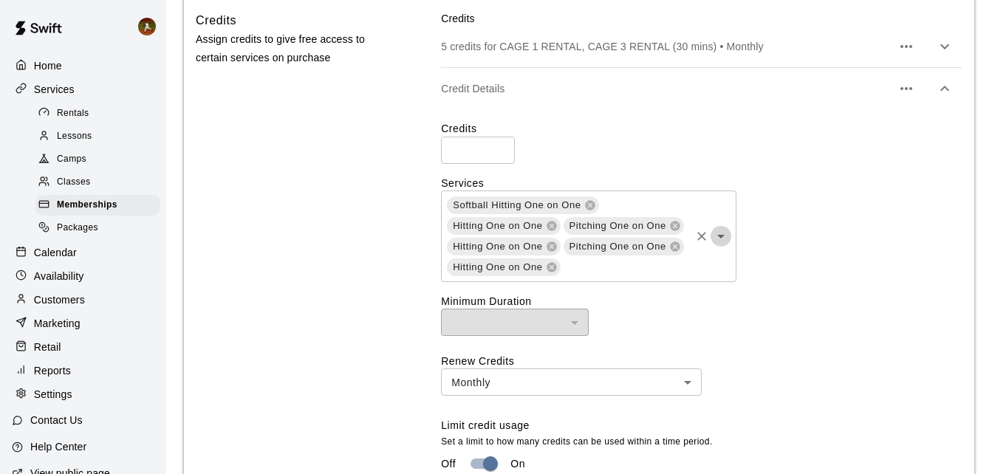
click at [719, 237] on icon "Open" at bounding box center [721, 236] width 18 height 18
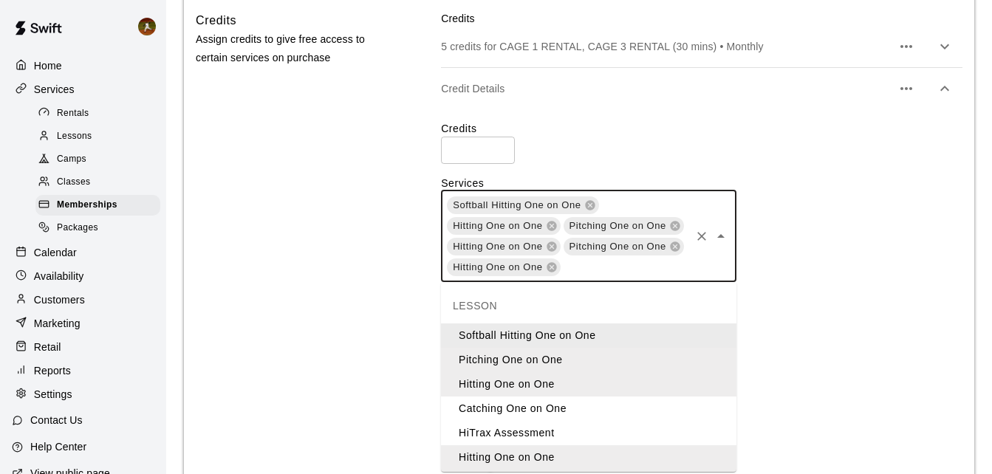
scroll to position [52, 0]
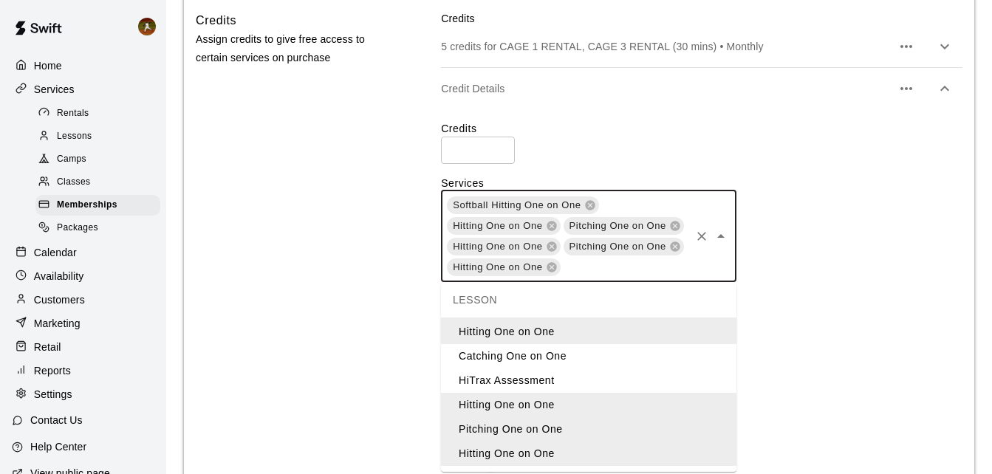
click at [514, 353] on li "Catching One on One" at bounding box center [588, 356] width 295 height 24
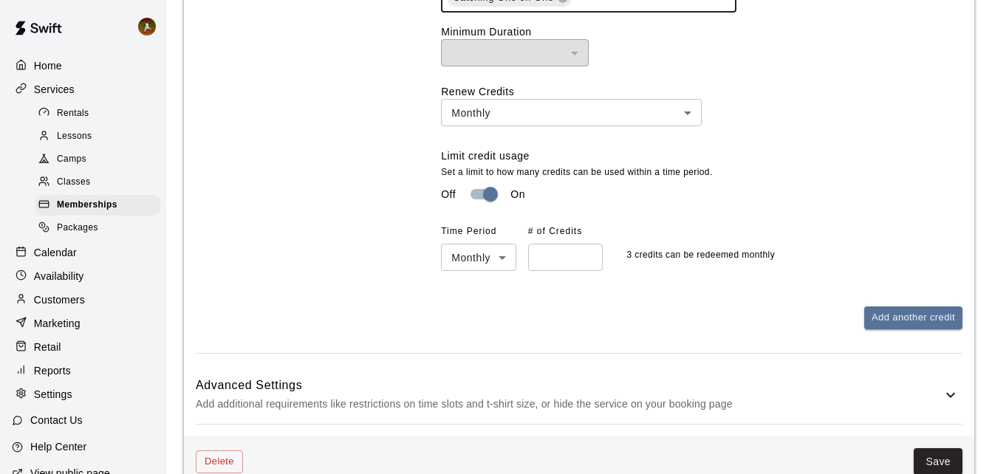
scroll to position [1150, 0]
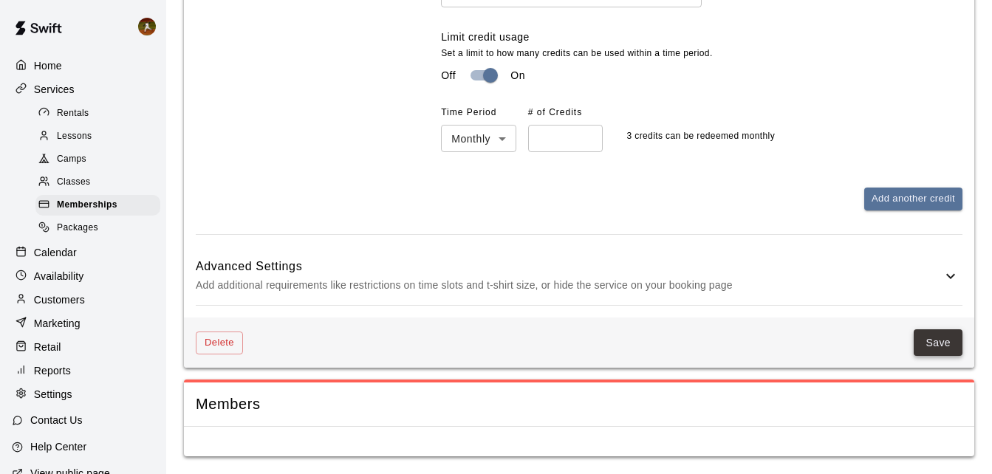
click at [937, 337] on button "Save" at bounding box center [938, 342] width 49 height 27
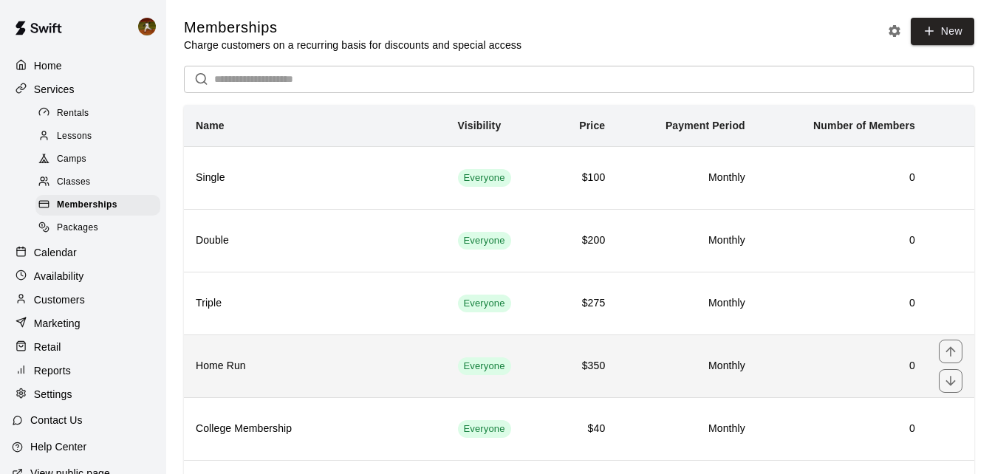
scroll to position [74, 0]
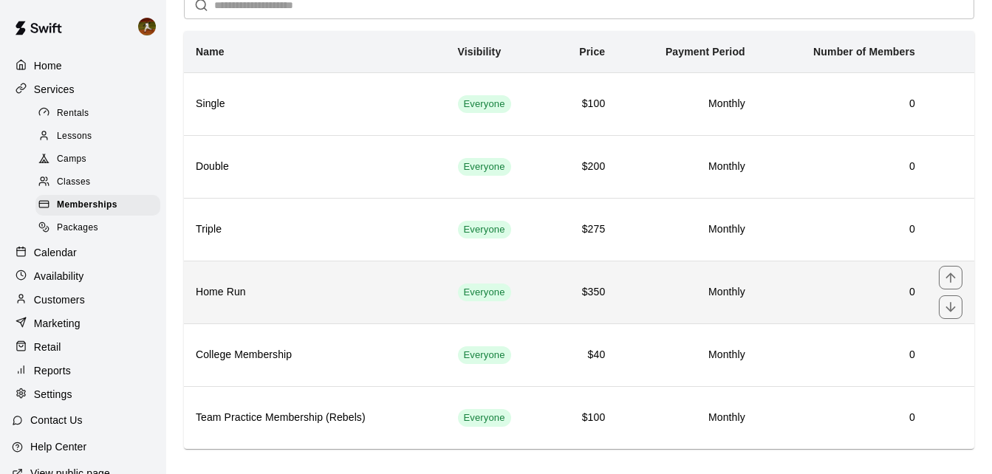
click at [343, 289] on h6 "Home Run" at bounding box center [315, 292] width 239 height 16
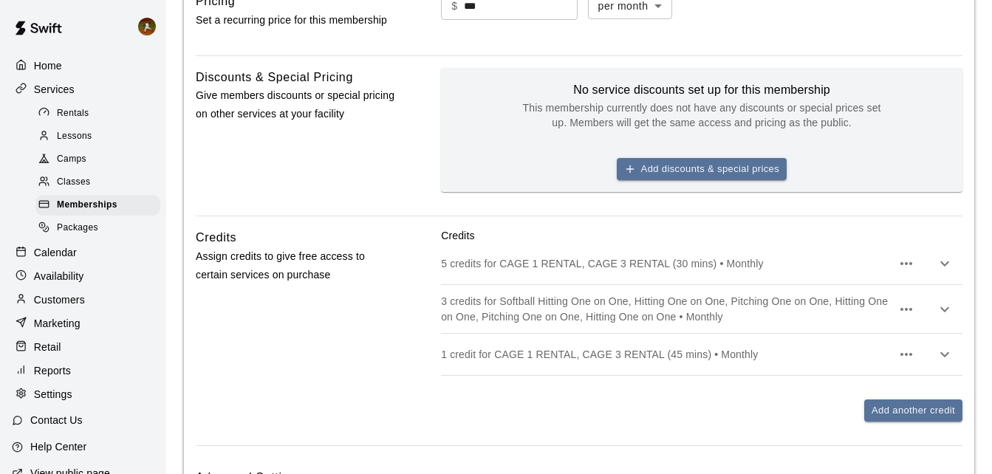
scroll to position [591, 0]
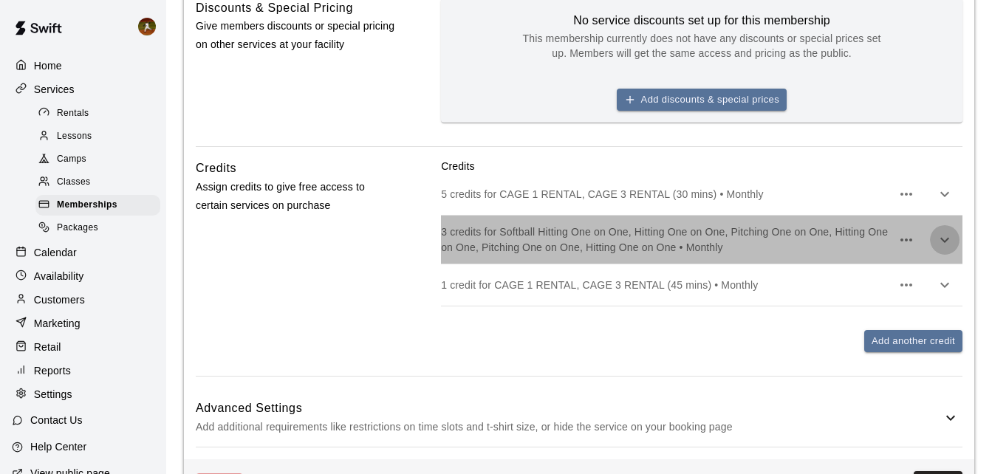
click at [945, 237] on icon "button" at bounding box center [945, 240] width 18 height 18
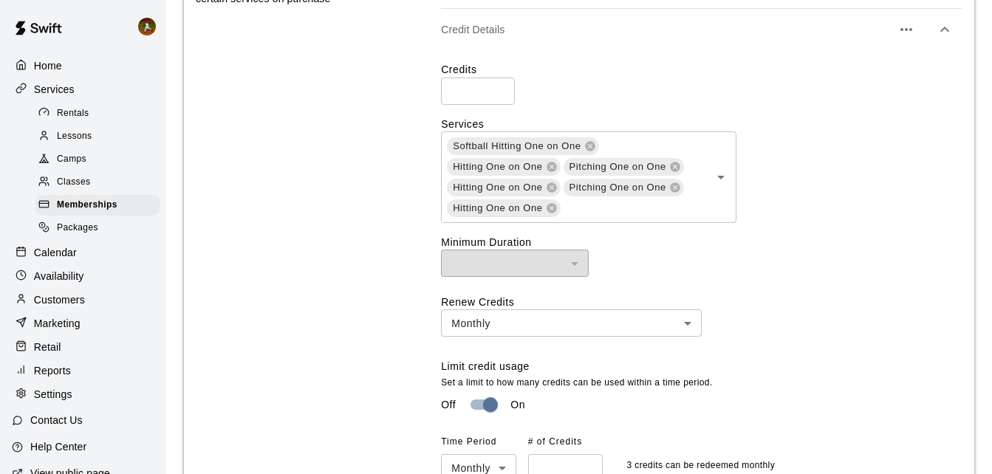
scroll to position [812, 0]
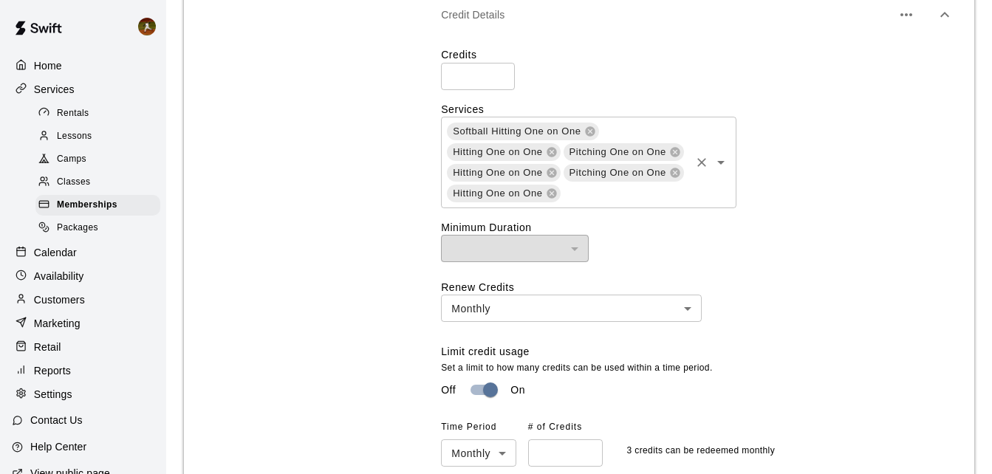
click at [724, 168] on icon "Open" at bounding box center [721, 163] width 18 height 18
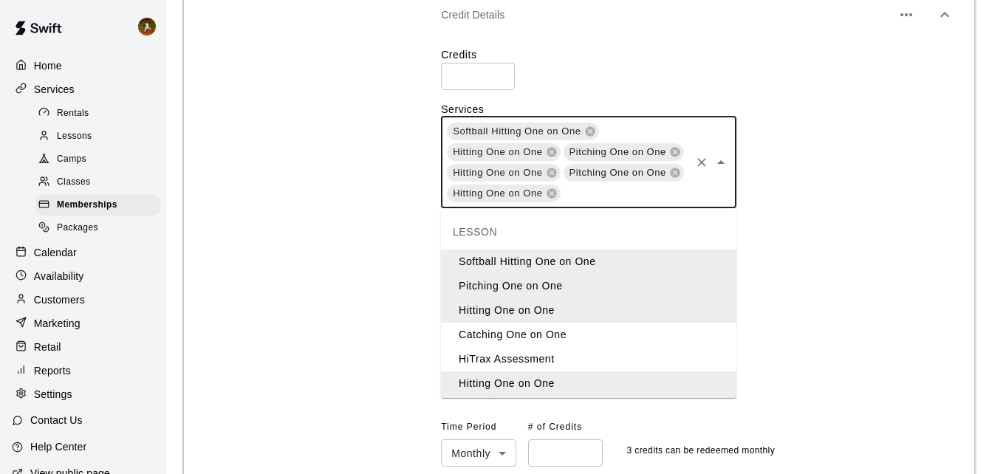
click at [538, 338] on li "Catching One on One" at bounding box center [588, 335] width 295 height 24
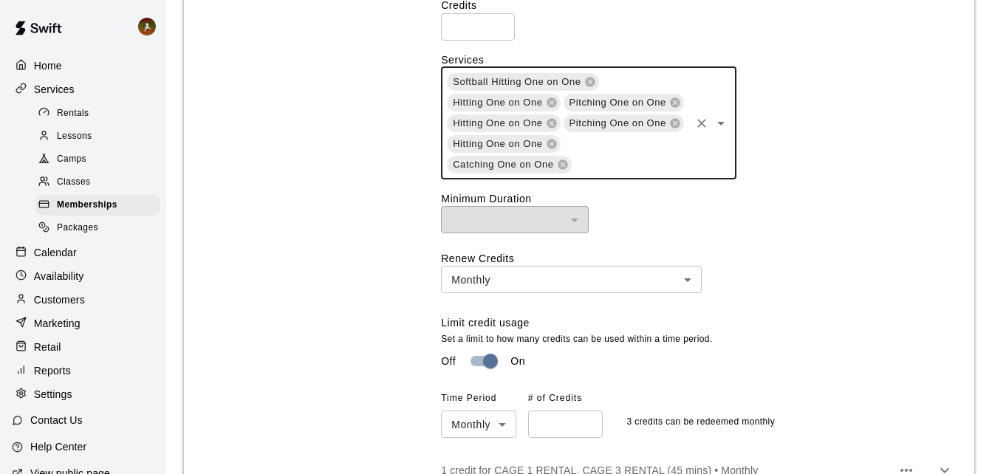
scroll to position [1182, 0]
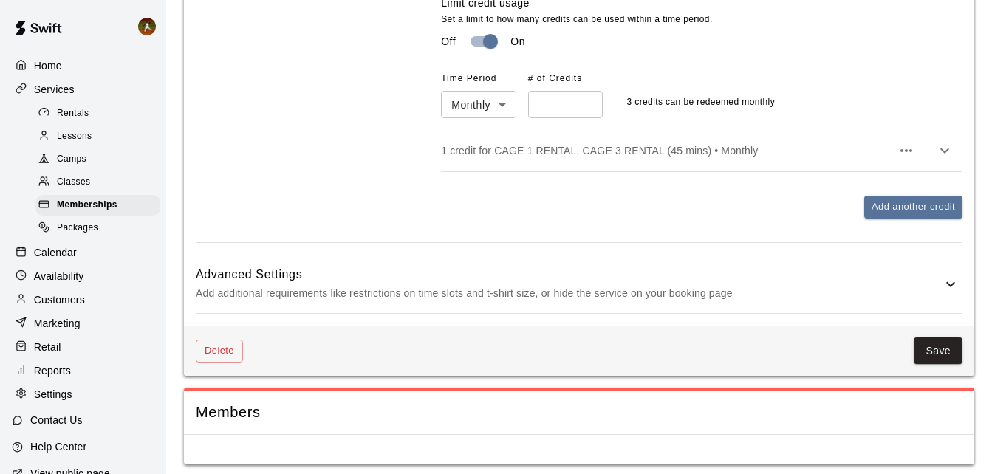
click at [930, 357] on button "Save" at bounding box center [938, 351] width 49 height 27
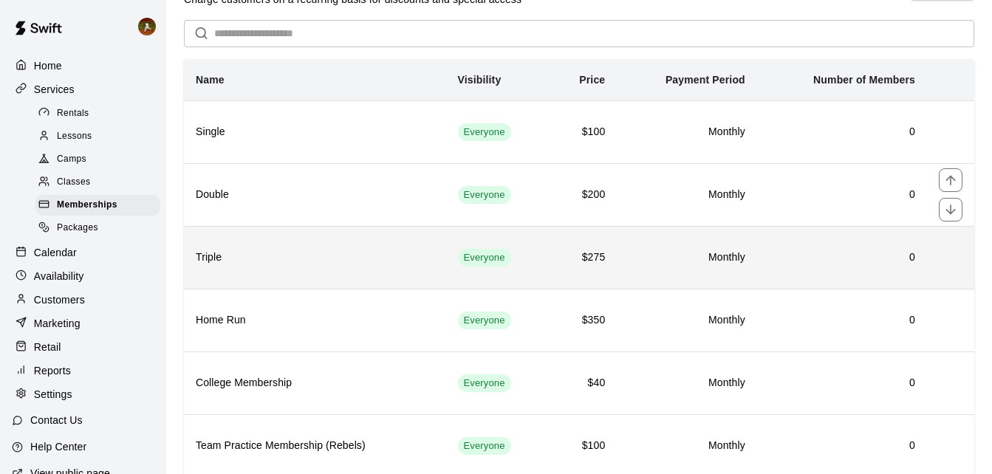
scroll to position [92, 0]
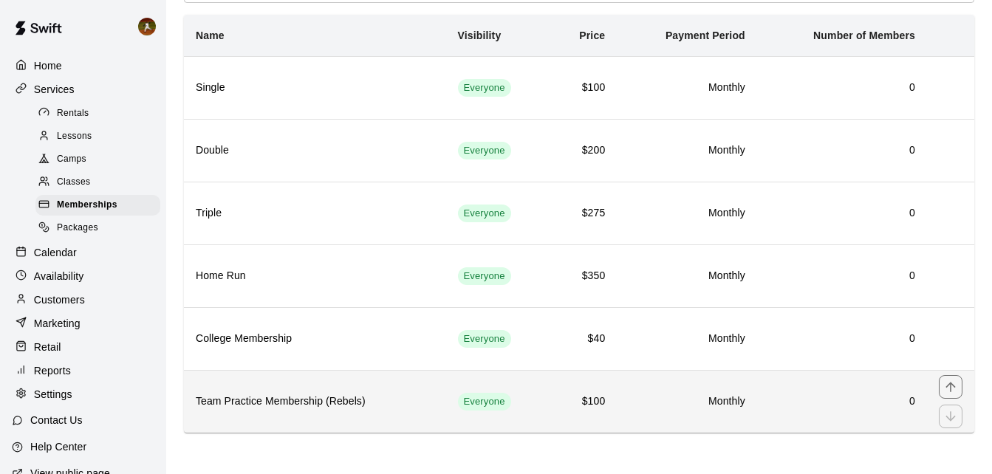
click at [413, 405] on h6 "Team Practice Membership (Rebels)" at bounding box center [315, 402] width 239 height 16
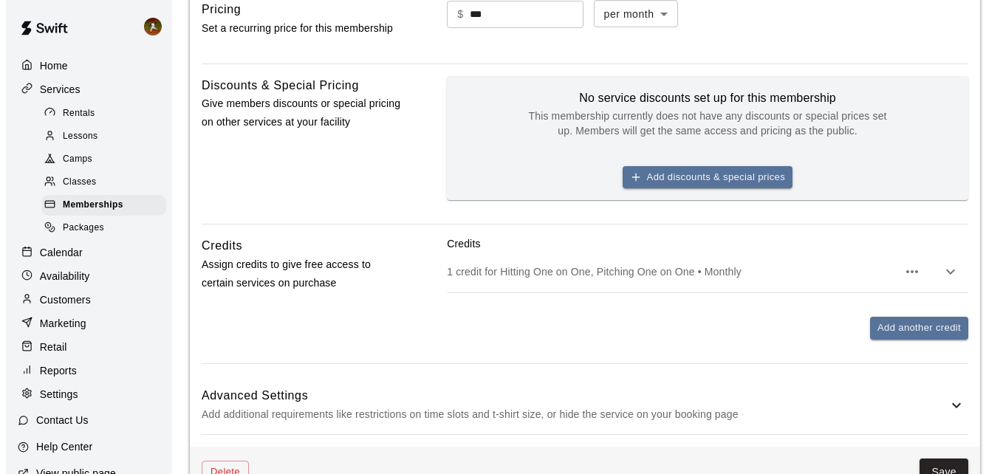
scroll to position [443, 0]
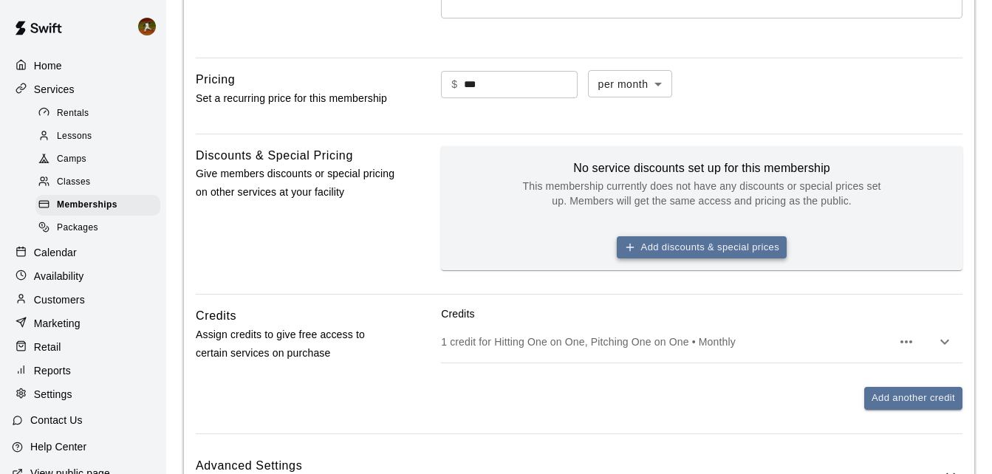
click at [750, 252] on button "Add discounts & special prices" at bounding box center [702, 247] width 170 height 23
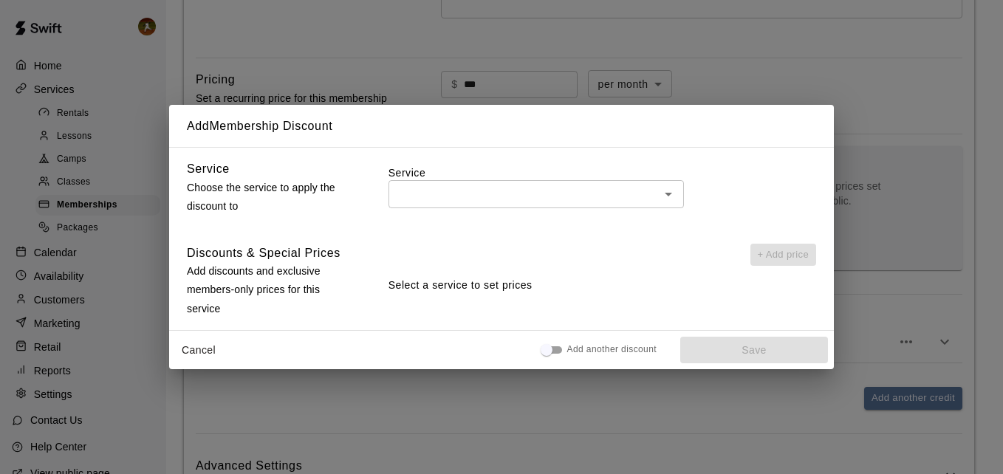
click at [566, 201] on input "text" at bounding box center [524, 194] width 262 height 18
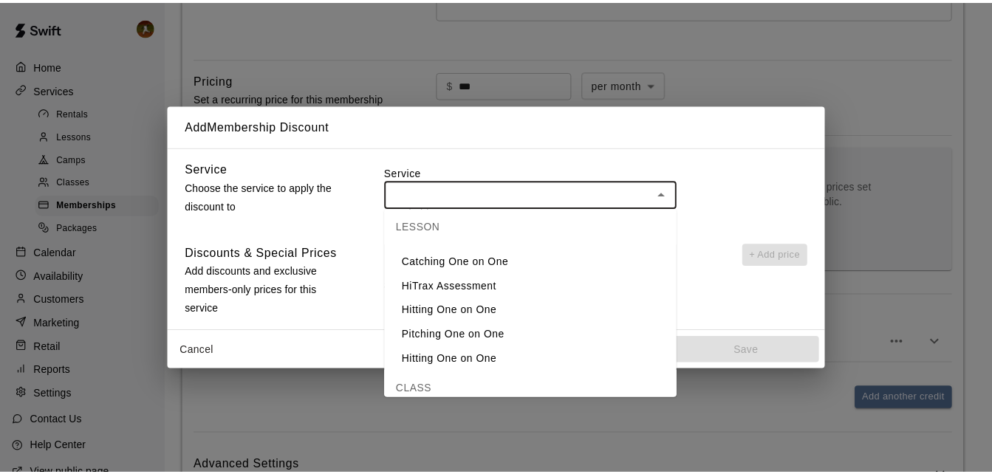
scroll to position [132, 0]
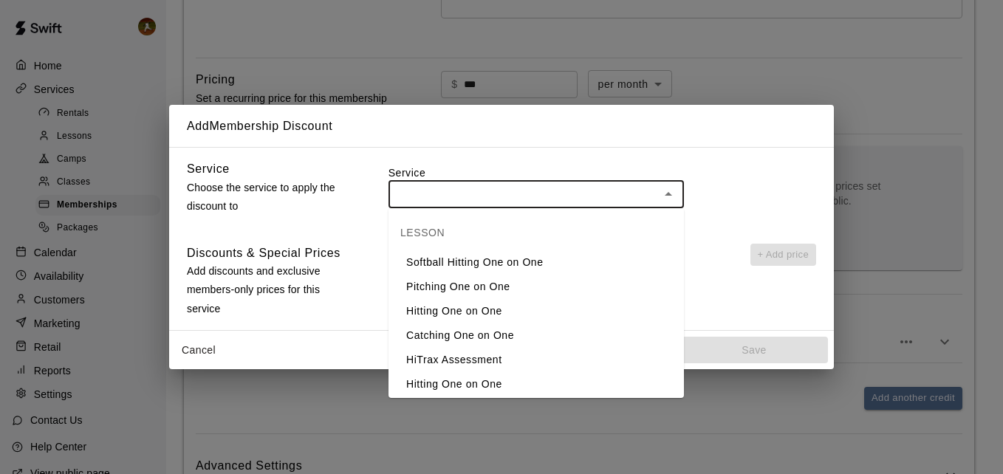
click at [501, 290] on li "Pitching One on One" at bounding box center [535, 287] width 295 height 24
type input "**********"
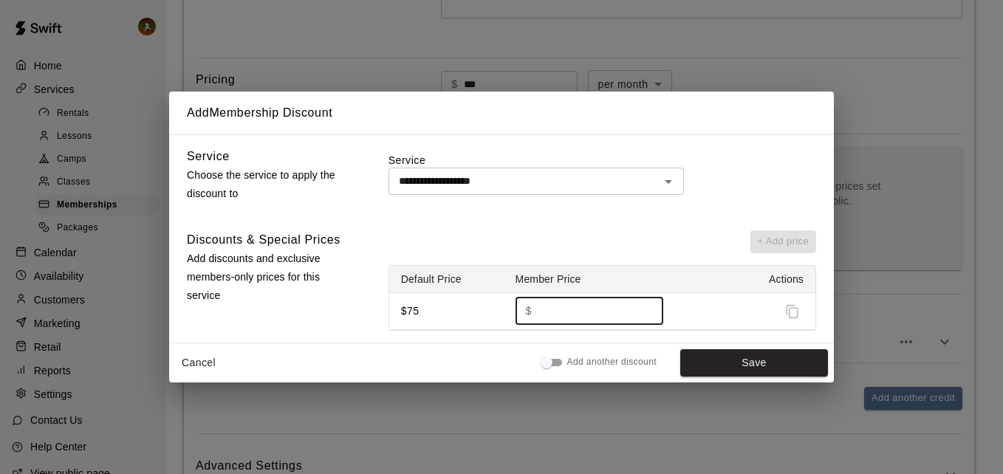
drag, startPoint x: 586, startPoint y: 314, endPoint x: 505, endPoint y: 315, distance: 81.3
click at [505, 315] on td "$ ** ​" at bounding box center [620, 310] width 233 height 37
type input "*"
click at [212, 358] on button "Cancel" at bounding box center [198, 362] width 47 height 27
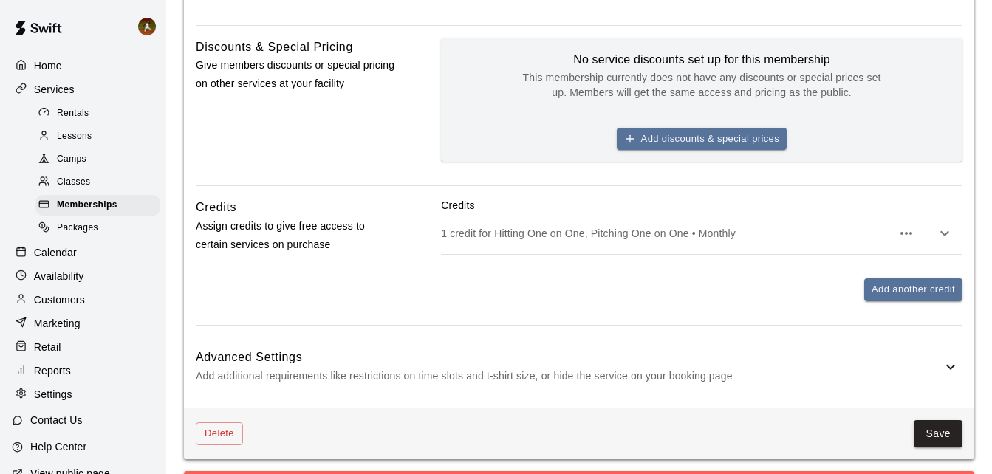
scroll to position [591, 0]
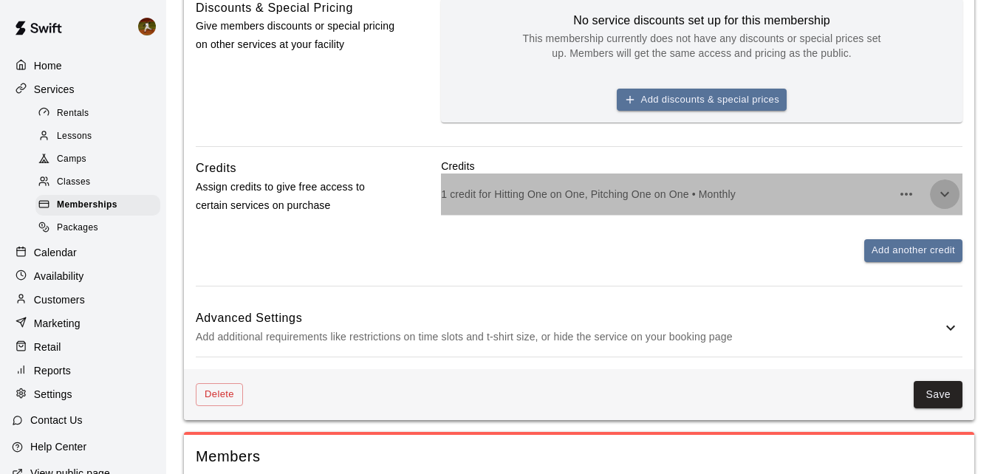
click at [943, 195] on icon "button" at bounding box center [944, 194] width 9 height 5
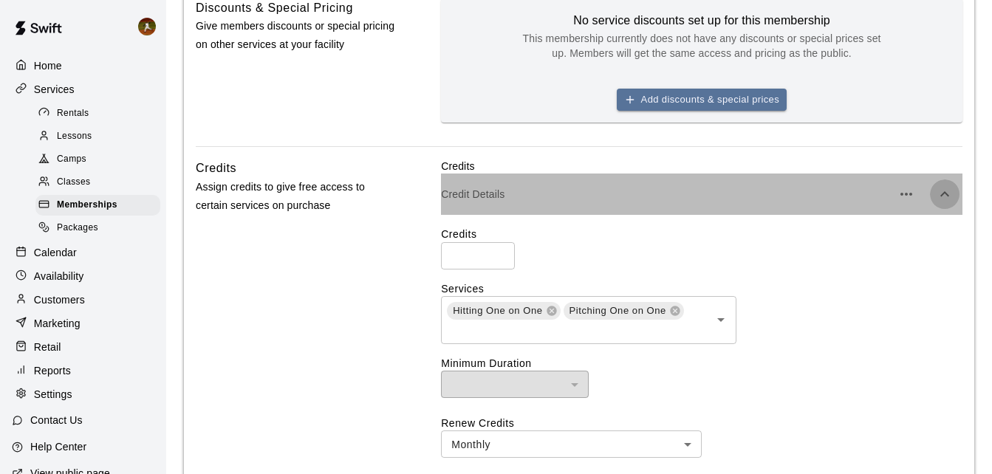
click at [942, 195] on icon "button" at bounding box center [944, 193] width 9 height 5
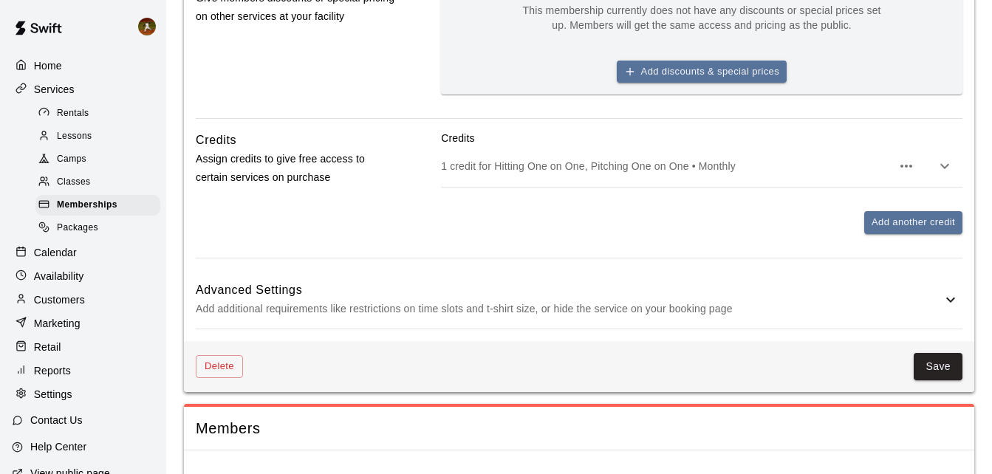
scroll to position [643, 0]
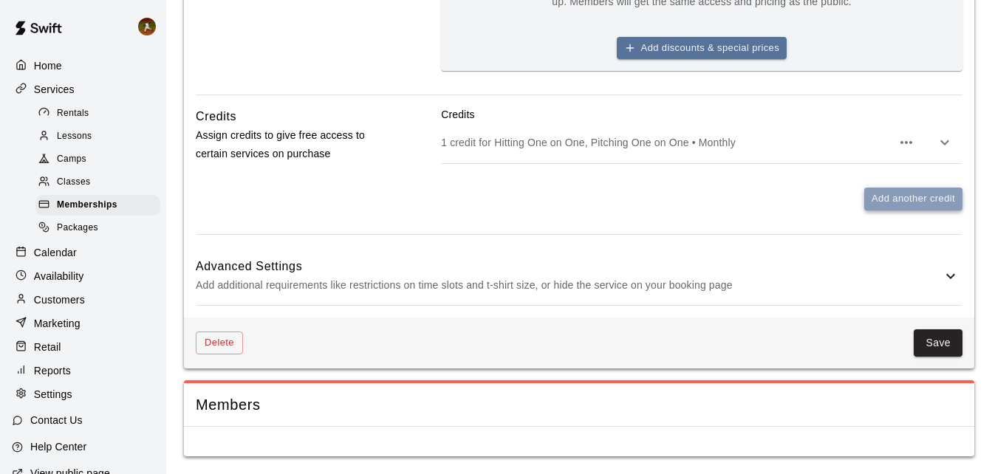
click at [929, 210] on button "Add another credit" at bounding box center [913, 199] width 98 height 23
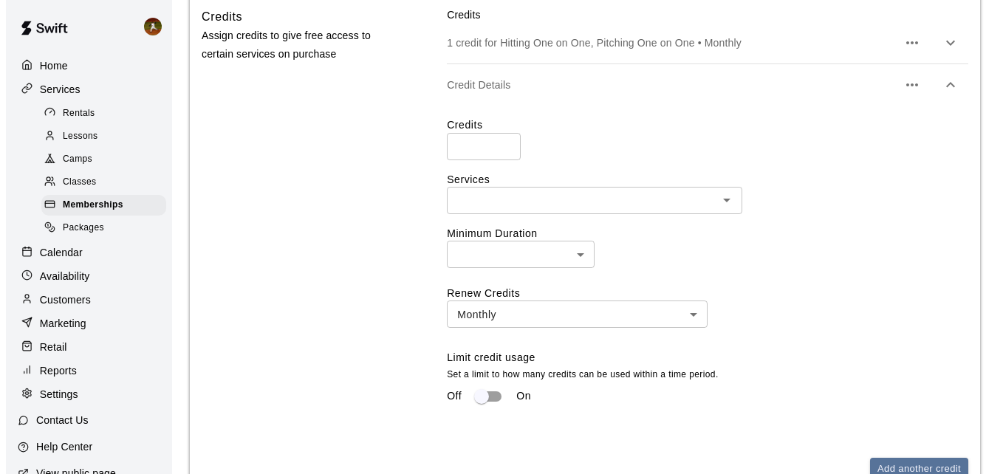
scroll to position [716, 0]
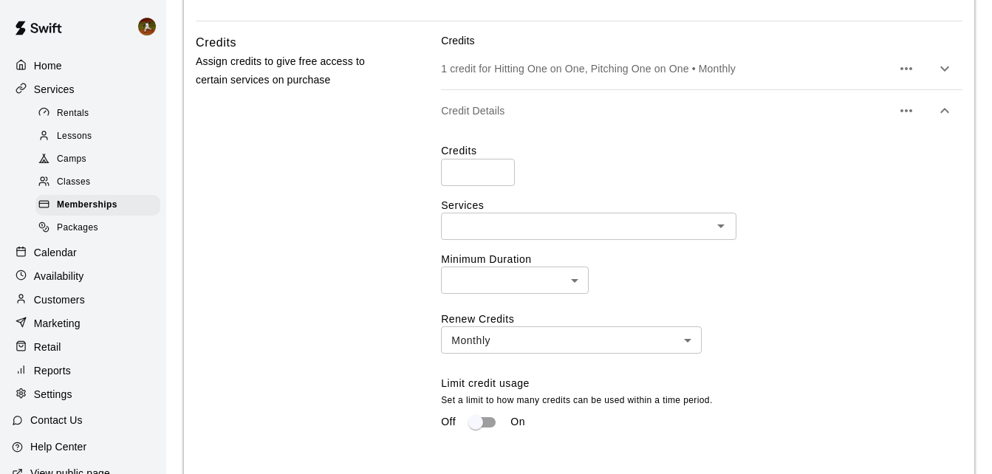
click at [905, 113] on icon "button" at bounding box center [906, 111] width 18 height 18
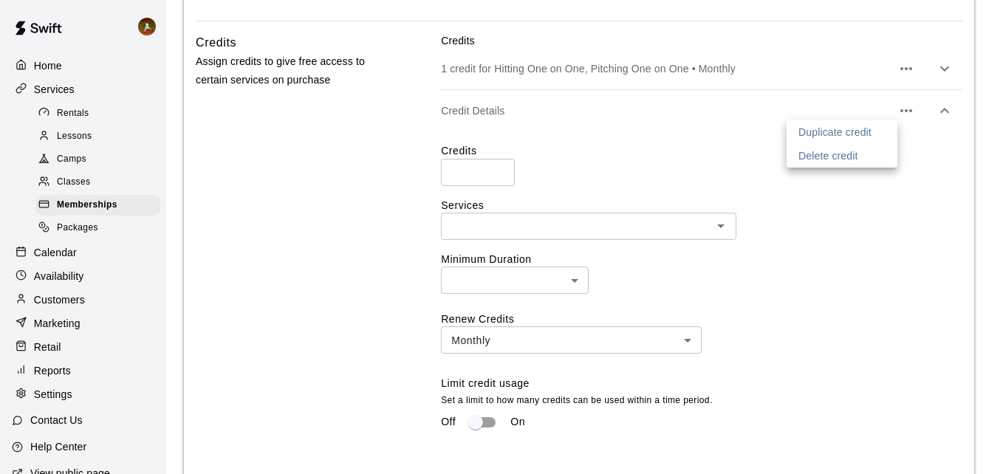
click at [849, 153] on p "Delete credit" at bounding box center [828, 155] width 60 height 15
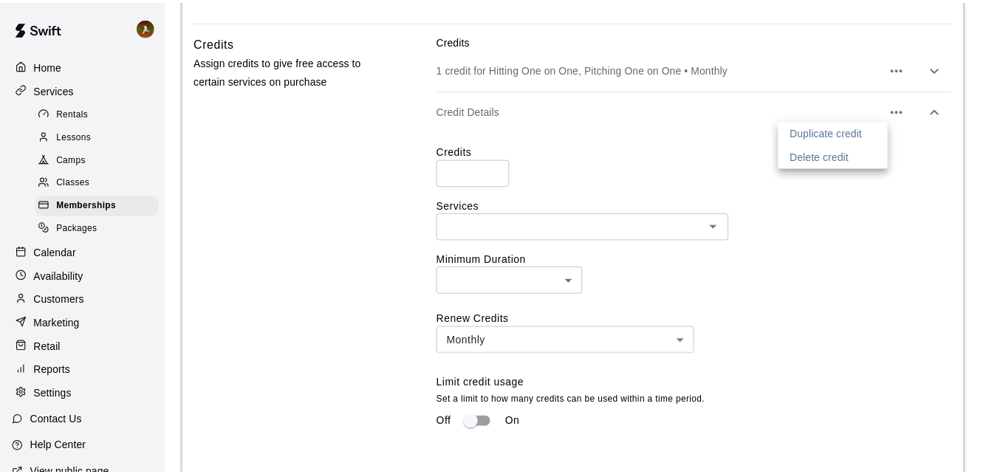
scroll to position [643, 0]
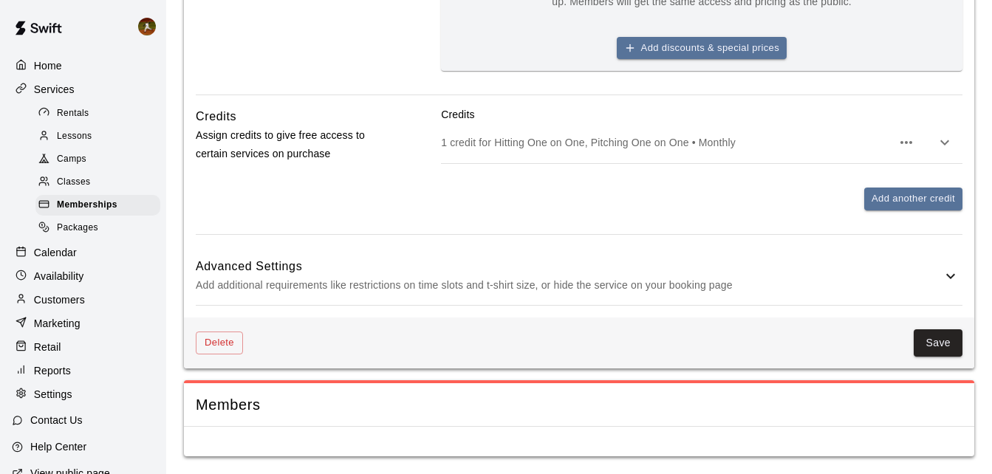
click at [719, 216] on div "Credits 1 credit for Hitting One on One, Pitching One on One • Monthly Add anot…" at bounding box center [701, 170] width 521 height 127
click at [931, 343] on button "Save" at bounding box center [938, 342] width 49 height 27
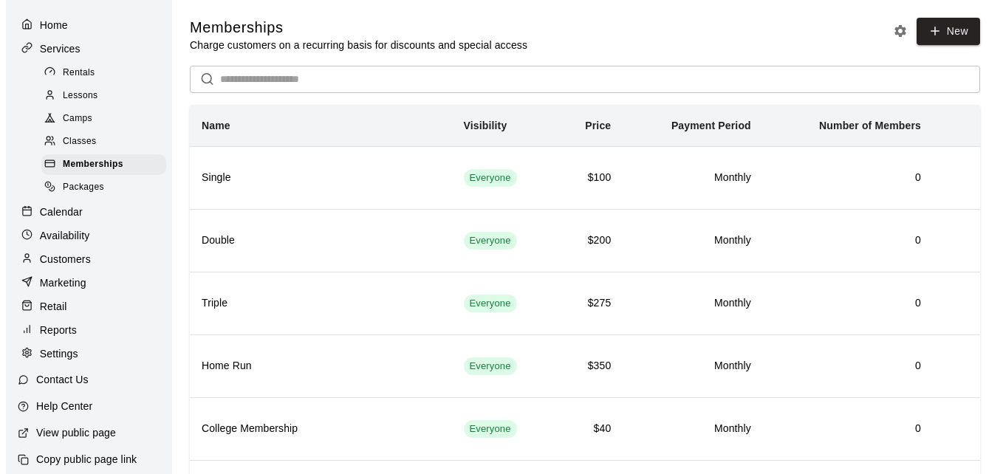
scroll to position [60, 0]
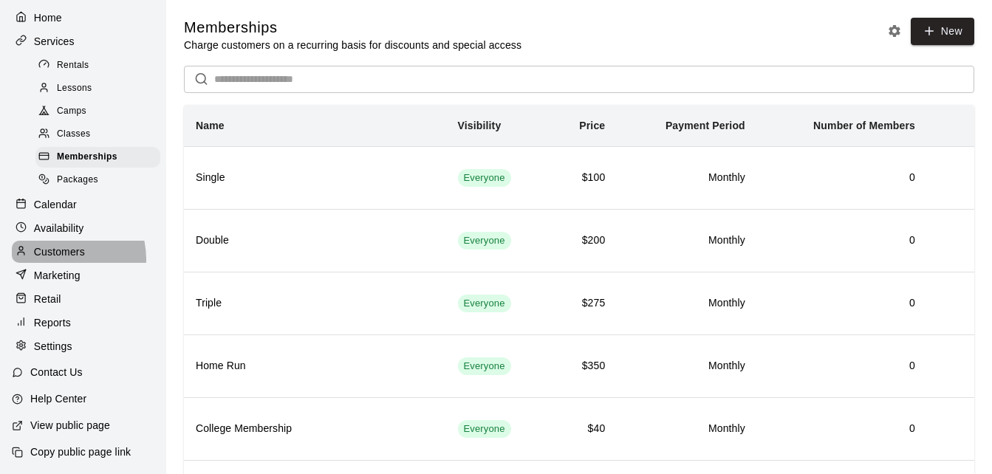
click at [61, 255] on p "Customers" at bounding box center [59, 251] width 51 height 15
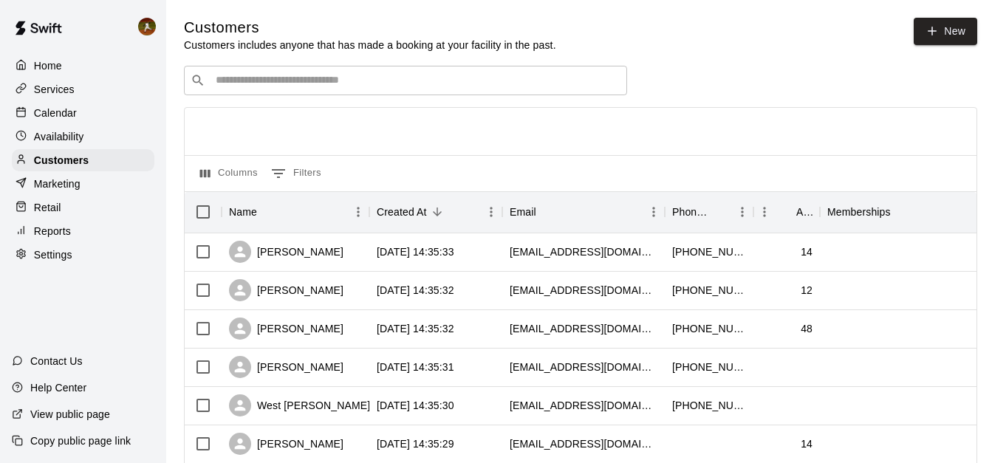
click at [324, 82] on input "Search customers by name or email" at bounding box center [415, 80] width 409 height 15
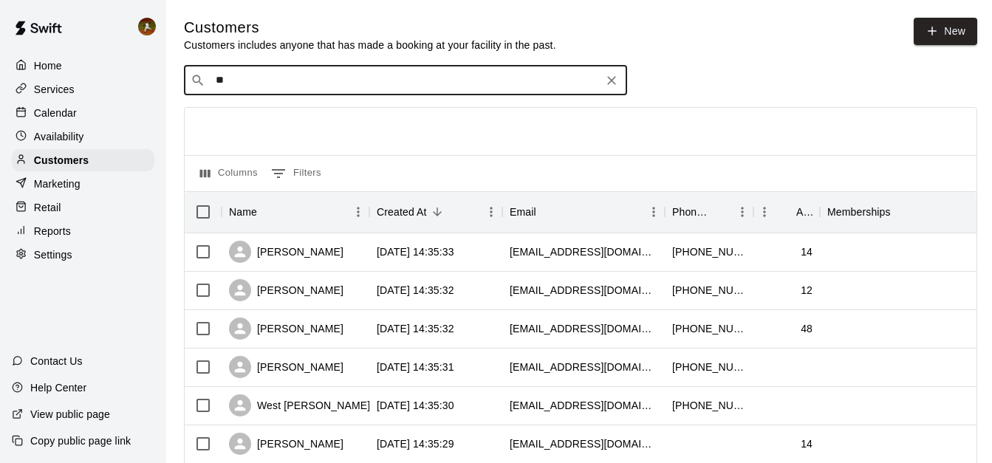
type input "***"
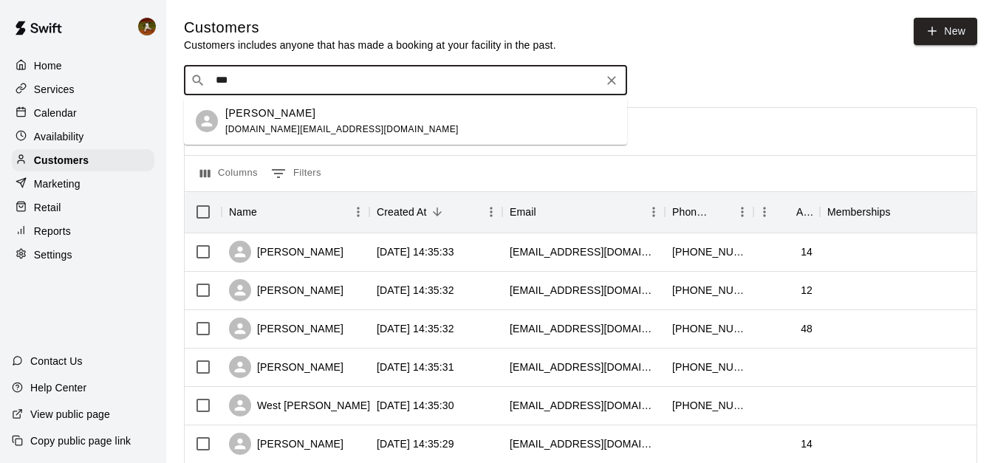
click at [347, 103] on div "[PERSON_NAME] [DOMAIN_NAME][EMAIL_ADDRESS][DOMAIN_NAME]" at bounding box center [405, 120] width 443 height 47
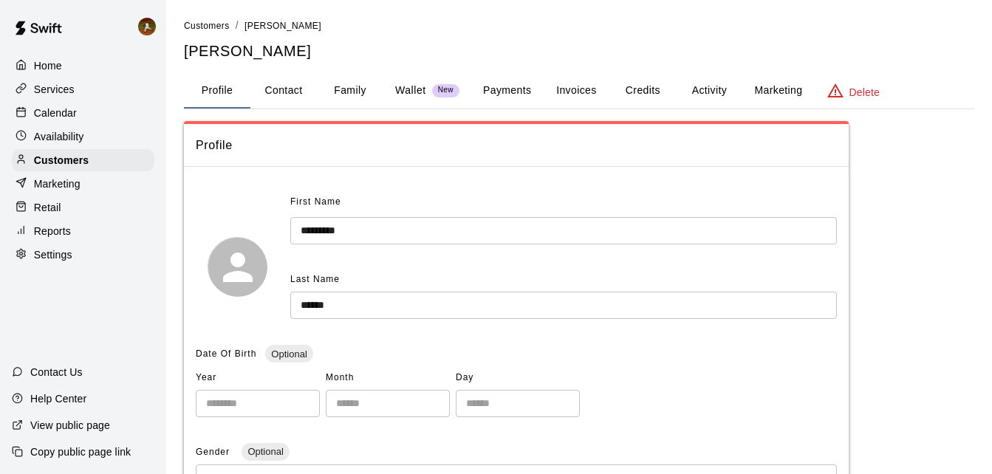
click at [648, 81] on button "Credits" at bounding box center [642, 90] width 66 height 35
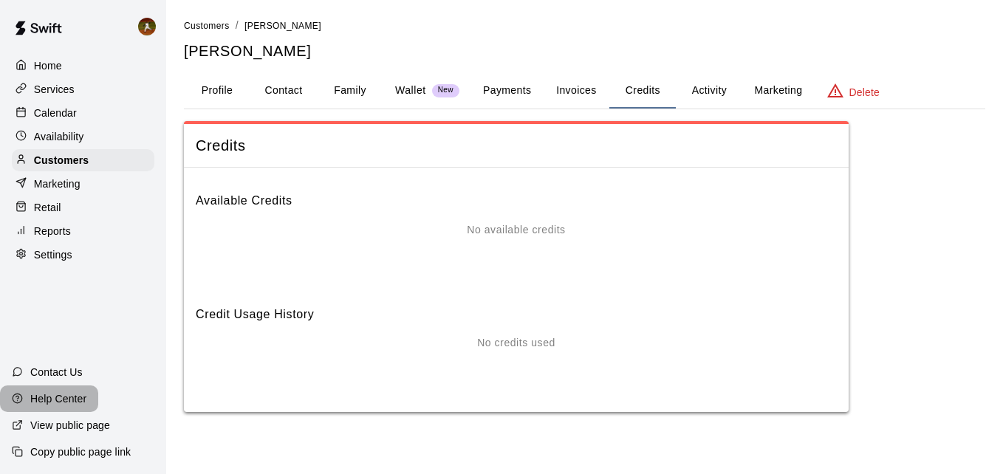
click at [64, 401] on p "Help Center" at bounding box center [58, 398] width 56 height 15
click at [58, 92] on p "Services" at bounding box center [54, 89] width 41 height 15
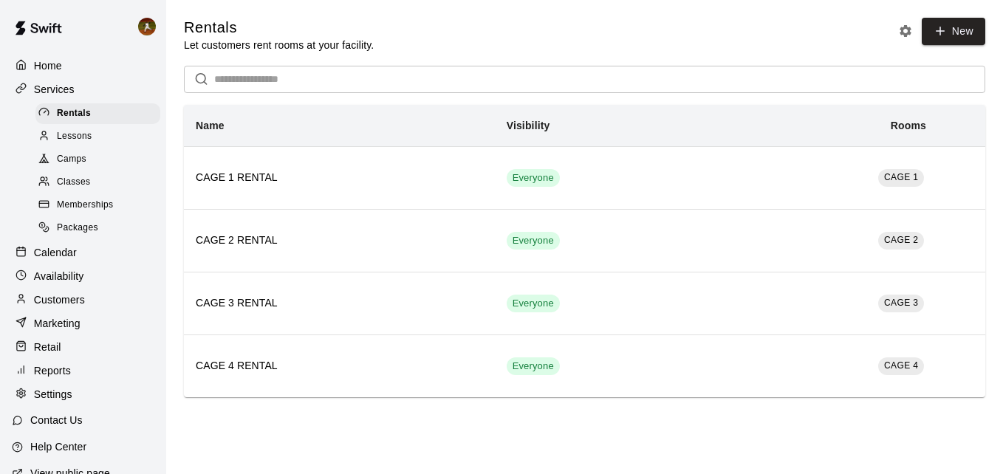
click at [79, 182] on span "Classes" at bounding box center [73, 182] width 33 height 15
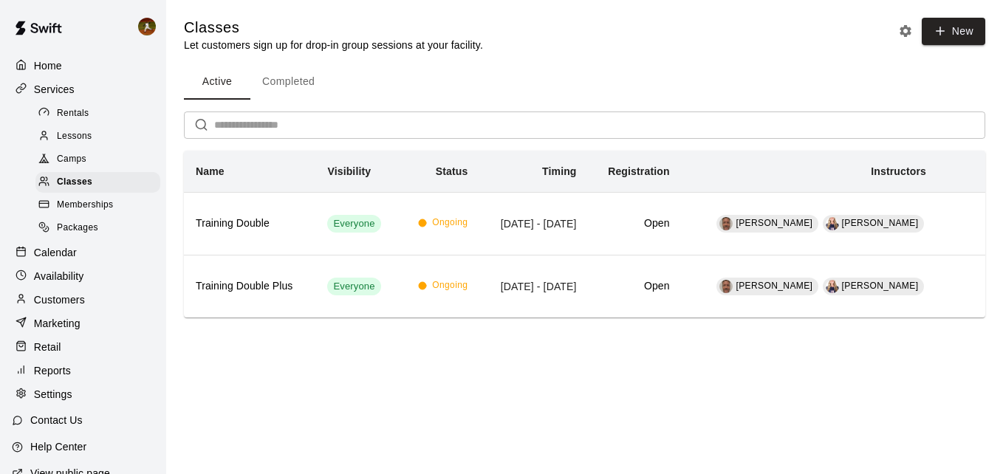
click at [69, 207] on span "Memberships" at bounding box center [85, 205] width 56 height 15
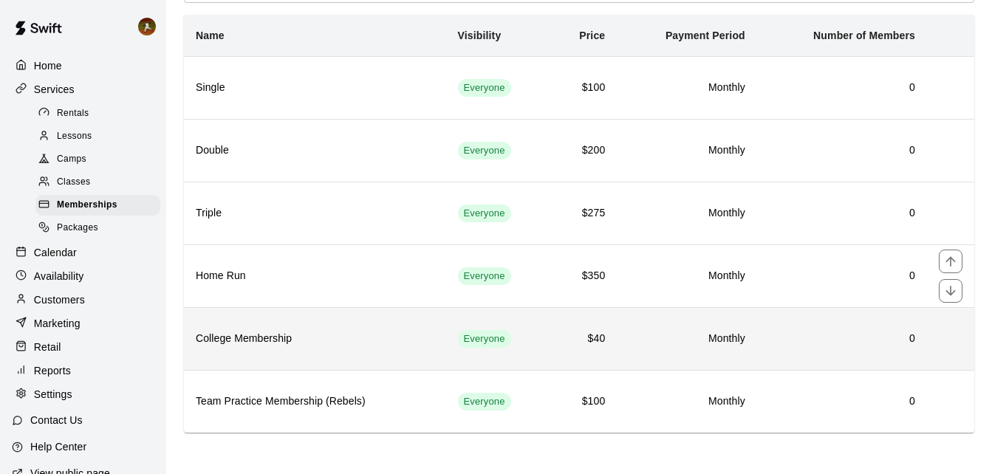
scroll to position [92, 0]
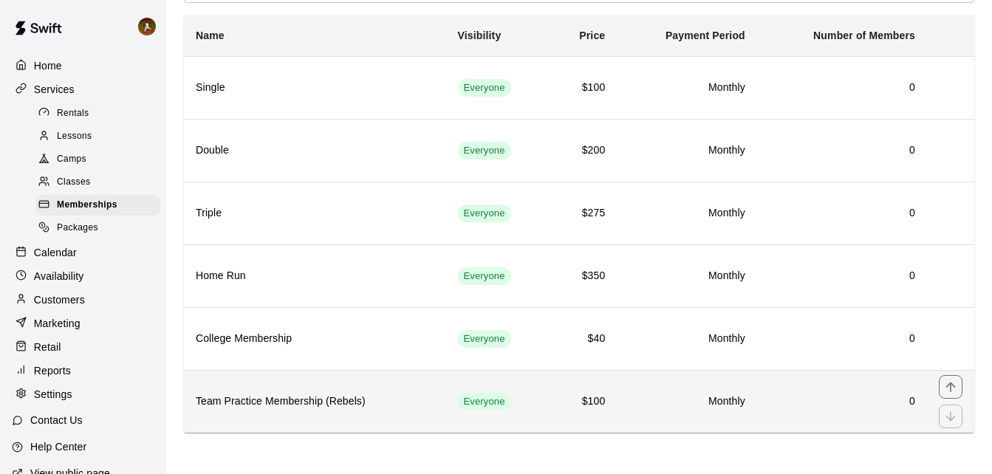
click at [369, 400] on h6 "Team Practice Membership (Rebels)" at bounding box center [315, 402] width 239 height 16
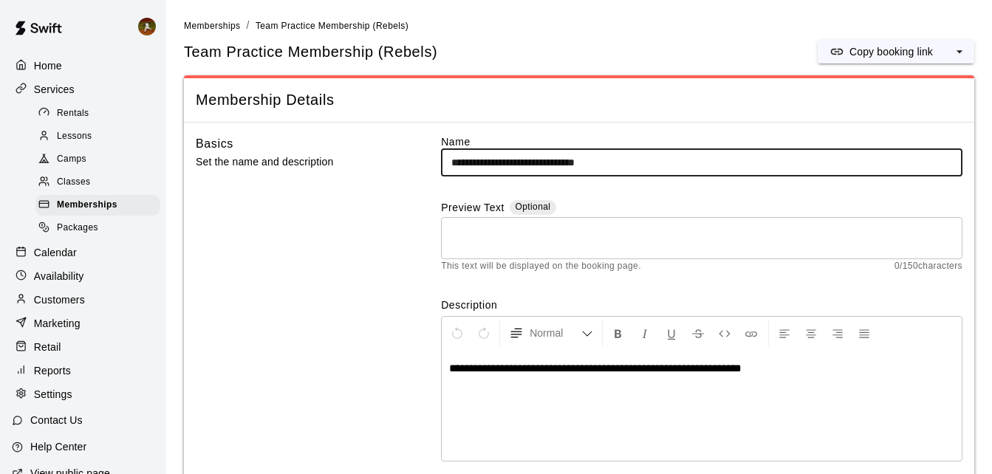
drag, startPoint x: 641, startPoint y: 160, endPoint x: 399, endPoint y: 160, distance: 242.3
click at [400, 161] on div "**********" at bounding box center [579, 311] width 767 height 355
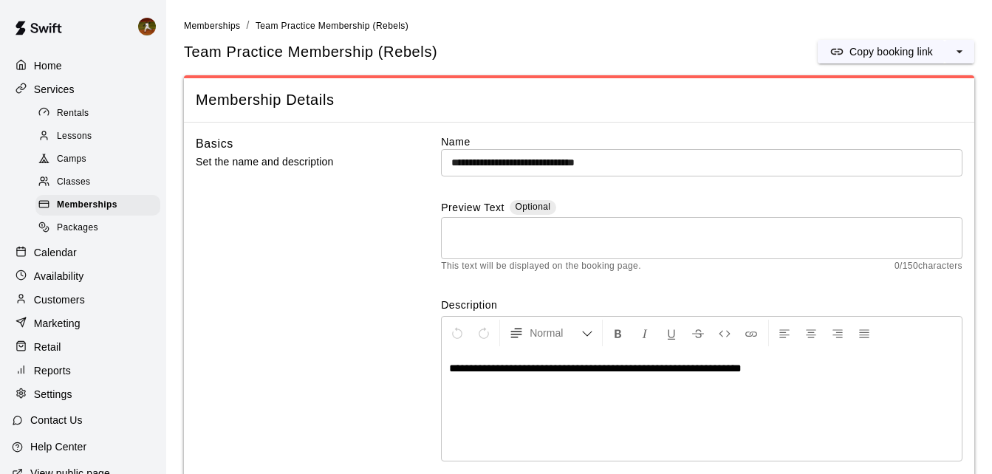
click at [357, 230] on div "Basics Set the name and description" at bounding box center [295, 311] width 199 height 355
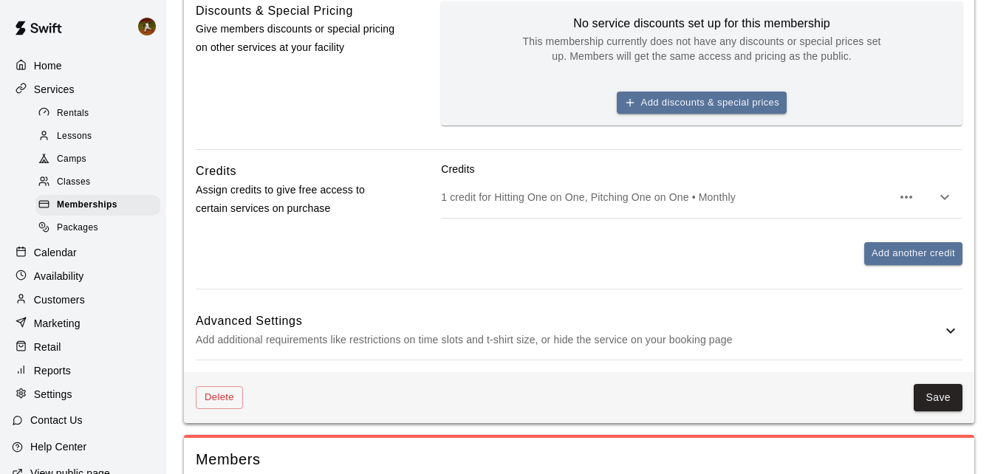
scroll to position [591, 0]
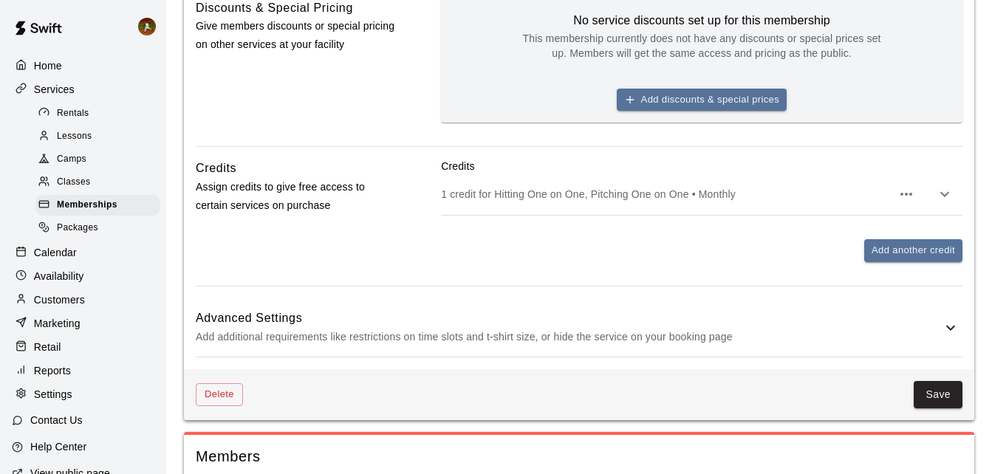
click at [944, 194] on icon "button" at bounding box center [945, 194] width 18 height 18
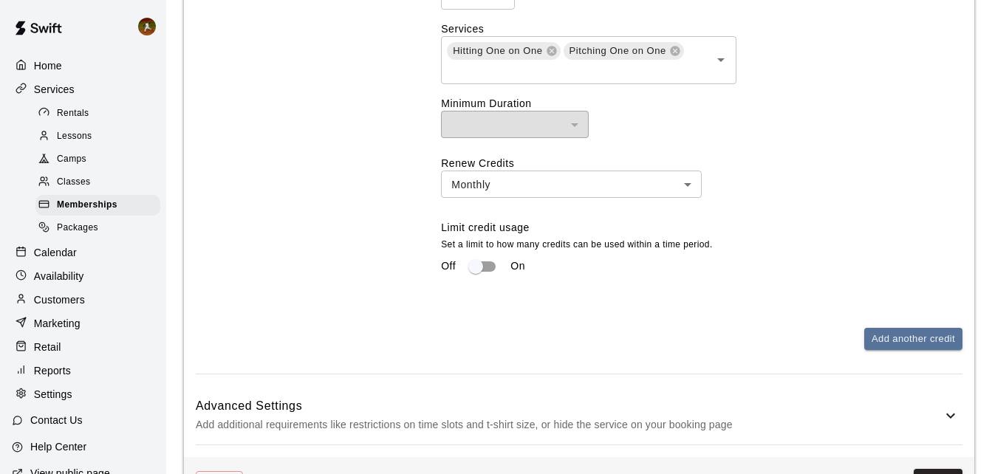
scroll to position [886, 0]
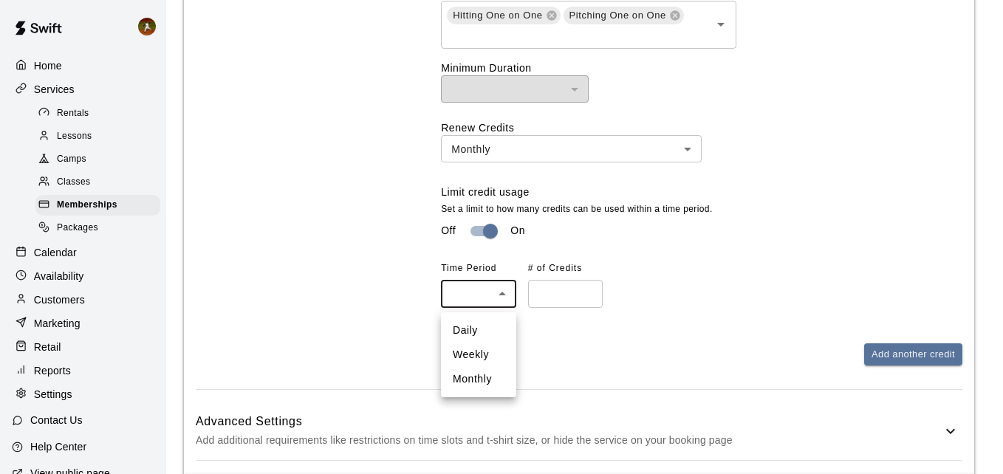
click at [482, 380] on li "Monthly" at bounding box center [478, 379] width 75 height 24
type input "*******"
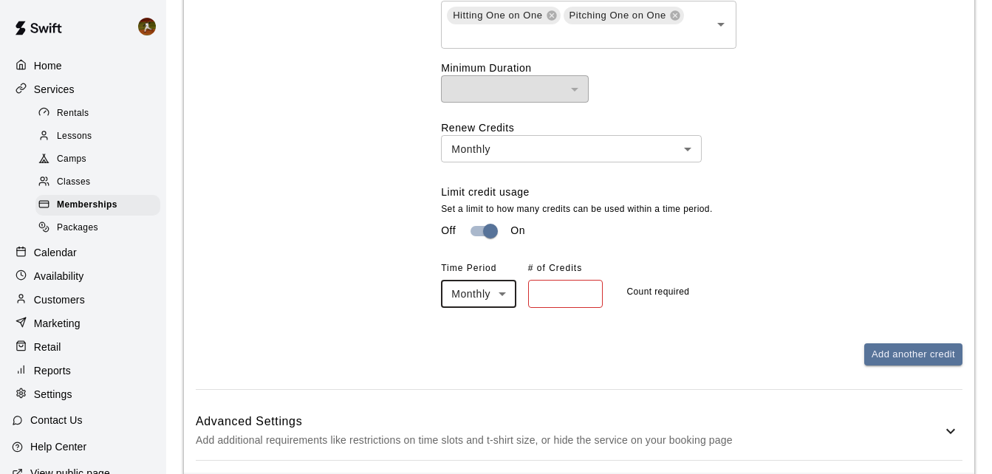
click at [564, 300] on input "number" at bounding box center [565, 293] width 75 height 27
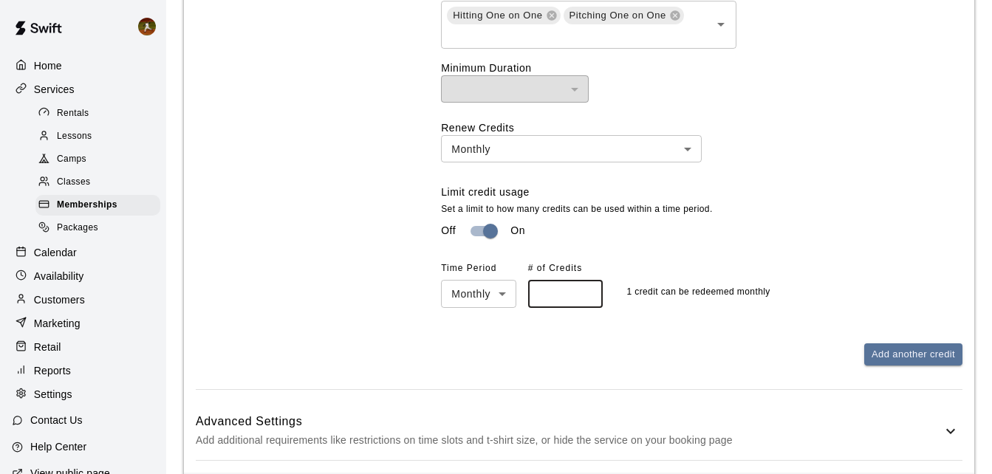
type input "*"
drag, startPoint x: 812, startPoint y: 244, endPoint x: 821, endPoint y: 244, distance: 8.9
click at [819, 244] on div "Off On" at bounding box center [701, 231] width 521 height 28
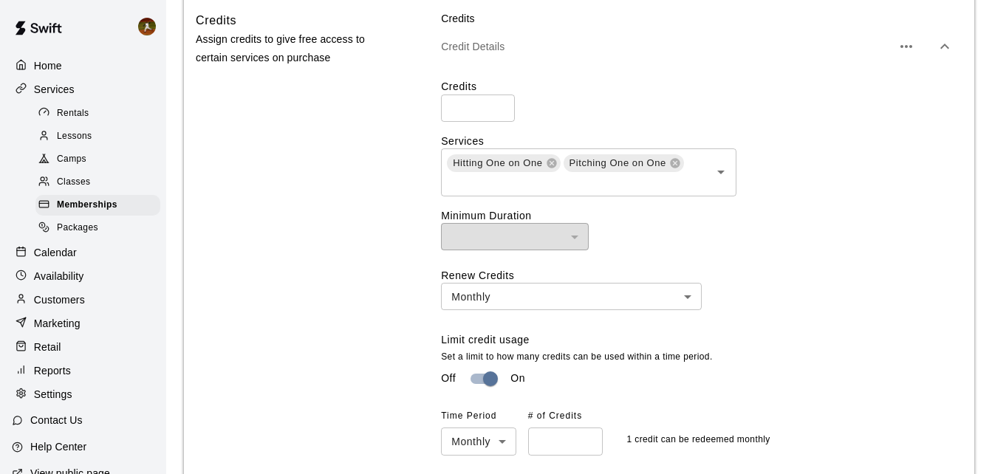
scroll to position [812, 0]
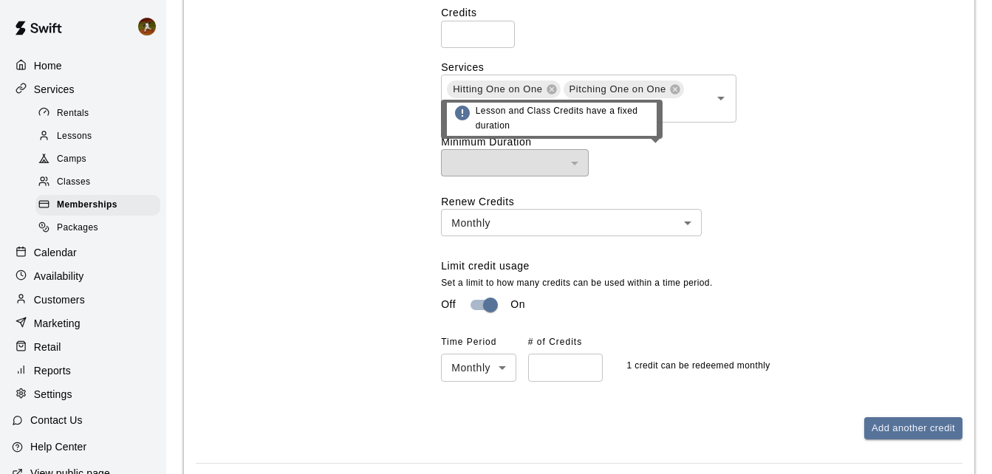
click at [561, 166] on div "​" at bounding box center [515, 162] width 148 height 27
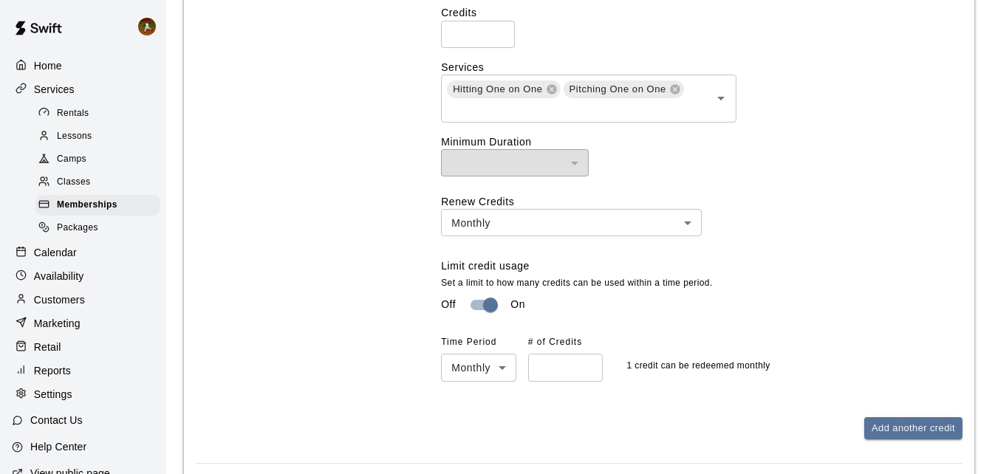
drag, startPoint x: 709, startPoint y: 177, endPoint x: 708, endPoint y: 191, distance: 14.1
click at [710, 179] on div "Credits * ​ Services Hitting One on One Pitching One on One ​ Minimum Duration …" at bounding box center [701, 193] width 521 height 376
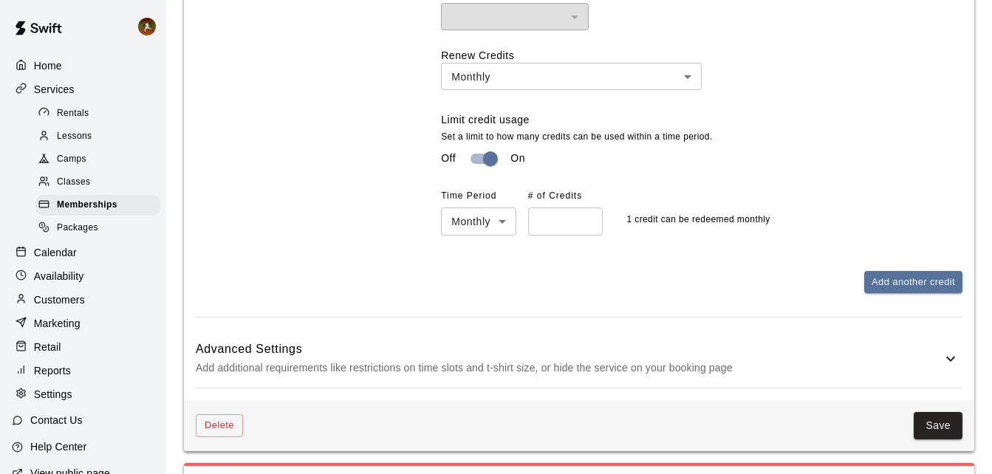
scroll to position [960, 0]
click at [948, 356] on icon at bounding box center [951, 358] width 18 height 18
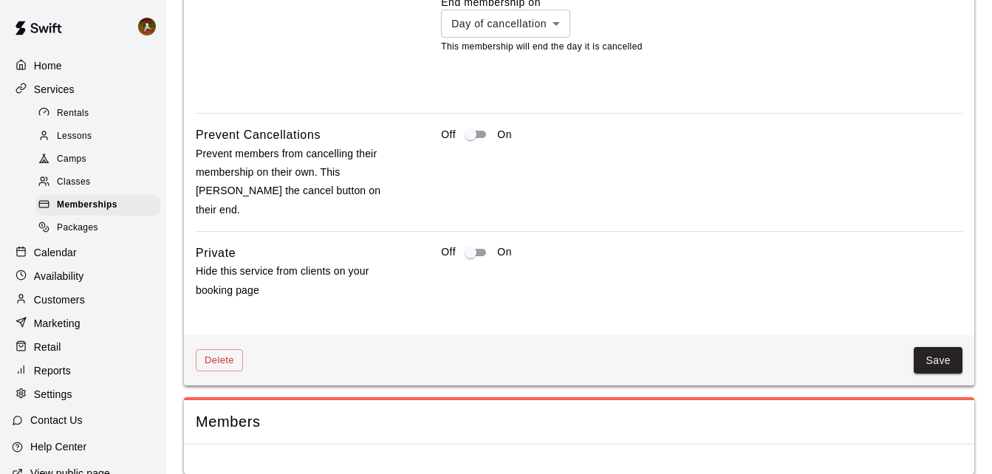
scroll to position [1722, 0]
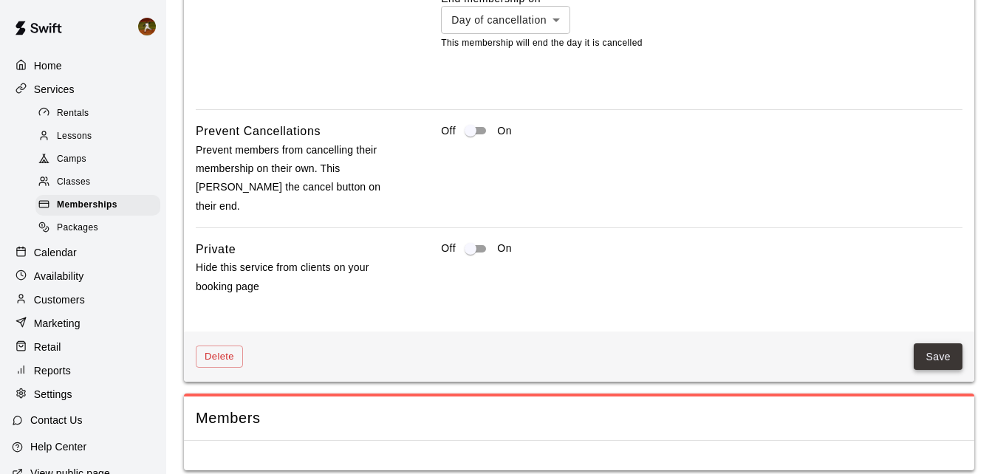
click at [931, 343] on button "Save" at bounding box center [938, 356] width 49 height 27
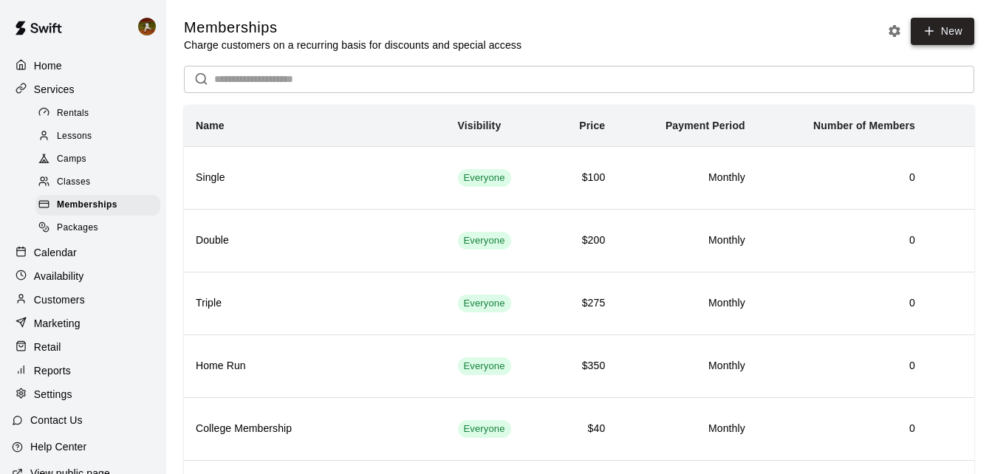
click at [937, 32] on link "New" at bounding box center [943, 31] width 64 height 27
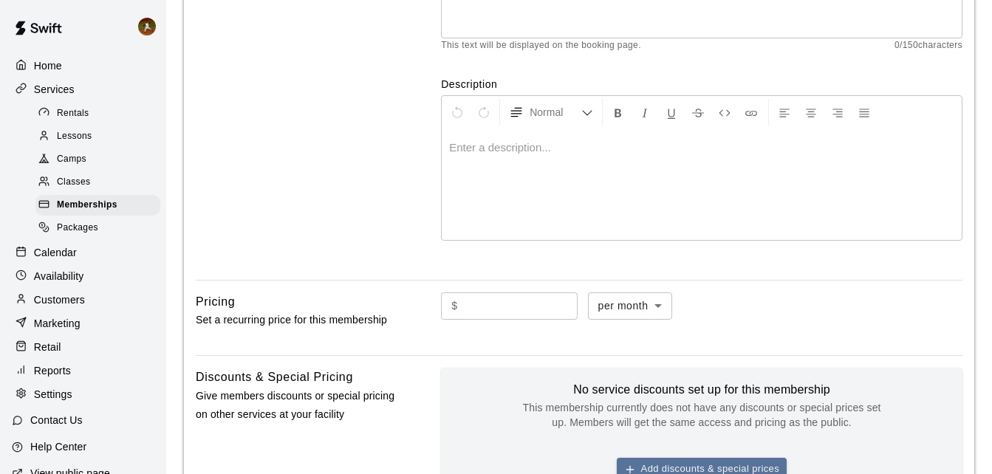
scroll to position [74, 0]
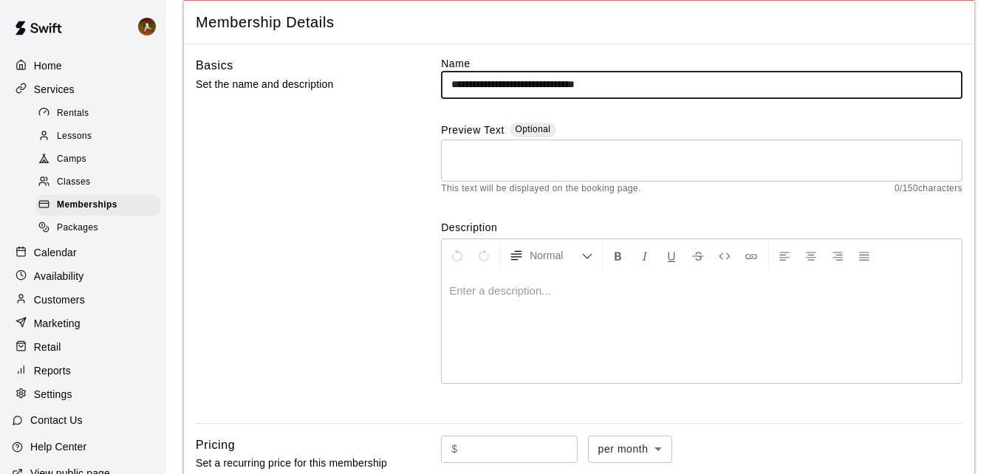
type input "**********"
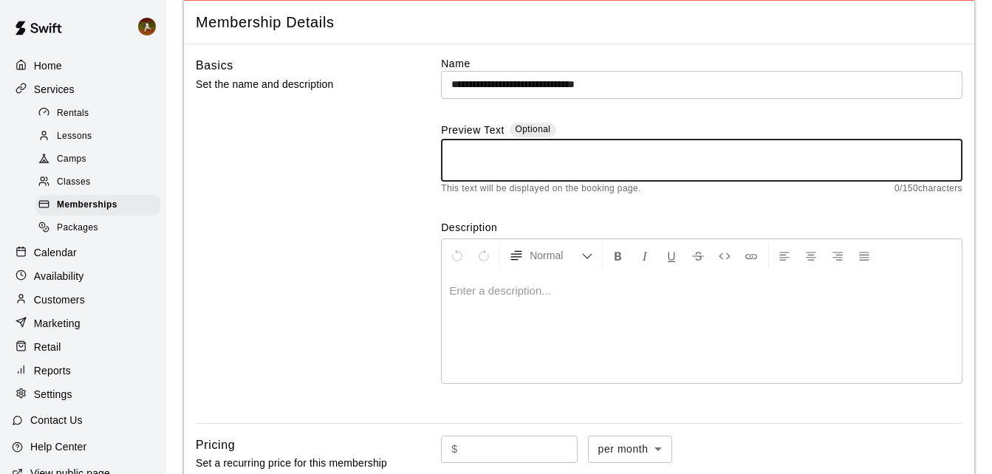
click at [506, 157] on textarea at bounding box center [701, 160] width 501 height 30
click at [519, 301] on div at bounding box center [702, 328] width 520 height 111
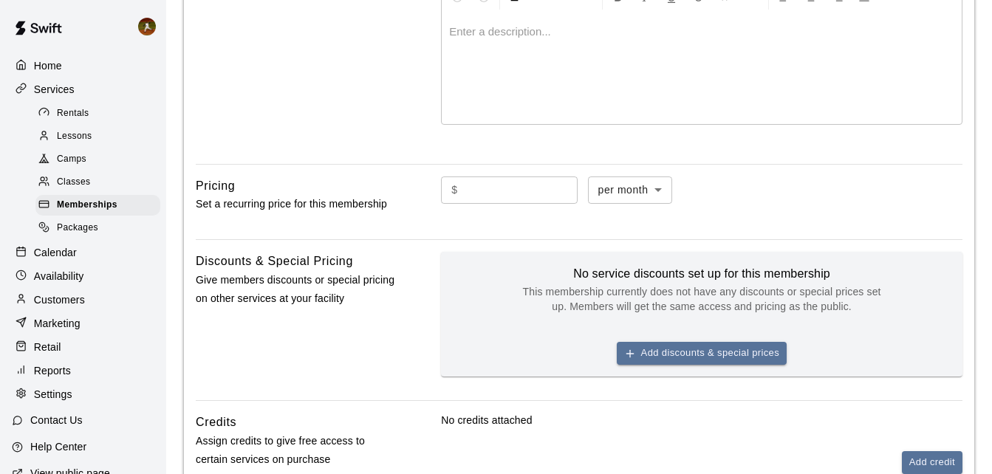
scroll to position [369, 0]
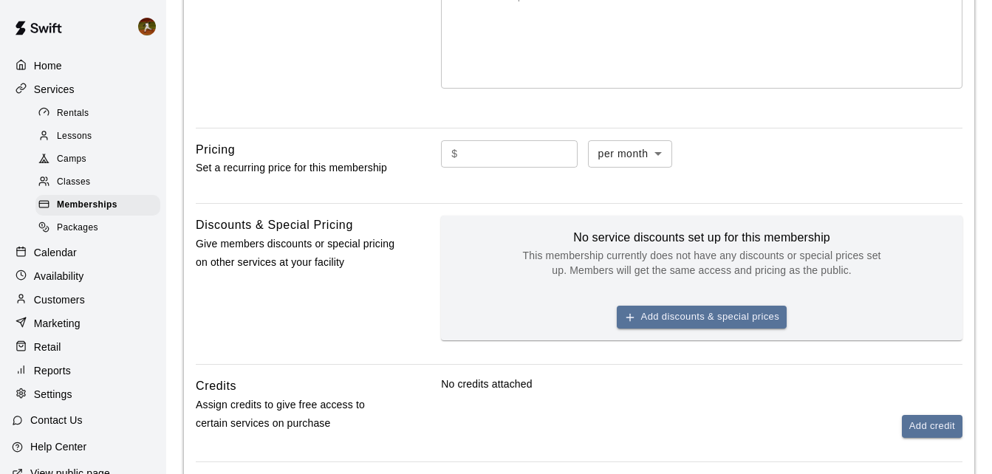
click at [554, 163] on input "text" at bounding box center [521, 153] width 114 height 27
type input "***"
click at [442, 202] on div "**********" at bounding box center [579, 146] width 790 height 795
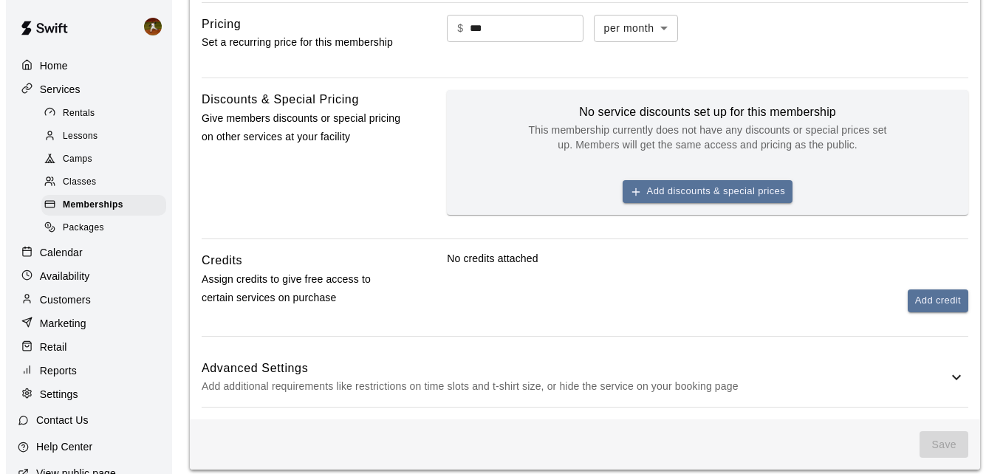
scroll to position [517, 0]
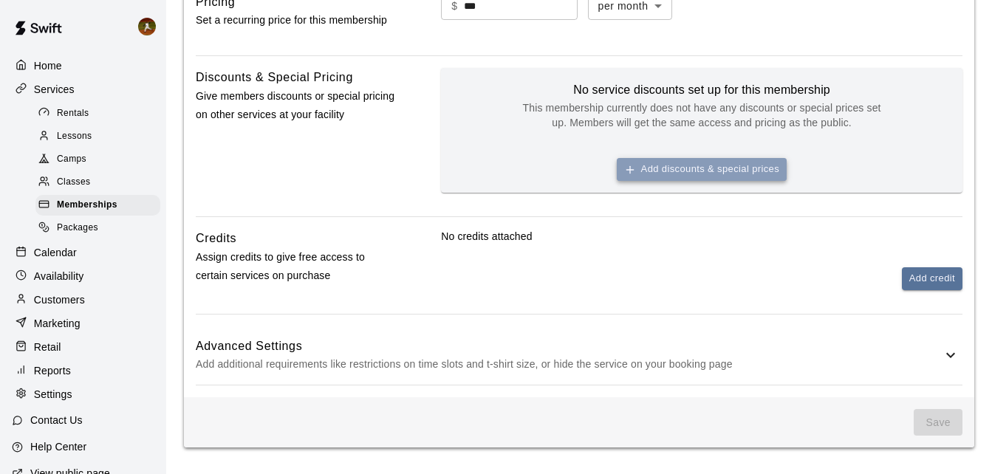
click at [693, 179] on button "Add discounts & special prices" at bounding box center [702, 169] width 170 height 23
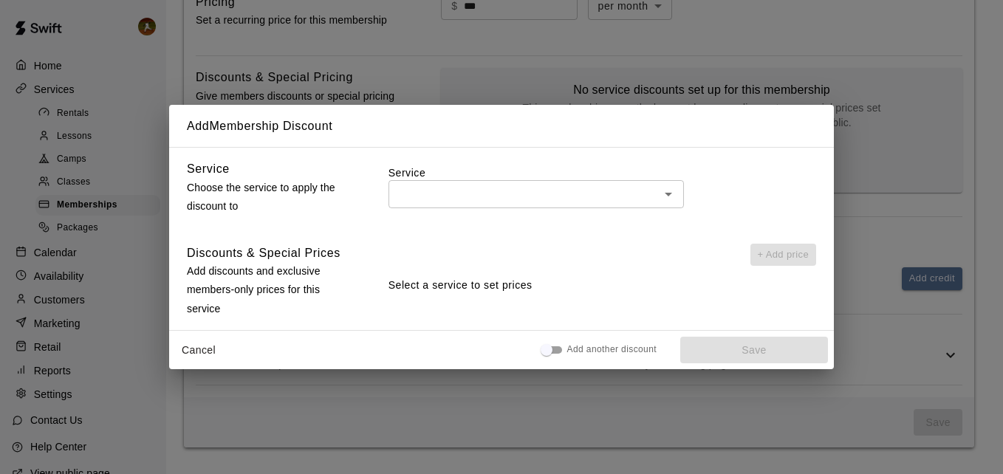
click at [455, 194] on input "text" at bounding box center [524, 194] width 262 height 18
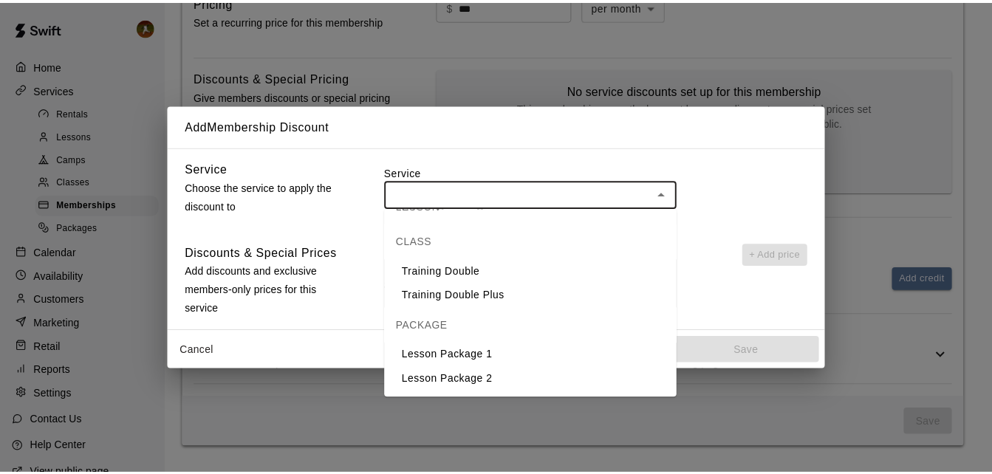
scroll to position [0, 0]
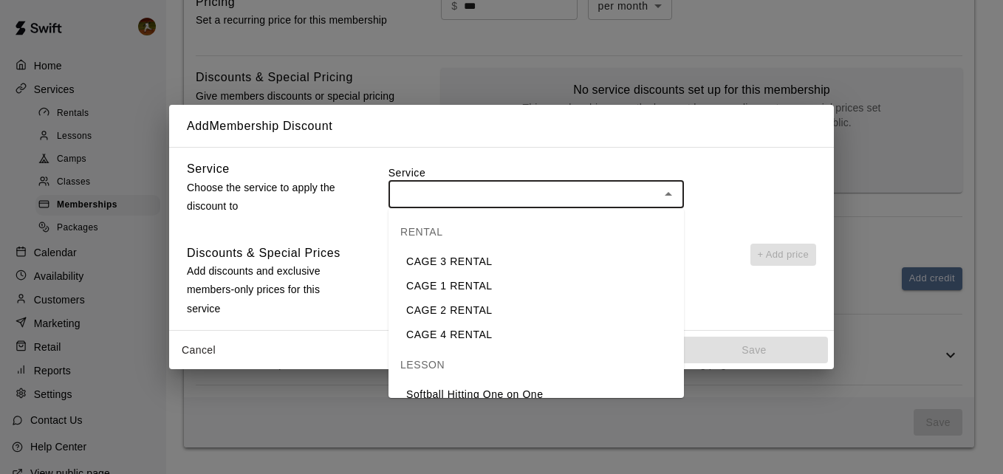
click at [318, 242] on div "Service Choose the service to apply the discount to Service ​ Discounts & Speci…" at bounding box center [501, 238] width 665 height 183
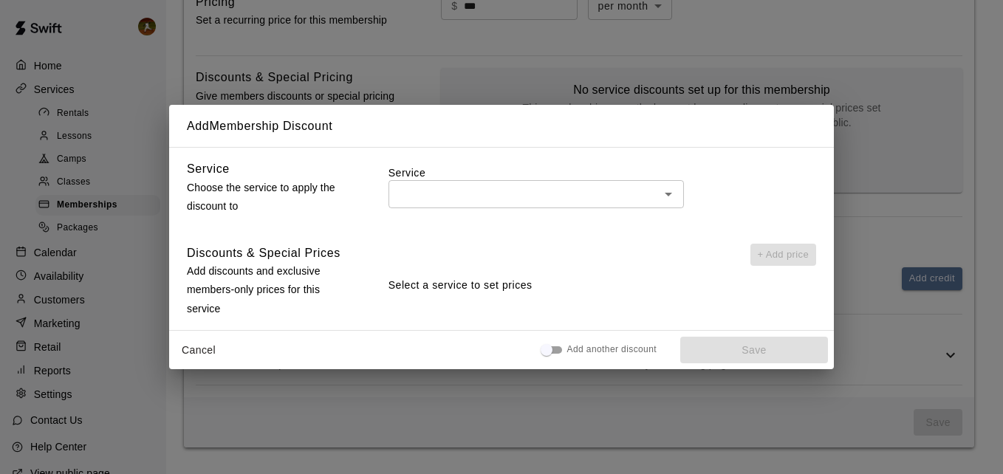
click at [213, 351] on button "Cancel" at bounding box center [198, 350] width 47 height 27
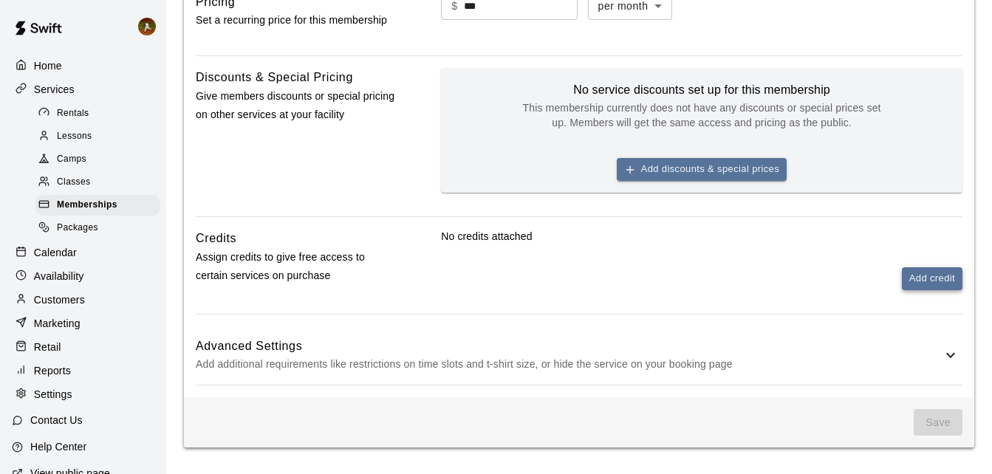
click at [925, 279] on button "Add credit" at bounding box center [932, 278] width 61 height 23
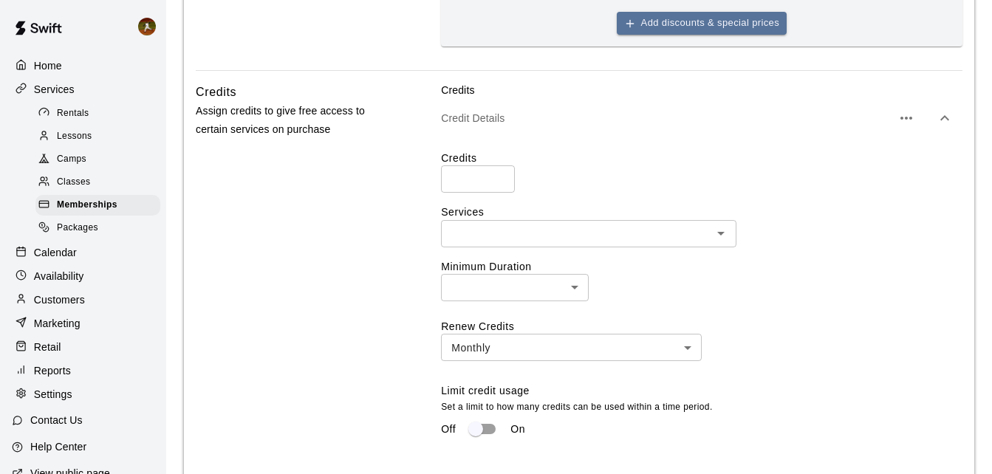
scroll to position [665, 0]
click at [945, 114] on icon "button" at bounding box center [945, 117] width 18 height 18
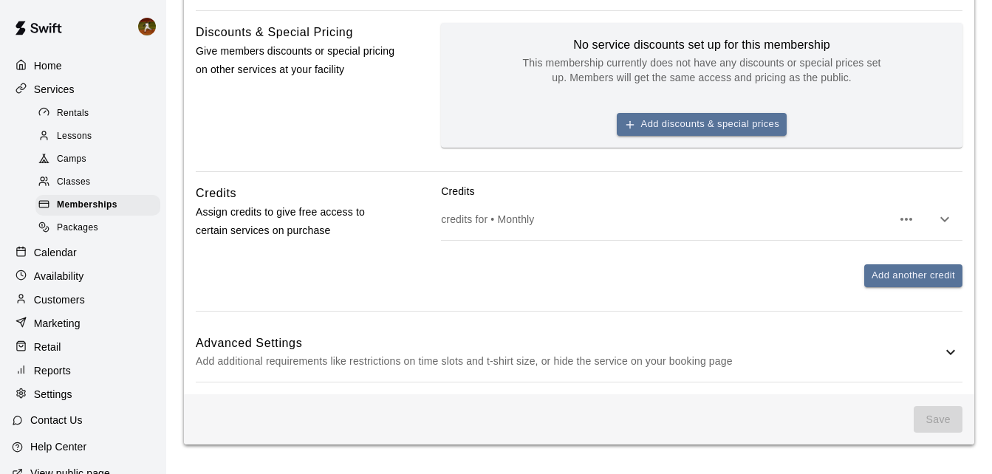
scroll to position [562, 0]
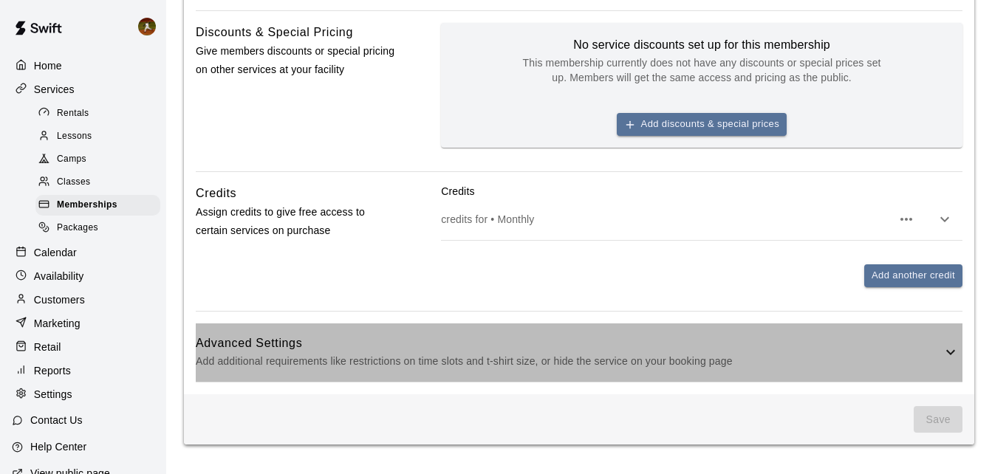
click at [949, 347] on icon at bounding box center [951, 352] width 18 height 18
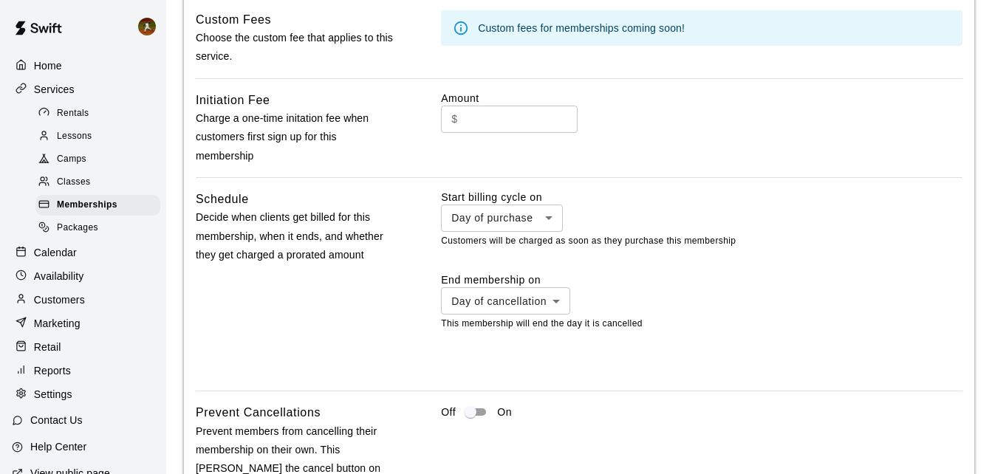
scroll to position [1017, 0]
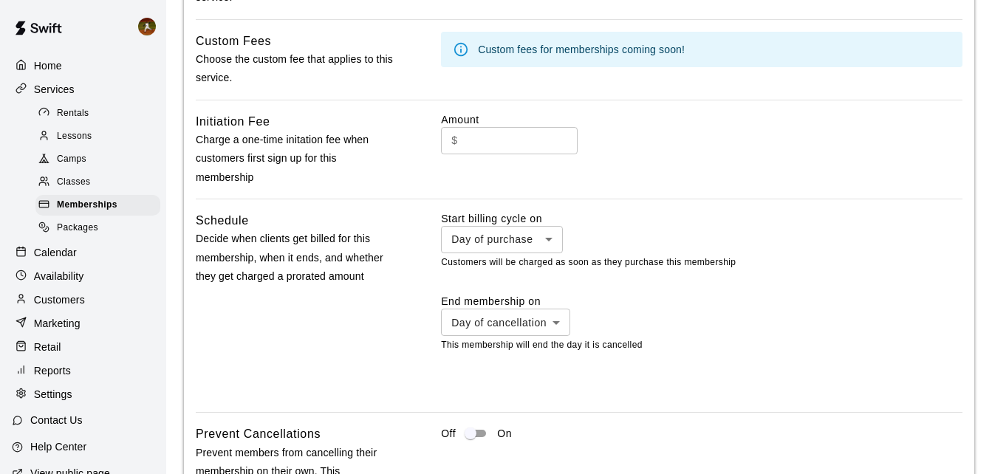
click at [513, 154] on input "text" at bounding box center [521, 140] width 114 height 27
click at [729, 137] on div "$ ​" at bounding box center [701, 140] width 521 height 27
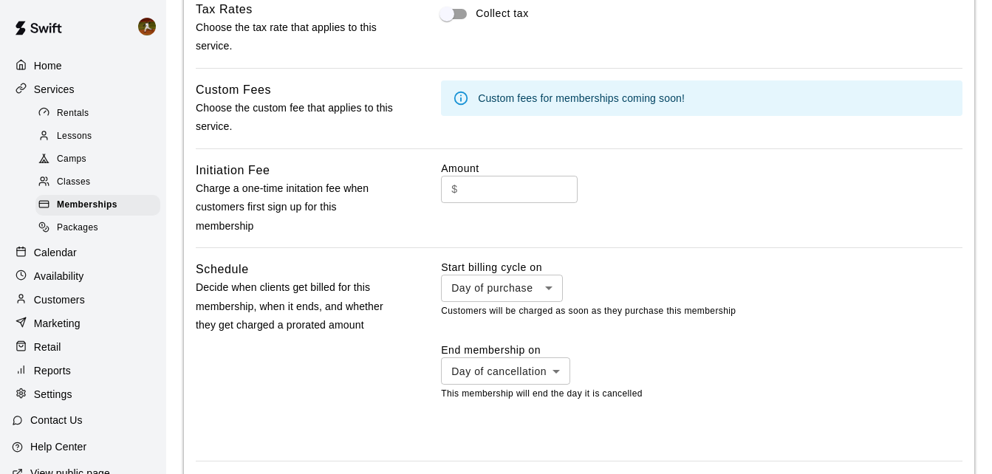
scroll to position [943, 0]
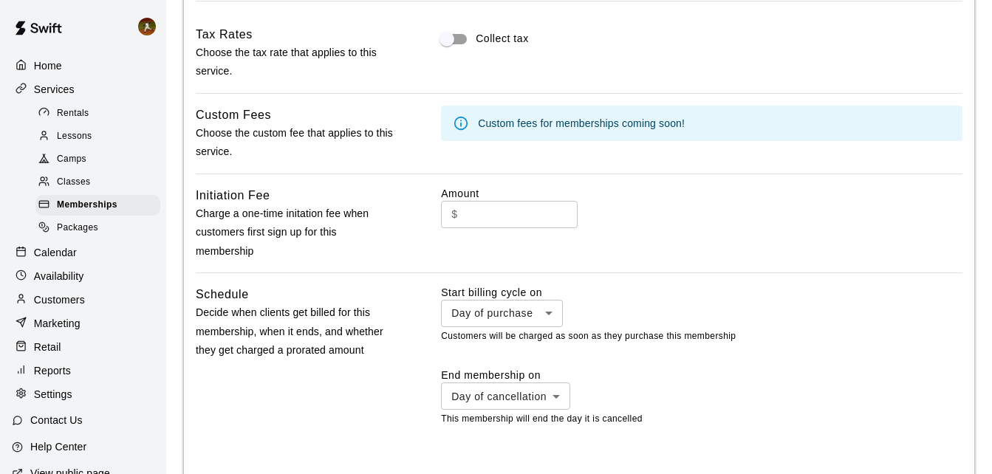
click at [494, 219] on input "text" at bounding box center [521, 214] width 114 height 27
type input "*"
click at [677, 195] on div "Amount $ * ​" at bounding box center [701, 223] width 521 height 75
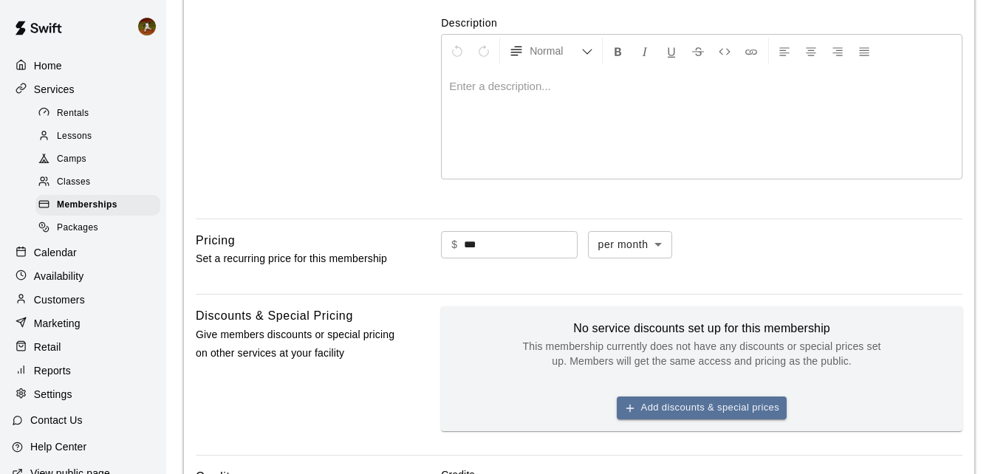
scroll to position [352, 0]
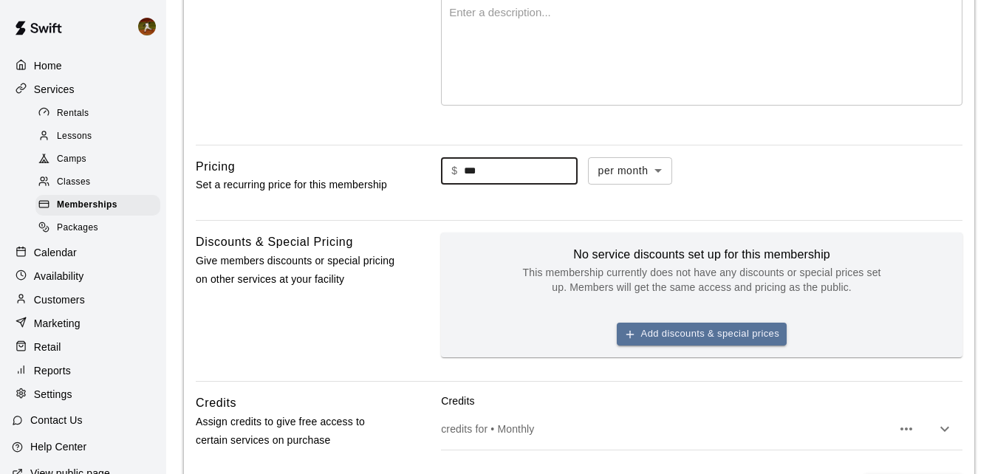
drag, startPoint x: 481, startPoint y: 168, endPoint x: 441, endPoint y: 166, distance: 39.9
click at [442, 167] on div "$ *** ​" at bounding box center [509, 170] width 136 height 27
type input "*"
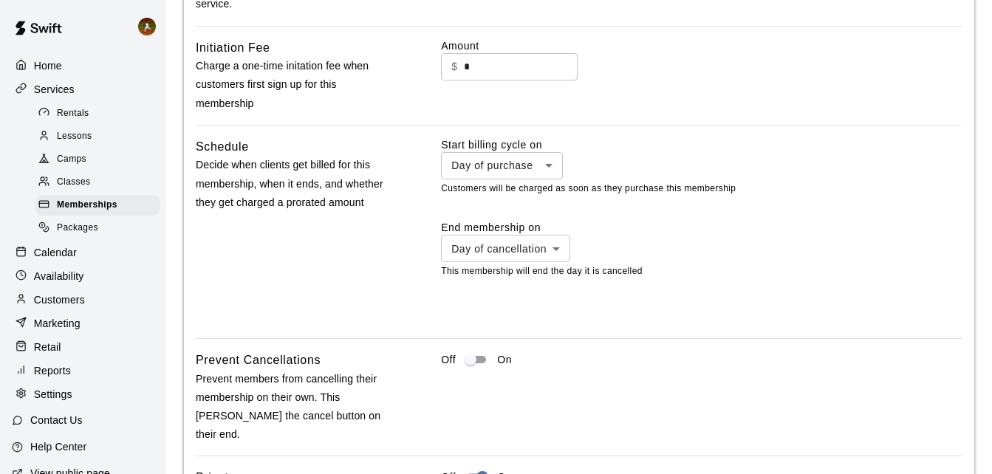
scroll to position [1239, 0]
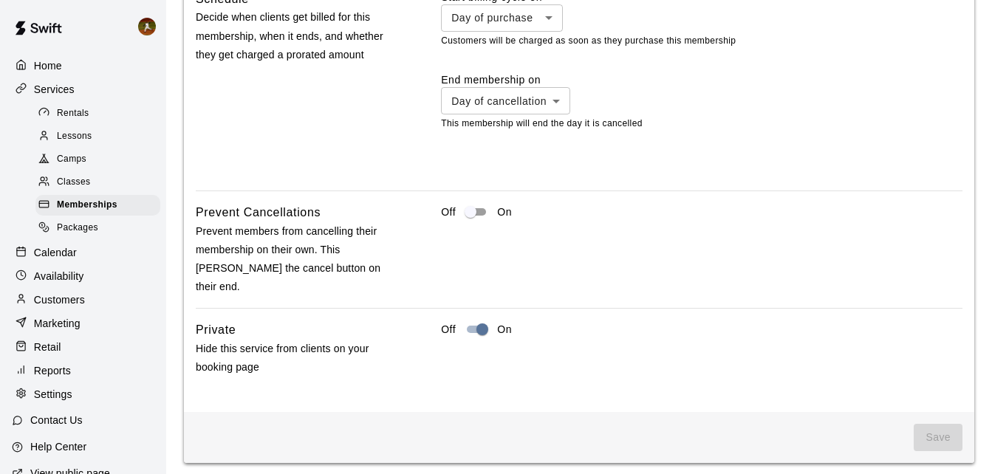
click at [937, 424] on span "Save" at bounding box center [938, 437] width 49 height 27
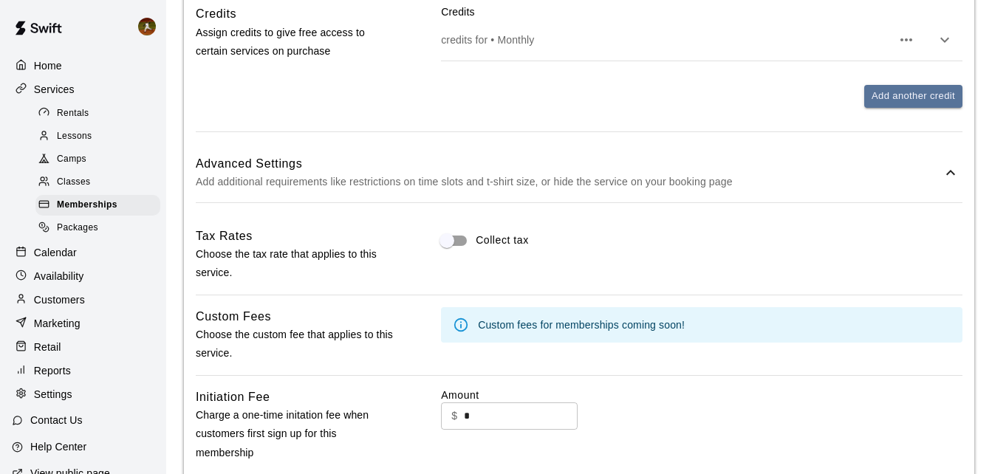
scroll to position [722, 0]
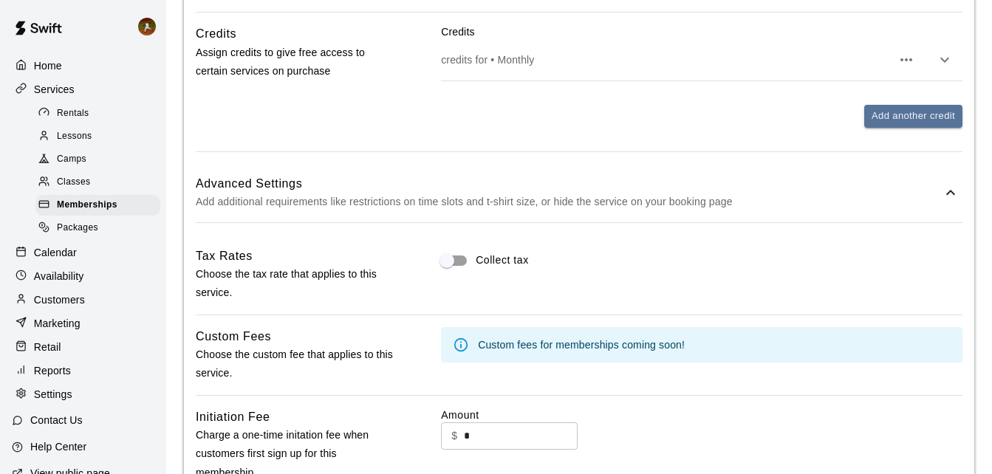
click at [953, 194] on icon at bounding box center [950, 192] width 9 height 5
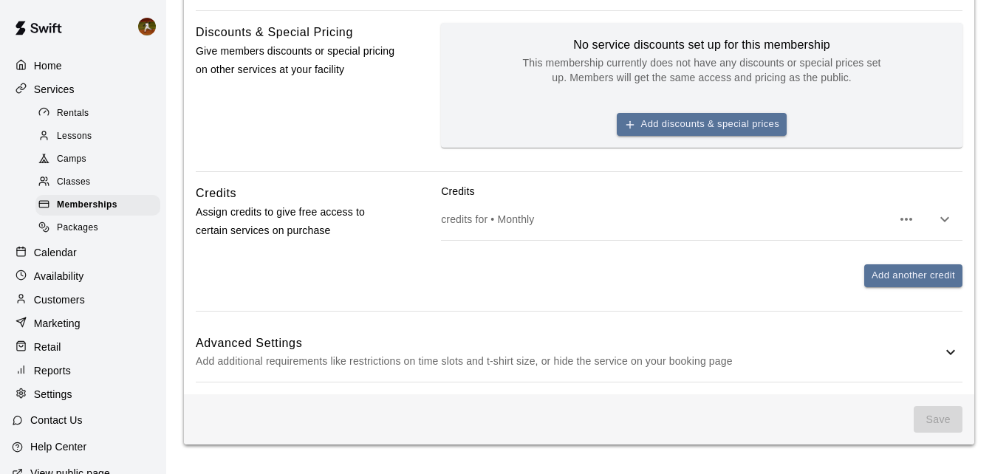
scroll to position [562, 0]
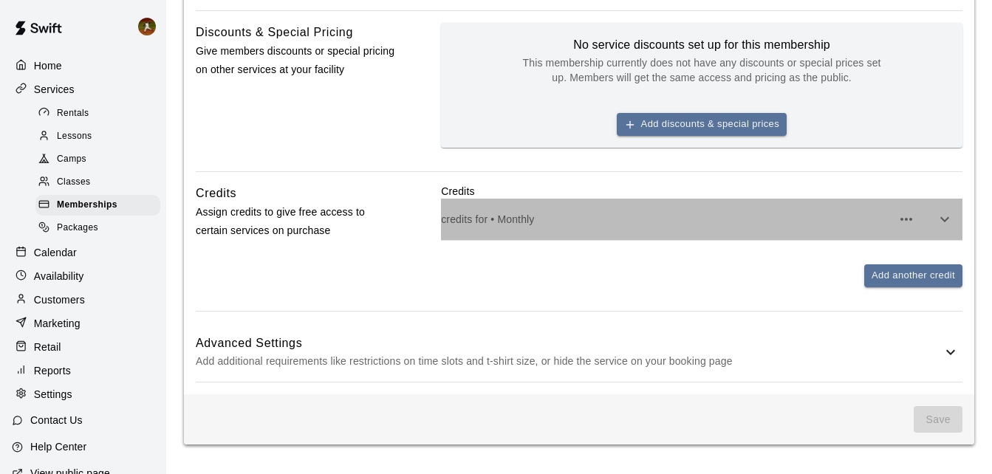
click at [530, 218] on p "credits for • Monthly" at bounding box center [666, 219] width 451 height 15
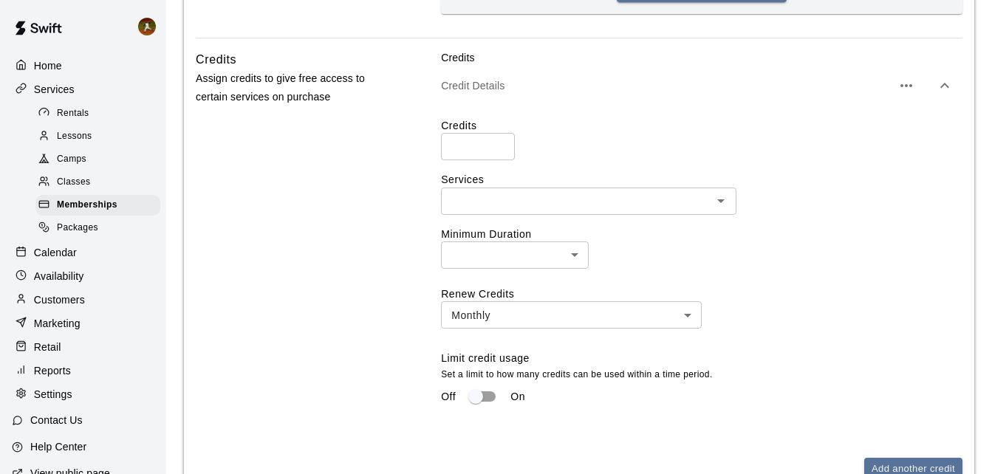
scroll to position [710, 0]
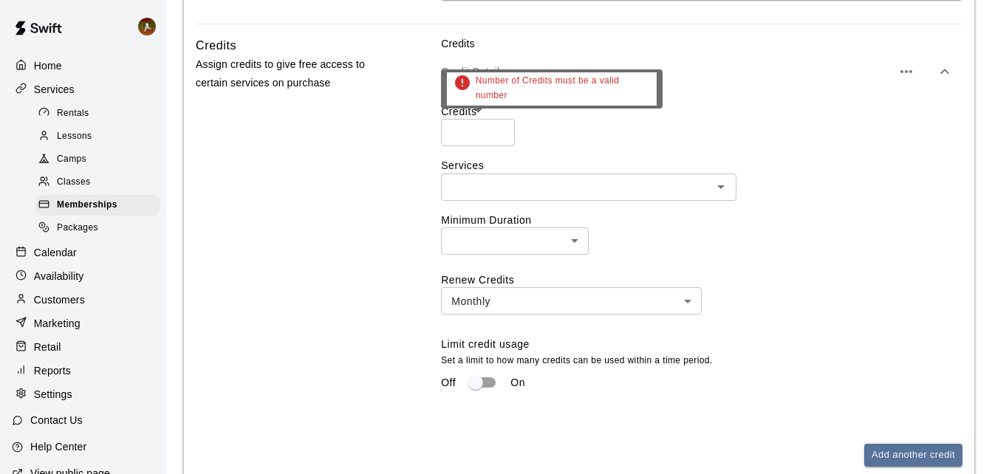
click at [479, 142] on input "number" at bounding box center [478, 132] width 74 height 27
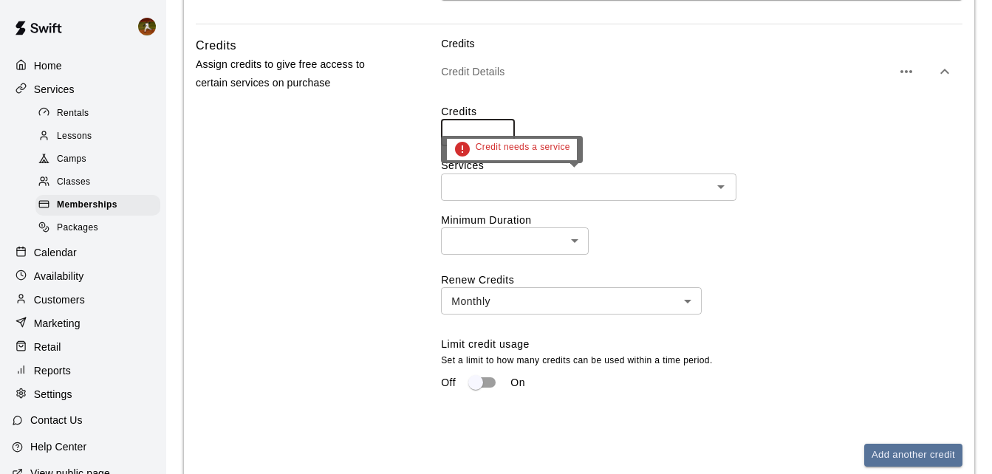
type input "*"
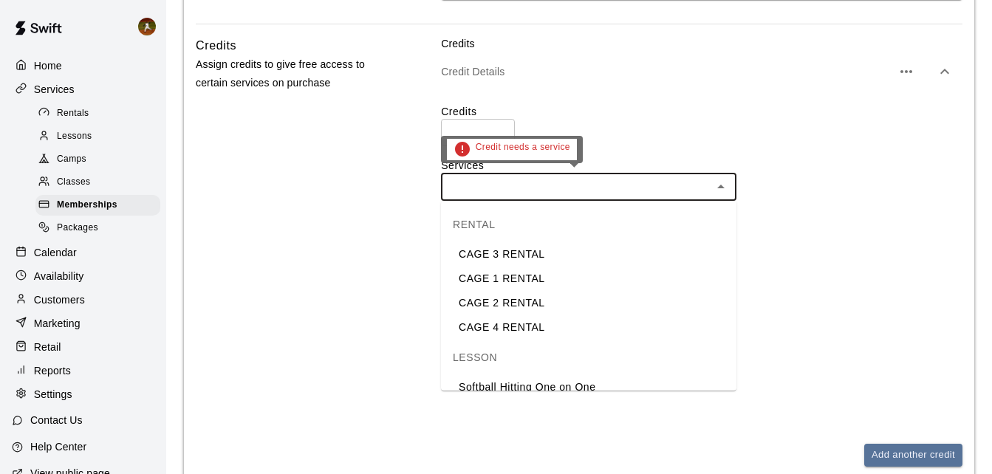
click at [542, 191] on input "text" at bounding box center [576, 187] width 262 height 18
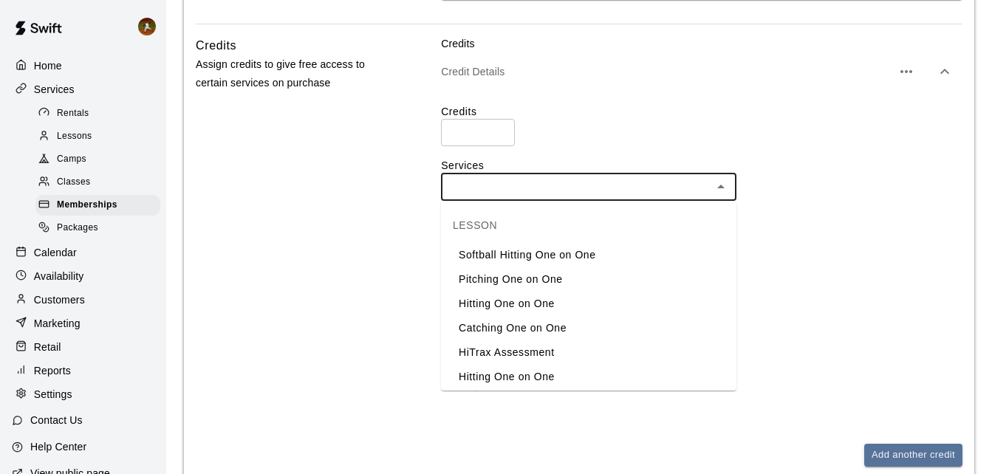
scroll to position [148, 0]
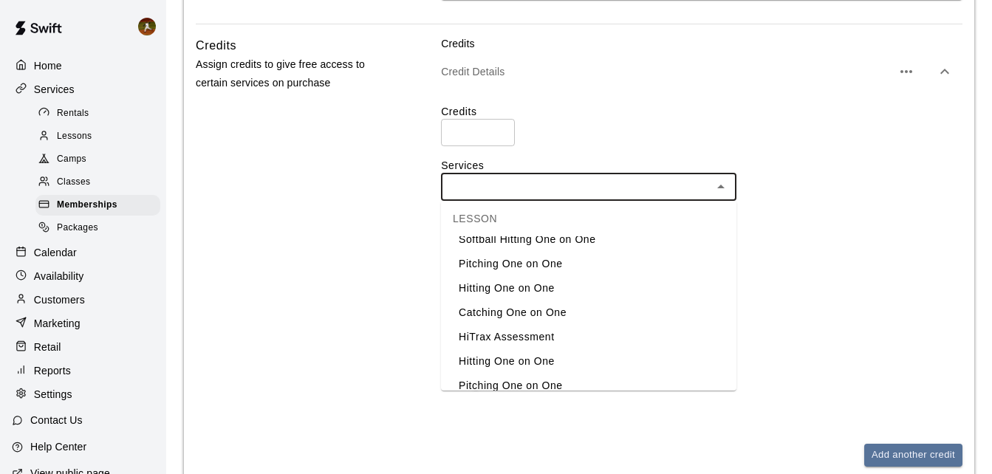
click at [520, 265] on li "Pitching One on One" at bounding box center [588, 264] width 295 height 24
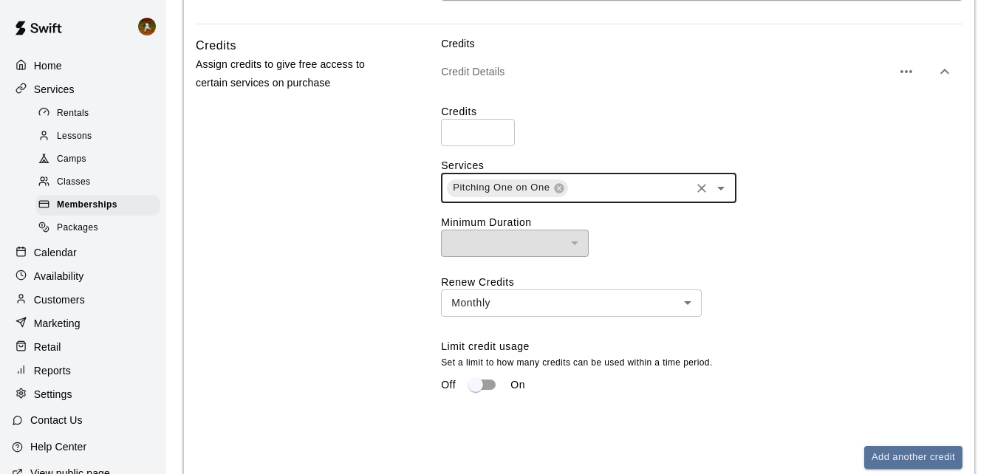
click at [329, 344] on div "Credits Assign credits to give free access to certain services on purchase" at bounding box center [295, 264] width 199 height 456
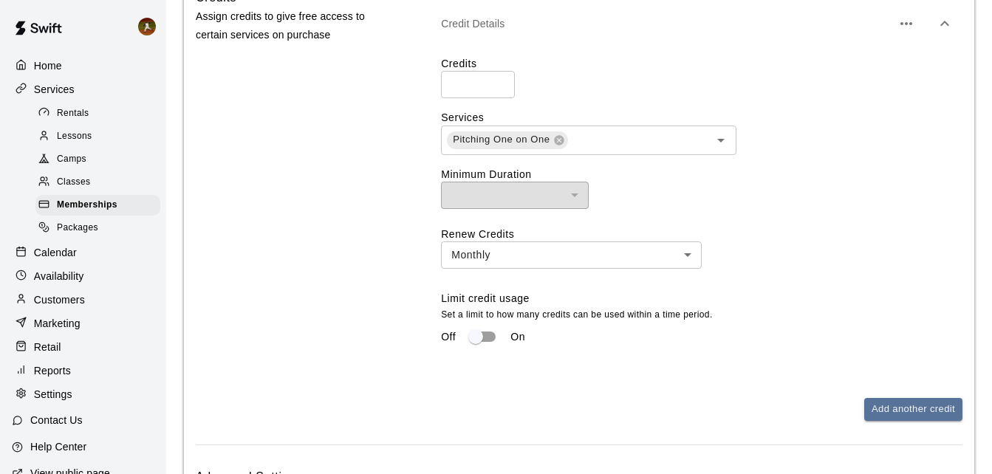
scroll to position [784, 0]
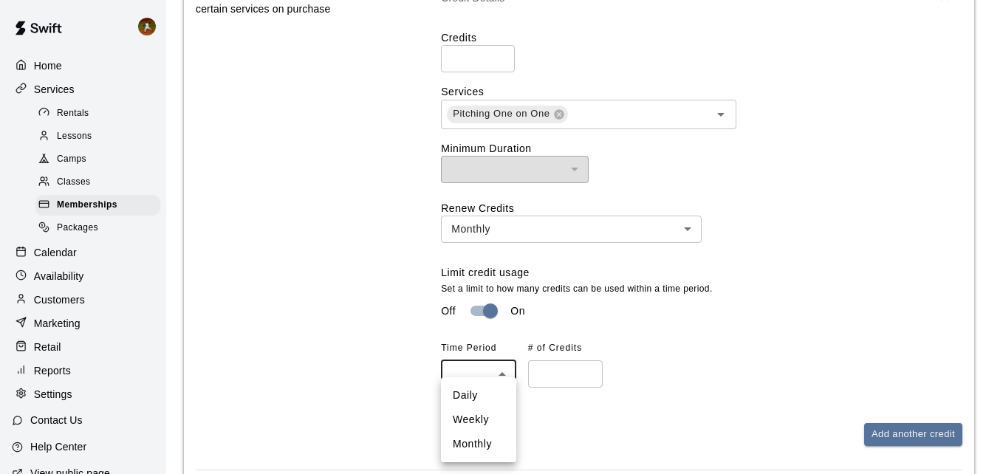
click at [481, 452] on li "Monthly" at bounding box center [478, 444] width 75 height 24
type input "*******"
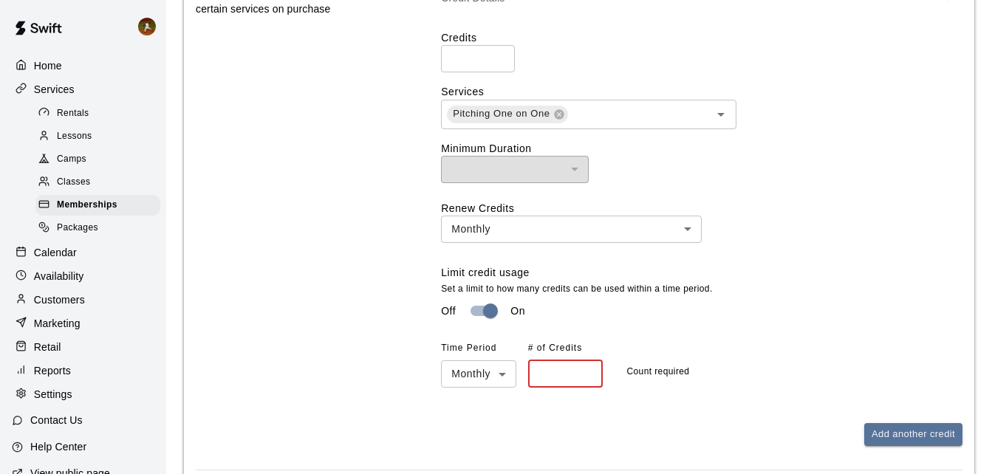
click at [563, 388] on input "number" at bounding box center [565, 373] width 75 height 27
type input "*"
drag, startPoint x: 838, startPoint y: 340, endPoint x: 851, endPoint y: 340, distance: 13.3
click at [842, 340] on div "Limit credit usage Set a limit to how many credits can be used within a time pe…" at bounding box center [701, 326] width 521 height 123
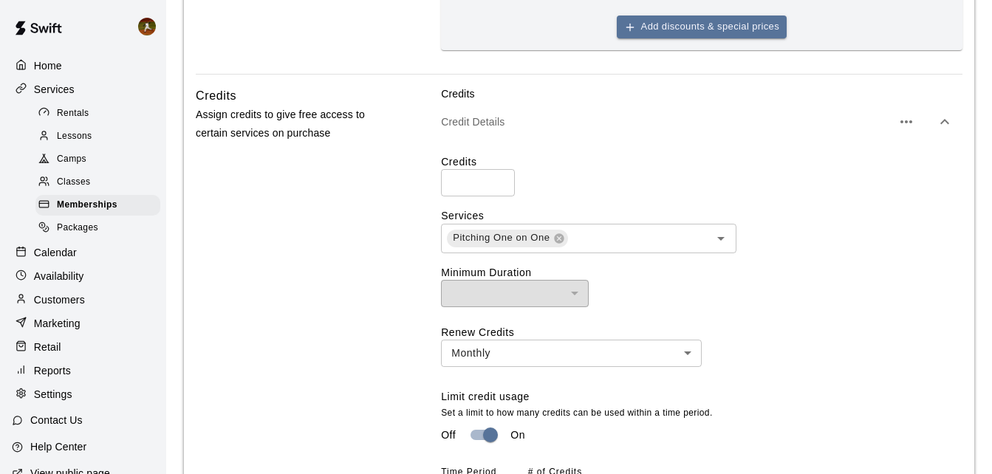
scroll to position [578, 0]
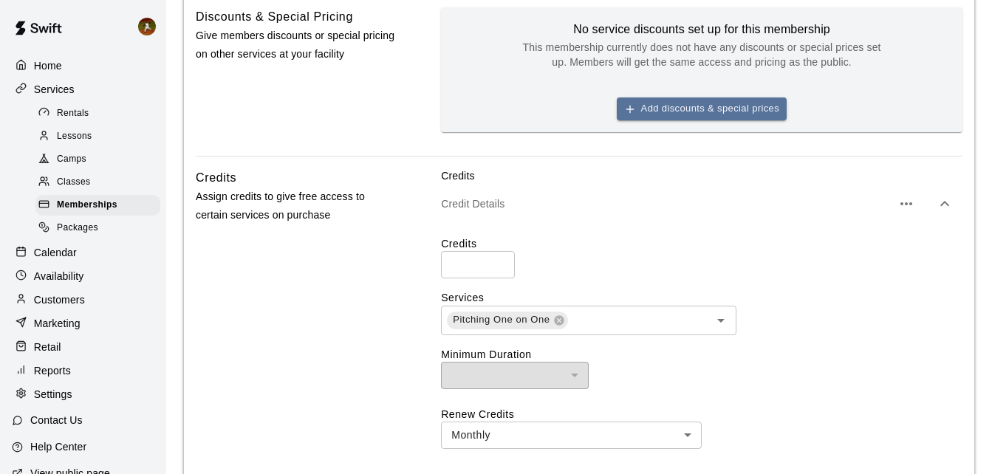
click at [942, 201] on icon "button" at bounding box center [945, 204] width 18 height 18
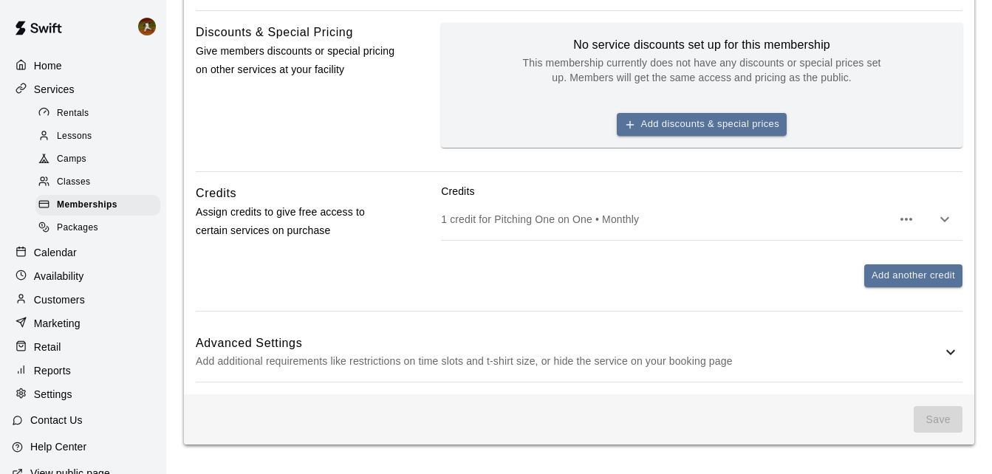
scroll to position [562, 0]
click at [949, 222] on icon "button" at bounding box center [945, 219] width 18 height 18
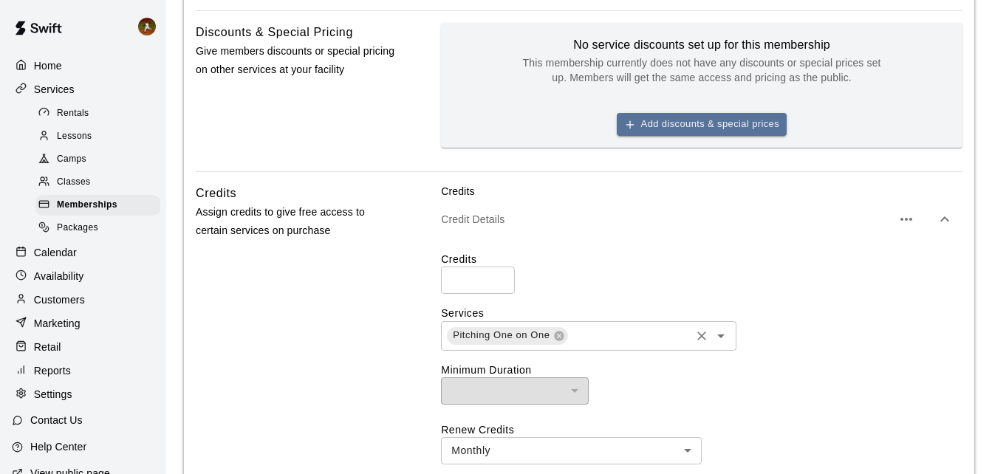
scroll to position [578, 0]
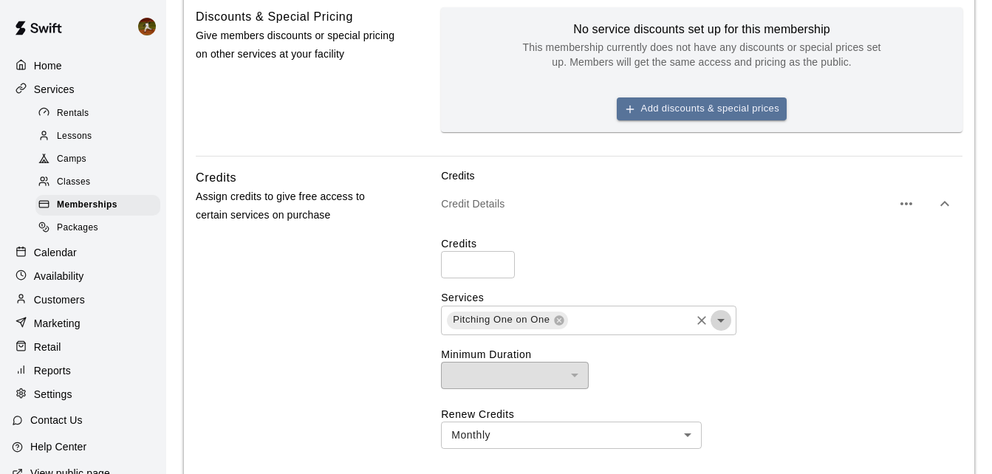
click at [727, 323] on icon "Open" at bounding box center [721, 321] width 18 height 18
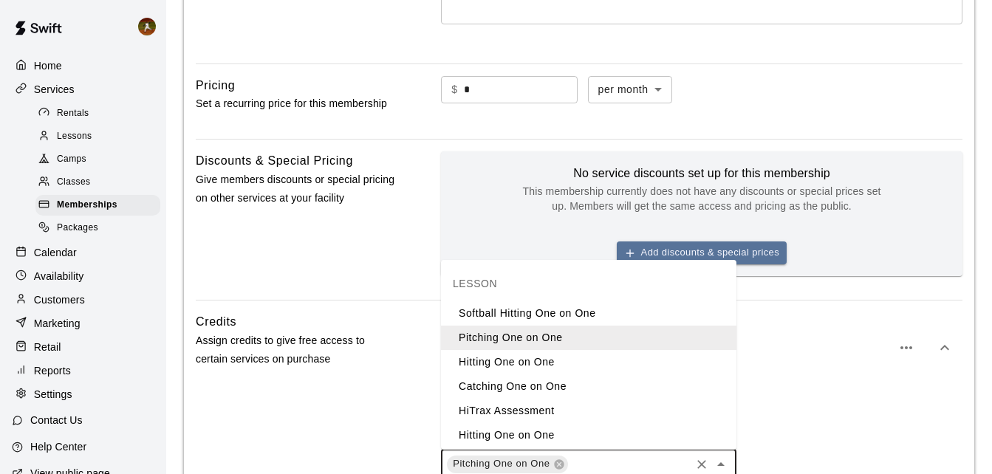
scroll to position [430, 0]
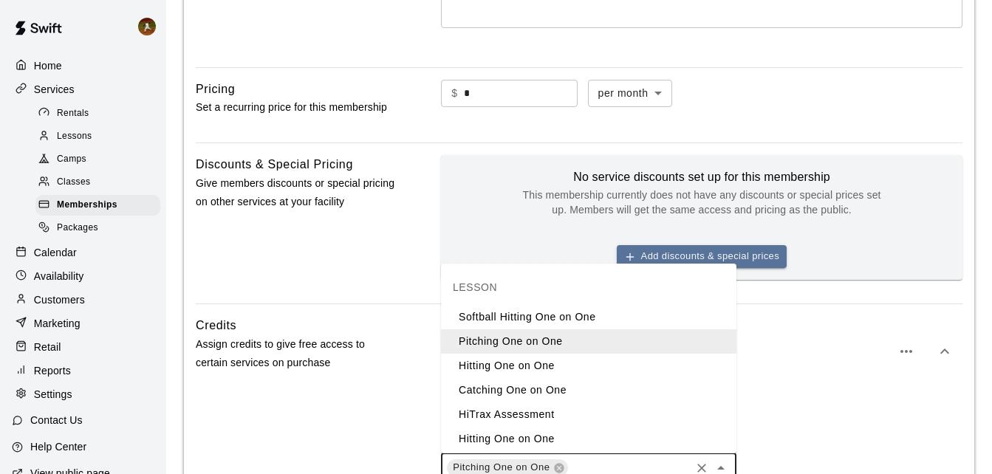
click at [504, 364] on li "Hitting One on One" at bounding box center [588, 366] width 295 height 24
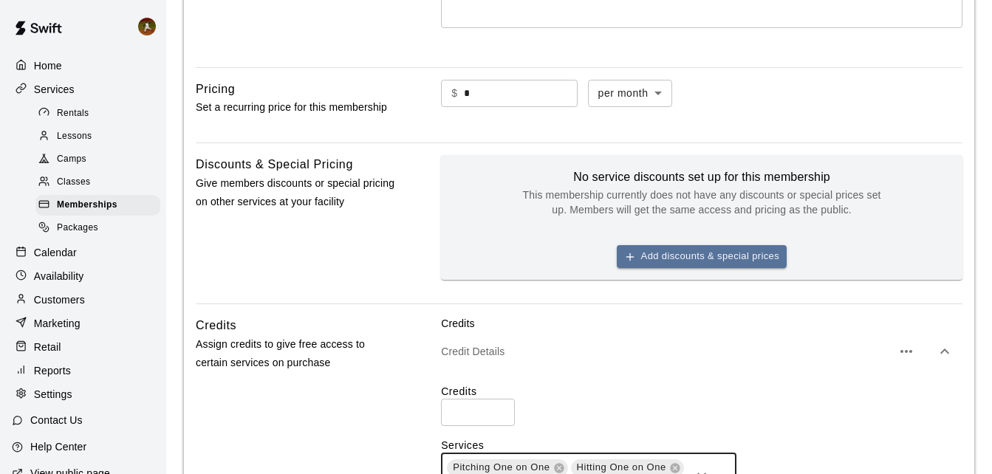
click at [943, 349] on icon "button" at bounding box center [945, 352] width 18 height 18
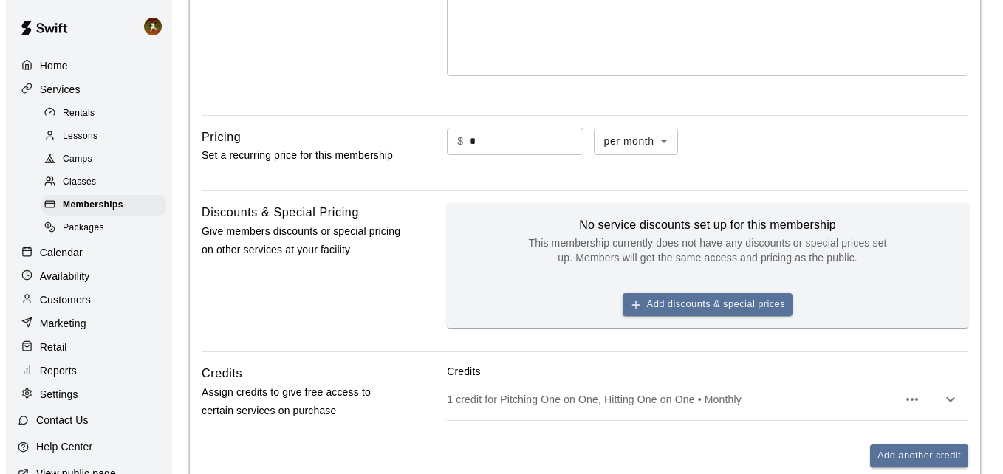
scroll to position [356, 0]
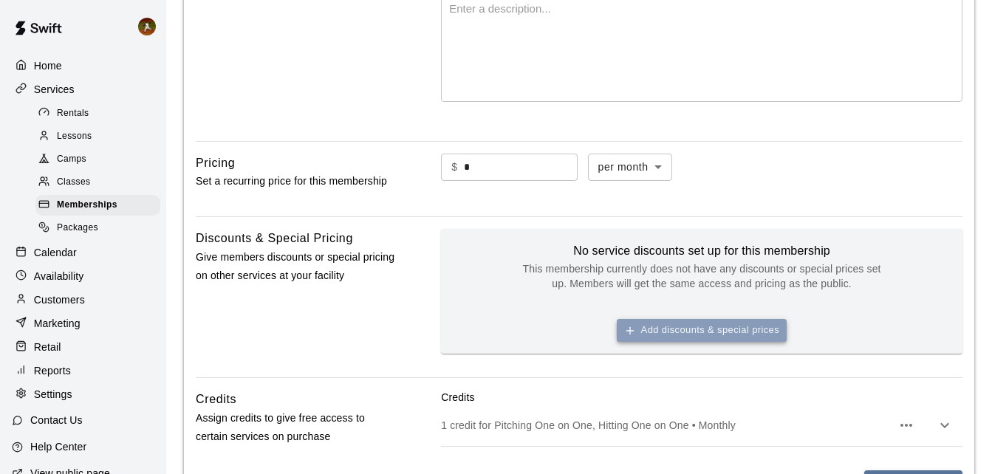
click at [733, 337] on button "Add discounts & special prices" at bounding box center [702, 330] width 170 height 23
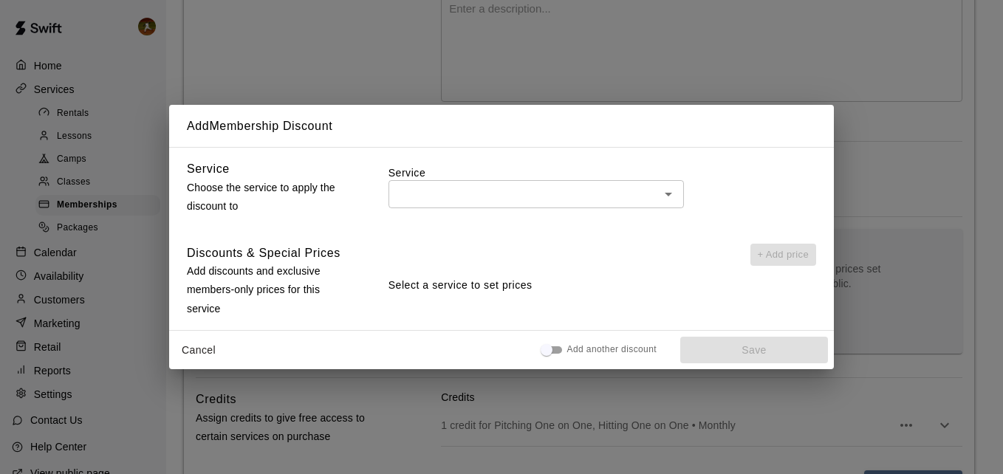
click at [342, 255] on div "Discounts & Special Prices Add discounts and exclusive members-only prices for …" at bounding box center [269, 281] width 164 height 75
click at [608, 209] on div "Service ​" at bounding box center [602, 190] width 428 height 60
click at [613, 199] on input "text" at bounding box center [524, 194] width 262 height 18
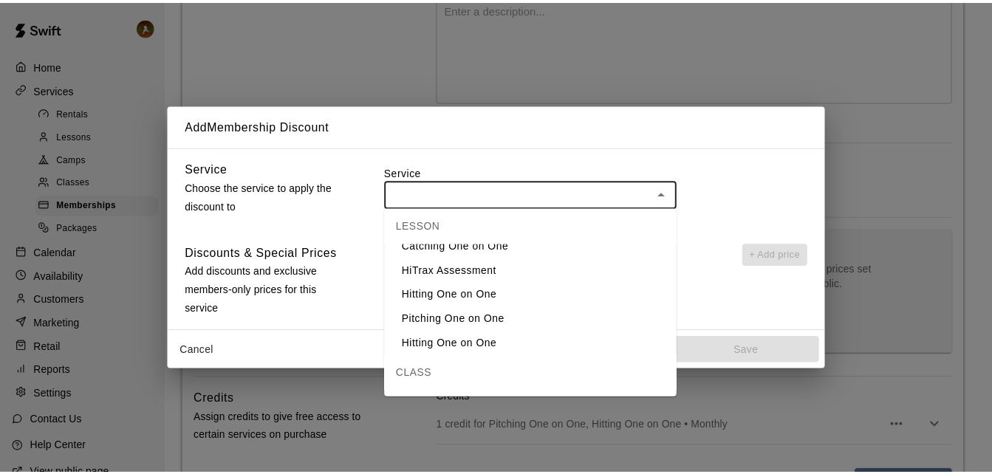
scroll to position [148, 0]
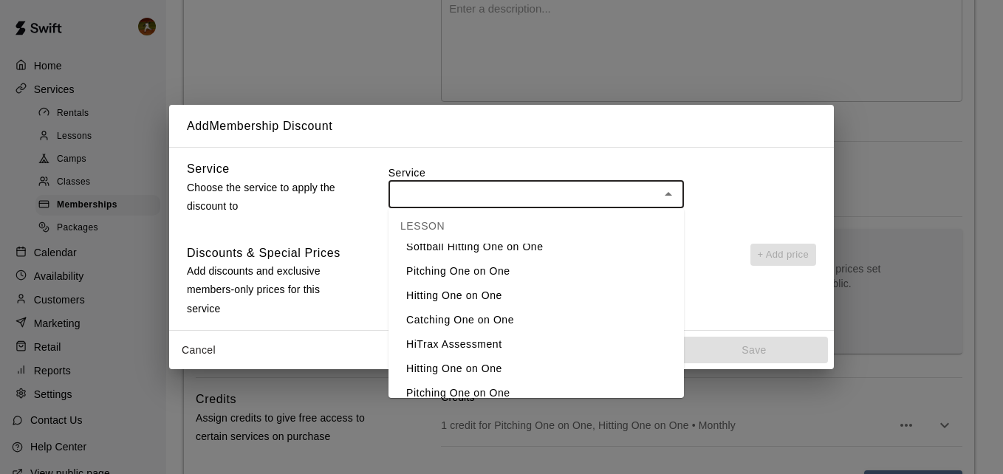
click at [499, 269] on li "Pitching One on One" at bounding box center [535, 271] width 295 height 24
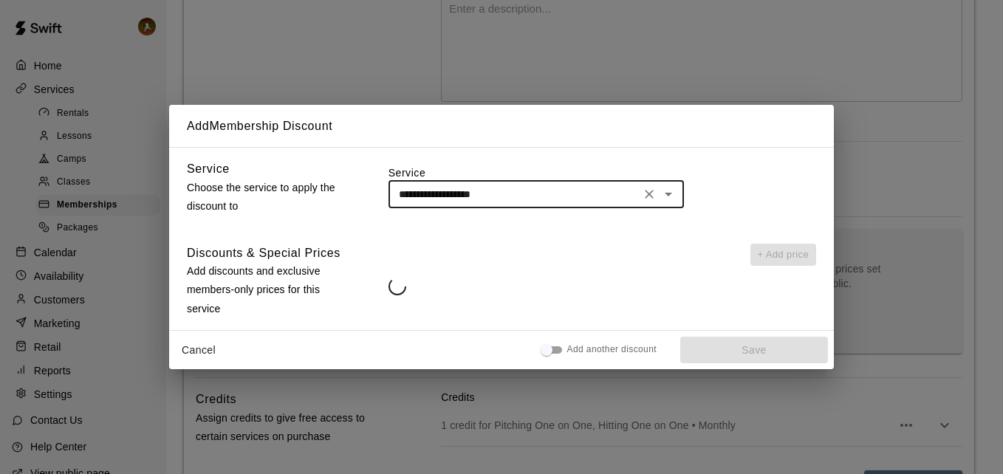
type input "**********"
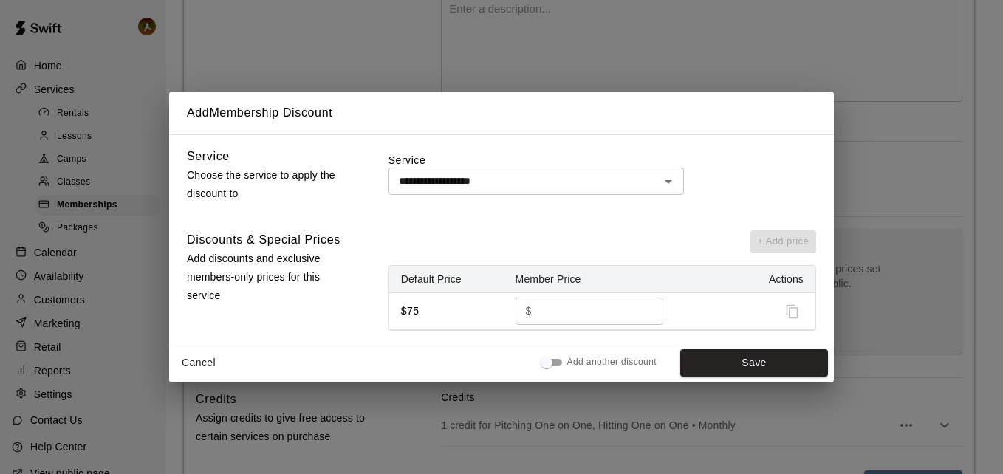
click at [436, 272] on th "Default Price" at bounding box center [446, 279] width 114 height 27
drag, startPoint x: 418, startPoint y: 311, endPoint x: 391, endPoint y: 310, distance: 27.3
click at [391, 310] on td "$75" at bounding box center [446, 310] width 114 height 37
drag, startPoint x: 391, startPoint y: 310, endPoint x: 386, endPoint y: 332, distance: 22.8
click at [386, 332] on div "**********" at bounding box center [501, 238] width 665 height 209
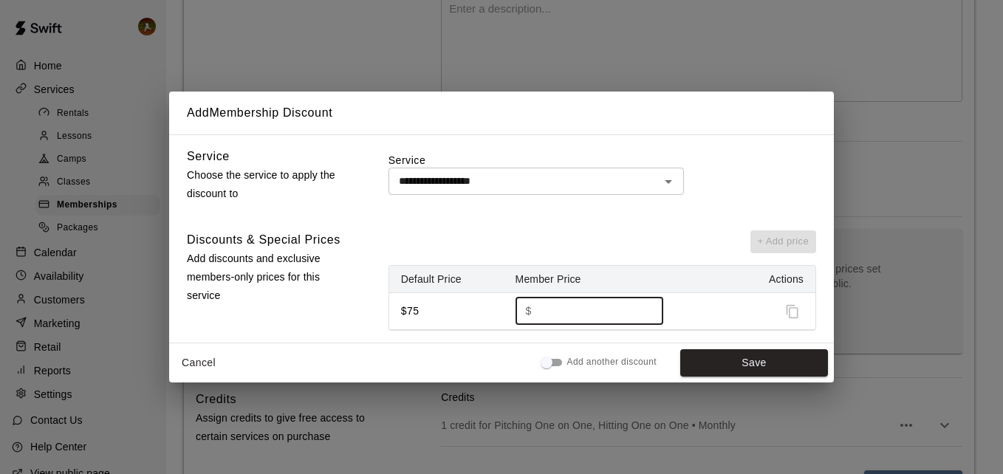
drag, startPoint x: 557, startPoint y: 312, endPoint x: 500, endPoint y: 311, distance: 56.9
click at [500, 311] on tr "$75 $ ** ​" at bounding box center [602, 310] width 426 height 37
click at [459, 328] on td "$75" at bounding box center [446, 310] width 114 height 37
drag, startPoint x: 566, startPoint y: 309, endPoint x: 496, endPoint y: 309, distance: 69.4
click at [496, 309] on tr "$75 $ *** ​" at bounding box center [602, 310] width 426 height 37
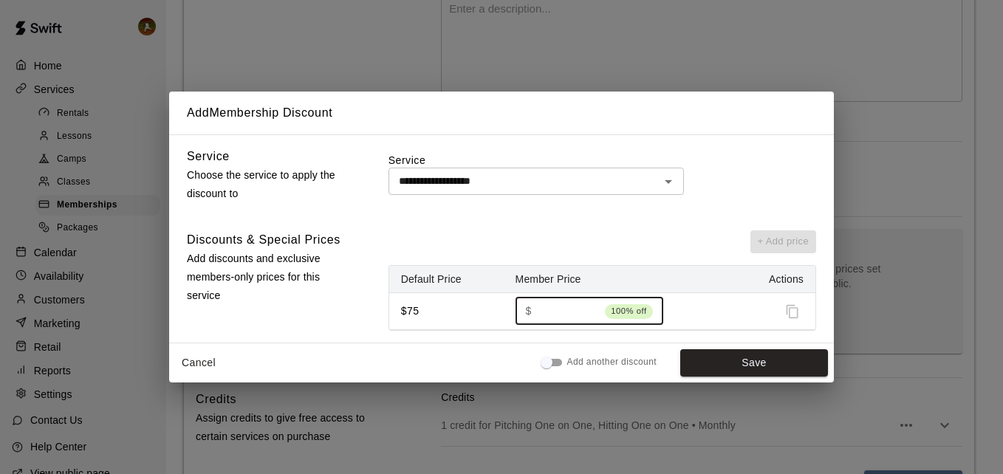
type input "*"
click at [350, 319] on div "Discounts & Special Prices Add discounts and exclusive members-only prices for …" at bounding box center [269, 280] width 164 height 100
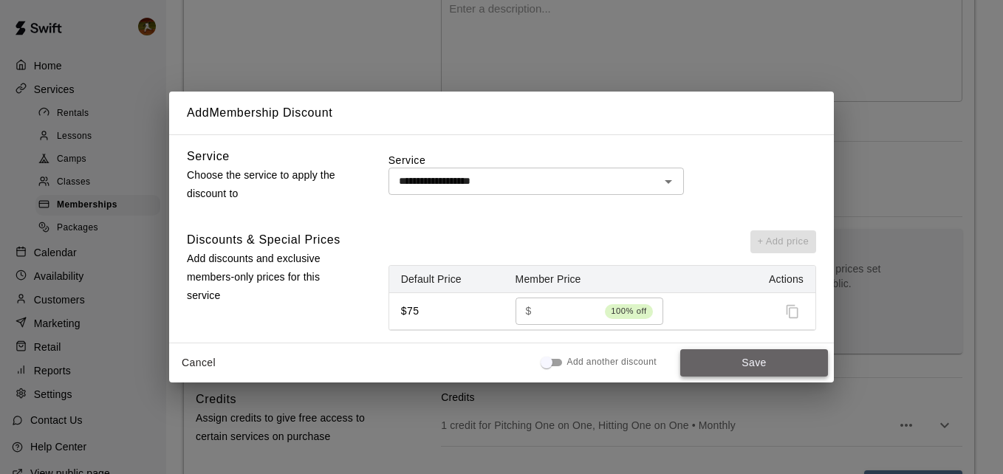
click at [747, 369] on button "Save" at bounding box center [754, 362] width 148 height 27
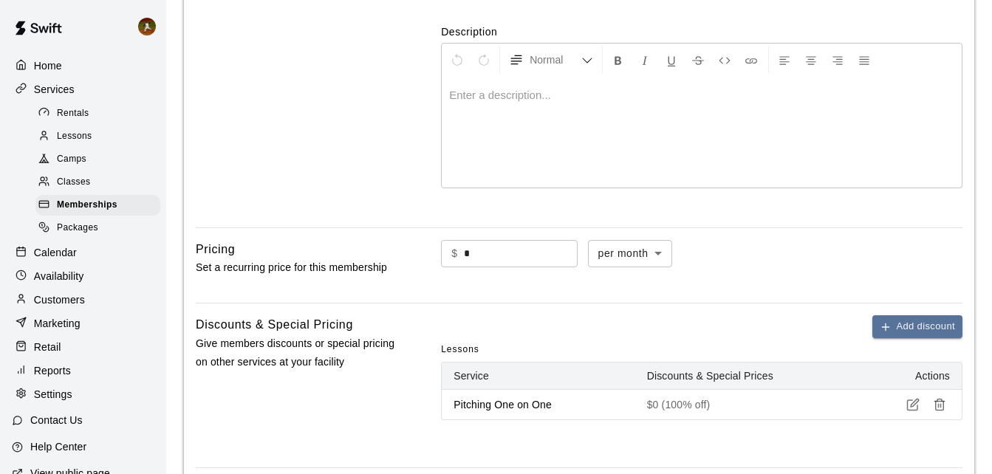
scroll to position [270, 0]
drag, startPoint x: 472, startPoint y: 248, endPoint x: 426, endPoint y: 251, distance: 45.9
click at [426, 252] on div "Pricing Set a recurring price for this membership $ * ​ per month ******* ​" at bounding box center [579, 265] width 767 height 52
type input "***"
click at [411, 281] on div "Pricing Set a recurring price for this membership $ *** ​ per month ******* ​" at bounding box center [579, 265] width 767 height 52
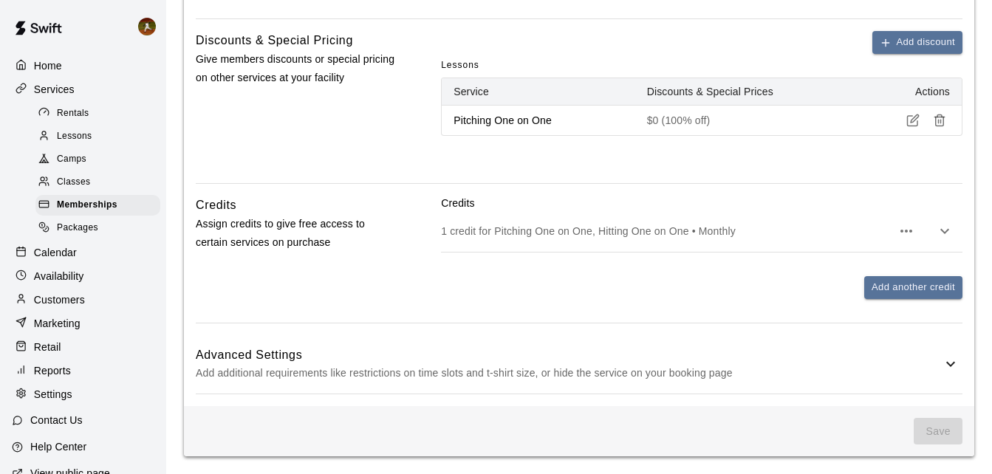
scroll to position [566, 0]
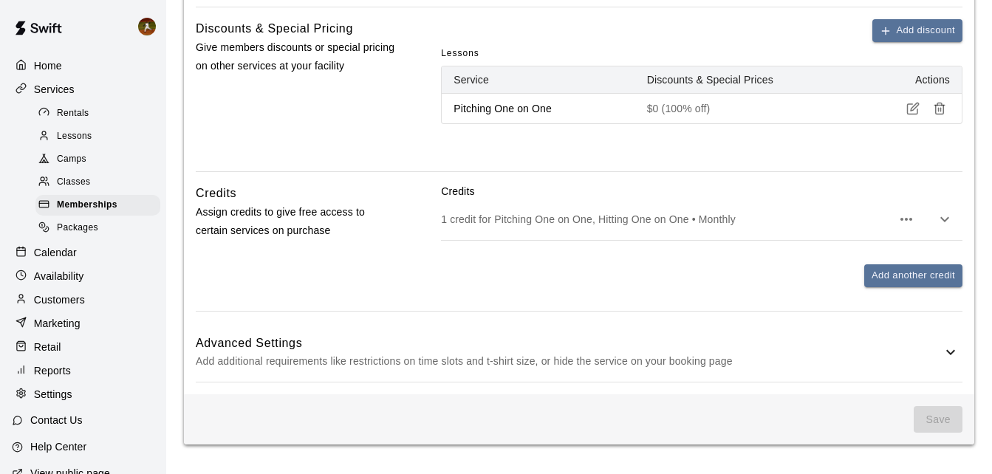
click at [738, 294] on div "Credits 1 credit for Pitching One on One, Hitting One on One • Monthly Add anot…" at bounding box center [701, 247] width 521 height 127
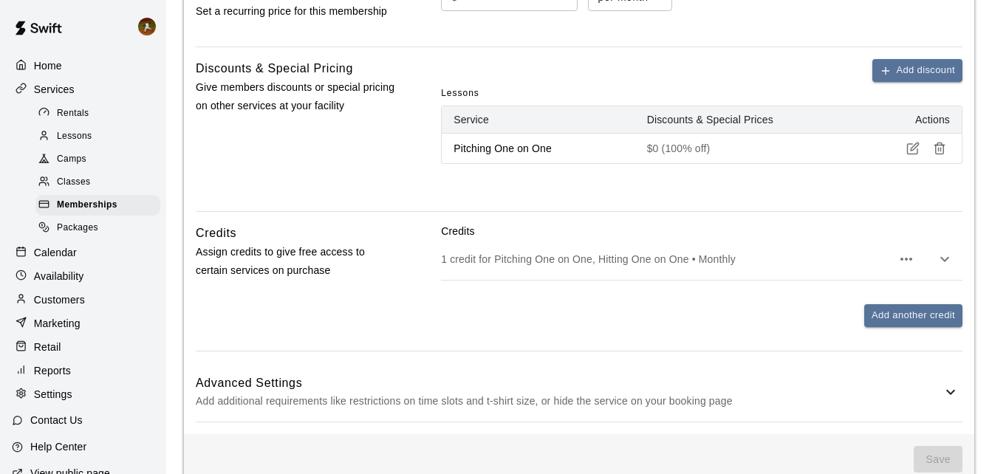
scroll to position [492, 0]
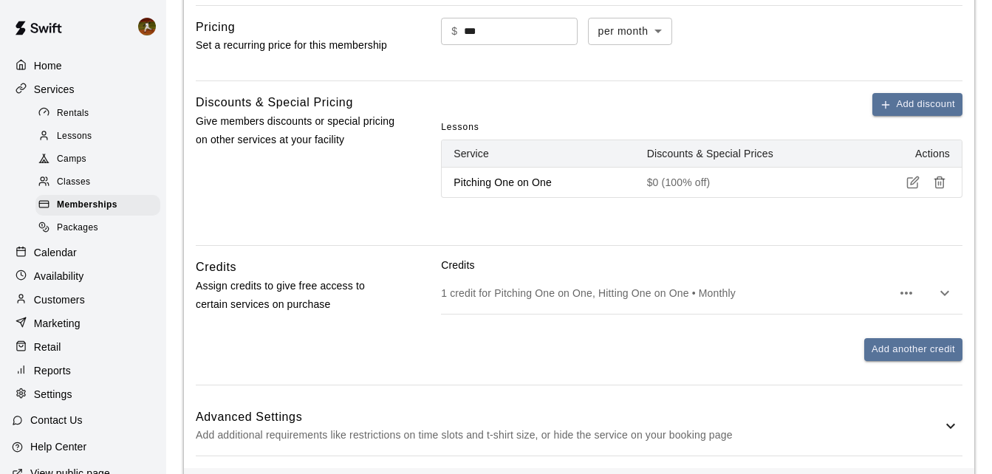
click at [716, 219] on div "Add discount Lessons Service Discounts & Special Prices Actions Pitching One on…" at bounding box center [701, 157] width 521 height 129
click at [523, 185] on p "Pitching One on One" at bounding box center [537, 182] width 169 height 15
click at [725, 109] on div "Add discount" at bounding box center [701, 104] width 521 height 23
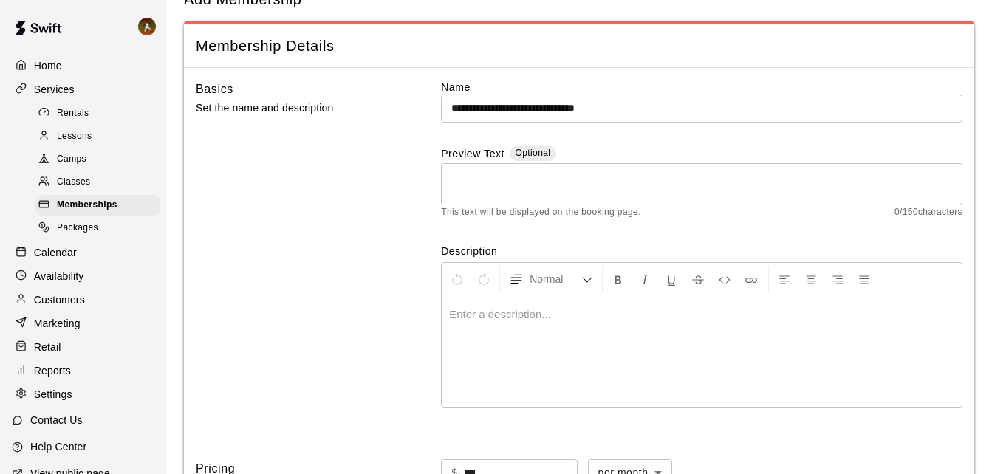
scroll to position [49, 0]
click at [517, 329] on div at bounding box center [702, 353] width 520 height 111
click at [513, 321] on p at bounding box center [701, 316] width 505 height 15
click at [578, 315] on p at bounding box center [701, 316] width 505 height 15
click at [535, 312] on p at bounding box center [701, 316] width 505 height 15
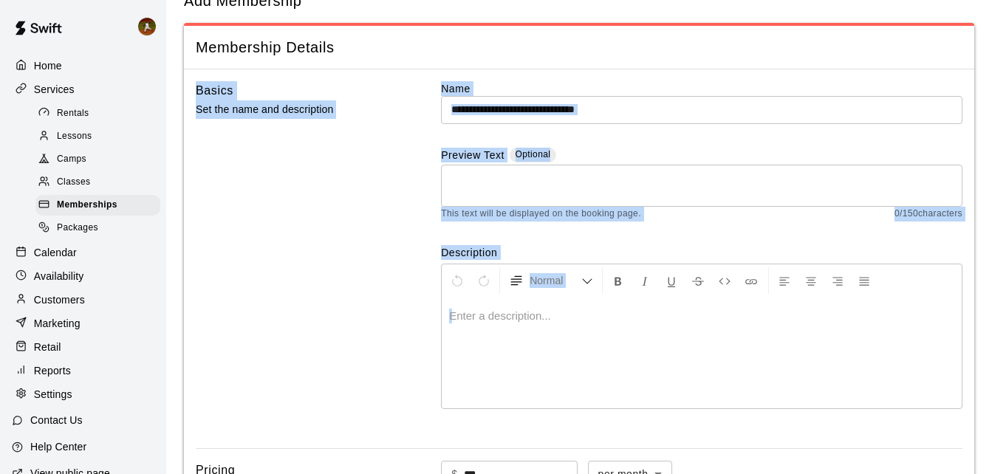
click at [533, 315] on p at bounding box center [701, 316] width 505 height 15
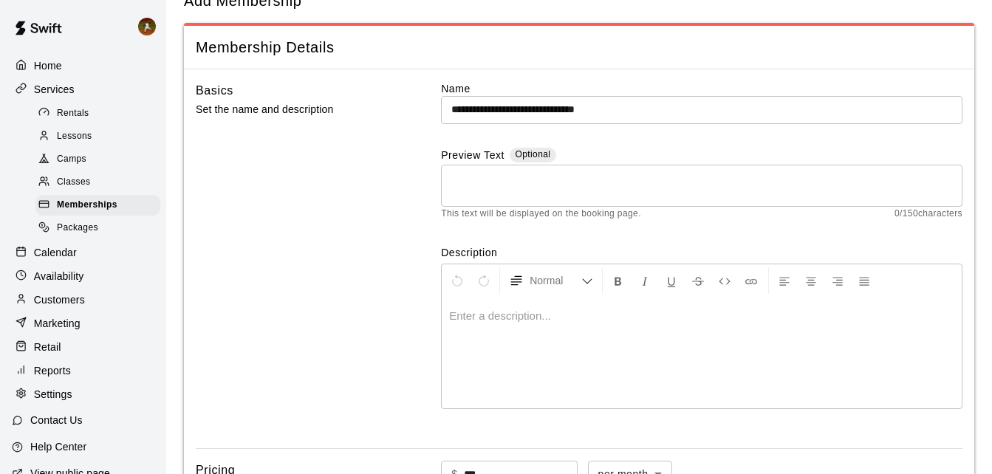
click at [530, 318] on p at bounding box center [701, 316] width 505 height 15
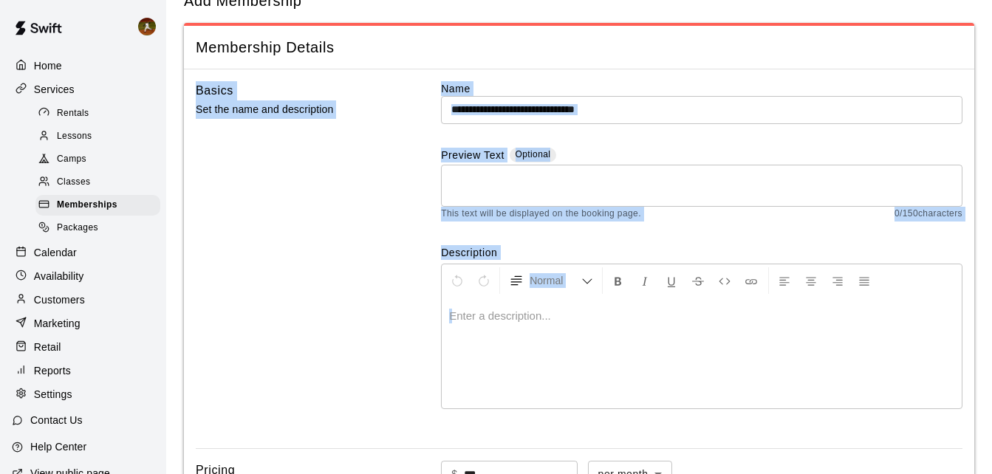
click at [530, 318] on p at bounding box center [701, 316] width 505 height 15
drag, startPoint x: 530, startPoint y: 318, endPoint x: 519, endPoint y: 321, distance: 11.3
click at [519, 321] on p at bounding box center [701, 316] width 505 height 15
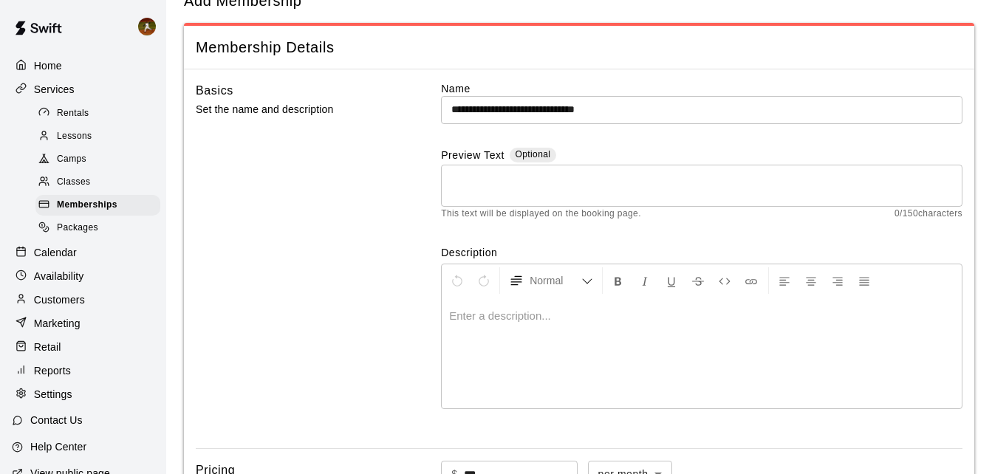
click at [479, 165] on div "* ​" at bounding box center [701, 186] width 521 height 42
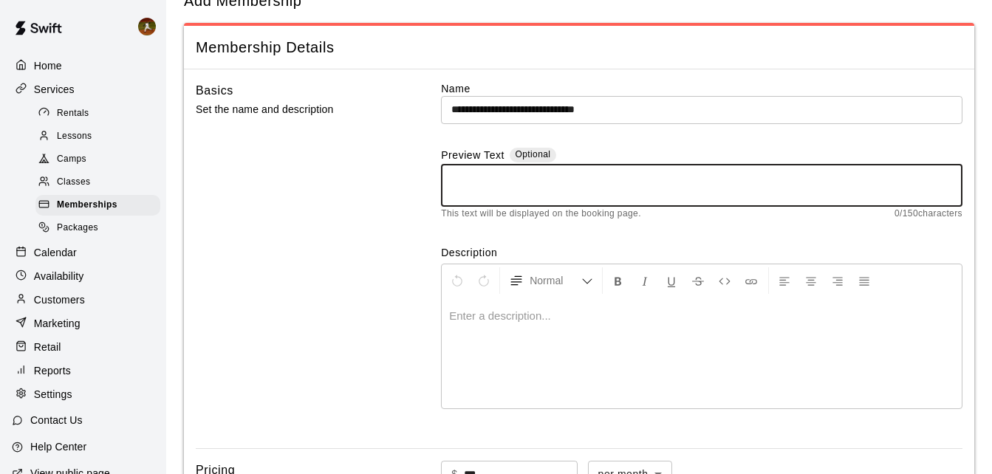
click at [468, 194] on textarea at bounding box center [701, 186] width 501 height 30
type textarea "*"
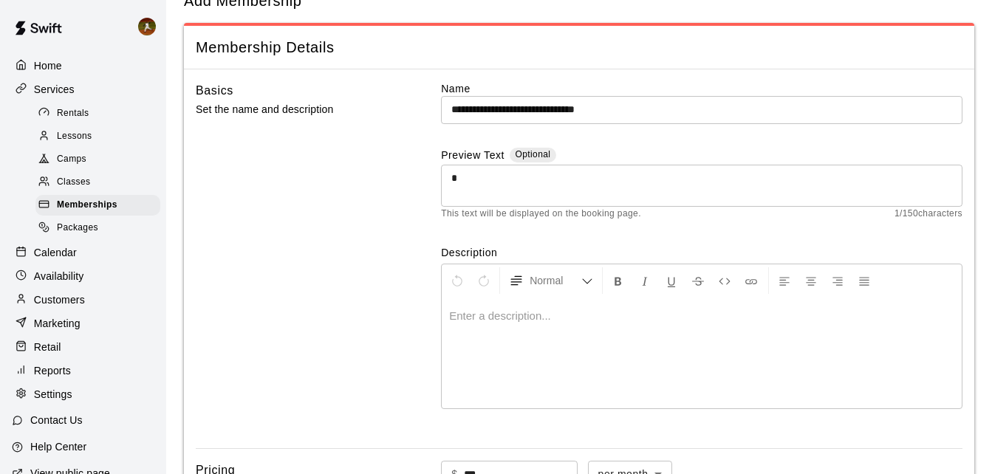
click at [506, 319] on p at bounding box center [701, 316] width 505 height 15
click at [468, 190] on textarea "*" at bounding box center [701, 186] width 501 height 30
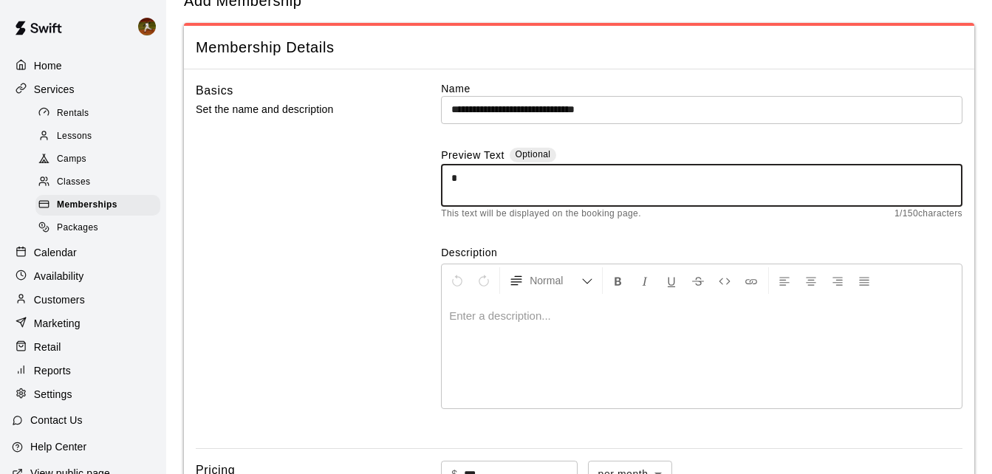
drag, startPoint x: 463, startPoint y: 177, endPoint x: 438, endPoint y: 178, distance: 25.2
click at [438, 178] on div "**********" at bounding box center [579, 258] width 767 height 355
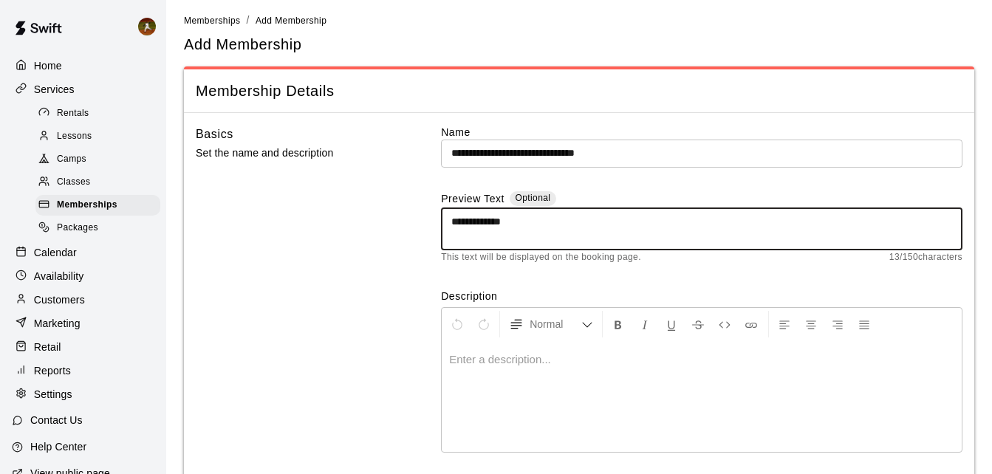
scroll to position [0, 0]
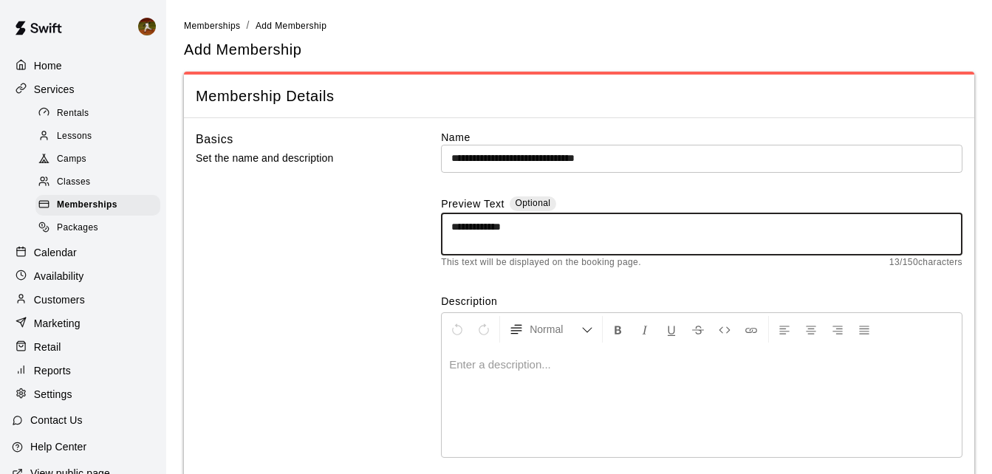
click at [603, 235] on textarea "**********" at bounding box center [701, 234] width 501 height 30
type textarea "**********"
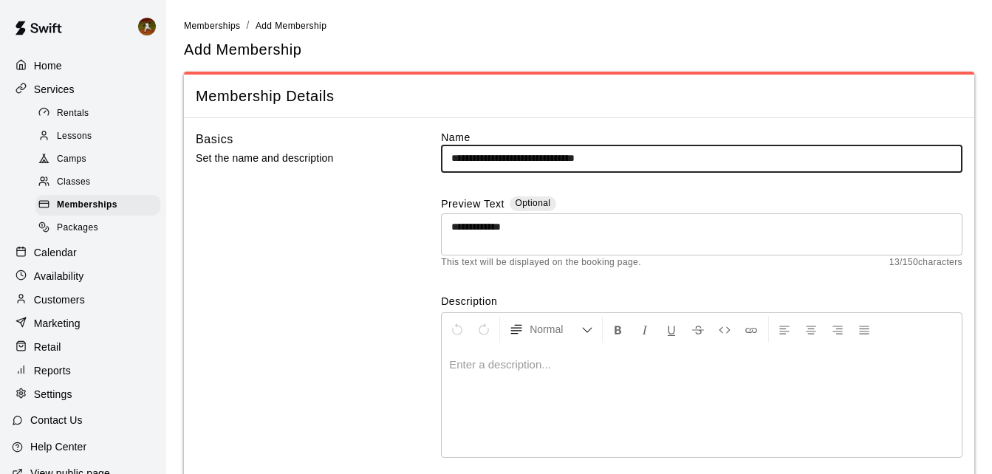
click at [663, 147] on input "**********" at bounding box center [701, 158] width 521 height 27
click at [588, 155] on input "**********" at bounding box center [701, 158] width 521 height 27
click at [448, 154] on input "**********" at bounding box center [701, 158] width 521 height 27
type input "**********"
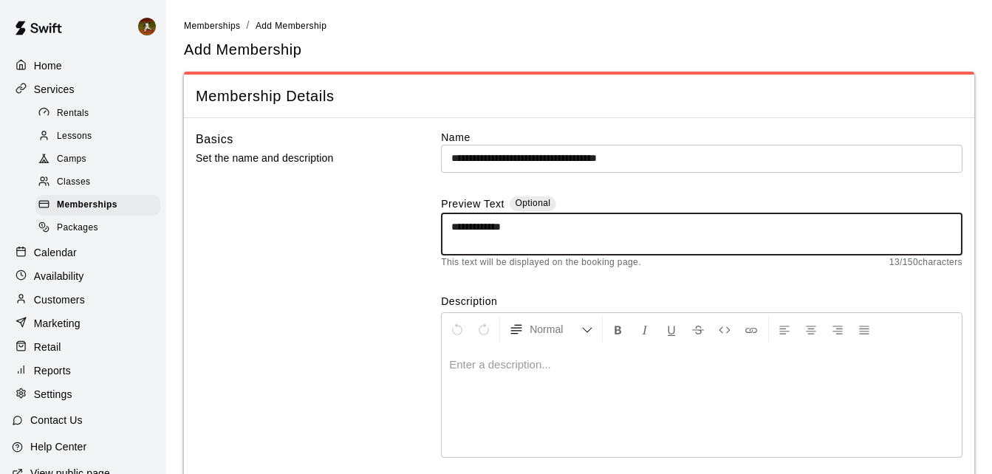
click at [580, 233] on textarea "**********" at bounding box center [701, 234] width 501 height 30
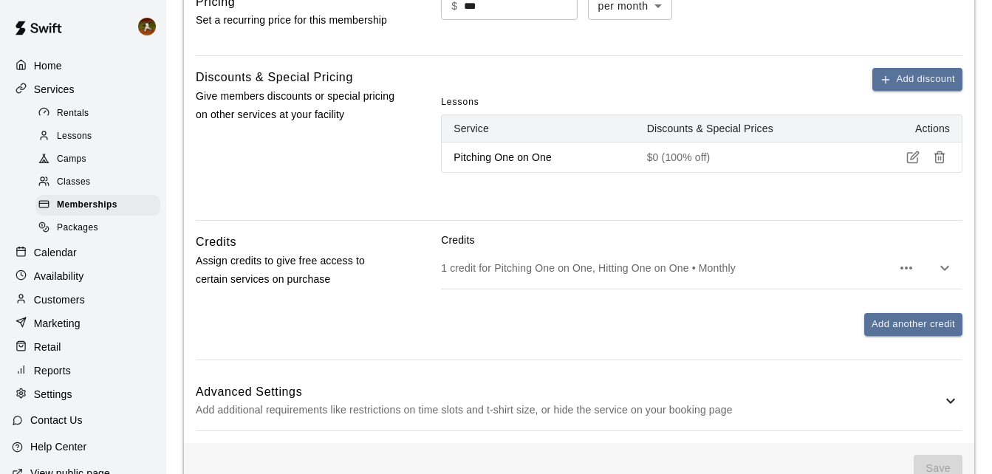
scroll to position [566, 0]
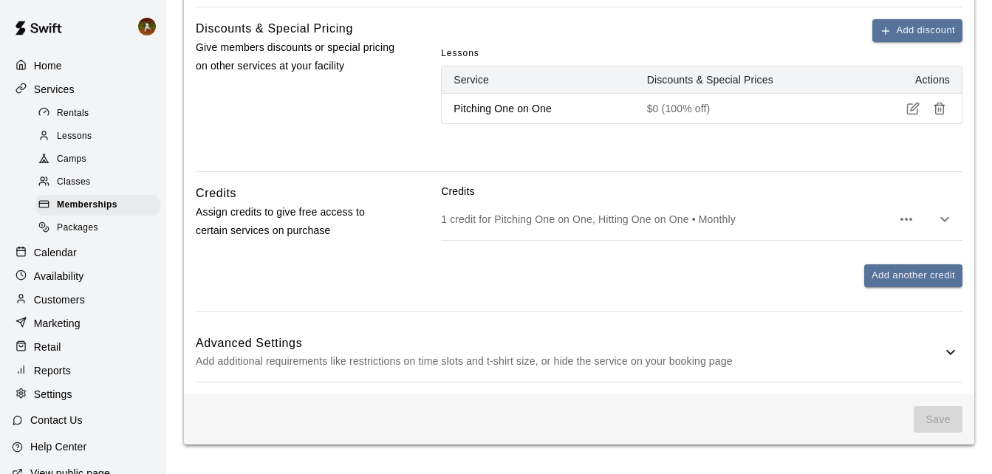
click at [596, 279] on div "Add another credit" at bounding box center [701, 275] width 521 height 23
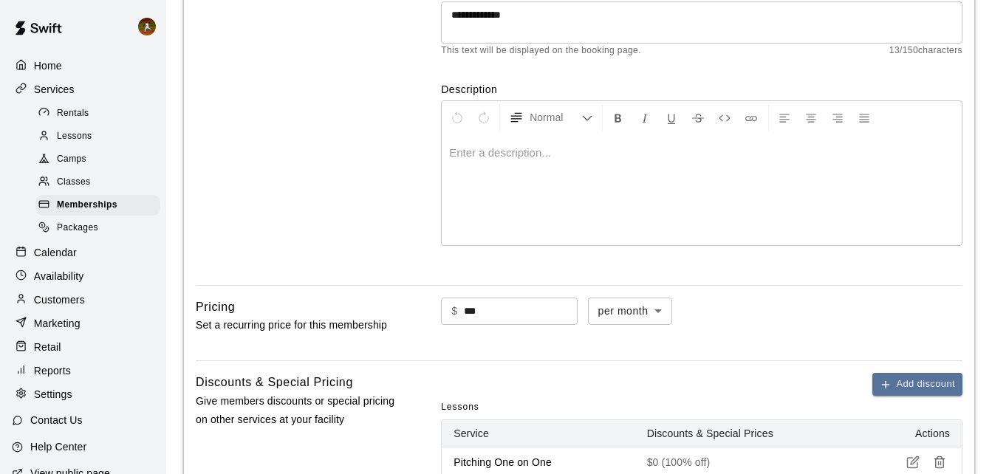
scroll to position [123, 0]
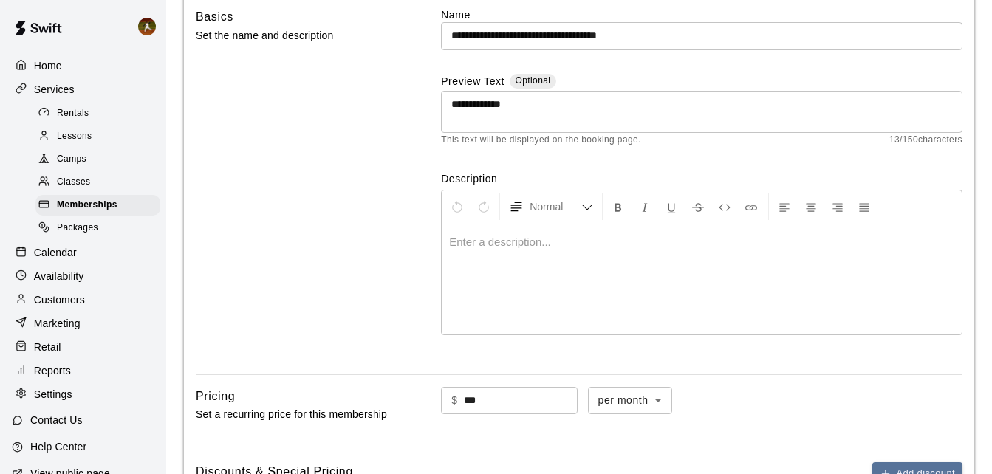
click at [596, 268] on div at bounding box center [702, 279] width 520 height 111
click at [575, 247] on p at bounding box center [701, 242] width 505 height 15
drag, startPoint x: 575, startPoint y: 247, endPoint x: 557, endPoint y: 266, distance: 26.1
click at [557, 266] on div at bounding box center [702, 279] width 520 height 111
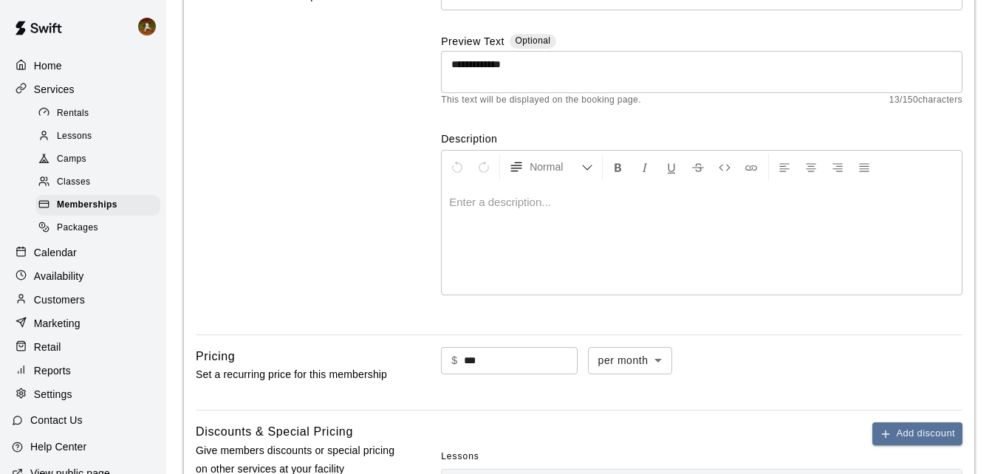
scroll to position [196, 0]
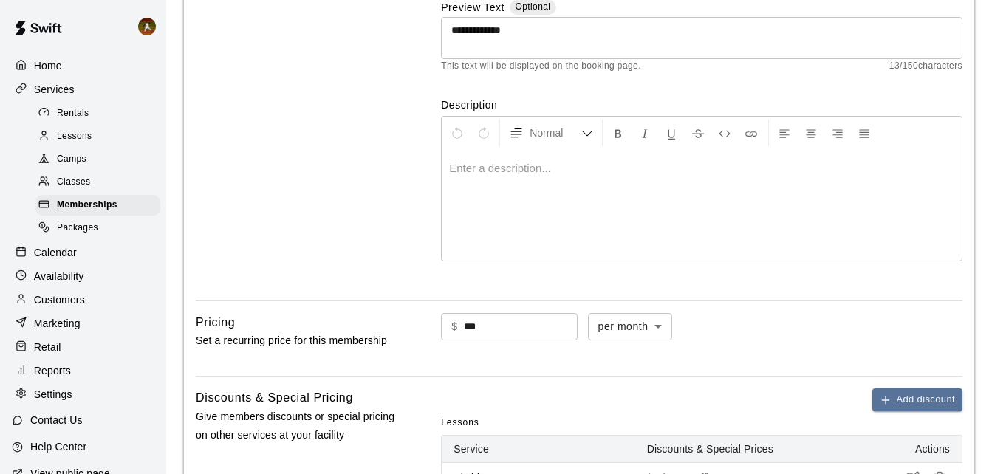
click at [503, 106] on label "Description" at bounding box center [701, 104] width 521 height 15
click at [459, 176] on div at bounding box center [702, 205] width 520 height 111
click at [461, 169] on p at bounding box center [701, 168] width 505 height 15
click at [456, 169] on p at bounding box center [701, 168] width 505 height 15
click at [451, 169] on p at bounding box center [701, 168] width 505 height 15
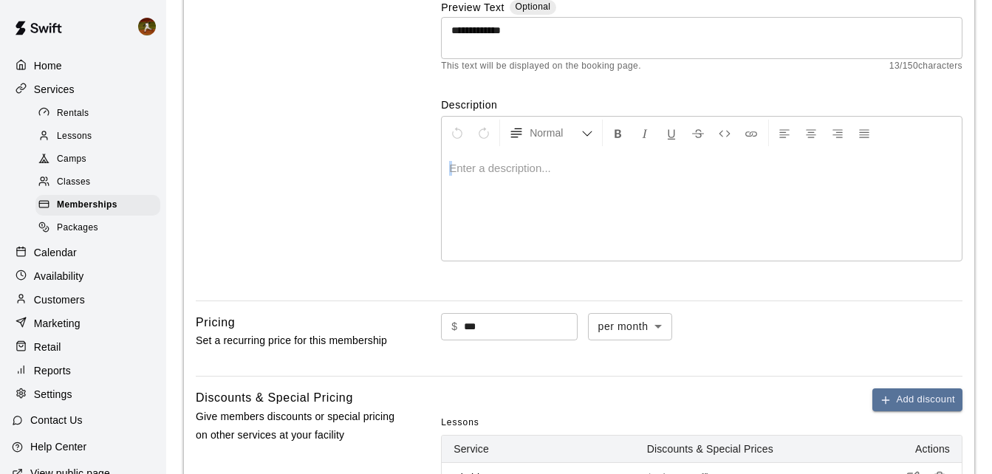
click at [451, 169] on p at bounding box center [701, 168] width 505 height 15
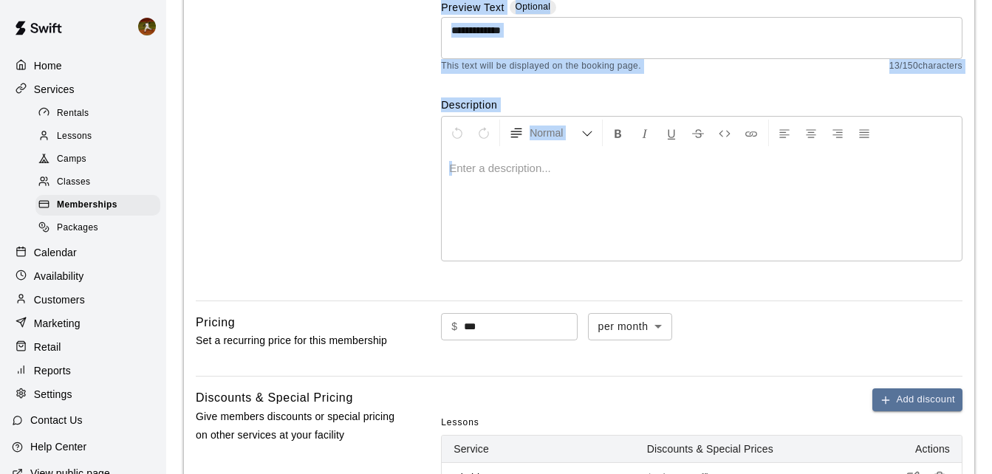
click at [451, 169] on p at bounding box center [701, 168] width 505 height 15
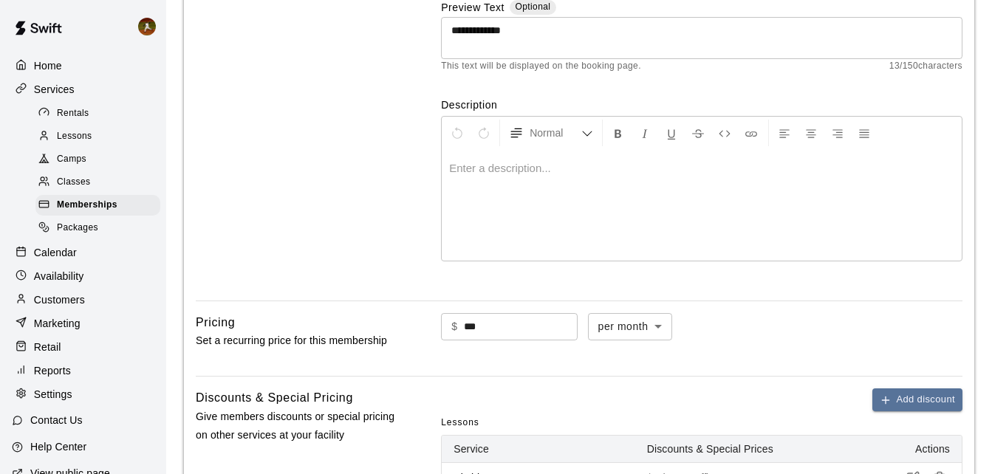
drag, startPoint x: 451, startPoint y: 169, endPoint x: 542, endPoint y: 49, distance: 150.7
click at [542, 49] on textarea "**********" at bounding box center [701, 38] width 501 height 30
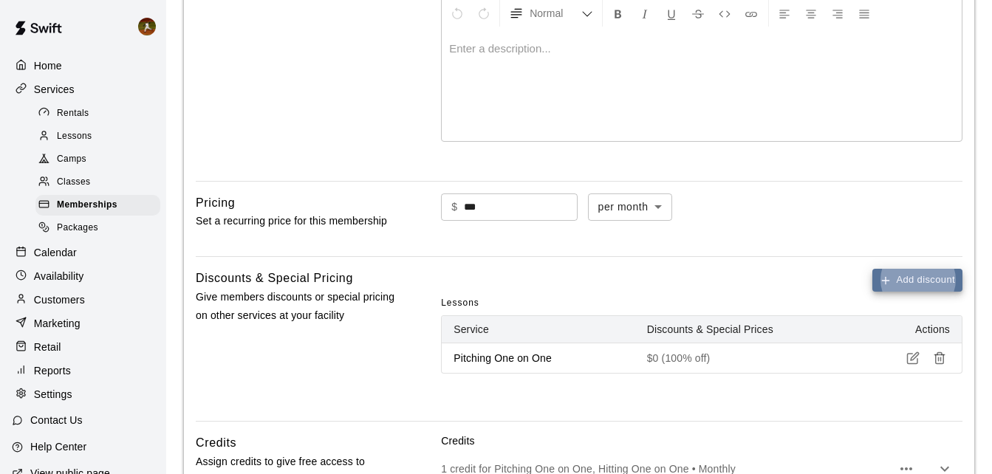
scroll to position [418, 0]
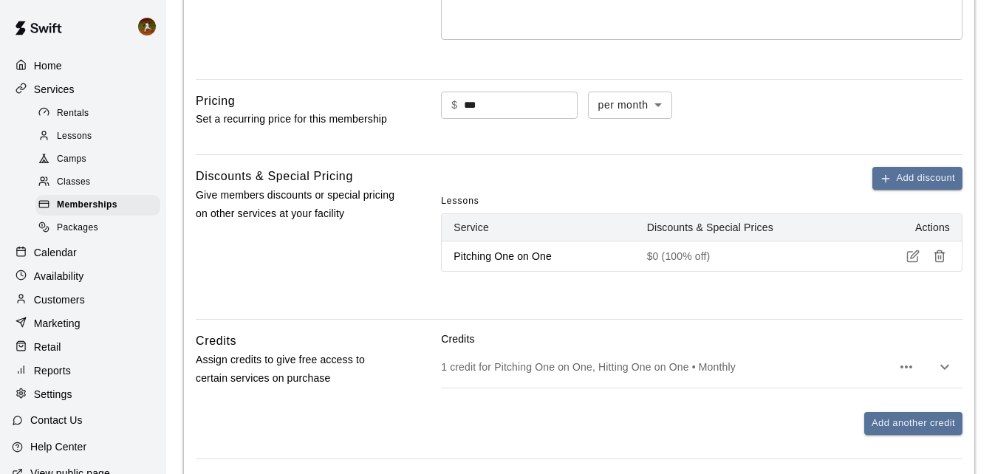
click at [750, 153] on div "**********" at bounding box center [579, 120] width 790 height 841
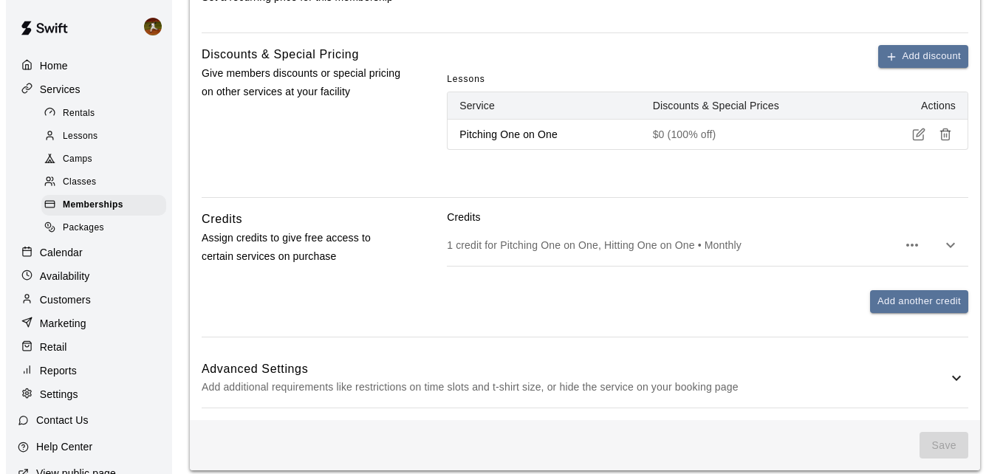
scroll to position [566, 0]
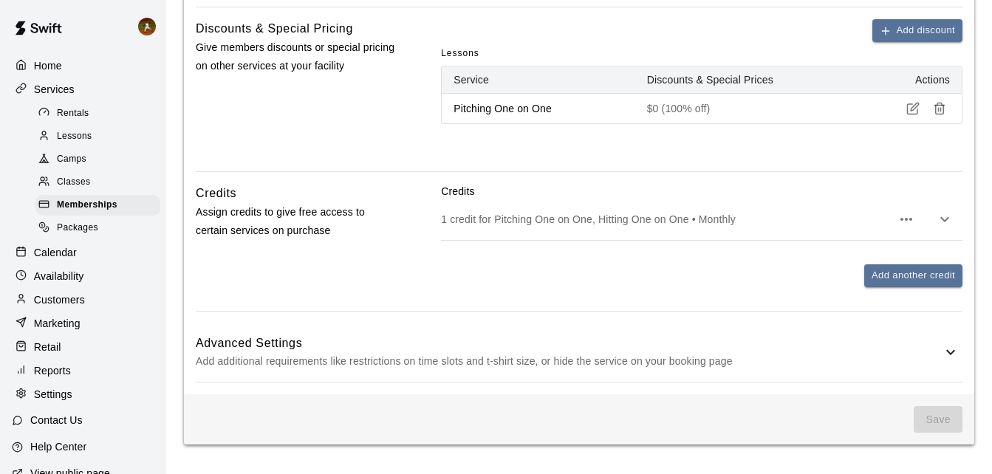
click at [905, 219] on icon "button" at bounding box center [906, 219] width 18 height 18
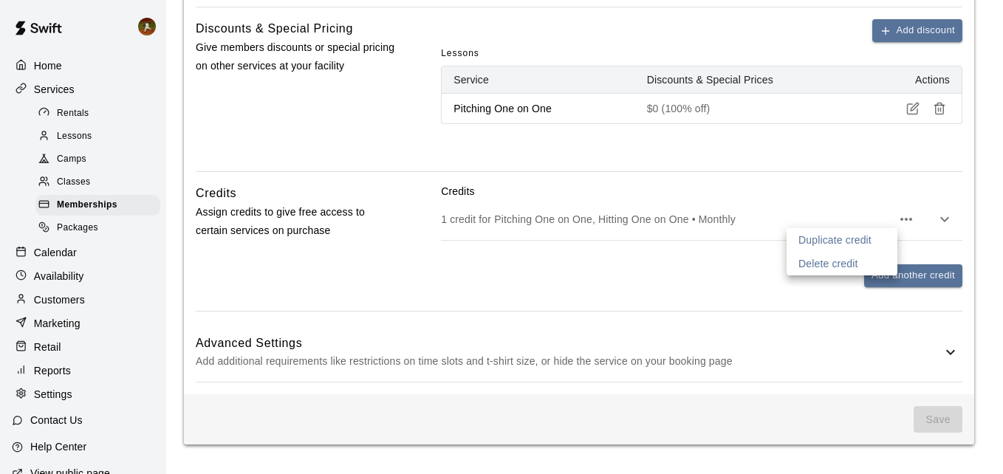
drag, startPoint x: 837, startPoint y: 258, endPoint x: 827, endPoint y: 262, distance: 10.6
click at [835, 259] on p "Delete credit" at bounding box center [828, 263] width 60 height 15
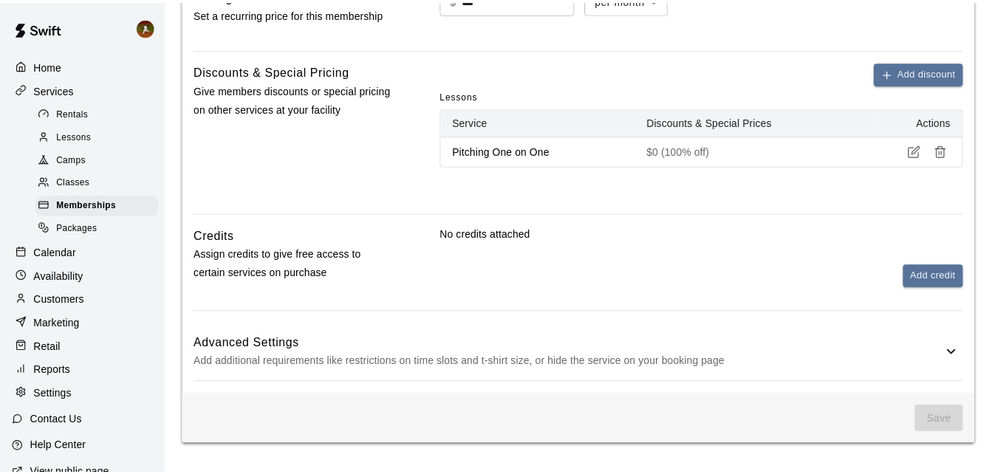
scroll to position [524, 0]
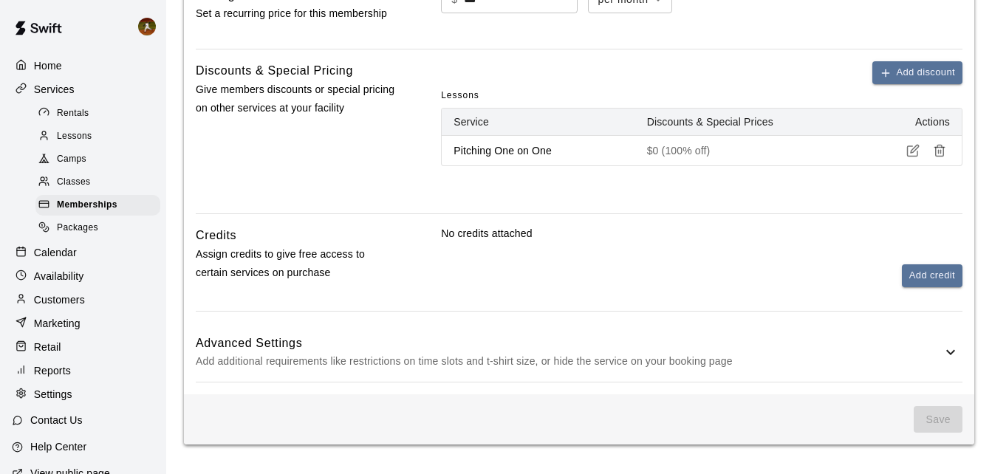
click at [790, 273] on div "Add credit" at bounding box center [701, 275] width 521 height 23
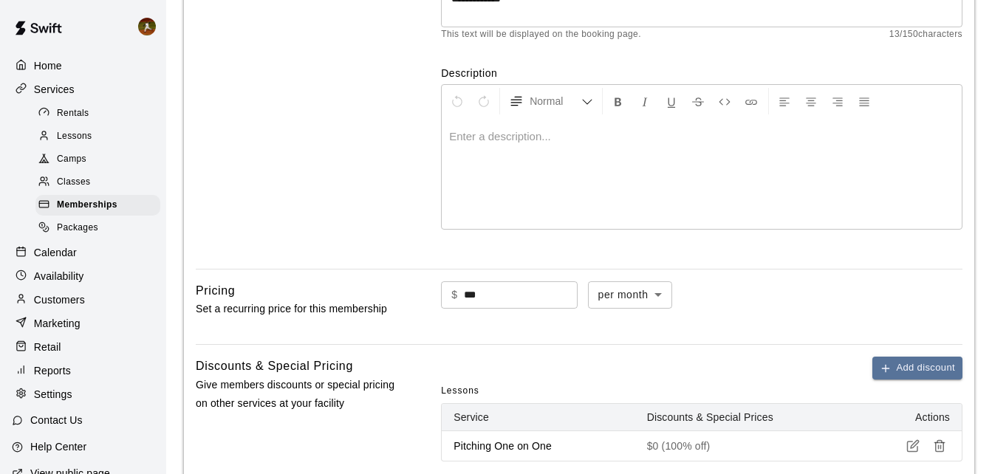
click at [776, 248] on div "**********" at bounding box center [701, 79] width 521 height 355
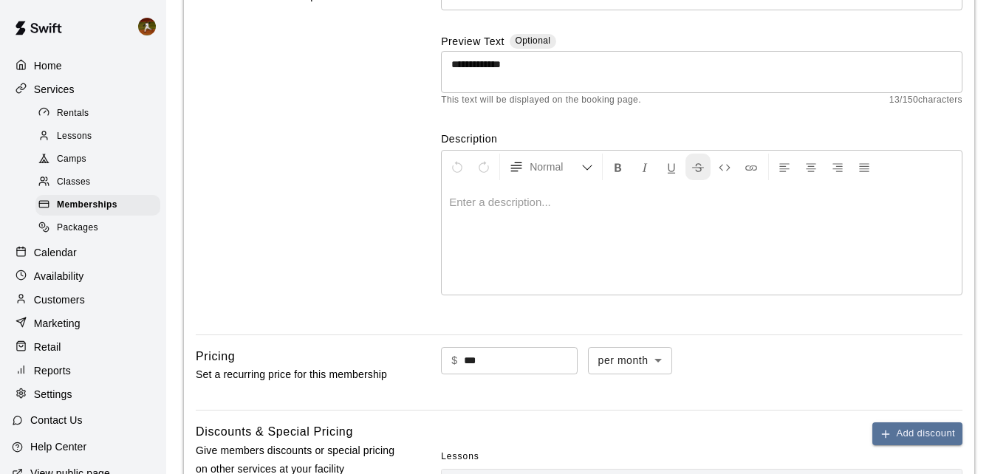
scroll to position [81, 0]
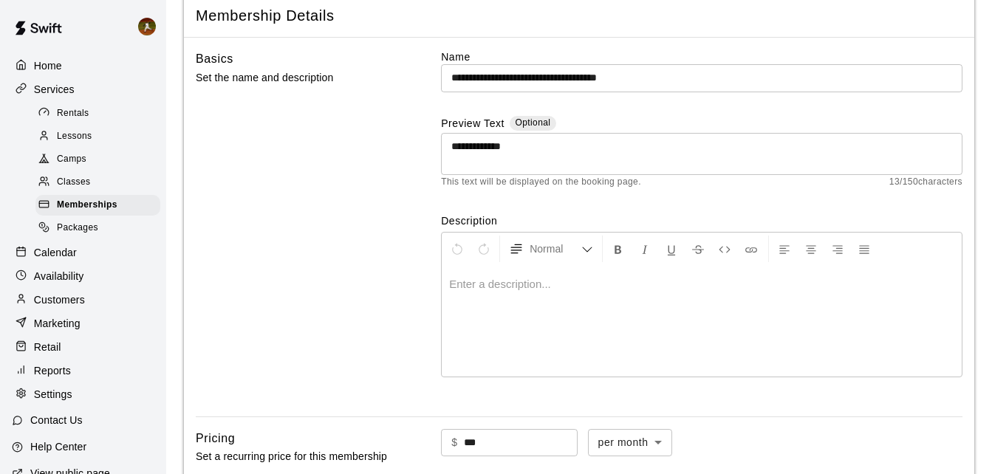
click at [572, 304] on div at bounding box center [702, 321] width 520 height 111
click at [524, 296] on div at bounding box center [702, 321] width 520 height 111
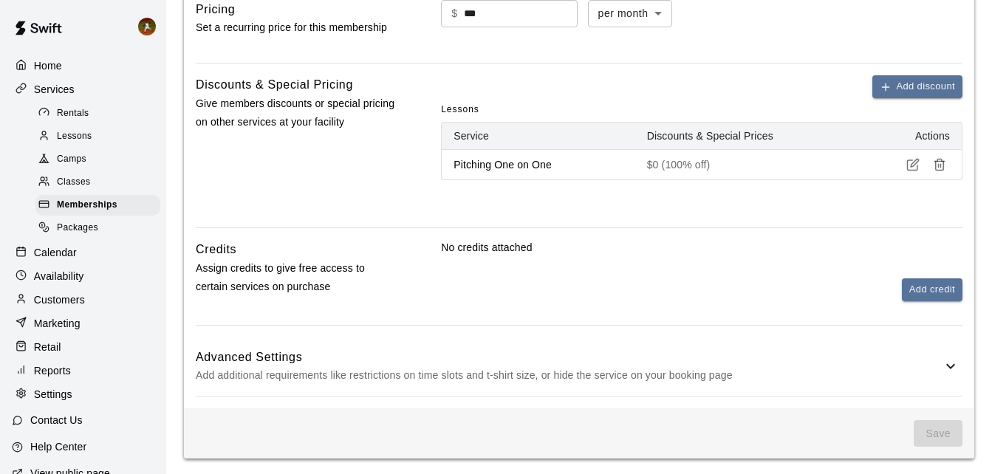
scroll to position [524, 0]
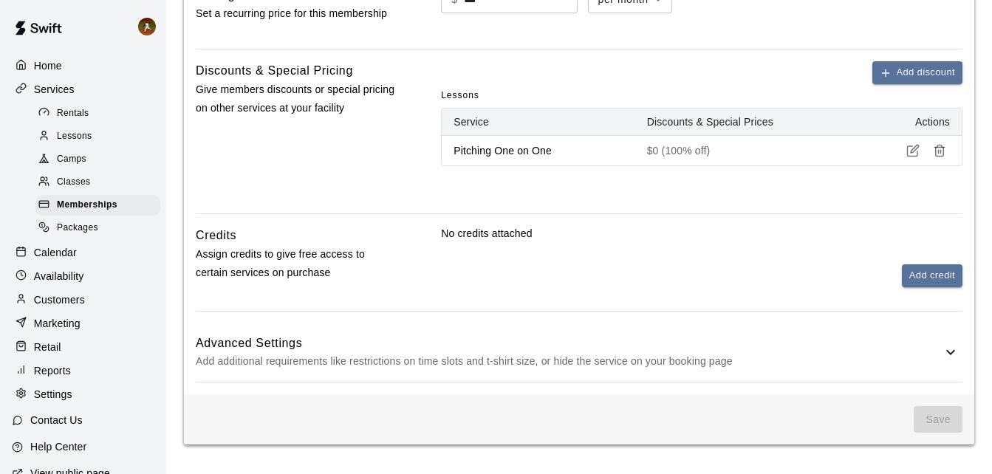
click at [940, 414] on span "Save" at bounding box center [938, 419] width 49 height 27
click at [949, 348] on icon at bounding box center [951, 352] width 18 height 18
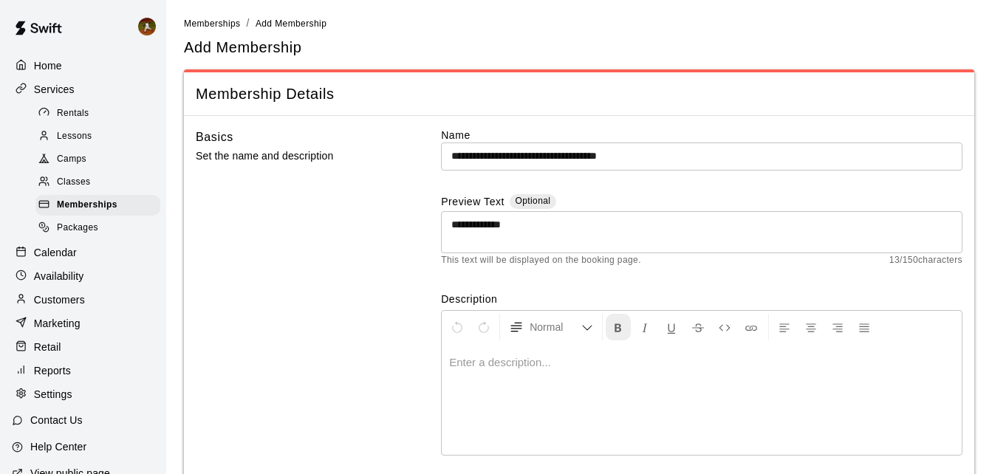
scroll to position [0, 0]
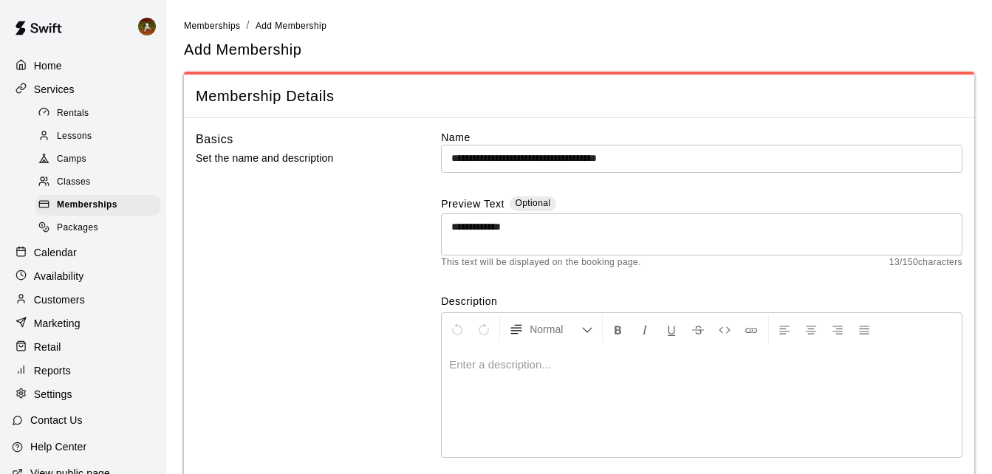
drag, startPoint x: 355, startPoint y: 178, endPoint x: 229, endPoint y: 171, distance: 126.5
click at [345, 176] on div "Basics Set the name and description" at bounding box center [295, 307] width 199 height 355
click at [82, 212] on span "Memberships" at bounding box center [87, 205] width 61 height 15
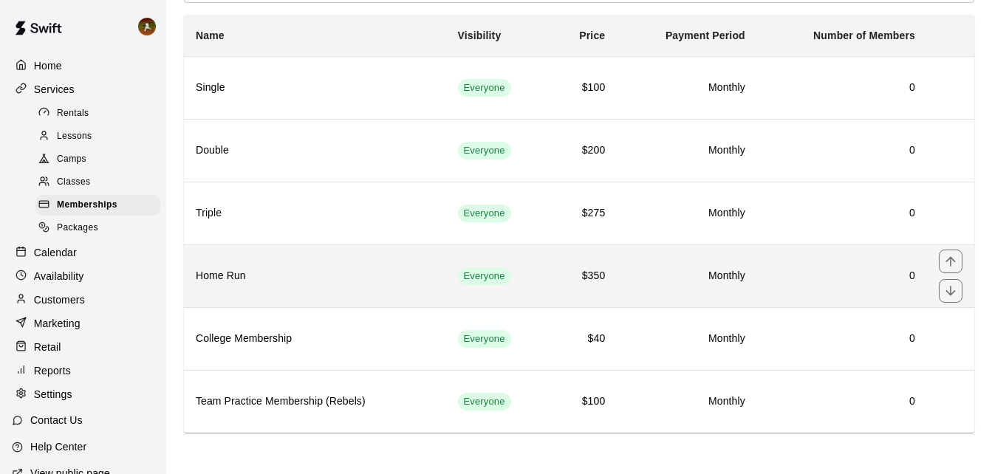
scroll to position [92, 0]
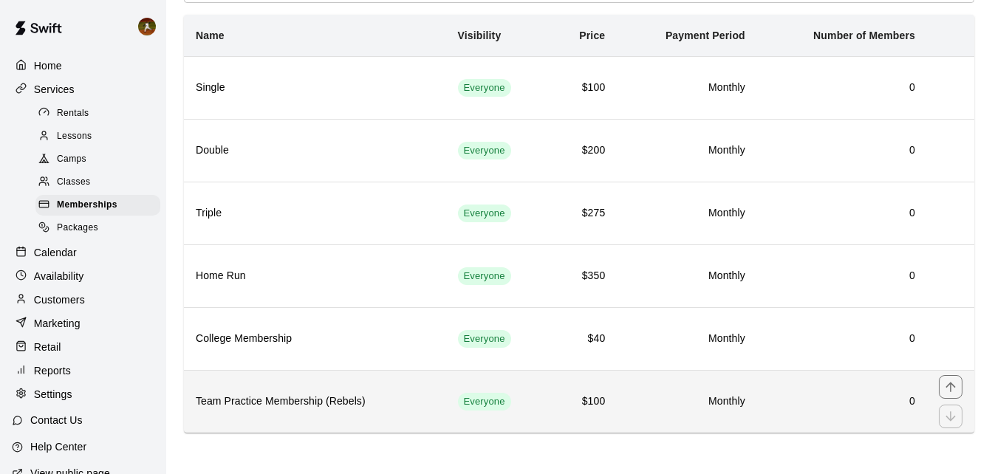
click at [304, 413] on th "Team Practice Membership (Rebels)" at bounding box center [315, 401] width 262 height 63
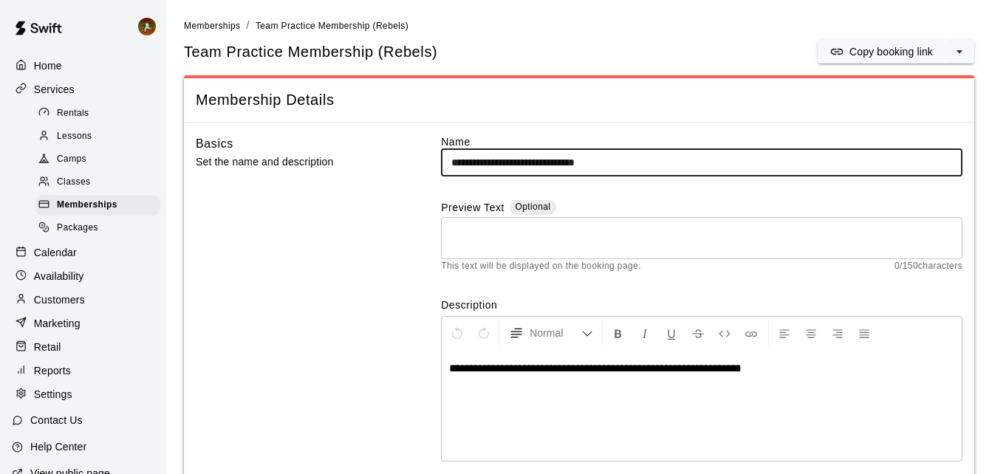
click at [599, 248] on textarea at bounding box center [701, 239] width 501 height 30
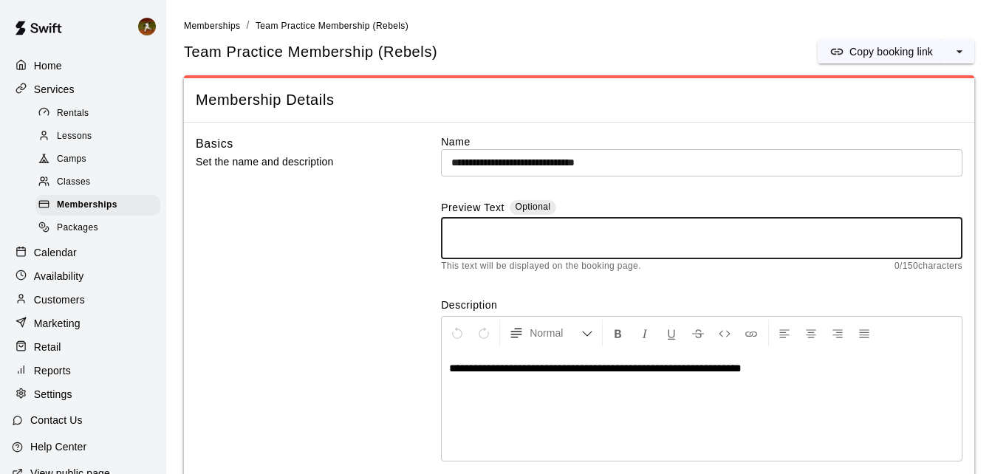
click at [840, 377] on div "**********" at bounding box center [702, 405] width 520 height 111
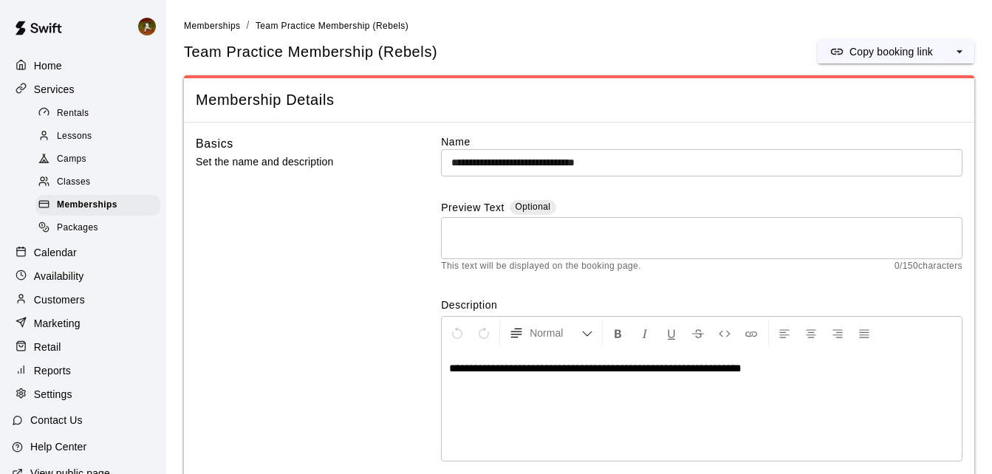
click at [798, 371] on p "**********" at bounding box center [701, 368] width 505 height 15
click at [742, 371] on span "**********" at bounding box center [595, 368] width 292 height 11
drag, startPoint x: 767, startPoint y: 371, endPoint x: 766, endPoint y: 395, distance: 24.4
click at [766, 395] on div "**********" at bounding box center [702, 405] width 520 height 111
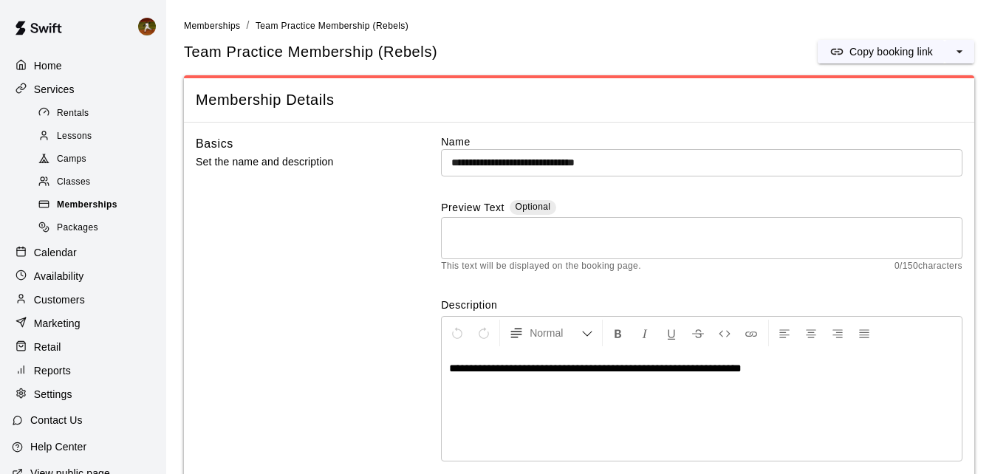
click at [82, 213] on span "Memberships" at bounding box center [87, 205] width 61 height 15
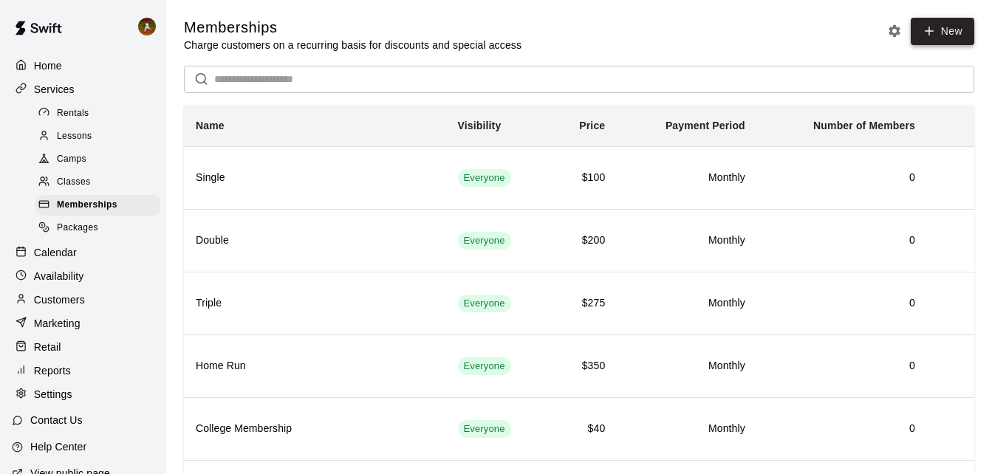
click at [917, 37] on link "New" at bounding box center [943, 31] width 64 height 27
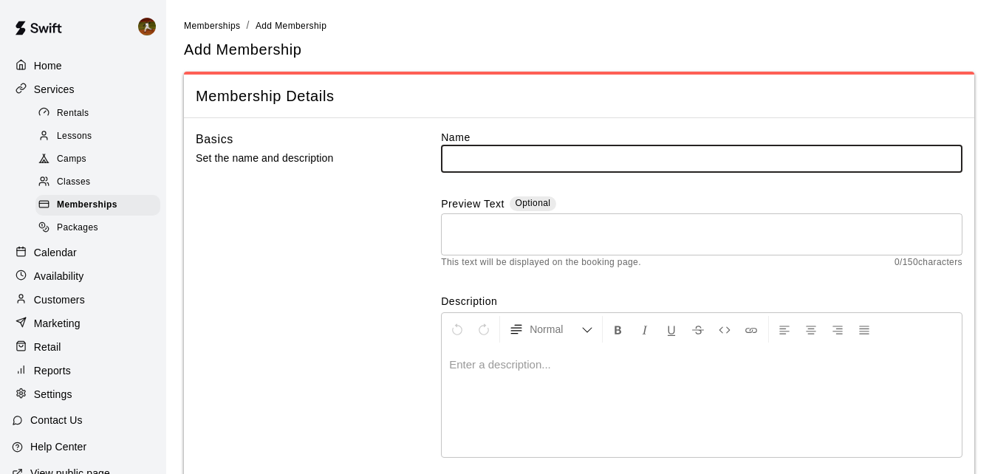
type input "*"
type input "**********"
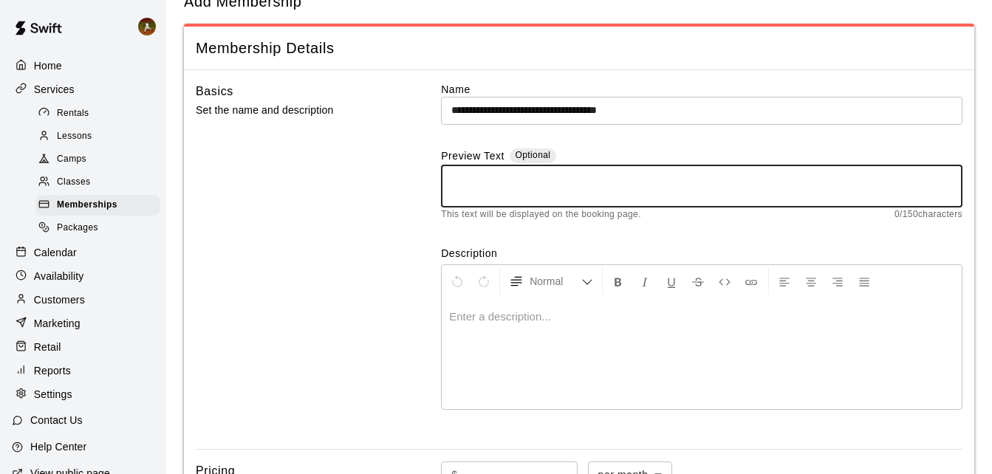
scroll to position [74, 0]
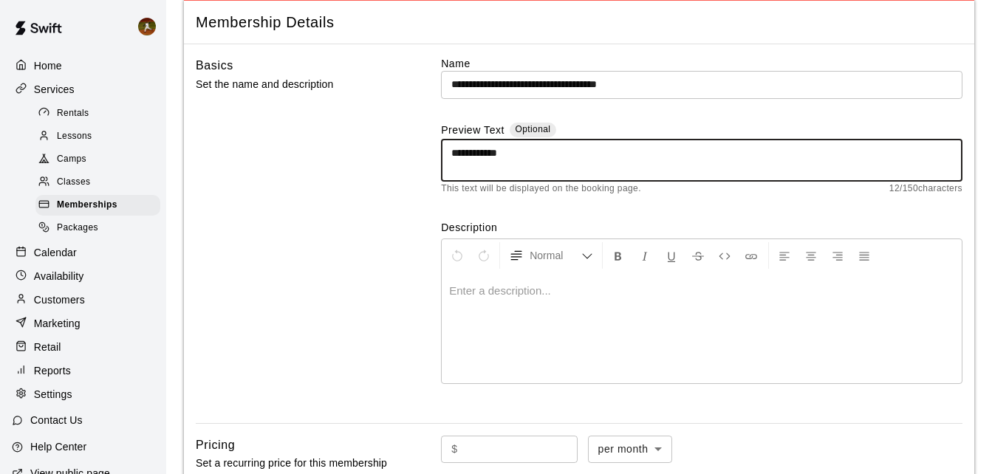
type textarea "**********"
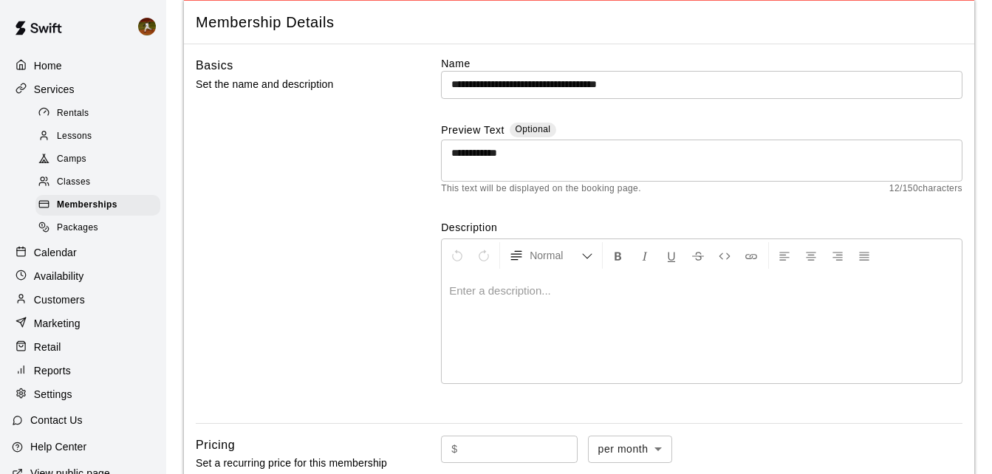
click at [518, 303] on div at bounding box center [702, 328] width 520 height 111
click at [531, 297] on p at bounding box center [701, 291] width 505 height 15
click at [569, 160] on textarea "**********" at bounding box center [701, 160] width 501 height 30
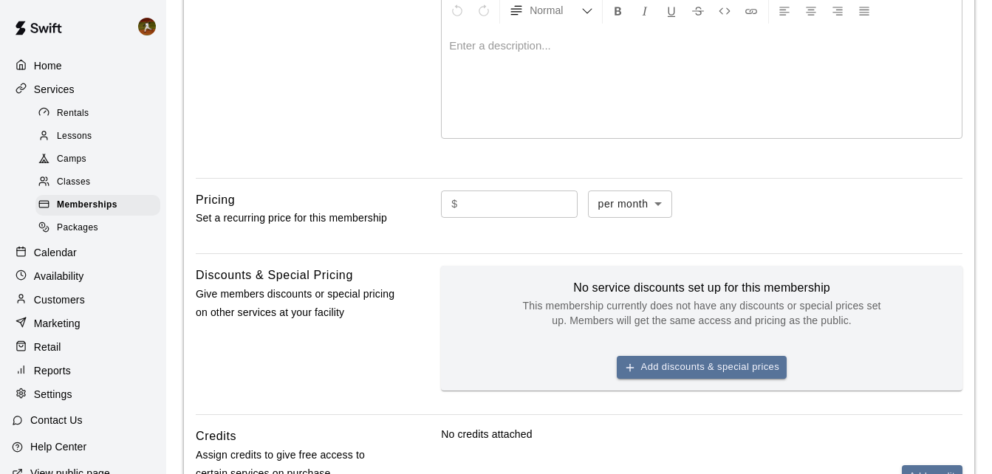
scroll to position [369, 0]
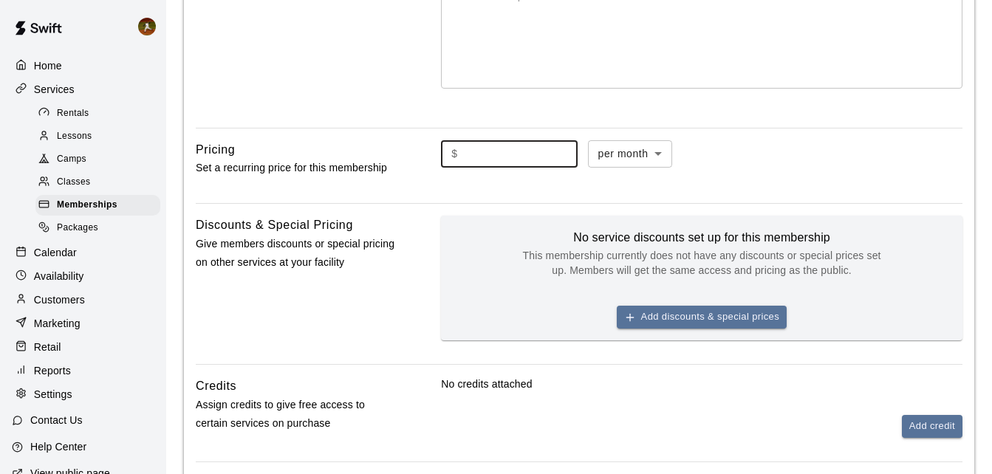
click at [529, 157] on input "text" at bounding box center [521, 153] width 114 height 27
type input "***"
click at [335, 191] on div "Pricing Set a recurring price for this membership" at bounding box center [295, 166] width 199 height 52
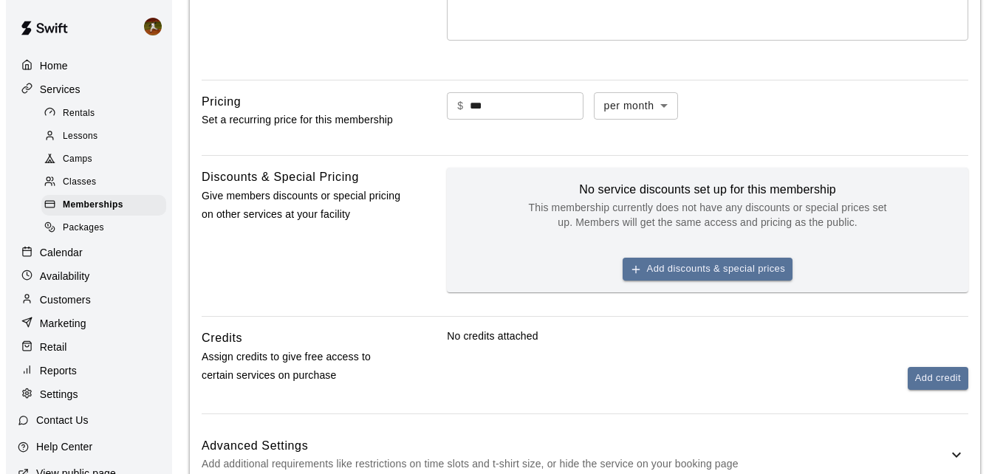
scroll to position [443, 0]
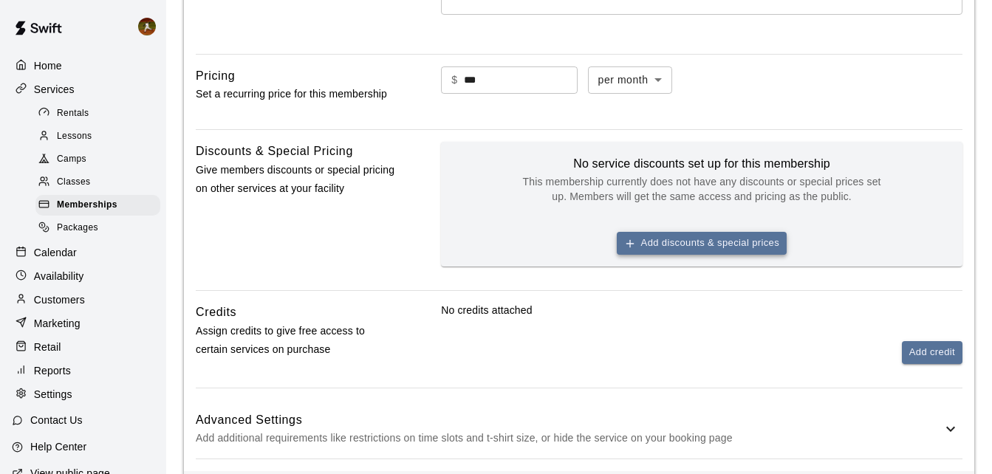
click at [647, 244] on button "Add discounts & special prices" at bounding box center [702, 243] width 170 height 23
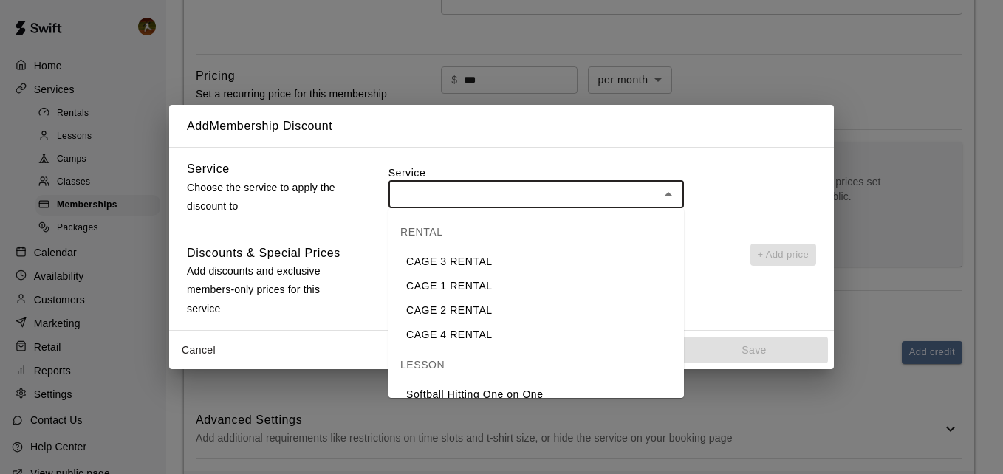
click at [567, 200] on input "text" at bounding box center [524, 194] width 262 height 18
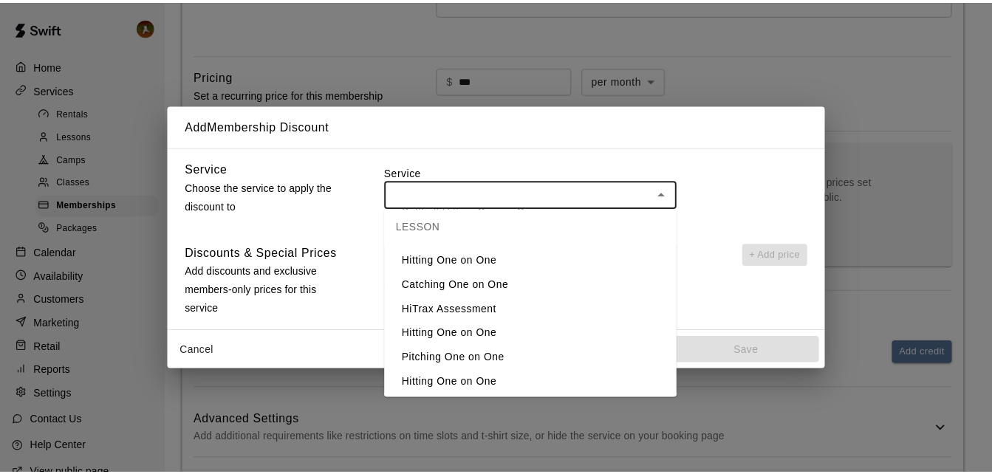
scroll to position [148, 0]
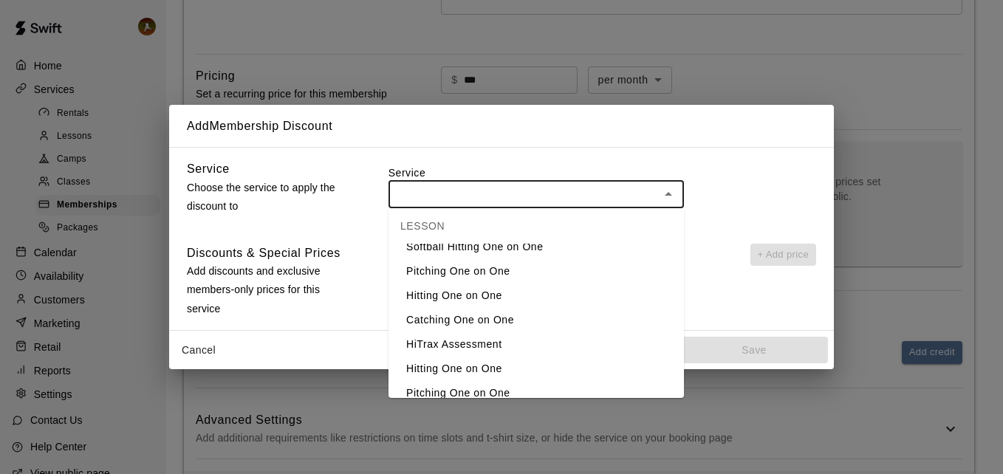
click at [496, 271] on li "Pitching One on One" at bounding box center [535, 271] width 295 height 24
type input "**********"
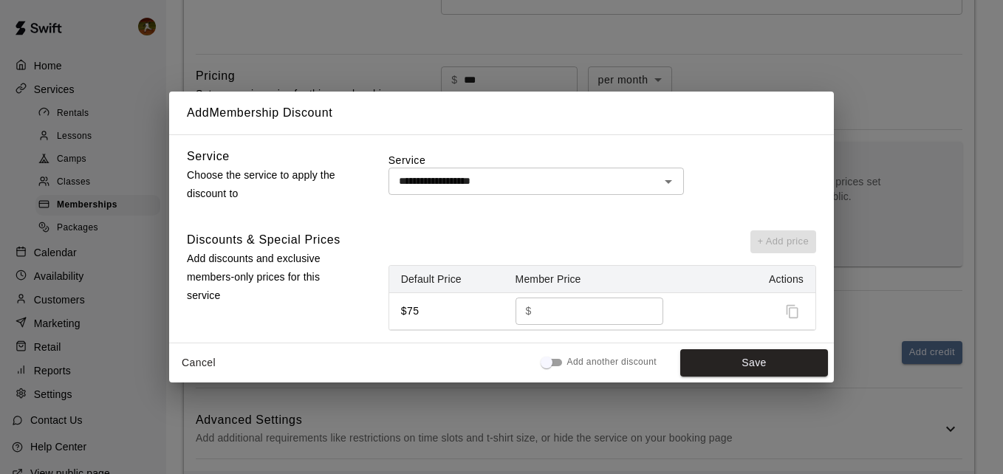
click at [668, 225] on div "**********" at bounding box center [501, 238] width 665 height 209
drag, startPoint x: 564, startPoint y: 312, endPoint x: 522, endPoint y: 314, distance: 41.4
click at [522, 314] on div "$ ** ​" at bounding box center [590, 311] width 148 height 27
type input "*"
click at [358, 336] on div "**********" at bounding box center [501, 238] width 665 height 209
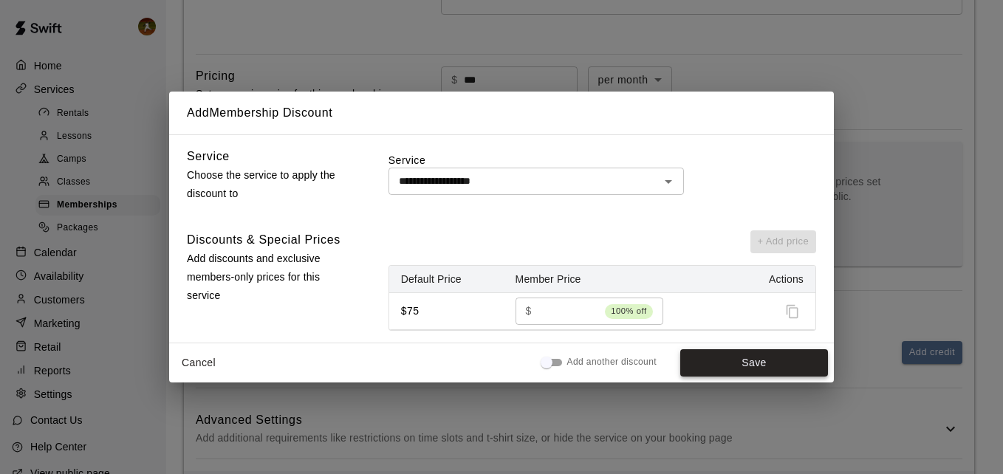
click at [721, 361] on button "Save" at bounding box center [754, 362] width 148 height 27
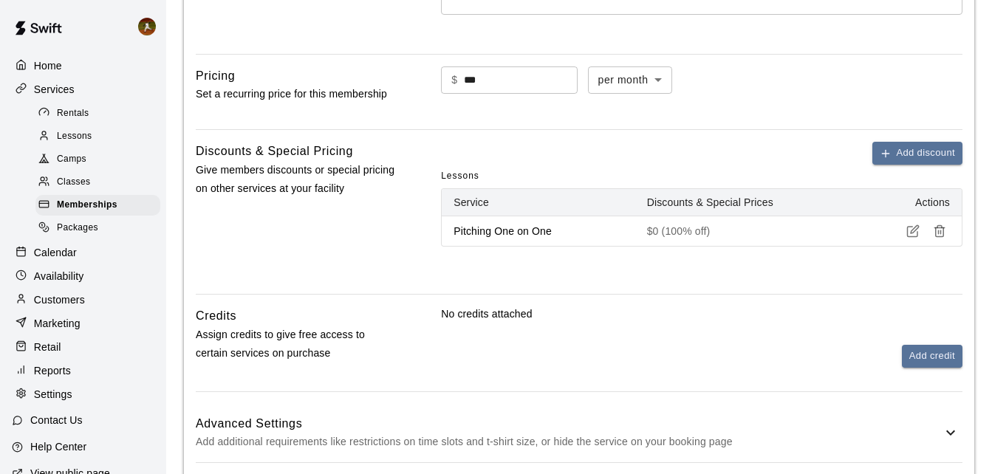
drag, startPoint x: 812, startPoint y: 253, endPoint x: 776, endPoint y: 255, distance: 36.2
click at [810, 254] on div "Add discount Lessons Service Discounts & Special Prices Actions Pitching One on…" at bounding box center [701, 206] width 521 height 129
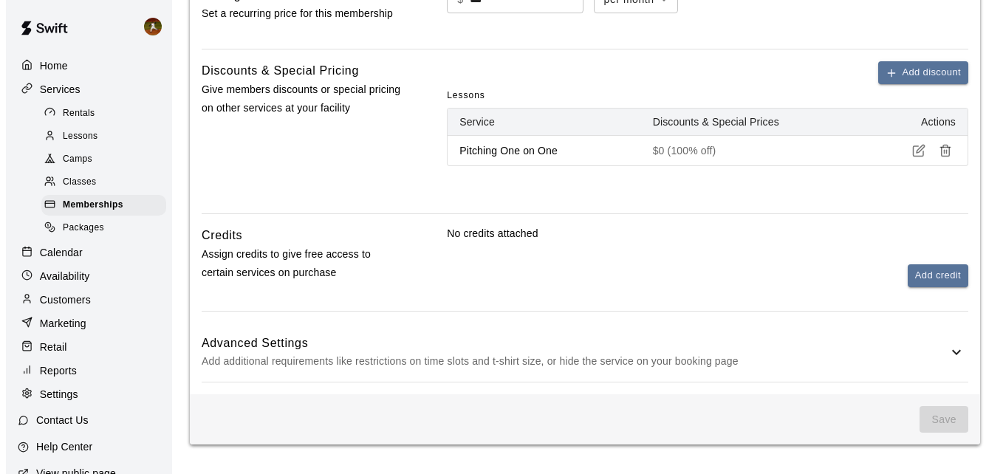
scroll to position [450, 0]
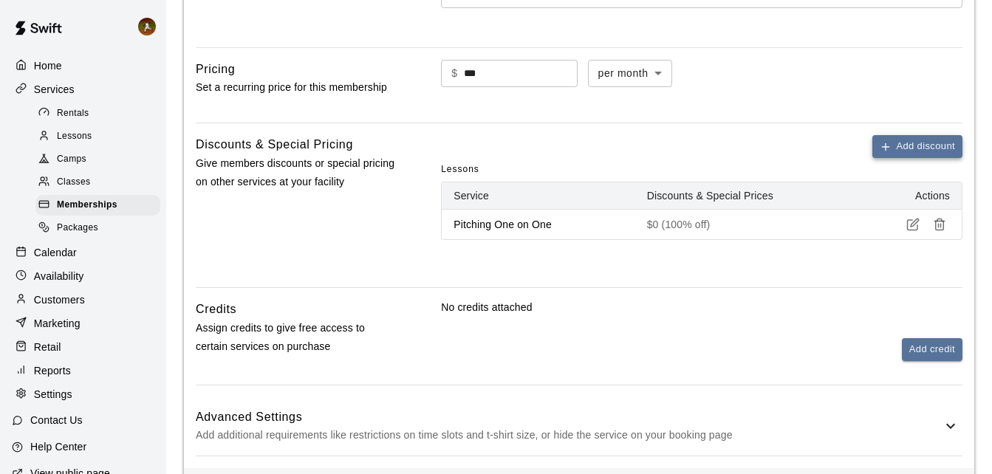
click at [882, 153] on button "Add discount" at bounding box center [917, 146] width 90 height 23
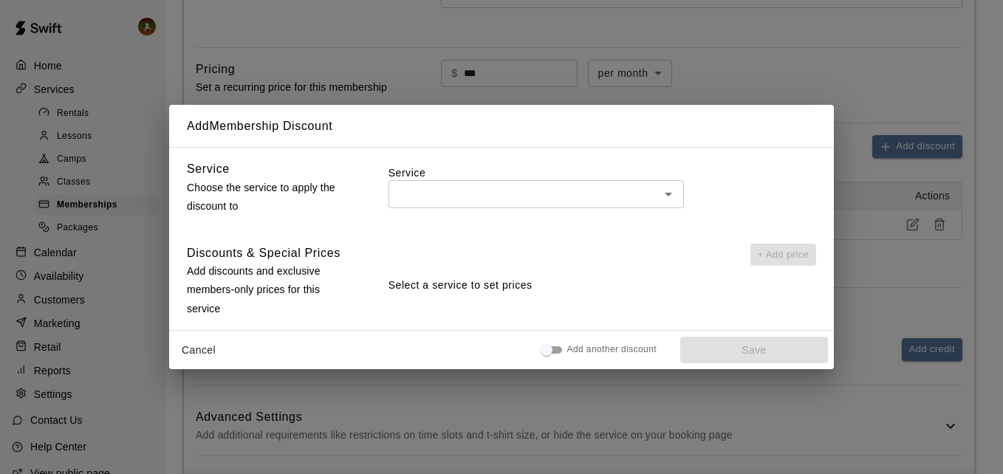
click at [524, 204] on div "​" at bounding box center [535, 193] width 295 height 27
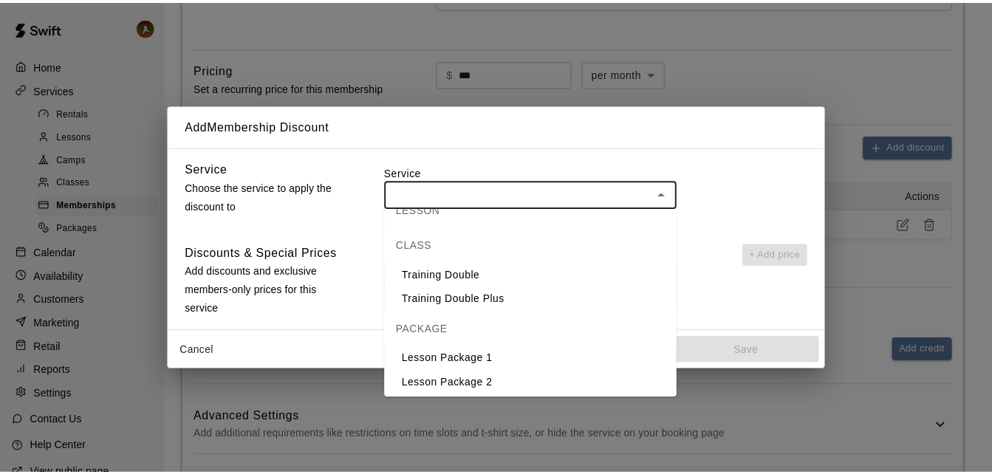
scroll to position [354, 0]
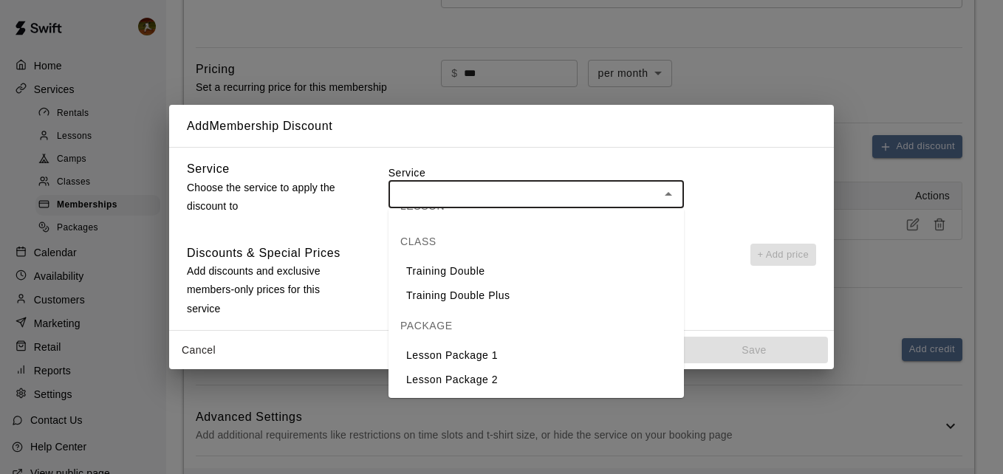
click at [374, 312] on div "Discounts & Special Prices Add discounts and exclusive members-only prices for …" at bounding box center [501, 281] width 629 height 75
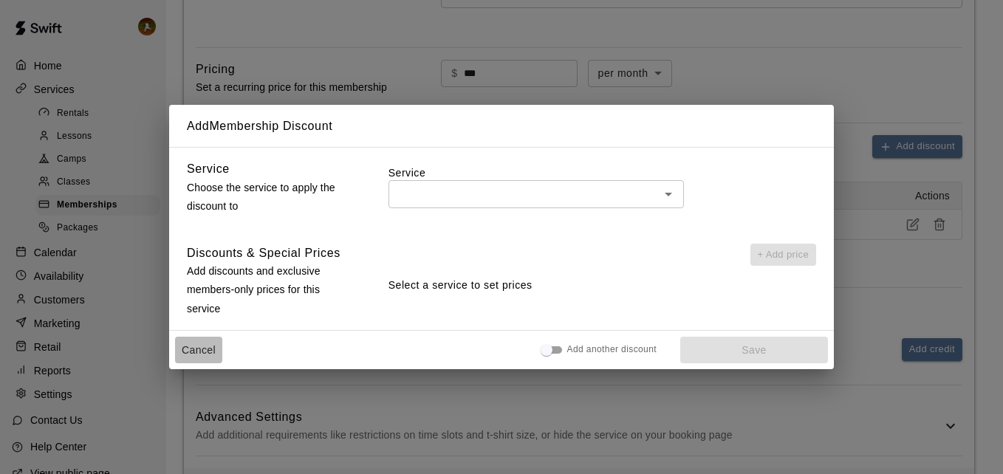
click at [199, 346] on button "Cancel" at bounding box center [198, 350] width 47 height 27
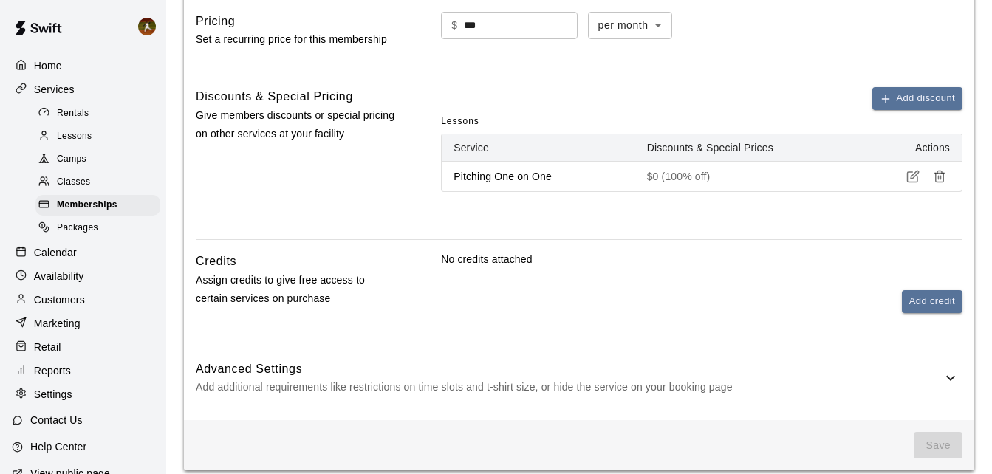
scroll to position [524, 0]
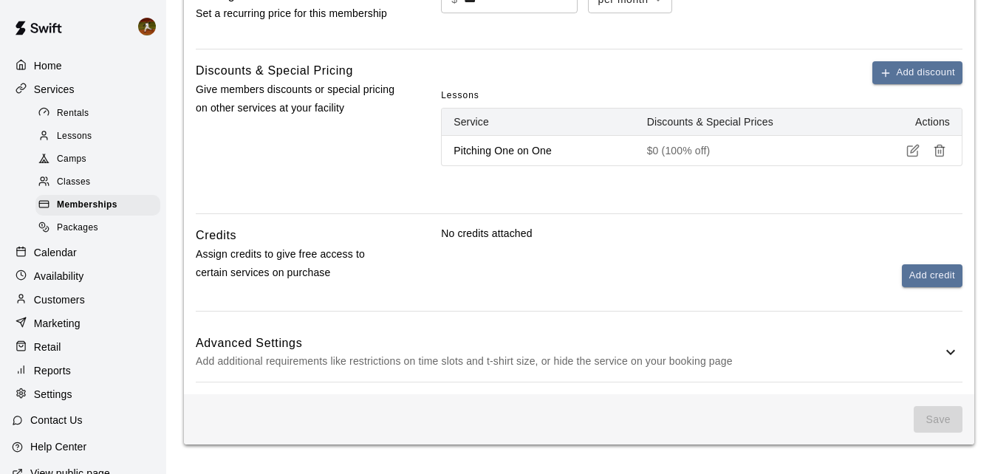
click at [952, 342] on div "Advanced Settings Add additional requirements like restrictions on time slots a…" at bounding box center [579, 352] width 767 height 58
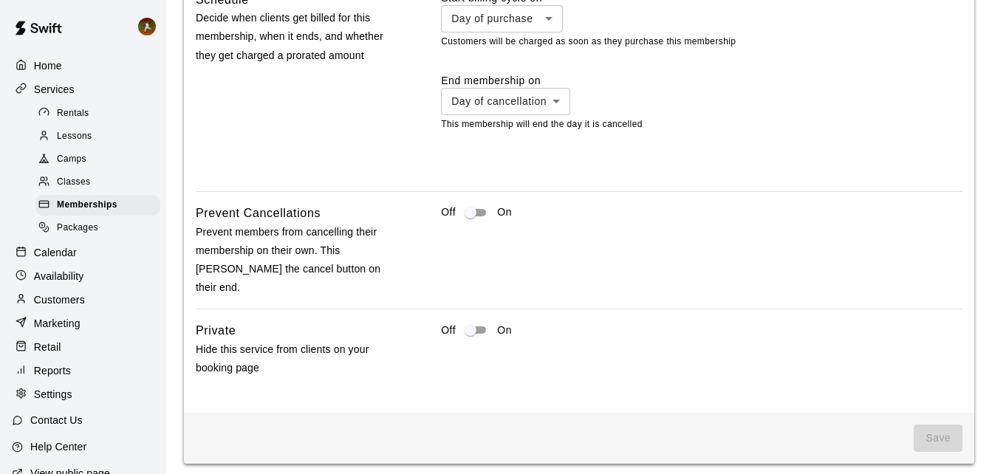
scroll to position [1200, 0]
click at [920, 424] on span "Save" at bounding box center [938, 437] width 49 height 27
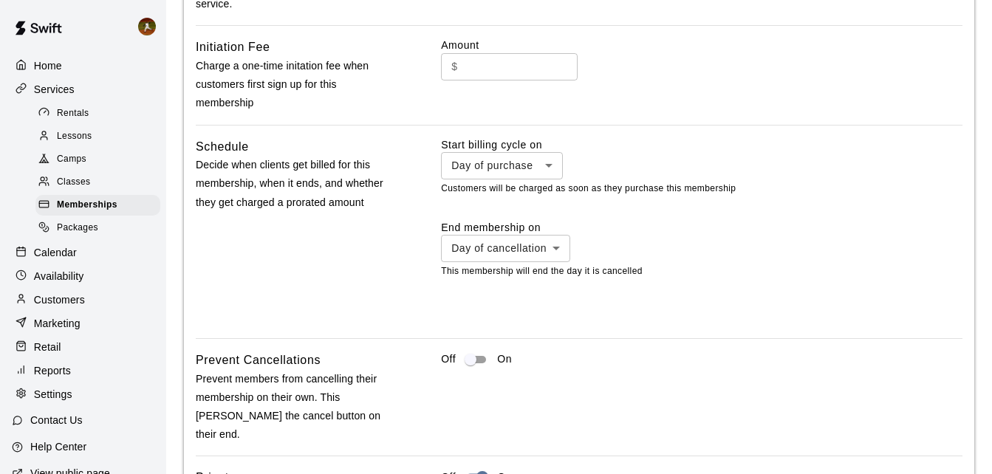
scroll to position [905, 0]
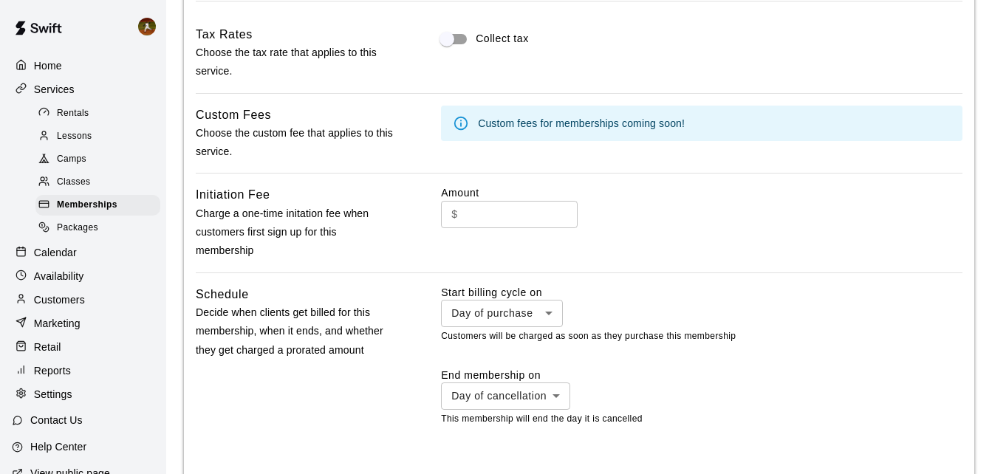
click at [486, 213] on input "text" at bounding box center [521, 214] width 114 height 27
type input "*"
drag, startPoint x: 733, startPoint y: 254, endPoint x: 733, endPoint y: 267, distance: 13.3
click at [733, 254] on div "Amount $ * ​" at bounding box center [701, 222] width 521 height 75
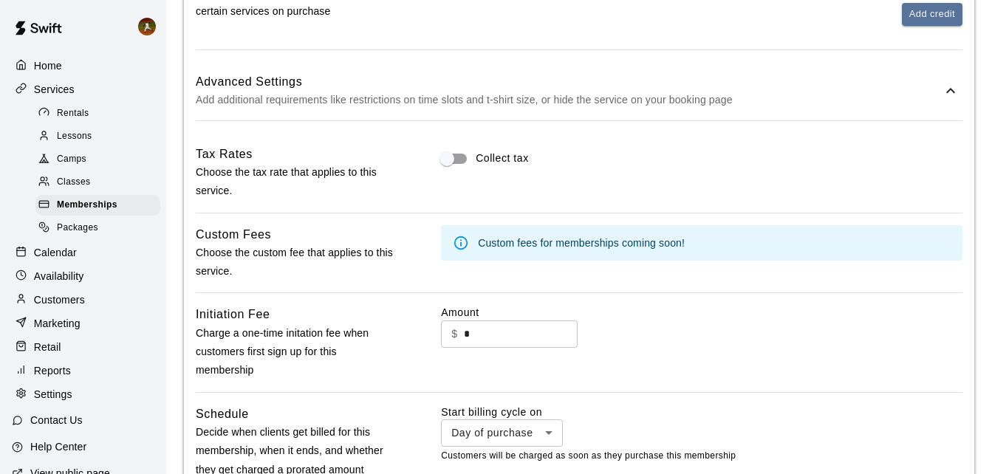
scroll to position [757, 0]
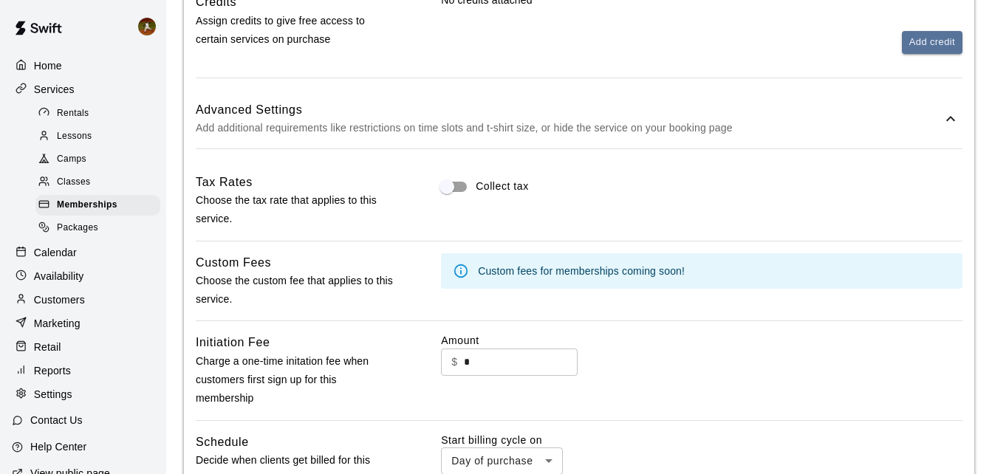
click at [738, 278] on div "Custom fees for memberships coming soon!" at bounding box center [701, 270] width 521 height 35
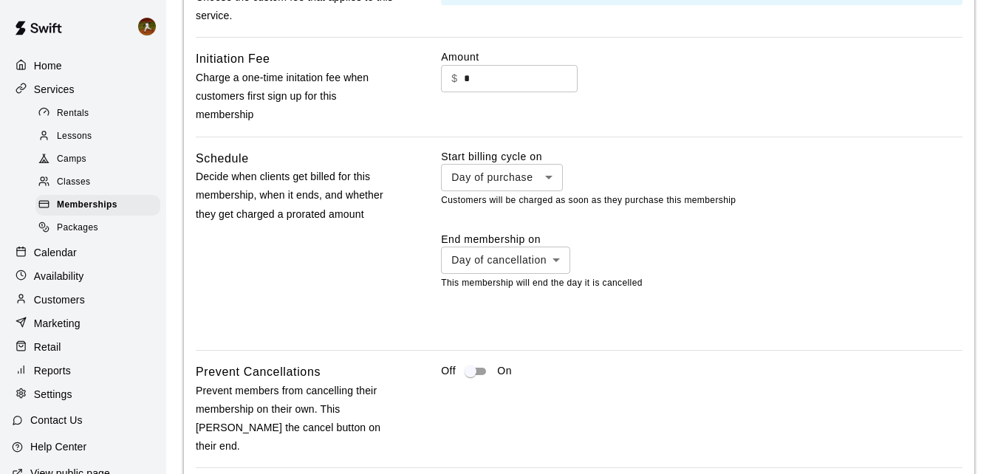
scroll to position [1052, 0]
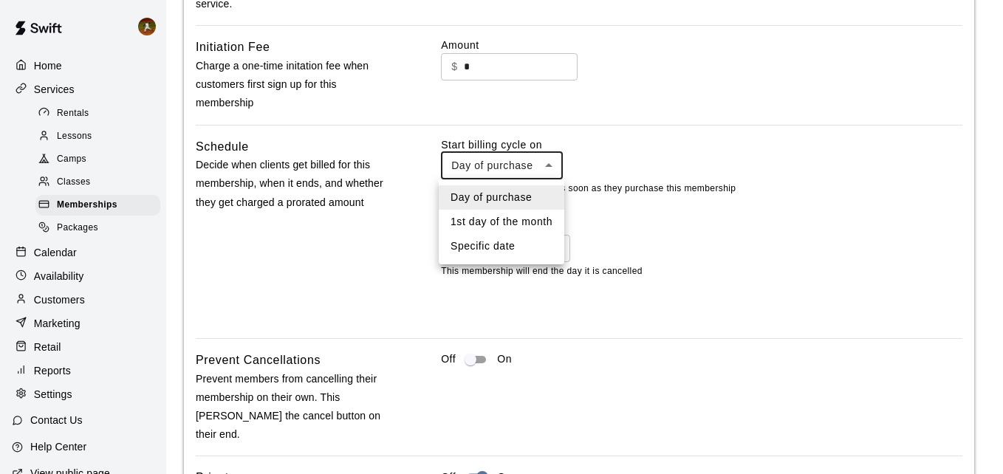
click at [506, 217] on li "1st day of the month" at bounding box center [502, 222] width 126 height 24
type input "**********"
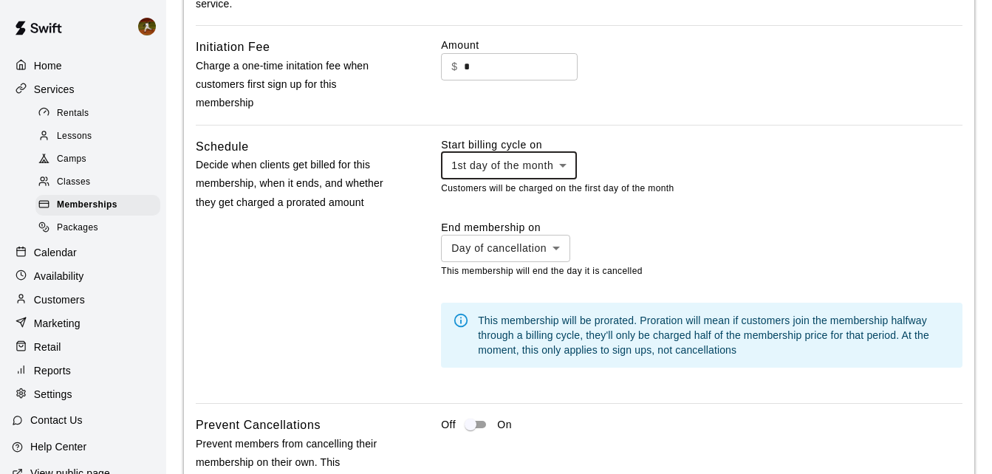
click at [620, 228] on div "End membership on Day of cancellation ********* ​" at bounding box center [701, 241] width 521 height 42
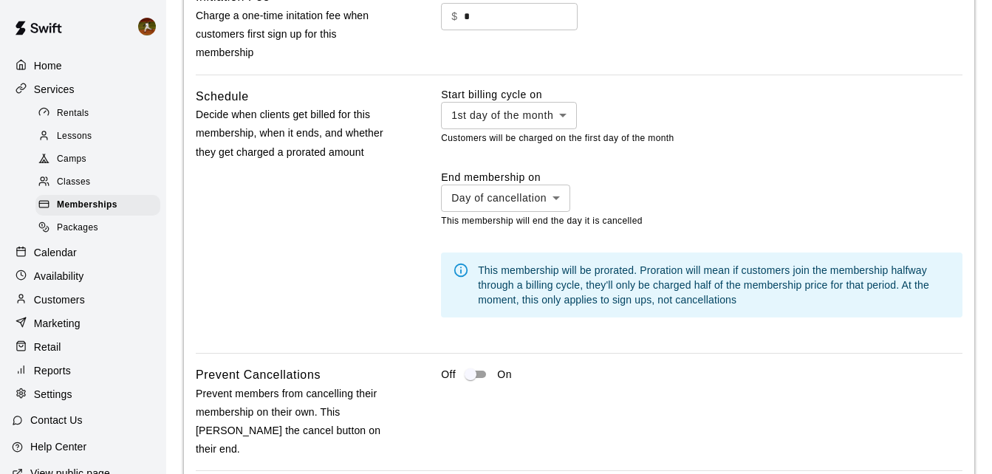
scroll to position [1126, 0]
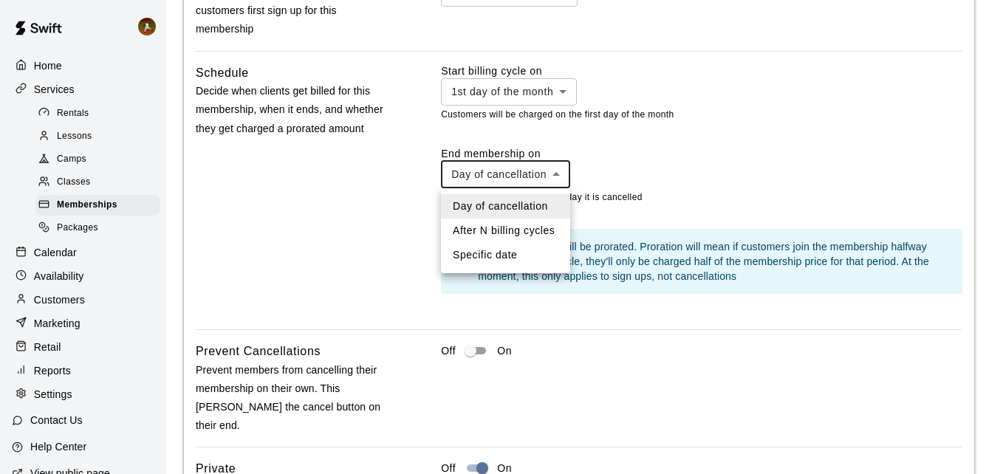
click at [656, 179] on div at bounding box center [501, 237] width 1003 height 474
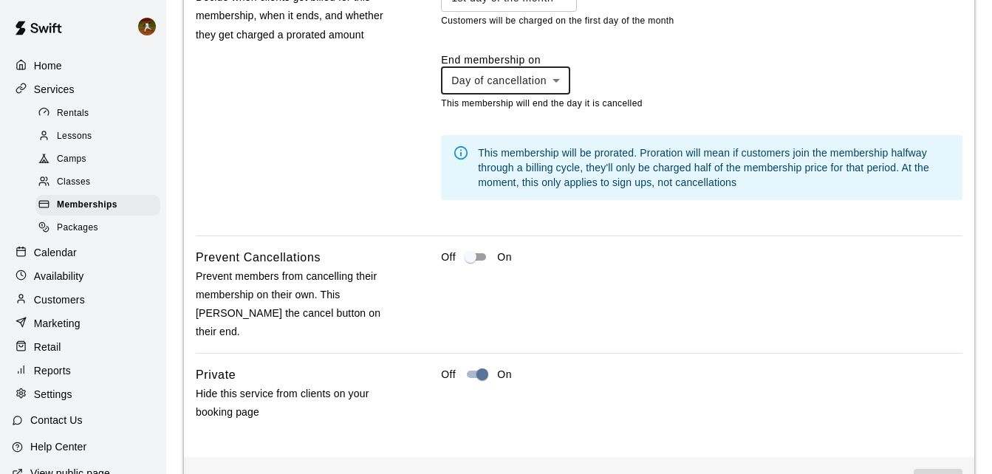
scroll to position [1265, 0]
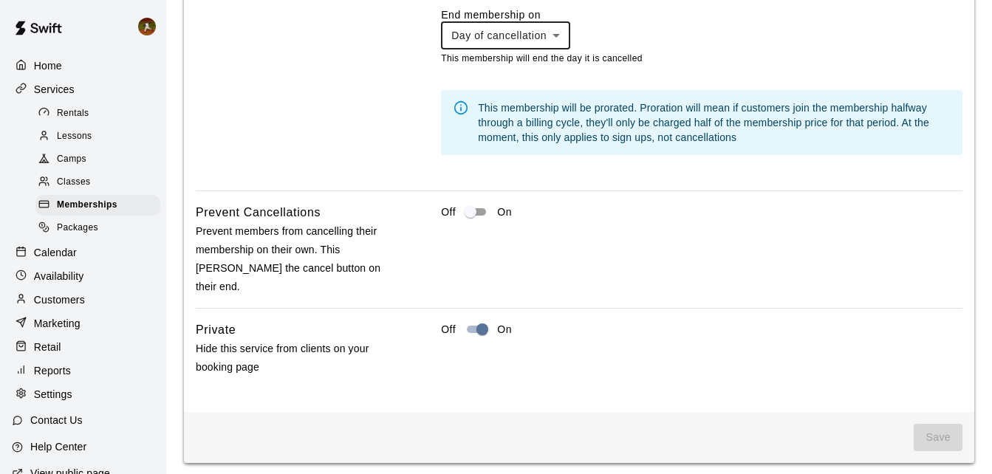
click at [634, 338] on div "Off On" at bounding box center [701, 349] width 521 height 56
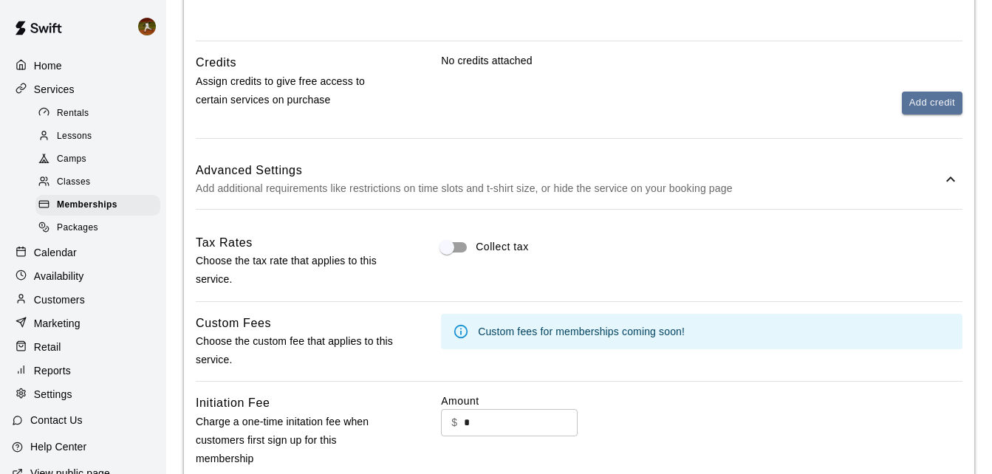
scroll to position [674, 0]
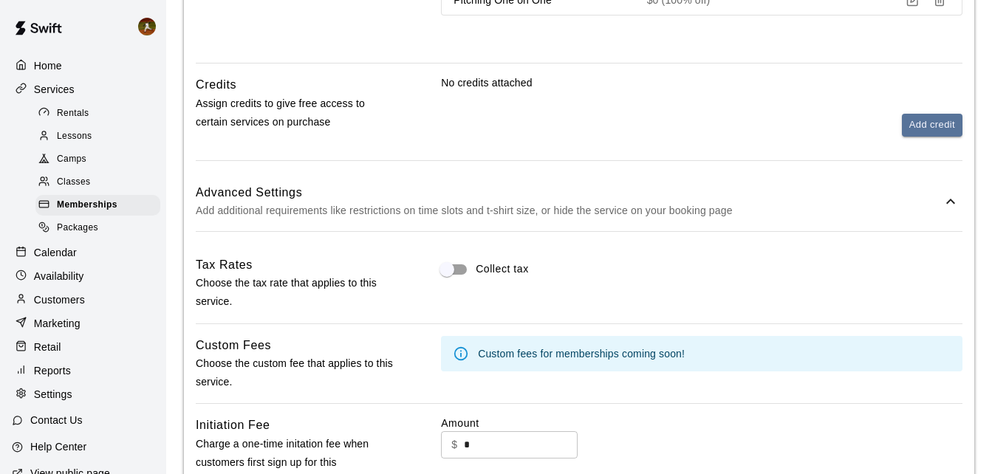
click at [946, 208] on icon at bounding box center [951, 202] width 18 height 18
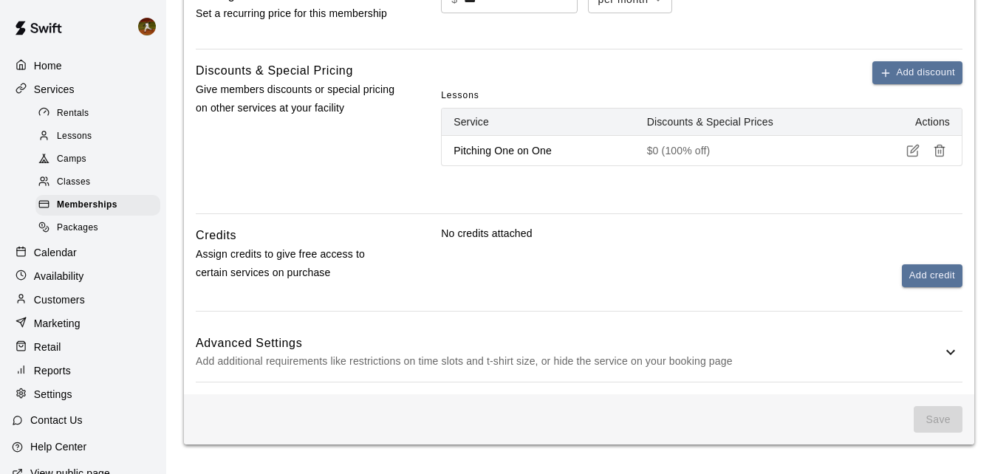
scroll to position [524, 0]
click at [913, 268] on button "Add credit" at bounding box center [932, 275] width 61 height 23
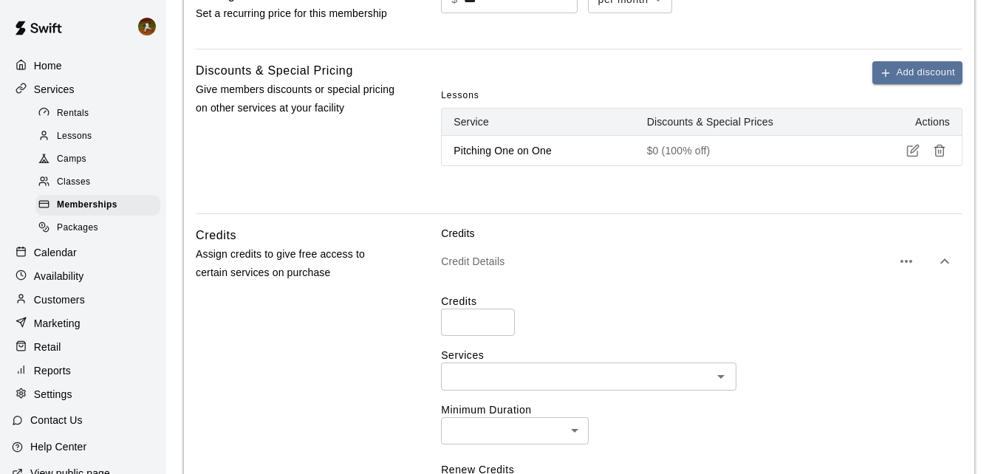
click at [492, 324] on input "number" at bounding box center [478, 322] width 74 height 27
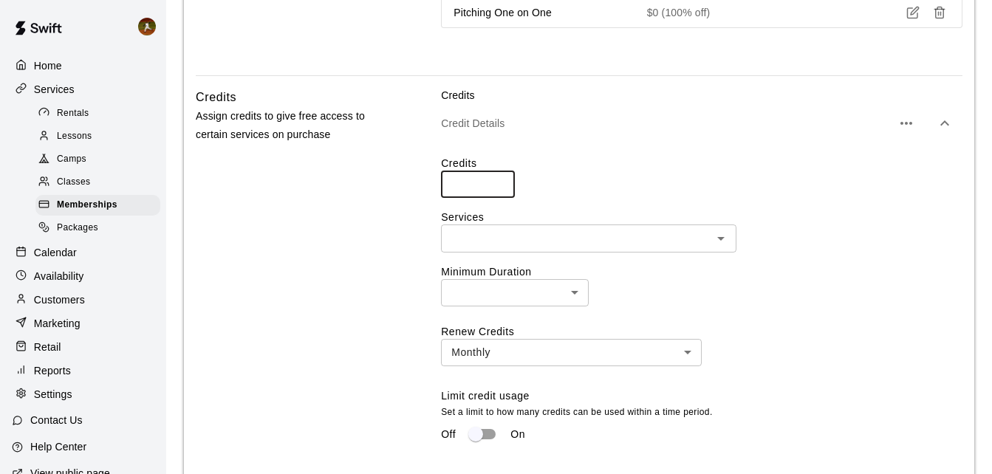
scroll to position [671, 0]
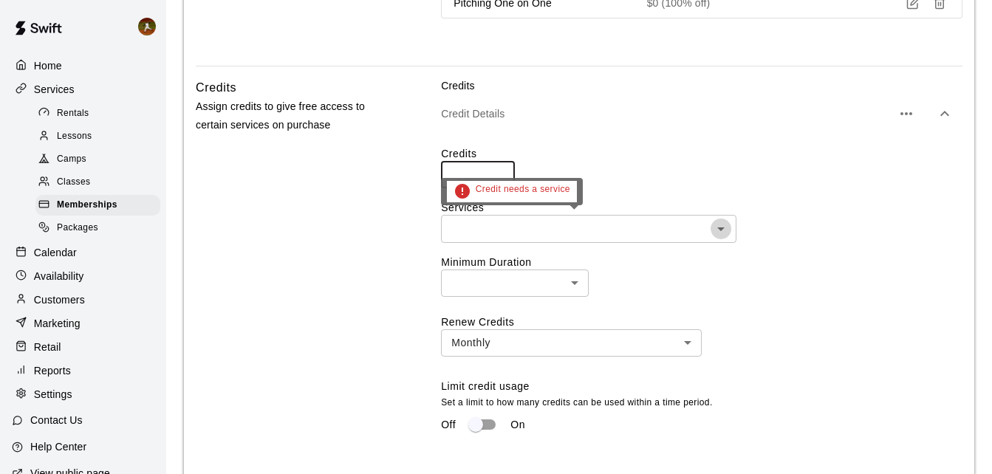
click at [718, 236] on icon "Open" at bounding box center [721, 229] width 18 height 18
type input "*"
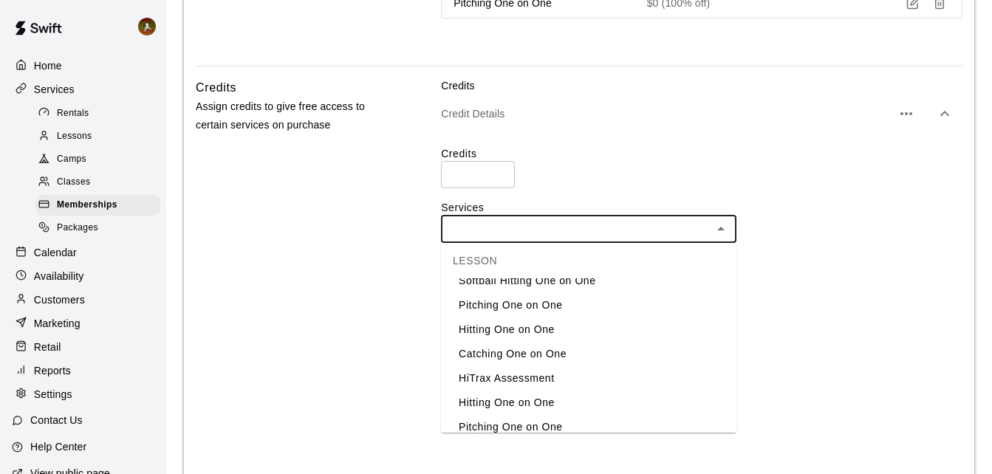
scroll to position [148, 0]
click at [509, 309] on li "Pitching One on One" at bounding box center [588, 306] width 295 height 24
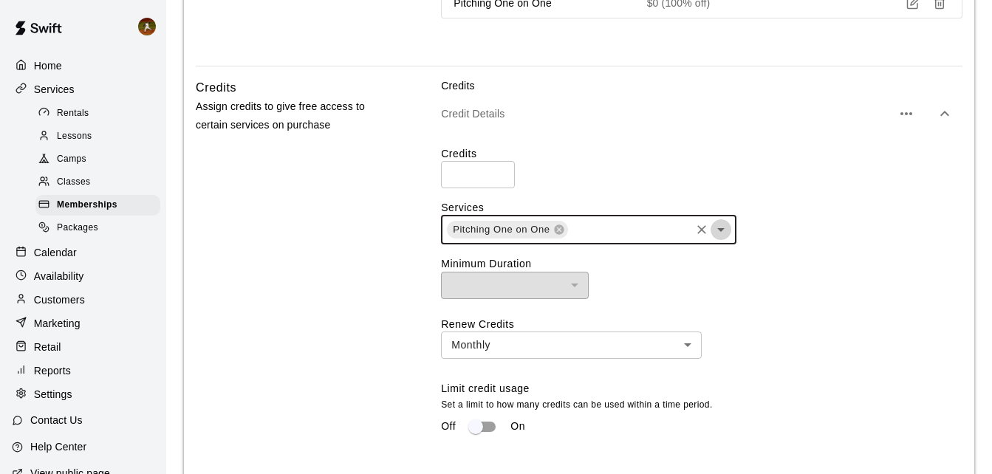
click at [725, 234] on icon "Open" at bounding box center [721, 230] width 18 height 18
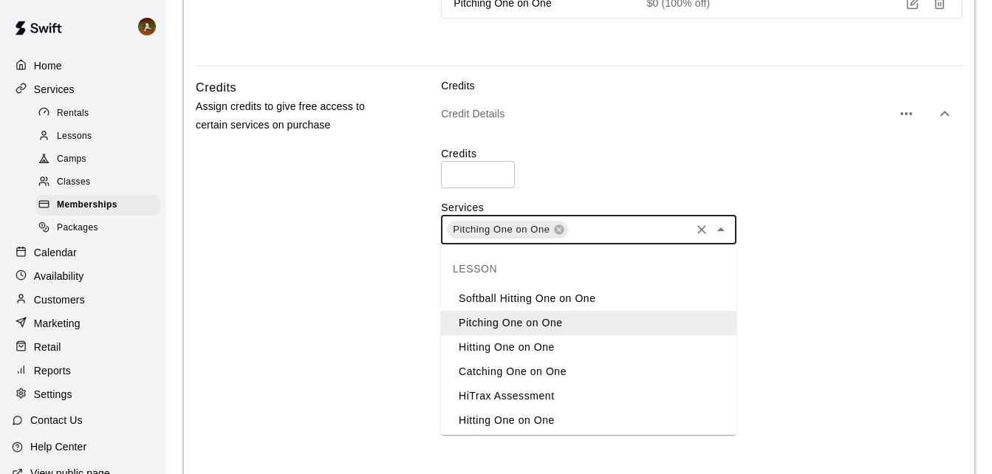
click at [522, 349] on li "Hitting One on One" at bounding box center [588, 347] width 295 height 24
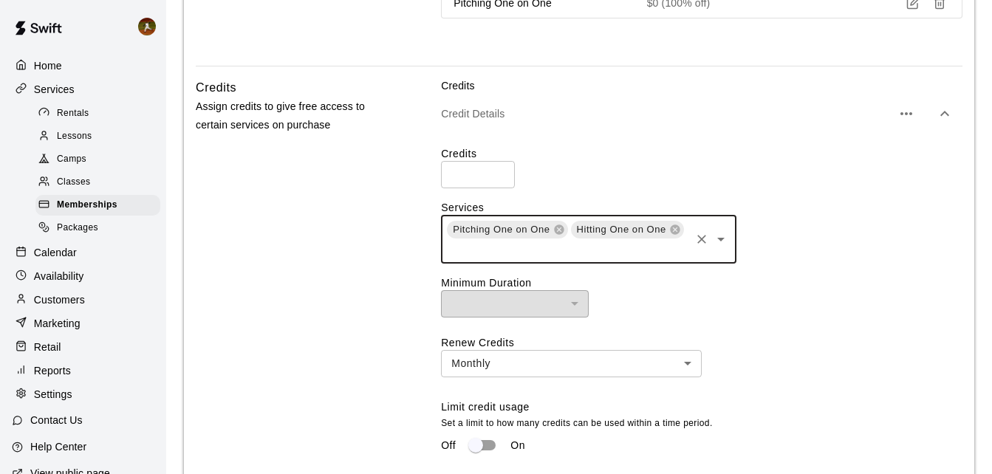
drag, startPoint x: 410, startPoint y: 316, endPoint x: 420, endPoint y: 316, distance: 9.6
click at [414, 316] on div "Credits Assign credits to give free access to certain services on purchase Cred…" at bounding box center [579, 315] width 767 height 475
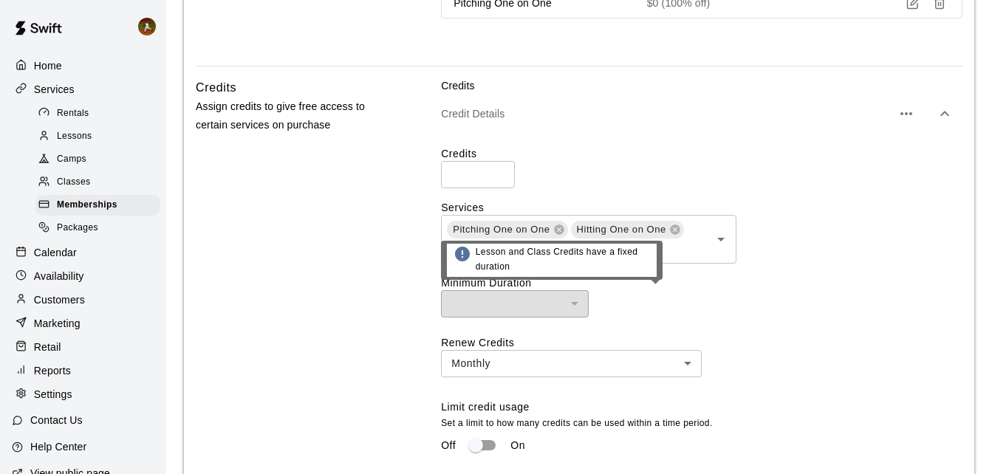
click at [546, 302] on div "​" at bounding box center [515, 303] width 148 height 27
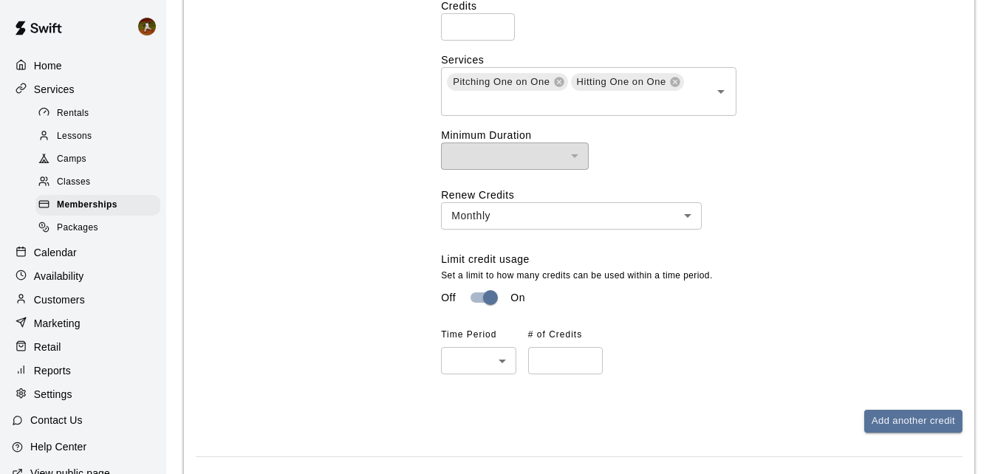
scroll to position [893, 0]
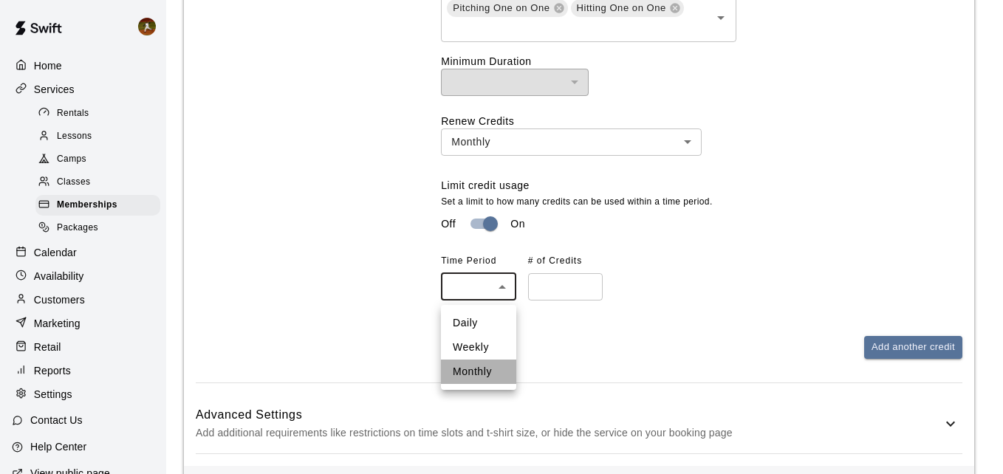
click at [466, 371] on li "Monthly" at bounding box center [478, 372] width 75 height 24
type input "*******"
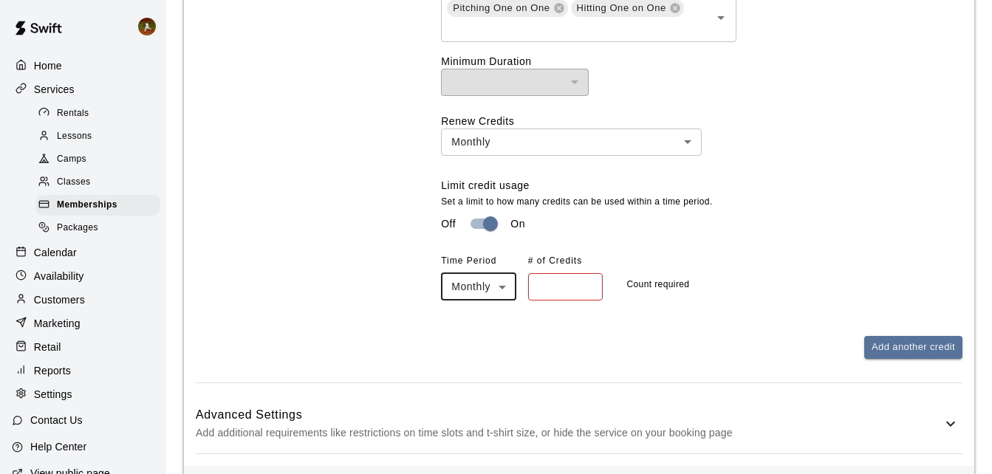
click at [549, 301] on input "number" at bounding box center [565, 286] width 75 height 27
type input "*"
click at [809, 261] on div "Time Period Monthly ******* ​ # of Credits * ​ 1 credit can be redeemed monthly" at bounding box center [701, 275] width 521 height 51
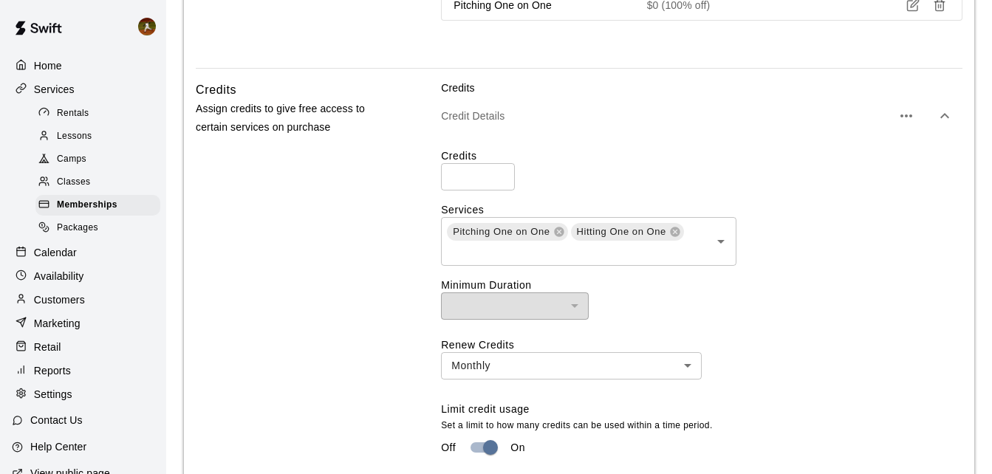
scroll to position [526, 0]
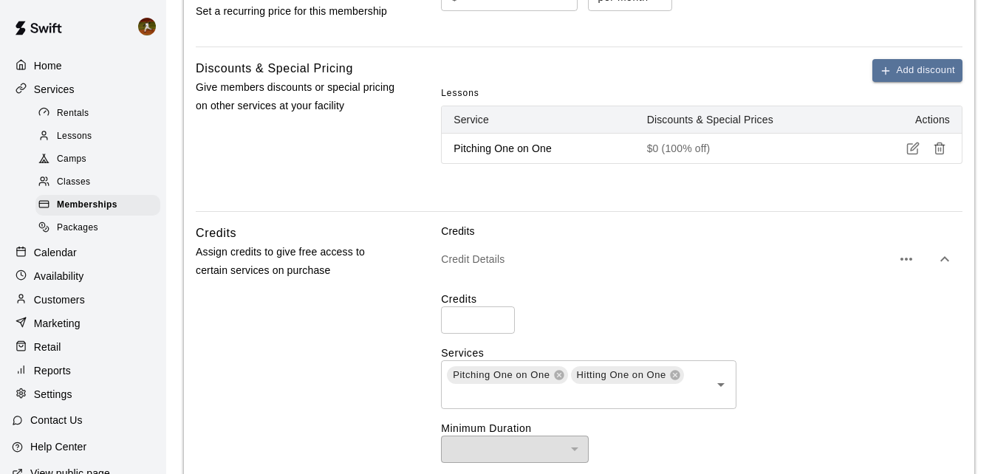
click at [939, 260] on icon "button" at bounding box center [945, 259] width 18 height 18
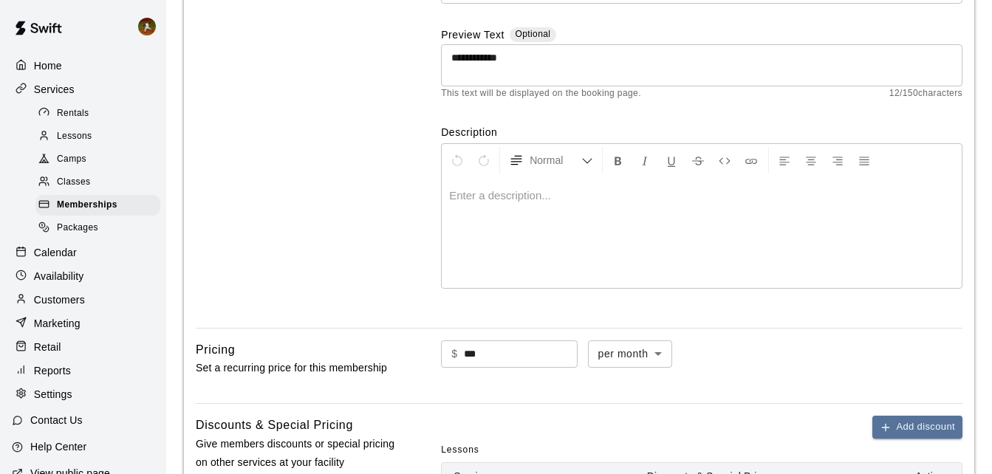
scroll to position [83, 0]
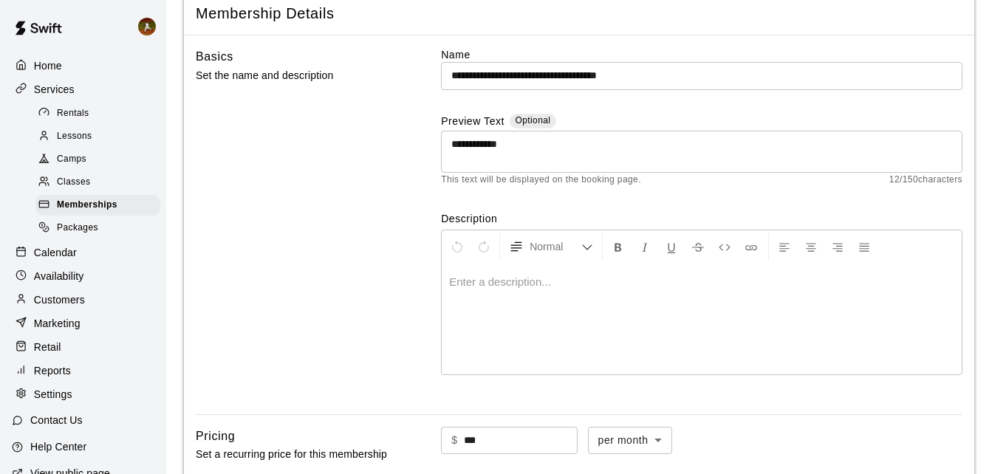
click at [587, 285] on p at bounding box center [701, 282] width 505 height 15
drag, startPoint x: 581, startPoint y: 287, endPoint x: 538, endPoint y: 290, distance: 42.2
click at [561, 290] on div at bounding box center [702, 319] width 520 height 111
click at [501, 290] on div at bounding box center [702, 319] width 520 height 111
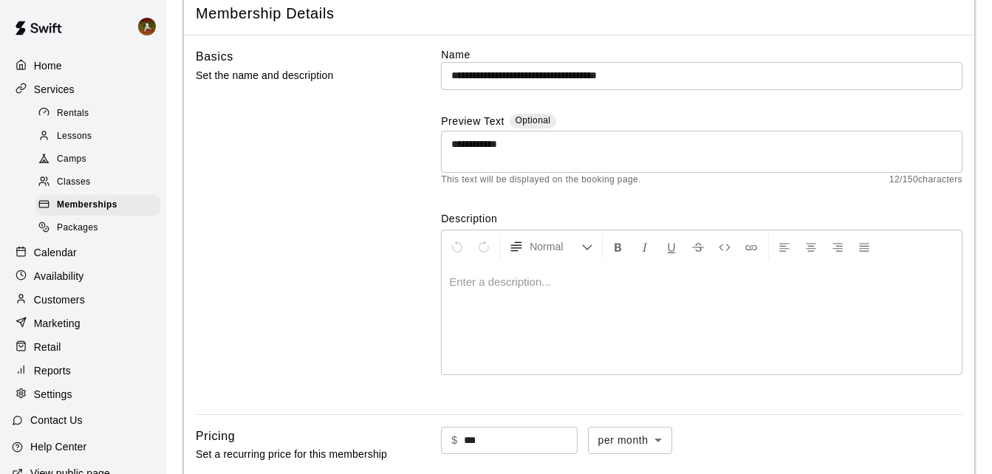
click at [503, 284] on p at bounding box center [701, 282] width 505 height 15
click at [507, 281] on p at bounding box center [701, 282] width 505 height 15
drag, startPoint x: 506, startPoint y: 281, endPoint x: 468, endPoint y: 294, distance: 40.6
click at [468, 294] on div at bounding box center [702, 319] width 520 height 111
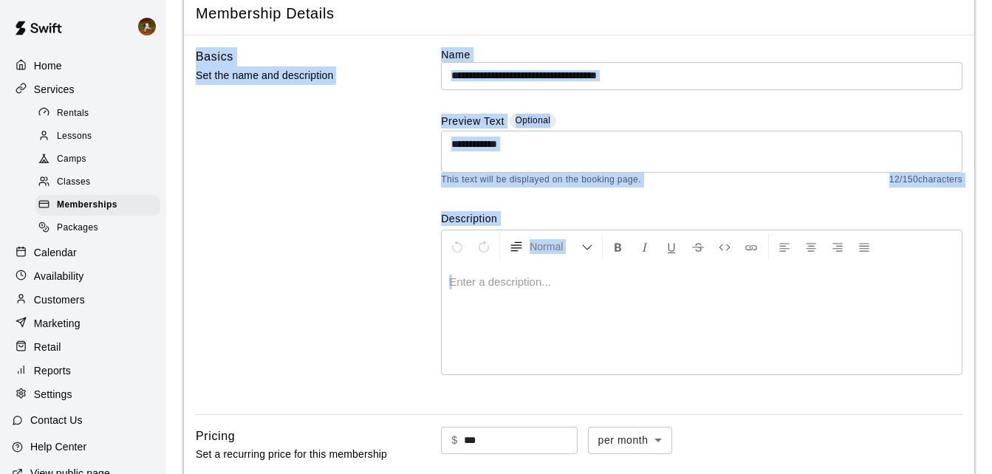
click at [467, 294] on div at bounding box center [702, 319] width 520 height 111
drag, startPoint x: 467, startPoint y: 294, endPoint x: 470, endPoint y: 321, distance: 26.8
click at [470, 321] on div at bounding box center [702, 319] width 520 height 111
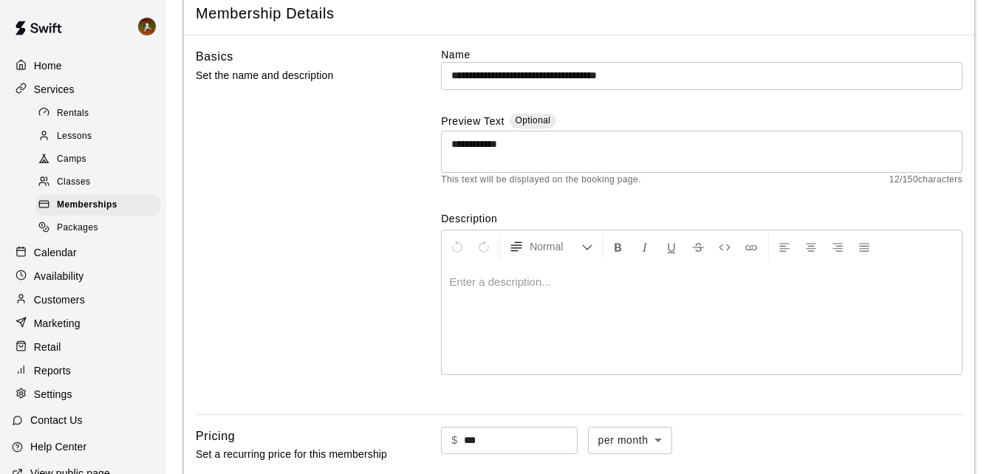
click at [725, 73] on input "**********" at bounding box center [701, 75] width 521 height 27
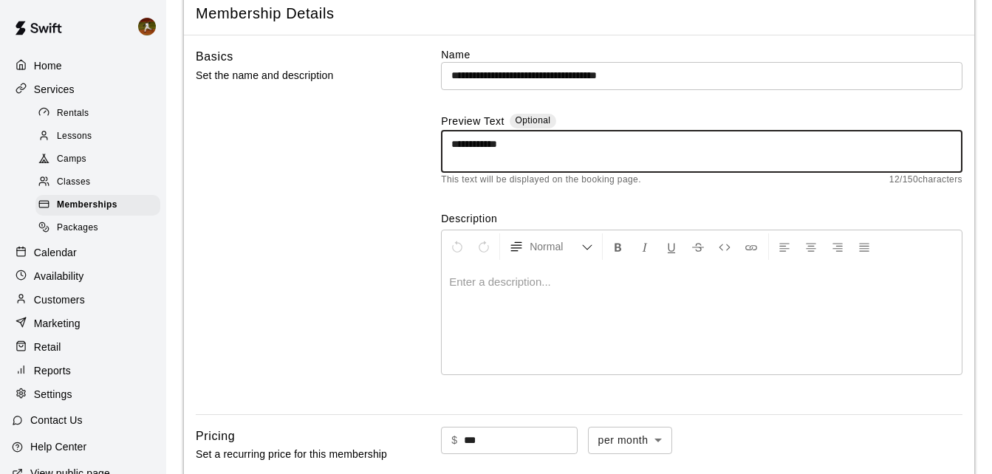
click at [631, 154] on textarea "**********" at bounding box center [701, 152] width 501 height 30
click at [673, 160] on textarea "**********" at bounding box center [701, 152] width 501 height 30
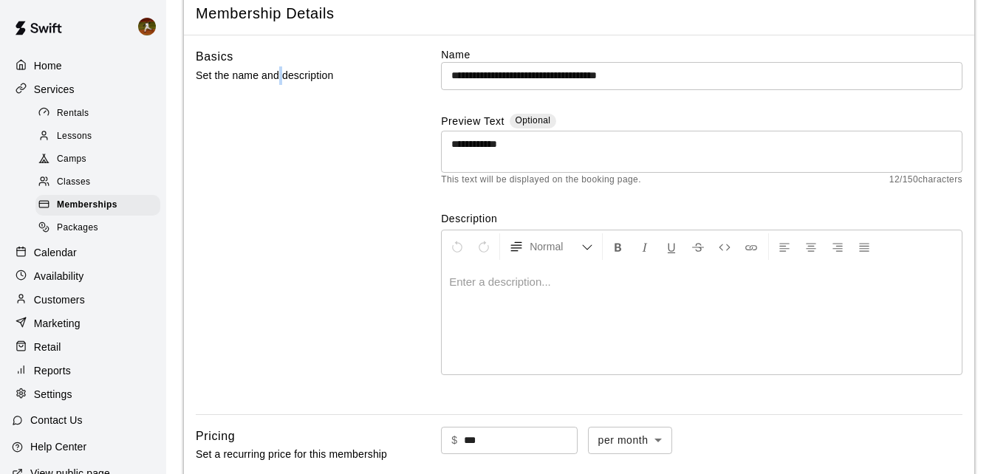
click at [277, 282] on div "Basics Set the name and description" at bounding box center [295, 224] width 199 height 355
click at [349, 157] on div "Basics Set the name and description" at bounding box center [295, 224] width 199 height 355
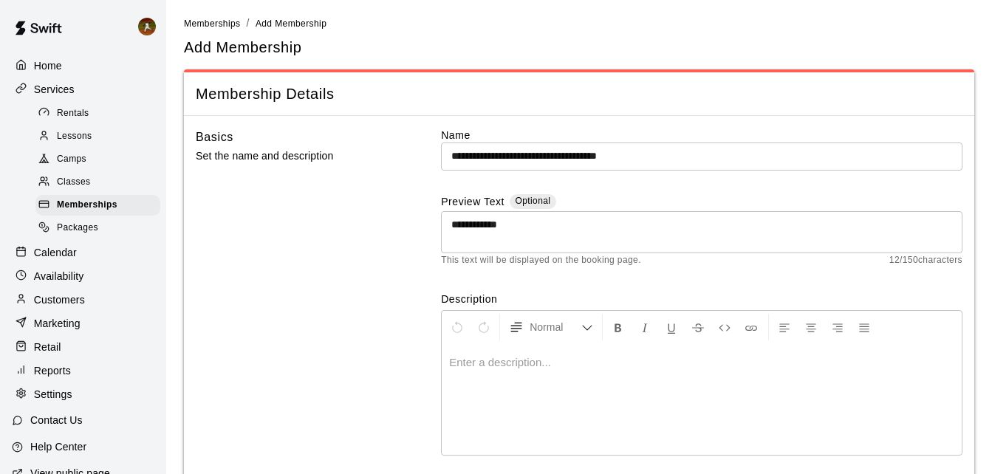
scroll to position [0, 0]
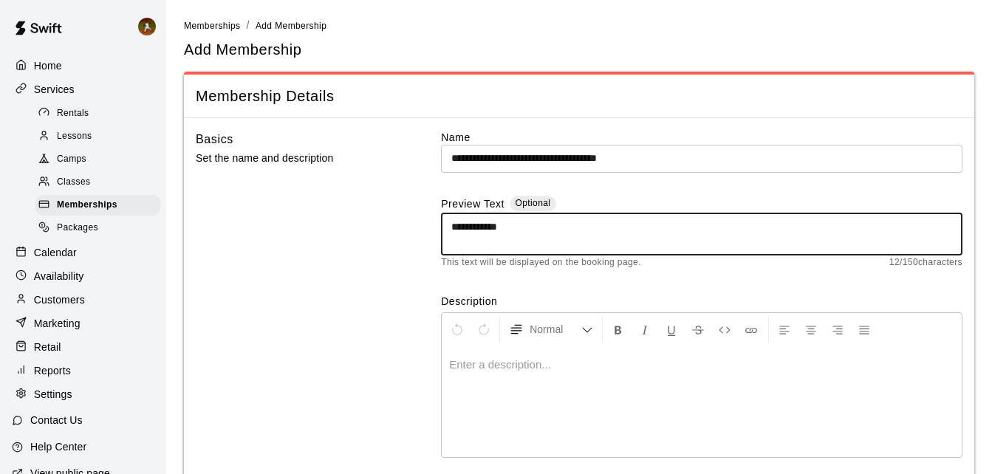
drag, startPoint x: 528, startPoint y: 225, endPoint x: 363, endPoint y: 216, distance: 165.7
click at [372, 235] on div "**********" at bounding box center [579, 307] width 767 height 355
drag, startPoint x: 364, startPoint y: 317, endPoint x: 381, endPoint y: 317, distance: 17.0
click at [365, 317] on div "Basics Set the name and description" at bounding box center [295, 307] width 199 height 355
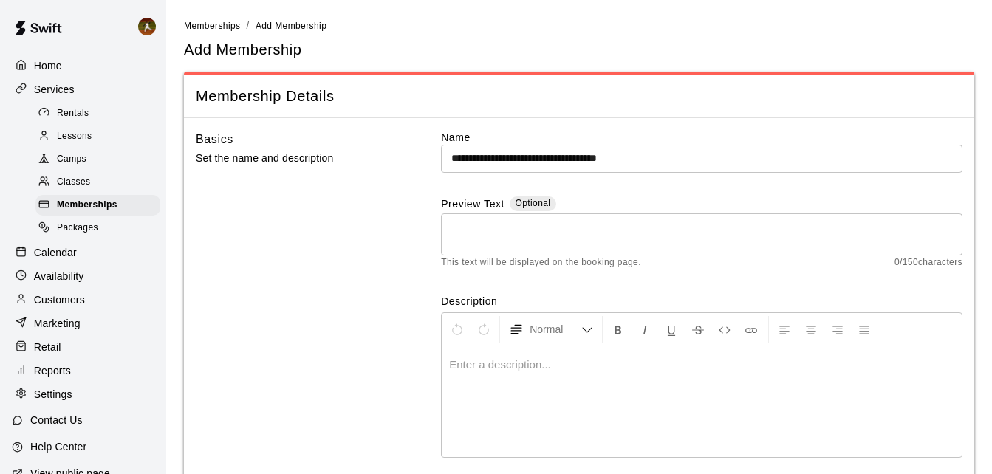
click at [482, 374] on div at bounding box center [702, 401] width 520 height 111
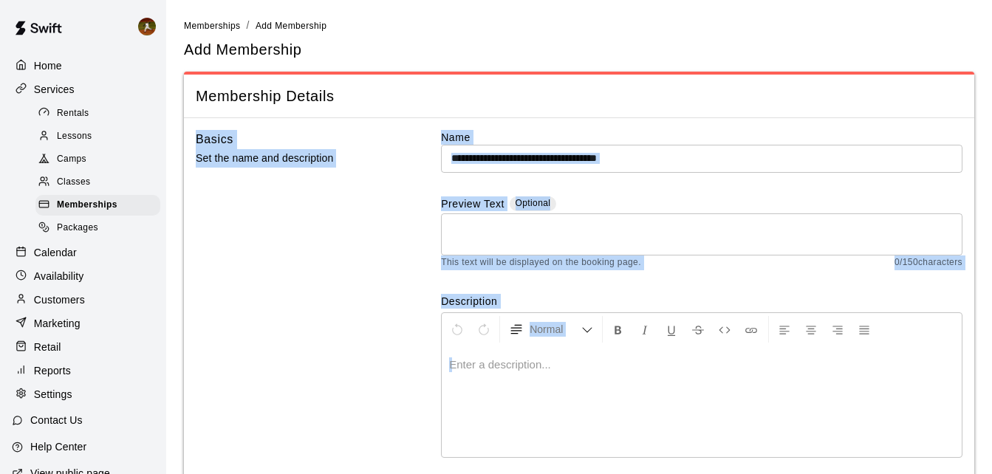
click at [483, 374] on div at bounding box center [702, 401] width 520 height 111
click at [476, 373] on div at bounding box center [702, 401] width 520 height 111
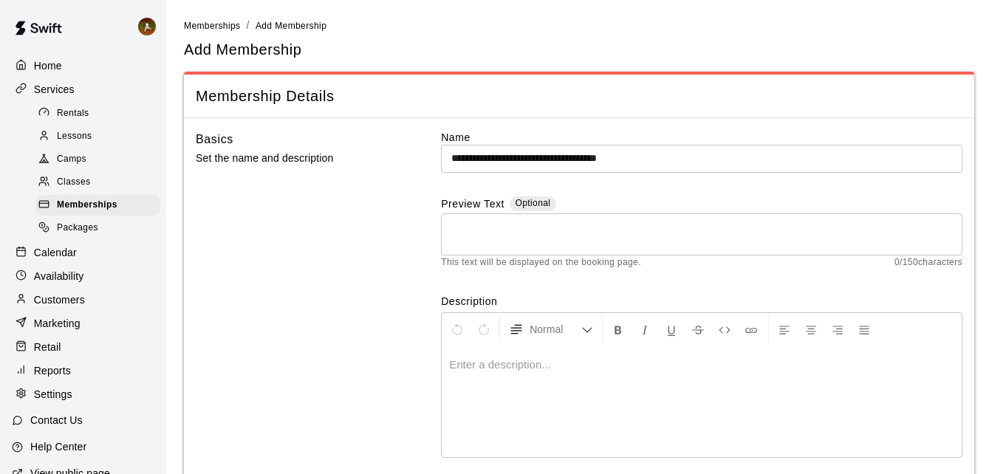
click at [476, 373] on div at bounding box center [702, 401] width 520 height 111
click at [478, 373] on div at bounding box center [702, 401] width 520 height 111
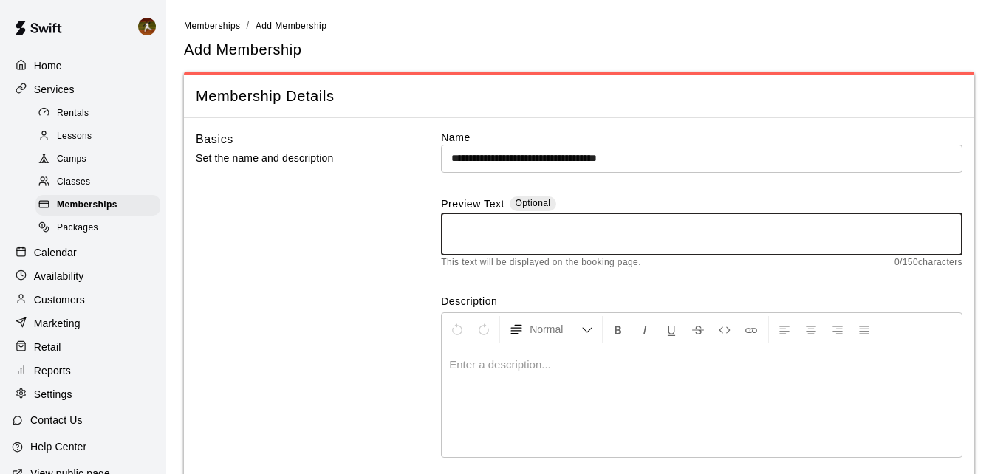
click at [472, 247] on textarea at bounding box center [701, 234] width 501 height 30
paste textarea "**********"
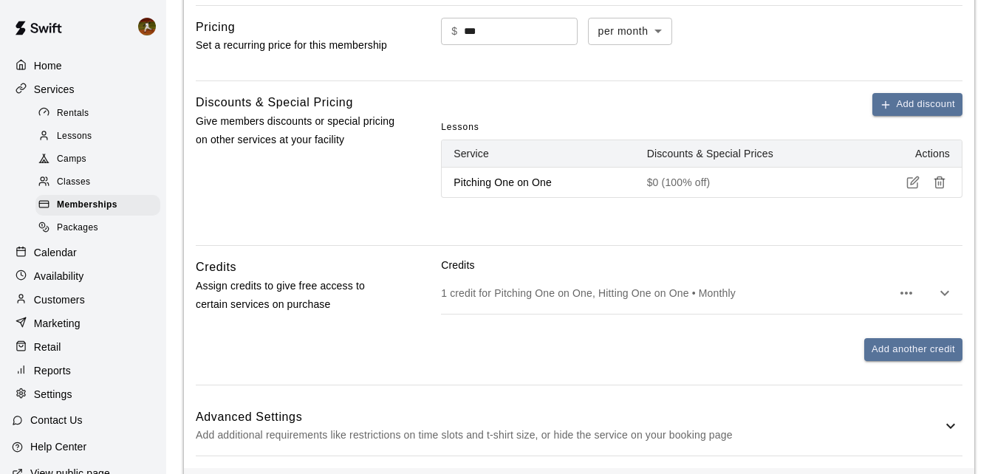
scroll to position [418, 0]
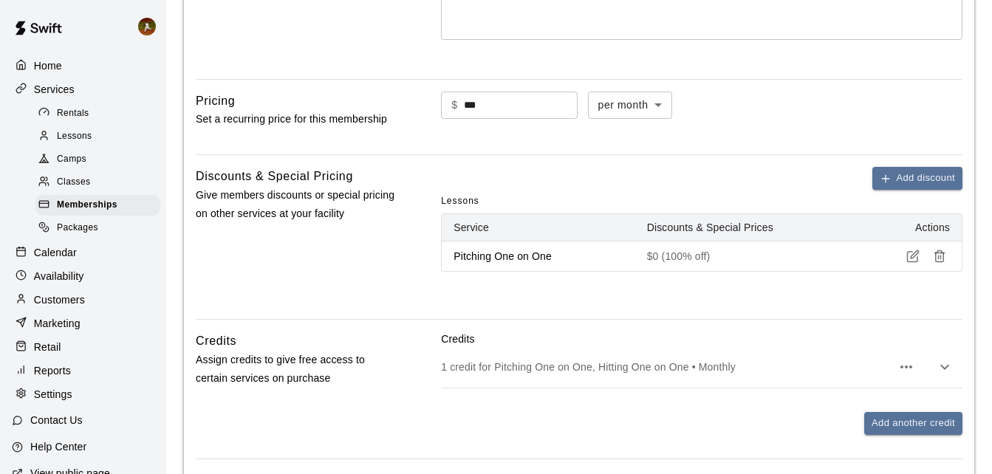
type textarea "**********"
click at [910, 255] on icon "button" at bounding box center [912, 256] width 13 height 13
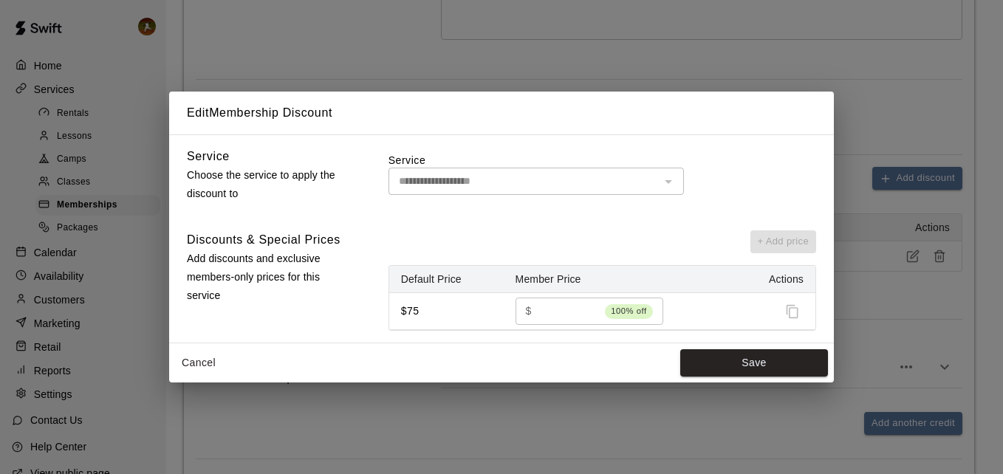
click at [792, 313] on div at bounding box center [775, 312] width 55 height 22
click at [791, 313] on div at bounding box center [775, 312] width 55 height 22
click at [781, 246] on div "+ Add price" at bounding box center [602, 241] width 428 height 23
click at [278, 174] on p "Choose the service to apply the discount to" at bounding box center [269, 184] width 164 height 37
click at [242, 265] on p "Add discounts and exclusive members-only prices for this service" at bounding box center [269, 278] width 164 height 56
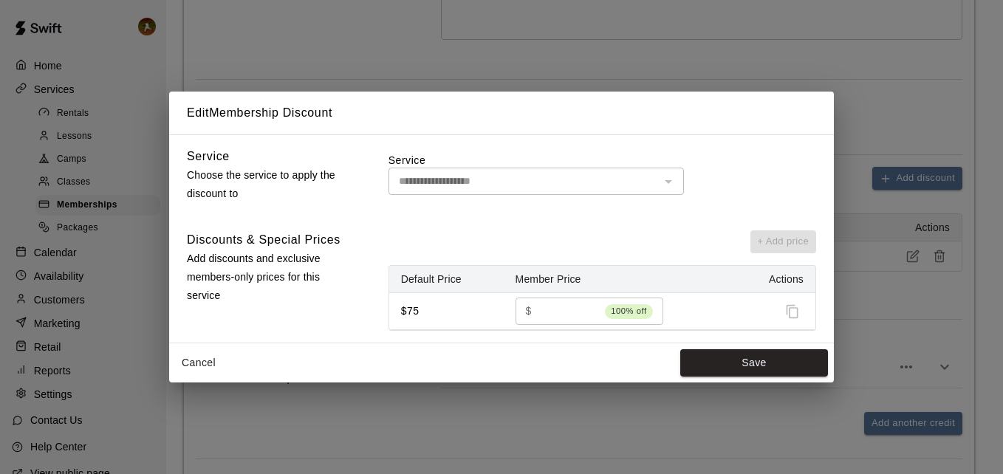
click at [569, 196] on div "**********" at bounding box center [602, 177] width 428 height 60
click at [193, 362] on button "Cancel" at bounding box center [198, 362] width 47 height 27
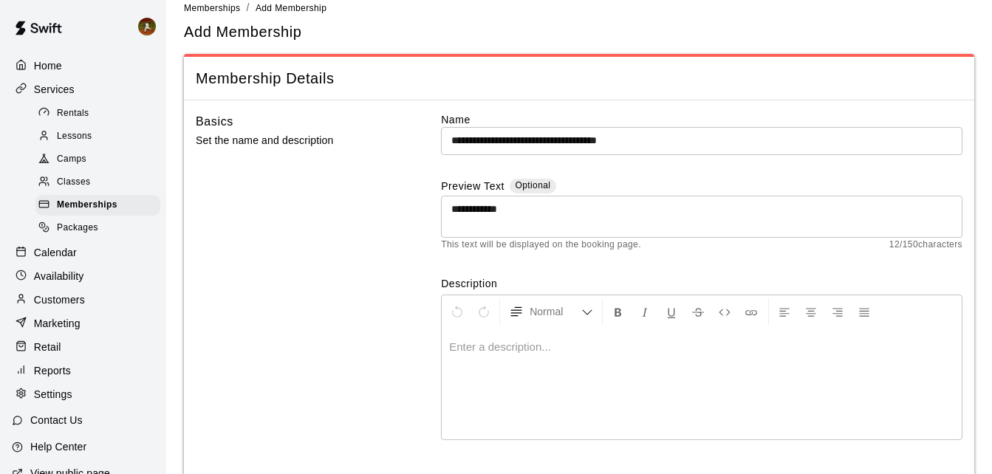
scroll to position [0, 0]
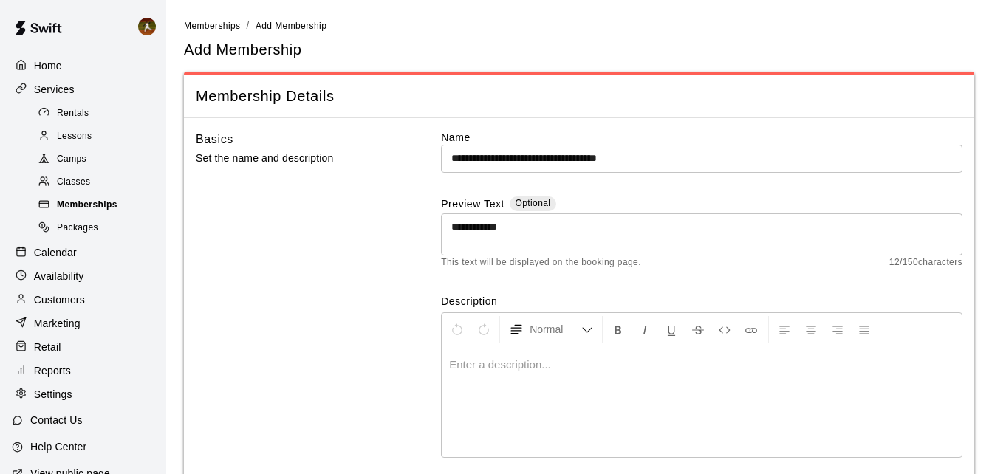
click at [80, 213] on span "Memberships" at bounding box center [87, 205] width 61 height 15
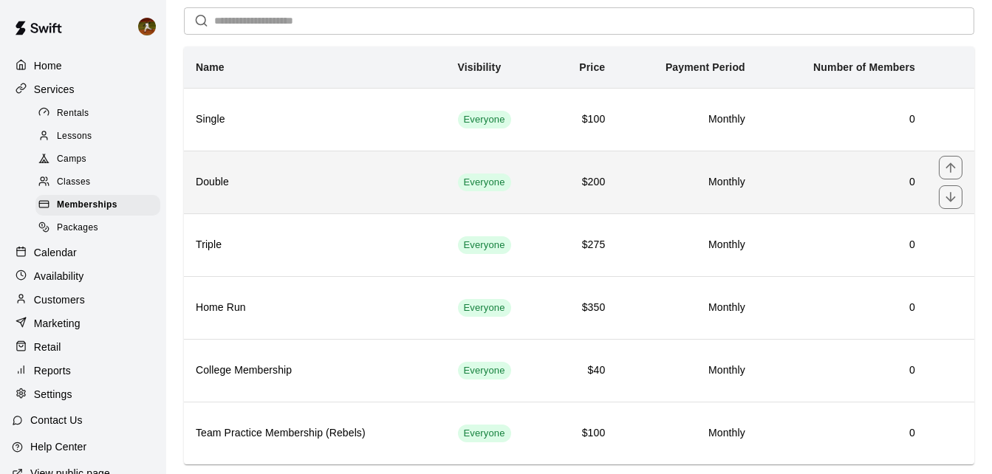
scroll to position [92, 0]
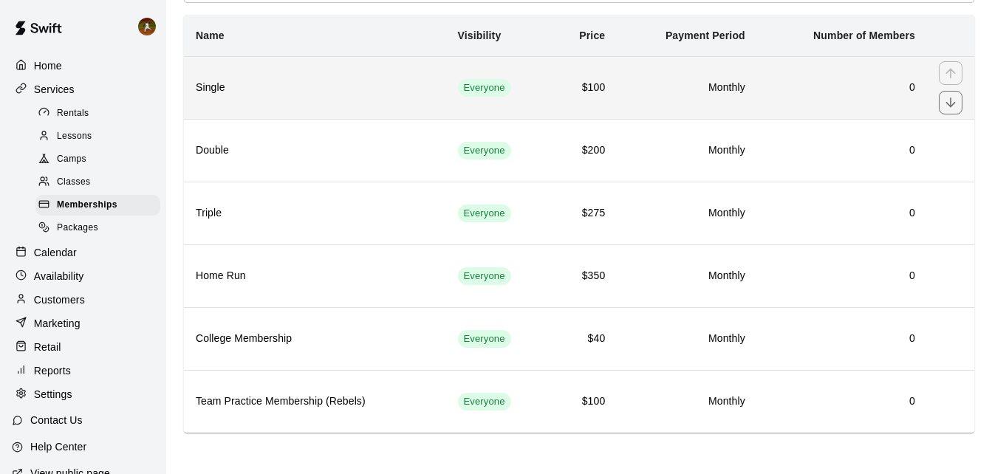
click at [641, 104] on td "Monthly" at bounding box center [687, 87] width 140 height 63
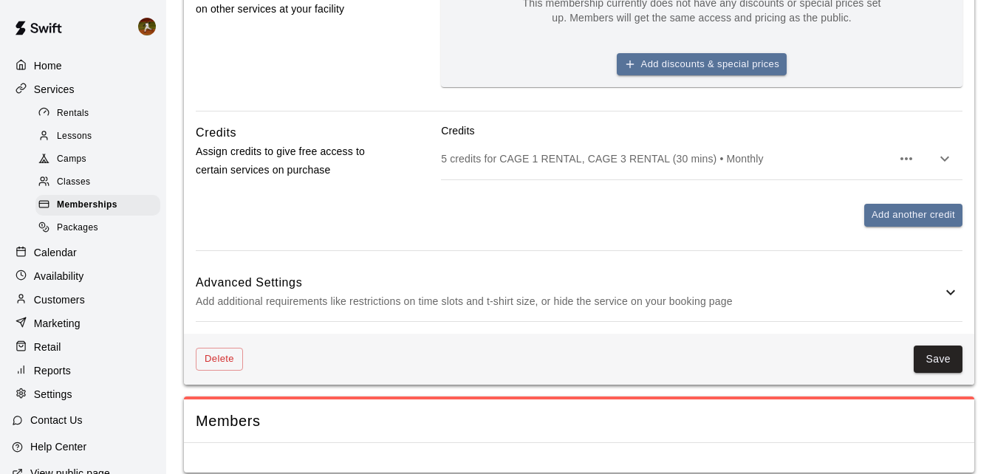
scroll to position [643, 0]
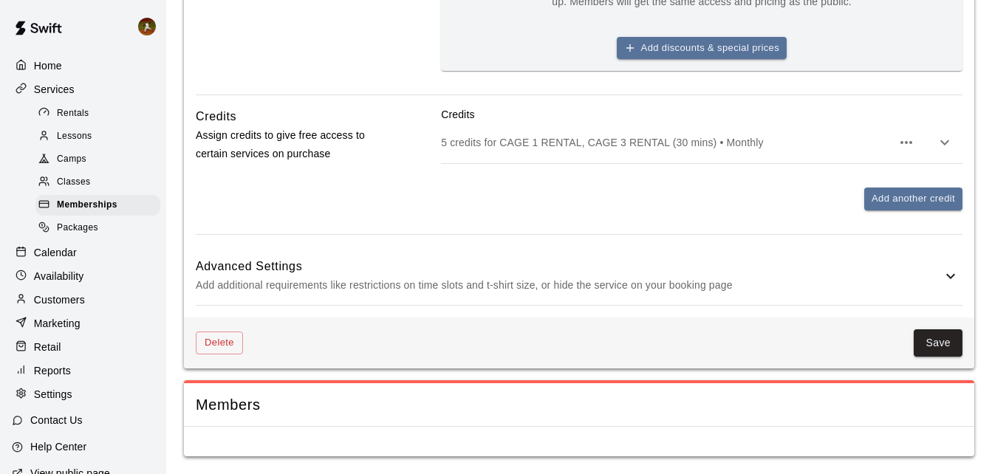
click at [952, 273] on icon at bounding box center [951, 276] width 18 height 18
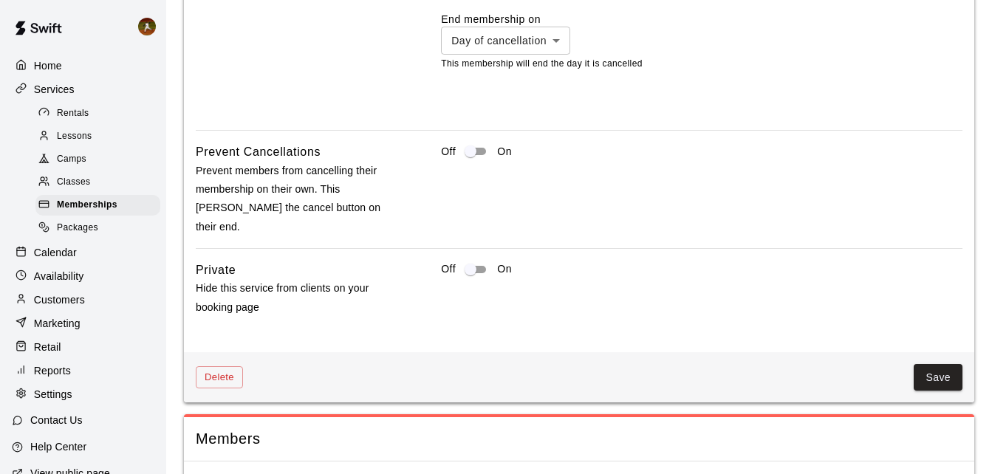
scroll to position [1307, 0]
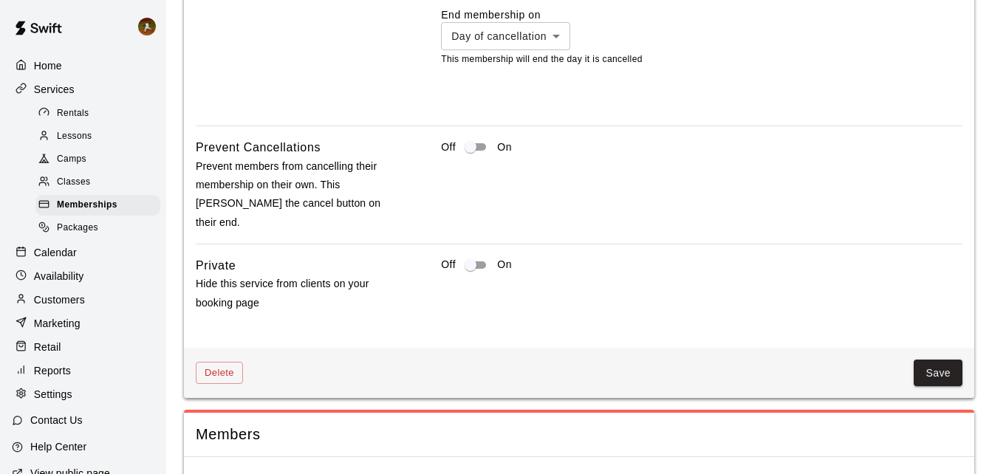
click at [83, 227] on span "Packages" at bounding box center [77, 228] width 41 height 15
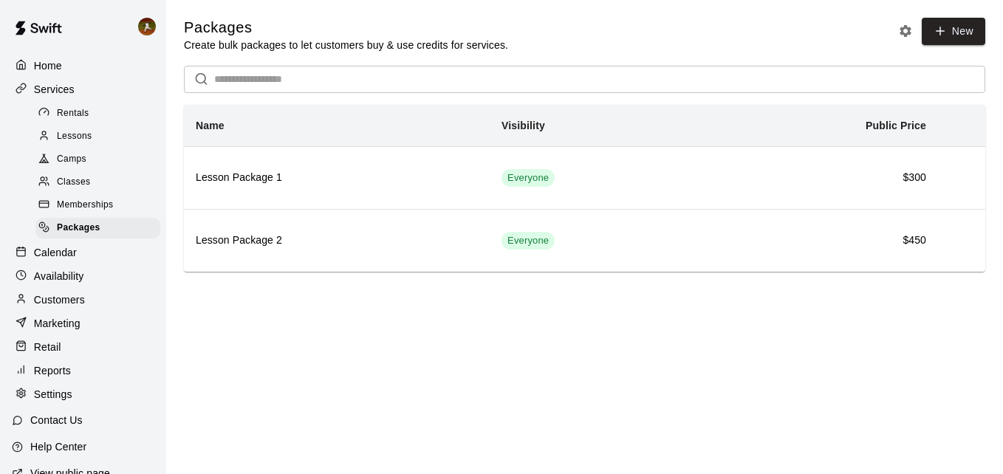
click at [53, 92] on p "Services" at bounding box center [54, 89] width 41 height 15
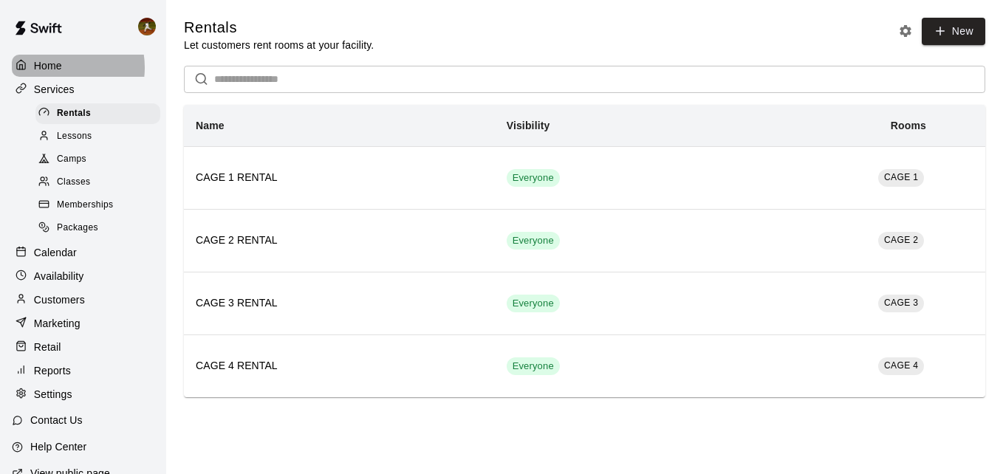
click at [59, 67] on p "Home" at bounding box center [48, 65] width 28 height 15
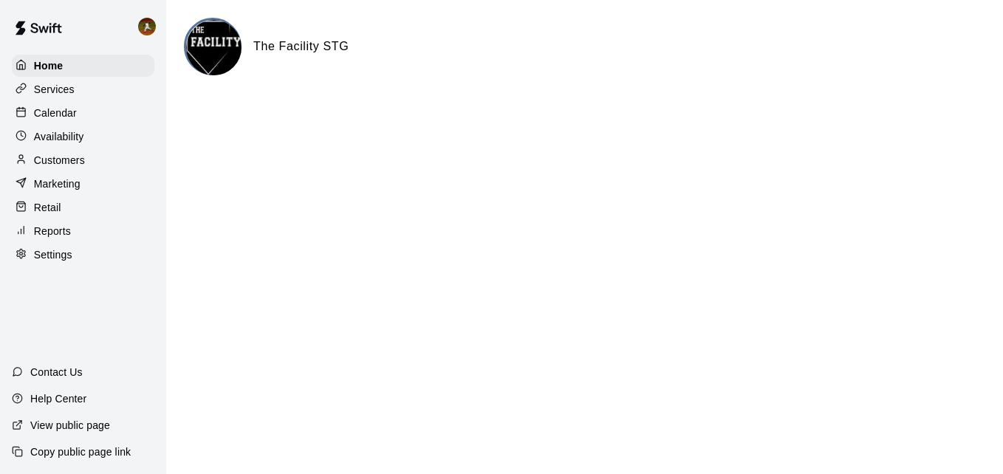
click at [49, 394] on p "Help Center" at bounding box center [58, 398] width 56 height 15
click at [57, 179] on div "Marketing" at bounding box center [83, 184] width 143 height 22
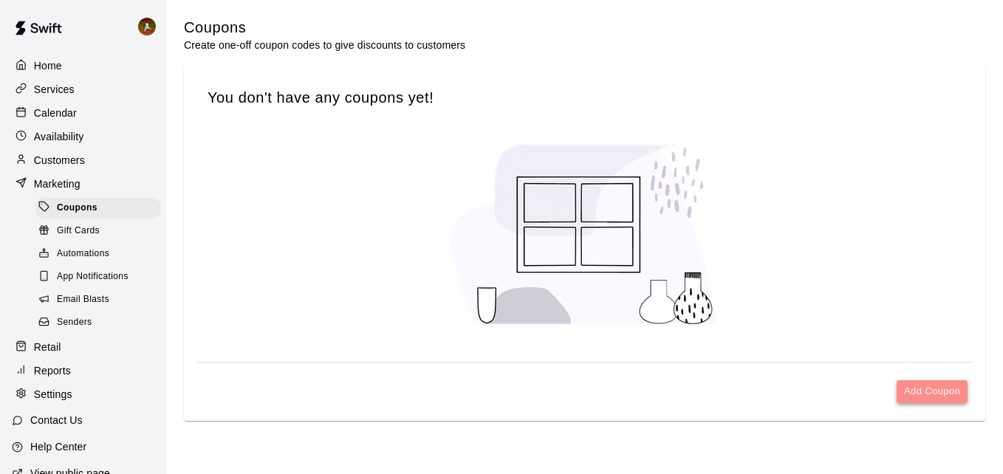
click at [942, 391] on button "Add Coupon" at bounding box center [932, 391] width 71 height 23
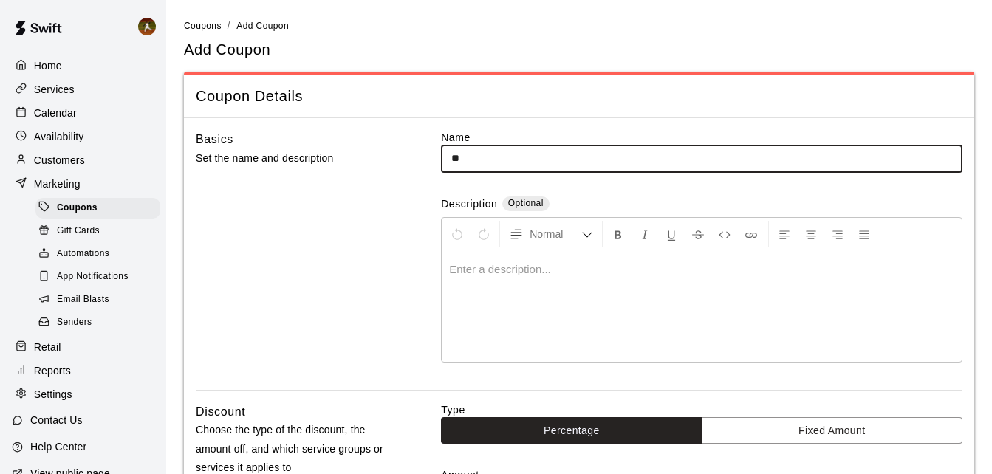
type input "*"
type input "**********"
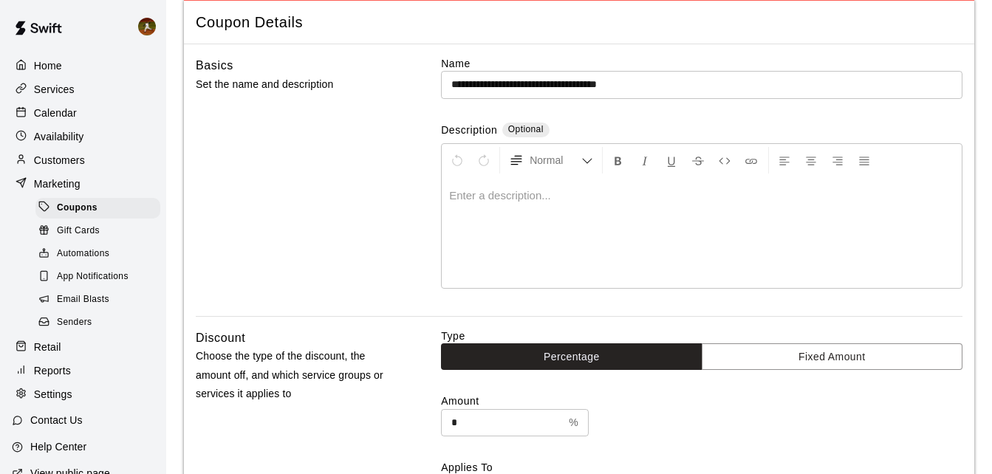
scroll to position [148, 0]
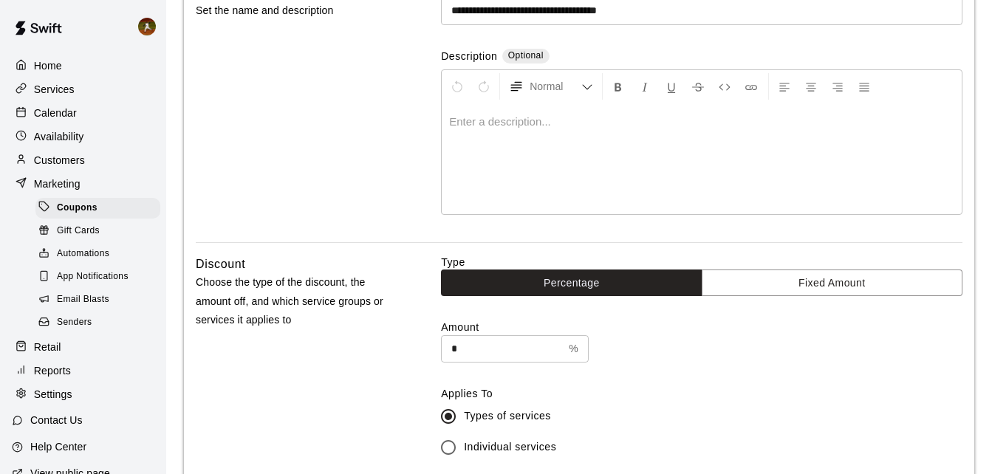
click at [579, 168] on div at bounding box center [702, 158] width 520 height 111
click at [586, 122] on p at bounding box center [701, 121] width 505 height 15
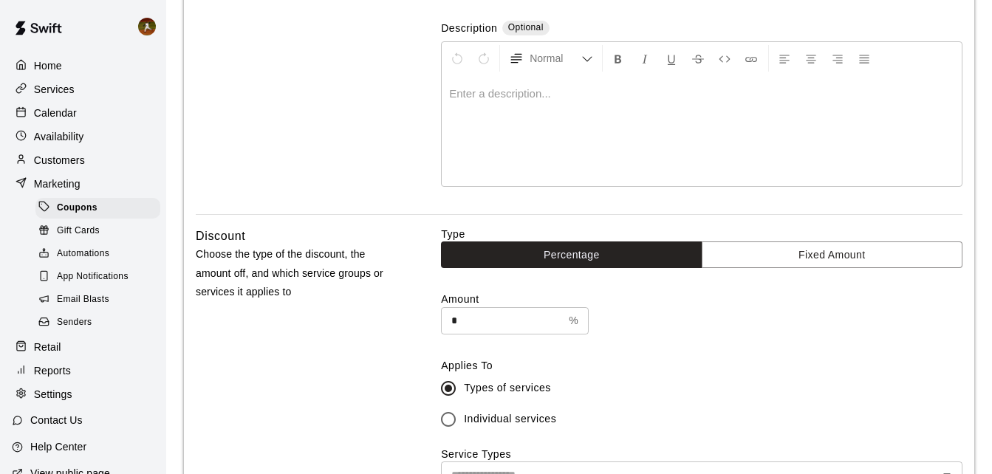
scroll to position [222, 0]
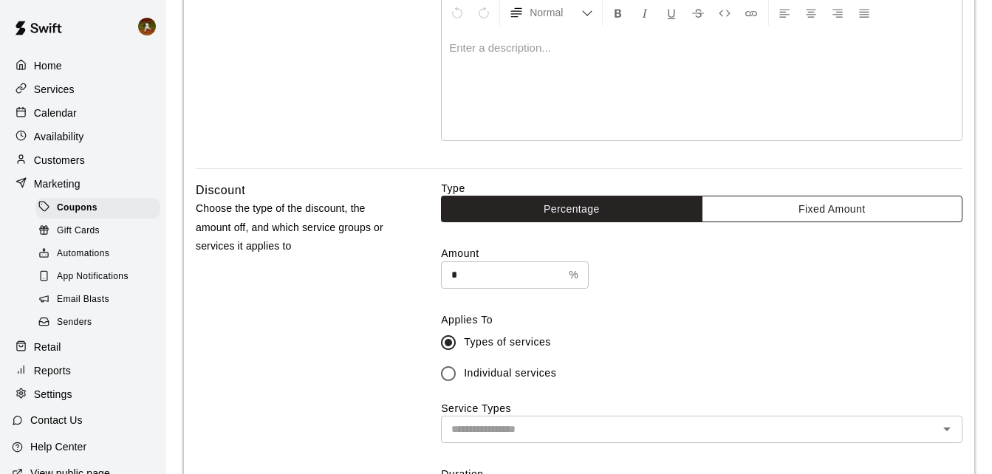
click at [820, 208] on button "Fixed Amount" at bounding box center [832, 209] width 261 height 27
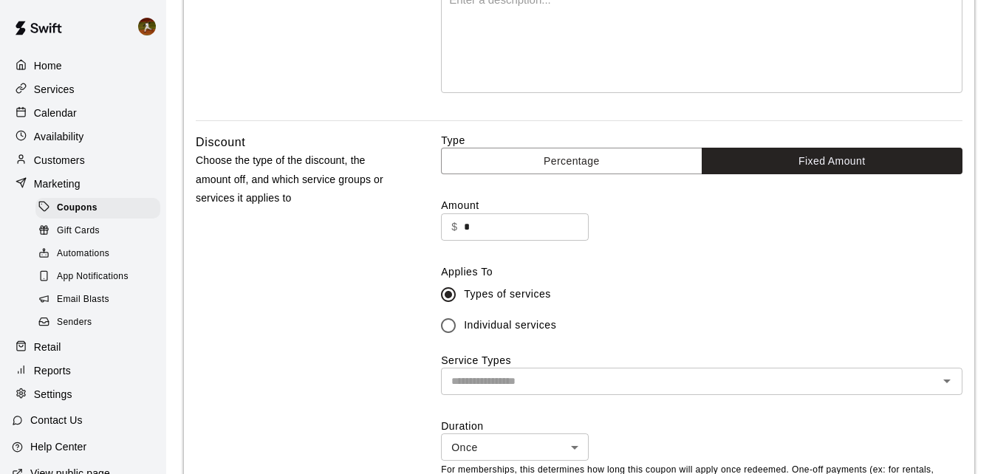
scroll to position [295, 0]
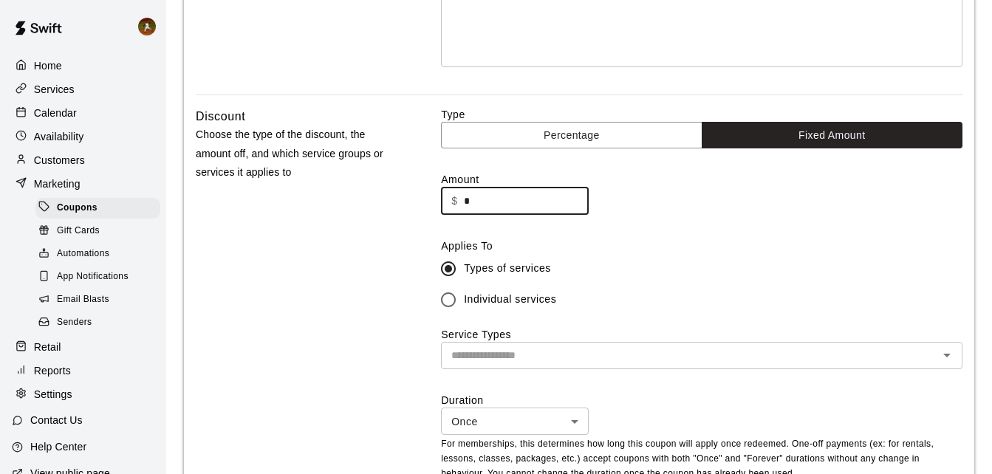
drag, startPoint x: 485, startPoint y: 210, endPoint x: 449, endPoint y: 209, distance: 35.5
click at [449, 209] on div "$ * ​" at bounding box center [515, 201] width 148 height 27
type input "***"
click at [359, 221] on div "Discount Choose the type of the discount, the amount off, and which service gro…" at bounding box center [295, 306] width 199 height 398
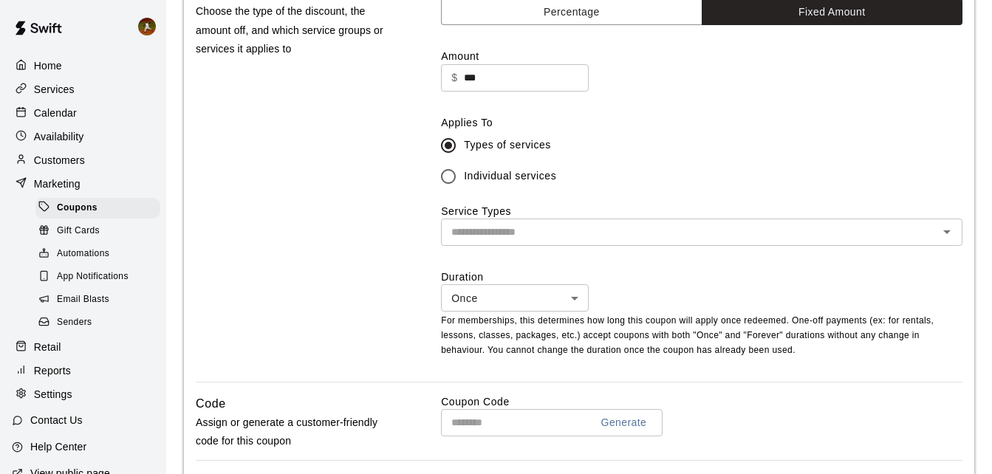
scroll to position [443, 0]
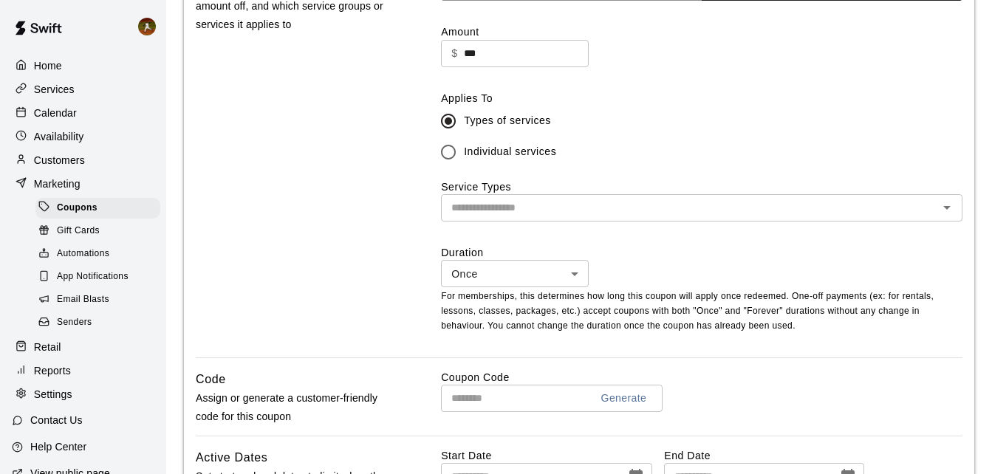
click at [679, 217] on input "text" at bounding box center [689, 208] width 488 height 18
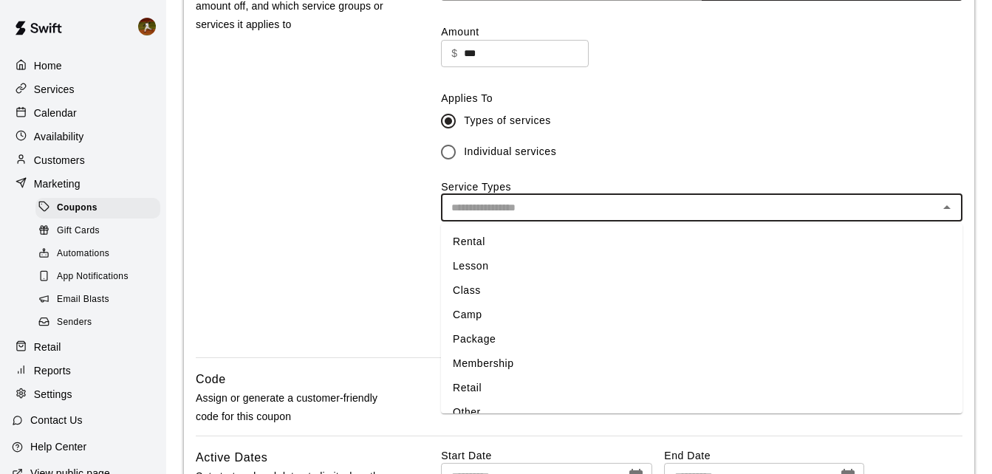
click at [493, 357] on li "Membership" at bounding box center [701, 364] width 521 height 24
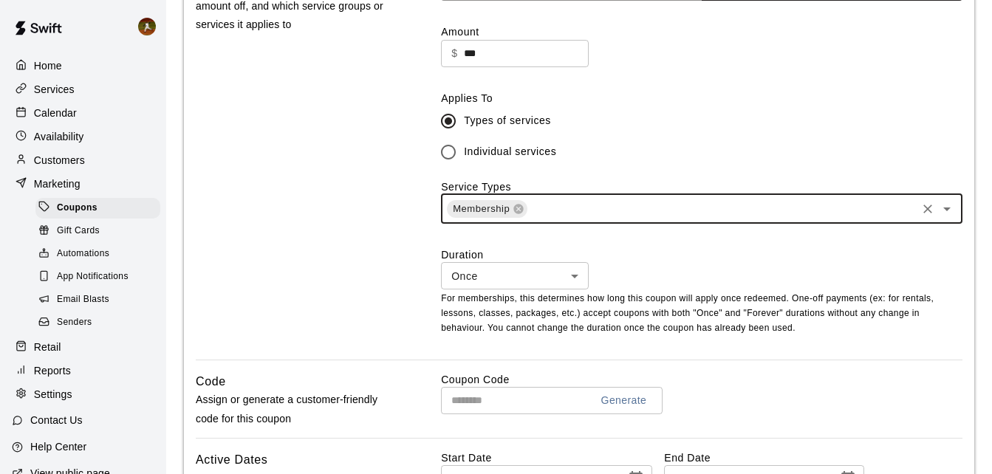
click at [409, 292] on div "Discount Choose the type of the discount, the amount off, and which service gro…" at bounding box center [579, 159] width 767 height 400
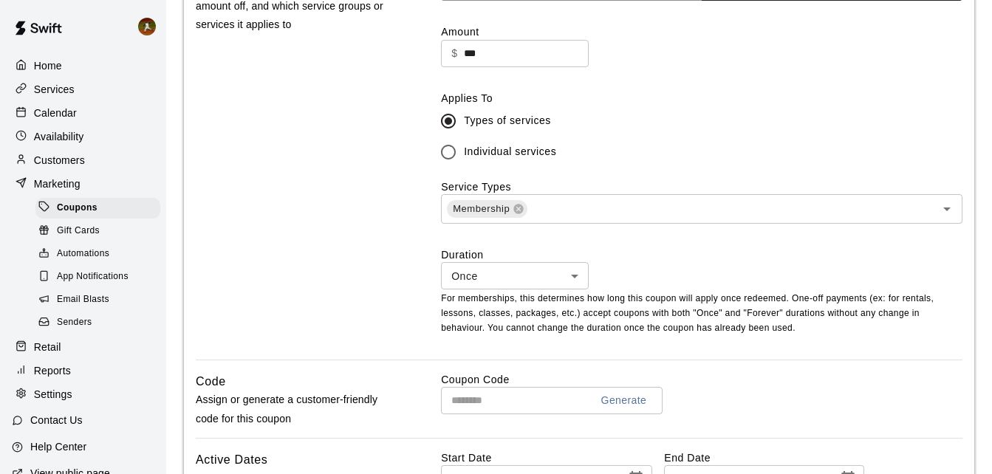
scroll to position [517, 0]
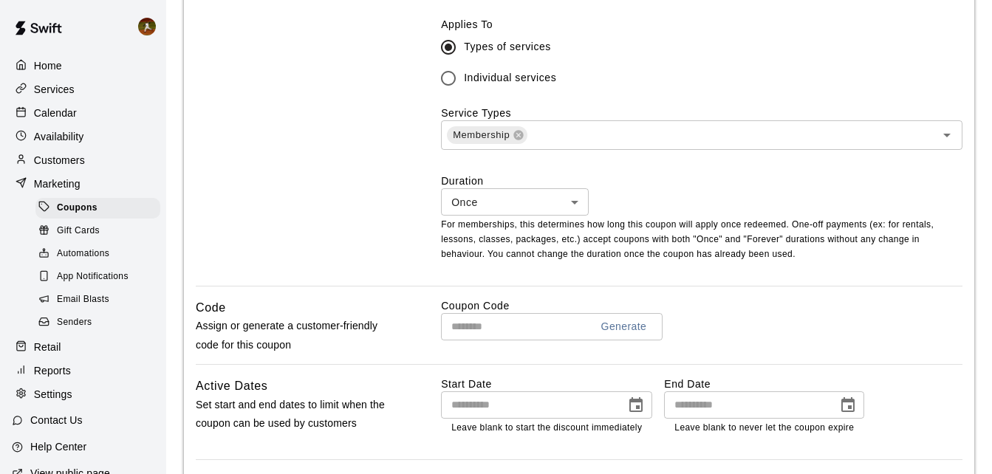
click at [575, 199] on body "**********" at bounding box center [496, 125] width 992 height 1284
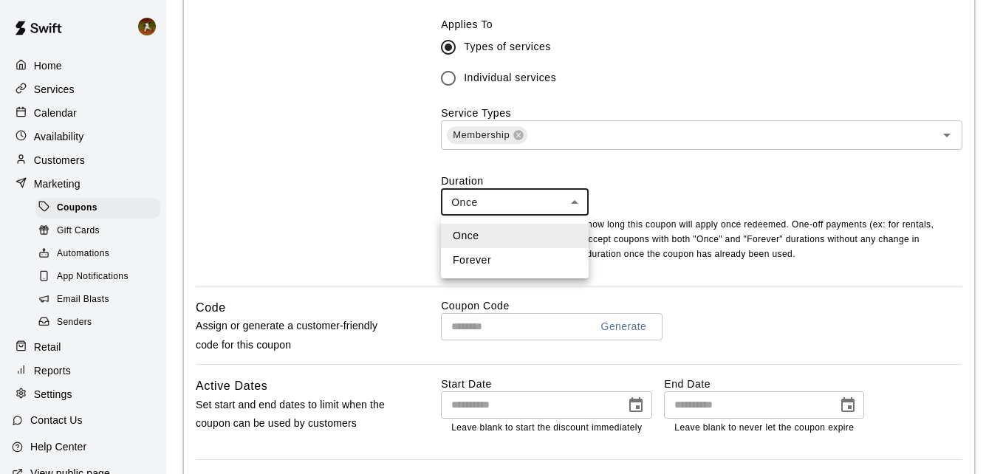
click at [631, 206] on div at bounding box center [501, 237] width 1003 height 474
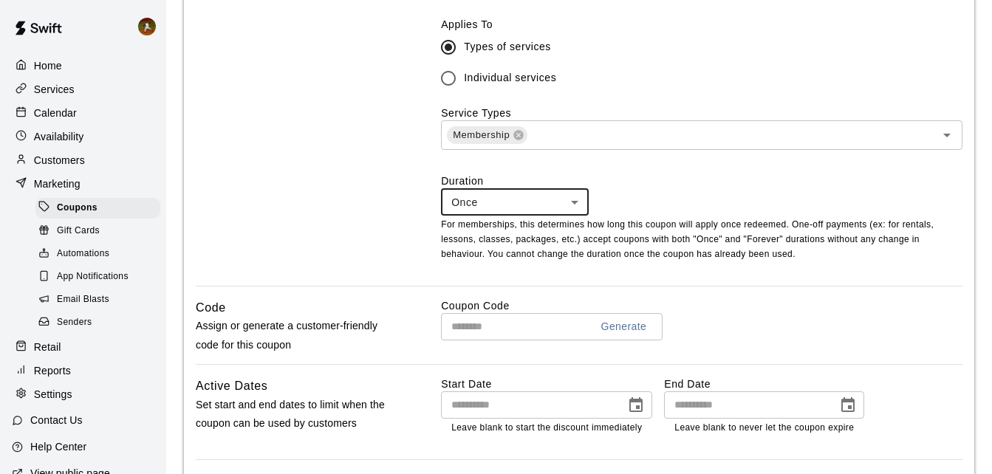
click at [577, 207] on body "**********" at bounding box center [496, 125] width 992 height 1284
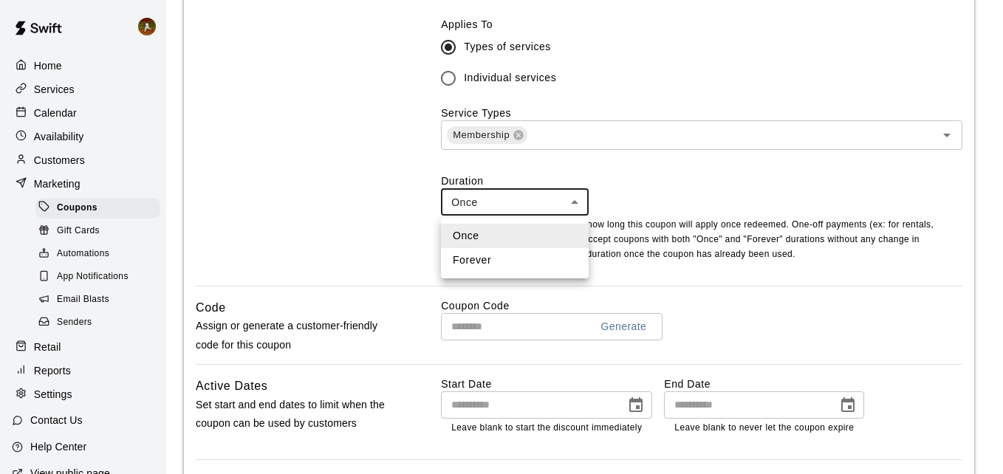
click at [454, 265] on li "Forever" at bounding box center [515, 260] width 148 height 24
type input "*******"
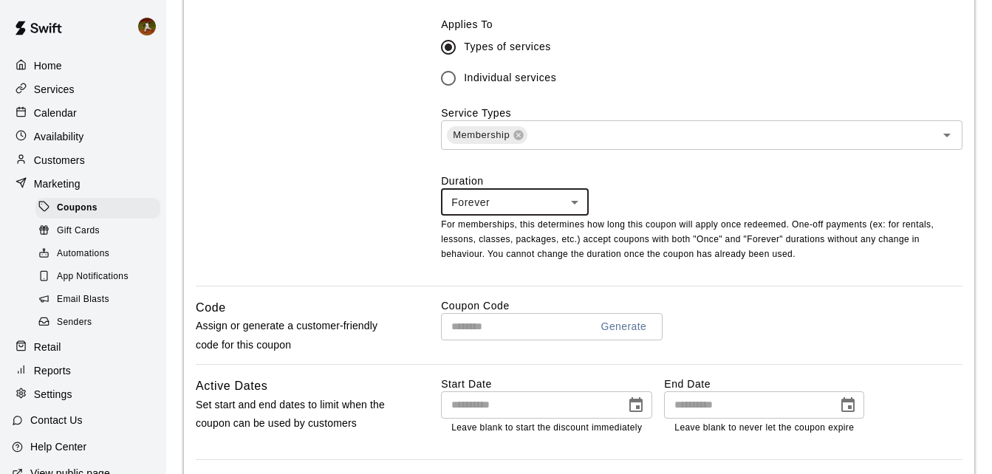
click at [393, 247] on div "Discount Choose the type of the discount, the amount off, and which service gro…" at bounding box center [295, 86] width 199 height 400
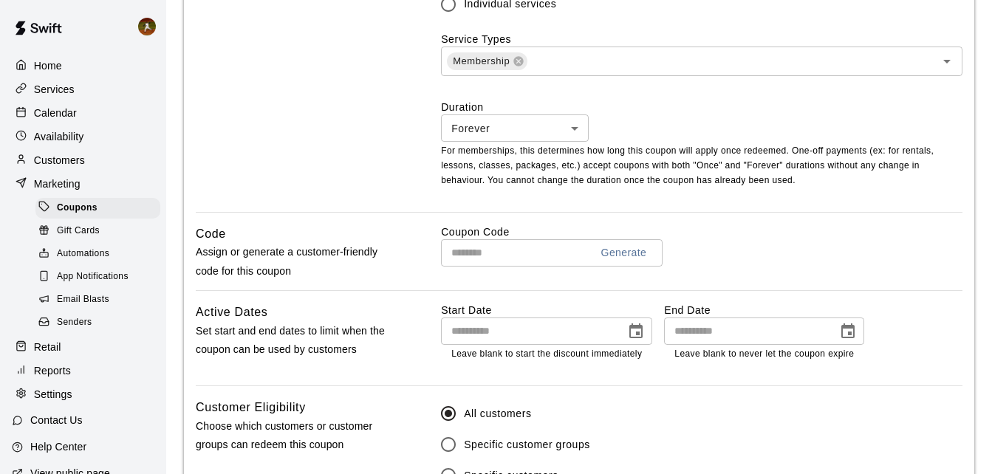
click at [513, 252] on input "text" at bounding box center [509, 252] width 137 height 27
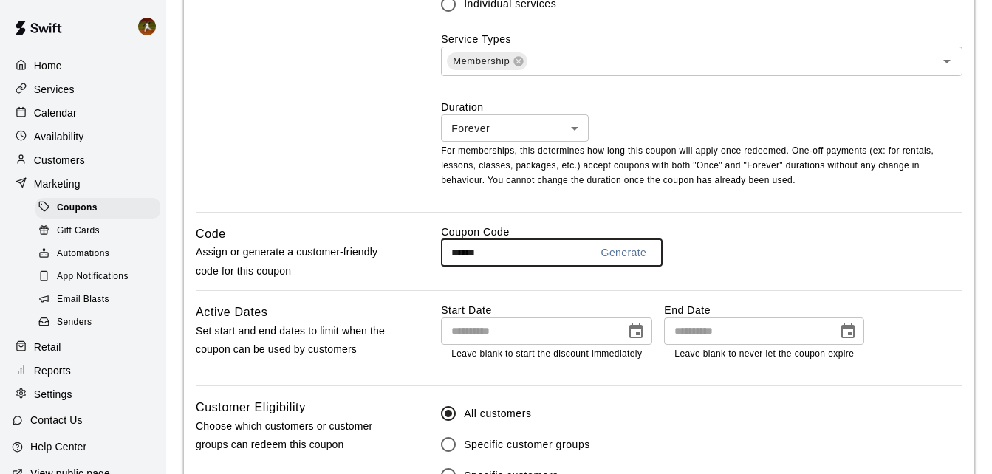
click at [417, 265] on div "Code Assign or generate a customer-friendly code for this coupon Coupon Code **…" at bounding box center [579, 258] width 767 height 66
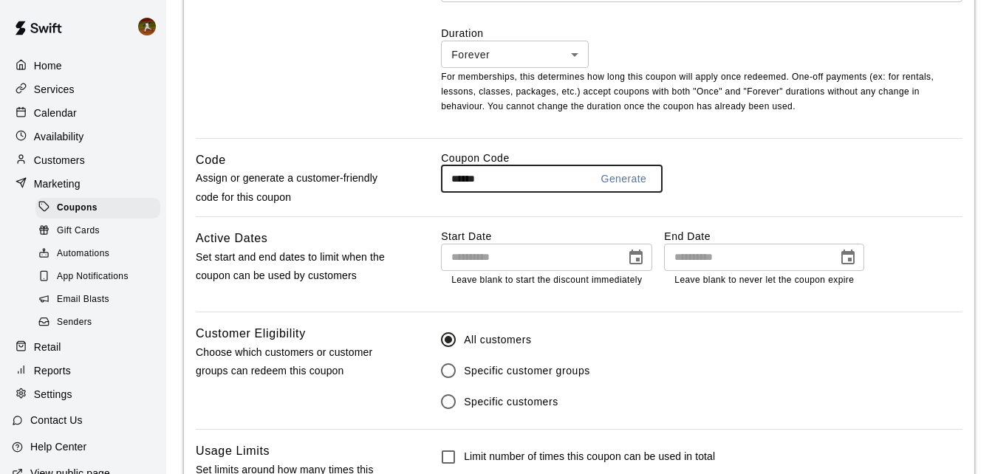
click at [504, 186] on input "******" at bounding box center [509, 178] width 137 height 27
type input "**********"
click at [425, 212] on div "**********" at bounding box center [579, 184] width 767 height 66
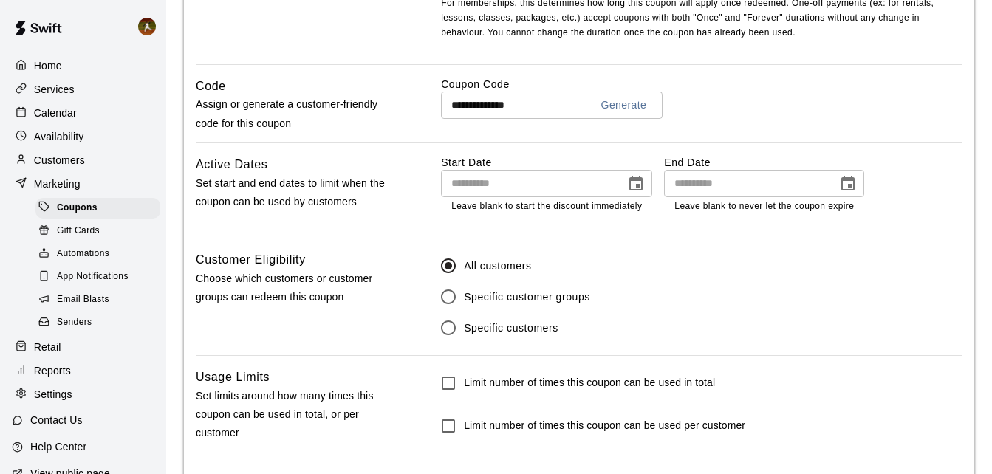
scroll to position [812, 0]
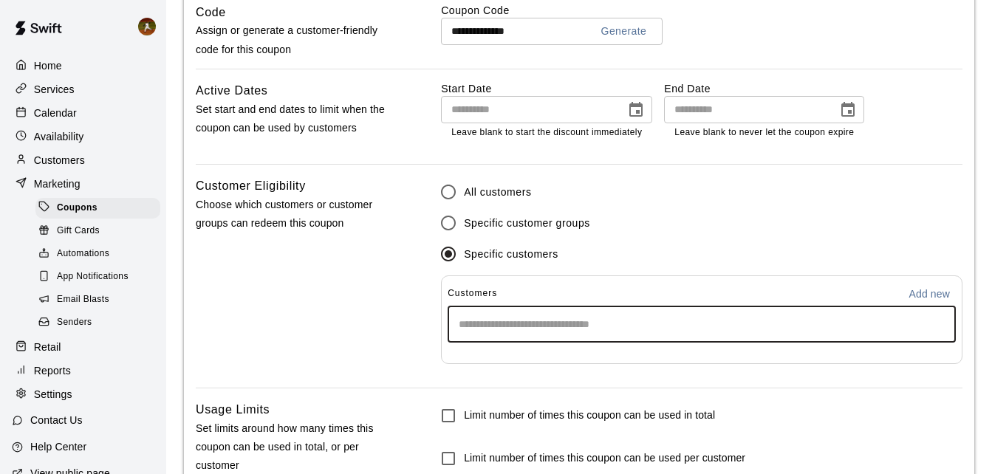
click at [602, 321] on input "Start typing to search customers..." at bounding box center [701, 324] width 495 height 15
type input "***"
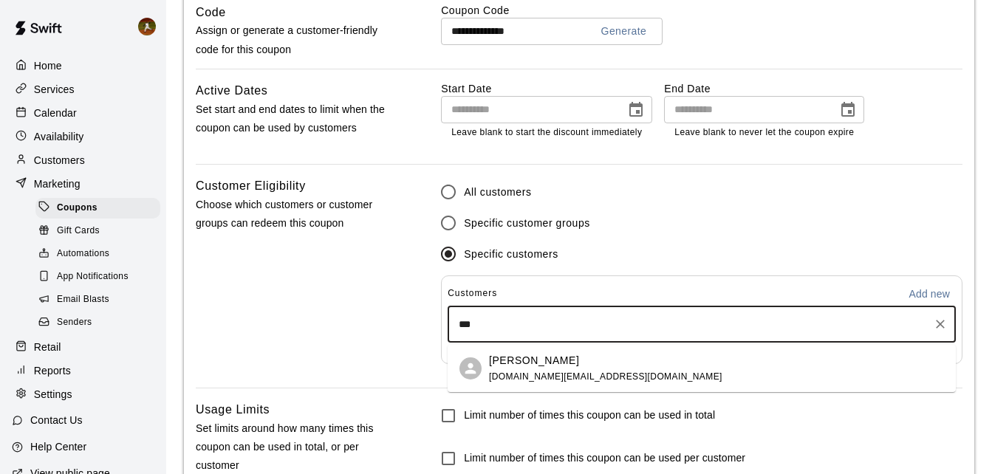
click at [524, 363] on p "[PERSON_NAME]" at bounding box center [534, 361] width 90 height 16
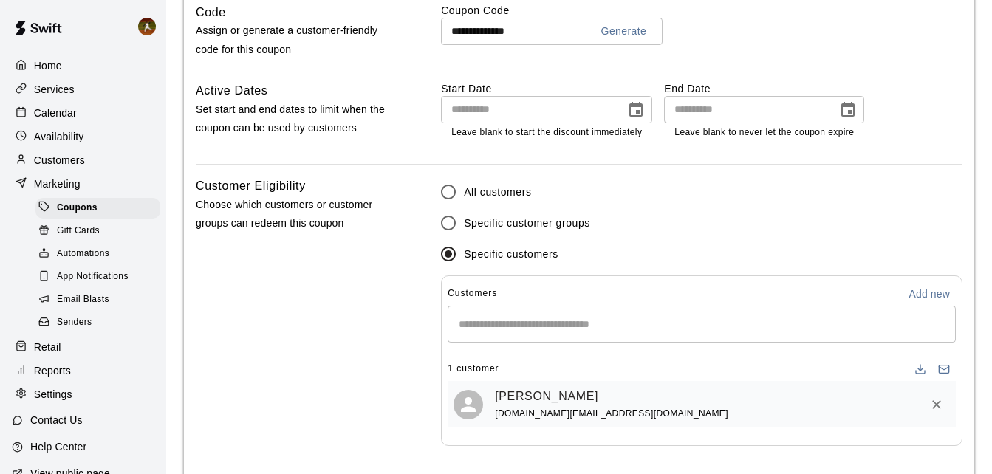
click at [371, 315] on div "Customer Eligibility Choose which customers or customer groups can redeem this …" at bounding box center [295, 323] width 199 height 293
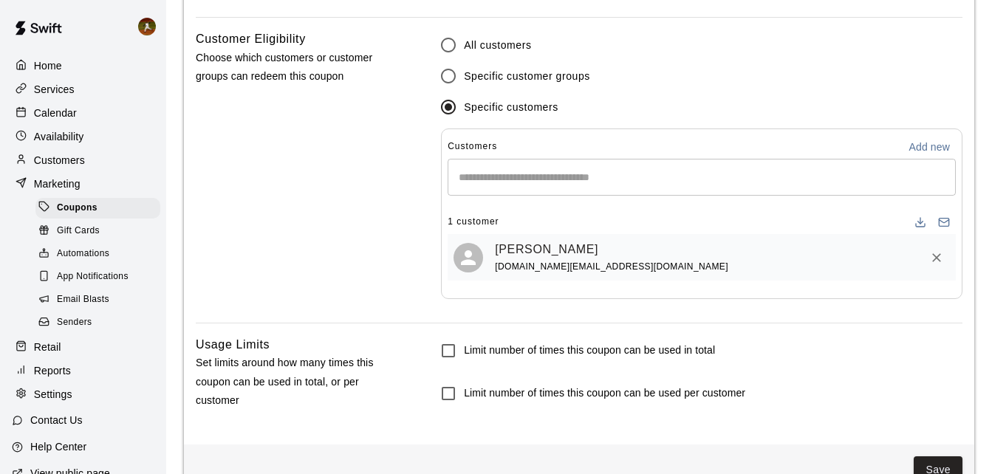
scroll to position [960, 0]
click at [534, 184] on input "Start typing to search customers..." at bounding box center [701, 176] width 495 height 15
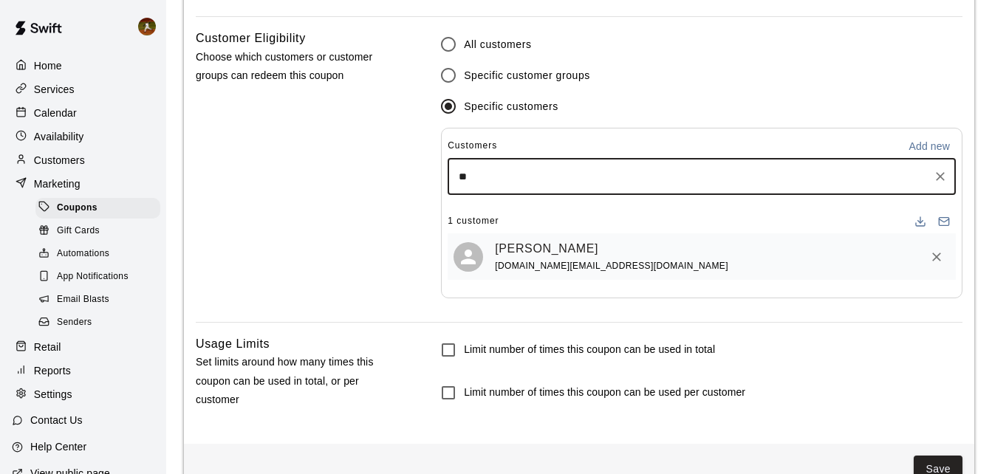
type input "***"
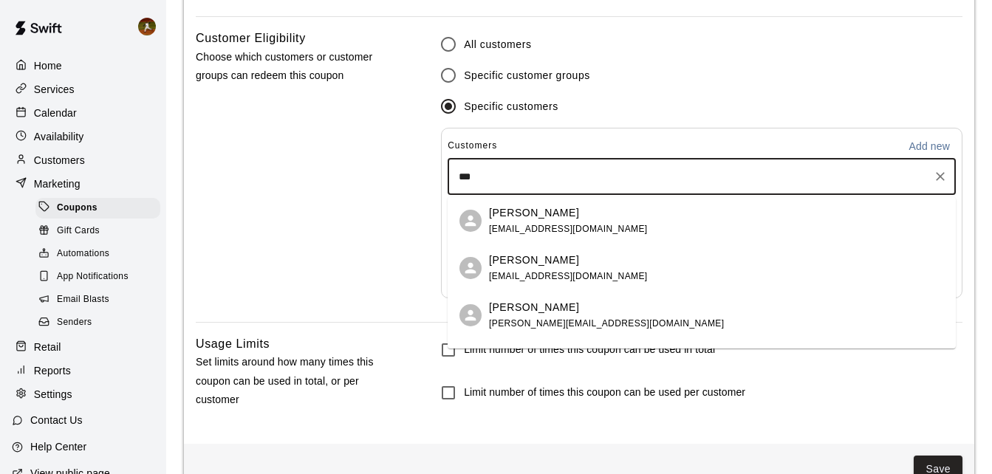
click at [520, 221] on div "Vinny Cottam cndcottam07@hotmail.com" at bounding box center [568, 221] width 159 height 32
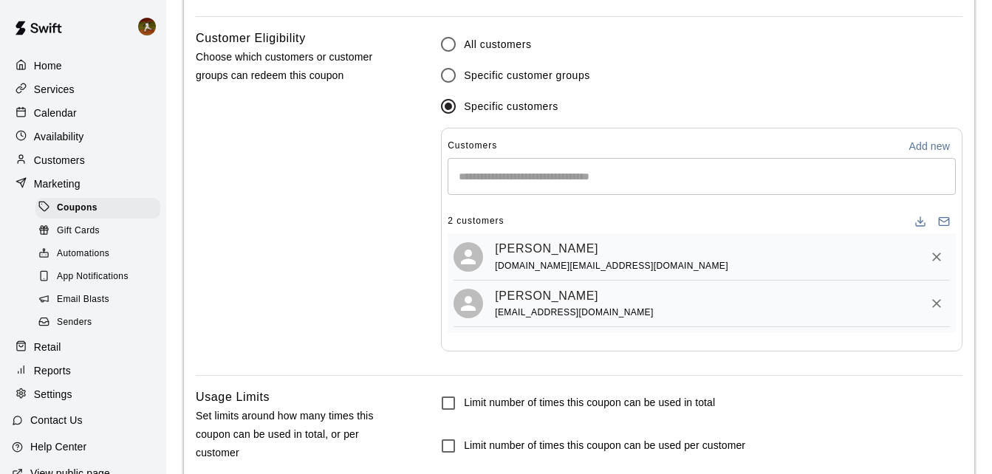
click at [533, 182] on input "Start typing to search customers..." at bounding box center [701, 176] width 495 height 15
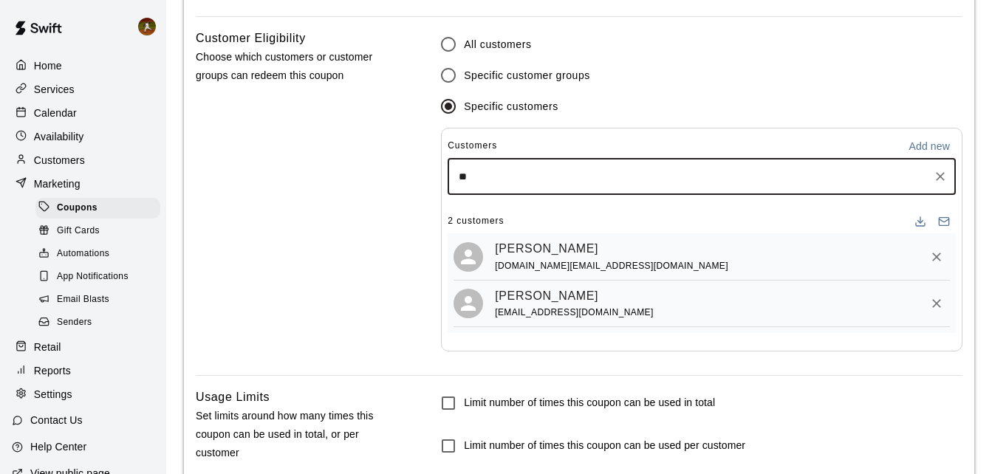
type input "***"
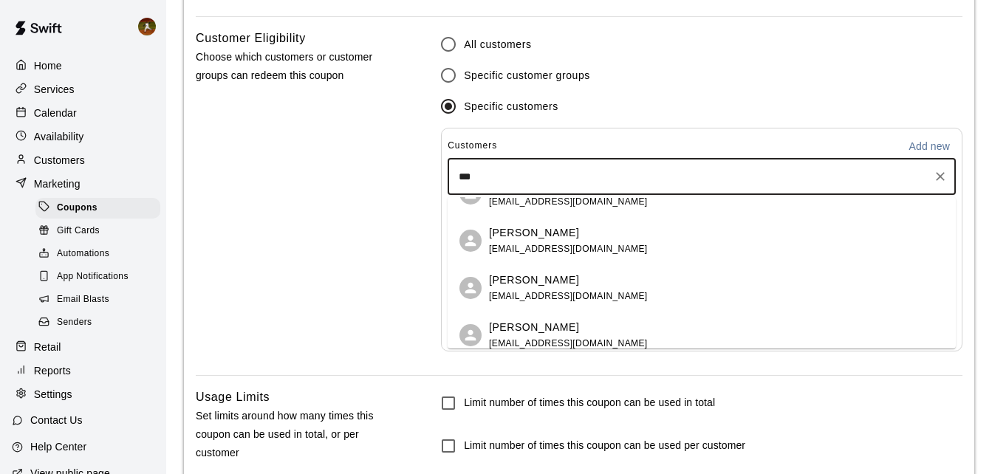
scroll to position [148, 0]
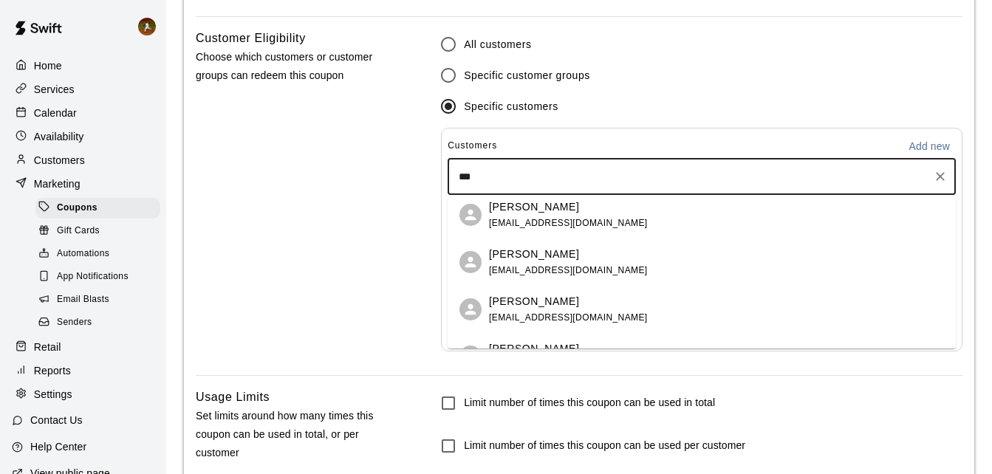
click at [568, 262] on div "Brody Bingham mbing7@gmail.com" at bounding box center [568, 263] width 159 height 32
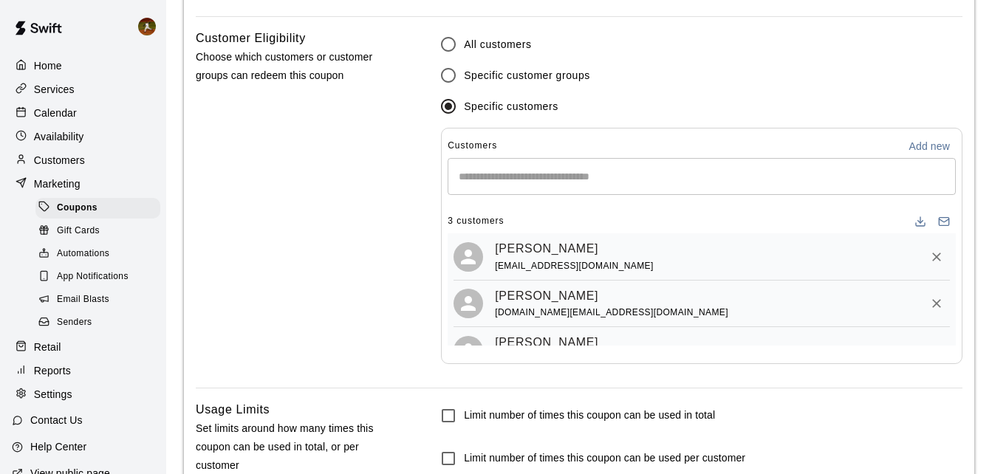
click at [350, 239] on div "Customer Eligibility Choose which customers or customer groups can redeem this …" at bounding box center [295, 208] width 199 height 359
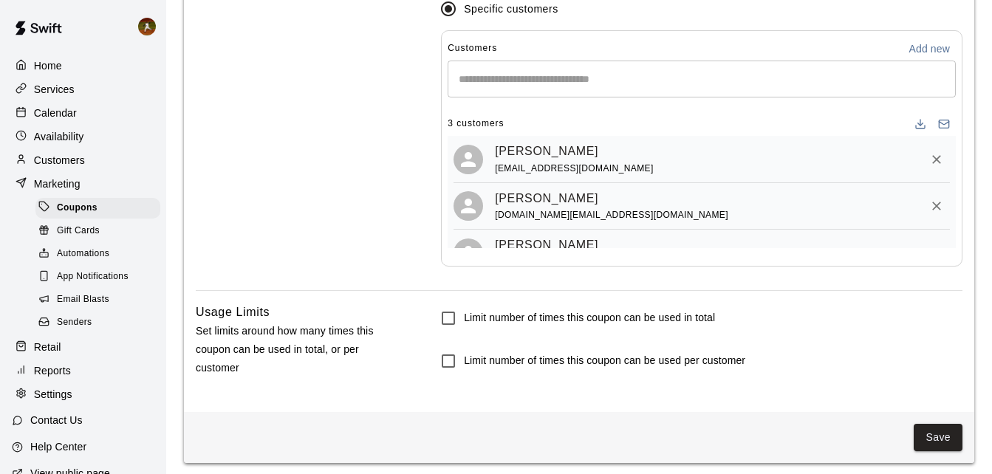
scroll to position [1067, 0]
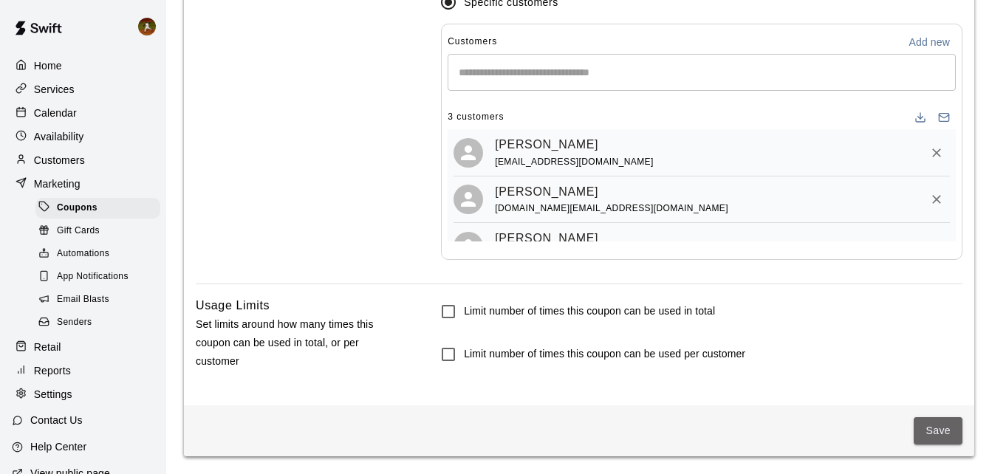
click at [956, 434] on button "Save" at bounding box center [938, 430] width 49 height 27
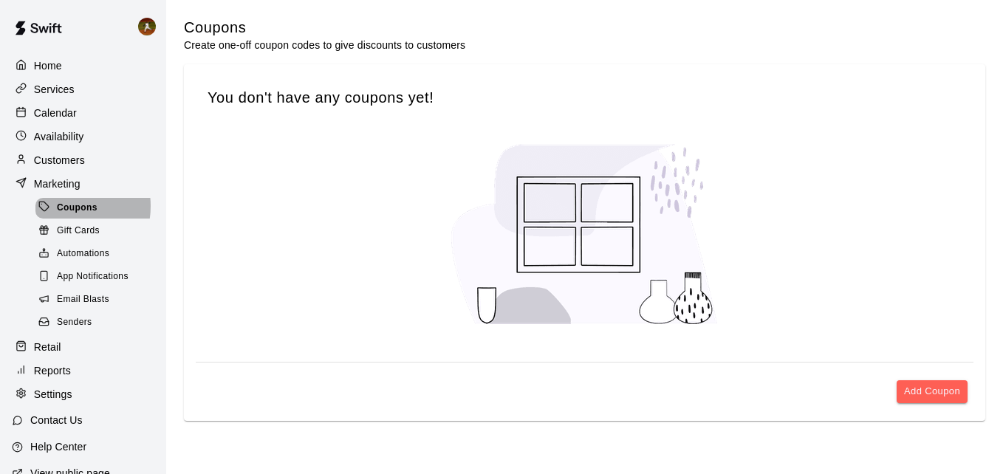
click at [60, 210] on span "Coupons" at bounding box center [77, 208] width 41 height 15
click at [64, 228] on div "Gift Cards" at bounding box center [97, 231] width 125 height 21
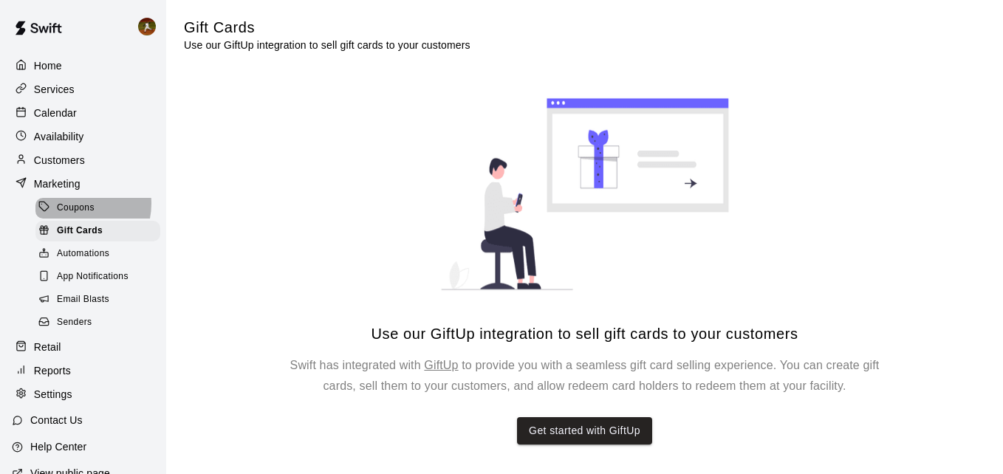
click at [77, 208] on span "Coupons" at bounding box center [76, 208] width 38 height 15
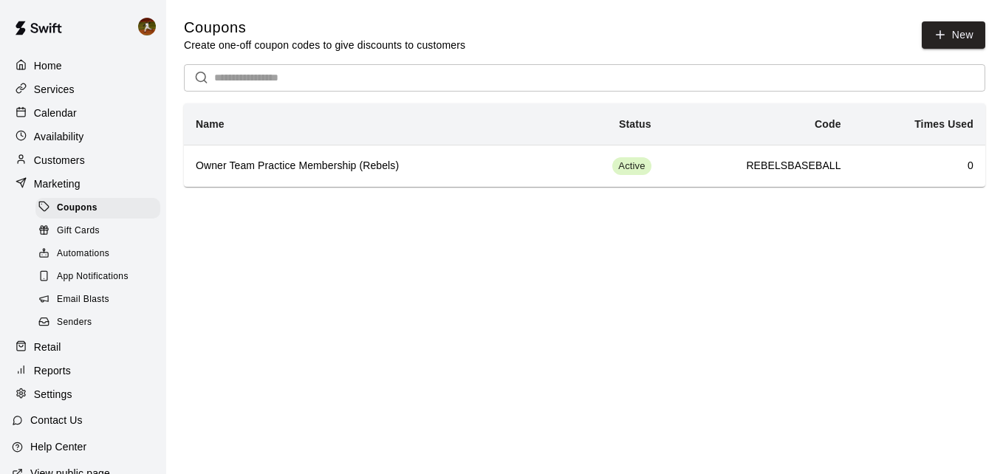
click at [65, 168] on p "Customers" at bounding box center [59, 160] width 51 height 15
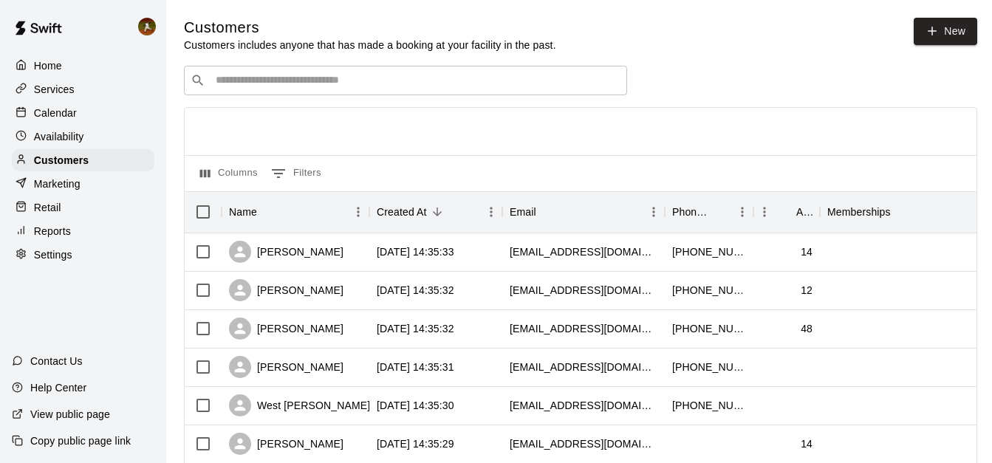
click at [367, 86] on input "Search customers by name or email" at bounding box center [415, 80] width 409 height 15
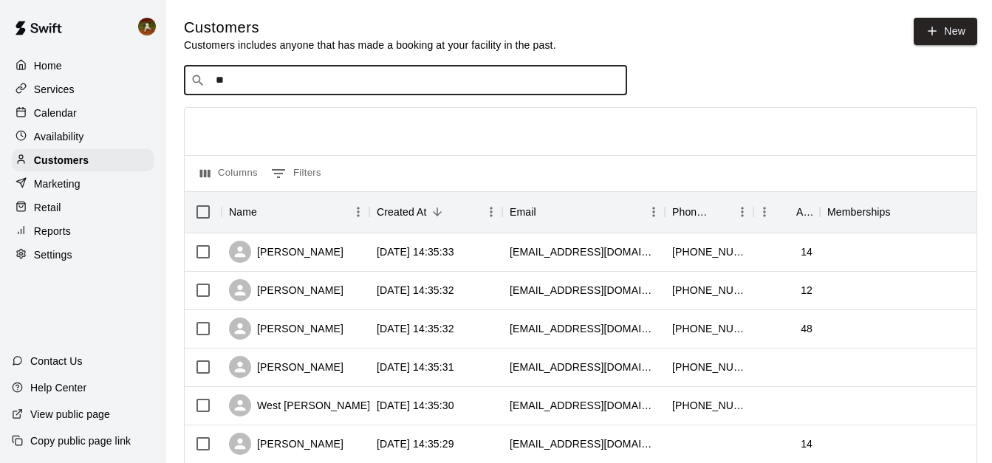
type input "***"
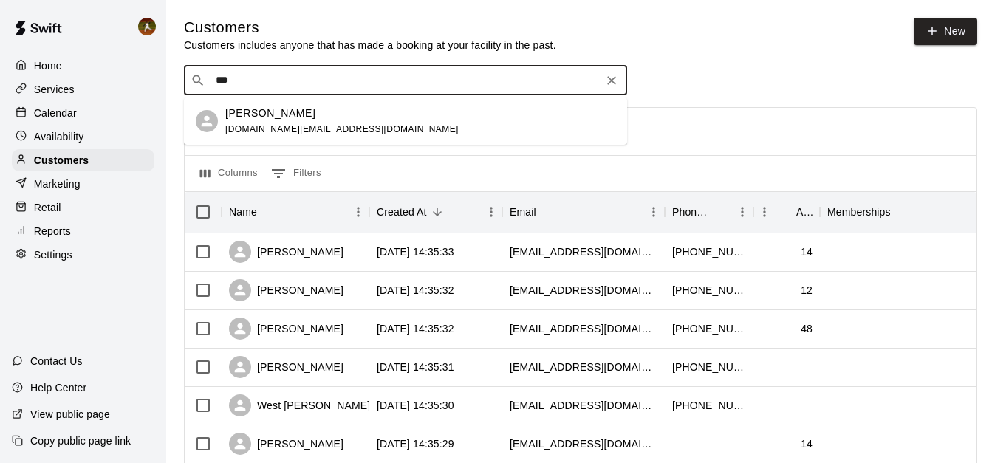
click at [295, 121] on div "[PERSON_NAME] [DOMAIN_NAME][EMAIL_ADDRESS][DOMAIN_NAME]" at bounding box center [341, 122] width 233 height 32
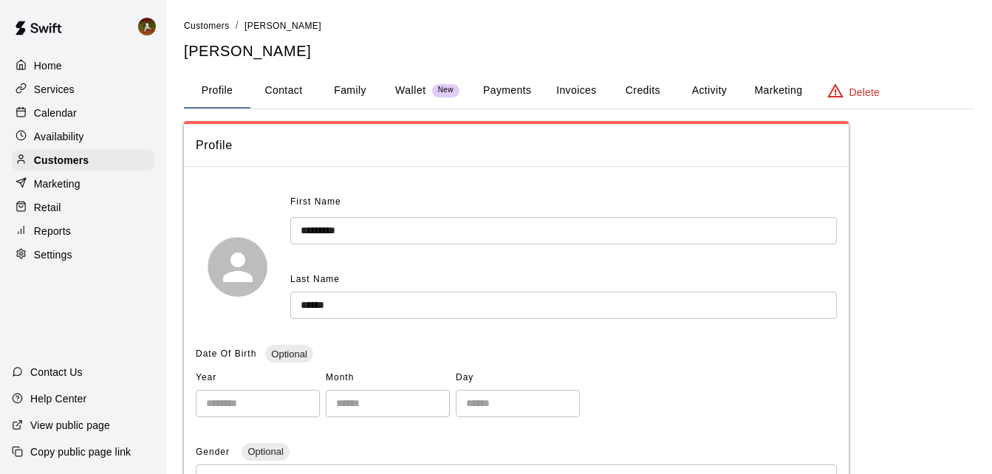
click at [650, 84] on button "Credits" at bounding box center [642, 90] width 66 height 35
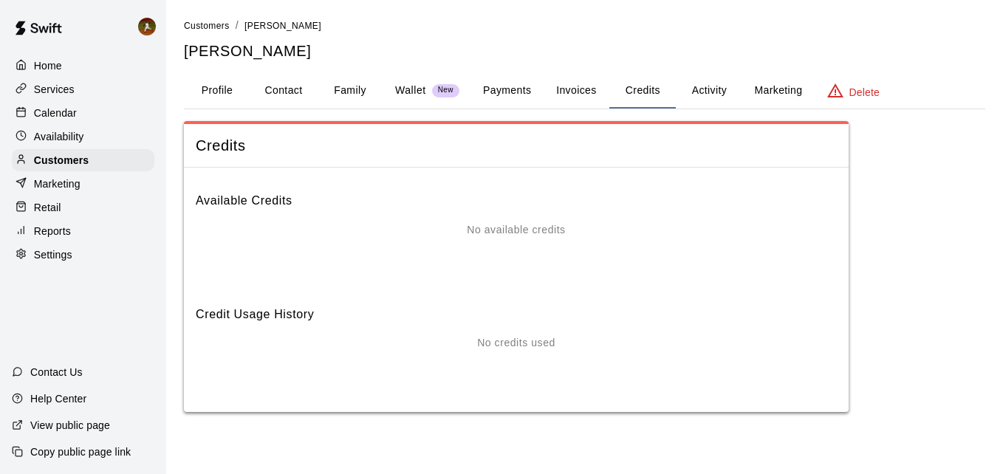
click at [513, 236] on p "No available credits" at bounding box center [516, 230] width 98 height 16
drag, startPoint x: 509, startPoint y: 340, endPoint x: 516, endPoint y: 313, distance: 27.6
click at [508, 340] on p "No credits used" at bounding box center [516, 343] width 78 height 16
click at [564, 92] on button "Invoices" at bounding box center [576, 90] width 66 height 35
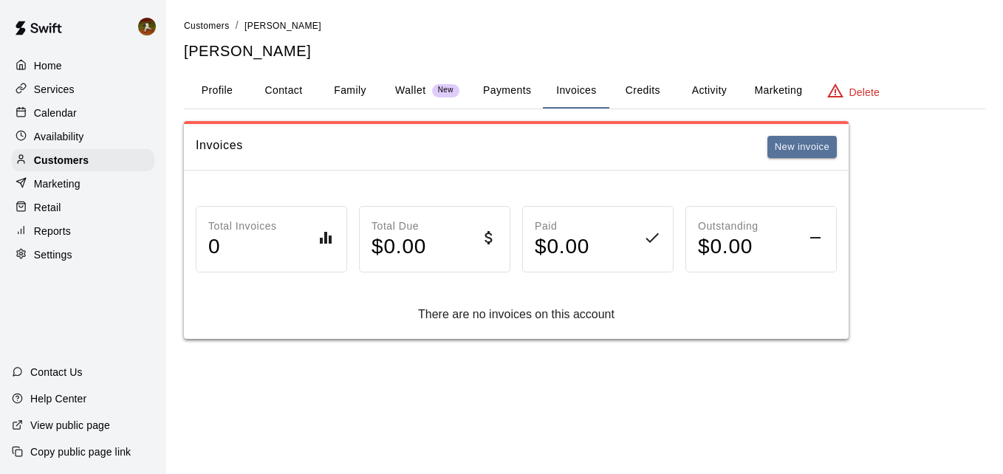
click at [764, 92] on button "Marketing" at bounding box center [778, 90] width 72 height 35
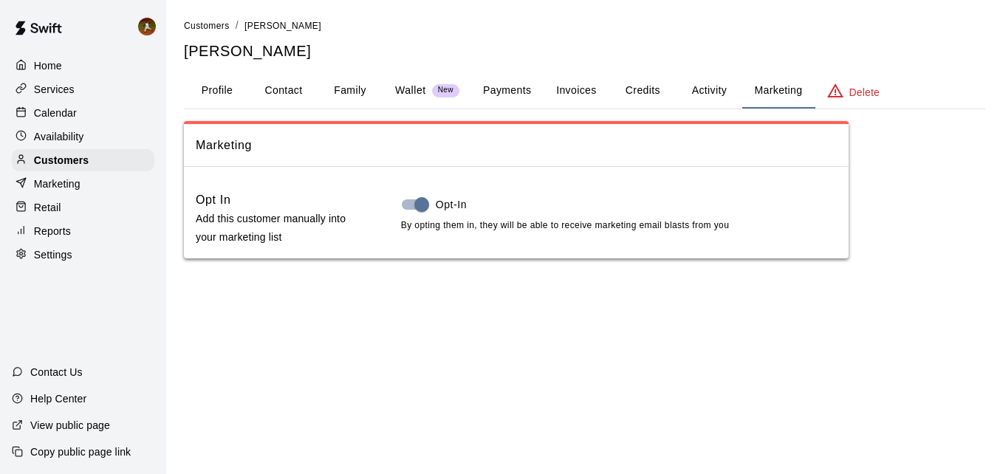
click at [714, 92] on button "Activity" at bounding box center [709, 90] width 66 height 35
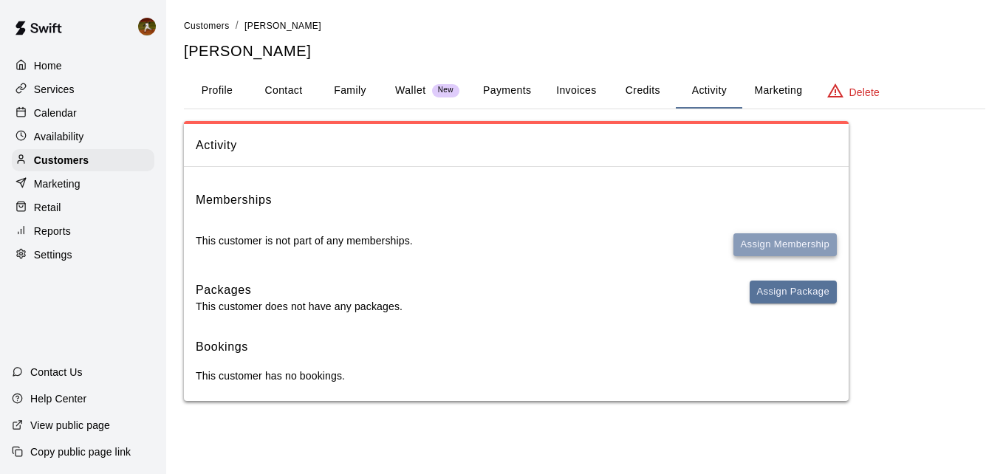
click at [778, 250] on button "Assign Membership" at bounding box center [784, 244] width 103 height 23
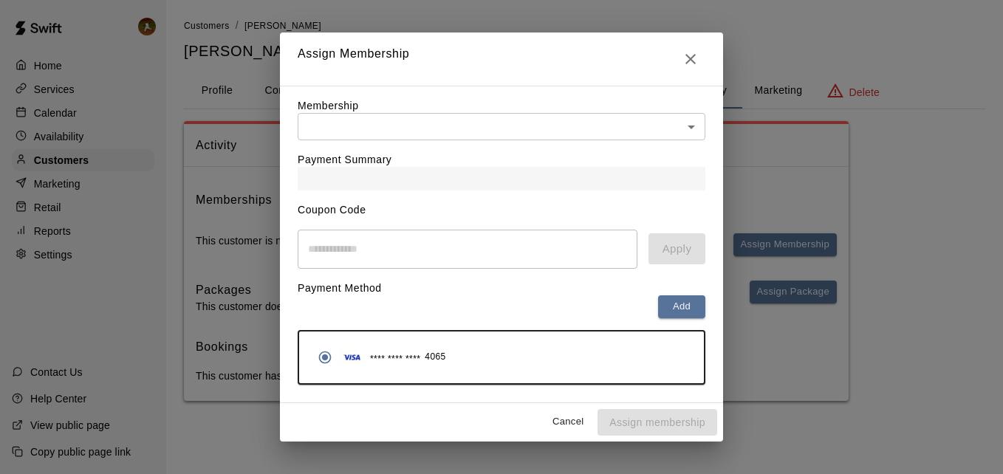
click at [444, 161] on div "Payment Summary" at bounding box center [502, 165] width 408 height 50
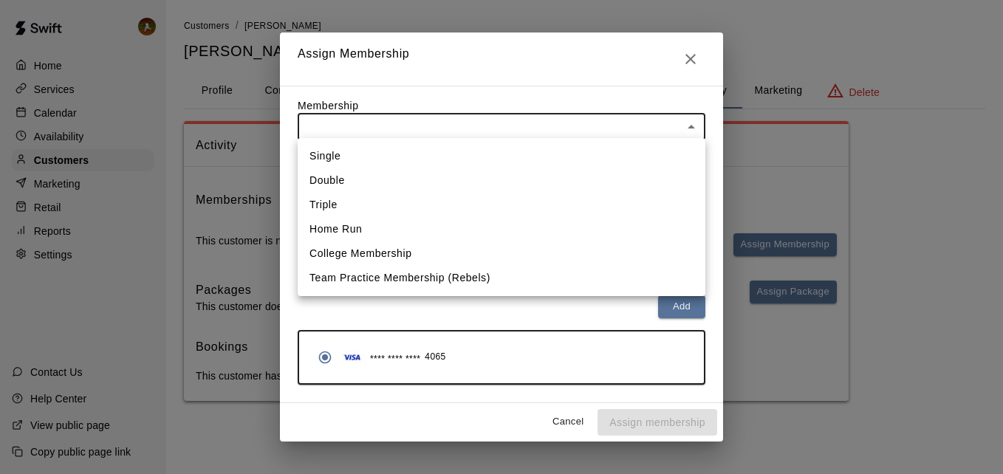
click at [456, 128] on body "Home Services Calendar Availability Customers Marketing Retail Reports Settings…" at bounding box center [501, 215] width 1003 height 431
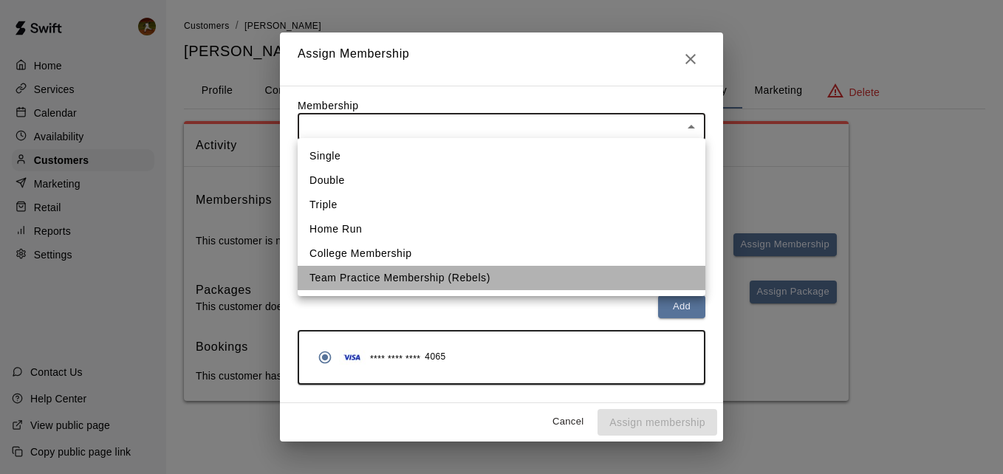
click at [392, 275] on li "Team Practice Membership (Rebels)" at bounding box center [502, 278] width 408 height 24
type input "**********"
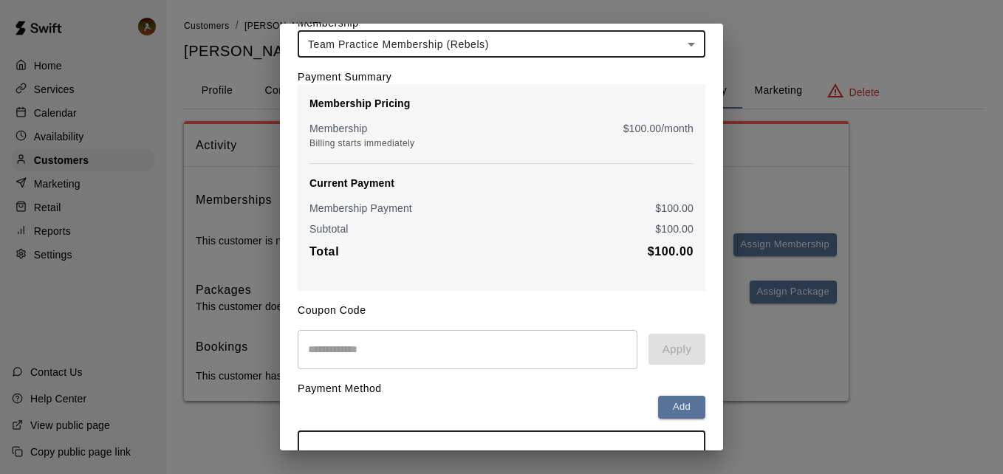
scroll to position [148, 0]
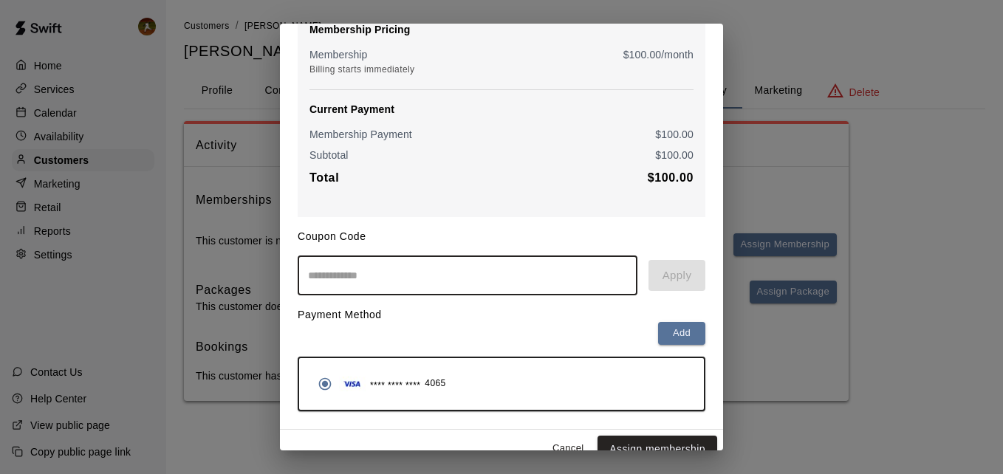
click at [435, 281] on input "text" at bounding box center [468, 275] width 340 height 39
type input "**********"
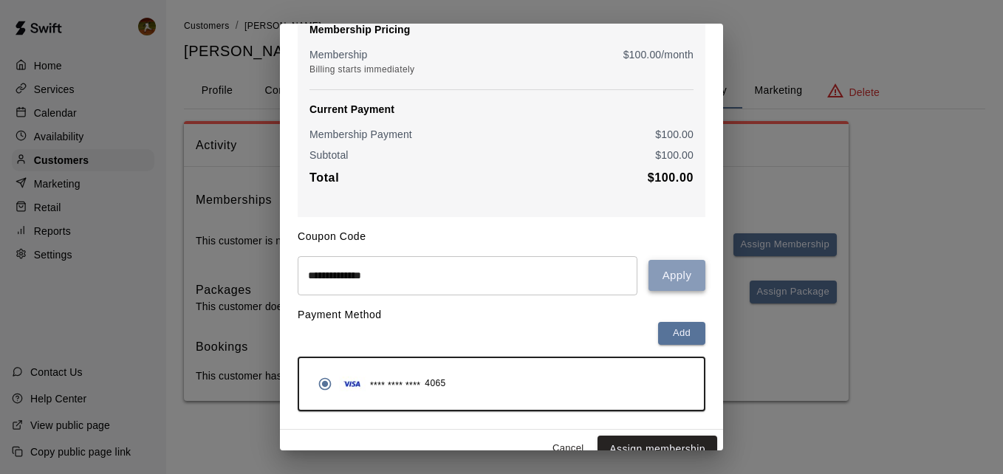
click at [648, 281] on button "Apply" at bounding box center [676, 275] width 57 height 31
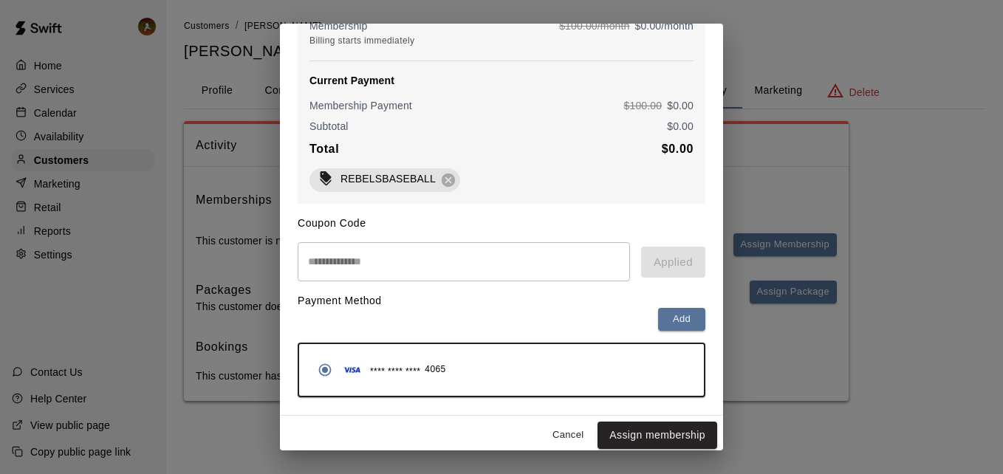
scroll to position [192, 0]
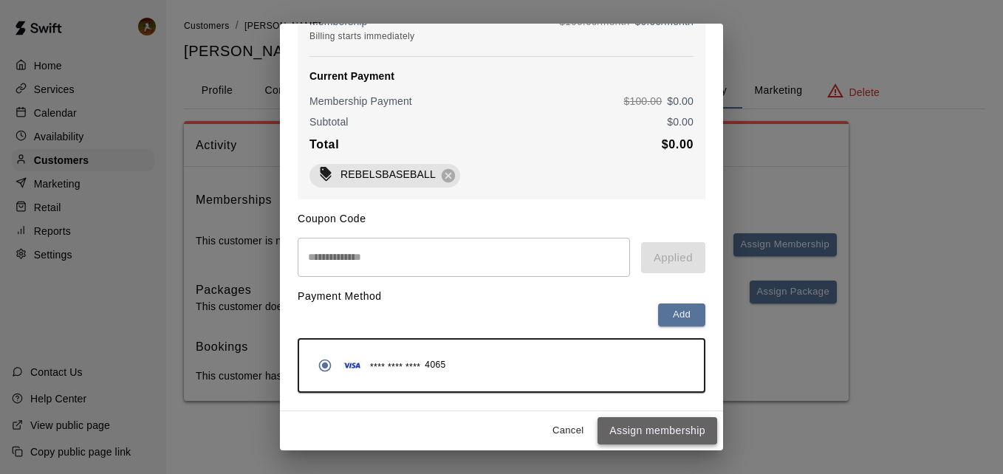
click at [637, 426] on button "Assign membership" at bounding box center [658, 430] width 120 height 27
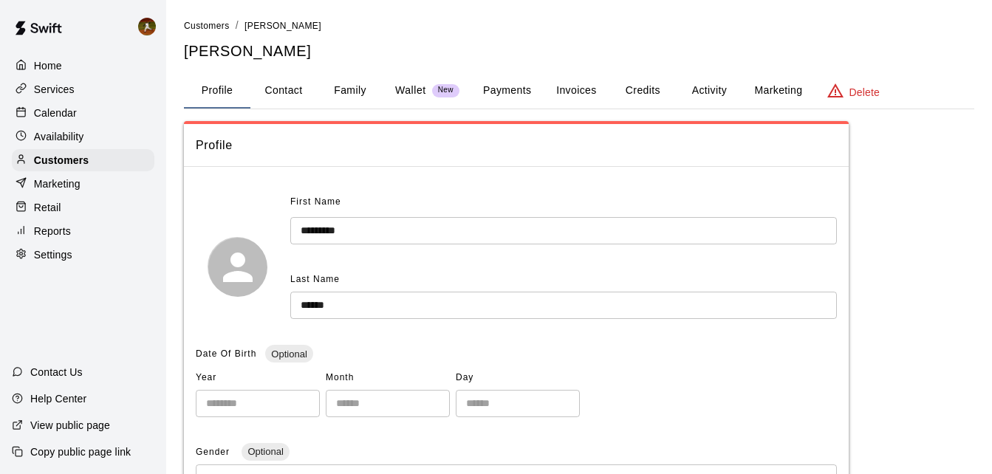
click at [719, 87] on button "Activity" at bounding box center [709, 90] width 66 height 35
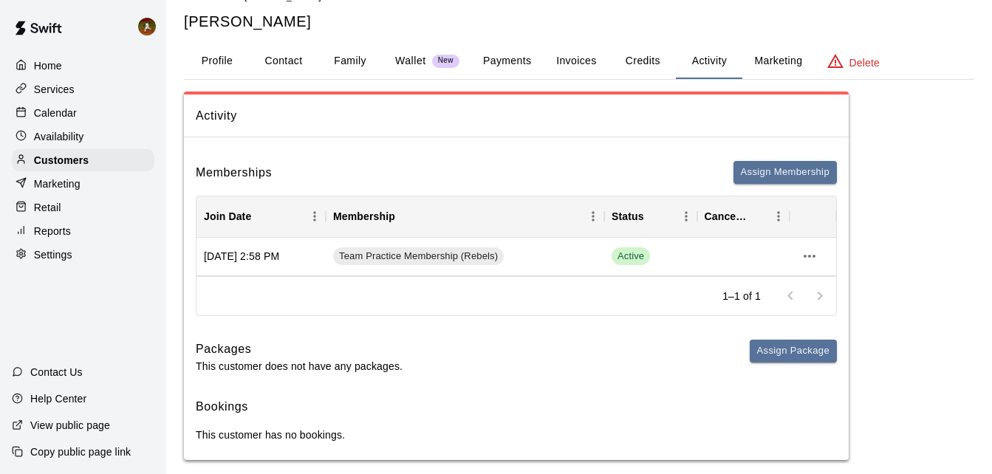
scroll to position [45, 0]
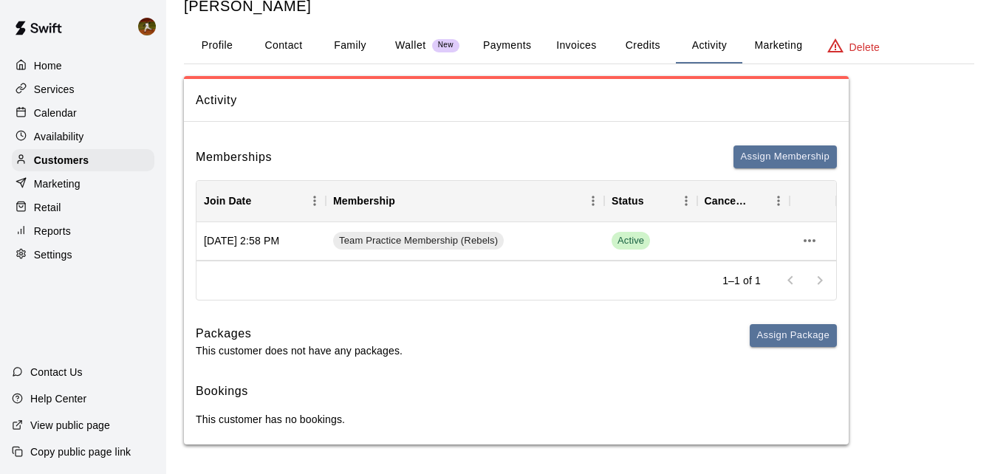
click at [646, 44] on button "Credits" at bounding box center [642, 45] width 66 height 35
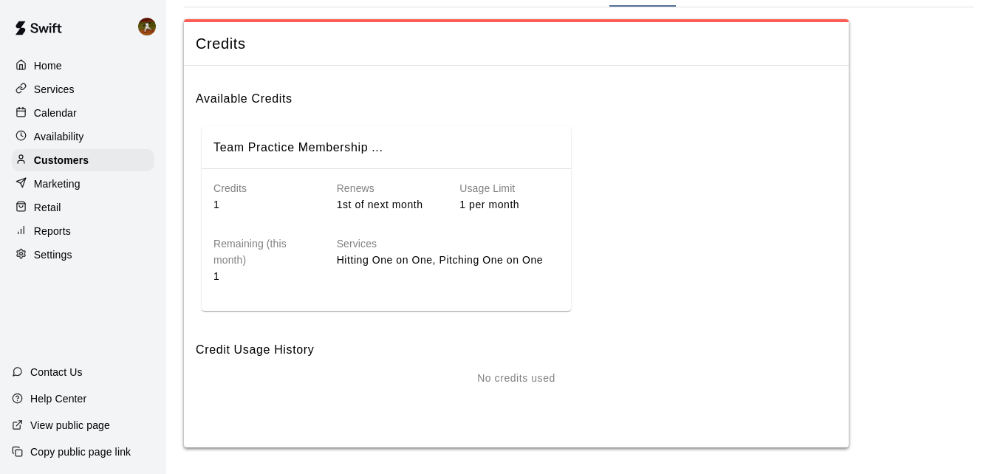
scroll to position [105, 0]
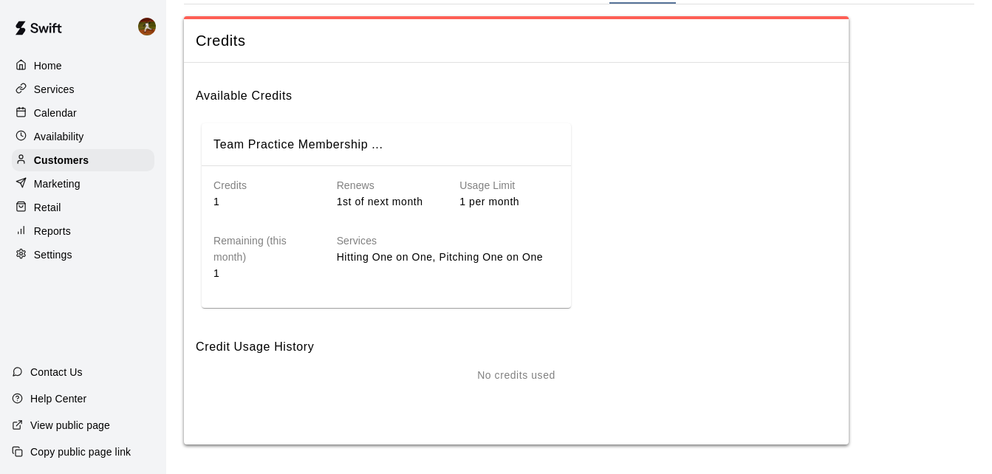
click at [211, 199] on div "Credits 1" at bounding box center [251, 181] width 123 height 55
click at [413, 210] on div "Services Hitting One on One, Pitching One on One" at bounding box center [436, 246] width 246 height 72
click at [382, 250] on p "Hitting One on One, Pitching One on One" at bounding box center [448, 258] width 222 height 16
click at [212, 266] on div "Remaining (this month) 1" at bounding box center [251, 246] width 123 height 72
click at [250, 341] on h6 "Credit Usage History" at bounding box center [516, 341] width 641 height 31
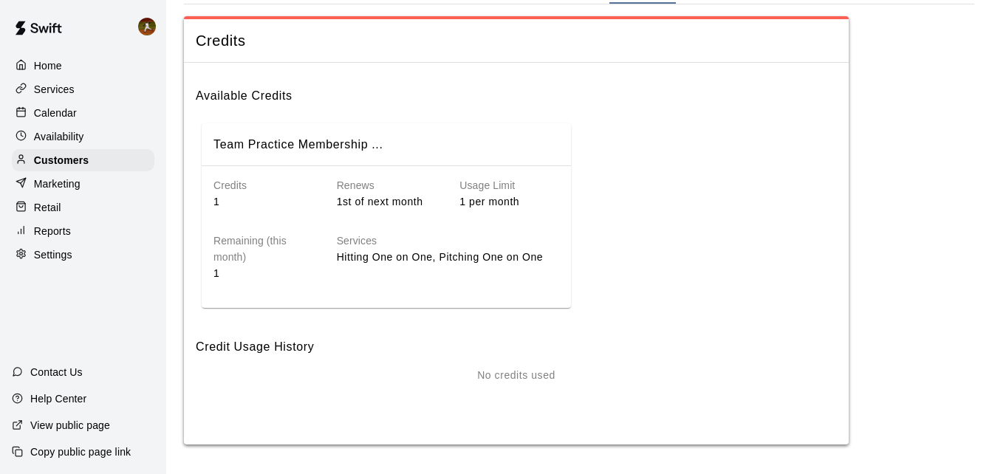
click at [502, 375] on p "No credits used" at bounding box center [516, 376] width 78 height 16
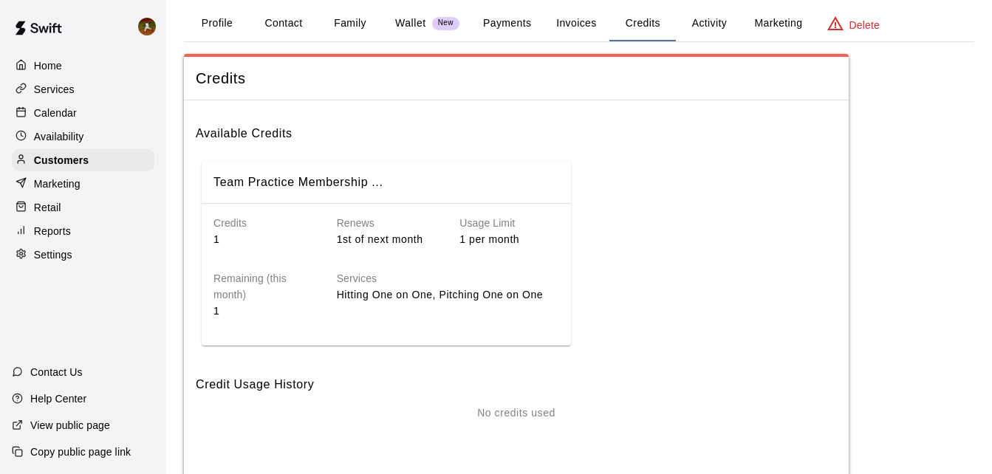
scroll to position [31, 0]
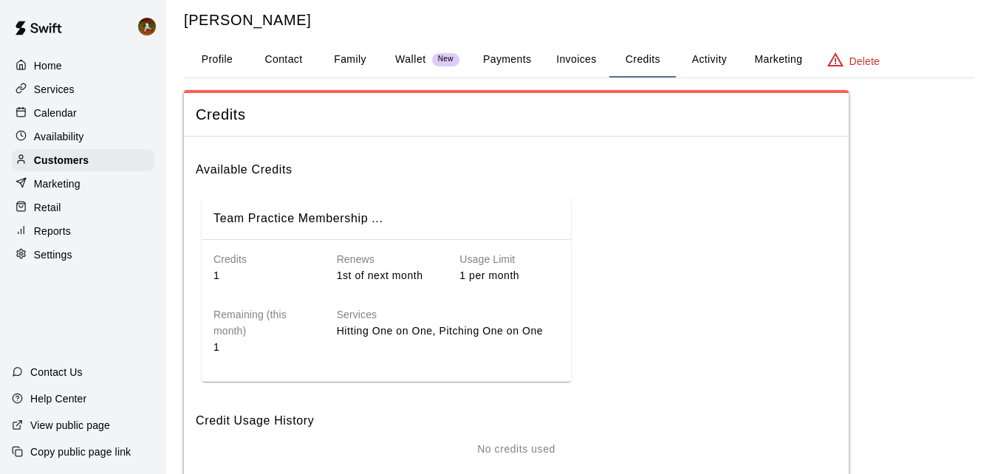
click at [242, 127] on div "Credits" at bounding box center [516, 115] width 665 height 44
click at [239, 174] on h6 "Available Credits" at bounding box center [516, 163] width 641 height 31
click at [250, 215] on h6 "Team Practice Membership ..." at bounding box center [298, 218] width 170 height 19
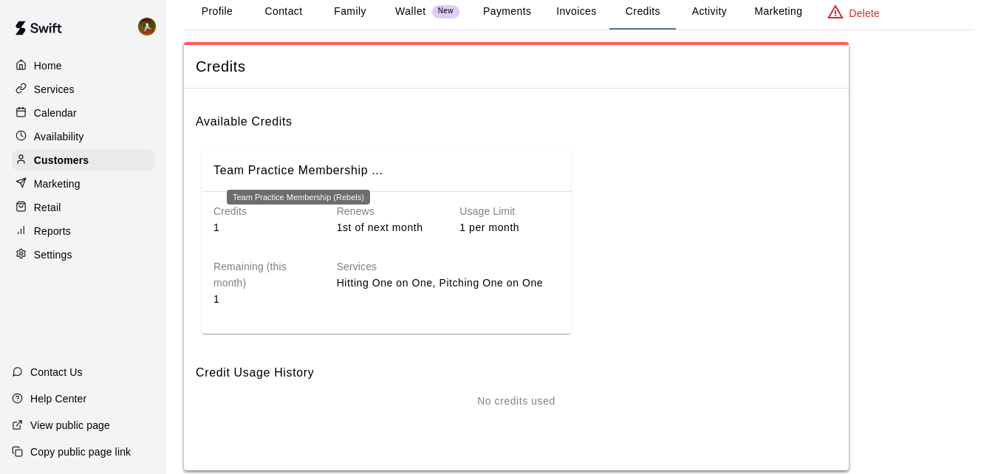
scroll to position [105, 0]
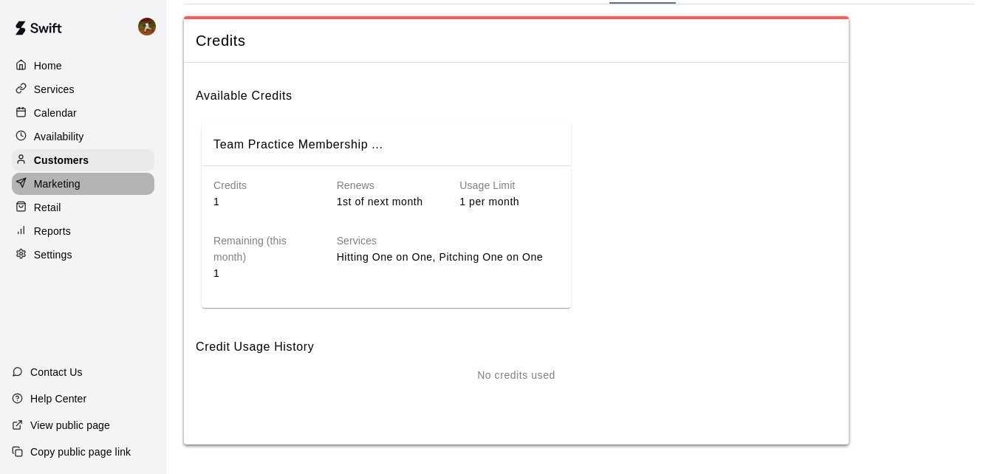
click at [83, 191] on div "Marketing" at bounding box center [83, 184] width 143 height 22
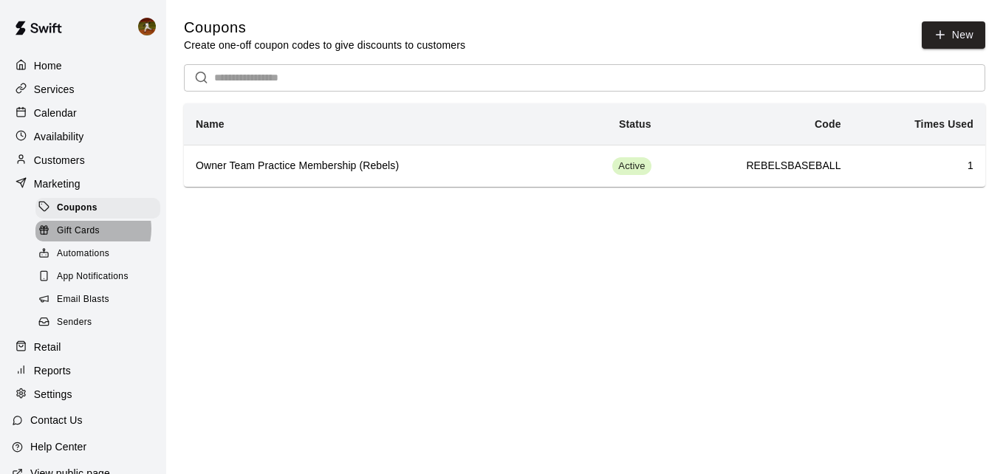
click at [90, 234] on span "Gift Cards" at bounding box center [78, 231] width 43 height 15
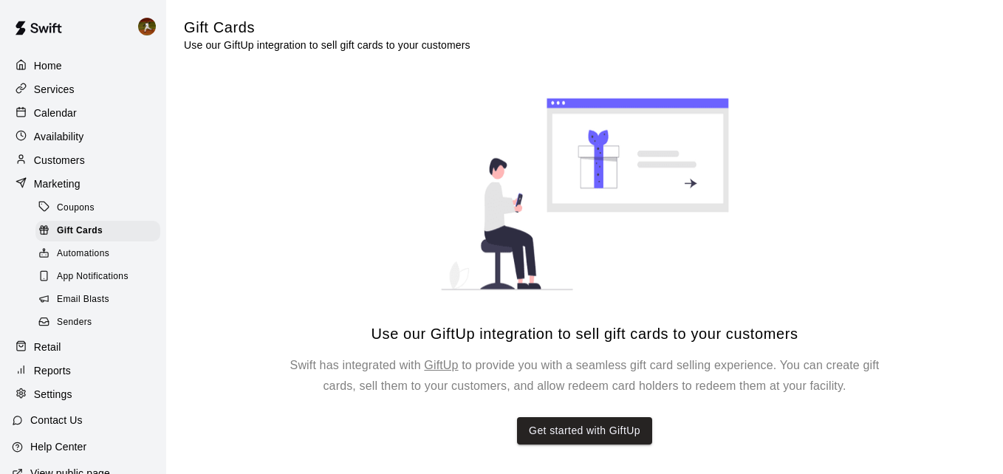
click at [95, 259] on span "Automations" at bounding box center [83, 254] width 52 height 15
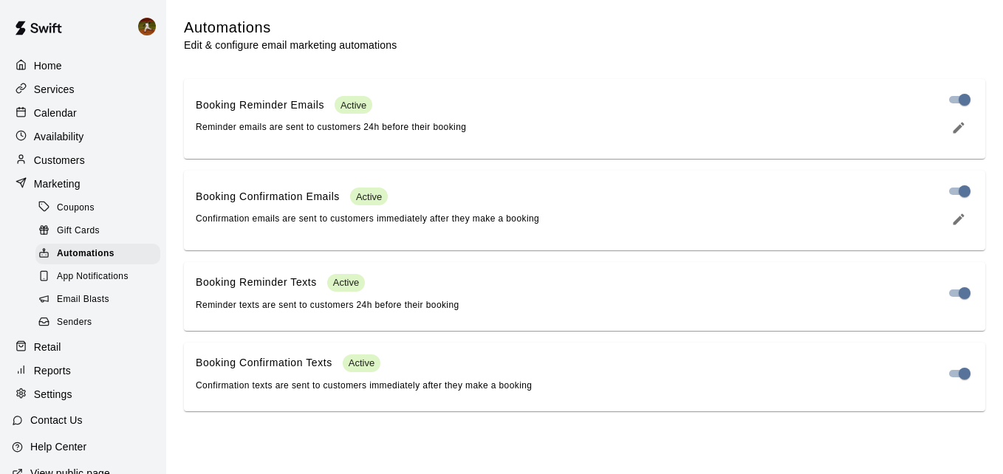
click at [80, 216] on span "Coupons" at bounding box center [76, 208] width 38 height 15
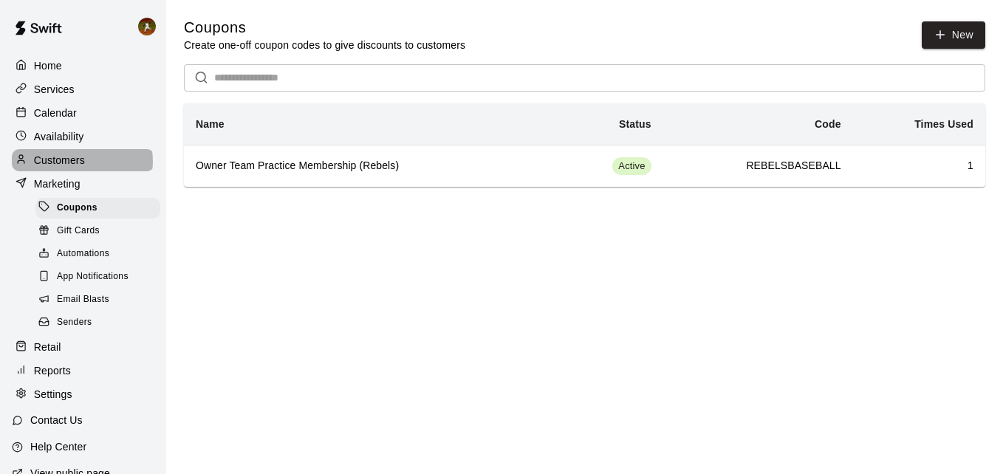
drag, startPoint x: 79, startPoint y: 219, endPoint x: 82, endPoint y: 164, distance: 54.7
click at [82, 164] on p "Customers" at bounding box center [59, 160] width 51 height 15
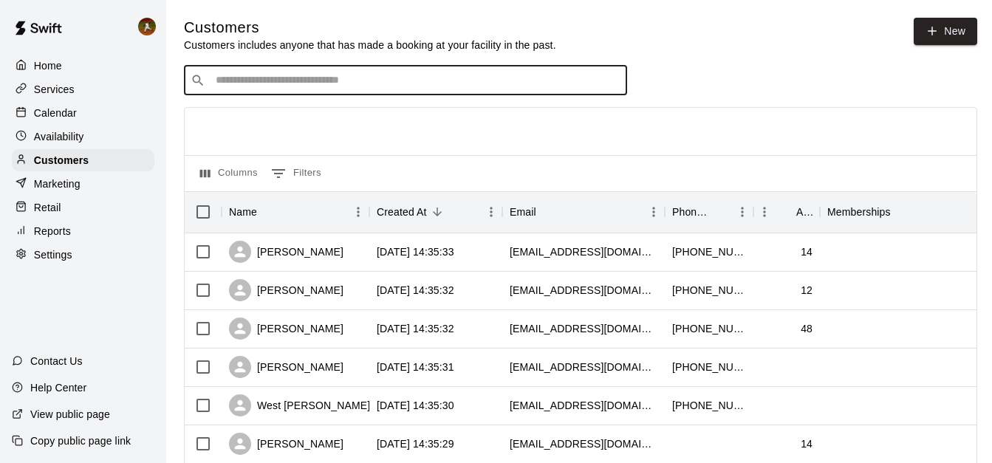
click at [338, 81] on input "Search customers by name or email" at bounding box center [415, 80] width 409 height 15
type input "***"
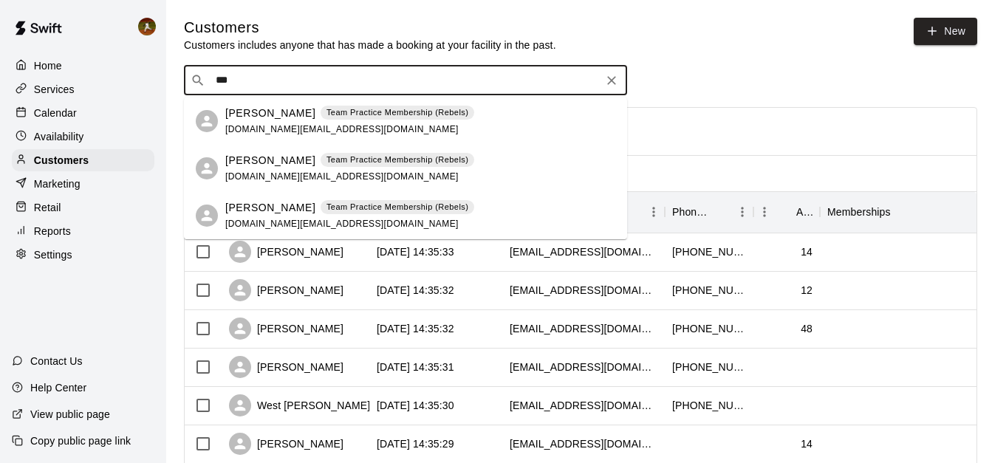
click at [231, 162] on p "[PERSON_NAME]" at bounding box center [270, 161] width 90 height 16
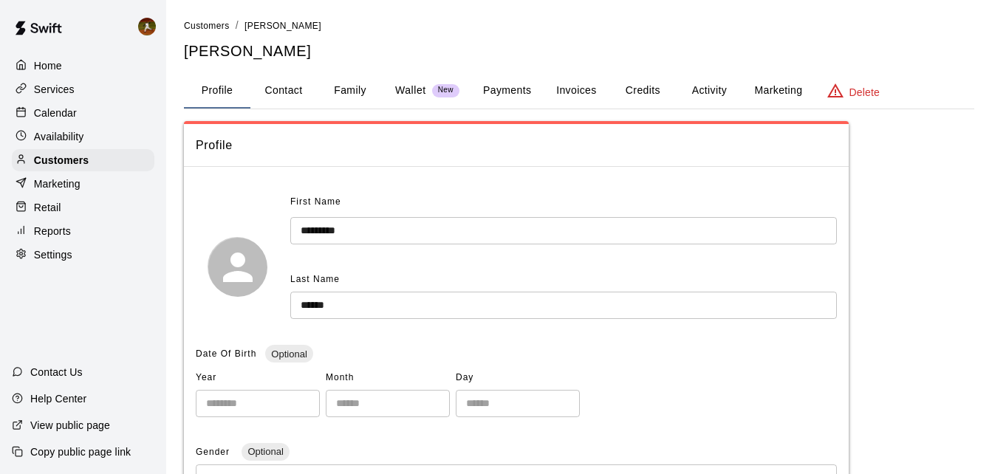
drag, startPoint x: 694, startPoint y: 97, endPoint x: 702, endPoint y: 94, distance: 8.9
click at [696, 95] on button "Activity" at bounding box center [709, 90] width 66 height 35
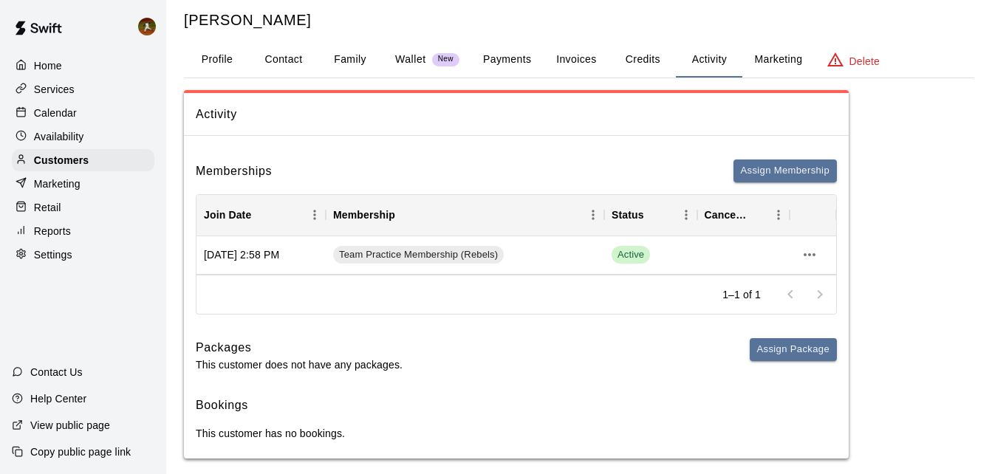
scroll to position [45, 0]
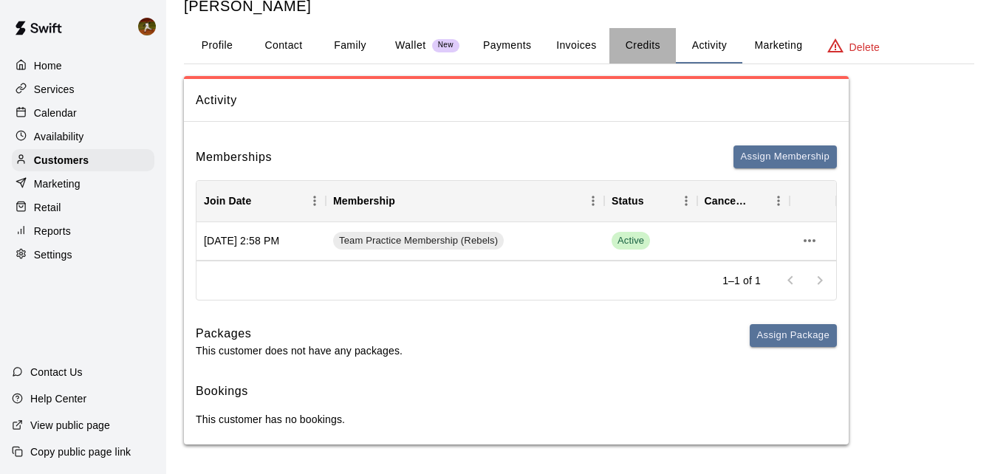
click at [640, 51] on button "Credits" at bounding box center [642, 45] width 66 height 35
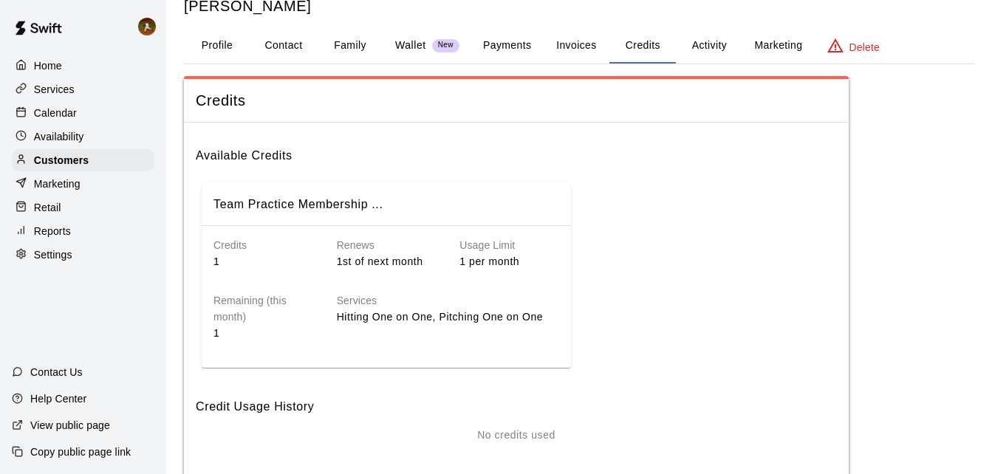
click at [581, 47] on button "Invoices" at bounding box center [576, 45] width 66 height 35
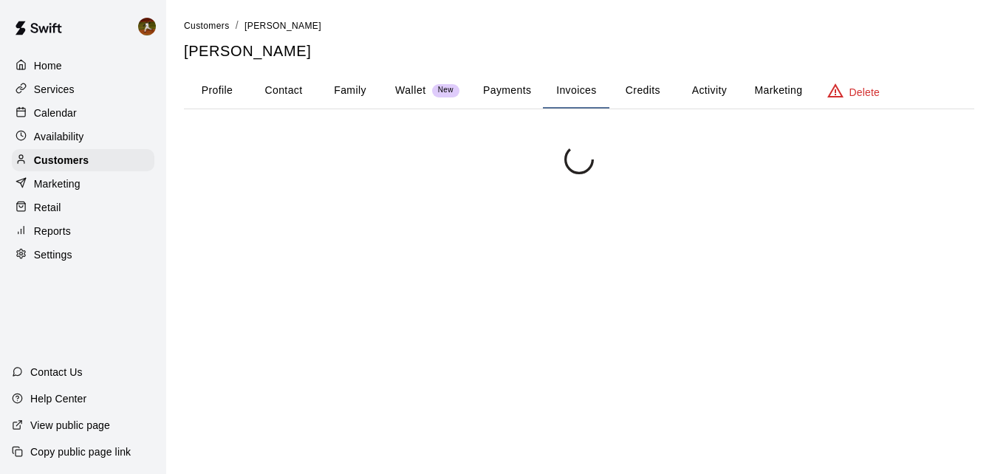
scroll to position [0, 0]
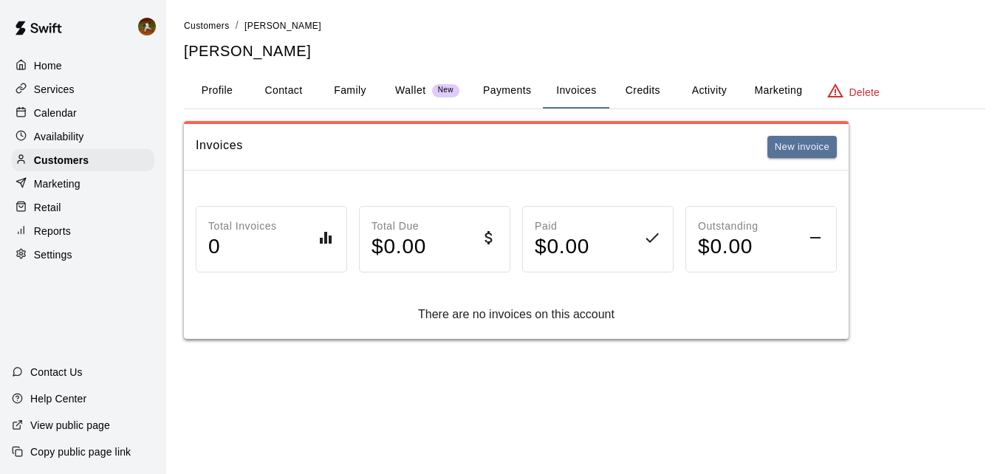
click at [511, 91] on button "Payments" at bounding box center [507, 90] width 72 height 35
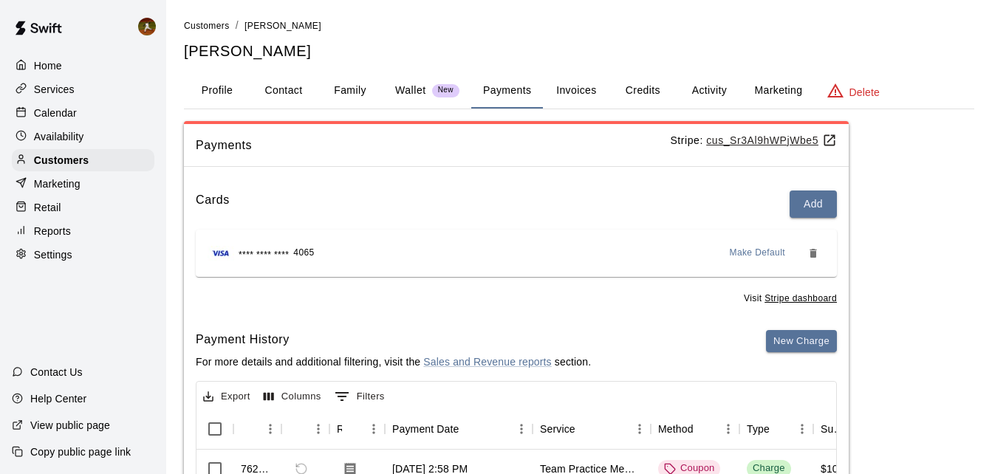
click at [69, 137] on p "Availability" at bounding box center [59, 136] width 50 height 15
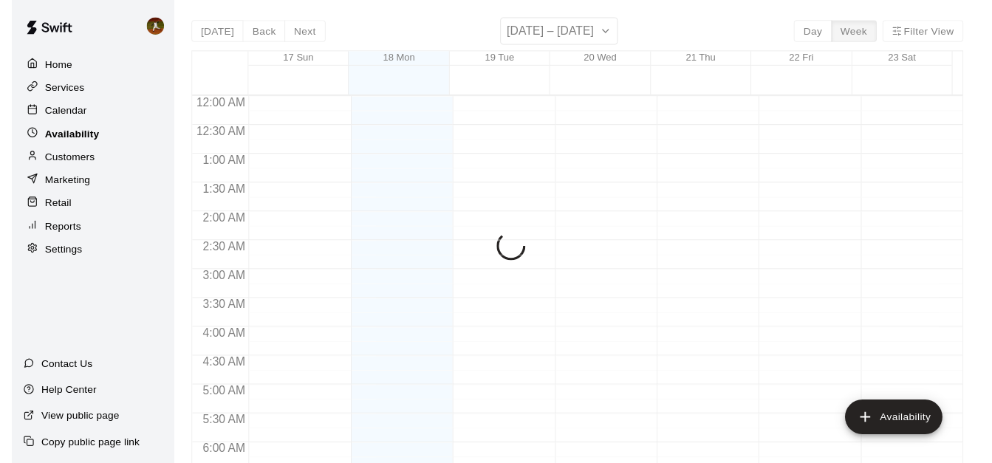
scroll to position [888, 0]
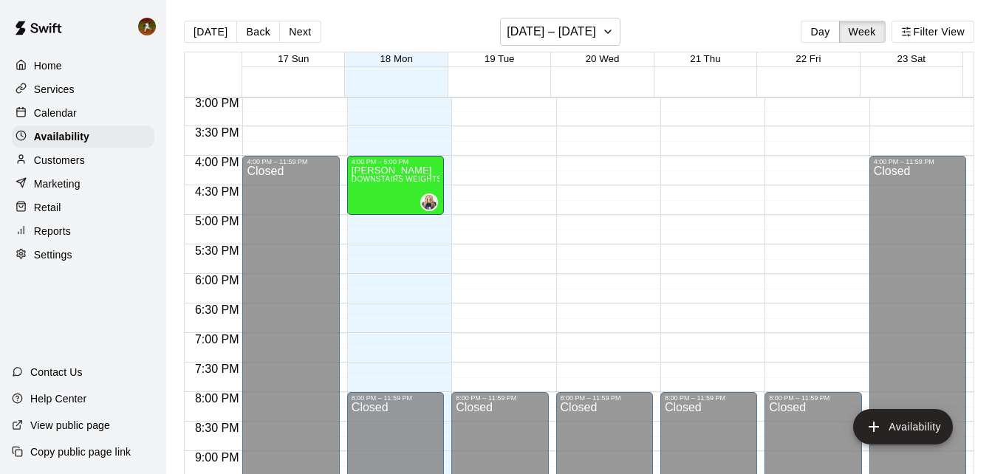
click at [65, 114] on p "Calendar" at bounding box center [55, 113] width 43 height 15
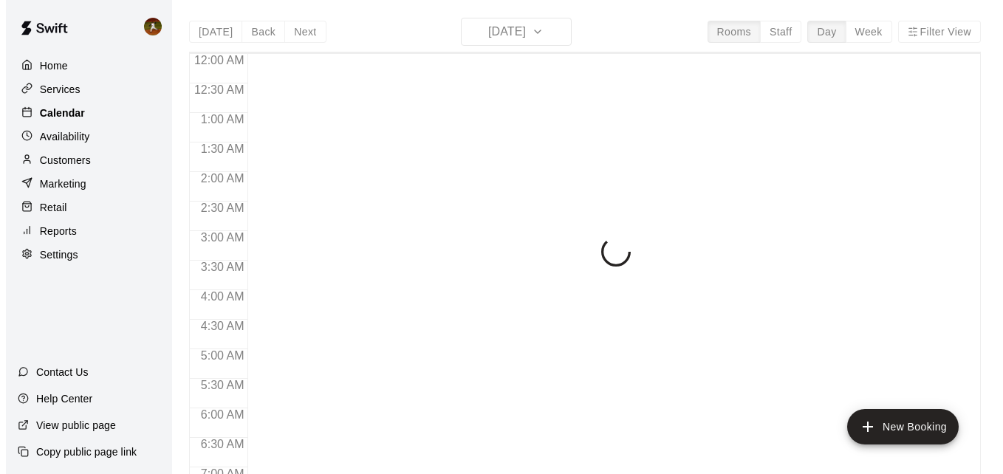
scroll to position [888, 0]
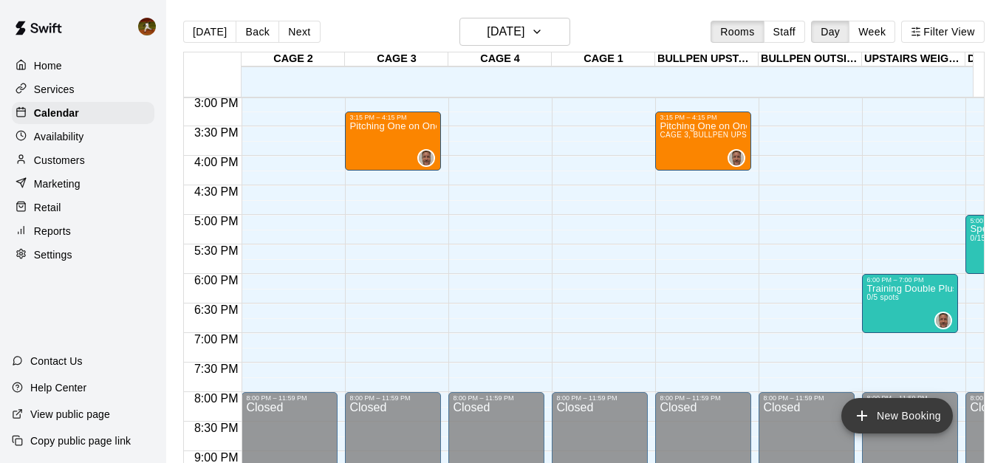
click at [884, 413] on button "New Booking" at bounding box center [897, 415] width 112 height 35
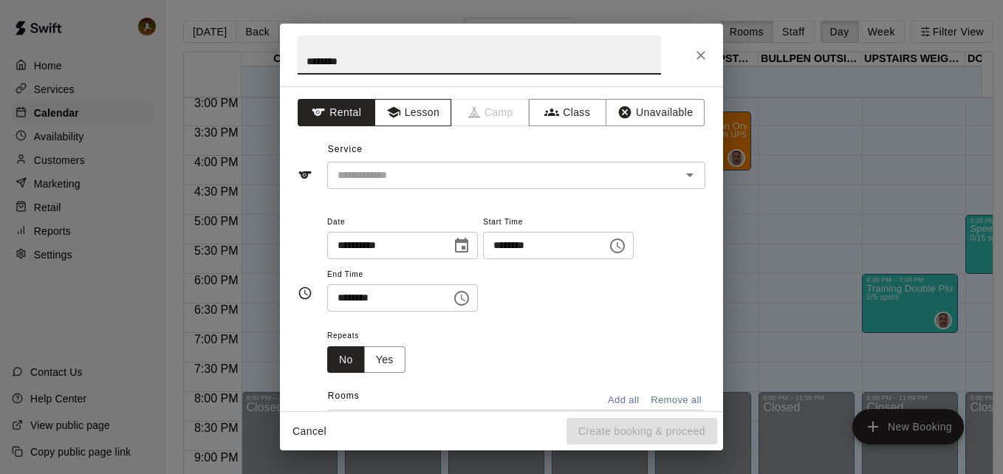
click at [414, 106] on button "Lesson" at bounding box center [413, 112] width 78 height 27
drag, startPoint x: 363, startPoint y: 67, endPoint x: 299, endPoint y: 66, distance: 64.3
click at [299, 66] on input "********" at bounding box center [479, 54] width 363 height 39
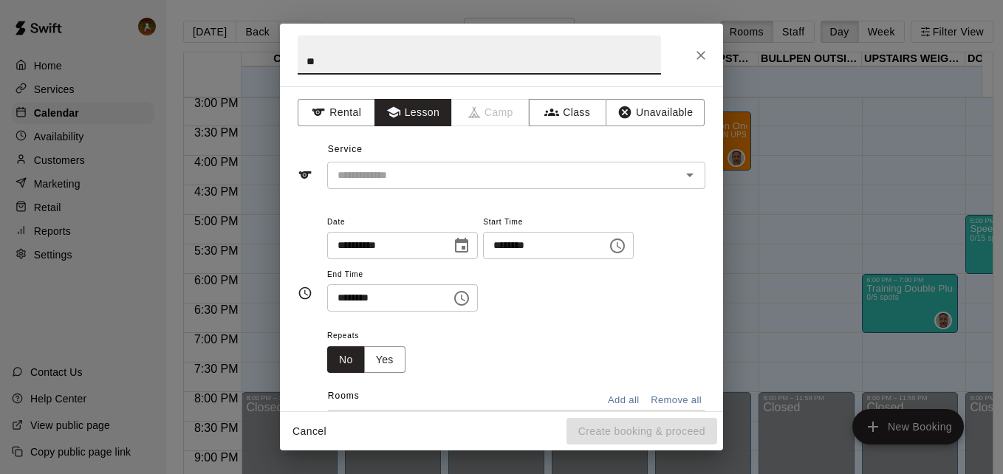
type input "*"
type input "********"
click at [462, 186] on div "​" at bounding box center [516, 175] width 378 height 27
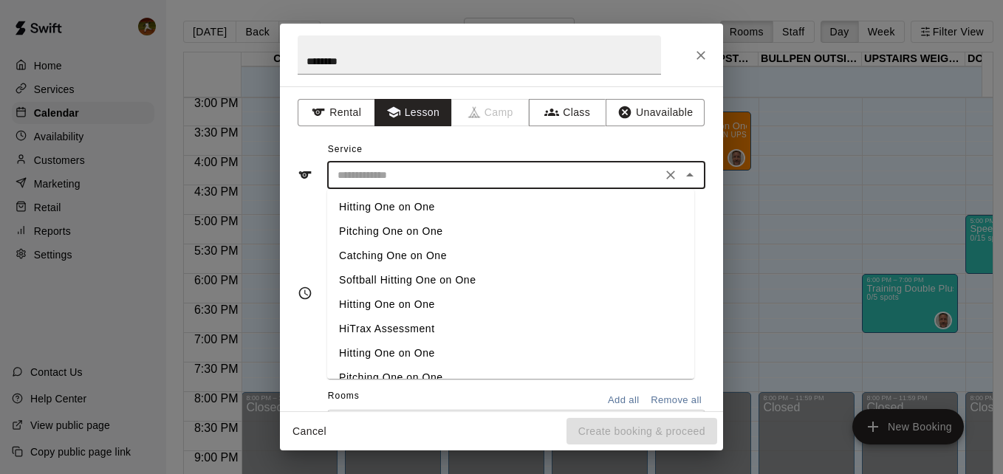
click at [418, 227] on li "Pitching One on One" at bounding box center [510, 231] width 367 height 24
type input "**********"
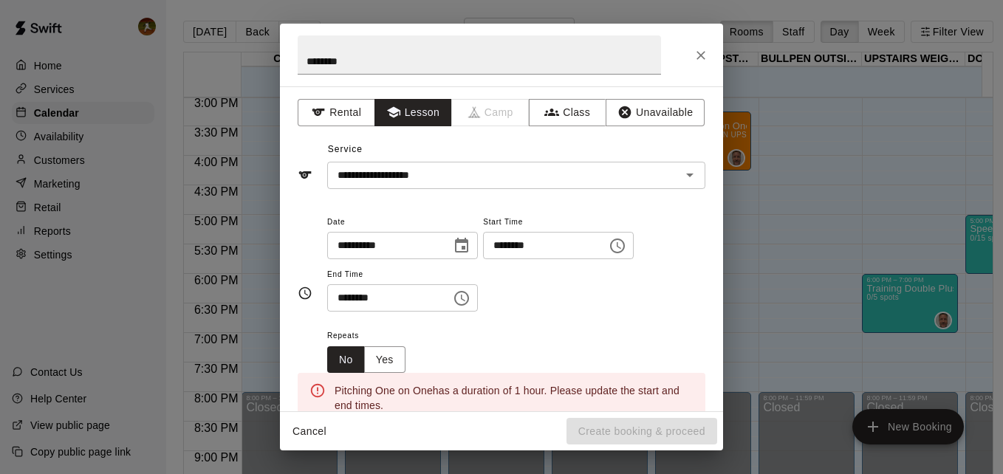
click at [308, 213] on div "**********" at bounding box center [502, 293] width 408 height 161
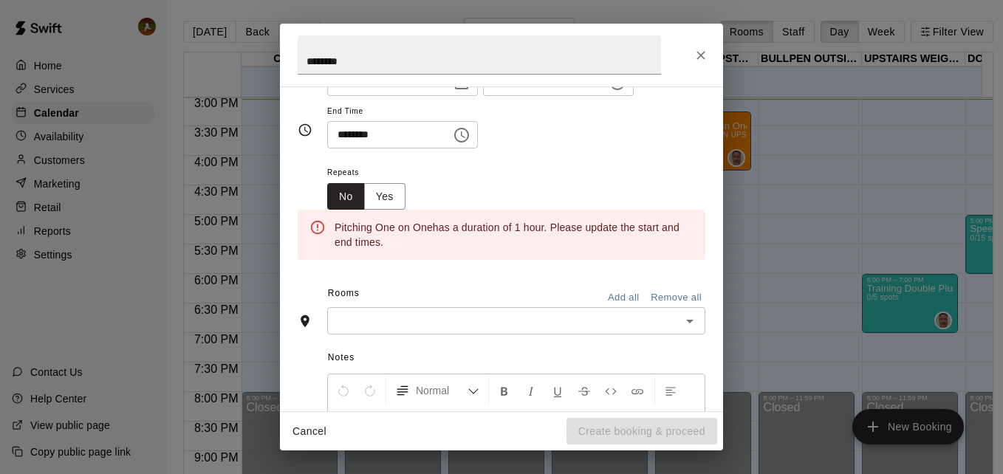
scroll to position [222, 0]
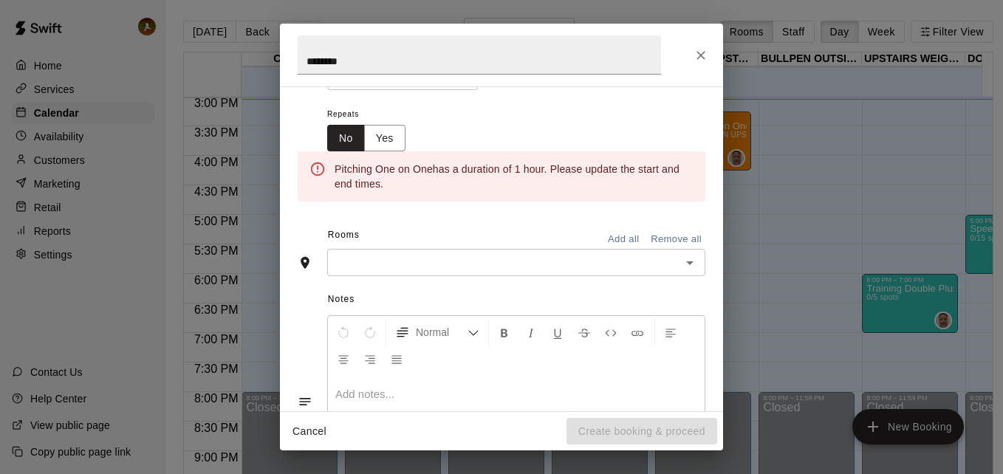
click at [539, 261] on input "text" at bounding box center [504, 262] width 345 height 18
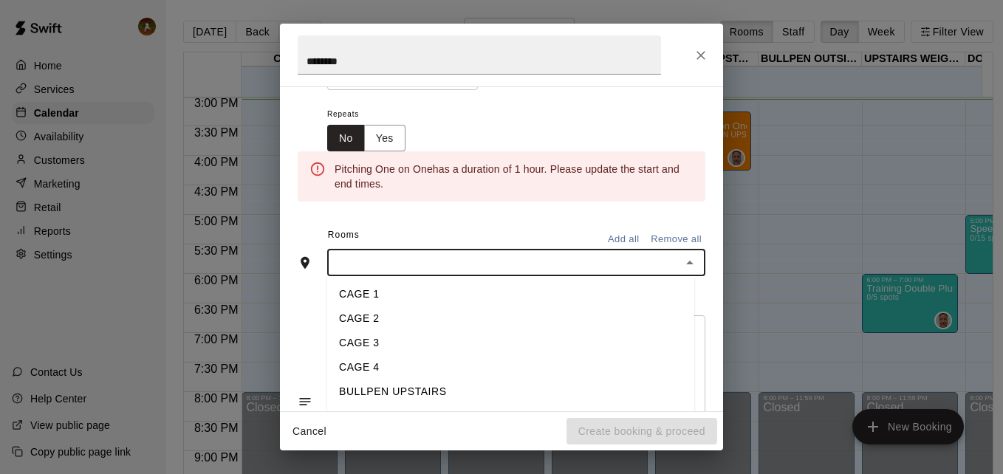
scroll to position [17, 0]
click at [434, 370] on li "BULLPEN UPSTAIRS" at bounding box center [510, 375] width 367 height 24
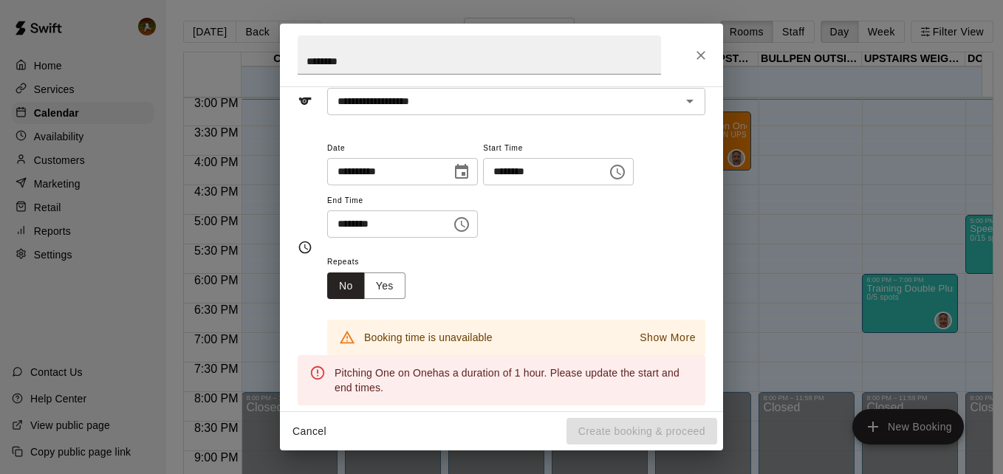
scroll to position [0, 0]
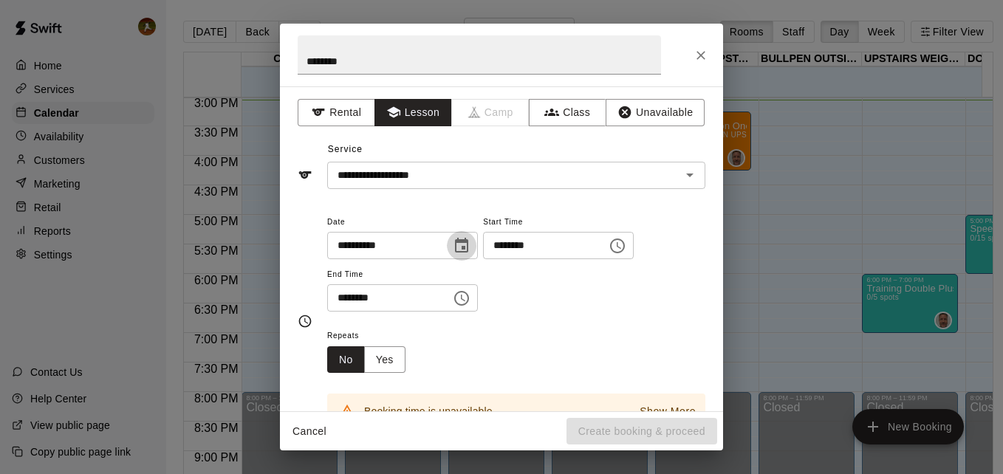
click at [468, 240] on icon "Choose date, selected date is Aug 18, 2025" at bounding box center [461, 245] width 13 height 15
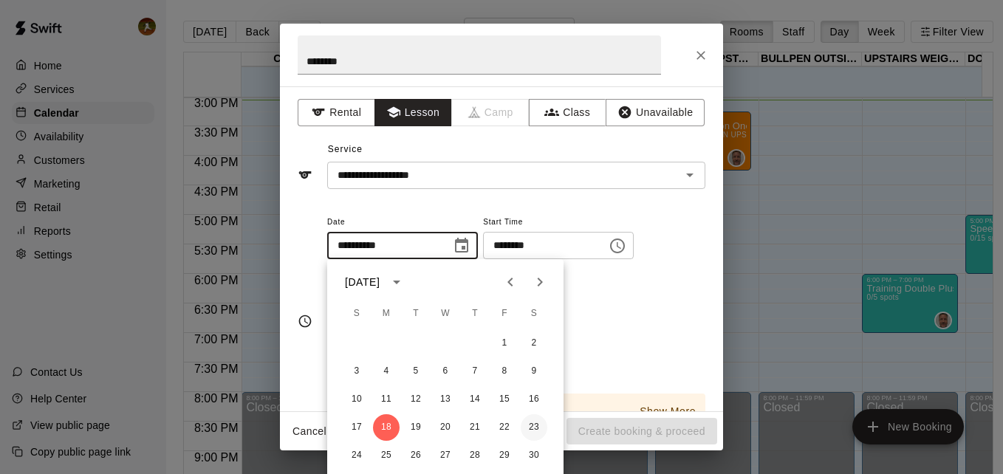
click at [535, 429] on button "23" at bounding box center [534, 427] width 27 height 27
type input "**********"
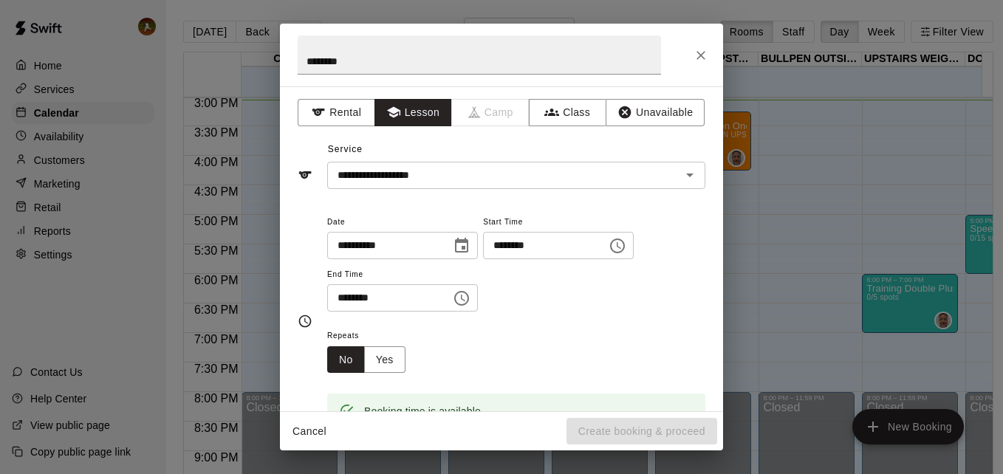
click at [516, 244] on input "********" at bounding box center [540, 245] width 114 height 27
type input "********"
click at [558, 287] on div "**********" at bounding box center [516, 263] width 378 height 100
click at [346, 300] on input "********" at bounding box center [384, 297] width 114 height 27
click at [485, 341] on div "Repeats No Yes" at bounding box center [516, 349] width 378 height 47
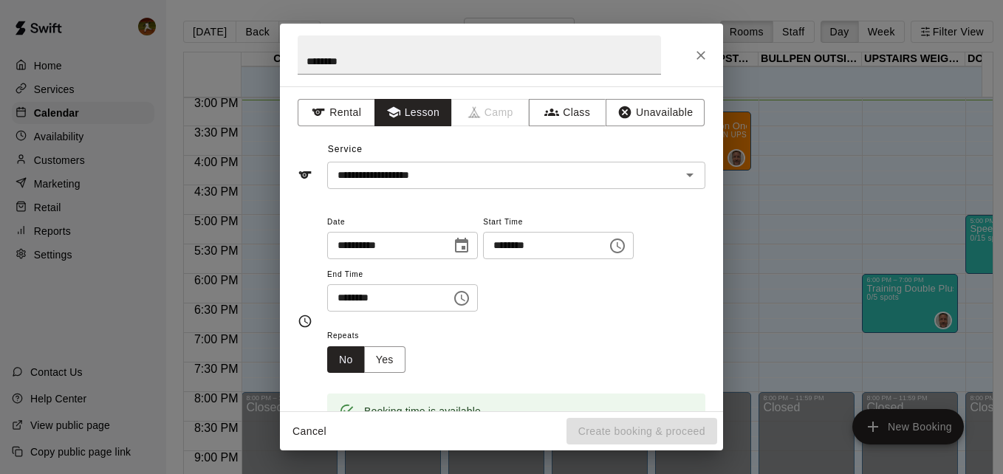
click at [380, 297] on input "********" at bounding box center [384, 297] width 114 height 27
click at [377, 298] on input "********" at bounding box center [384, 297] width 114 height 27
click at [542, 324] on div "**********" at bounding box center [516, 270] width 378 height 114
click at [410, 112] on button "Lesson" at bounding box center [413, 112] width 78 height 27
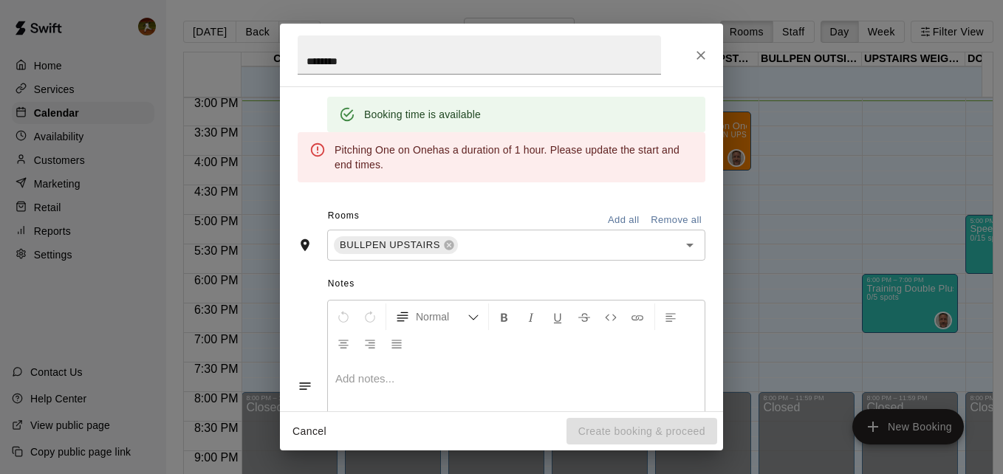
scroll to position [385, 0]
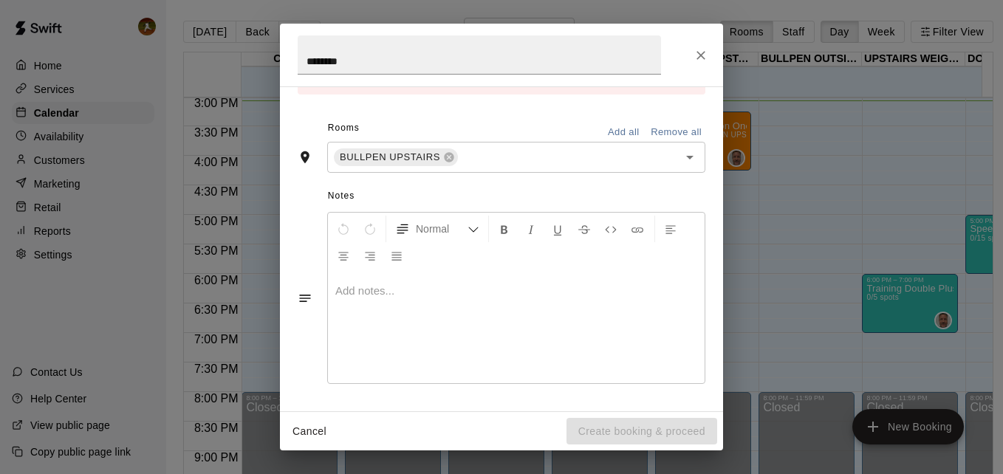
click at [613, 436] on div "Cancel Create booking & proceed" at bounding box center [501, 431] width 443 height 39
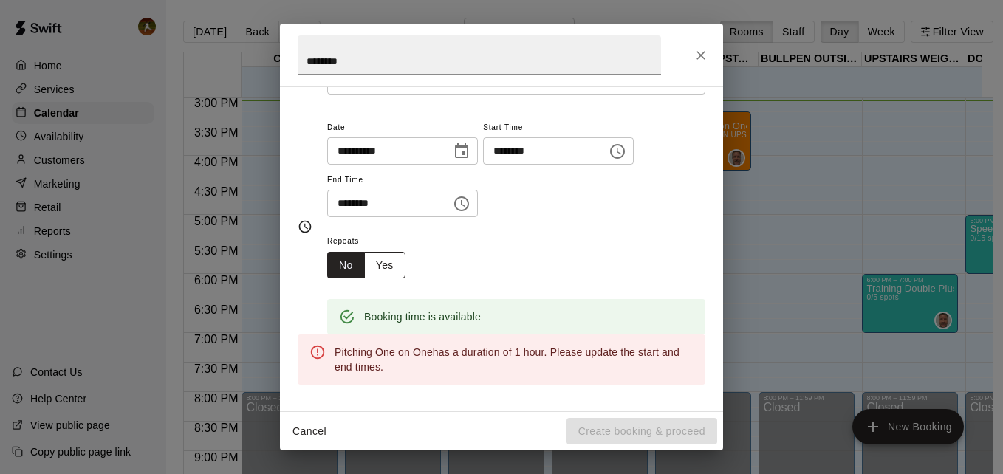
scroll to position [295, 0]
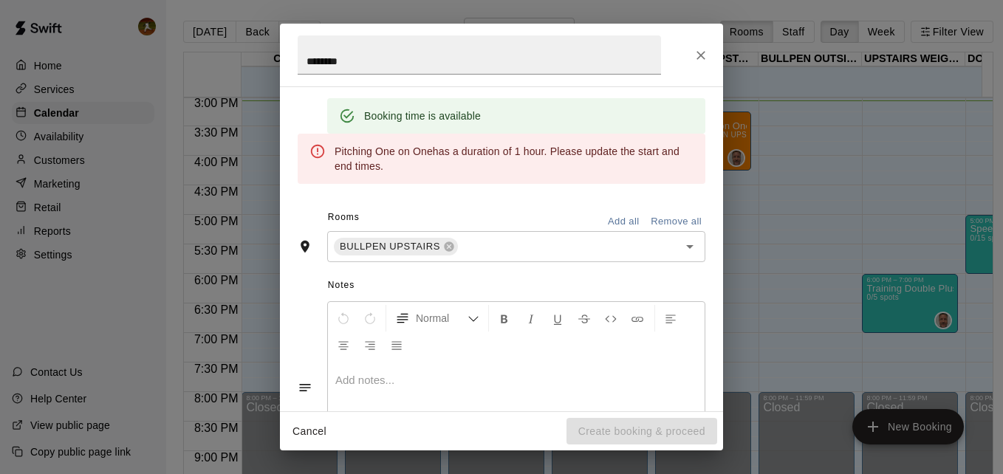
click at [316, 150] on icon at bounding box center [317, 151] width 16 height 16
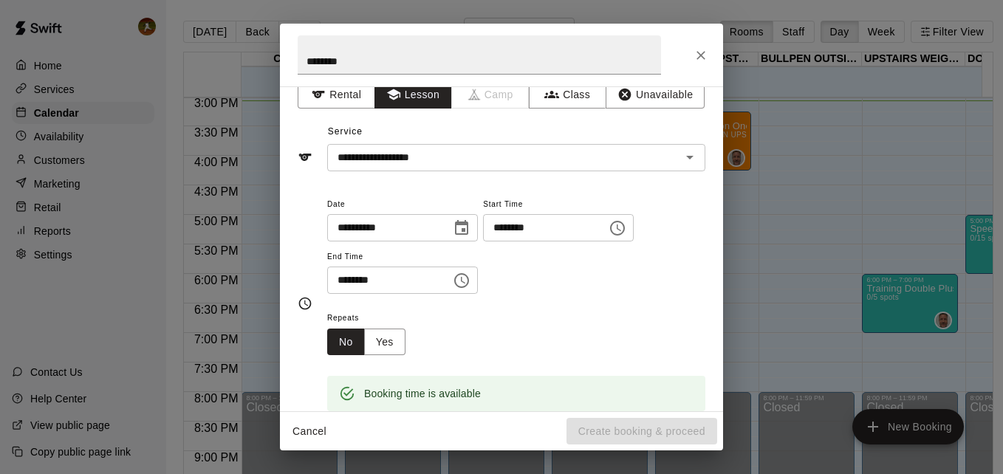
scroll to position [0, 0]
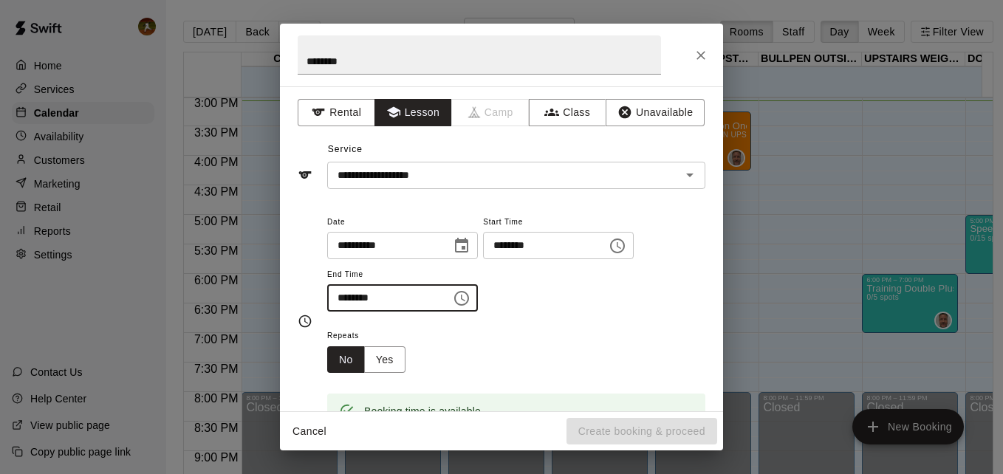
click at [365, 298] on input "********" at bounding box center [384, 297] width 114 height 27
type input "********"
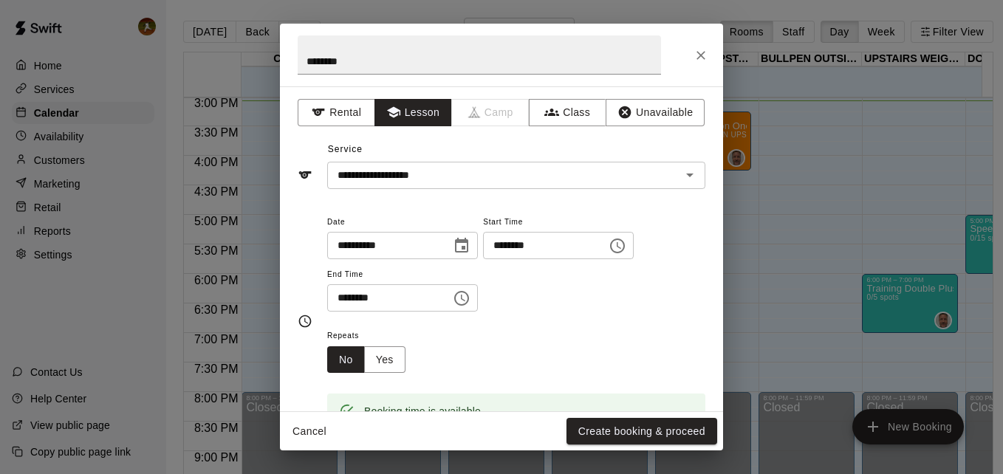
click at [561, 315] on div "**********" at bounding box center [516, 270] width 378 height 114
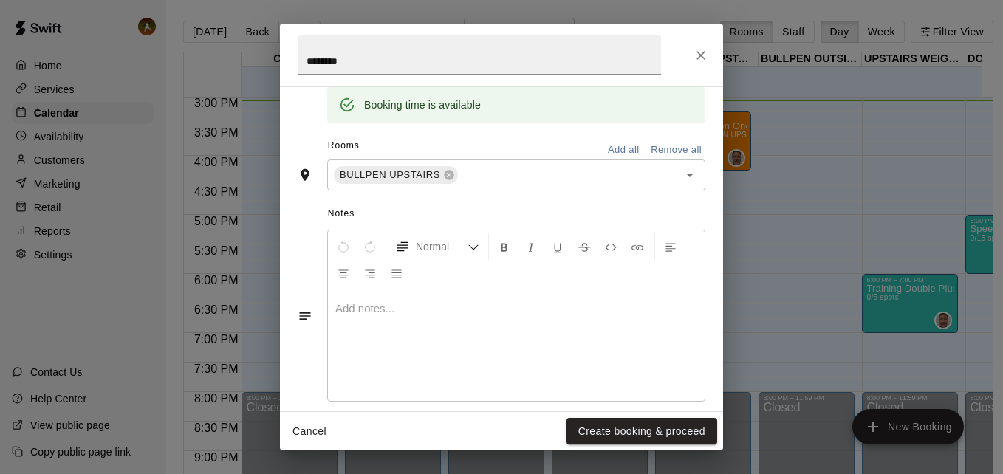
scroll to position [324, 0]
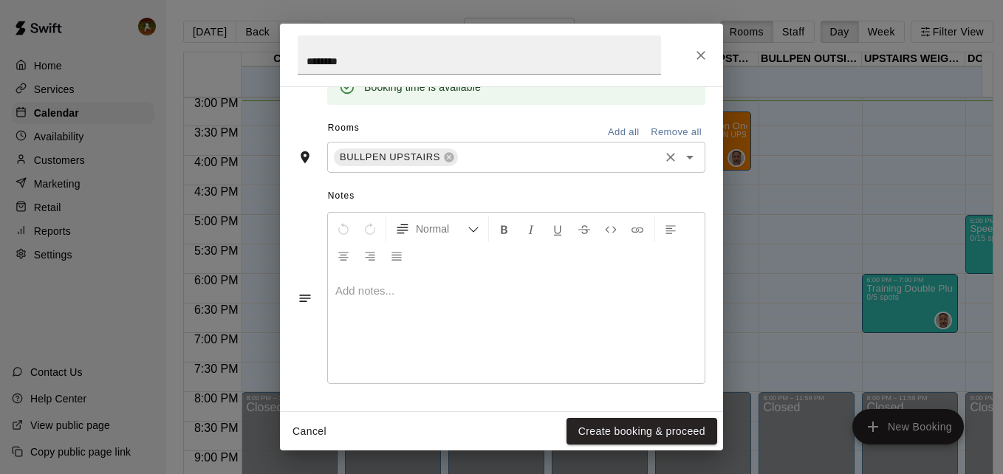
click at [686, 160] on icon "Open" at bounding box center [689, 158] width 7 height 4
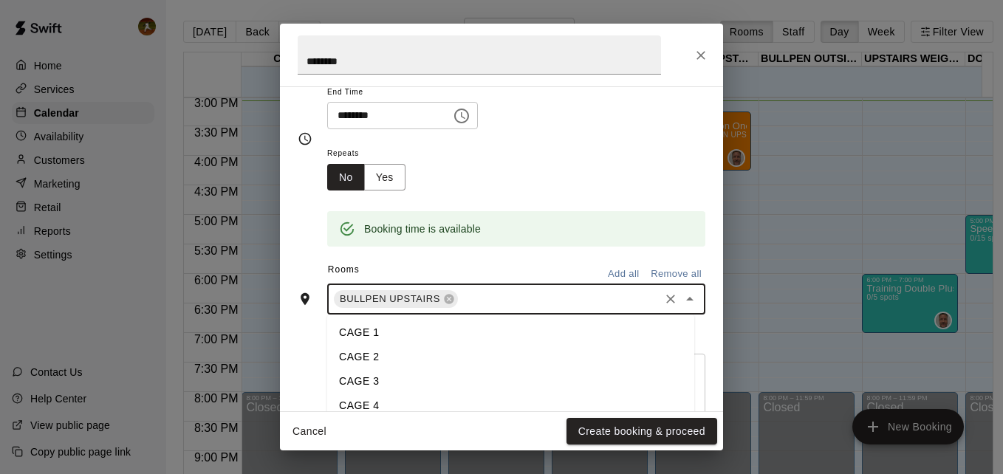
scroll to position [177, 0]
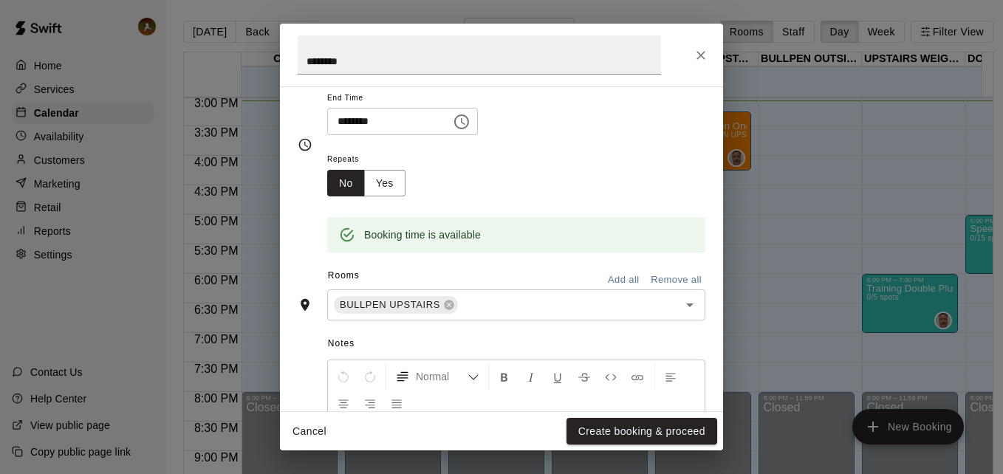
click at [699, 208] on div "**********" at bounding box center [501, 248] width 443 height 325
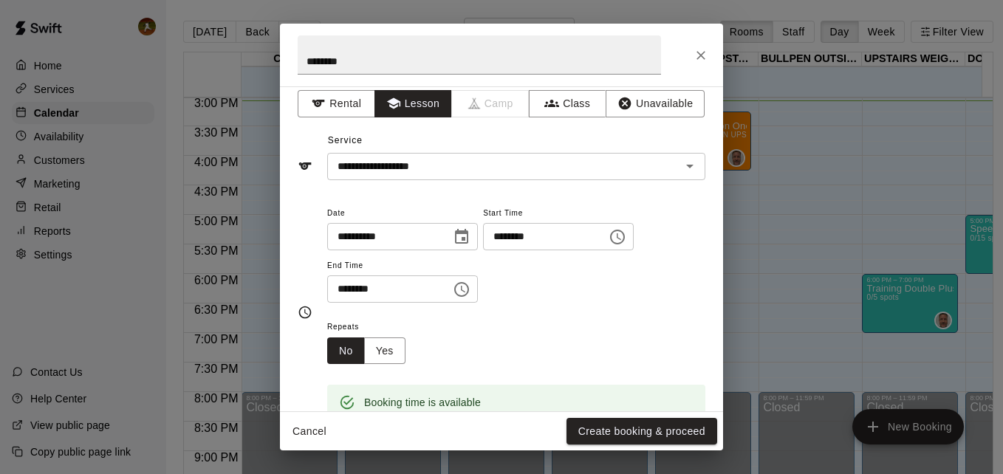
scroll to position [0, 0]
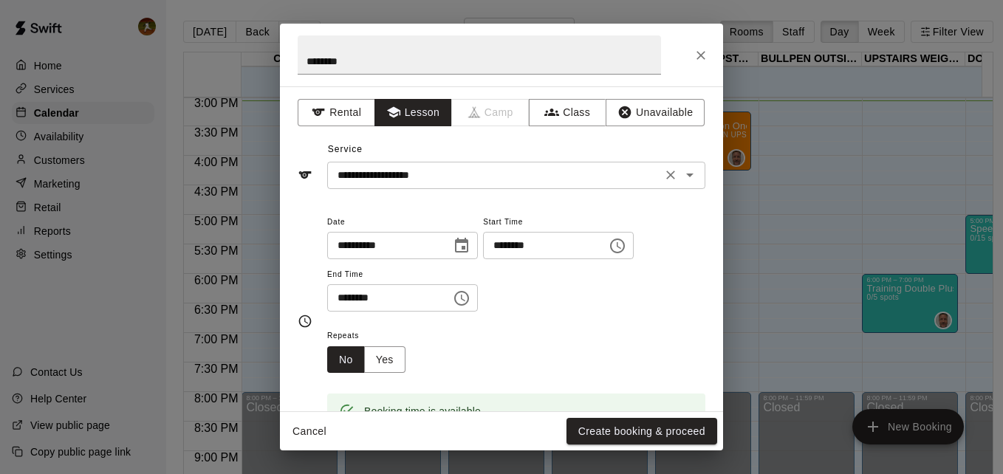
click at [682, 167] on icon "Open" at bounding box center [690, 175] width 18 height 18
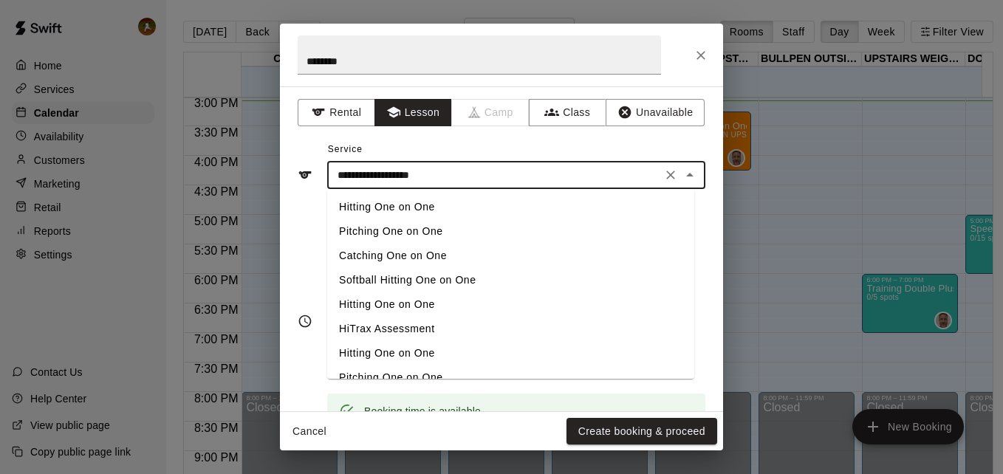
click at [666, 174] on icon "Clear" at bounding box center [670, 175] width 9 height 9
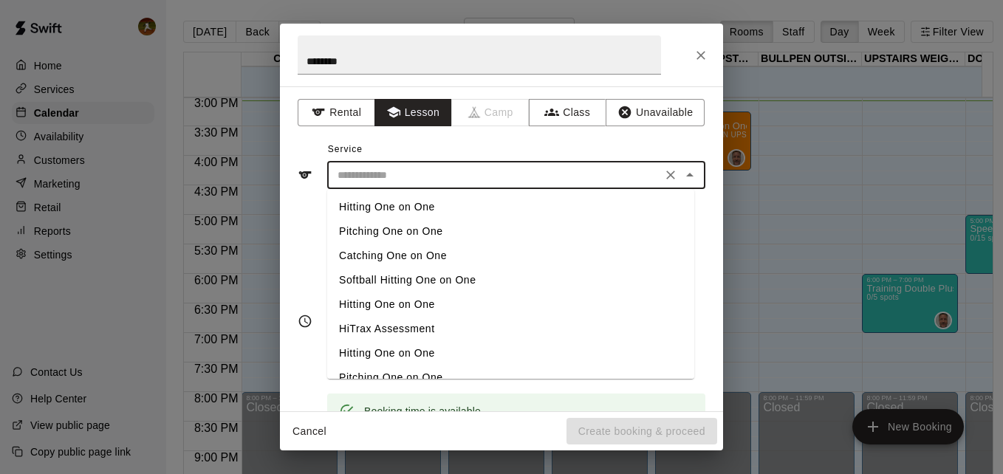
scroll to position [17, 0]
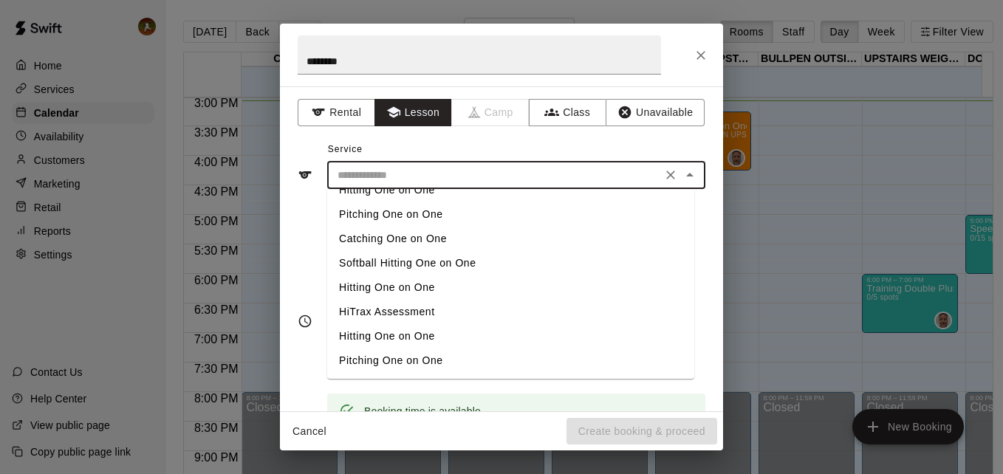
click at [426, 349] on li "Pitching One on One" at bounding box center [510, 361] width 367 height 24
type input "**********"
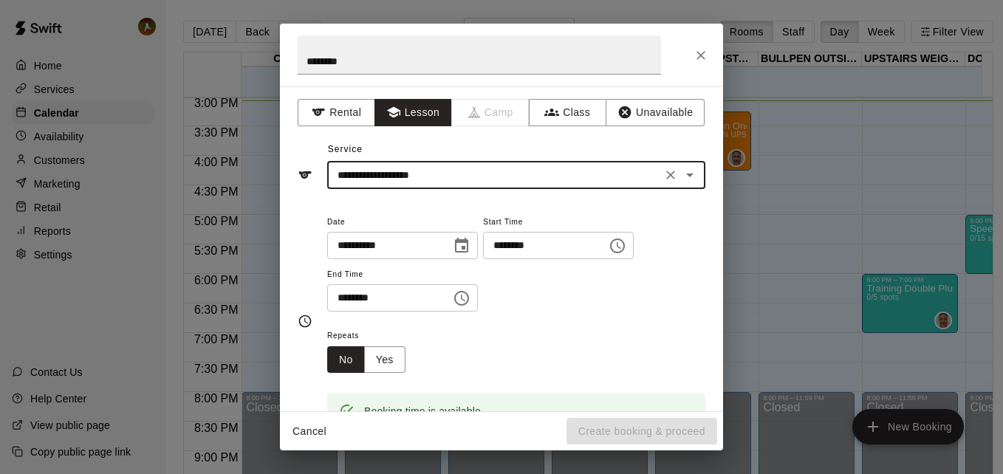
click at [619, 321] on div "**********" at bounding box center [516, 270] width 378 height 114
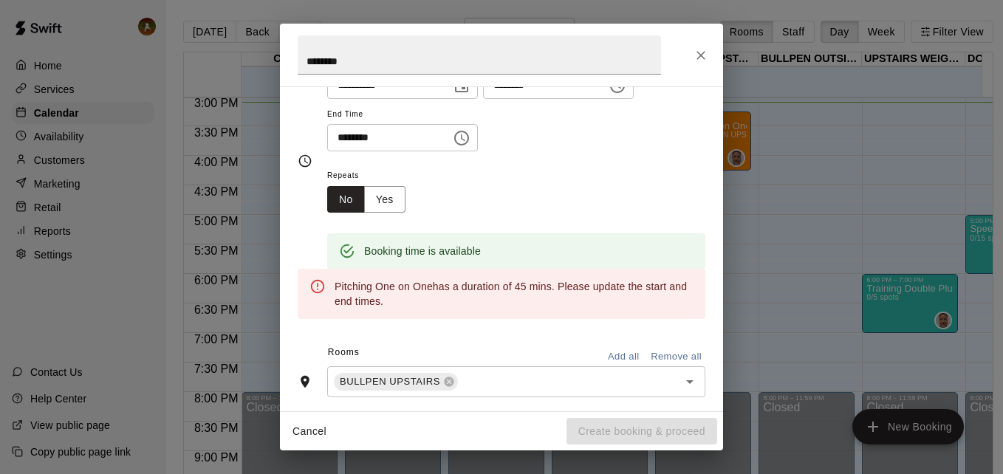
scroll to position [0, 0]
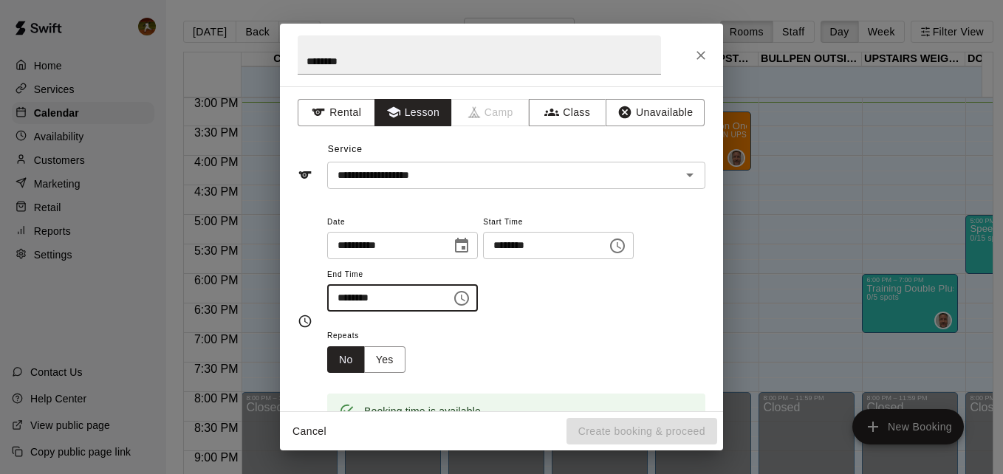
click at [363, 298] on input "********" at bounding box center [384, 297] width 114 height 27
type input "********"
click at [550, 326] on div "Repeats No Yes" at bounding box center [516, 349] width 378 height 47
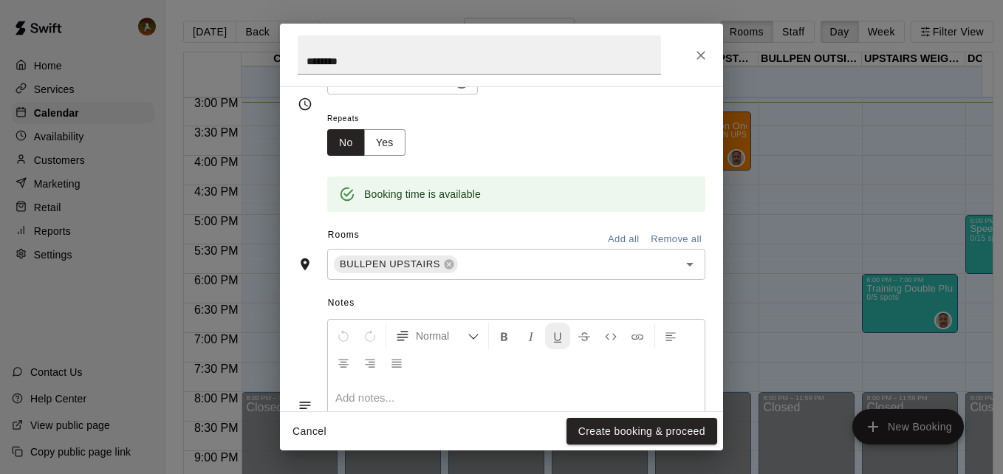
scroll to position [324, 0]
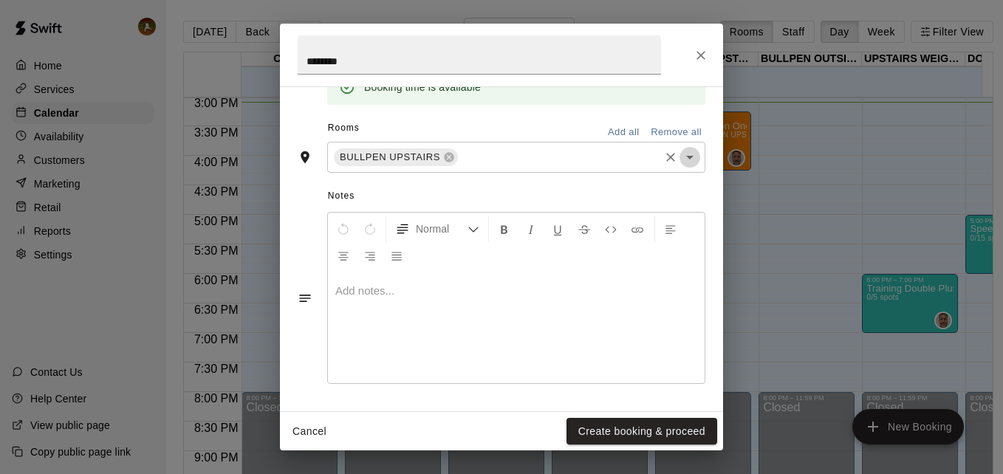
click at [685, 161] on icon "Open" at bounding box center [690, 157] width 18 height 18
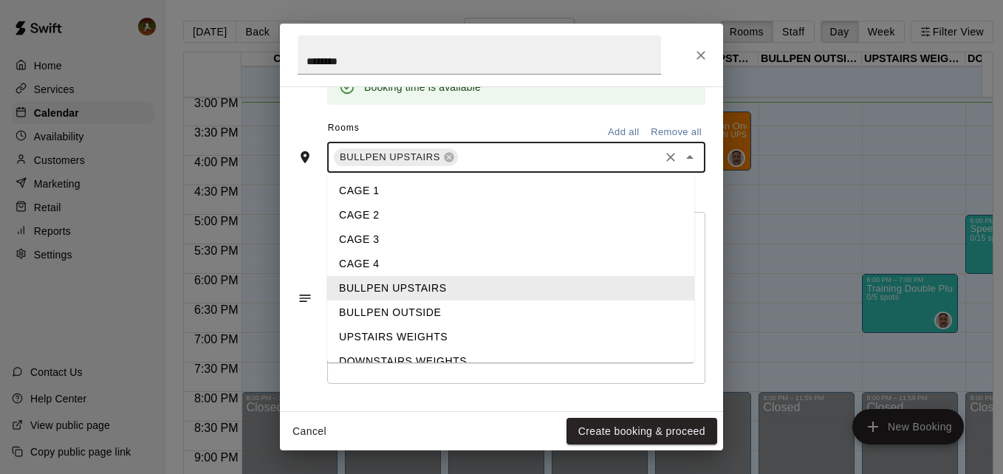
drag, startPoint x: 705, startPoint y: 198, endPoint x: 696, endPoint y: 210, distance: 15.0
click at [705, 201] on div "**********" at bounding box center [501, 248] width 443 height 325
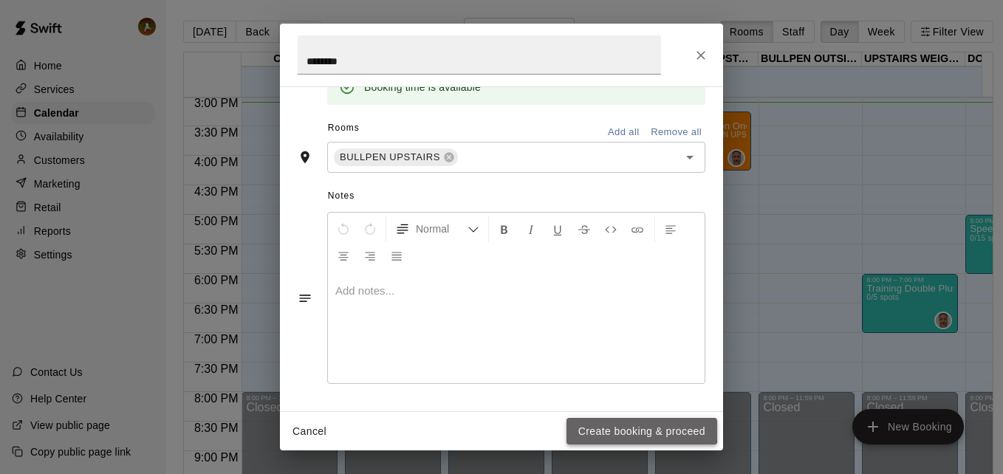
click at [634, 428] on button "Create booking & proceed" at bounding box center [641, 431] width 151 height 27
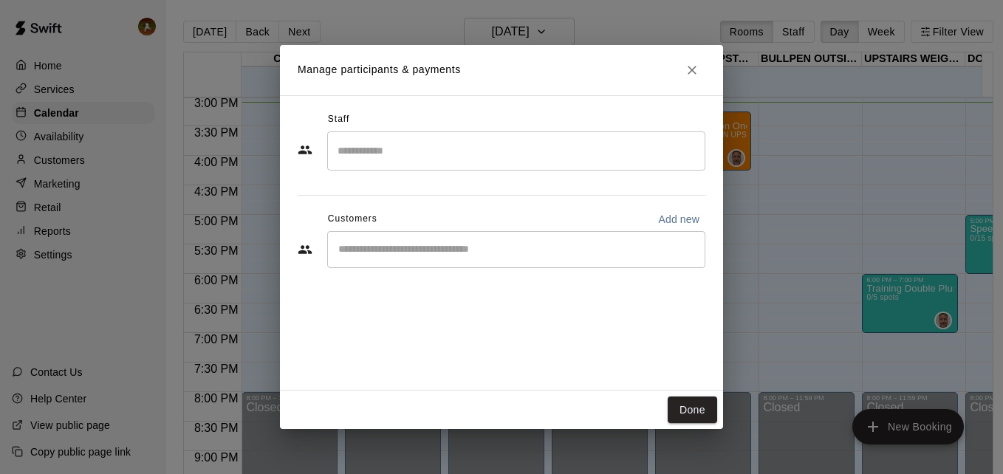
click at [535, 156] on input "Search staff" at bounding box center [516, 151] width 365 height 26
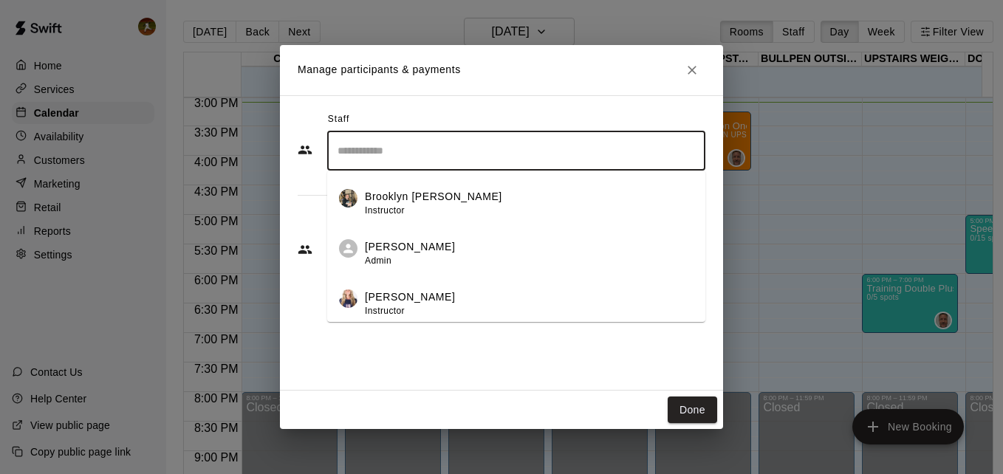
scroll to position [222, 0]
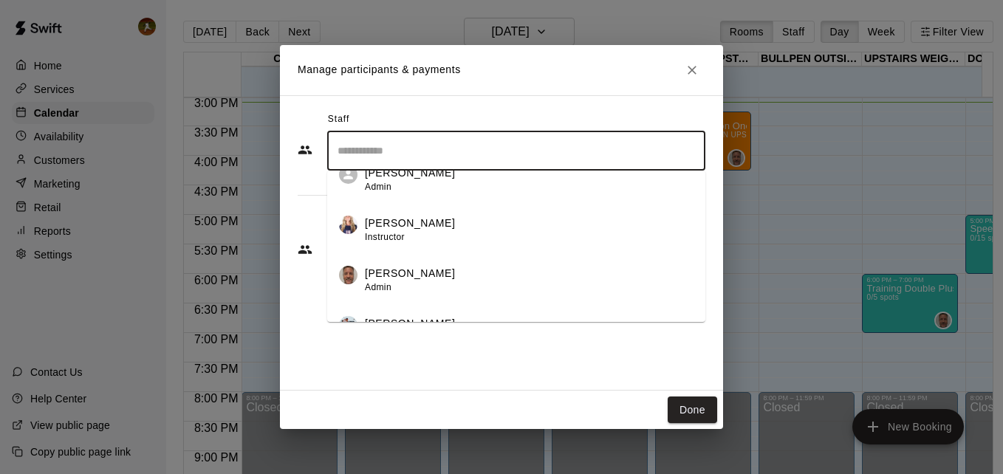
click at [439, 281] on p "[PERSON_NAME]" at bounding box center [410, 274] width 90 height 16
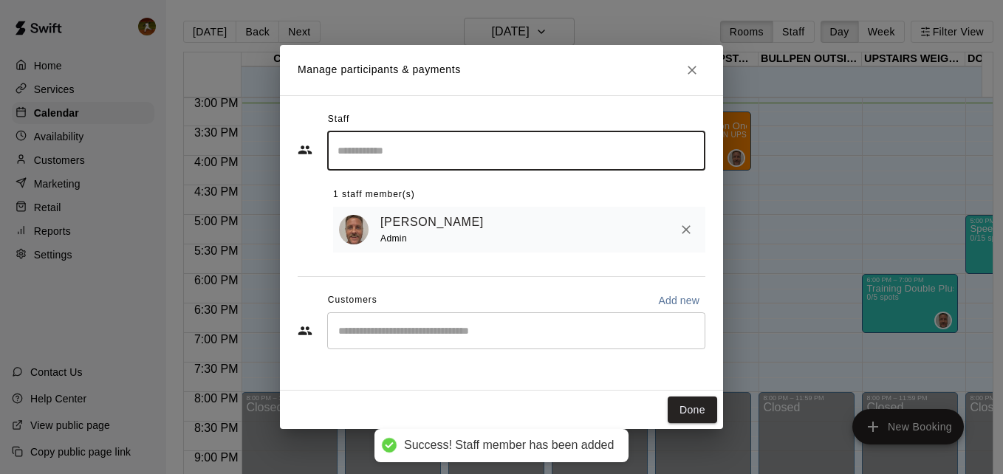
click at [439, 331] on input "Start typing to search customers..." at bounding box center [516, 330] width 365 height 15
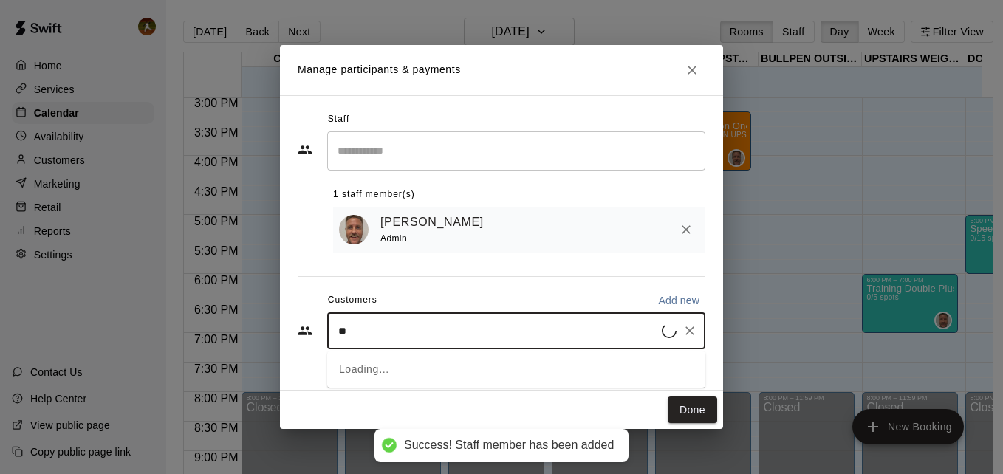
type input "***"
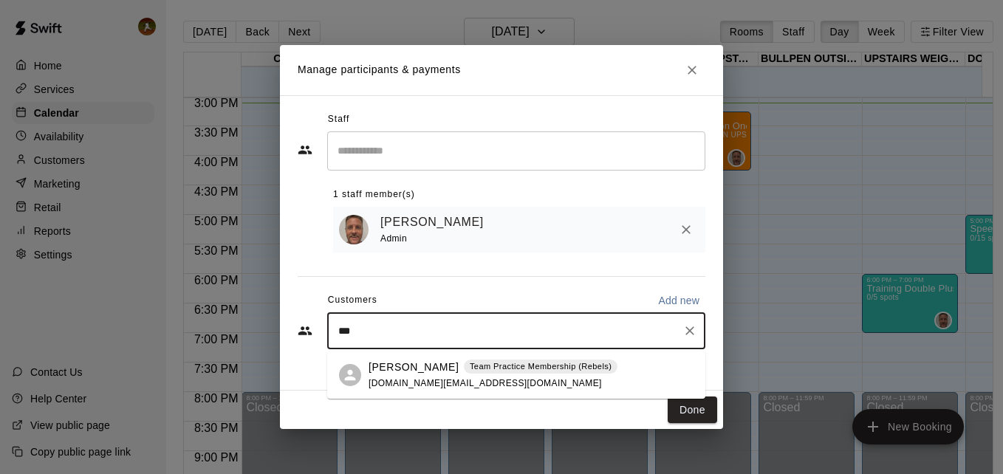
click at [464, 372] on span "Team Practice Membership (Rebels)" at bounding box center [541, 366] width 154 height 13
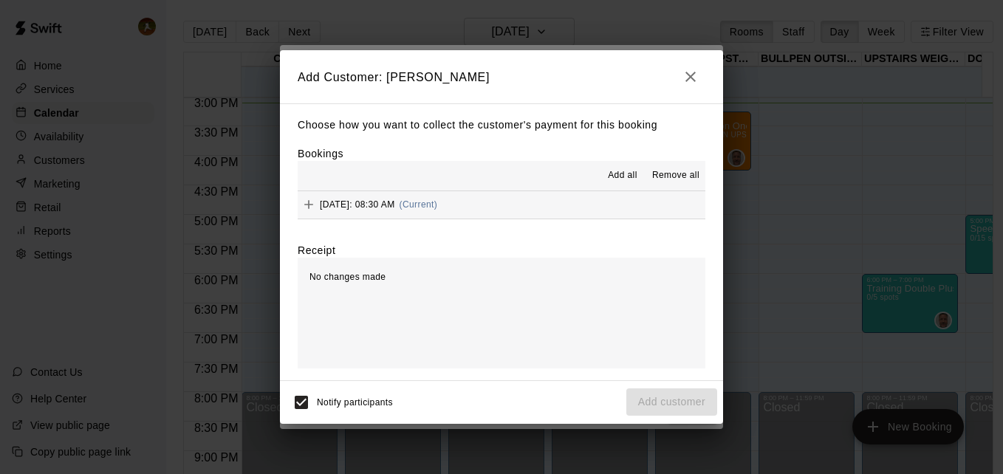
click at [322, 154] on label "Bookings" at bounding box center [321, 154] width 46 height 12
click at [348, 200] on span "Saturday, August 23: 08:30 AM" at bounding box center [357, 204] width 75 height 10
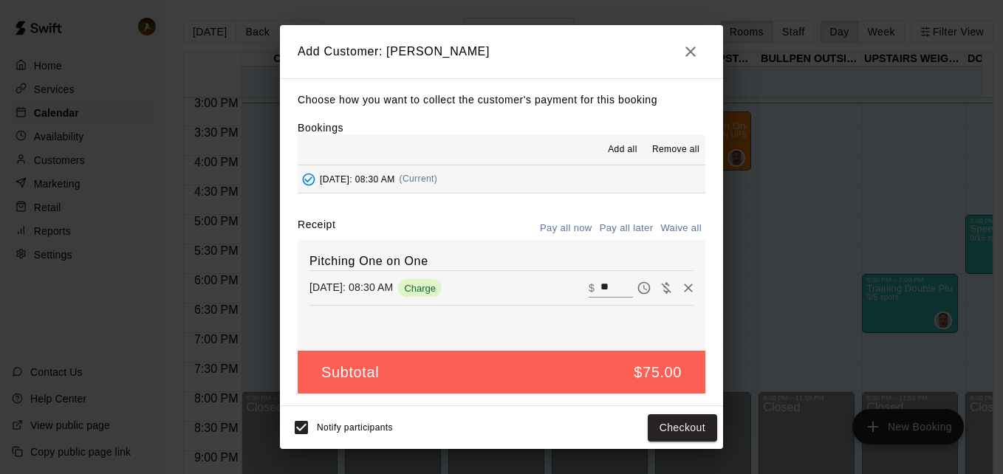
click at [671, 230] on button "Waive all" at bounding box center [681, 228] width 49 height 23
type input "*"
click at [564, 230] on button "Pay all now" at bounding box center [566, 228] width 60 height 23
click at [622, 227] on button "Pay all later" at bounding box center [626, 228] width 61 height 23
click at [402, 112] on div "Choose how you want to collect the customer's payment for this booking Bookings…" at bounding box center [501, 242] width 443 height 329
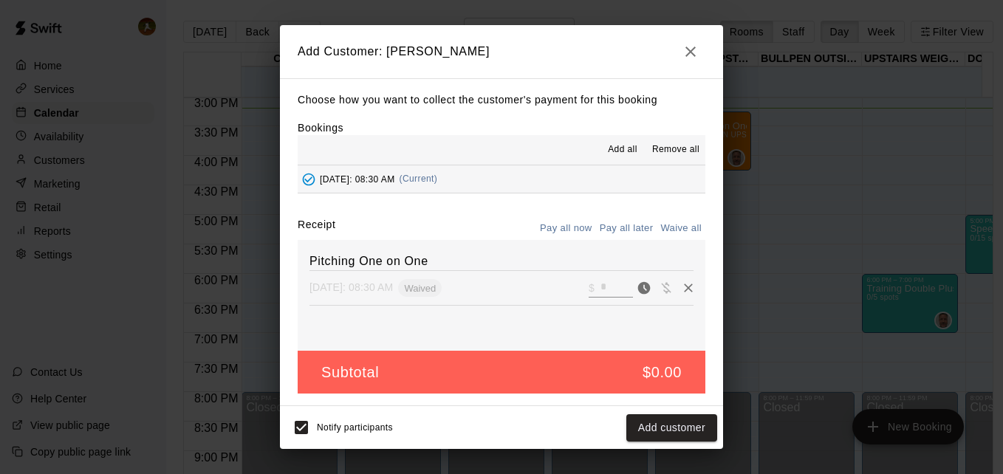
click at [470, 233] on div "Receipt Pay all now Pay all later Waive all" at bounding box center [502, 228] width 408 height 23
click at [565, 231] on button "Pay all now" at bounding box center [566, 228] width 60 height 23
click at [508, 304] on div "Pitching One on One Saturday, August 23: 08:30 AM Waived ​ $ *" at bounding box center [502, 295] width 408 height 111
click at [442, 291] on span "Waived" at bounding box center [420, 288] width 44 height 11
click at [679, 290] on div "Waive payment" at bounding box center [710, 288] width 67 height 15
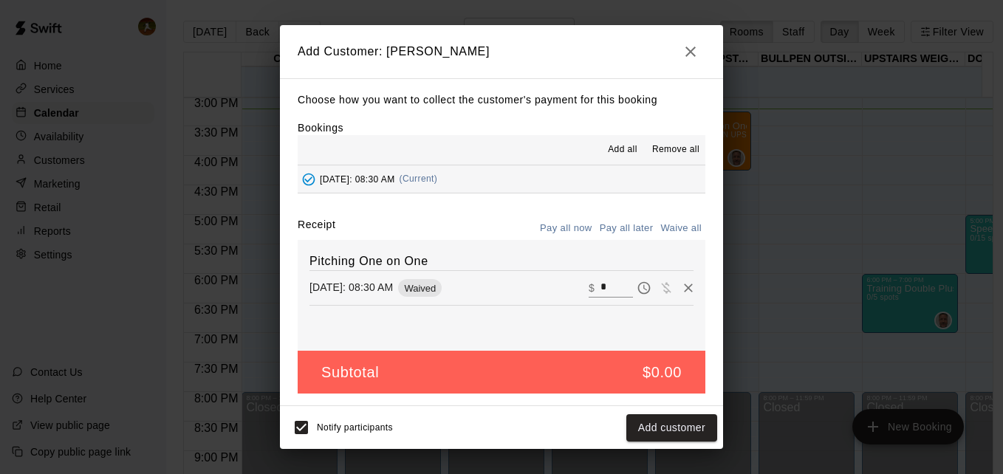
drag, startPoint x: 629, startPoint y: 312, endPoint x: 597, endPoint y: 318, distance: 32.3
click at [626, 312] on div "Pitching One on One Saturday, August 23: 08:30 AM Waived ​ $ *" at bounding box center [502, 295] width 408 height 111
drag, startPoint x: 630, startPoint y: 213, endPoint x: 630, endPoint y: 228, distance: 14.8
click at [630, 227] on div "Choose how you want to collect the customer's payment for this booking Bookings…" at bounding box center [501, 242] width 443 height 329
click at [630, 228] on button "Pay all later" at bounding box center [626, 228] width 61 height 23
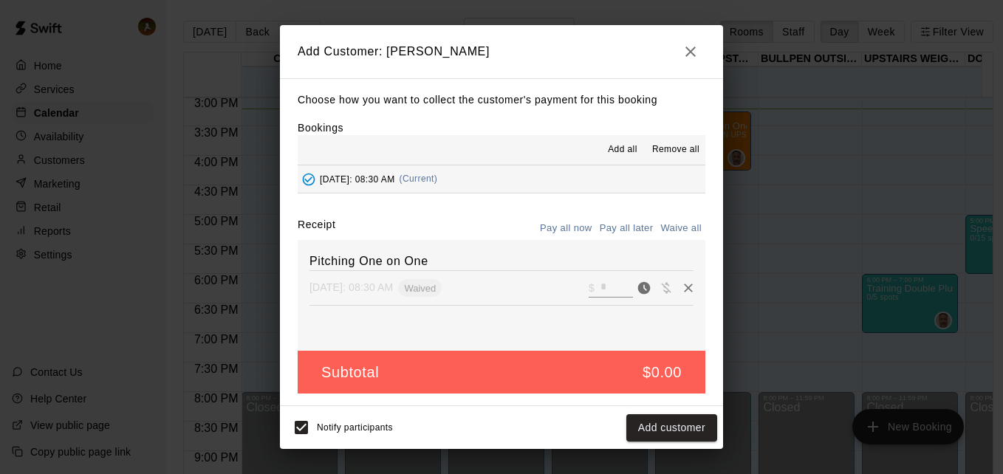
click at [614, 230] on button "Pay all later" at bounding box center [626, 228] width 61 height 23
click at [676, 230] on button "Waive all" at bounding box center [681, 228] width 49 height 23
click at [575, 232] on button "Pay all now" at bounding box center [566, 228] width 60 height 23
click at [572, 232] on button "Pay all now" at bounding box center [566, 228] width 60 height 23
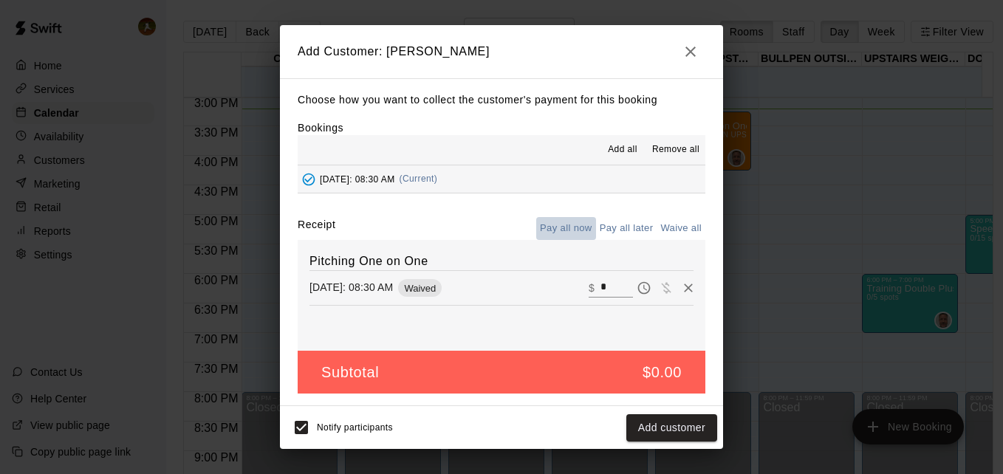
click at [572, 232] on button "Pay all now" at bounding box center [566, 228] width 60 height 23
click at [326, 102] on p "Choose how you want to collect the customer's payment for this booking" at bounding box center [502, 100] width 408 height 18
click at [405, 101] on p "Choose how you want to collect the customer's payment for this booking" at bounding box center [502, 100] width 408 height 18
click at [449, 106] on p "Choose how you want to collect the customer's payment for this booking" at bounding box center [502, 100] width 408 height 18
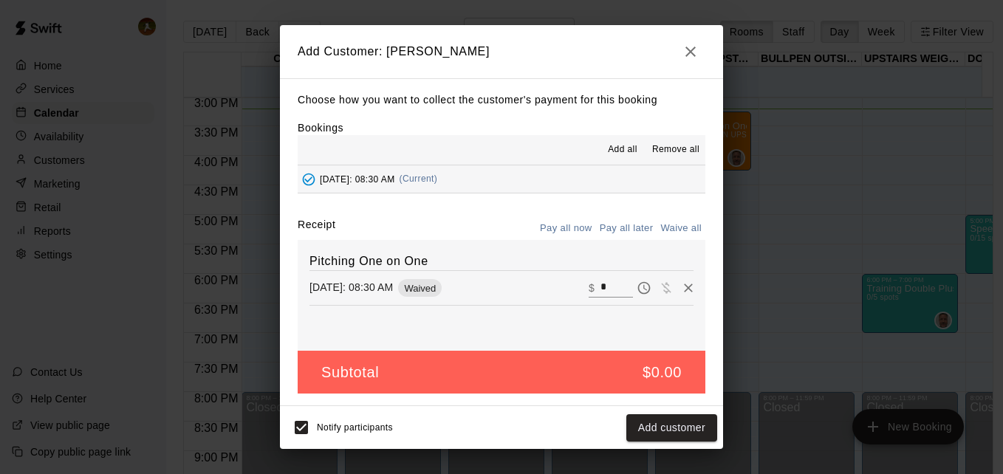
click at [554, 101] on p "Choose how you want to collect the customer's payment for this booking" at bounding box center [502, 100] width 408 height 18
click at [669, 226] on button "Waive all" at bounding box center [681, 228] width 49 height 23
click at [643, 428] on button "Add customer" at bounding box center [671, 427] width 91 height 27
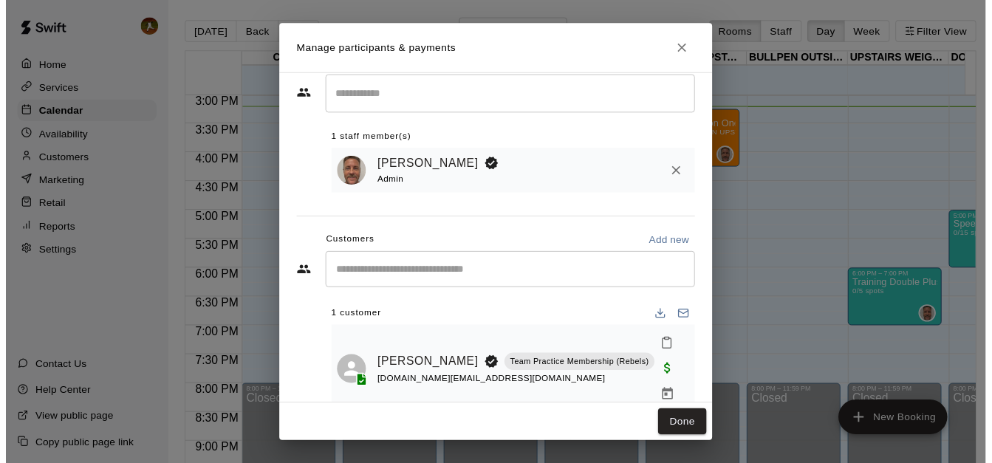
scroll to position [48, 0]
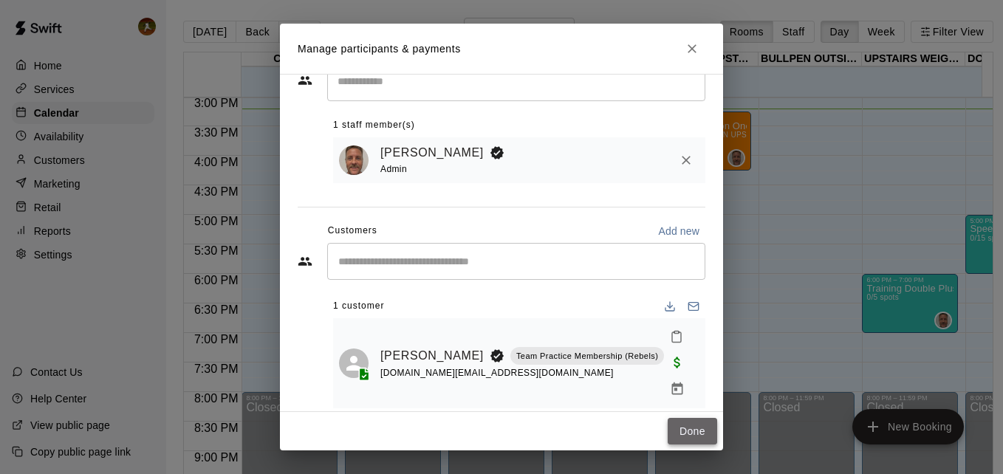
click at [712, 433] on button "Done" at bounding box center [692, 431] width 49 height 27
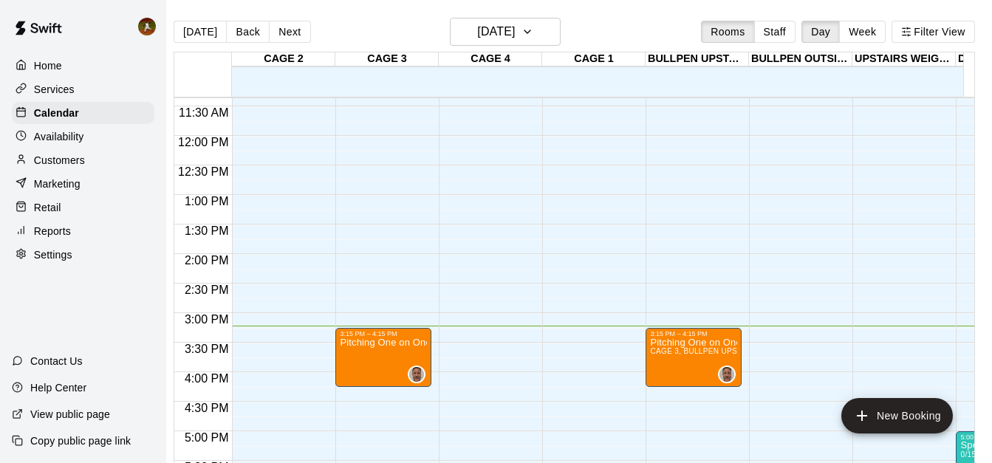
scroll to position [668, 0]
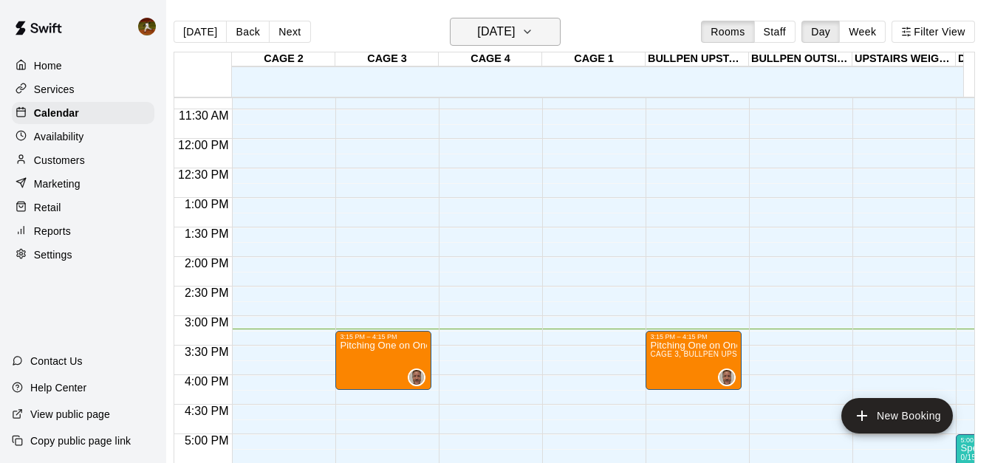
click at [533, 33] on icon "button" at bounding box center [527, 32] width 12 height 18
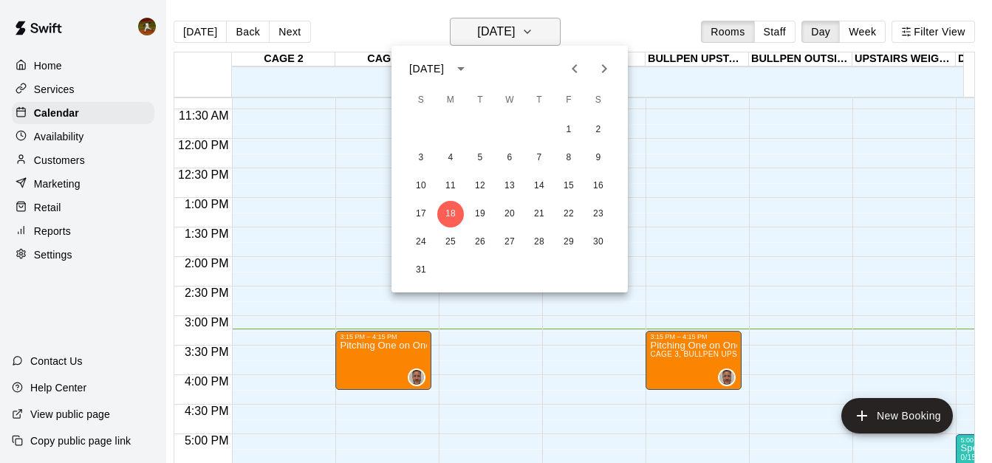
scroll to position [0, 7]
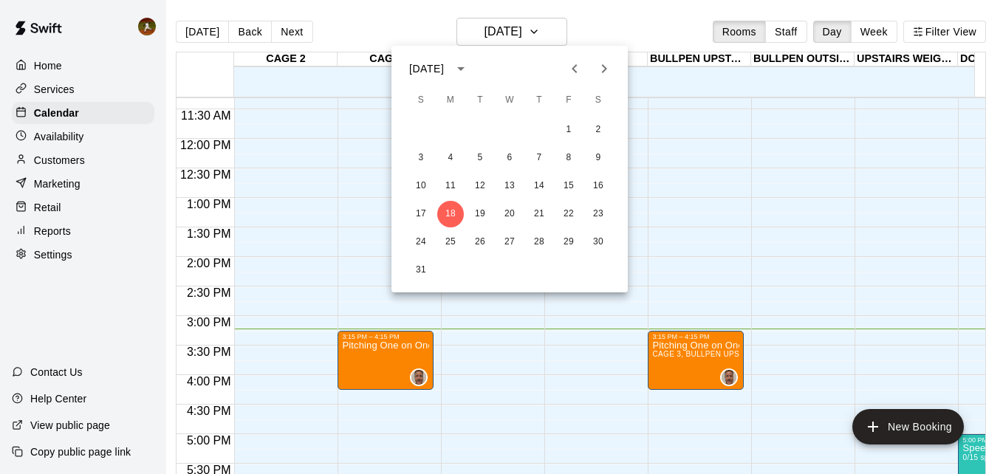
click at [876, 36] on div at bounding box center [501, 237] width 1003 height 474
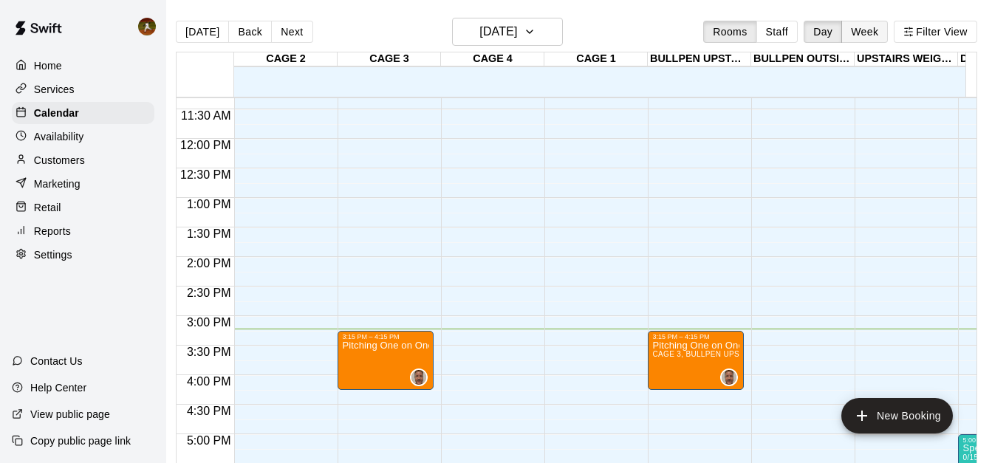
click at [876, 37] on button "Week" at bounding box center [864, 32] width 47 height 22
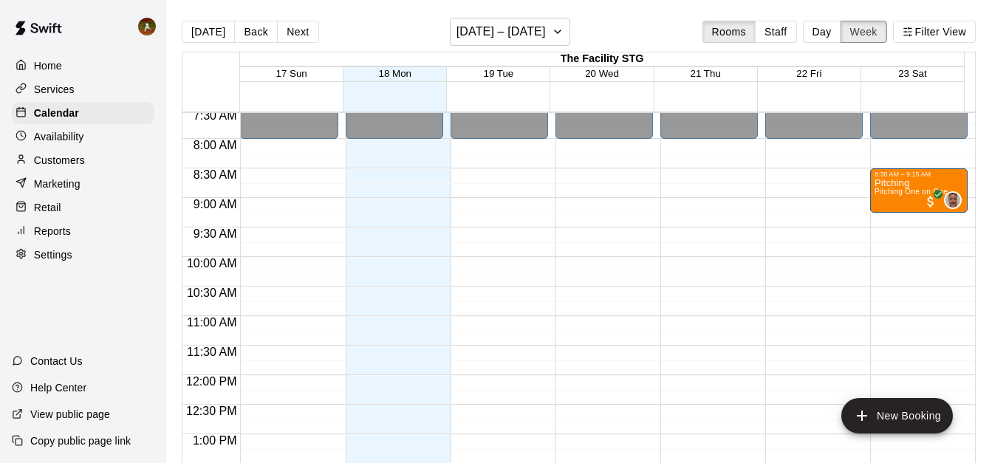
scroll to position [309, 0]
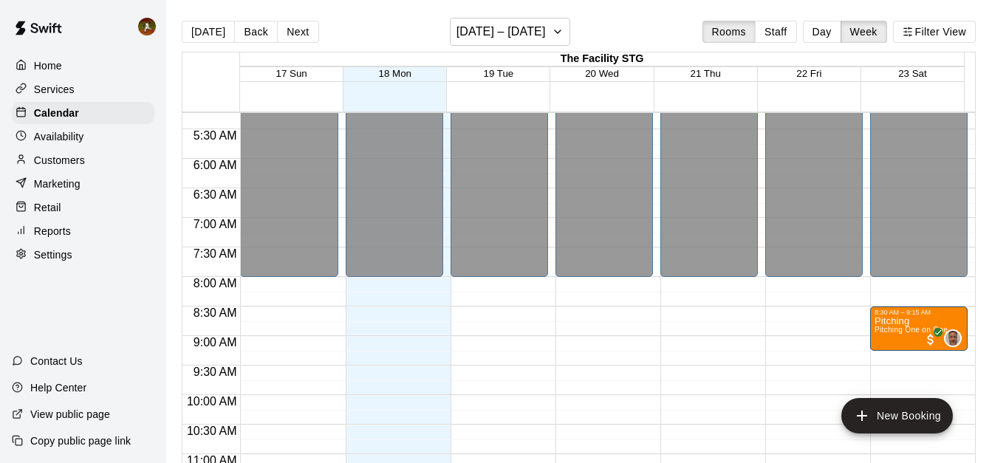
click at [35, 74] on div "Home" at bounding box center [83, 66] width 143 height 22
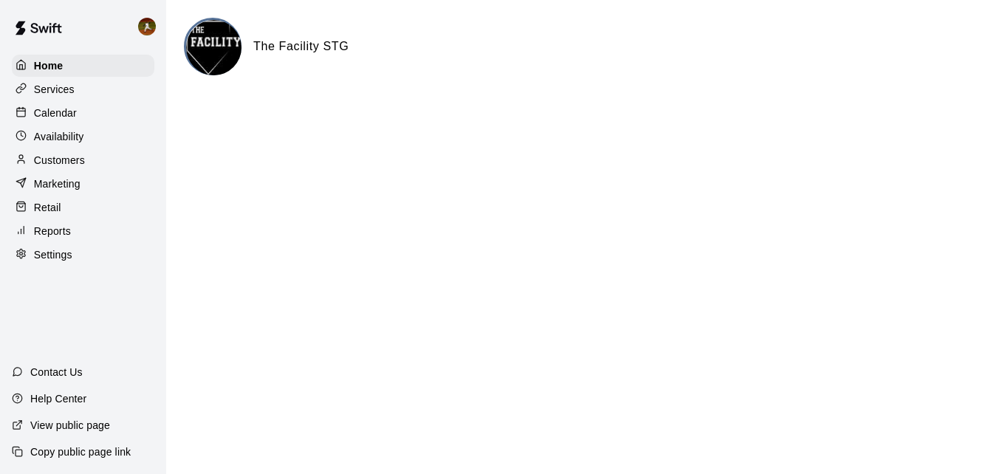
click at [47, 99] on div "Services" at bounding box center [83, 89] width 143 height 22
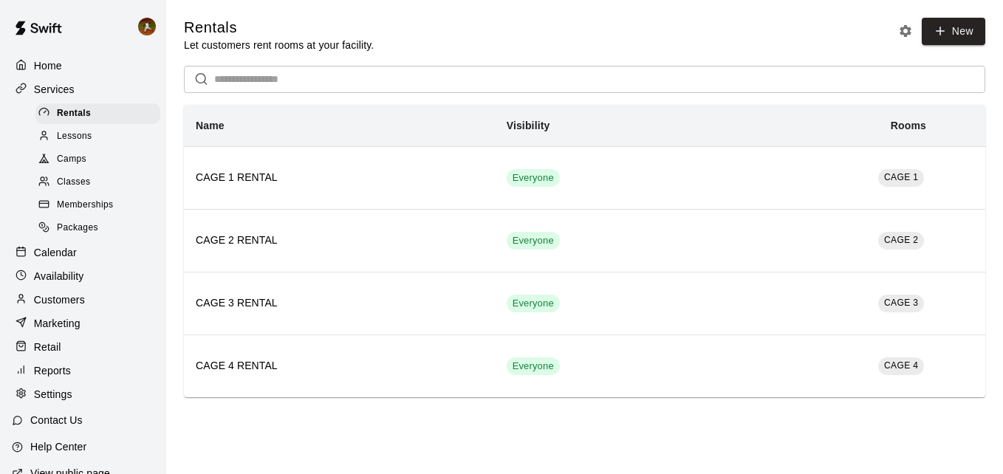
click at [55, 331] on p "Marketing" at bounding box center [57, 323] width 47 height 15
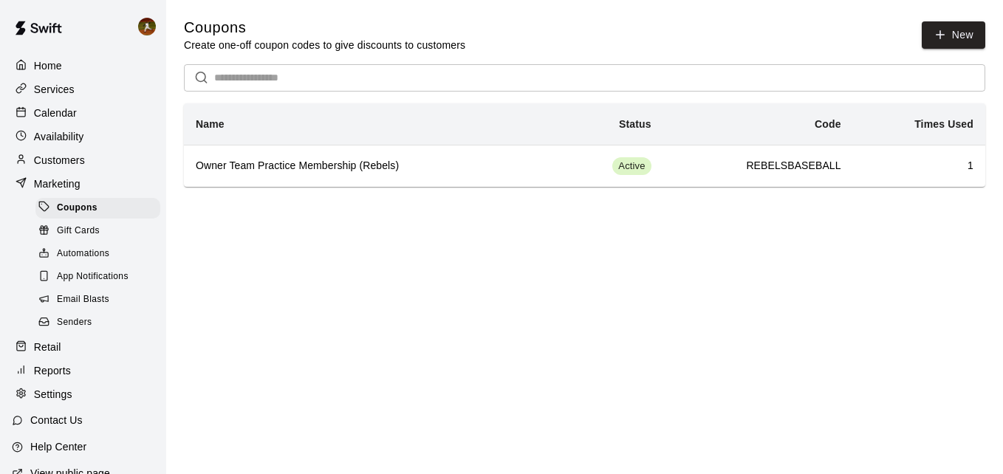
click at [59, 75] on div "Home" at bounding box center [83, 66] width 143 height 22
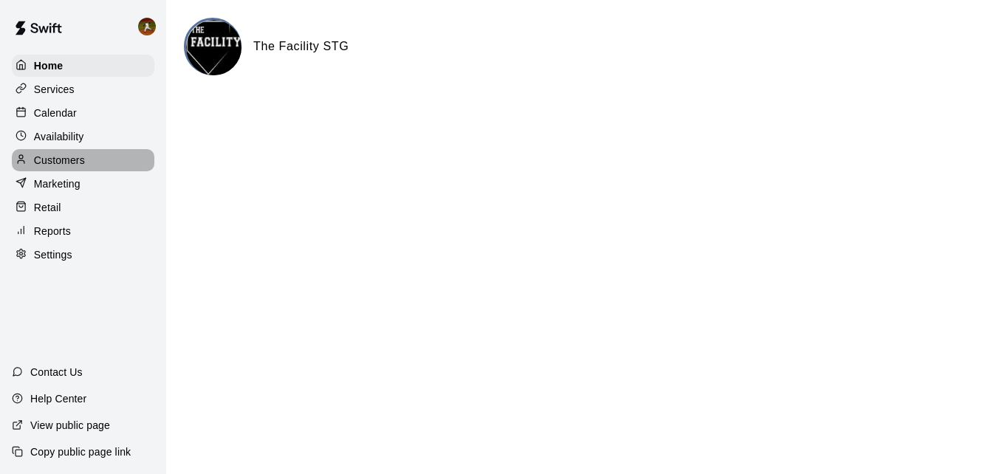
click at [82, 168] on p "Customers" at bounding box center [59, 160] width 51 height 15
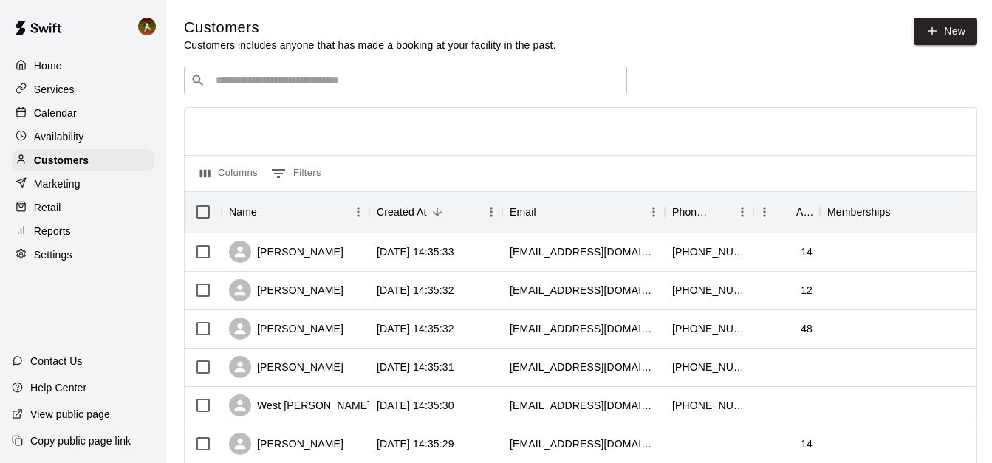
click at [421, 82] on input "Search customers by name or email" at bounding box center [415, 80] width 409 height 15
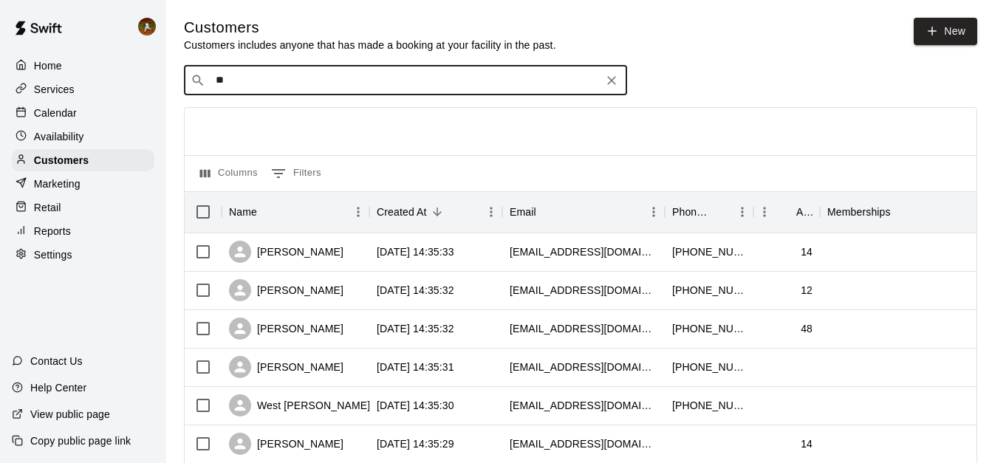
type input "***"
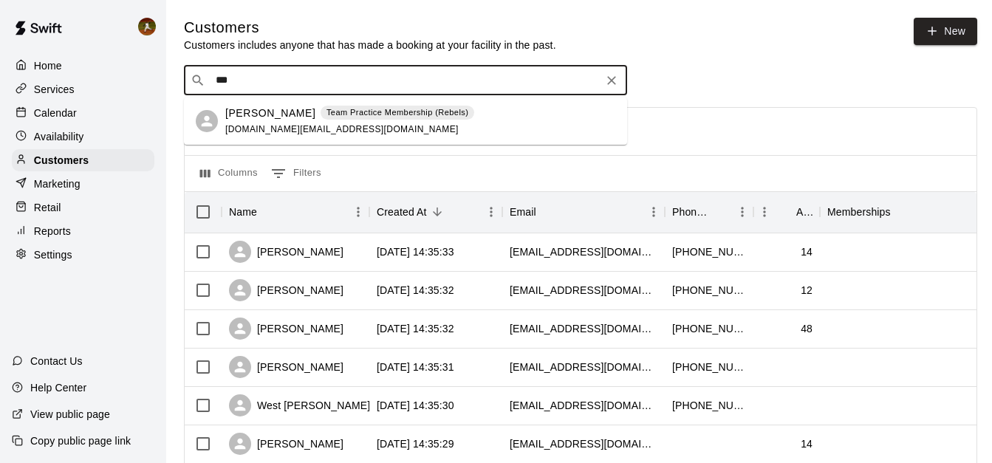
click at [394, 116] on p "Team Practice Membership (Rebels)" at bounding box center [397, 112] width 142 height 13
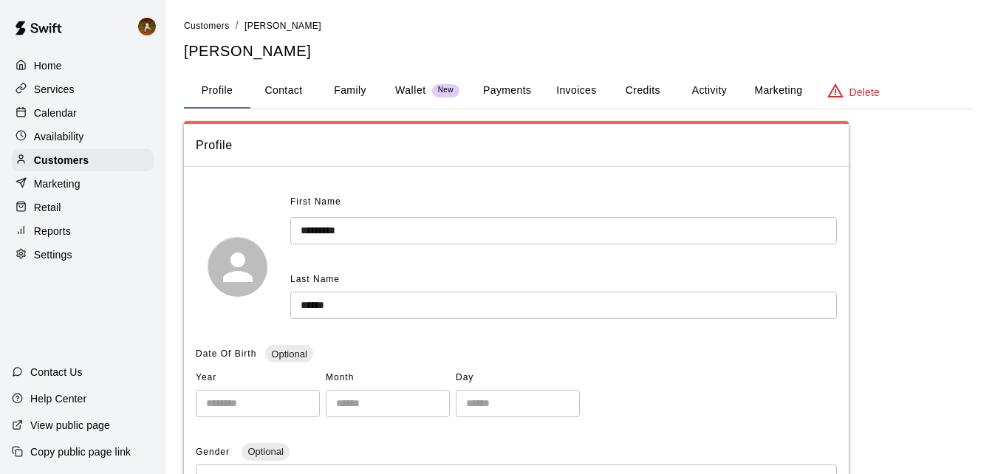
click at [524, 90] on button "Payments" at bounding box center [507, 90] width 72 height 35
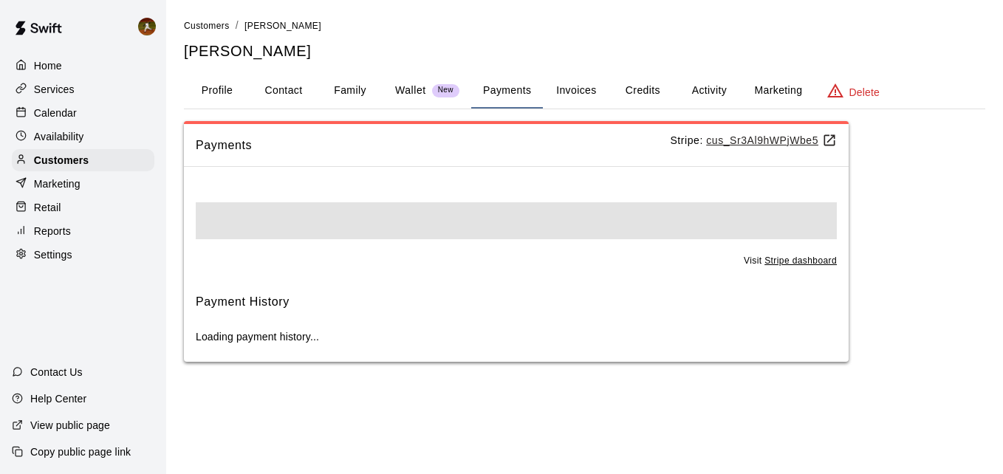
drag, startPoint x: 624, startPoint y: 87, endPoint x: 634, endPoint y: 87, distance: 10.3
click at [625, 87] on button "Credits" at bounding box center [642, 90] width 66 height 35
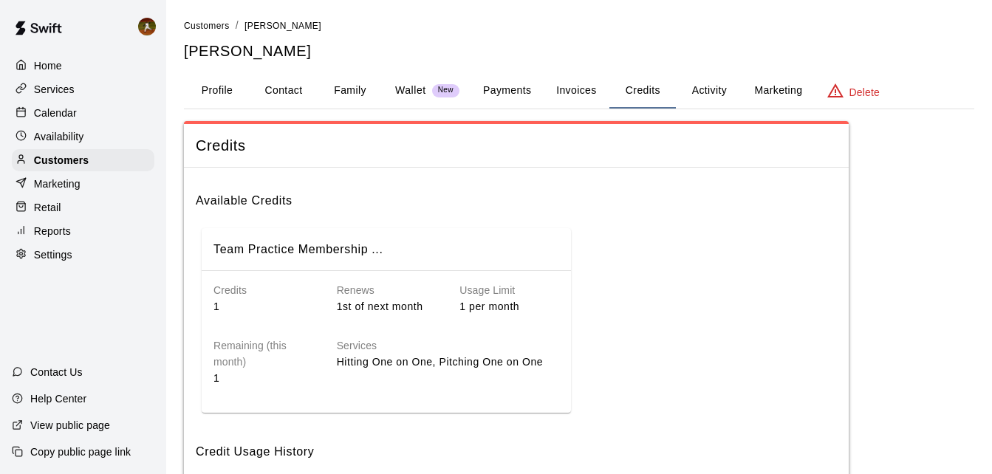
click at [404, 363] on p "Hitting One on One, Pitching One on One" at bounding box center [448, 363] width 222 height 16
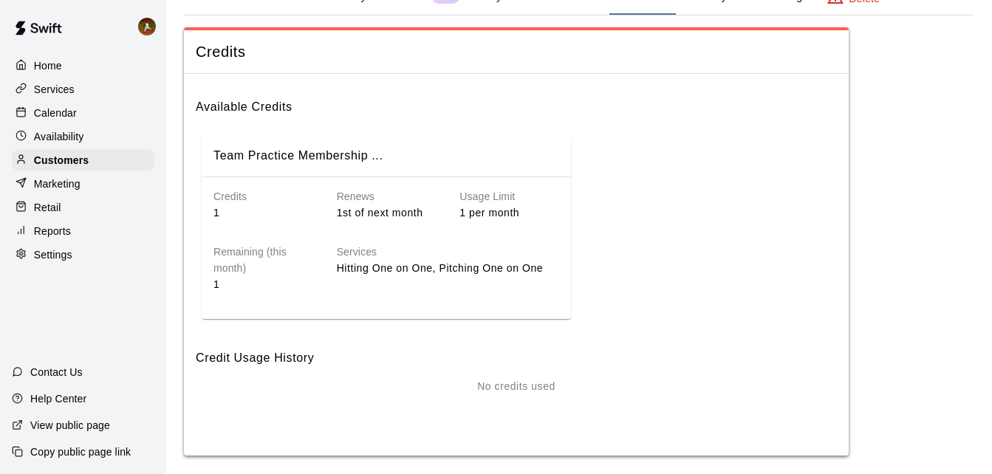
scroll to position [105, 0]
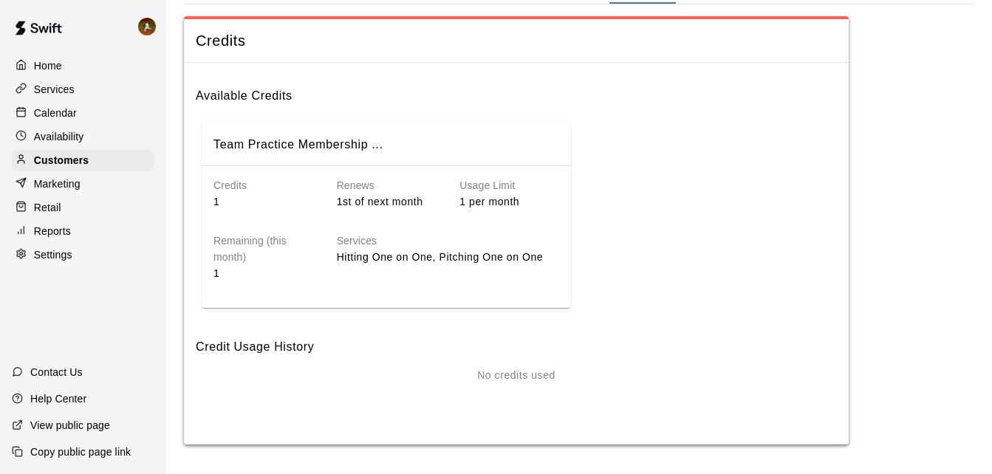
click at [546, 253] on p "Hitting One on One, Pitching One on One" at bounding box center [448, 258] width 222 height 16
click at [535, 257] on p "Hitting One on One, Pitching One on One" at bounding box center [448, 258] width 222 height 16
click at [549, 378] on p "No credits used" at bounding box center [516, 376] width 78 height 16
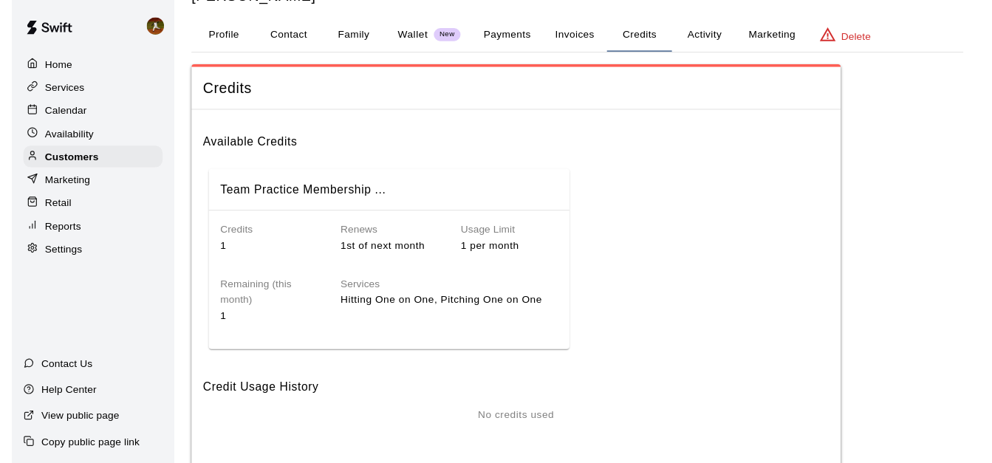
scroll to position [0, 0]
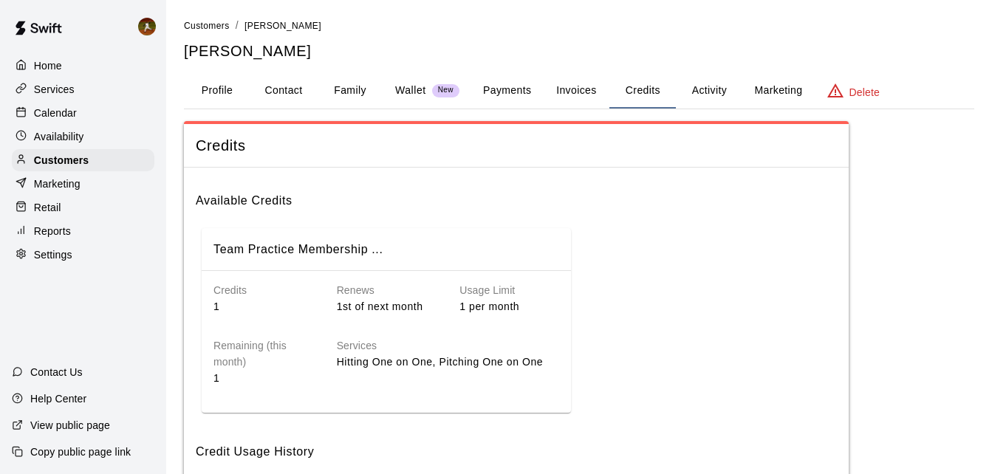
click at [229, 288] on h6 "Credits" at bounding box center [263, 291] width 100 height 16
click at [244, 349] on h6 "Remaining (this month)" at bounding box center [263, 354] width 100 height 32
click at [49, 165] on p "Customers" at bounding box center [61, 160] width 55 height 15
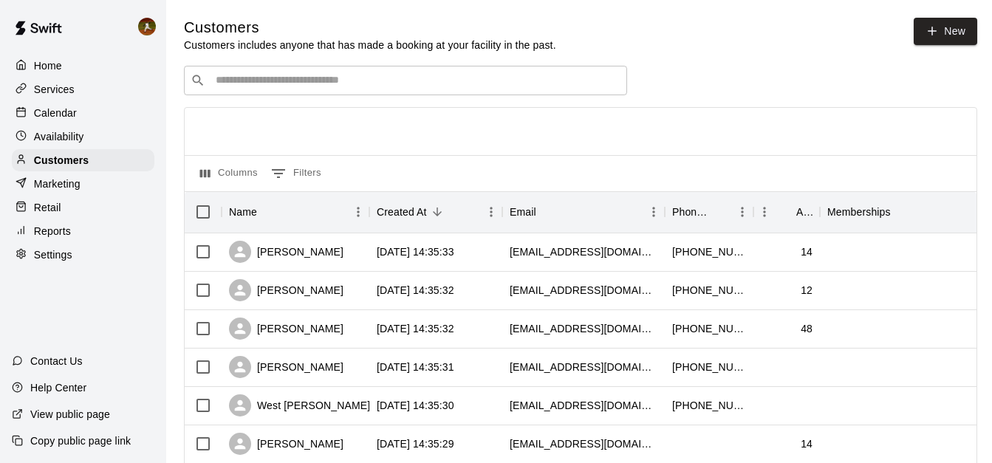
click at [37, 72] on p "Home" at bounding box center [48, 65] width 28 height 15
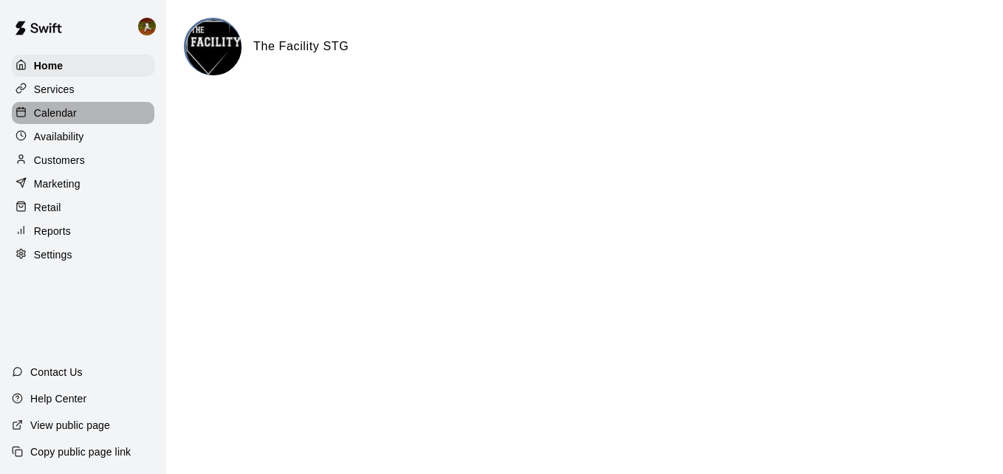
click at [43, 113] on p "Calendar" at bounding box center [55, 113] width 43 height 15
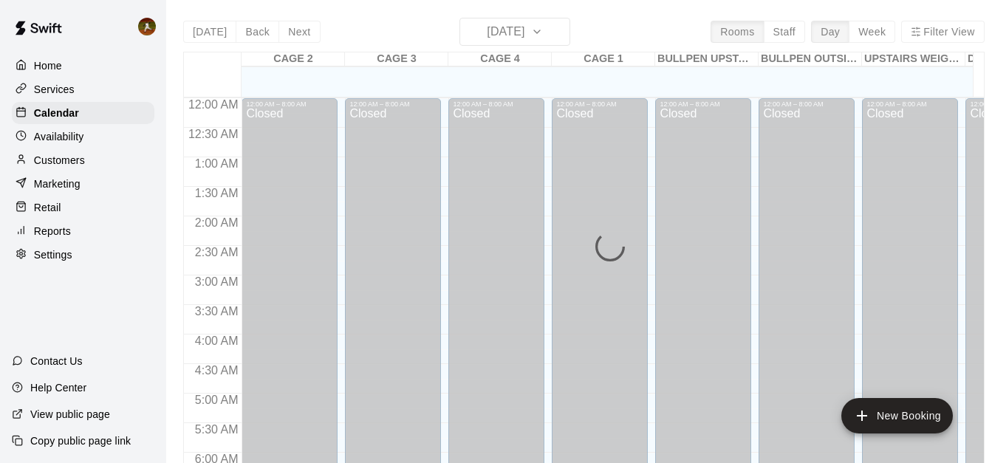
scroll to position [901, 0]
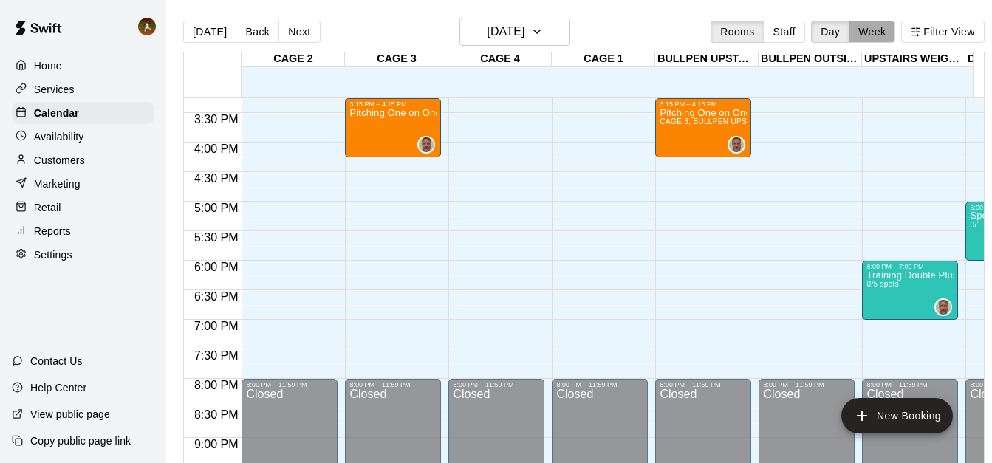
click at [877, 27] on button "Week" at bounding box center [872, 32] width 47 height 22
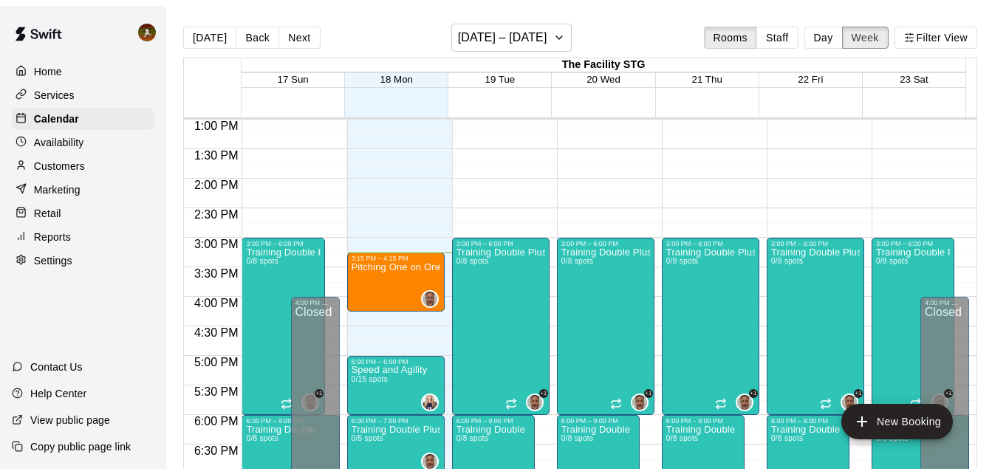
scroll to position [747, 0]
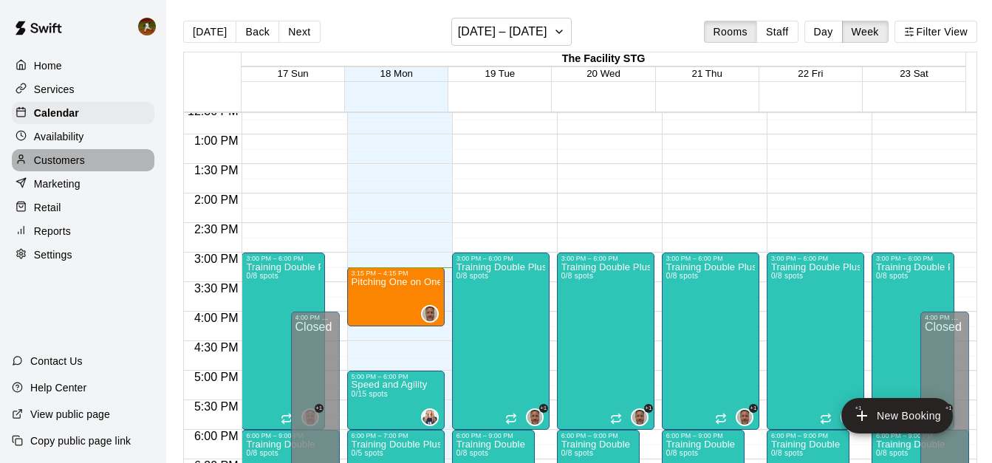
click at [44, 162] on p "Customers" at bounding box center [59, 160] width 51 height 15
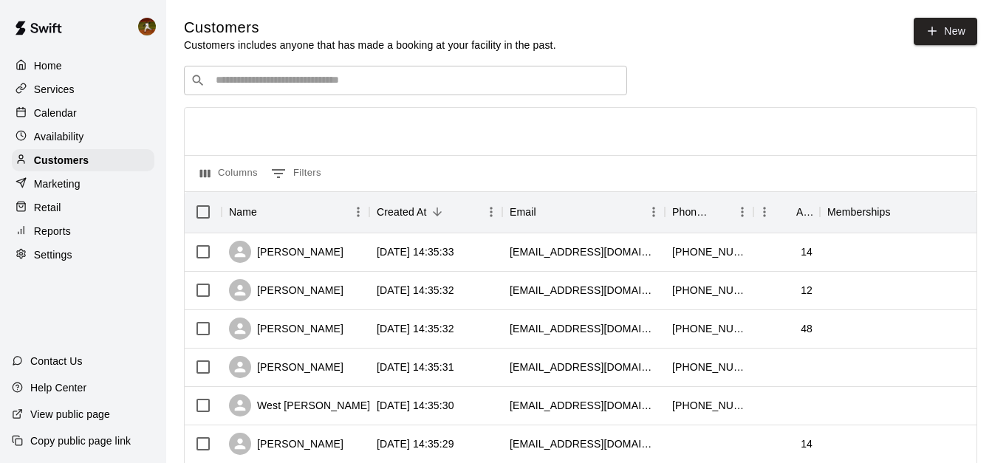
click at [395, 88] on input "Search customers by name or email" at bounding box center [415, 80] width 409 height 15
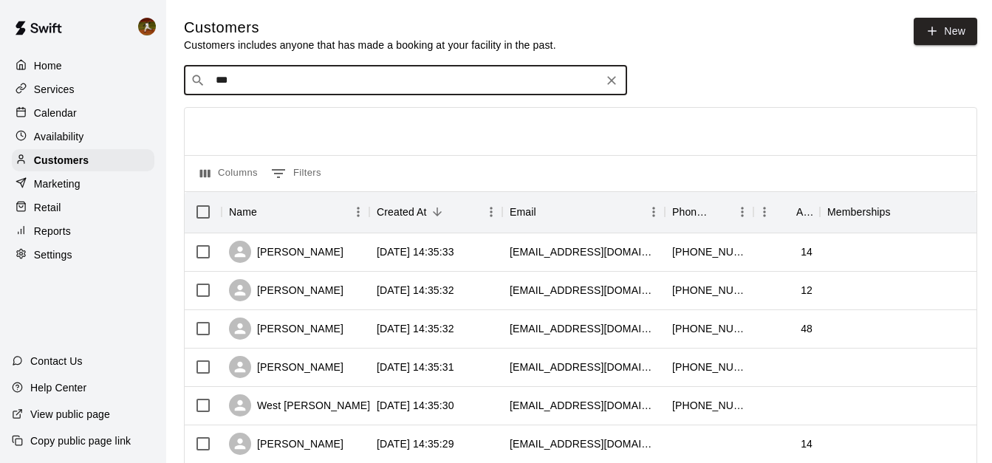
type input "***"
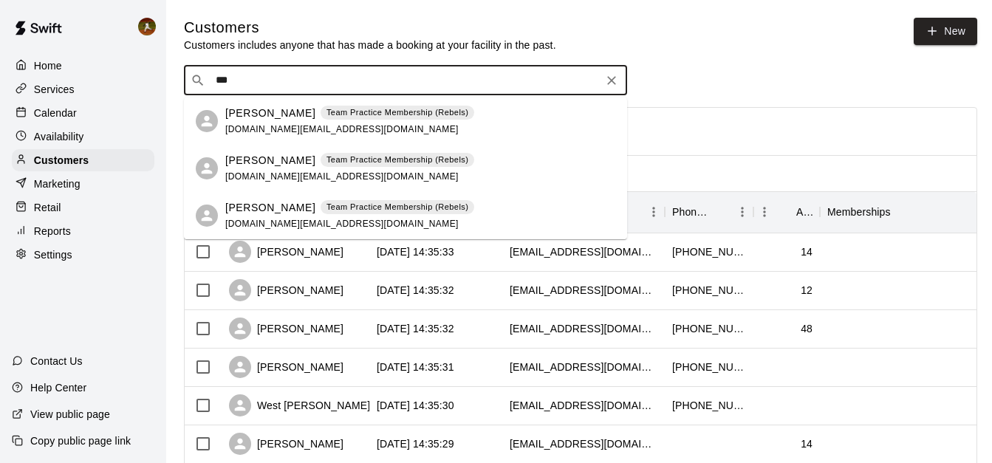
click at [273, 154] on p "[PERSON_NAME]" at bounding box center [270, 161] width 90 height 16
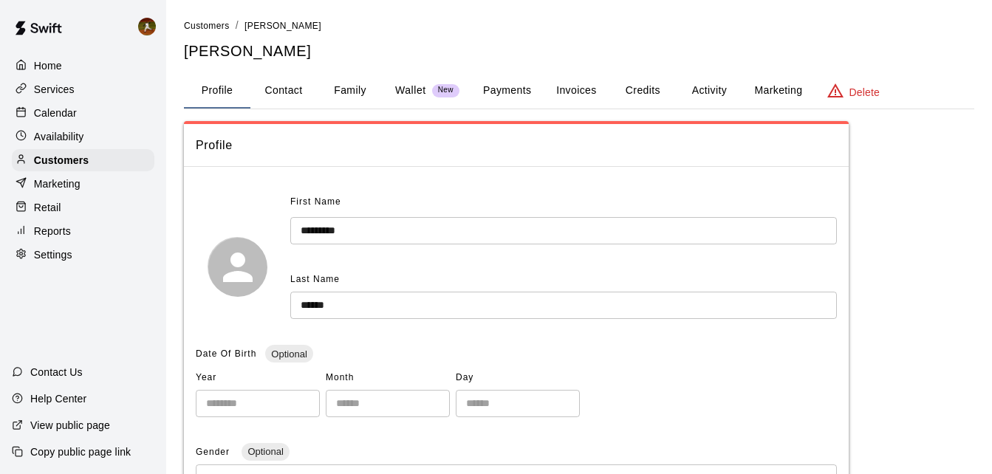
click at [651, 81] on button "Credits" at bounding box center [642, 90] width 66 height 35
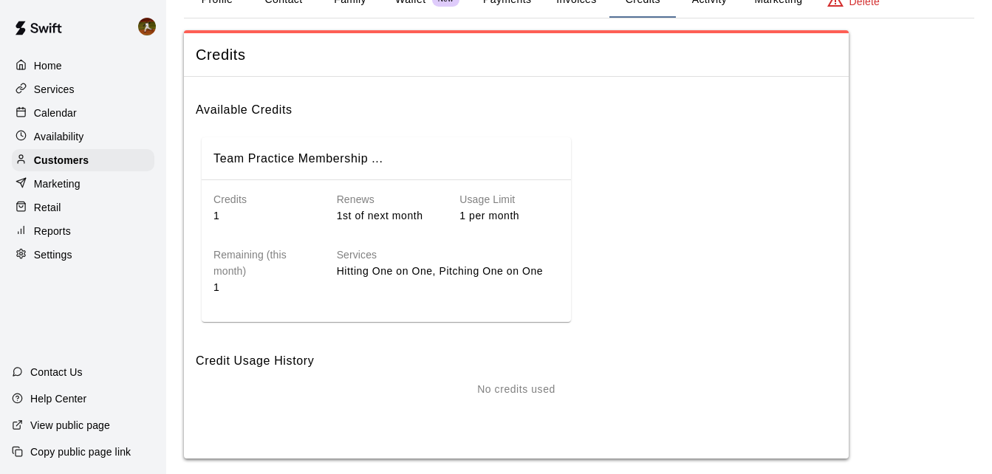
scroll to position [105, 0]
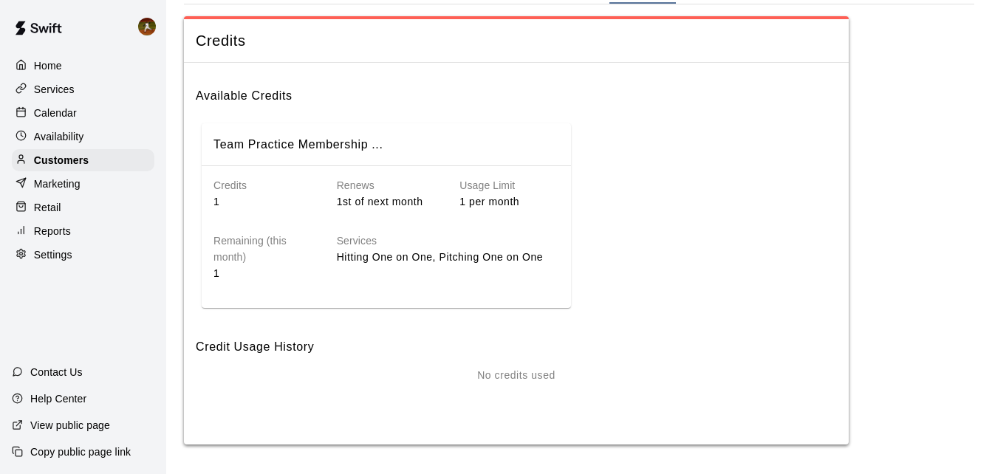
click at [475, 261] on p "Hitting One on One, Pitching One on One" at bounding box center [448, 258] width 222 height 16
click at [485, 256] on p "Hitting One on One, Pitching One on One" at bounding box center [448, 258] width 222 height 16
drag, startPoint x: 474, startPoint y: 215, endPoint x: 348, endPoint y: 216, distance: 126.3
click at [473, 215] on div "Services Hitting One on One, Pitching One on One" at bounding box center [436, 246] width 246 height 72
drag, startPoint x: 226, startPoint y: 199, endPoint x: 209, endPoint y: 202, distance: 17.4
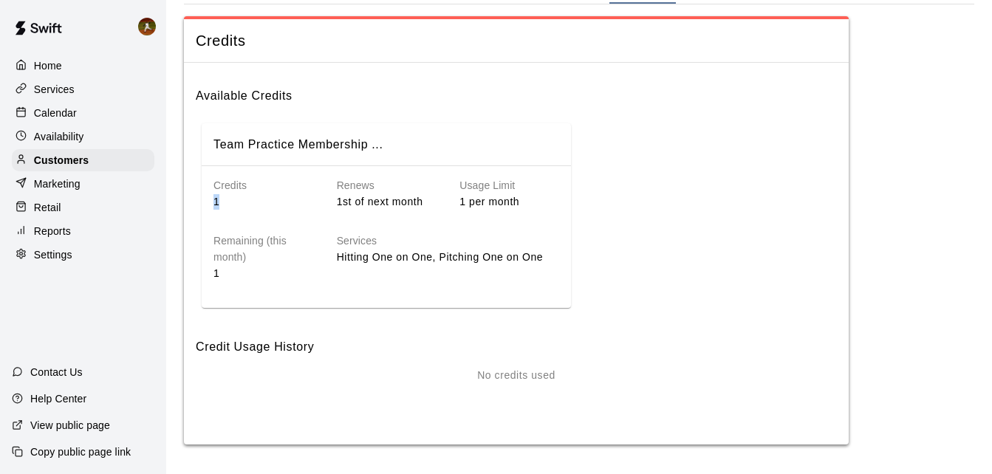
click at [209, 202] on div "Credits 1" at bounding box center [251, 181] width 123 height 55
drag, startPoint x: 209, startPoint y: 202, endPoint x: 783, endPoint y: 403, distance: 607.8
click at [783, 403] on div "No credits used" at bounding box center [516, 397] width 641 height 59
click at [502, 365] on div "Credit Usage History No credits used" at bounding box center [516, 377] width 641 height 102
click at [252, 94] on h6 "Available Credits" at bounding box center [516, 90] width 641 height 31
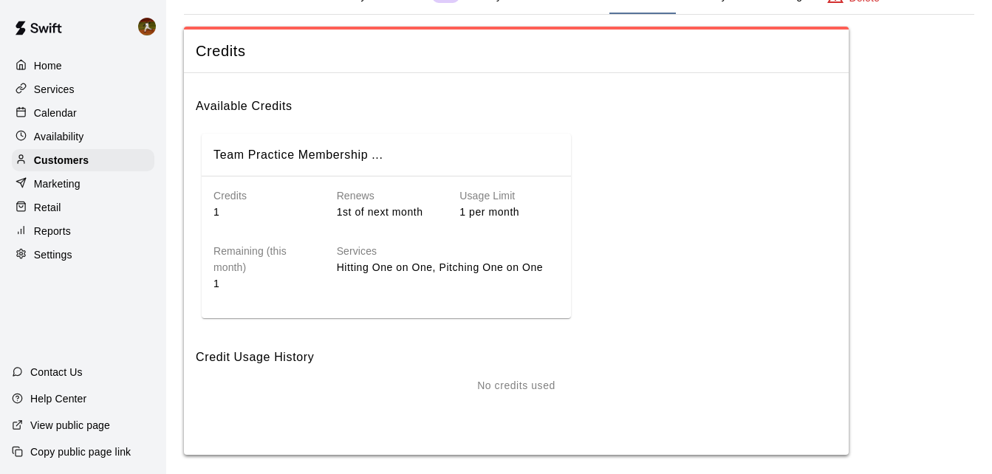
scroll to position [0, 0]
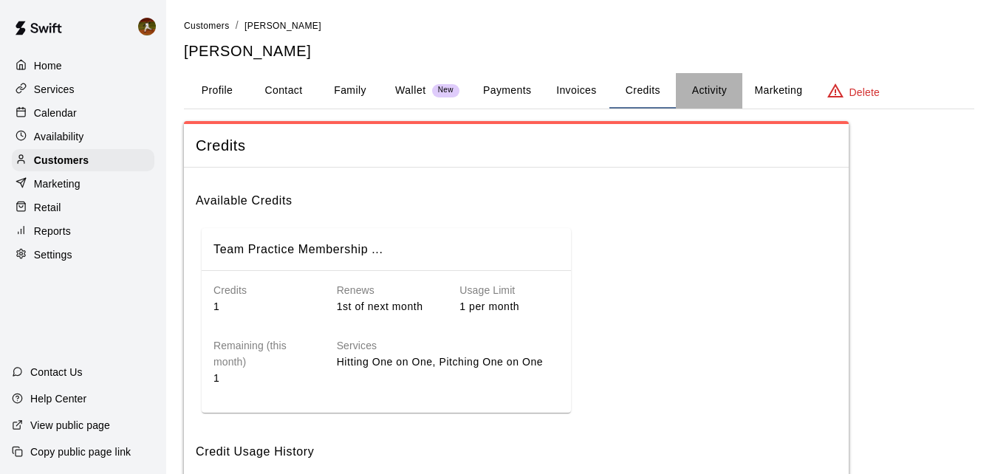
click at [715, 75] on button "Activity" at bounding box center [709, 90] width 66 height 35
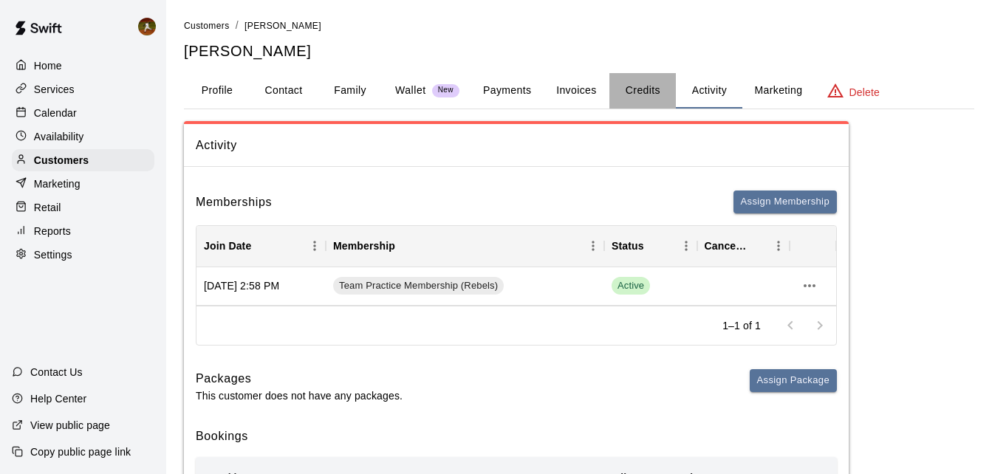
click at [643, 82] on button "Credits" at bounding box center [642, 90] width 66 height 35
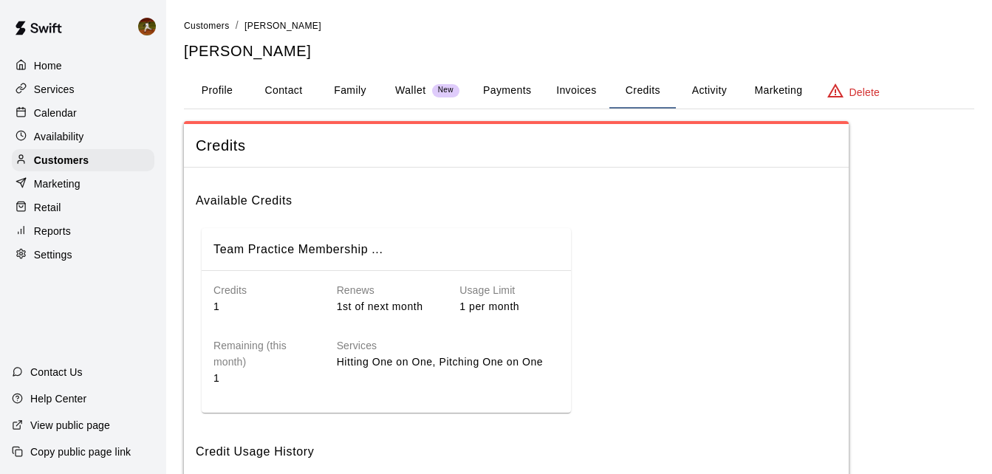
click at [913, 235] on div "Credits Available Credits Team Practice Membership ... Credits 1 Renews 1st of …" at bounding box center [579, 335] width 790 height 429
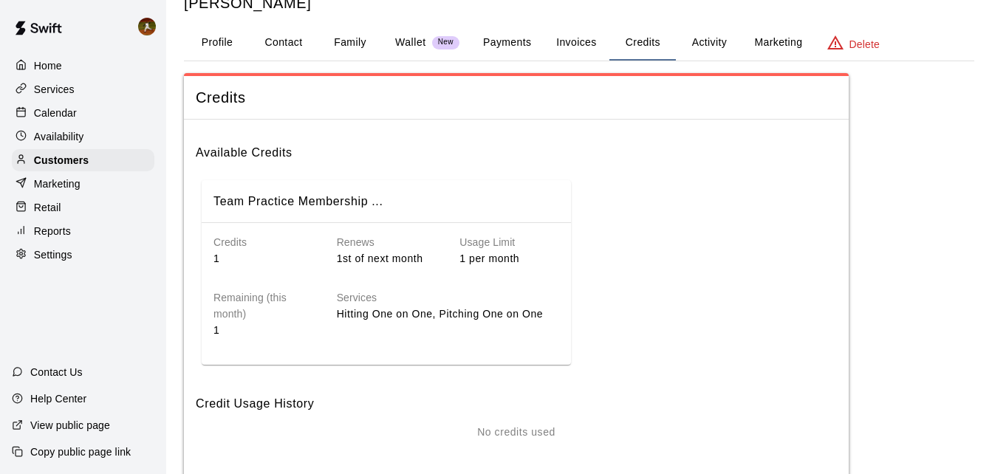
scroll to position [74, 0]
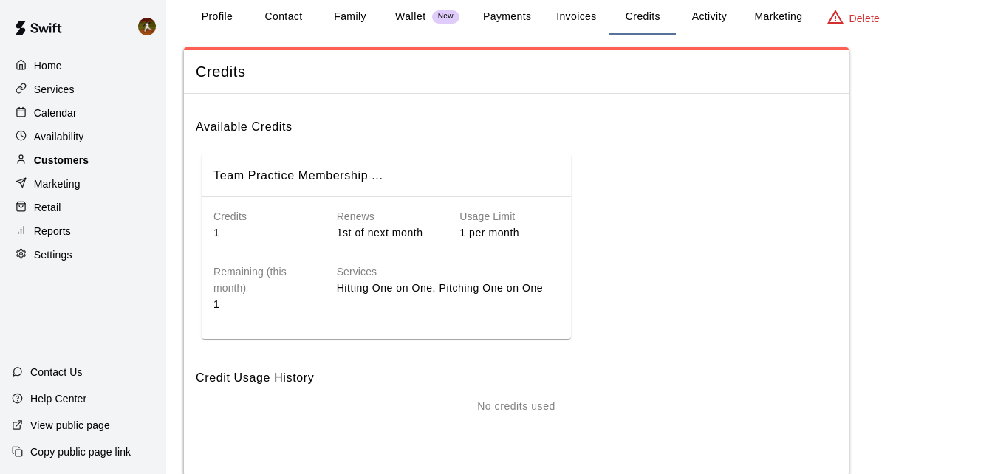
click at [66, 168] on p "Customers" at bounding box center [61, 160] width 55 height 15
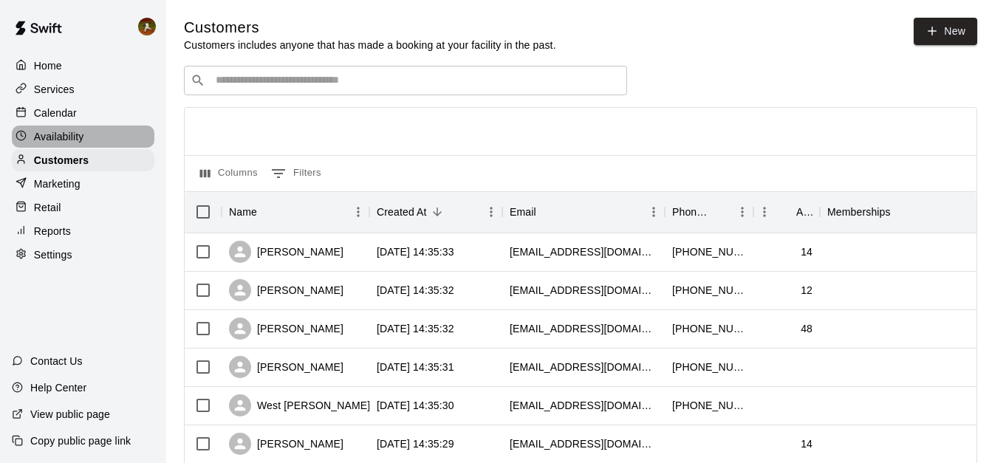
click at [71, 133] on p "Availability" at bounding box center [59, 136] width 50 height 15
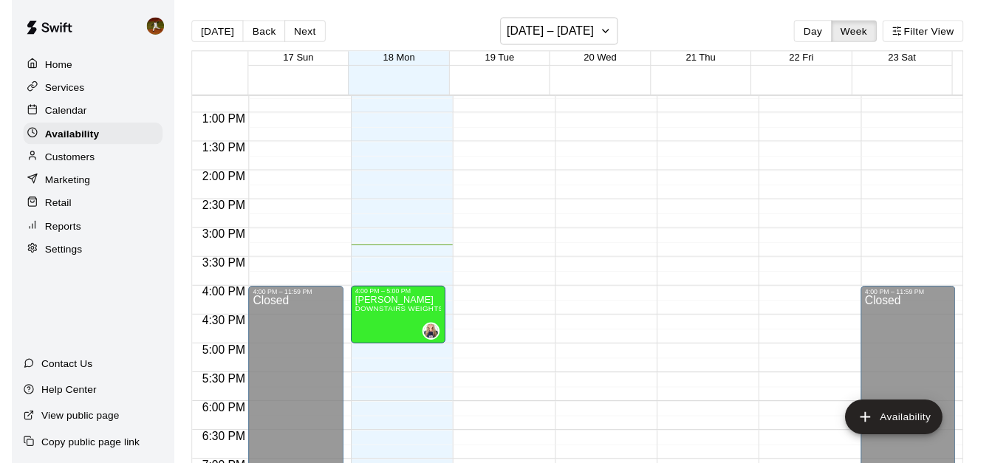
scroll to position [903, 0]
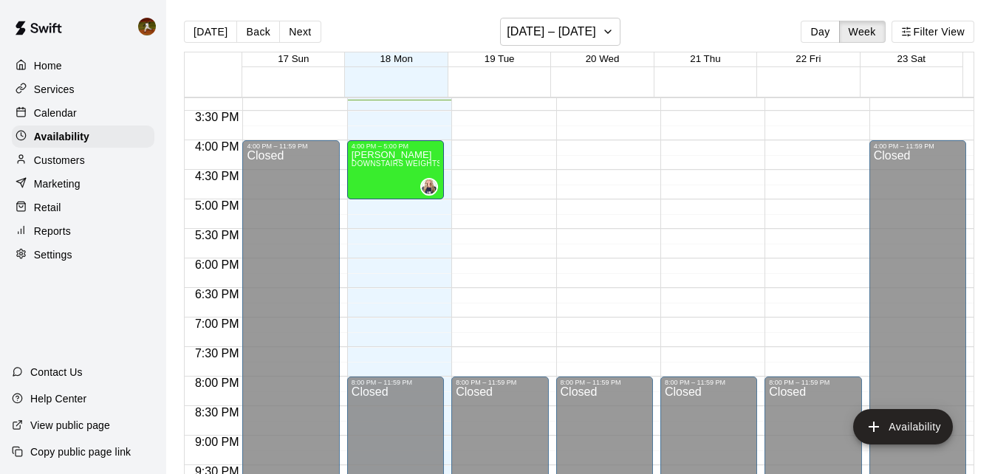
click at [62, 107] on p "Calendar" at bounding box center [55, 113] width 43 height 15
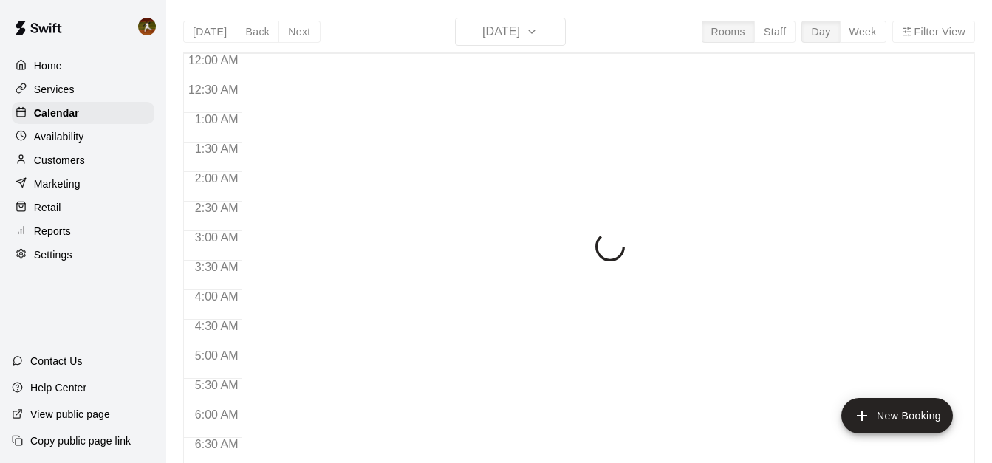
scroll to position [906, 0]
